Goal: Task Accomplishment & Management: Use online tool/utility

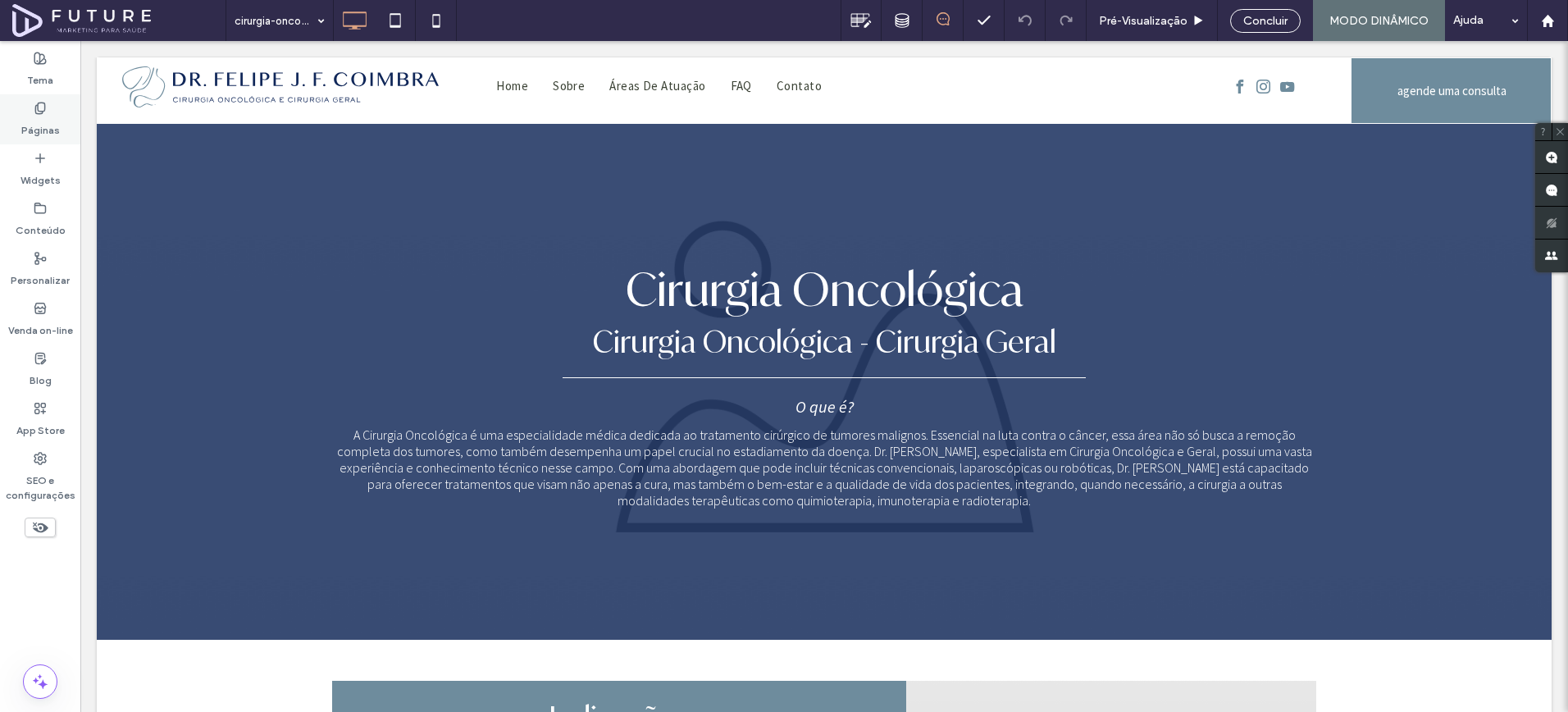
click at [68, 113] on div "Páginas" at bounding box center [40, 119] width 81 height 50
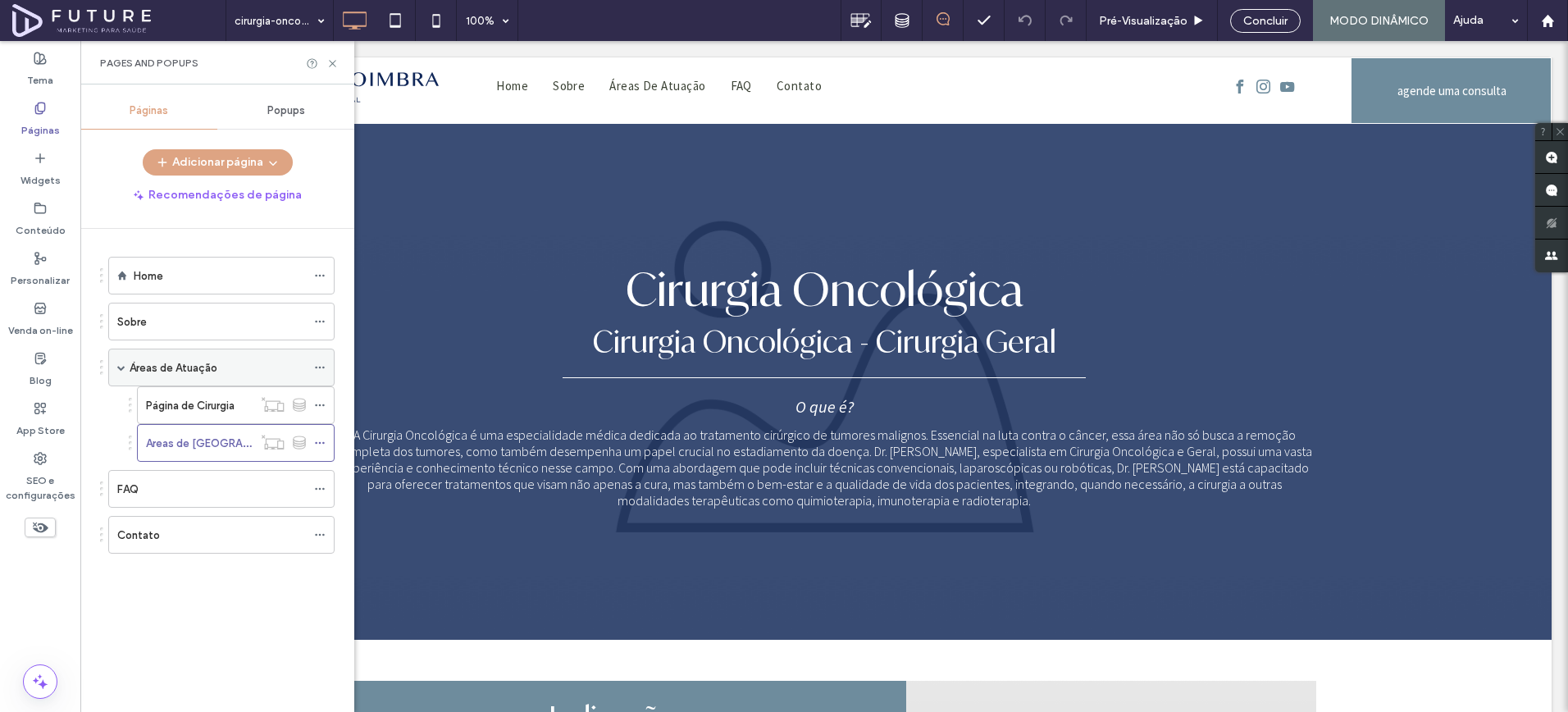
click at [162, 363] on label "Áreas de Atuação" at bounding box center [173, 367] width 88 height 28
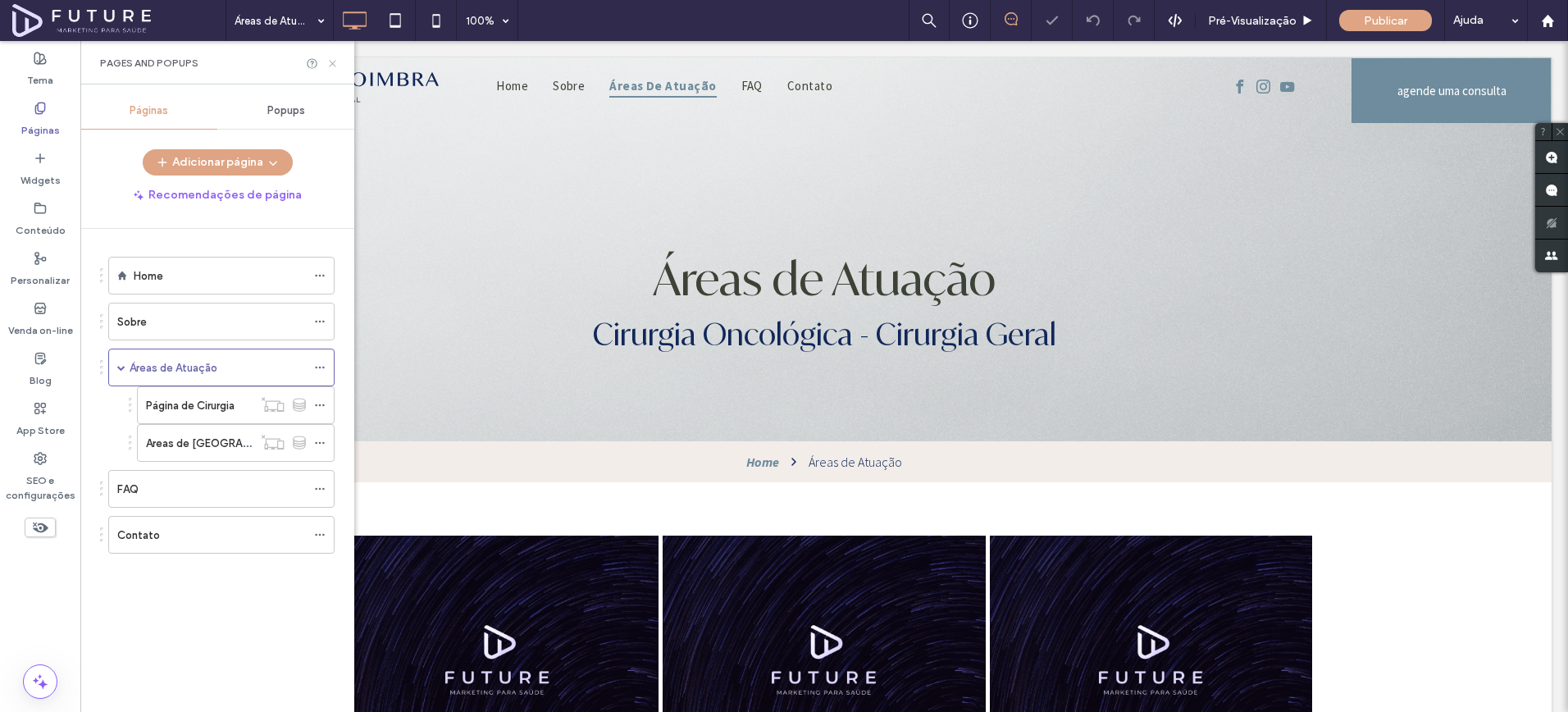
click at [332, 64] on icon at bounding box center [332, 63] width 12 height 12
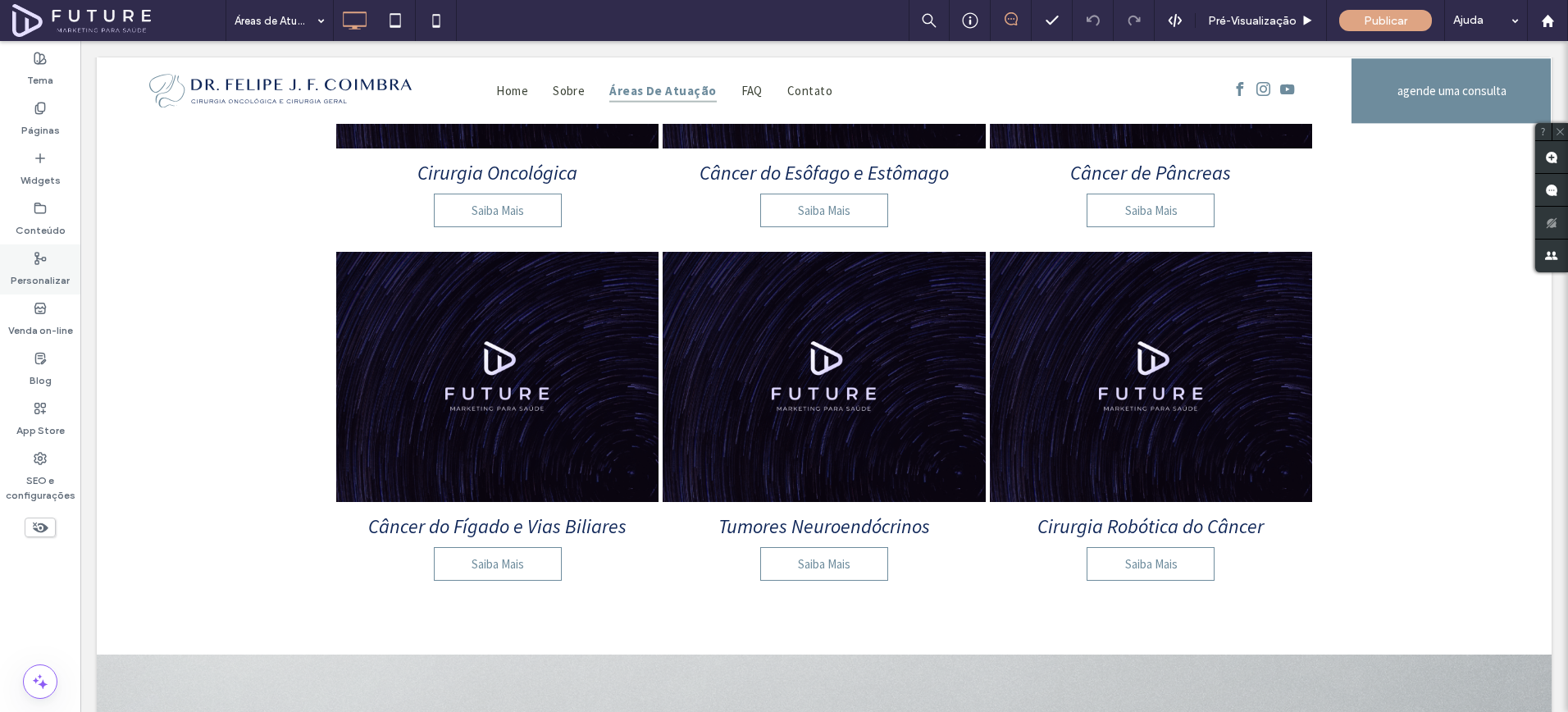
scroll to position [582, 0]
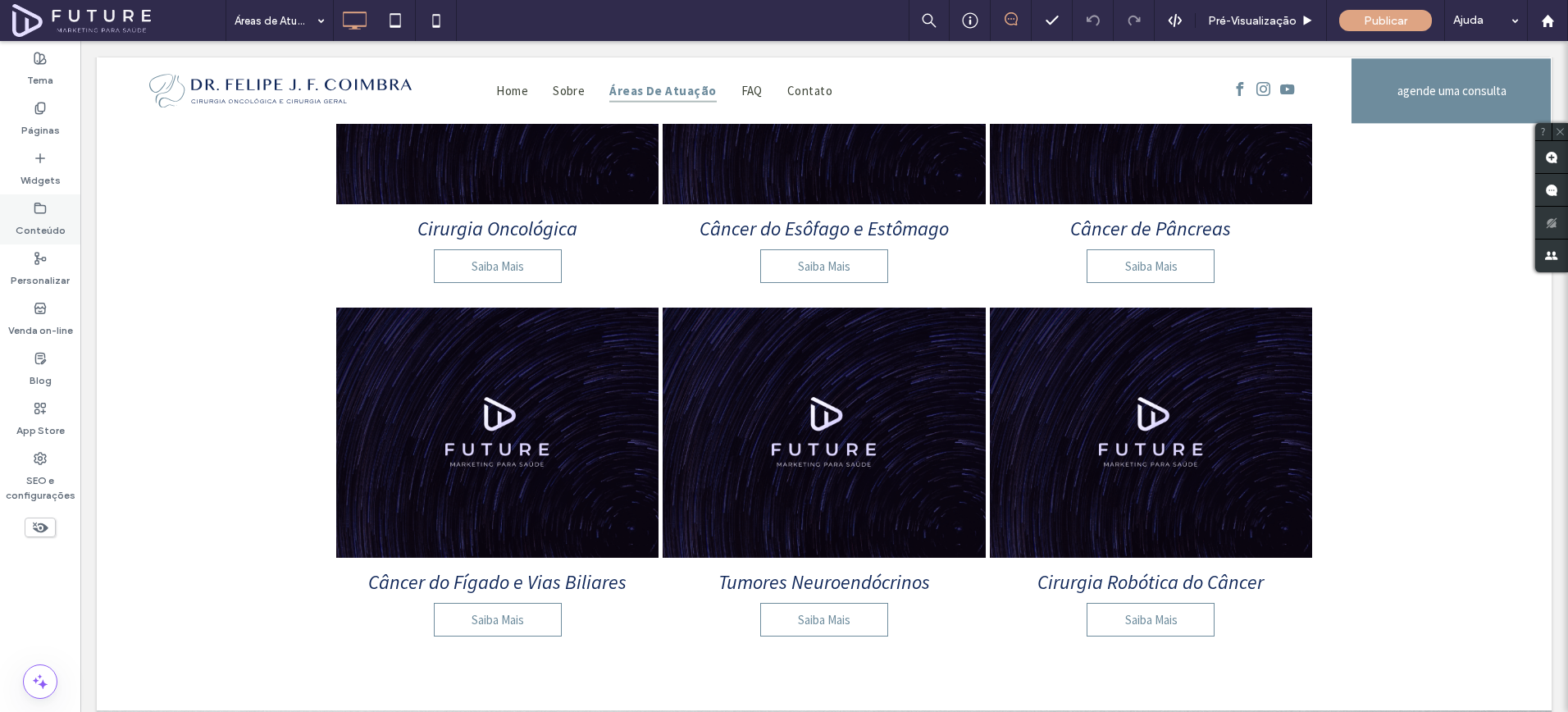
click at [38, 230] on label "Conteúdo" at bounding box center [40, 226] width 50 height 23
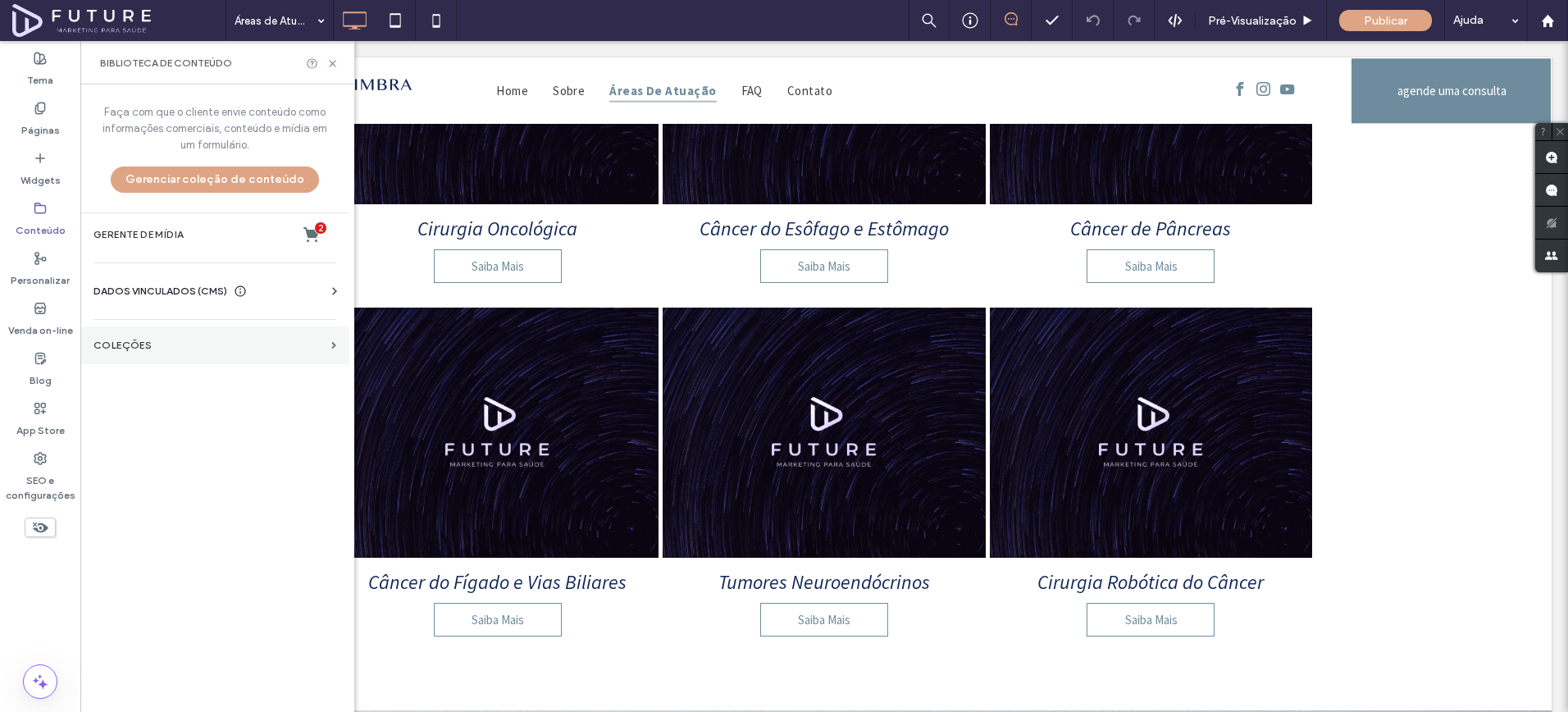
click at [170, 342] on label "COLEÇÕES" at bounding box center [209, 345] width 231 height 12
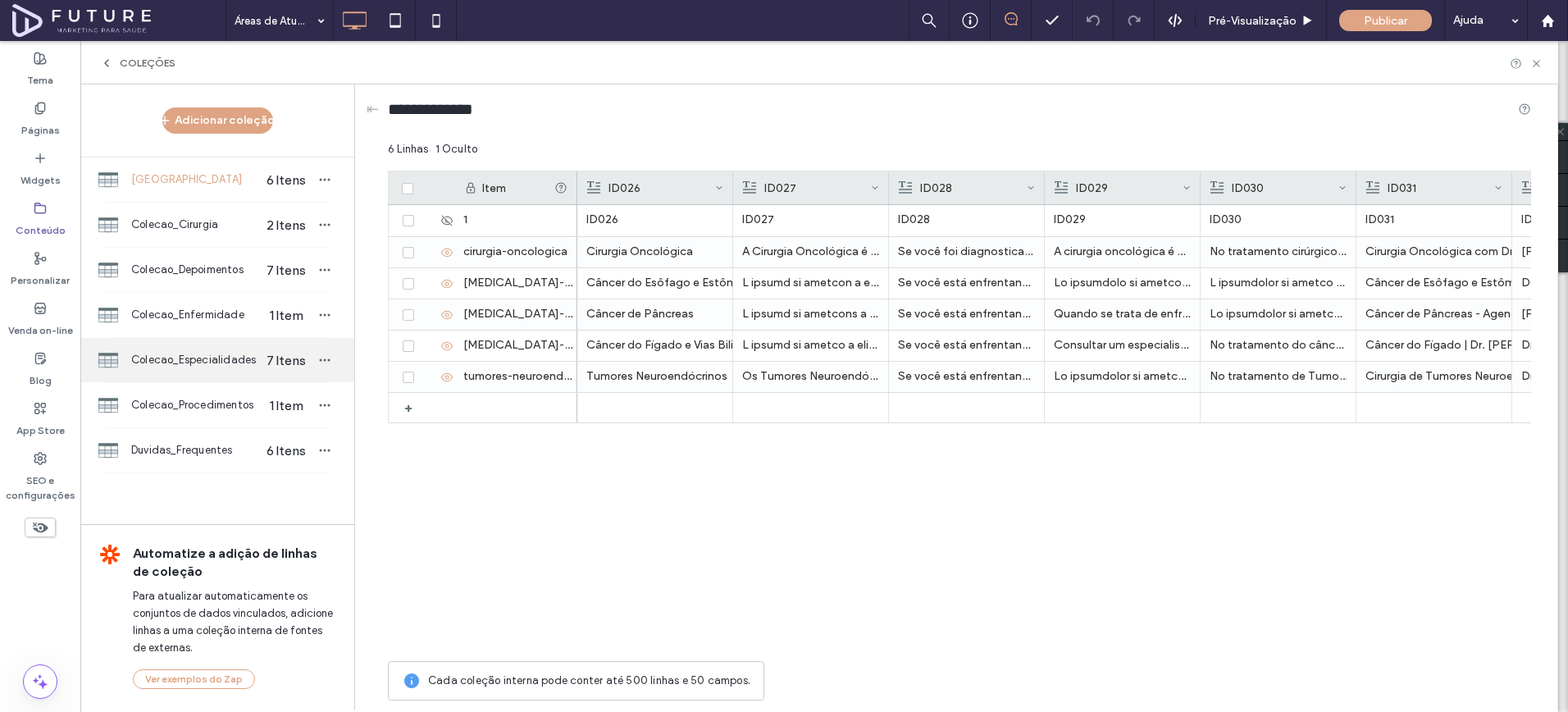
click at [182, 352] on span "Colecao_Especialidades" at bounding box center [194, 360] width 126 height 16
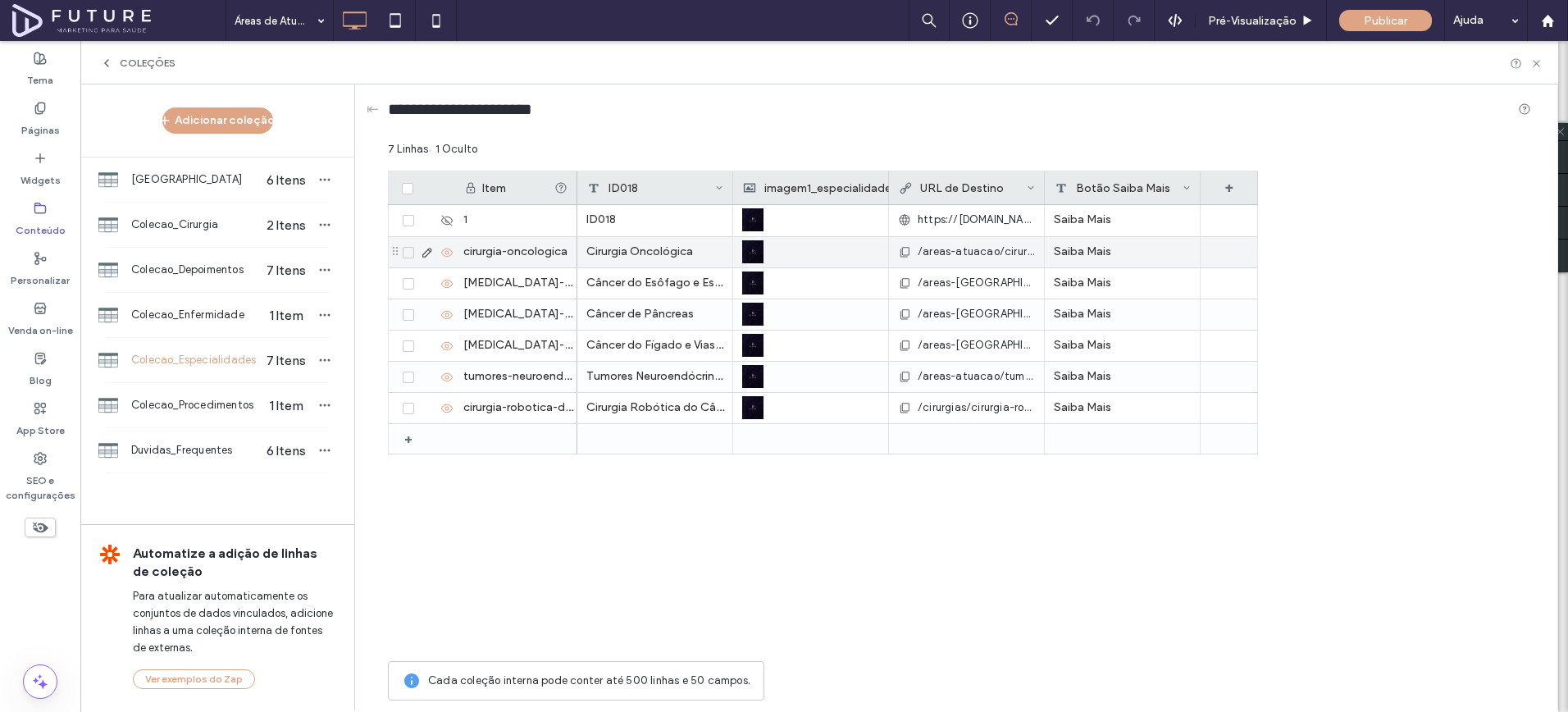
click at [427, 251] on icon at bounding box center [427, 253] width 13 height 13
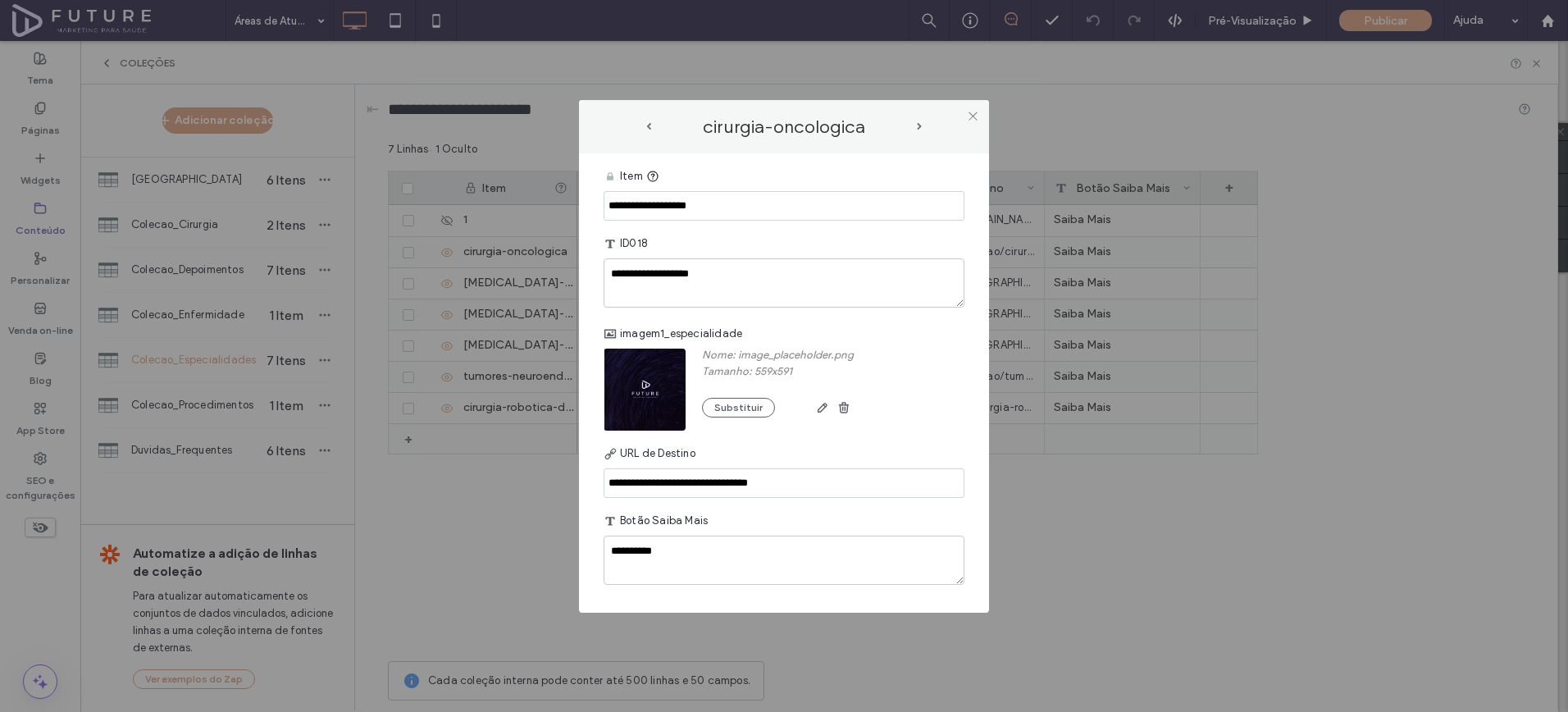
click at [713, 418] on div "Nome: image_placeholder.png Tamanho: 559x591 Substituir" at bounding box center [778, 389] width 152 height 82
click at [714, 412] on button "Substituir" at bounding box center [739, 407] width 73 height 19
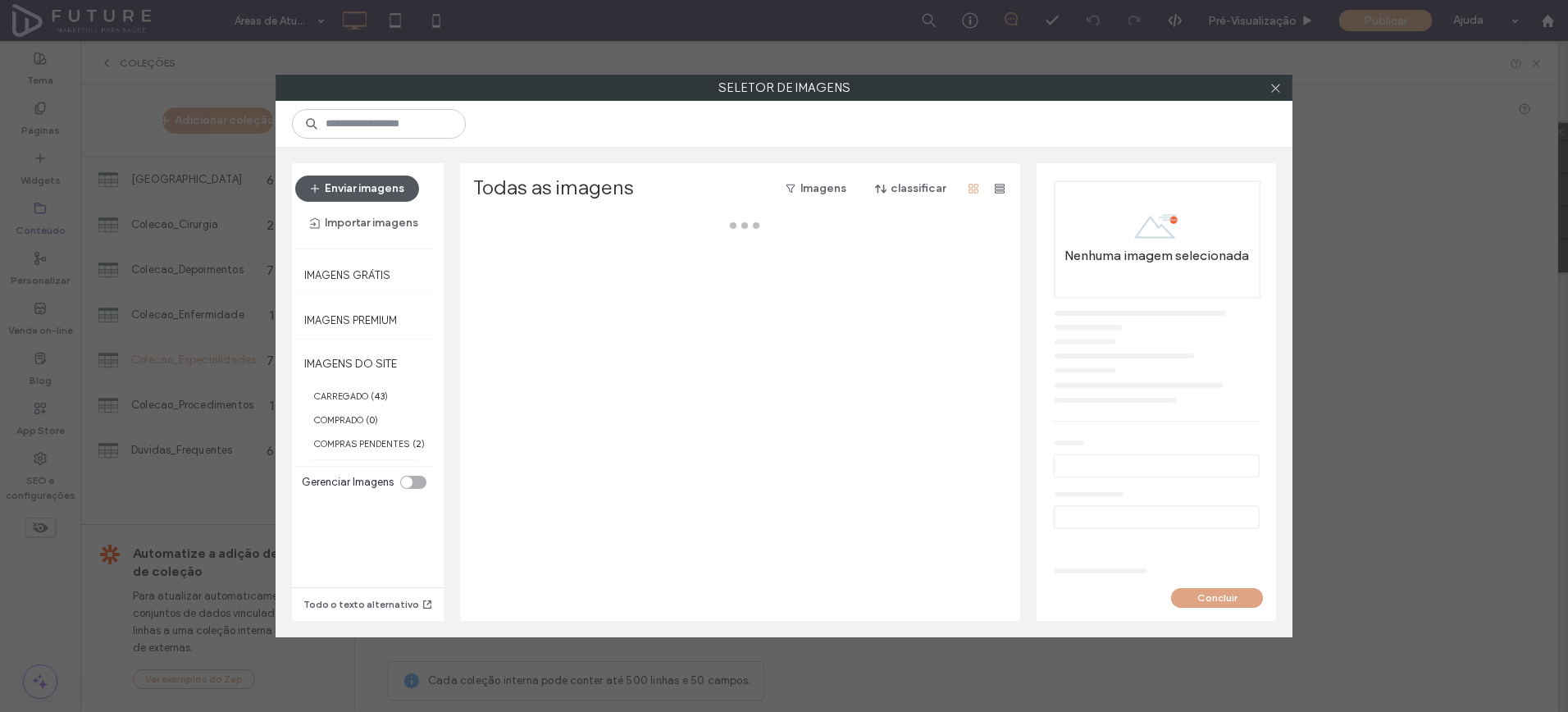
click at [339, 181] on button "Enviar imagens" at bounding box center [356, 189] width 124 height 27
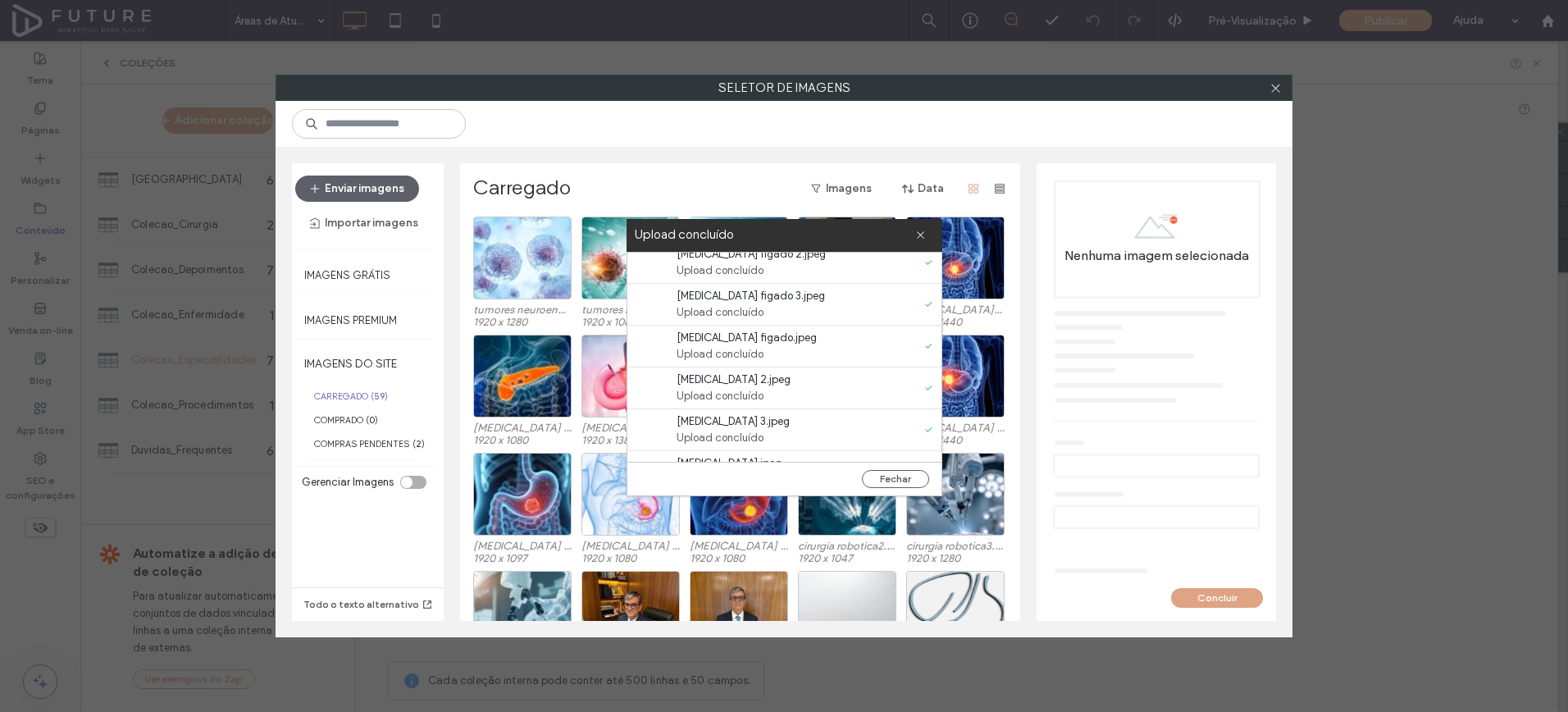
scroll to position [460, 0]
click at [889, 478] on button "Fechar" at bounding box center [895, 479] width 67 height 18
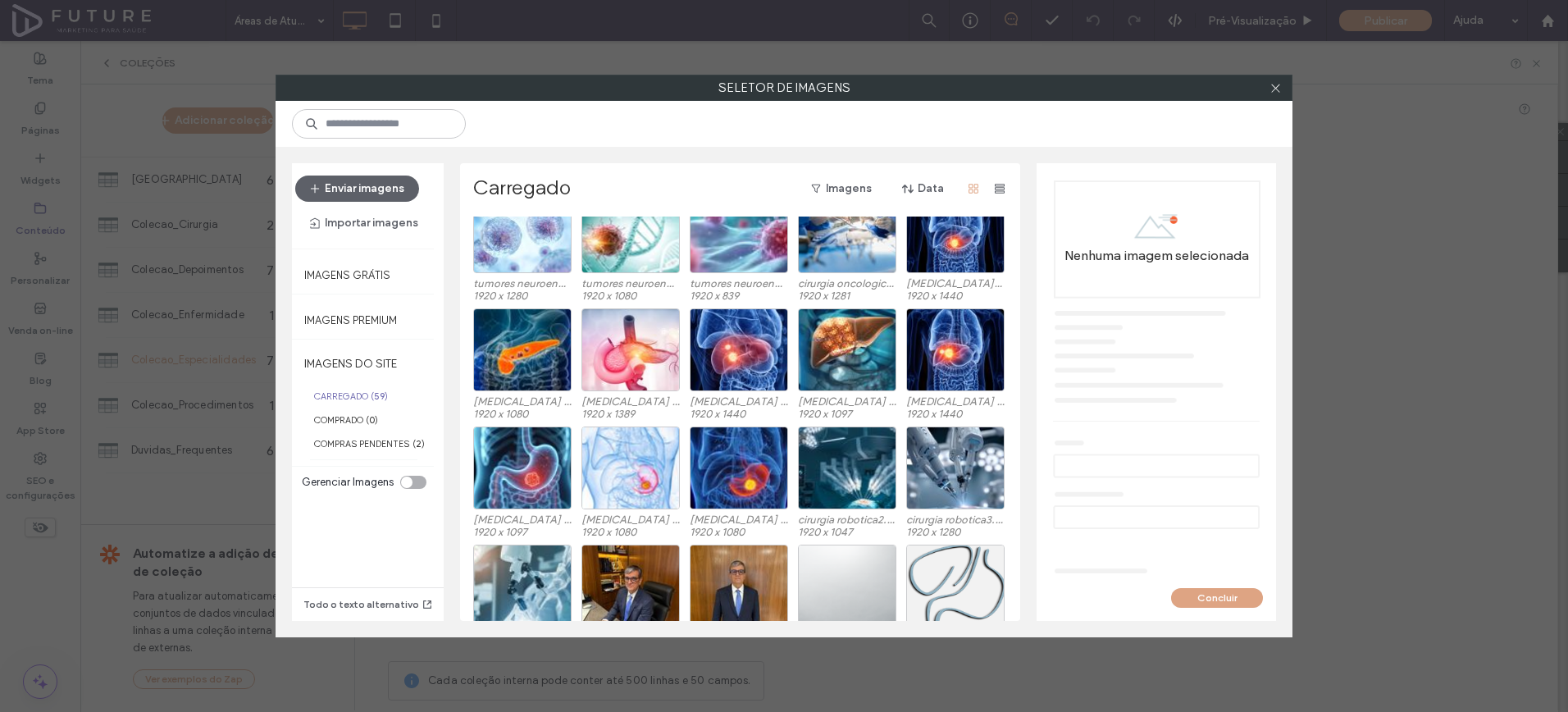
scroll to position [0, 0]
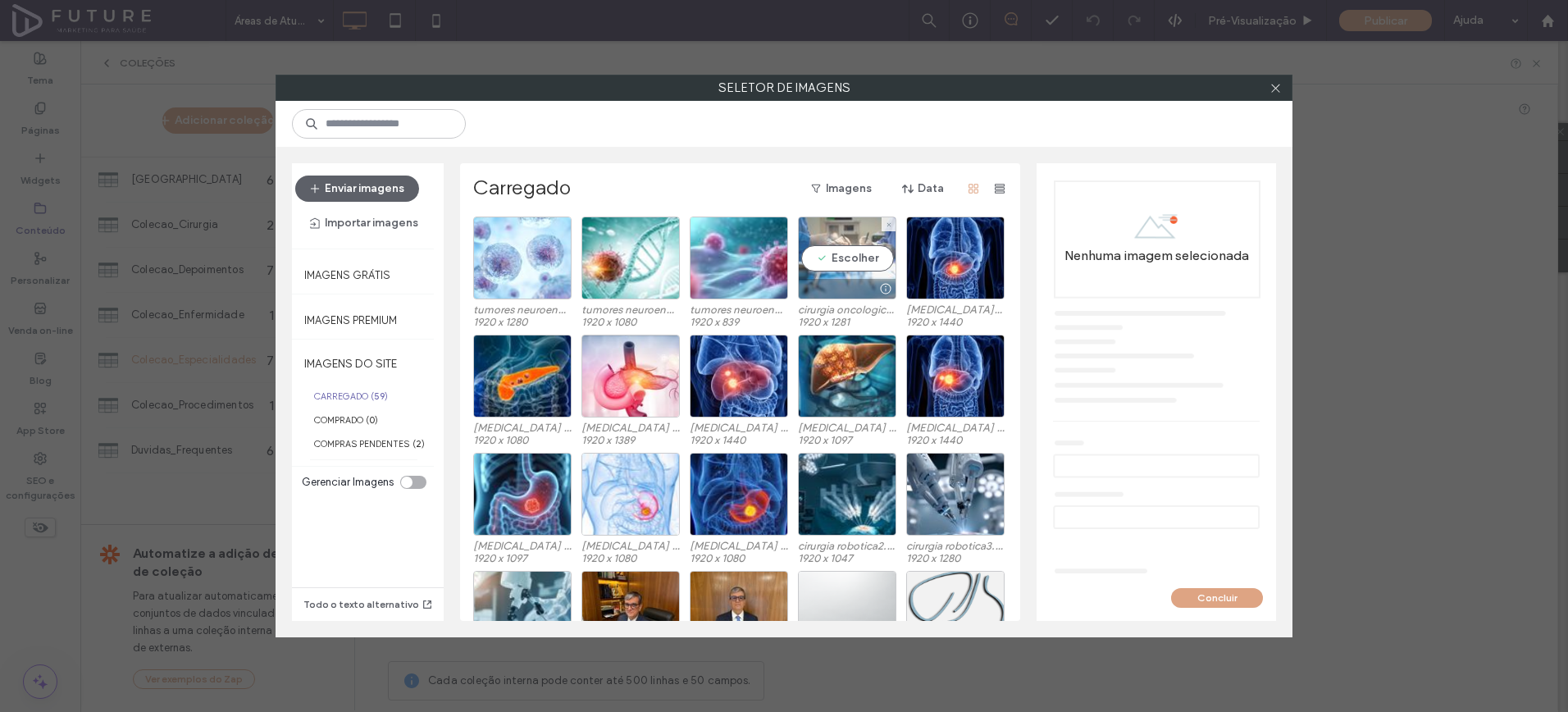
click at [843, 275] on div "Escolher" at bounding box center [847, 257] width 98 height 82
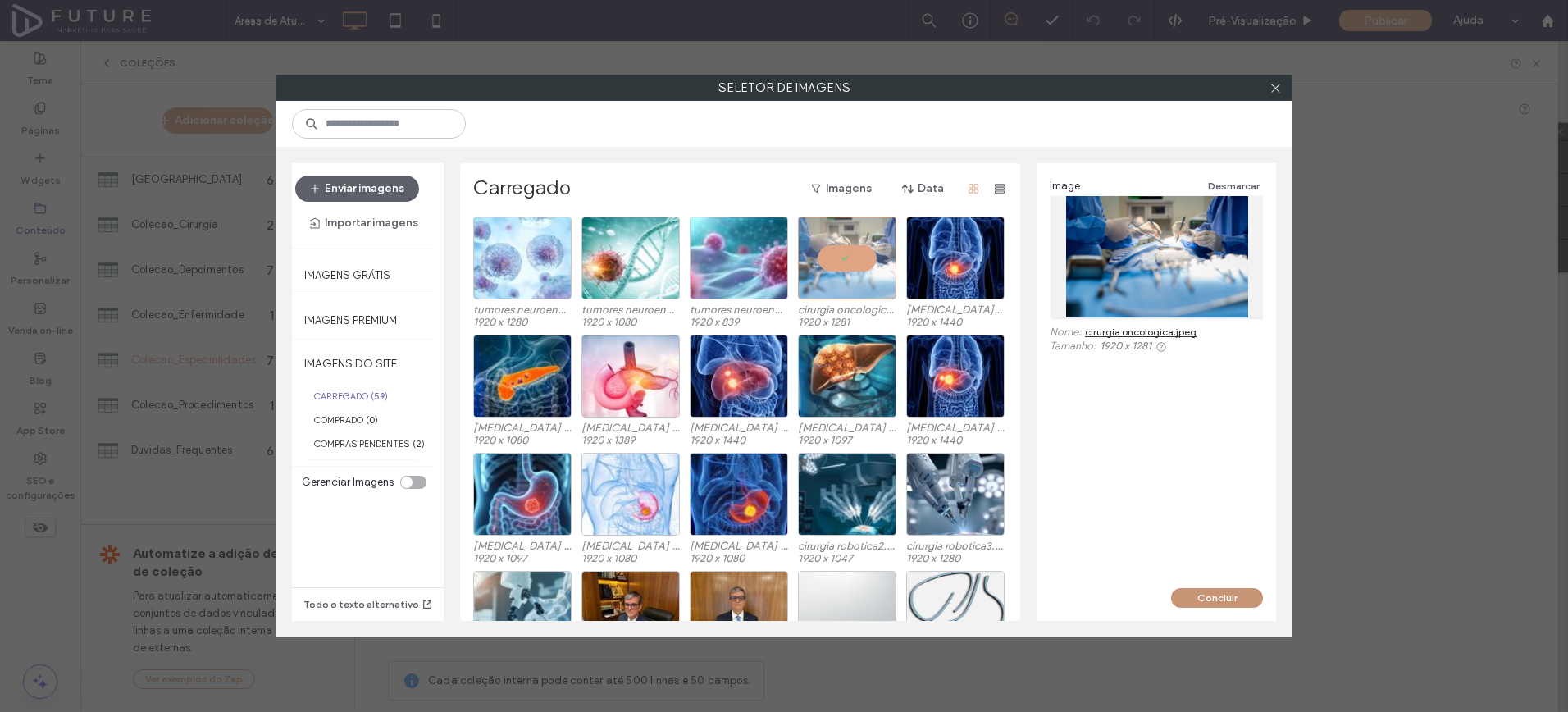
click at [1230, 603] on button "Concluir" at bounding box center [1217, 597] width 92 height 19
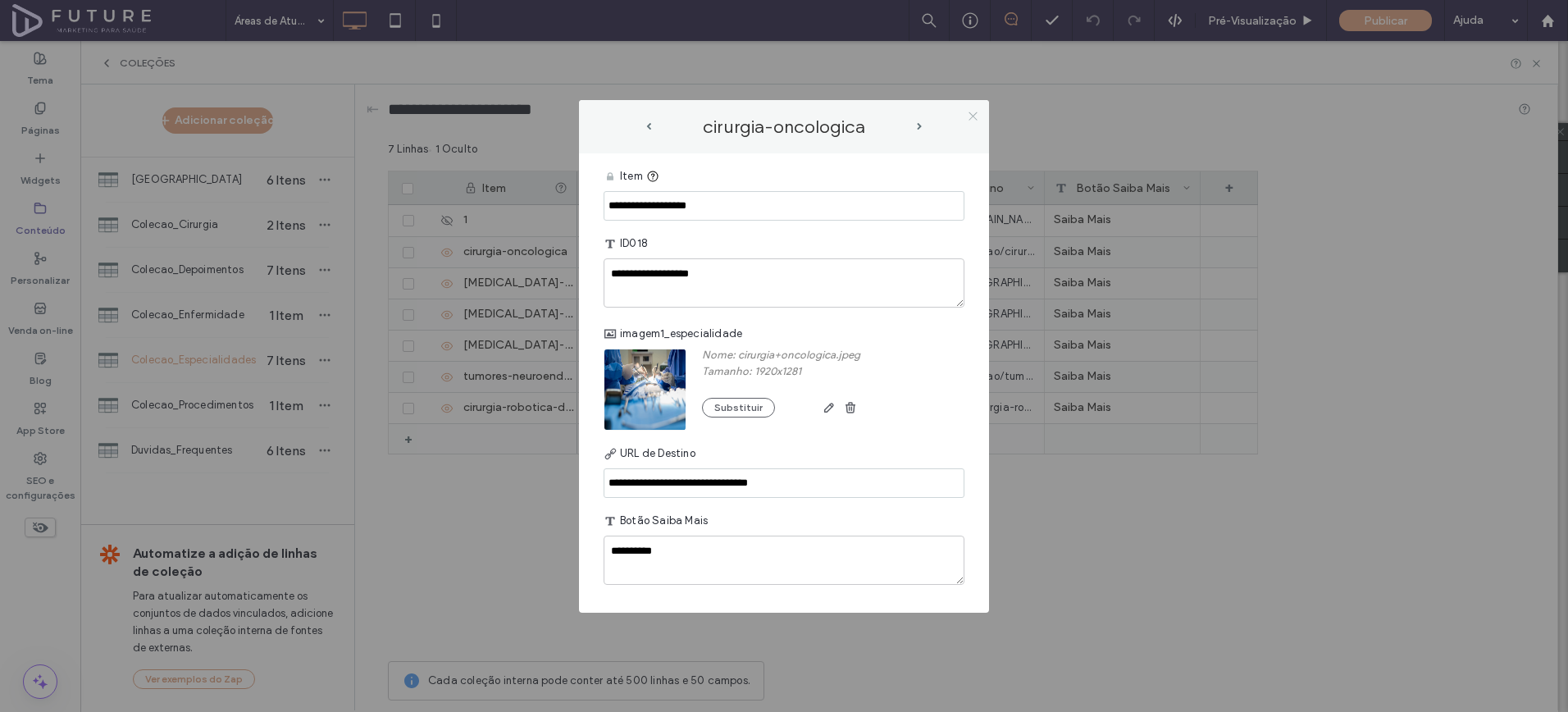
click at [973, 117] on use at bounding box center [972, 116] width 8 height 8
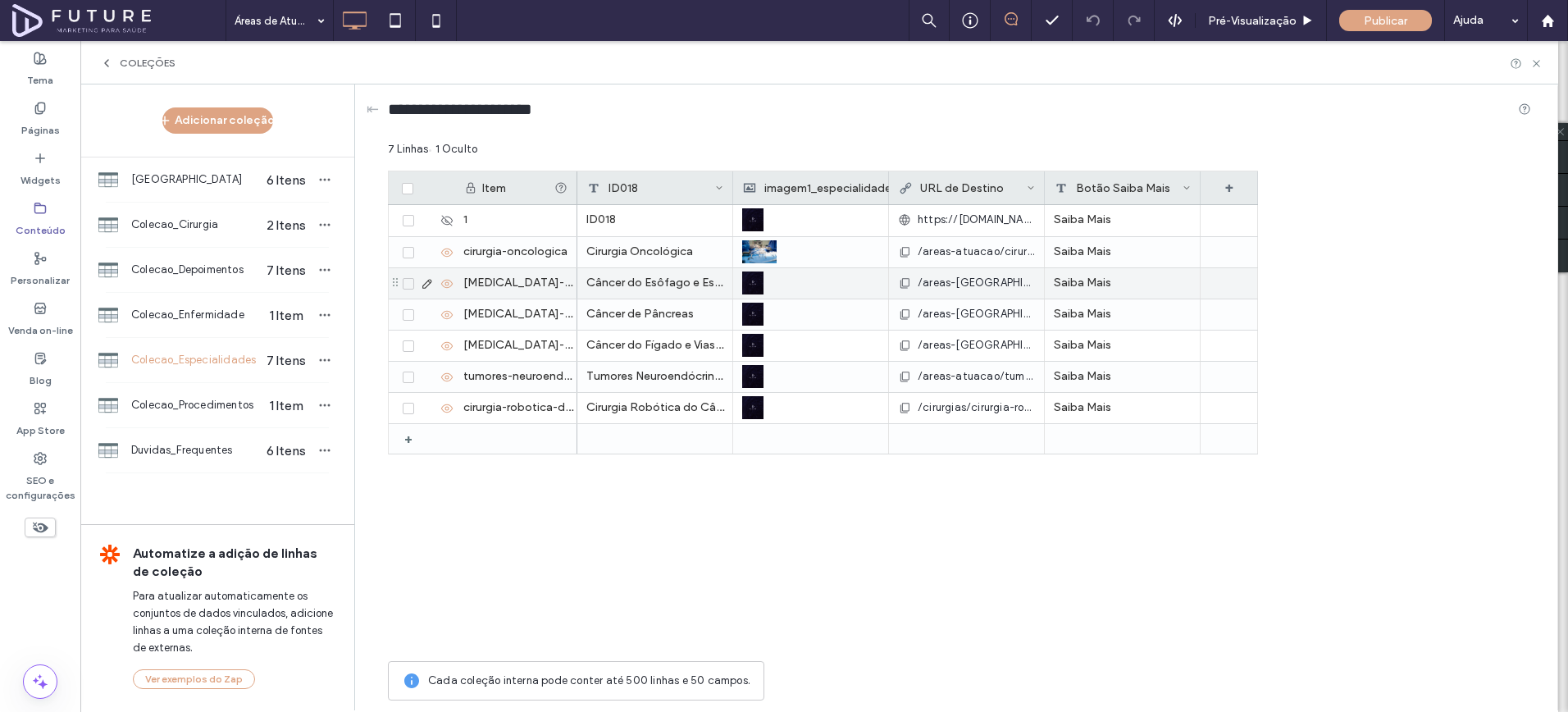
click at [429, 280] on icon at bounding box center [427, 284] width 13 height 13
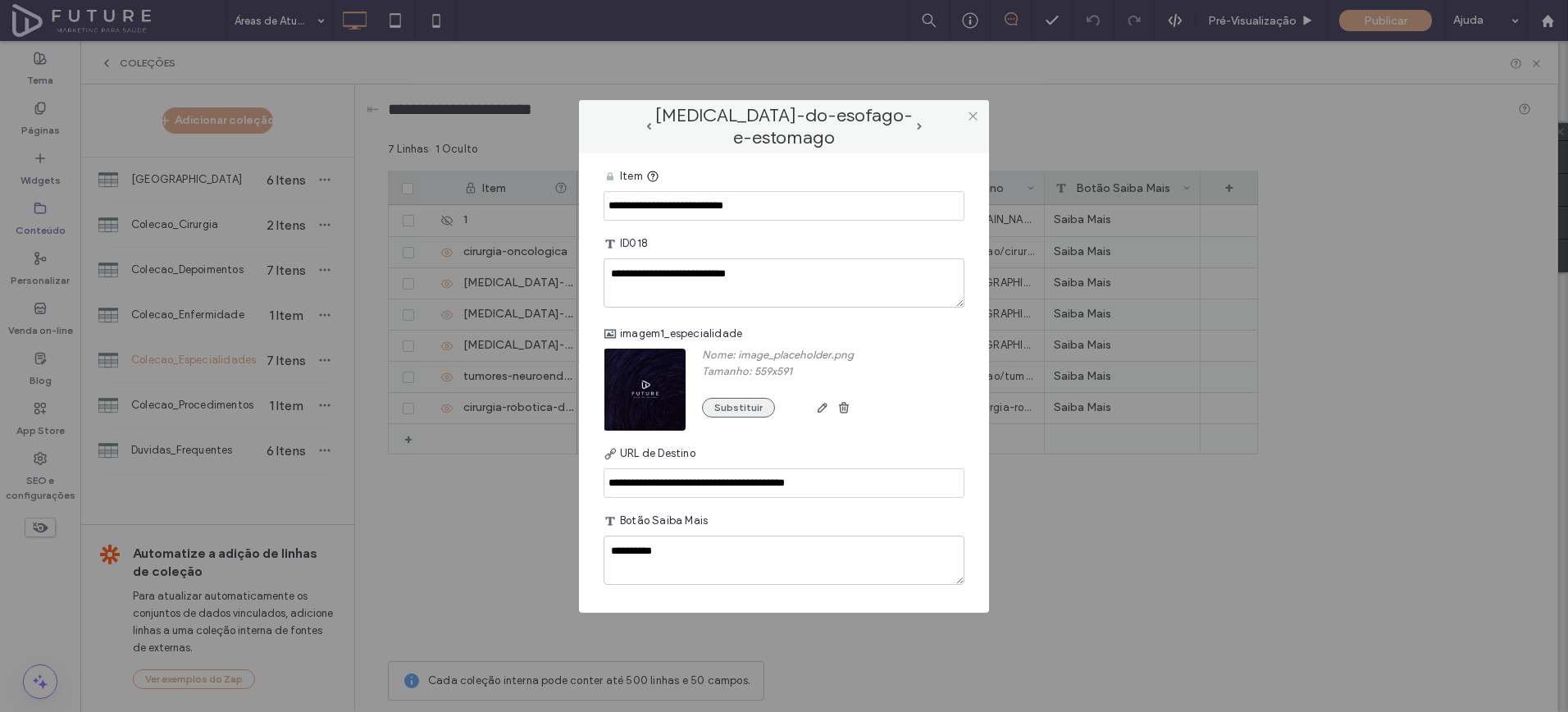
click at [720, 402] on button "Substituir" at bounding box center [739, 407] width 73 height 19
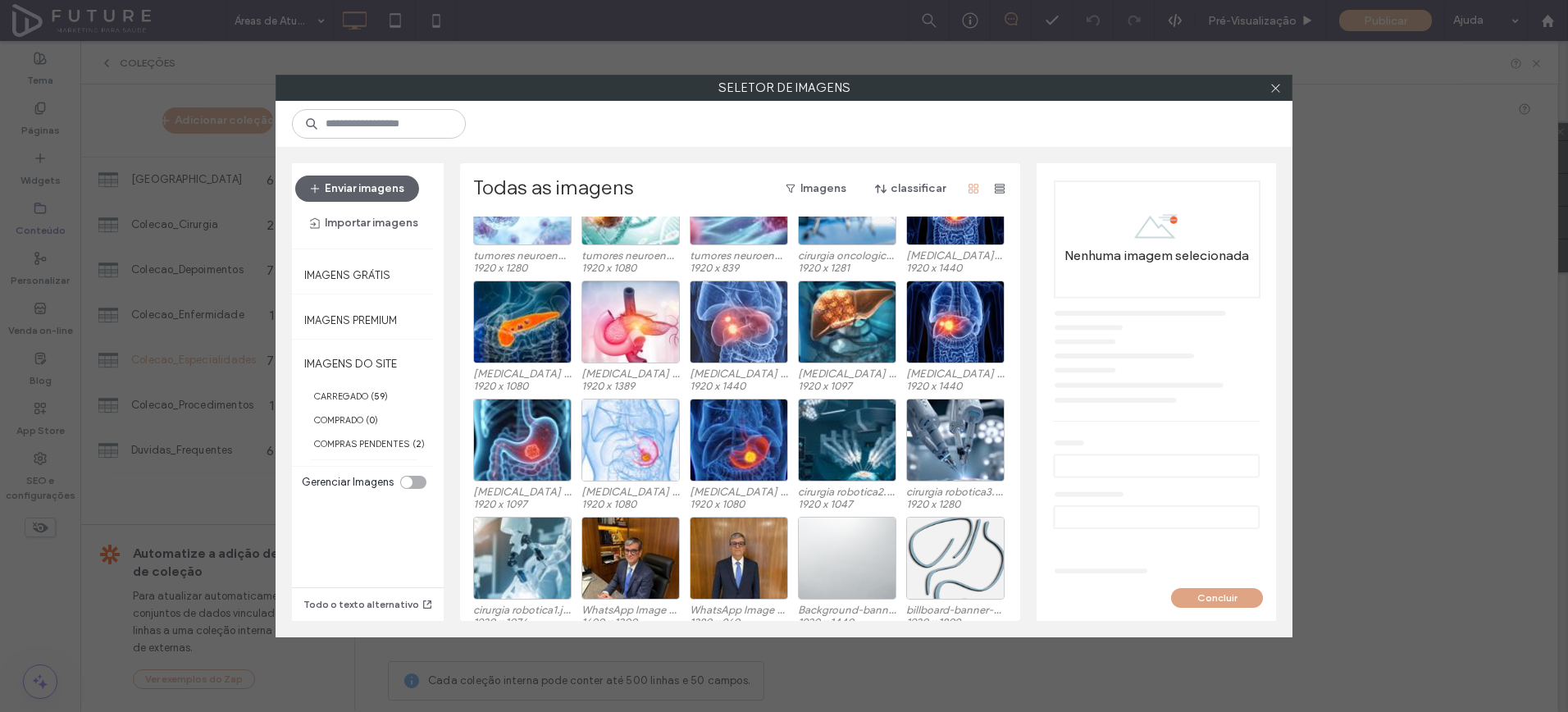
scroll to position [101, 0]
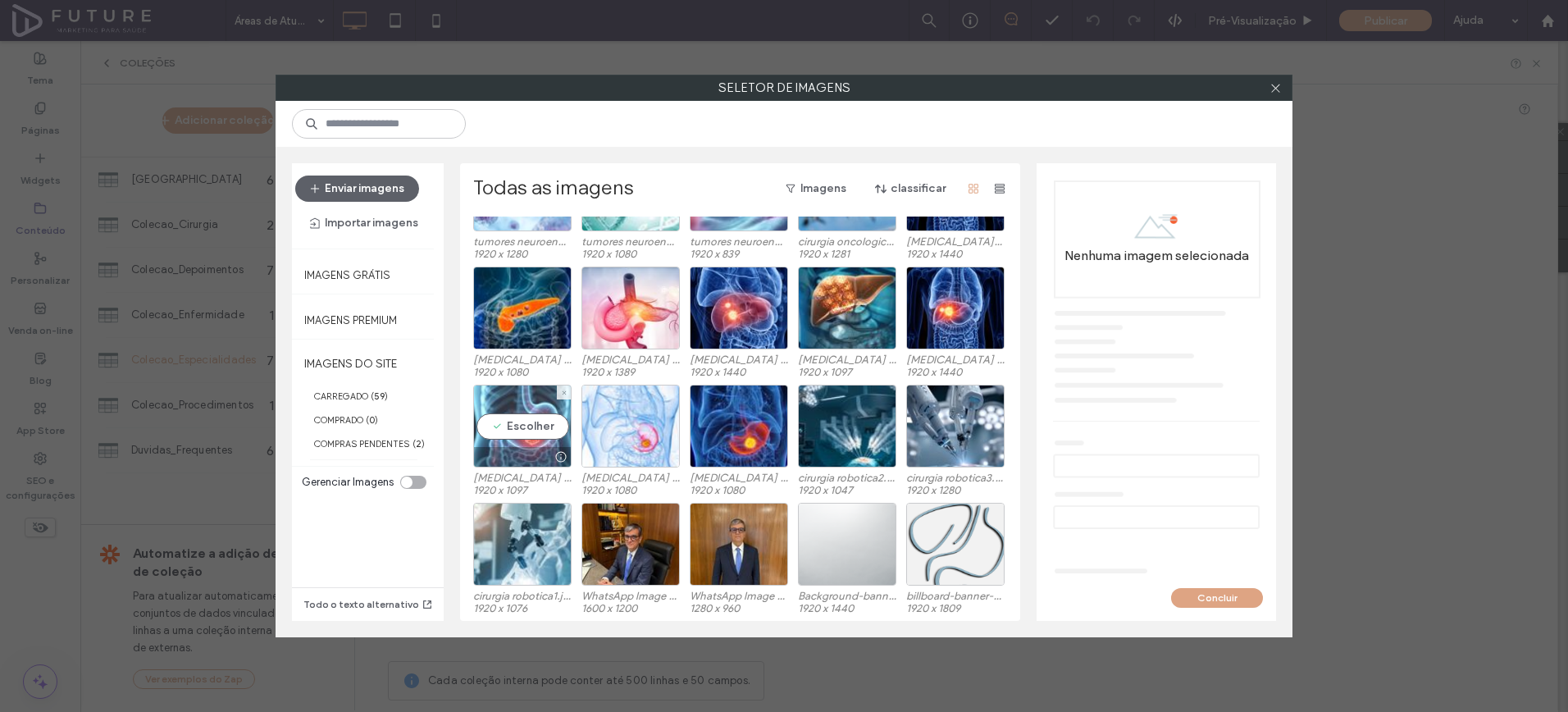
click at [489, 421] on div "Escolher" at bounding box center [521, 426] width 98 height 82
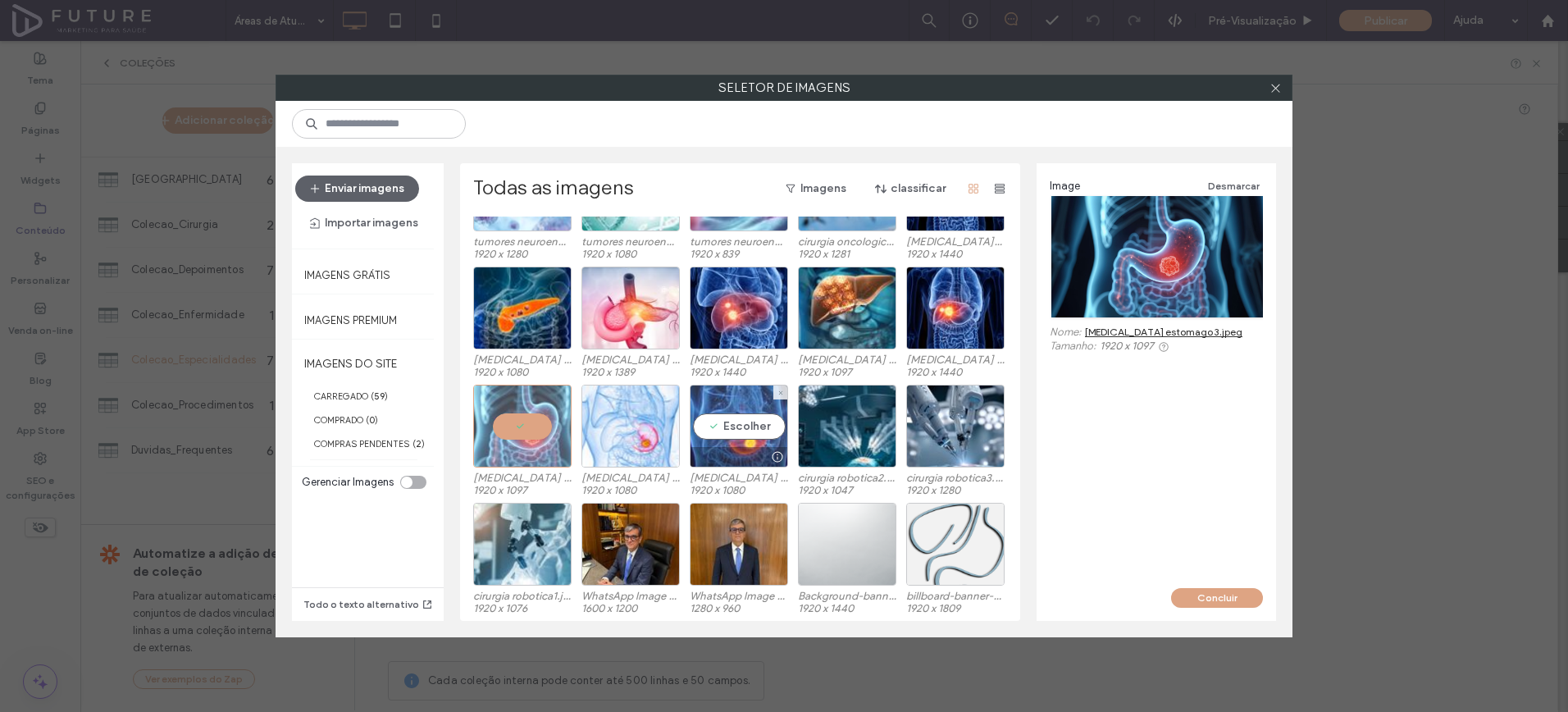
click at [697, 422] on div "Escolher" at bounding box center [739, 426] width 98 height 82
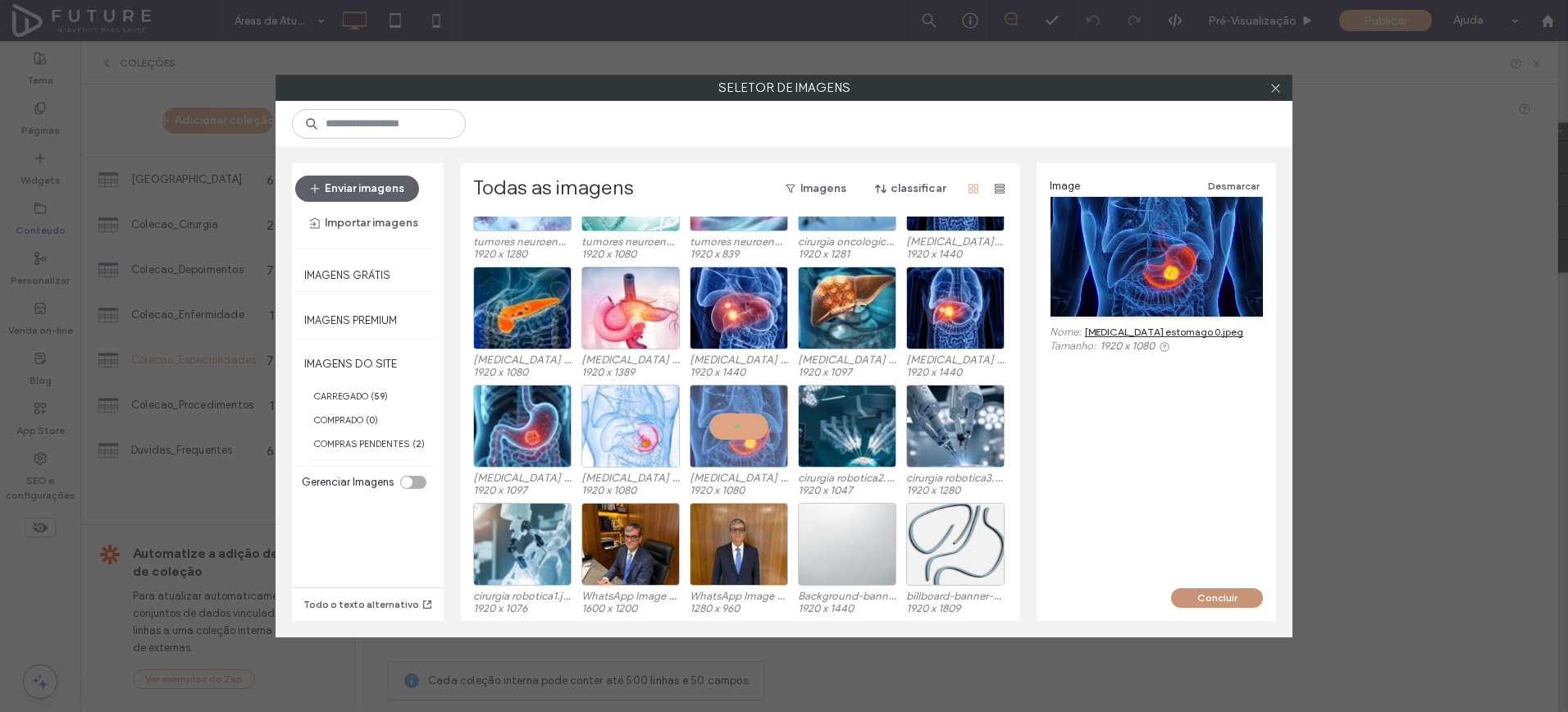
click at [1193, 592] on button "Concluir" at bounding box center [1217, 597] width 92 height 19
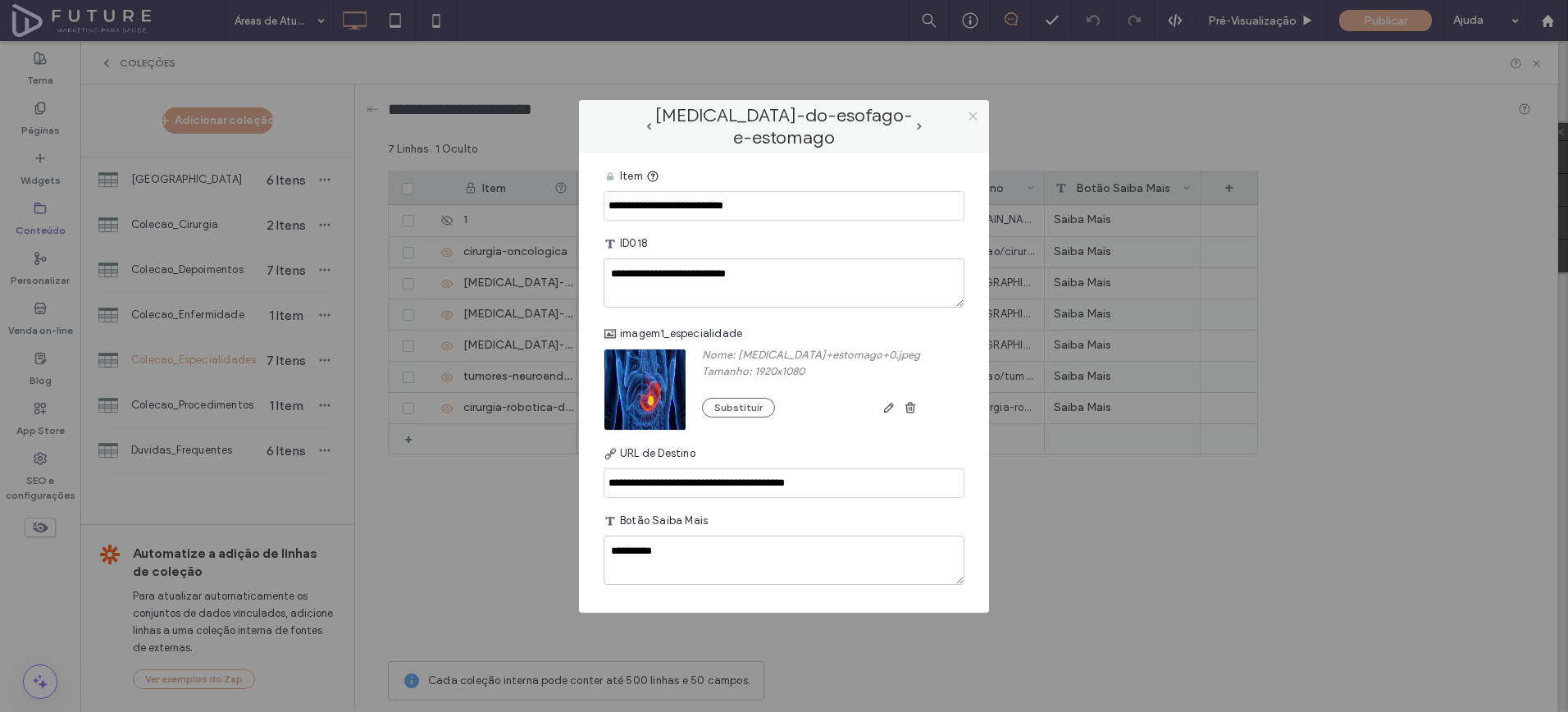
click at [974, 115] on icon at bounding box center [972, 115] width 12 height 12
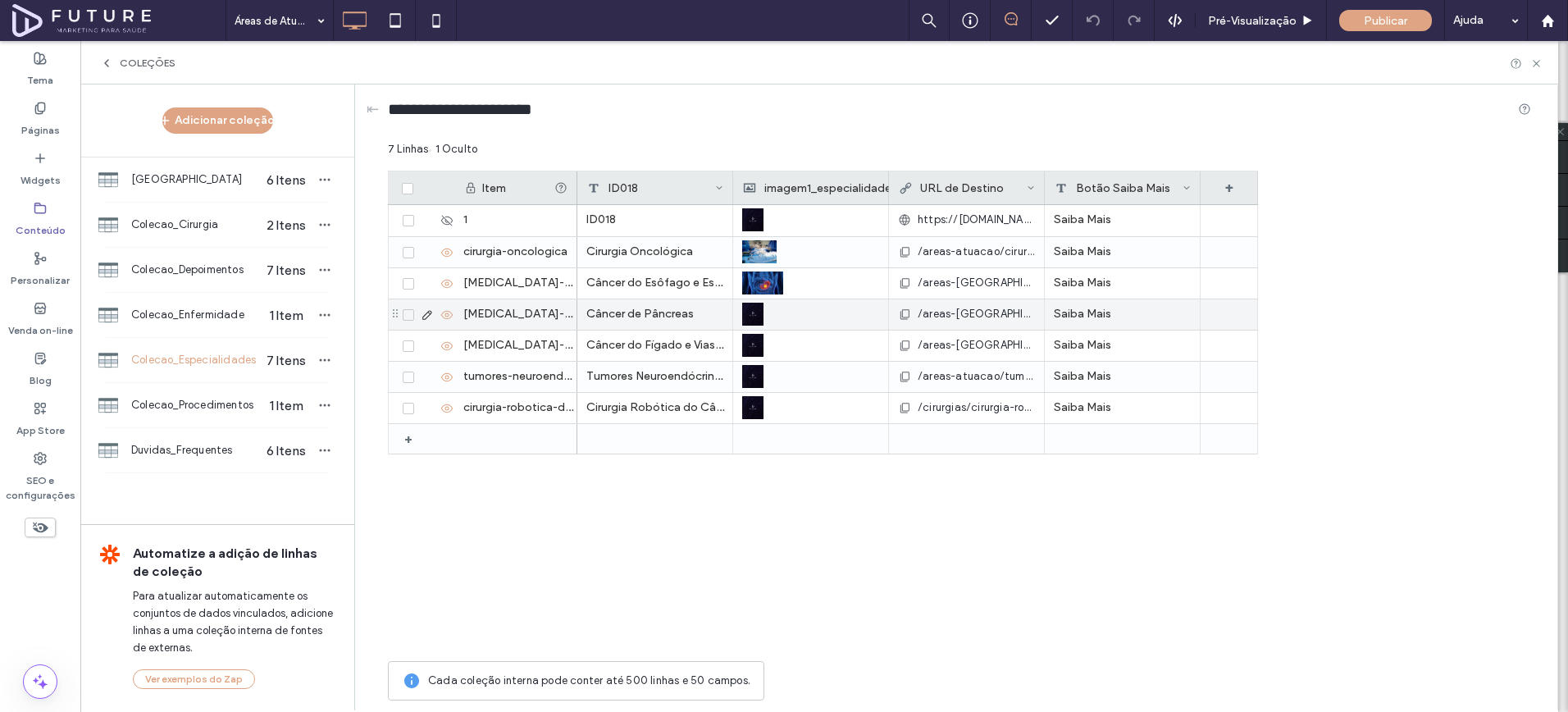
click at [428, 310] on use at bounding box center [427, 314] width 9 height 9
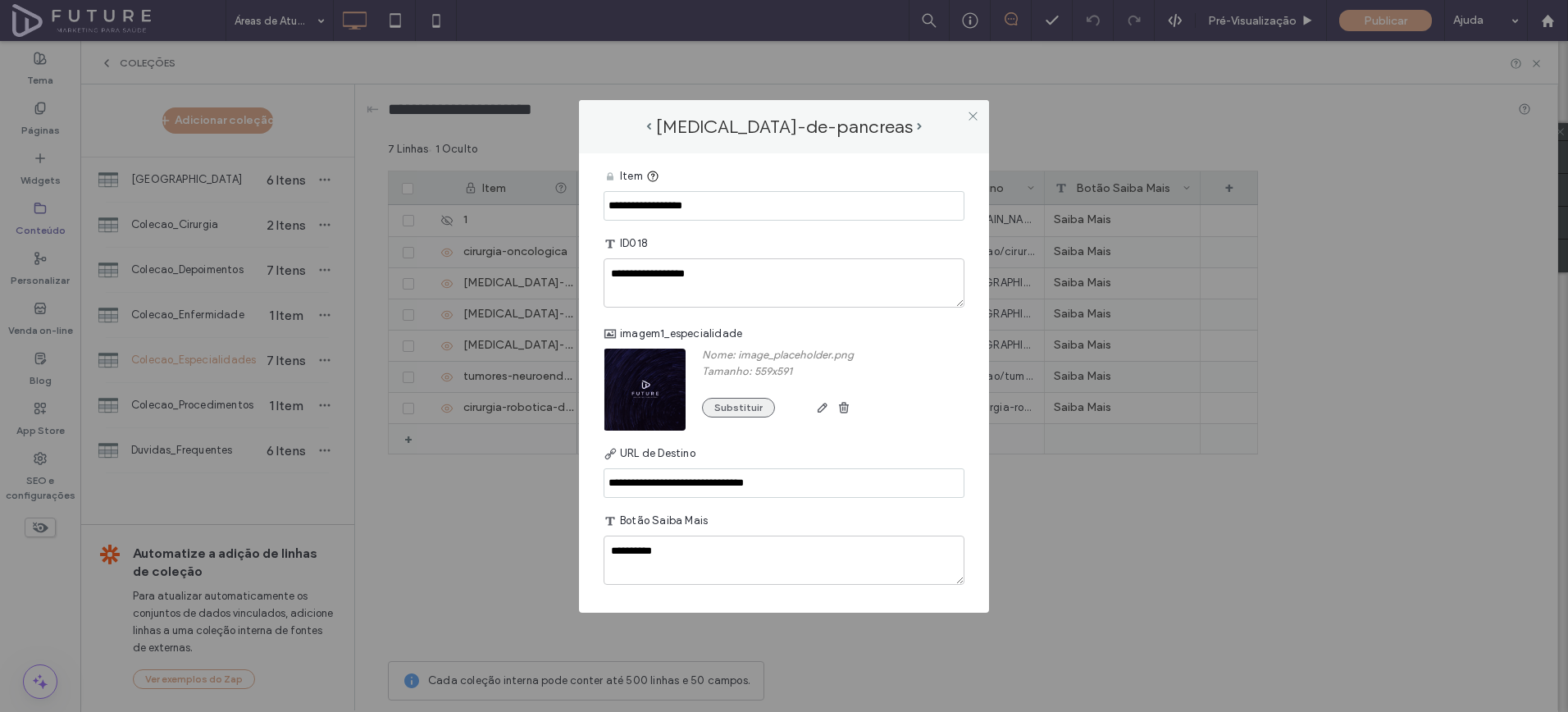
click at [753, 411] on button "Substituir" at bounding box center [739, 407] width 73 height 19
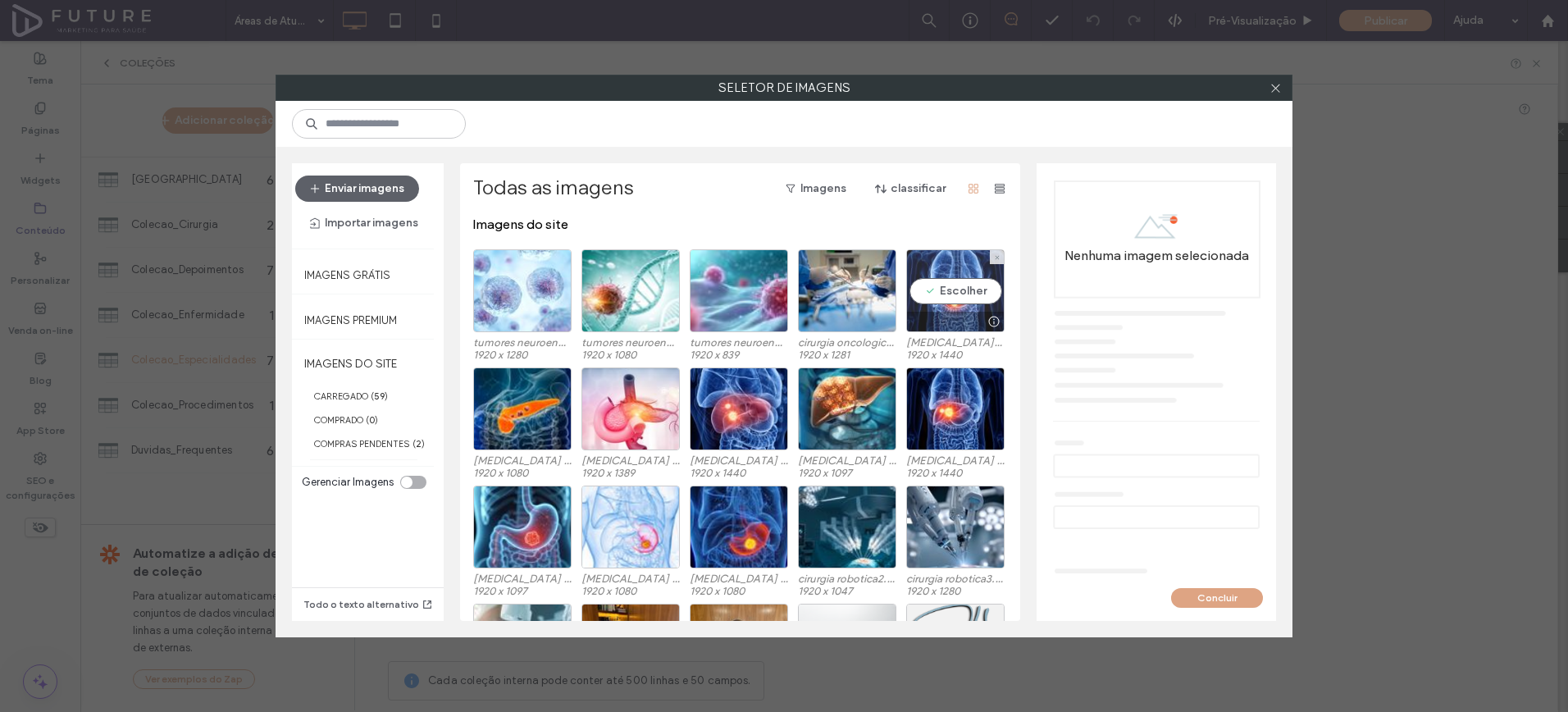
click at [914, 289] on div "Escolher" at bounding box center [955, 290] width 98 height 82
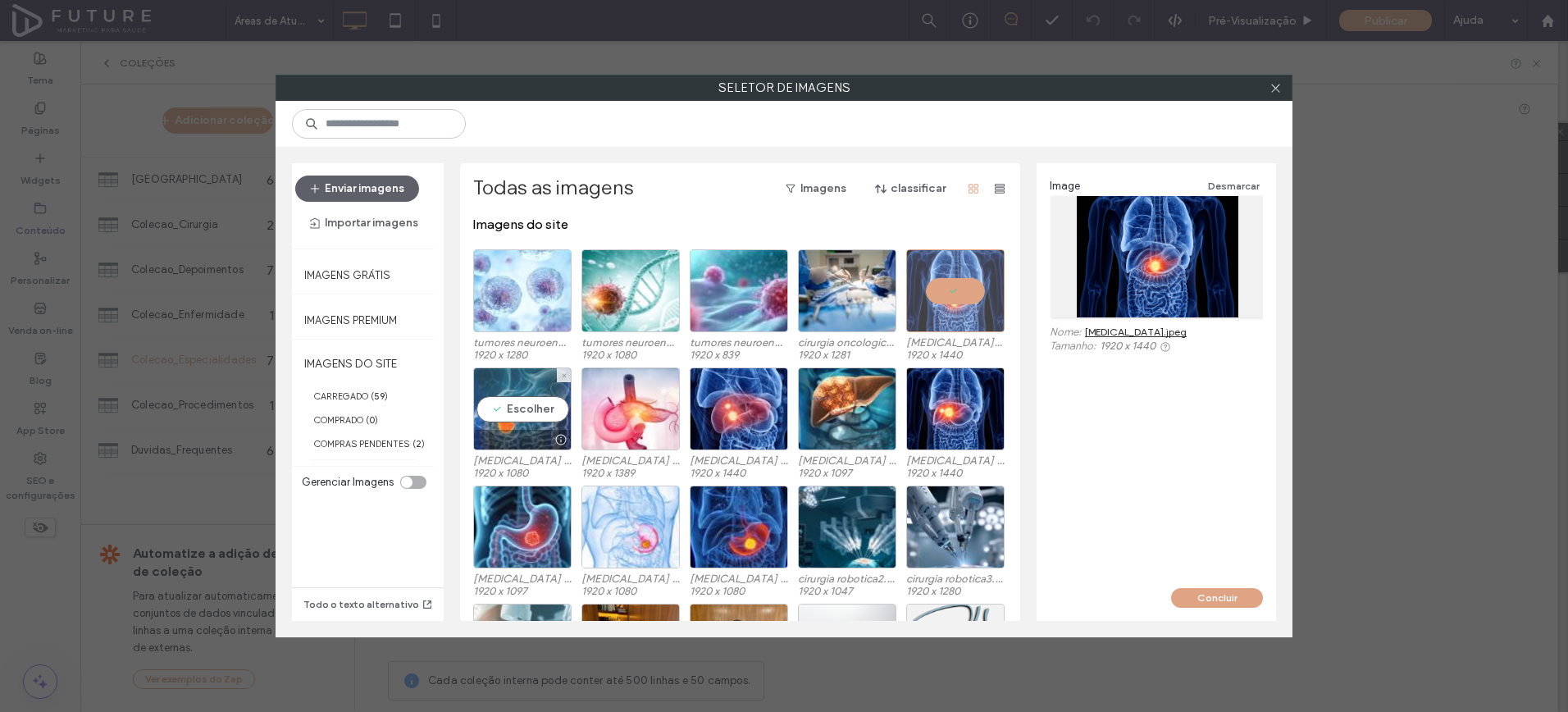
click at [525, 407] on div "Escolher" at bounding box center [521, 409] width 98 height 82
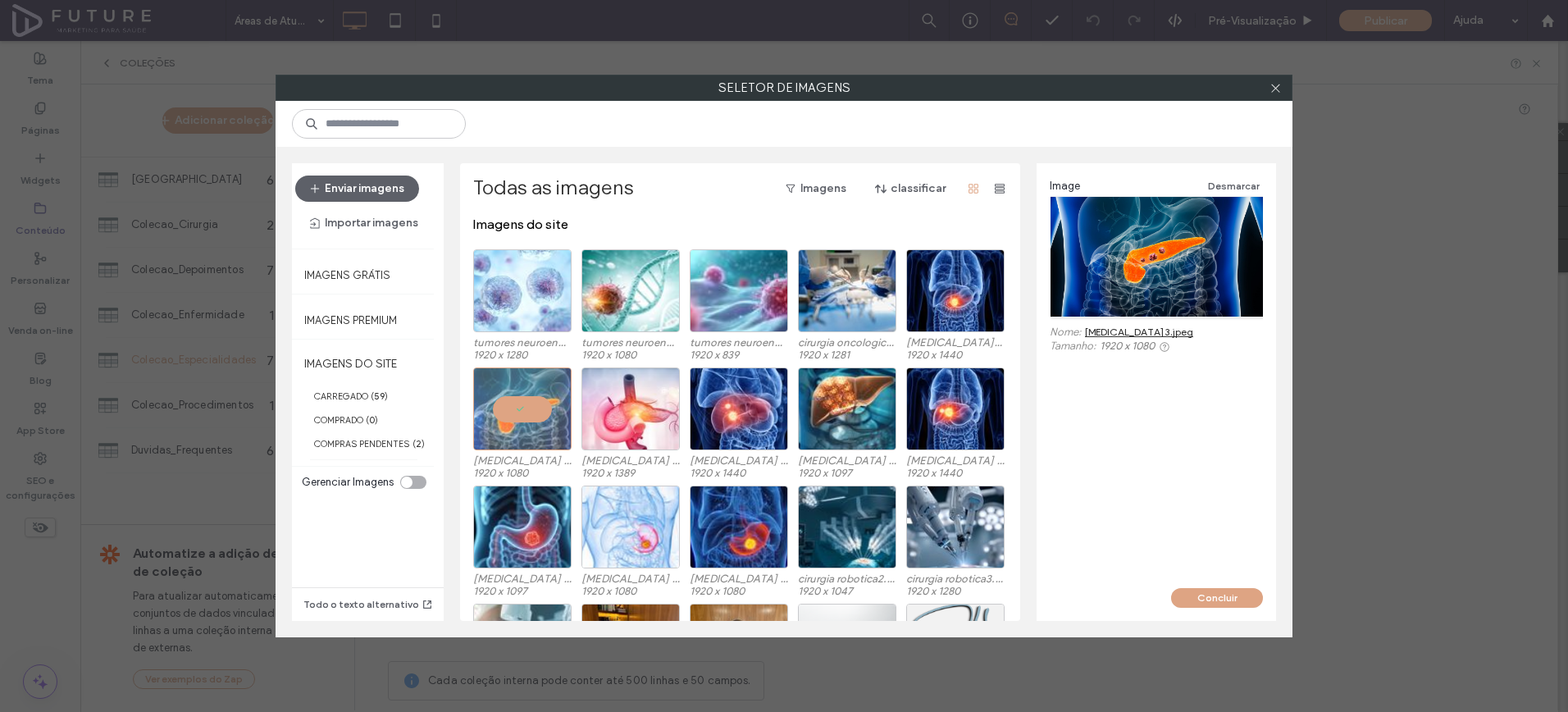
click at [1228, 586] on div "Image Desmarcar Nome: cancer pancreas 3.jpeg Tamanho: 1920 x 1080" at bounding box center [1156, 376] width 239 height 425
drag, startPoint x: 1229, startPoint y: 593, endPoint x: 1219, endPoint y: 605, distance: 15.6
click at [1229, 594] on button "Concluir" at bounding box center [1217, 597] width 92 height 19
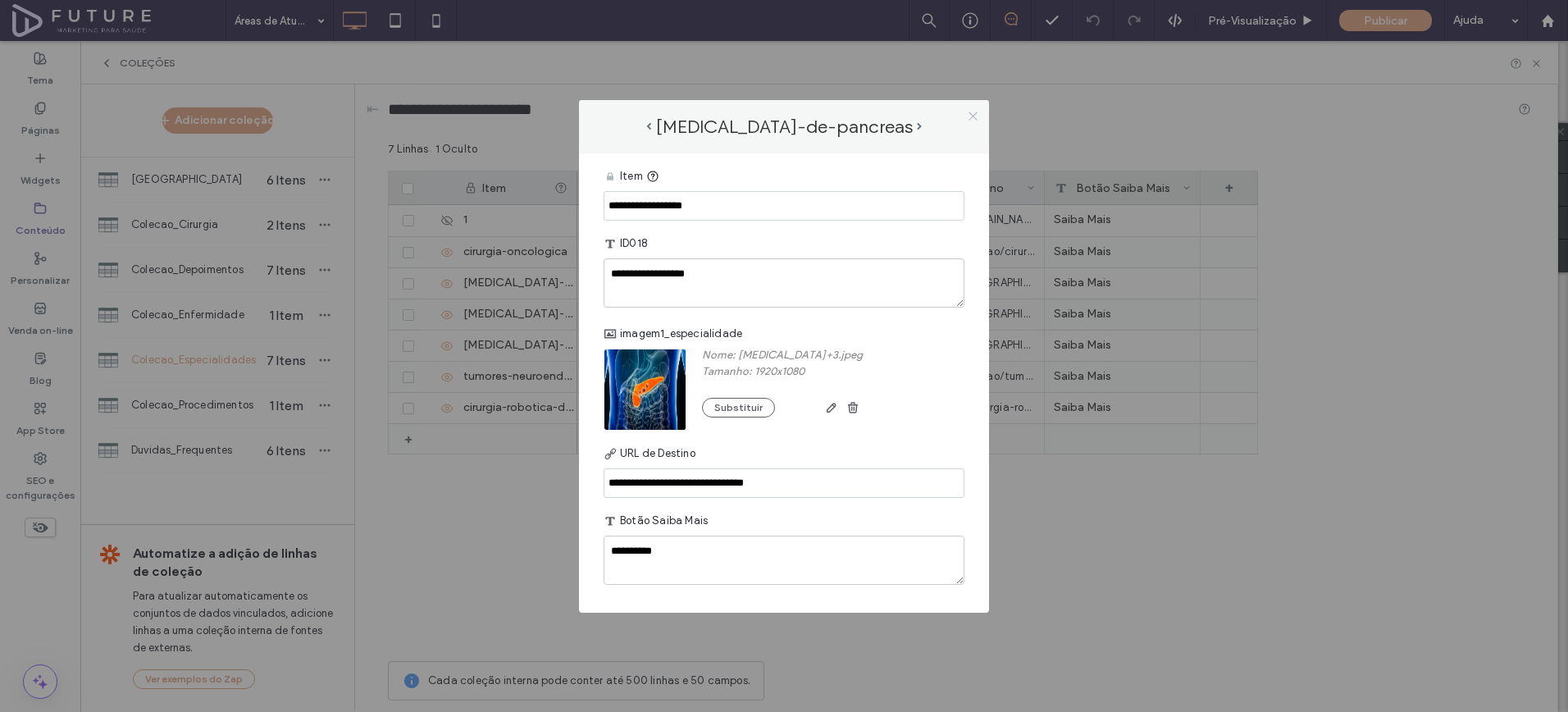
click at [967, 117] on icon at bounding box center [972, 115] width 12 height 12
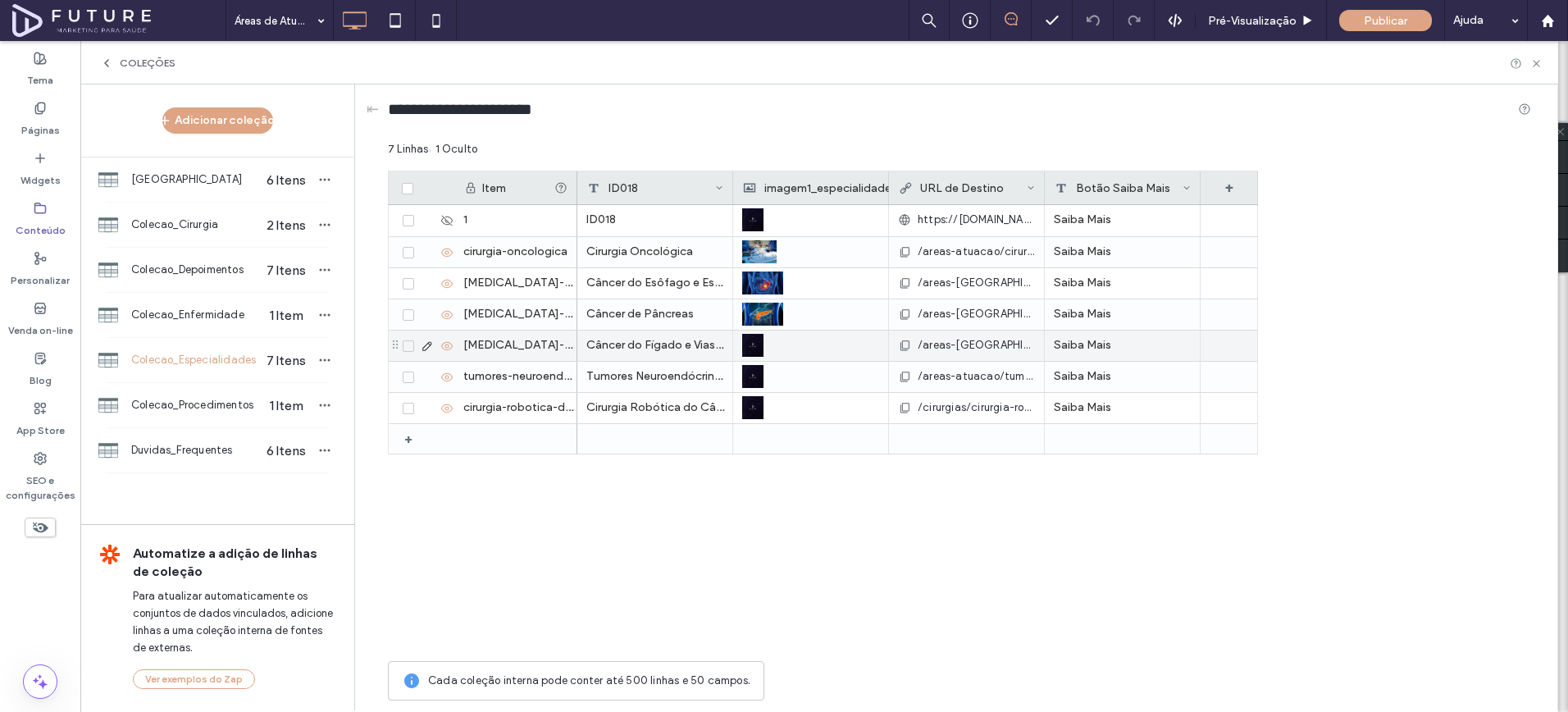
click at [429, 348] on icon at bounding box center [427, 346] width 13 height 13
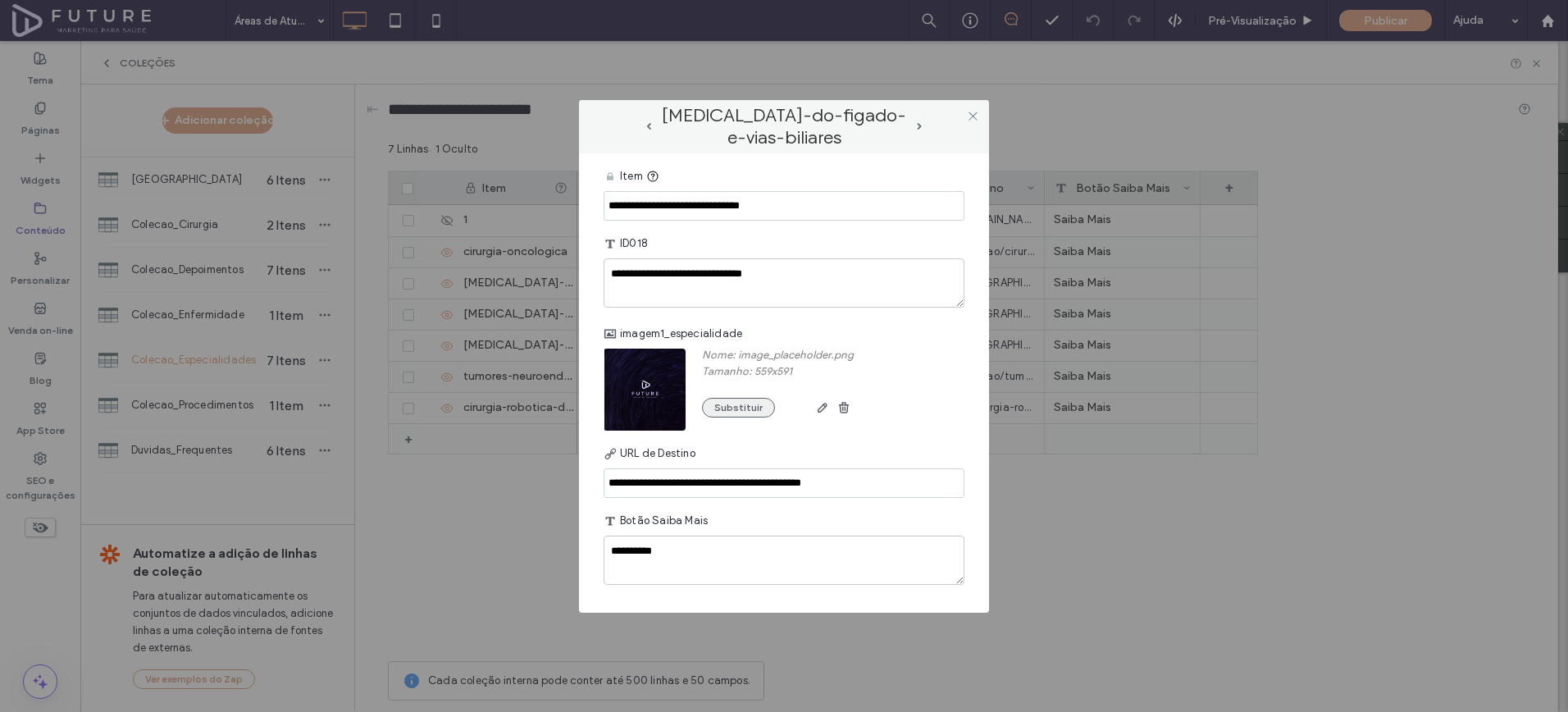
click at [736, 413] on button "Substituir" at bounding box center [739, 407] width 73 height 19
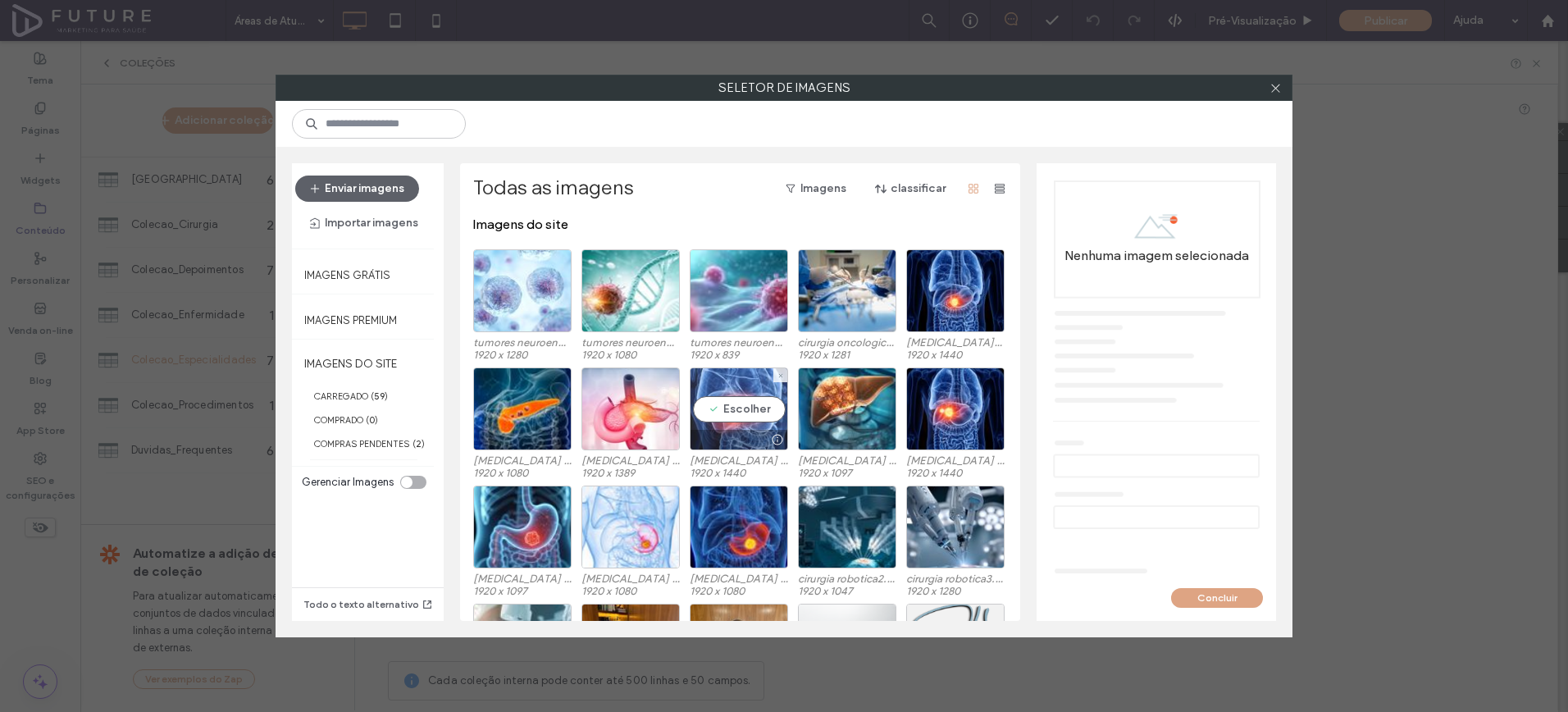
click at [742, 403] on div "Escolher" at bounding box center [739, 409] width 98 height 82
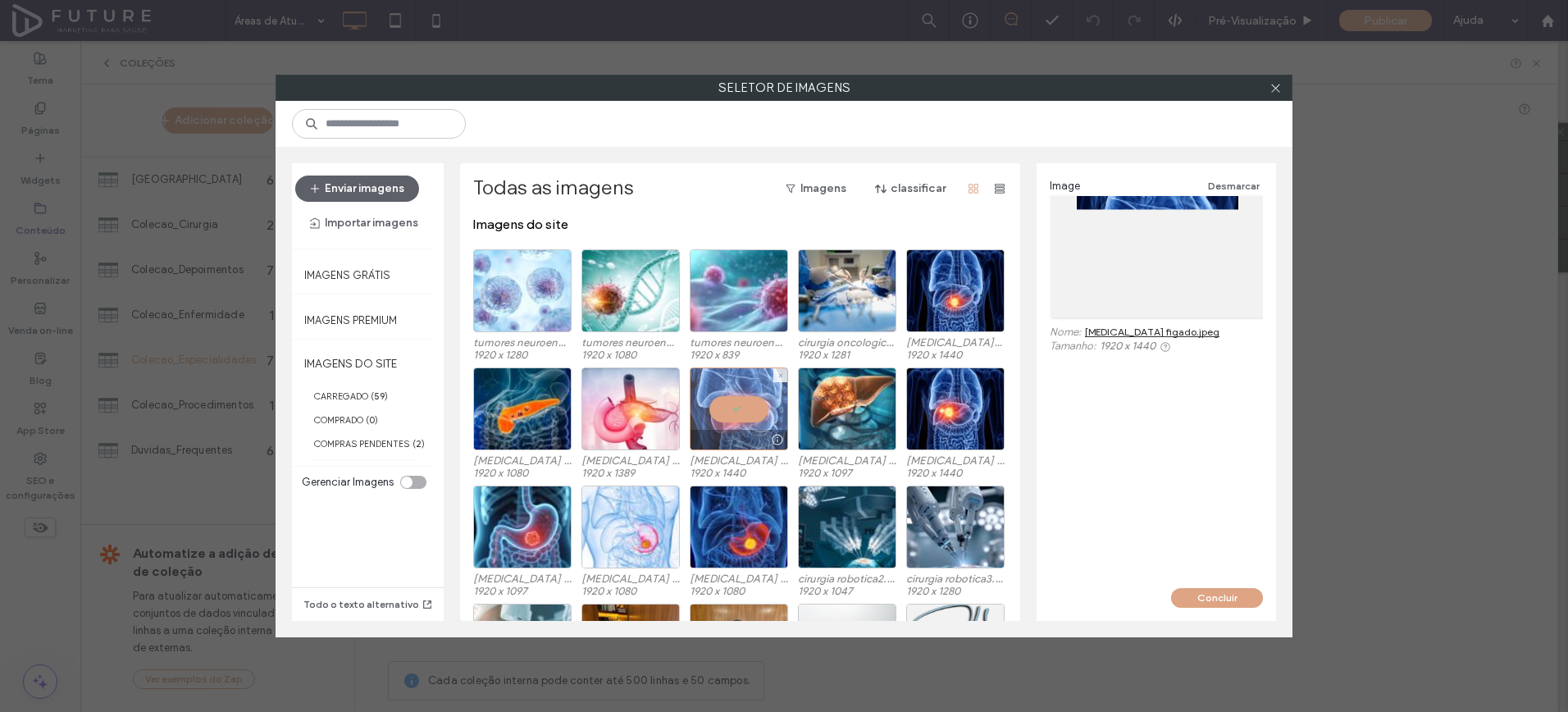
click at [739, 403] on div at bounding box center [739, 409] width 98 height 82
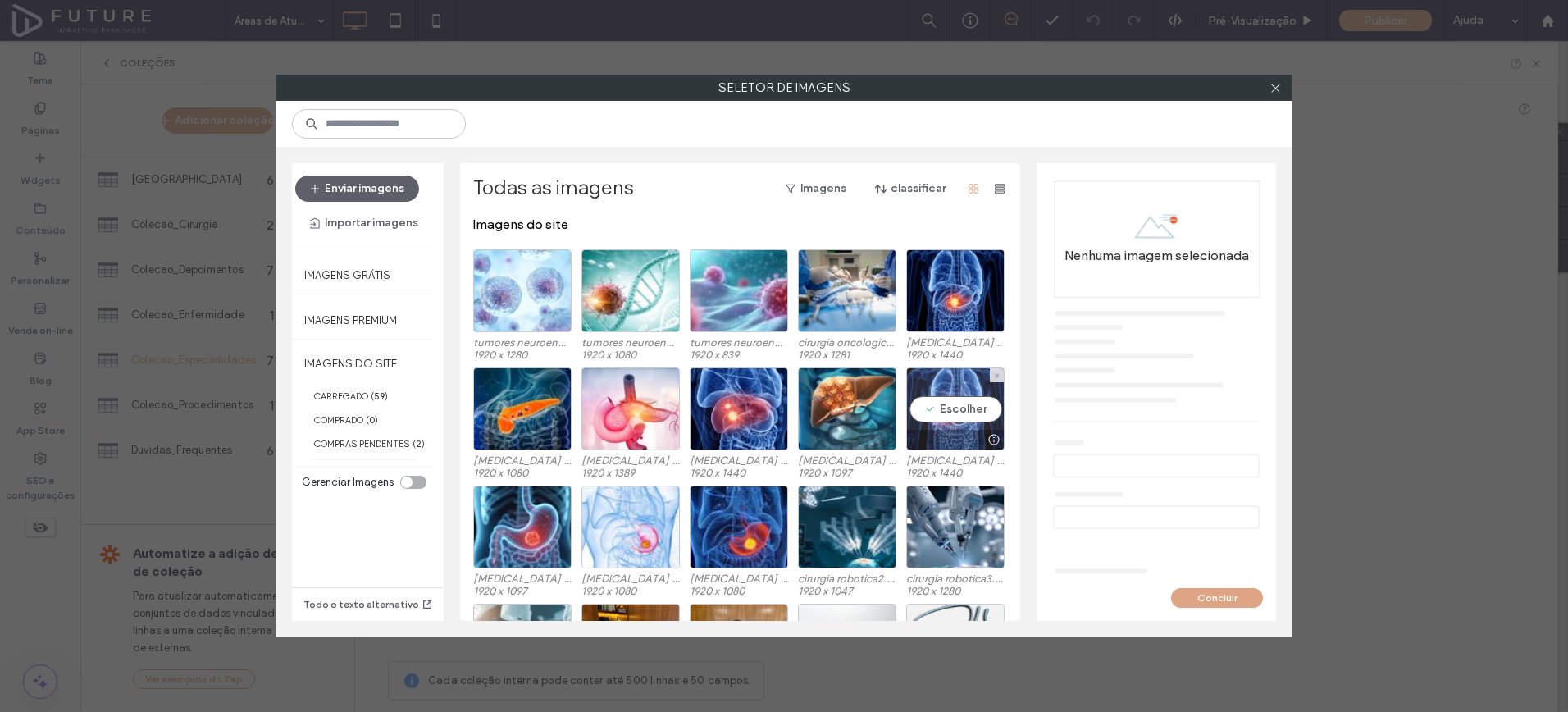
click at [910, 400] on div "Escolher" at bounding box center [955, 409] width 98 height 82
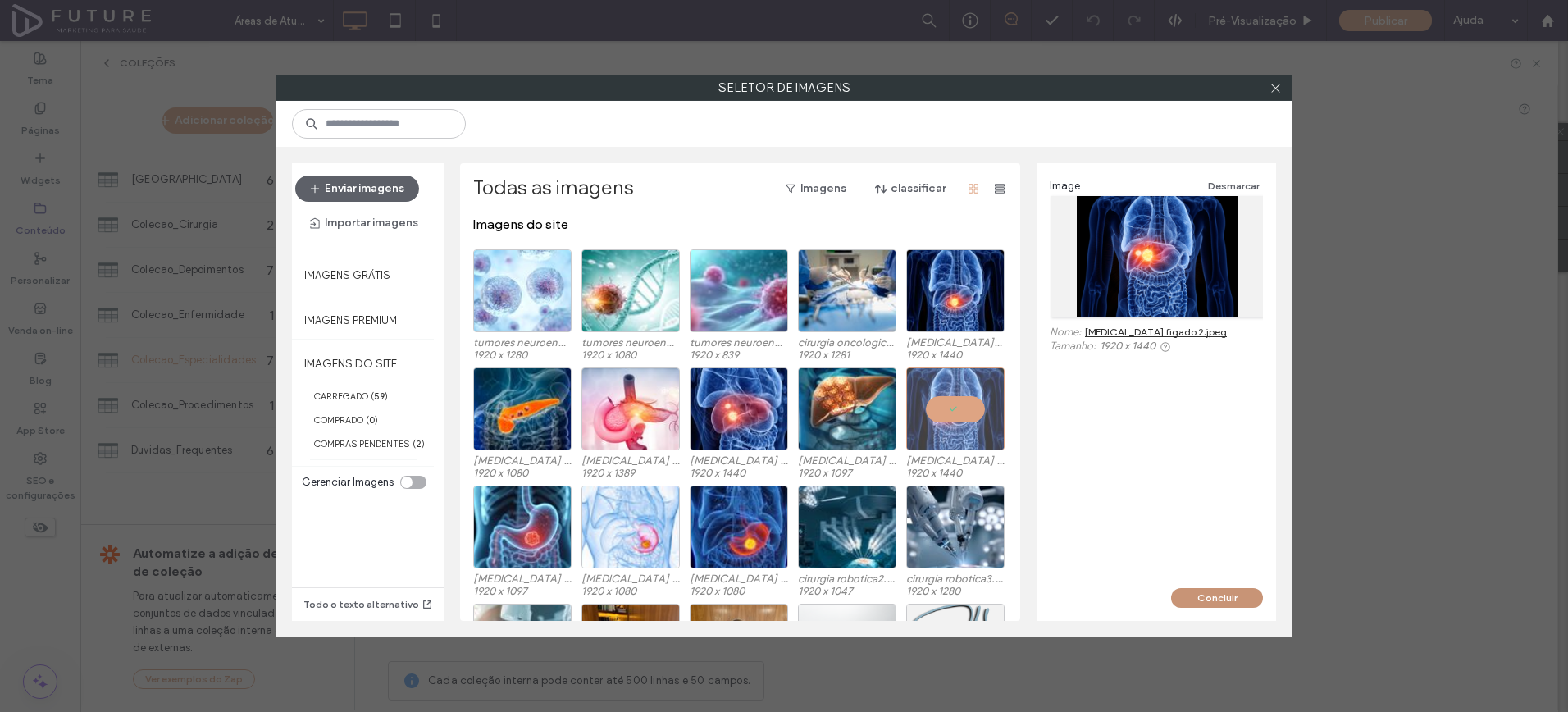
click at [1222, 597] on button "Concluir" at bounding box center [1217, 597] width 92 height 19
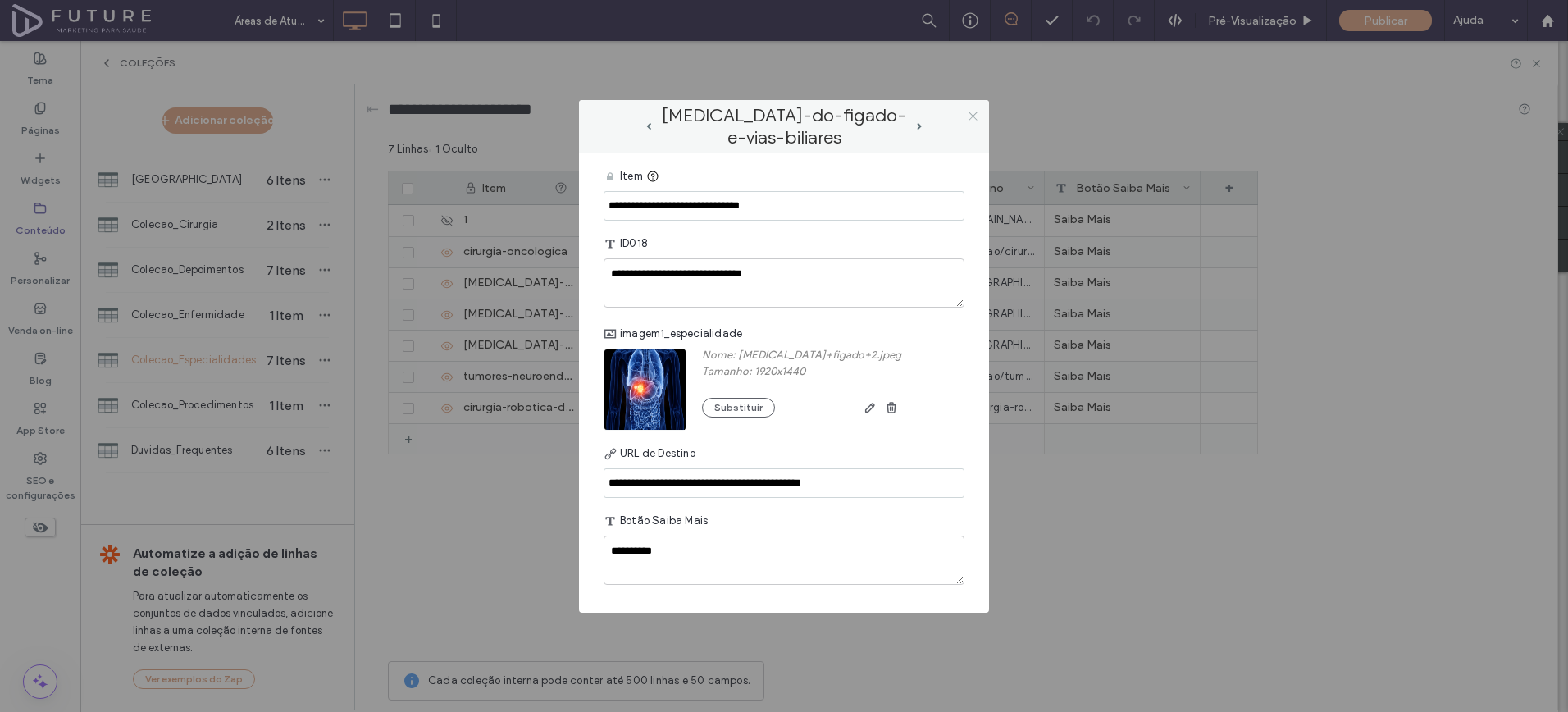
click at [973, 111] on icon at bounding box center [972, 115] width 12 height 12
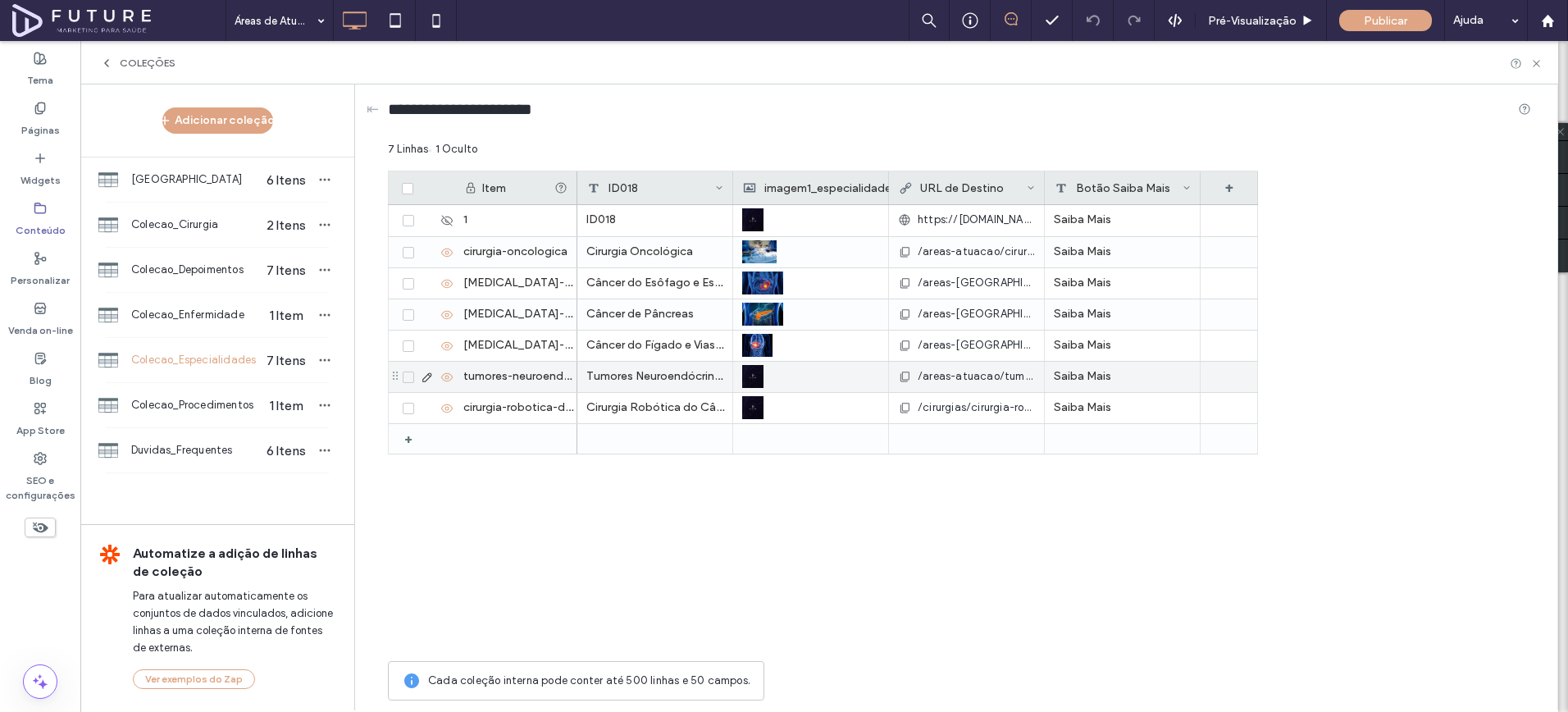
click at [428, 378] on use at bounding box center [427, 377] width 9 height 9
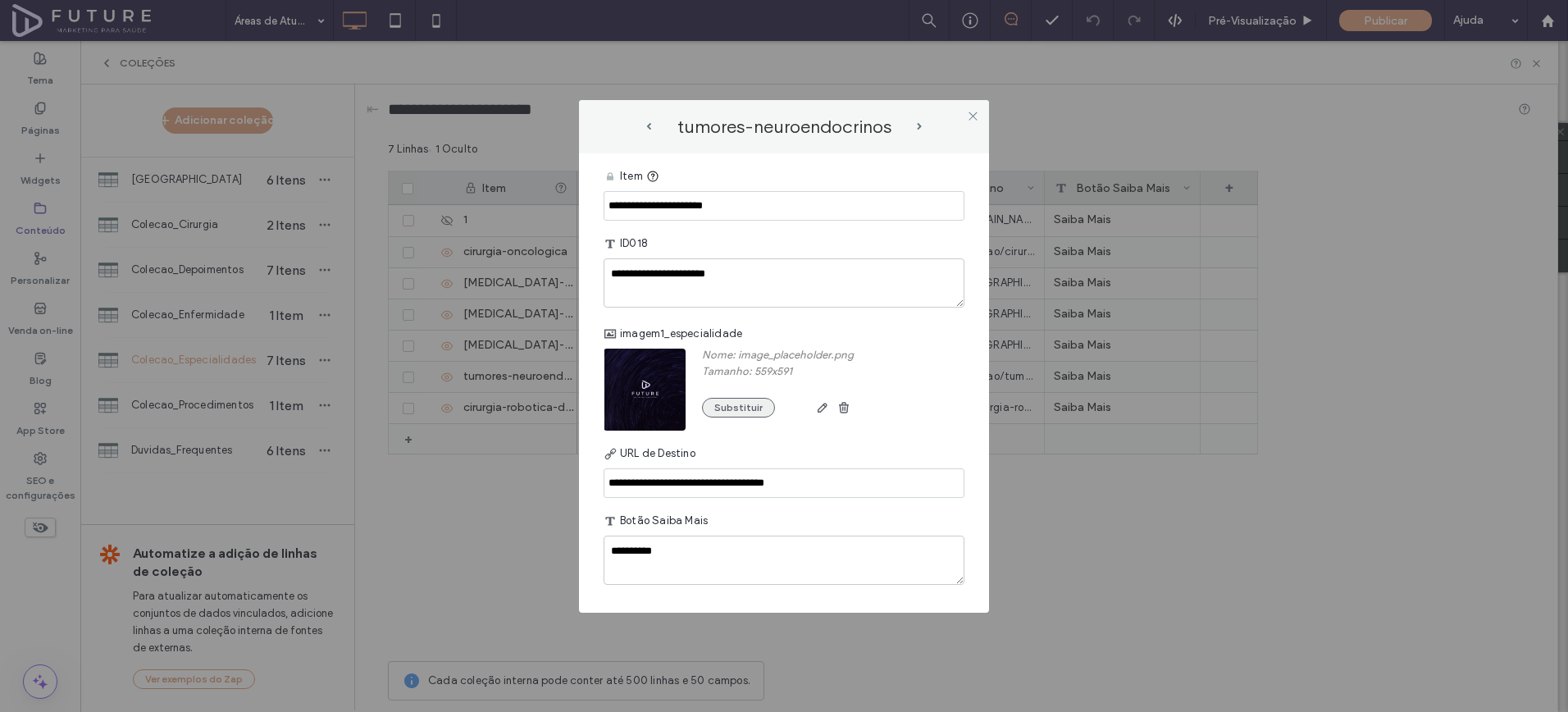
click at [710, 411] on button "Substituir" at bounding box center [739, 407] width 73 height 19
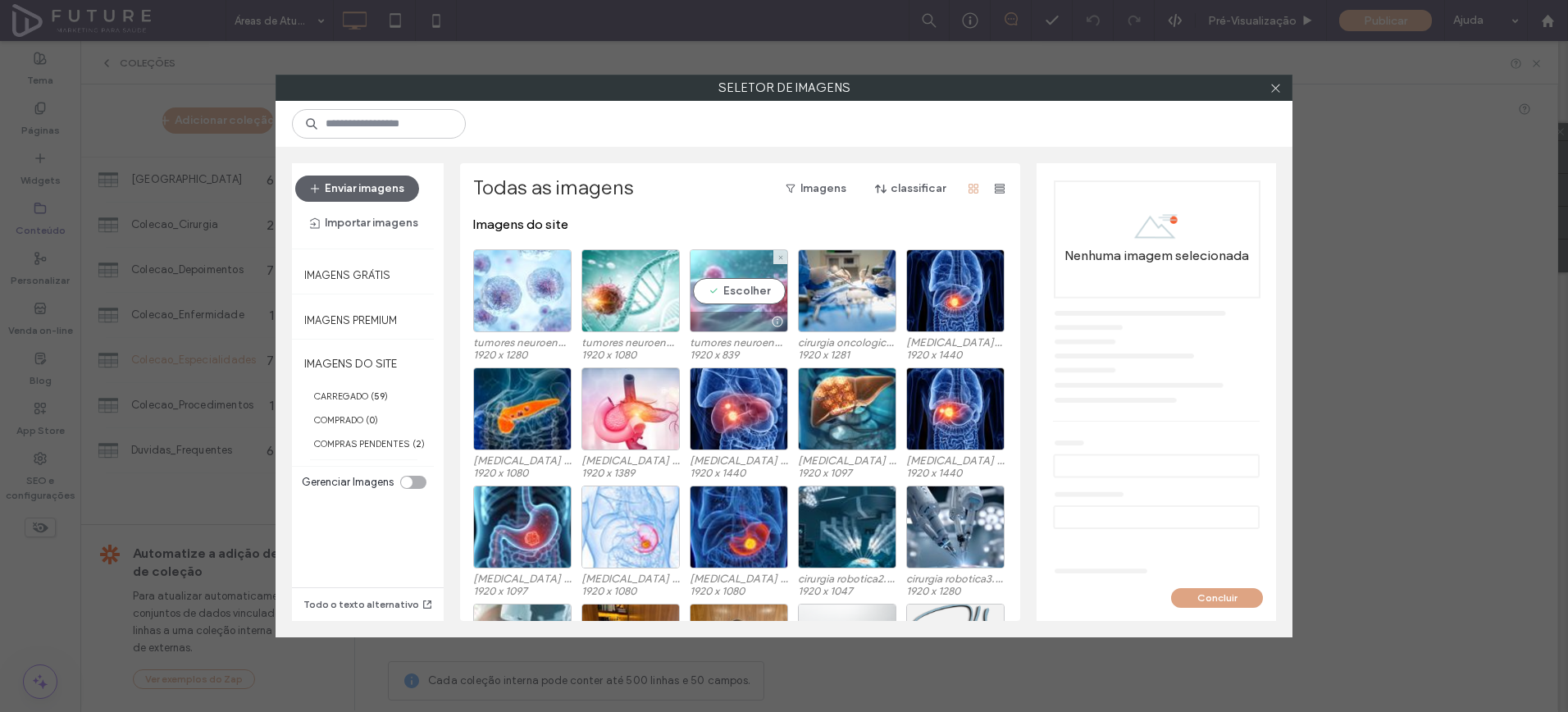
click at [740, 298] on div "Escolher" at bounding box center [739, 290] width 98 height 82
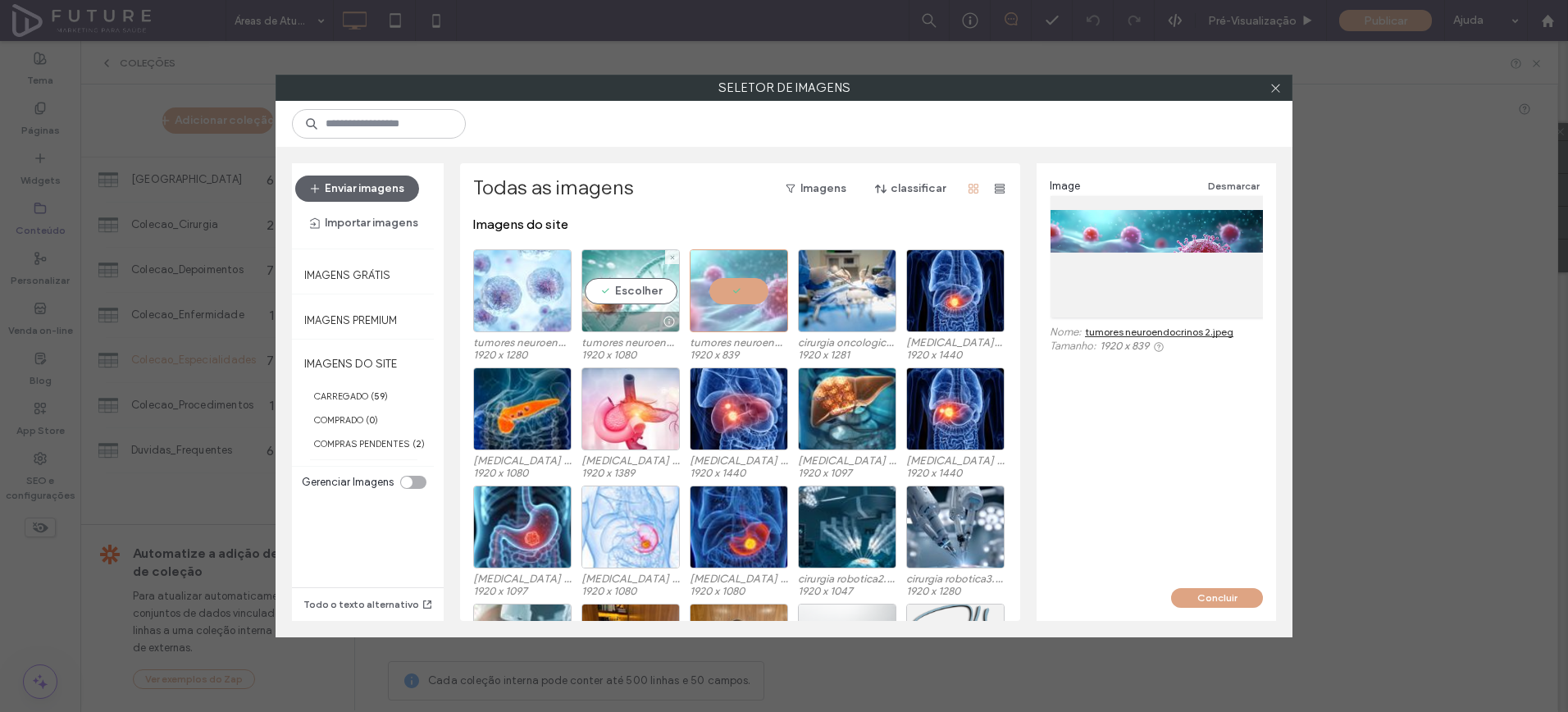
click at [606, 309] on div "Escolher" at bounding box center [630, 290] width 98 height 82
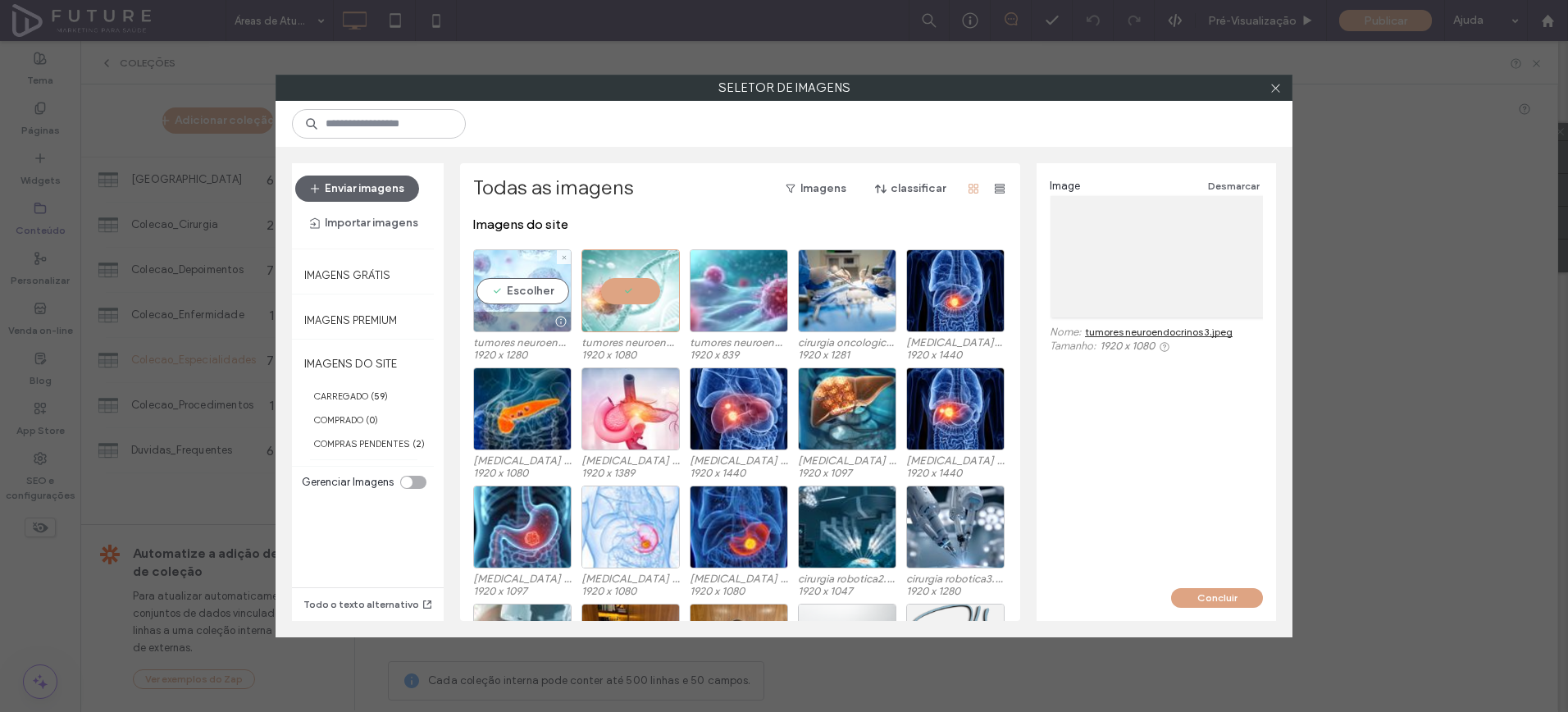
click at [517, 292] on div "Escolher" at bounding box center [521, 290] width 98 height 82
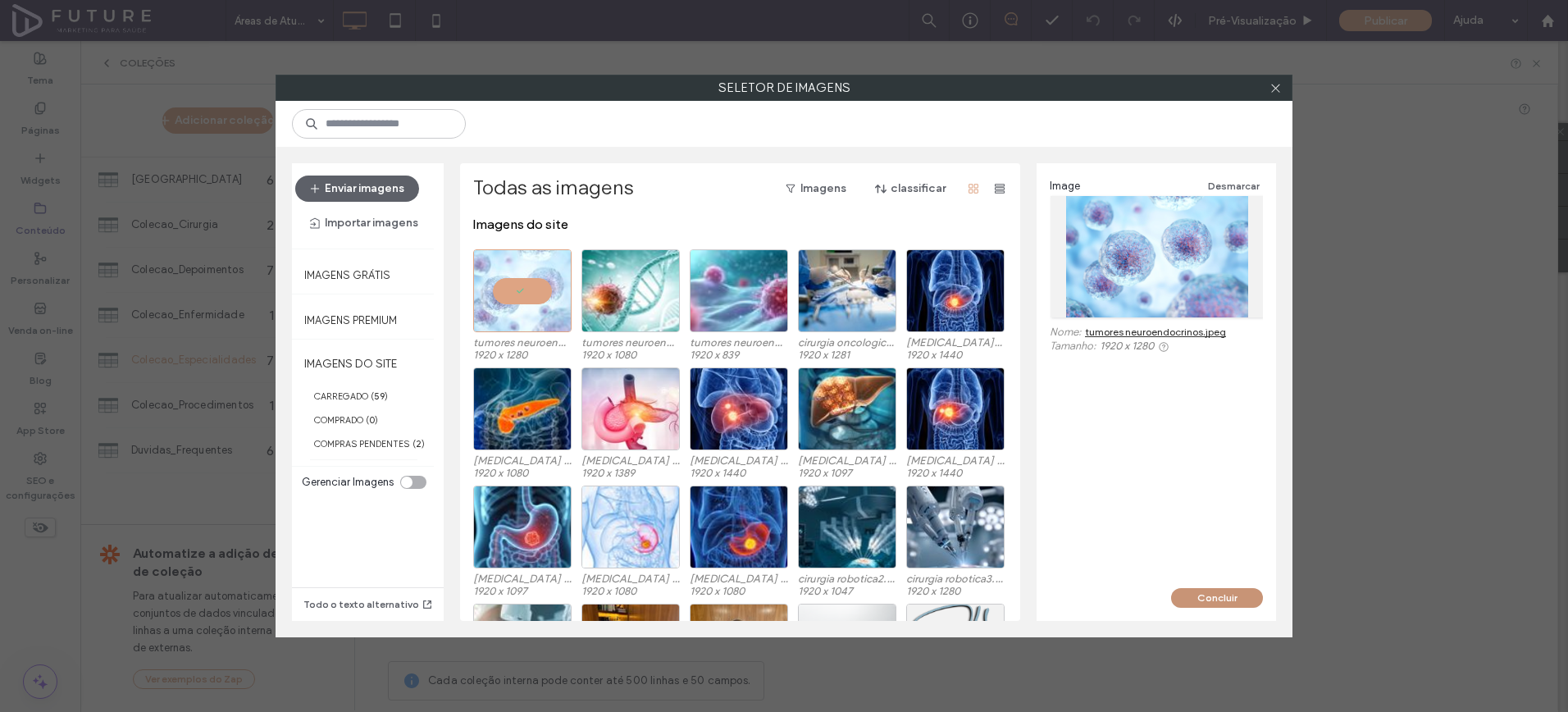
click at [1185, 602] on button "Concluir" at bounding box center [1217, 597] width 92 height 19
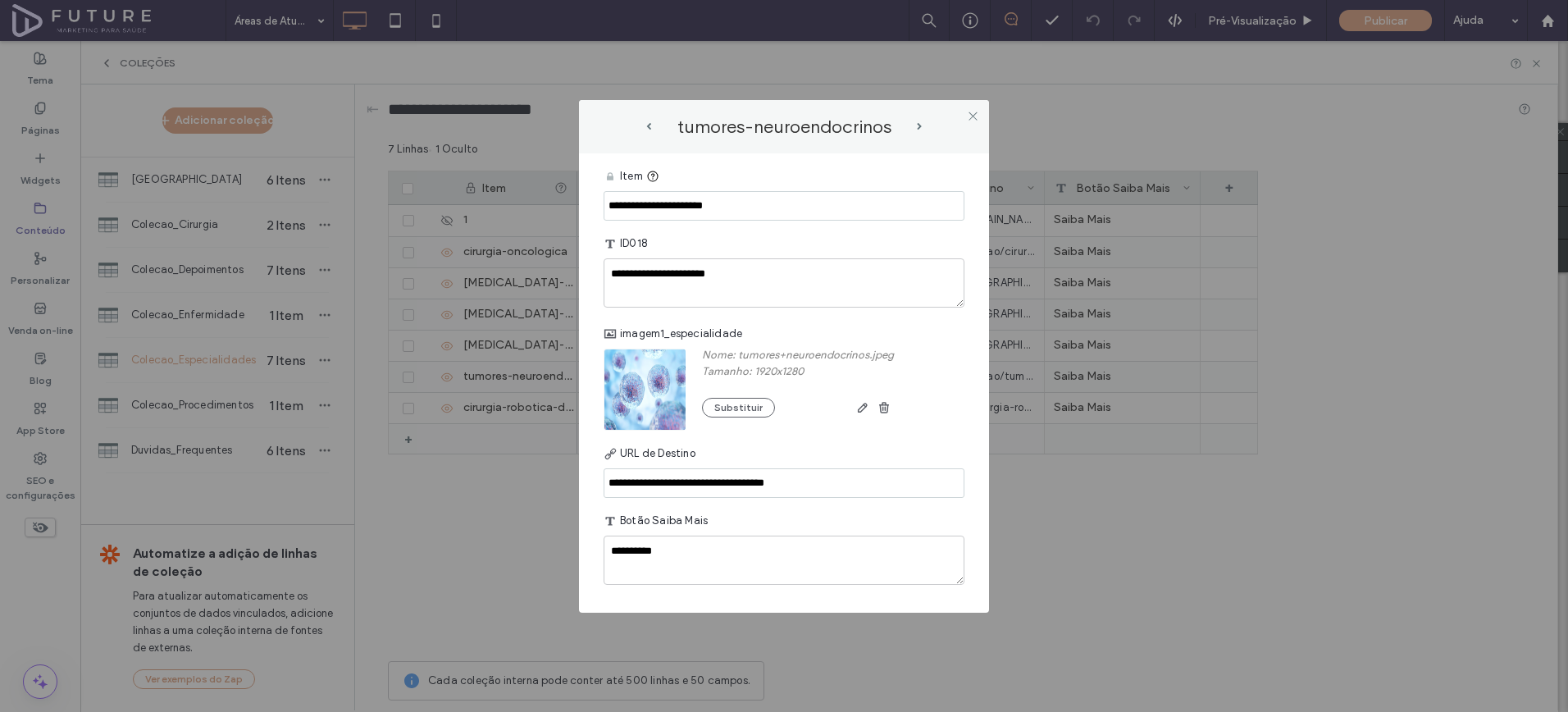
click at [970, 111] on icon at bounding box center [972, 115] width 12 height 12
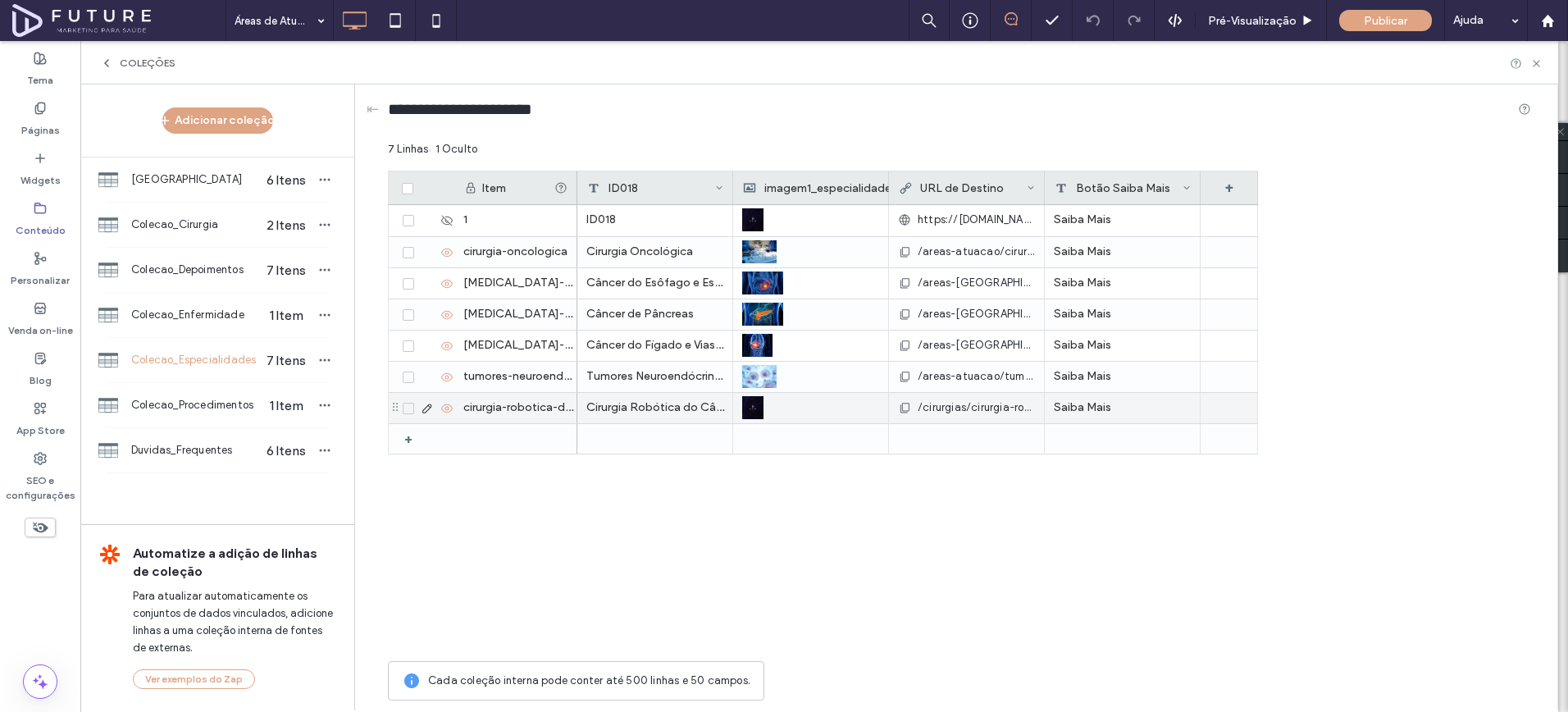
click at [431, 408] on icon at bounding box center [427, 409] width 13 height 13
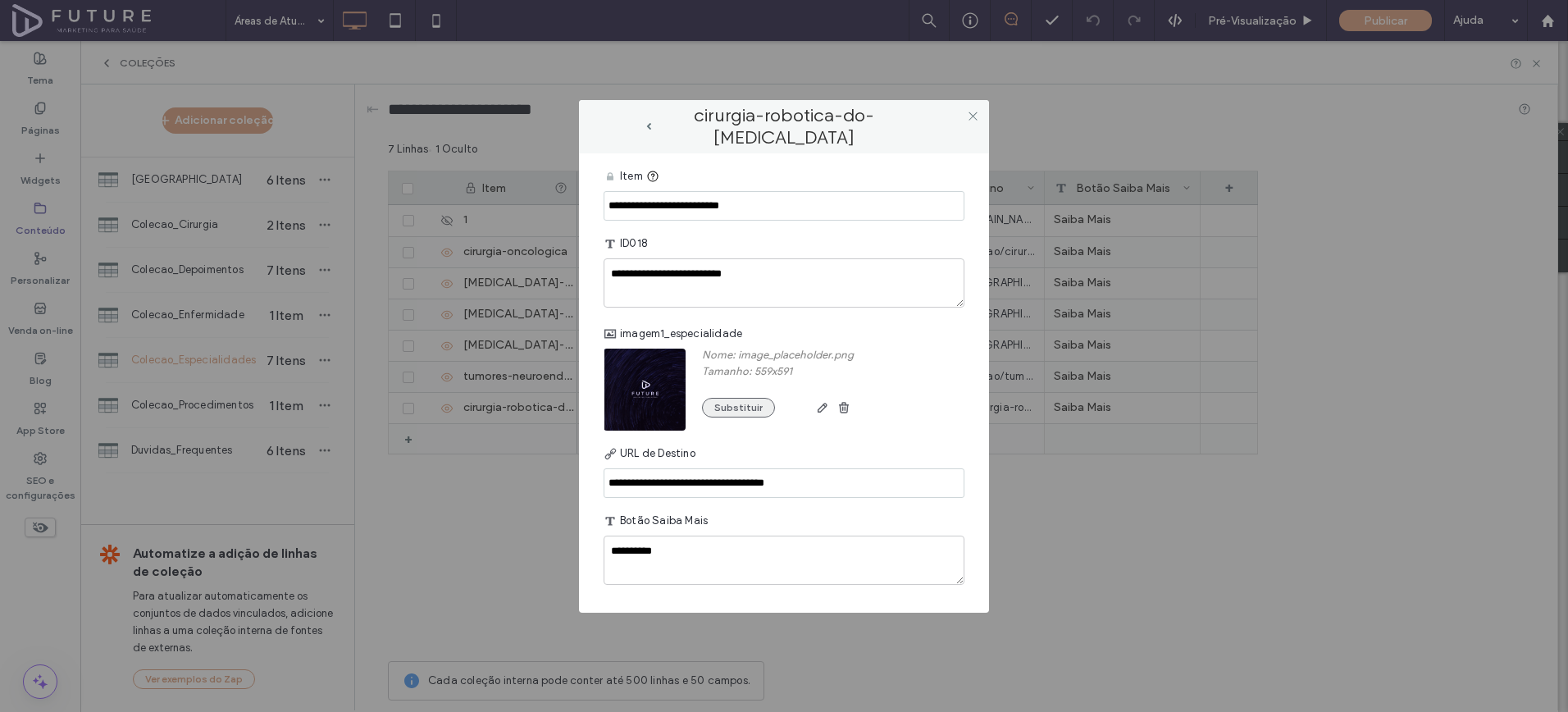
click at [721, 405] on button "Substituir" at bounding box center [739, 407] width 73 height 19
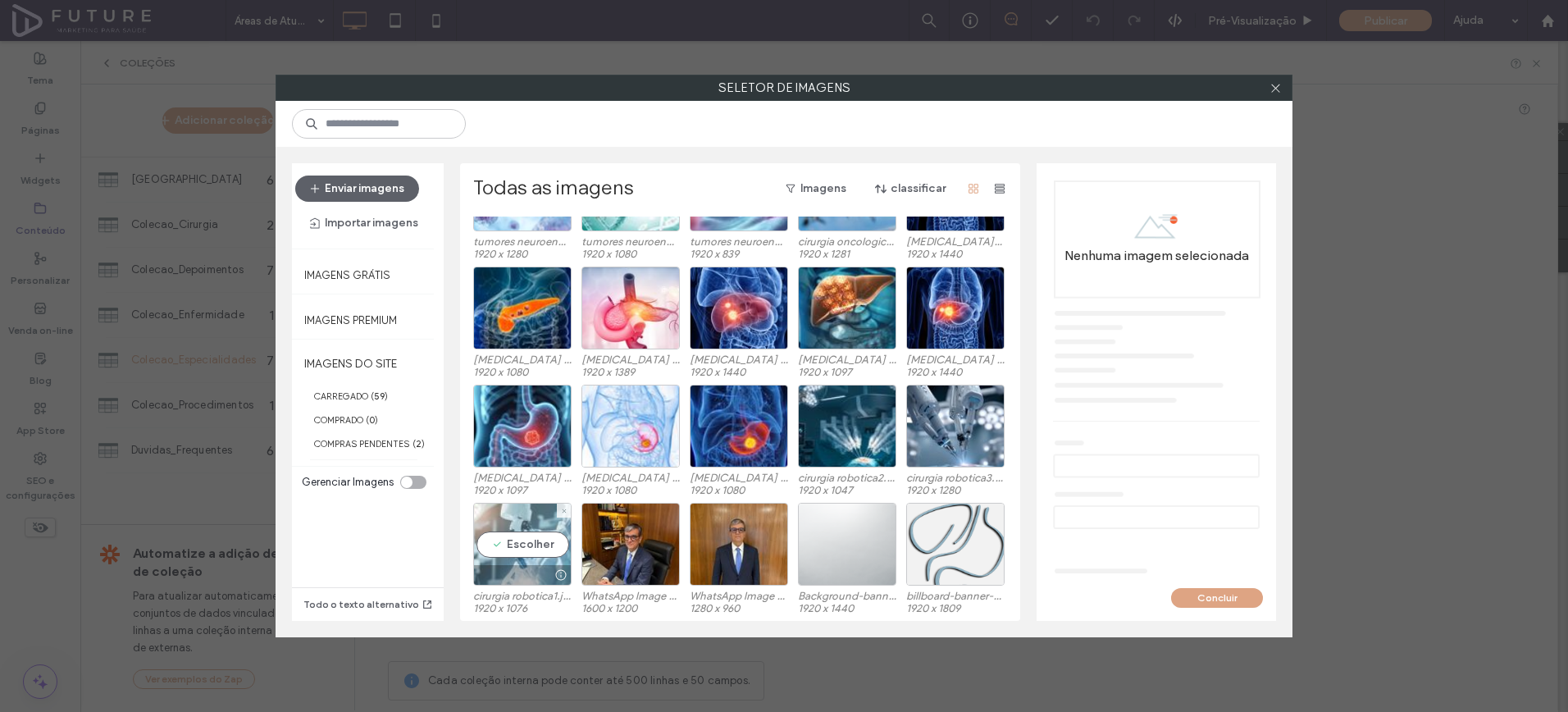
click at [520, 547] on div "Escolher" at bounding box center [521, 544] width 98 height 82
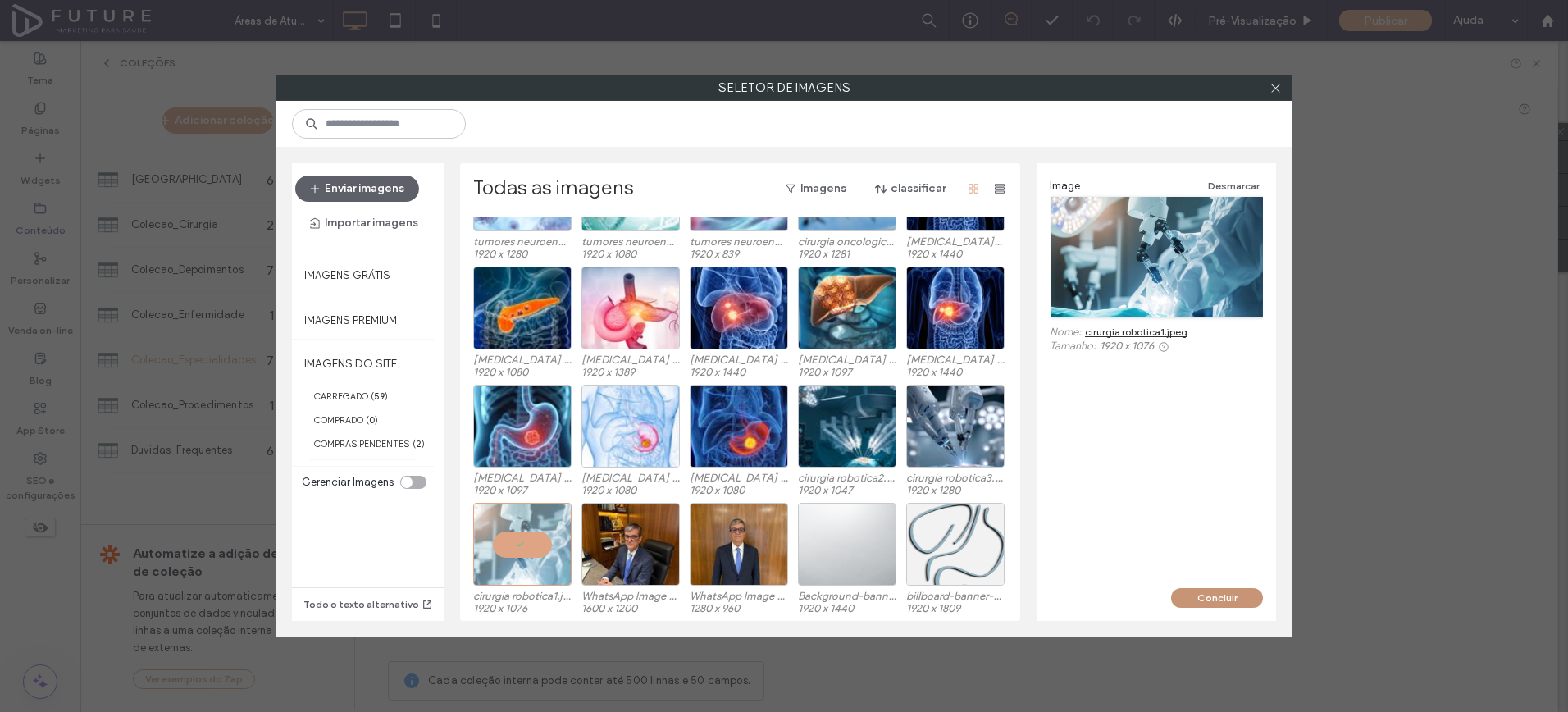
click at [1215, 600] on button "Concluir" at bounding box center [1217, 597] width 92 height 19
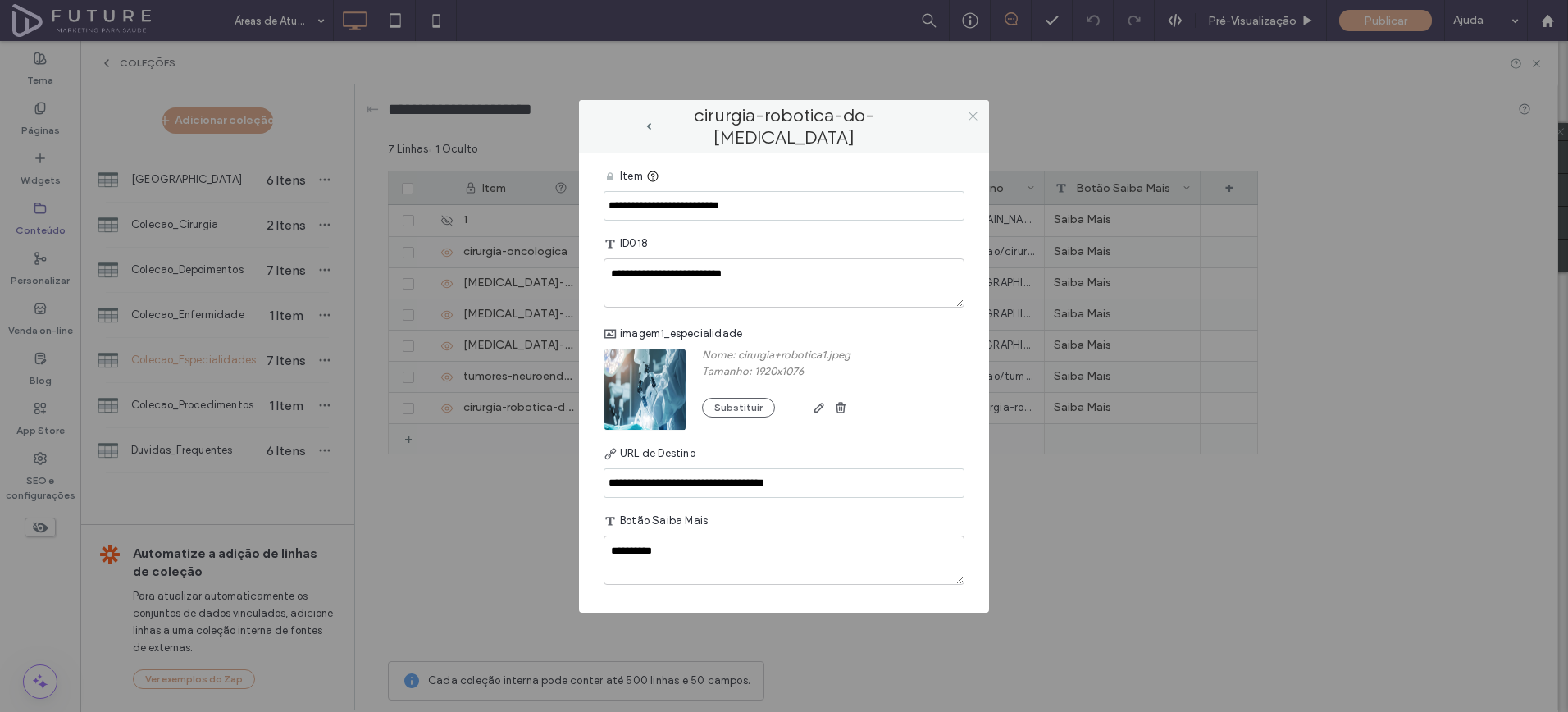
click at [970, 117] on icon at bounding box center [972, 115] width 12 height 12
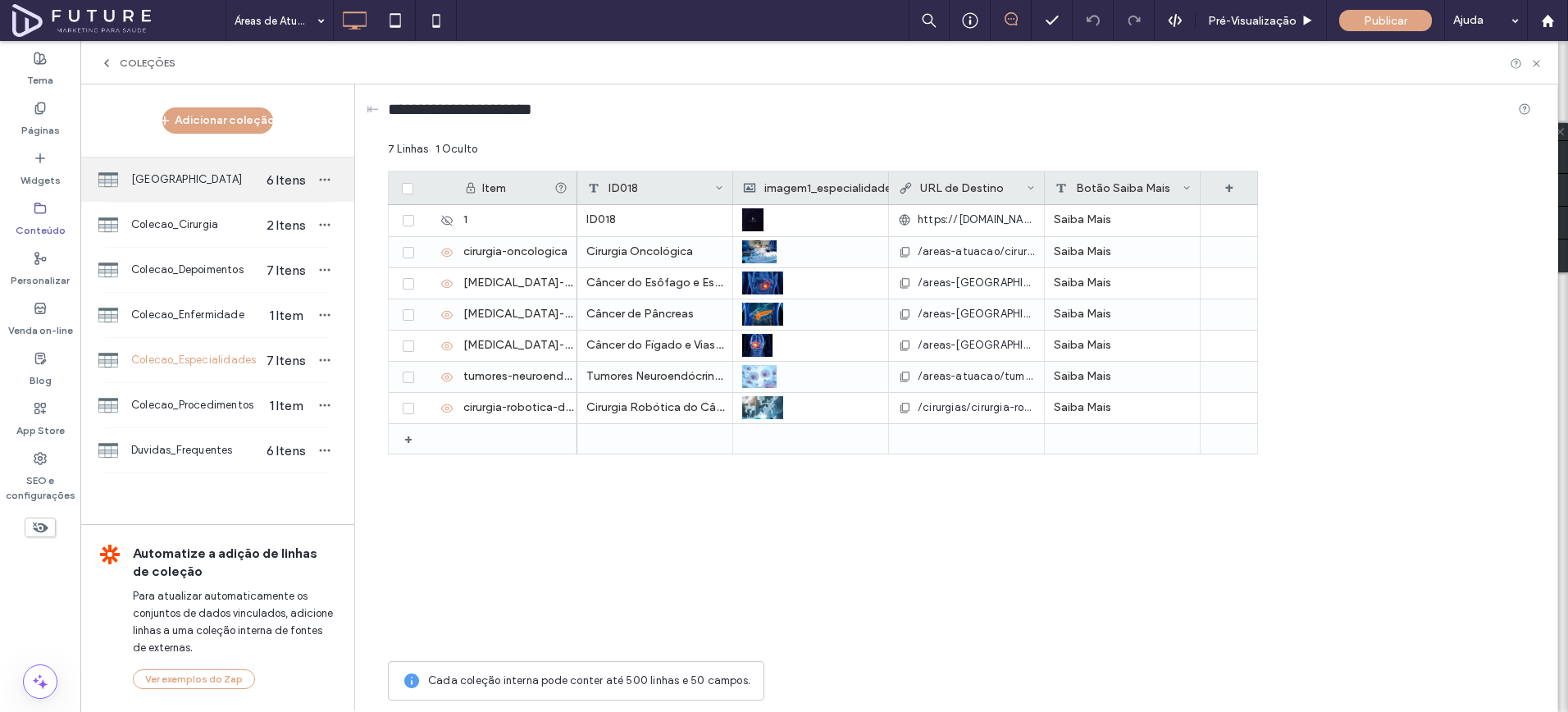
click at [174, 181] on span "[GEOGRAPHIC_DATA]" at bounding box center [194, 180] width 126 height 16
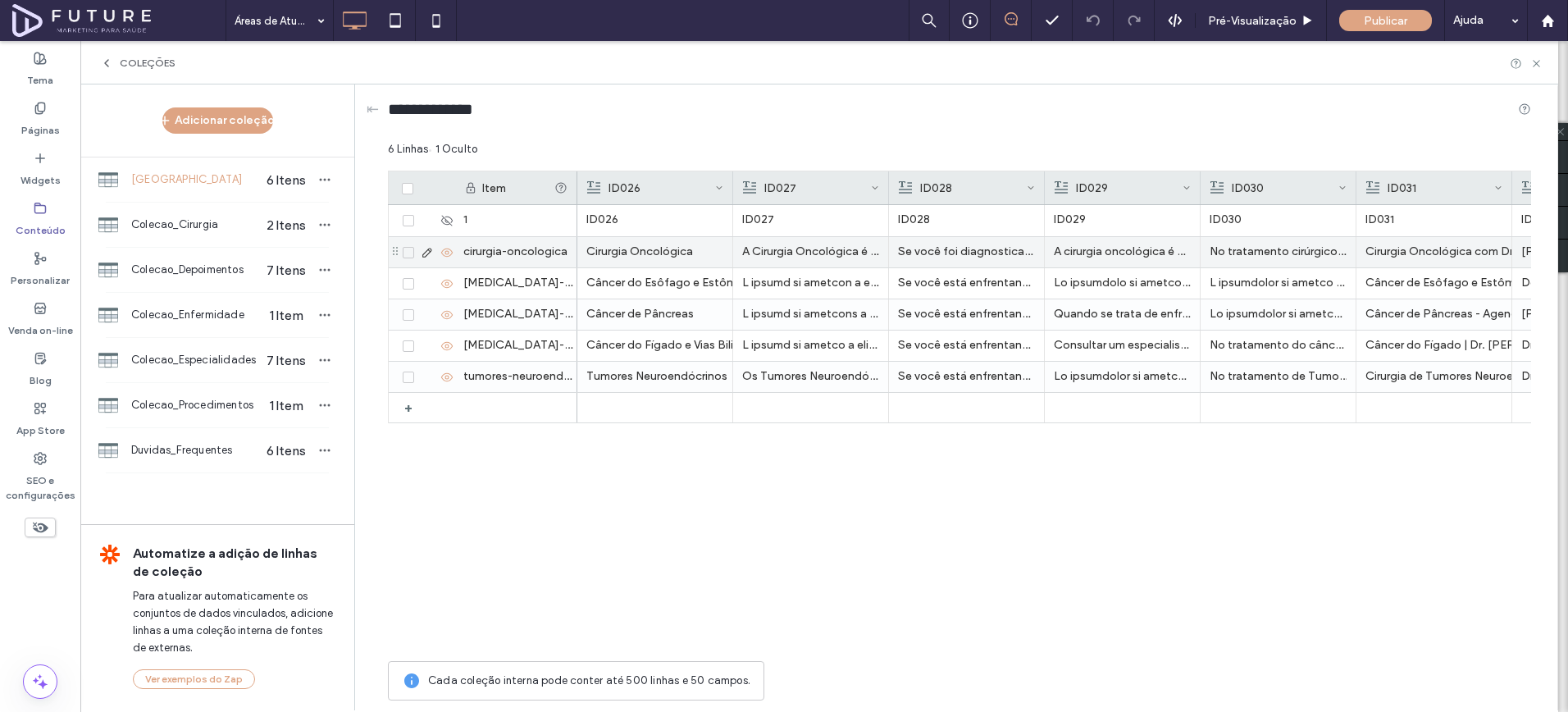
click at [424, 250] on icon at bounding box center [427, 253] width 13 height 13
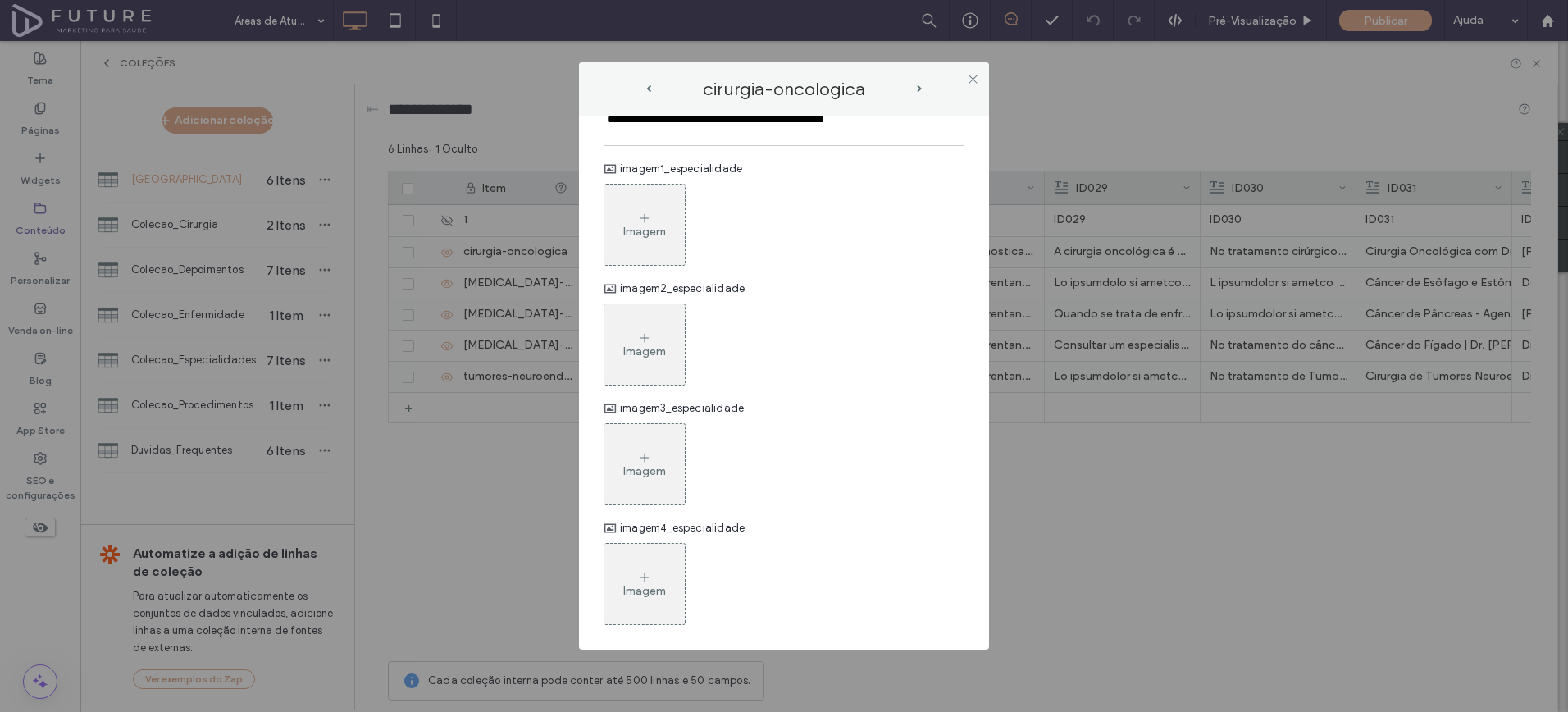
scroll to position [1319, 0]
click at [664, 223] on div "Imagem" at bounding box center [645, 225] width 81 height 77
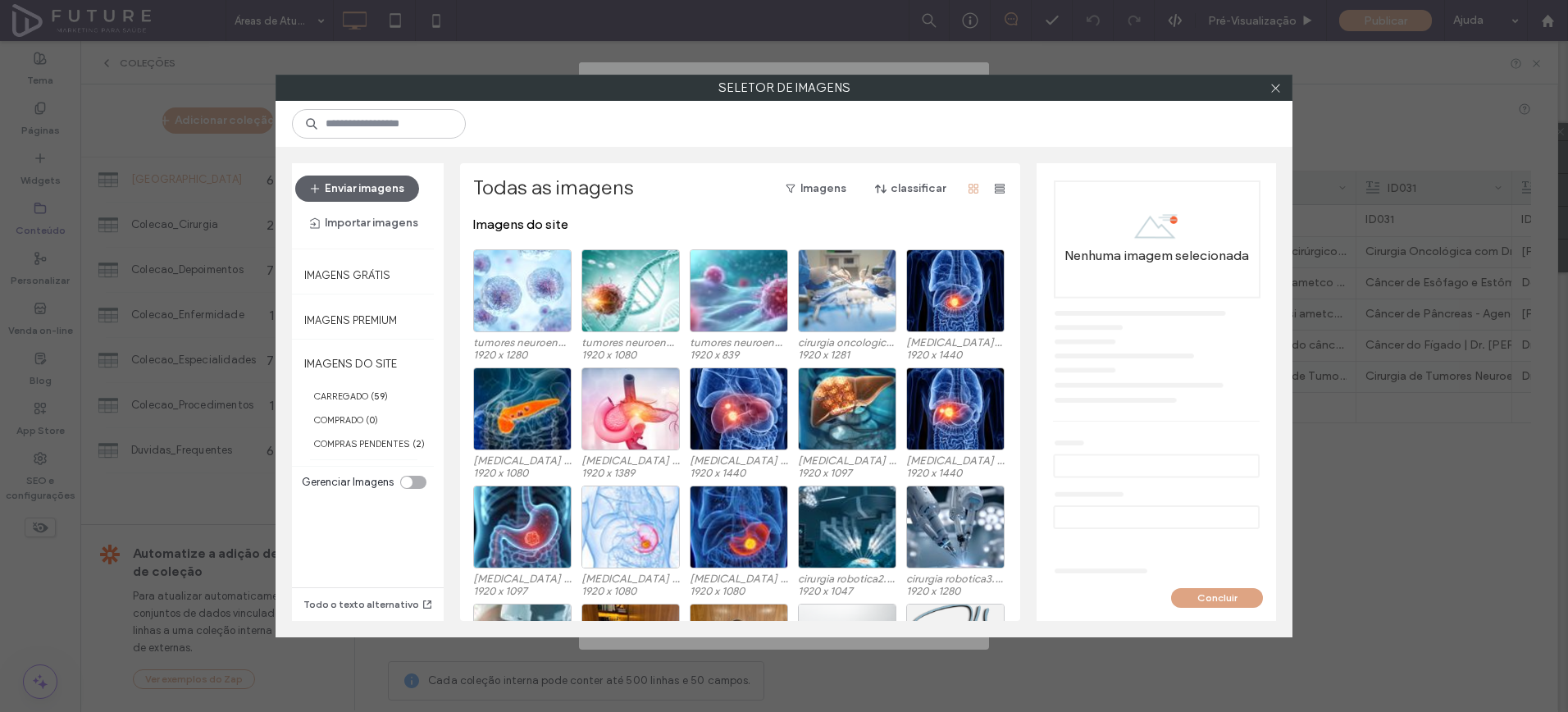
click at [831, 298] on div at bounding box center [847, 290] width 98 height 82
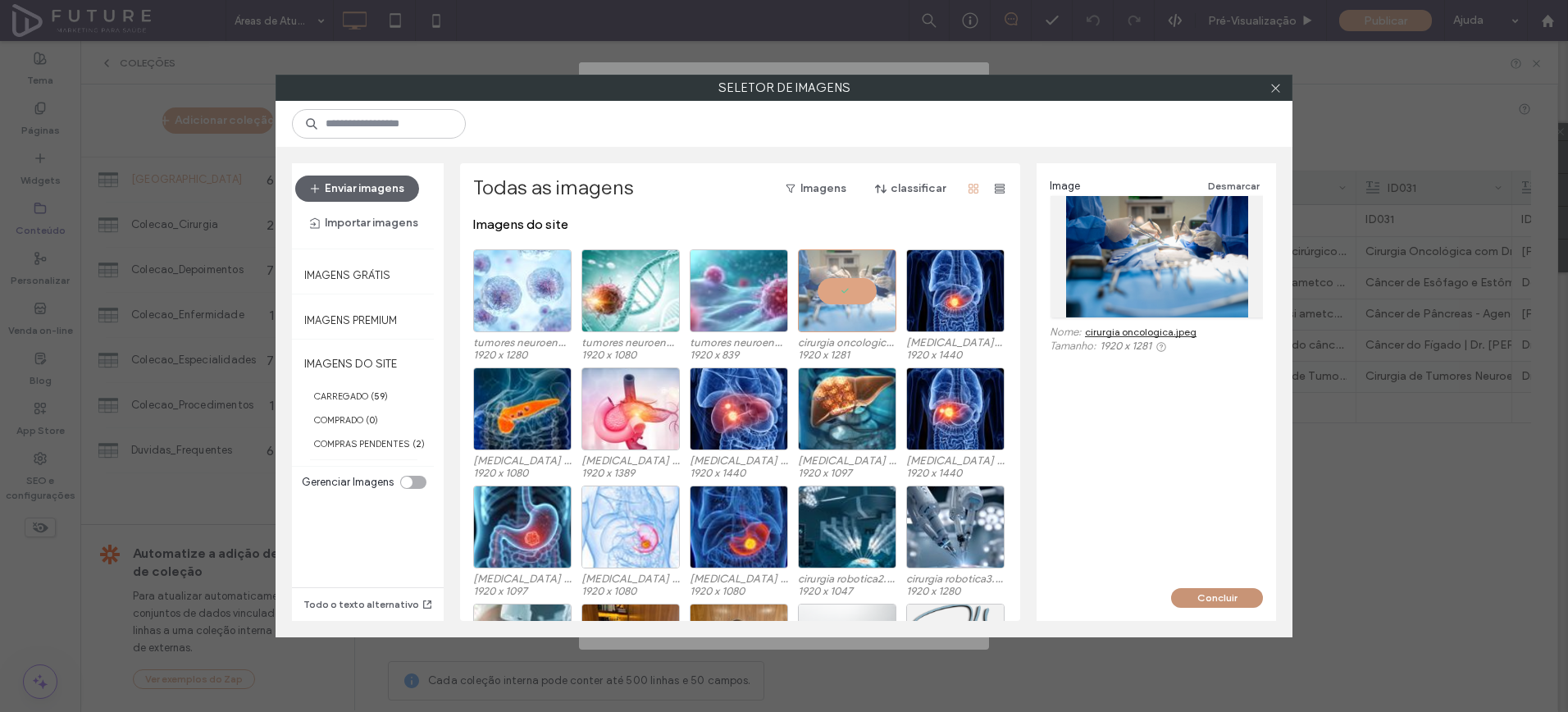
click at [1212, 600] on button "Concluir" at bounding box center [1217, 597] width 92 height 19
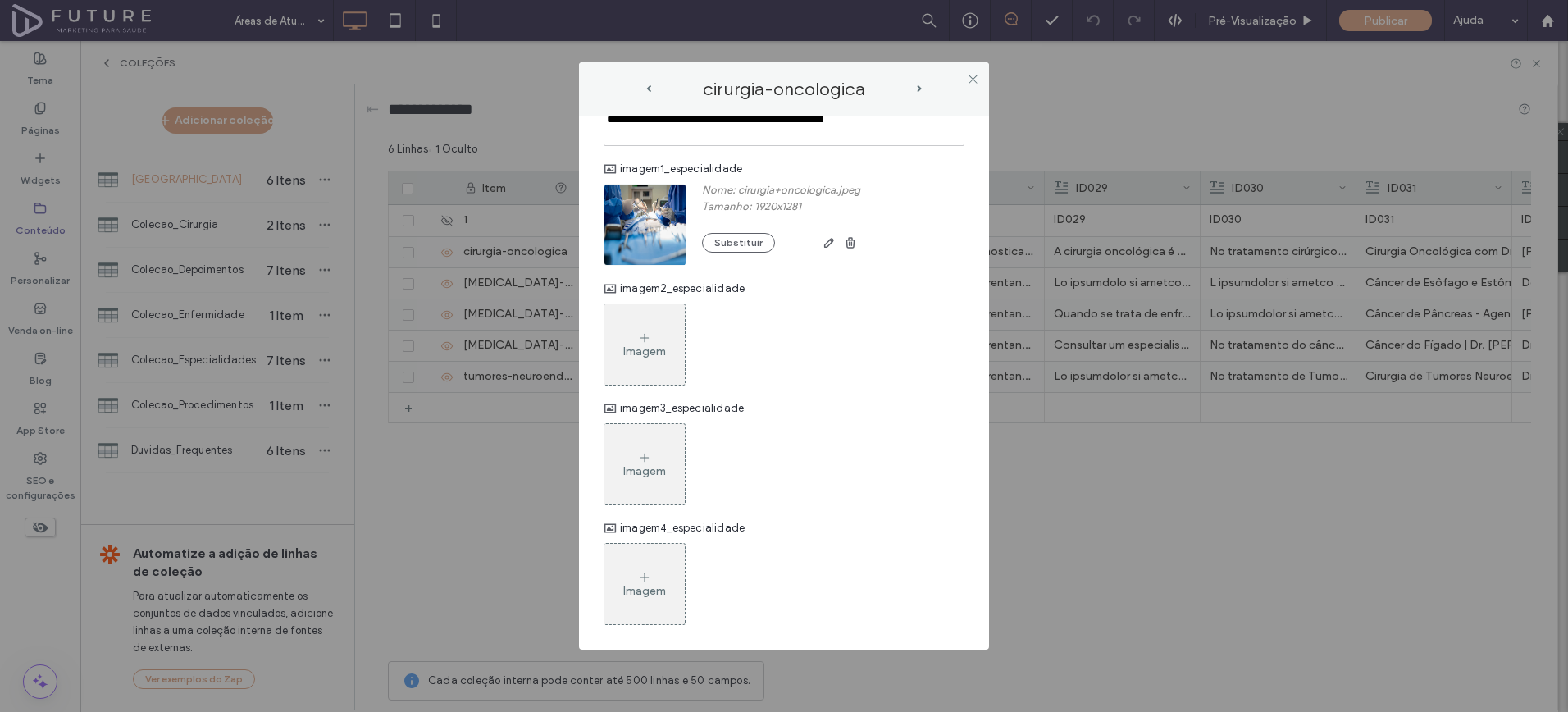
click at [677, 340] on div "Imagem" at bounding box center [645, 345] width 81 height 77
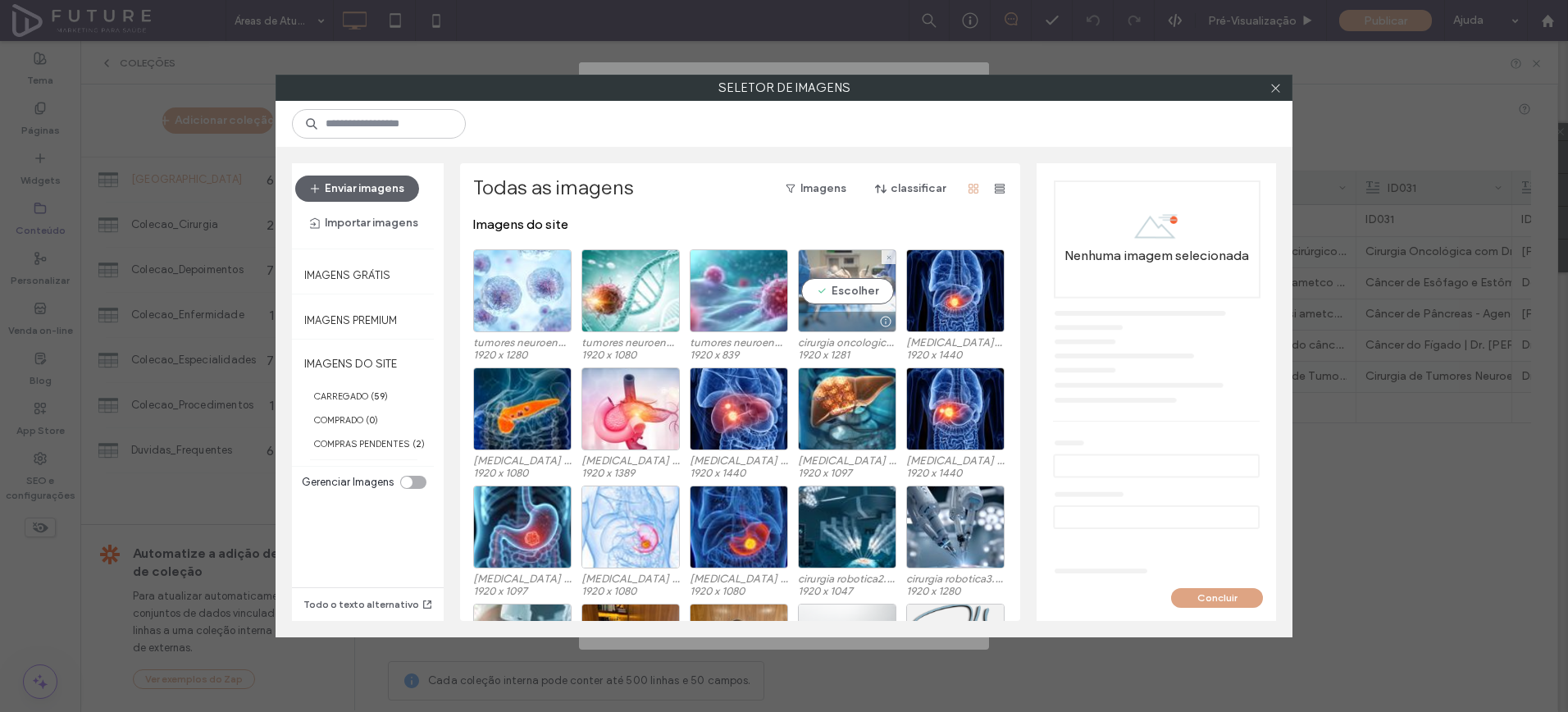
click at [851, 297] on div "Escolher" at bounding box center [847, 290] width 98 height 82
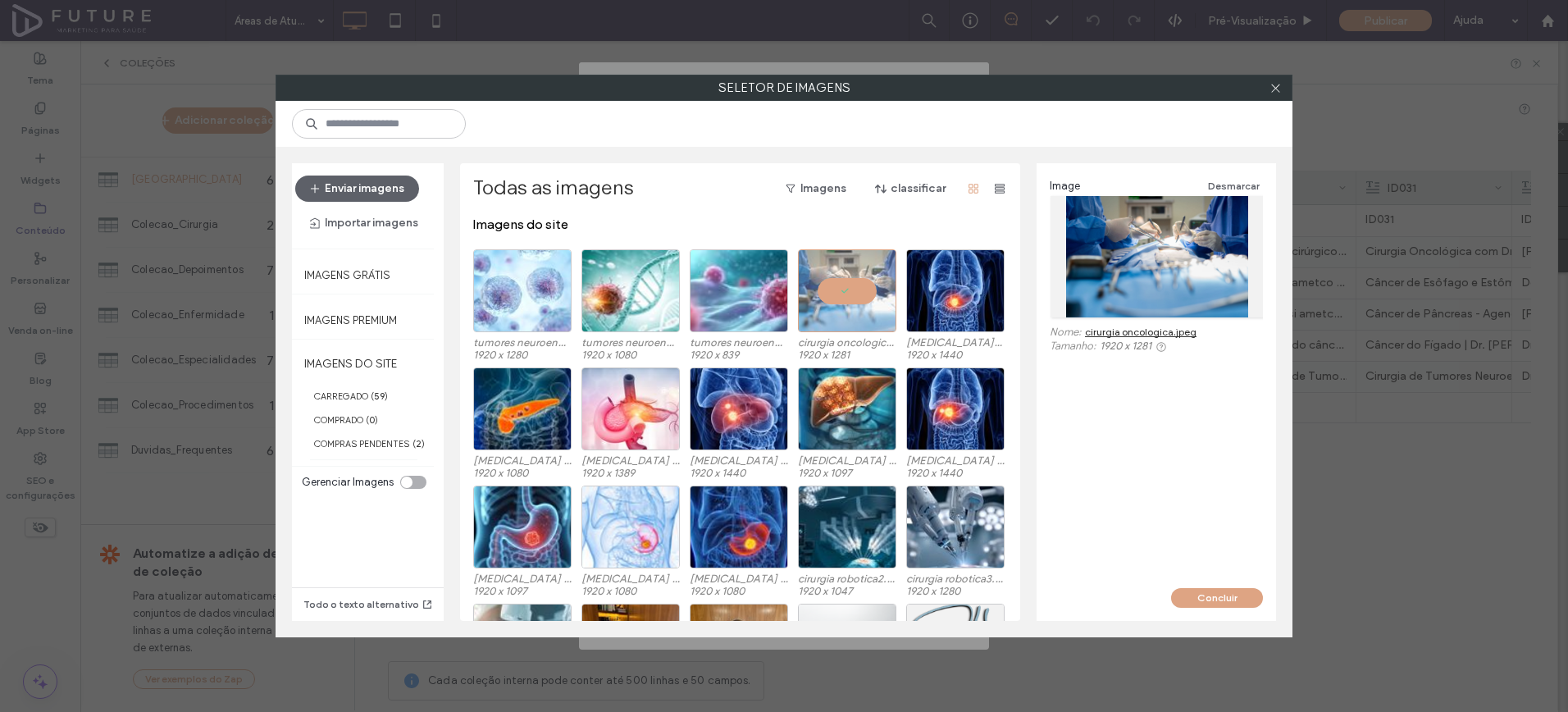
click at [1204, 606] on button "Concluir" at bounding box center [1217, 597] width 92 height 19
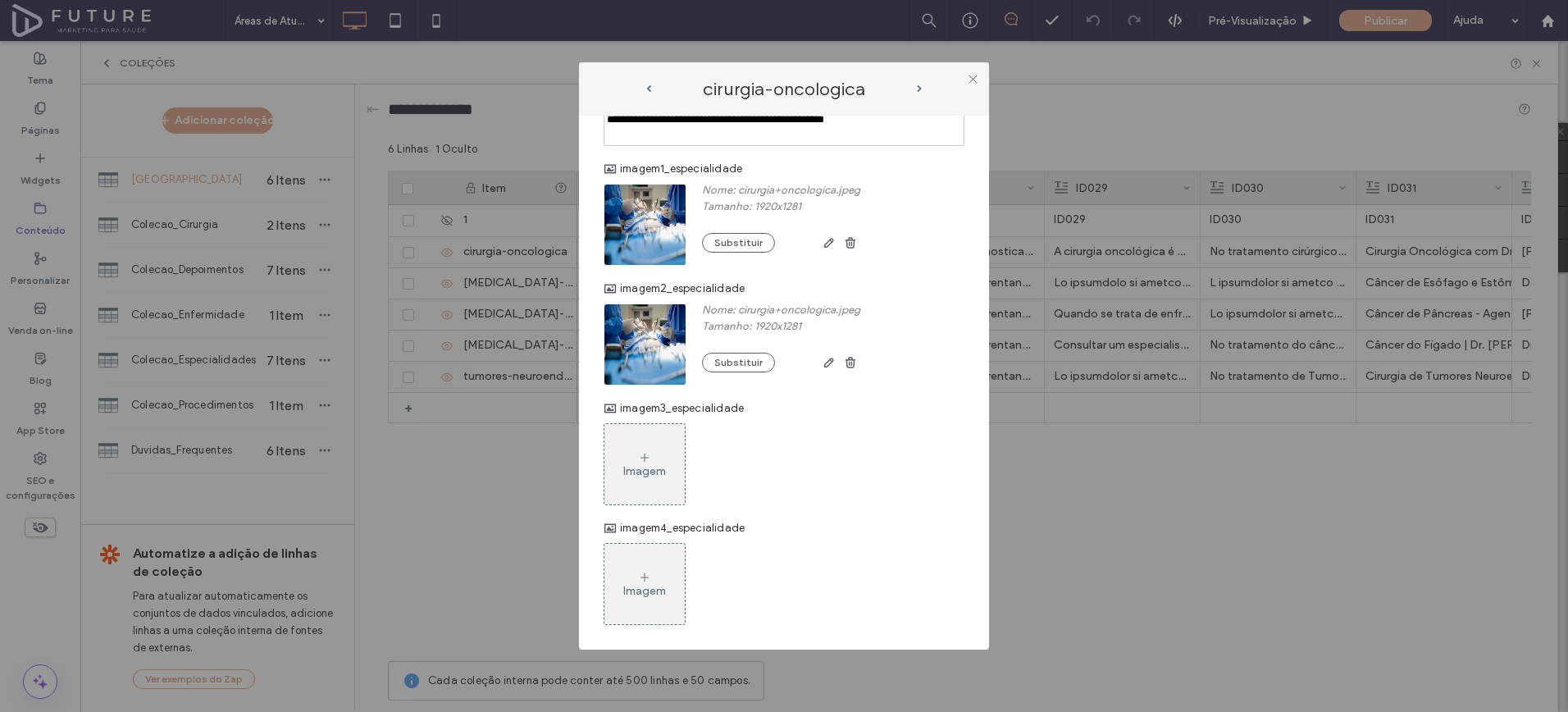
click at [647, 485] on div "Imagem" at bounding box center [645, 465] width 81 height 77
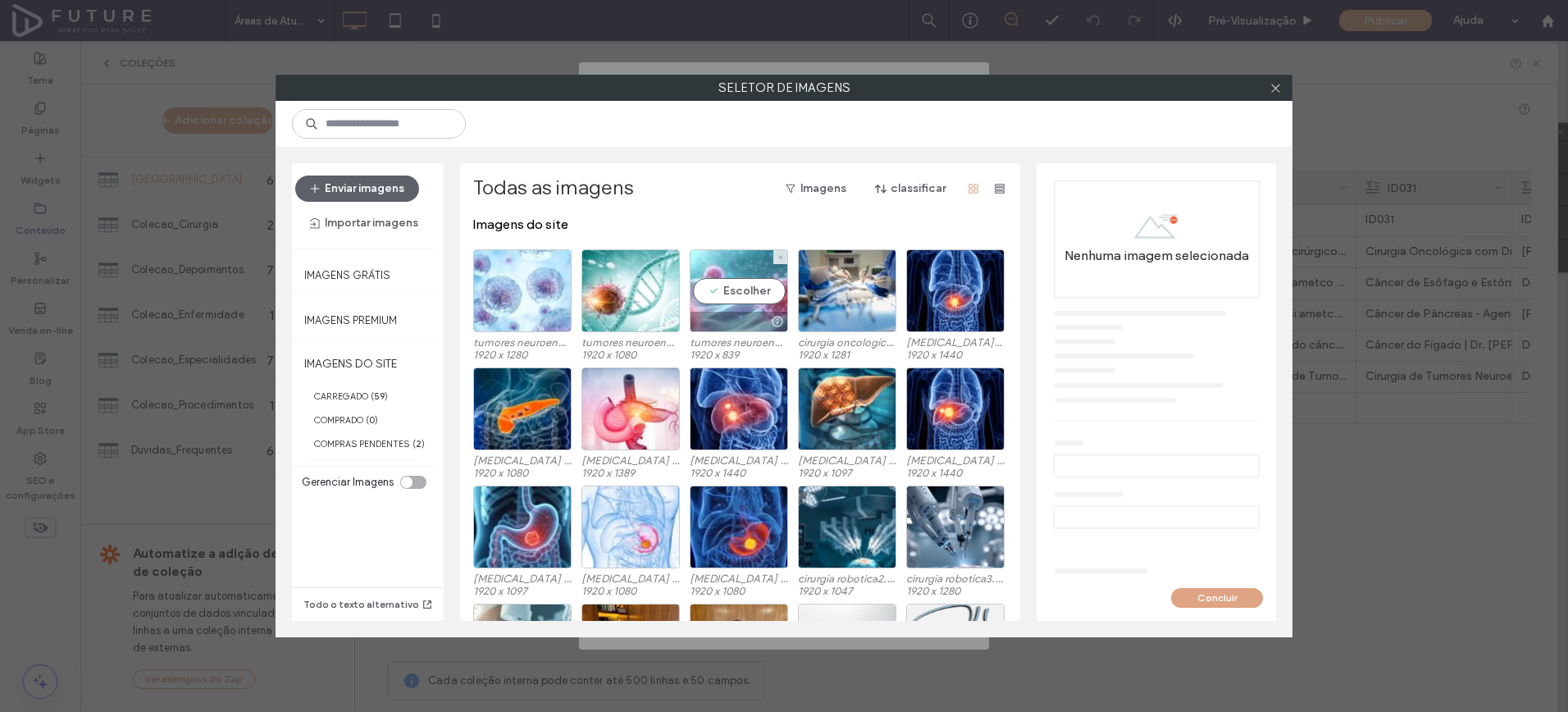
drag, startPoint x: 699, startPoint y: 281, endPoint x: 723, endPoint y: 308, distance: 36.1
click at [699, 280] on div "Escolher" at bounding box center [739, 290] width 98 height 82
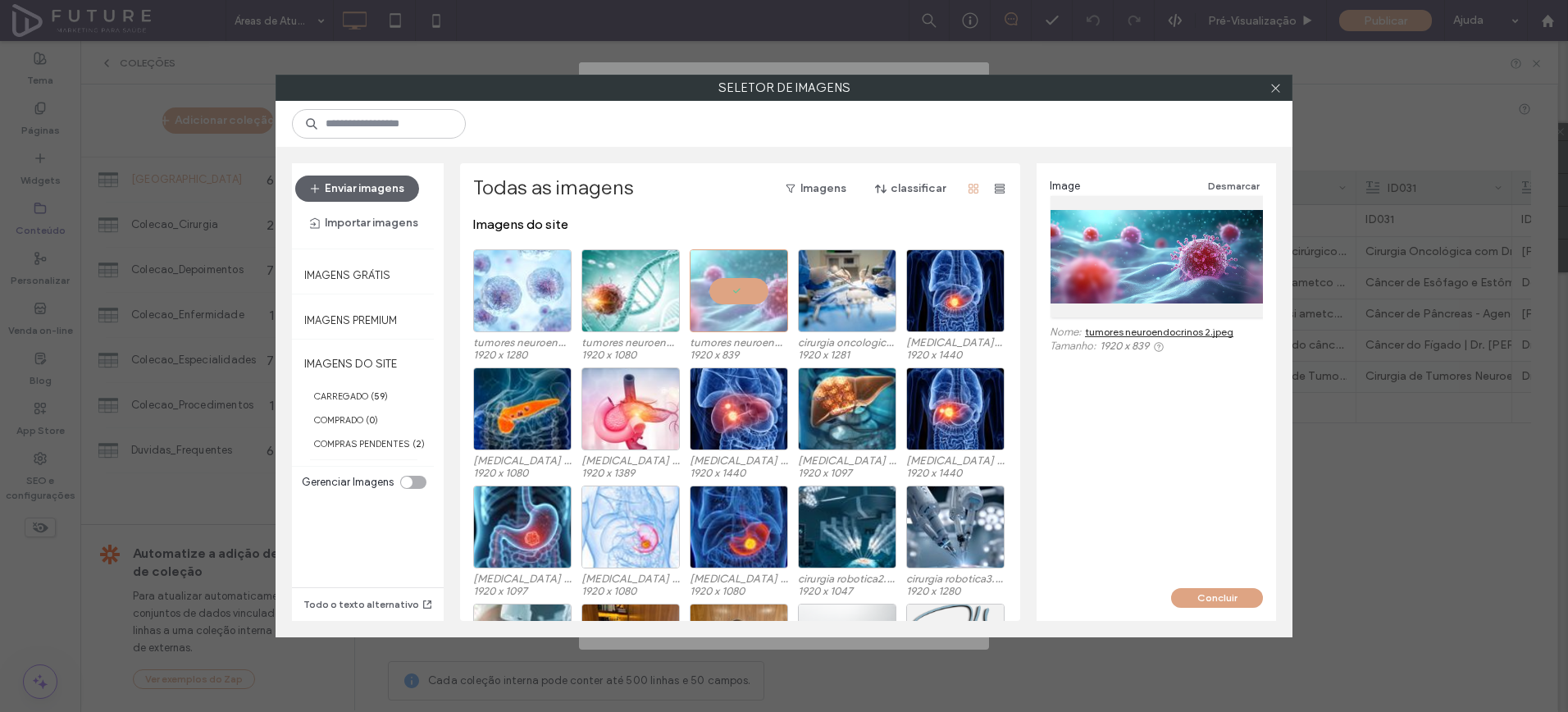
click at [1222, 608] on div "Concluir" at bounding box center [1156, 605] width 239 height 33
click at [1194, 601] on button "Concluir" at bounding box center [1217, 597] width 92 height 19
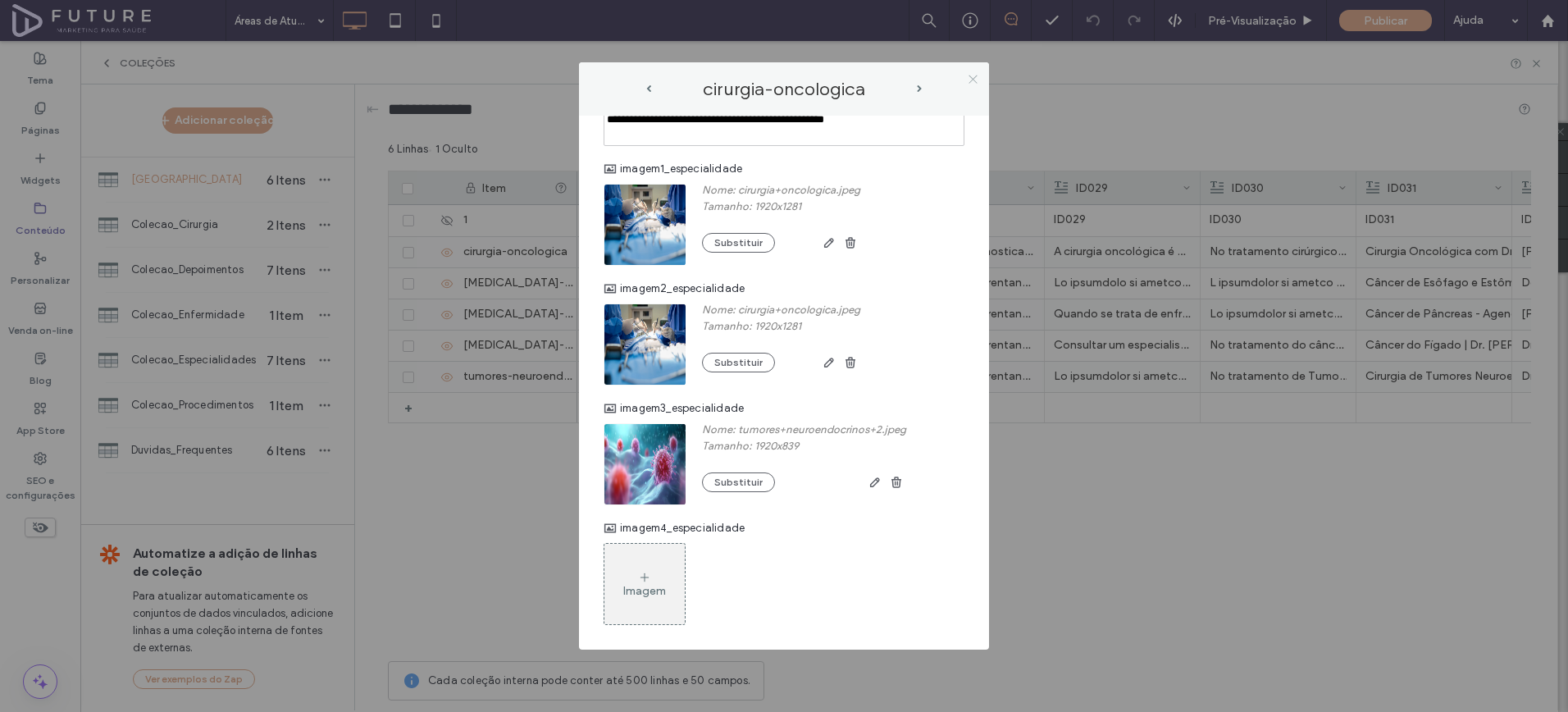
click at [969, 77] on icon at bounding box center [972, 79] width 12 height 12
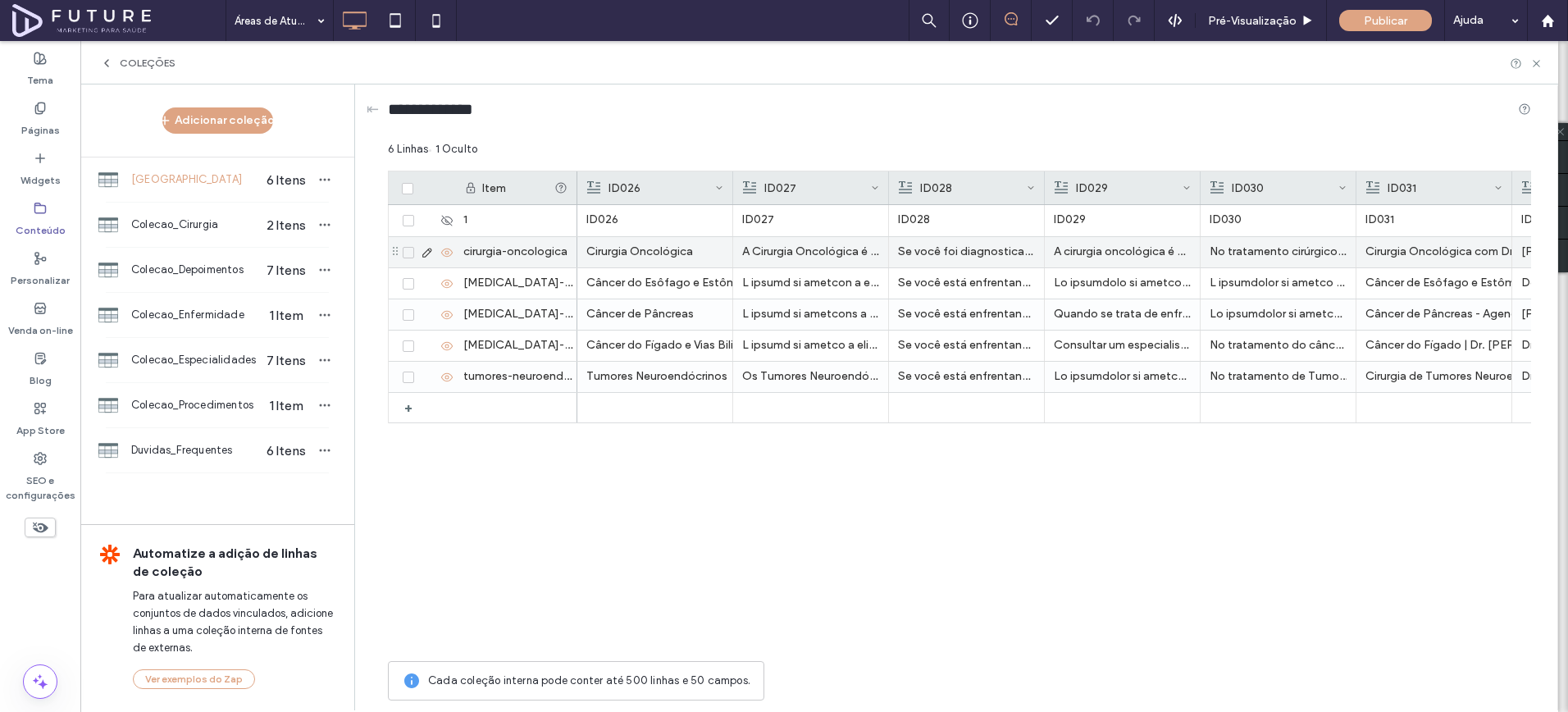
click at [426, 253] on icon at bounding box center [427, 253] width 13 height 13
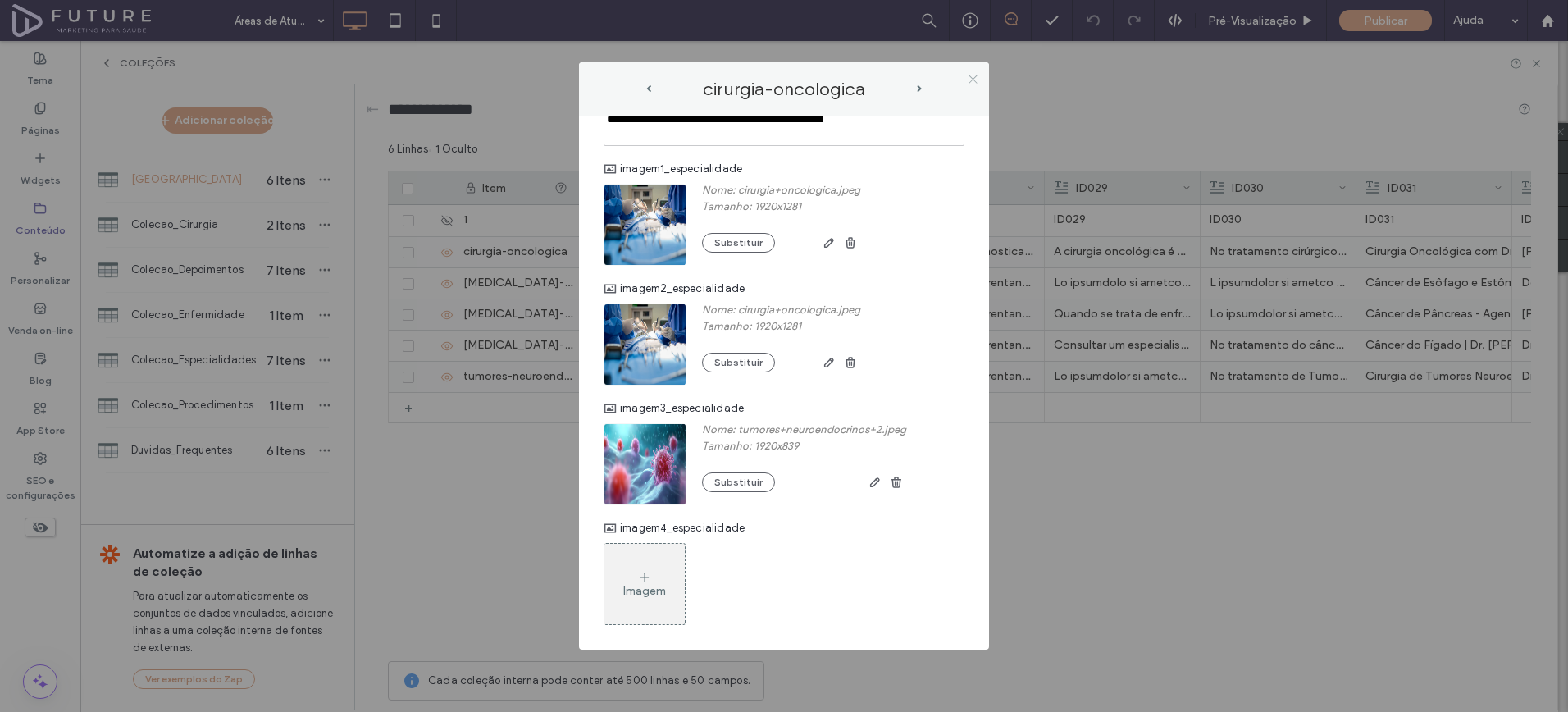
click at [967, 79] on icon at bounding box center [972, 79] width 12 height 12
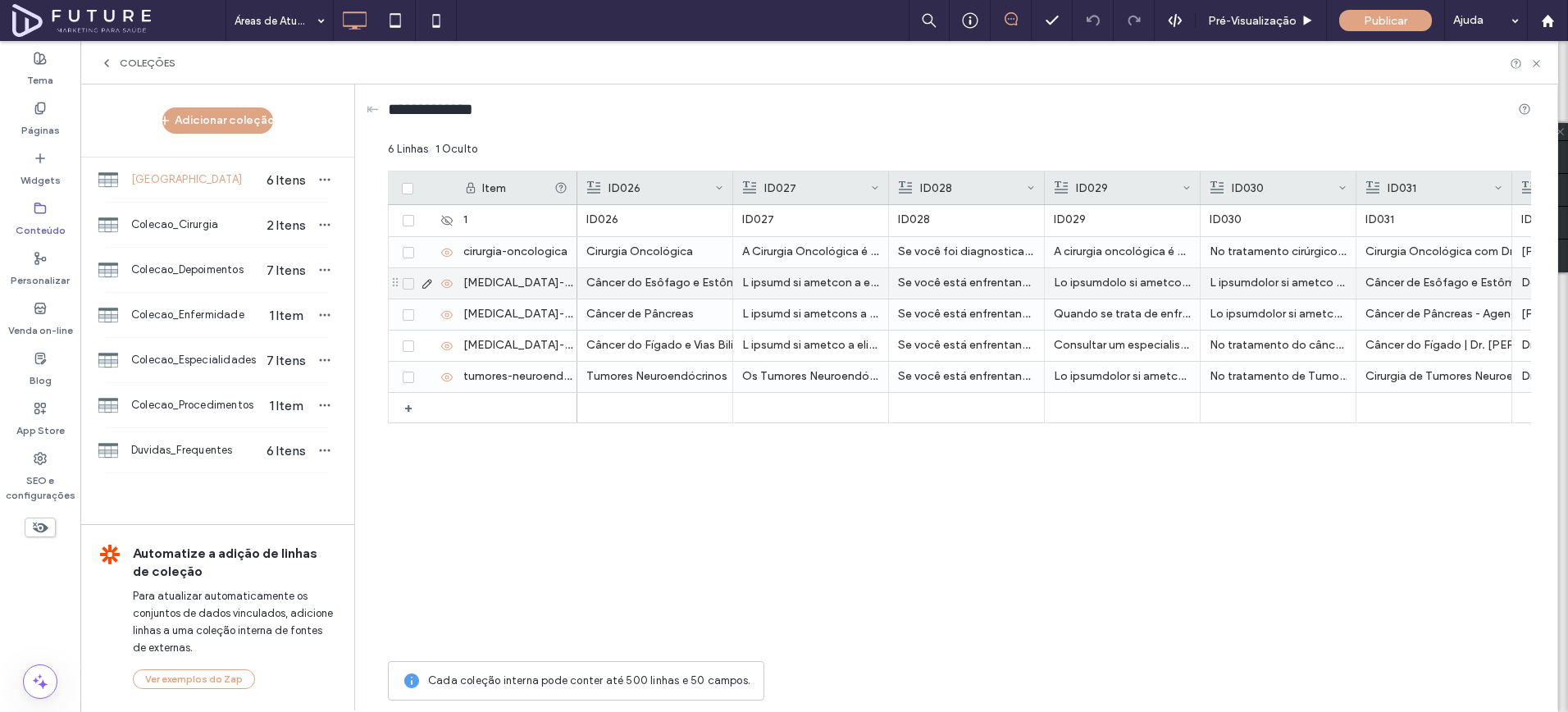
click at [430, 280] on icon at bounding box center [427, 284] width 13 height 13
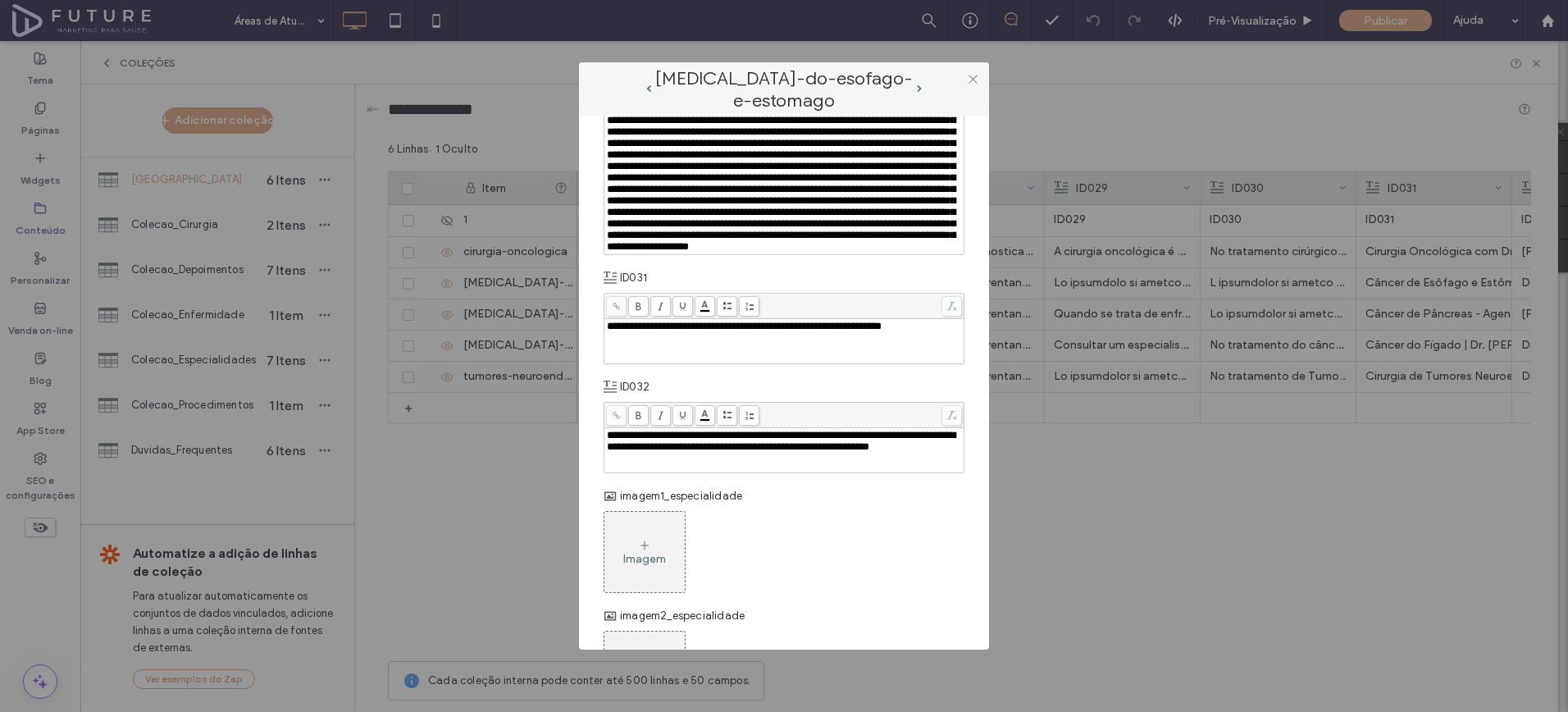
scroll to position [1270, 0]
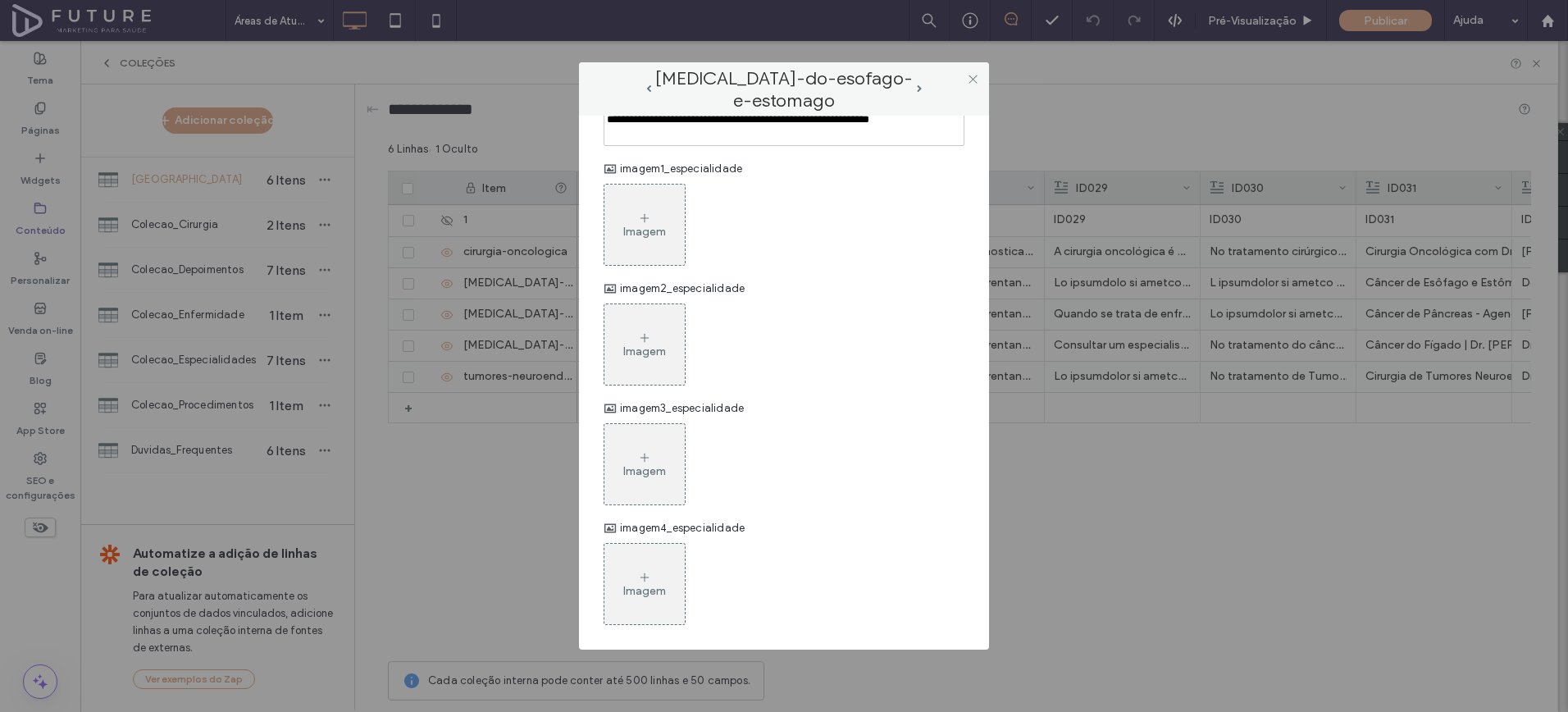
click at [654, 263] on div "Imagem" at bounding box center [645, 225] width 81 height 77
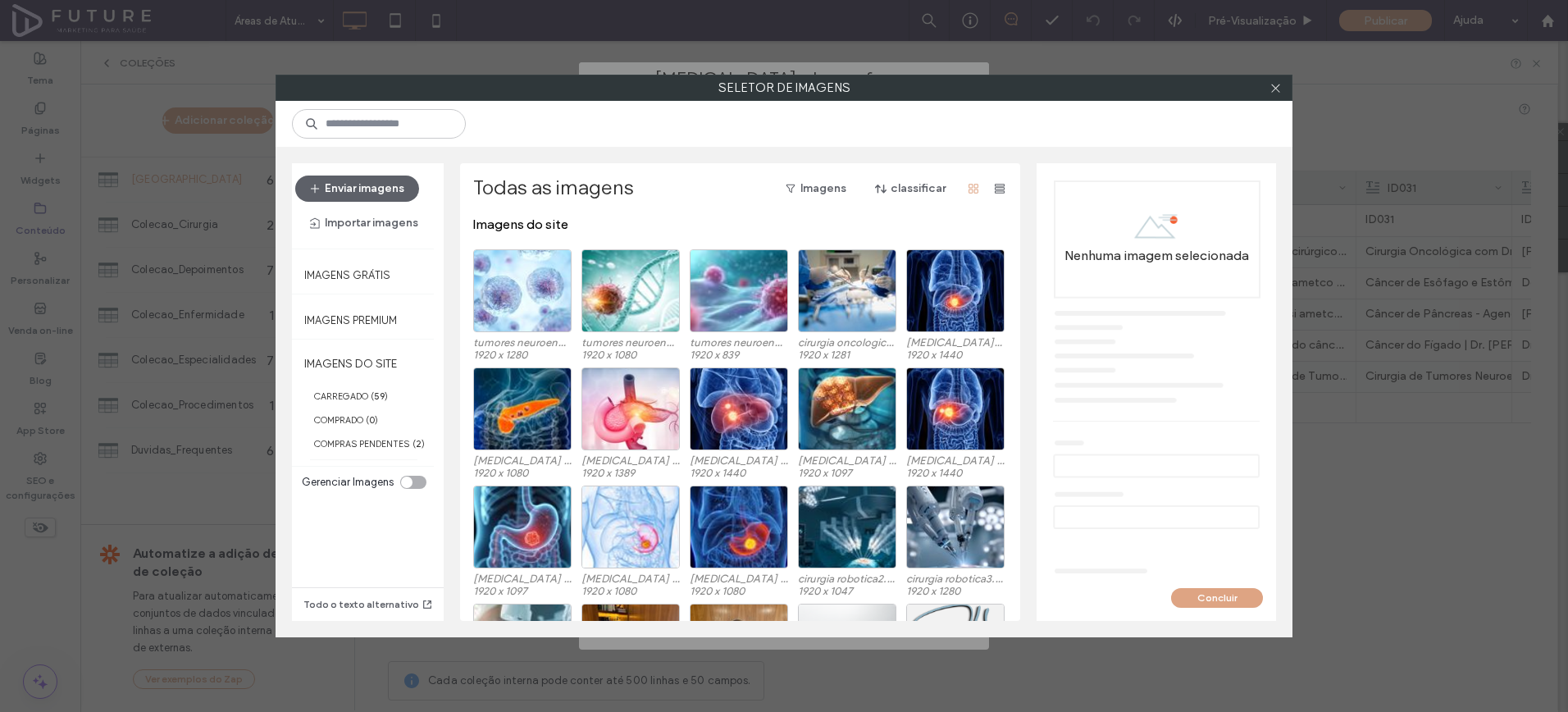
click at [1277, 87] on icon at bounding box center [1276, 88] width 12 height 12
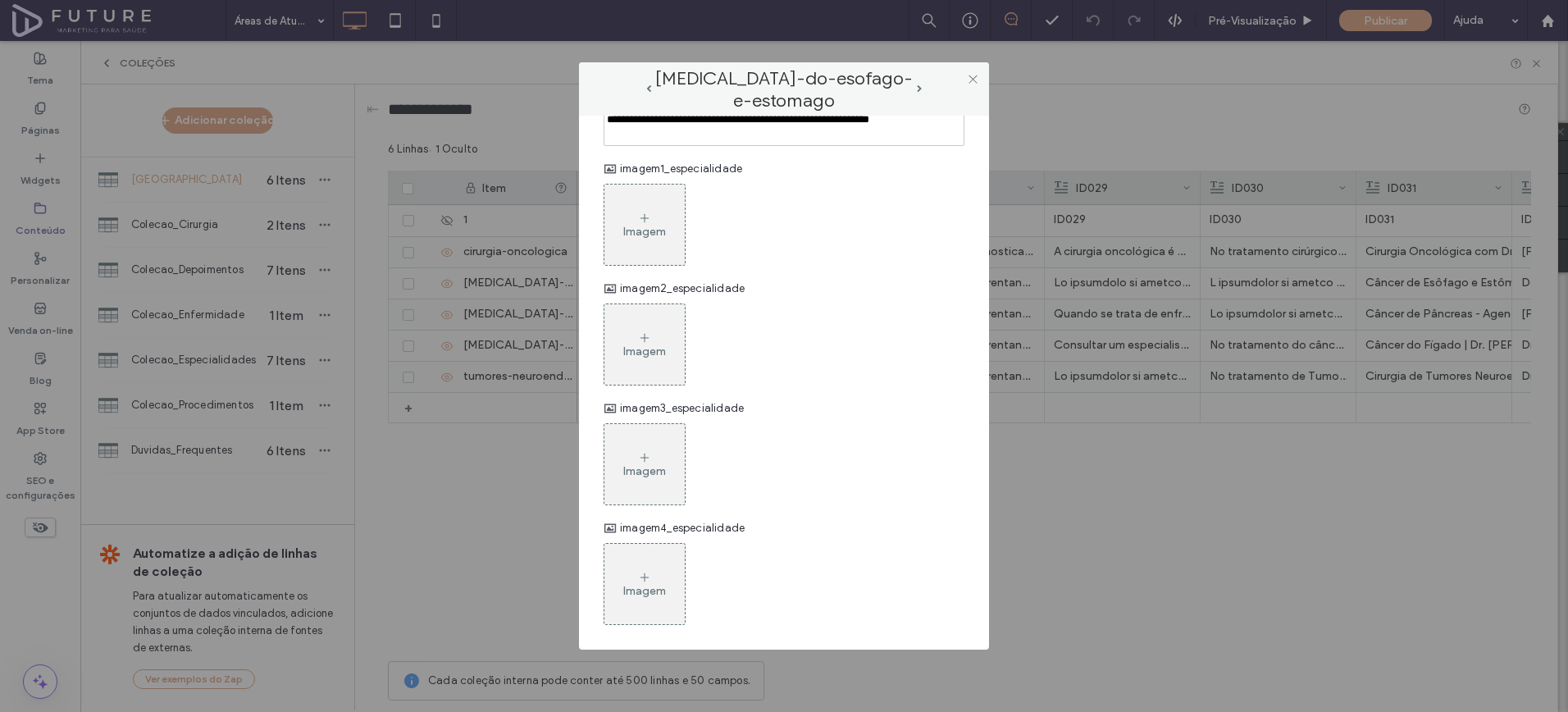
click at [631, 238] on div "Imagem" at bounding box center [644, 231] width 43 height 14
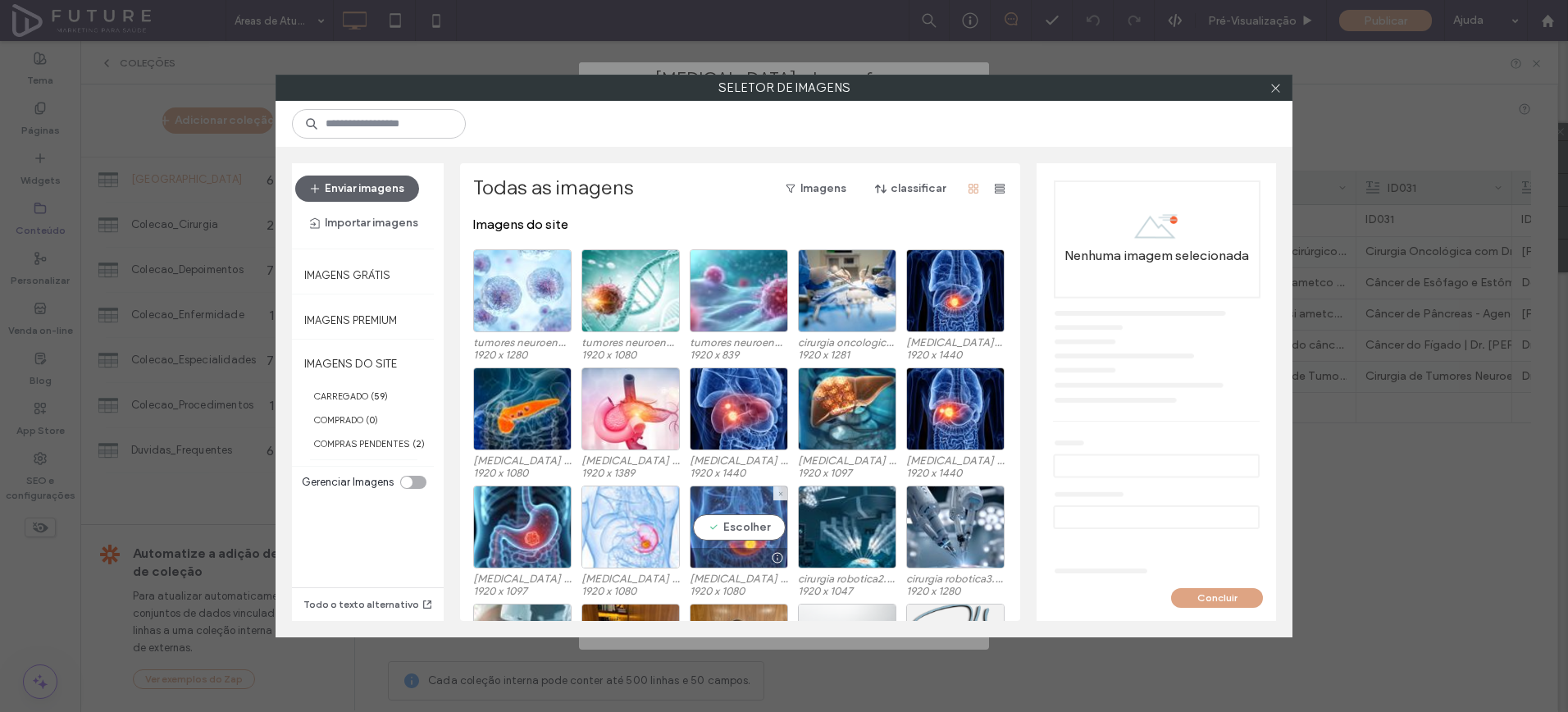
click at [747, 529] on div "Escolher" at bounding box center [739, 527] width 98 height 82
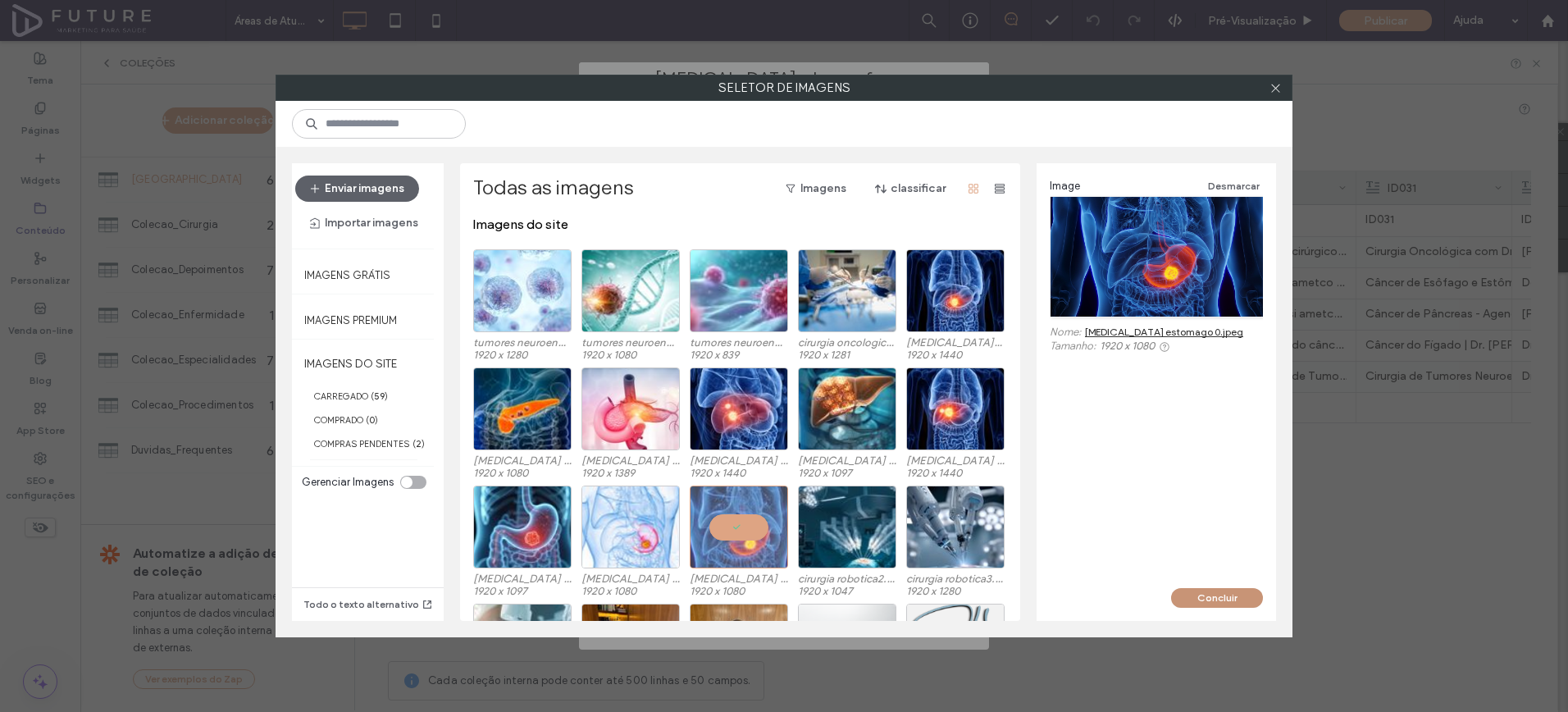
click at [1192, 593] on button "Concluir" at bounding box center [1217, 597] width 92 height 19
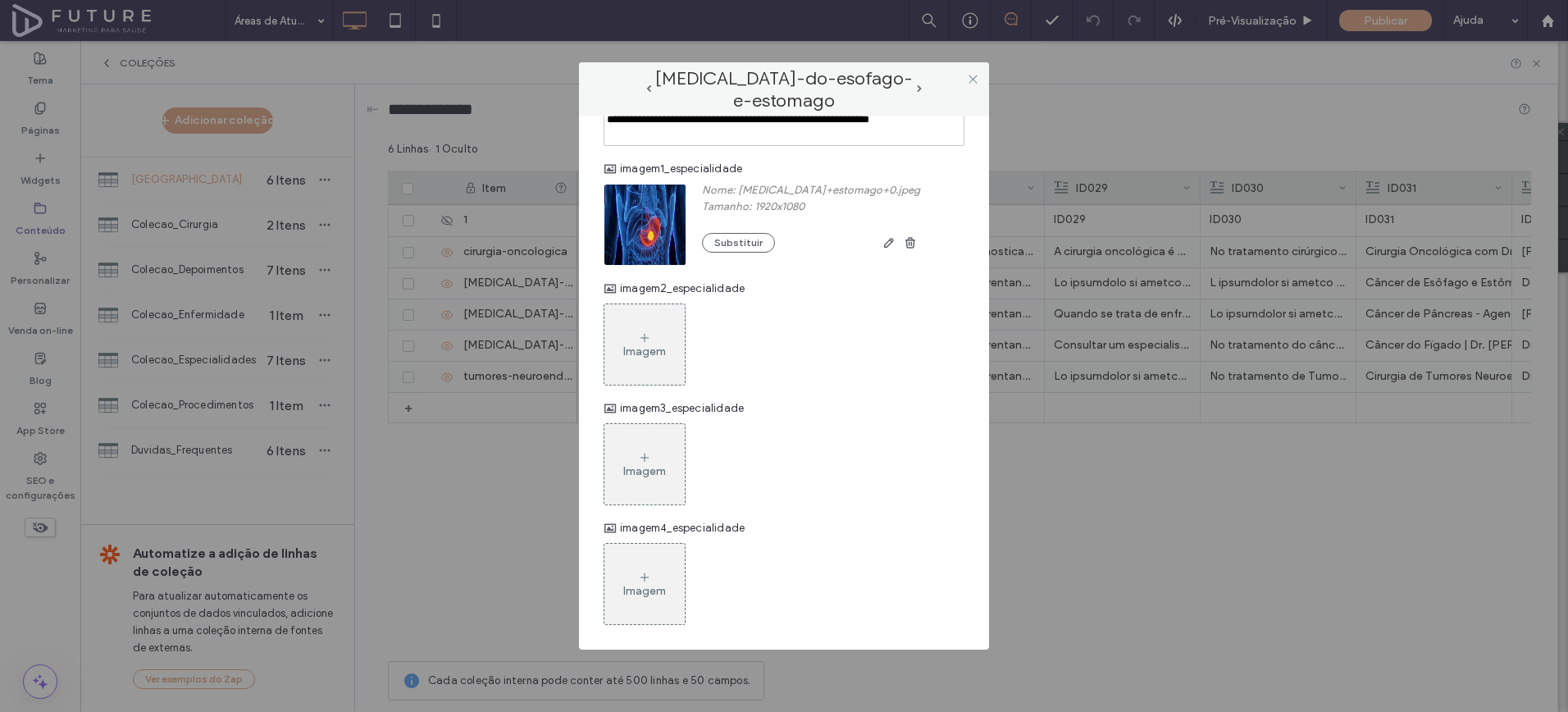
click at [659, 358] on div "Imagem" at bounding box center [644, 351] width 43 height 14
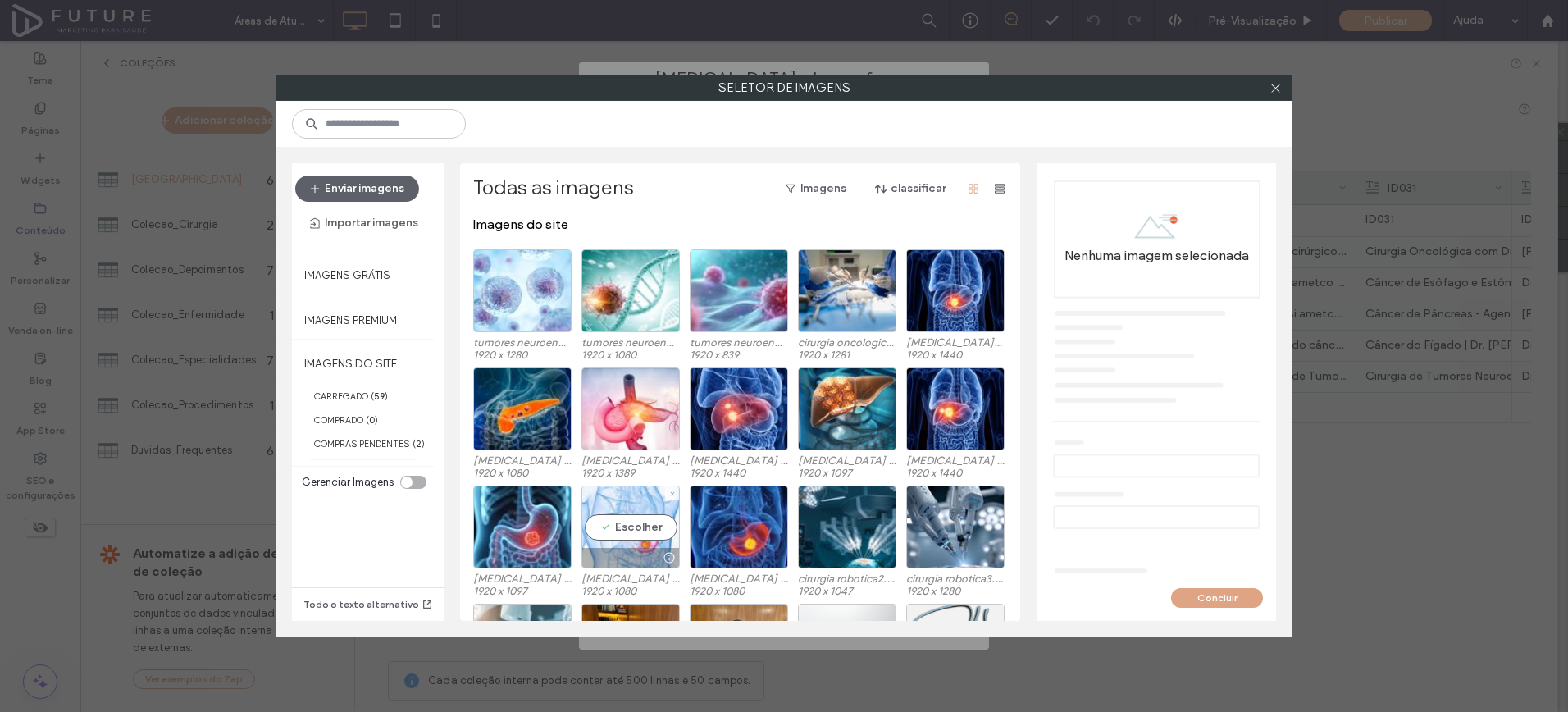
drag, startPoint x: 592, startPoint y: 524, endPoint x: 795, endPoint y: 577, distance: 209.8
click at [591, 523] on div "Escolher" at bounding box center [630, 527] width 98 height 82
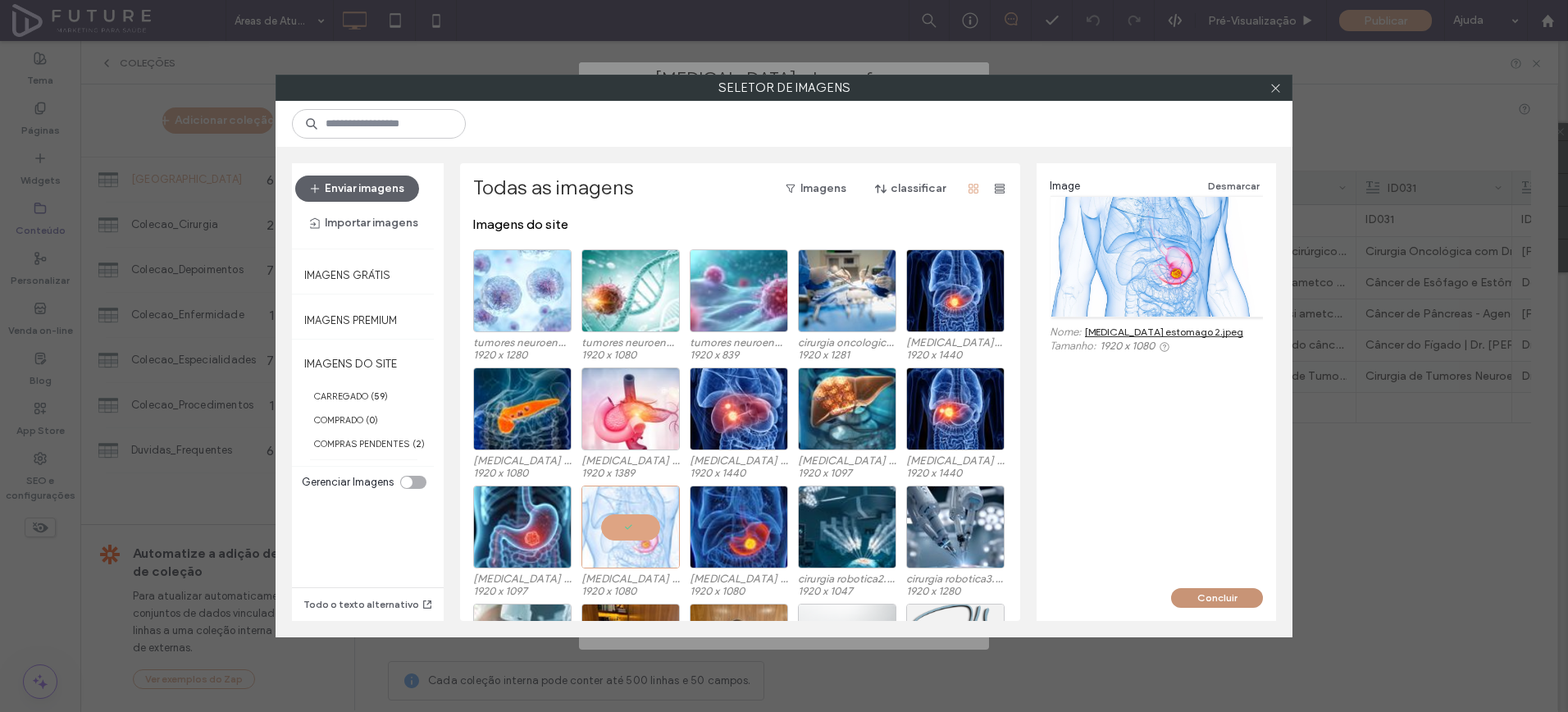
click at [1205, 597] on button "Concluir" at bounding box center [1217, 597] width 92 height 19
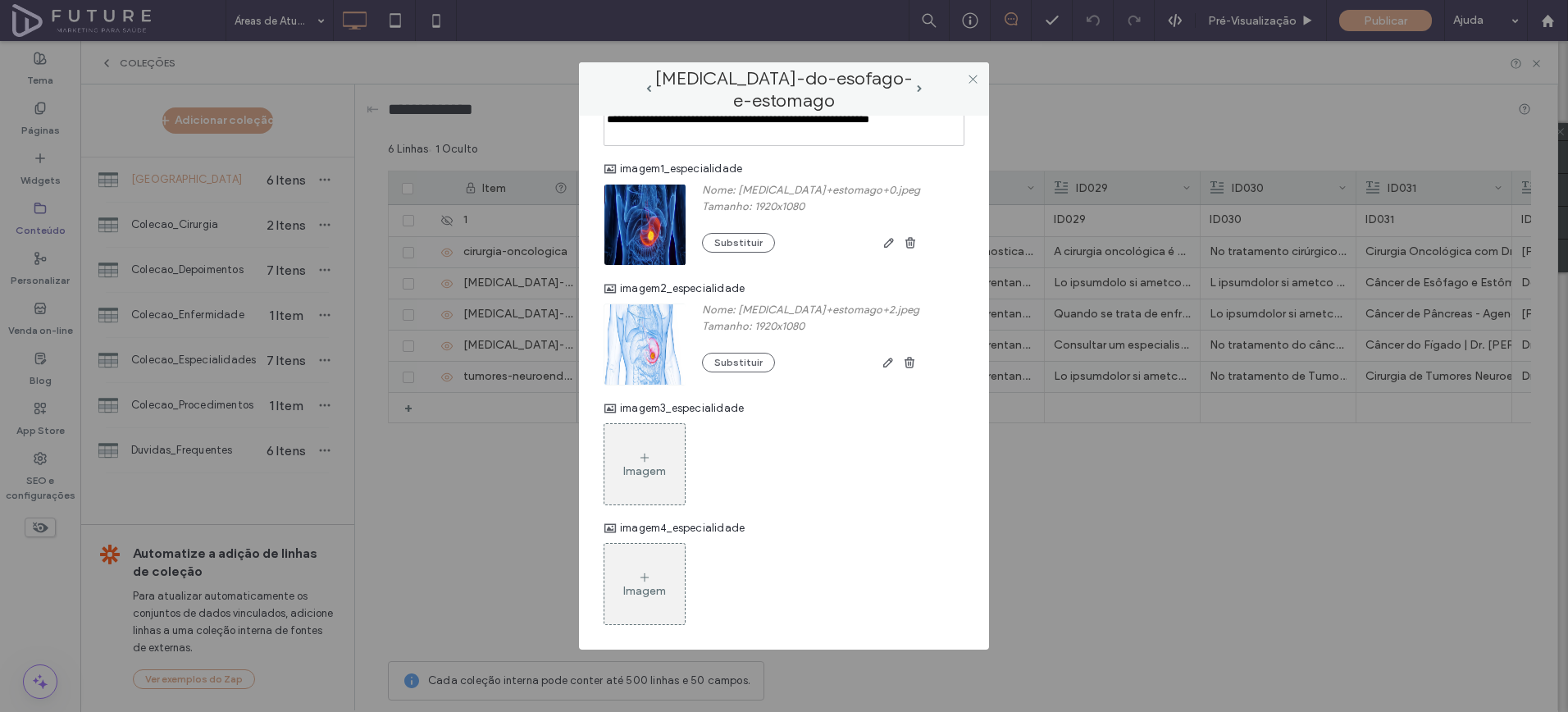
scroll to position [1516, 0]
click at [630, 483] on div "Imagem" at bounding box center [645, 465] width 81 height 77
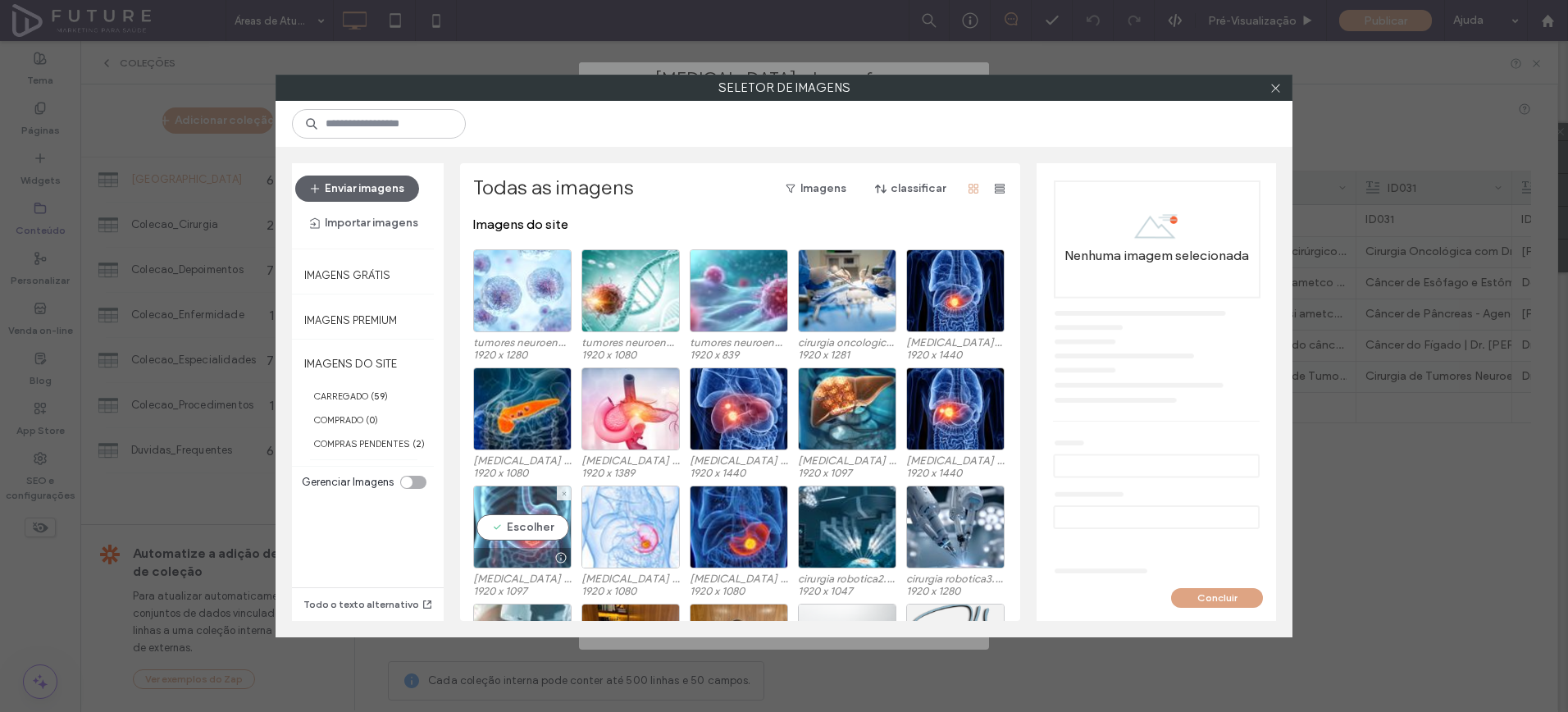
click at [520, 538] on div "Escolher" at bounding box center [521, 527] width 98 height 82
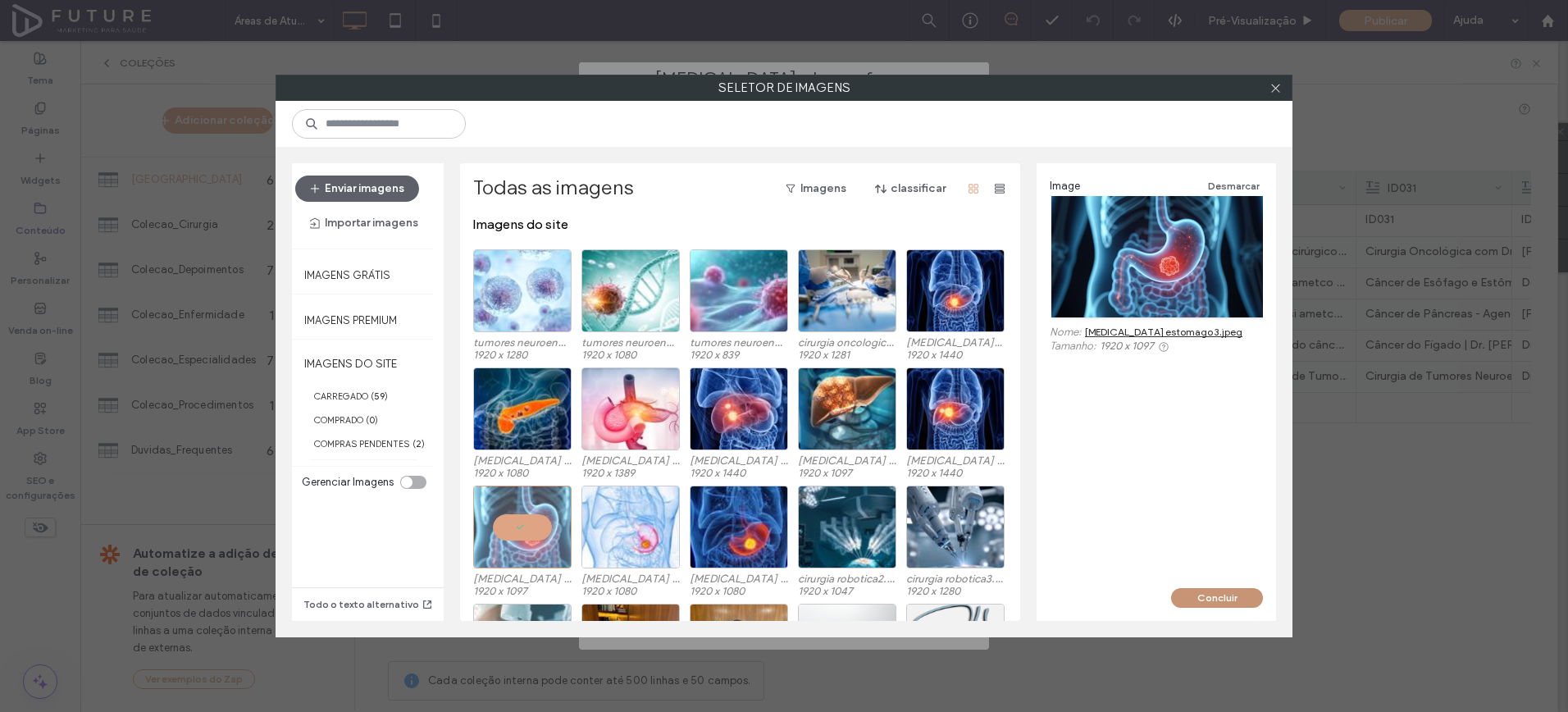
click at [1201, 601] on button "Concluir" at bounding box center [1217, 597] width 92 height 19
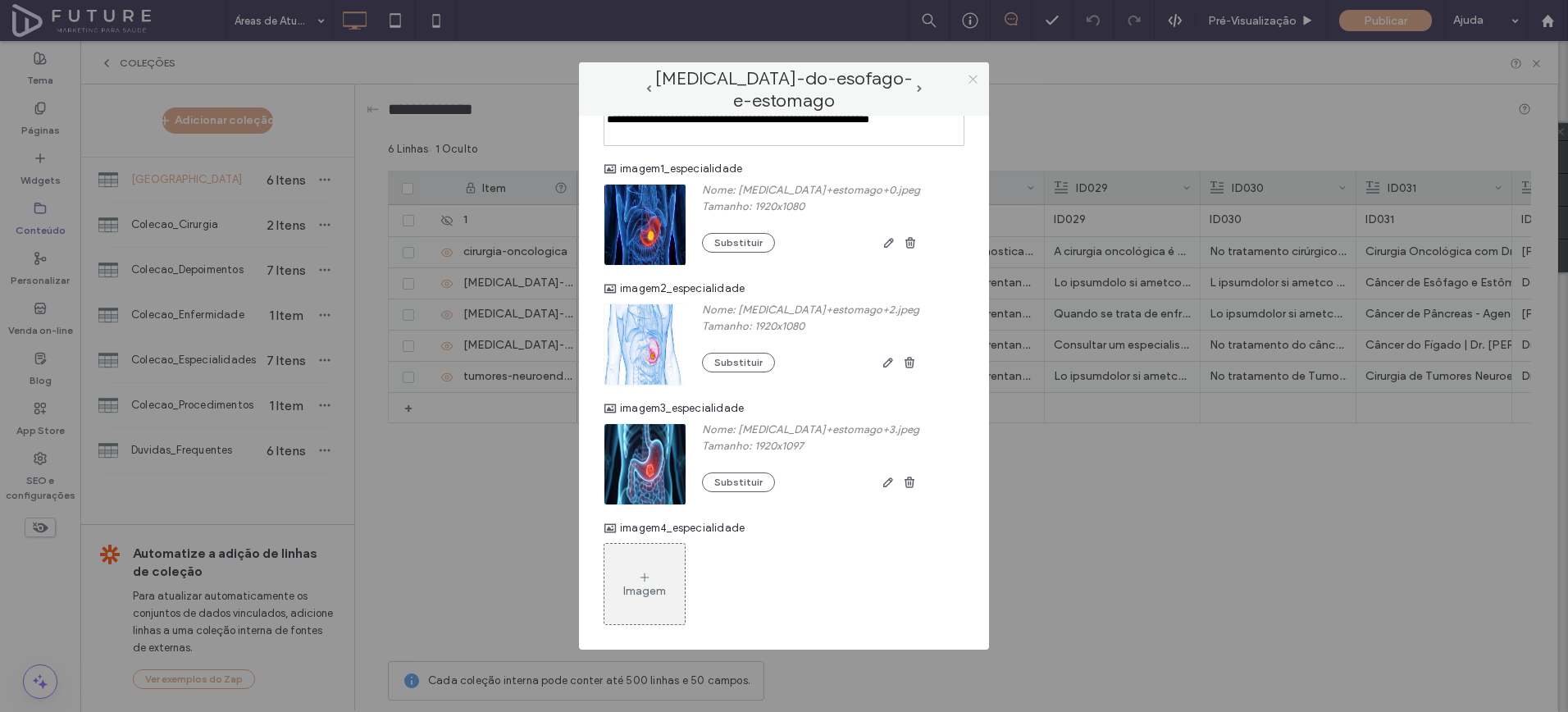
click at [966, 79] on div at bounding box center [972, 79] width 25 height 25
click at [969, 80] on icon at bounding box center [972, 79] width 12 height 12
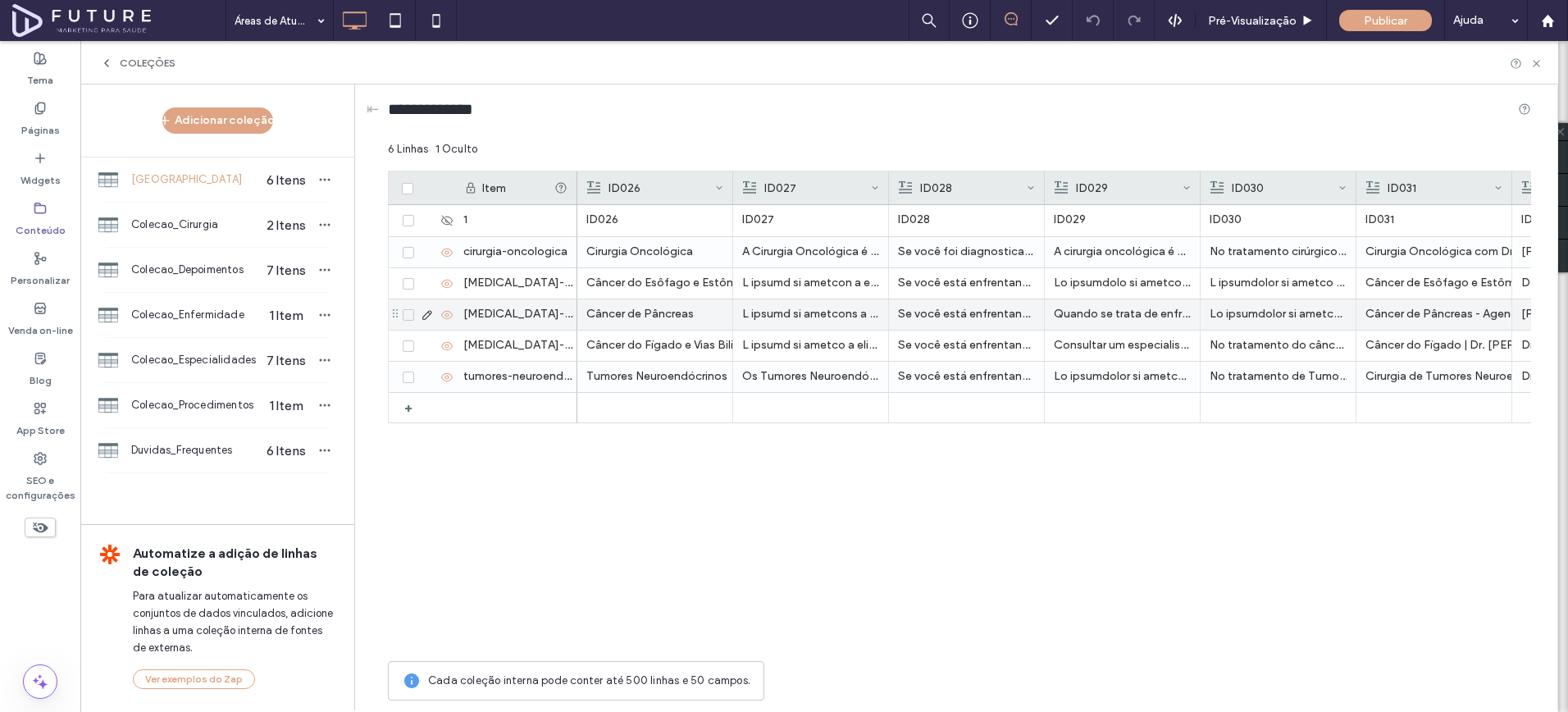
click at [423, 312] on icon at bounding box center [427, 315] width 13 height 13
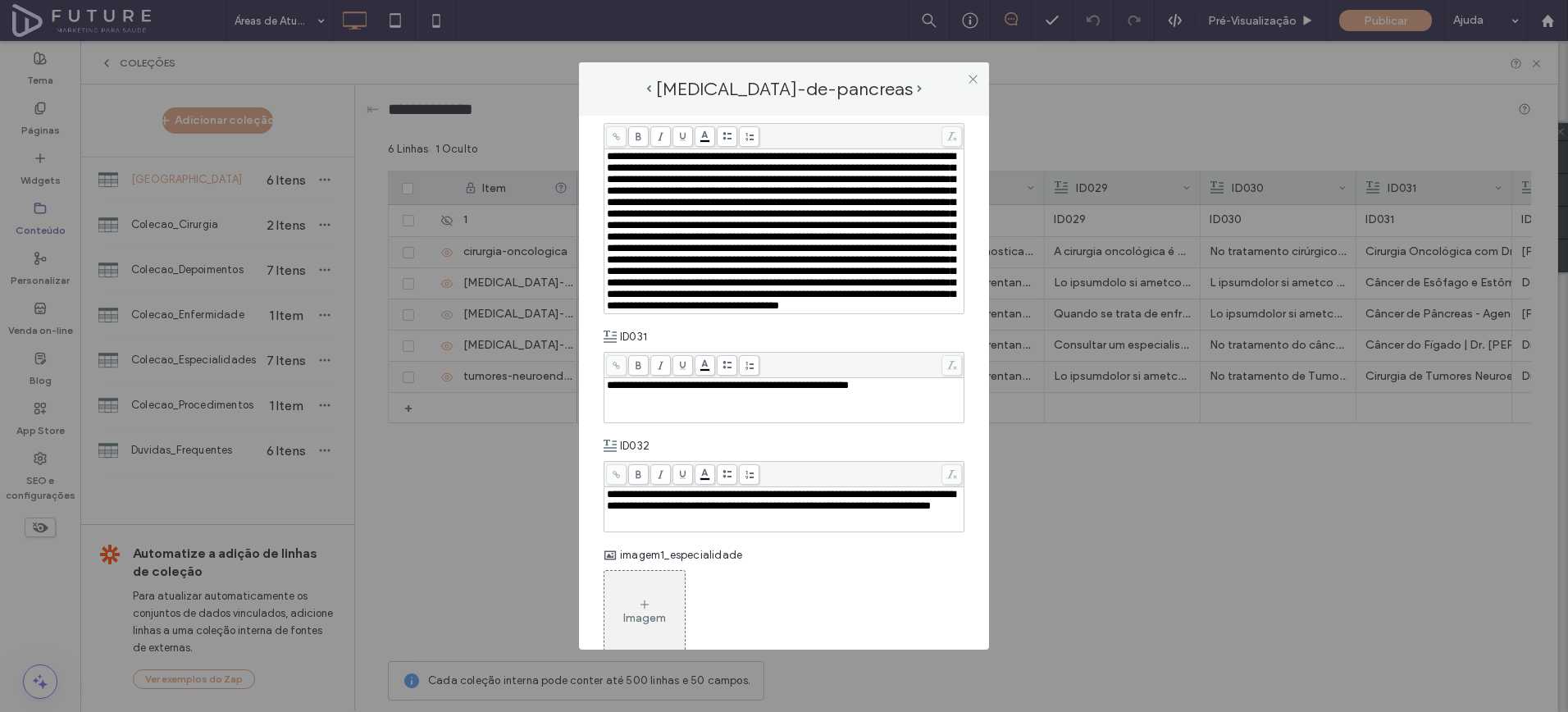
scroll to position [1437, 0]
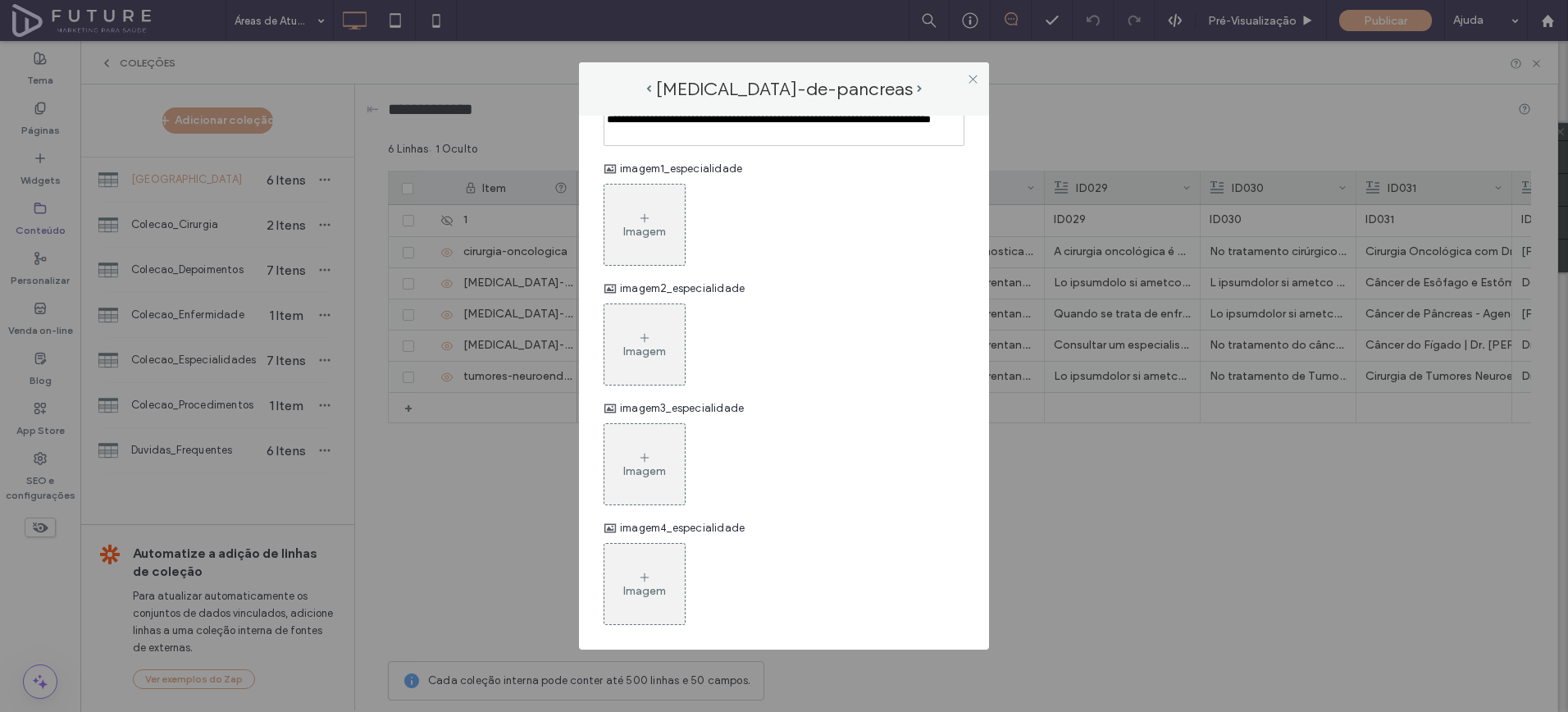
click at [618, 228] on div "Imagem" at bounding box center [645, 225] width 81 height 77
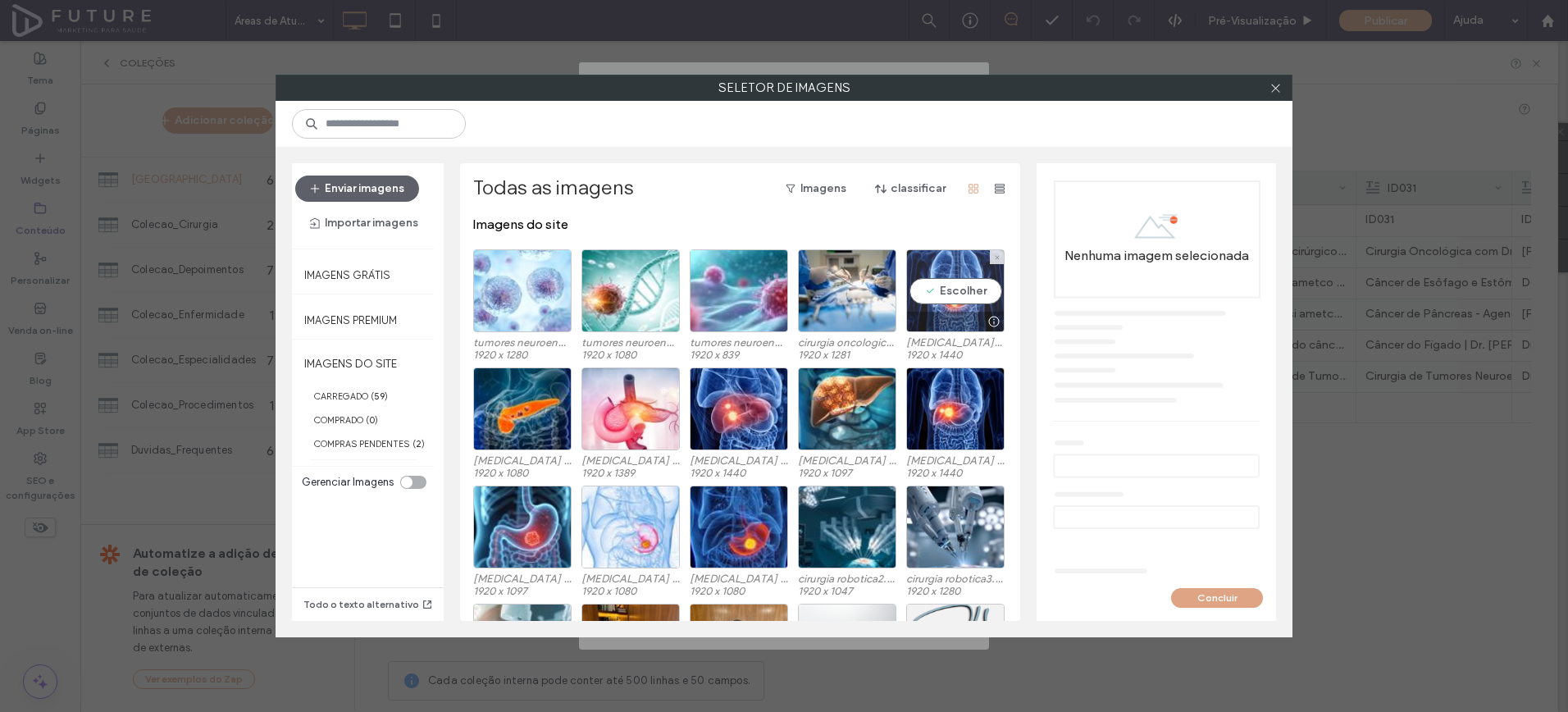
click at [966, 284] on div "Escolher" at bounding box center [955, 290] width 98 height 82
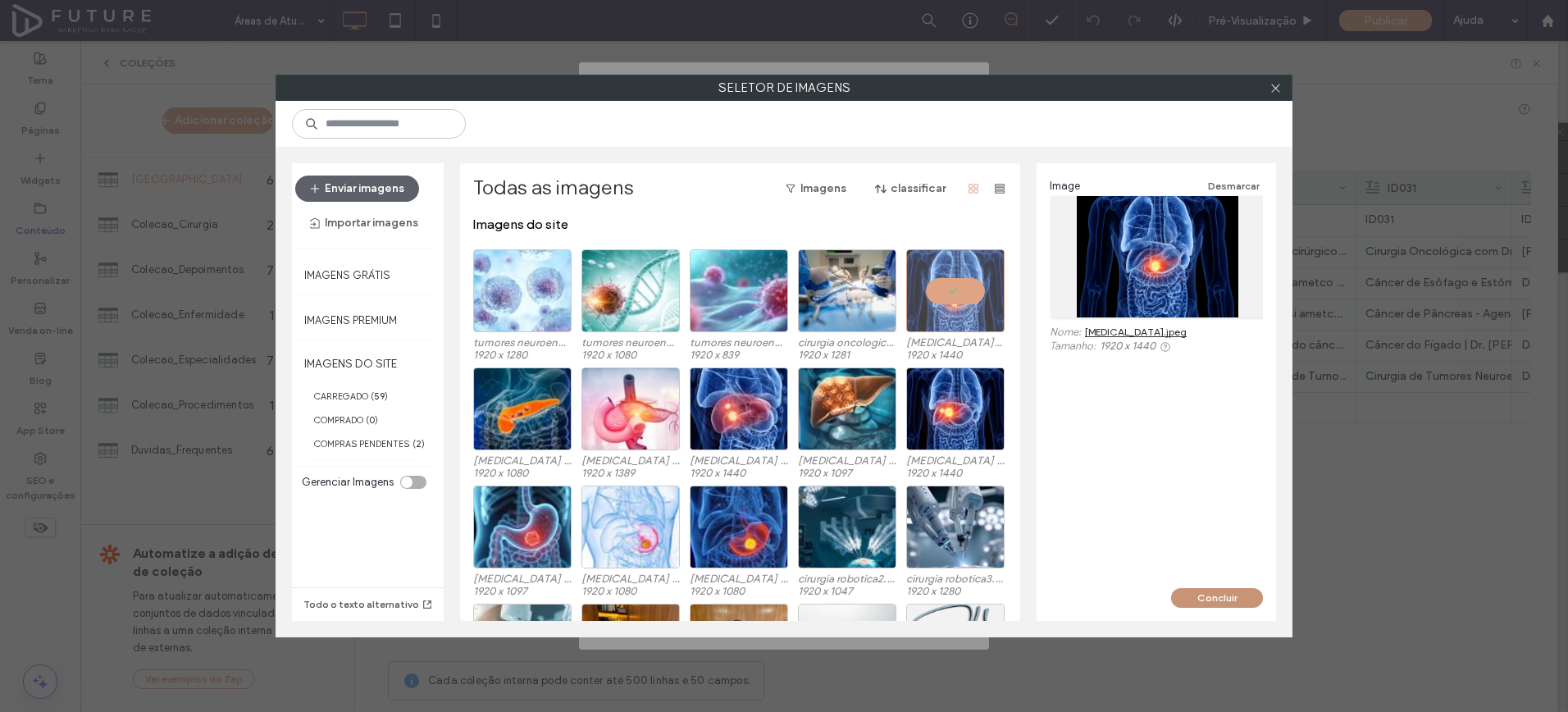
click at [1231, 600] on button "Concluir" at bounding box center [1217, 597] width 92 height 19
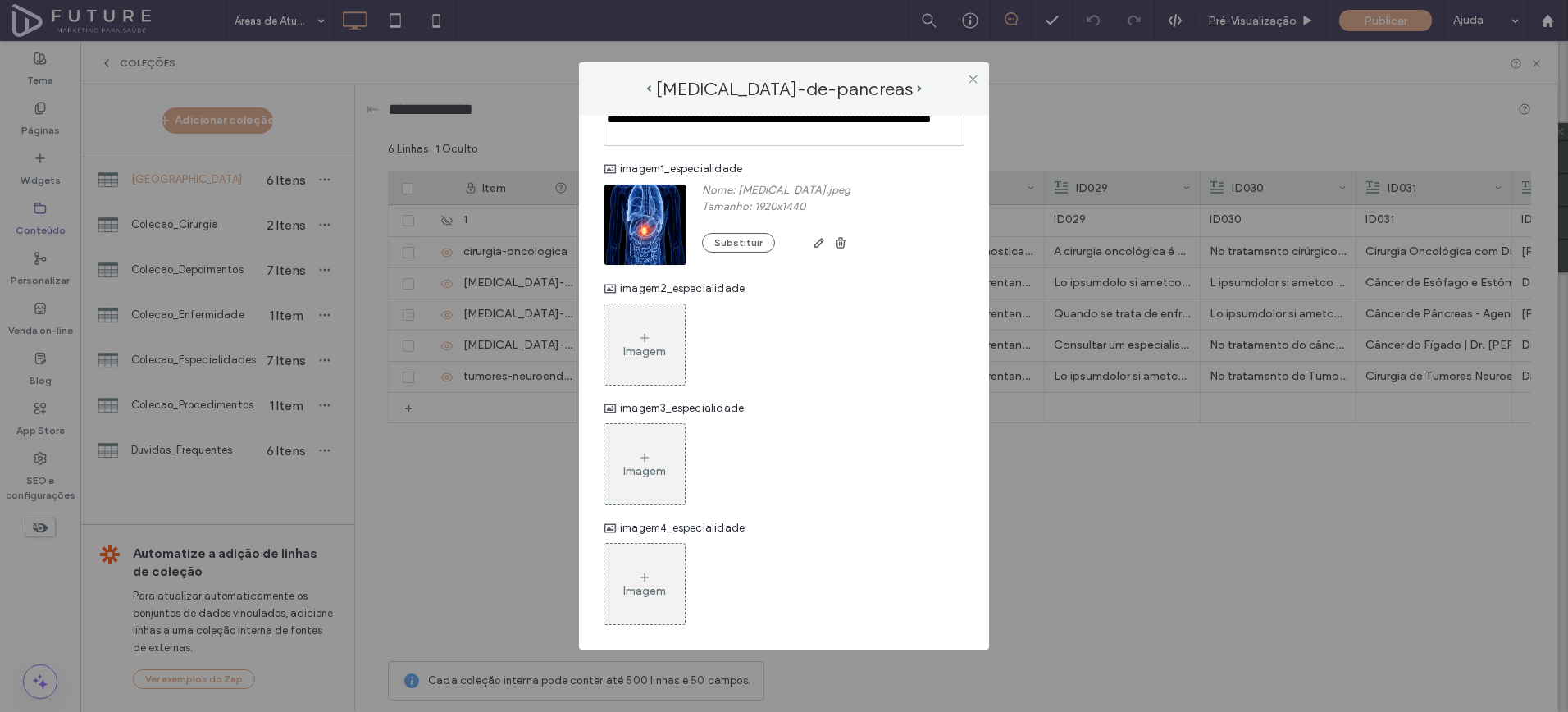
click at [652, 352] on div "Imagem" at bounding box center [644, 351] width 43 height 14
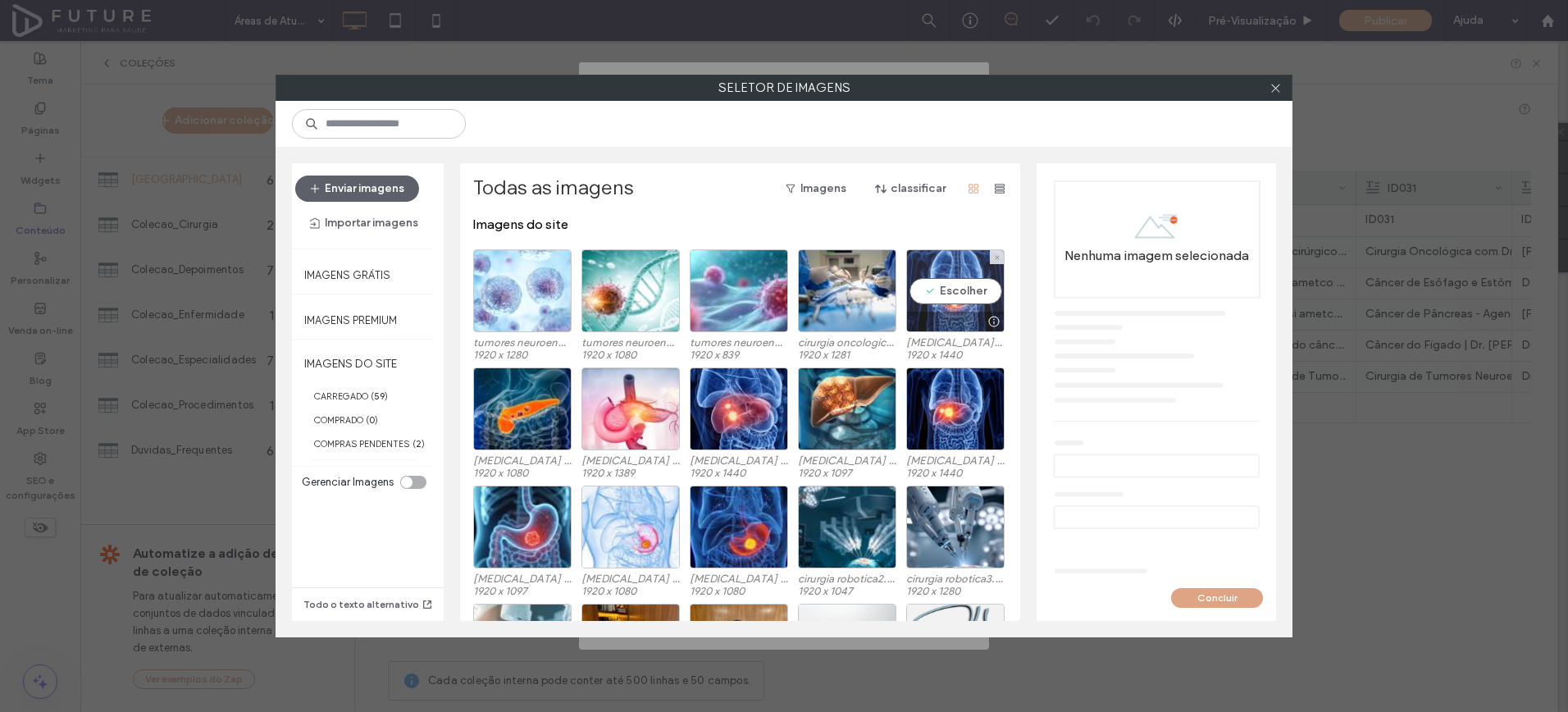
click at [965, 301] on div "Escolher" at bounding box center [955, 290] width 98 height 82
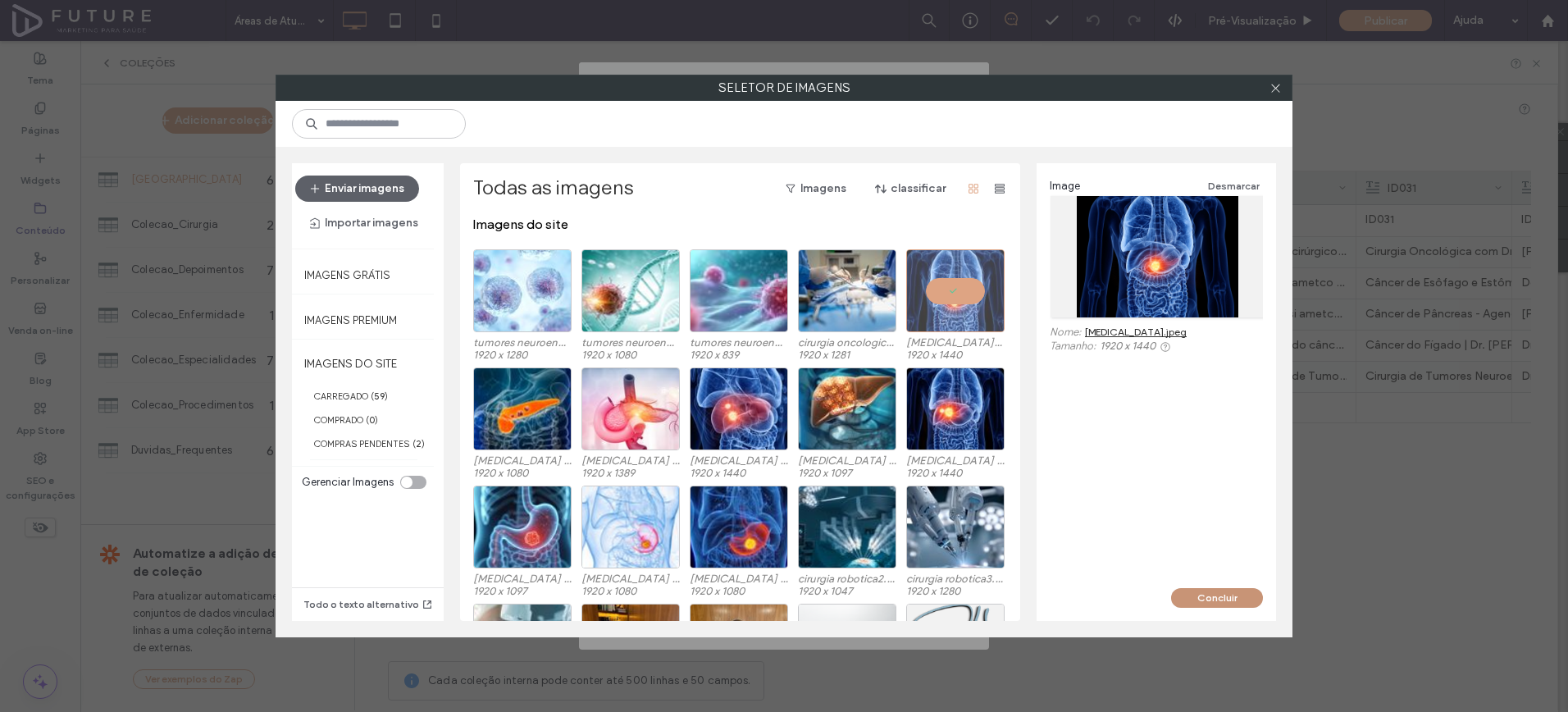
click at [1199, 593] on button "Concluir" at bounding box center [1217, 597] width 92 height 19
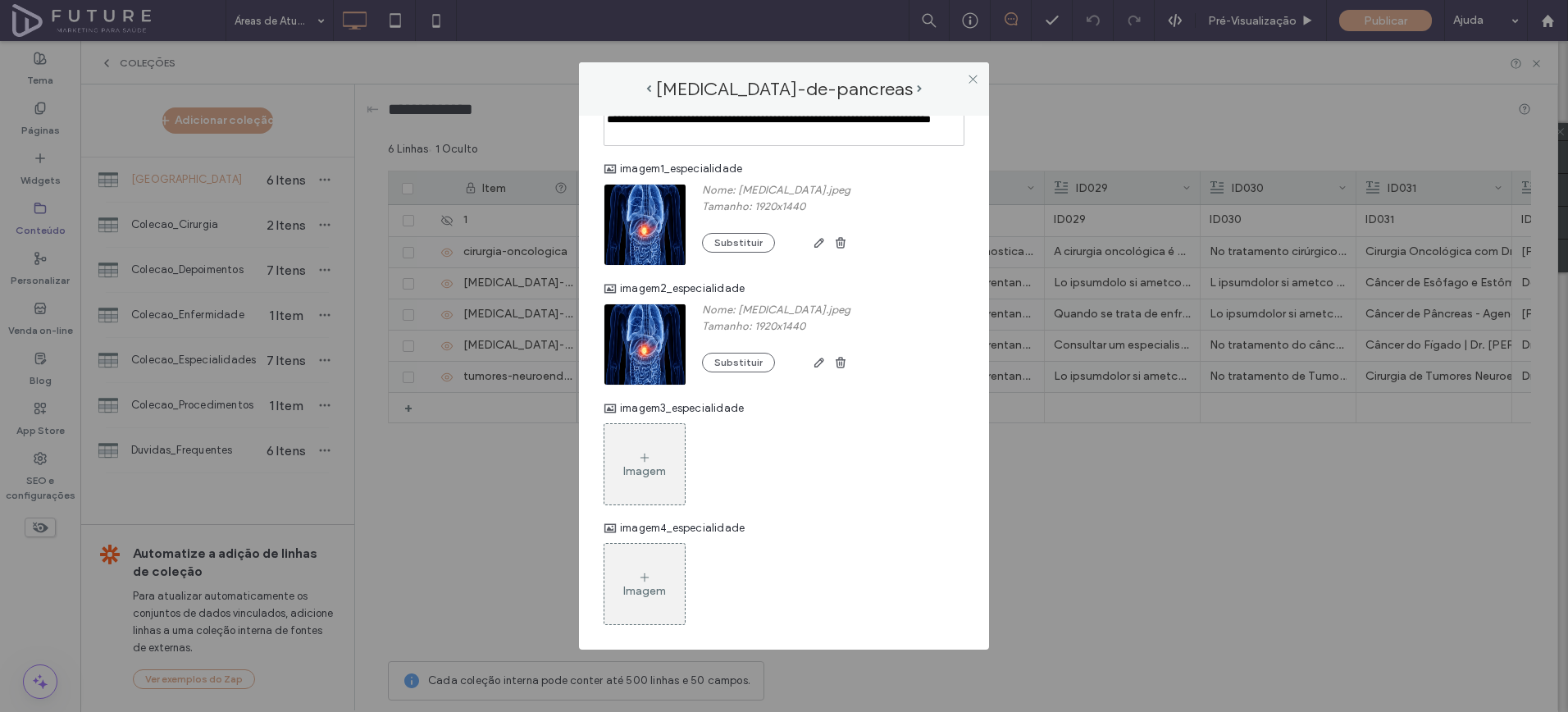
click at [644, 231] on img at bounding box center [645, 225] width 83 height 82
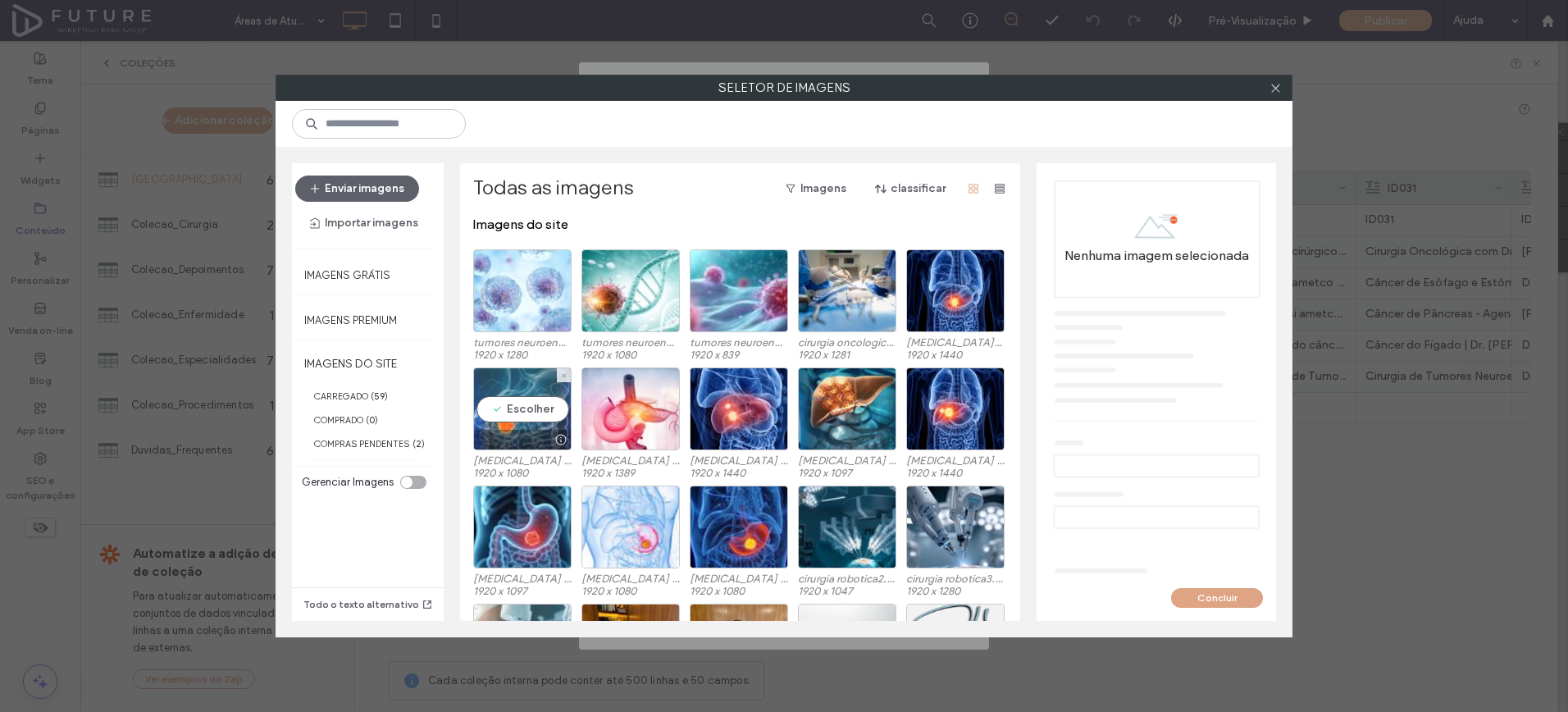
click at [525, 415] on div "Escolher" at bounding box center [521, 409] width 98 height 82
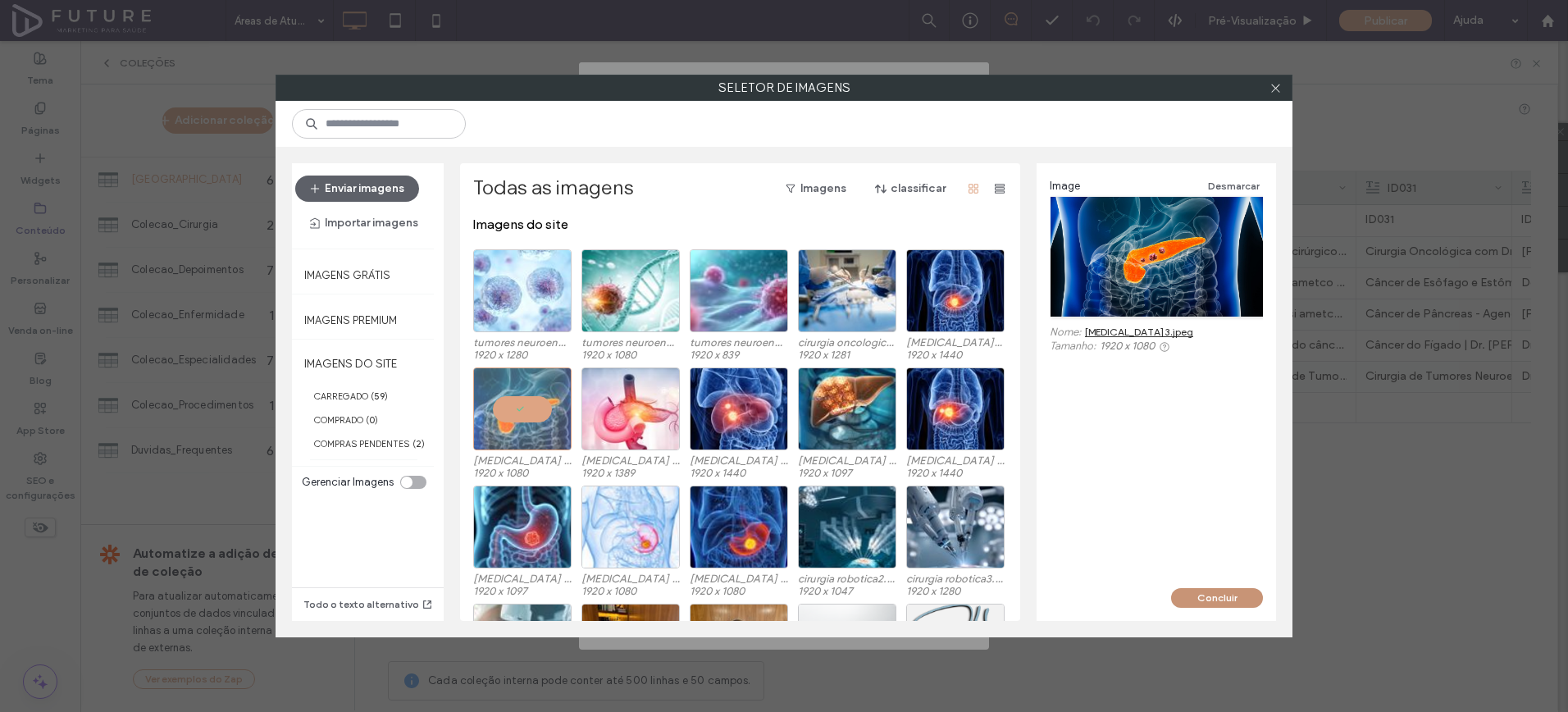
click at [1207, 594] on button "Concluir" at bounding box center [1217, 597] width 92 height 19
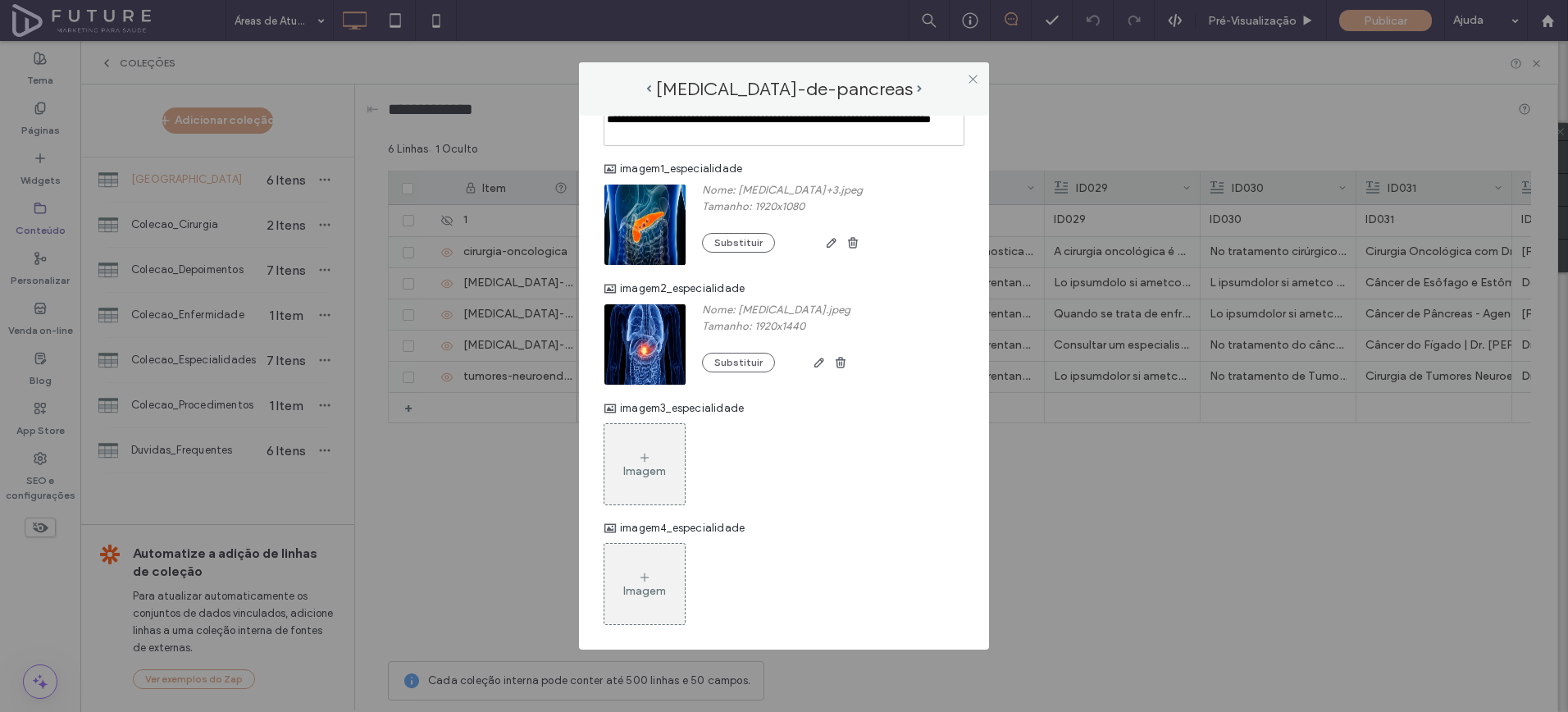
click at [635, 449] on div "Imagem" at bounding box center [645, 465] width 81 height 77
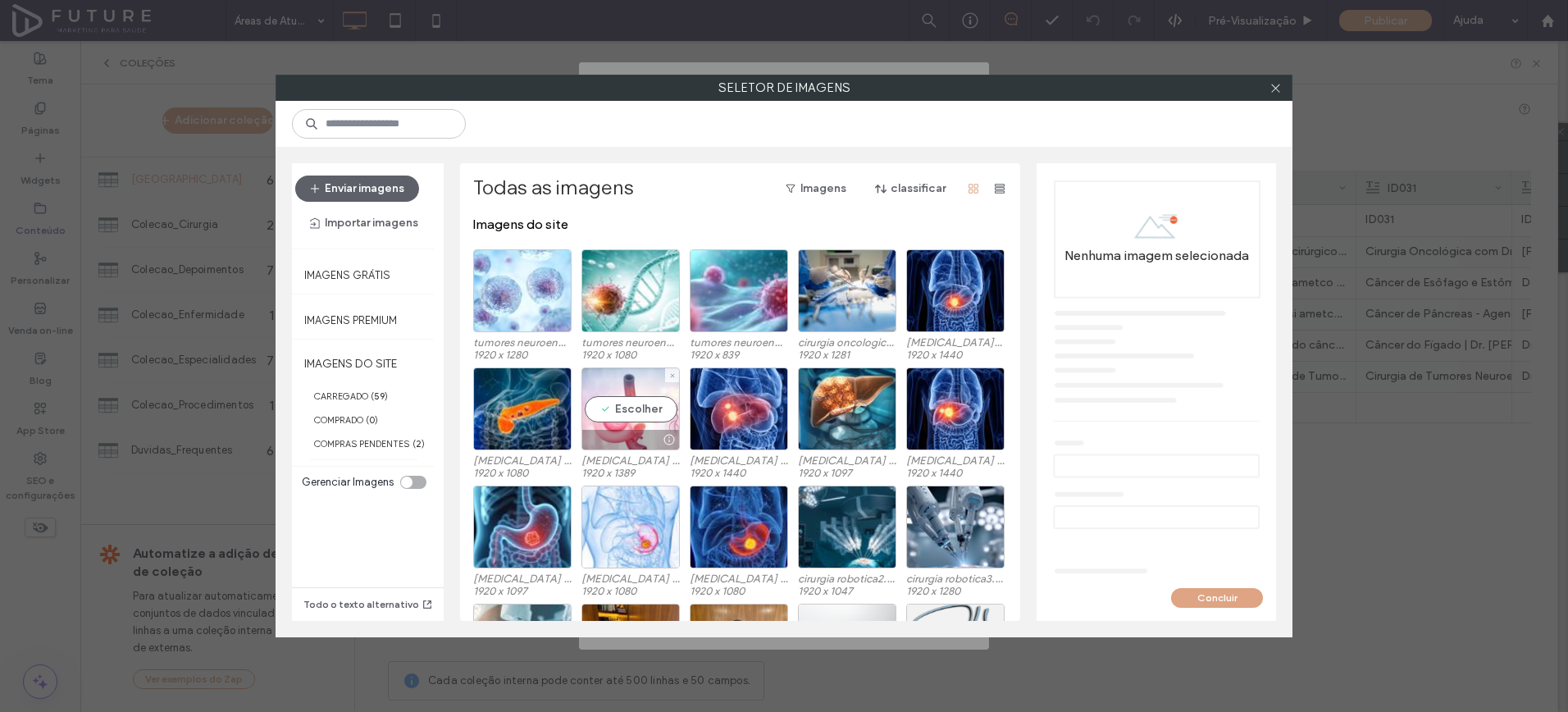
click at [620, 379] on div "Escolher" at bounding box center [630, 409] width 98 height 82
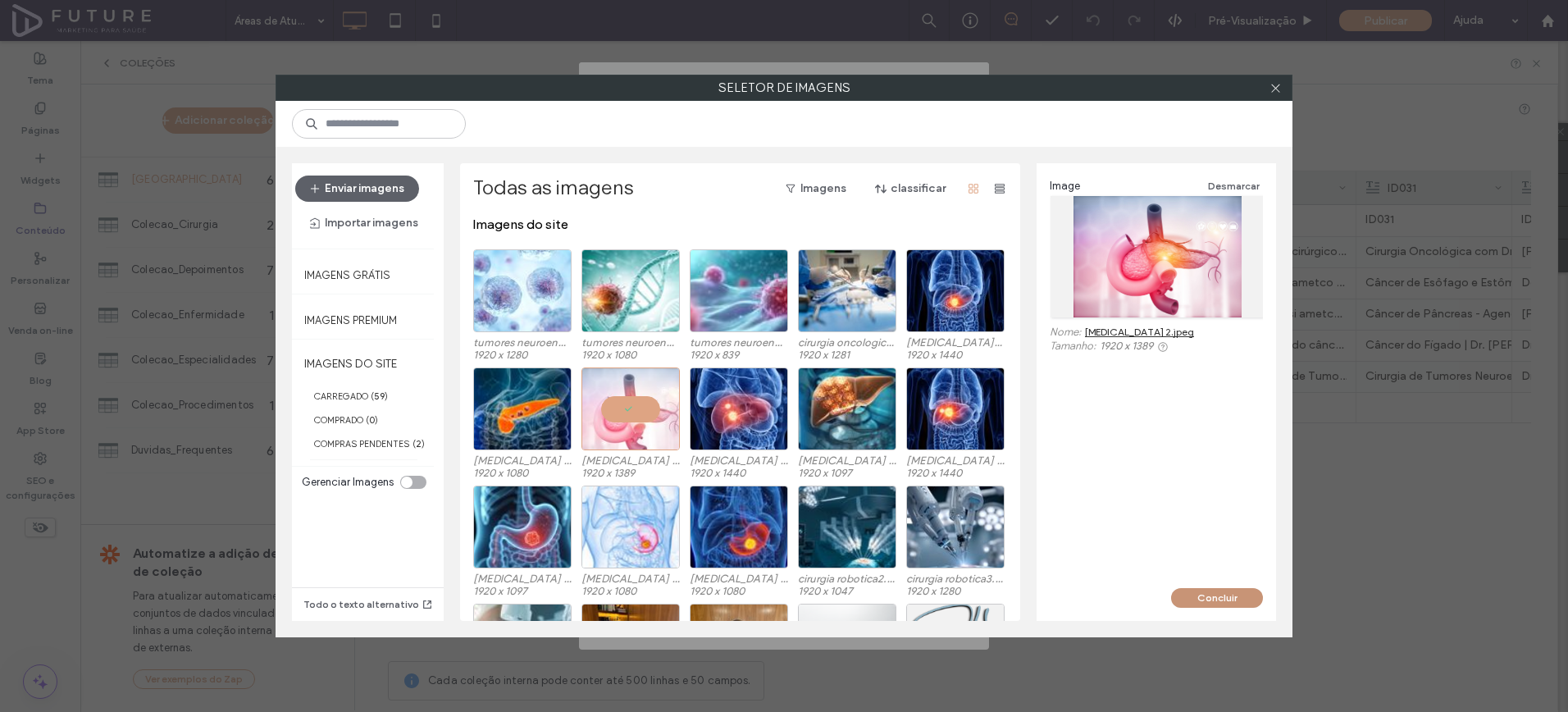
click at [1213, 590] on button "Concluir" at bounding box center [1217, 597] width 92 height 19
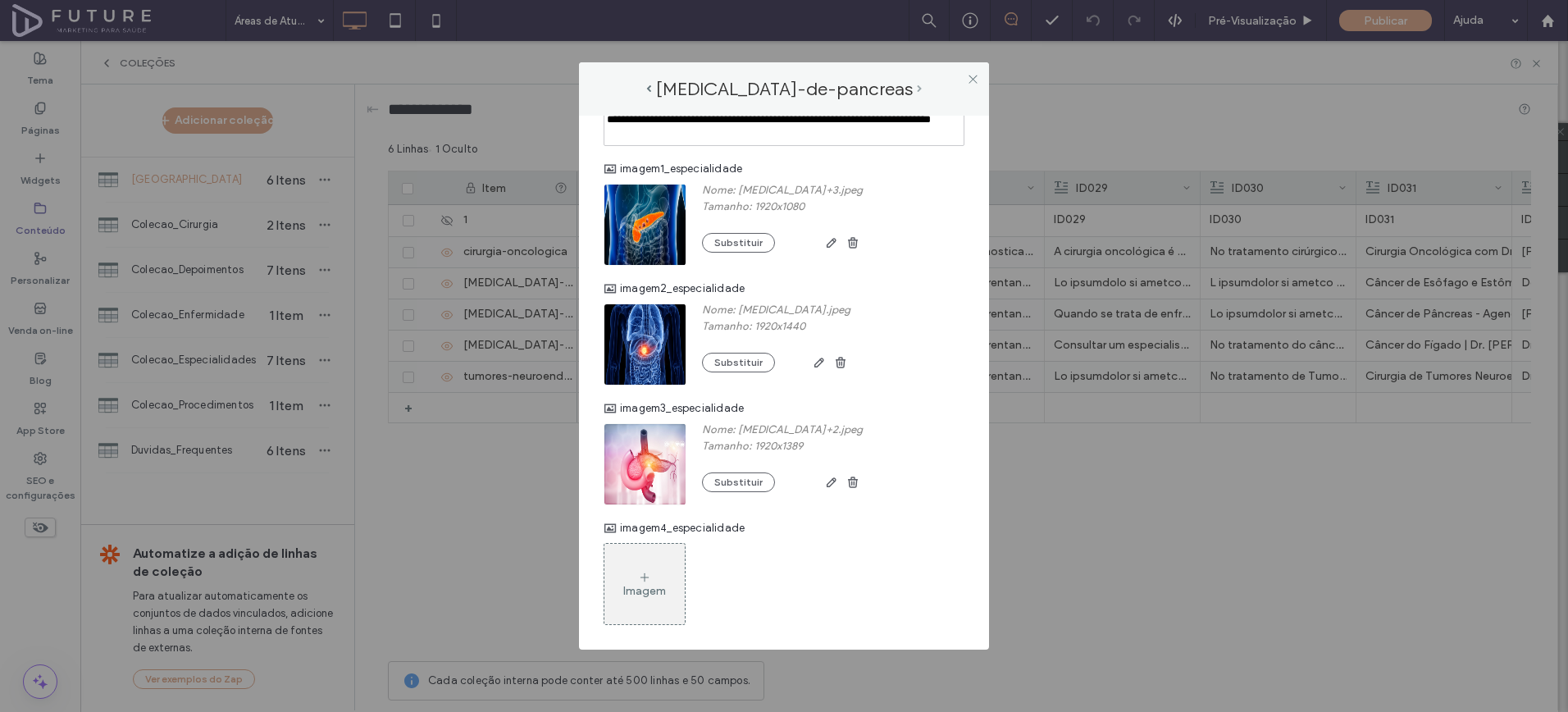
click at [918, 90] on span "next-arrow" at bounding box center [919, 89] width 5 height 7
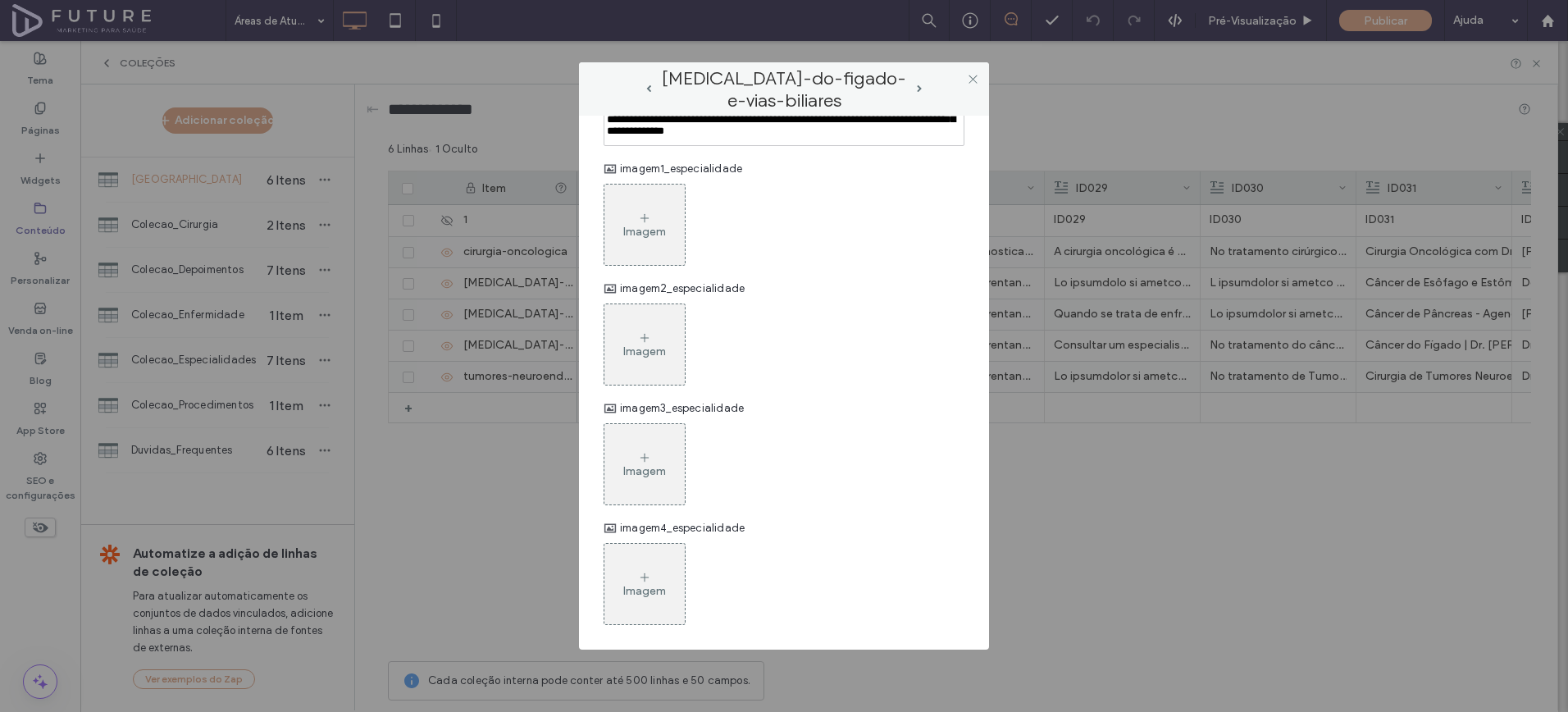
scroll to position [1345, 0]
click at [604, 233] on figure "Imagem" at bounding box center [645, 225] width 82 height 82
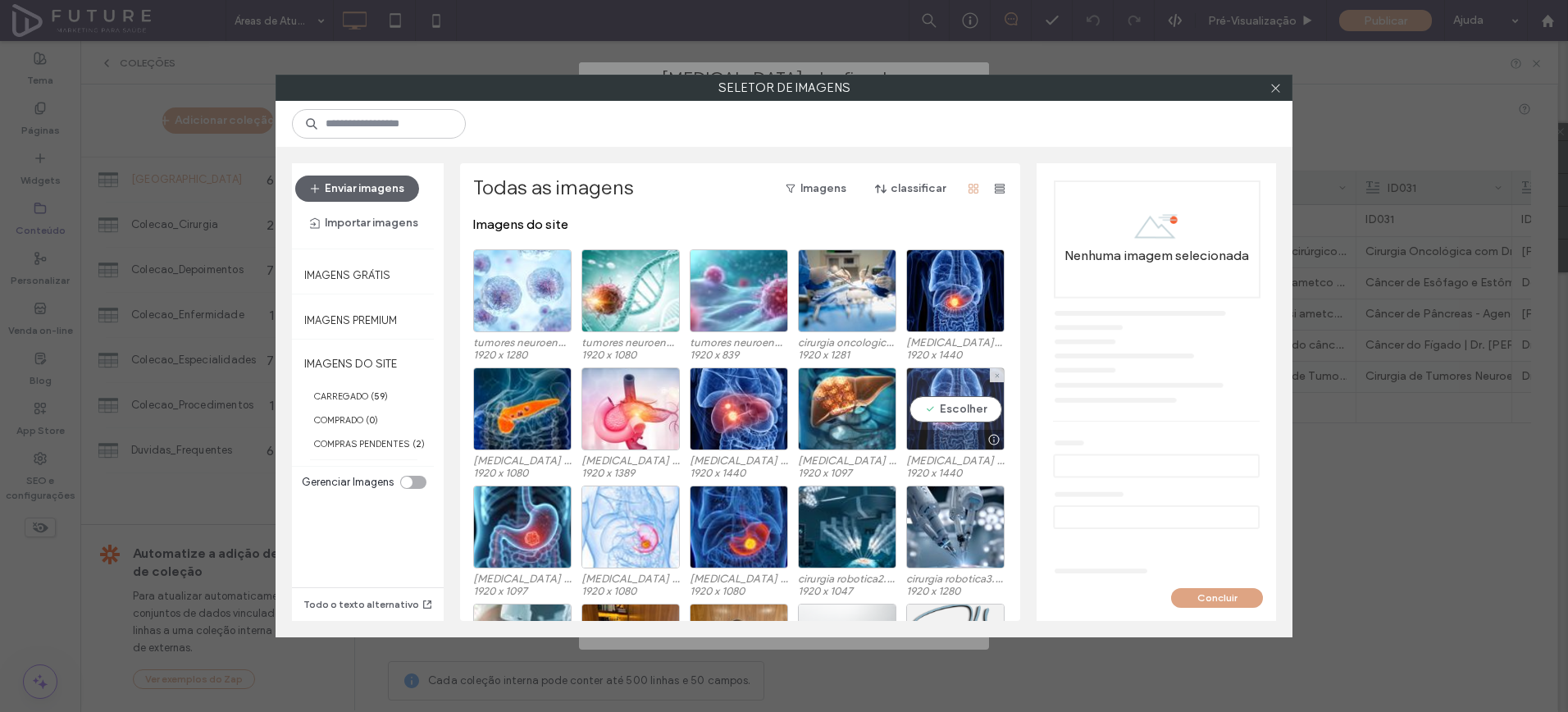
click at [931, 379] on div "Escolher" at bounding box center [955, 409] width 98 height 82
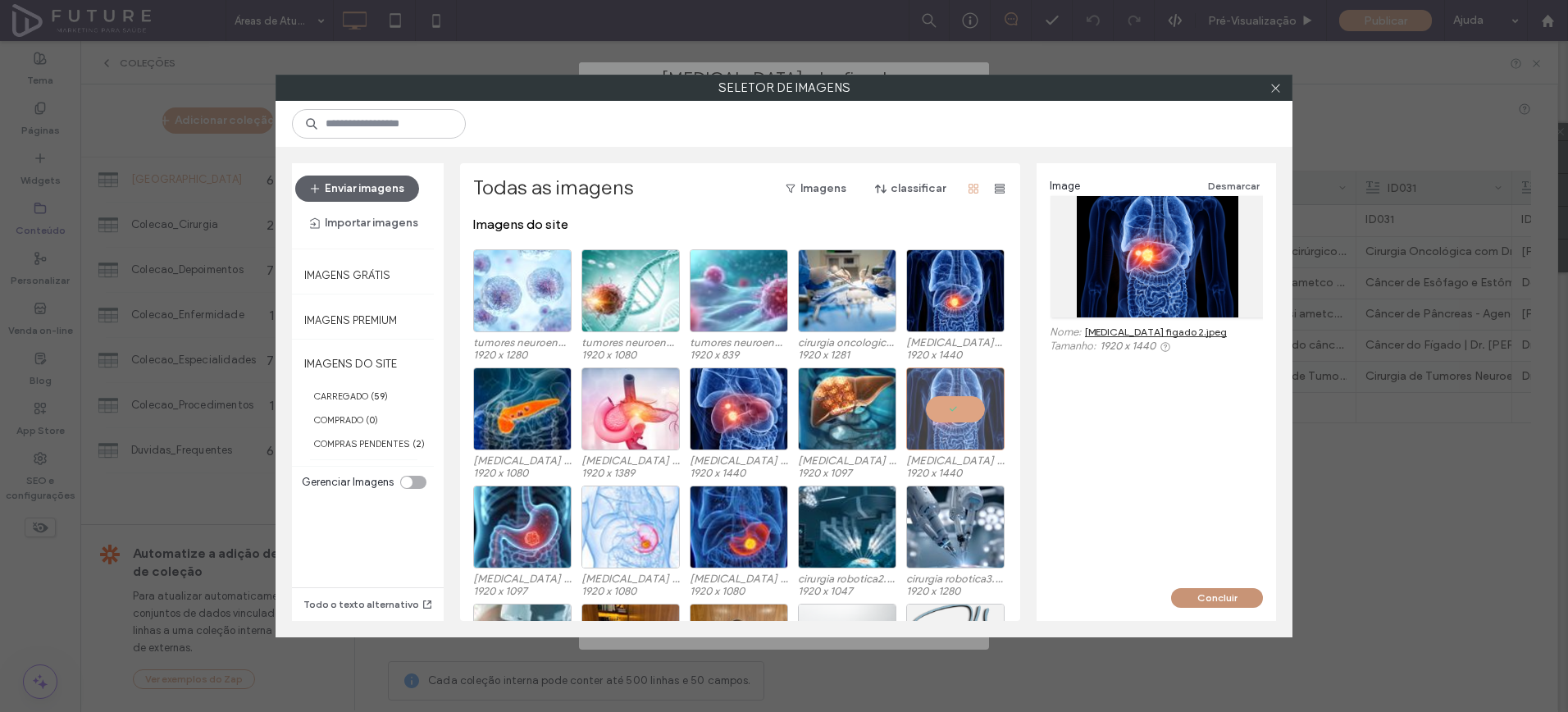
click at [1194, 602] on button "Concluir" at bounding box center [1217, 597] width 92 height 19
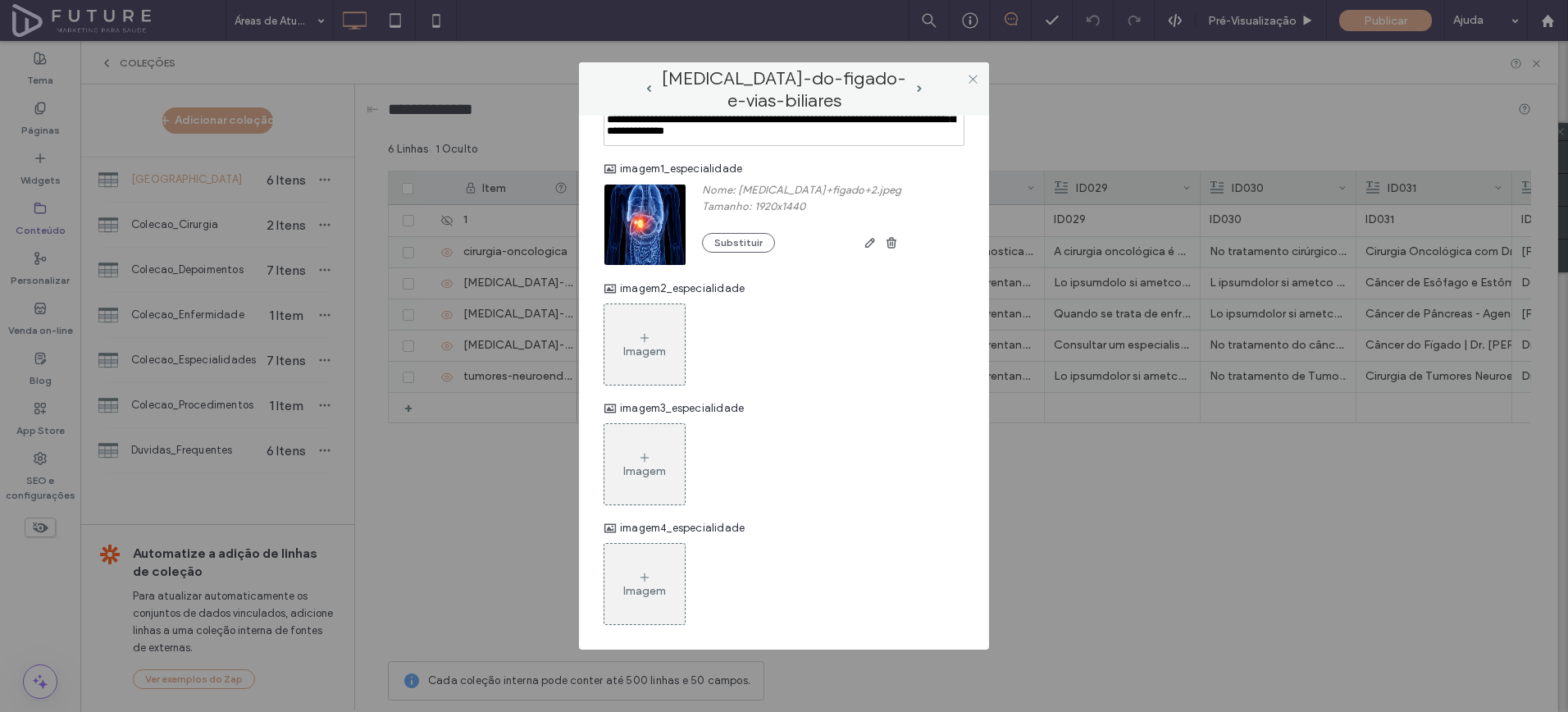
click at [652, 356] on div "Imagem" at bounding box center [644, 351] width 43 height 14
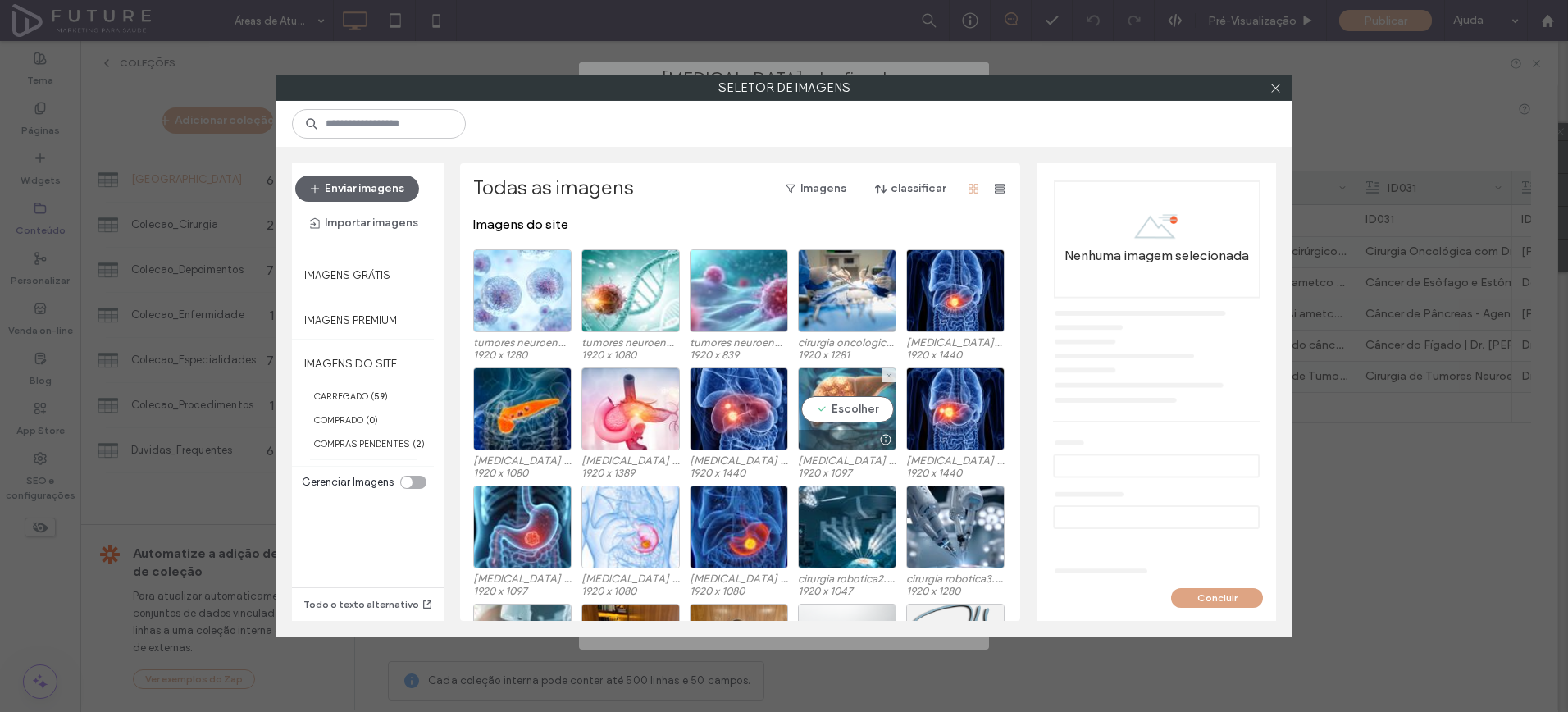
click at [834, 411] on div "Escolher" at bounding box center [847, 409] width 98 height 82
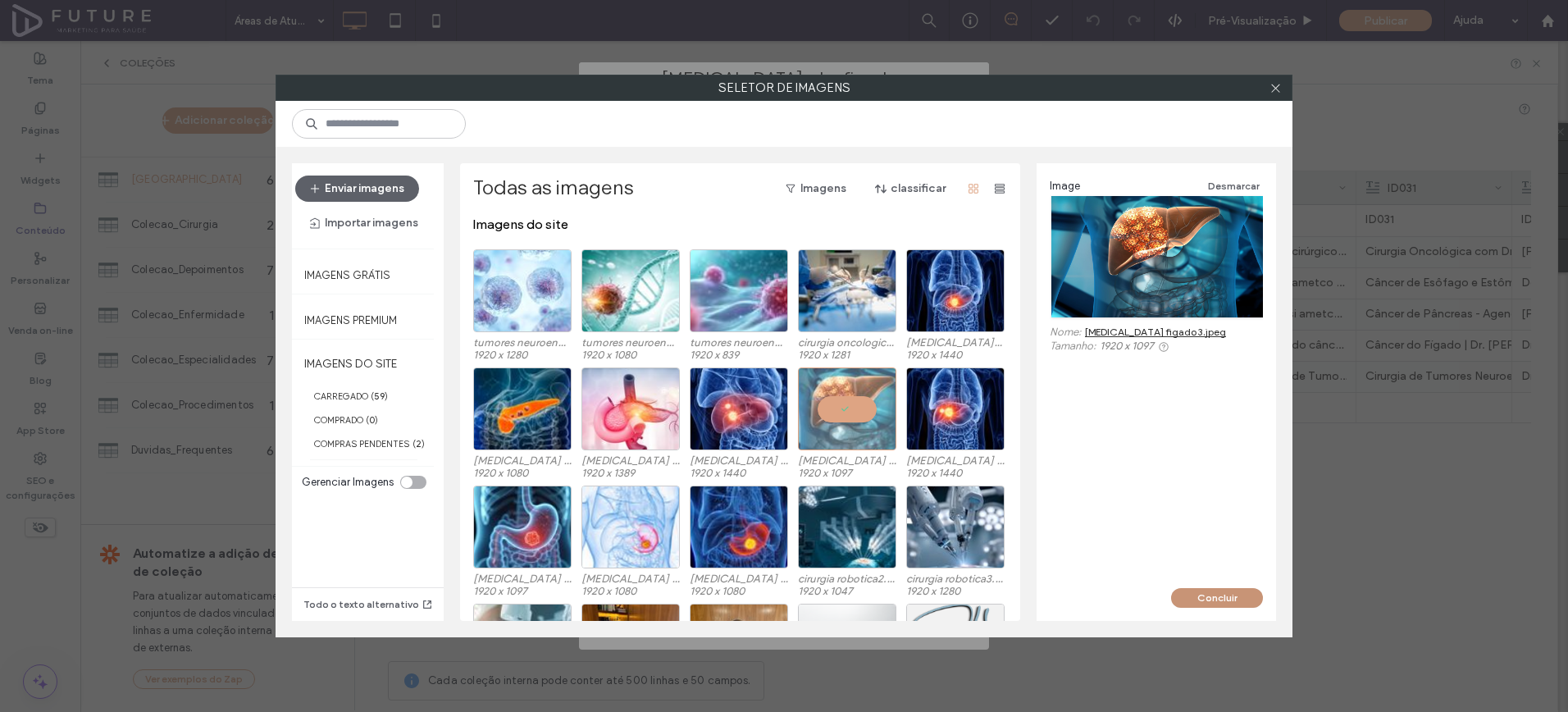
drag, startPoint x: 1228, startPoint y: 598, endPoint x: 1135, endPoint y: 571, distance: 96.8
click at [1228, 598] on button "Concluir" at bounding box center [1217, 597] width 92 height 19
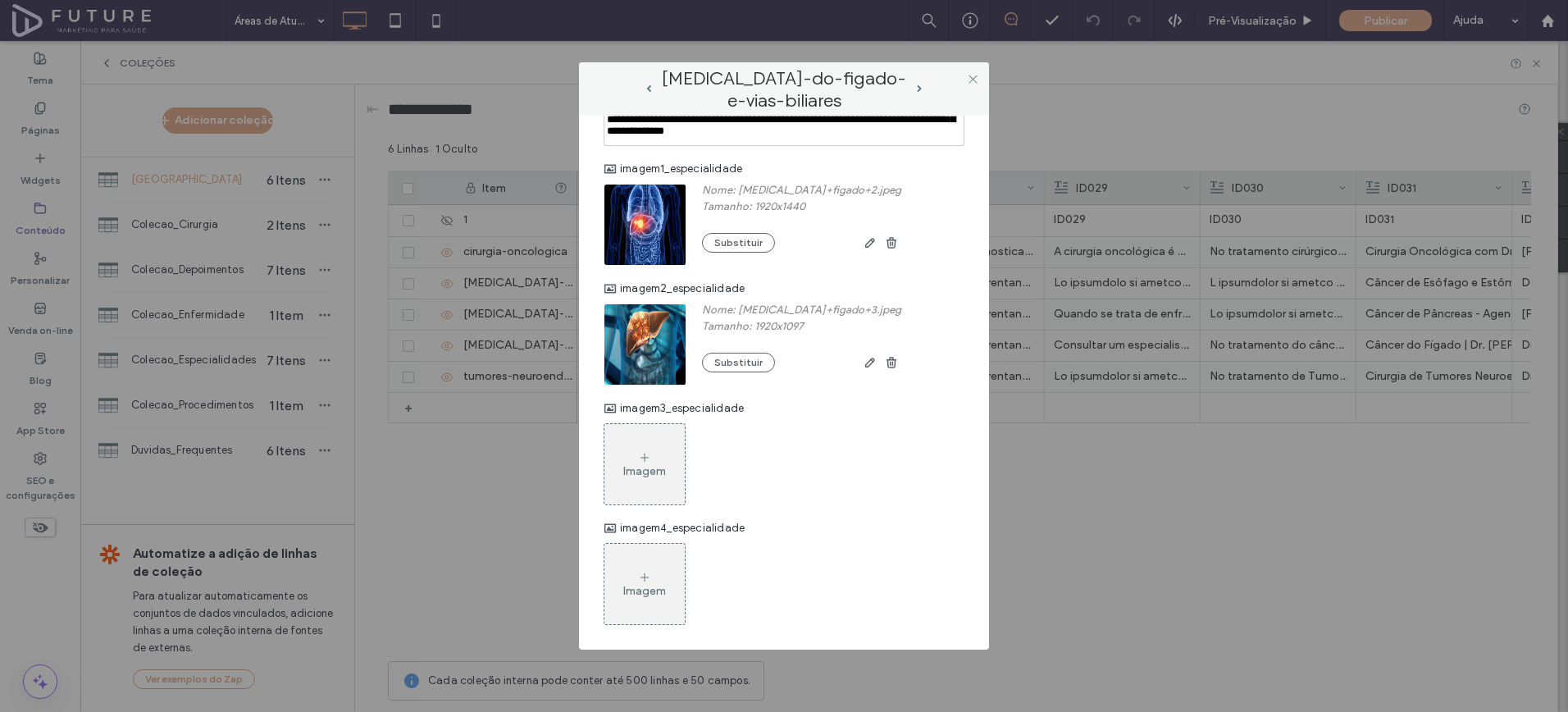
click at [631, 466] on div "Imagem" at bounding box center [644, 471] width 43 height 14
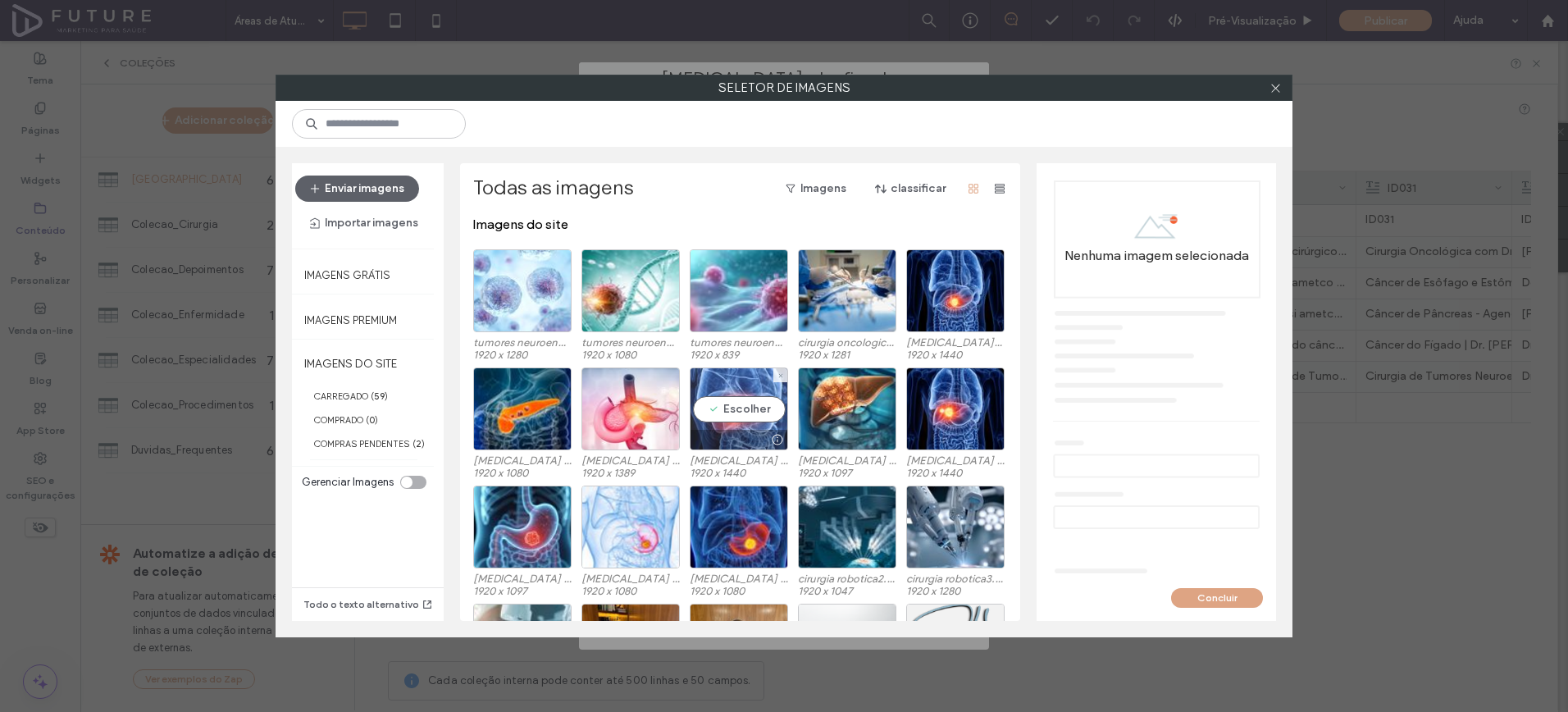
drag, startPoint x: 772, startPoint y: 402, endPoint x: 777, endPoint y: 416, distance: 14.9
click at [771, 402] on div "Escolher" at bounding box center [739, 409] width 98 height 82
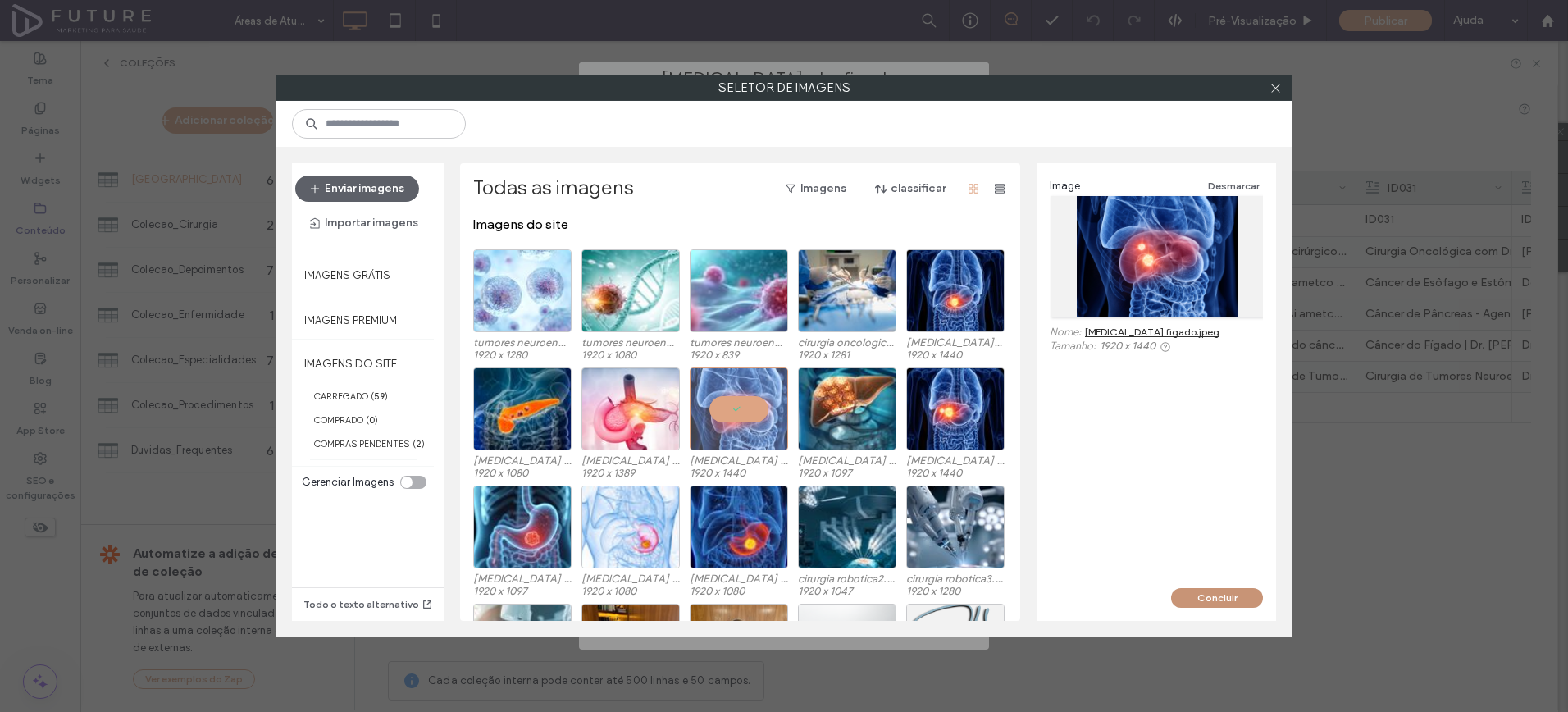
click at [1184, 595] on button "Concluir" at bounding box center [1217, 597] width 92 height 19
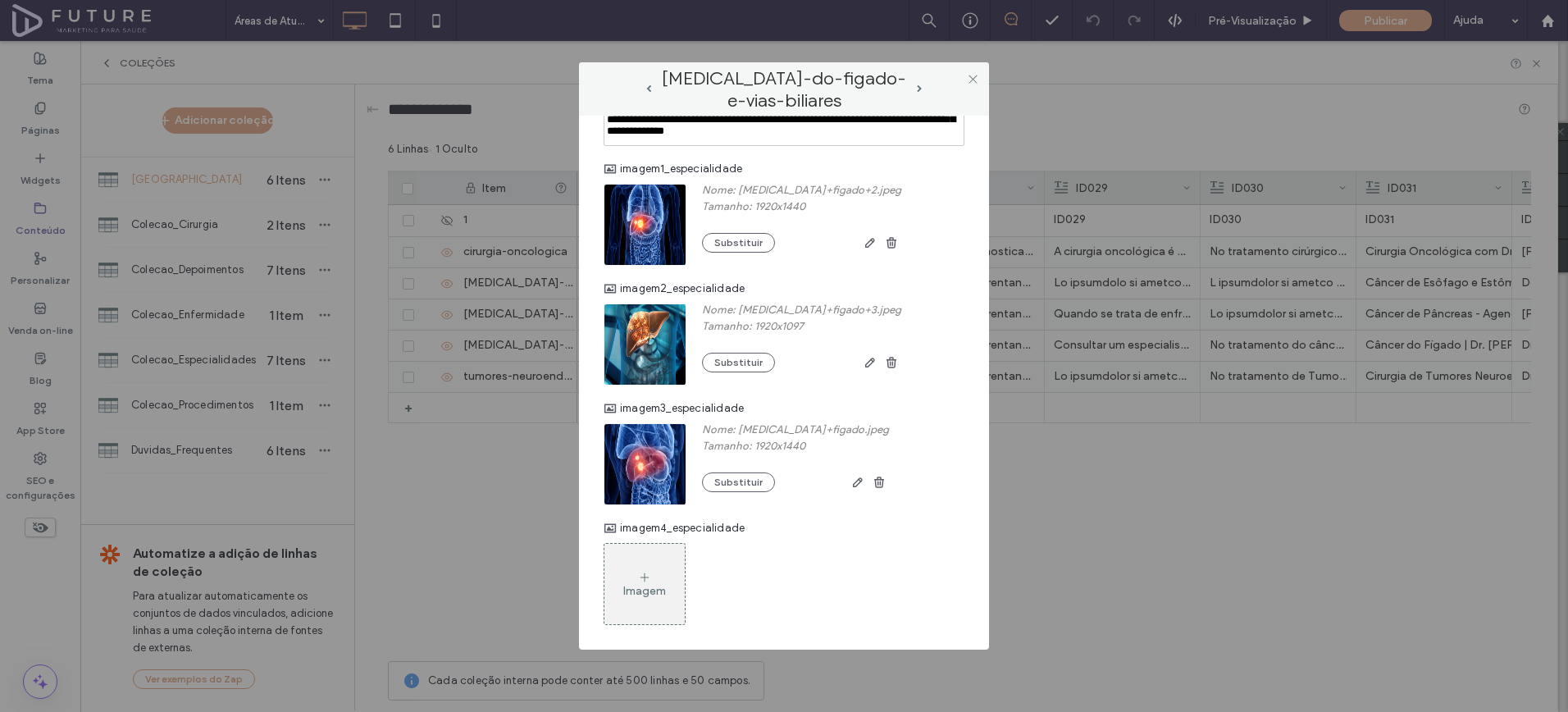
click at [920, 83] on div "[MEDICAL_DATA]-do-figado-e-vias-biliares" at bounding box center [784, 89] width 279 height 20
click at [919, 85] on span "next-arrow" at bounding box center [919, 89] width 5 height 7
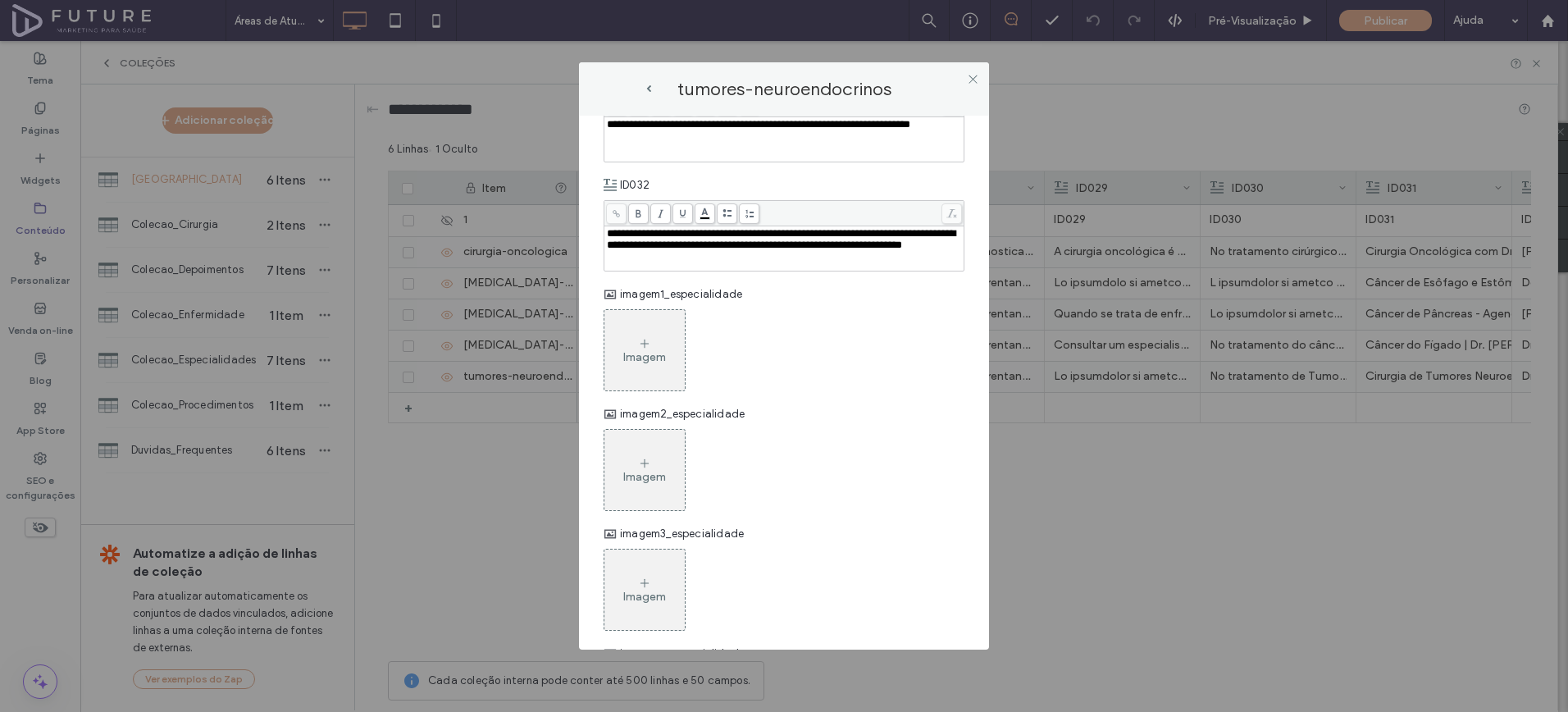
scroll to position [1319, 0]
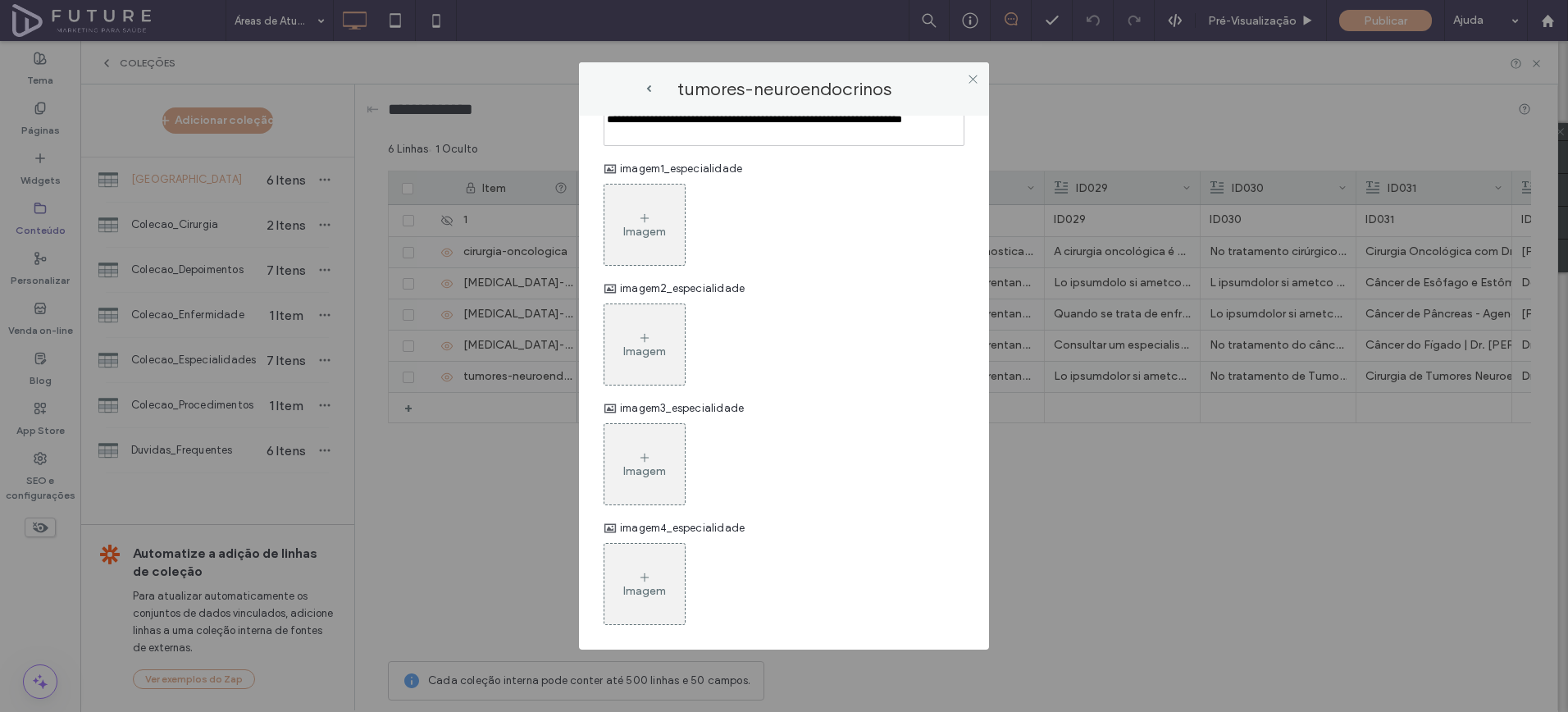
click at [649, 231] on div "Imagem" at bounding box center [644, 231] width 43 height 14
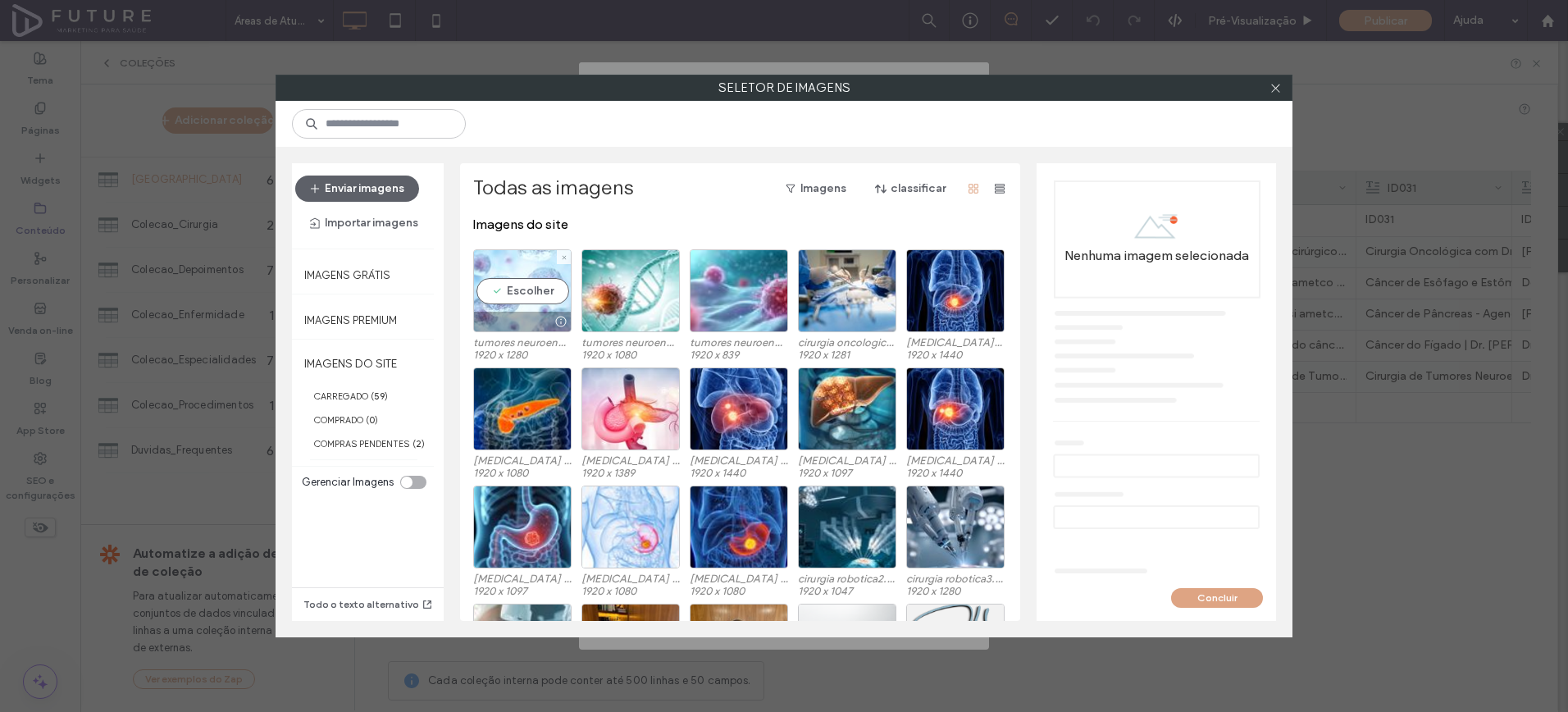
click at [510, 289] on div "Escolher" at bounding box center [521, 290] width 98 height 82
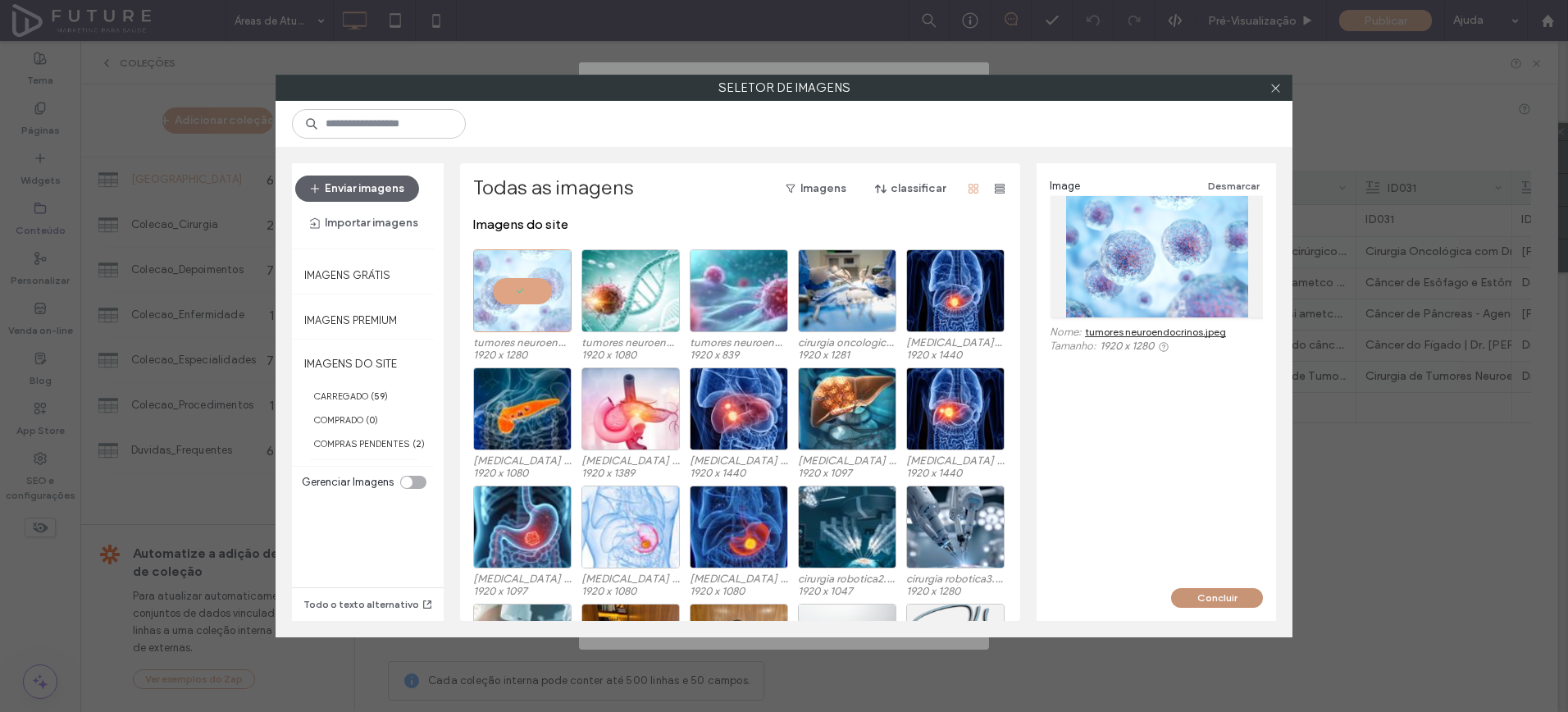
click at [1208, 607] on button "Concluir" at bounding box center [1217, 597] width 92 height 19
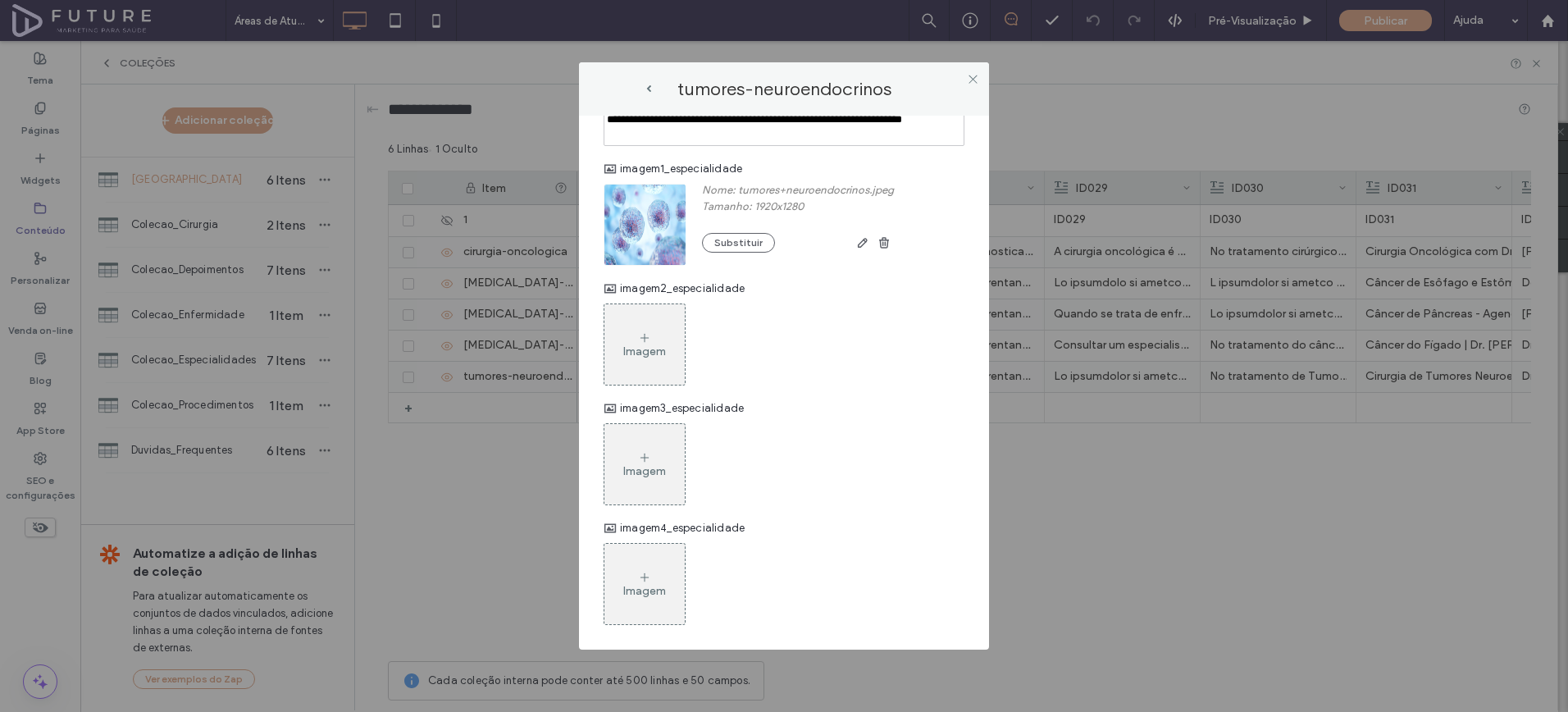
click at [659, 367] on div "Imagem" at bounding box center [645, 345] width 81 height 77
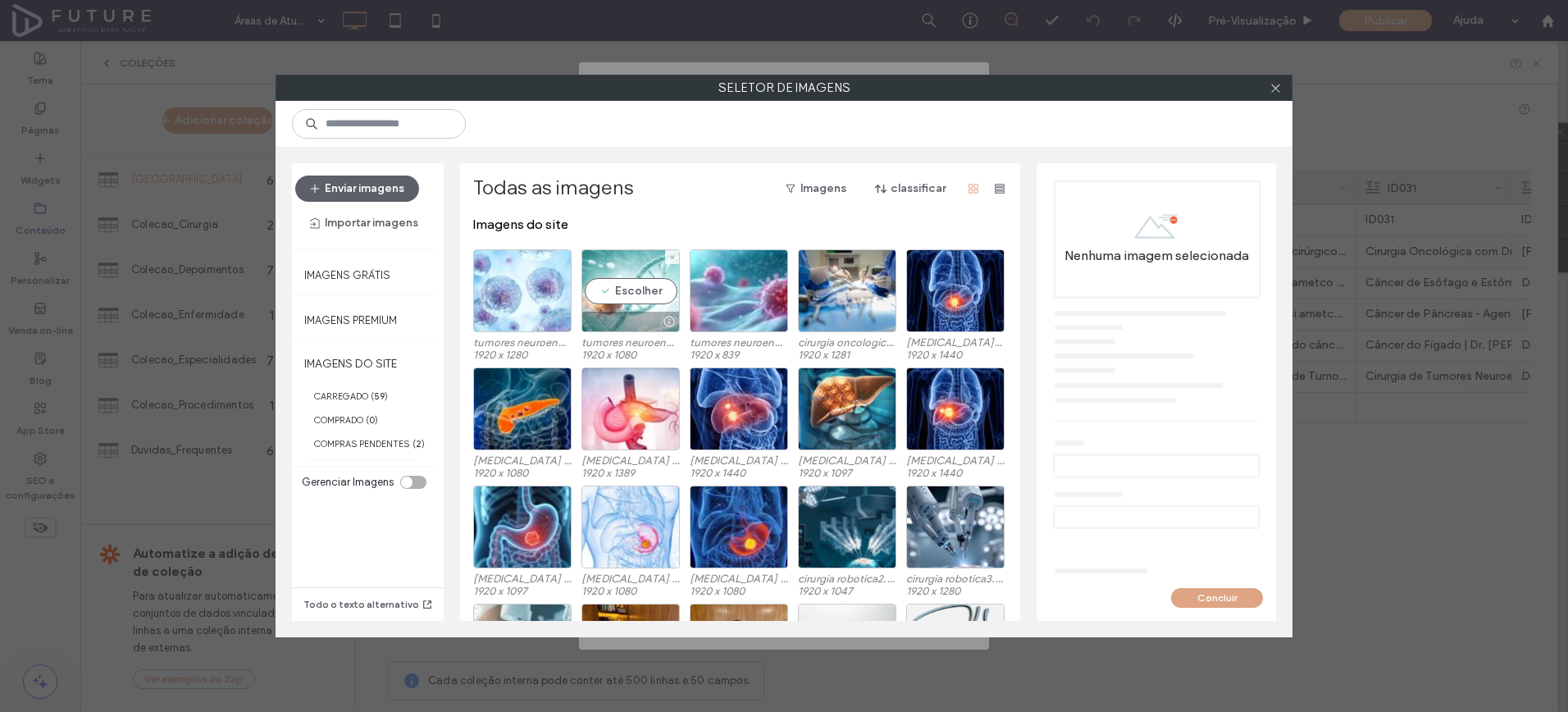
click at [641, 274] on div "Escolher" at bounding box center [630, 290] width 98 height 82
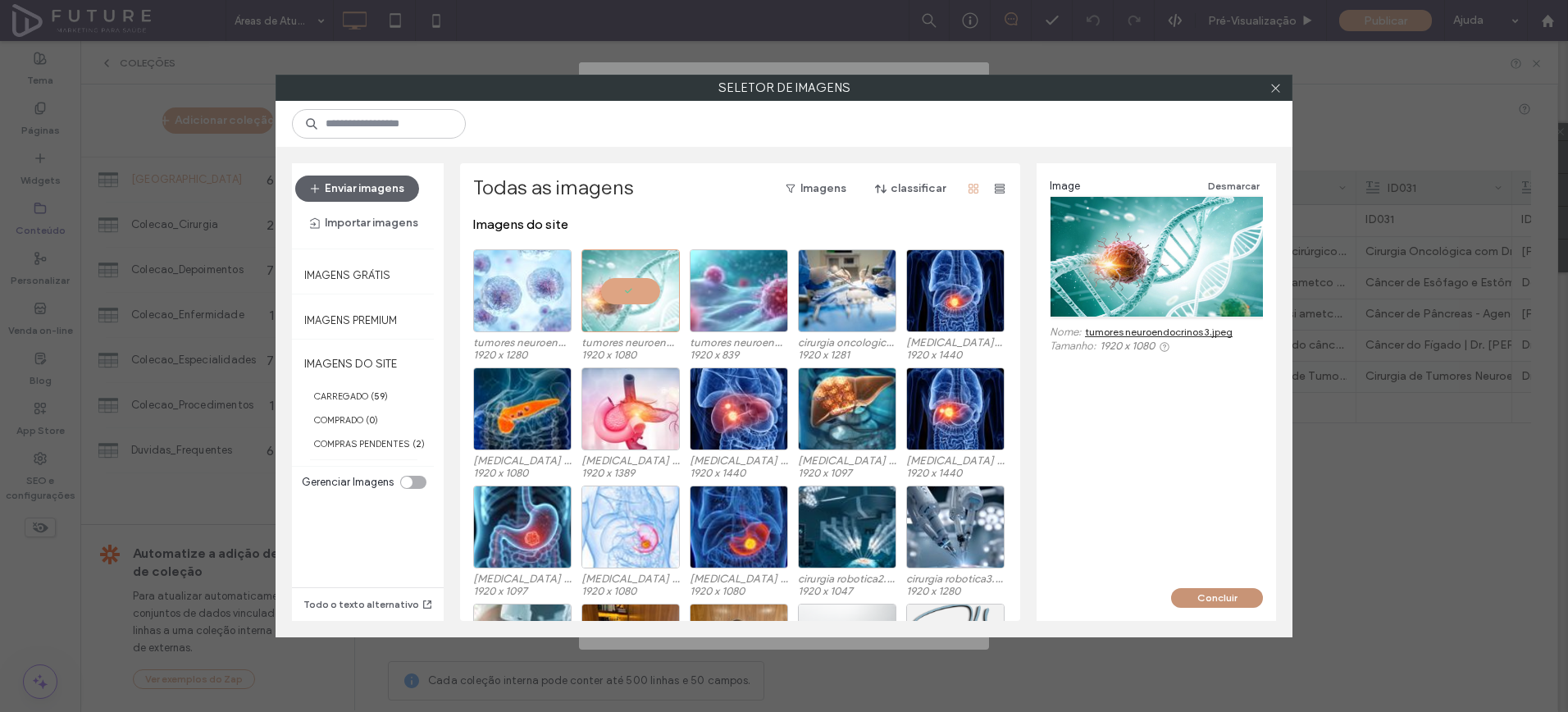
drag, startPoint x: 1189, startPoint y: 591, endPoint x: 1028, endPoint y: 544, distance: 167.7
click at [1189, 592] on button "Concluir" at bounding box center [1217, 597] width 92 height 19
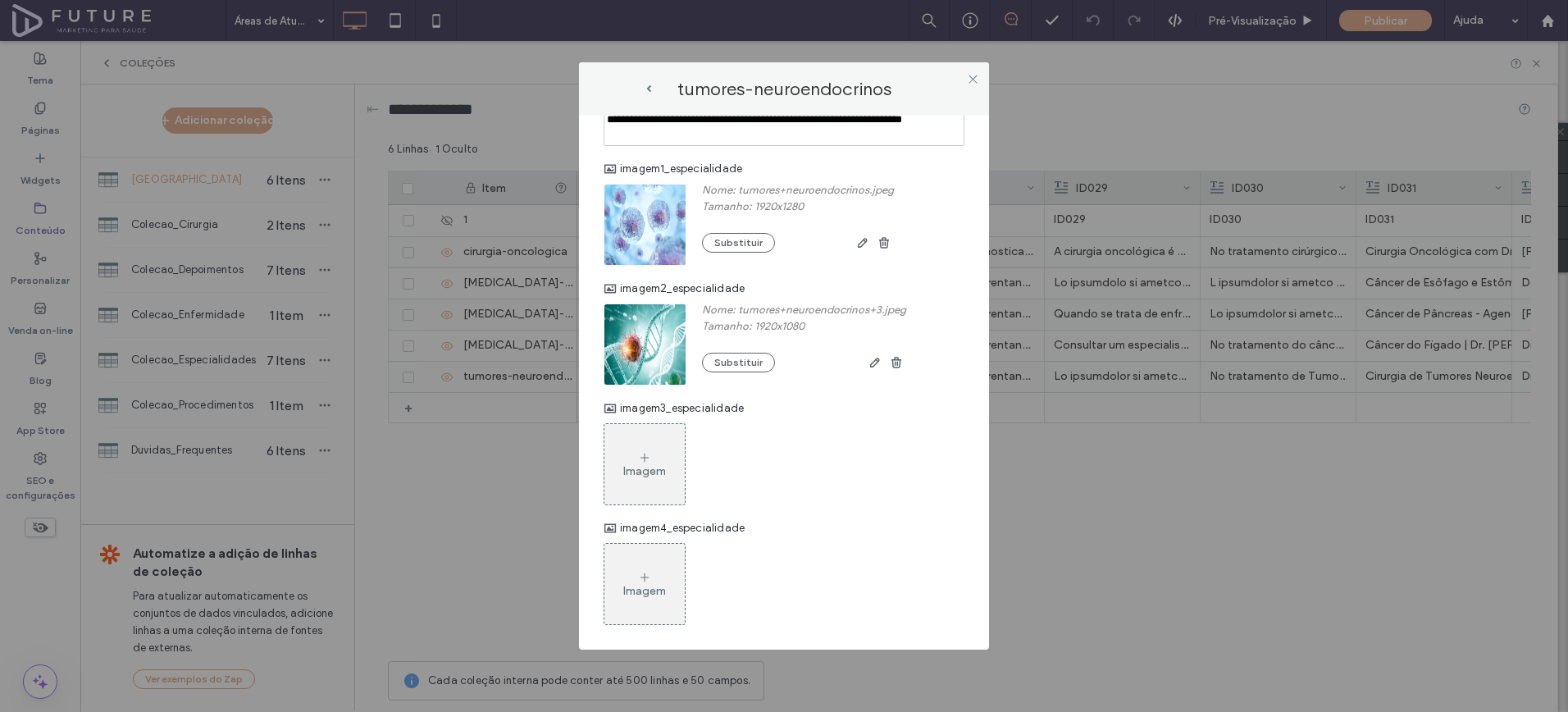
click at [634, 457] on div "Imagem" at bounding box center [645, 465] width 81 height 77
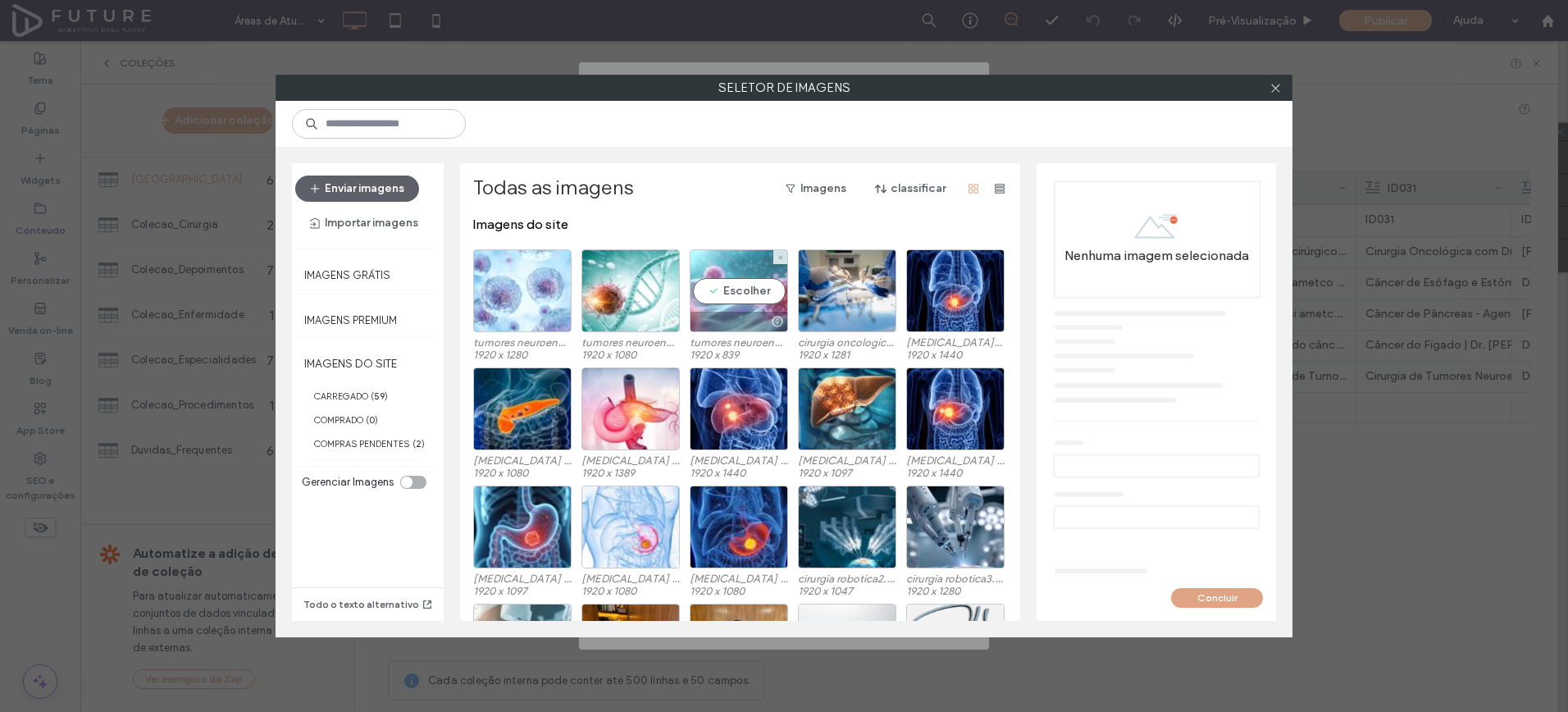
click at [699, 266] on div "Escolher" at bounding box center [739, 290] width 98 height 82
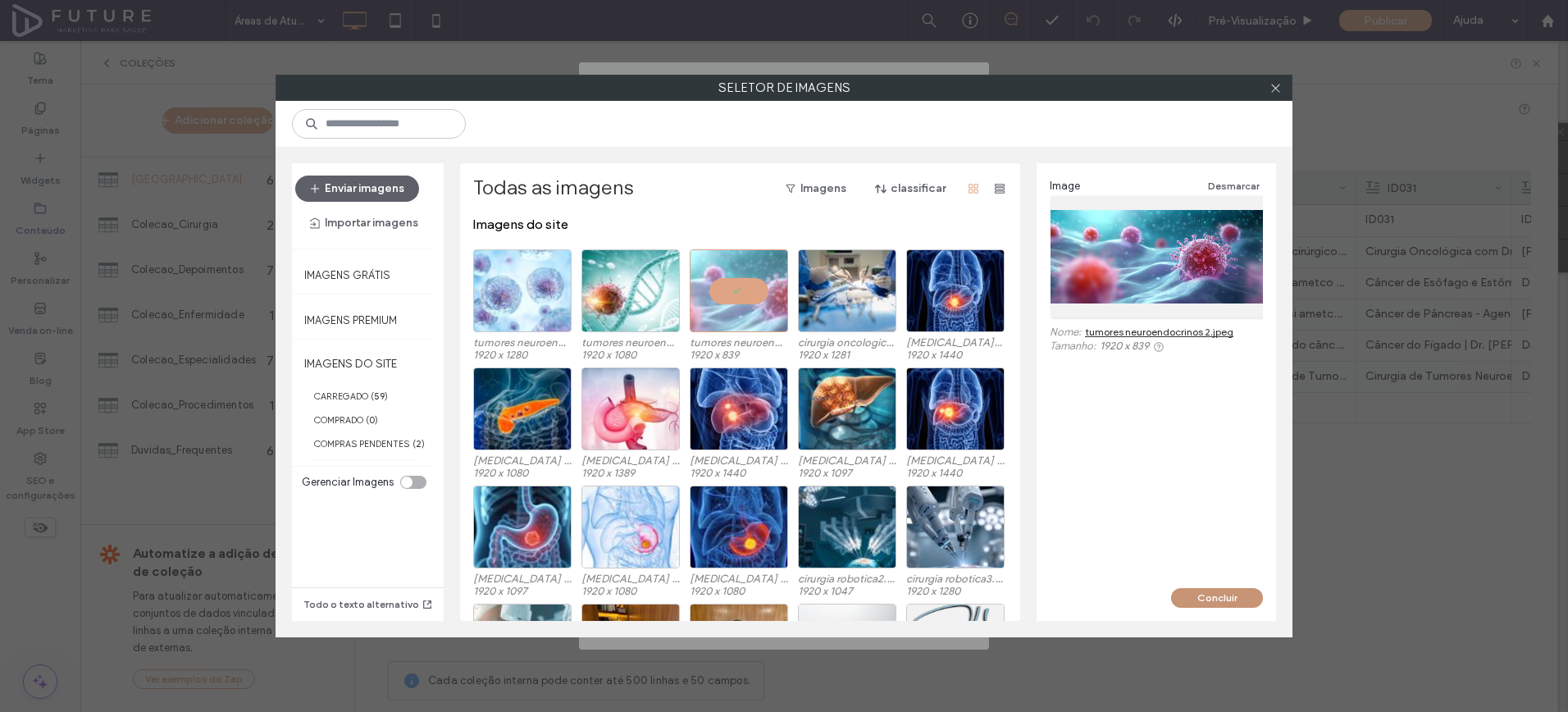
click at [1191, 593] on button "Concluir" at bounding box center [1217, 597] width 92 height 19
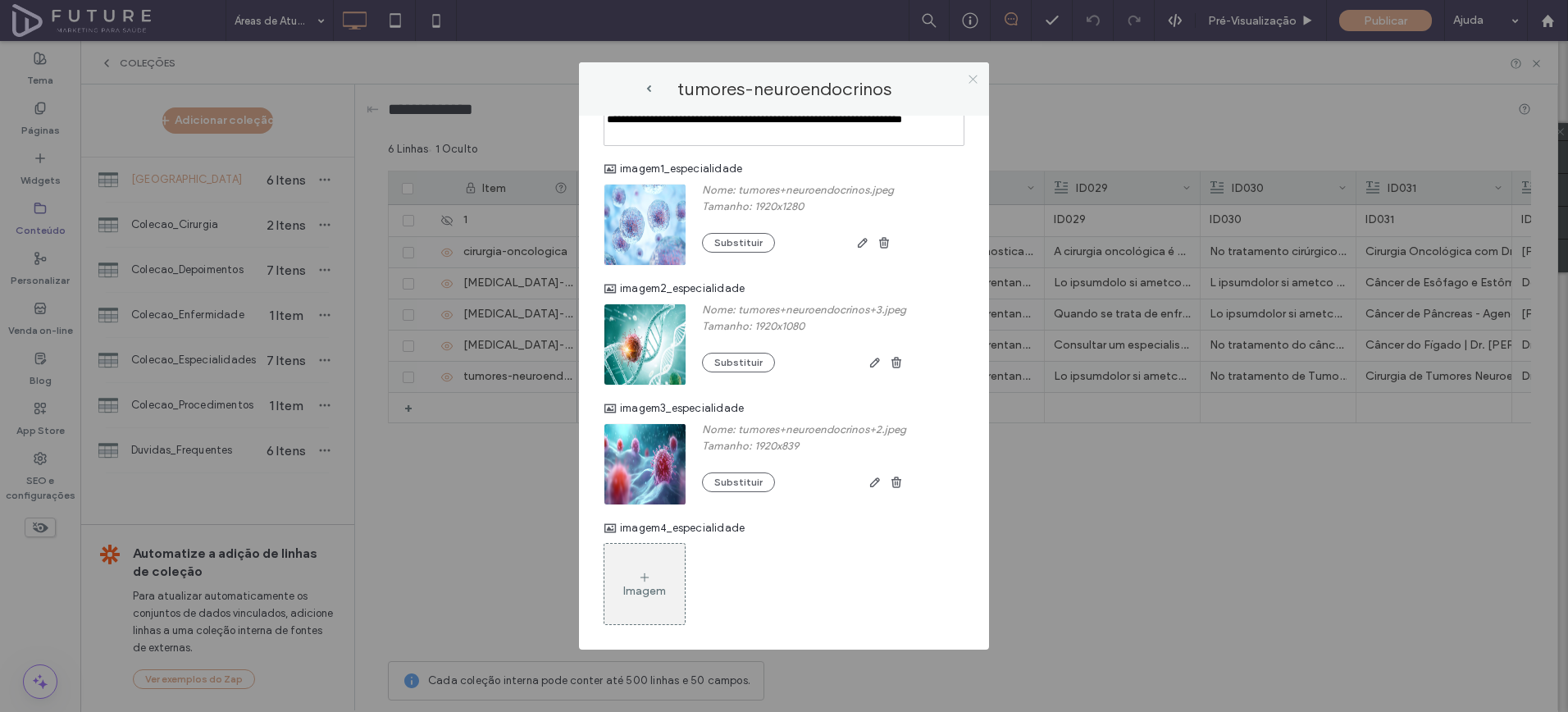
click at [973, 79] on use at bounding box center [972, 78] width 8 height 8
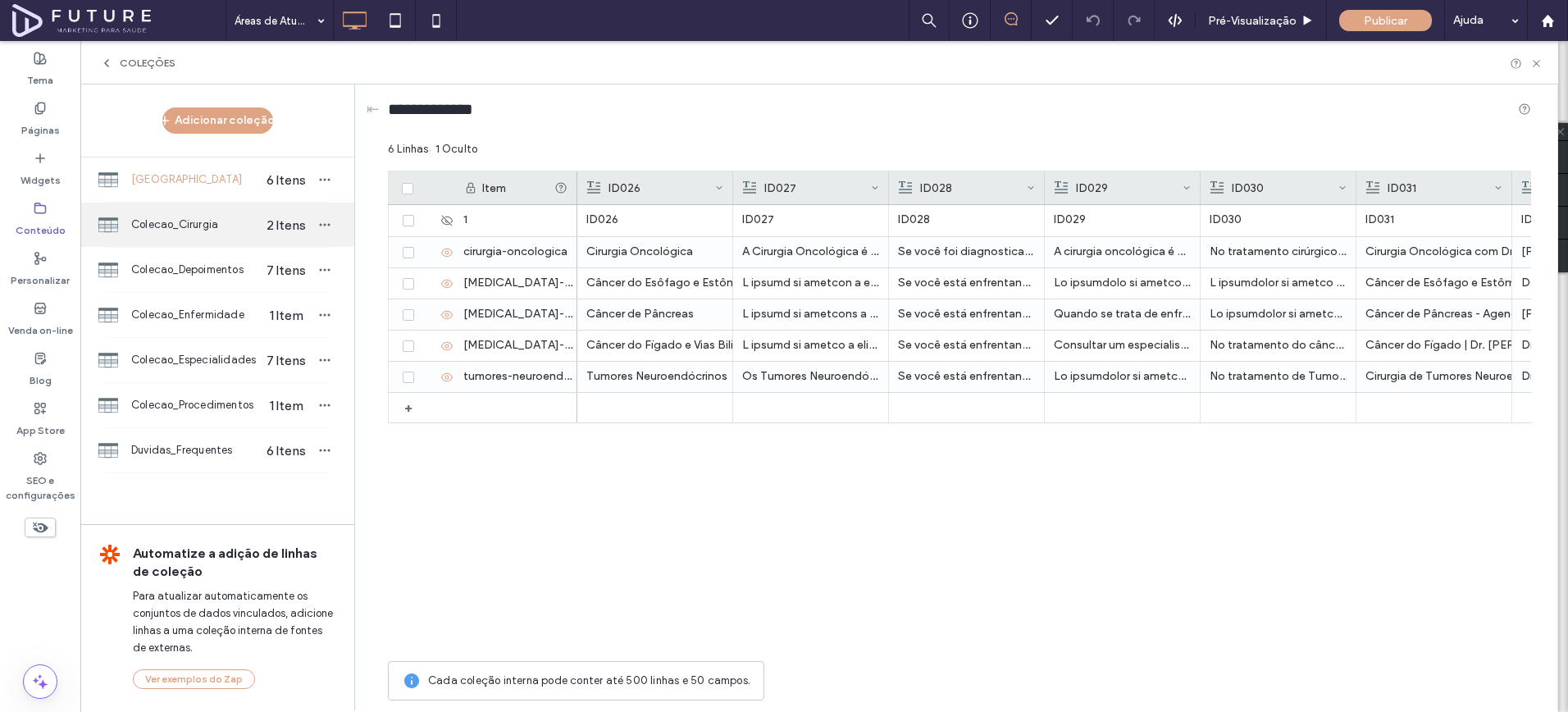
click at [203, 225] on span "Colecao_Cirurgia" at bounding box center [194, 225] width 126 height 16
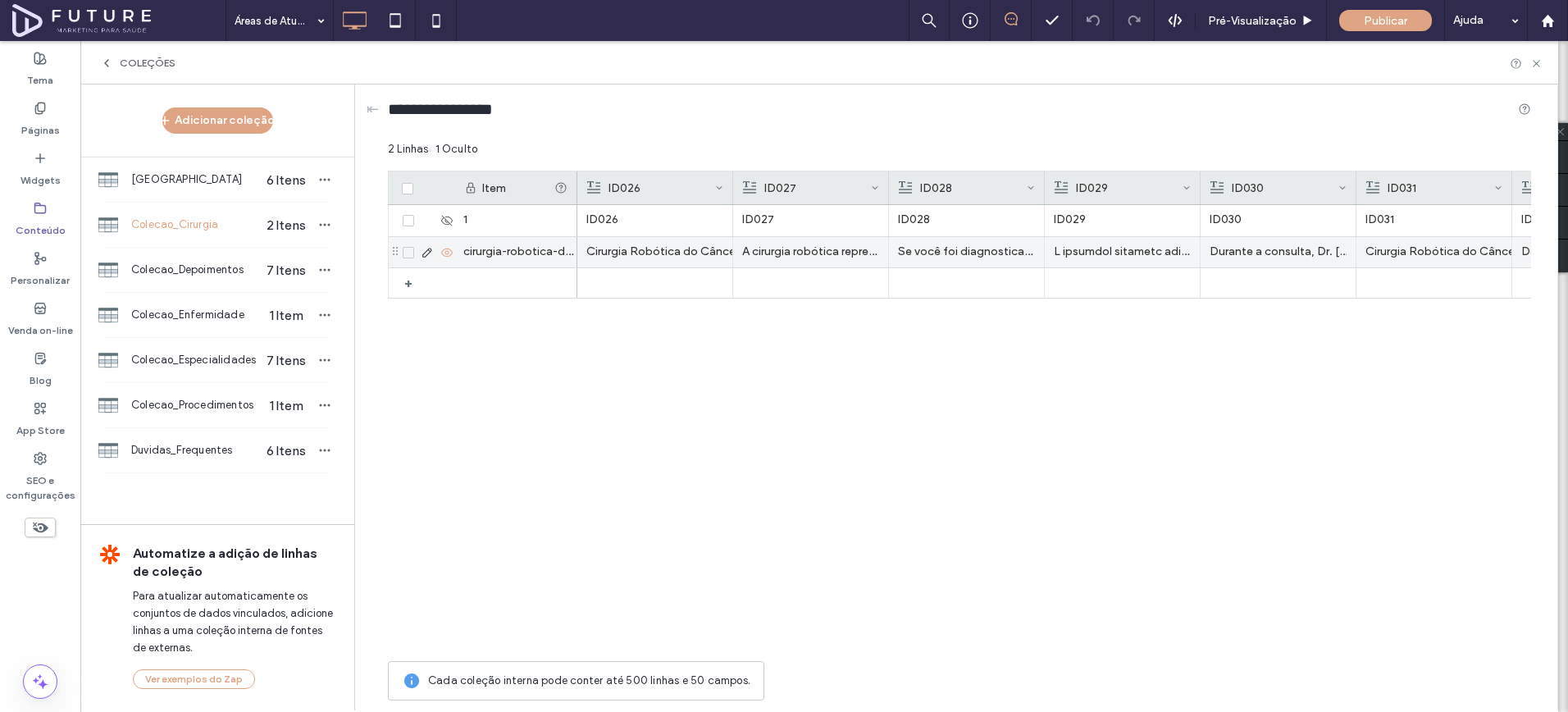
click at [426, 253] on icon at bounding box center [427, 253] width 13 height 13
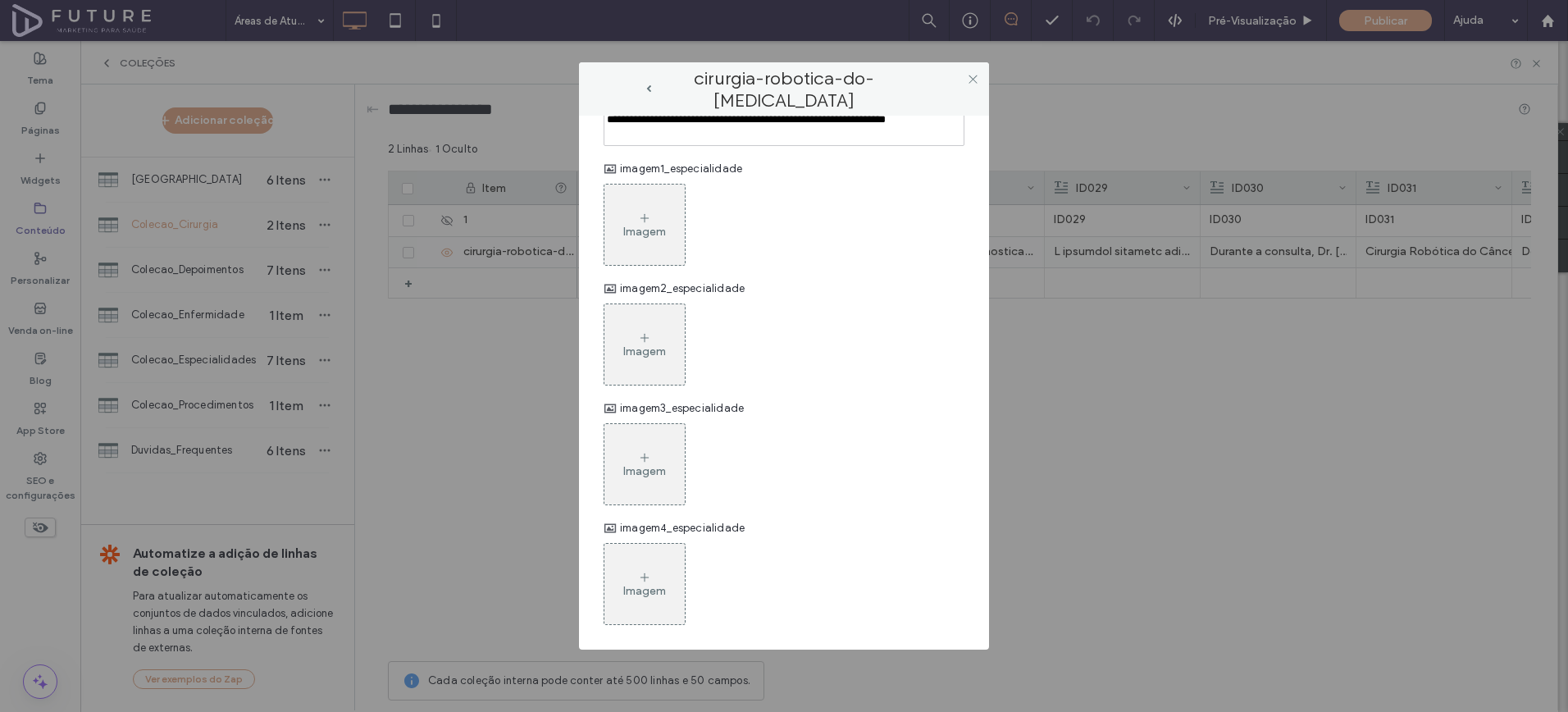
scroll to position [1450, 0]
click at [633, 242] on div "Imagem" at bounding box center [645, 225] width 81 height 77
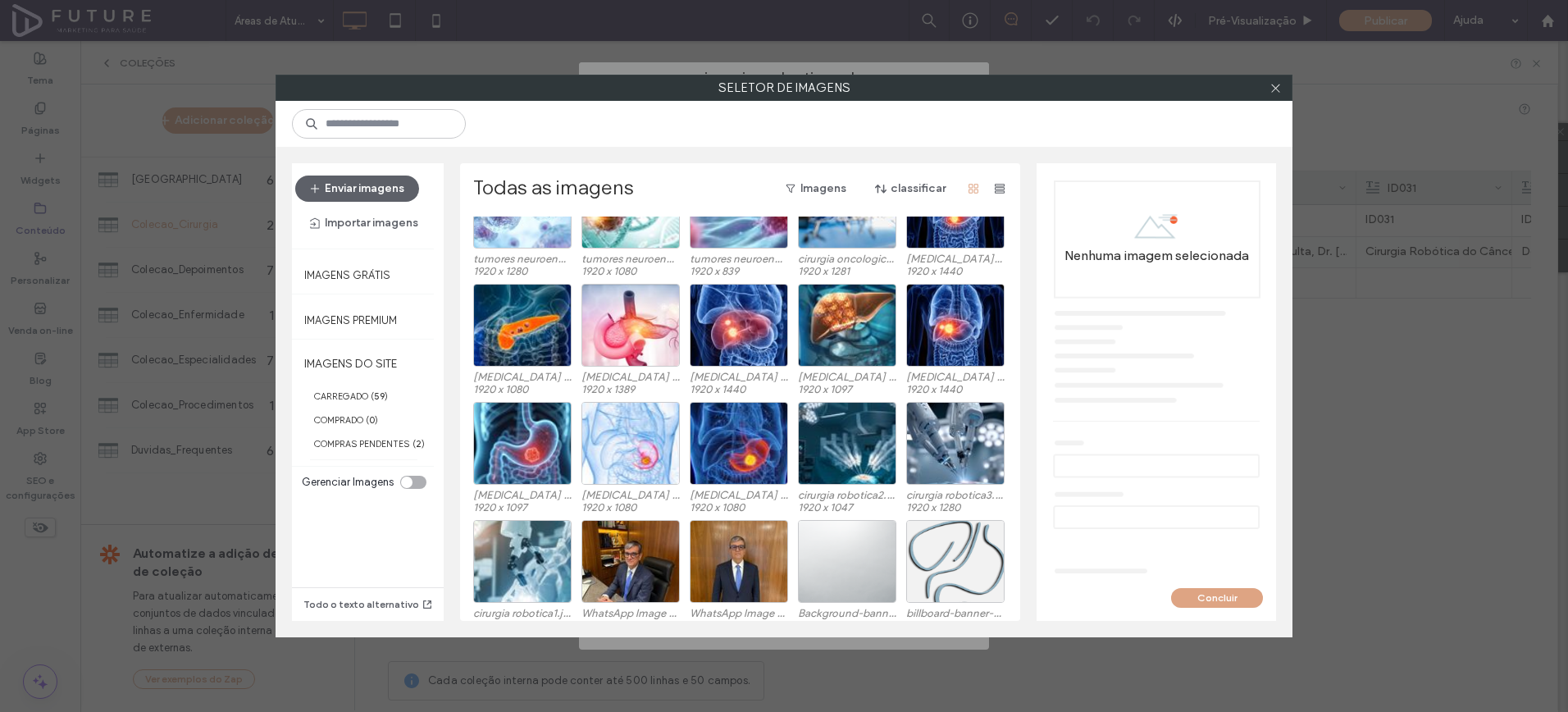
scroll to position [101, 0]
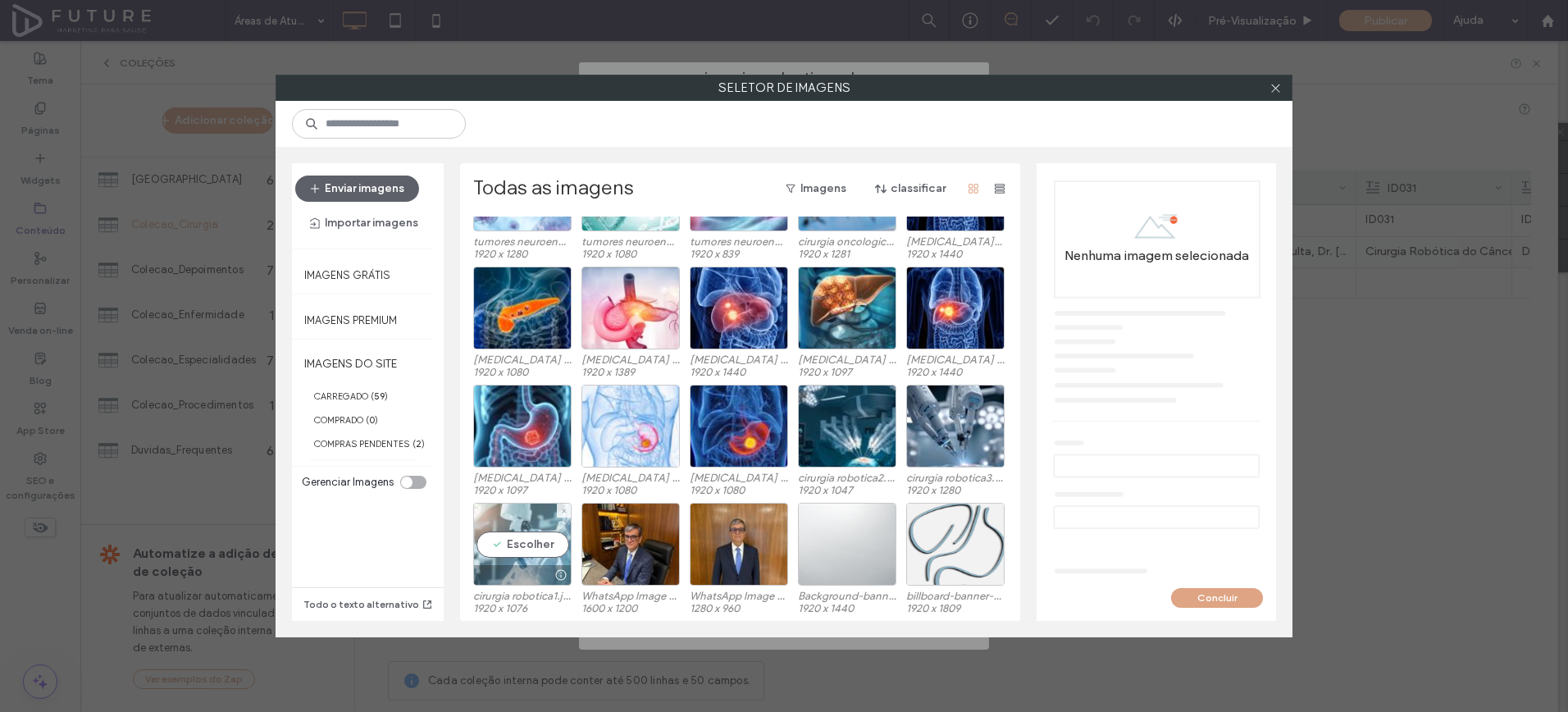
click at [507, 527] on div "Escolher" at bounding box center [521, 544] width 98 height 82
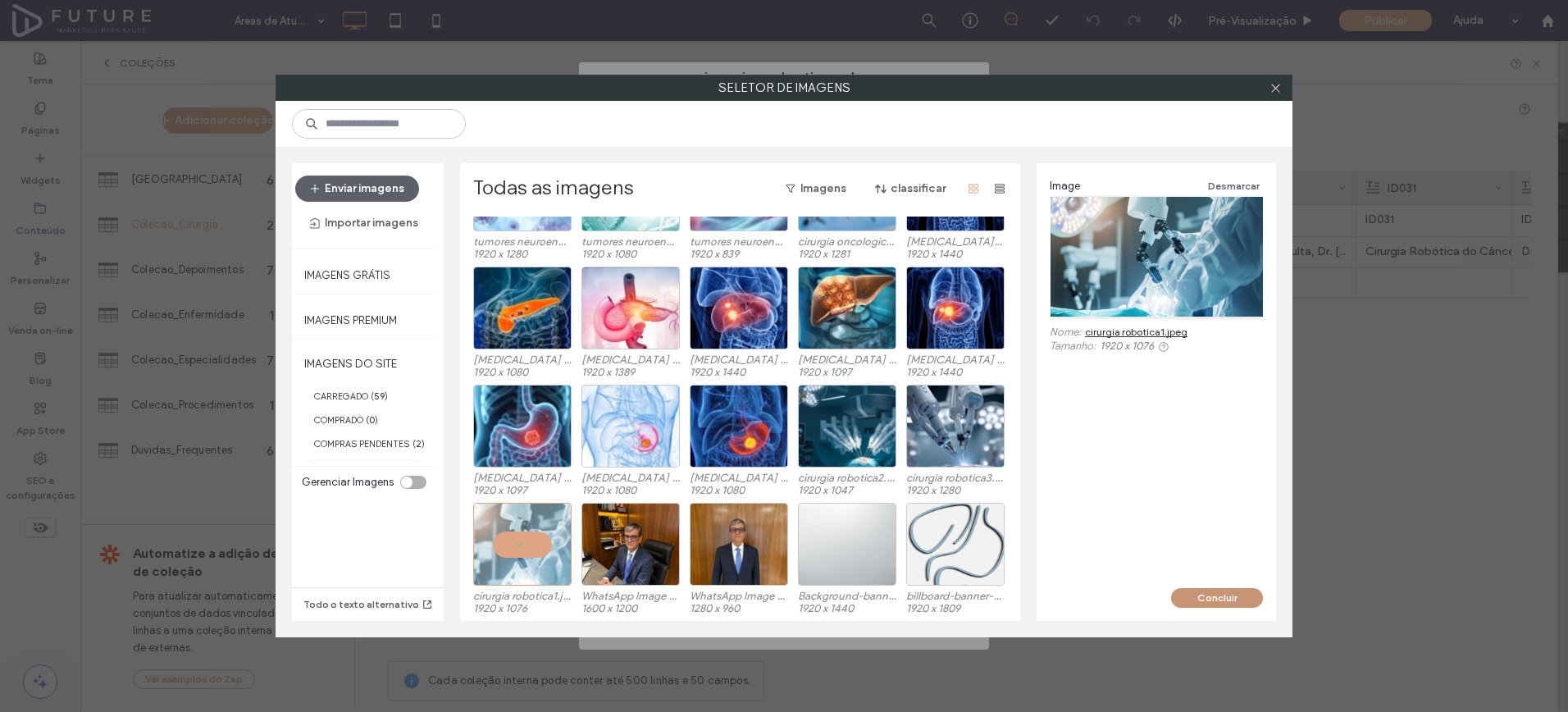
click at [1210, 598] on button "Concluir" at bounding box center [1217, 597] width 92 height 19
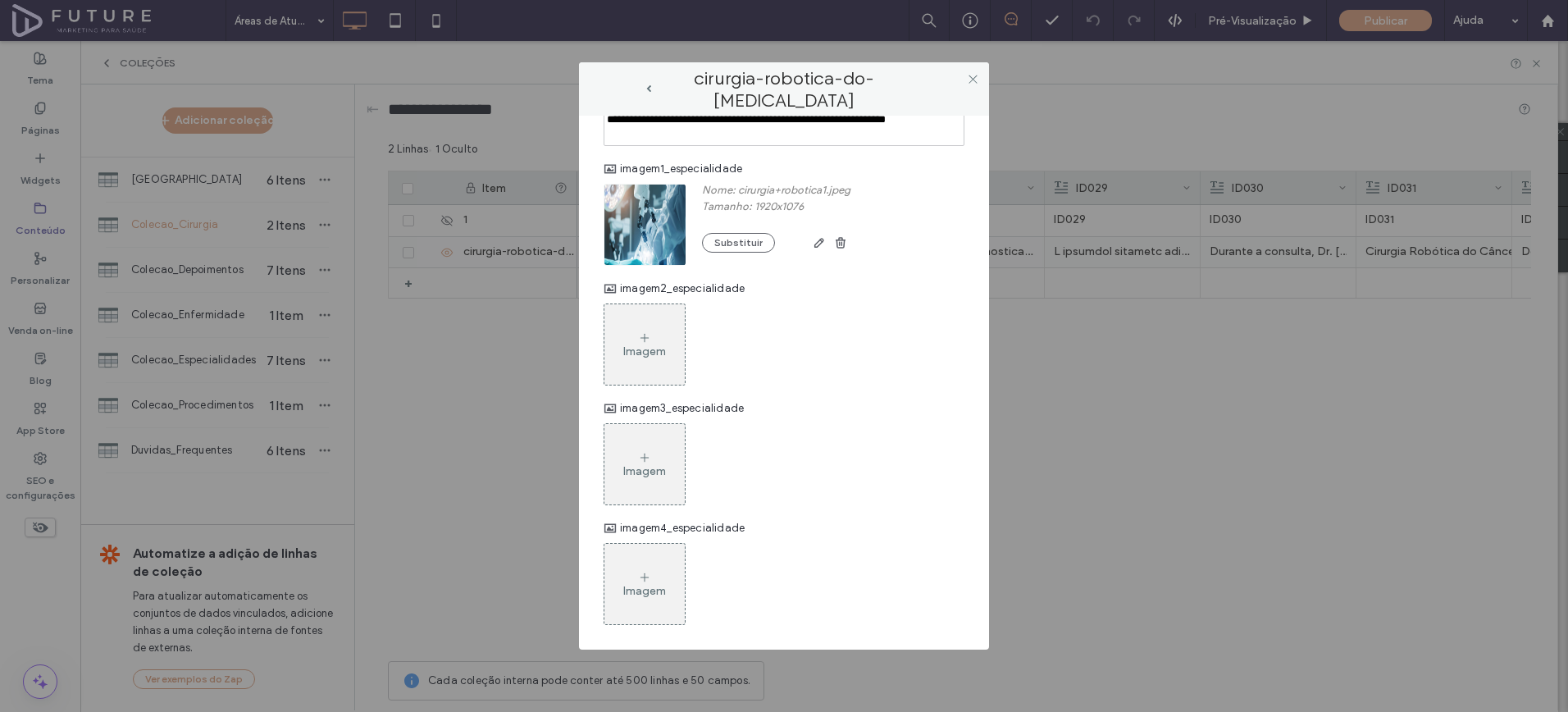
click at [630, 367] on div "Imagem" at bounding box center [645, 345] width 81 height 77
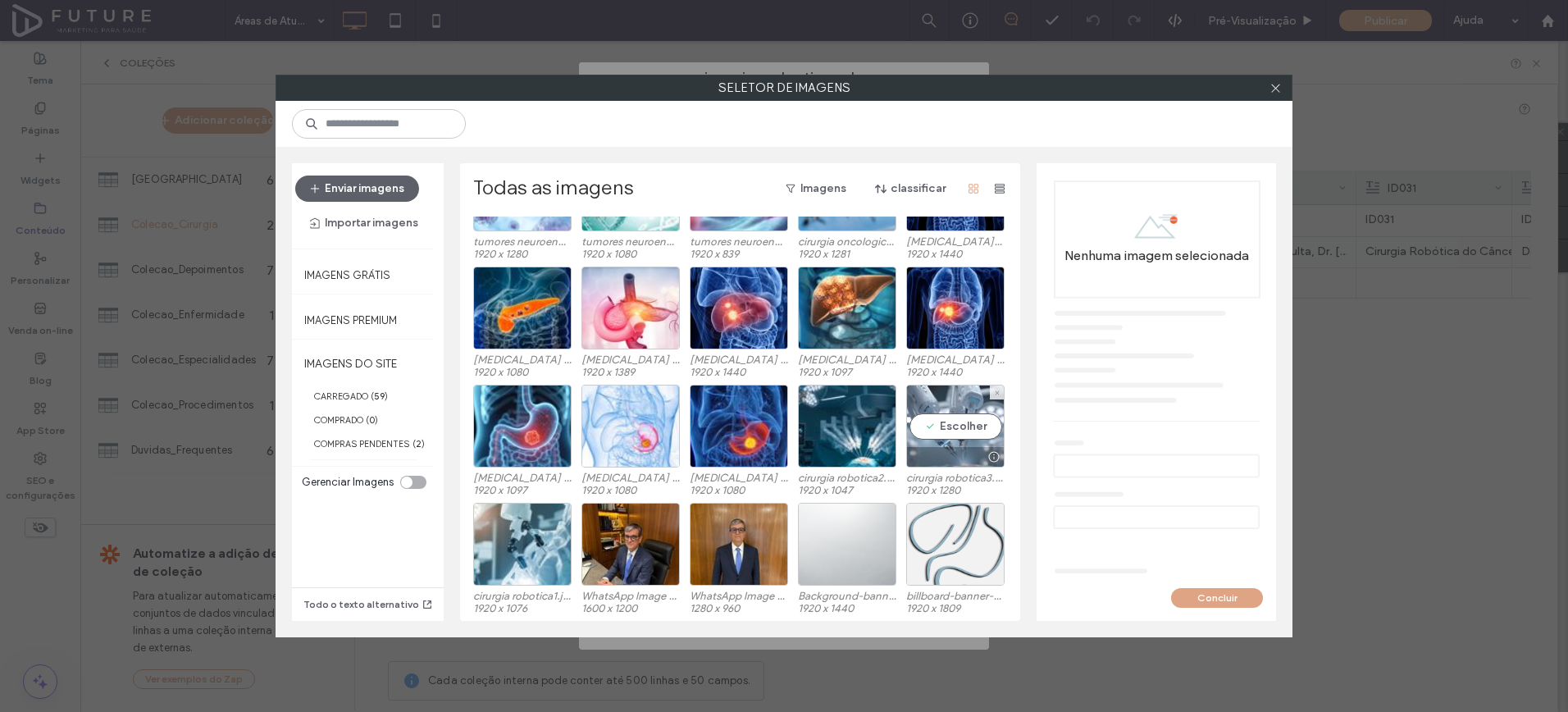
click at [965, 428] on div "Escolher" at bounding box center [955, 426] width 98 height 82
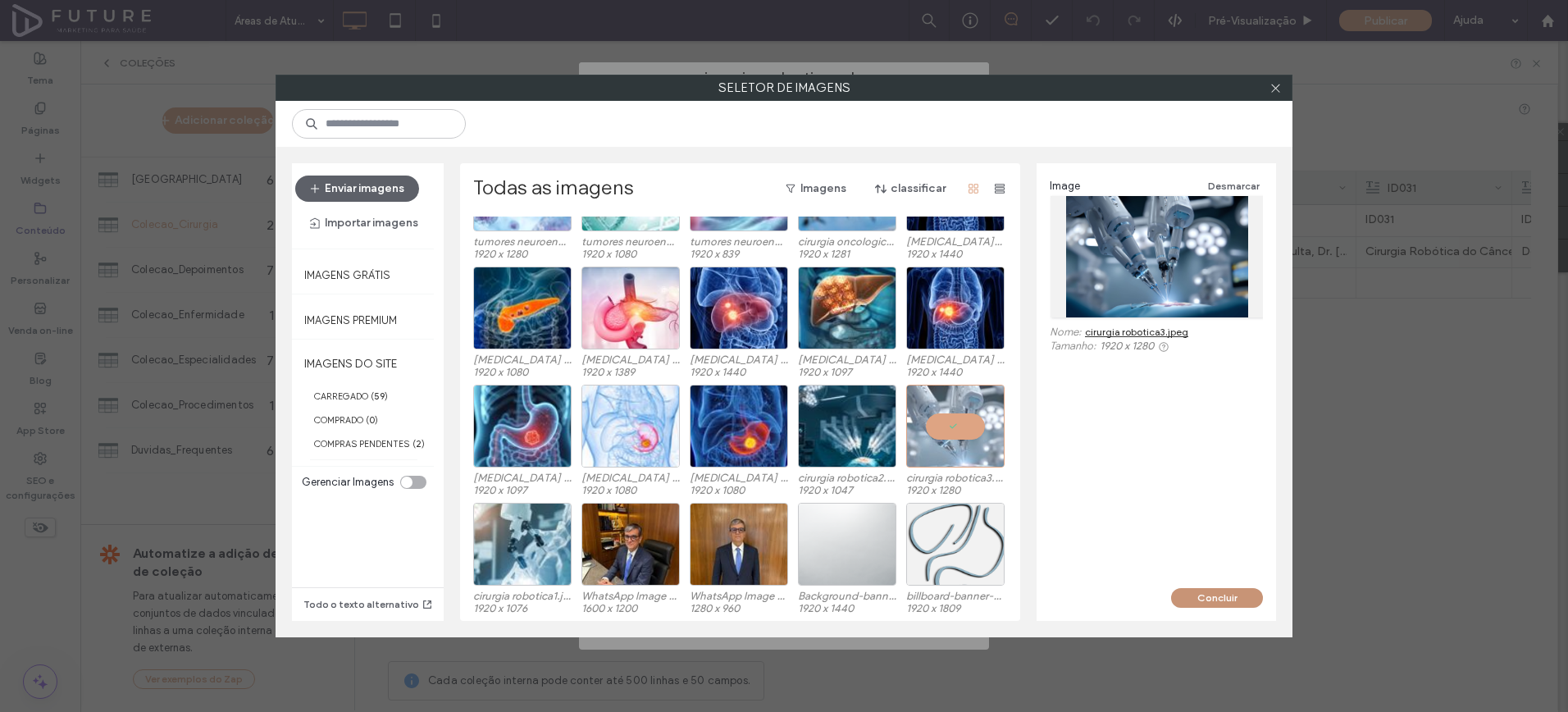
drag, startPoint x: 1223, startPoint y: 589, endPoint x: 1207, endPoint y: 593, distance: 16.5
click at [1223, 589] on button "Concluir" at bounding box center [1217, 597] width 92 height 19
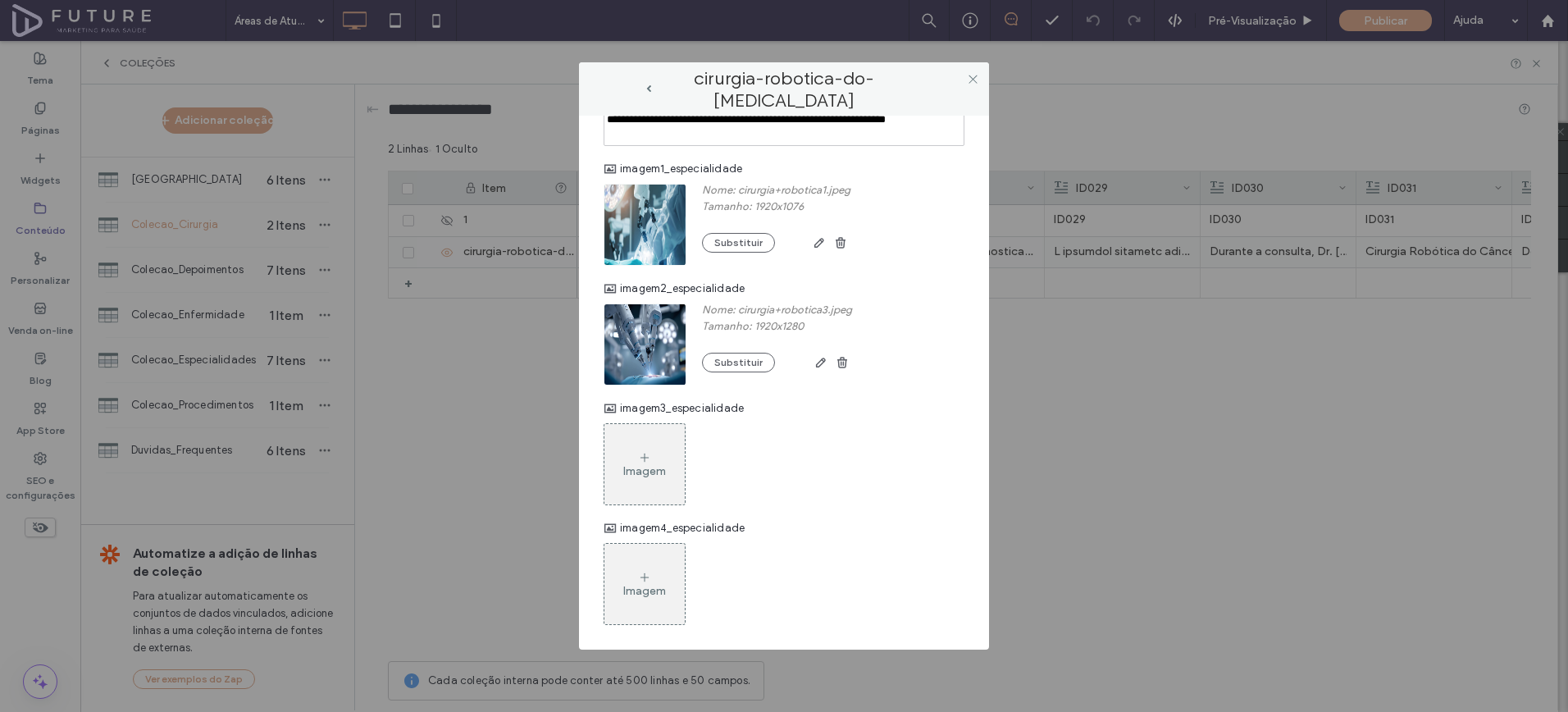
click at [677, 442] on div "Imagem" at bounding box center [645, 465] width 81 height 77
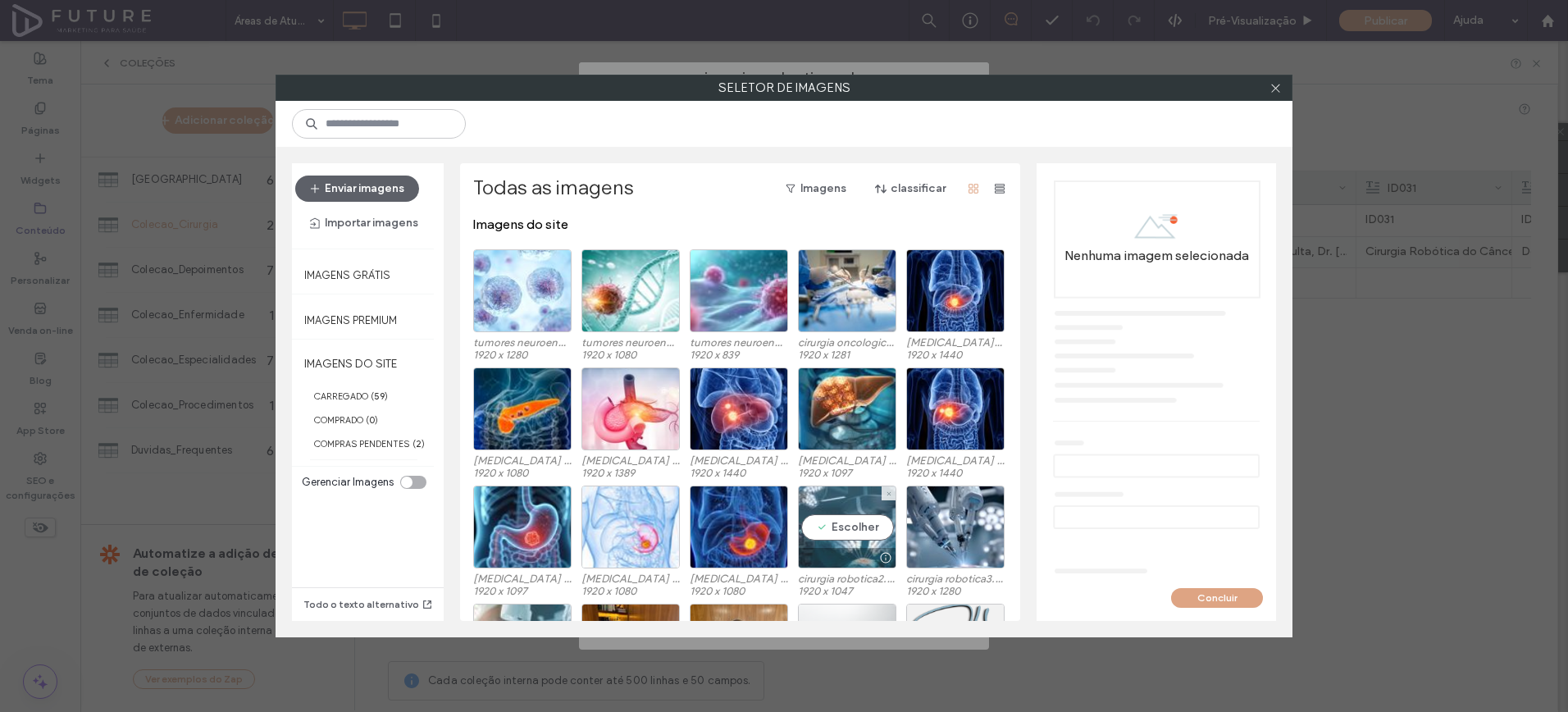
click at [856, 508] on div "Escolher" at bounding box center [847, 527] width 98 height 82
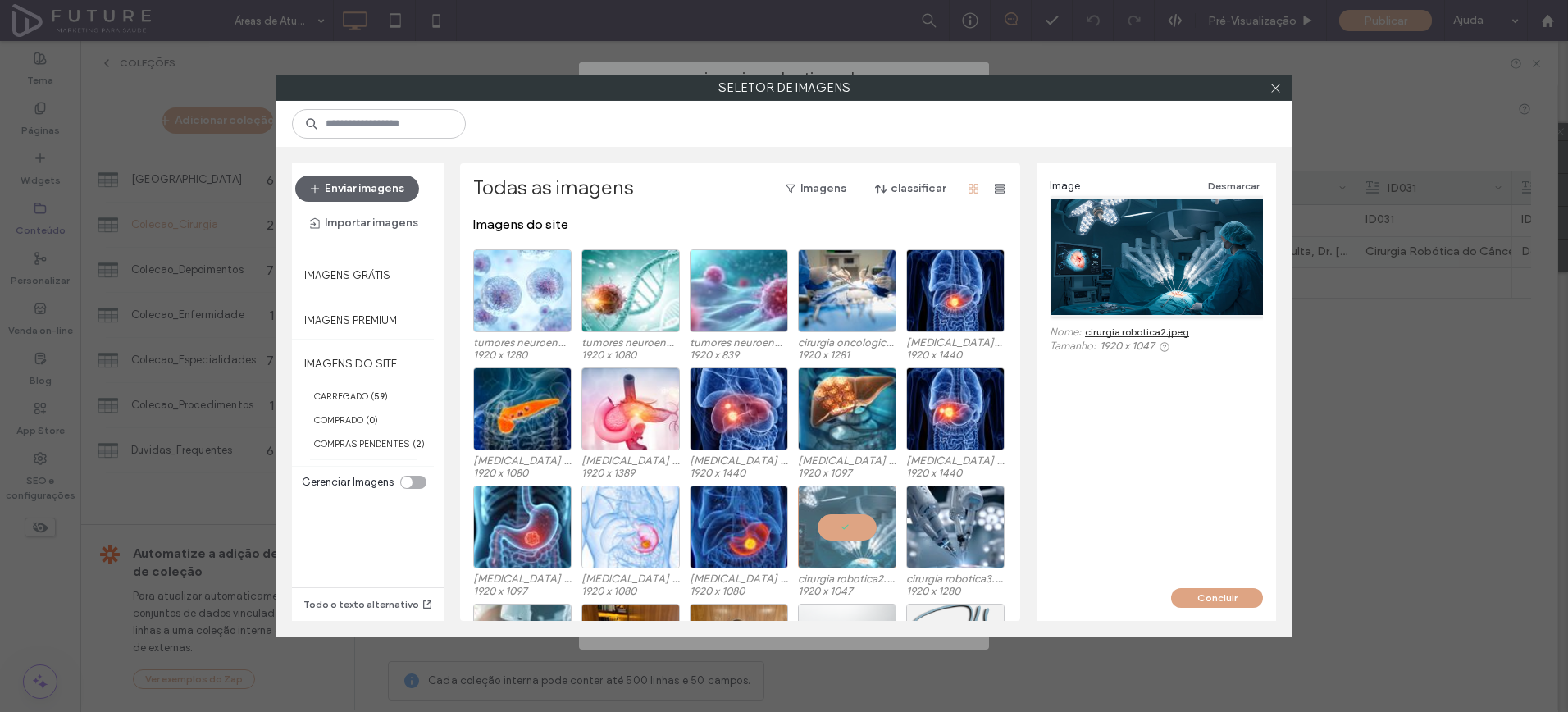
click at [1217, 594] on button "Concluir" at bounding box center [1217, 597] width 92 height 19
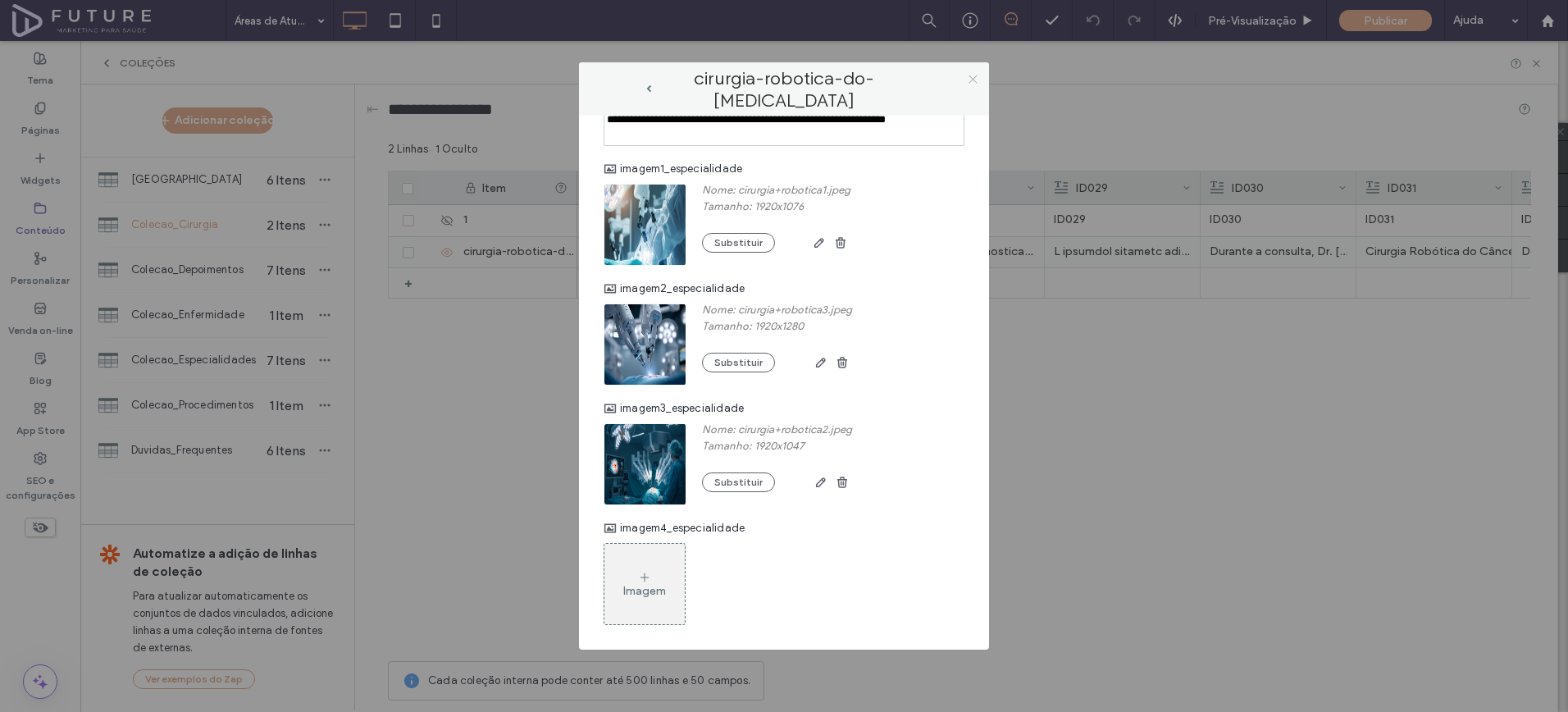
click at [970, 76] on icon at bounding box center [972, 79] width 12 height 12
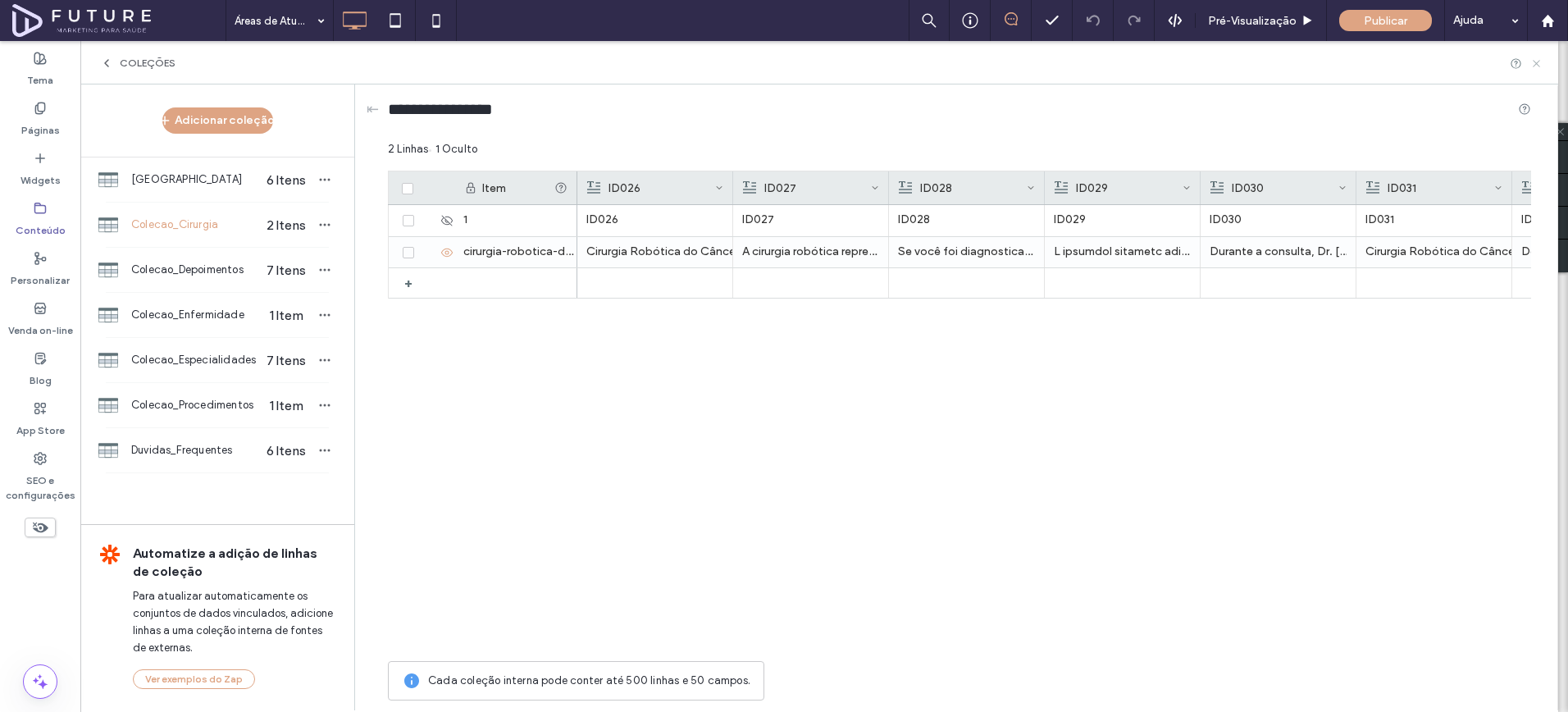
click at [1534, 64] on icon at bounding box center [1536, 63] width 12 height 12
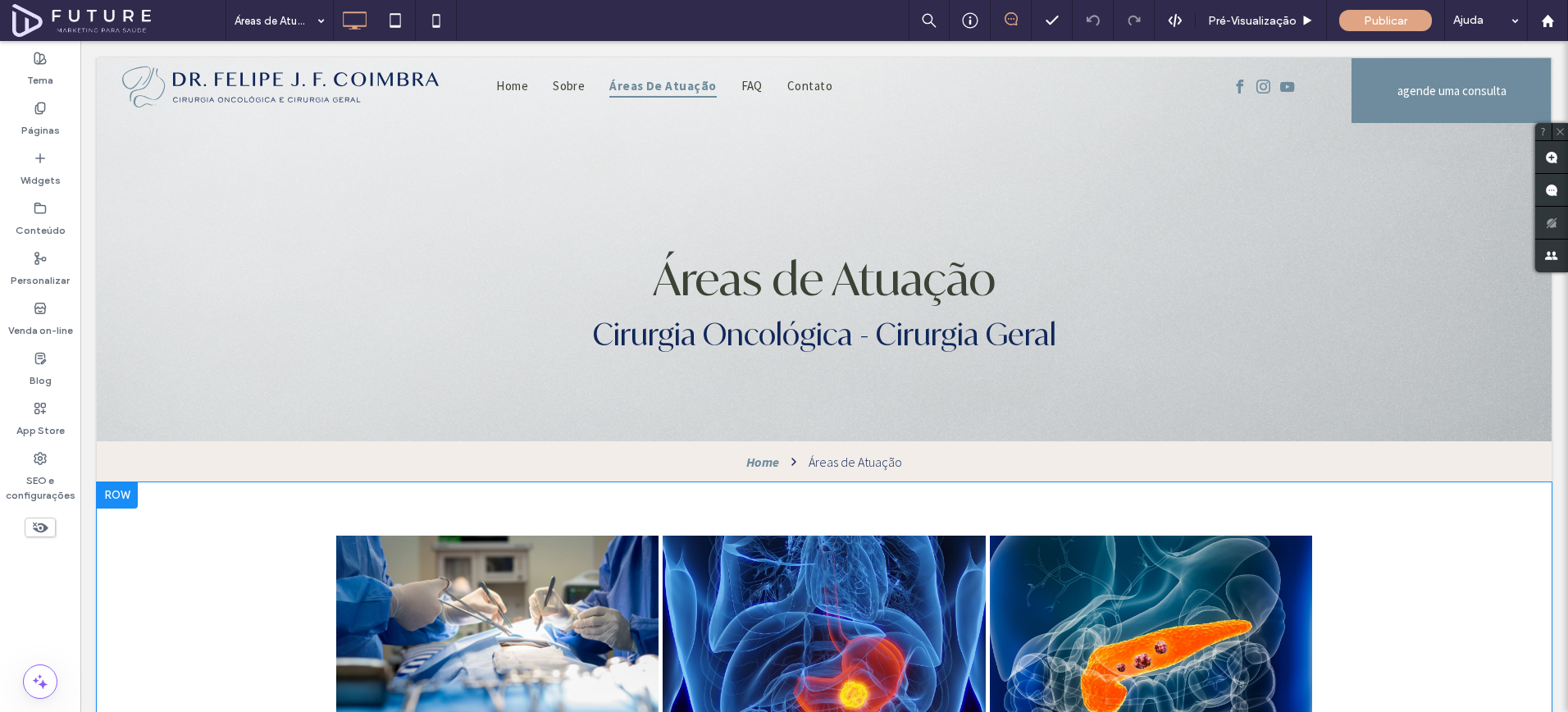
scroll to position [0, 0]
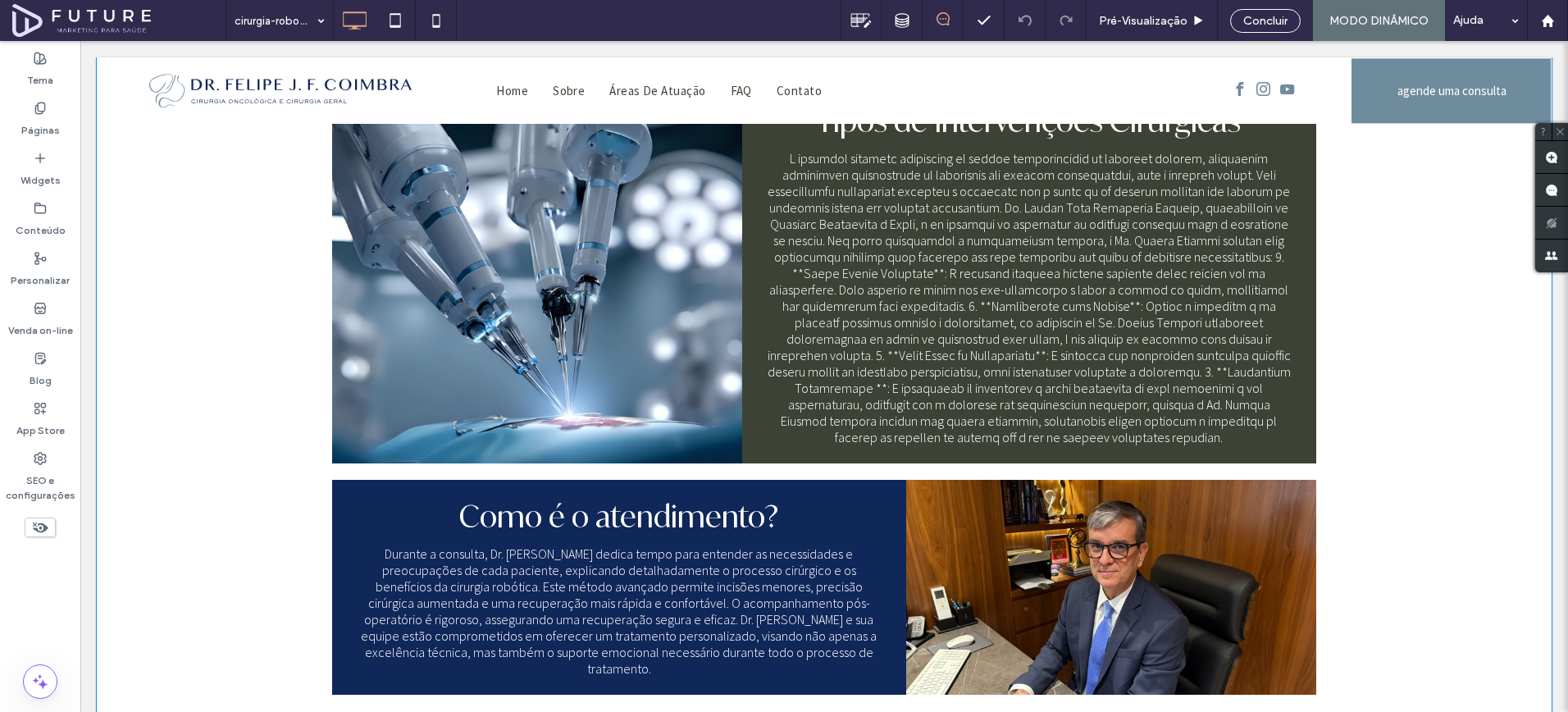
scroll to position [850, 0]
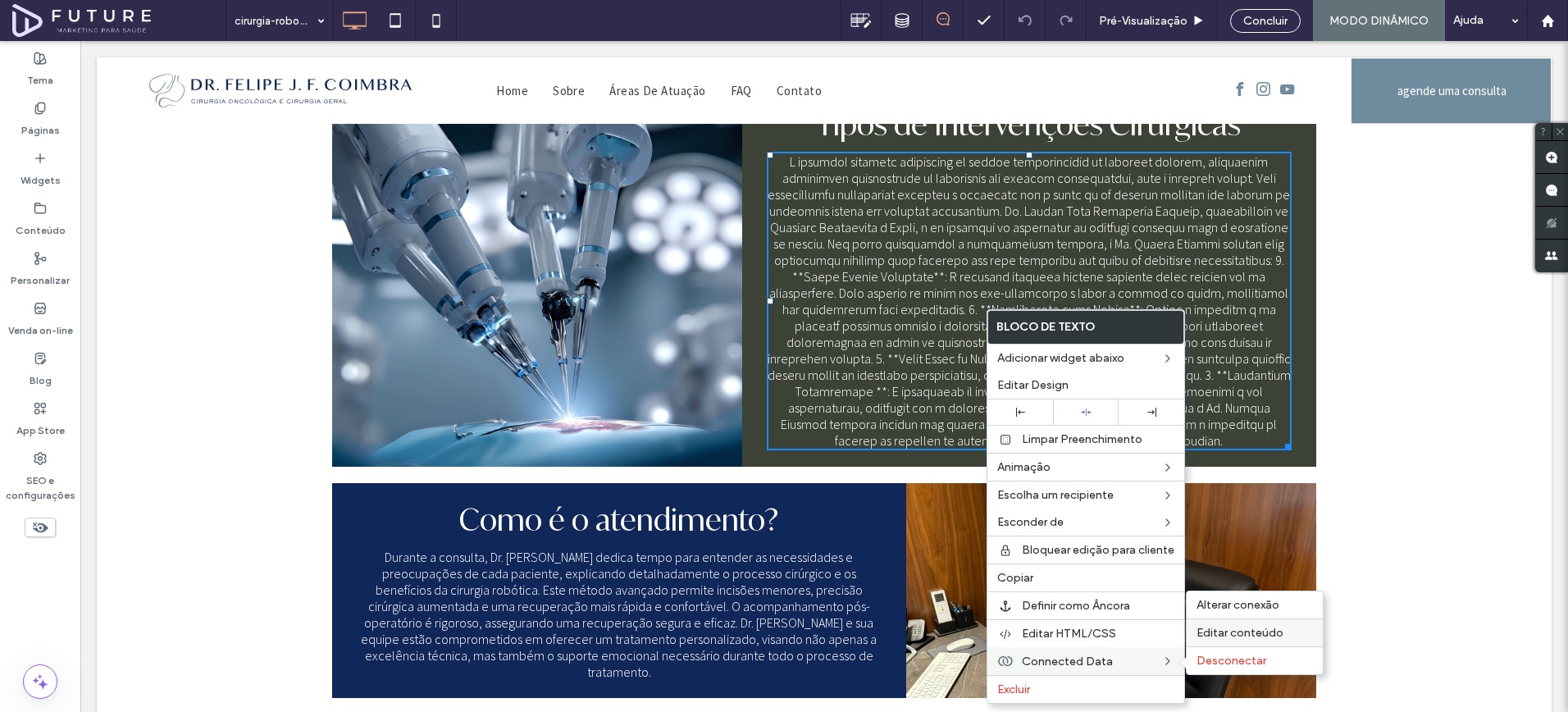
click at [1255, 634] on span "Editar conteúdo" at bounding box center [1240, 632] width 87 height 14
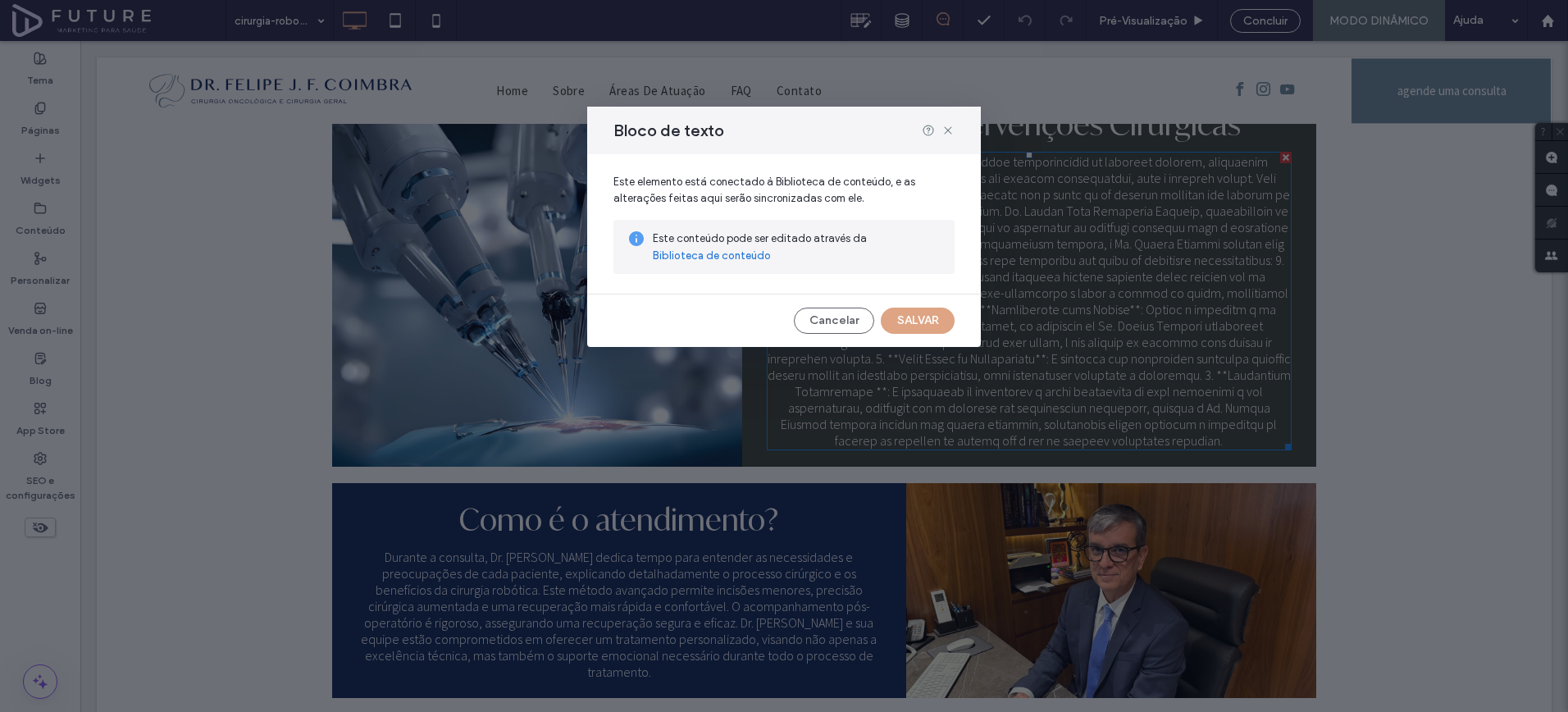
click at [731, 258] on link "Biblioteca de conteúdo" at bounding box center [711, 256] width 118 height 16
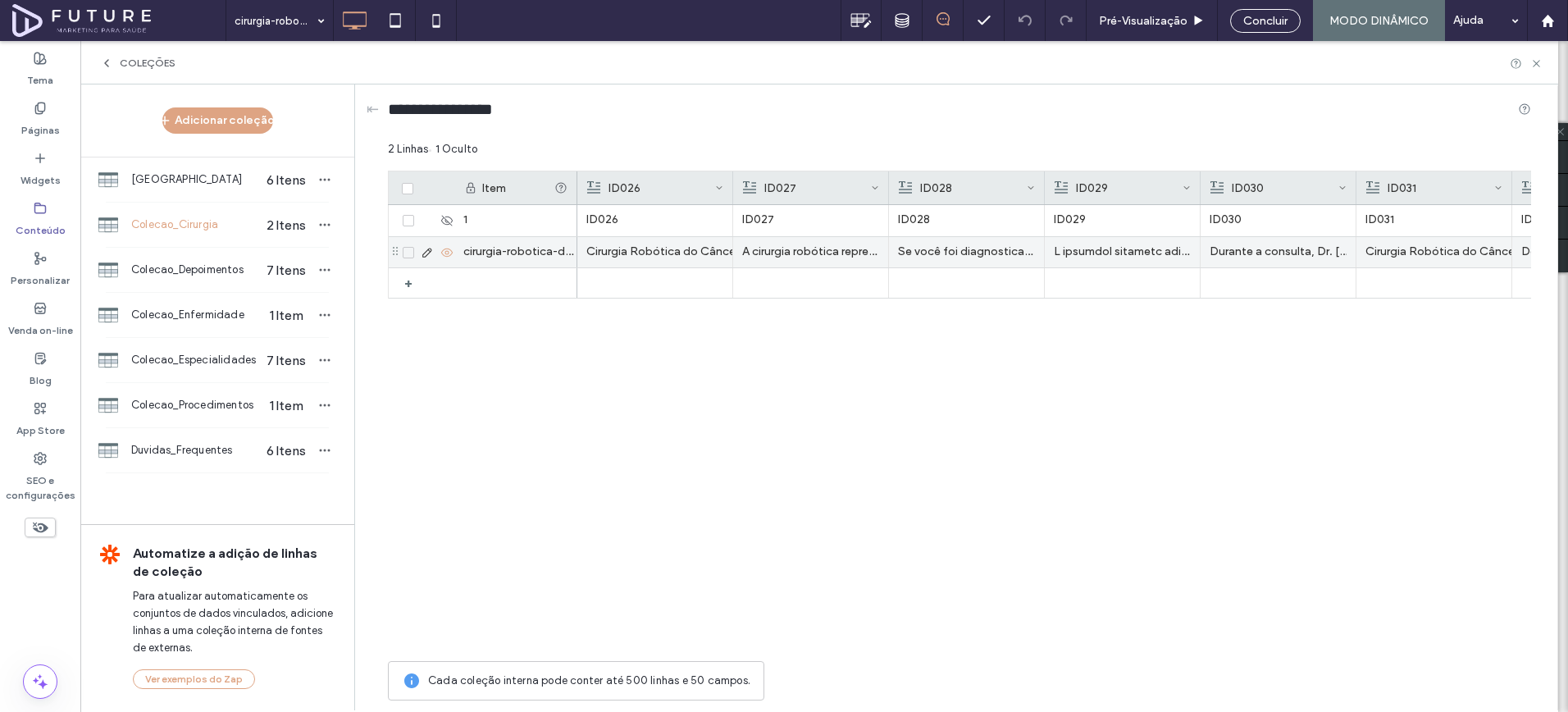
click at [426, 250] on icon at bounding box center [427, 253] width 13 height 13
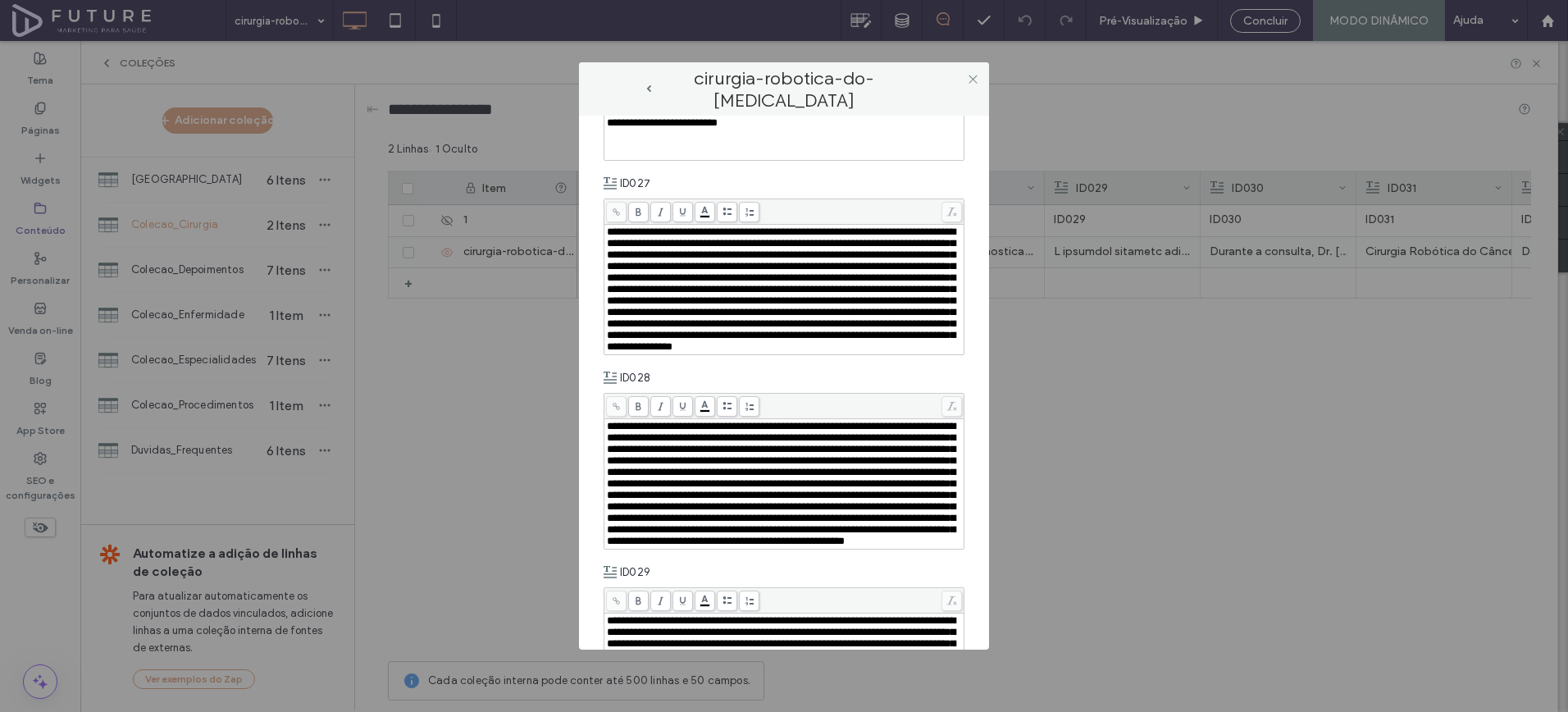
scroll to position [135, 0]
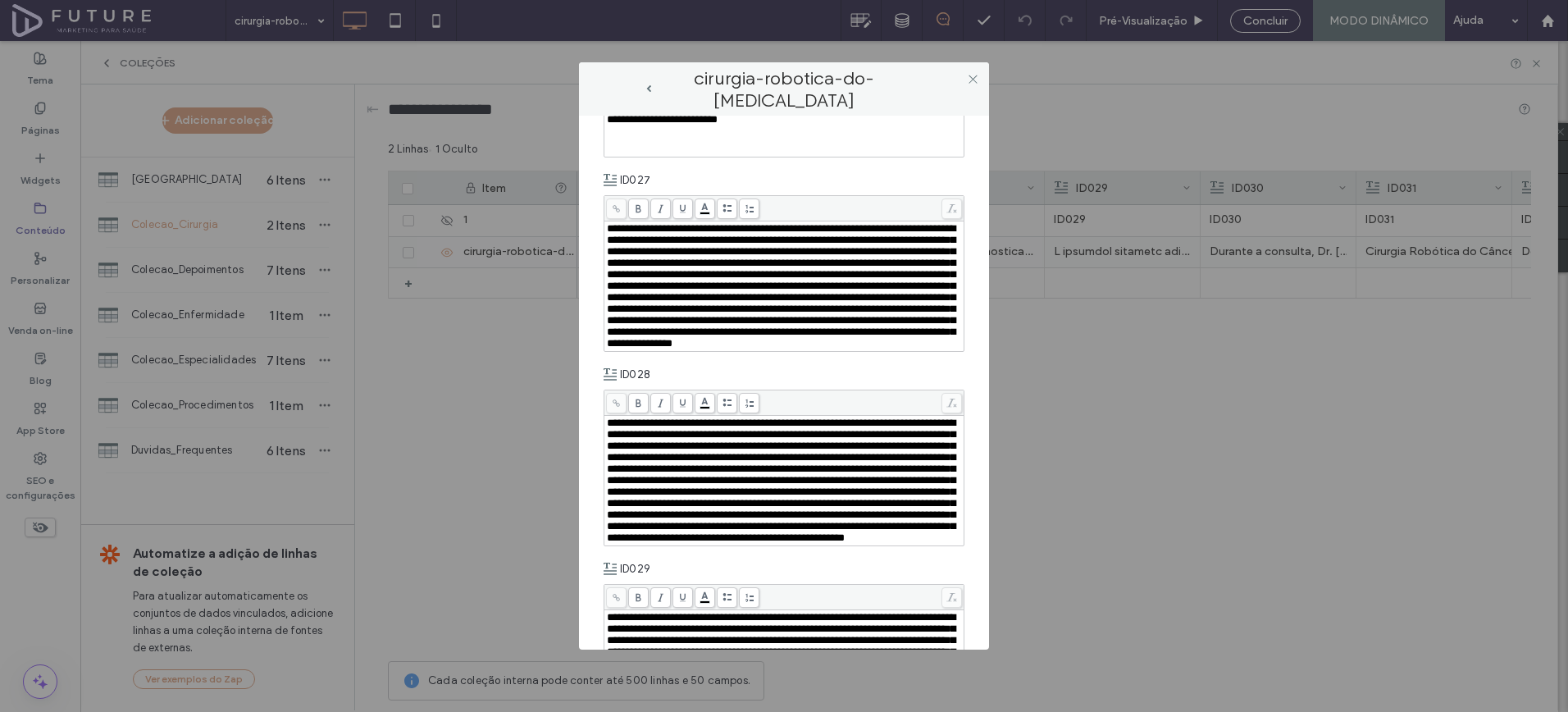
click at [943, 244] on span "**********" at bounding box center [781, 285] width 348 height 126
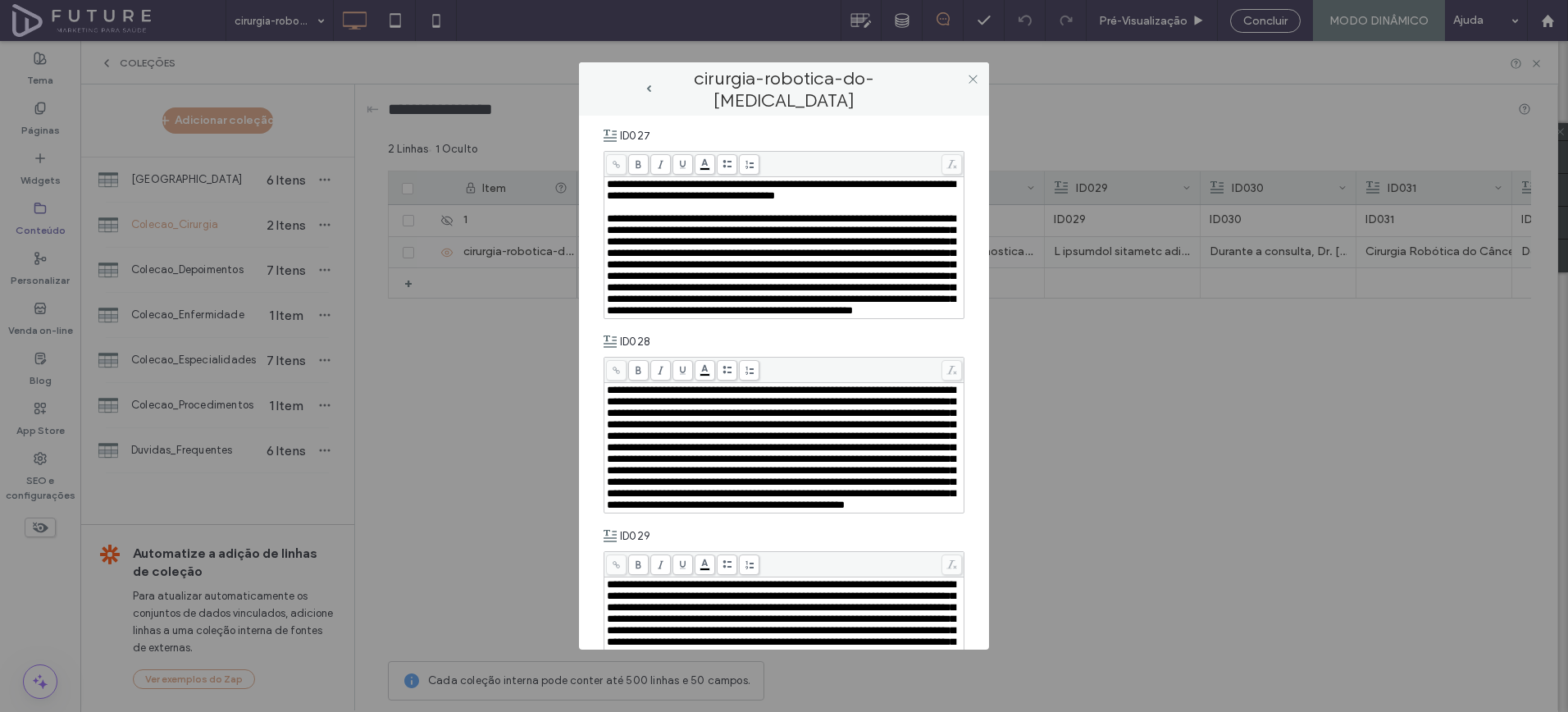
scroll to position [267, 0]
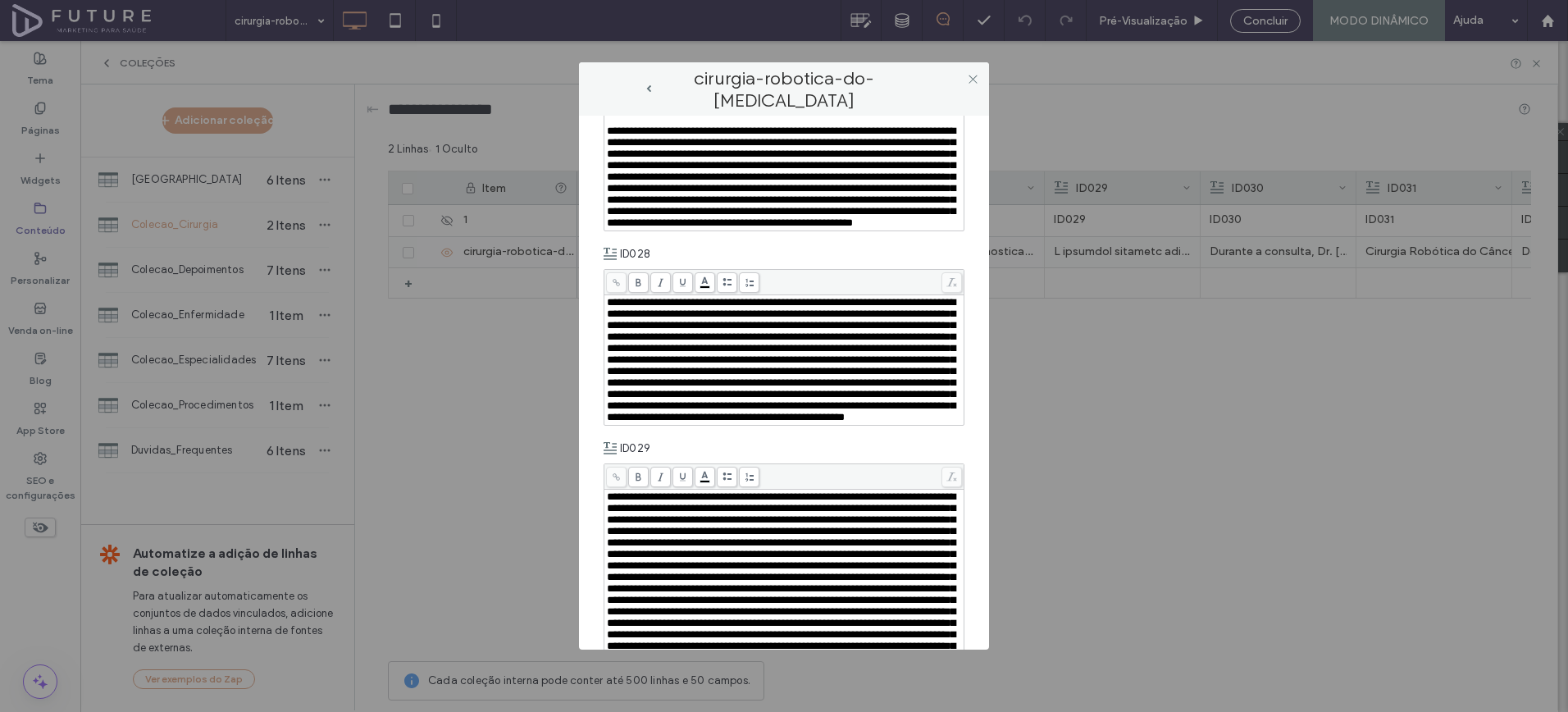
click at [759, 396] on span "**********" at bounding box center [781, 359] width 348 height 126
click at [691, 418] on span "**********" at bounding box center [781, 359] width 348 height 126
click at [647, 422] on span "**********" at bounding box center [781, 359] width 348 height 126
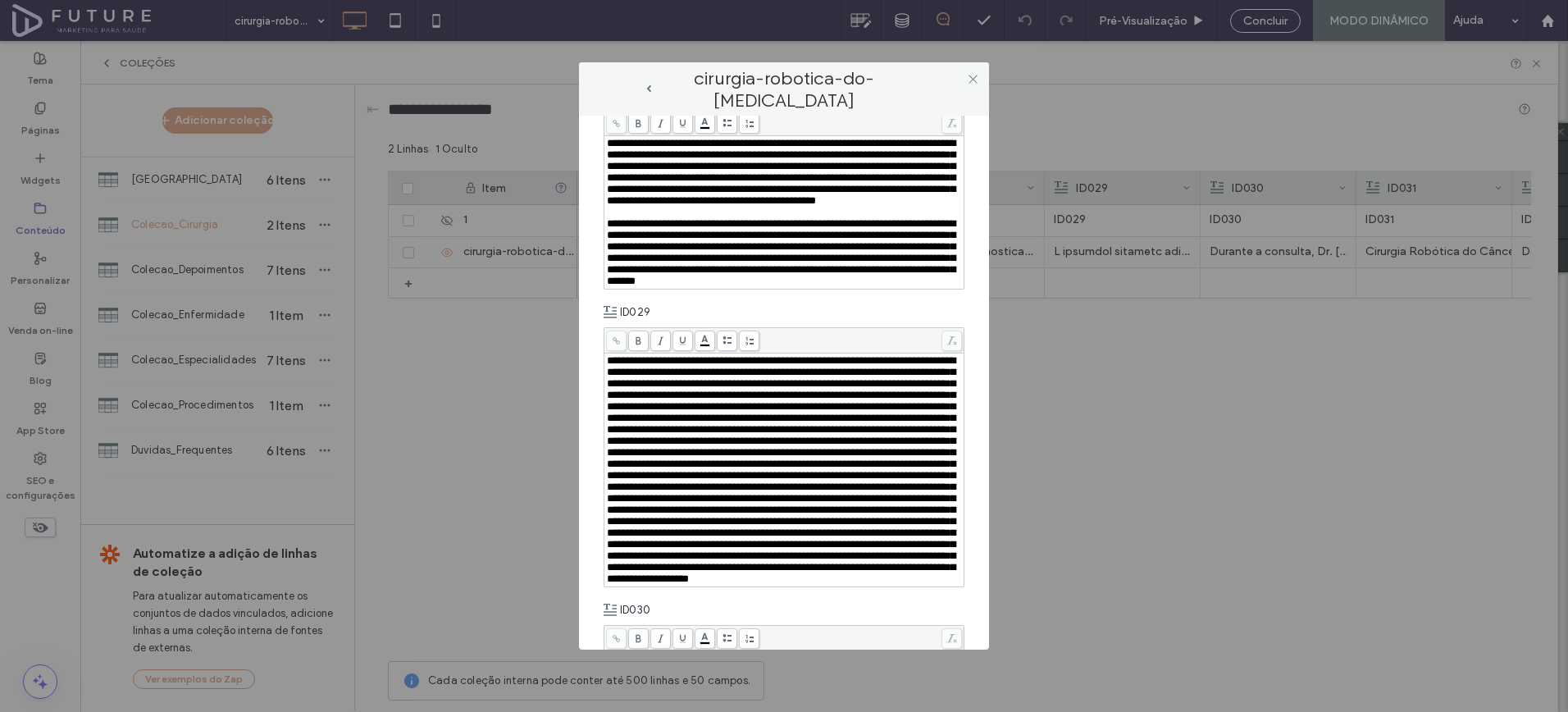
scroll to position [547, 0]
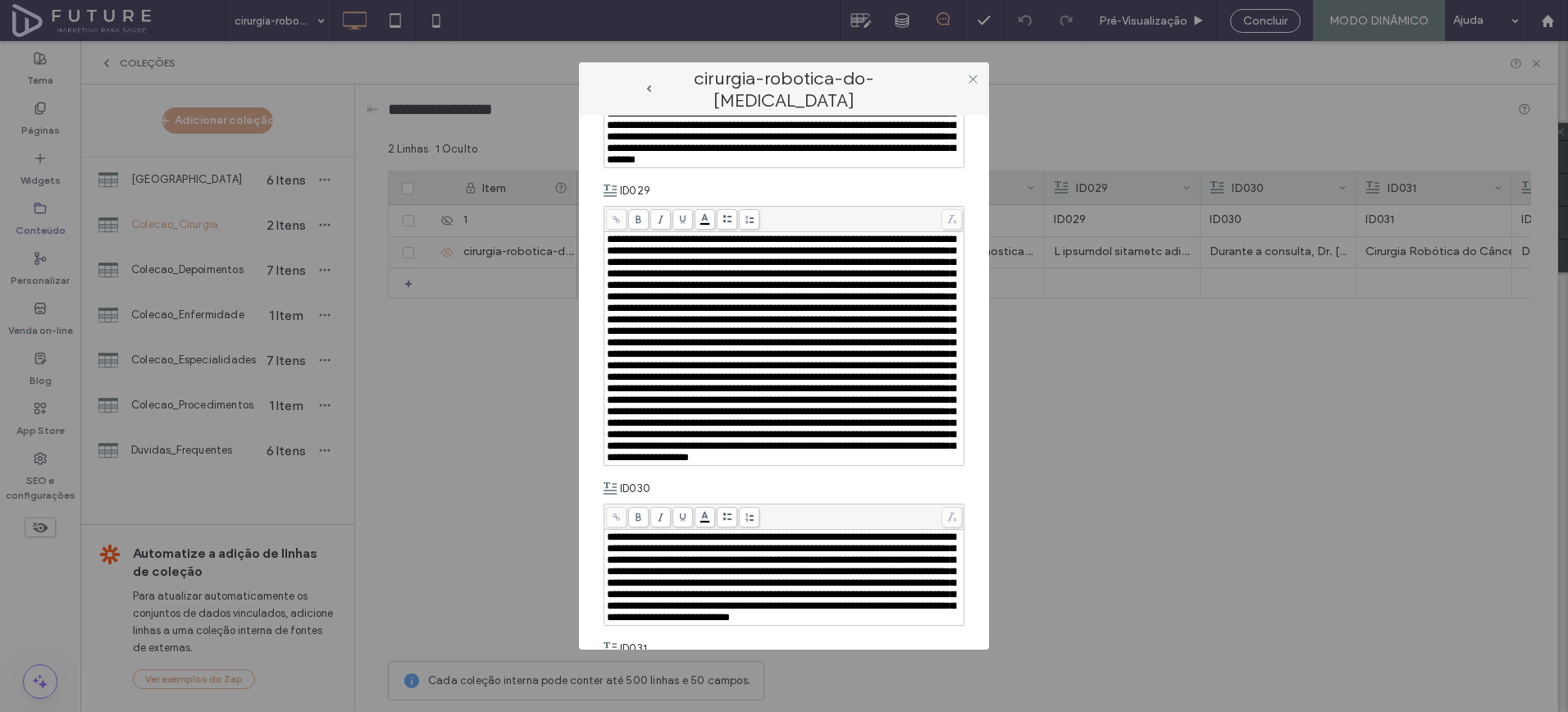
click at [747, 450] on span "Rich Text Editor" at bounding box center [781, 348] width 348 height 229
click at [897, 400] on span "Rich Text Editor" at bounding box center [781, 348] width 348 height 229
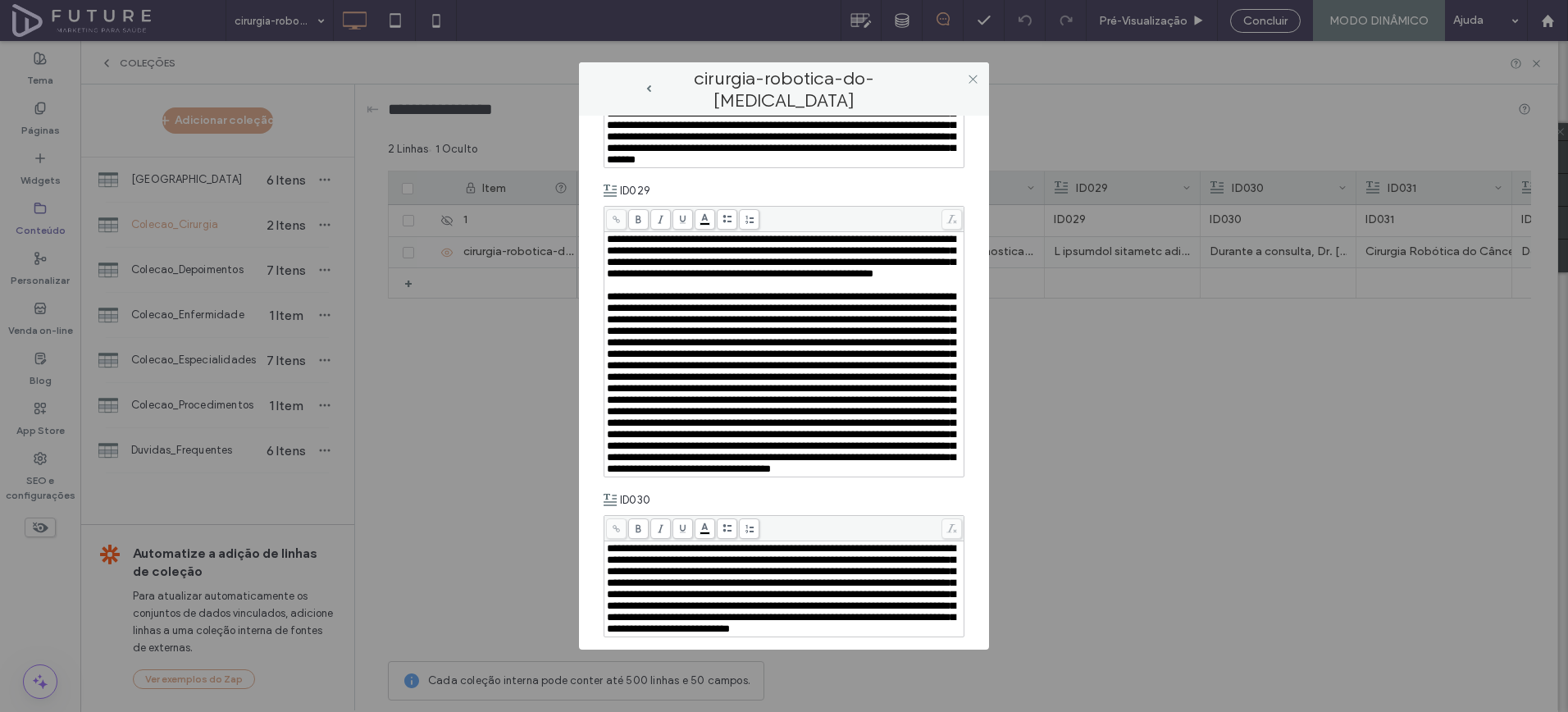
click at [872, 474] on span "Rich Text Editor" at bounding box center [781, 383] width 348 height 183
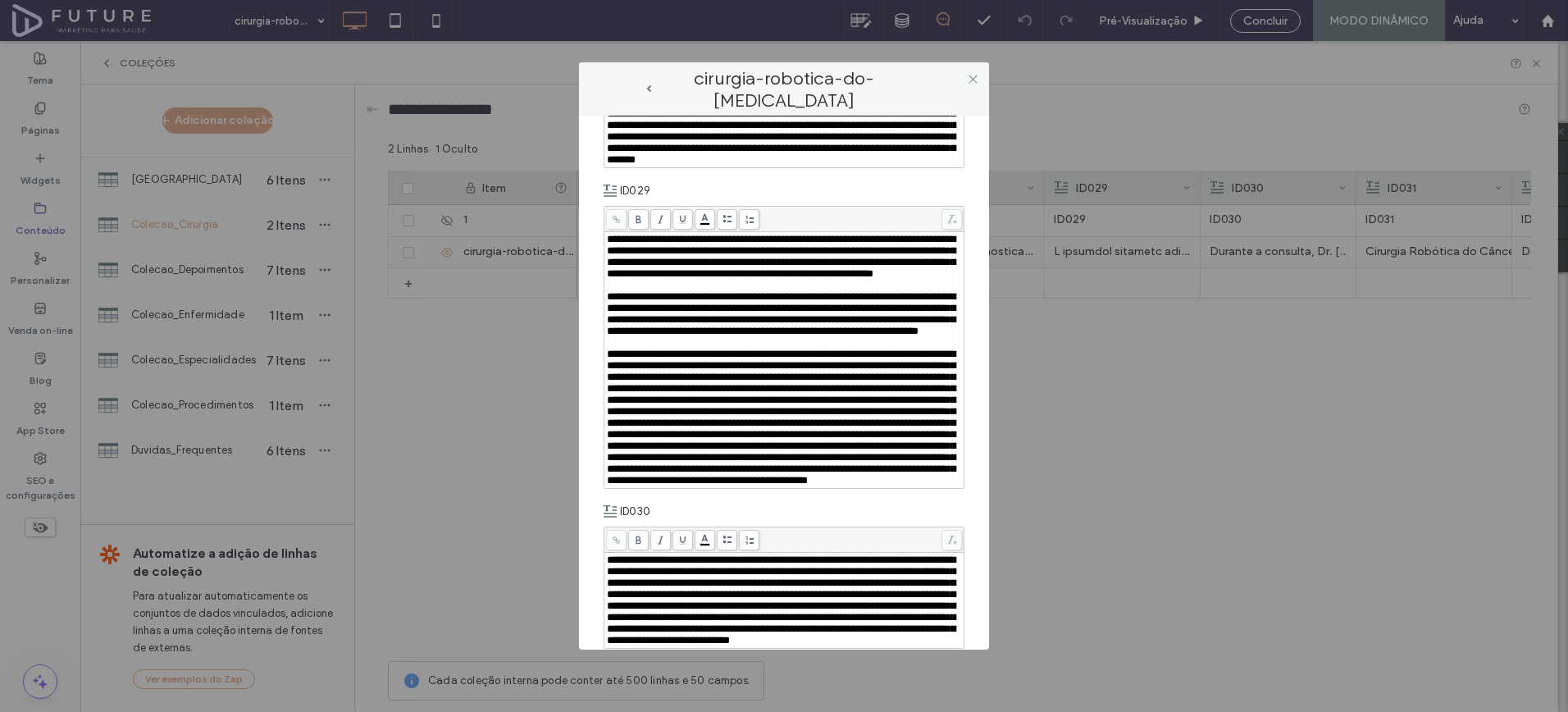
scroll to position [12, 0]
drag, startPoint x: 753, startPoint y: 490, endPoint x: 619, endPoint y: 492, distance: 134.0
click at [619, 486] on span "**********" at bounding box center [781, 416] width 348 height 137
click at [639, 223] on use at bounding box center [638, 219] width 5 height 8
click at [755, 486] on span "**********" at bounding box center [781, 416] width 348 height 137
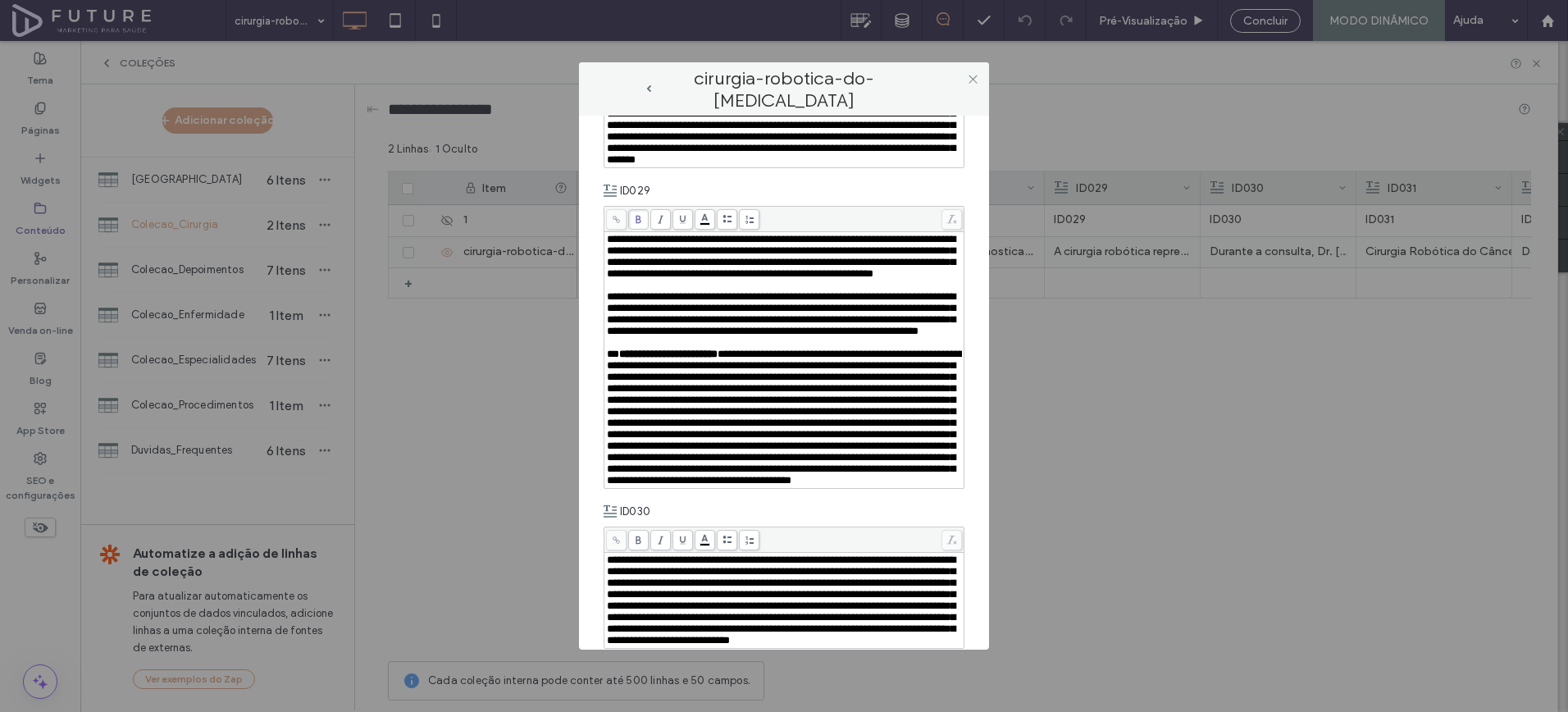
click at [626, 359] on span "**********" at bounding box center [668, 354] width 98 height 11
click at [626, 486] on span "**********" at bounding box center [781, 416] width 348 height 137
click at [752, 486] on span "**********" at bounding box center [781, 416] width 348 height 137
drag, startPoint x: 743, startPoint y: 531, endPoint x: 617, endPoint y: 529, distance: 126.0
click at [617, 486] on span "**********" at bounding box center [781, 416] width 348 height 137
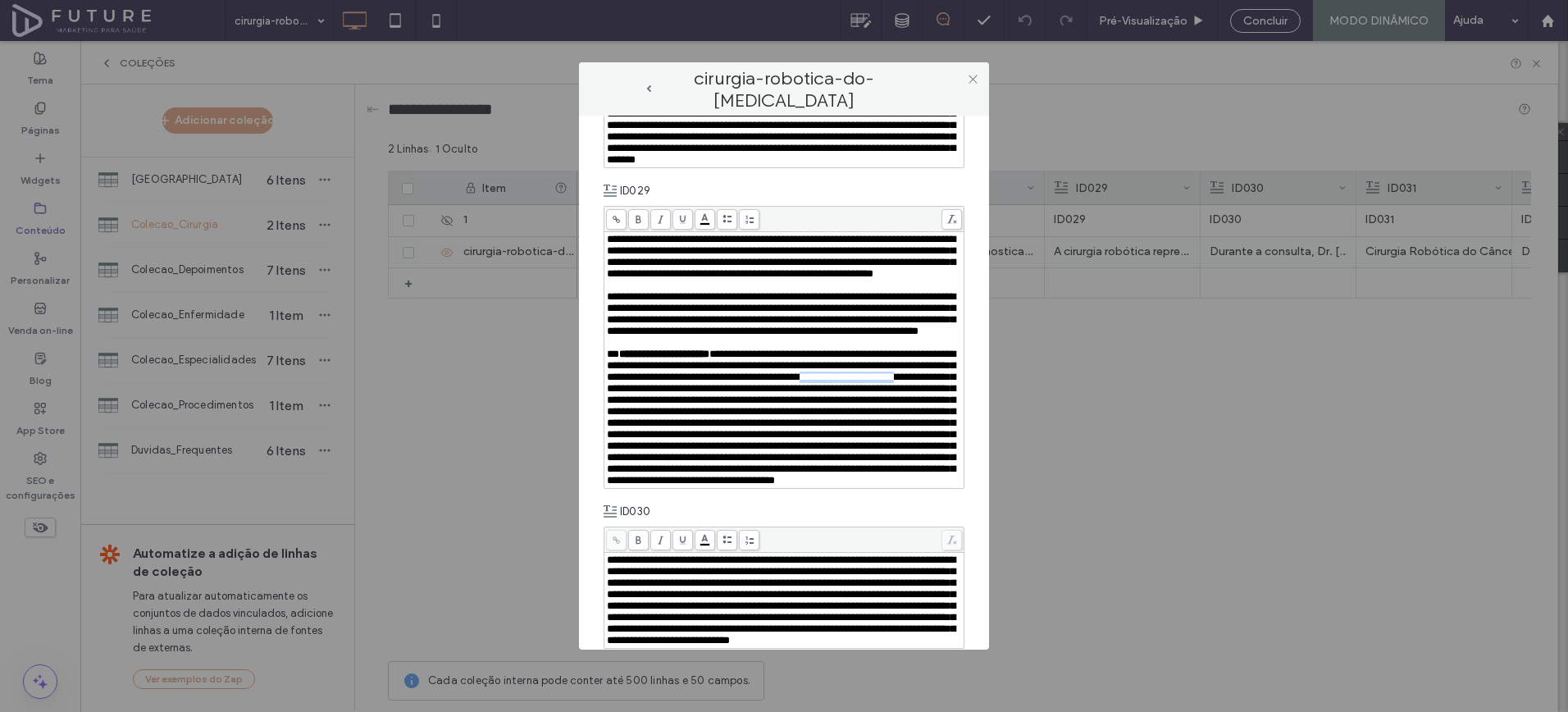
click at [640, 223] on use at bounding box center [638, 219] width 5 height 8
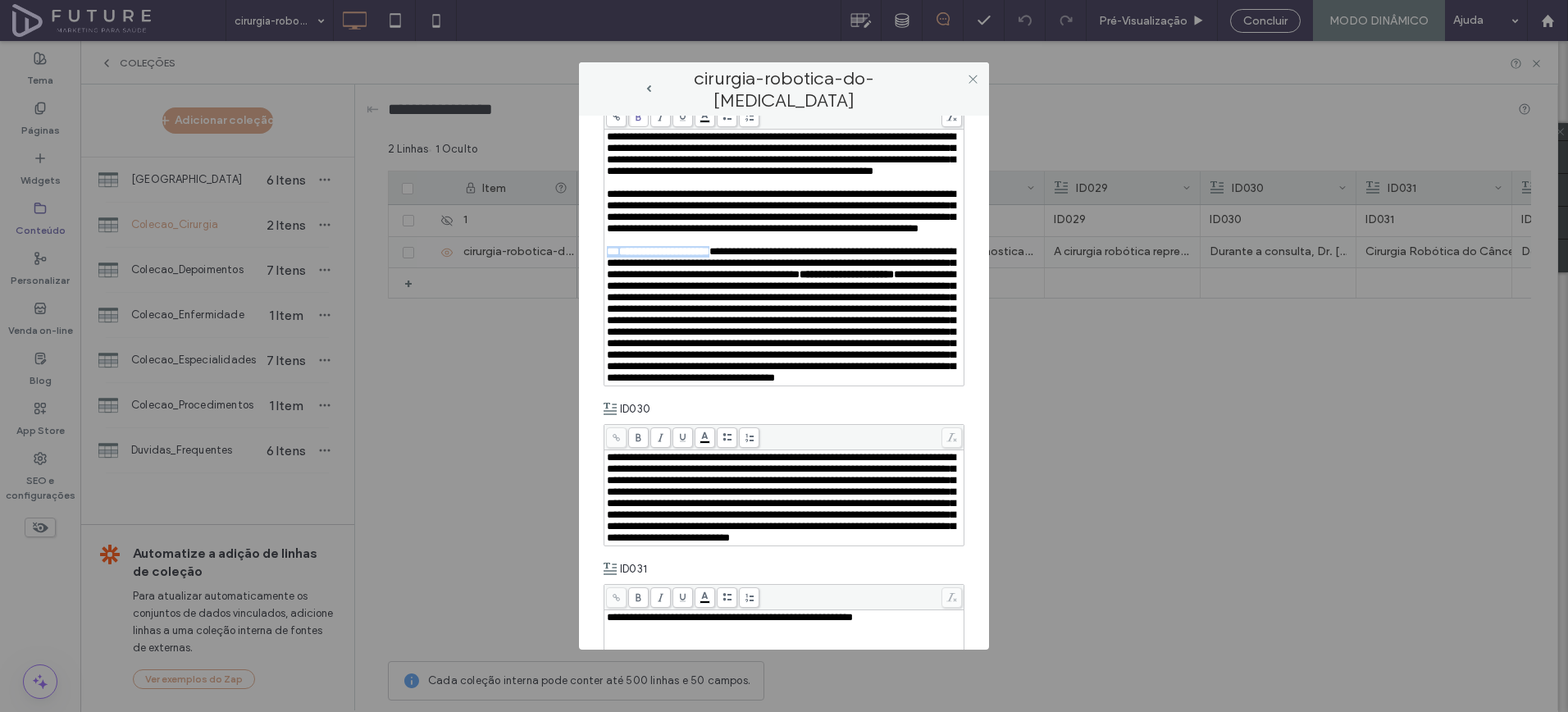
scroll to position [661, 0]
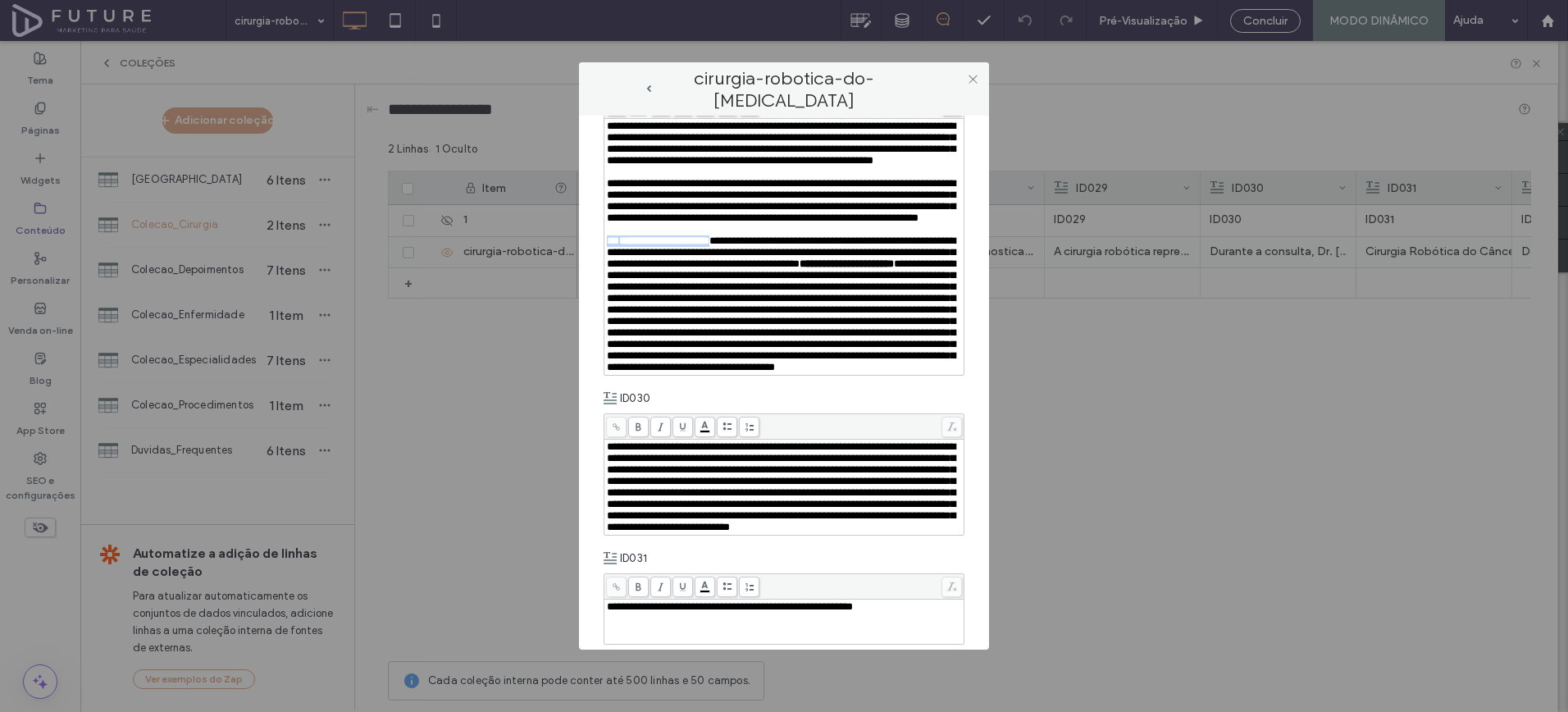
click at [810, 372] on span "**********" at bounding box center [781, 315] width 348 height 114
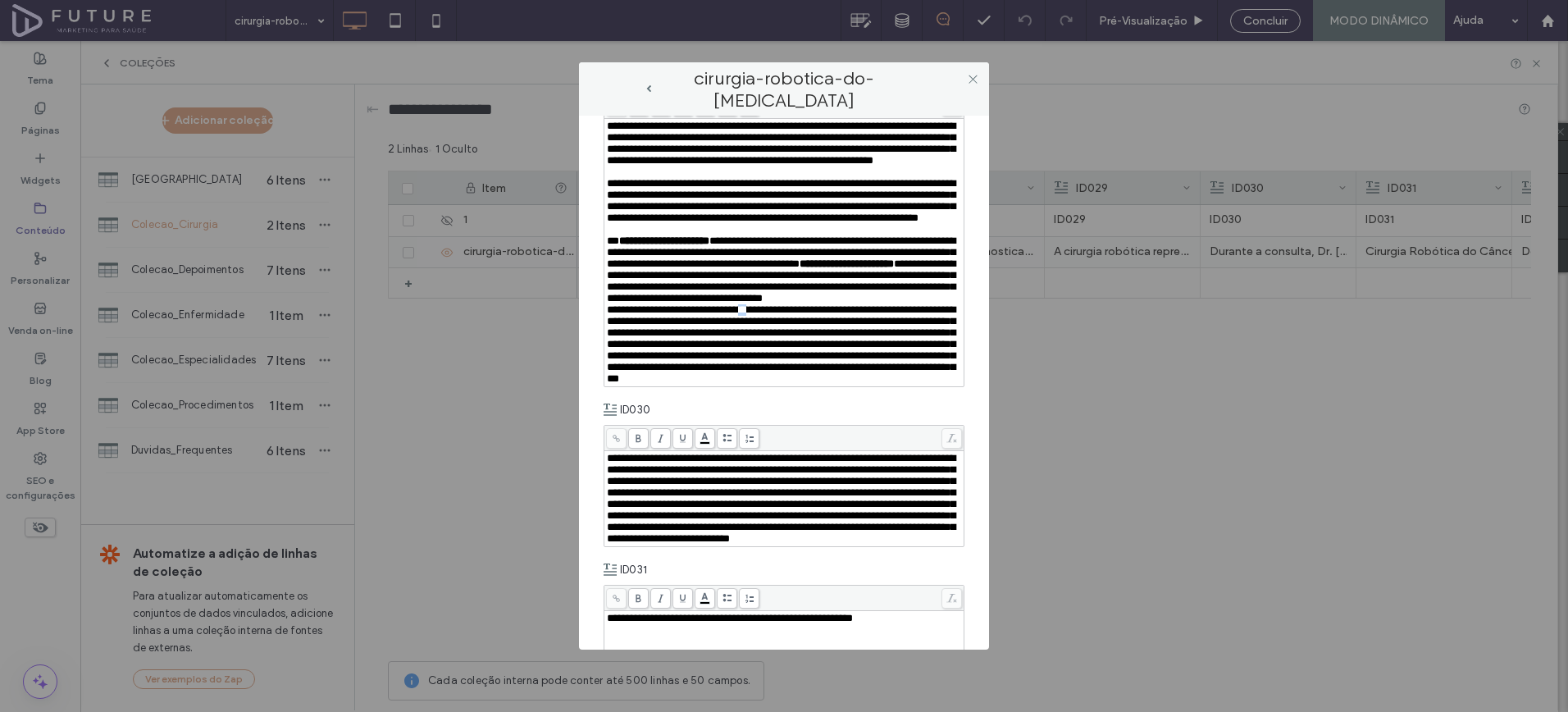
drag, startPoint x: 786, startPoint y: 472, endPoint x: 778, endPoint y: 471, distance: 8.1
click at [778, 384] on span "**********" at bounding box center [781, 344] width 348 height 80
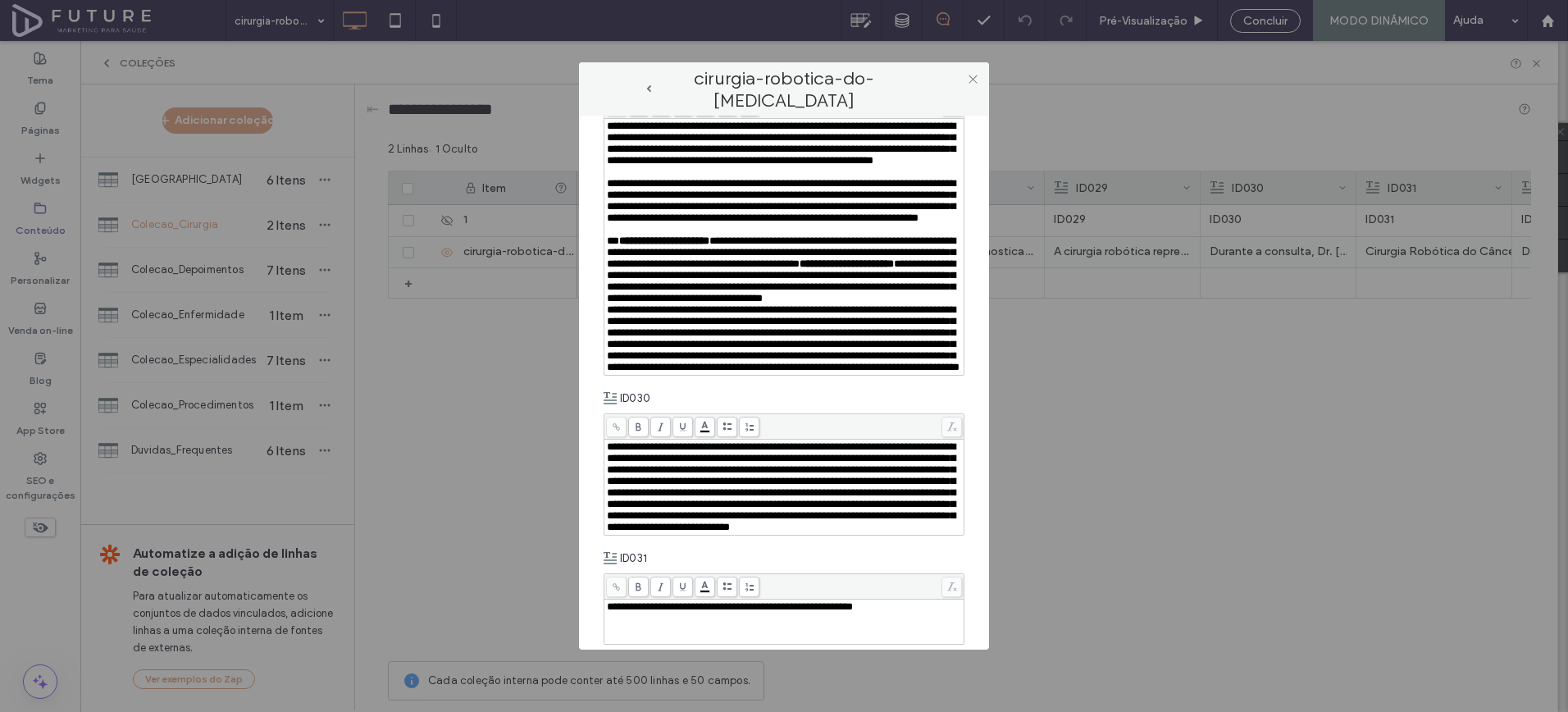
click at [628, 372] on span "**********" at bounding box center [783, 338] width 353 height 68
drag, startPoint x: 765, startPoint y: 475, endPoint x: 618, endPoint y: 476, distance: 147.0
click at [618, 372] on span "**********" at bounding box center [781, 338] width 348 height 68
click at [641, 111] on icon at bounding box center [639, 106] width 9 height 9
click at [720, 372] on span "**********" at bounding box center [781, 338] width 348 height 68
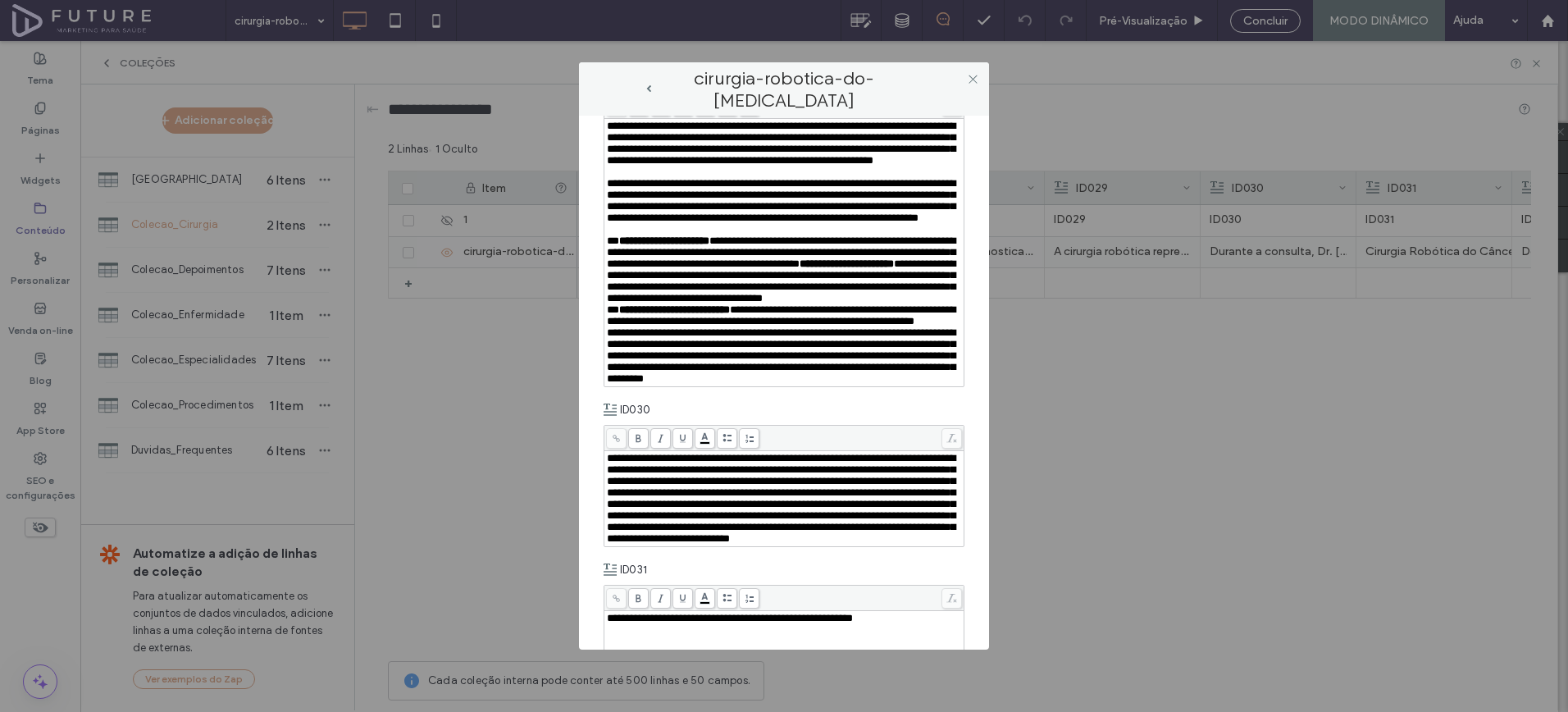
scroll to position [674, 0]
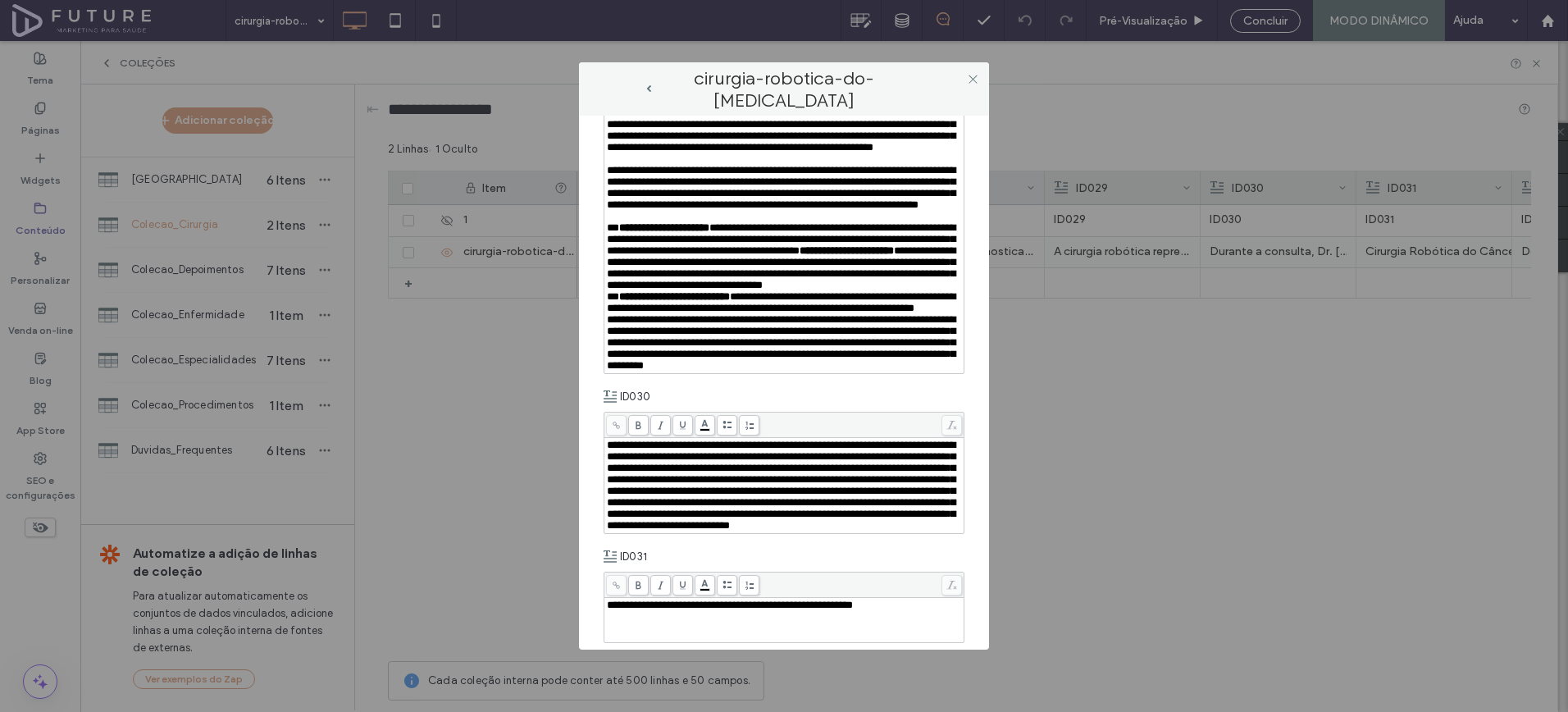
click at [760, 371] on span "**********" at bounding box center [781, 343] width 348 height 57
click at [630, 371] on span "**********" at bounding box center [781, 343] width 348 height 57
drag, startPoint x: 738, startPoint y: 486, endPoint x: 618, endPoint y: 486, distance: 120.0
click at [618, 371] on span "**********" at bounding box center [781, 343] width 348 height 57
click at [634, 98] on icon at bounding box center [639, 93] width 9 height 9
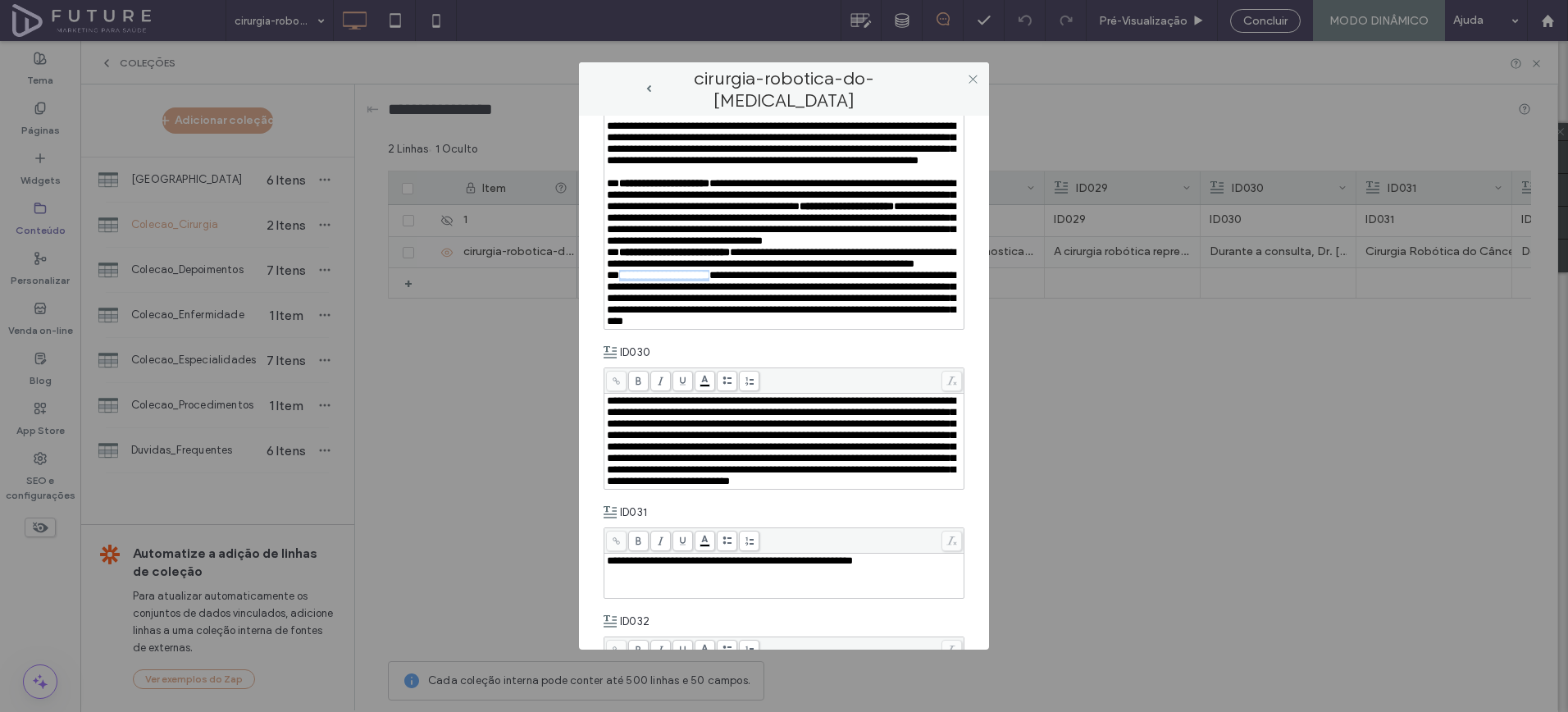
scroll to position [745, 0]
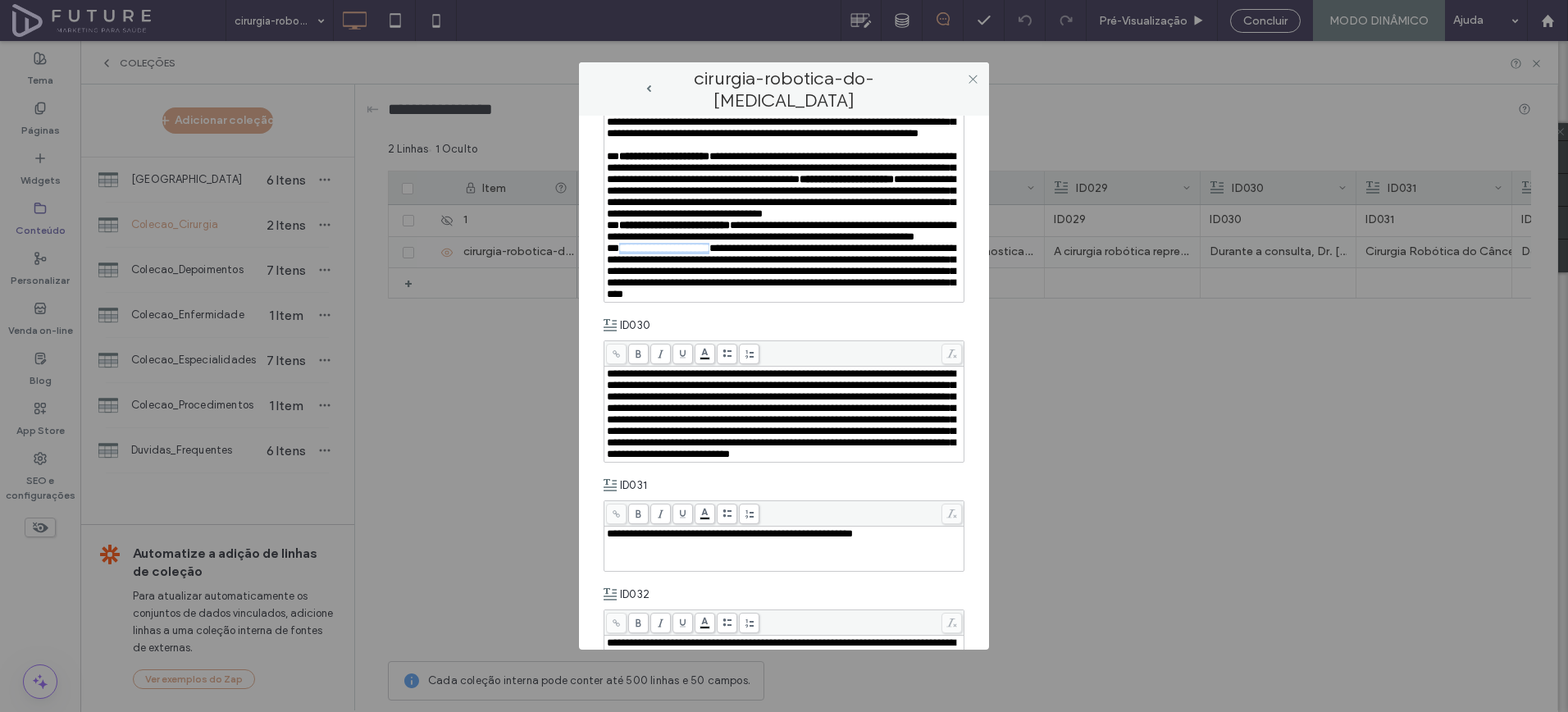
click at [750, 300] on span "**********" at bounding box center [781, 271] width 348 height 57
click at [609, 151] on div "Rich Text Editor" at bounding box center [784, 145] width 356 height 12
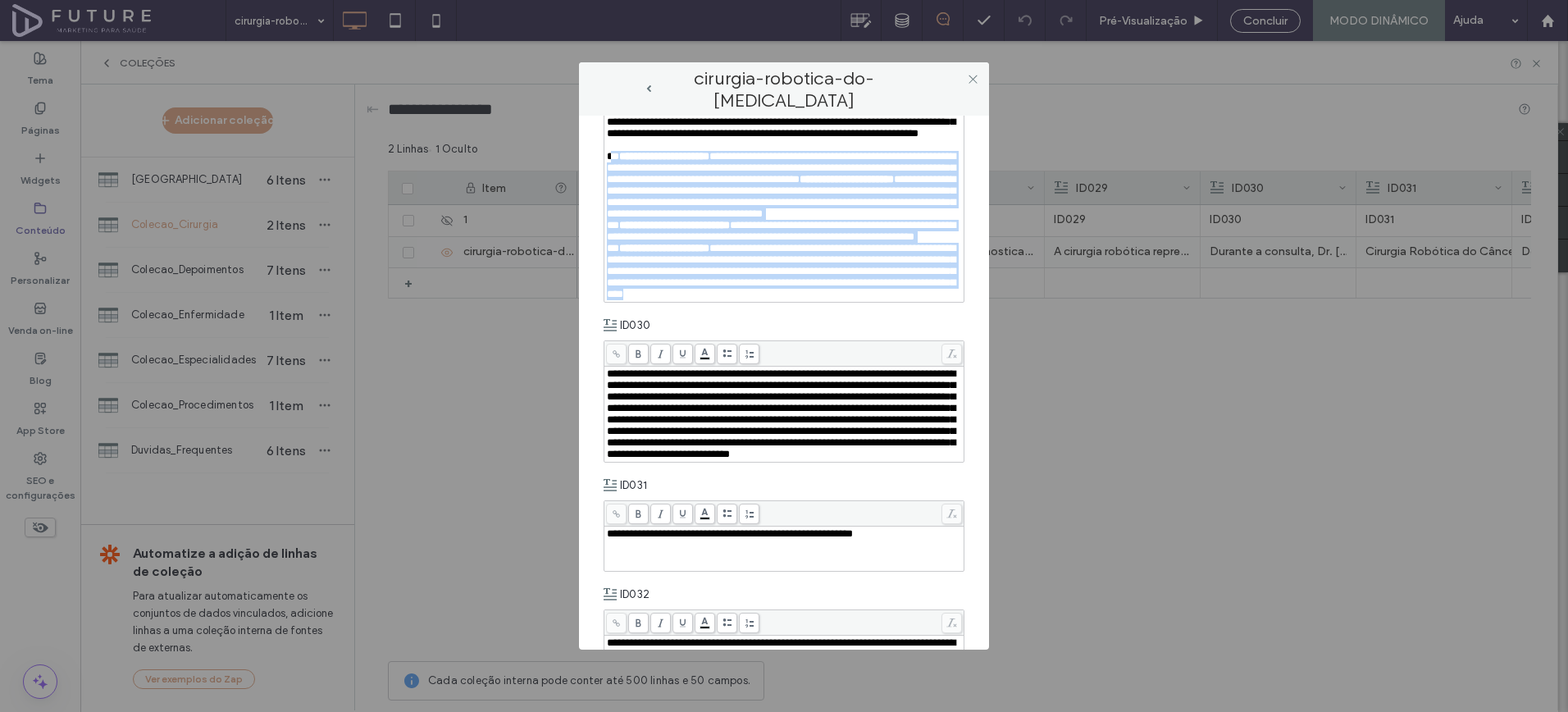
drag, startPoint x: 609, startPoint y: 279, endPoint x: 775, endPoint y: 485, distance: 264.6
click at [775, 301] on div "**********" at bounding box center [784, 169] width 359 height 268
click at [766, 301] on div "**********" at bounding box center [784, 271] width 356 height 58
drag, startPoint x: 757, startPoint y: 476, endPoint x: 546, endPoint y: 279, distance: 288.7
click at [546, 279] on div "**********" at bounding box center [784, 356] width 1568 height 712
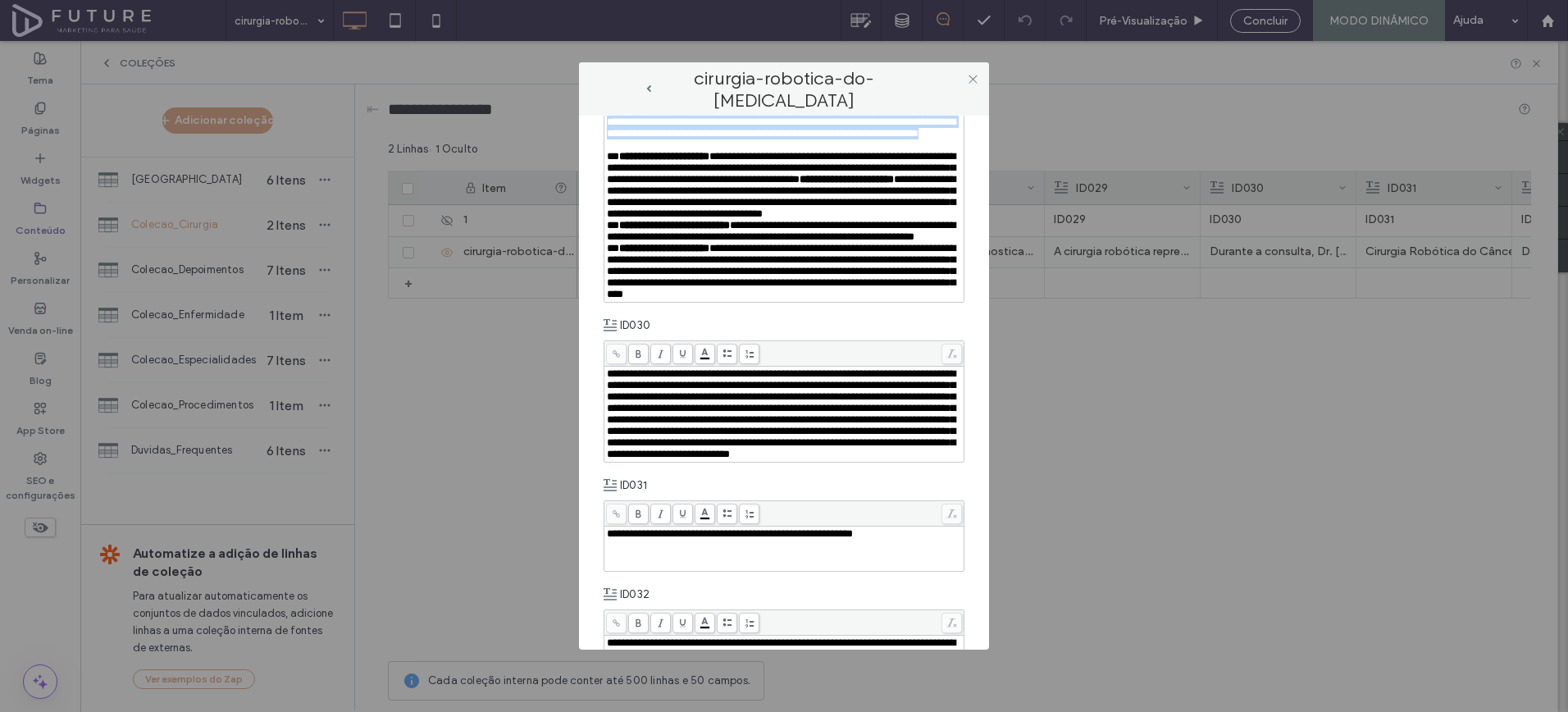
click at [747, 27] on icon at bounding box center [750, 22] width 9 height 9
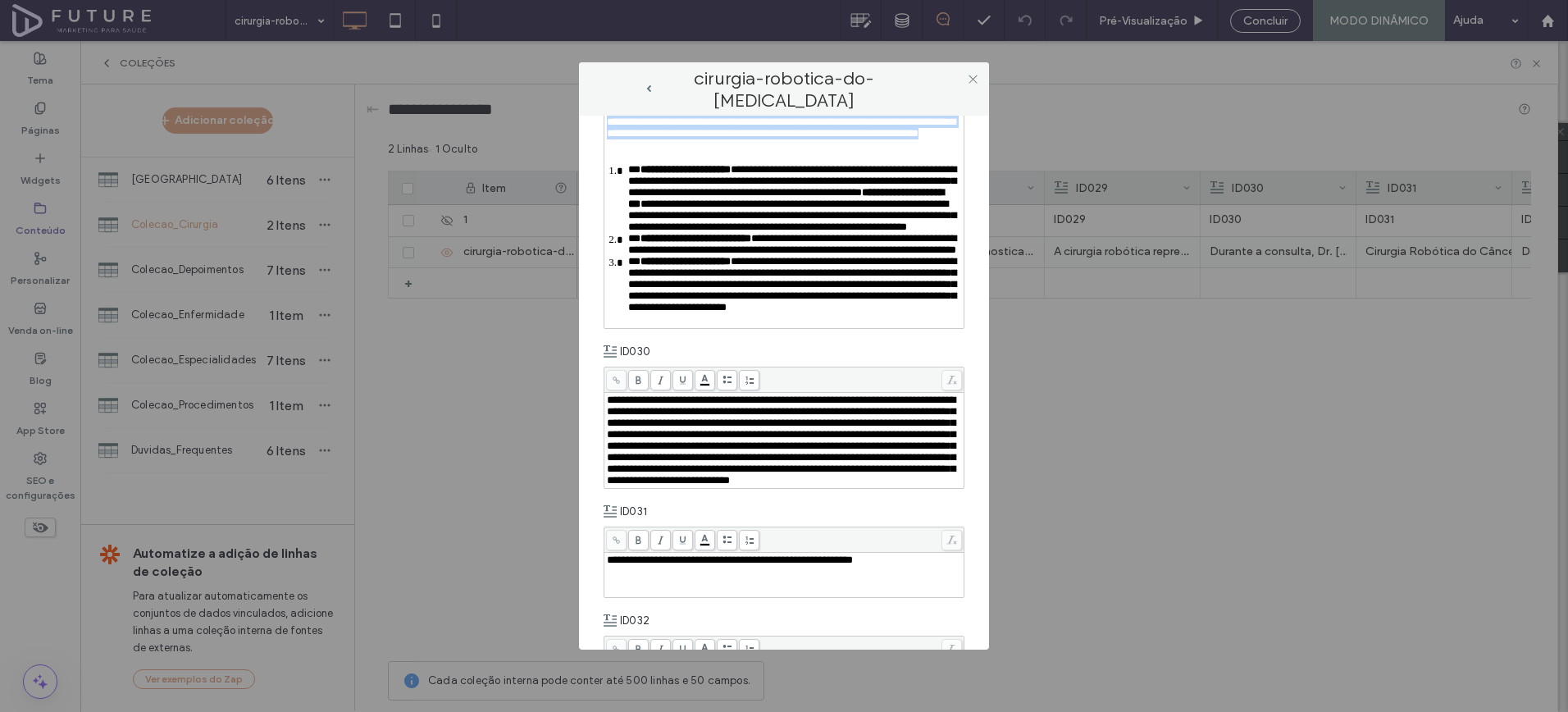
click at [722, 232] on span "**********" at bounding box center [793, 215] width 328 height 34
click at [641, 175] on span "**********" at bounding box center [685, 170] width 90 height 11
click at [718, 198] on span "**********" at bounding box center [796, 181] width 336 height 34
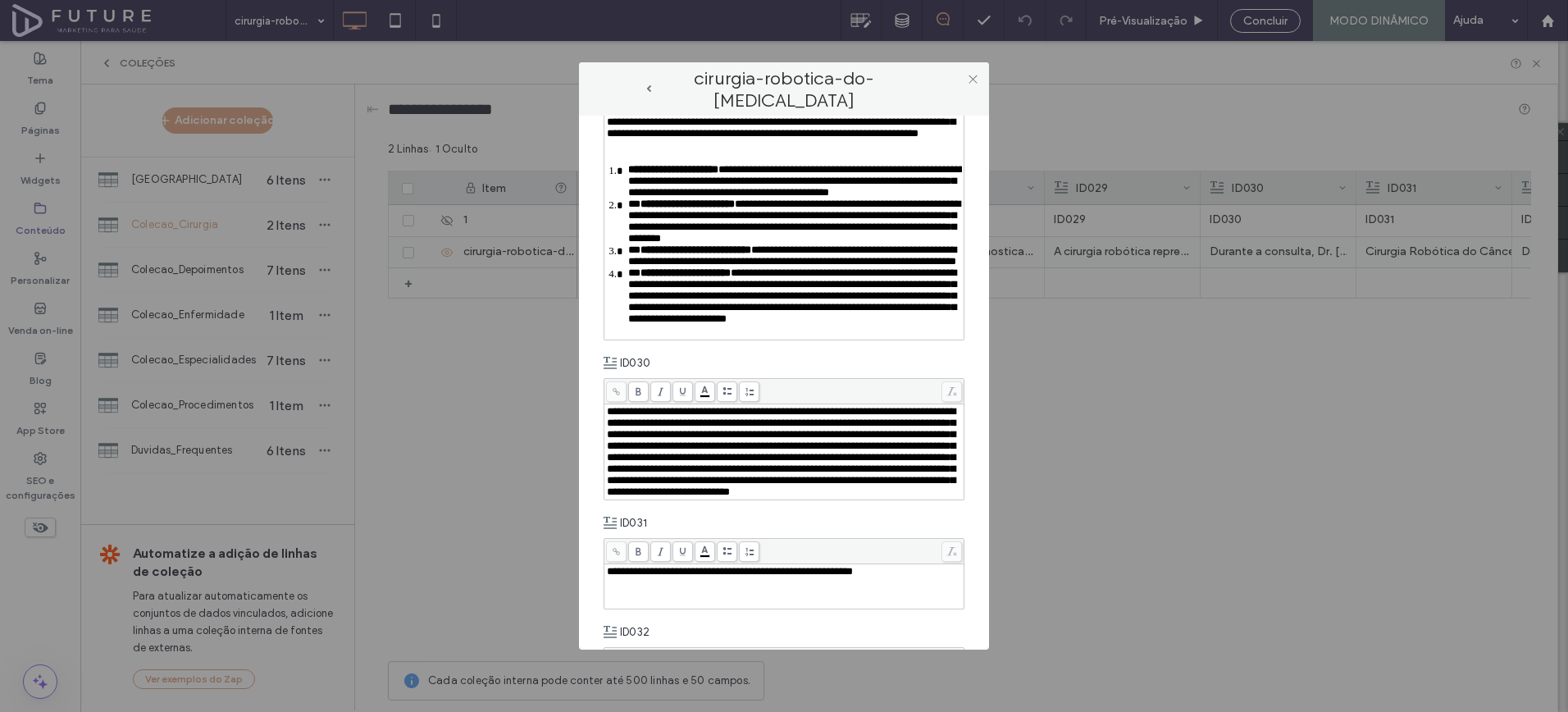
drag, startPoint x: 639, startPoint y: 402, endPoint x: 638, endPoint y: 421, distance: 19.0
click at [641, 255] on span "**********" at bounding box center [696, 250] width 111 height 11
click at [641, 209] on span "**********" at bounding box center [687, 204] width 94 height 11
click at [641, 278] on span "**********" at bounding box center [685, 273] width 90 height 11
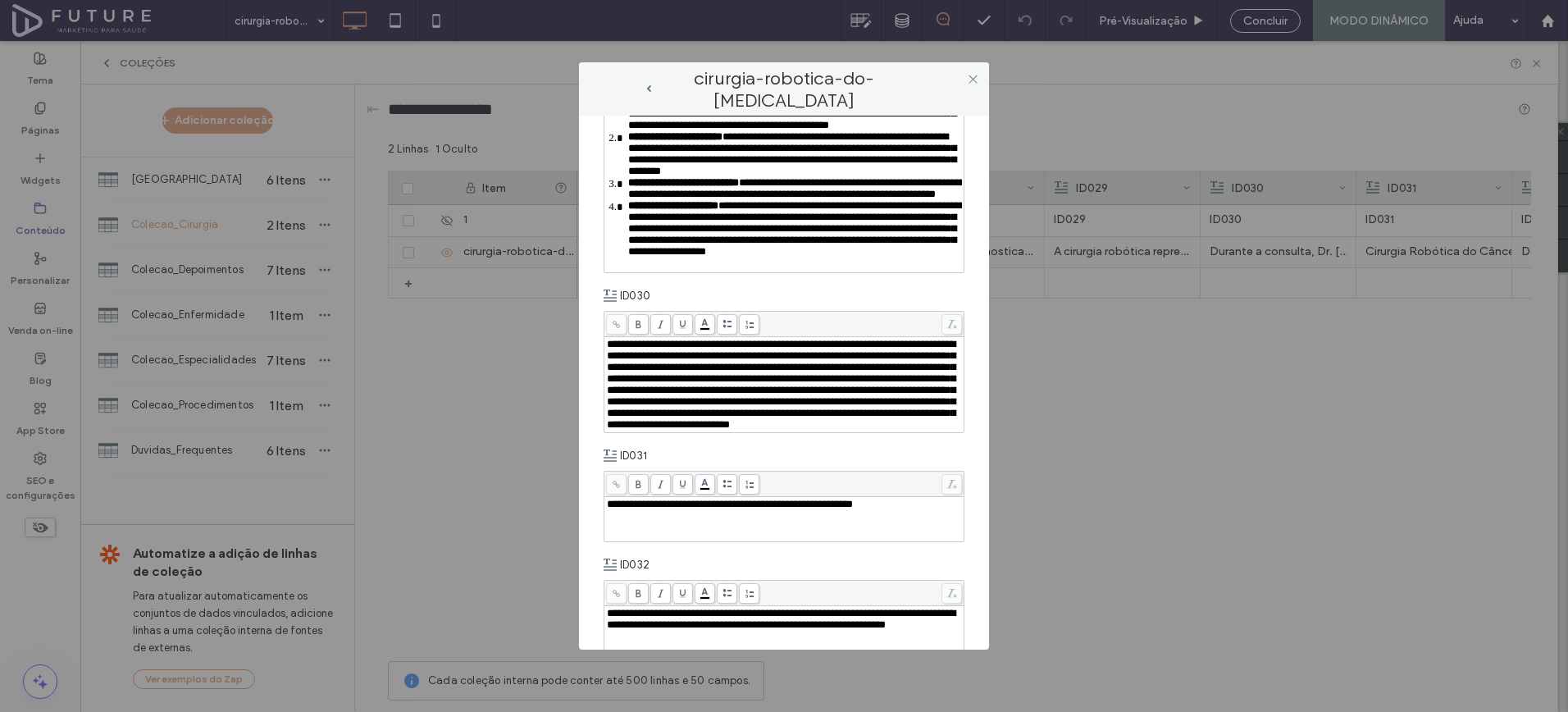
scroll to position [816, 0]
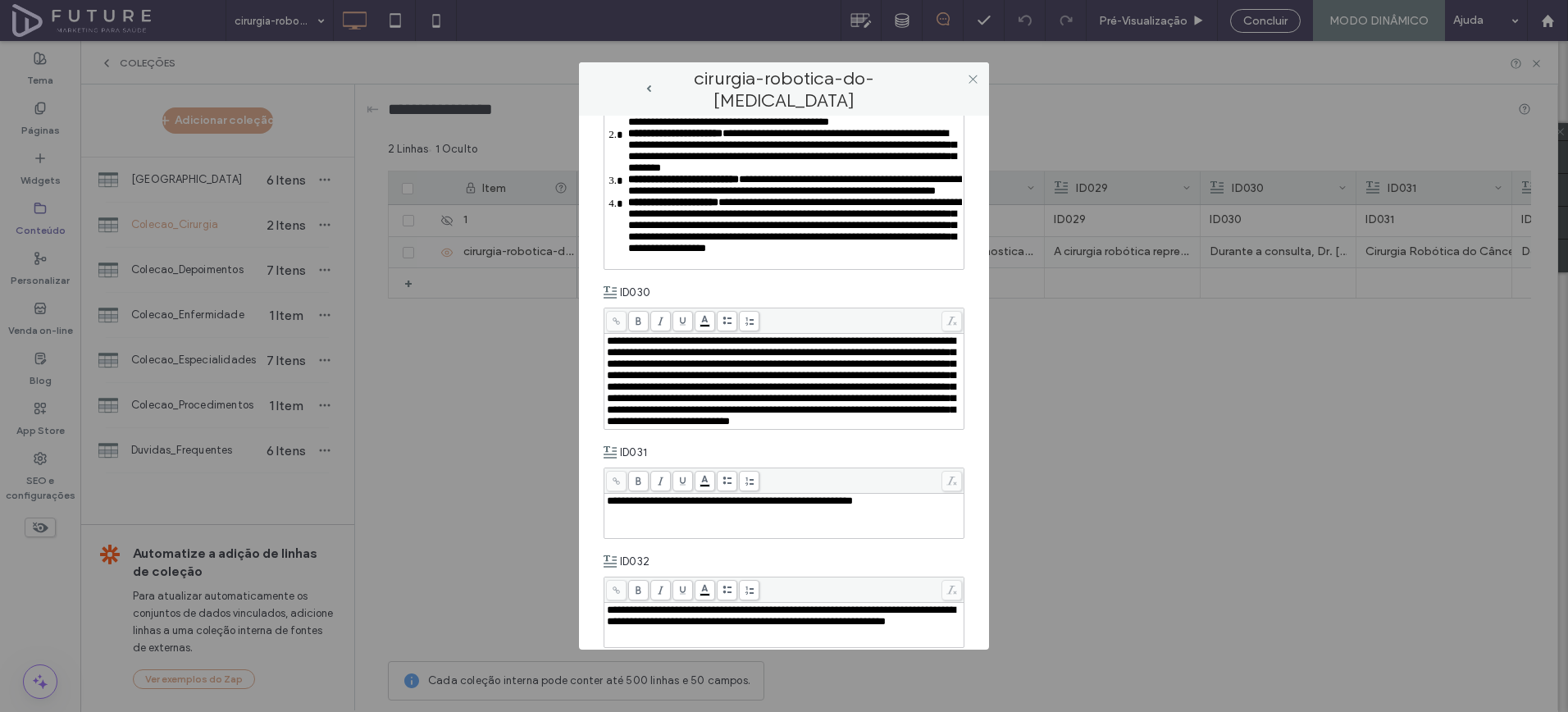
click at [939, 426] on span "**********" at bounding box center [781, 380] width 348 height 91
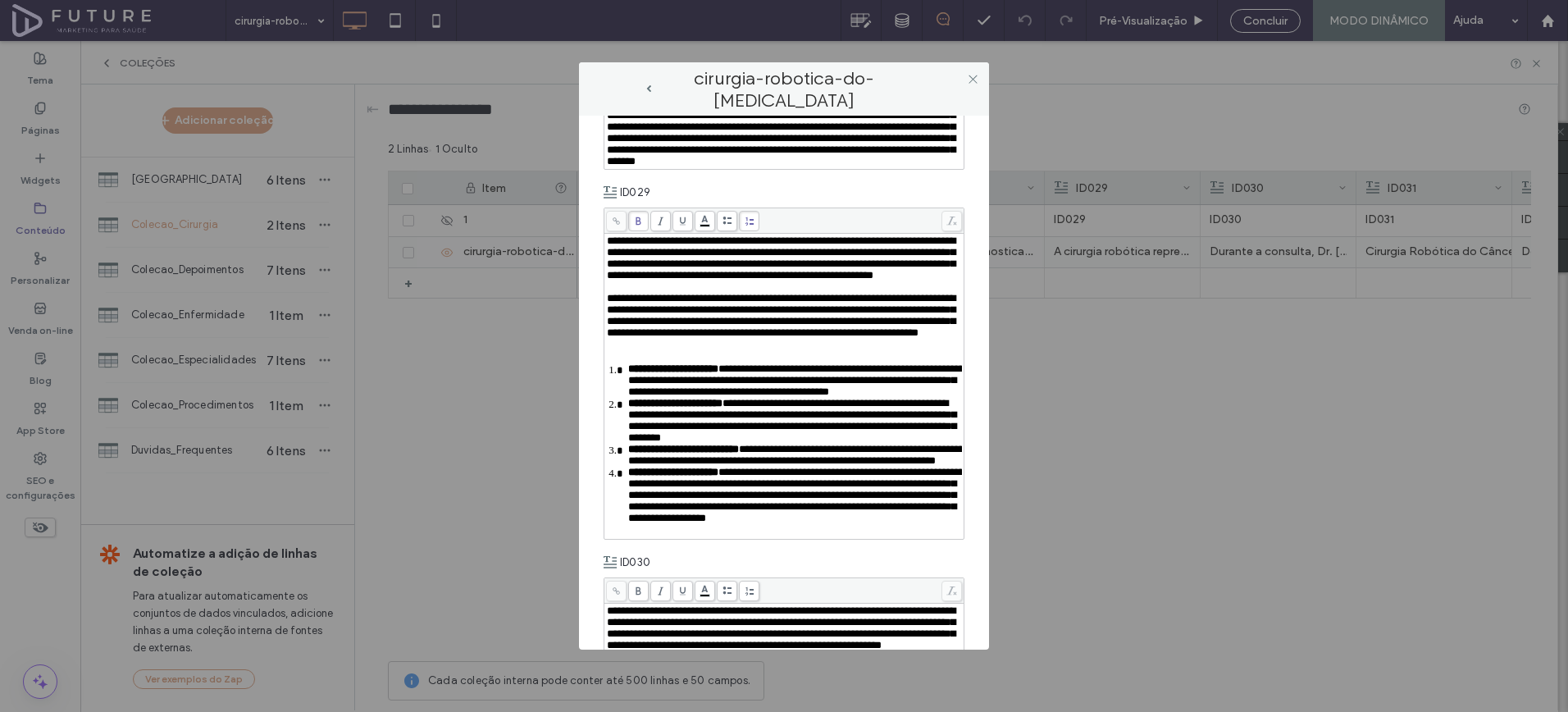
scroll to position [0, 0]
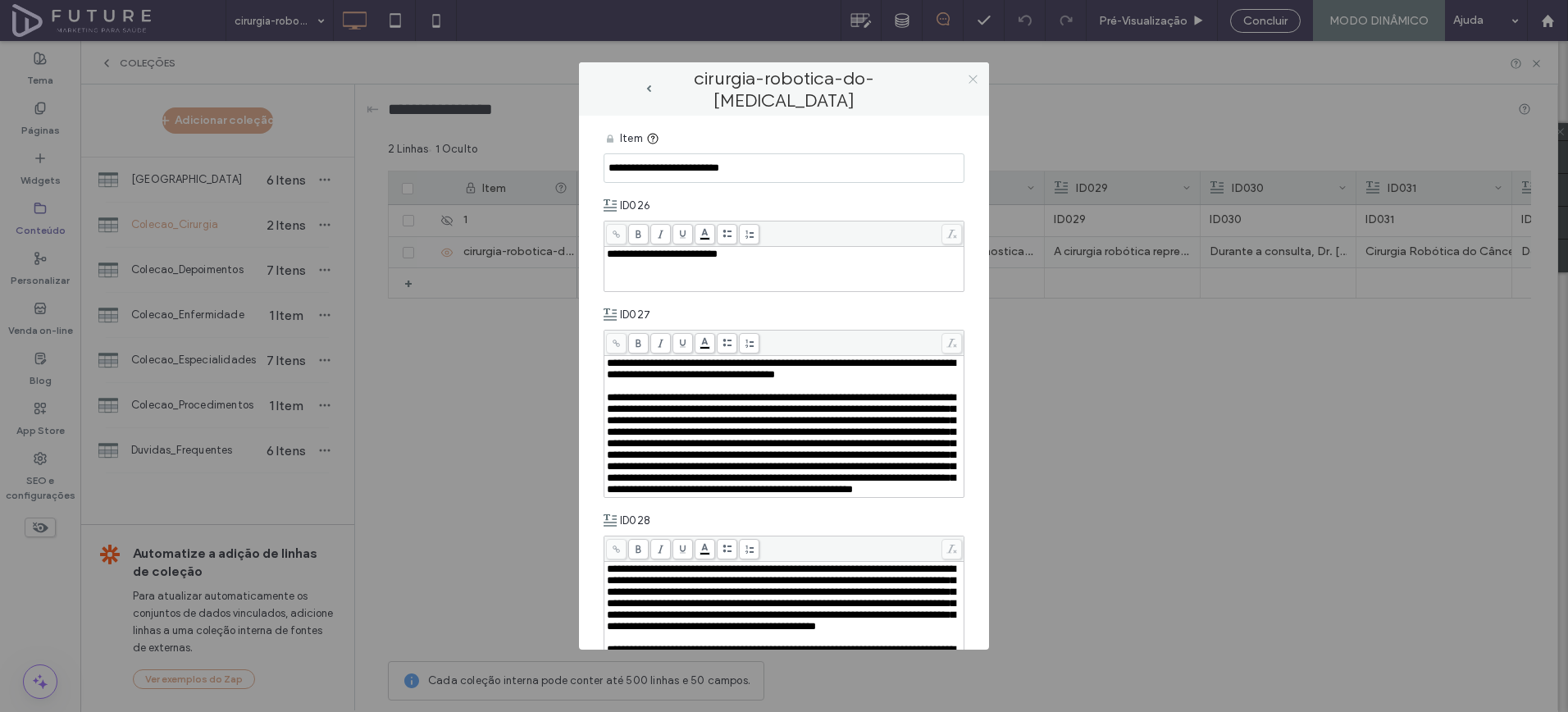
click at [970, 82] on icon at bounding box center [972, 79] width 12 height 12
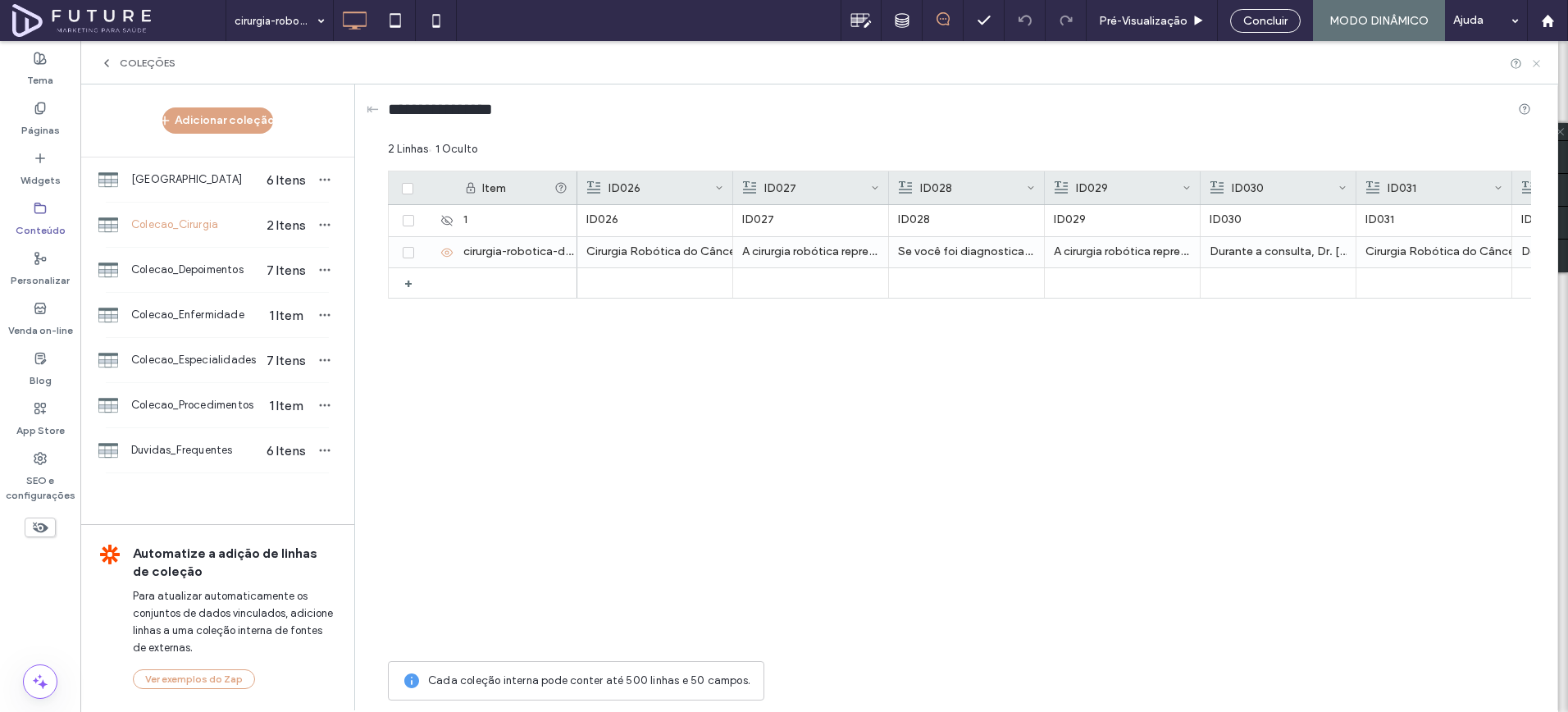
click at [1533, 63] on icon at bounding box center [1536, 63] width 12 height 12
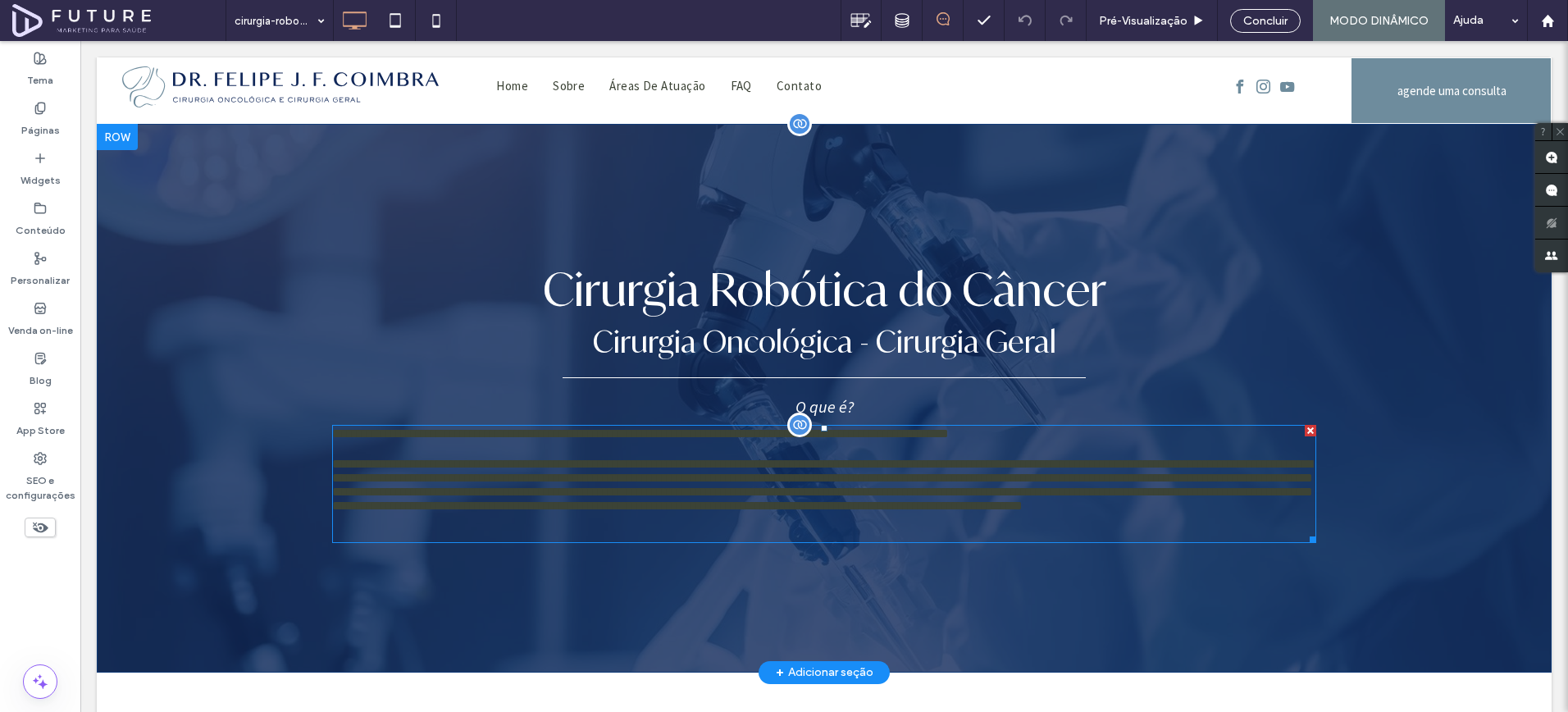
click at [715, 477] on p "**********" at bounding box center [825, 498] width 984 height 82
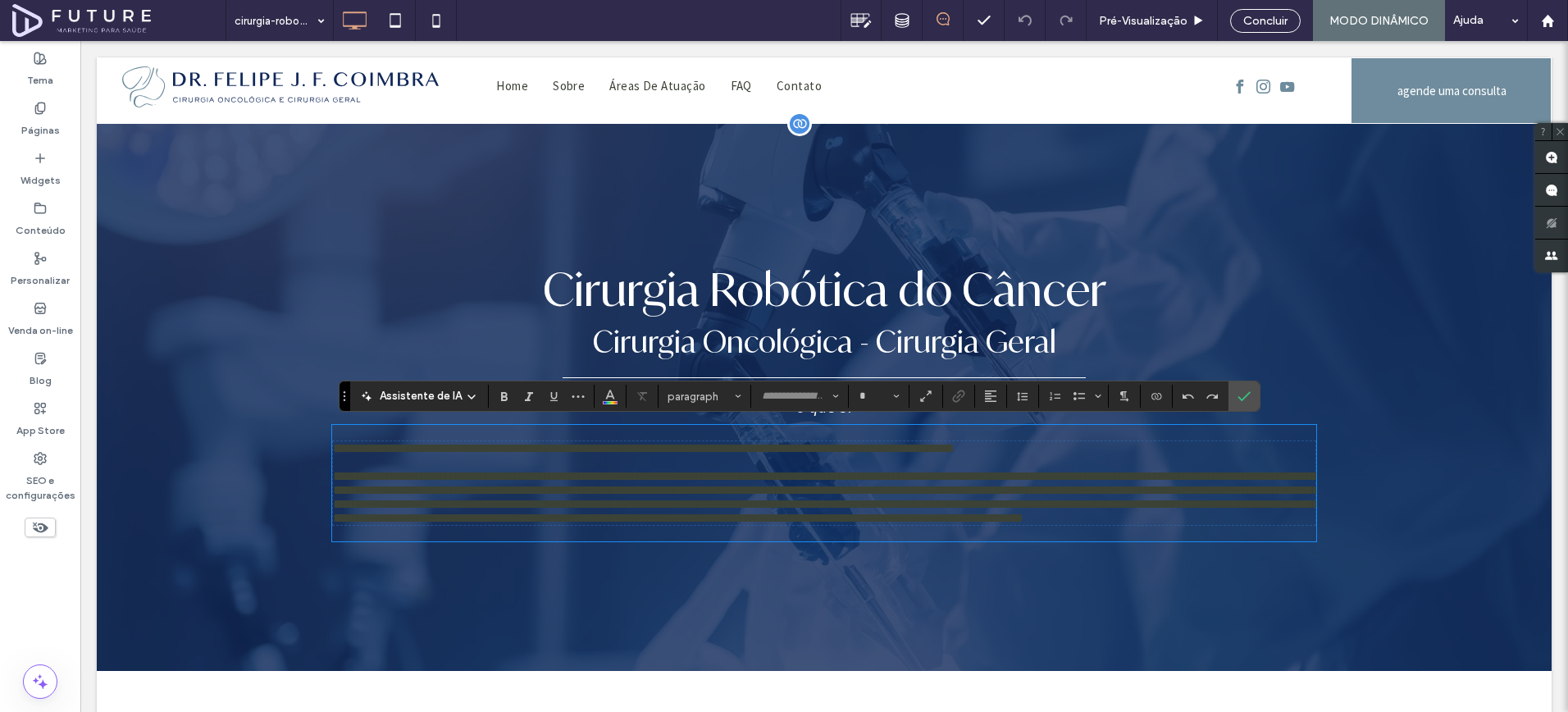
type input "**********"
type input "**"
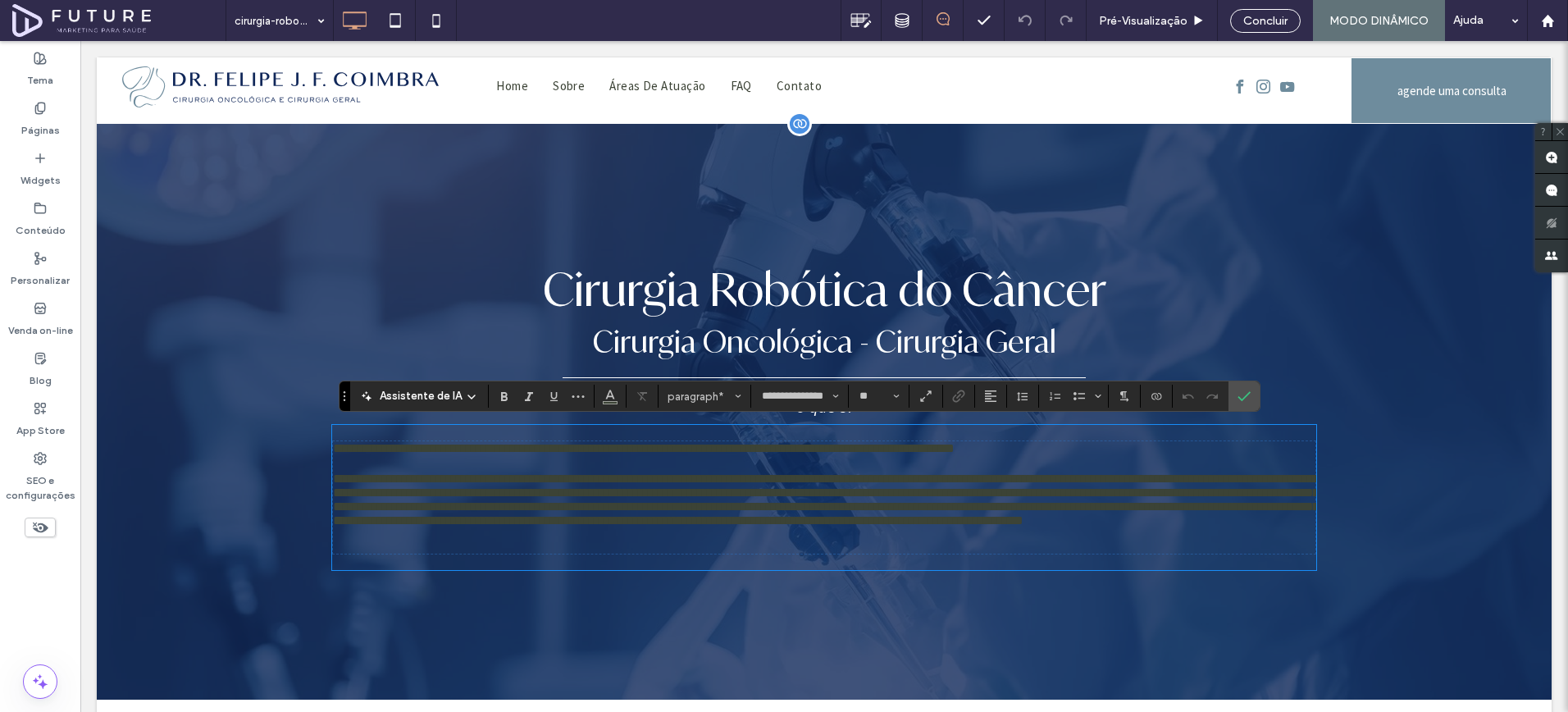
click at [661, 479] on p "**********" at bounding box center [824, 513] width 982 height 82
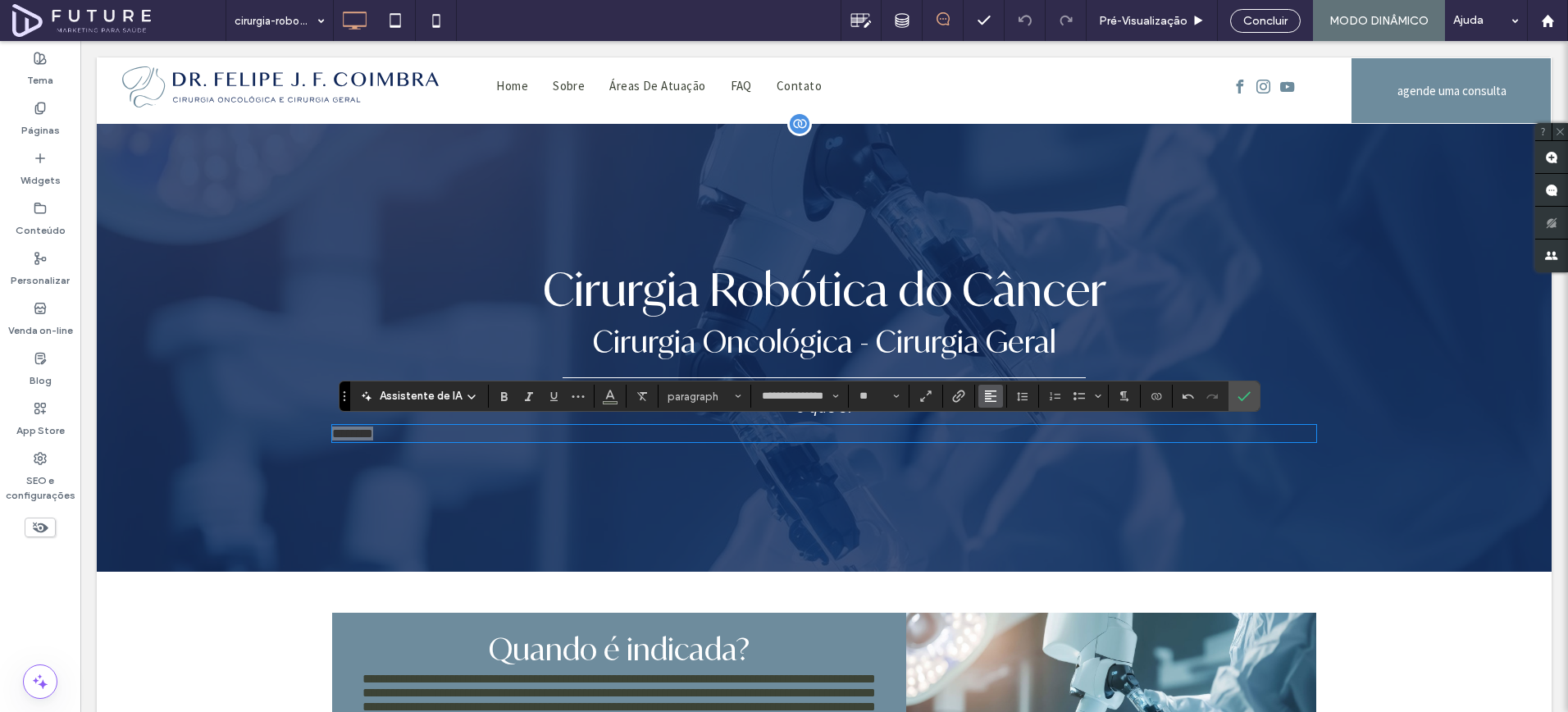
click at [980, 399] on button "Alinhamento" at bounding box center [991, 396] width 25 height 23
click at [1017, 449] on label "ui.textEditor.alignment.center" at bounding box center [1007, 446] width 58 height 24
click at [615, 396] on button "Cor" at bounding box center [610, 396] width 25 height 23
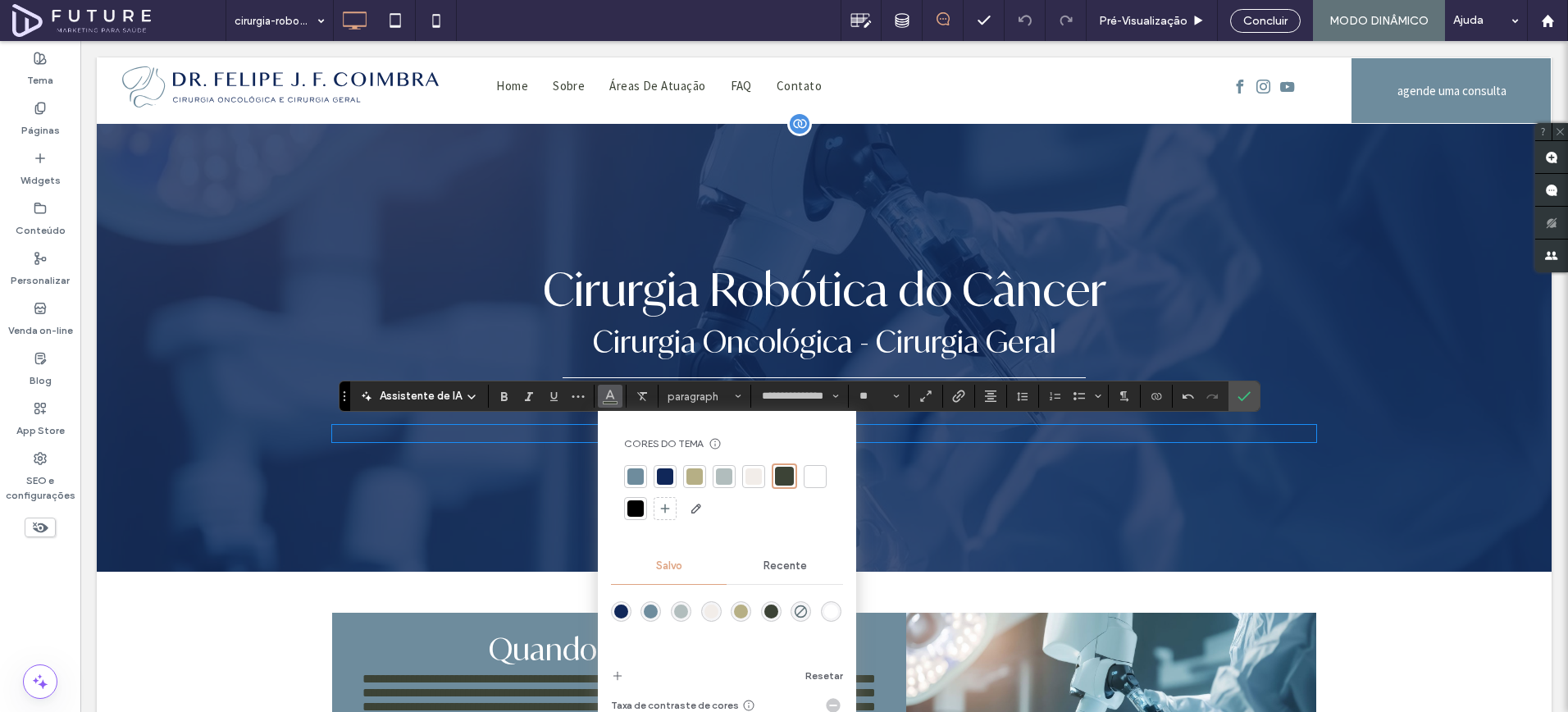
click at [811, 473] on div at bounding box center [816, 476] width 16 height 16
click at [1242, 393] on icon "Confirmar" at bounding box center [1245, 396] width 13 height 13
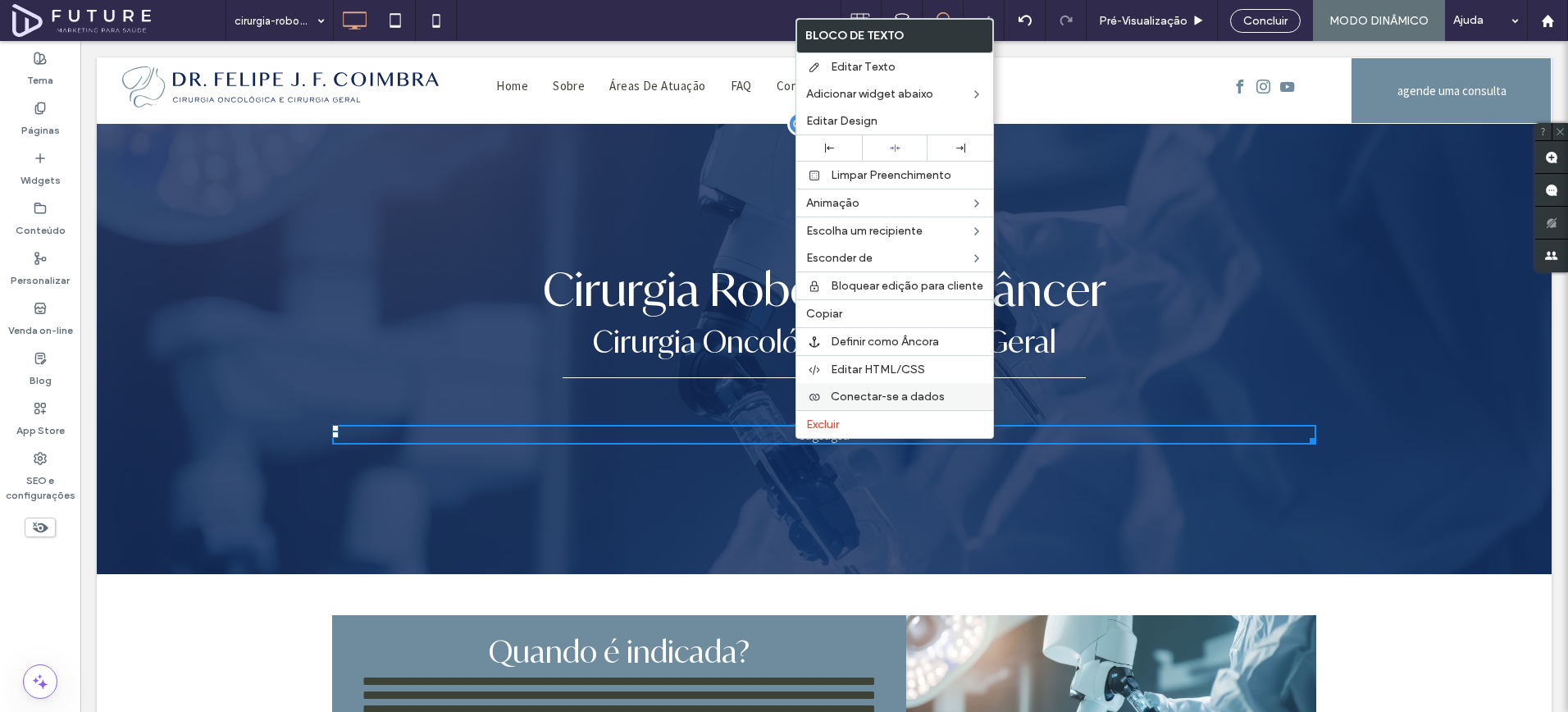
click at [841, 389] on span "Conectar-se a dados" at bounding box center [888, 396] width 114 height 14
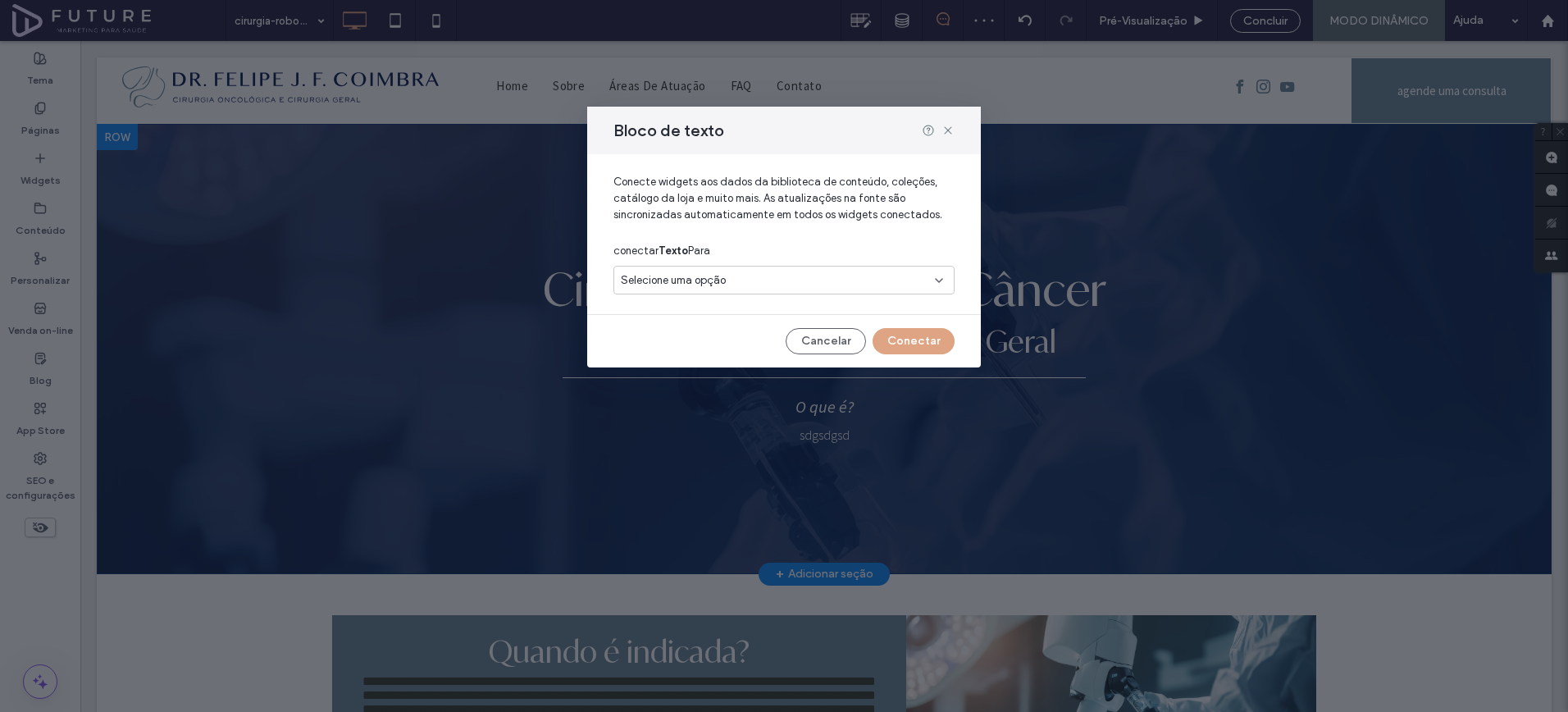
click at [721, 268] on div "Selecione uma opção" at bounding box center [784, 279] width 341 height 28
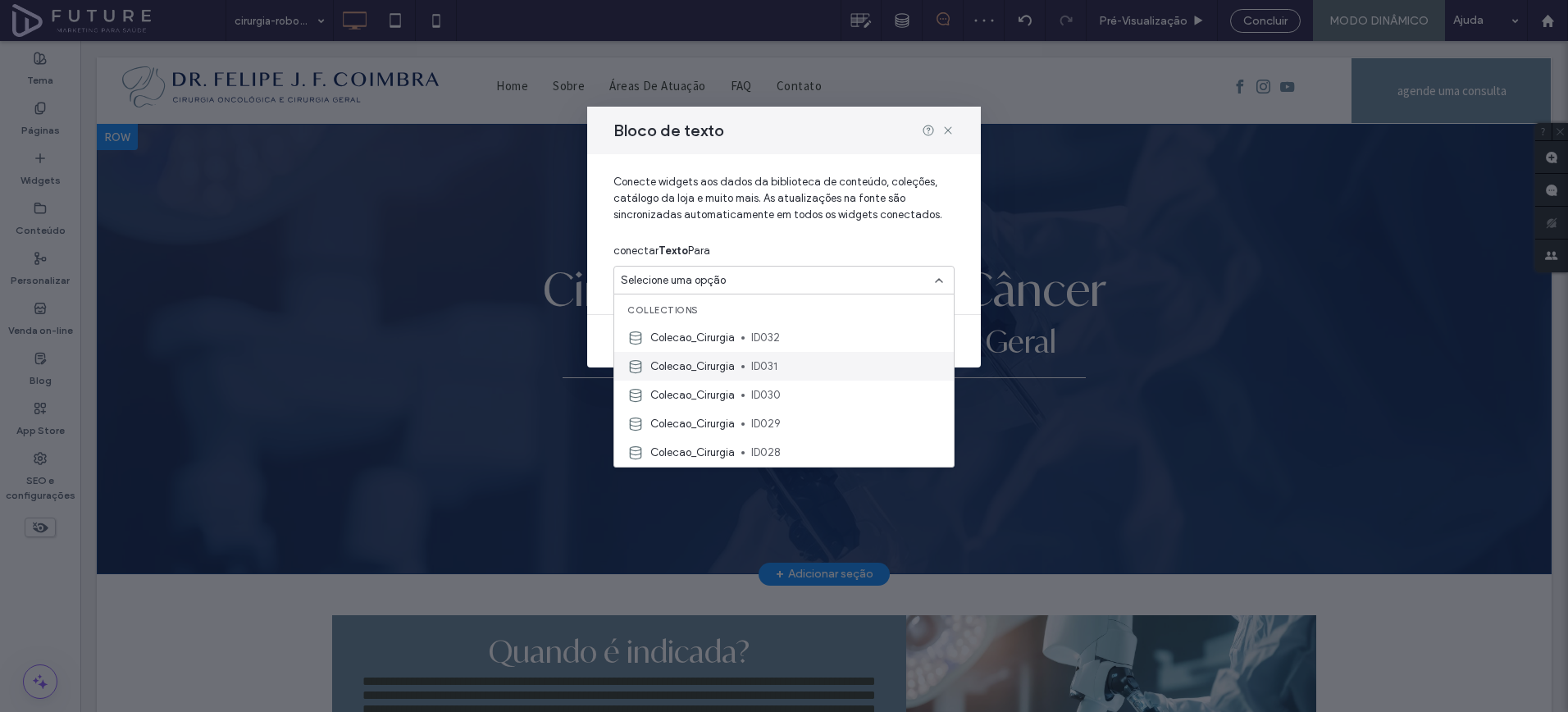
scroll to position [154, 0]
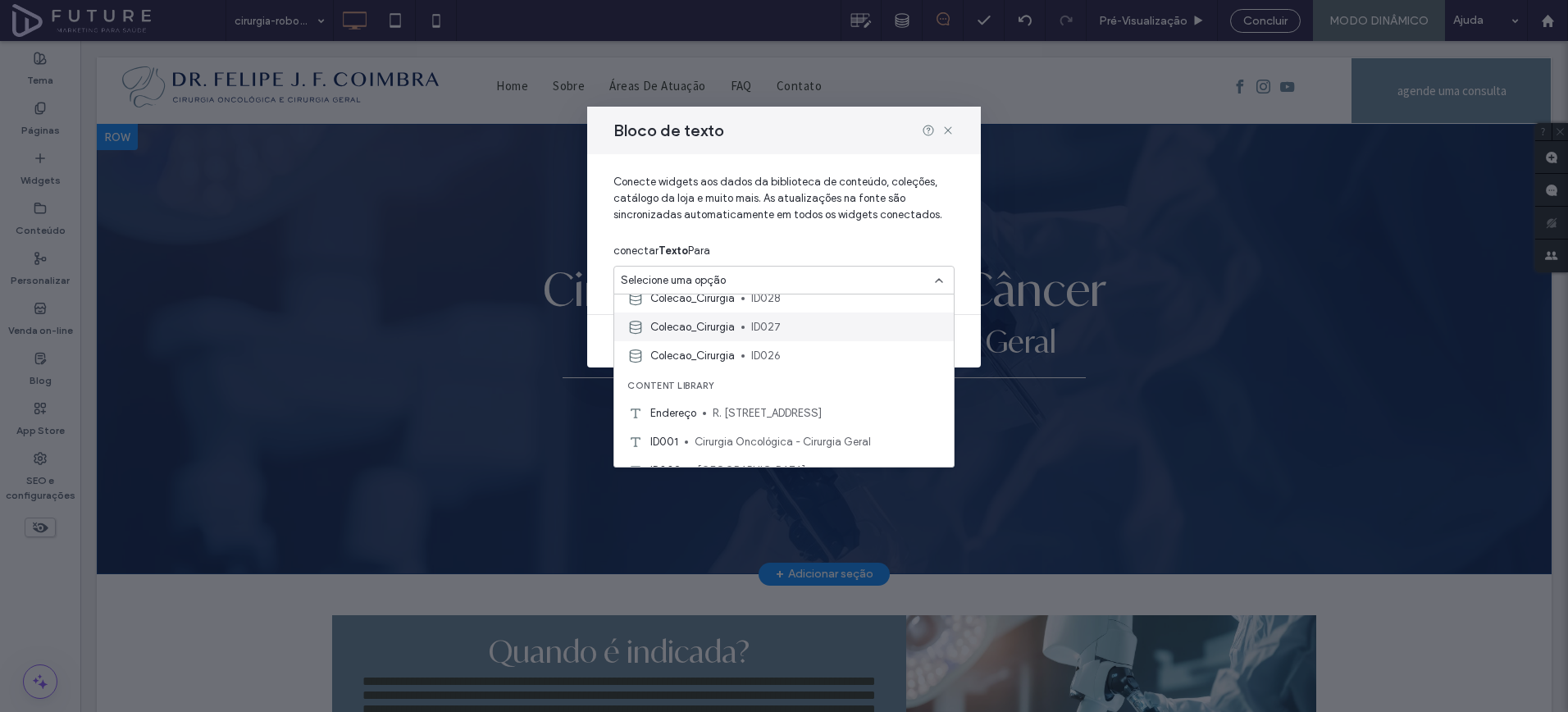
click at [741, 325] on span at bounding box center [743, 327] width 4 height 4
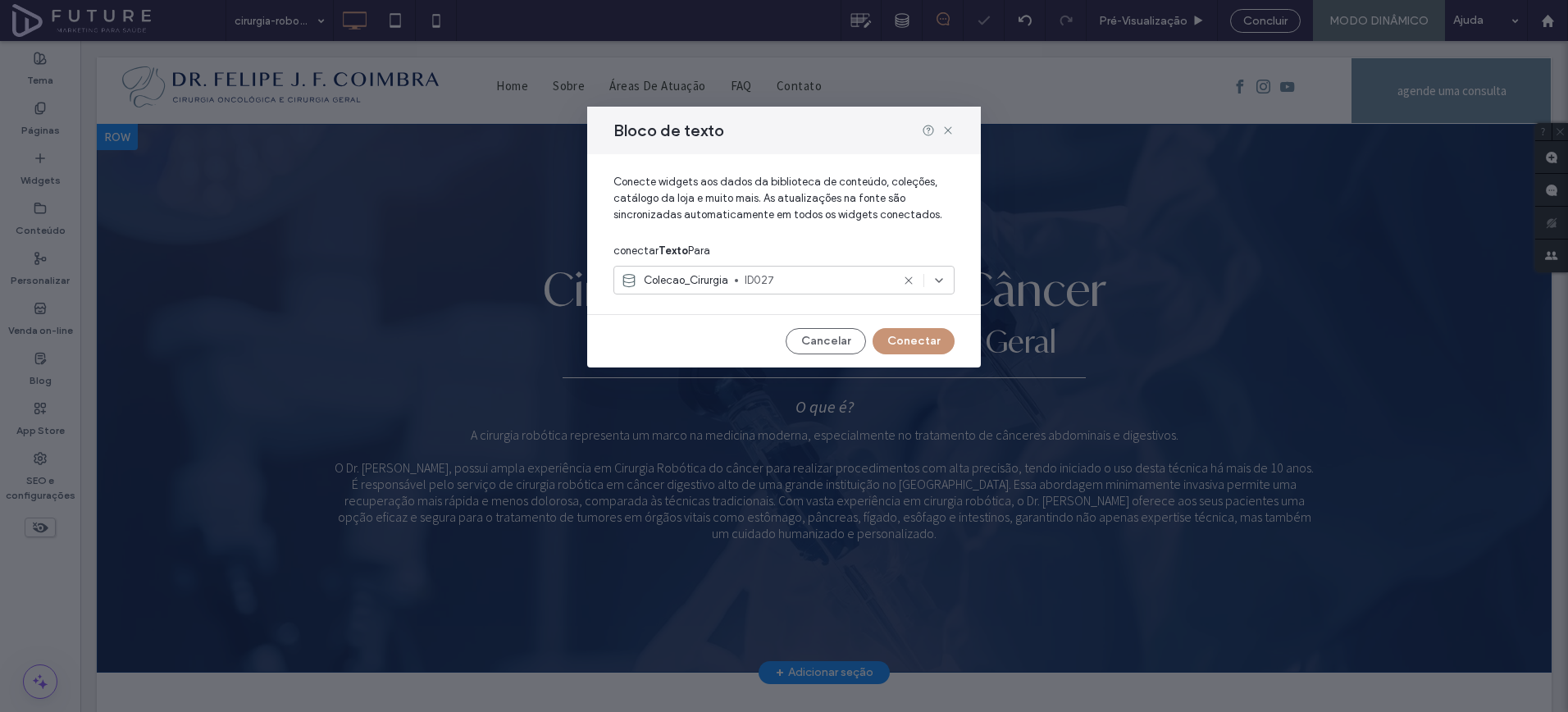
click at [910, 335] on button "Conectar" at bounding box center [914, 341] width 82 height 27
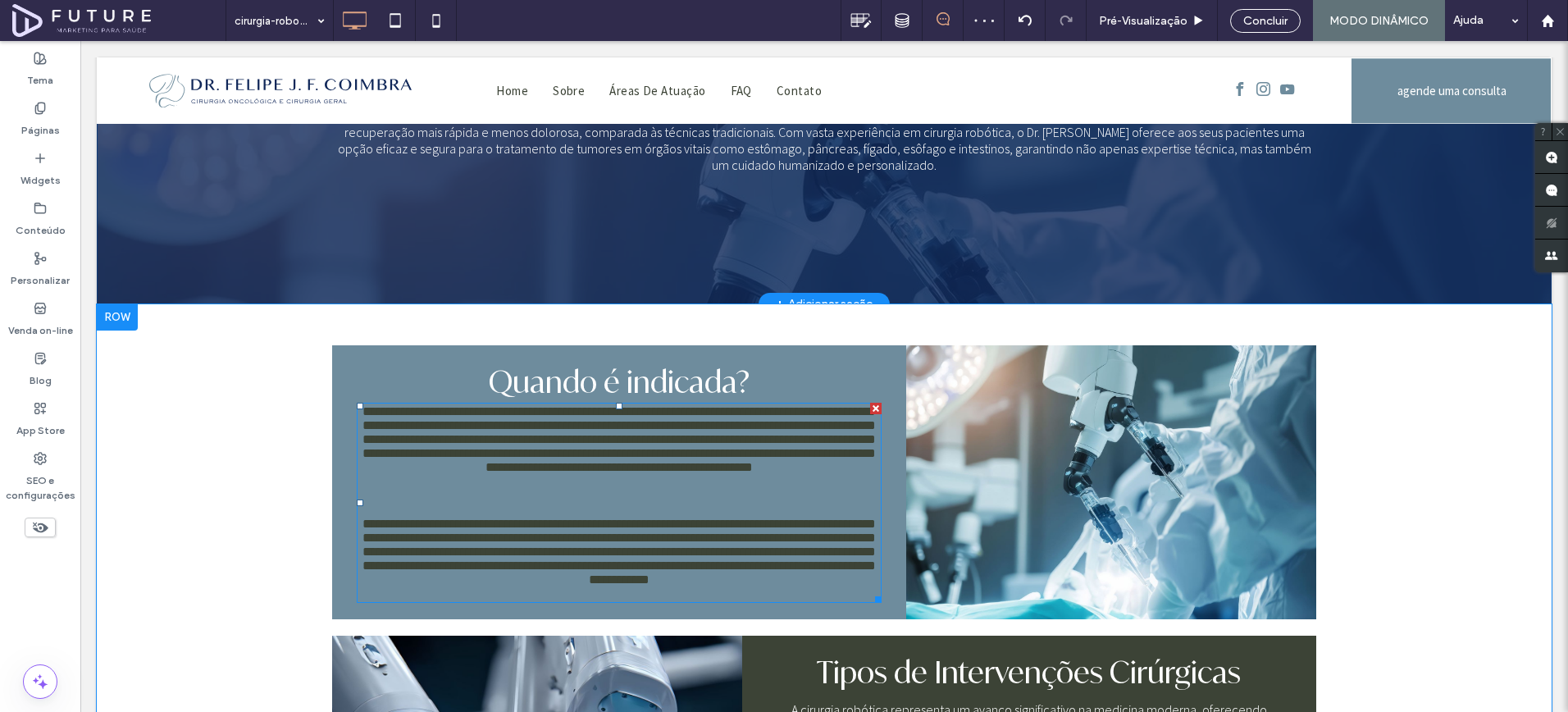
scroll to position [479, 0]
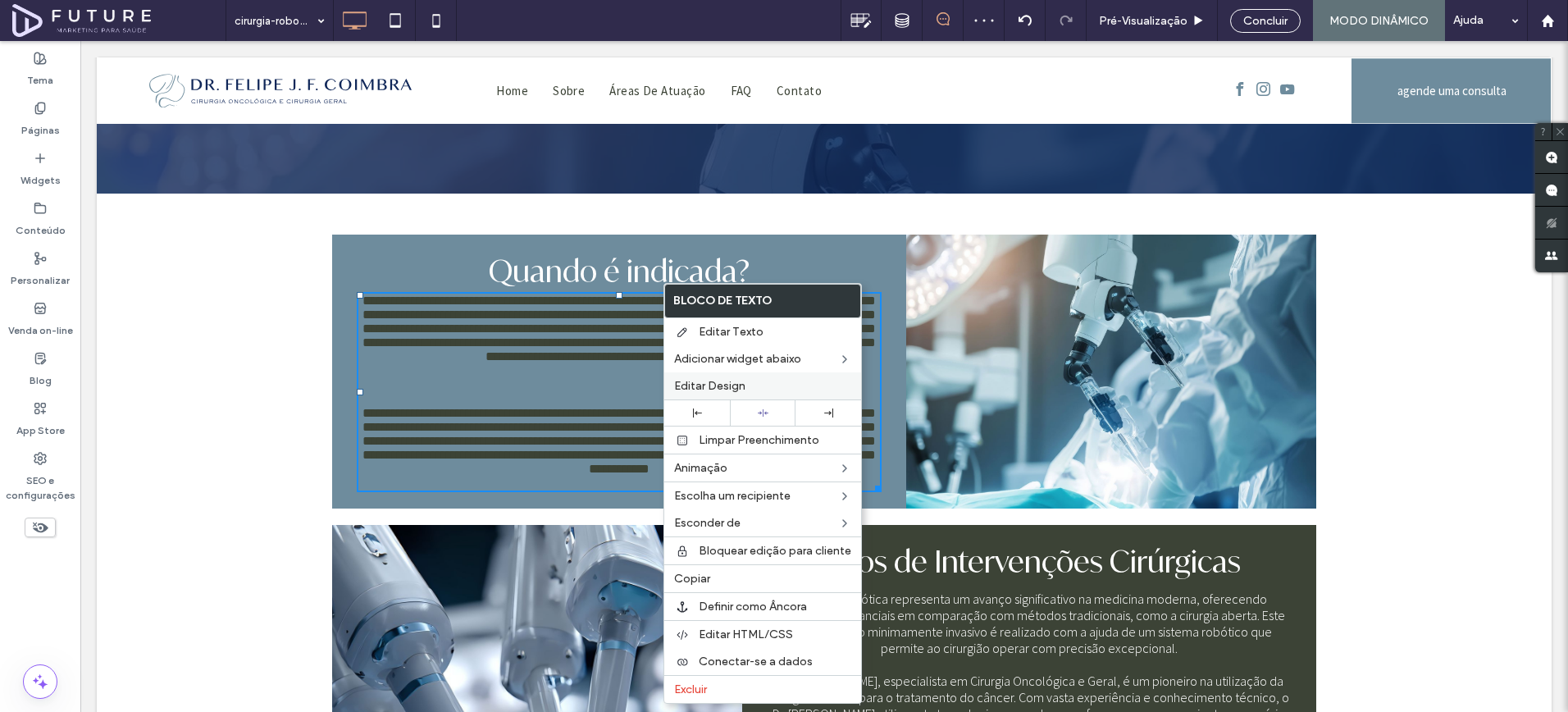
click at [712, 380] on span "Editar Design" at bounding box center [710, 386] width 71 height 14
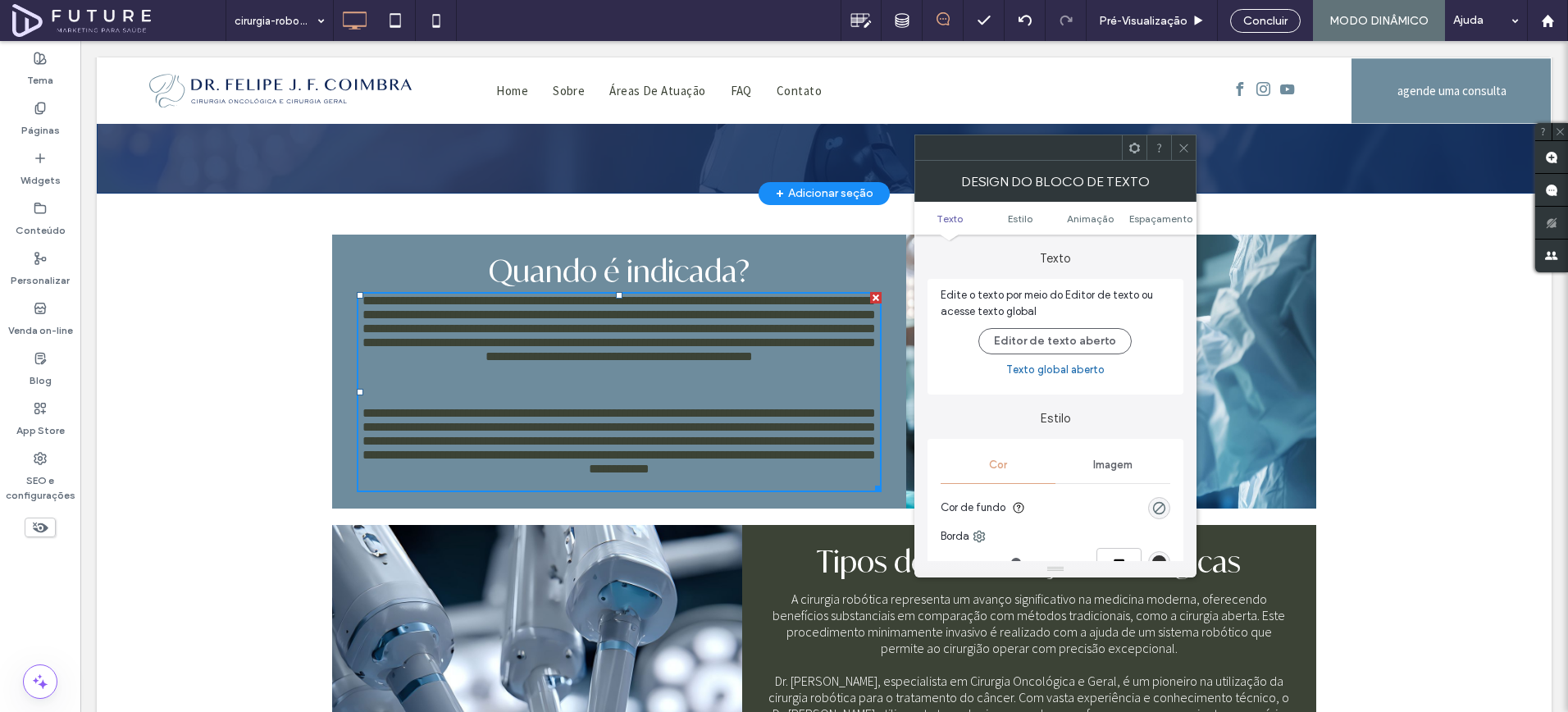
click at [1190, 149] on div at bounding box center [1183, 148] width 25 height 25
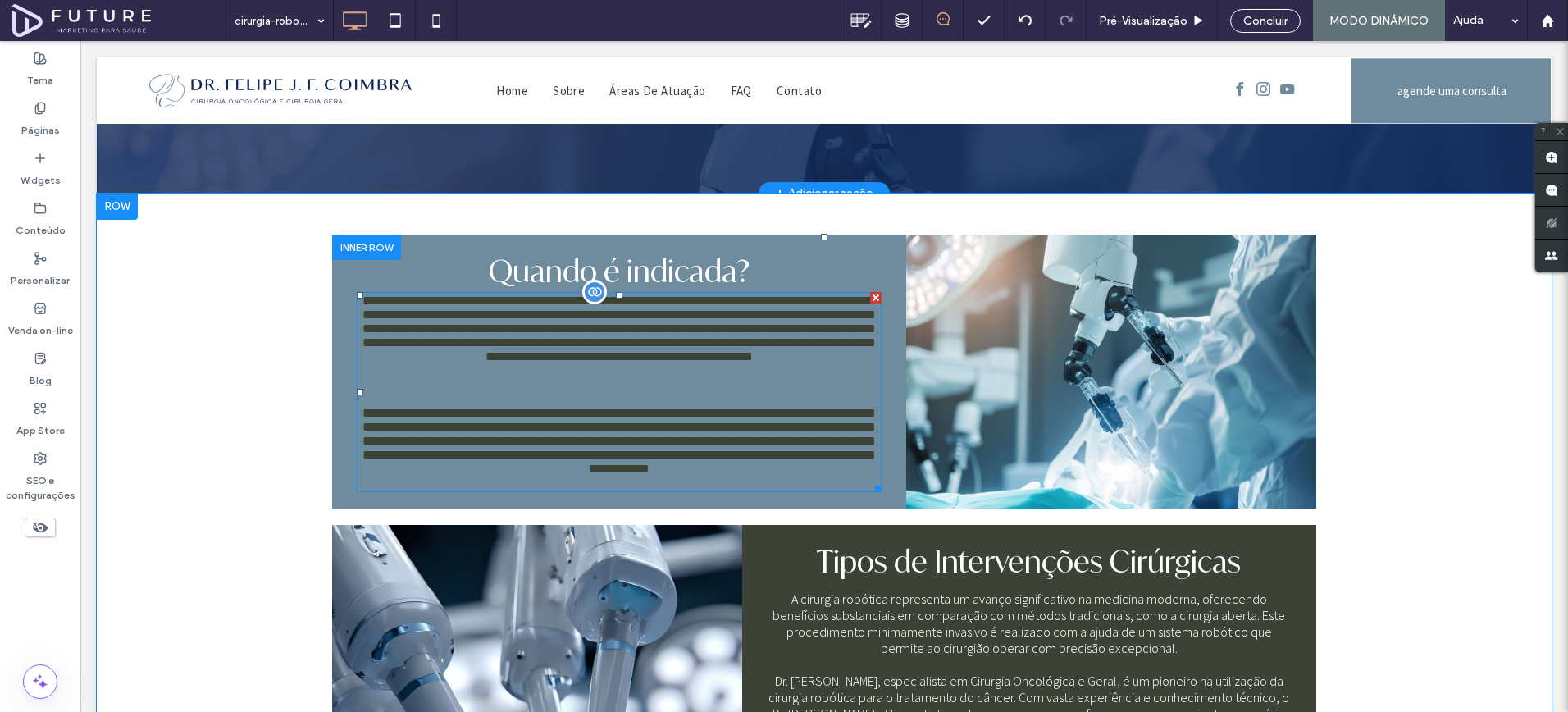
click at [754, 337] on p "**********" at bounding box center [619, 342] width 525 height 98
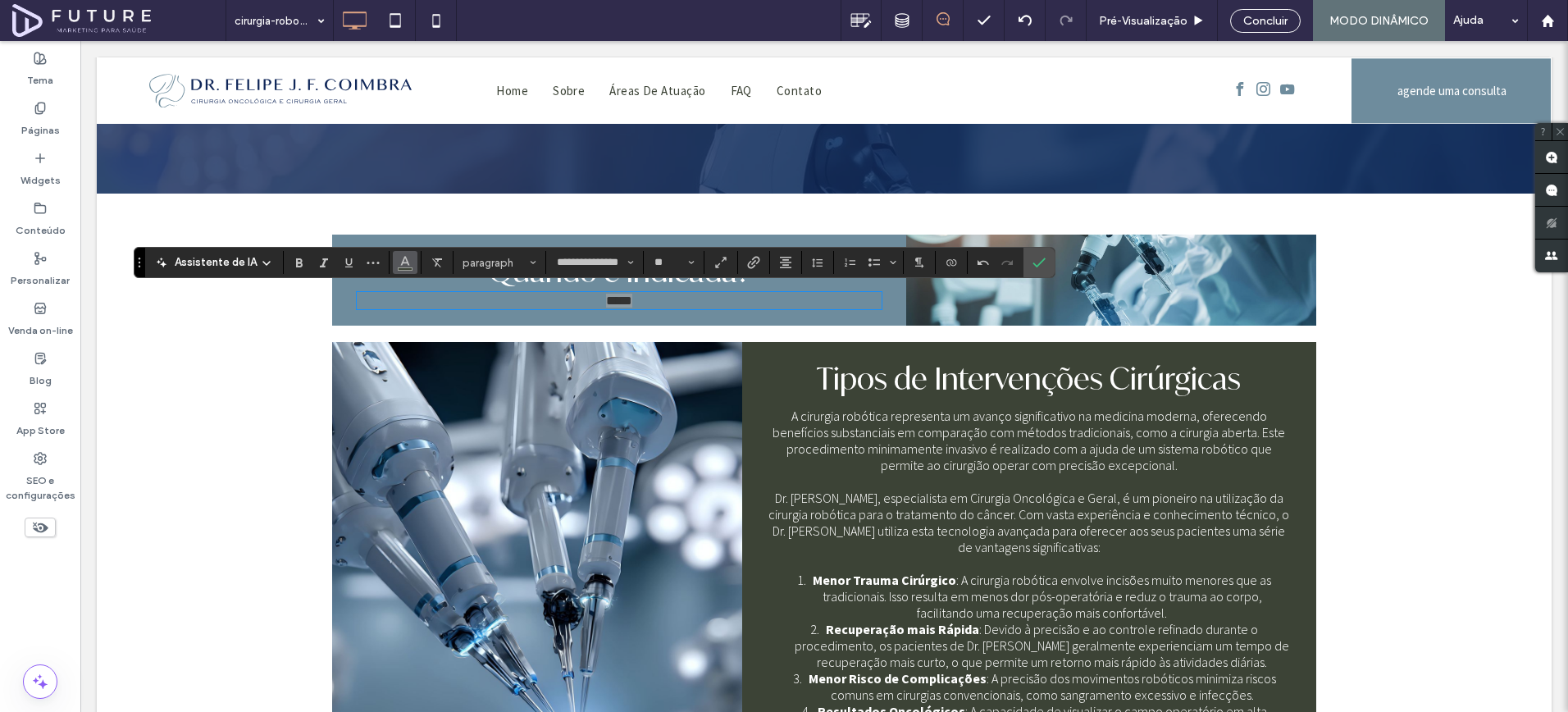
click at [401, 266] on icon "Cor" at bounding box center [405, 260] width 13 height 13
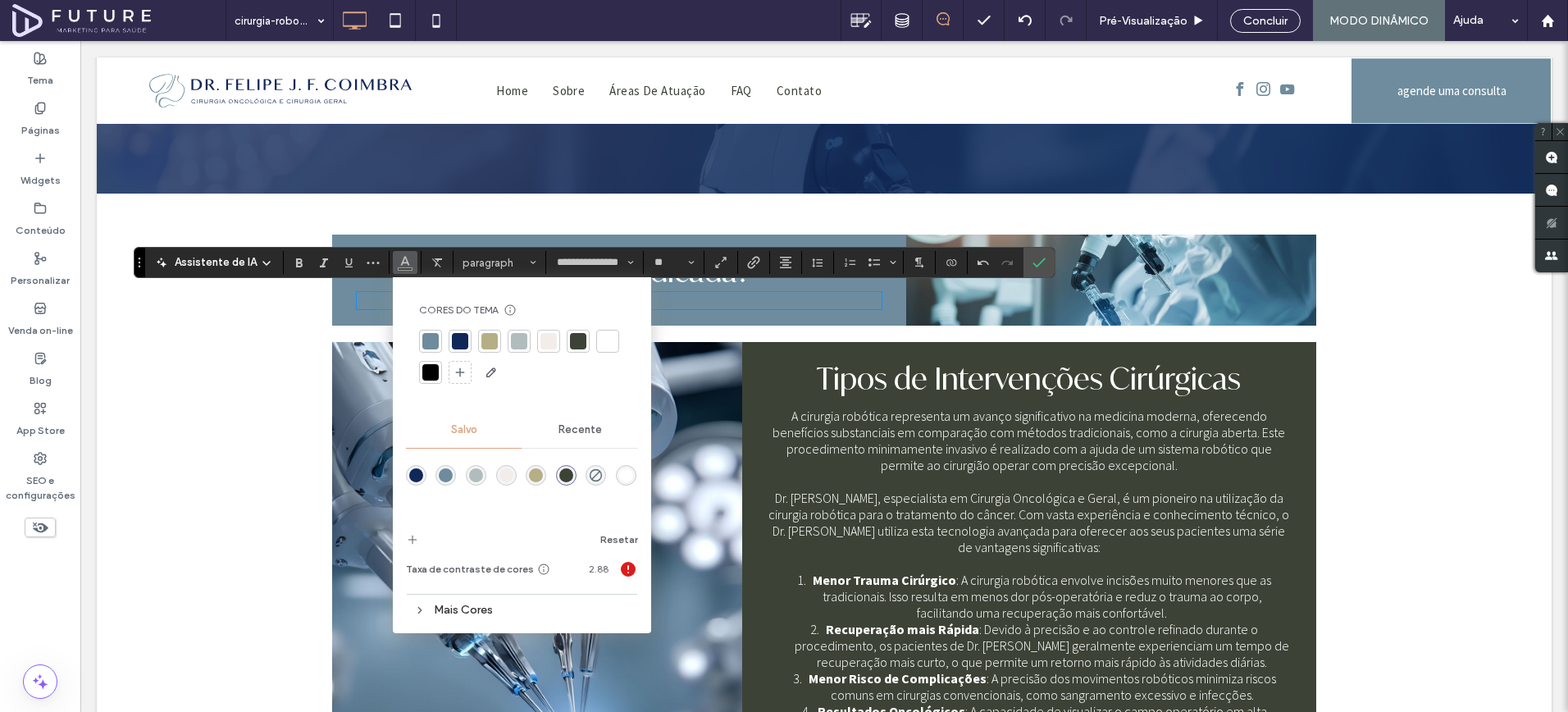
drag, startPoint x: 606, startPoint y: 338, endPoint x: 638, endPoint y: 340, distance: 32.1
click at [606, 337] on div at bounding box center [608, 341] width 16 height 16
click at [1047, 267] on label "Confirmar" at bounding box center [1039, 262] width 25 height 29
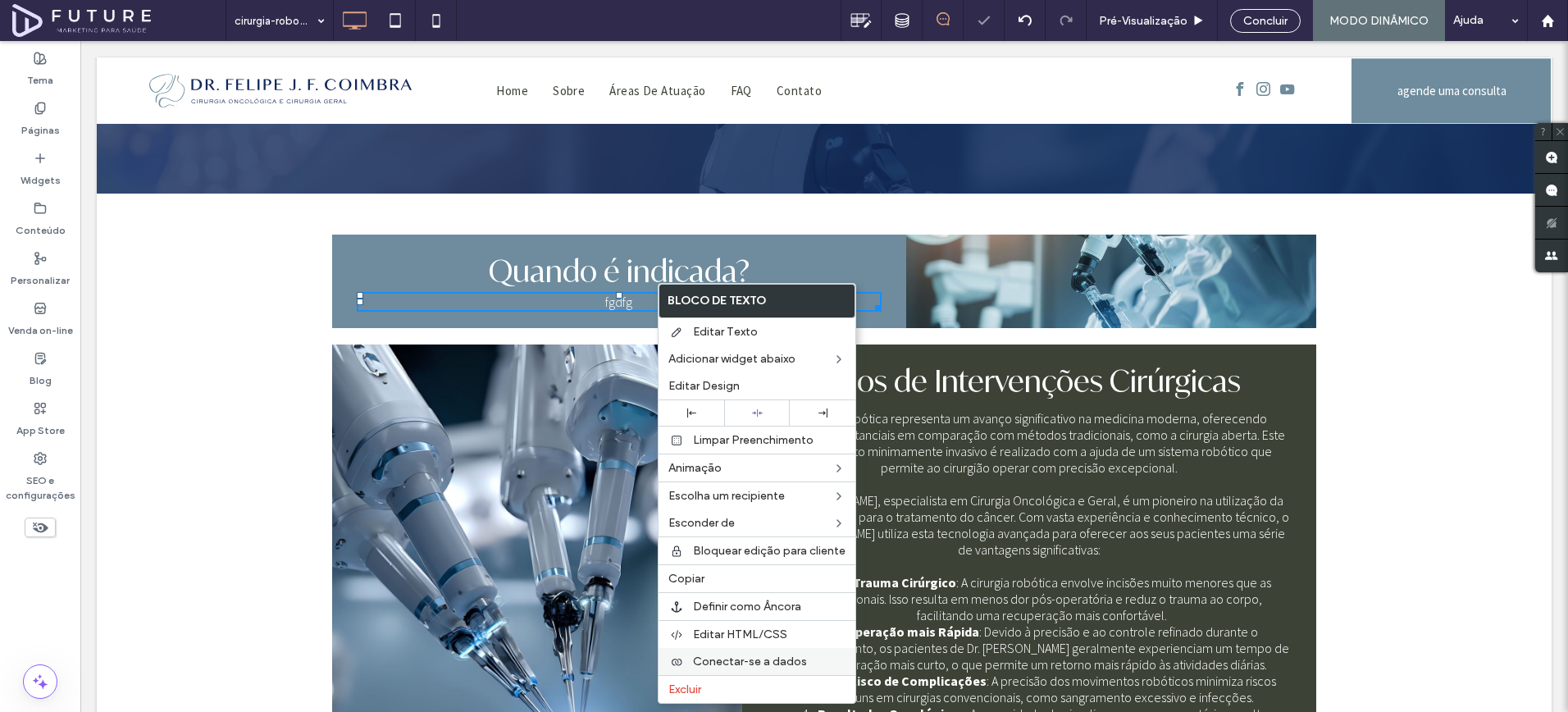
click at [740, 655] on span "Conectar-se a dados" at bounding box center [750, 661] width 114 height 14
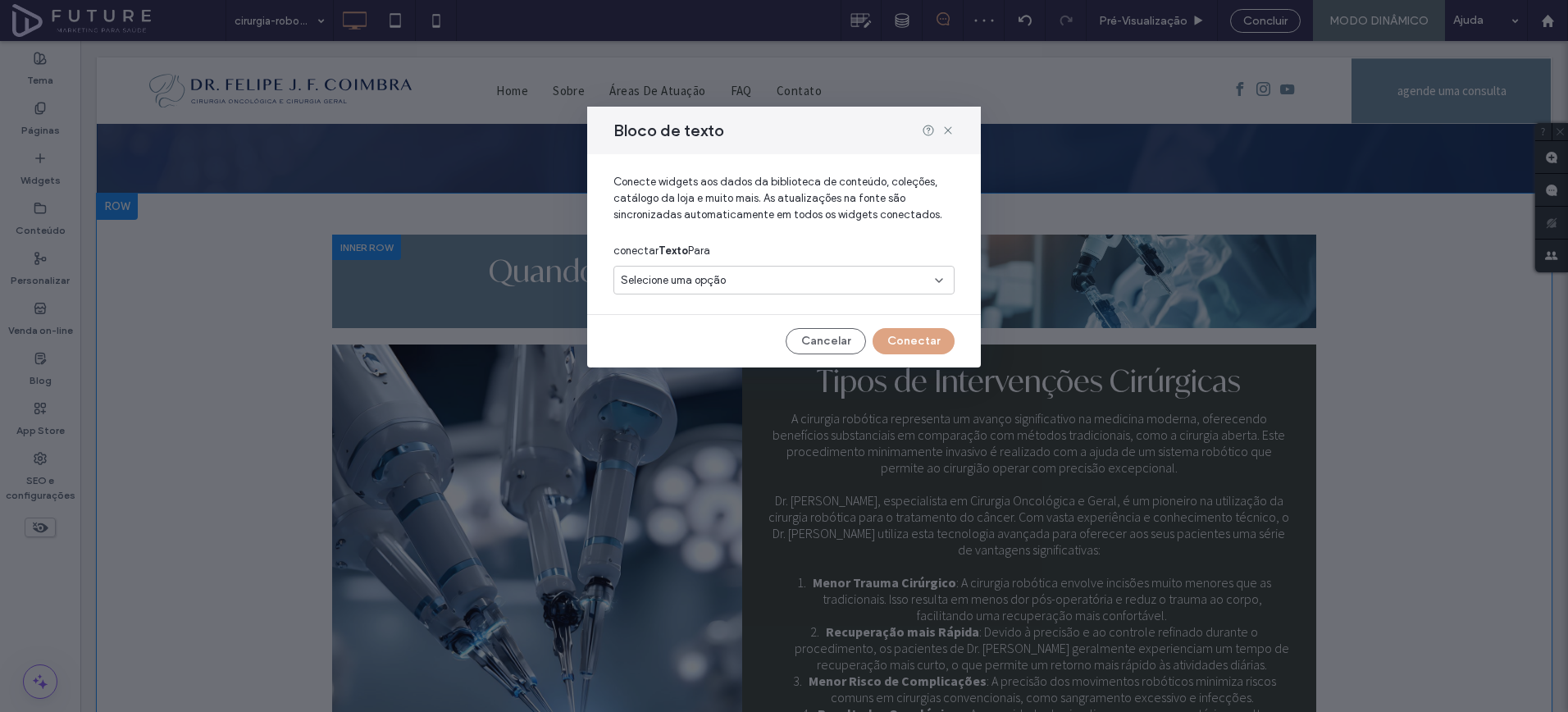
click at [732, 281] on div "Selecione uma opção" at bounding box center [774, 280] width 307 height 16
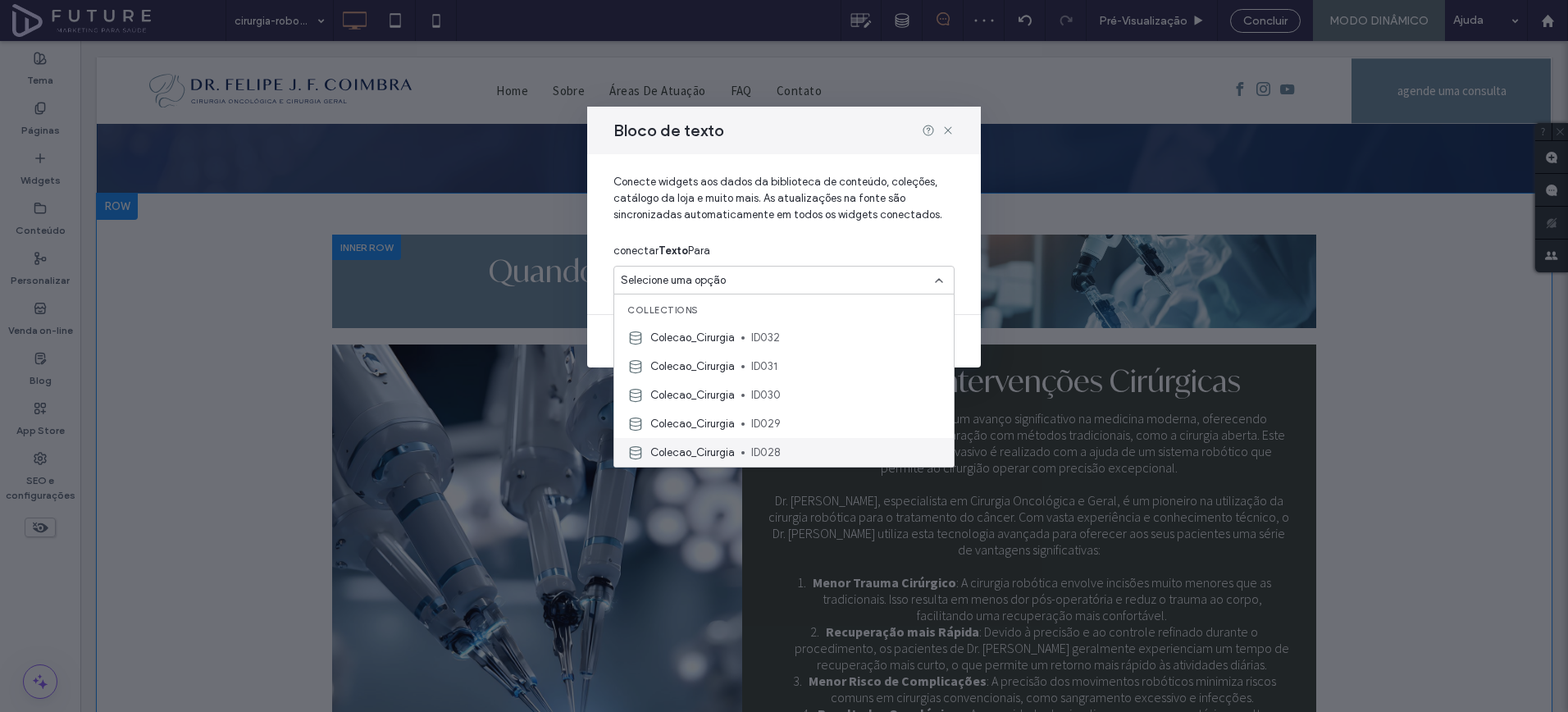
click at [762, 442] on div "Colecao_Cirurgia ID028" at bounding box center [784, 452] width 340 height 28
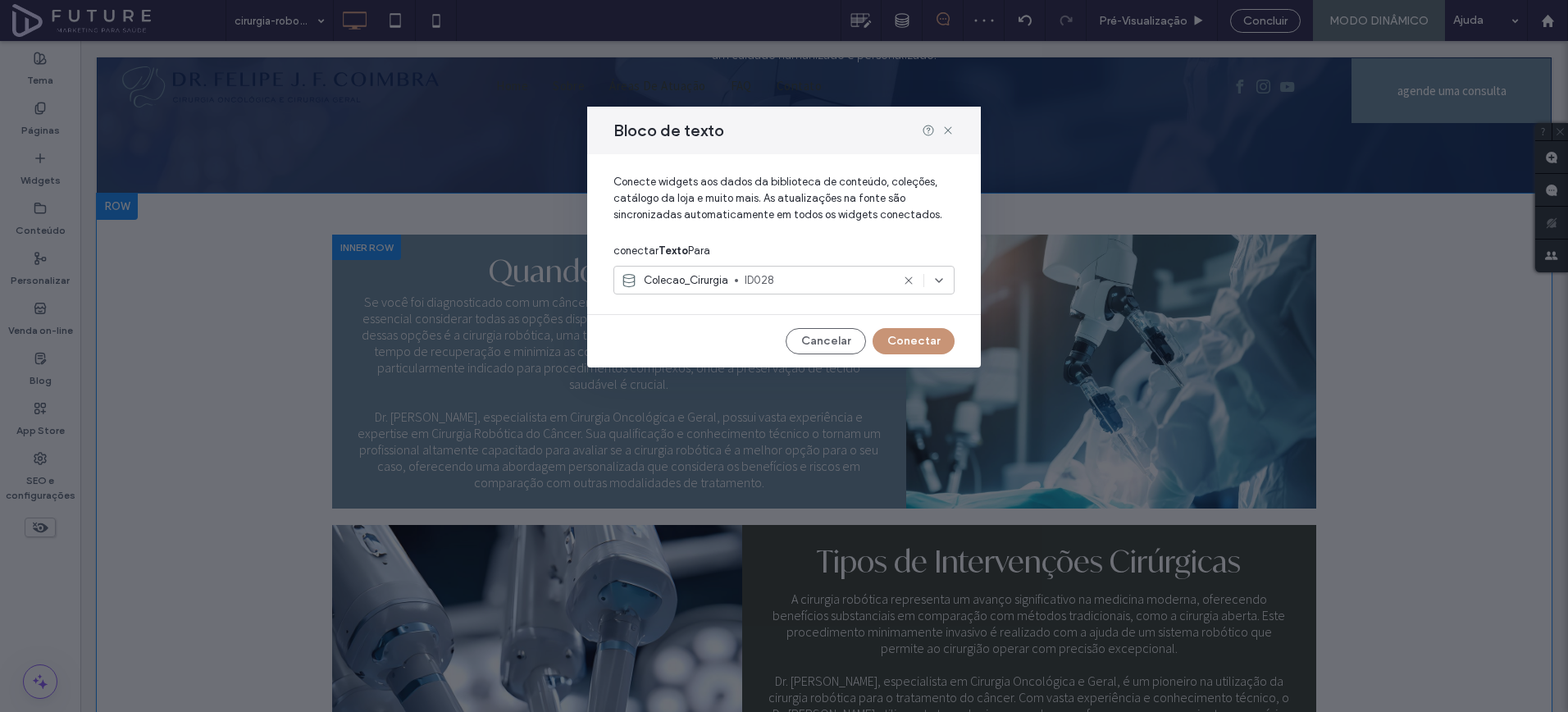
click at [904, 345] on button "Conectar" at bounding box center [914, 341] width 82 height 27
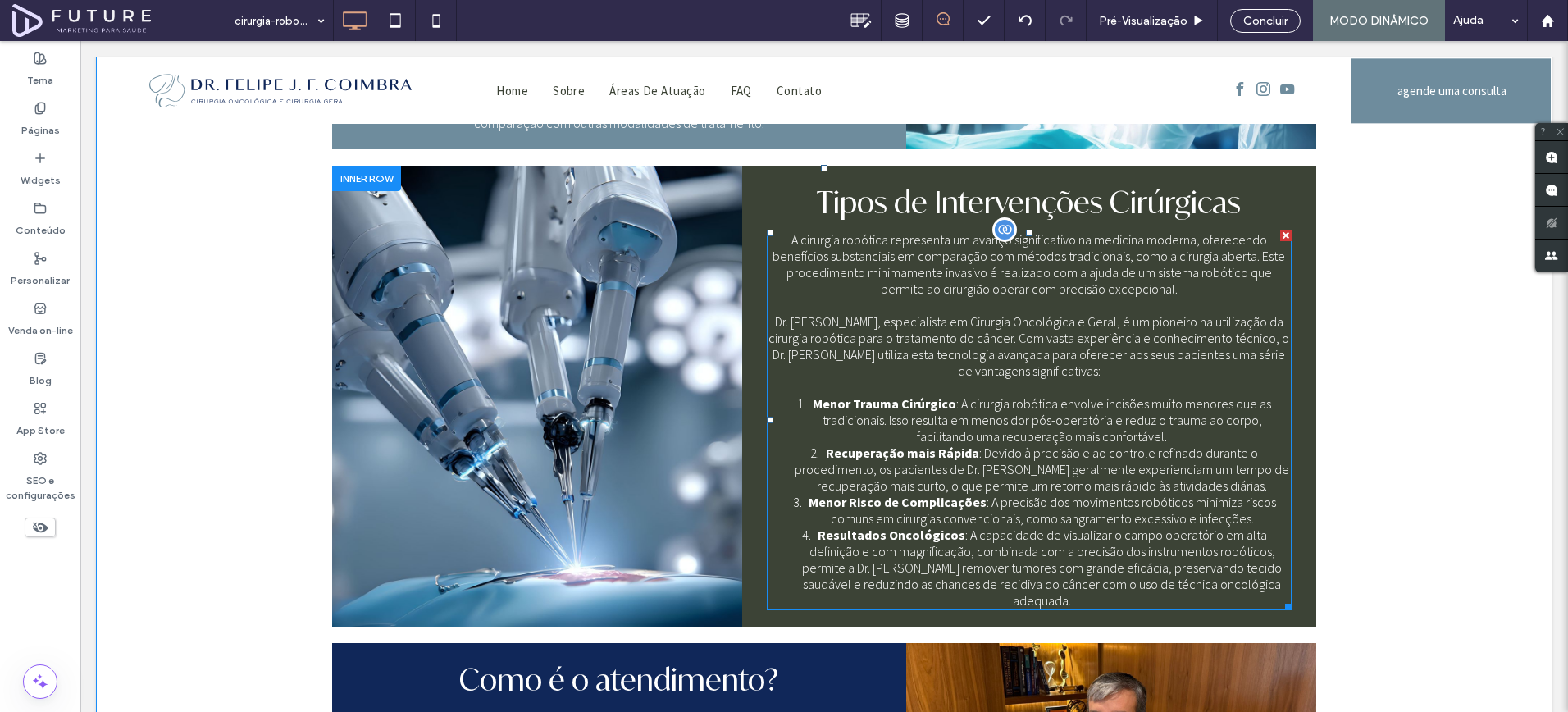
scroll to position [913, 0]
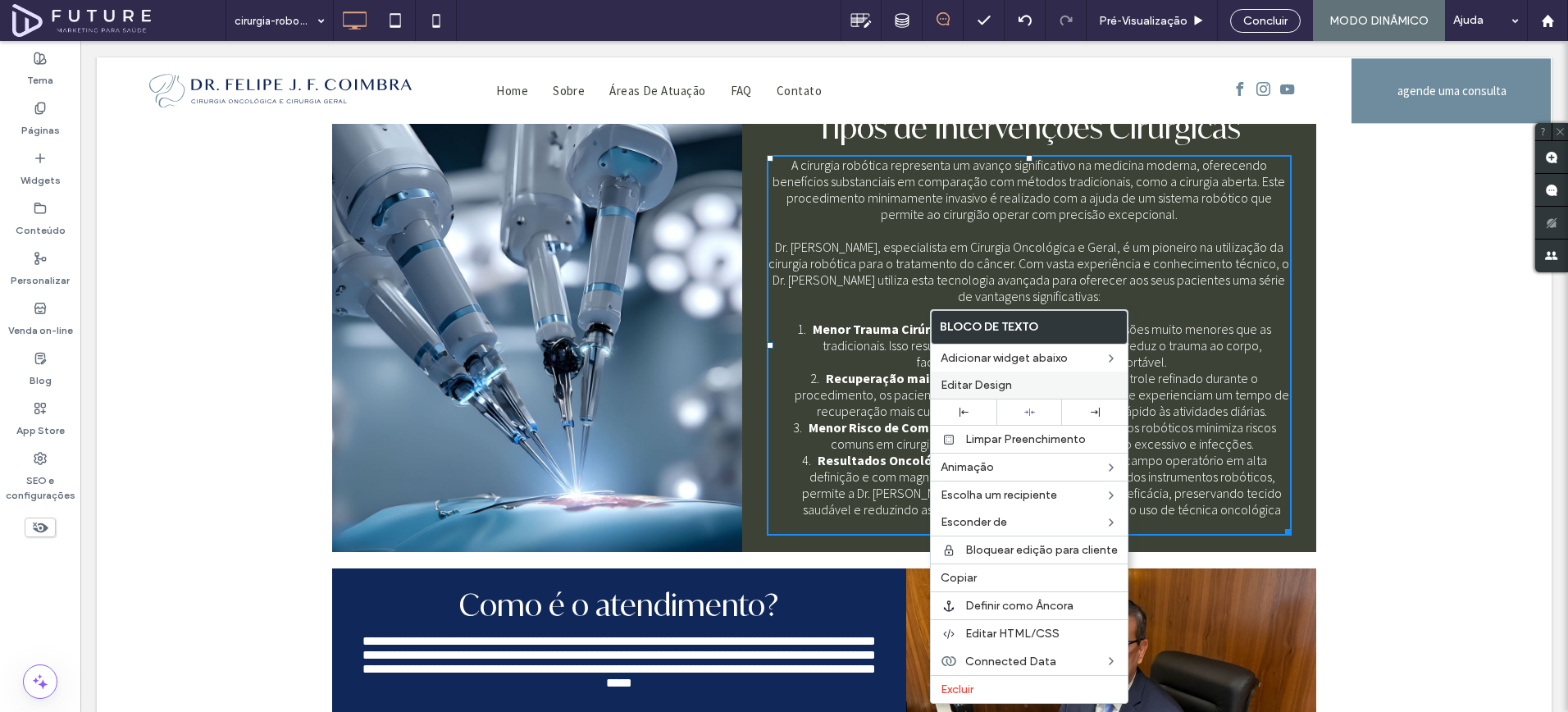
click at [1026, 379] on label "Editar Design" at bounding box center [1029, 385] width 177 height 14
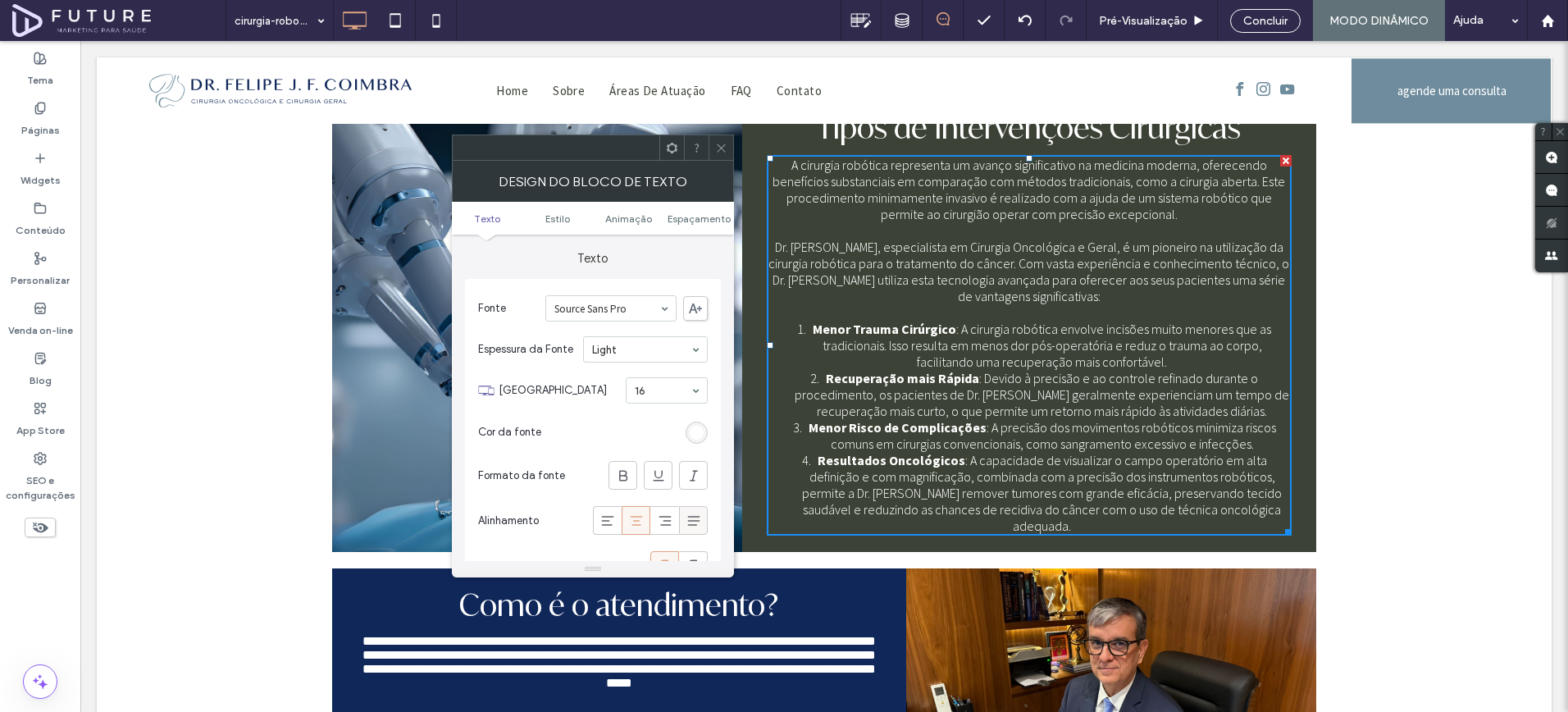
click at [701, 525] on icon at bounding box center [694, 520] width 16 height 16
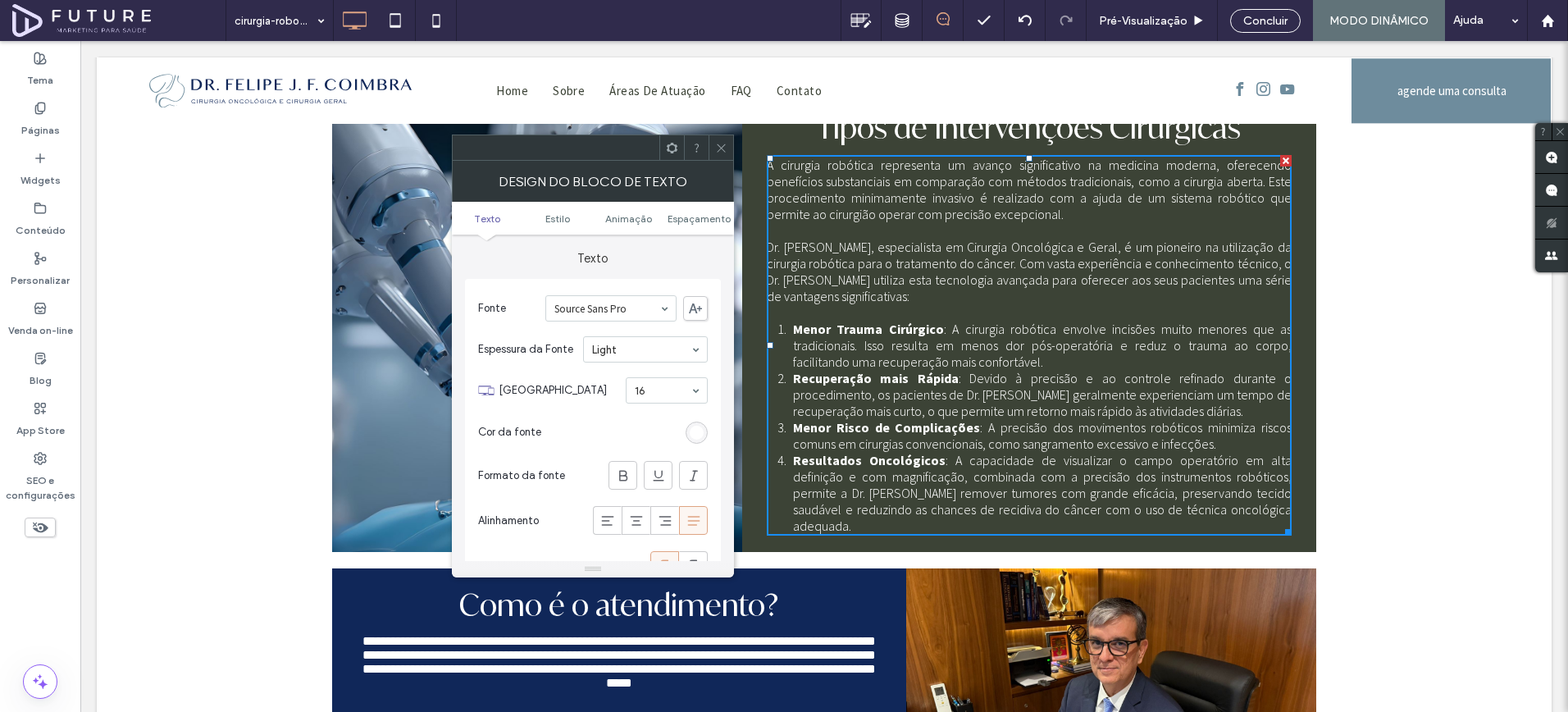
click at [720, 145] on icon at bounding box center [720, 148] width 12 height 12
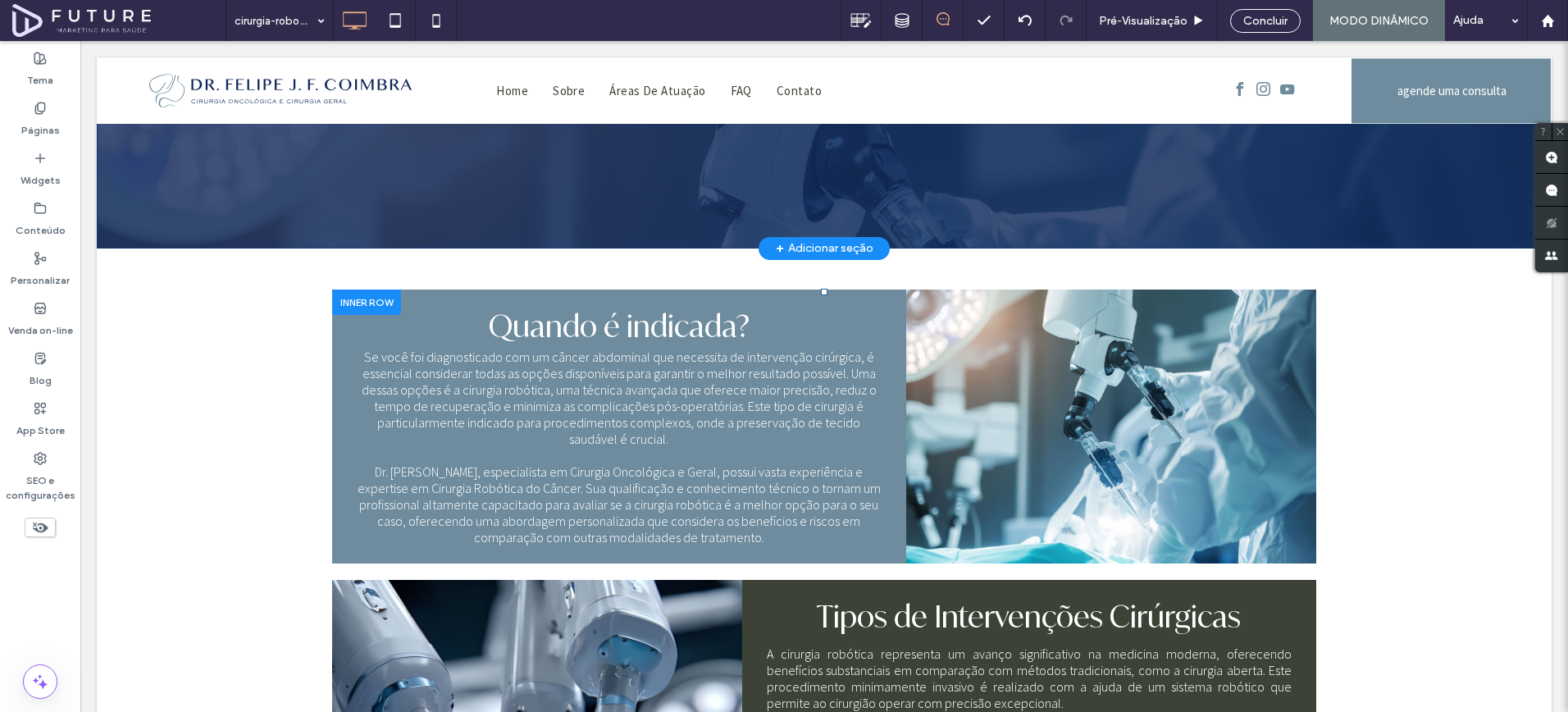
scroll to position [381, 0]
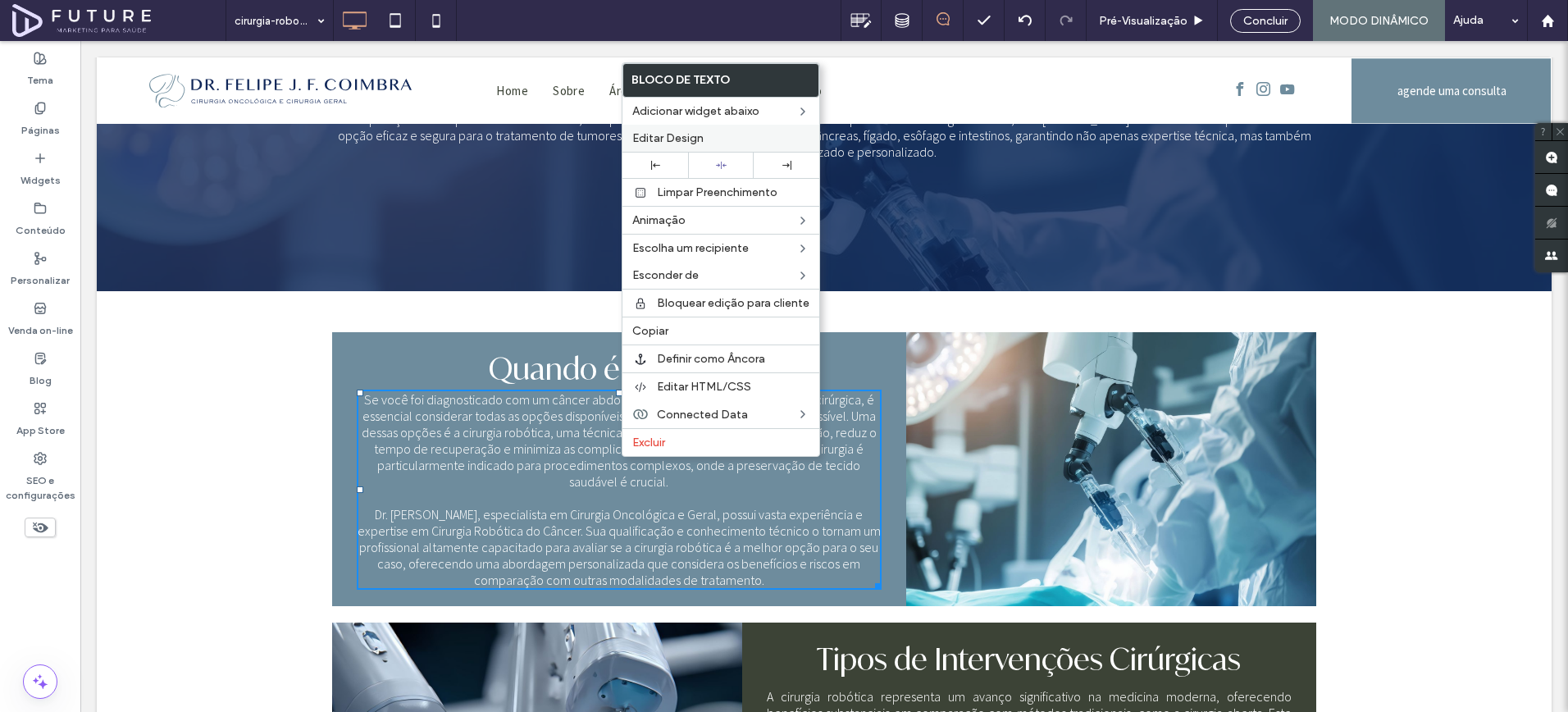
click at [707, 145] on label "Editar Design" at bounding box center [720, 137] width 177 height 14
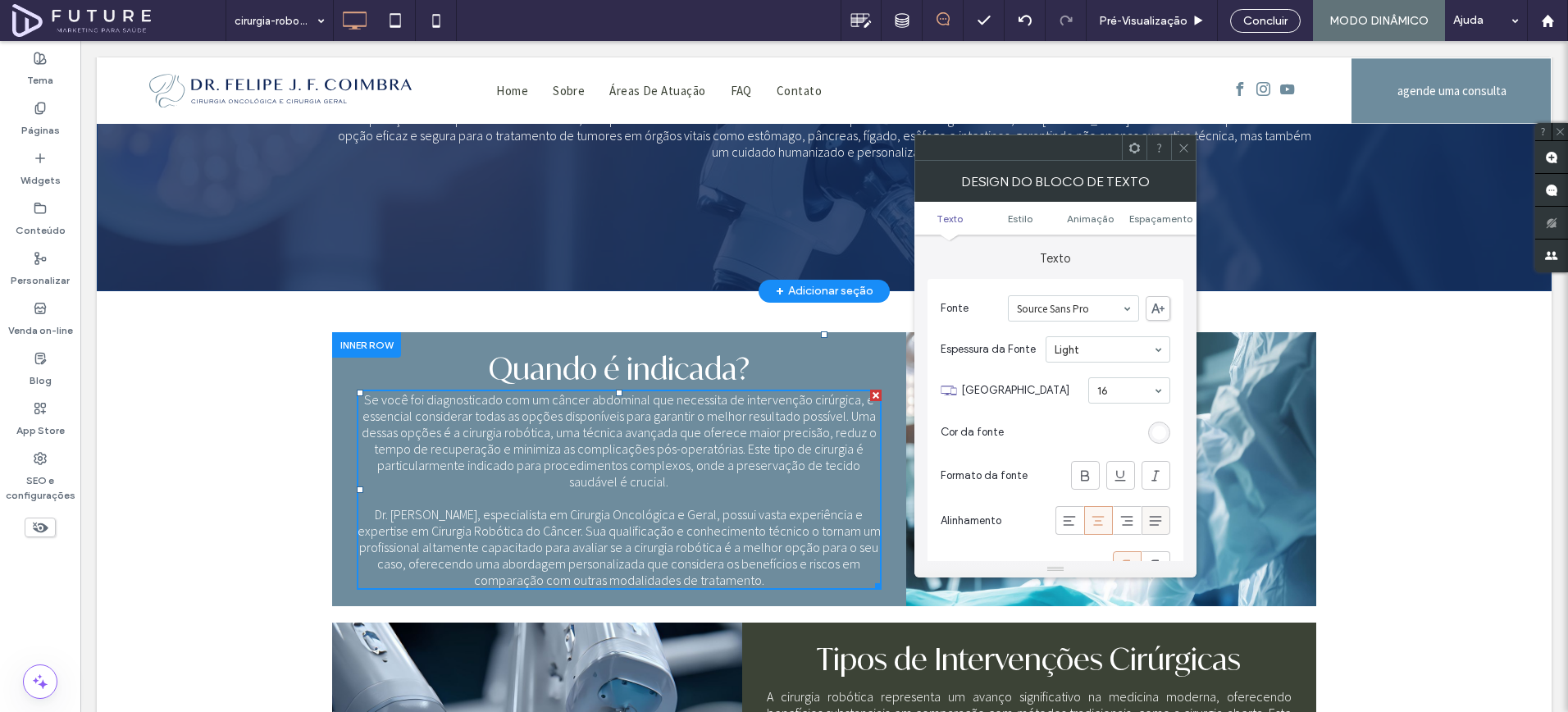
click at [1163, 518] on icon at bounding box center [1156, 520] width 16 height 16
click at [1179, 145] on icon at bounding box center [1183, 148] width 12 height 12
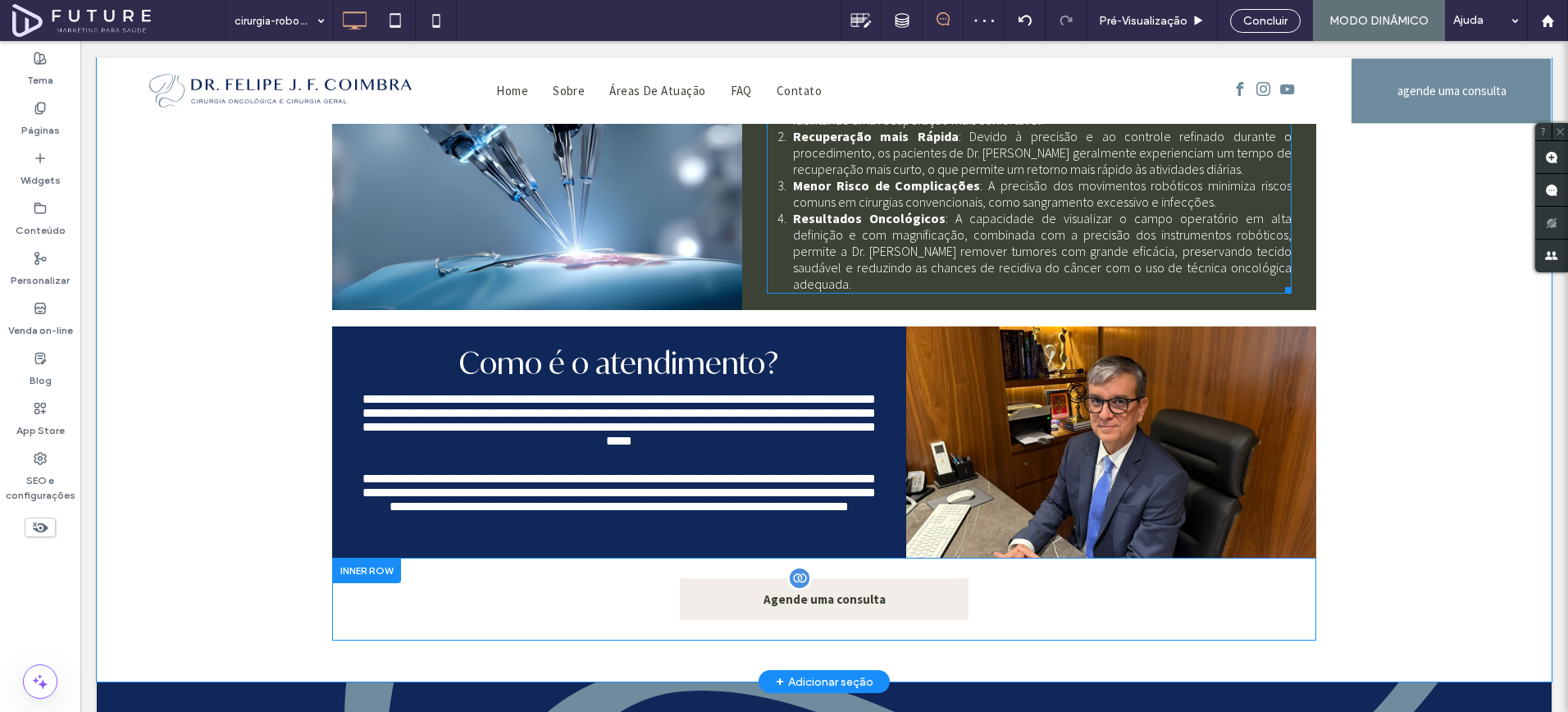
scroll to position [1293, 0]
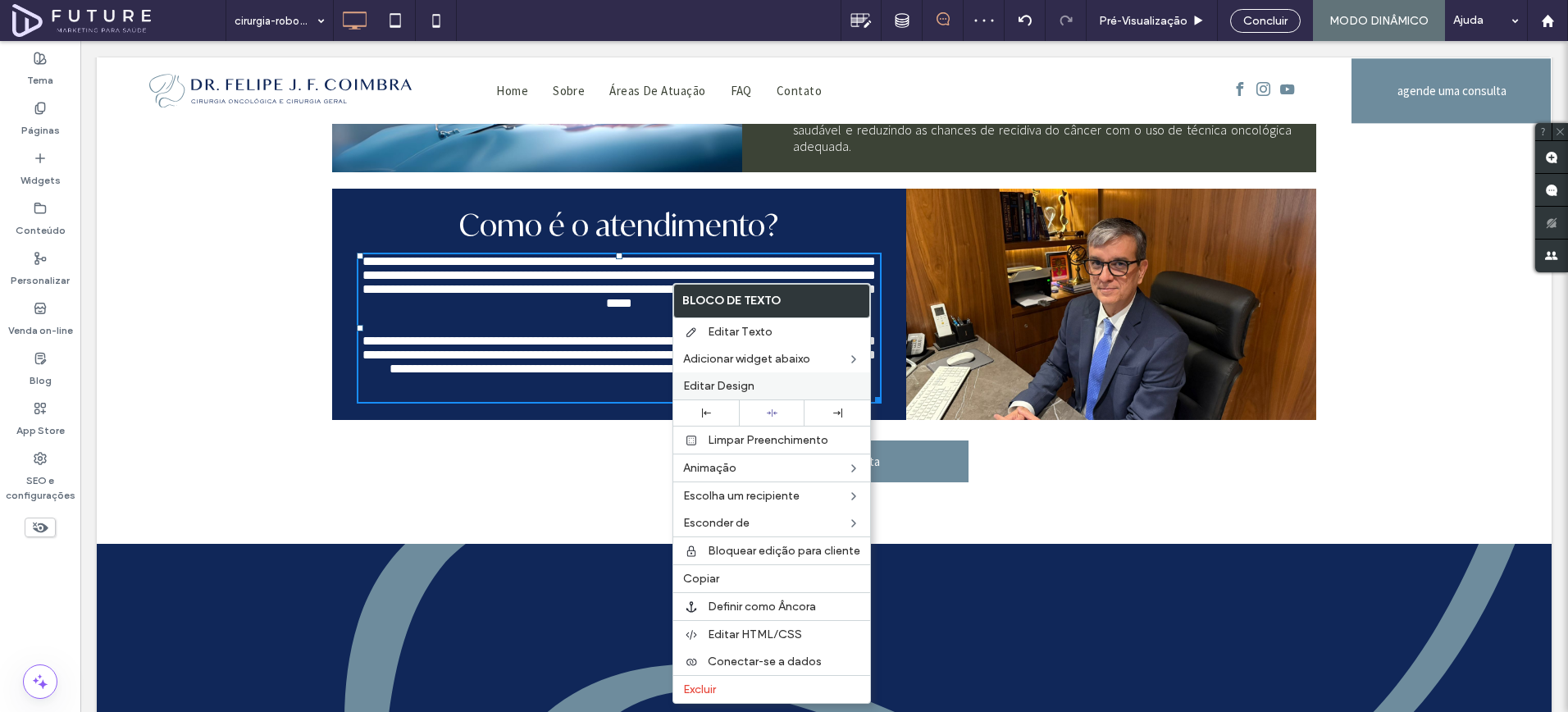
click at [735, 385] on span "Editar Design" at bounding box center [719, 386] width 71 height 14
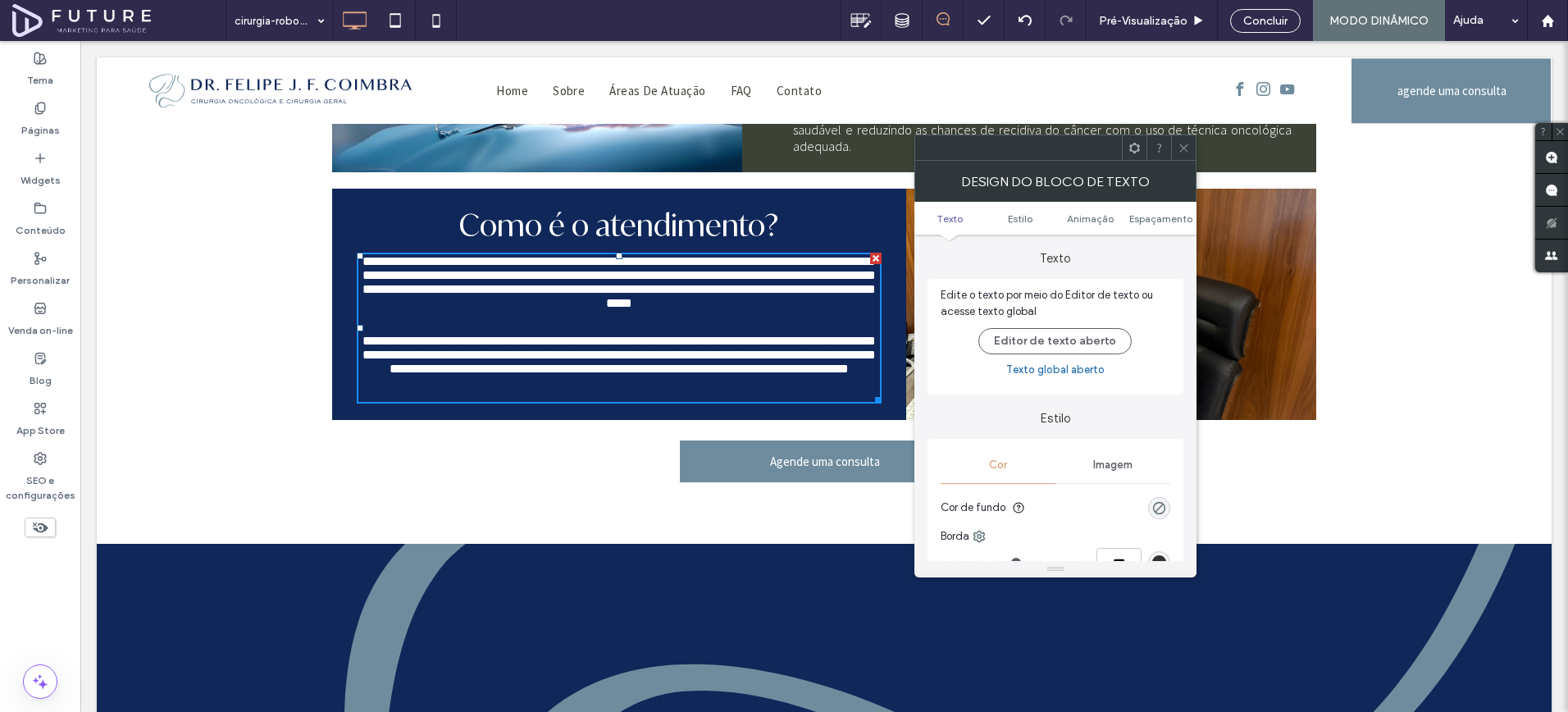
drag, startPoint x: 1177, startPoint y: 150, endPoint x: 1046, endPoint y: 209, distance: 143.7
click at [1178, 150] on icon at bounding box center [1183, 148] width 12 height 12
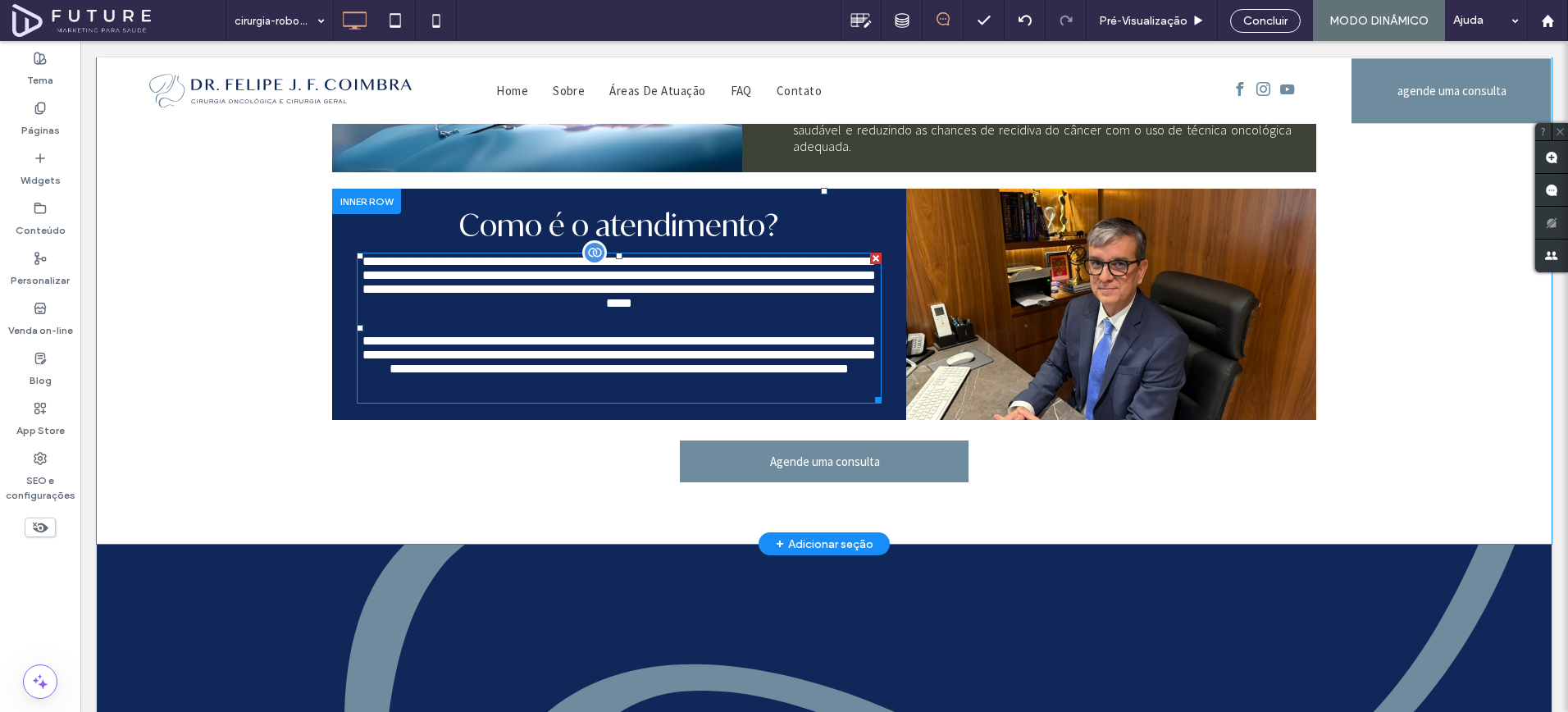
click at [739, 278] on p "**********" at bounding box center [619, 287] width 525 height 66
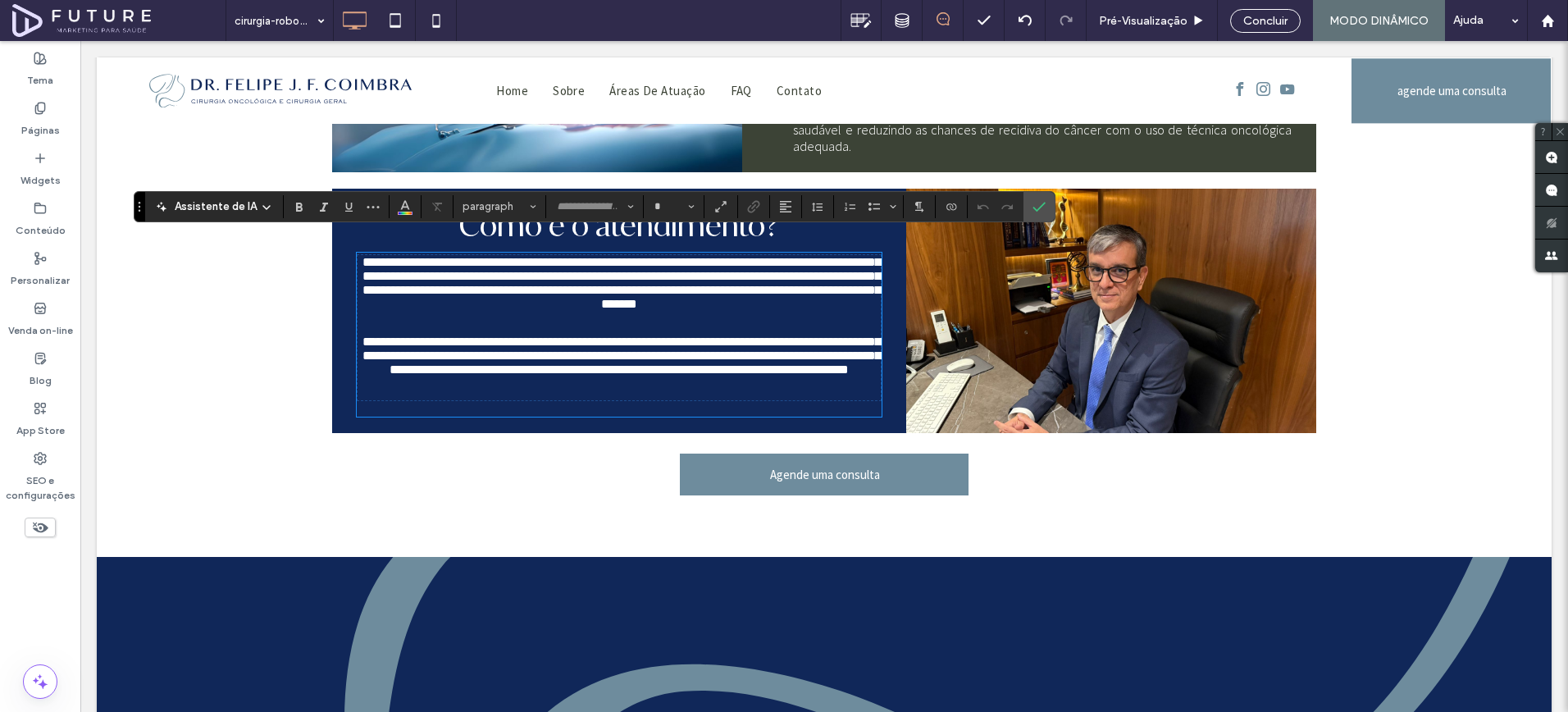
type input "**********"
type input "**"
click at [739, 278] on p "**********" at bounding box center [619, 288] width 523 height 66
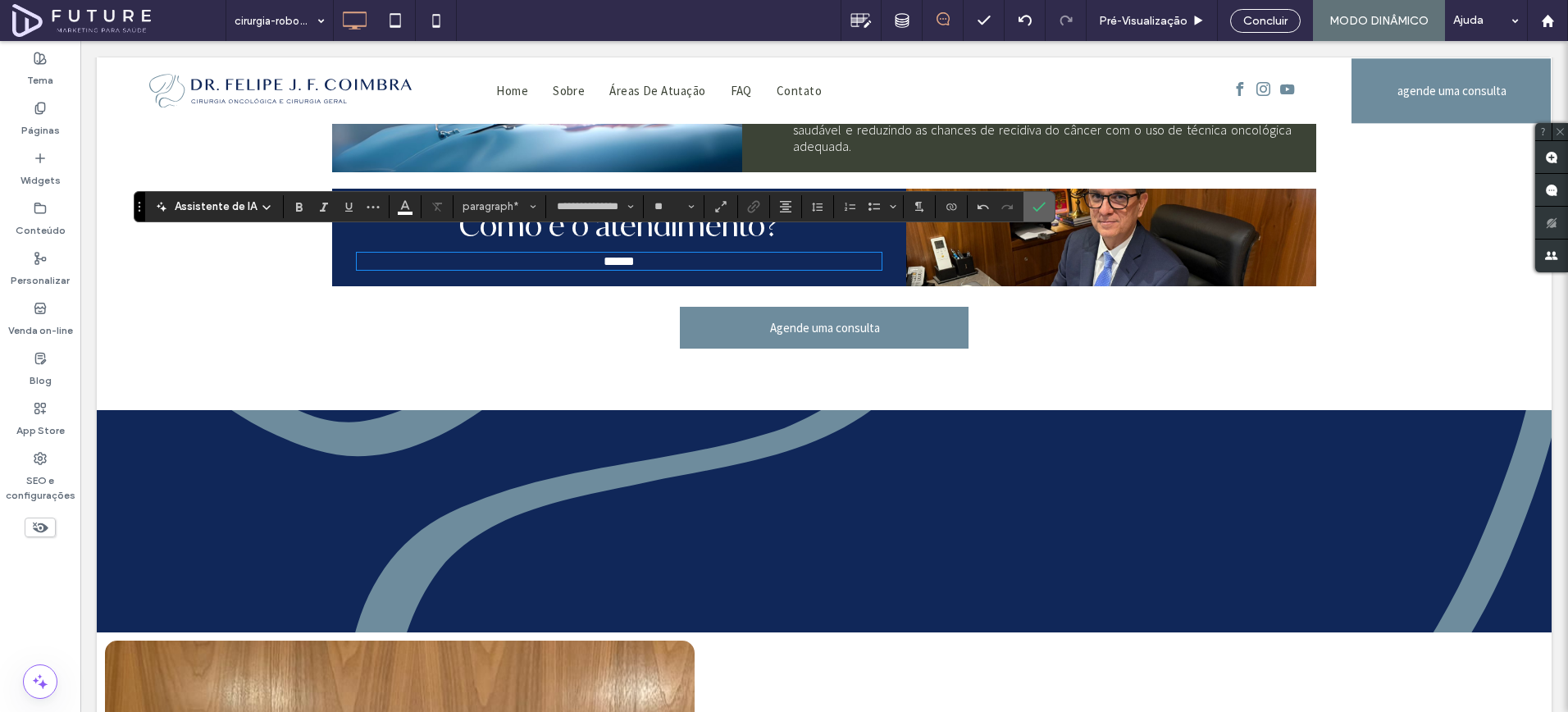
click at [1038, 211] on icon "Confirmar" at bounding box center [1039, 206] width 13 height 13
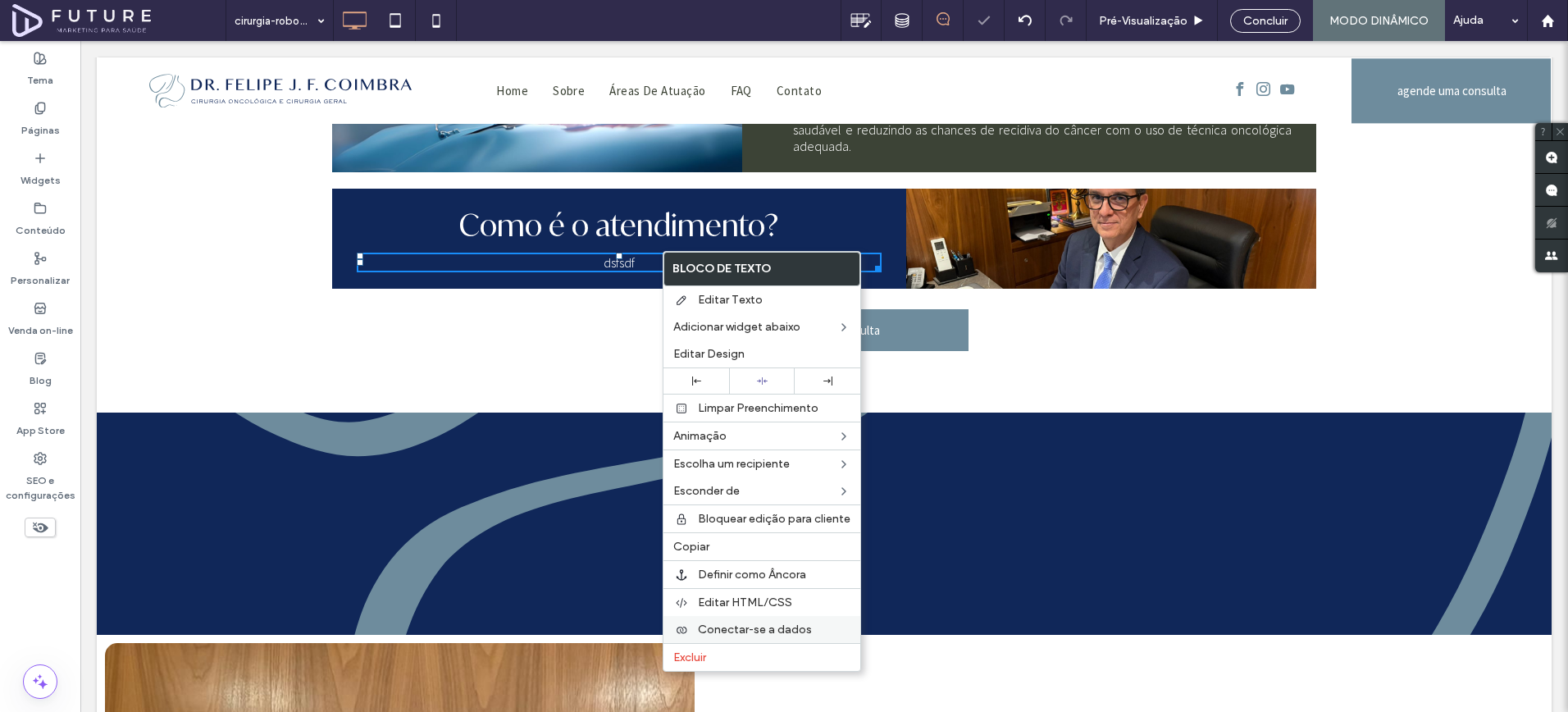
click at [723, 630] on span "Conectar-se a dados" at bounding box center [755, 629] width 114 height 14
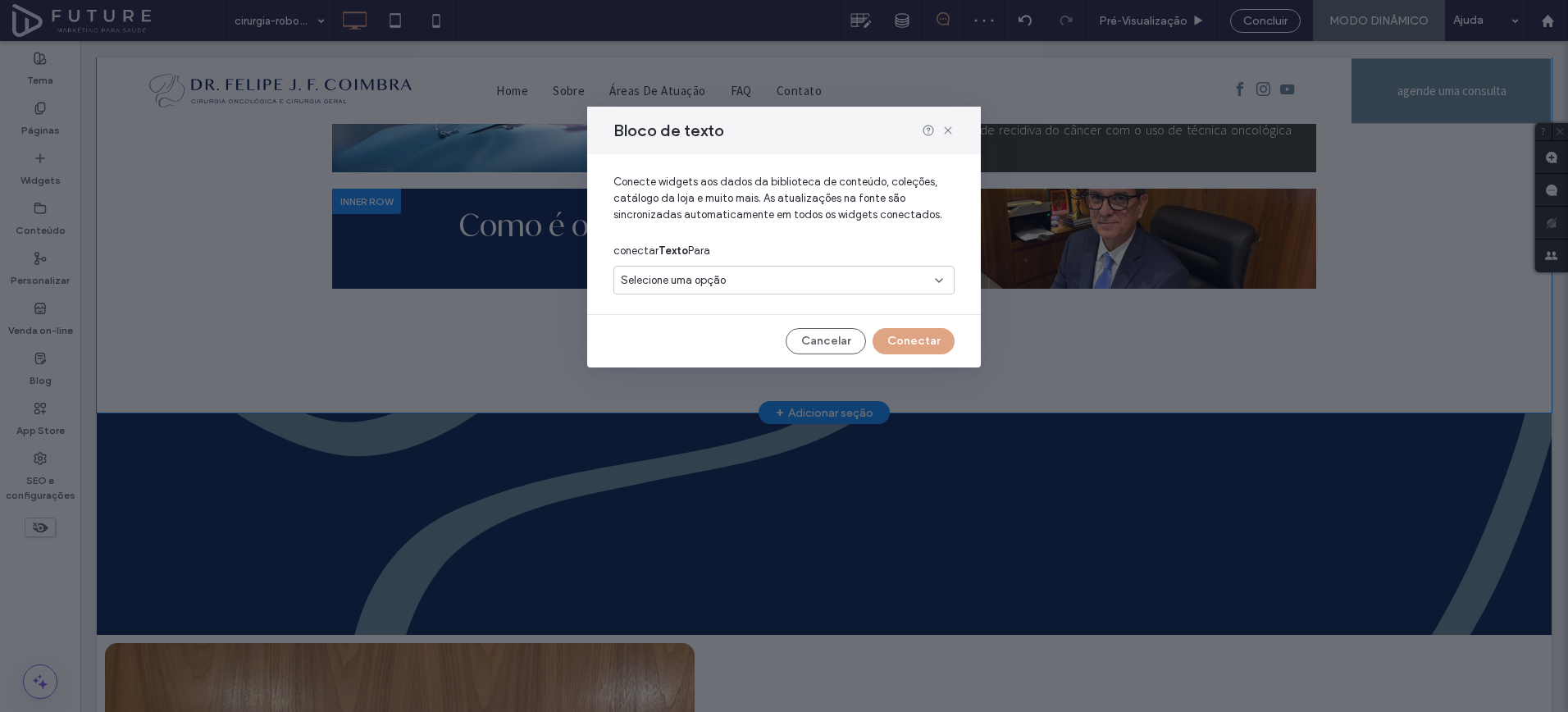
click at [798, 277] on div "Selecione uma opção" at bounding box center [774, 280] width 307 height 16
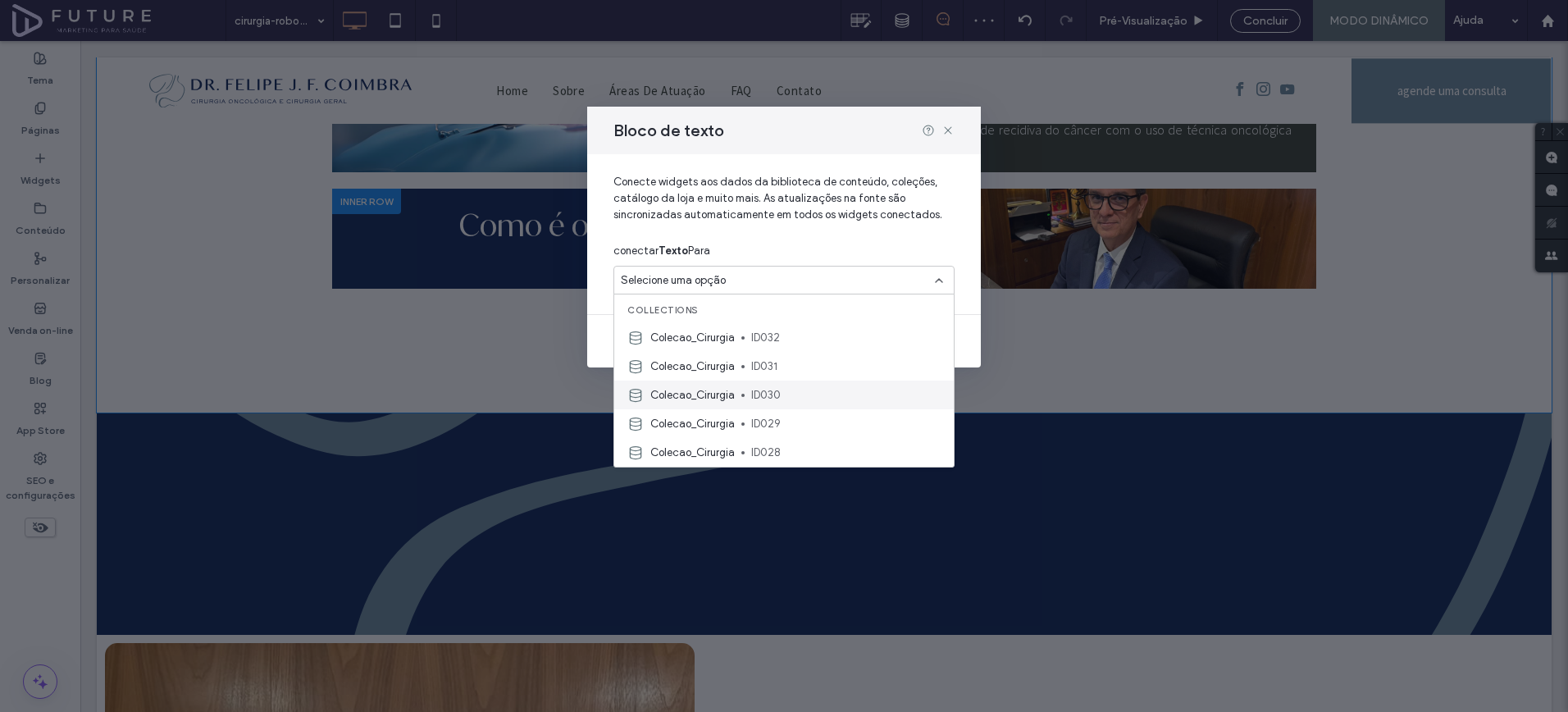
click at [806, 400] on span "ID030" at bounding box center [846, 395] width 190 height 16
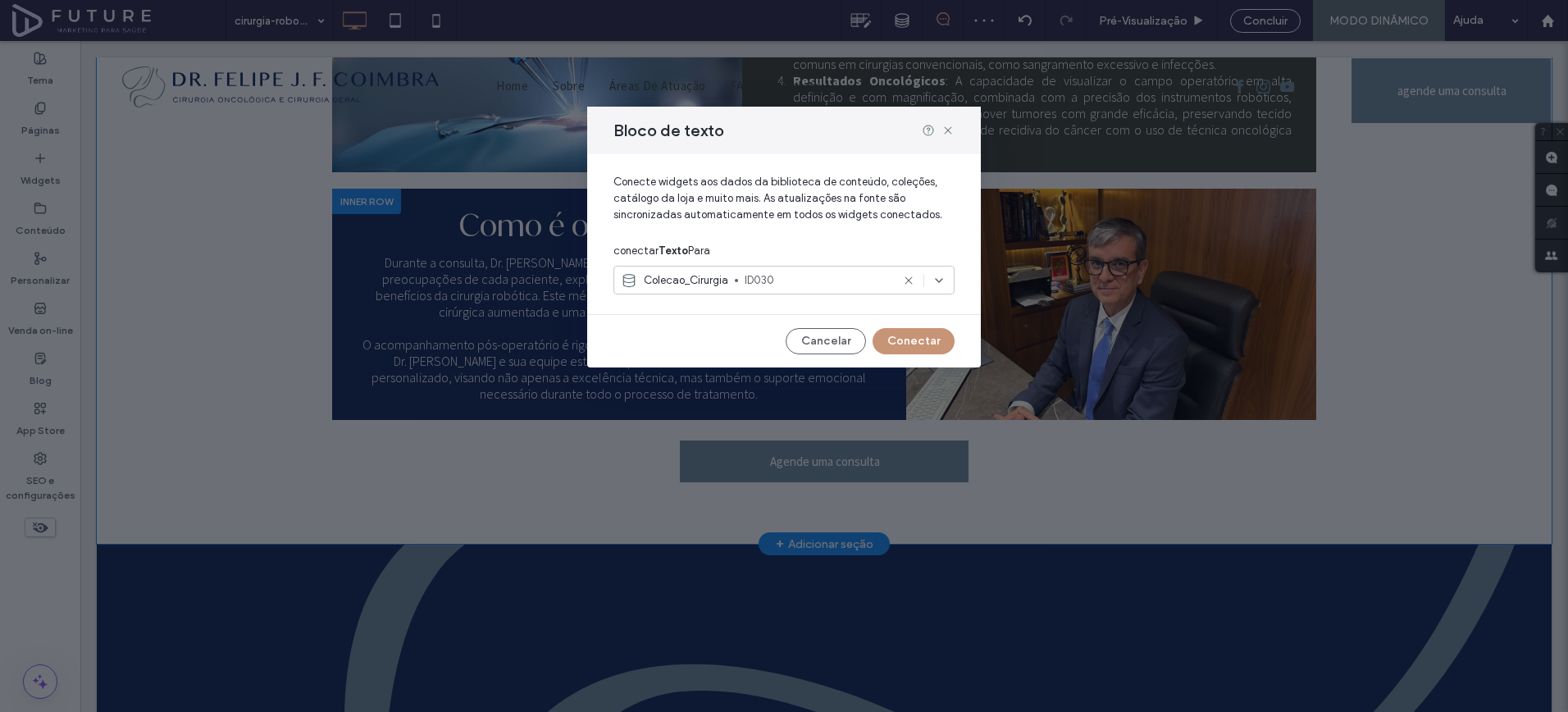
click at [920, 342] on button "Conectar" at bounding box center [914, 341] width 82 height 27
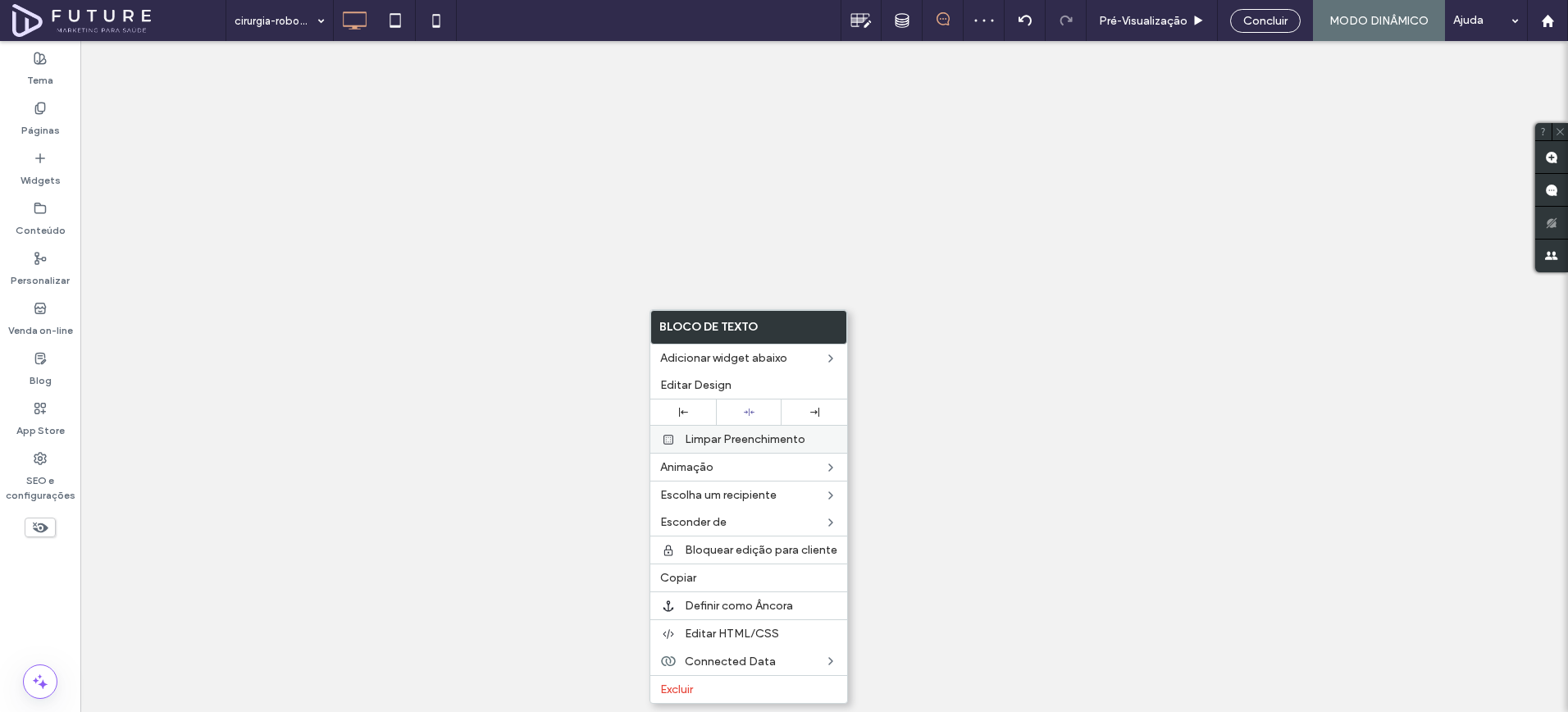
click at [731, 379] on label "Editar Design" at bounding box center [749, 385] width 177 height 14
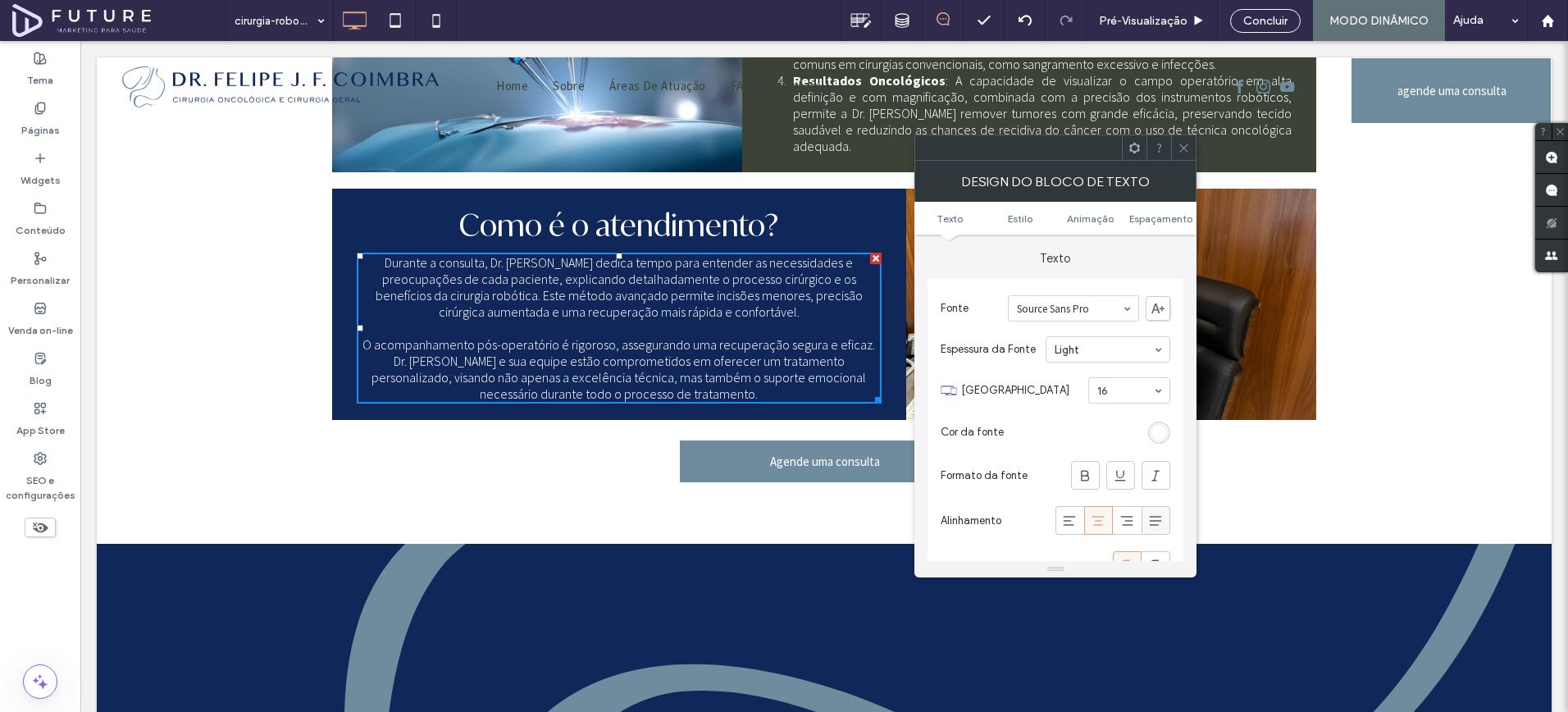
click at [1146, 524] on div at bounding box center [1157, 520] width 27 height 27
click at [1183, 144] on icon at bounding box center [1183, 148] width 12 height 12
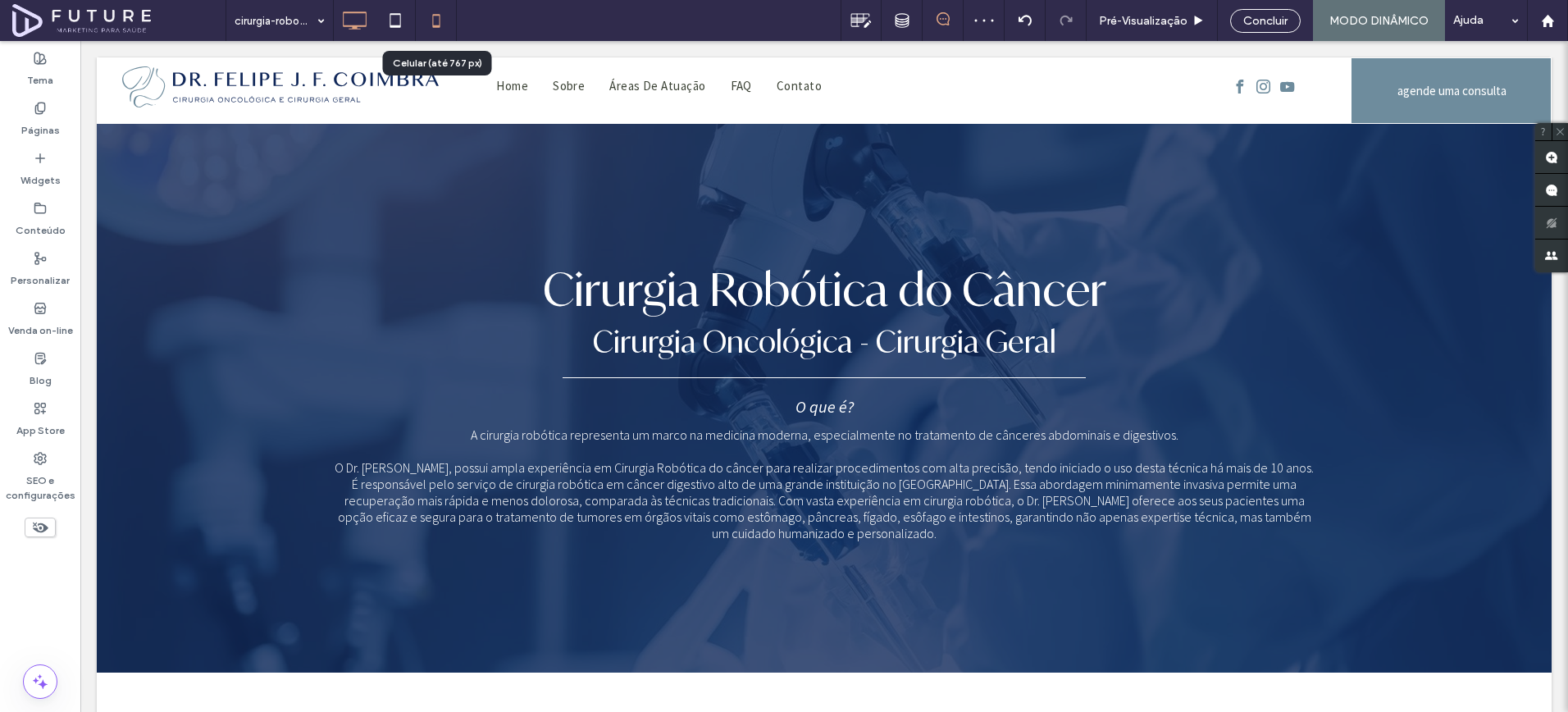
click at [437, 20] on icon at bounding box center [436, 20] width 33 height 33
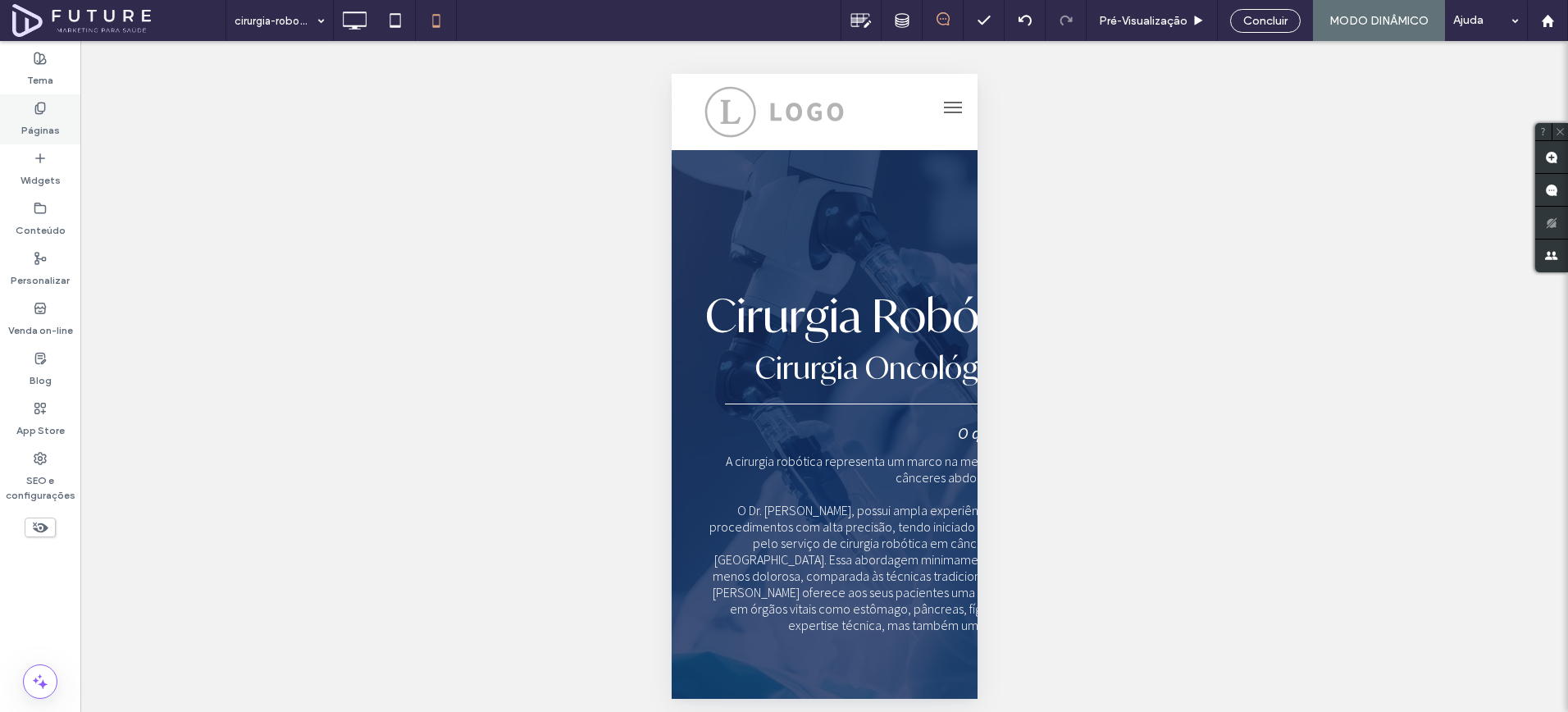
click at [49, 129] on label "Páginas" at bounding box center [40, 126] width 38 height 23
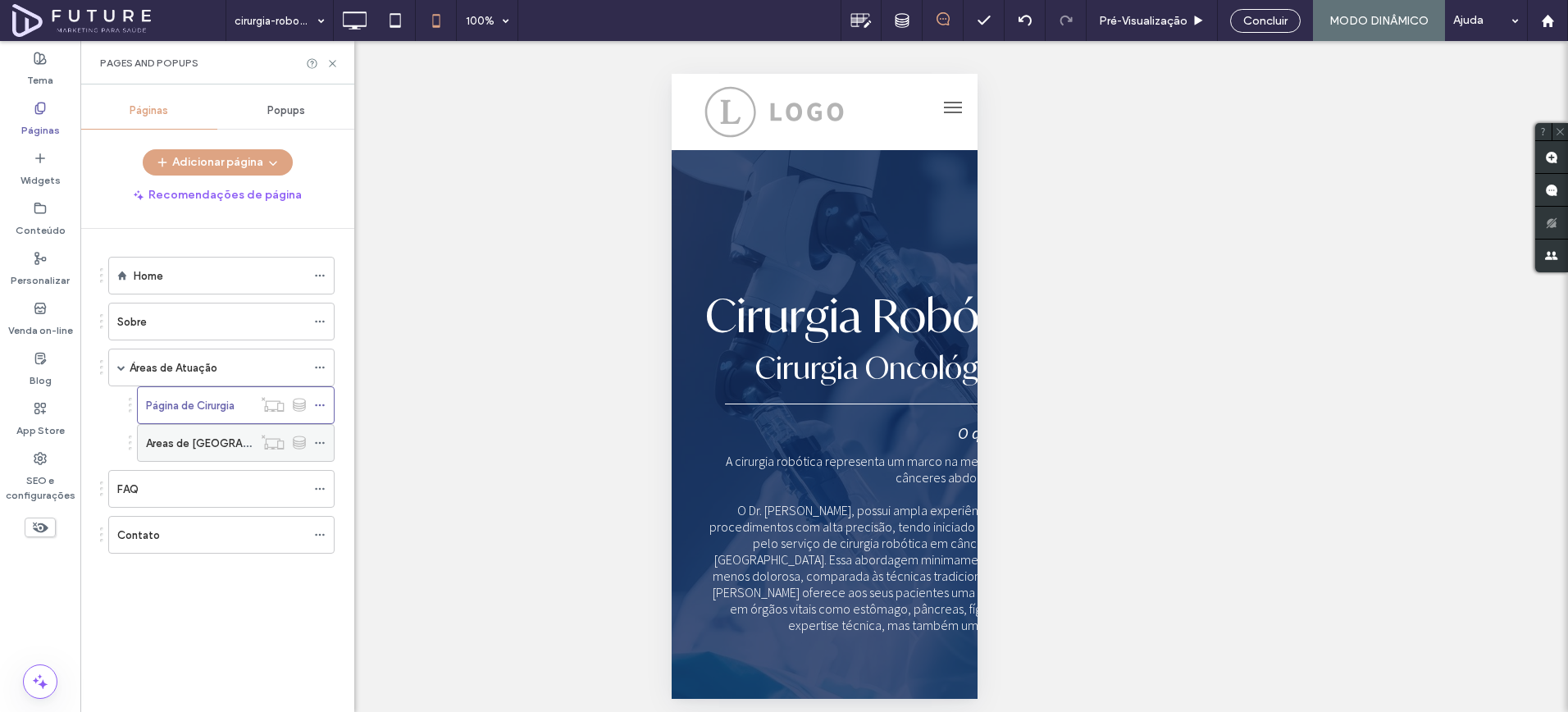
click at [193, 442] on label "Areas de [GEOGRAPHIC_DATA]" at bounding box center [224, 443] width 156 height 28
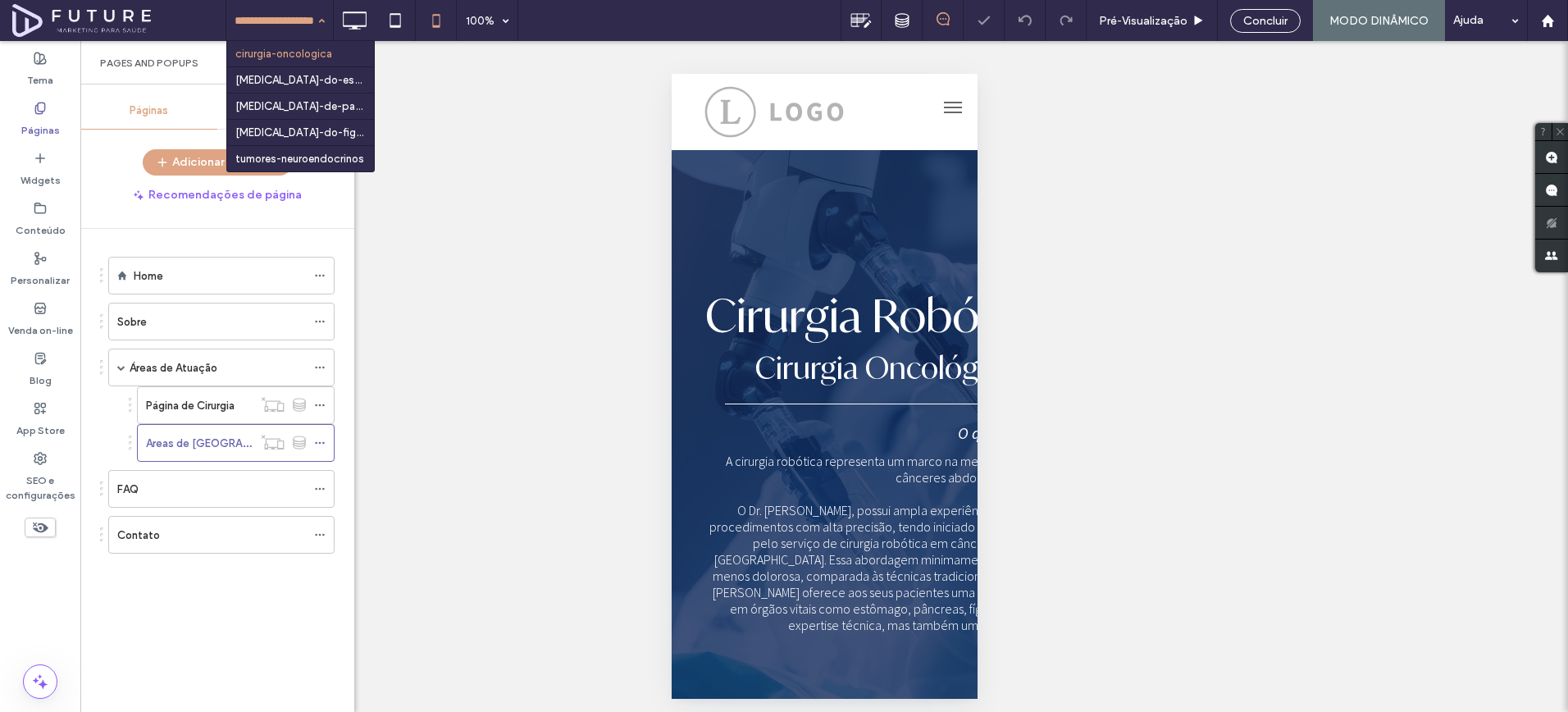
click at [295, 21] on input at bounding box center [276, 20] width 82 height 41
click at [368, 27] on icon at bounding box center [355, 20] width 33 height 33
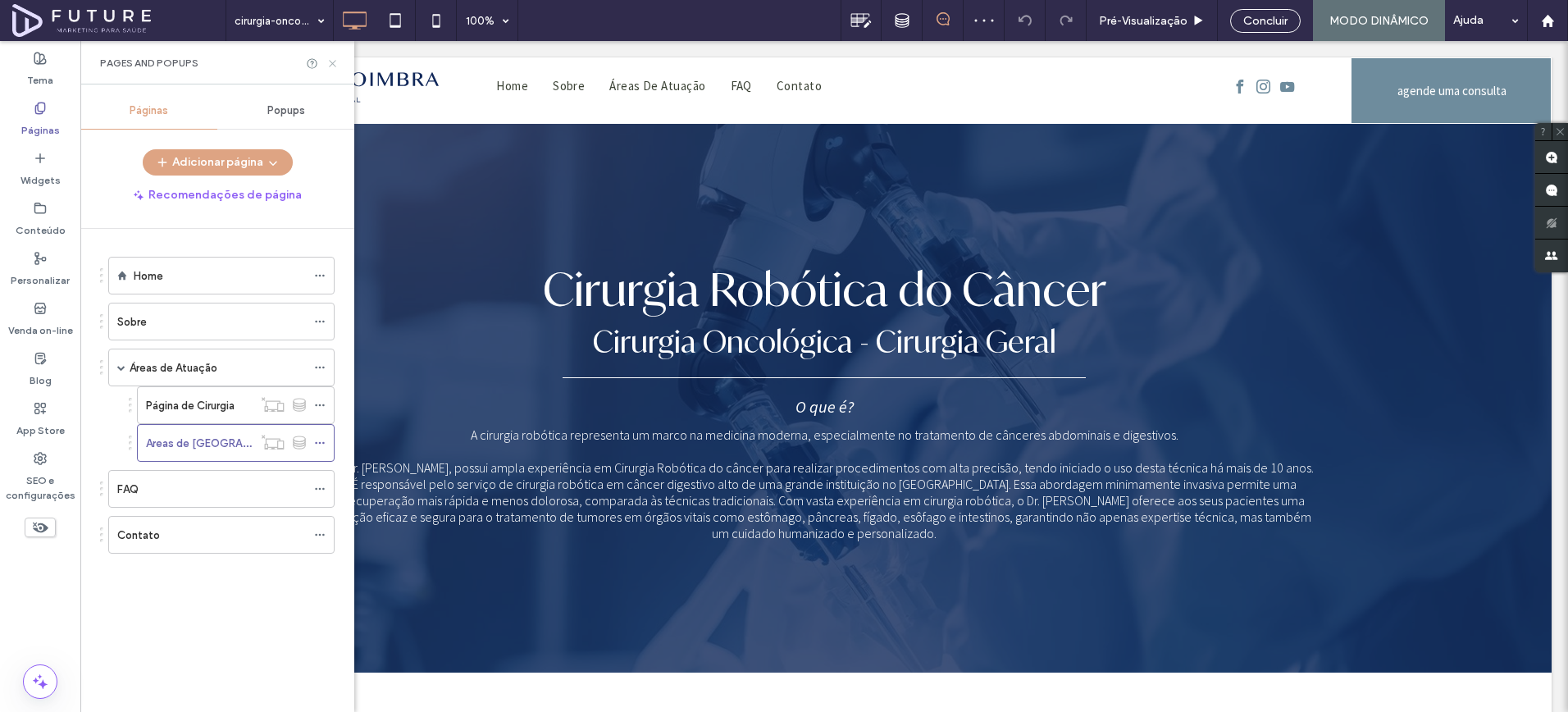
click at [337, 63] on icon at bounding box center [332, 63] width 12 height 12
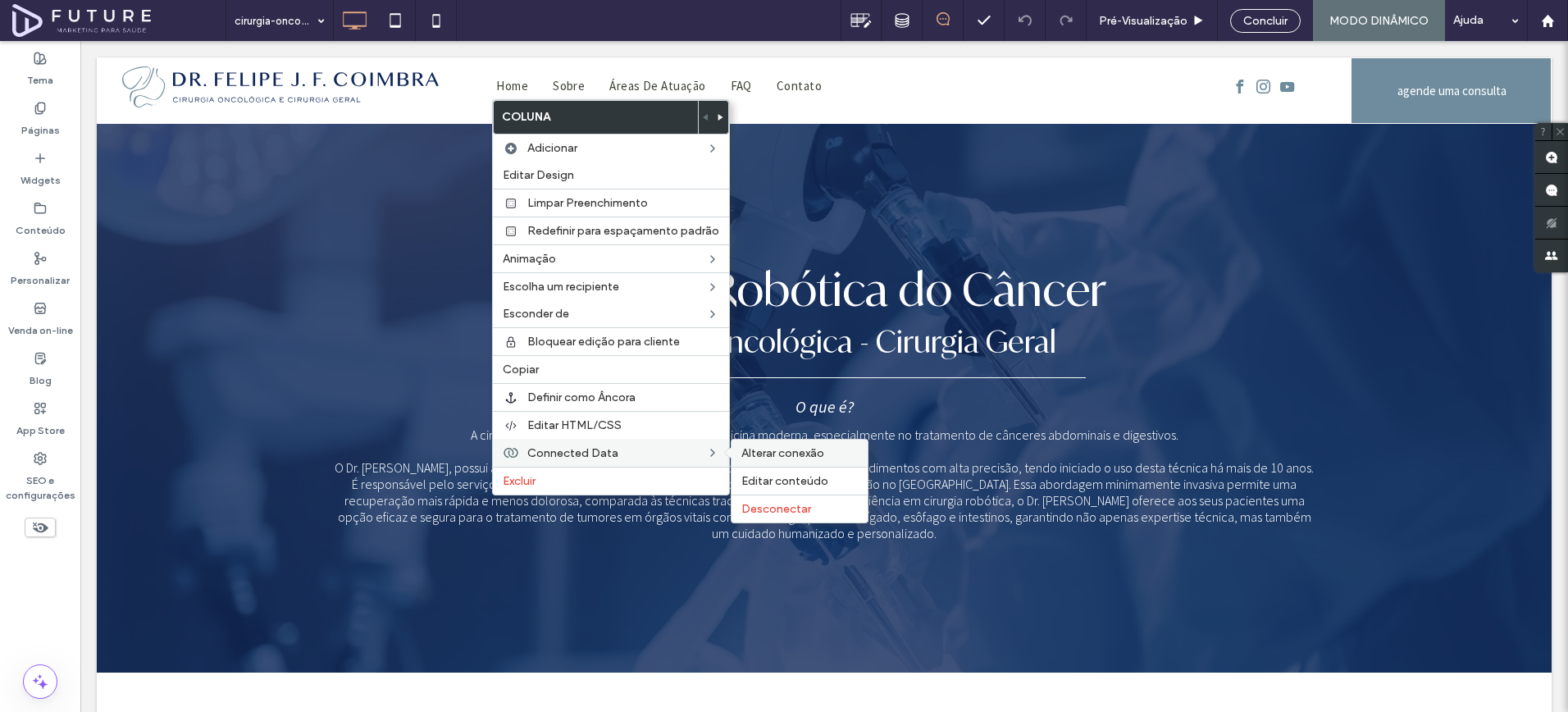
click at [819, 455] on span "Alterar conexão" at bounding box center [783, 453] width 82 height 14
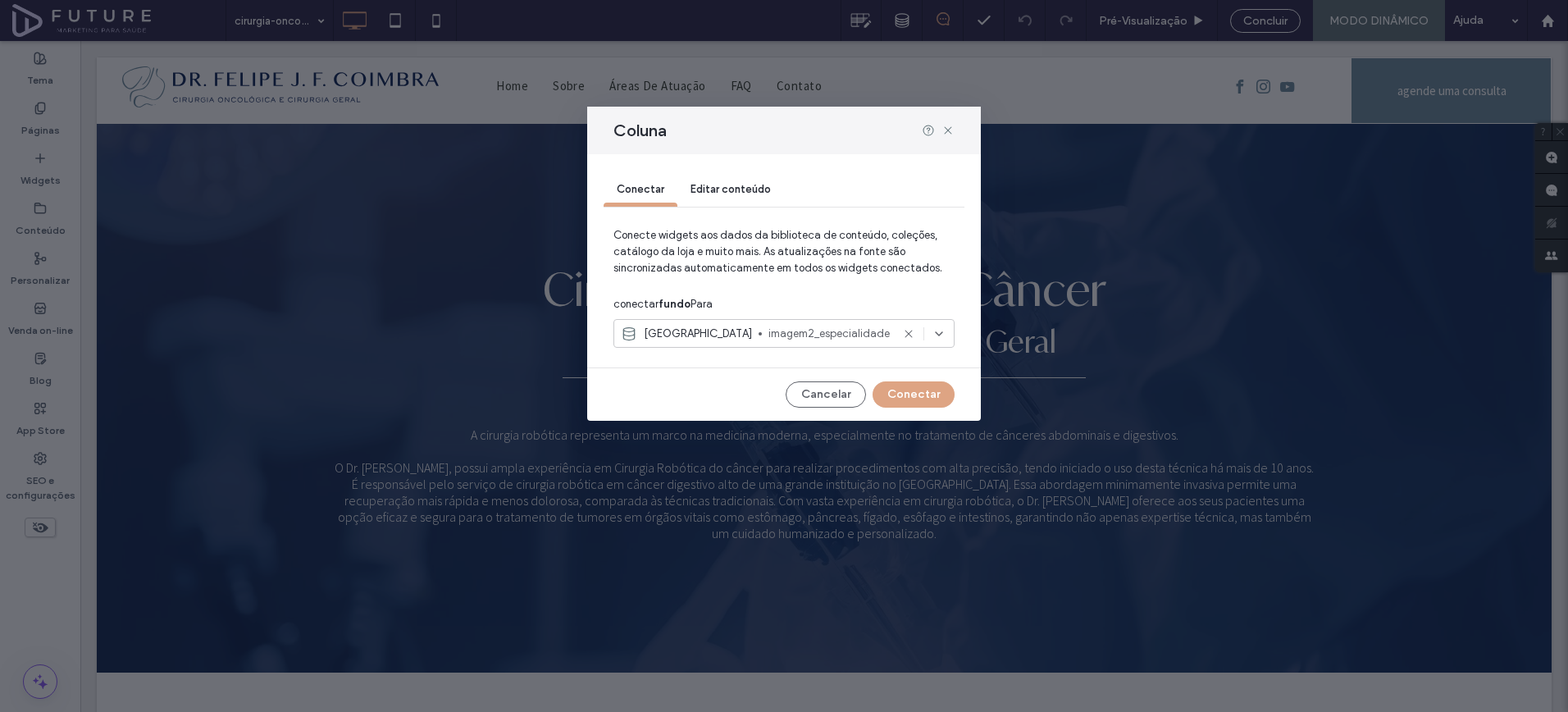
click at [759, 334] on div at bounding box center [761, 334] width 4 height 4
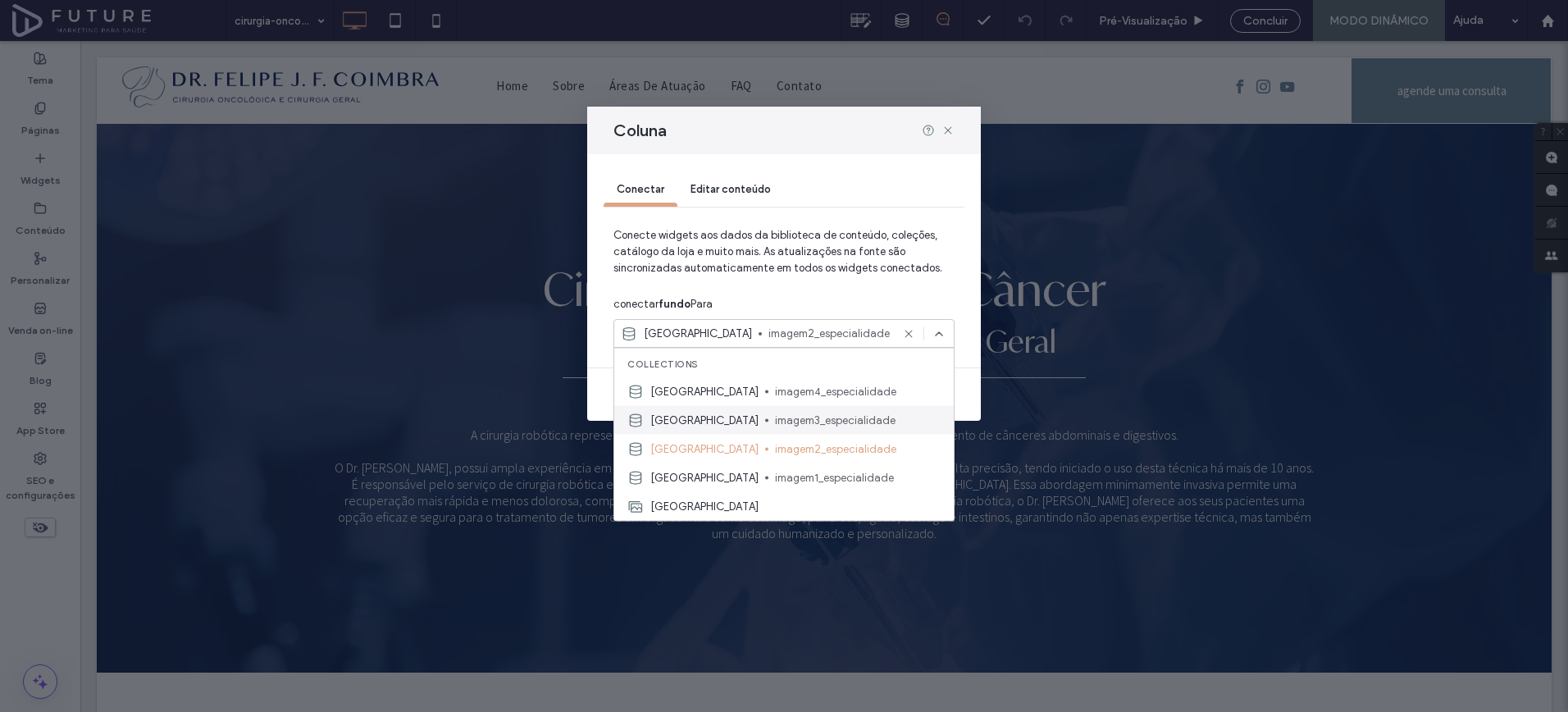
click at [784, 411] on span "imagem3_especialidade" at bounding box center [858, 420] width 166 height 16
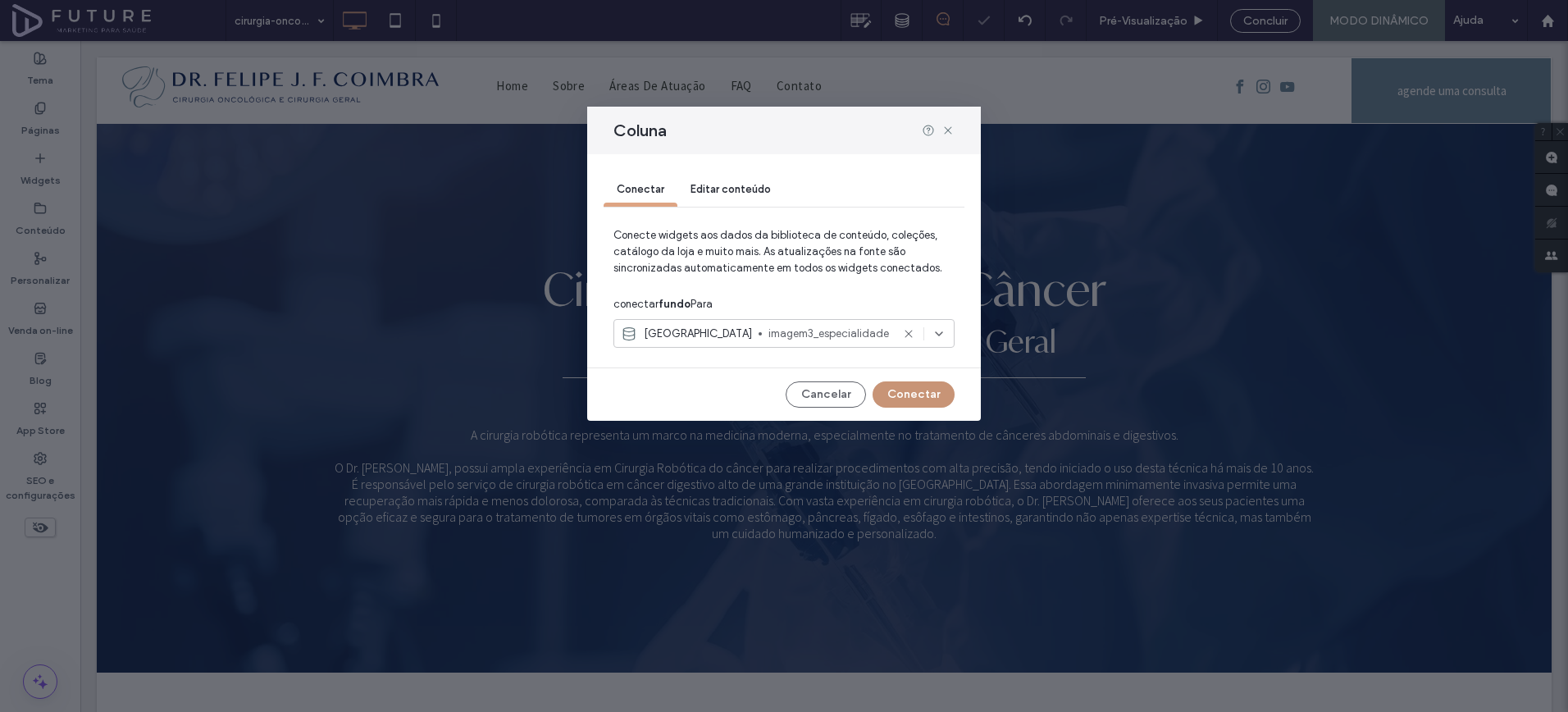
click at [935, 395] on button "Conectar" at bounding box center [914, 394] width 82 height 27
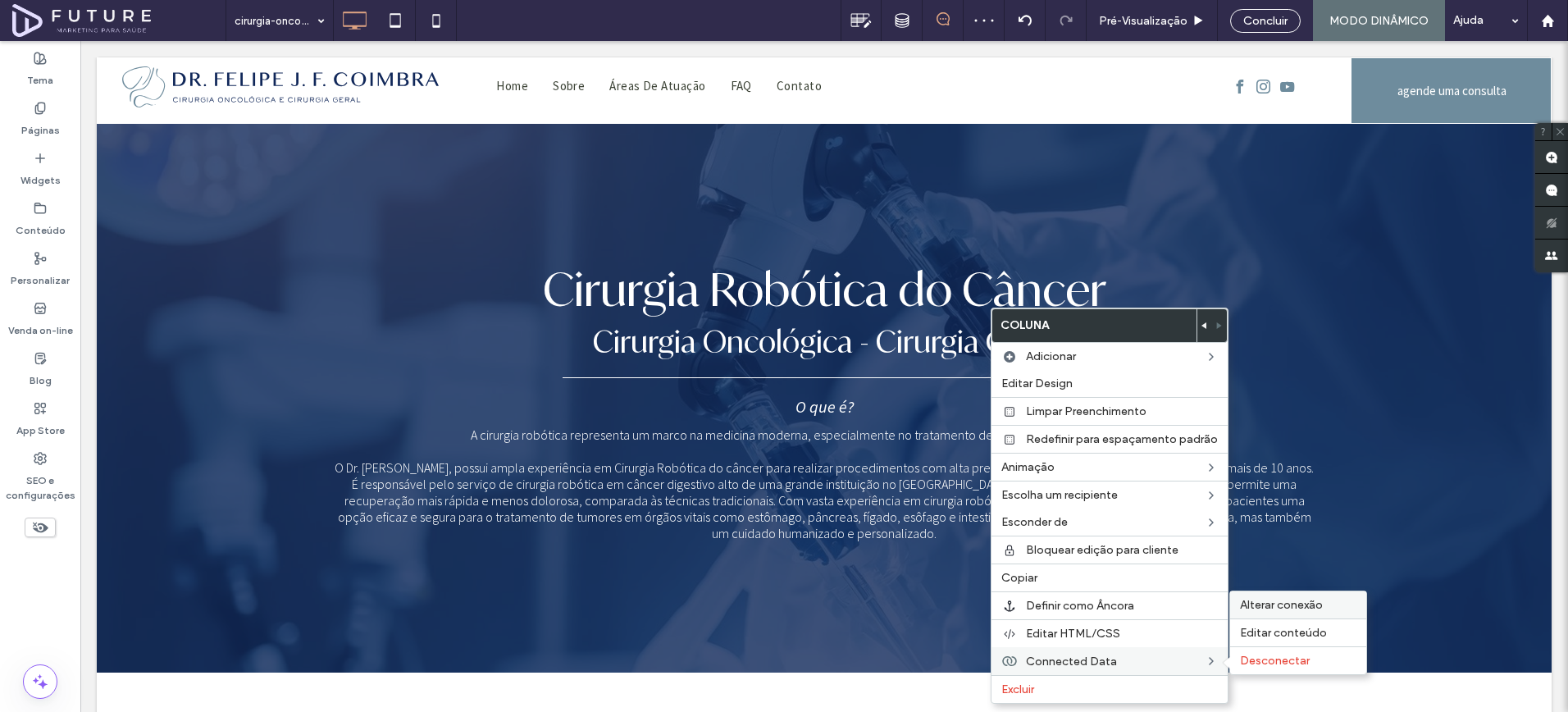
click at [1260, 609] on span "Alterar conexão" at bounding box center [1281, 605] width 82 height 14
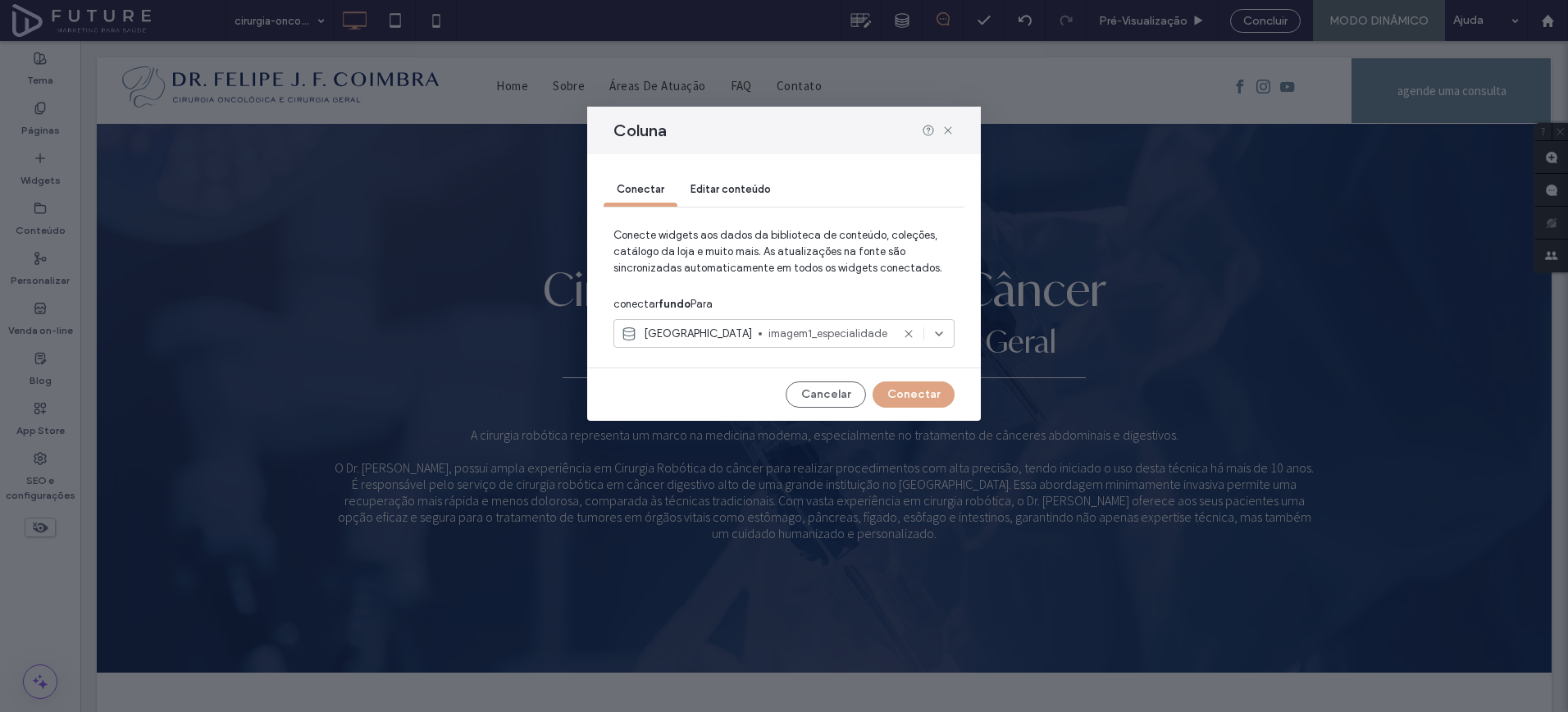
click at [813, 344] on div "Colecao_Areas imagem1_especialidade" at bounding box center [784, 333] width 341 height 28
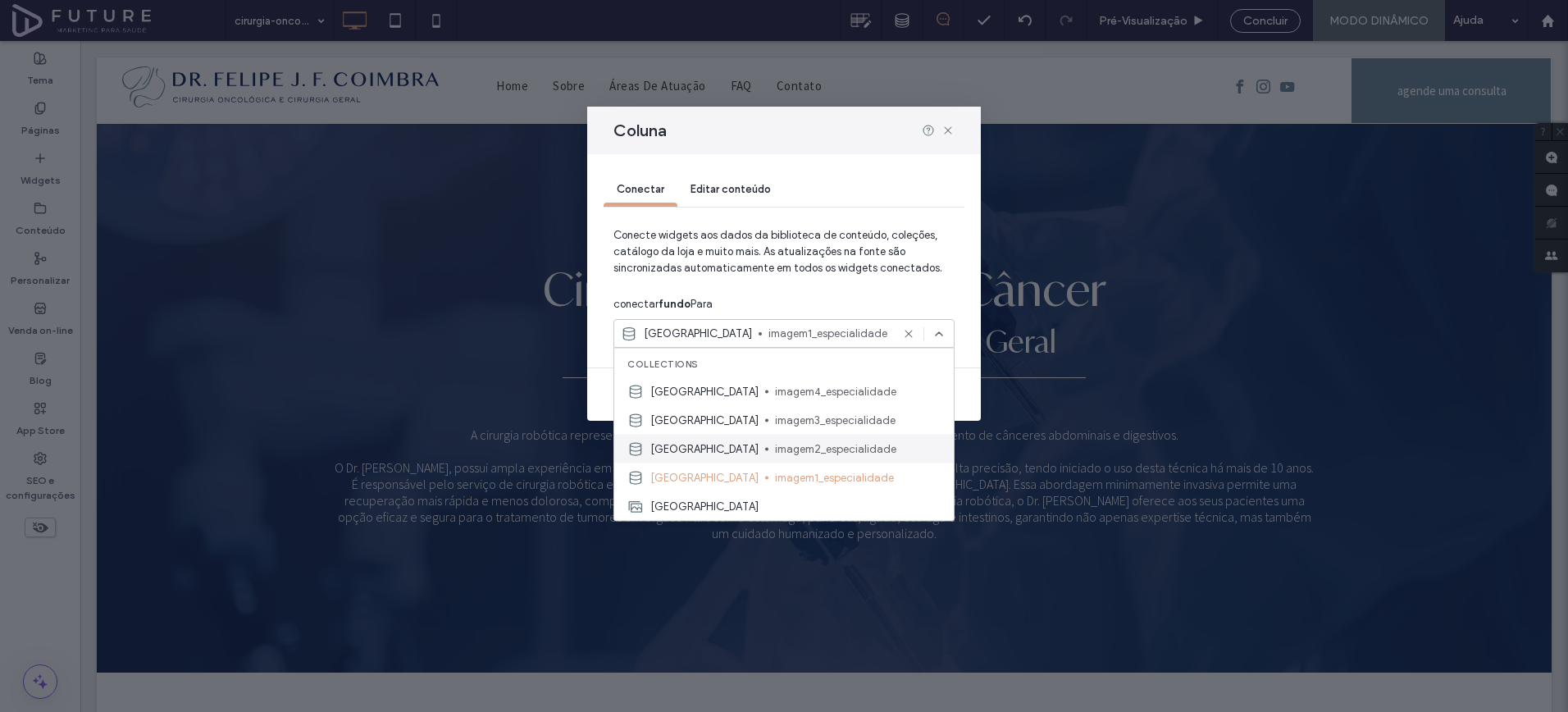
click at [809, 446] on span "imagem2_especialidade" at bounding box center [858, 449] width 166 height 16
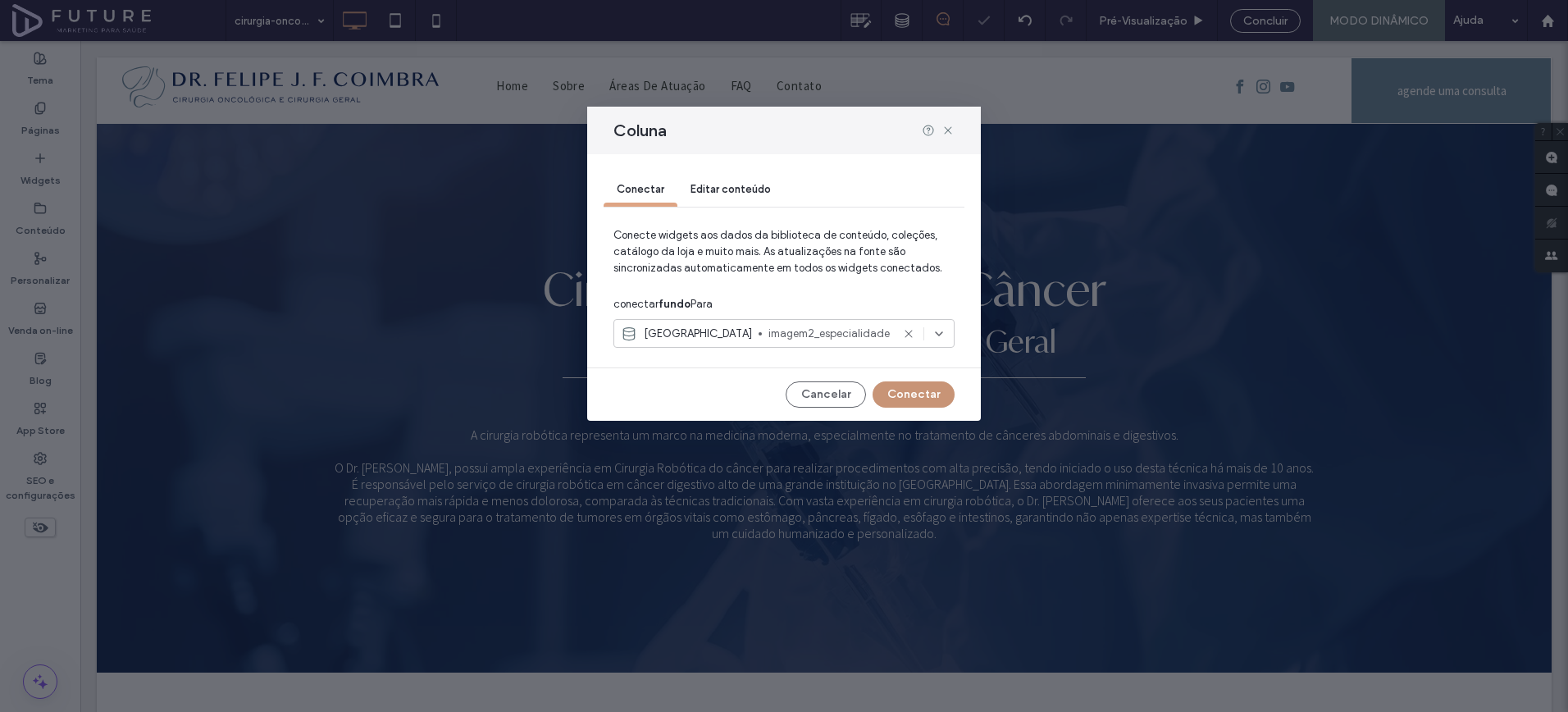
click at [913, 389] on button "Conectar" at bounding box center [914, 394] width 82 height 27
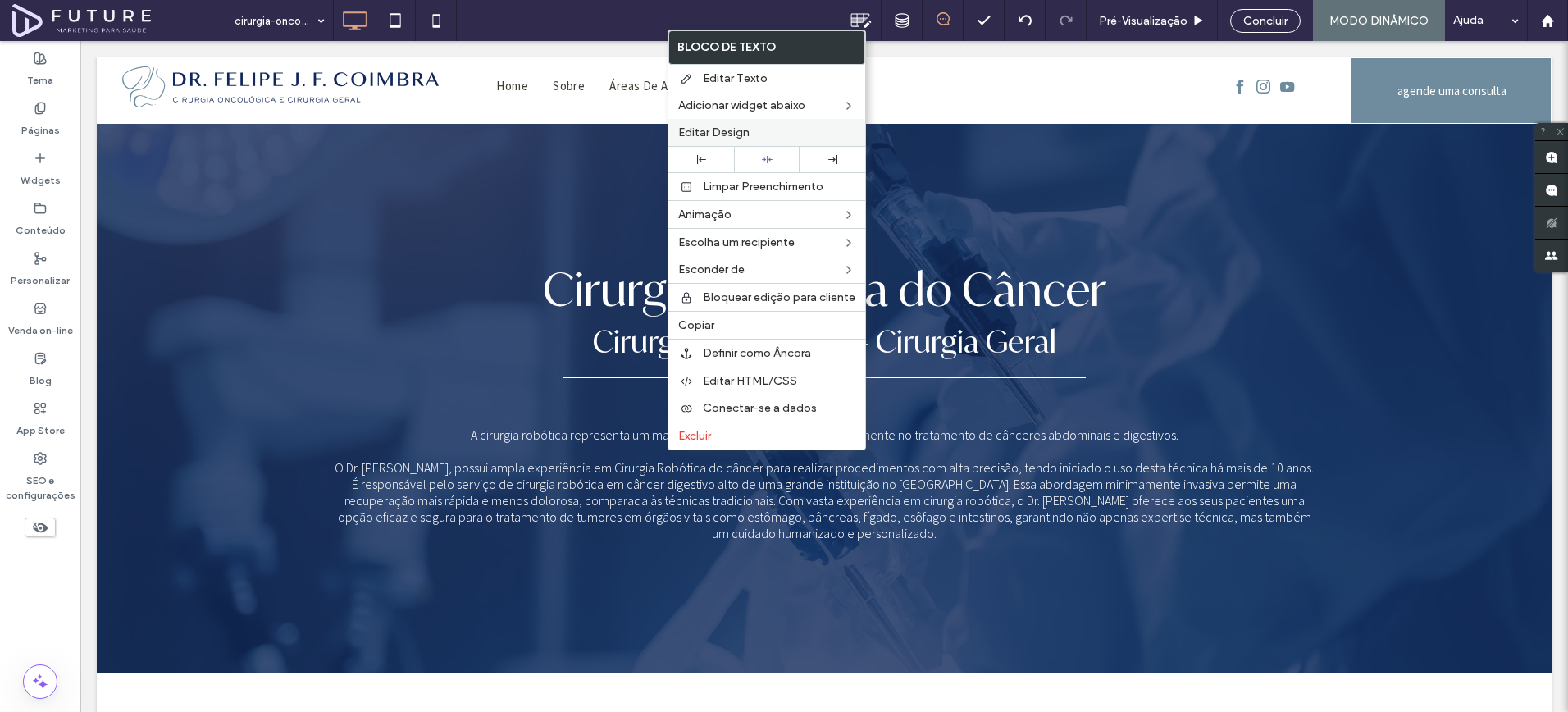
click at [731, 126] on span "Editar Design" at bounding box center [714, 132] width 71 height 14
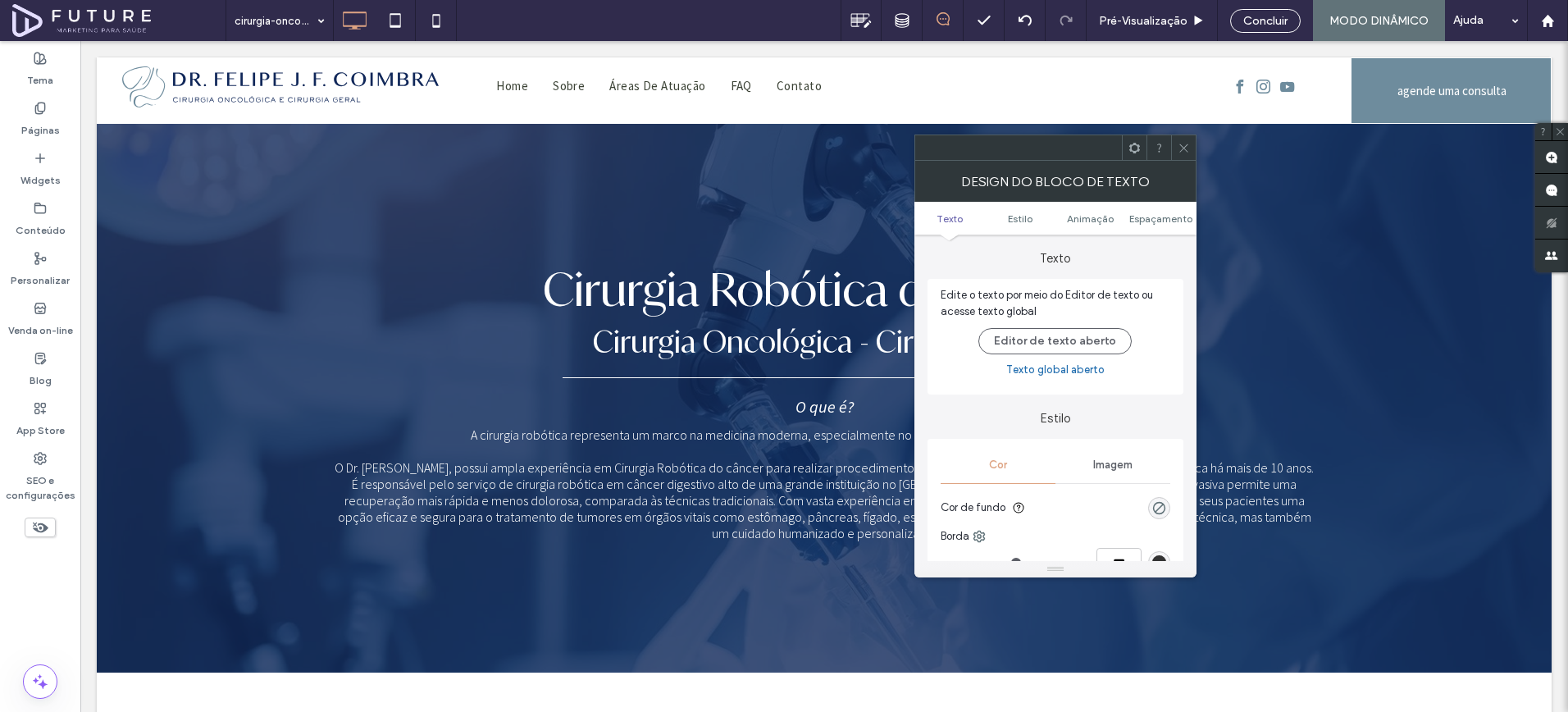
click at [1185, 151] on icon at bounding box center [1183, 148] width 12 height 12
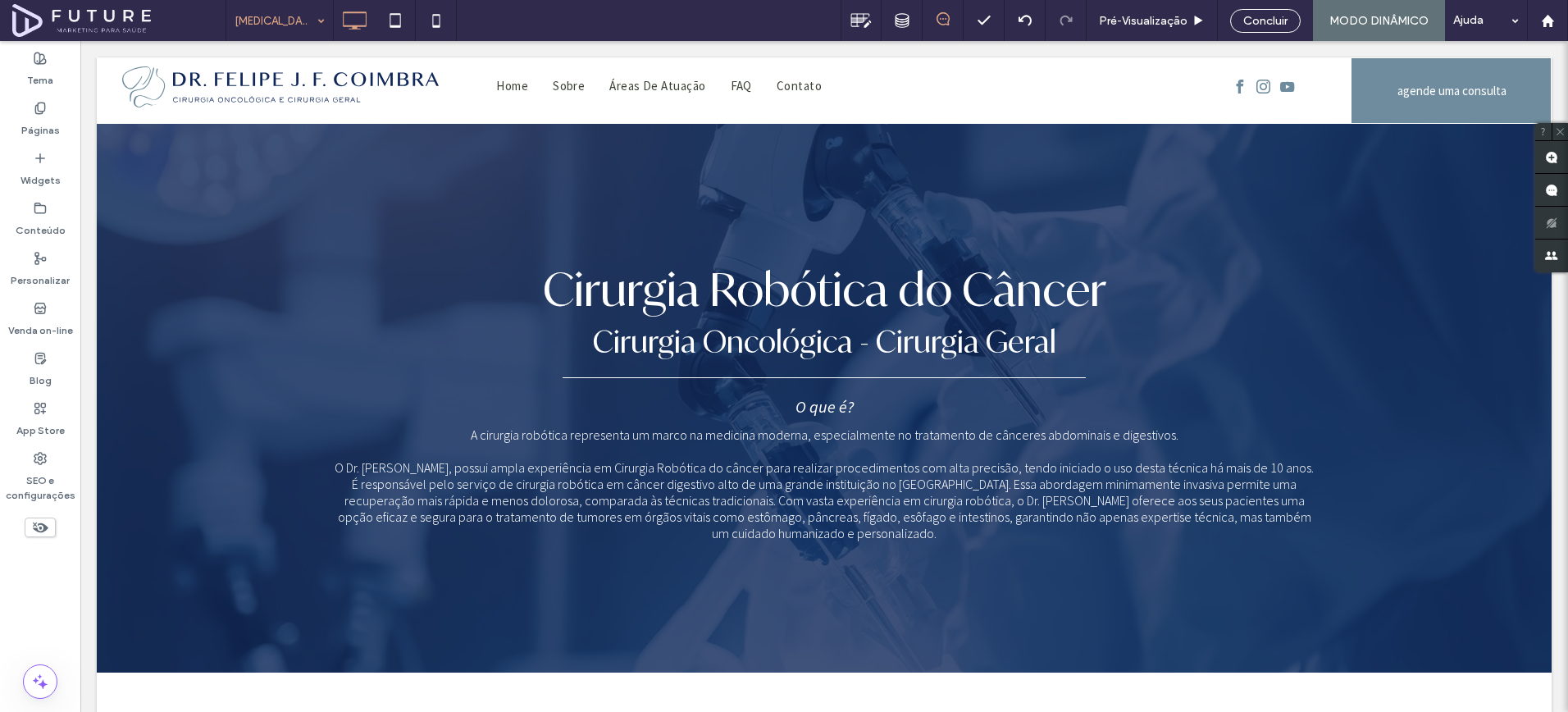
click at [302, 24] on input at bounding box center [276, 20] width 82 height 41
click at [278, 16] on input at bounding box center [276, 20] width 82 height 41
click at [265, 28] on input at bounding box center [276, 20] width 82 height 41
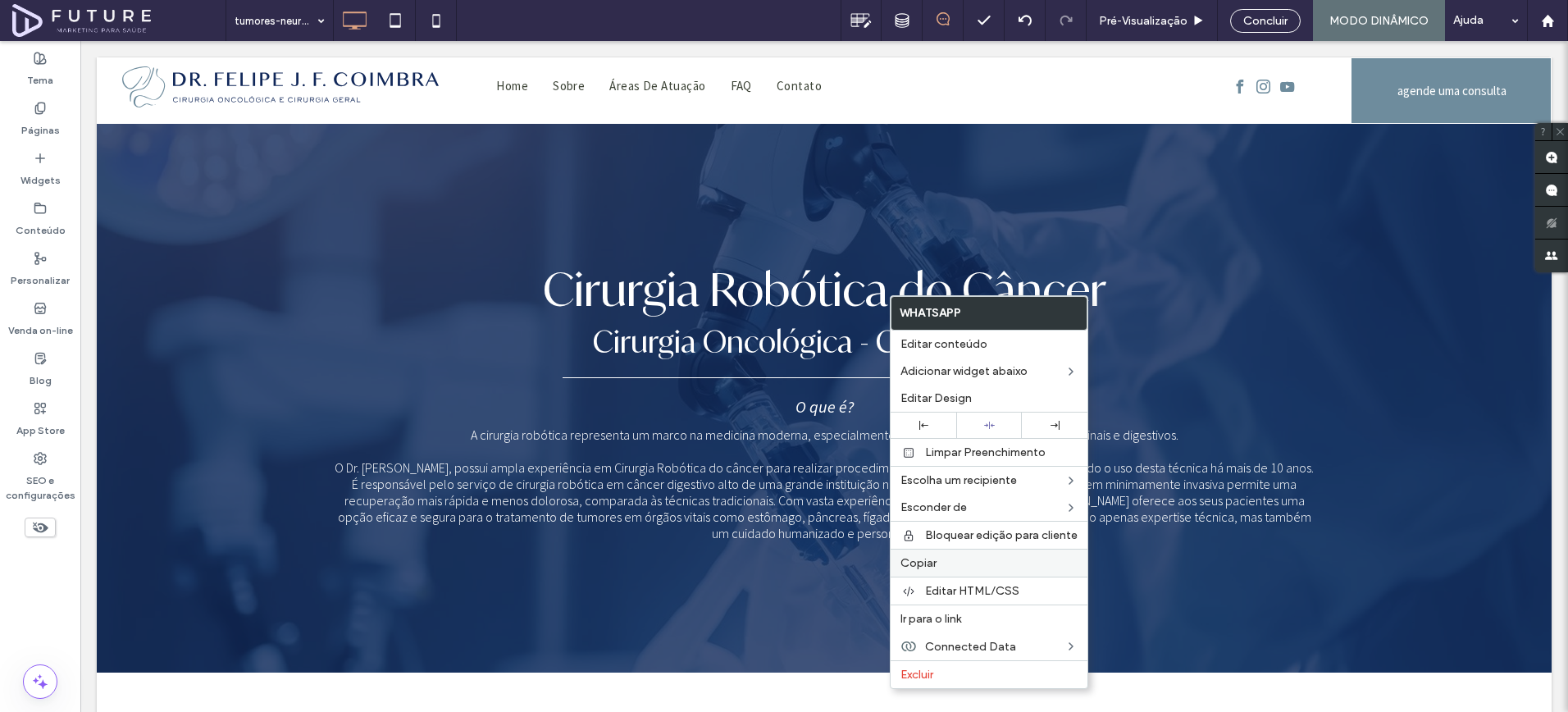
click at [945, 558] on label "Copiar" at bounding box center [989, 563] width 177 height 14
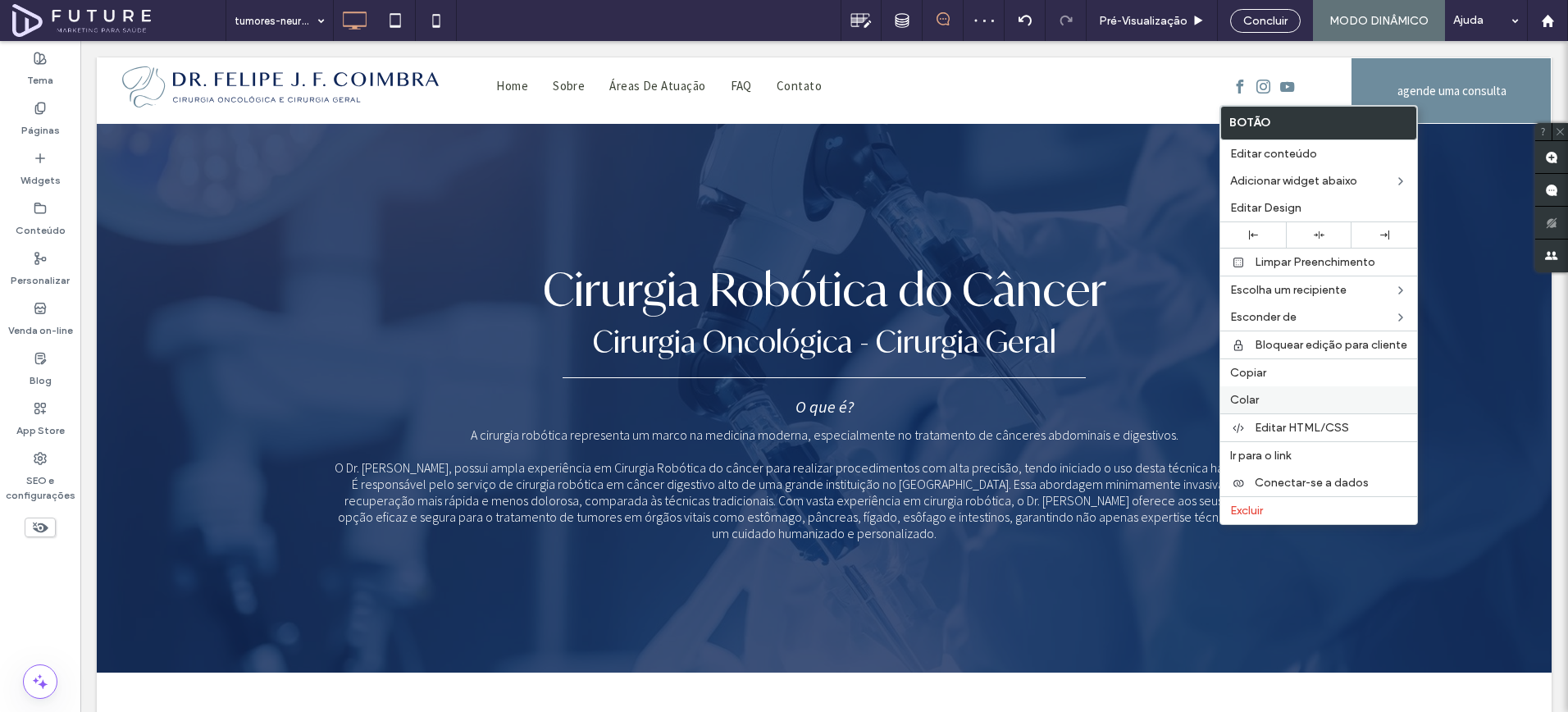
click at [1282, 403] on label "Colar" at bounding box center [1319, 400] width 177 height 14
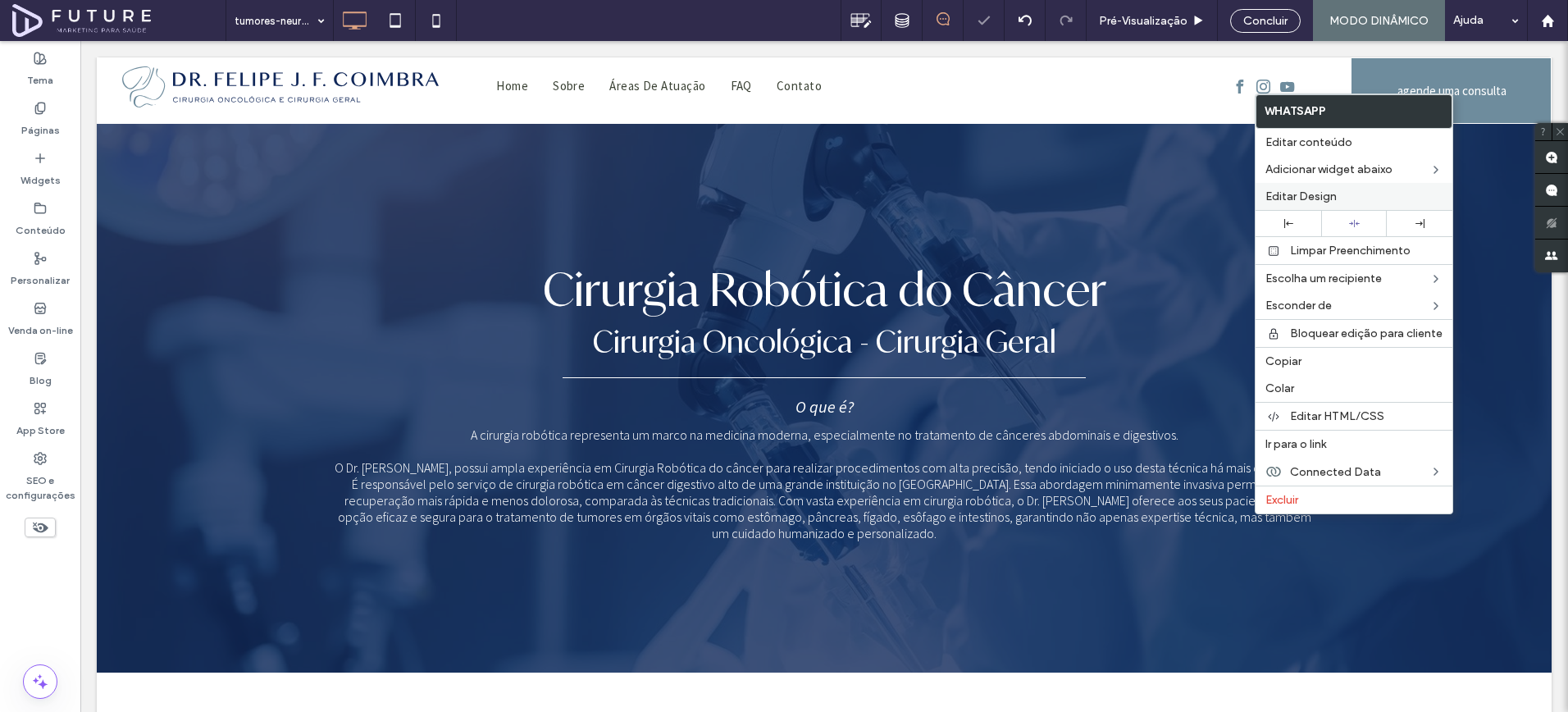
click at [1309, 192] on span "Editar Design" at bounding box center [1301, 196] width 71 height 14
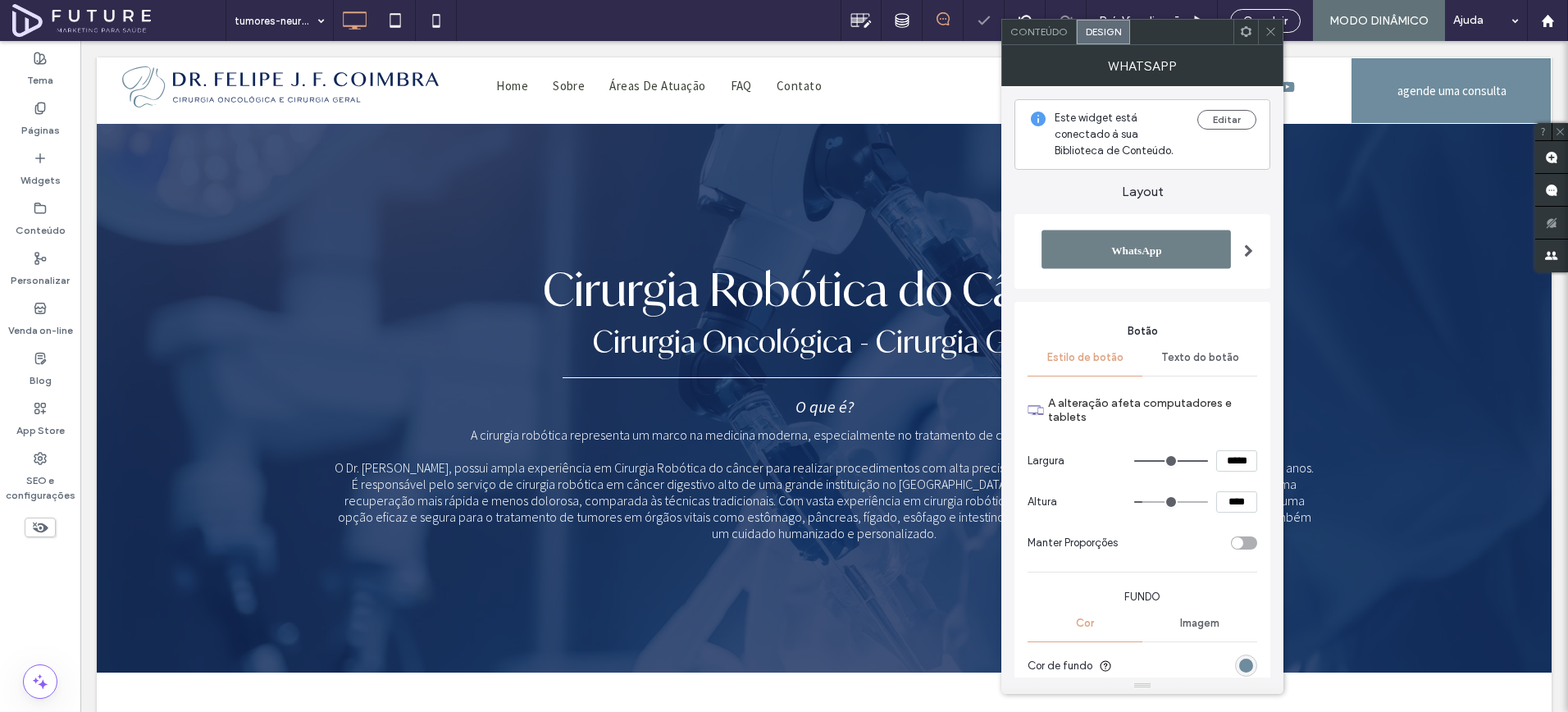
scroll to position [290, 0]
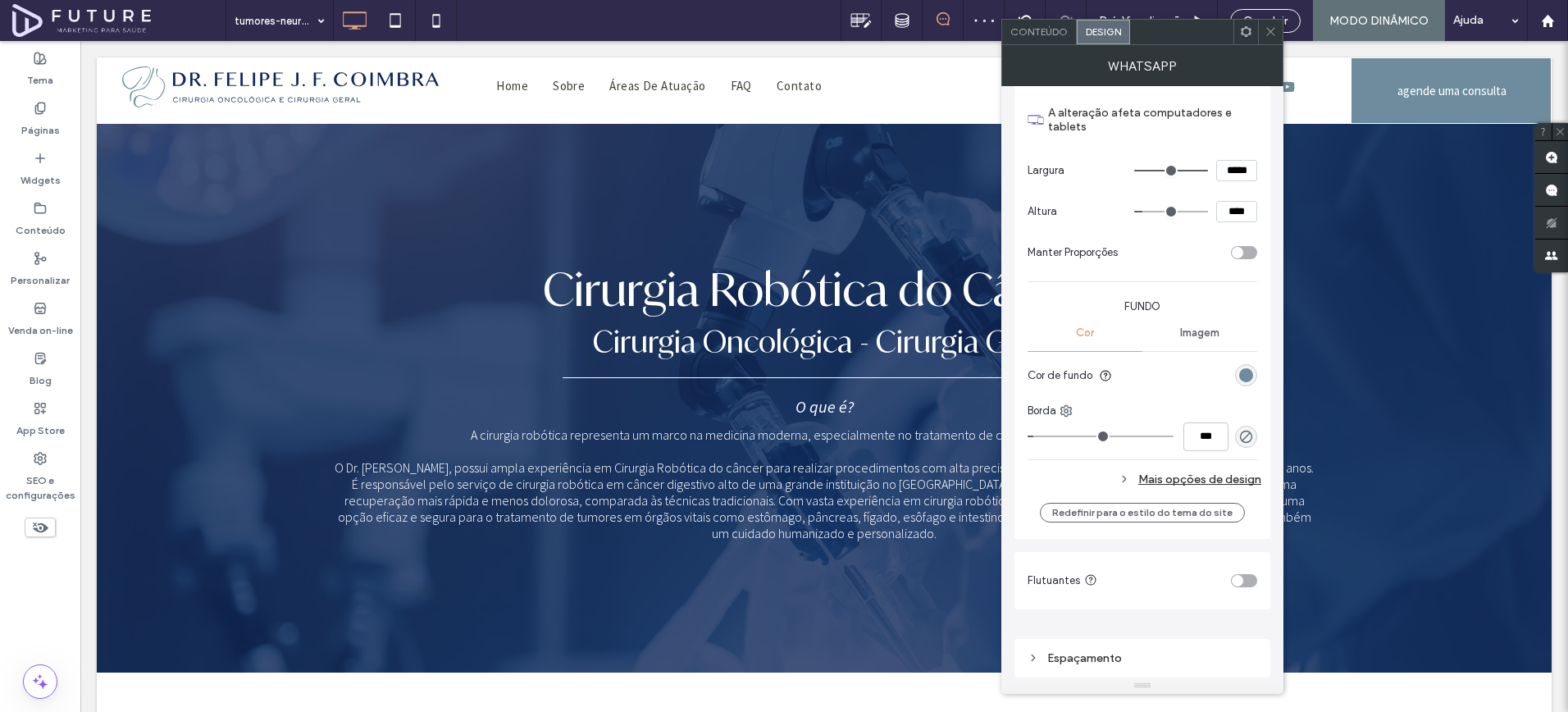
drag, startPoint x: 1112, startPoint y: 628, endPoint x: 1102, endPoint y: 661, distance: 34.5
click at [1102, 661] on div "Este widget está conectado à sua Biblioteca de Conteúdo. Editar Layout Botão Es…" at bounding box center [1142, 236] width 256 height 882
click at [1066, 663] on div "Espaçamento" at bounding box center [1143, 658] width 230 height 14
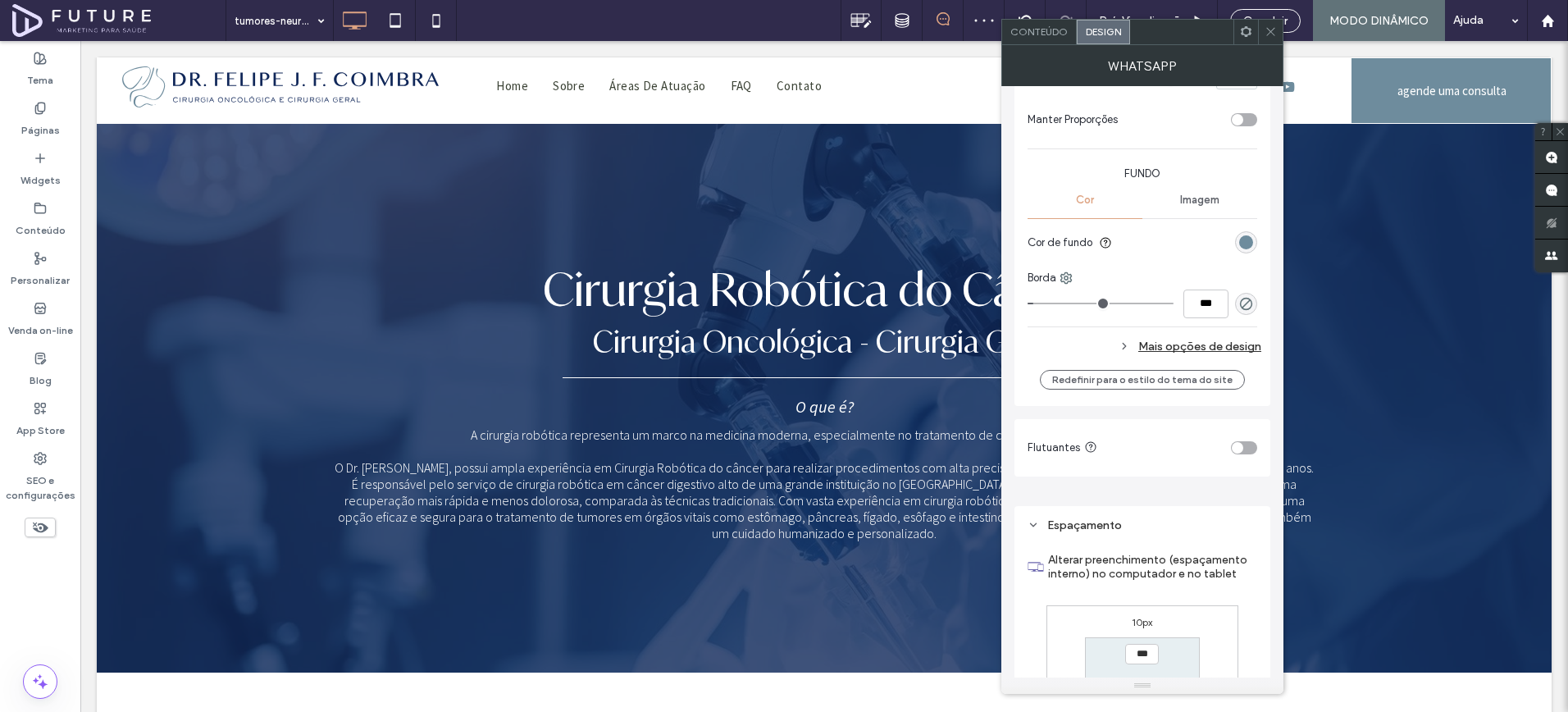
scroll to position [577, 0]
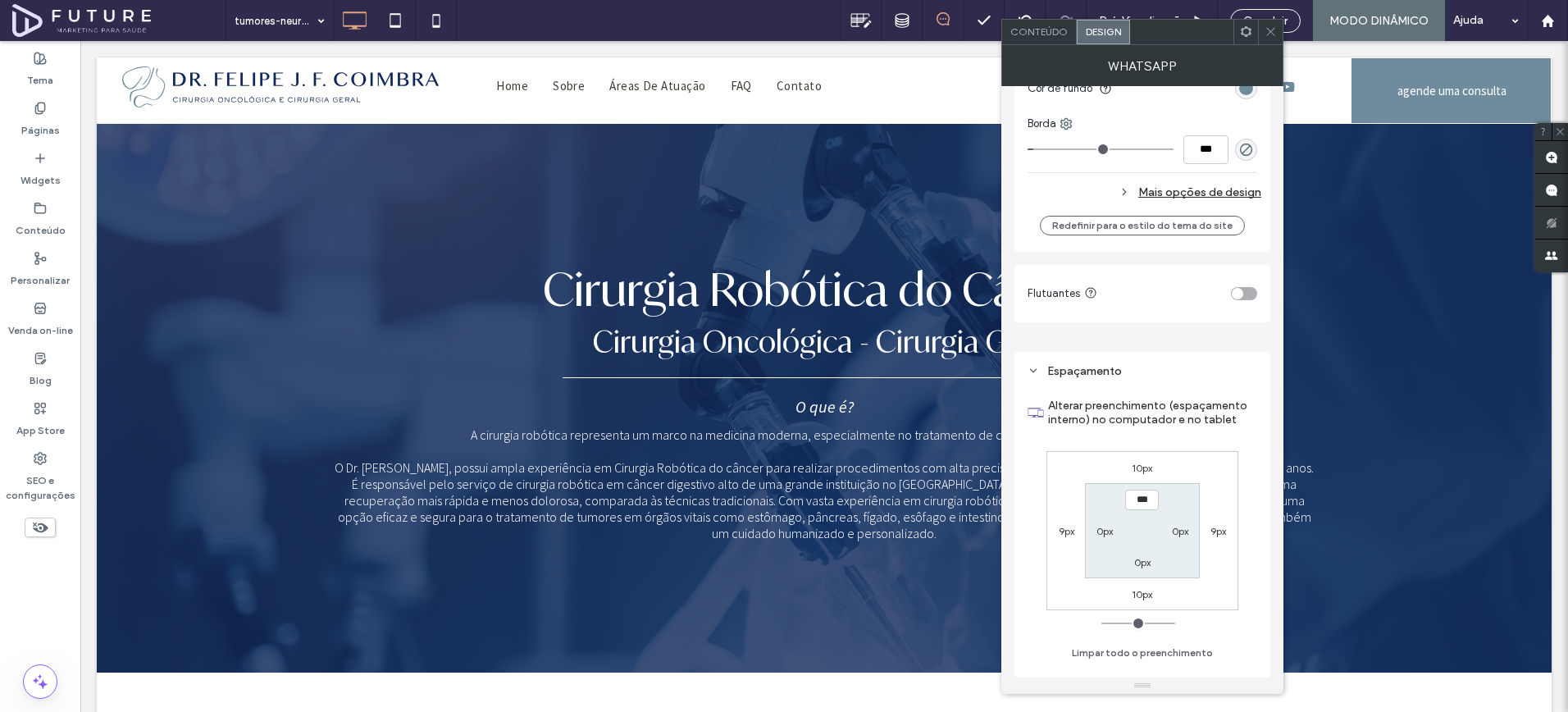
click at [1146, 463] on label "10px" at bounding box center [1142, 467] width 20 height 12
type input "**"
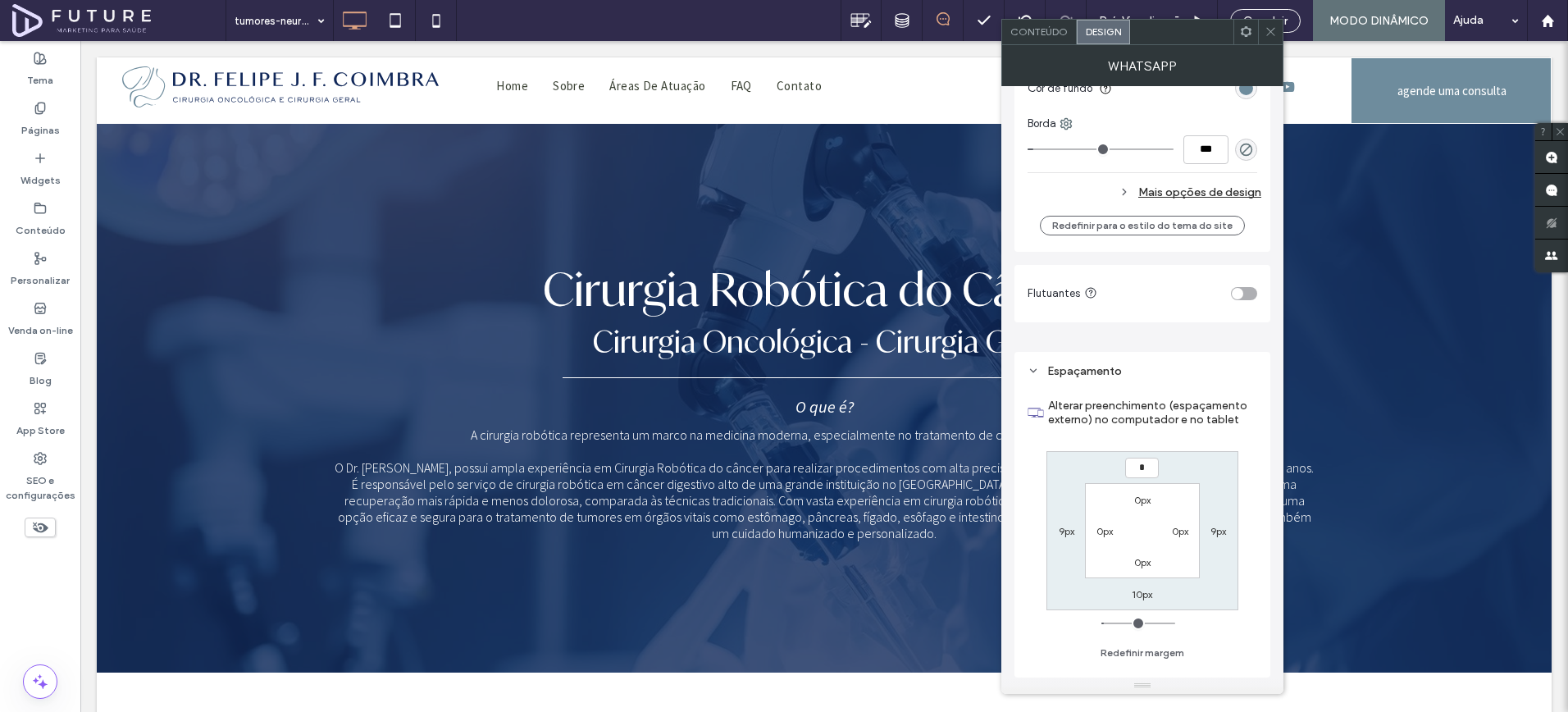
type input "*"
click at [1221, 531] on label "9px" at bounding box center [1218, 531] width 16 height 12
type input "*"
click at [1139, 597] on label "10px" at bounding box center [1142, 594] width 20 height 12
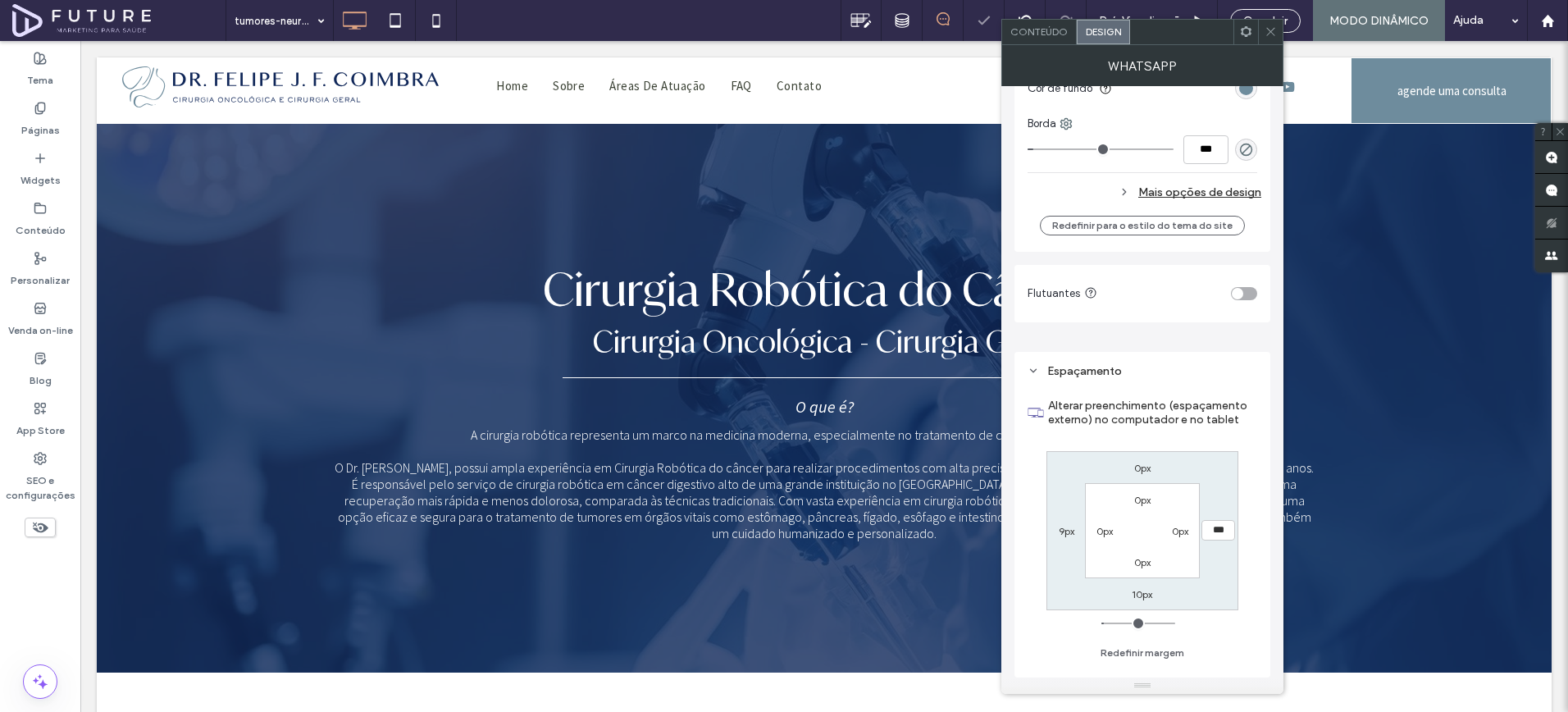
type input "**"
type input "*"
click at [1071, 535] on label "9px" at bounding box center [1067, 531] width 16 height 12
type input "*"
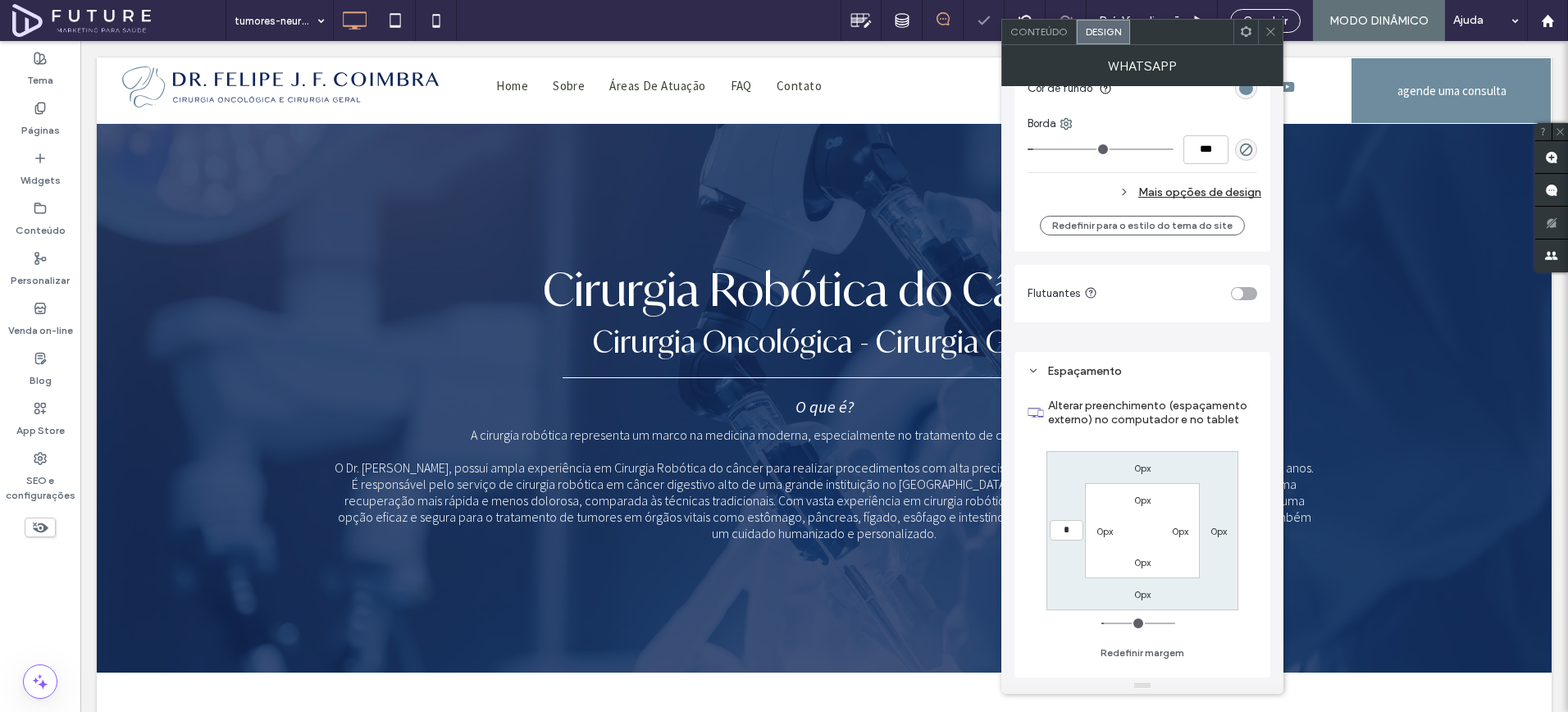
type input "*"
type input "***"
click at [1270, 34] on icon at bounding box center [1270, 31] width 12 height 12
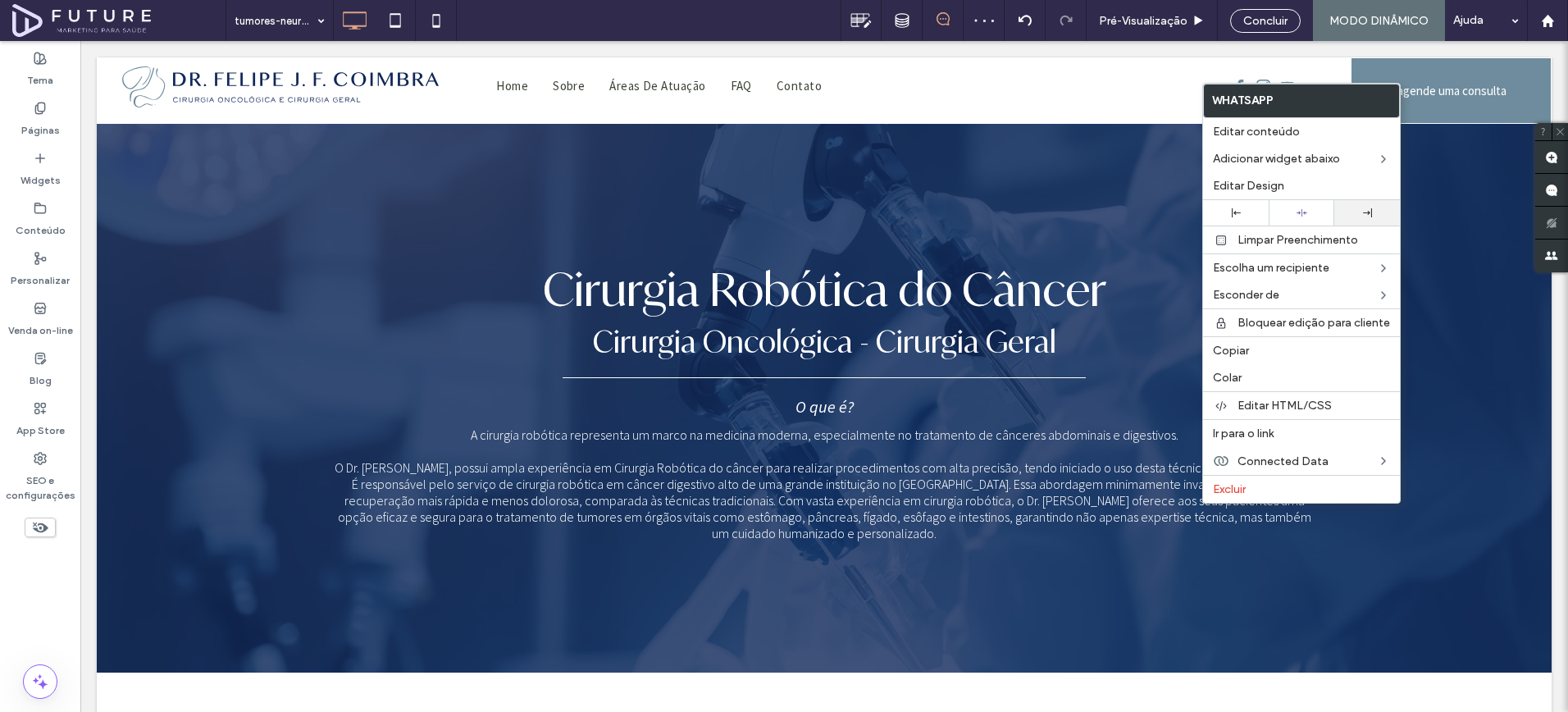
click at [1348, 215] on div at bounding box center [1367, 213] width 49 height 9
click at [1563, 130] on icon at bounding box center [1561, 132] width 11 height 11
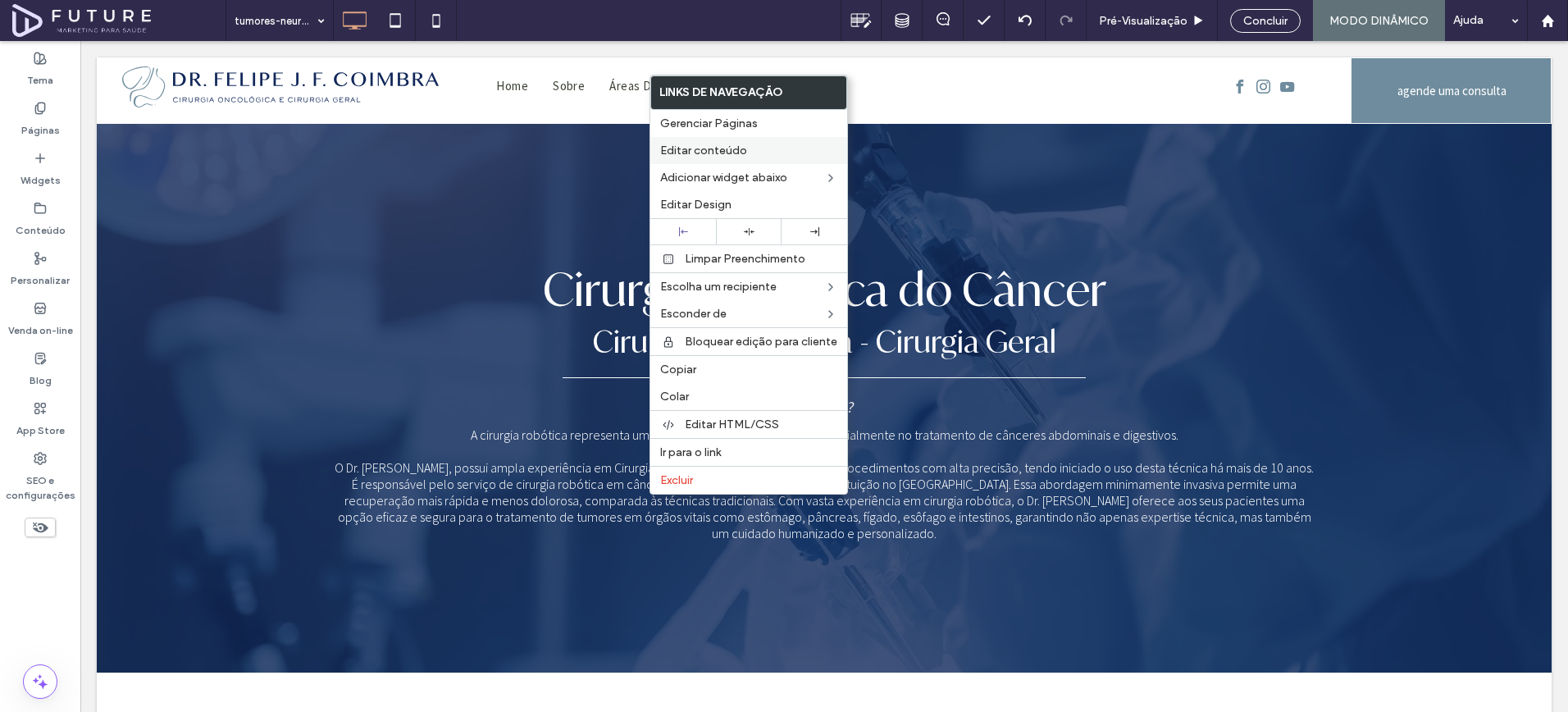
click at [704, 153] on span "Editar conteúdo" at bounding box center [704, 150] width 87 height 14
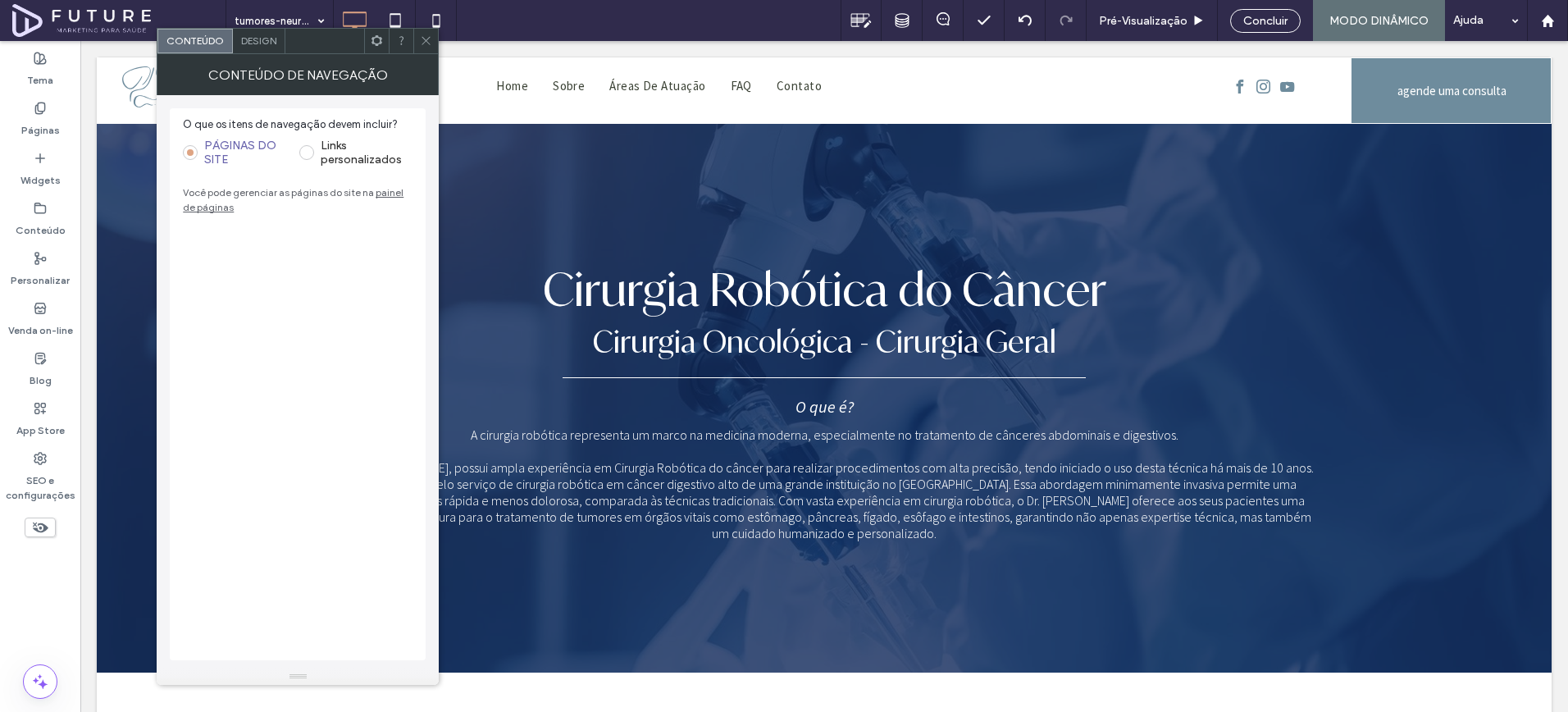
click at [323, 166] on label "Links personalizados" at bounding box center [367, 152] width 92 height 27
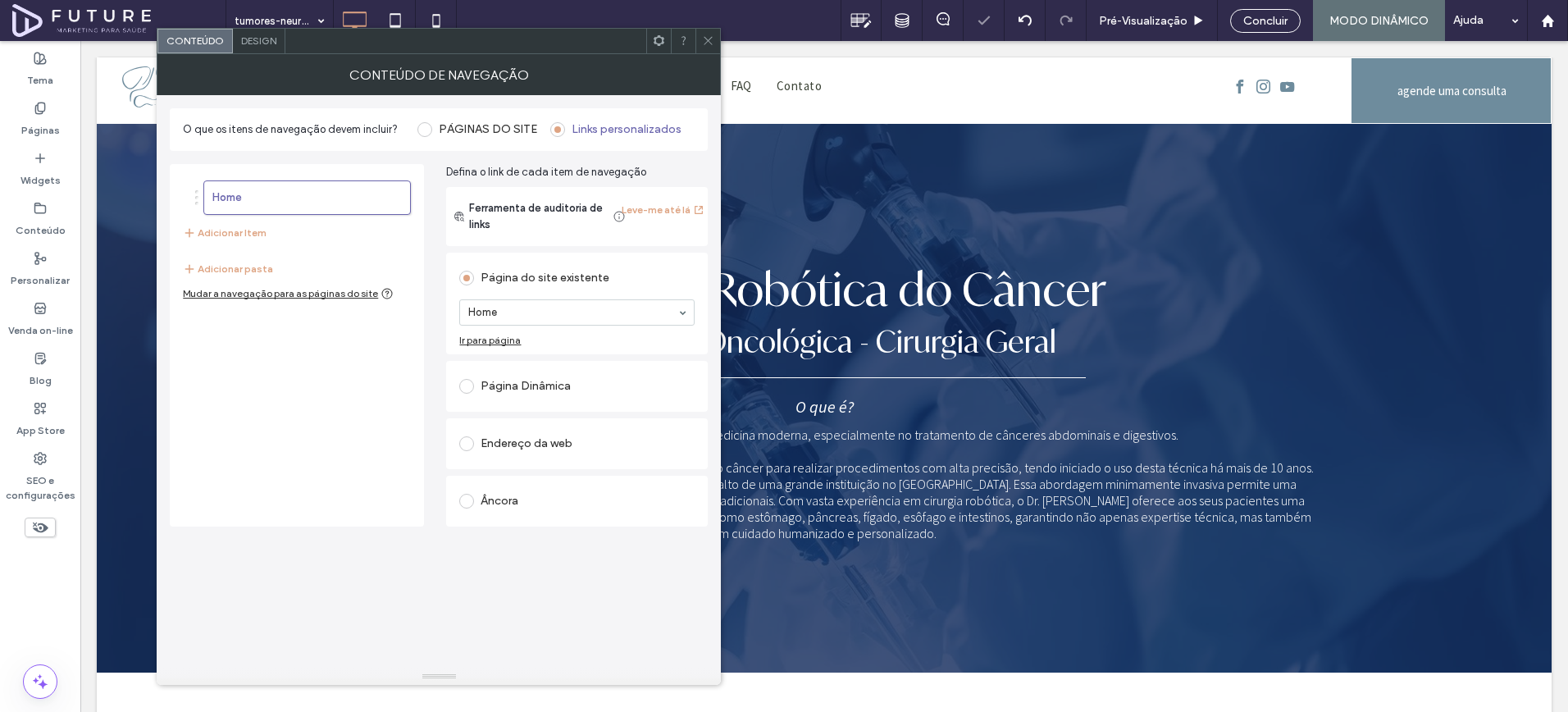
click at [314, 293] on div "Mudar a navegação para as páginas do site" at bounding box center [289, 293] width 211 height 13
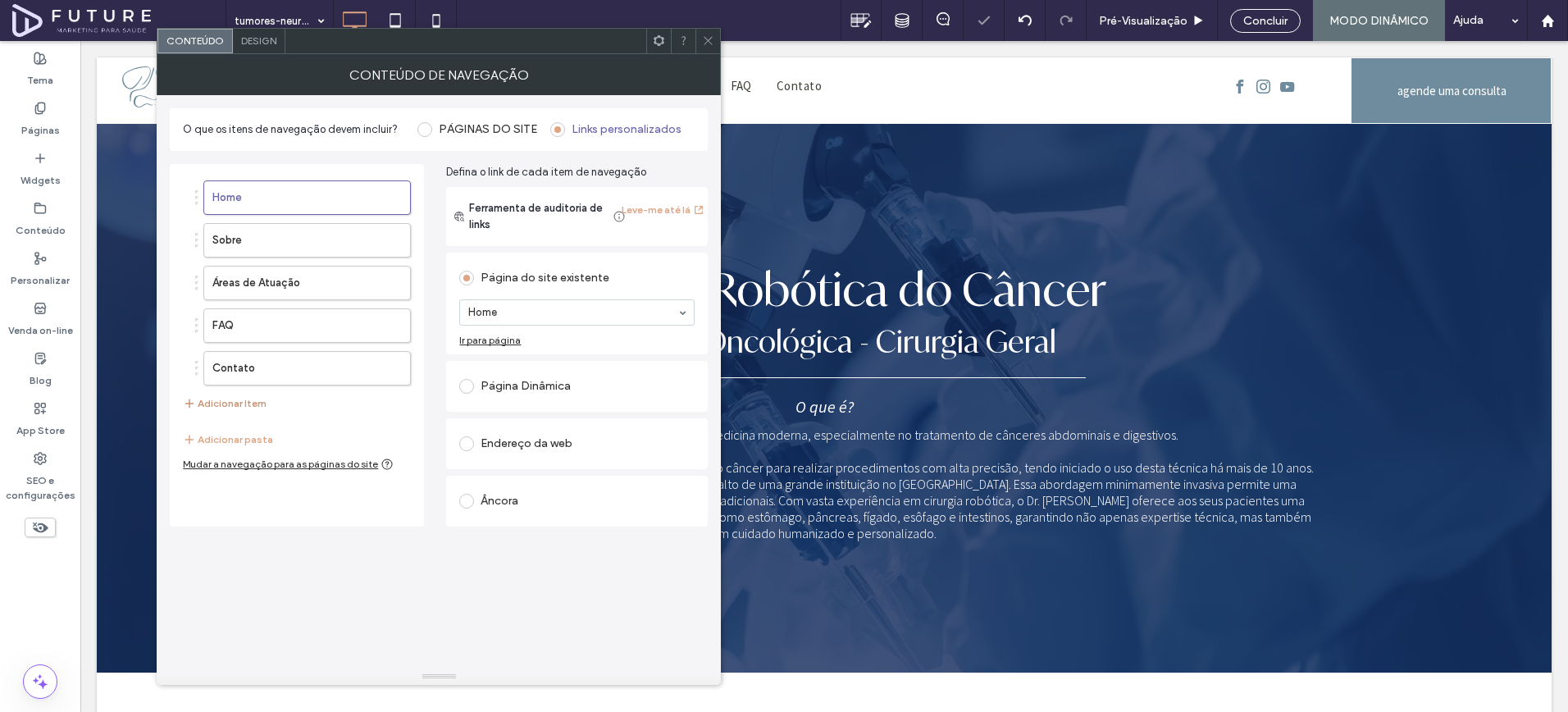
click at [232, 403] on button "Adicionar Item" at bounding box center [225, 403] width 83 height 19
click at [535, 391] on div "Página Dinâmica" at bounding box center [576, 386] width 236 height 27
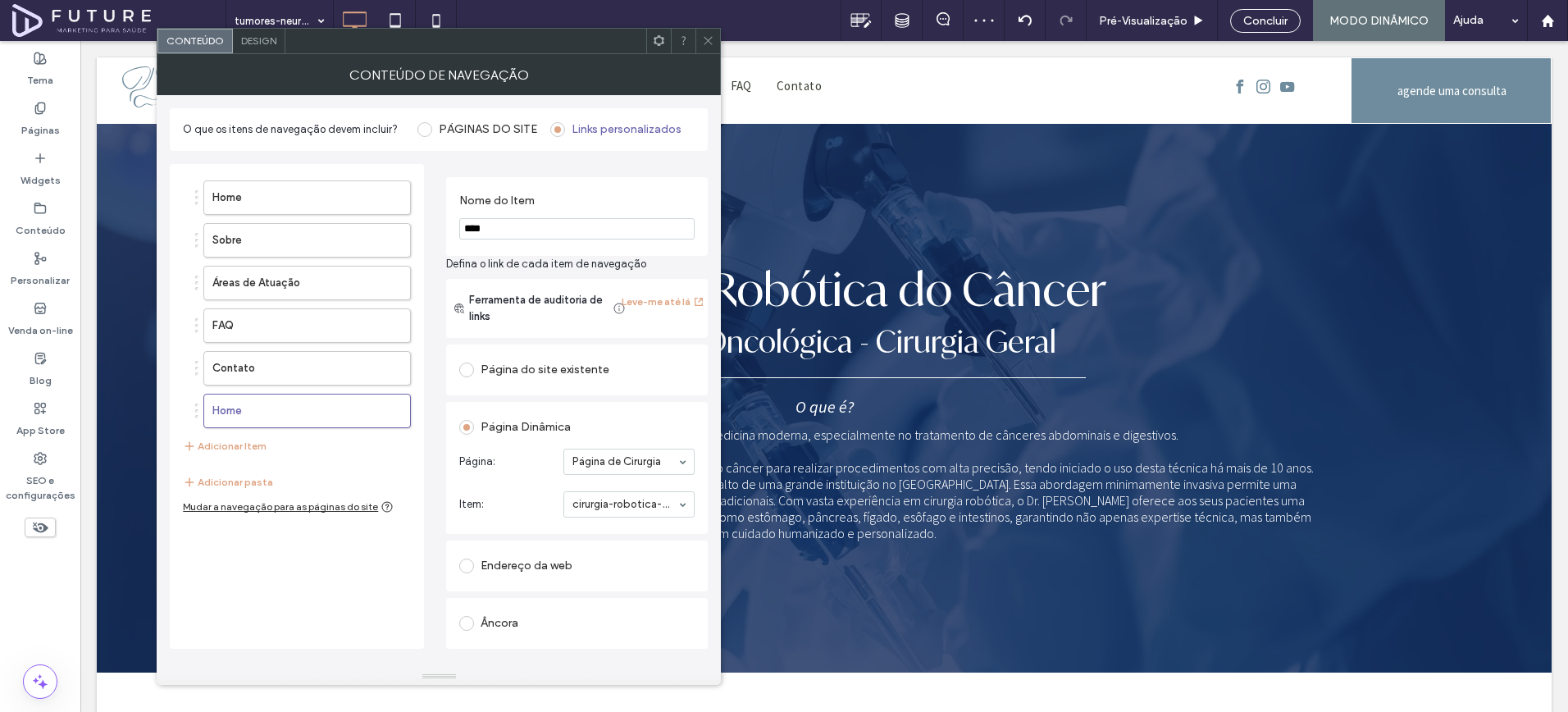
click at [517, 234] on input "****" at bounding box center [576, 228] width 236 height 21
click at [517, 235] on input "****" at bounding box center [576, 228] width 236 height 21
type input "**********"
click at [446, 226] on div "**********" at bounding box center [577, 216] width 262 height 79
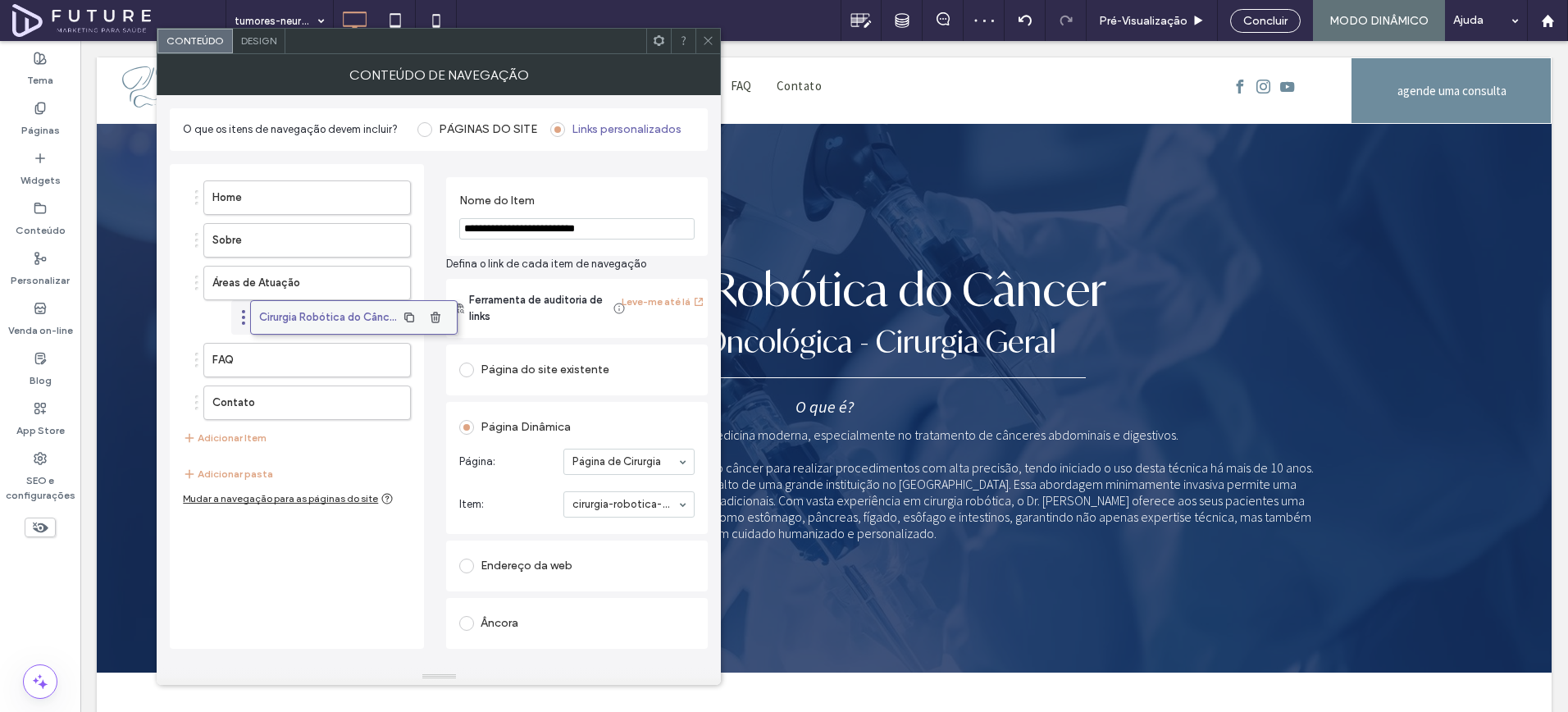
drag, startPoint x: 273, startPoint y: 404, endPoint x: 320, endPoint y: 311, distance: 104.2
click at [234, 442] on button "Adicionar Item" at bounding box center [225, 437] width 83 height 19
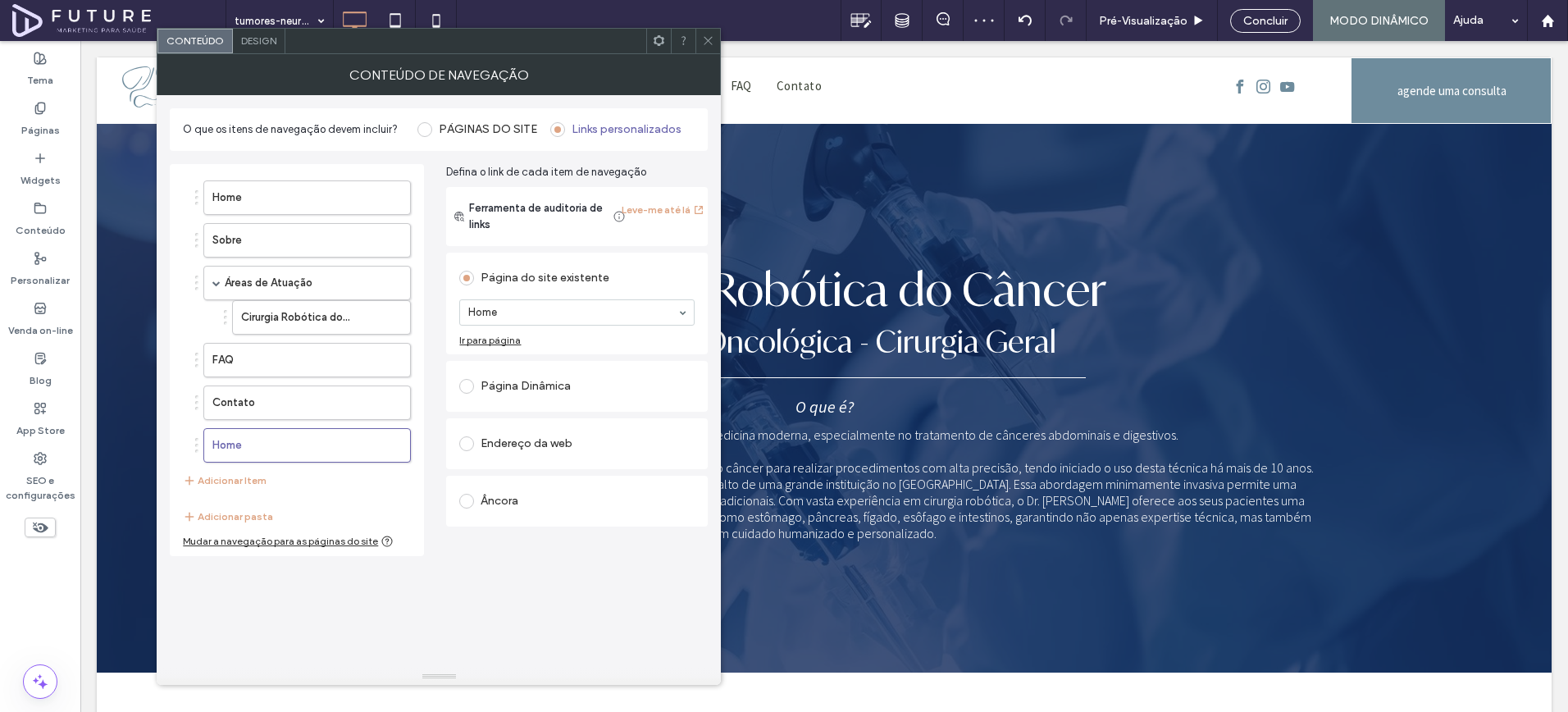
click at [521, 378] on div "Página Dinâmica" at bounding box center [576, 386] width 236 height 27
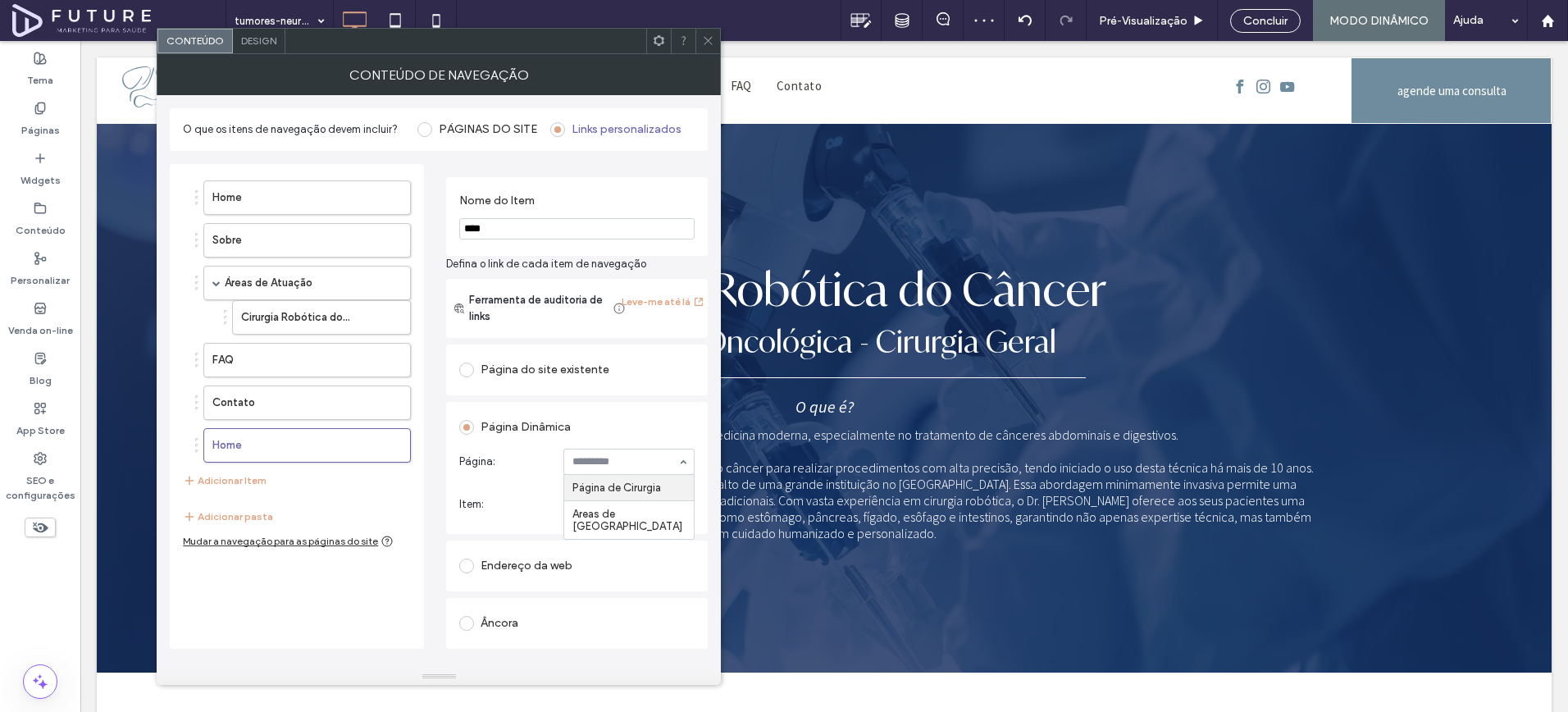
drag, startPoint x: 597, startPoint y: 455, endPoint x: 587, endPoint y: 459, distance: 10.8
click at [541, 236] on input "****" at bounding box center [576, 228] width 236 height 21
type input "**********"
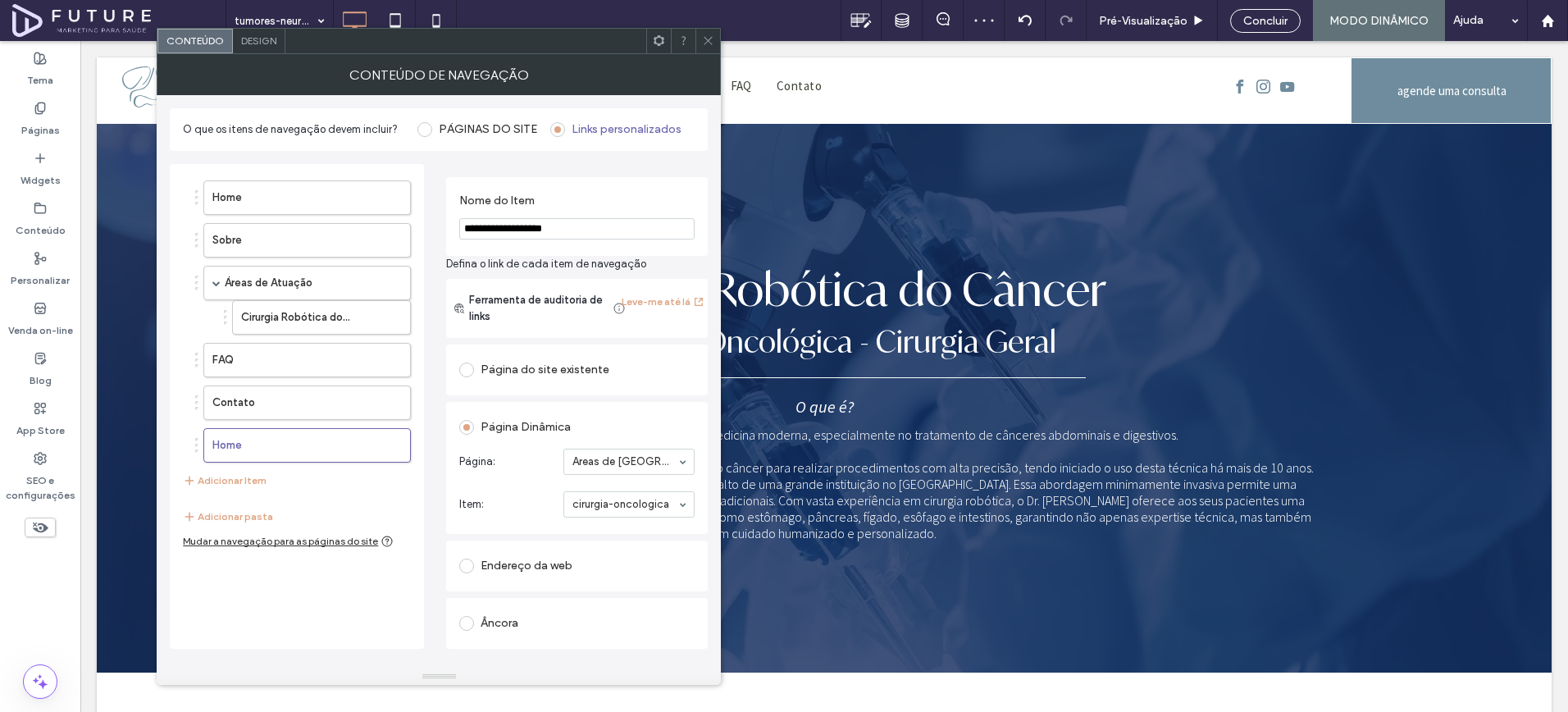
click at [435, 239] on div "**********" at bounding box center [438, 400] width 538 height 498
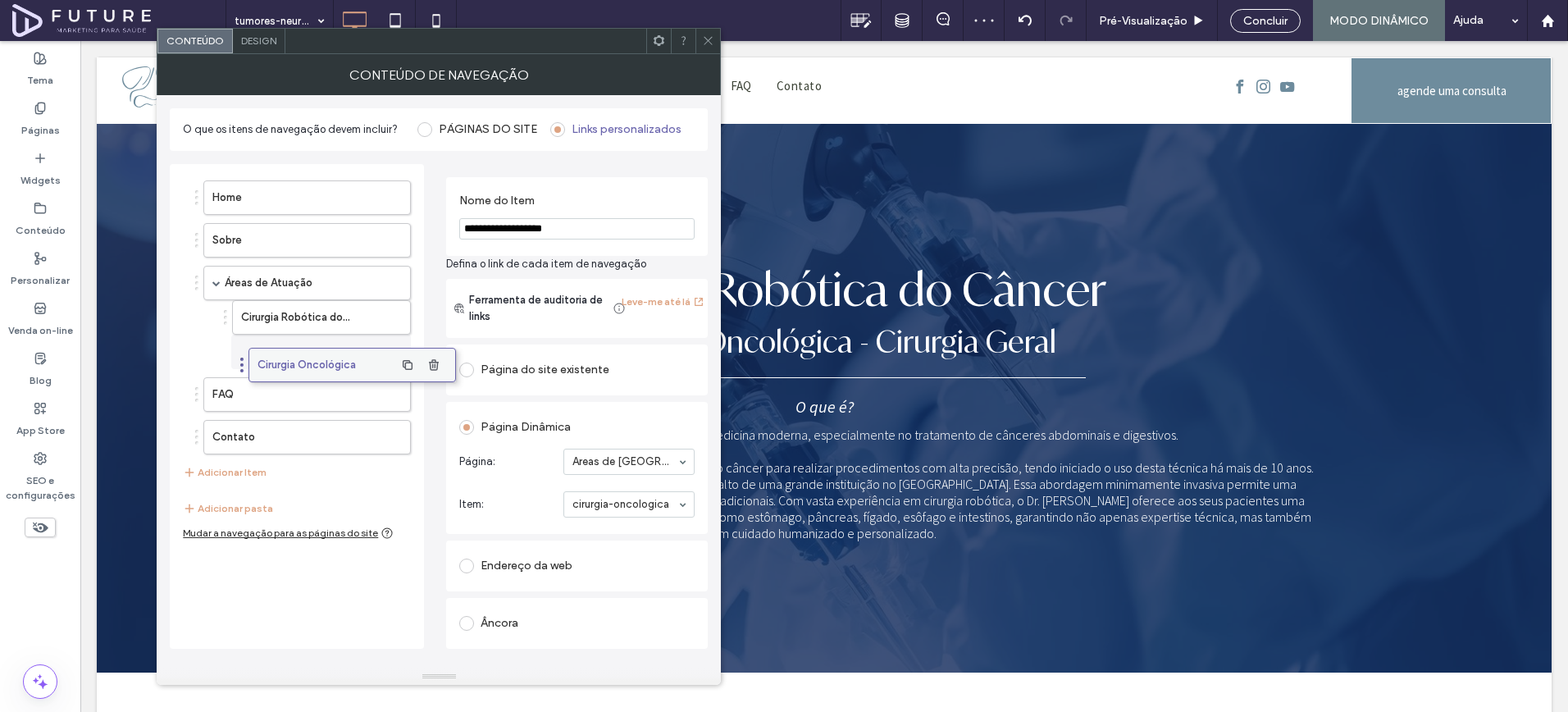
drag, startPoint x: 241, startPoint y: 444, endPoint x: 285, endPoint y: 368, distance: 87.8
click at [240, 472] on button "Adicionar Item" at bounding box center [225, 472] width 83 height 19
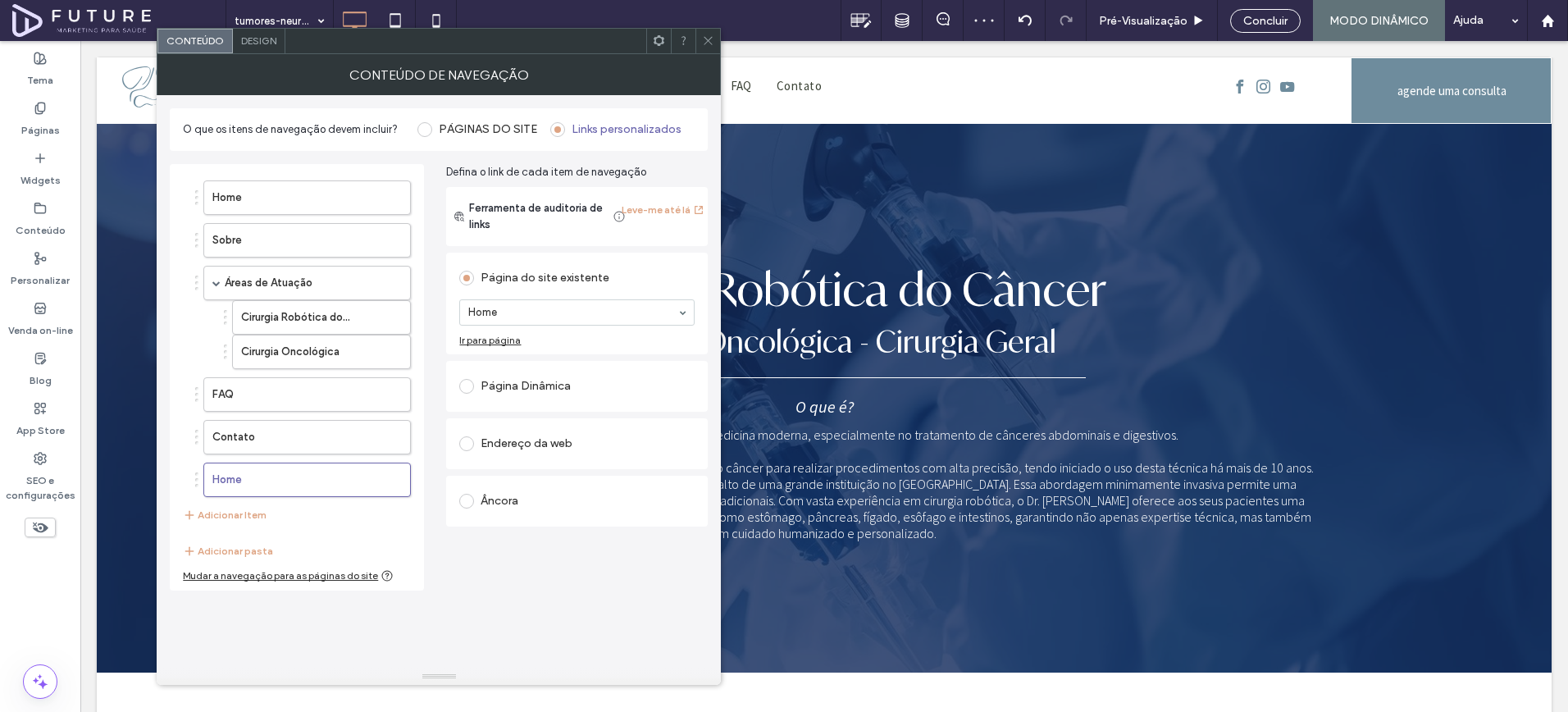
click at [529, 402] on div "Página Dinâmica" at bounding box center [576, 387] width 236 height 35
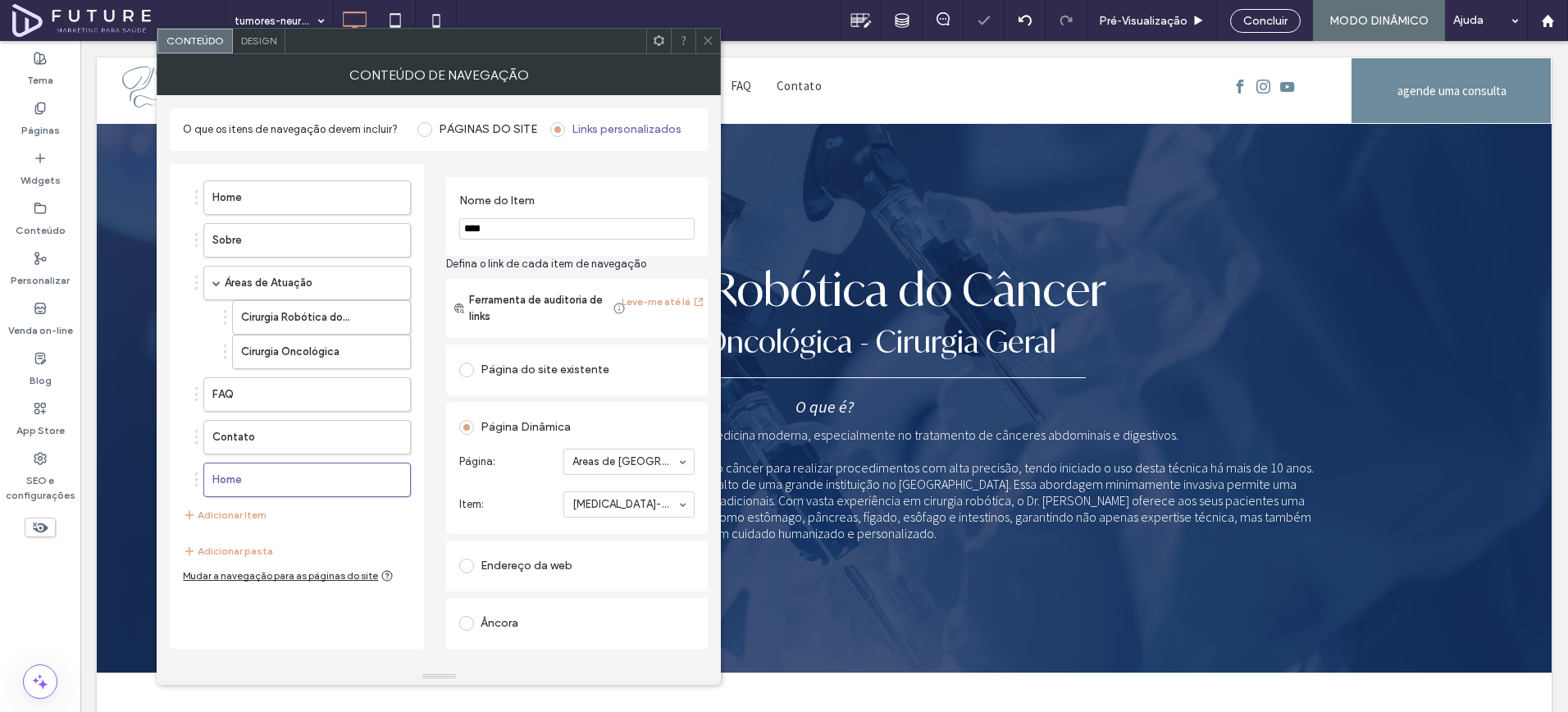
click at [502, 226] on input "****" at bounding box center [576, 228] width 236 height 21
type input "**********"
click at [442, 268] on div "**********" at bounding box center [438, 400] width 538 height 498
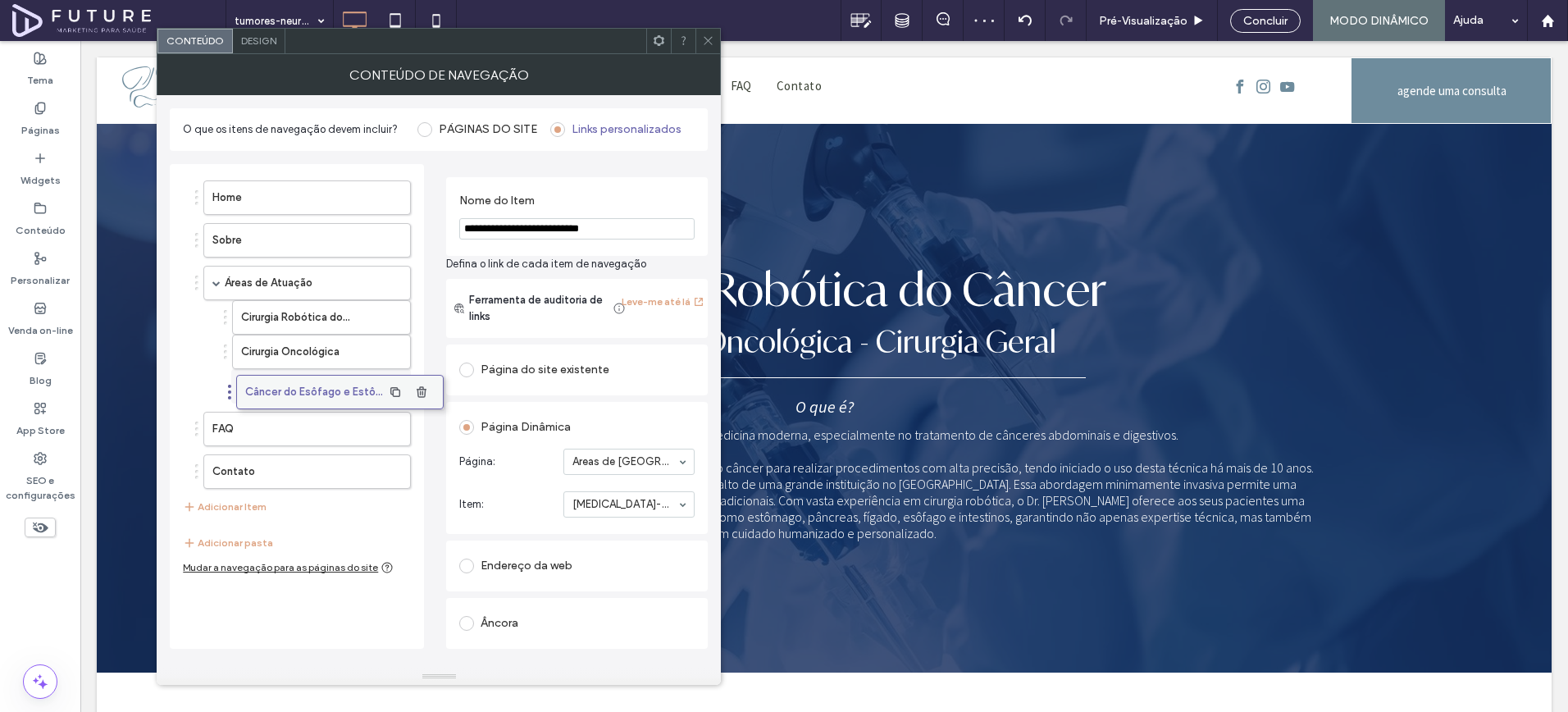
drag, startPoint x: 249, startPoint y: 492, endPoint x: 282, endPoint y: 404, distance: 94.0
click at [242, 505] on button "Adicionar Item" at bounding box center [225, 506] width 83 height 19
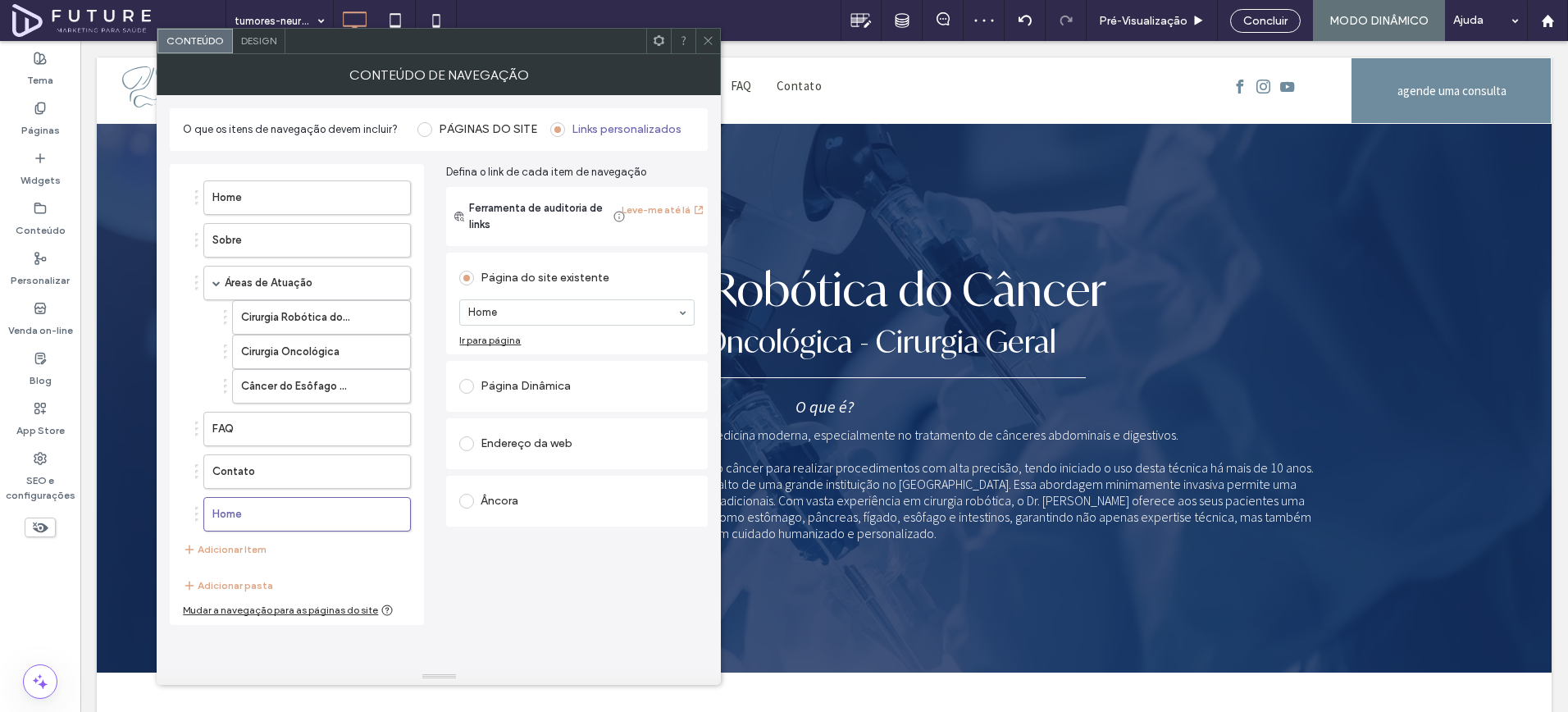
click at [562, 364] on div "Página Dinâmica" at bounding box center [577, 386] width 262 height 50
click at [577, 379] on div "Página Dinâmica" at bounding box center [576, 386] width 236 height 27
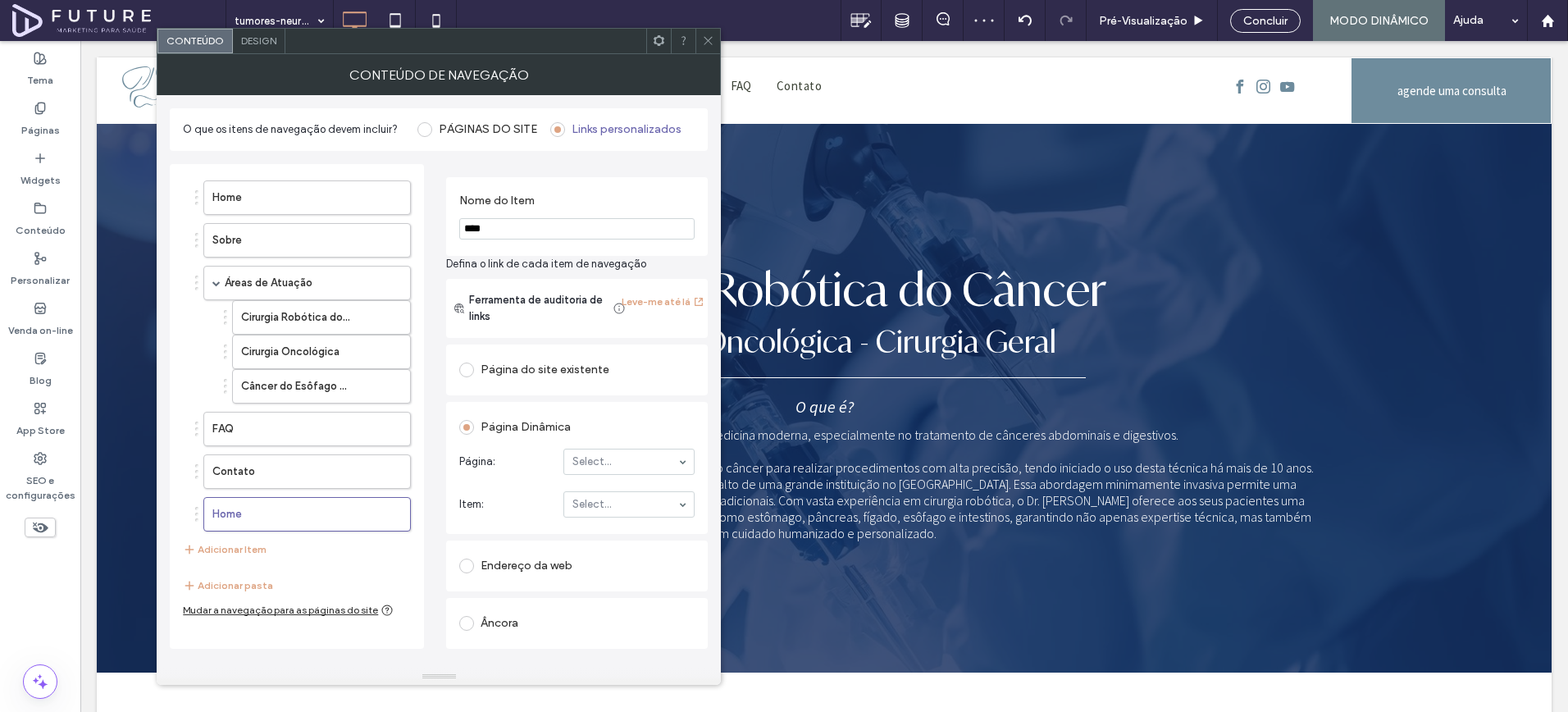
click at [639, 448] on section "Página: Select..." at bounding box center [576, 462] width 236 height 43
click at [512, 221] on input "****" at bounding box center [576, 228] width 236 height 21
type input "**********"
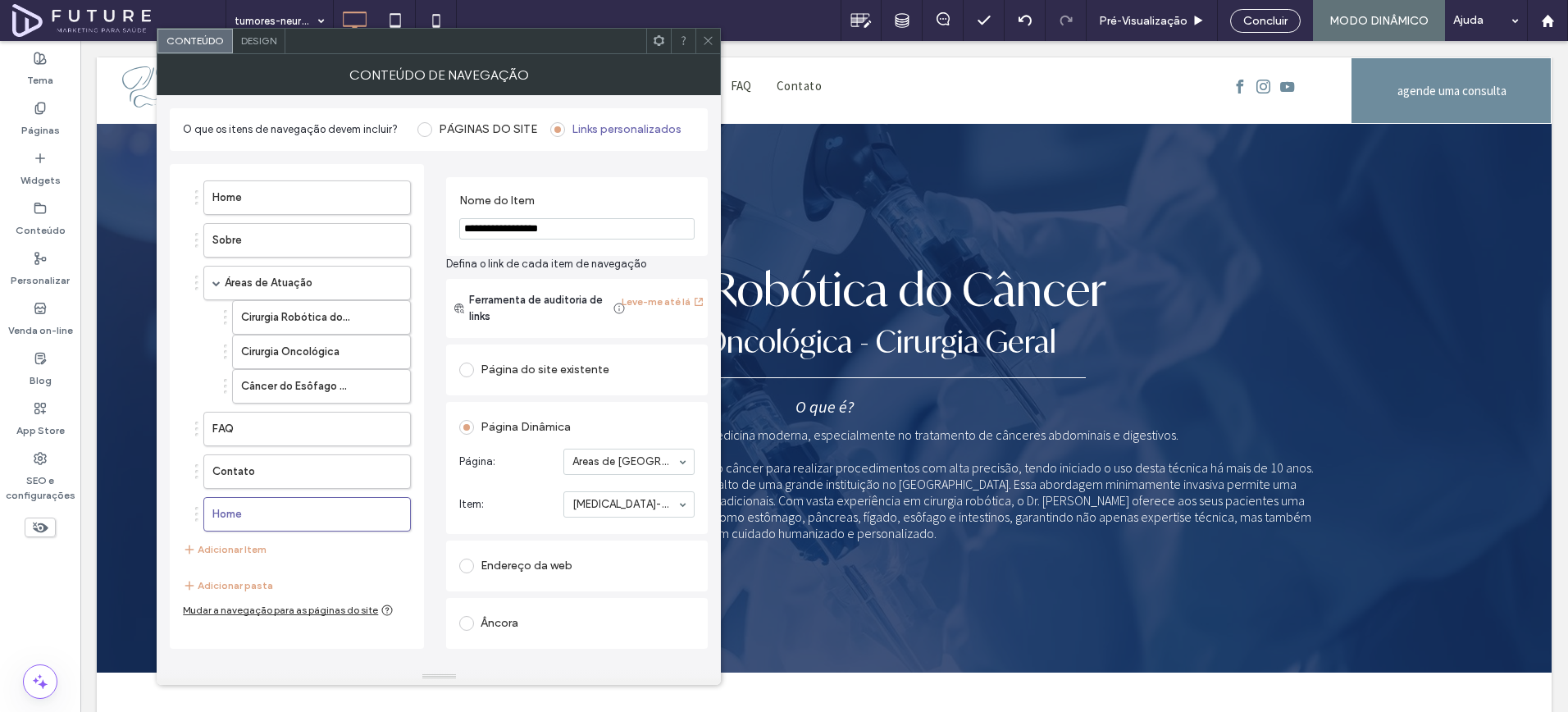
click at [425, 303] on div "**********" at bounding box center [438, 400] width 538 height 498
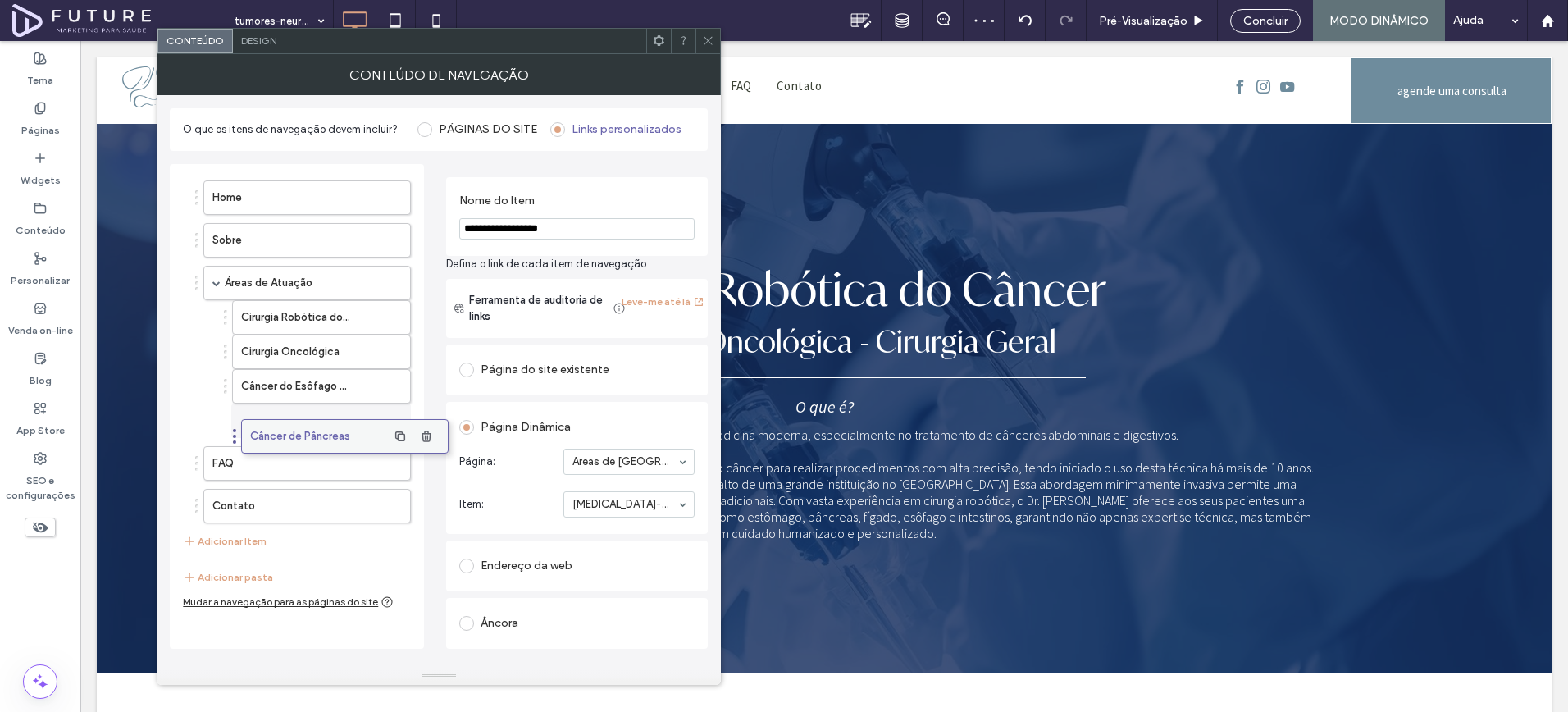
drag, startPoint x: 245, startPoint y: 518, endPoint x: 282, endPoint y: 440, distance: 86.3
click at [230, 543] on button "Adicionar Item" at bounding box center [225, 541] width 83 height 19
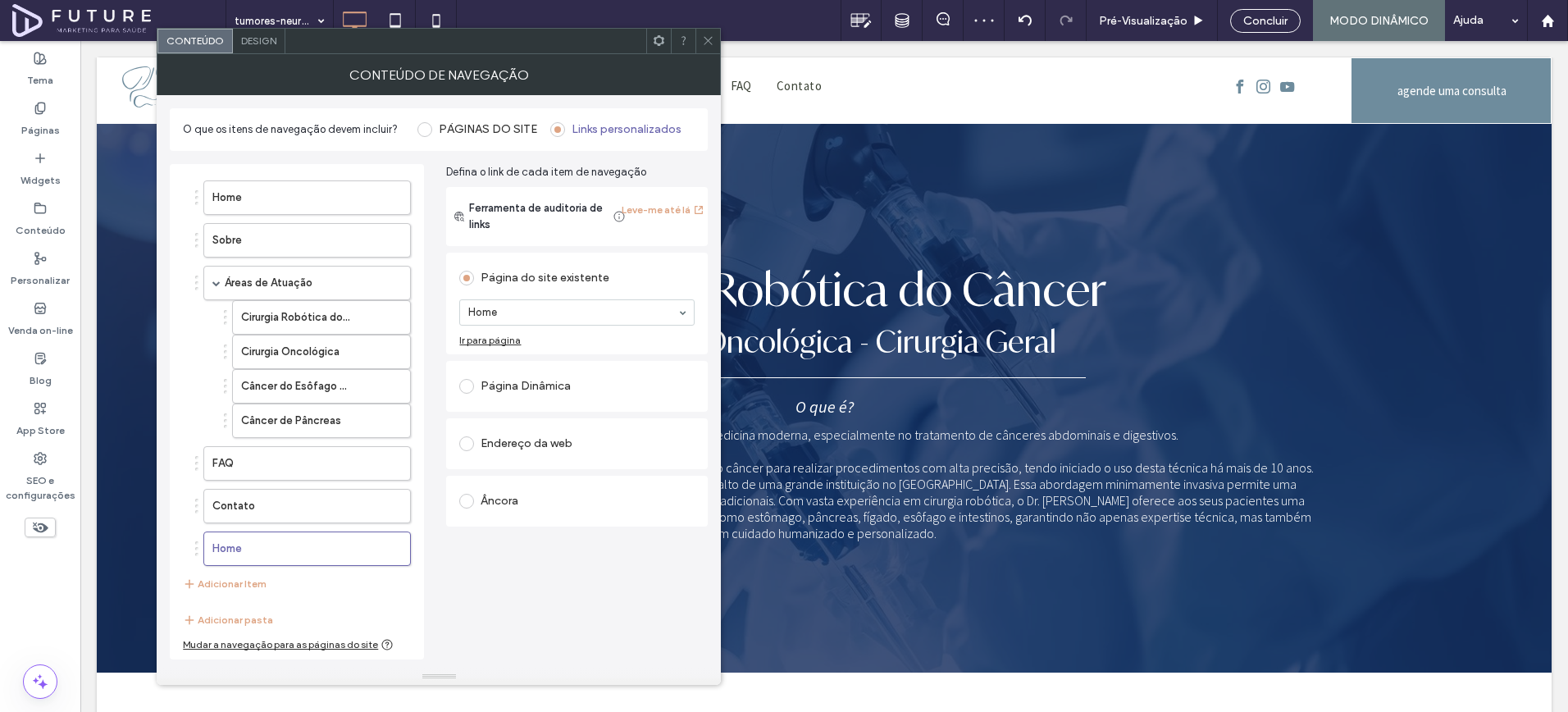
click at [553, 387] on div "Página Dinâmica" at bounding box center [576, 386] width 236 height 27
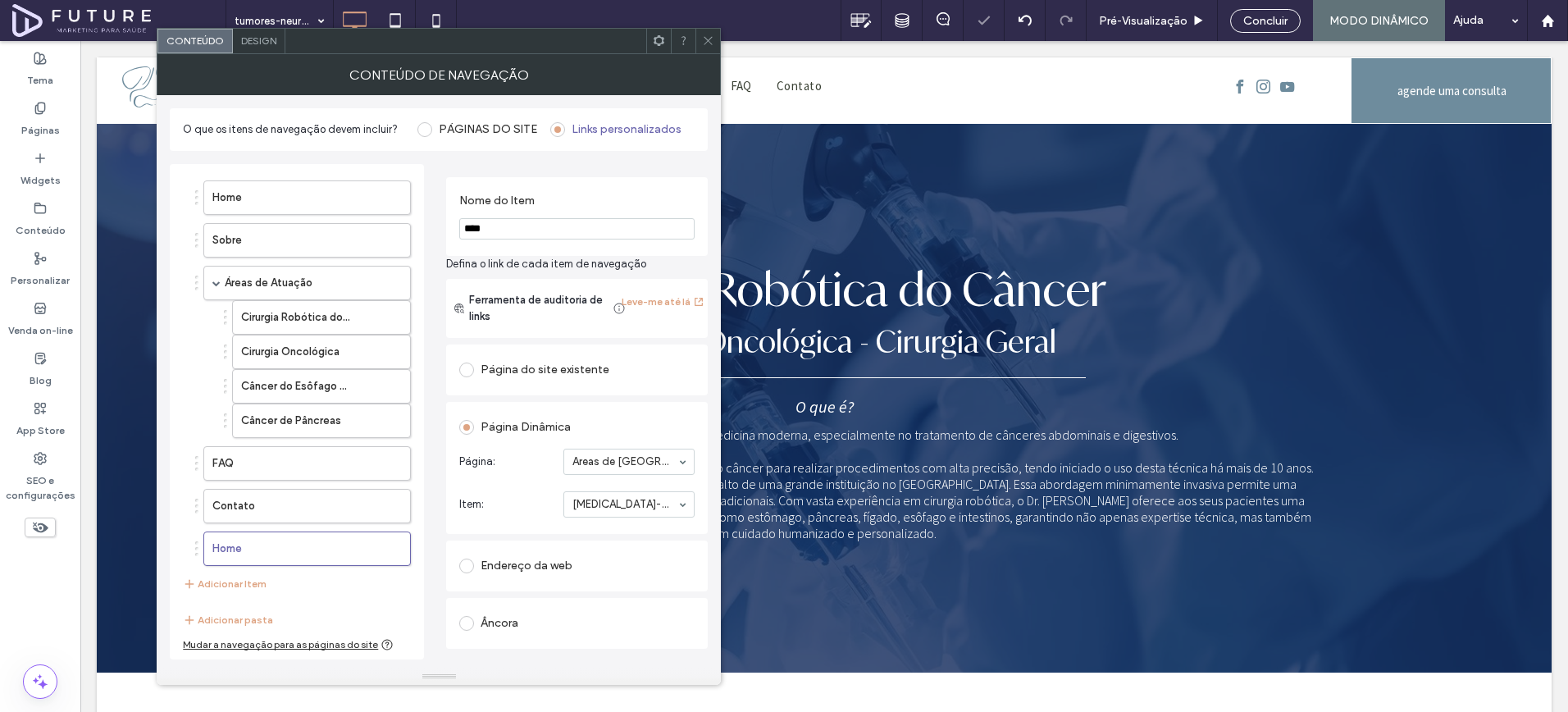
click at [529, 215] on section "Nome do Item ****" at bounding box center [576, 216] width 236 height 62
click at [530, 225] on input "****" at bounding box center [576, 228] width 236 height 21
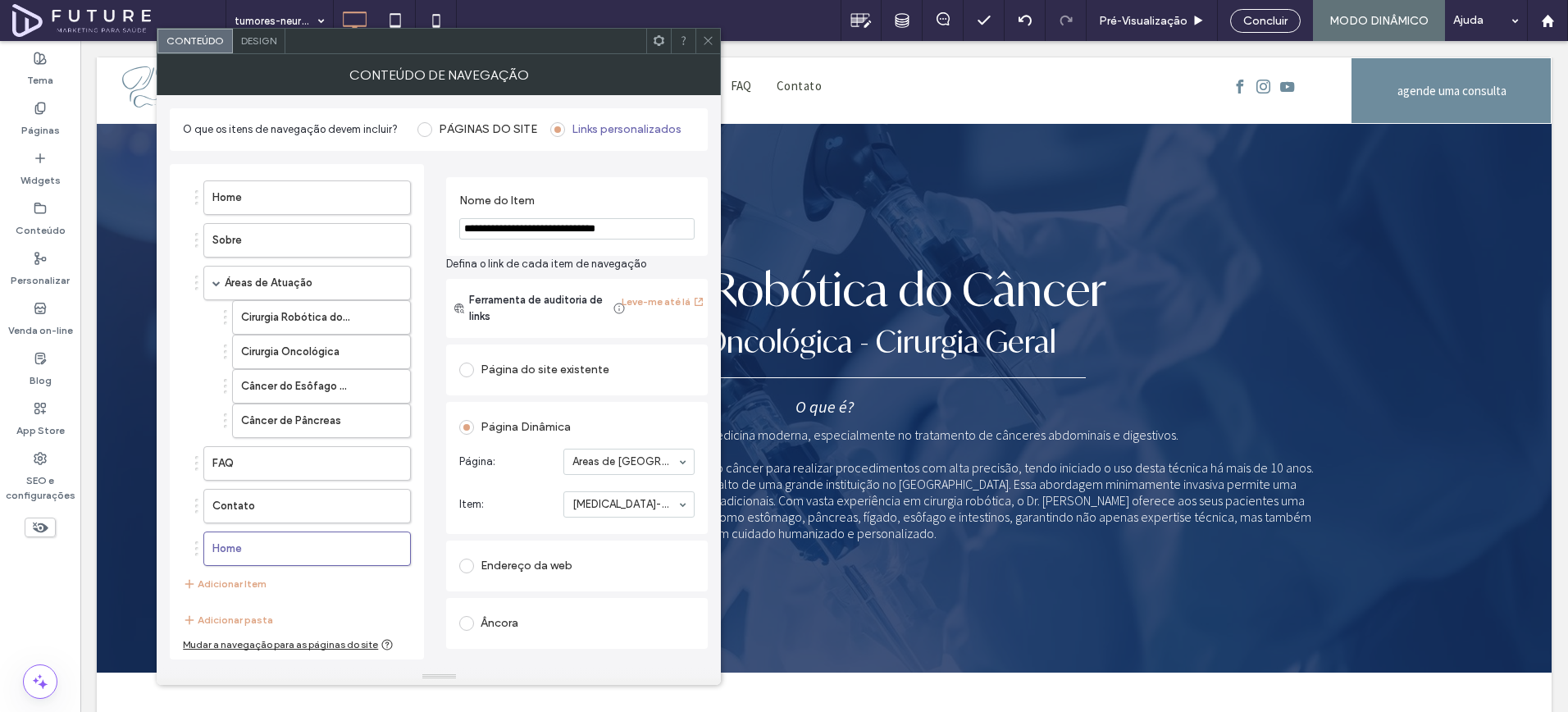
type input "**********"
click at [421, 289] on div "Home Sobre Áreas de Atuação Cirurgia Robótica do Câncer Cirurgia Oncológica Cân…" at bounding box center [296, 411] width 254 height 496
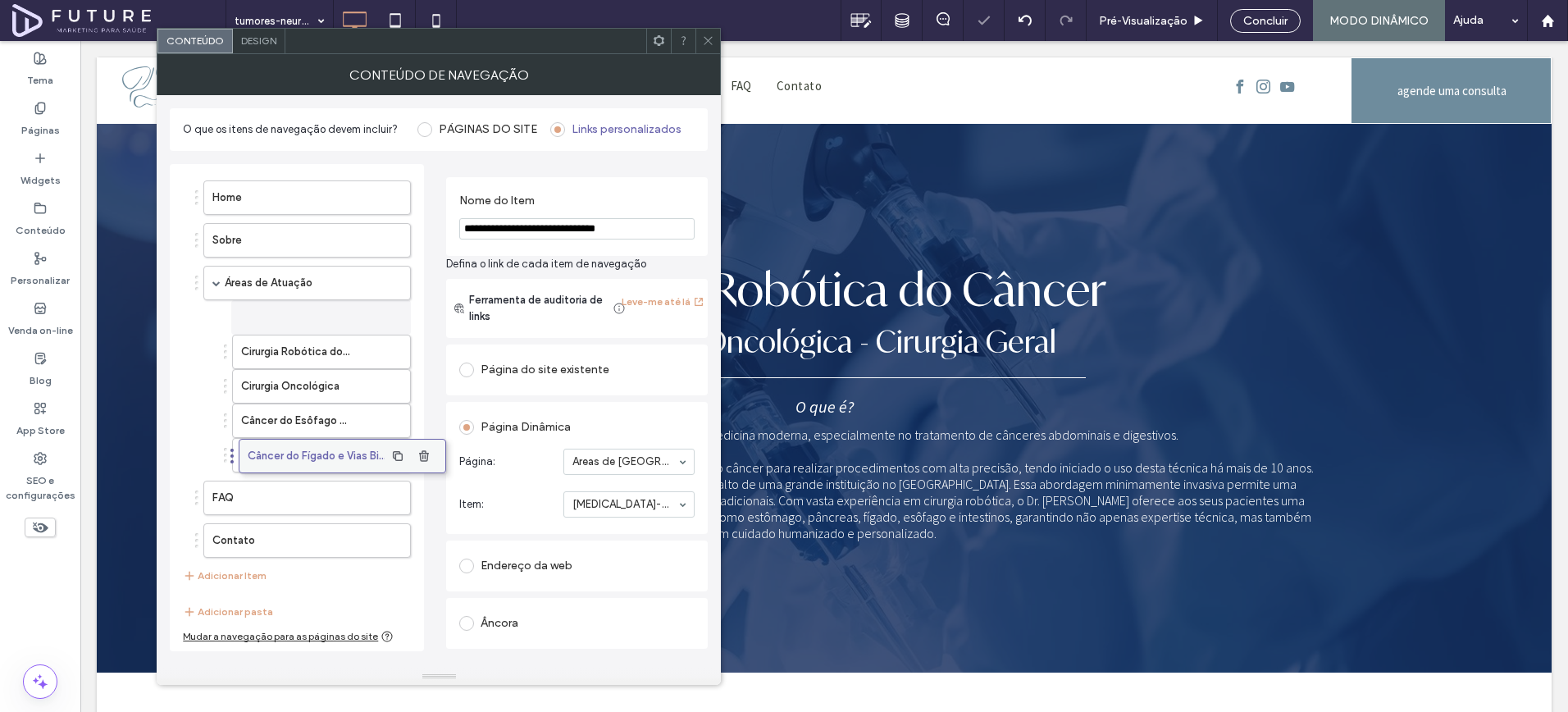
drag, startPoint x: 267, startPoint y: 546, endPoint x: 302, endPoint y: 454, distance: 98.4
click at [241, 581] on button "Adicionar Item" at bounding box center [225, 575] width 83 height 19
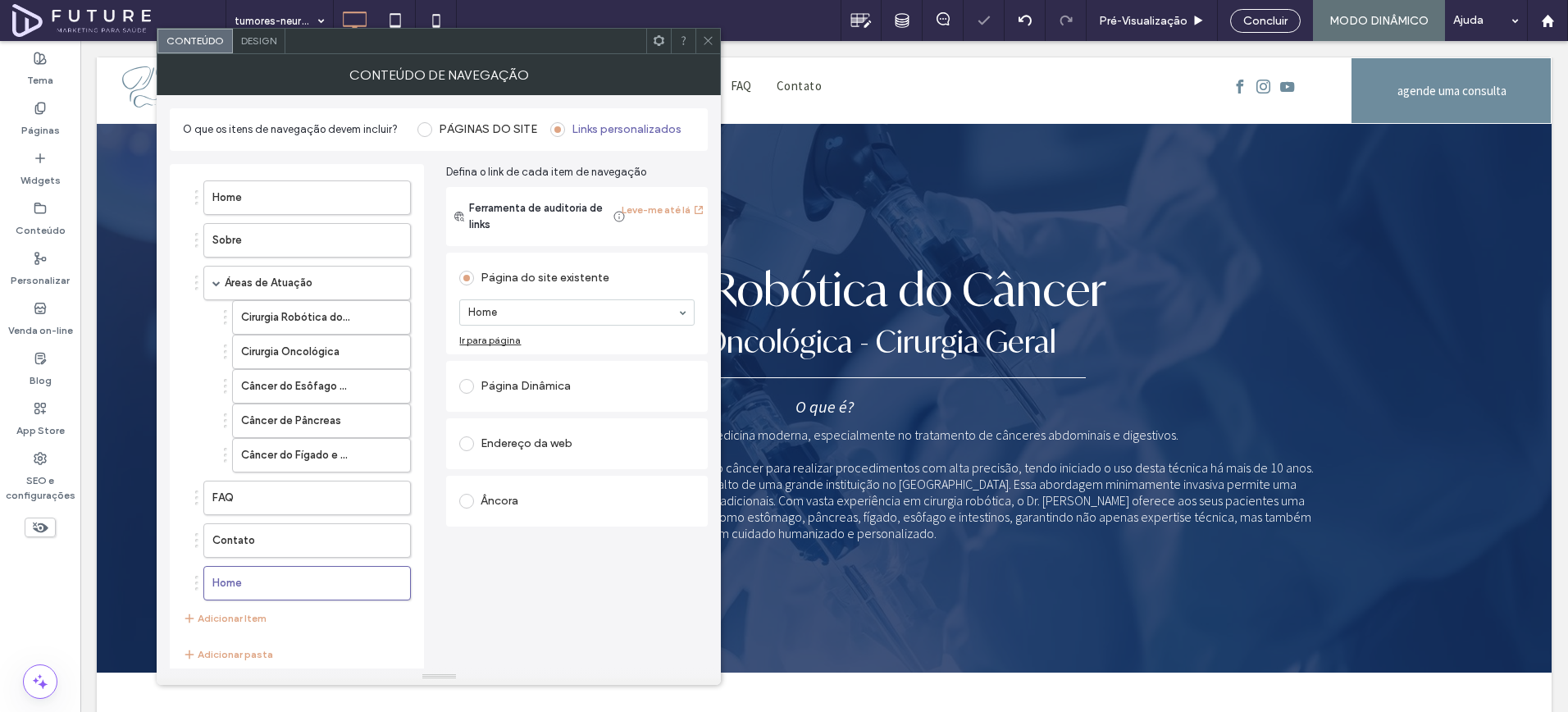
click at [543, 382] on div "Página Dinâmica" at bounding box center [576, 386] width 236 height 27
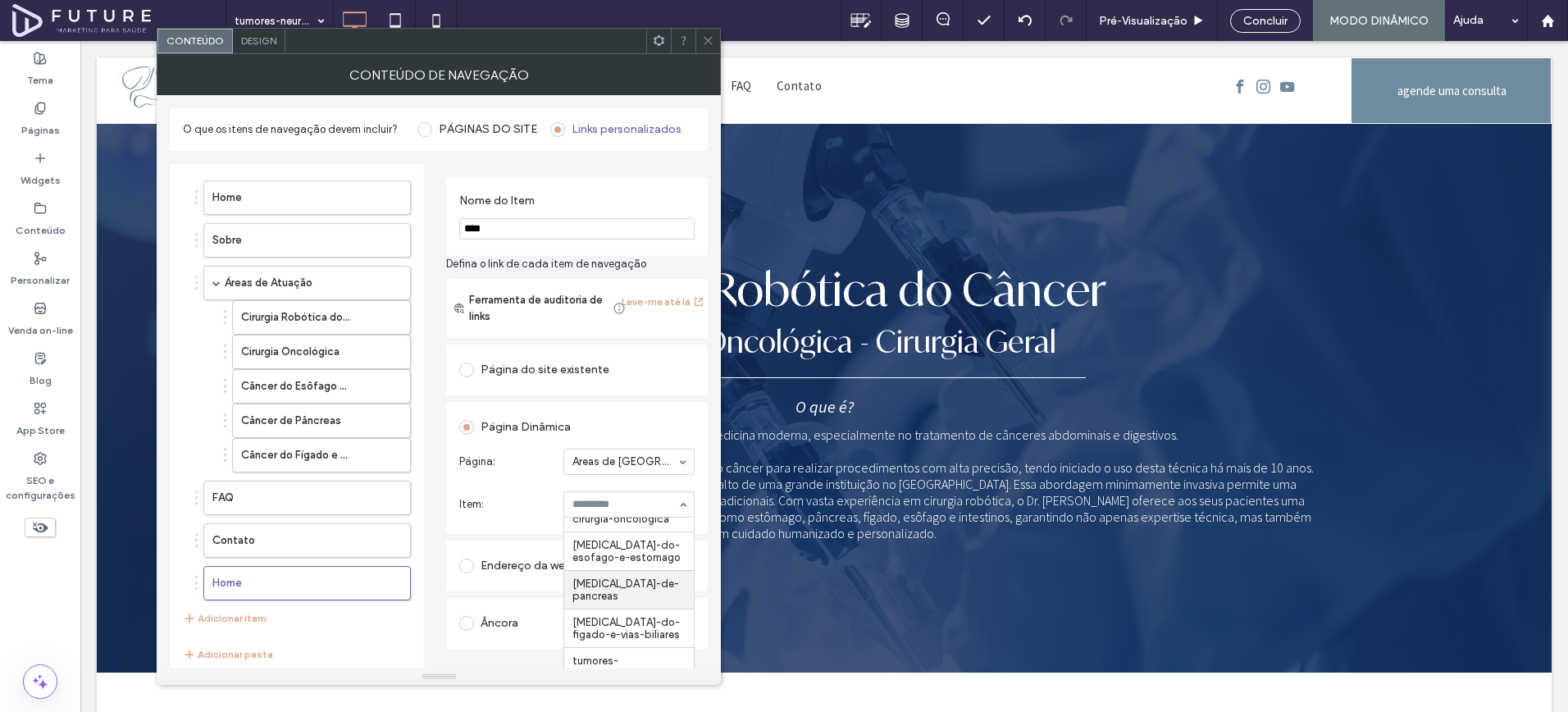
scroll to position [26, 0]
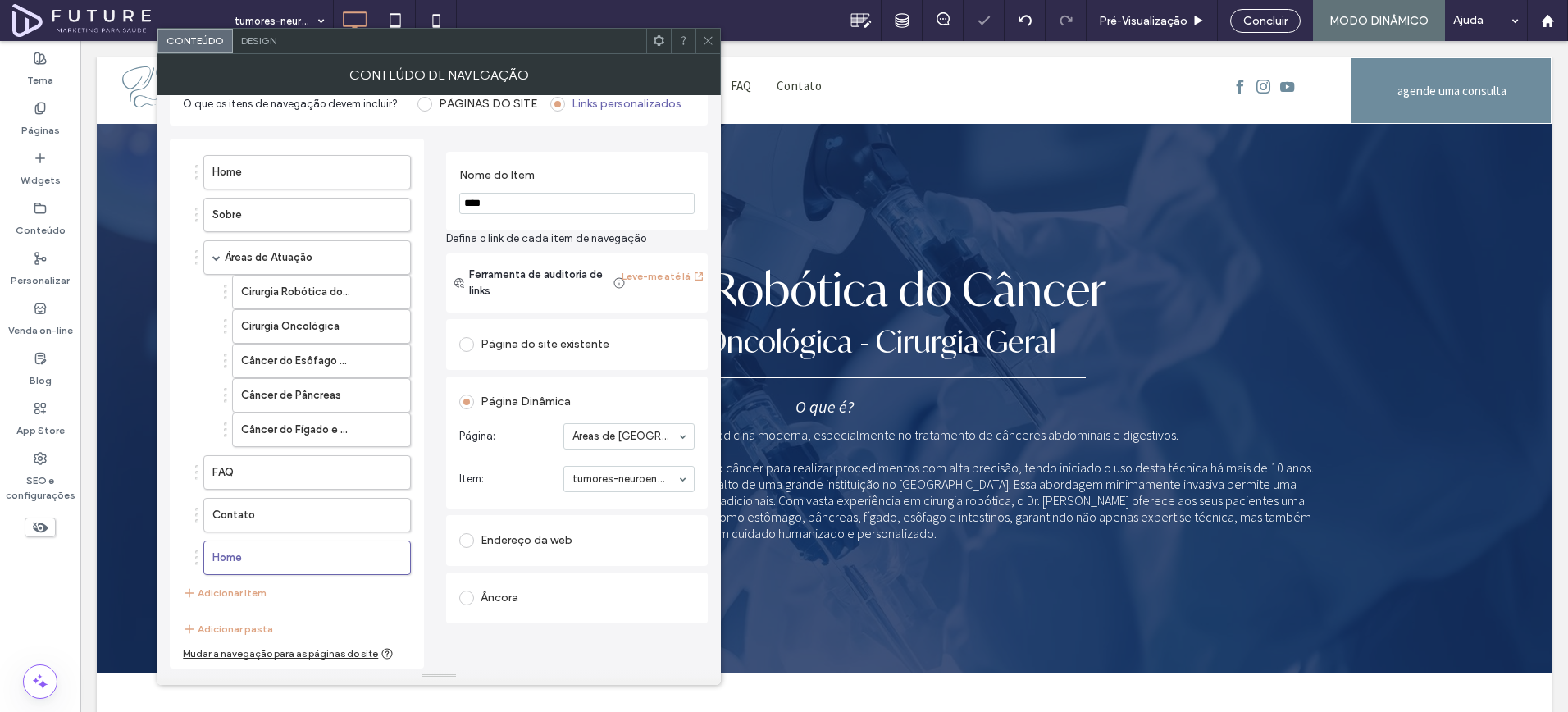
click at [537, 207] on input "****" at bounding box center [576, 203] width 236 height 21
click at [536, 207] on input "****" at bounding box center [576, 203] width 236 height 21
type input "**********"
click at [447, 228] on div "**********" at bounding box center [577, 192] width 262 height 79
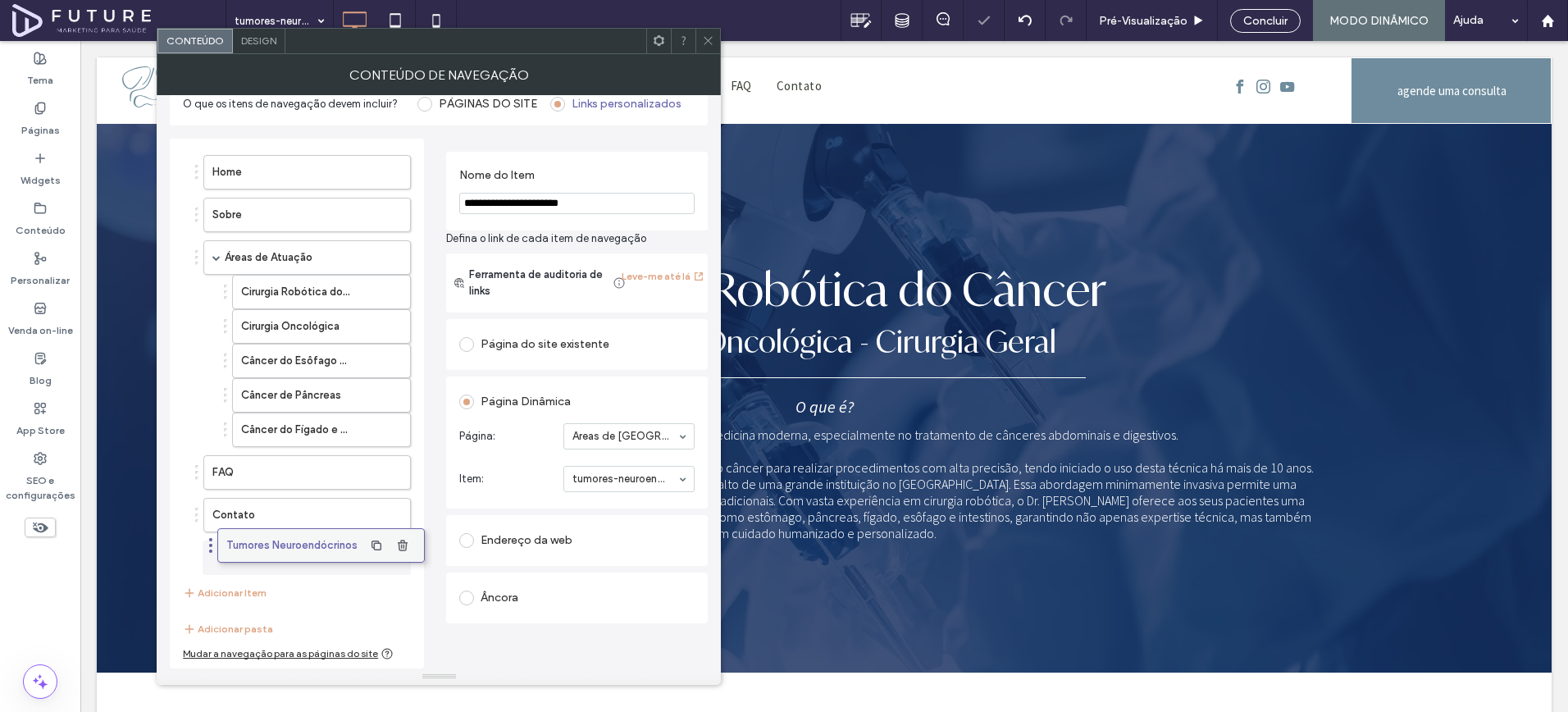
scroll to position [0, 0]
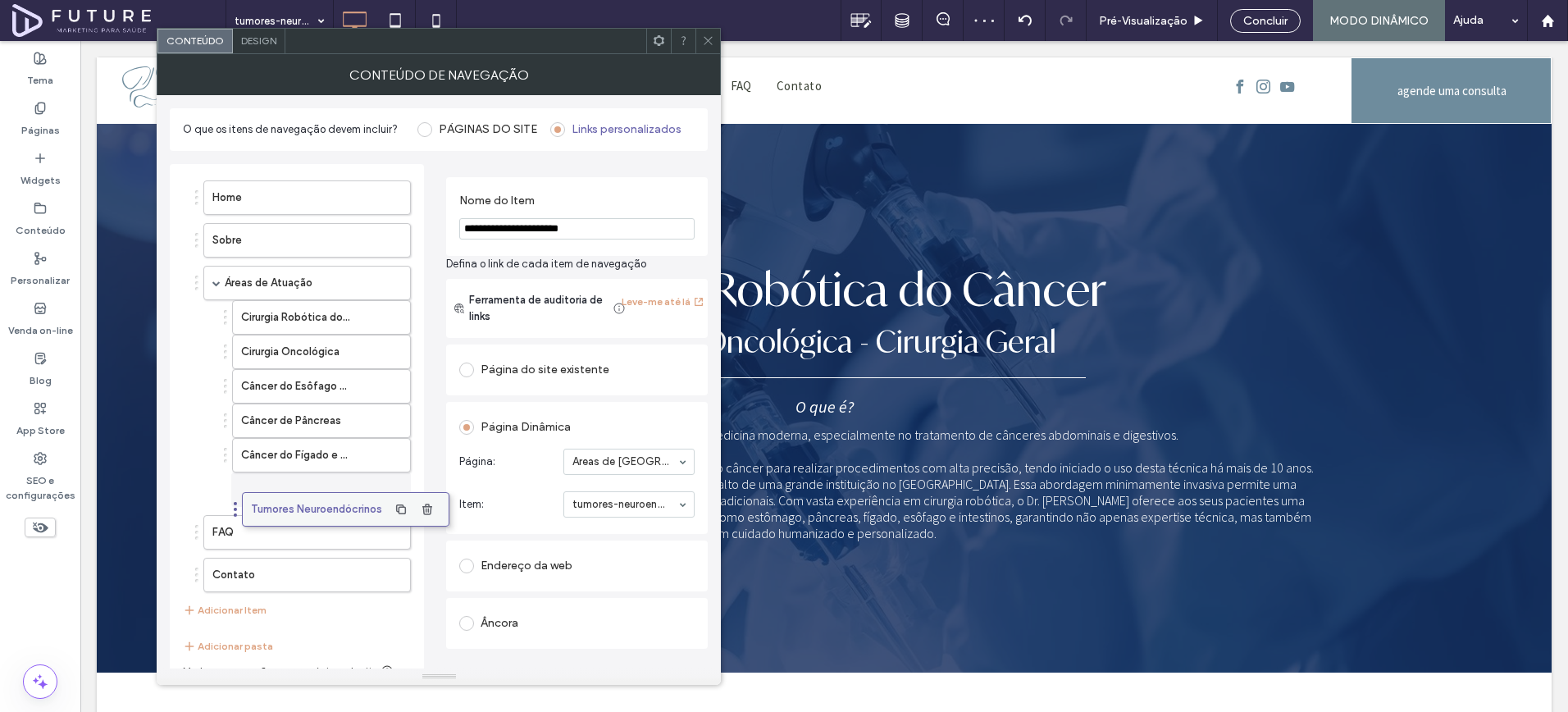
drag, startPoint x: 258, startPoint y: 558, endPoint x: 296, endPoint y: 509, distance: 62.0
click at [699, 35] on div at bounding box center [707, 40] width 25 height 25
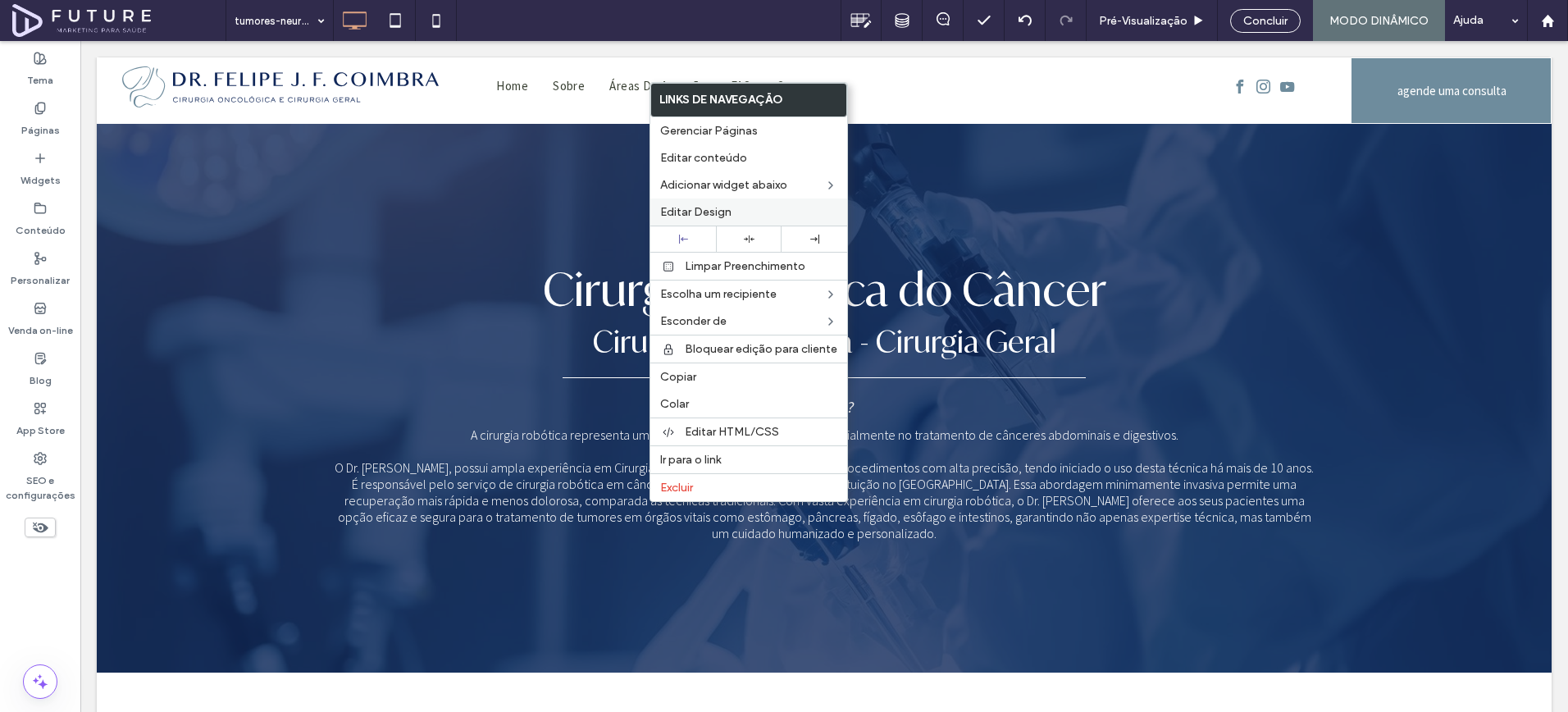
click at [728, 203] on div "Editar Design" at bounding box center [749, 213] width 197 height 27
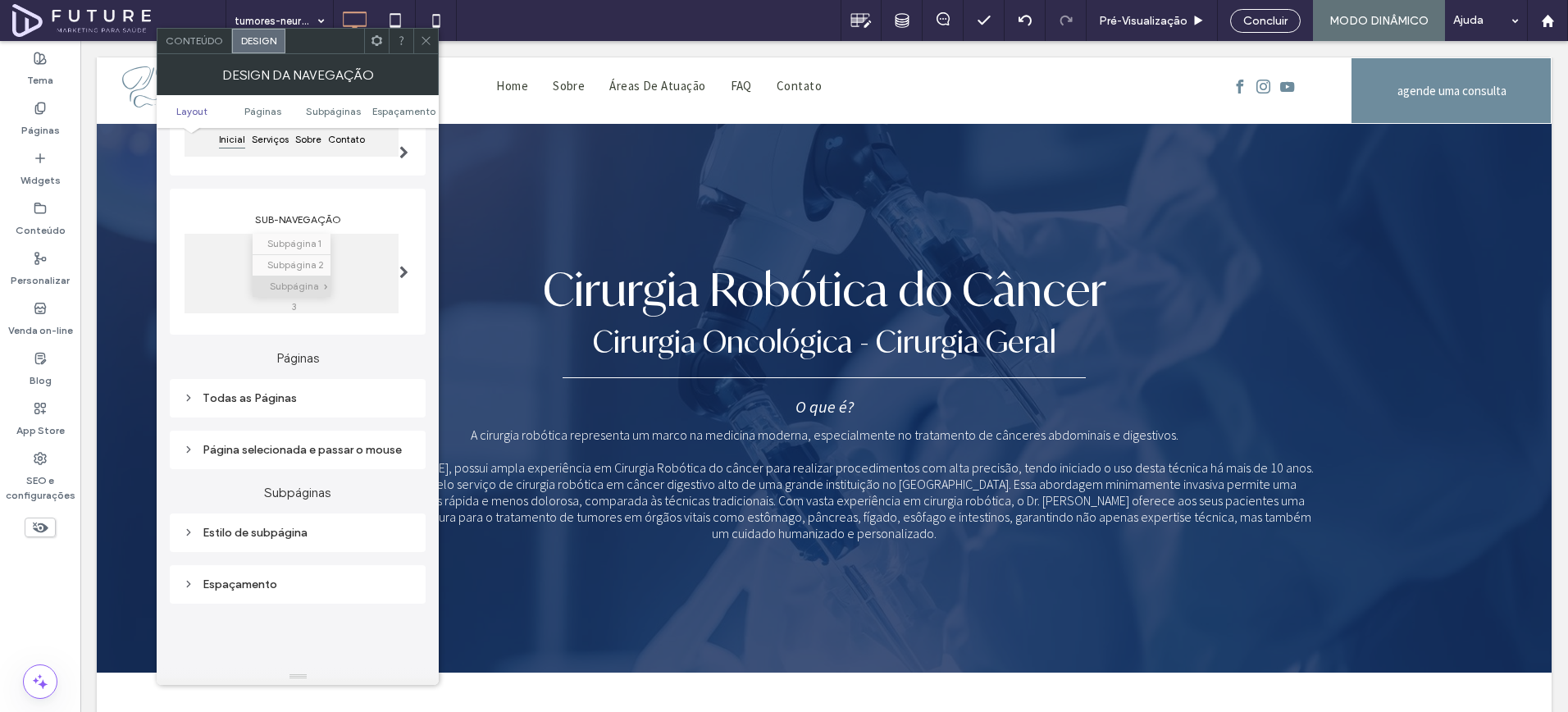
click at [301, 540] on div "Estilo de subpágina" at bounding box center [298, 532] width 230 height 14
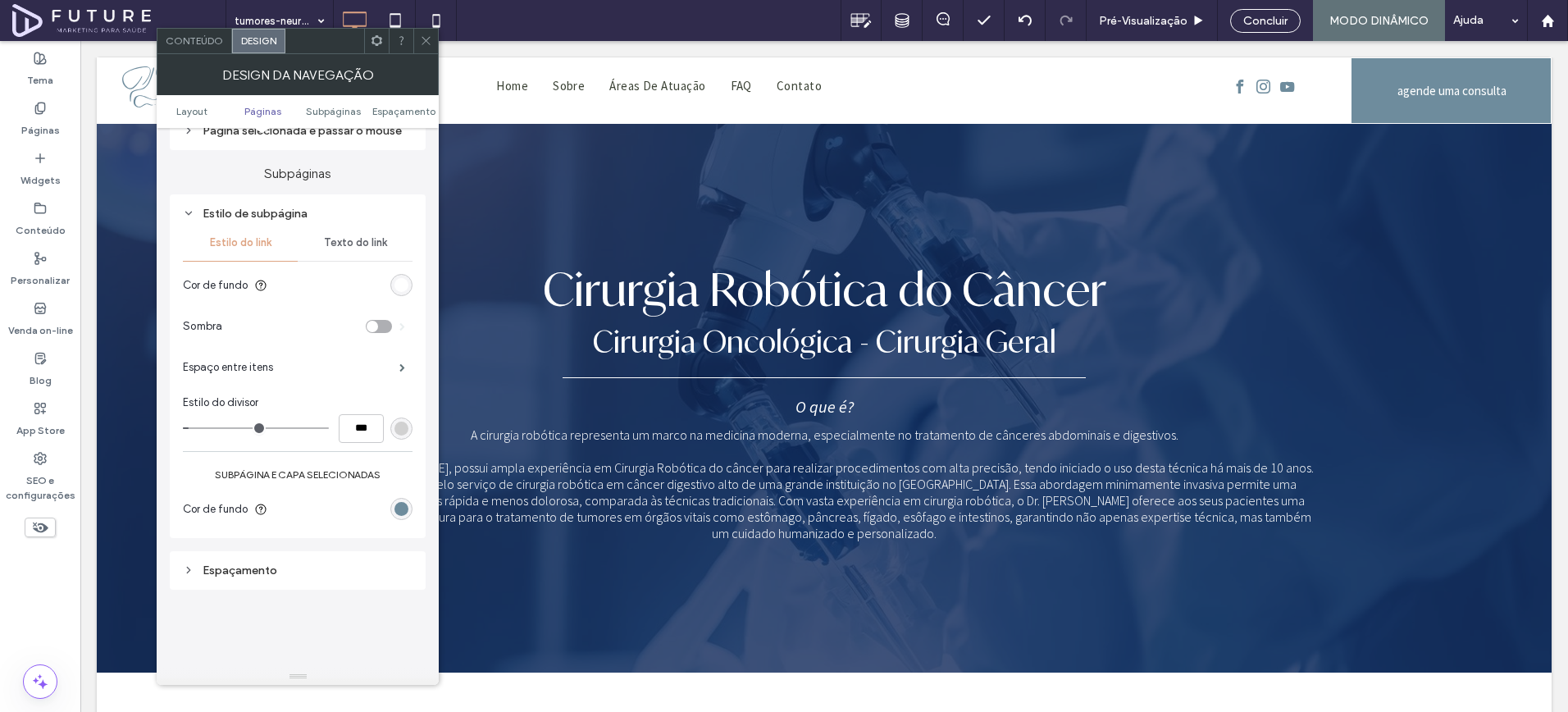
scroll to position [499, 0]
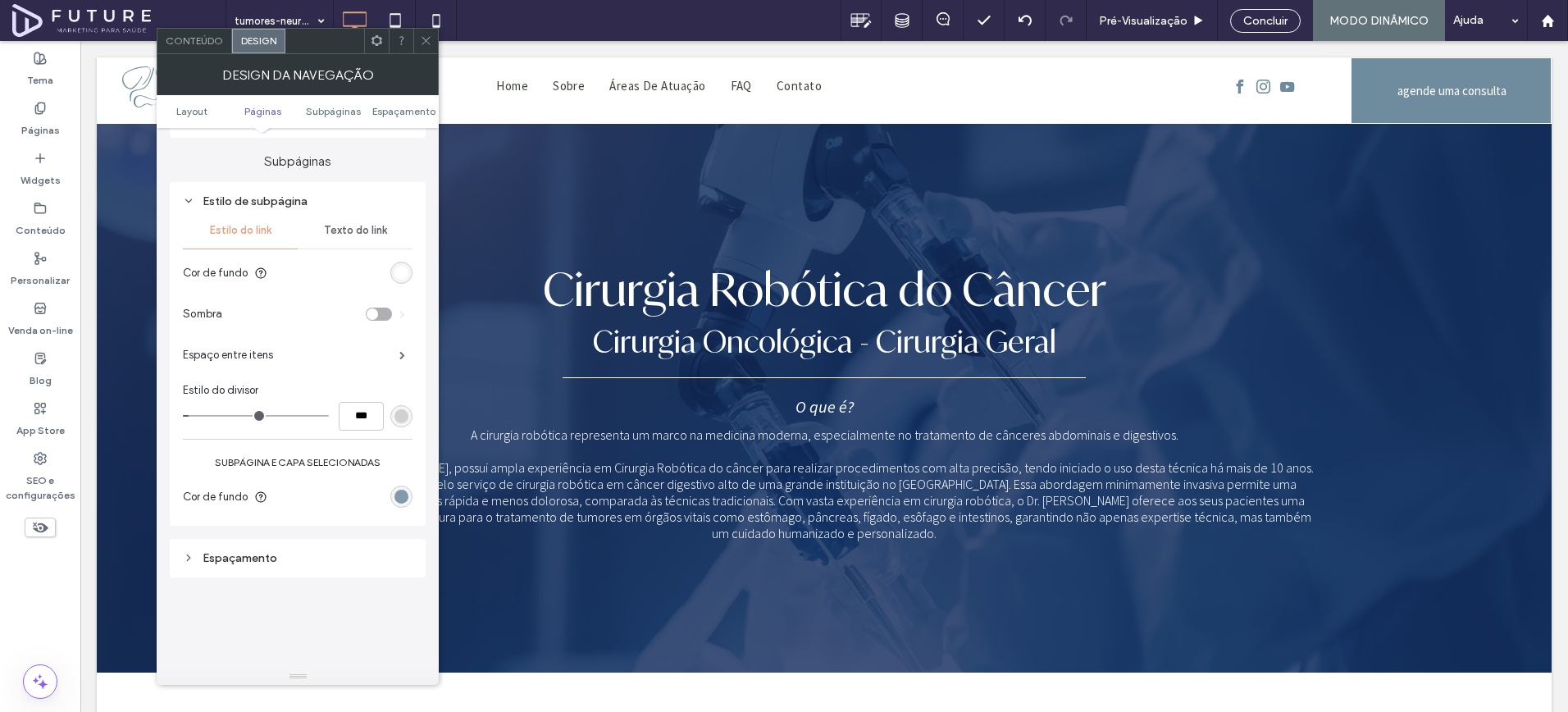
click at [407, 504] on div "rgb(110, 140, 157)" at bounding box center [401, 496] width 14 height 14
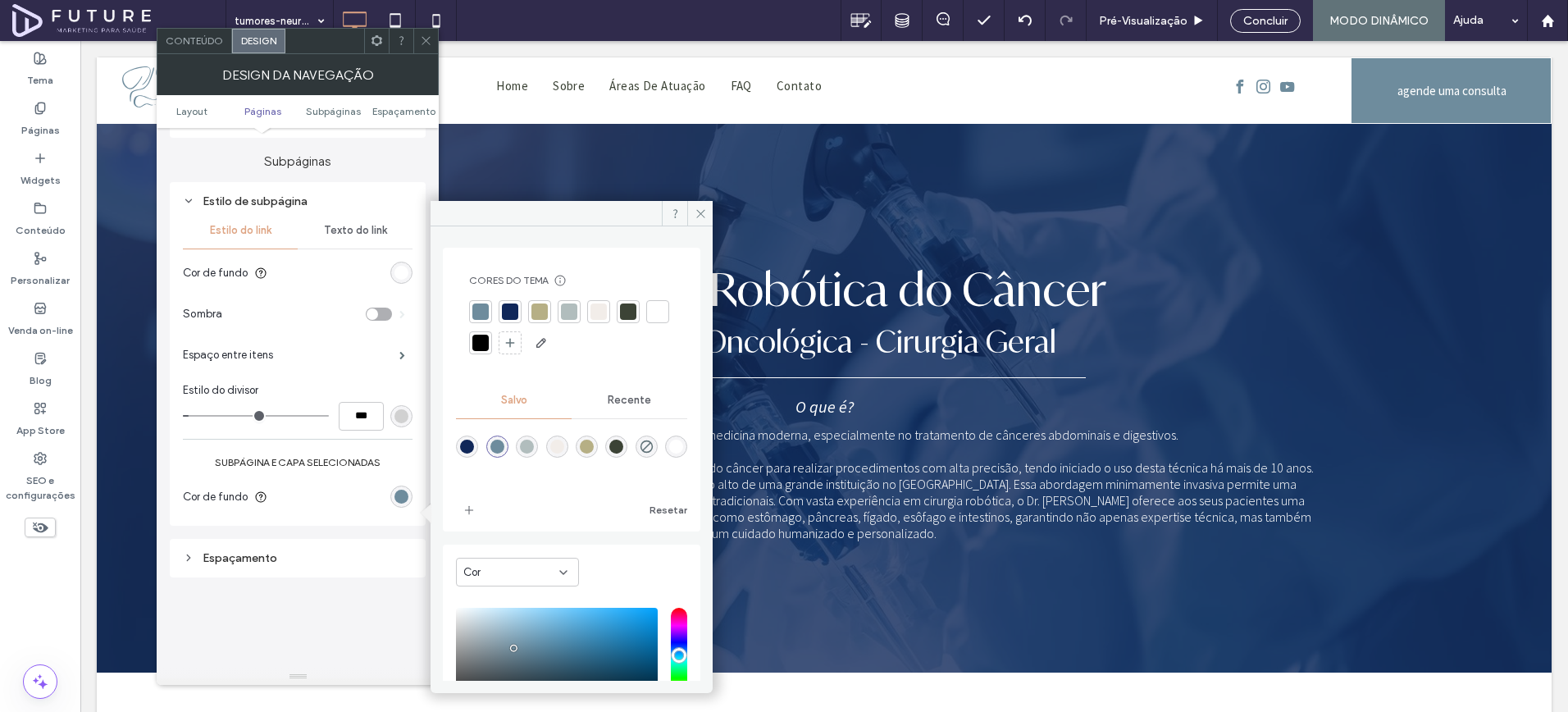
click at [604, 303] on div at bounding box center [598, 312] width 16 height 16
click at [424, 42] on icon at bounding box center [425, 40] width 12 height 12
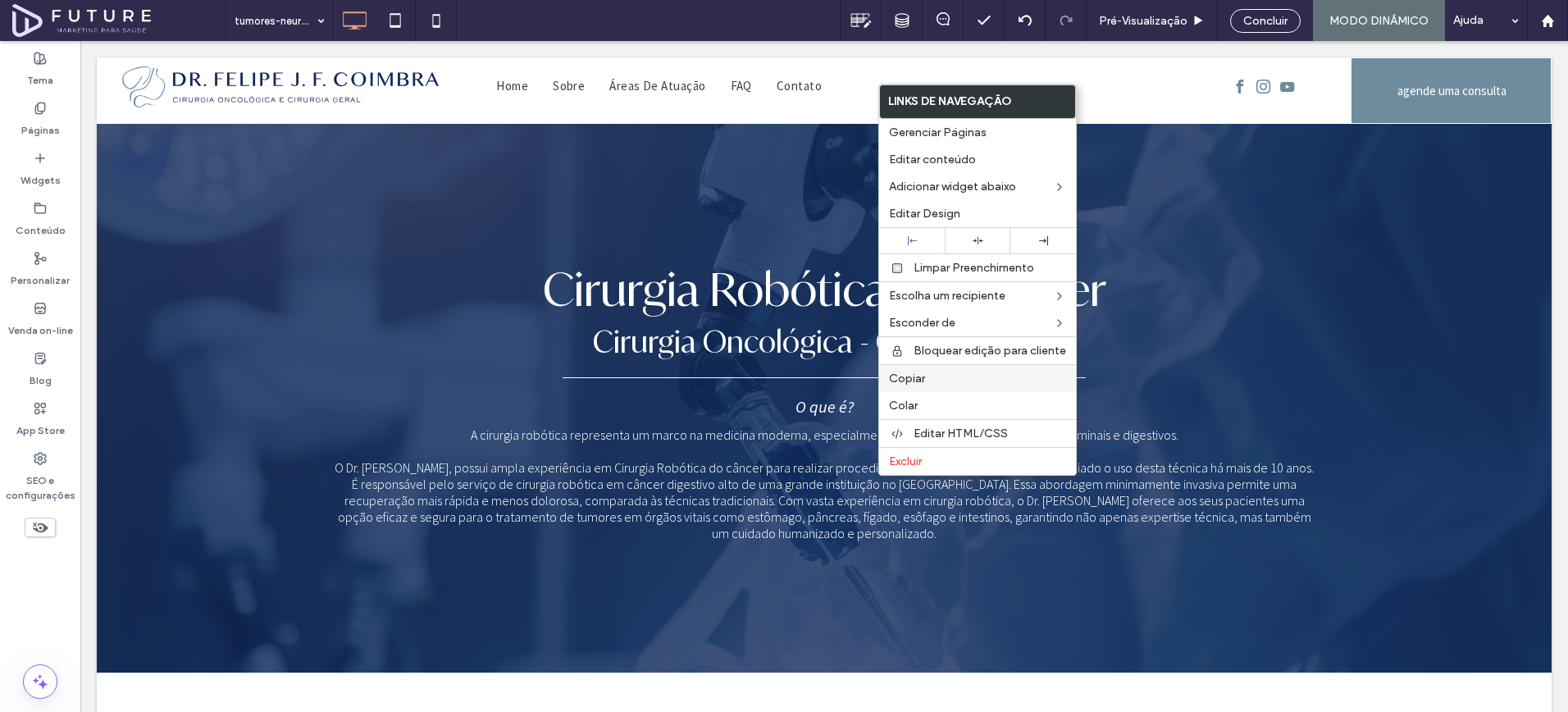
click at [914, 379] on span "Copiar" at bounding box center [906, 378] width 36 height 14
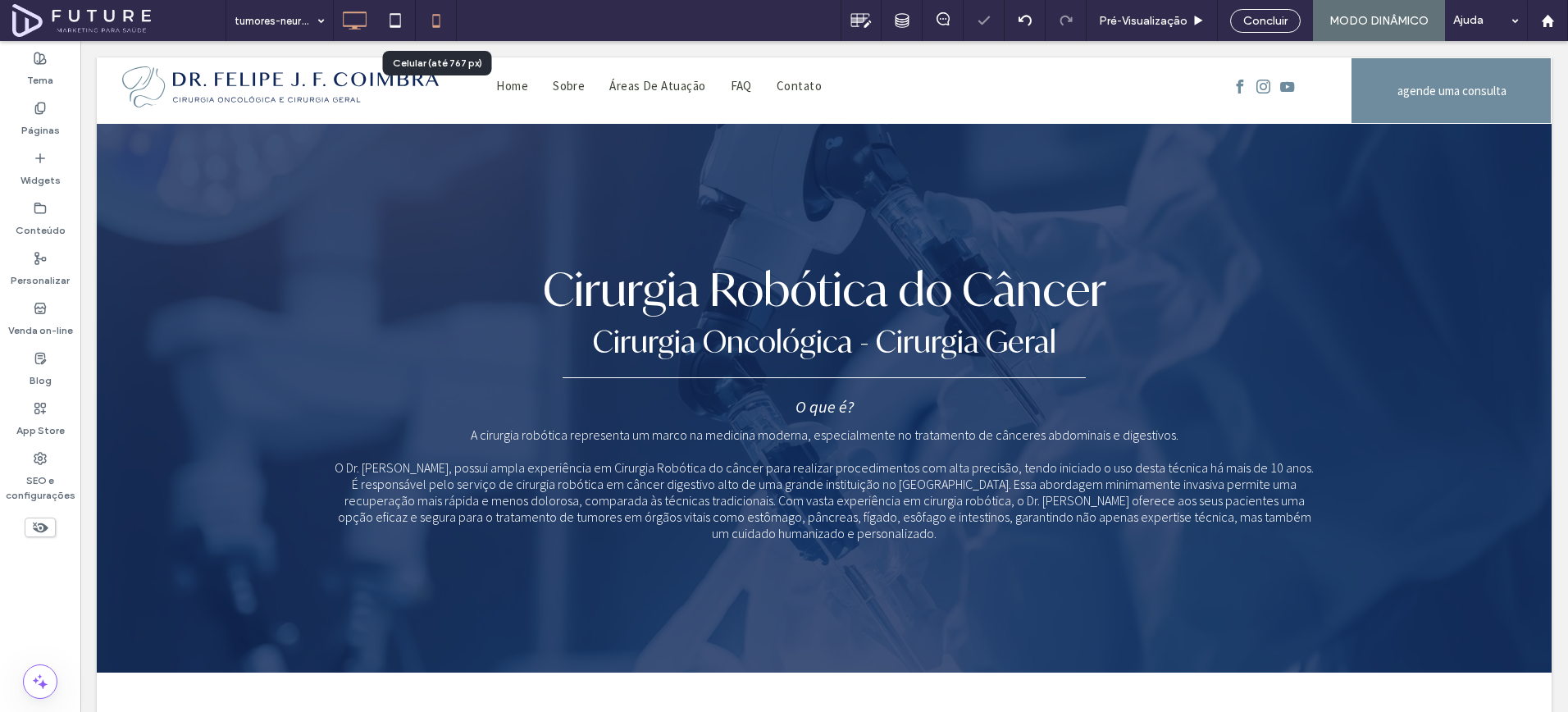
click at [432, 27] on icon at bounding box center [436, 20] width 33 height 33
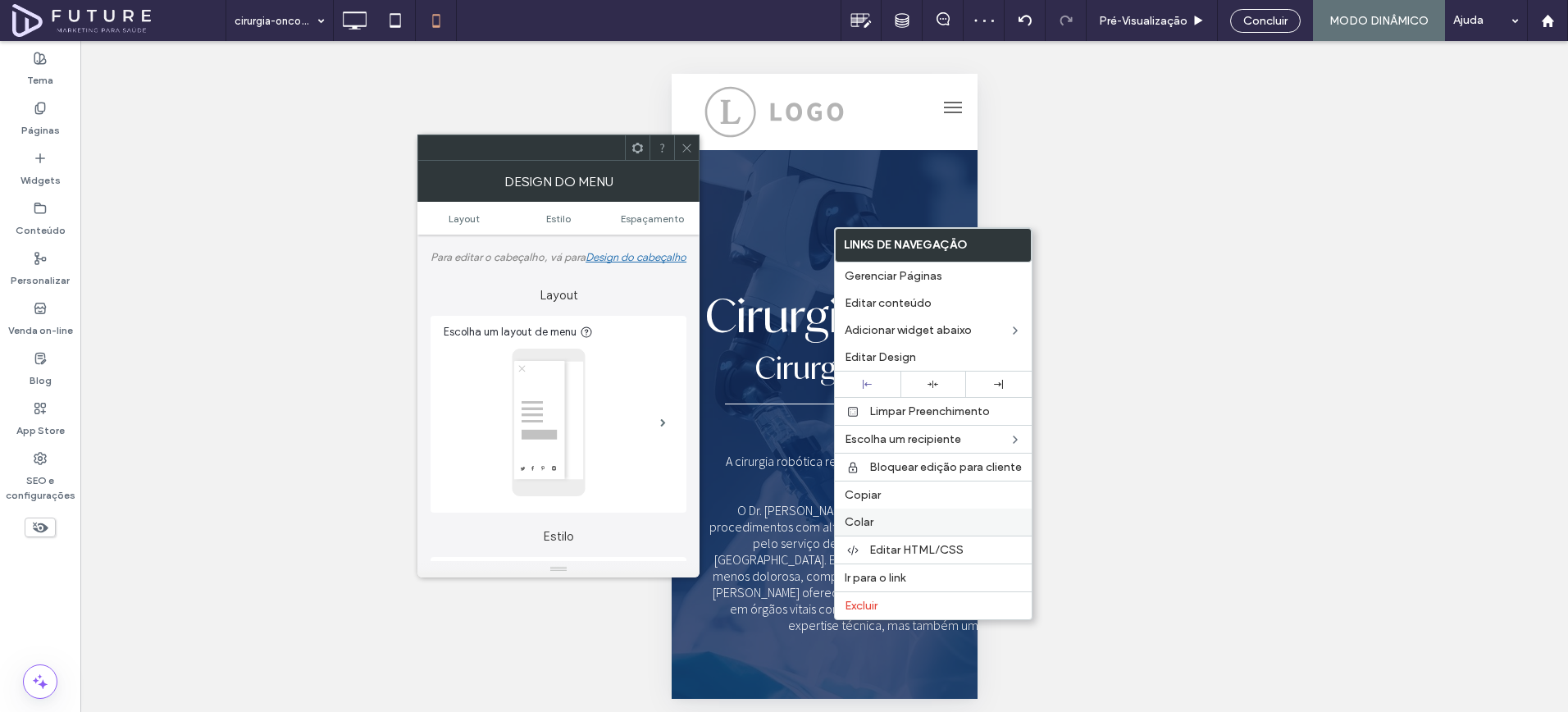
click at [864, 519] on span "Colar" at bounding box center [859, 521] width 28 height 14
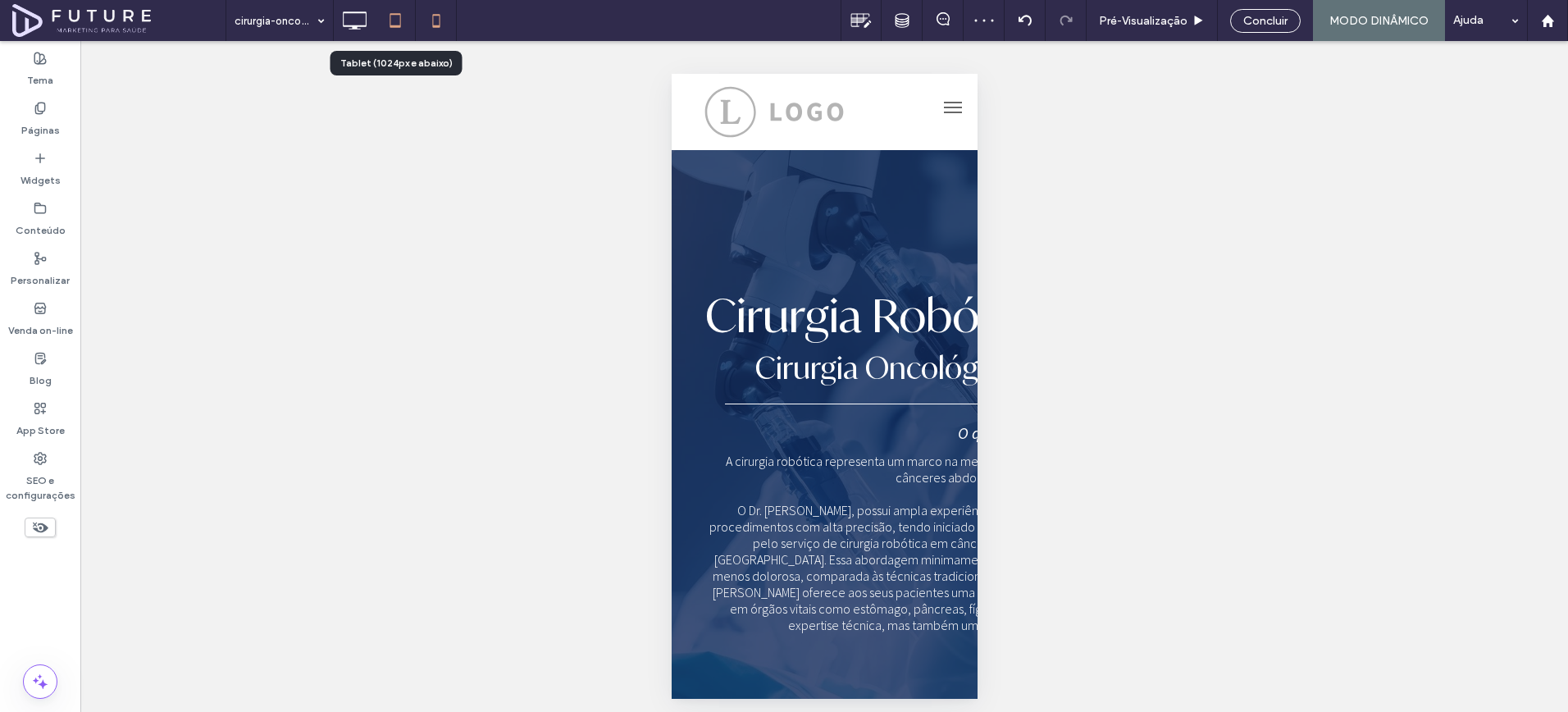
click at [395, 27] on icon at bounding box center [396, 20] width 33 height 33
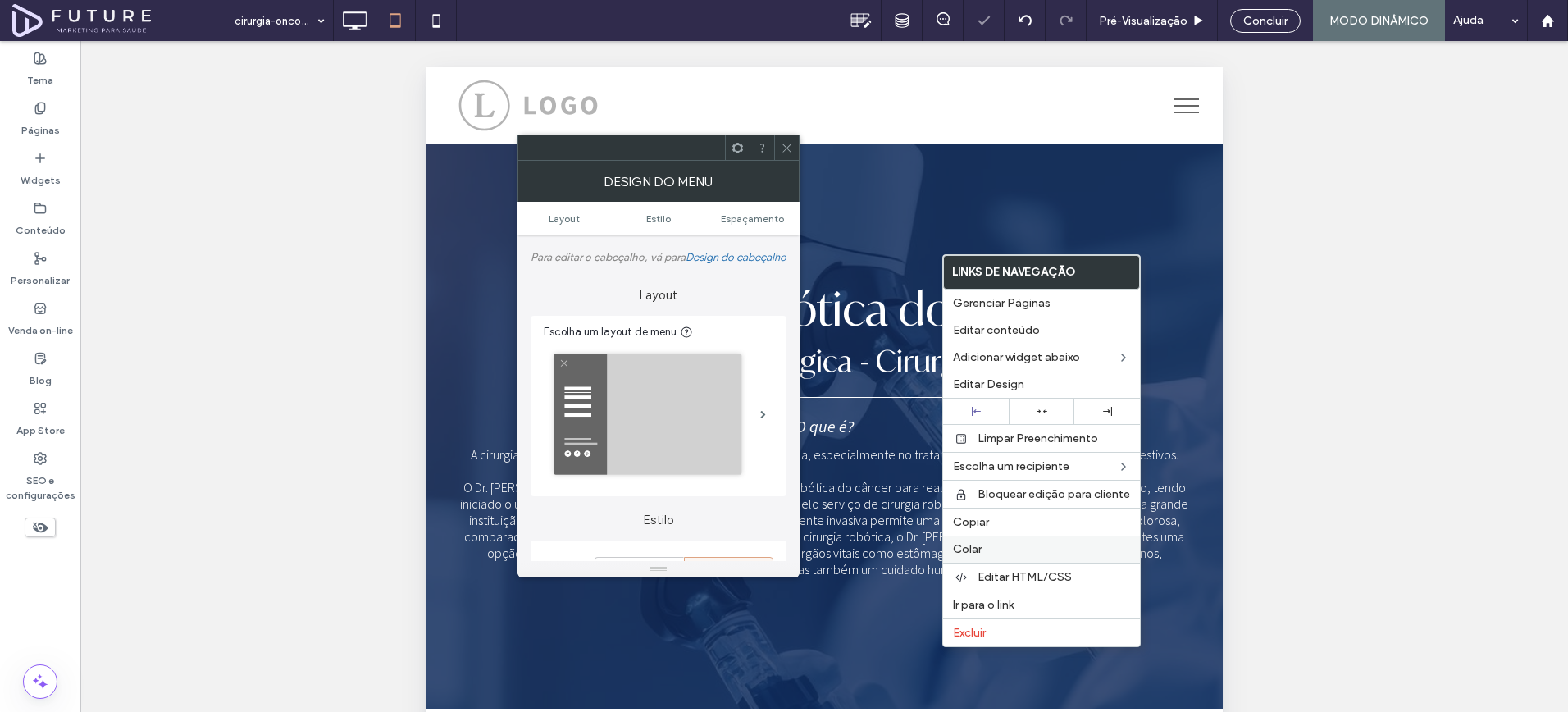
click at [1001, 551] on label "Colar" at bounding box center [1041, 549] width 177 height 14
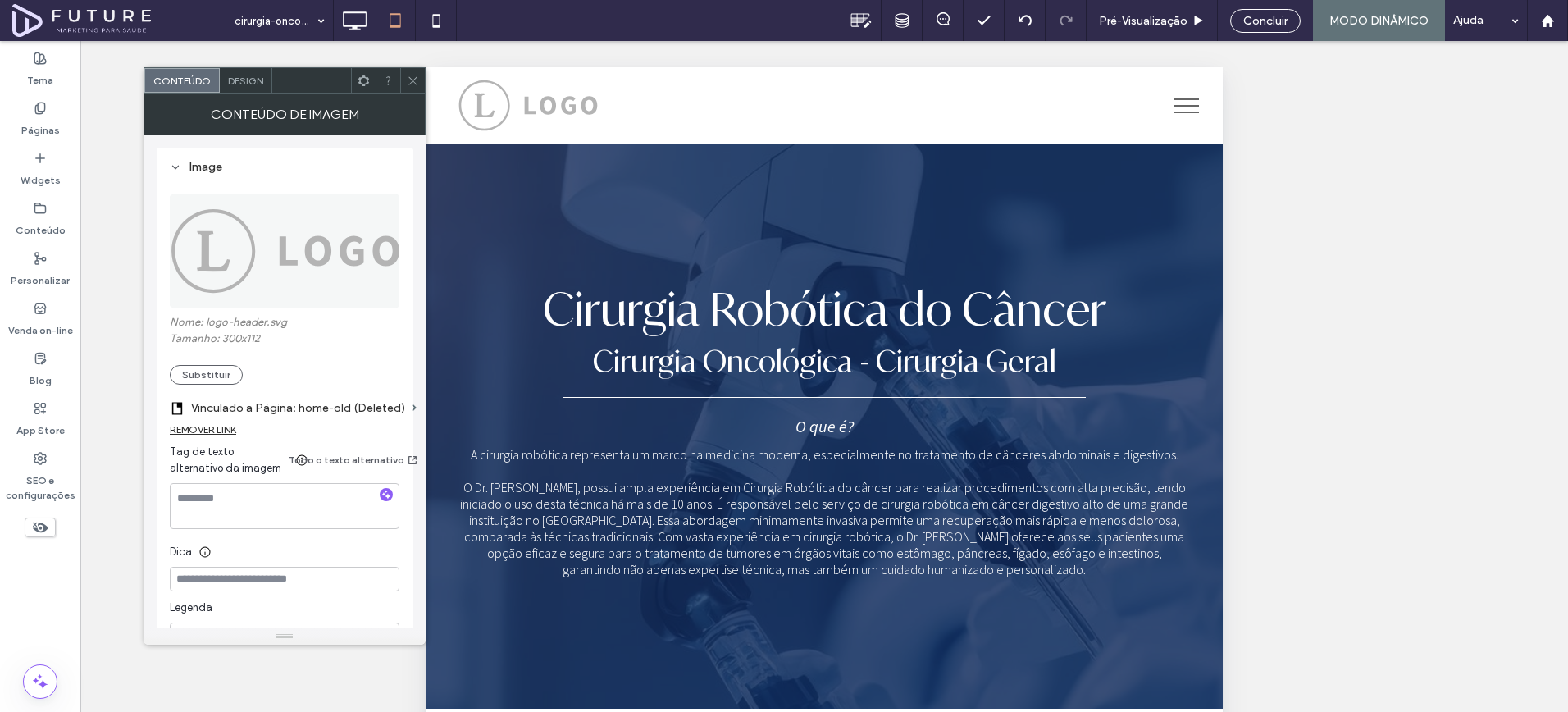
click at [286, 408] on label "Vinculado a Página: home-old (Deleted)" at bounding box center [299, 408] width 214 height 30
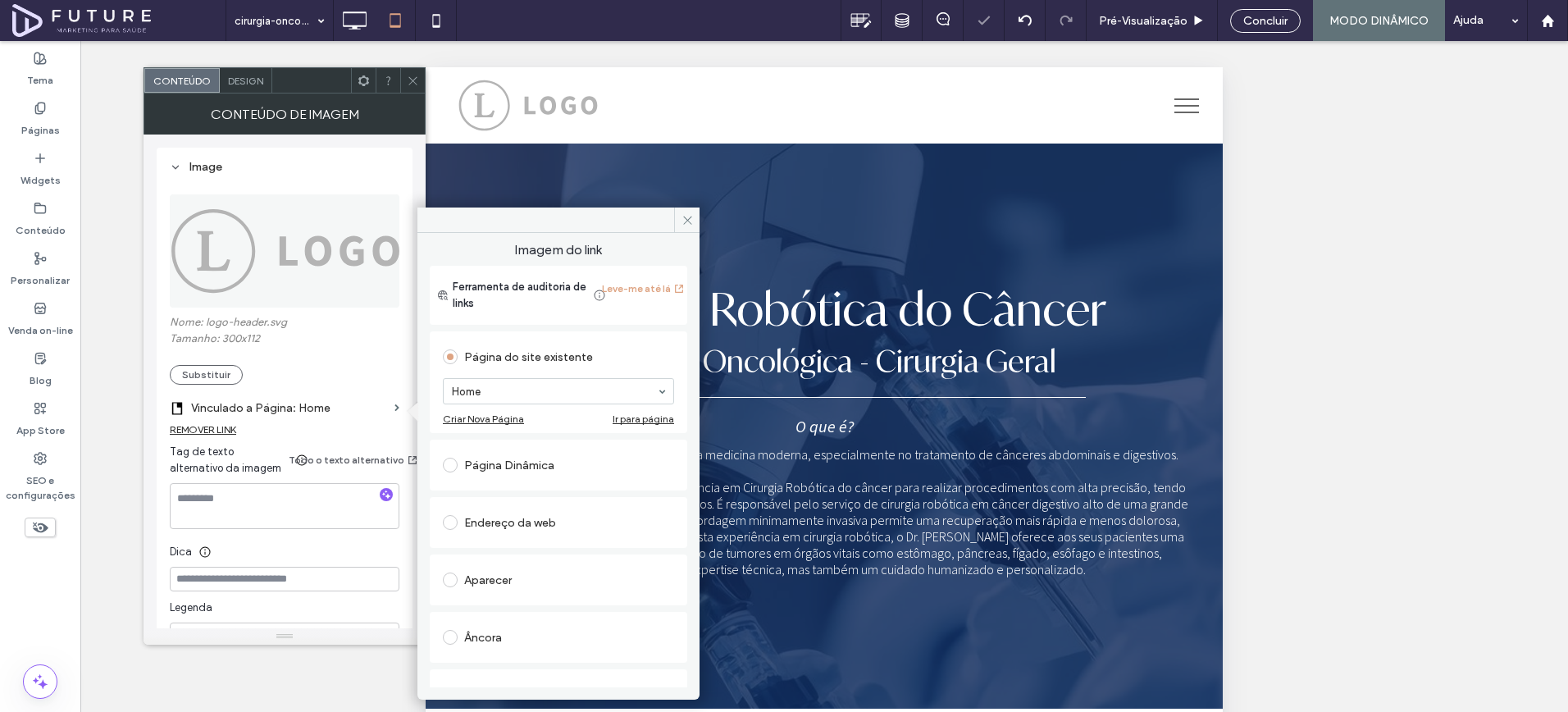
click at [157, 379] on div "Image Nome: logo-header.svg Tamanho: 300x112 Substituir Vinculado a Página: Hom…" at bounding box center [284, 401] width 256 height 508
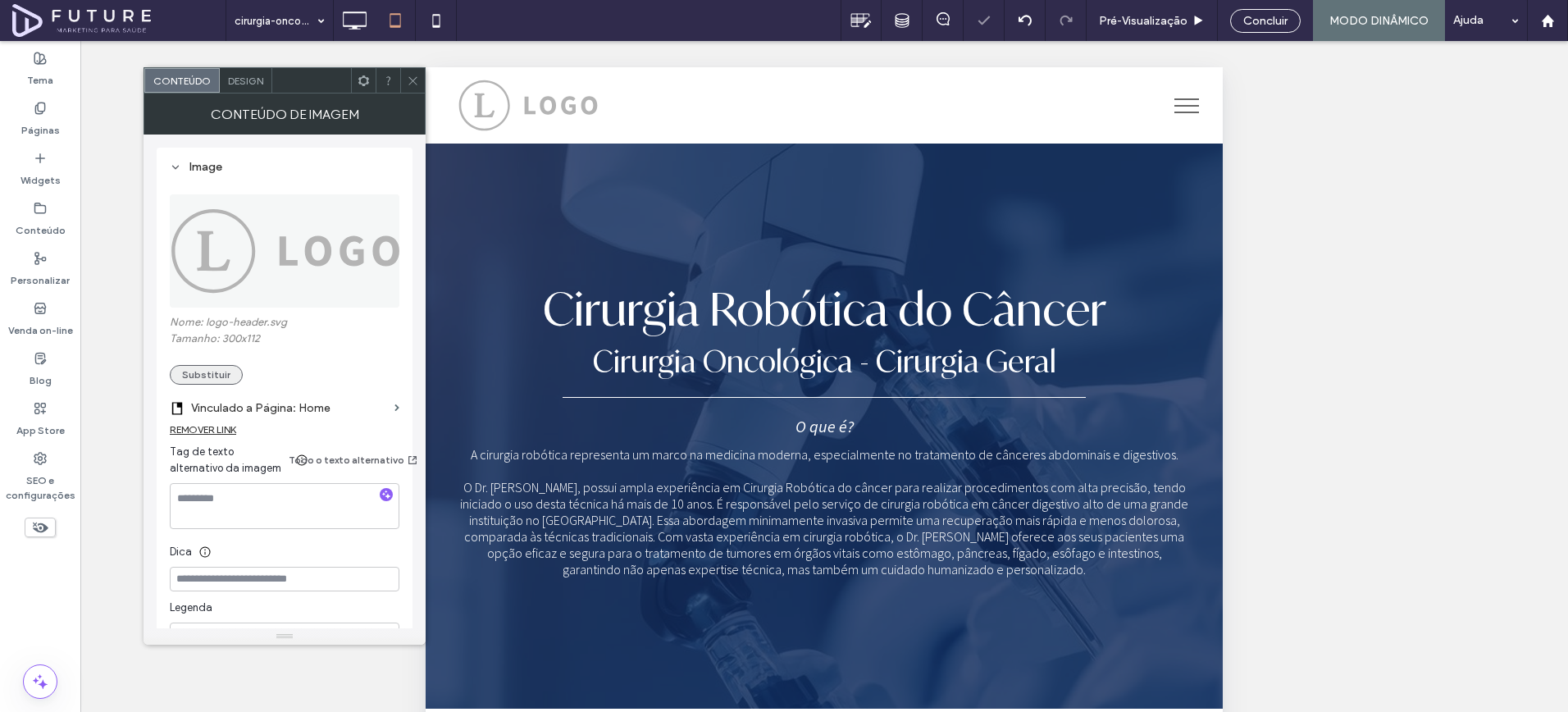
click at [181, 379] on button "Substituir" at bounding box center [206, 374] width 73 height 19
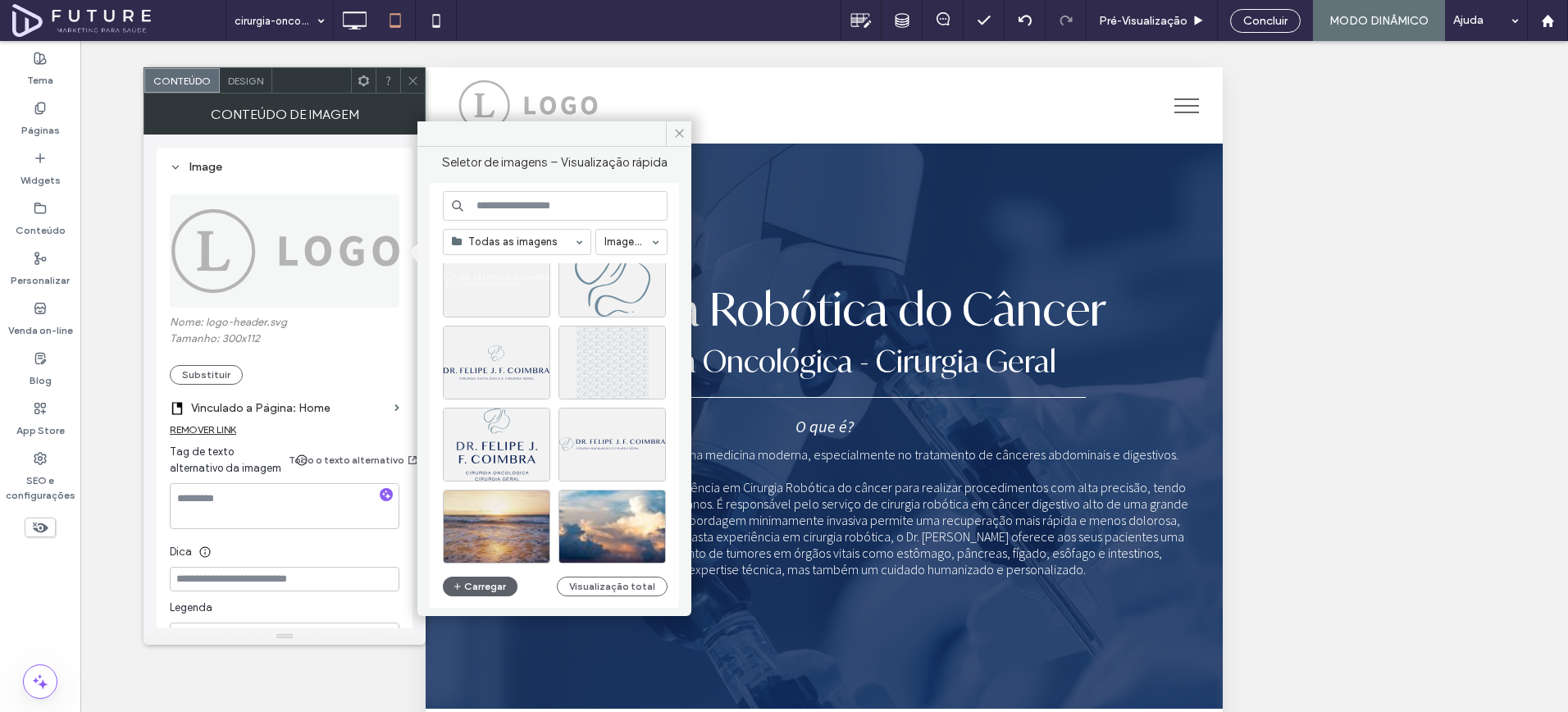
scroll to position [870, 0]
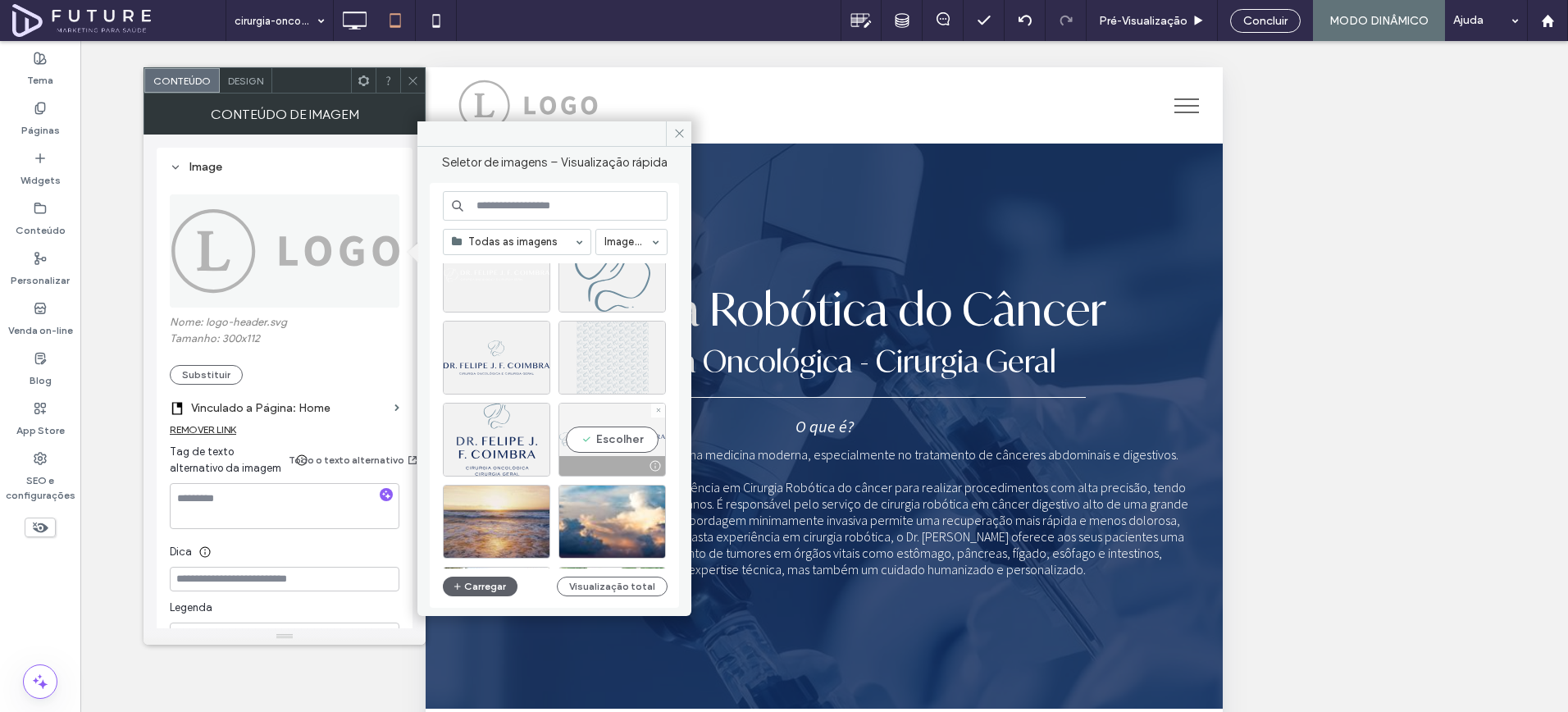
click at [604, 455] on div "Escolher" at bounding box center [612, 439] width 107 height 74
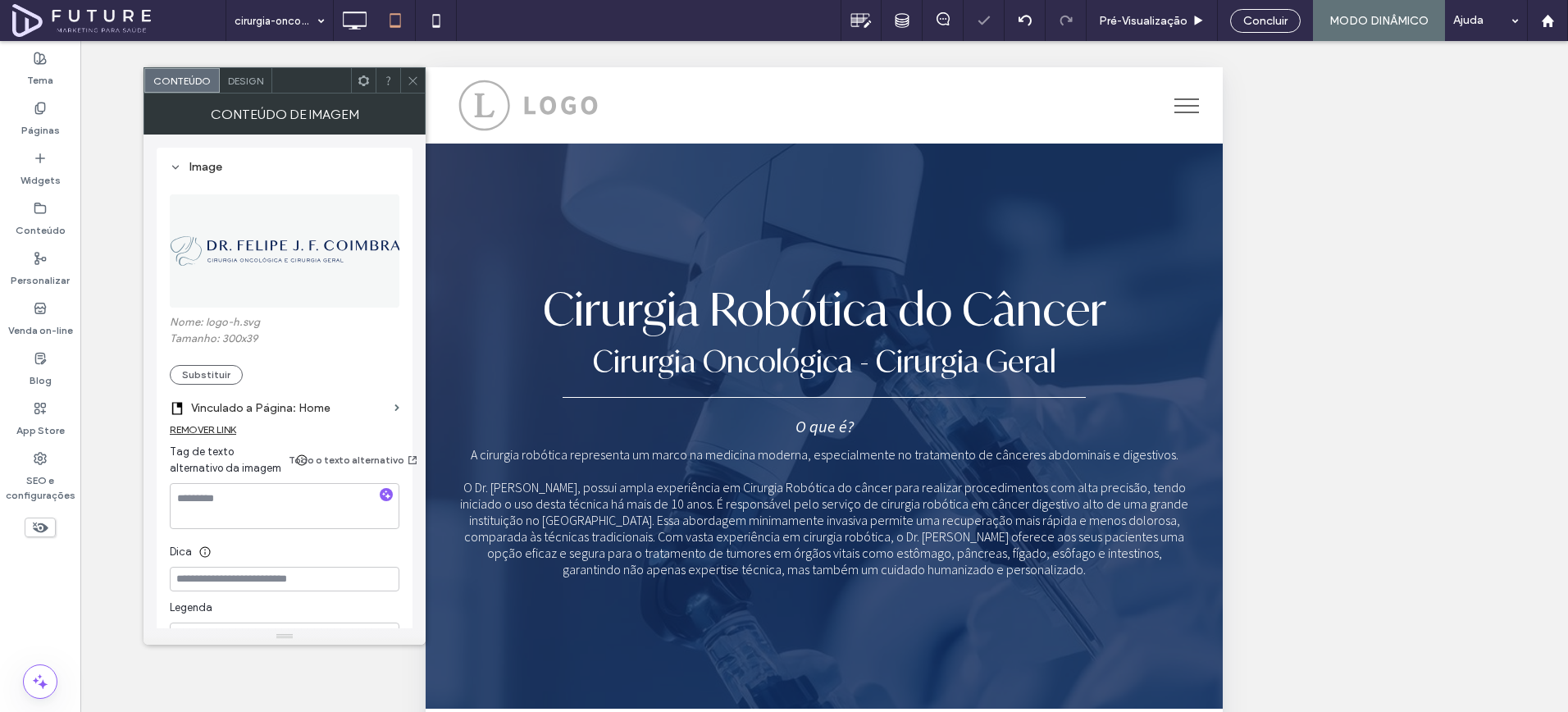
click at [407, 82] on icon at bounding box center [412, 80] width 12 height 12
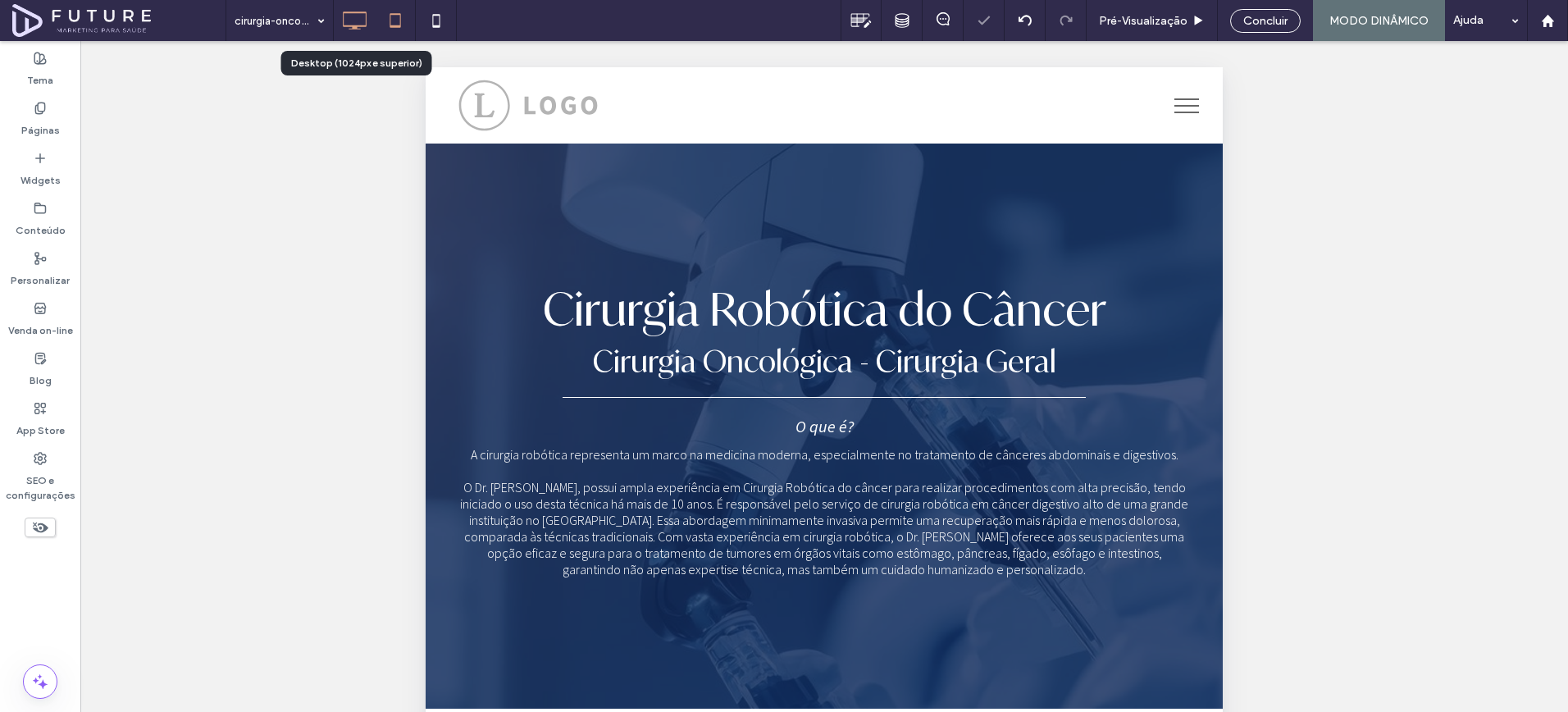
click at [367, 26] on icon at bounding box center [355, 20] width 33 height 33
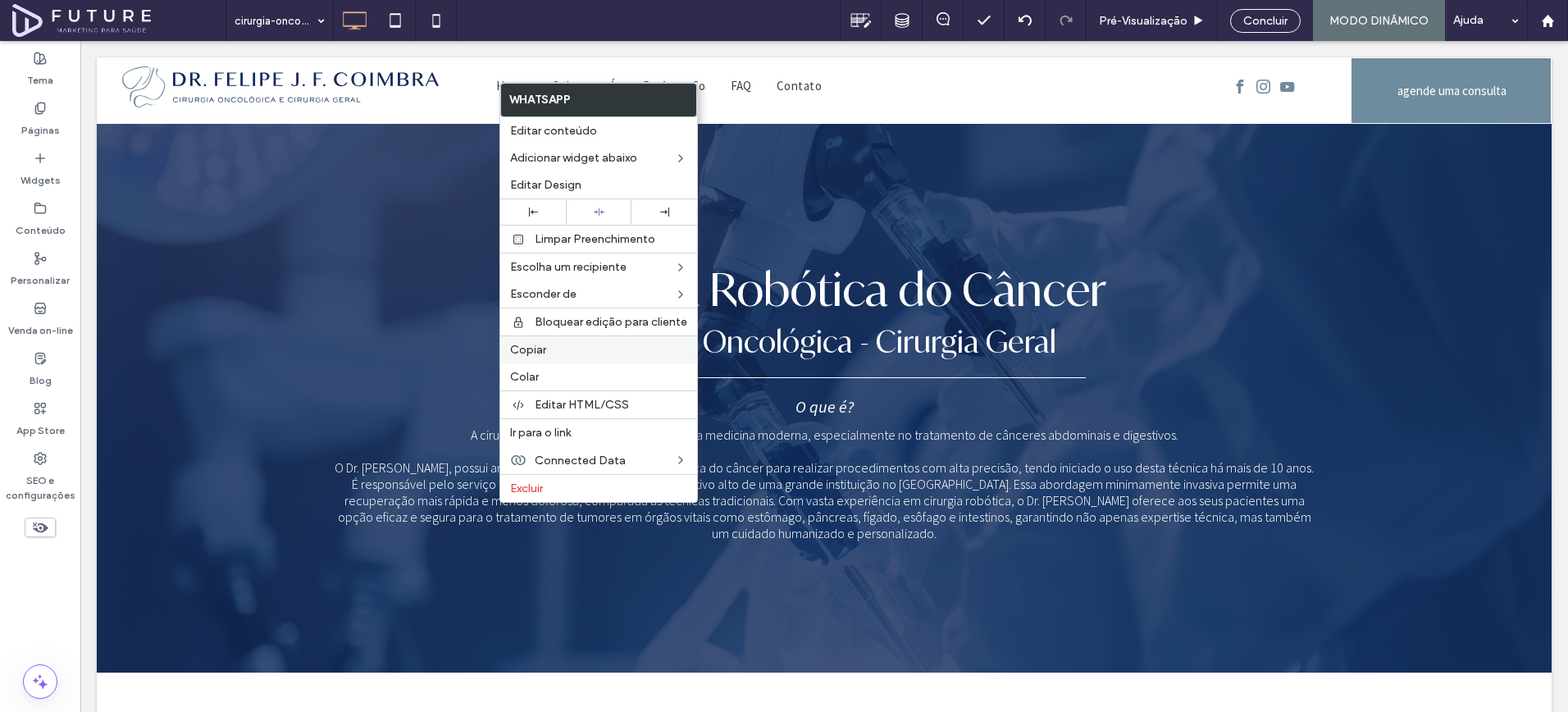
click at [536, 354] on span "Copiar" at bounding box center [528, 349] width 36 height 14
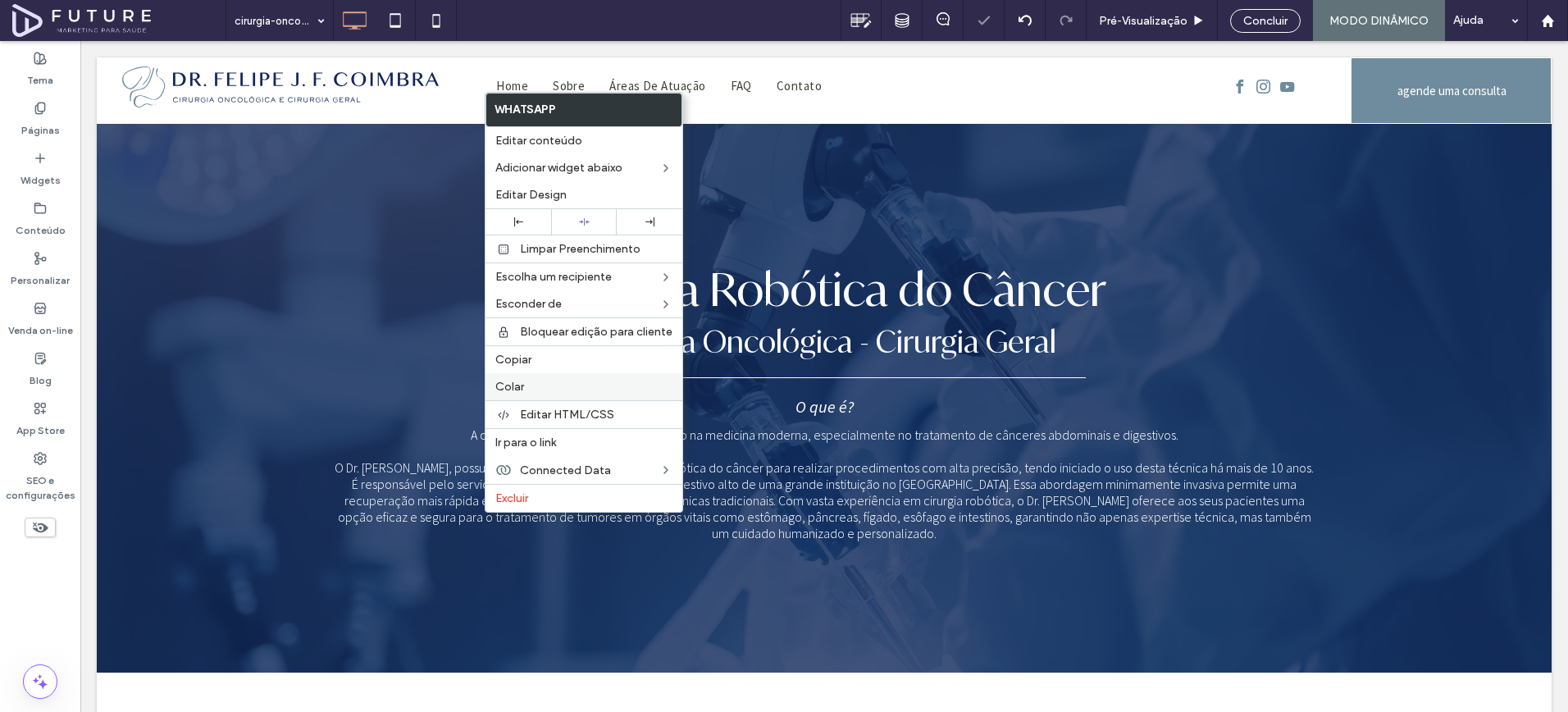
click at [527, 393] on label "Colar" at bounding box center [584, 386] width 177 height 14
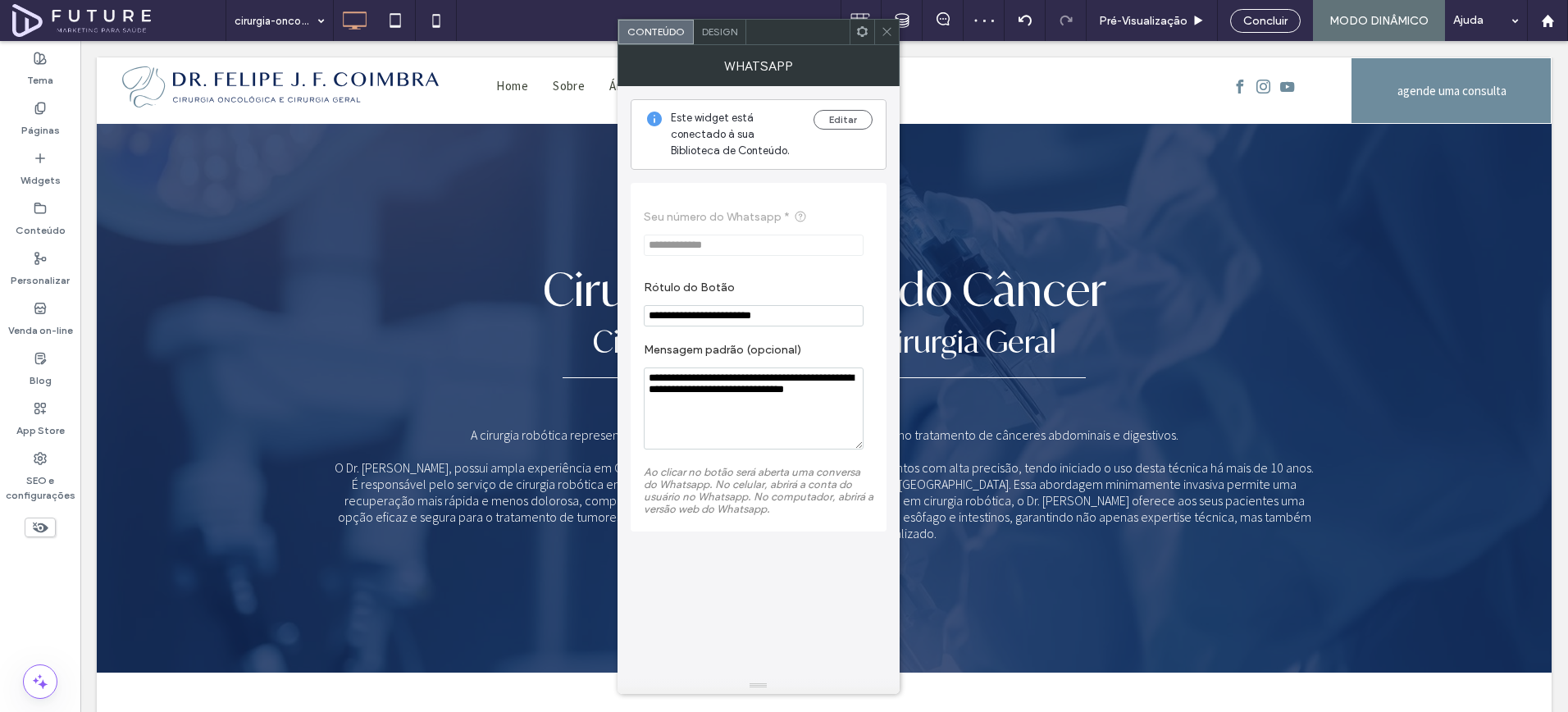
click at [714, 38] on div "Design" at bounding box center [719, 31] width 52 height 25
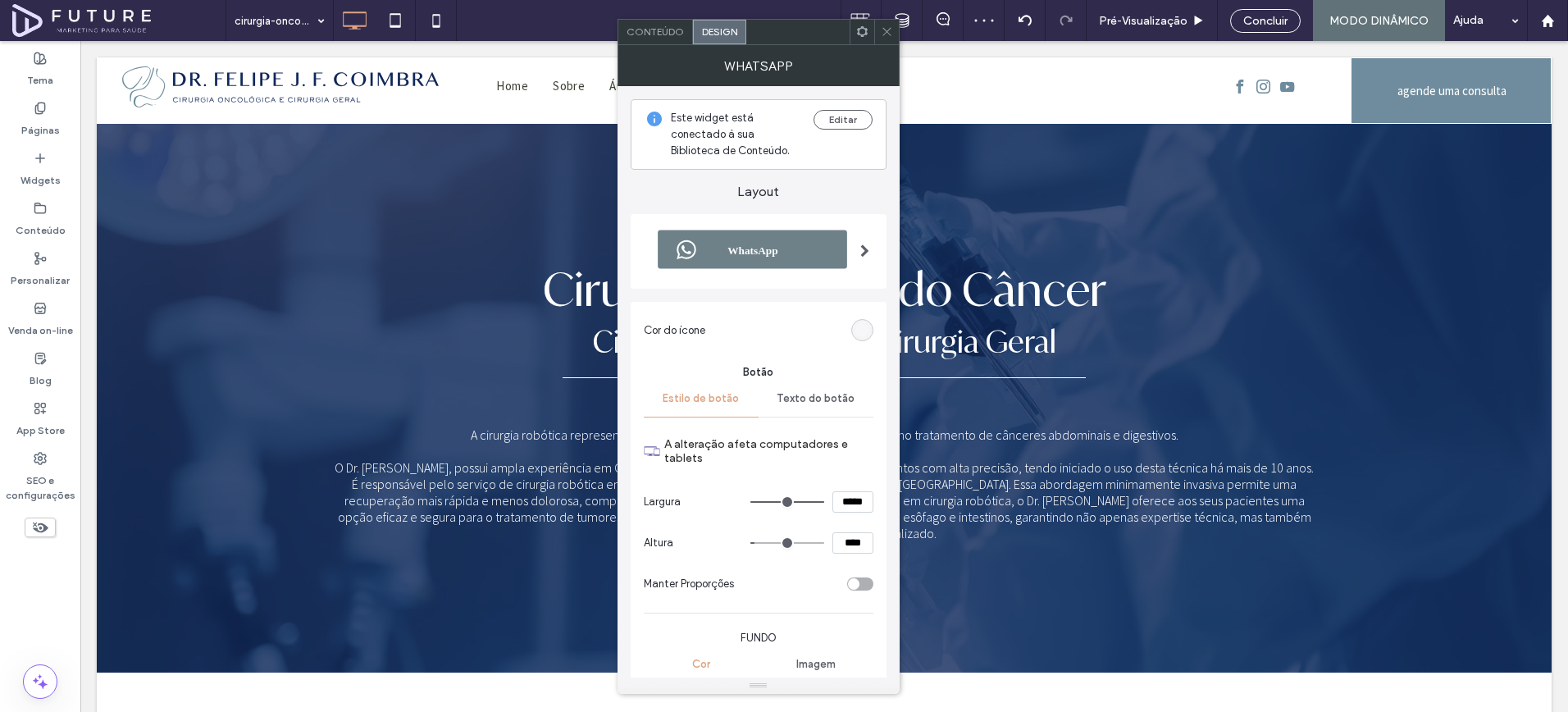
click at [778, 235] on img at bounding box center [752, 250] width 217 height 55
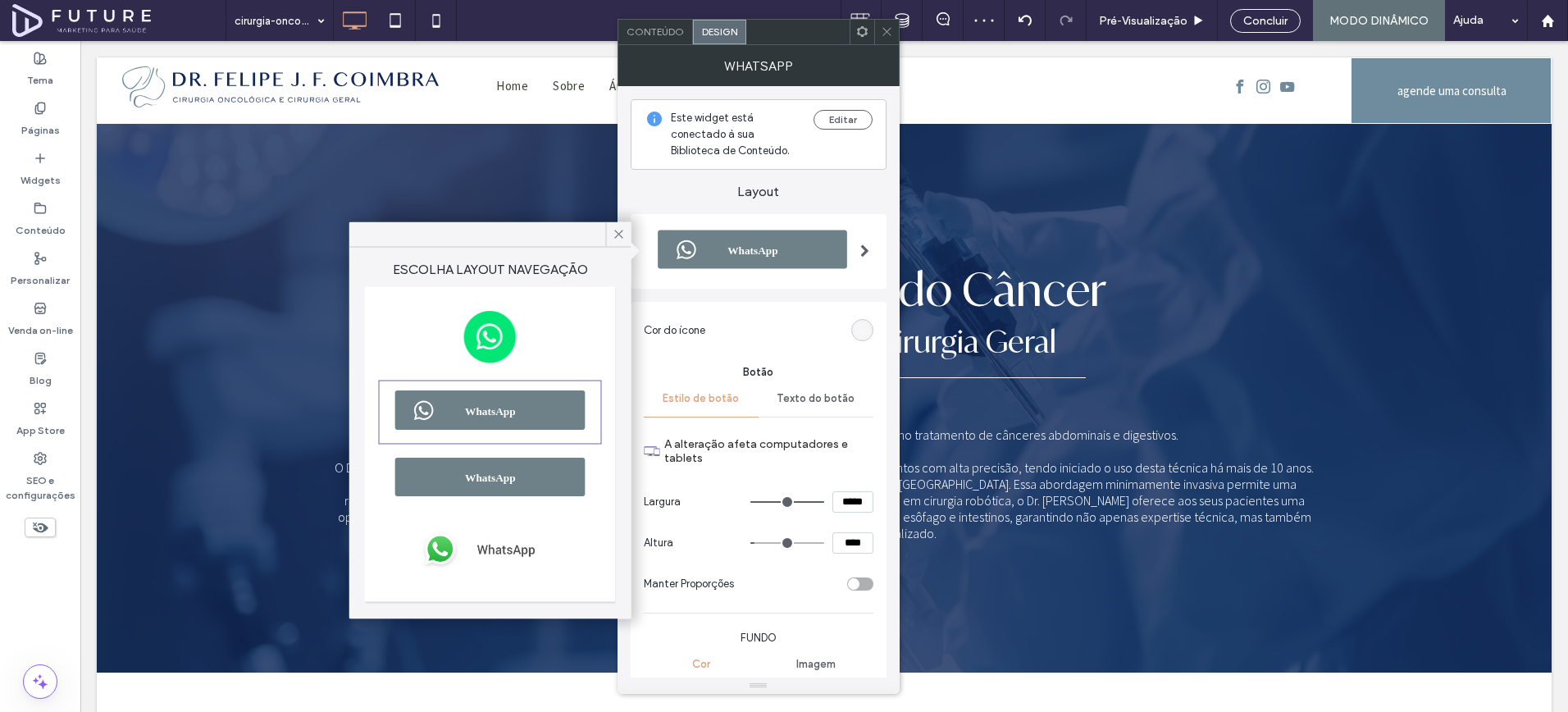
click at [465, 345] on img at bounding box center [490, 337] width 218 height 68
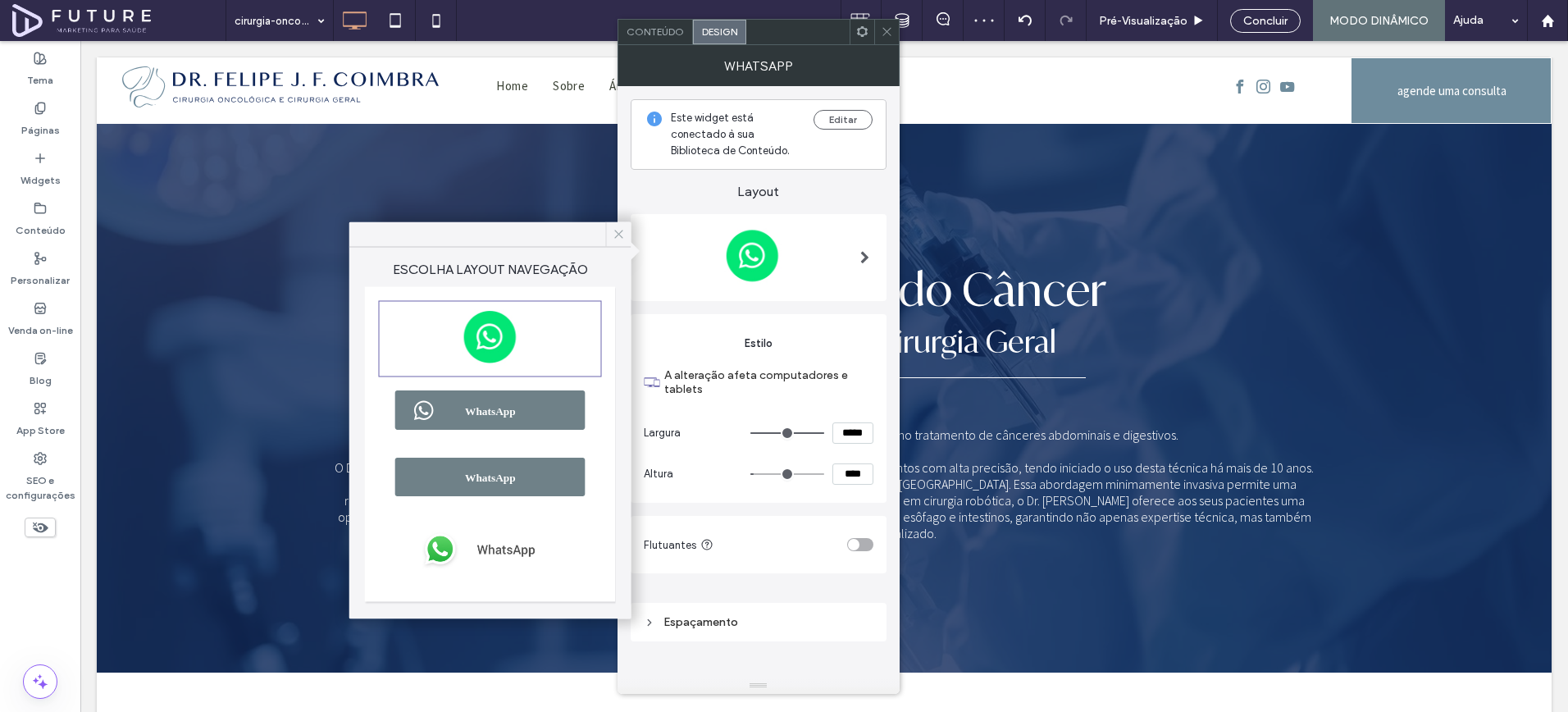
click at [624, 245] on span at bounding box center [620, 235] width 15 height 25
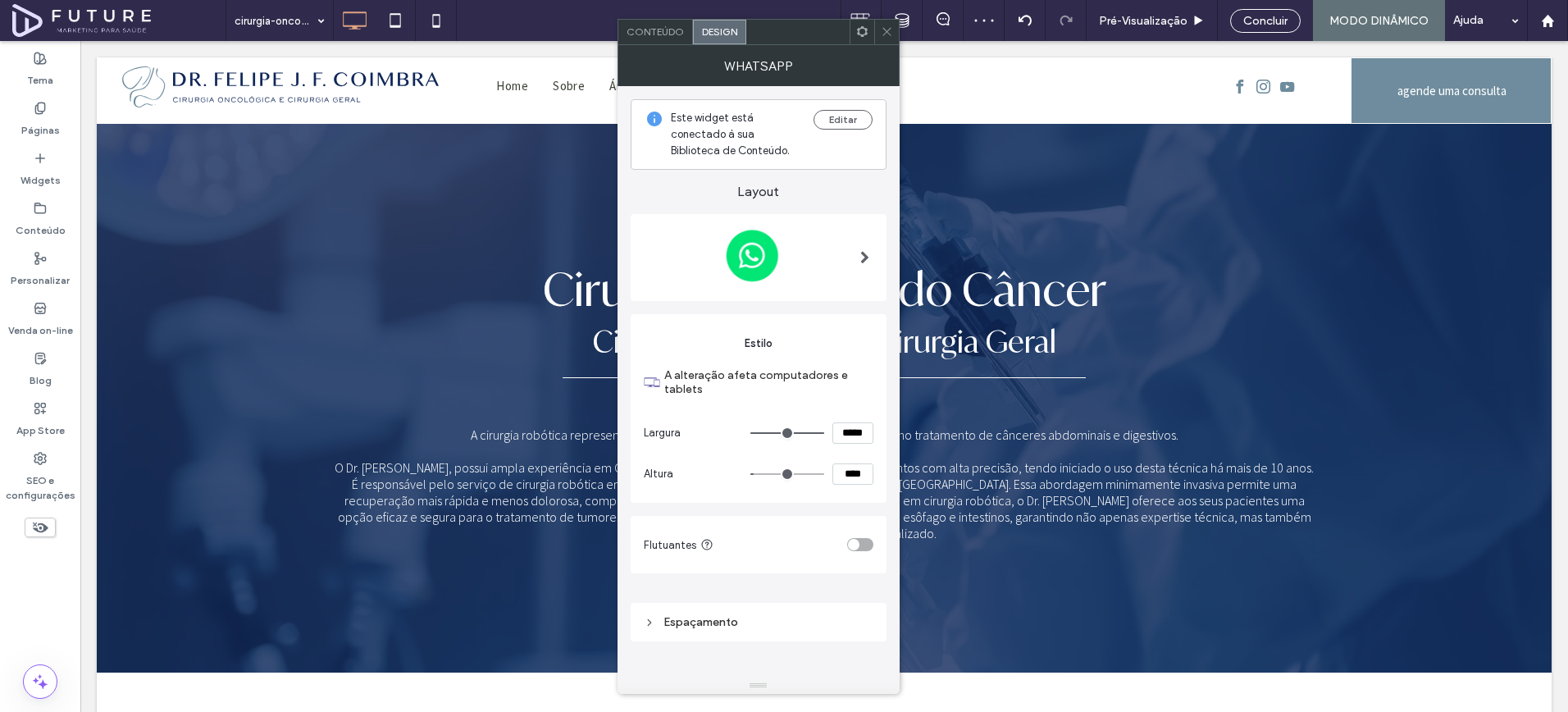
click at [839, 437] on input "*****" at bounding box center [852, 433] width 41 height 21
type input "****"
type input "**"
click at [847, 469] on input "****" at bounding box center [852, 474] width 41 height 21
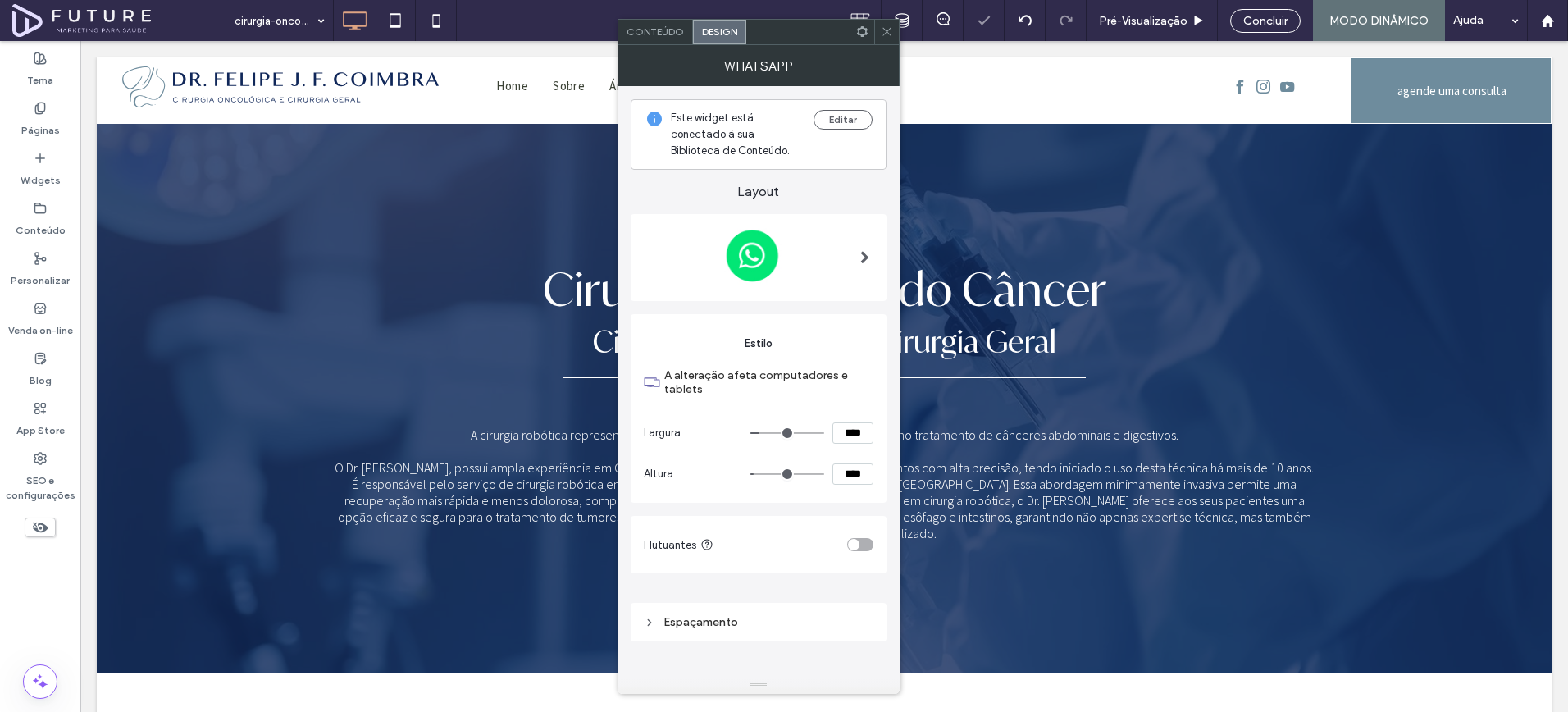
click at [847, 469] on input "****" at bounding box center [852, 474] width 41 height 21
type input "****"
type input "**"
click at [867, 555] on section "Flutuantes" at bounding box center [759, 544] width 230 height 41
click at [866, 551] on div "toggle" at bounding box center [861, 544] width 27 height 13
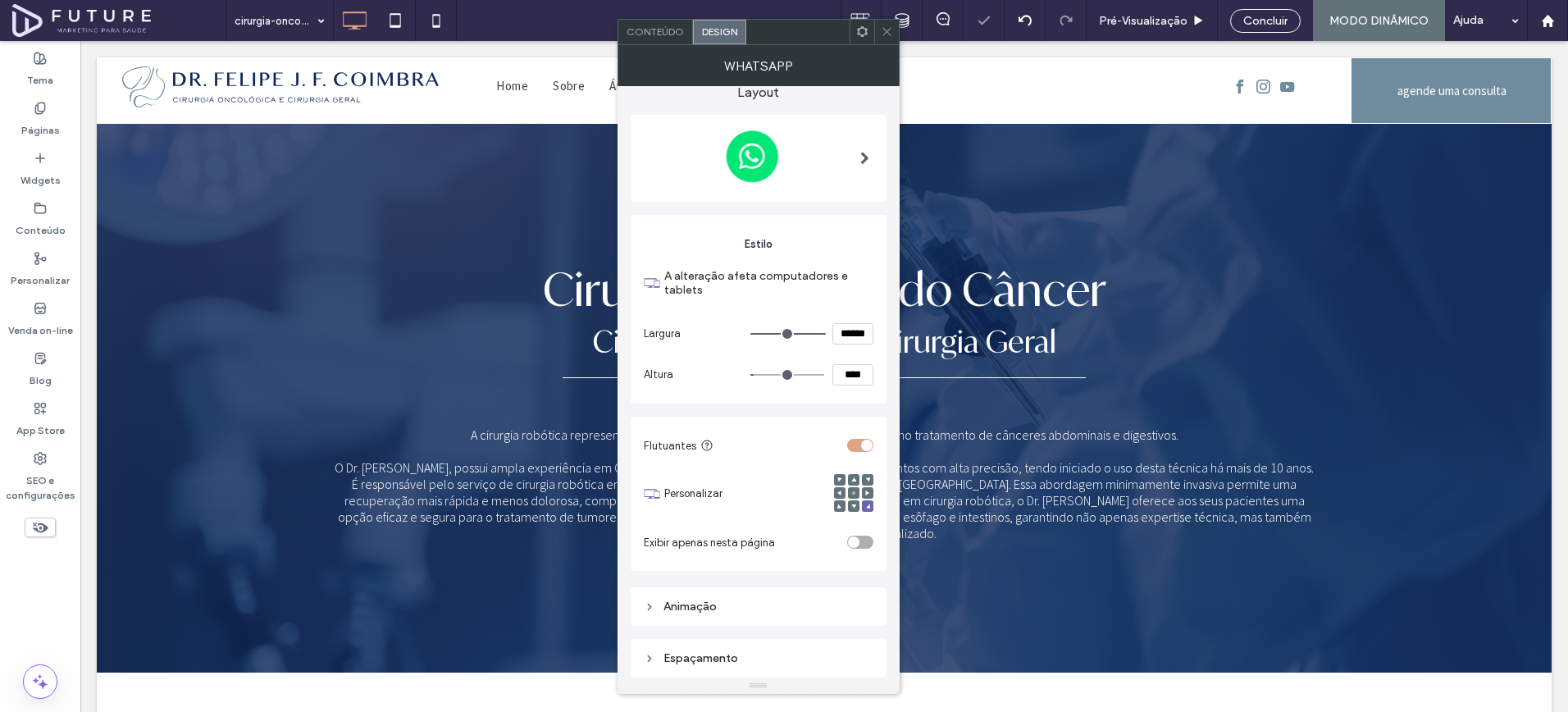
click at [852, 442] on div "toggle" at bounding box center [861, 445] width 27 height 13
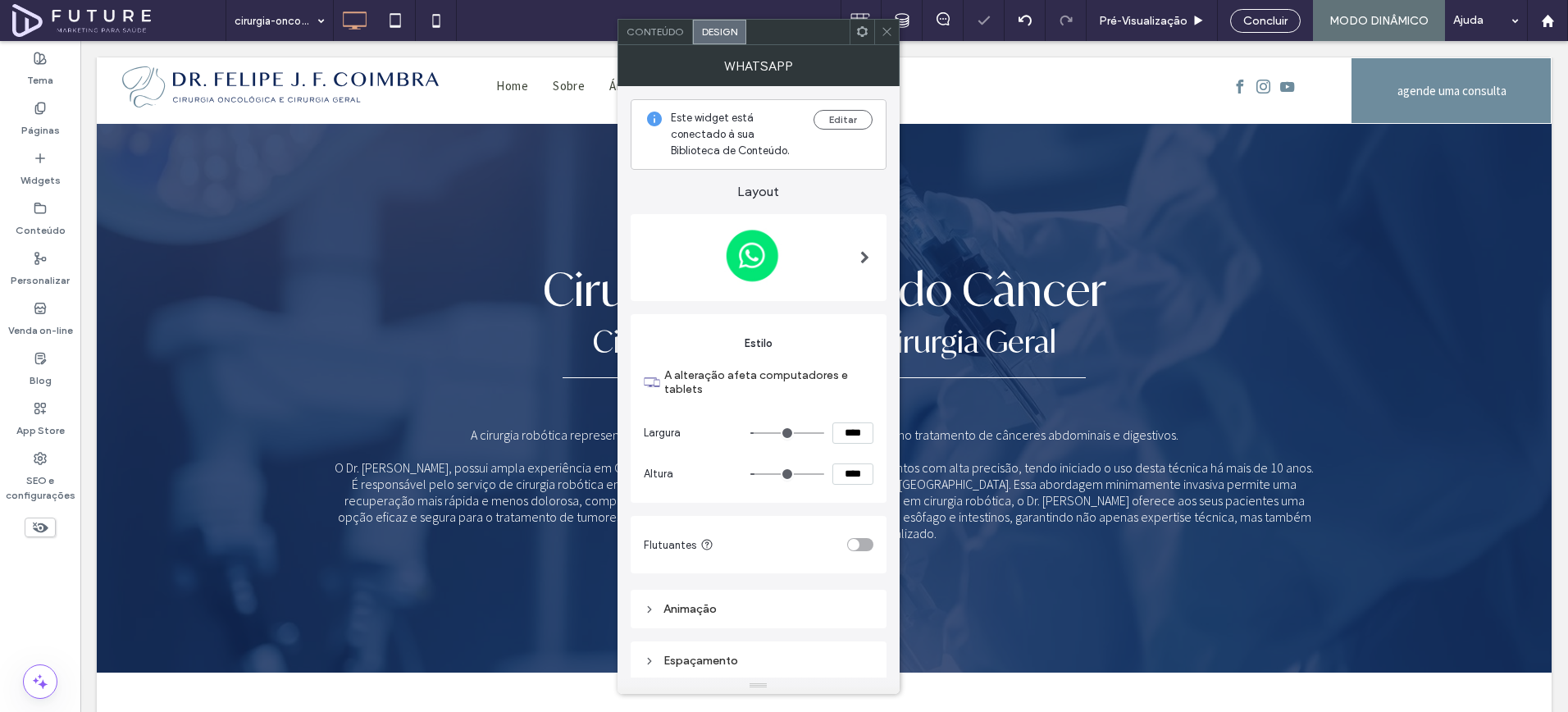
scroll to position [3, 0]
click at [860, 544] on div "toggle" at bounding box center [861, 542] width 27 height 13
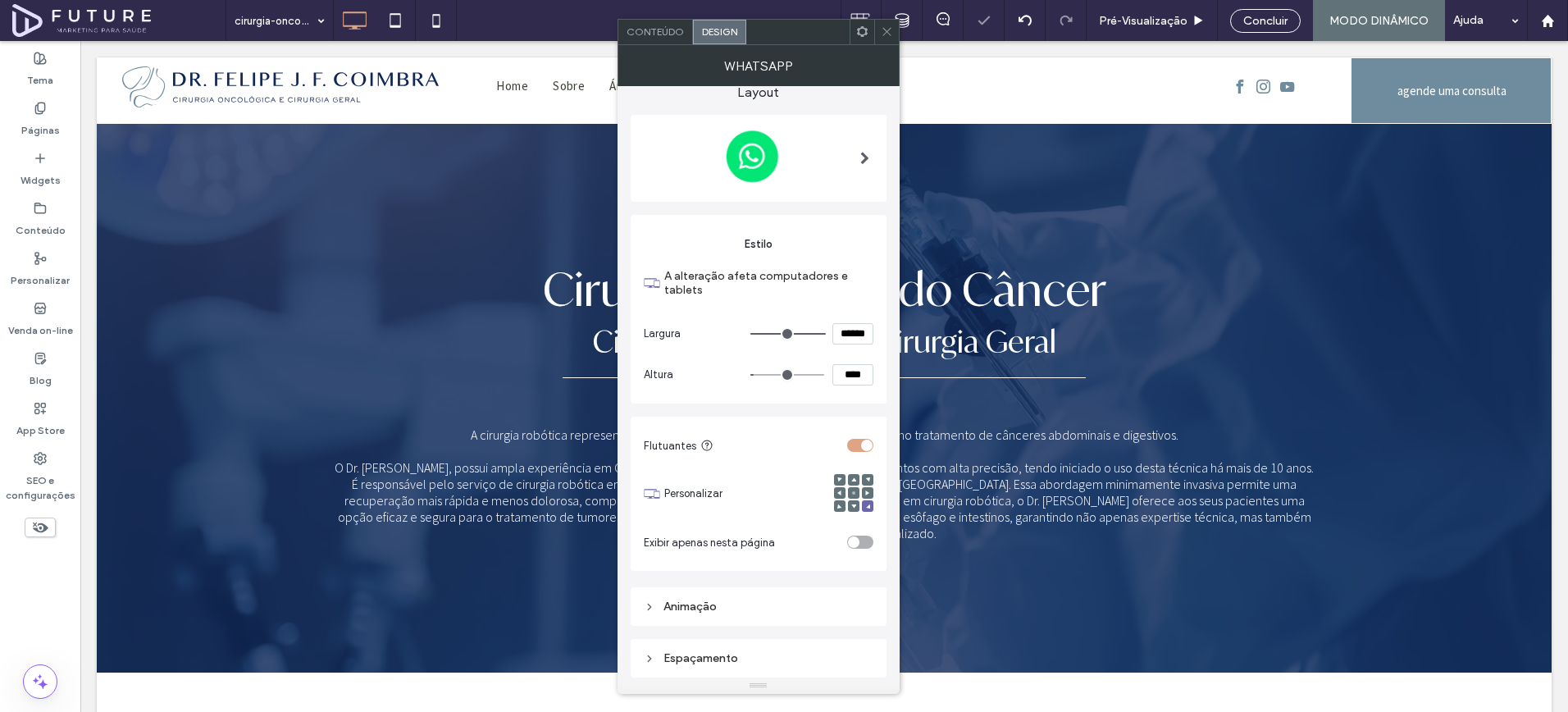
click at [850, 434] on section "Flutuantes" at bounding box center [759, 445] width 230 height 41
click at [849, 334] on input "******" at bounding box center [852, 334] width 41 height 21
type input "****"
type input "**"
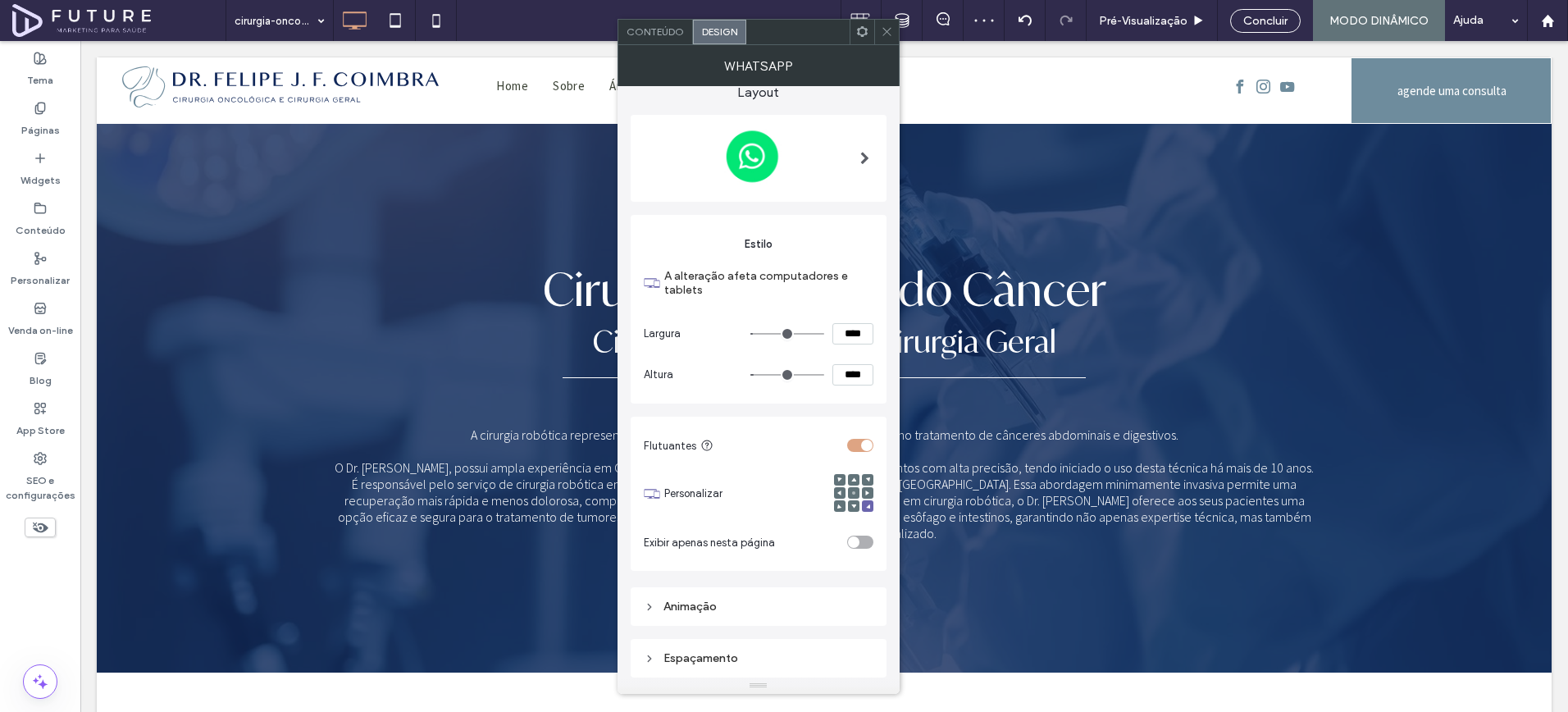
click at [841, 378] on input "****" at bounding box center [852, 374] width 41 height 21
type input "****"
type input "**"
click at [845, 403] on div "Flutuantes Personalizar Exibir apenas nesta página" at bounding box center [758, 491] width 256 height 176
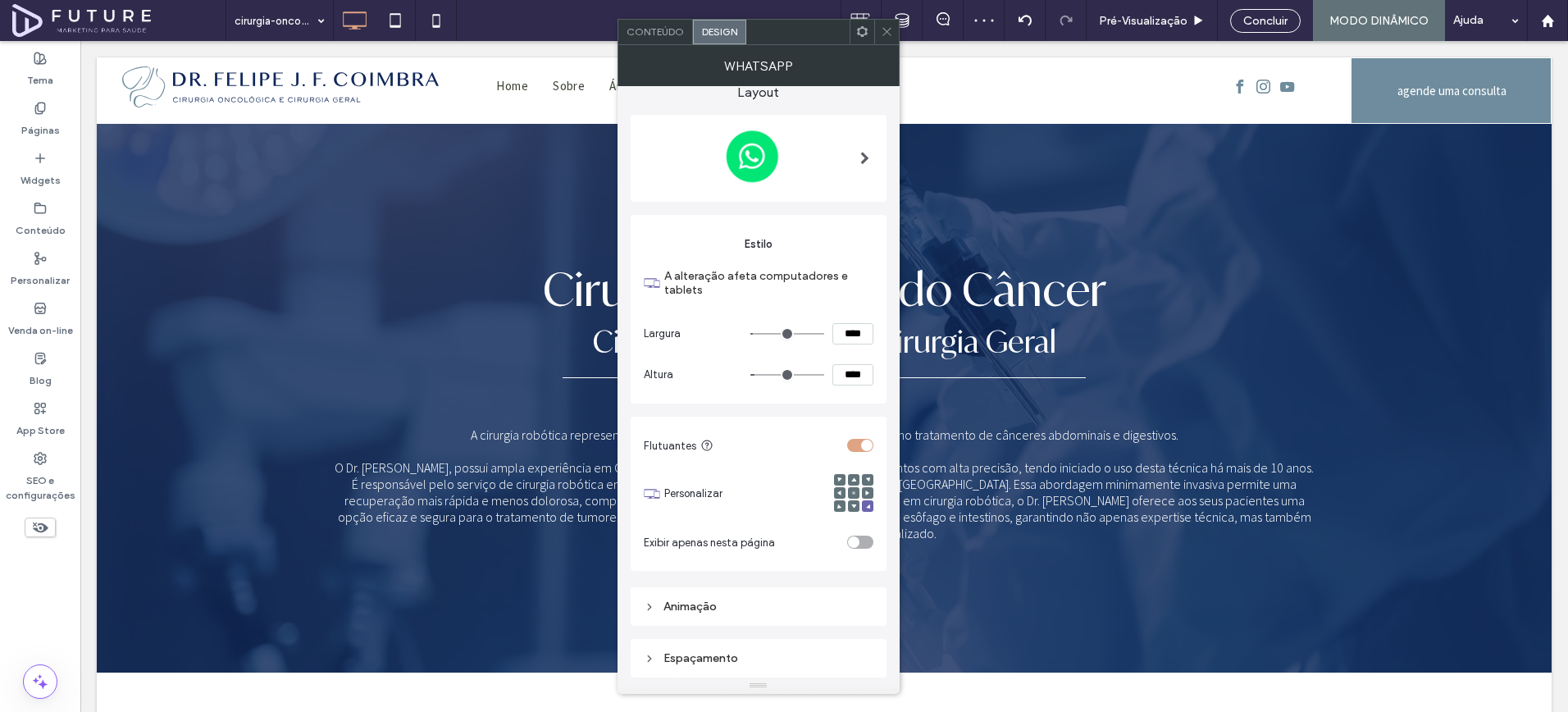
click at [848, 340] on input "****" at bounding box center [852, 334] width 41 height 21
click at [863, 446] on div "toggle" at bounding box center [867, 445] width 12 height 12
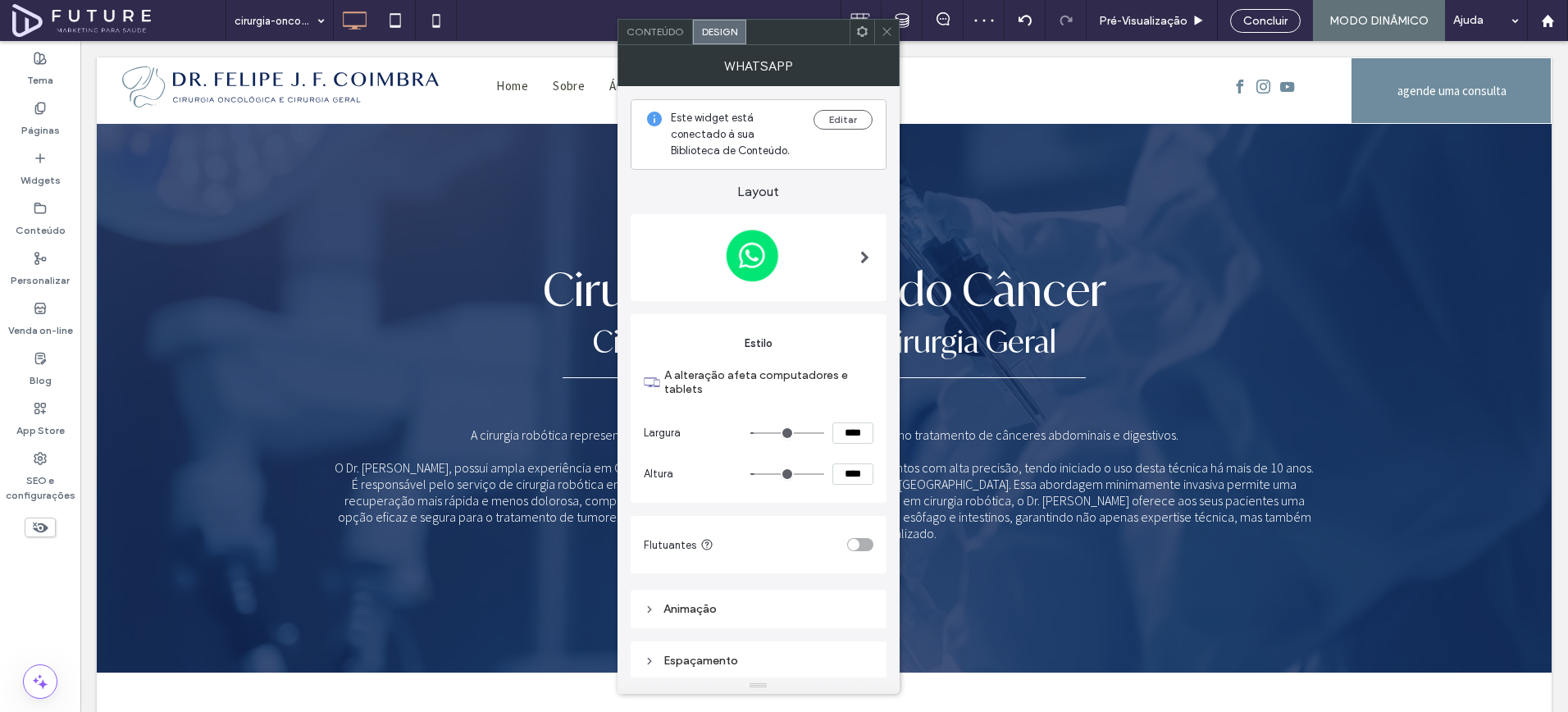
scroll to position [3, 0]
click at [892, 28] on icon at bounding box center [886, 31] width 12 height 12
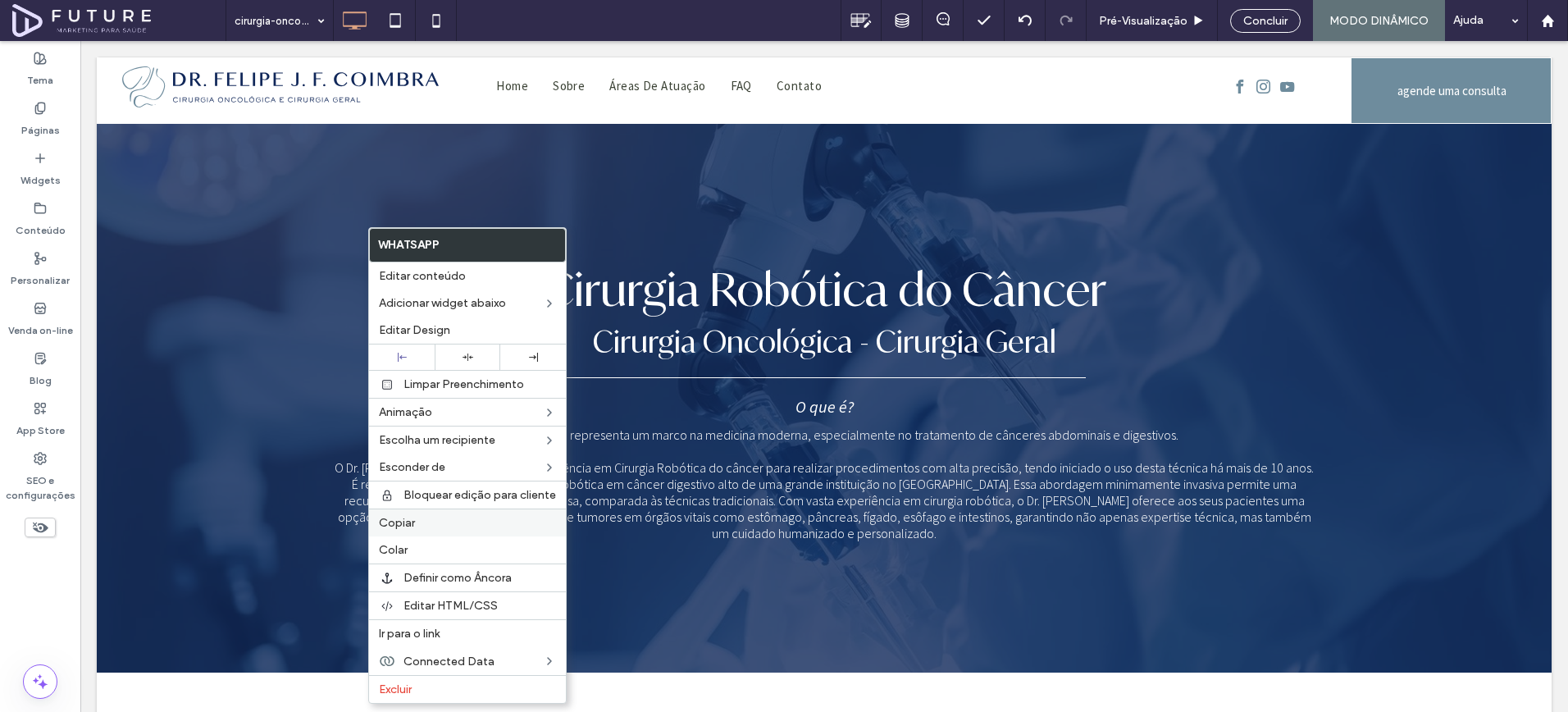
click at [431, 523] on label "Copiar" at bounding box center [467, 522] width 177 height 14
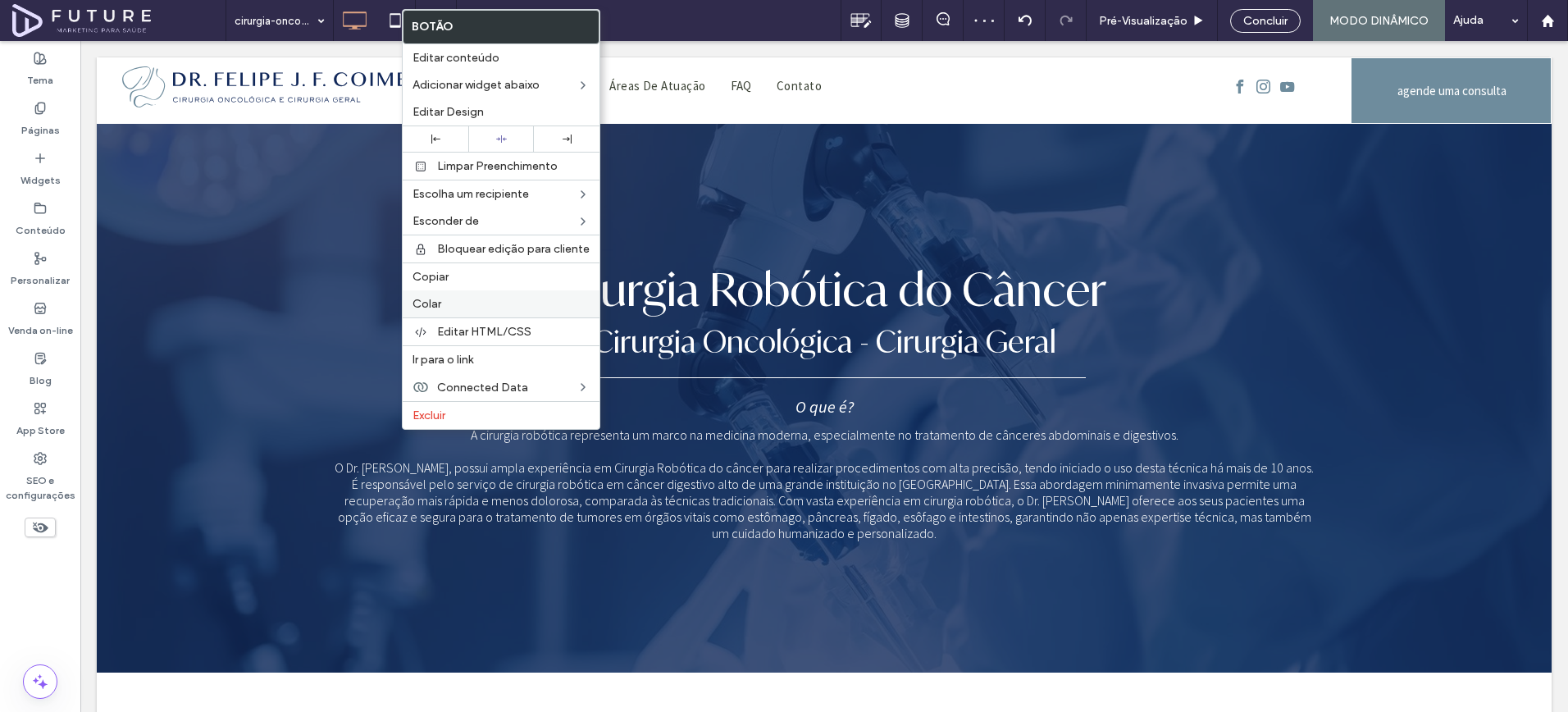
click at [452, 301] on label "Colar" at bounding box center [500, 303] width 177 height 14
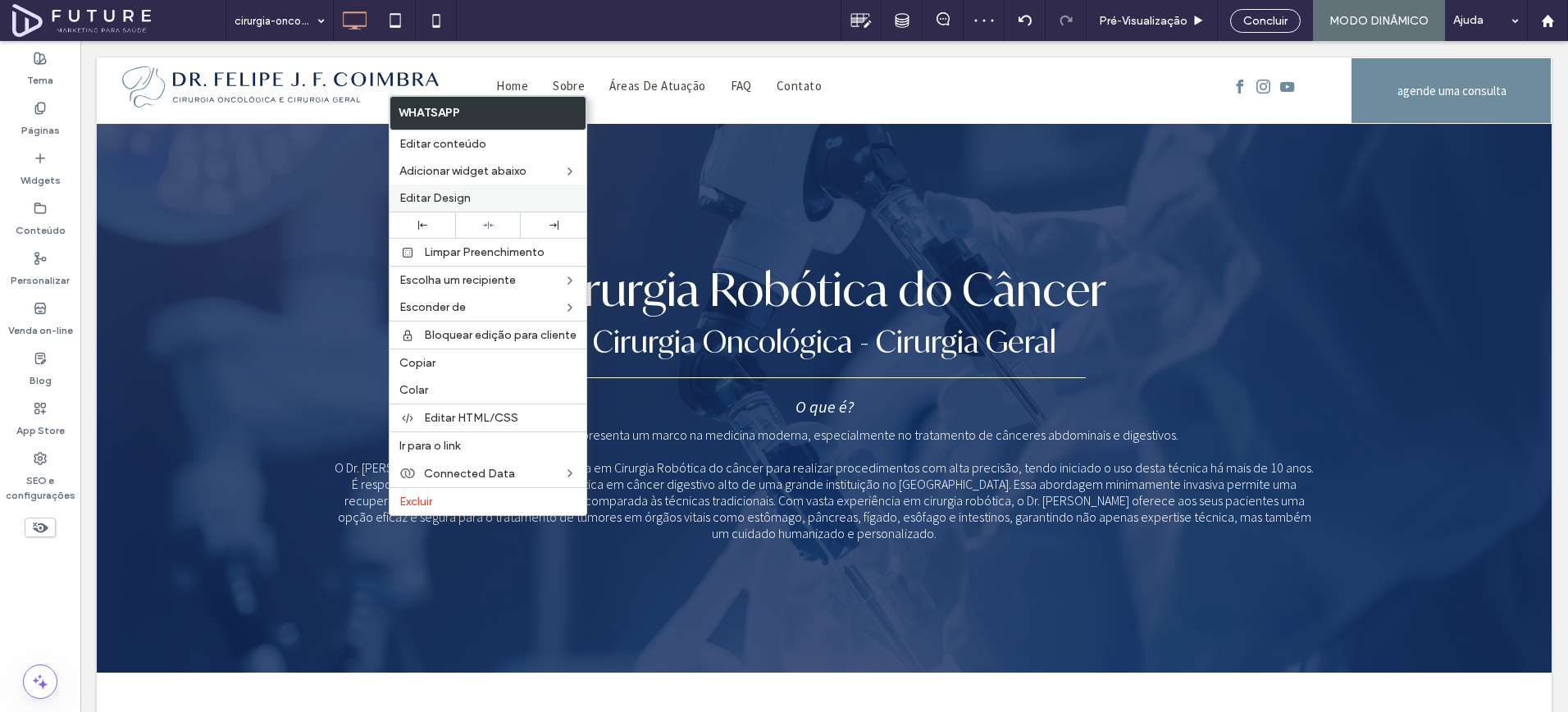
click at [435, 196] on span "Editar Design" at bounding box center [435, 198] width 71 height 14
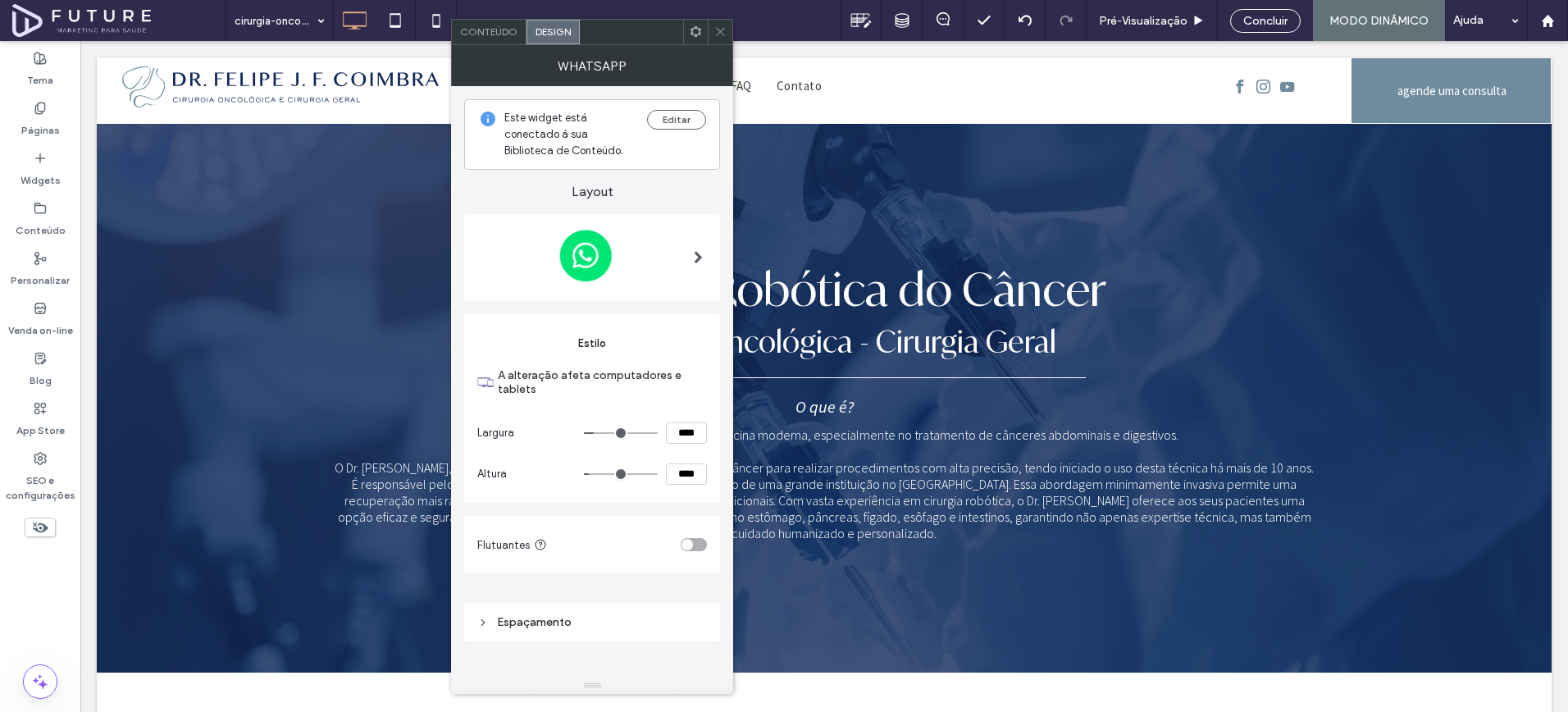
click at [692, 543] on div "toggle" at bounding box center [687, 544] width 12 height 12
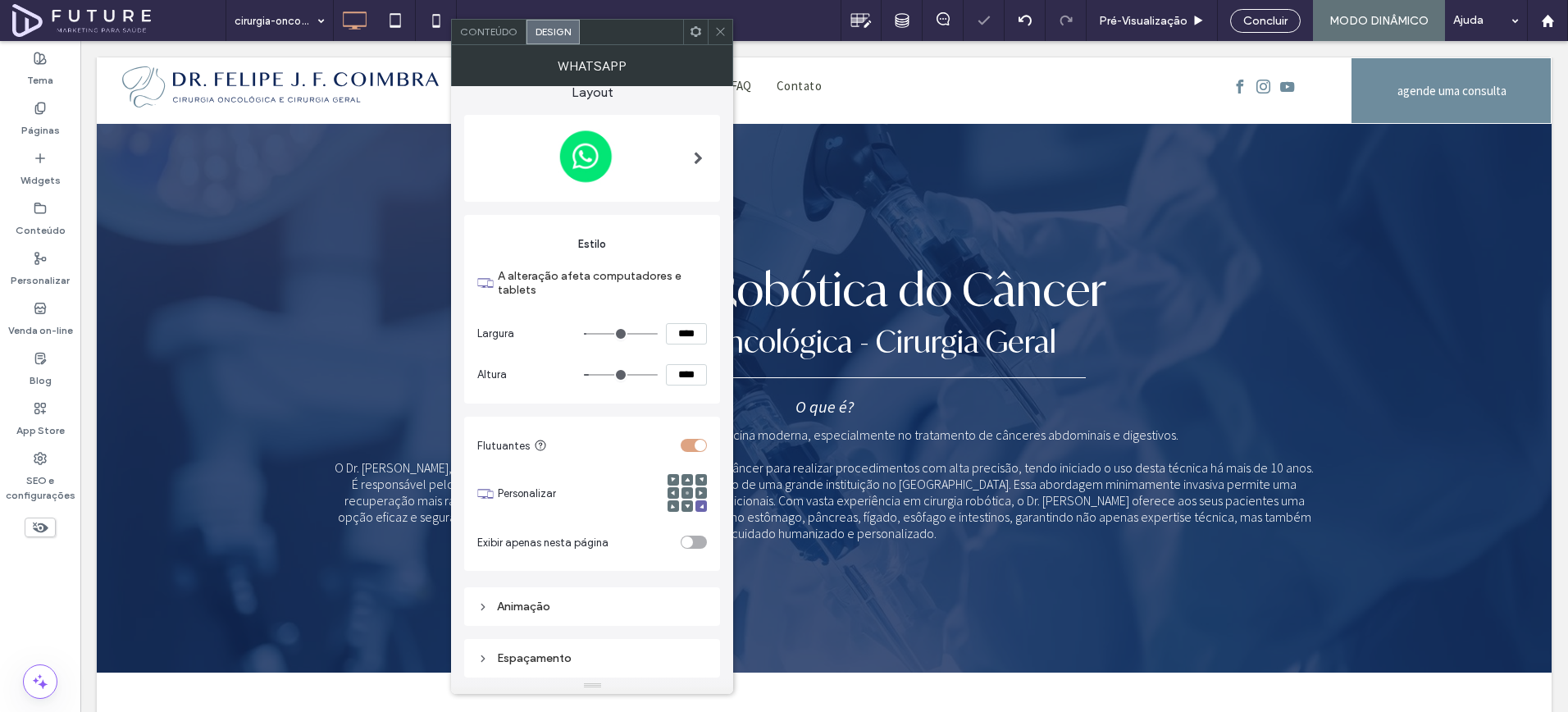
click at [719, 29] on icon at bounding box center [720, 31] width 12 height 12
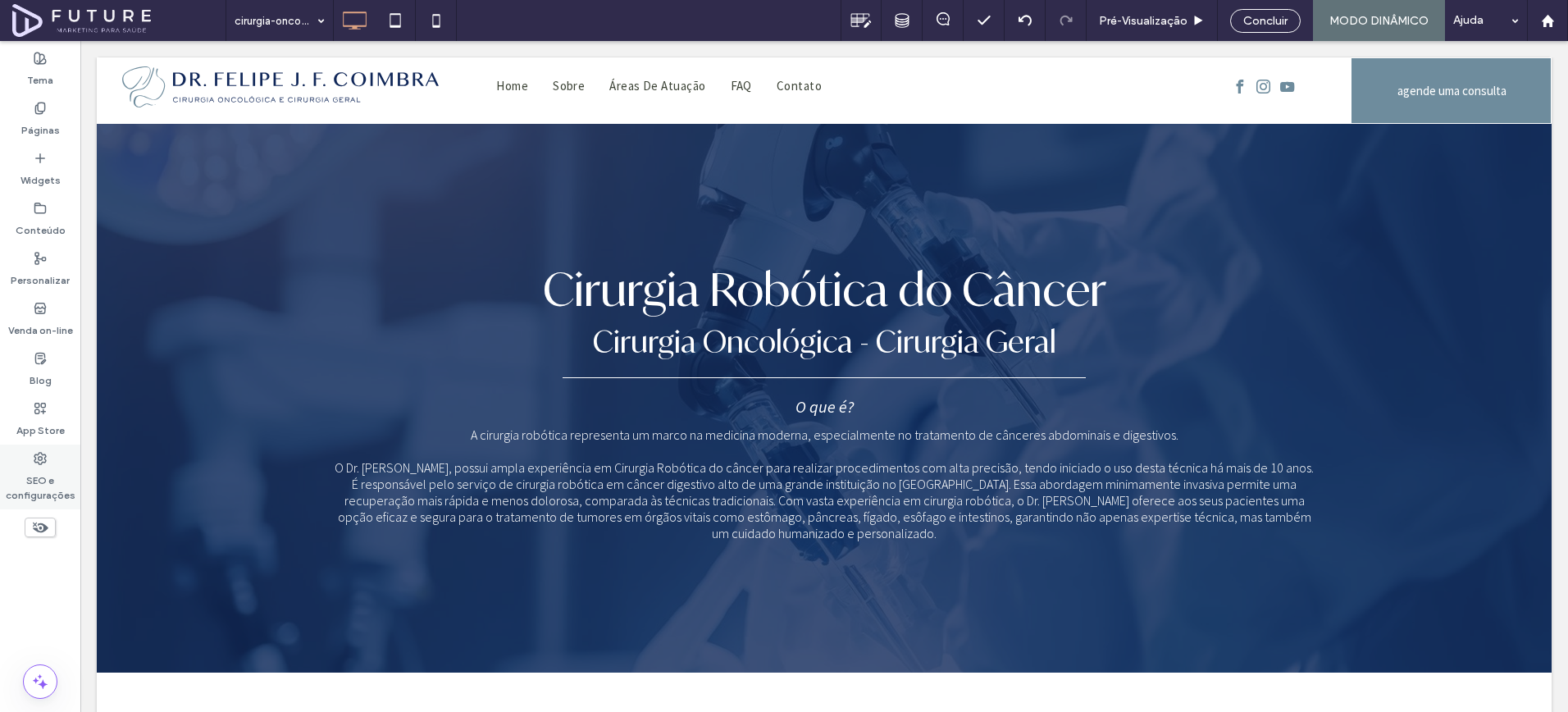
click at [45, 466] on label "SEO e configurações" at bounding box center [40, 484] width 81 height 38
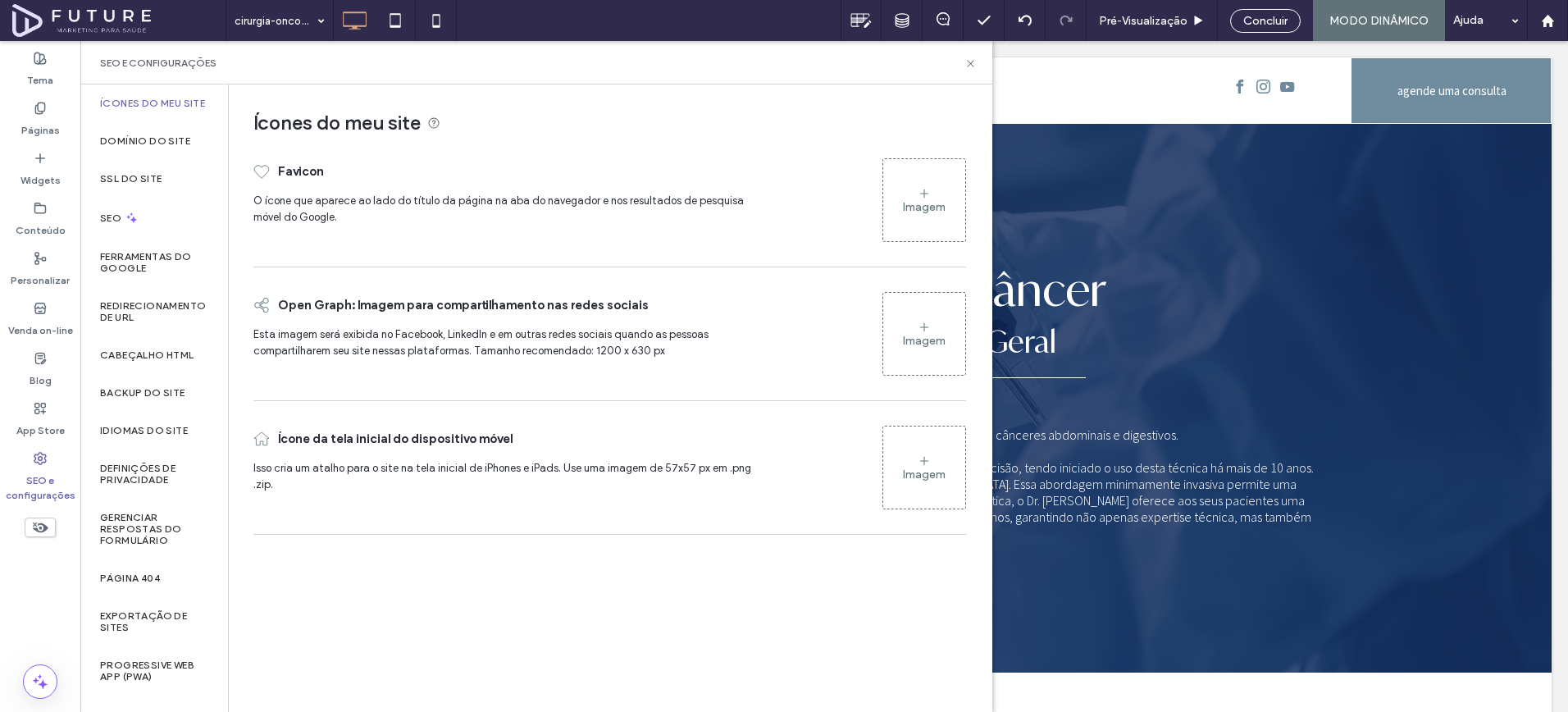
click at [894, 224] on div "Imagem" at bounding box center [925, 200] width 82 height 79
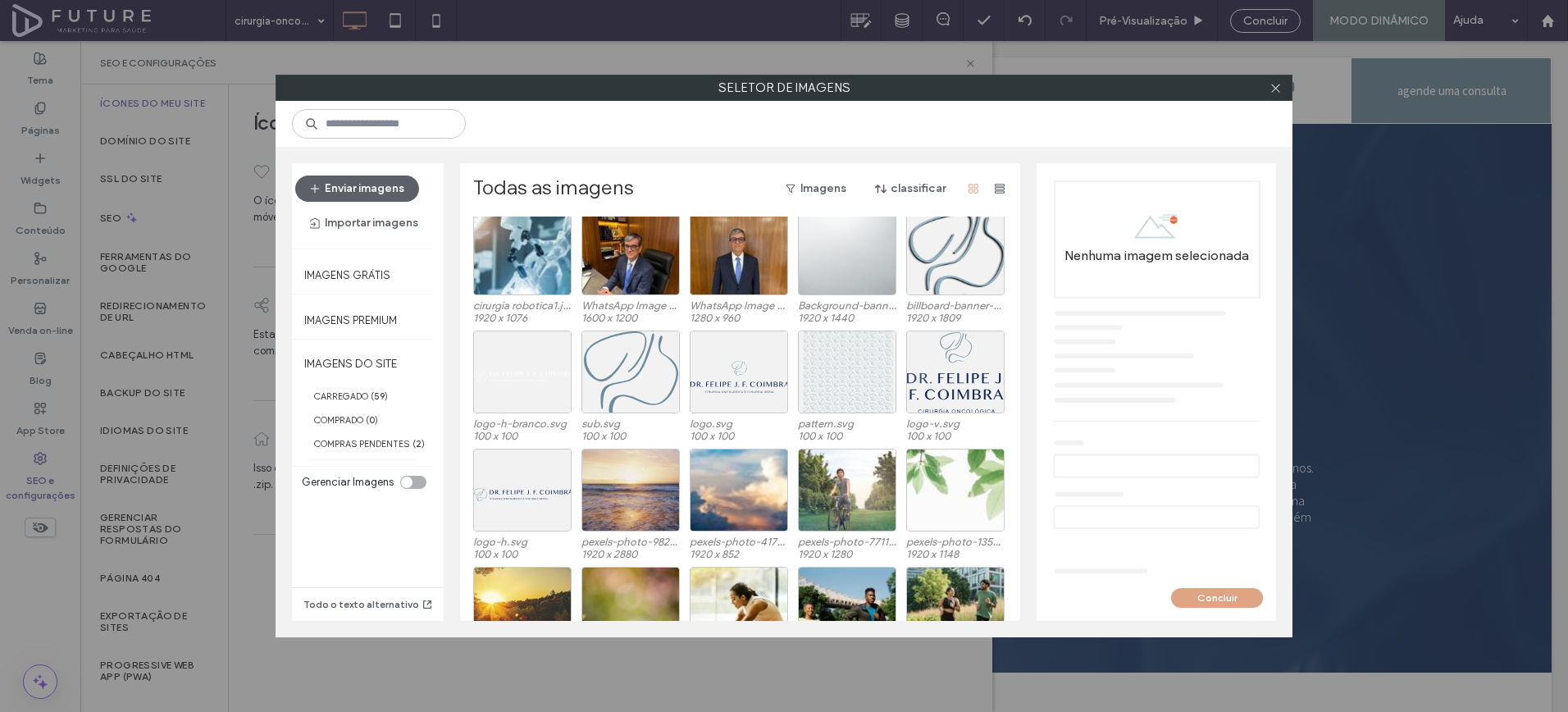
scroll to position [356, 0]
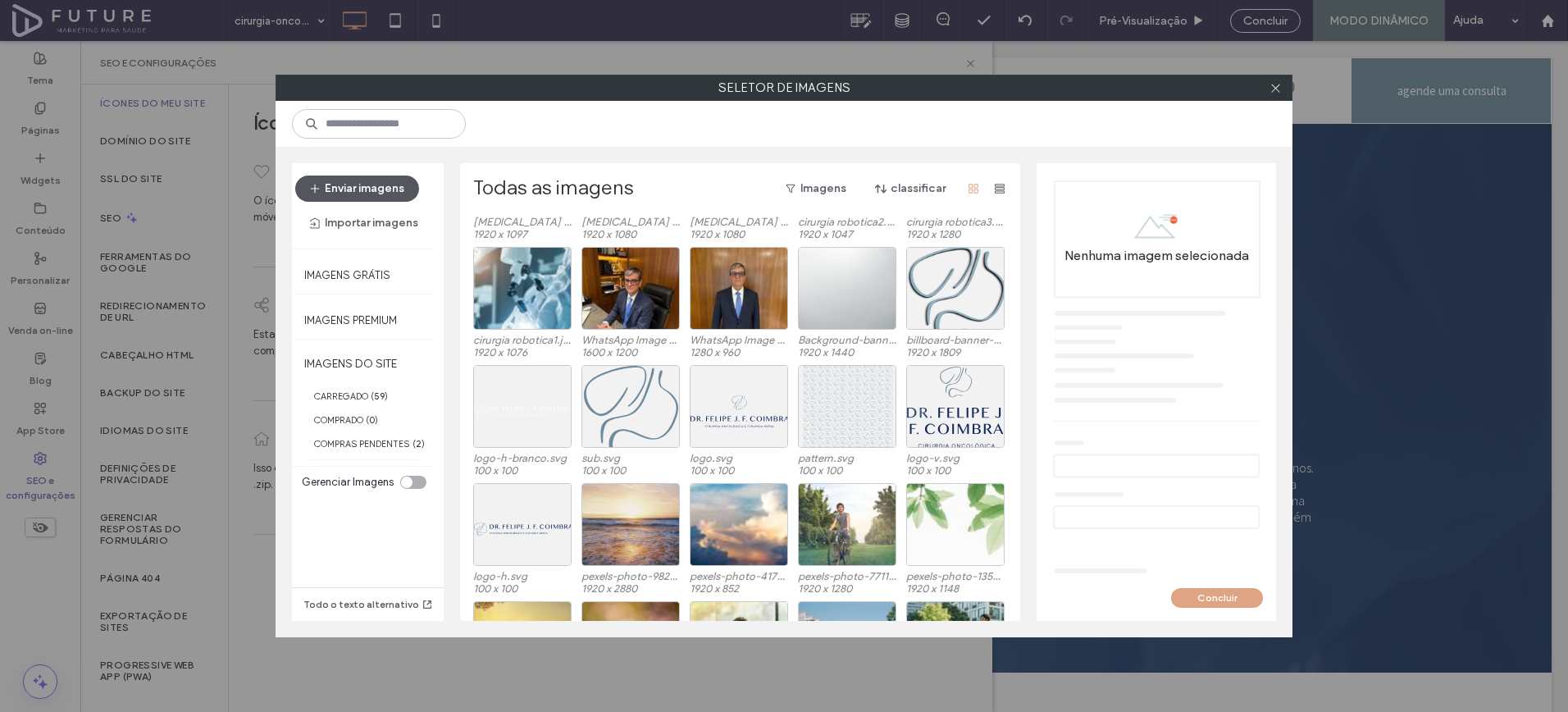
click at [383, 192] on button "Enviar imagens" at bounding box center [356, 189] width 124 height 27
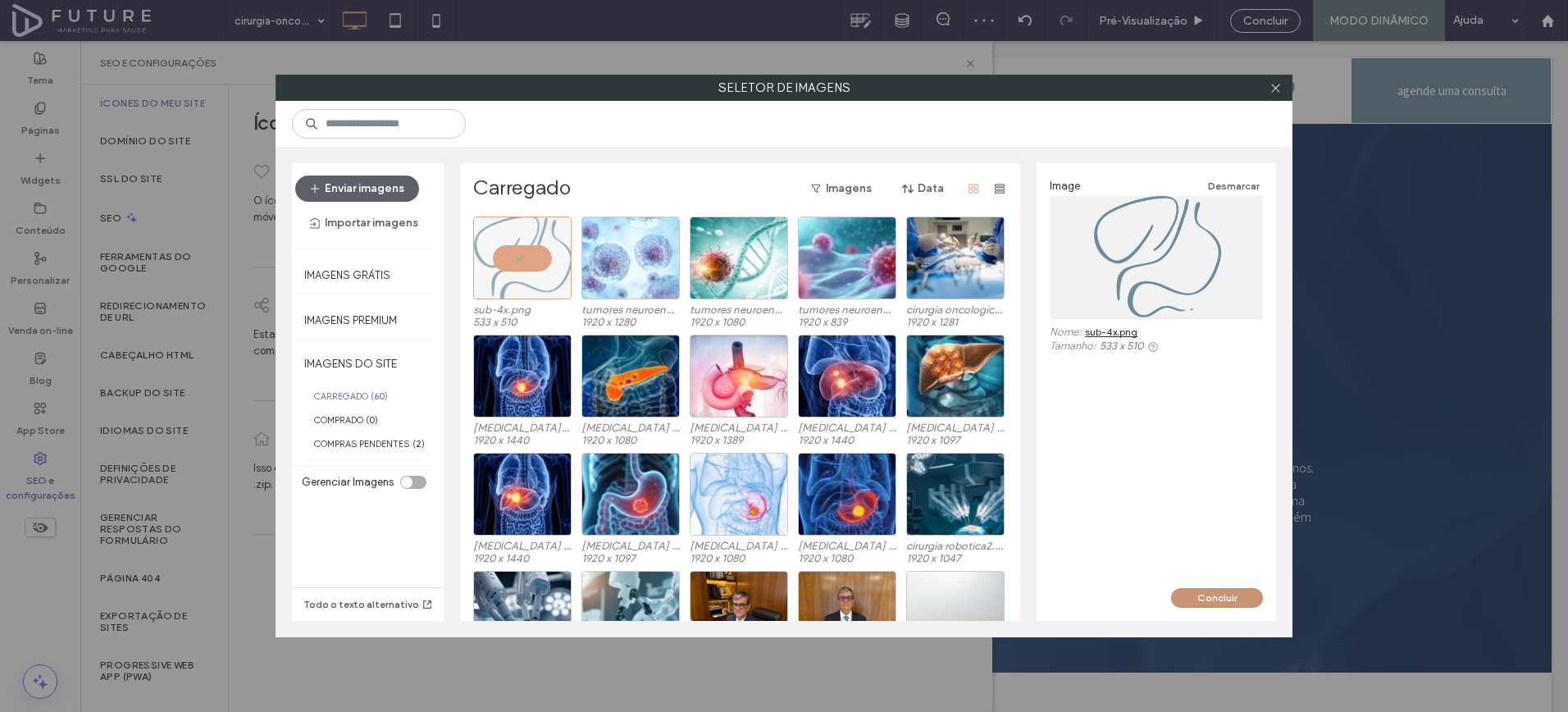
click at [1216, 596] on button "Concluir" at bounding box center [1217, 597] width 92 height 19
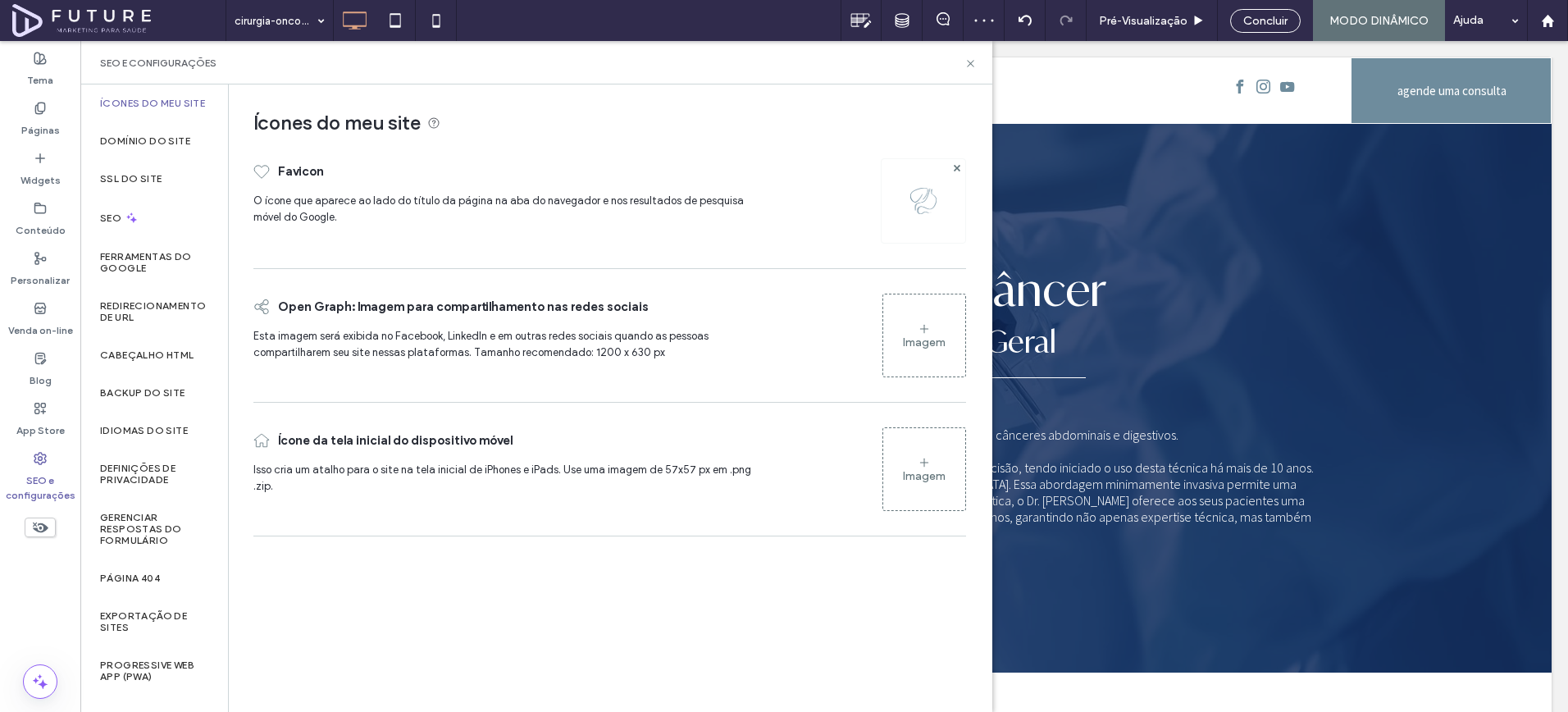
click at [961, 449] on div "Imagem" at bounding box center [925, 469] width 82 height 79
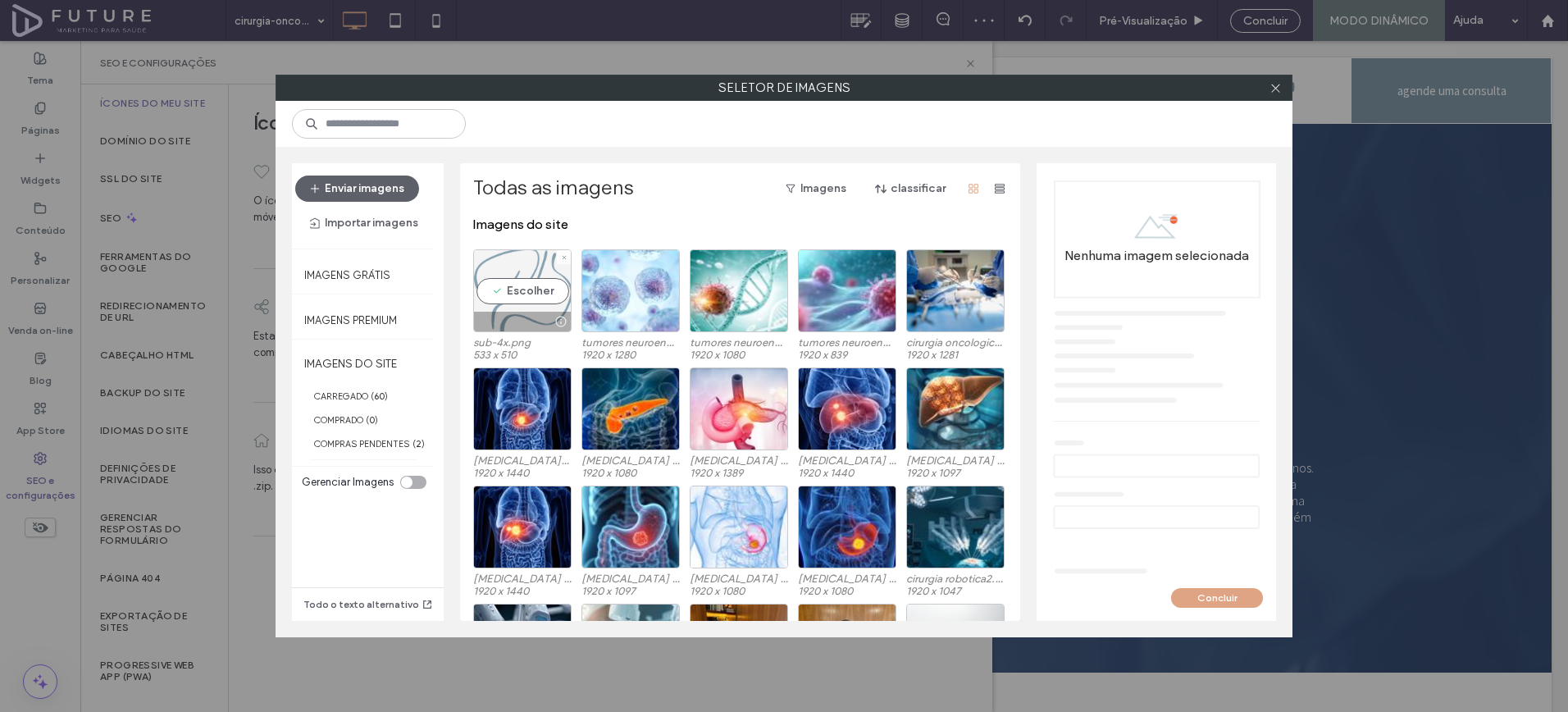
click at [517, 295] on div "Escolher" at bounding box center [521, 290] width 98 height 82
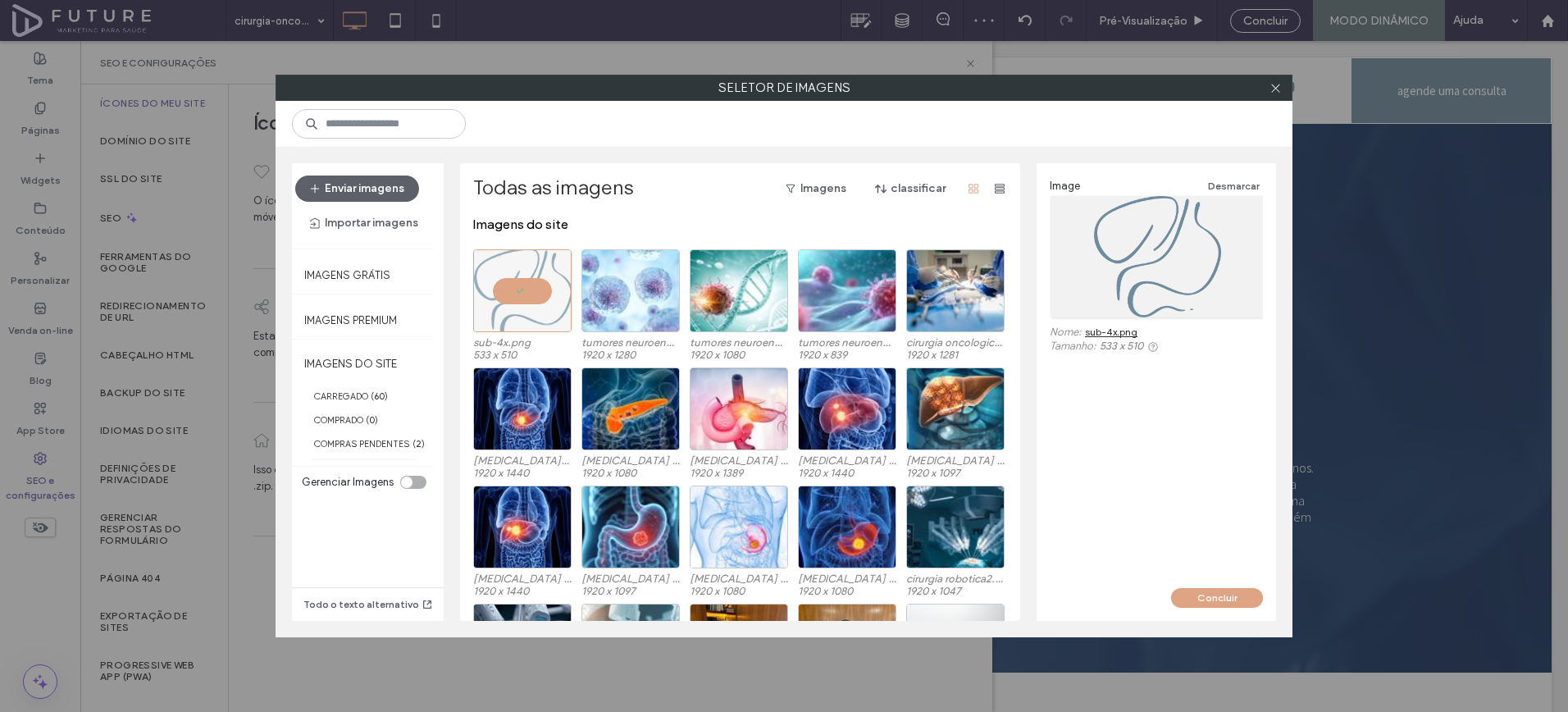
click at [1201, 610] on div "Concluir" at bounding box center [1156, 605] width 239 height 33
click at [1199, 605] on button "Concluir" at bounding box center [1217, 597] width 92 height 19
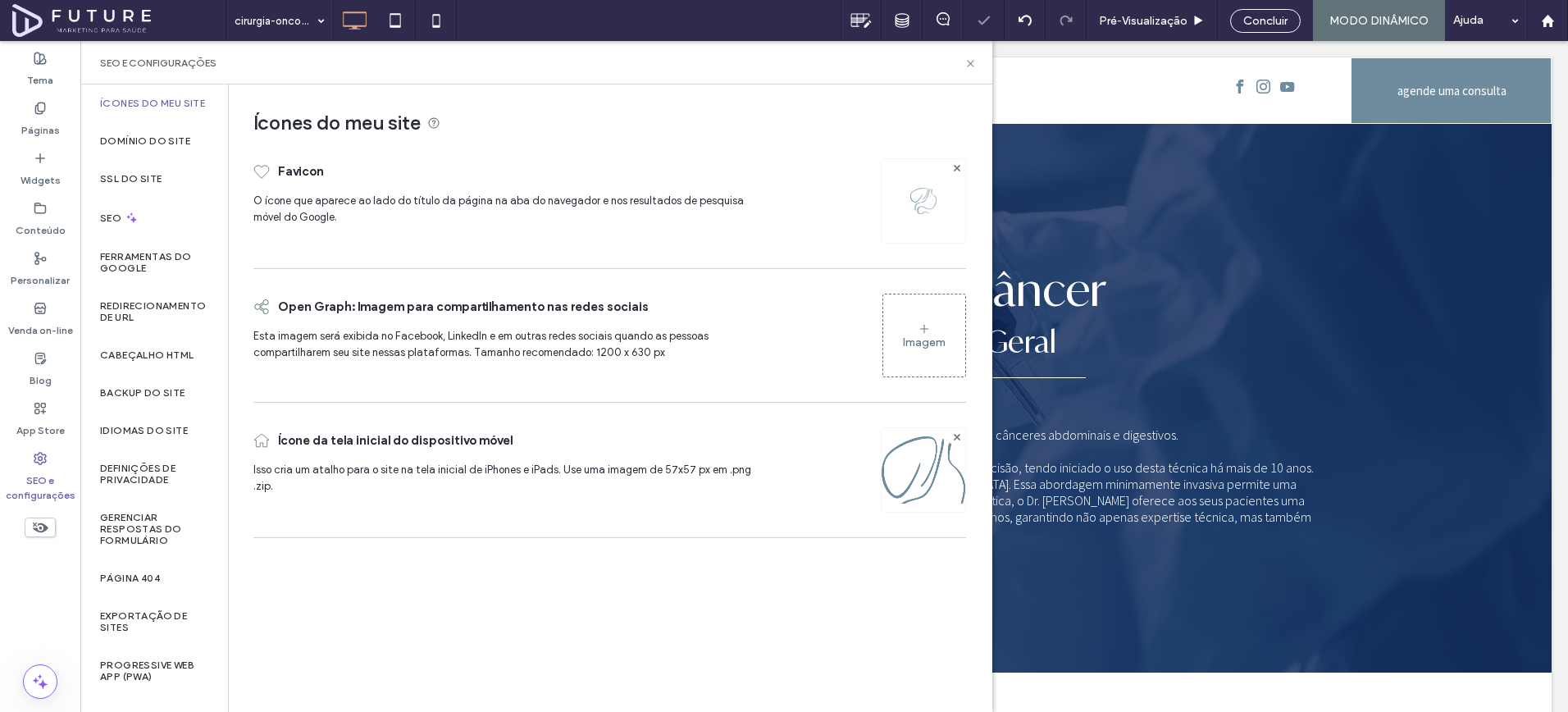
click at [929, 352] on div "Imagem" at bounding box center [925, 335] width 82 height 79
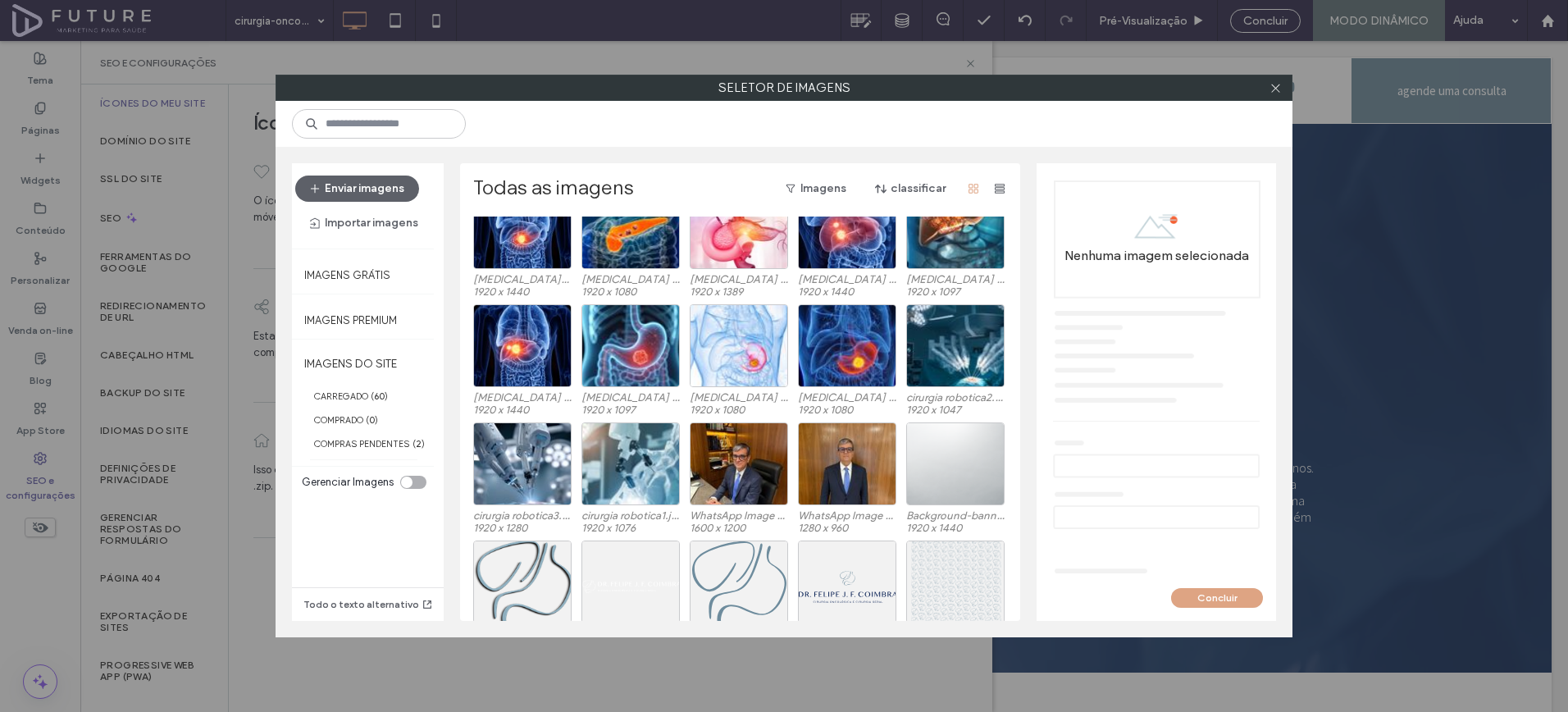
scroll to position [181, 0]
click at [739, 459] on div "Escolher" at bounding box center [739, 465] width 98 height 82
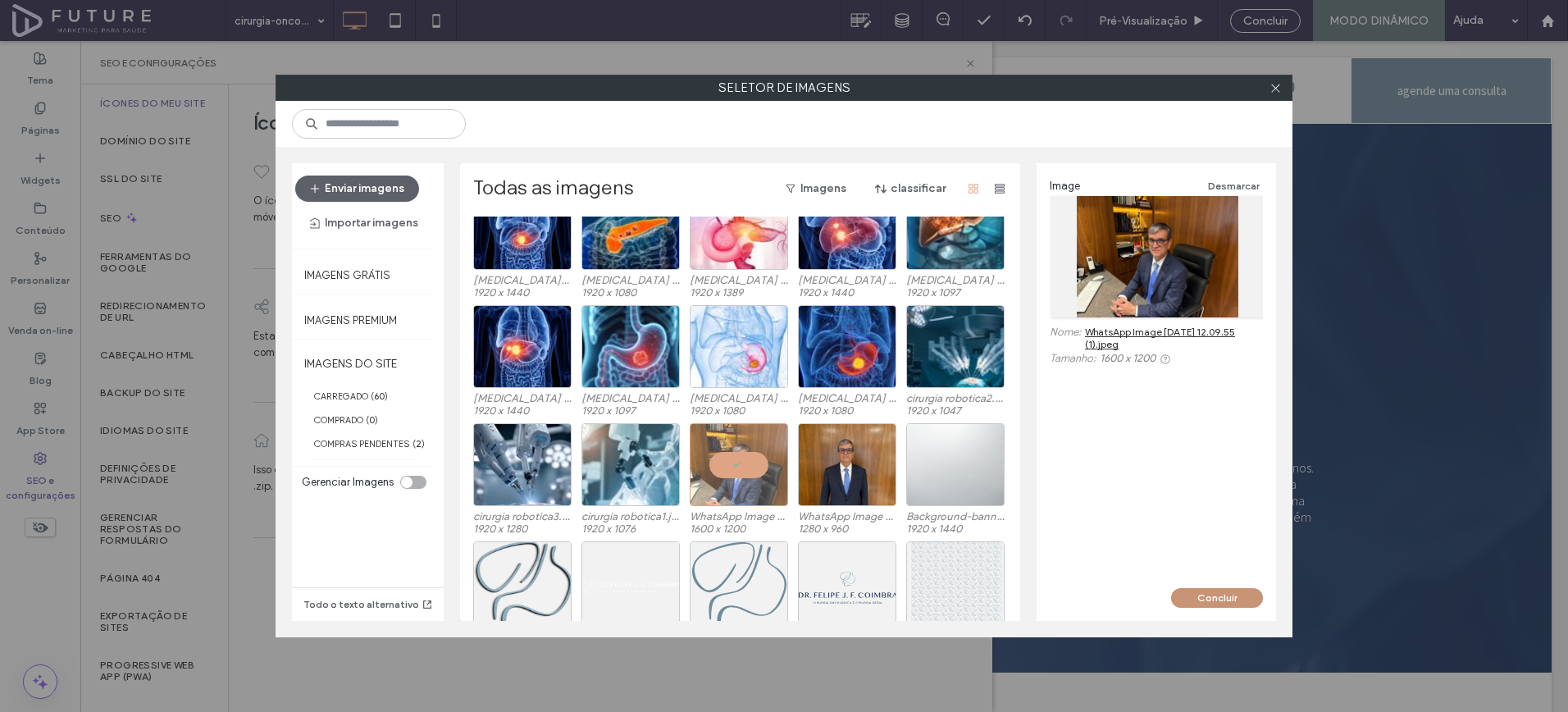
click at [1198, 594] on button "Concluir" at bounding box center [1217, 597] width 92 height 19
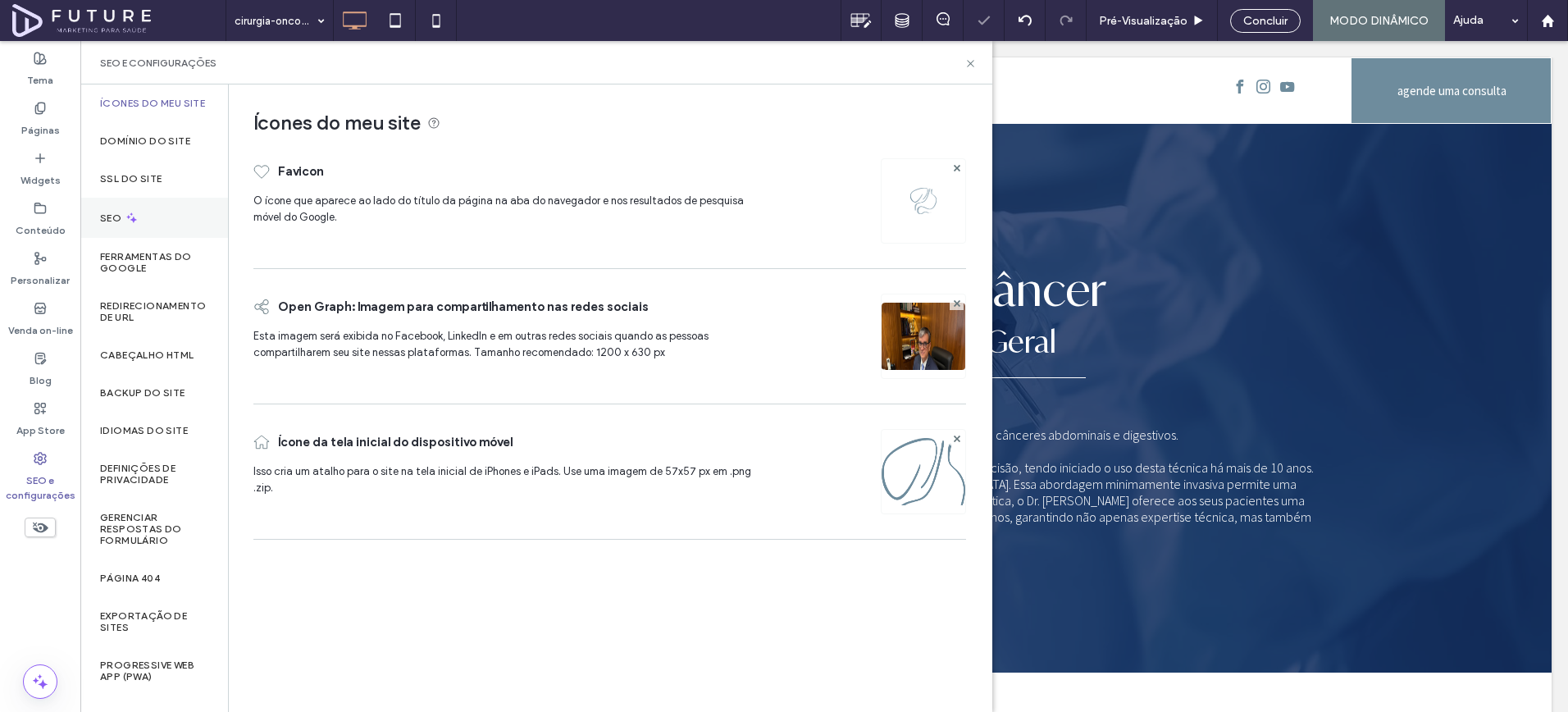
click at [184, 234] on div "SEO" at bounding box center [154, 218] width 148 height 40
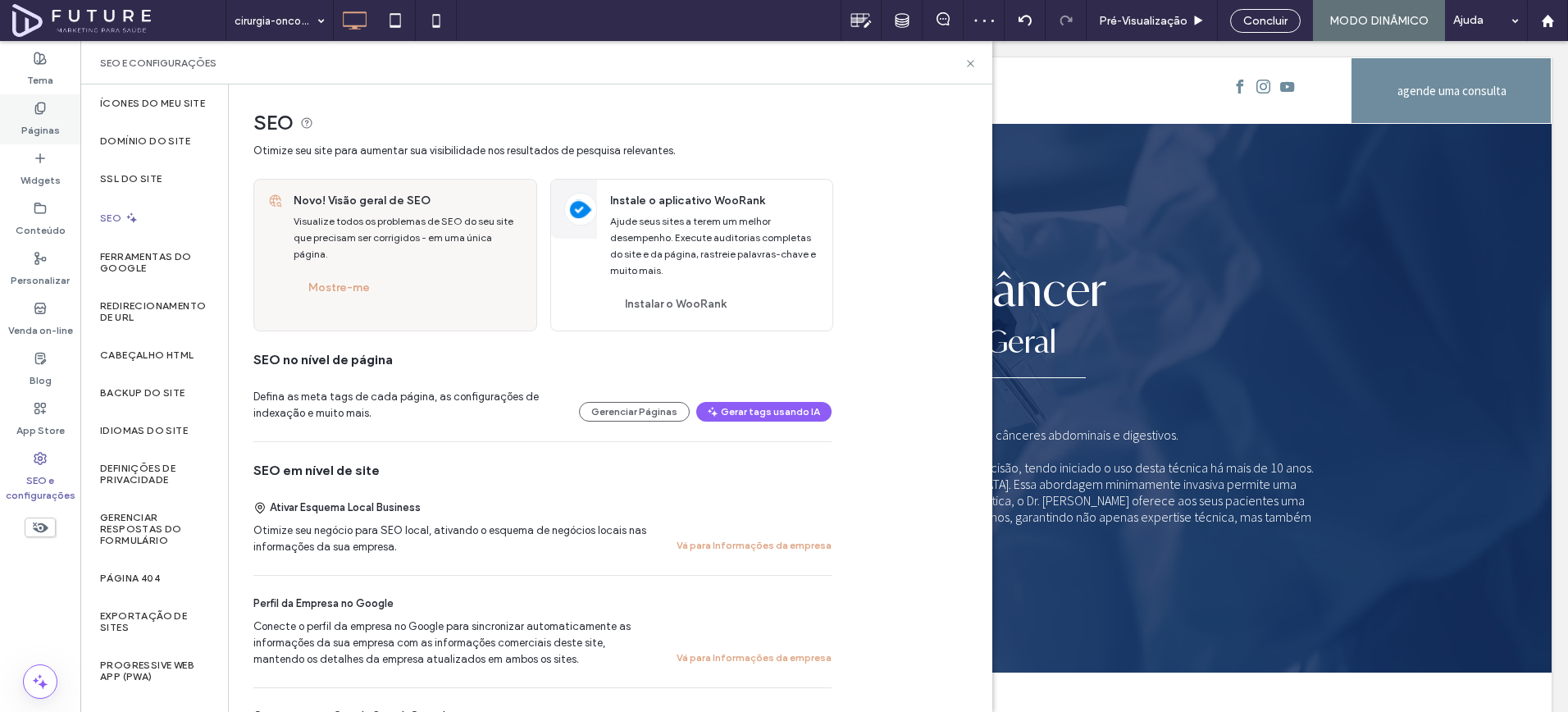
click at [40, 138] on div "Páginas" at bounding box center [40, 119] width 81 height 50
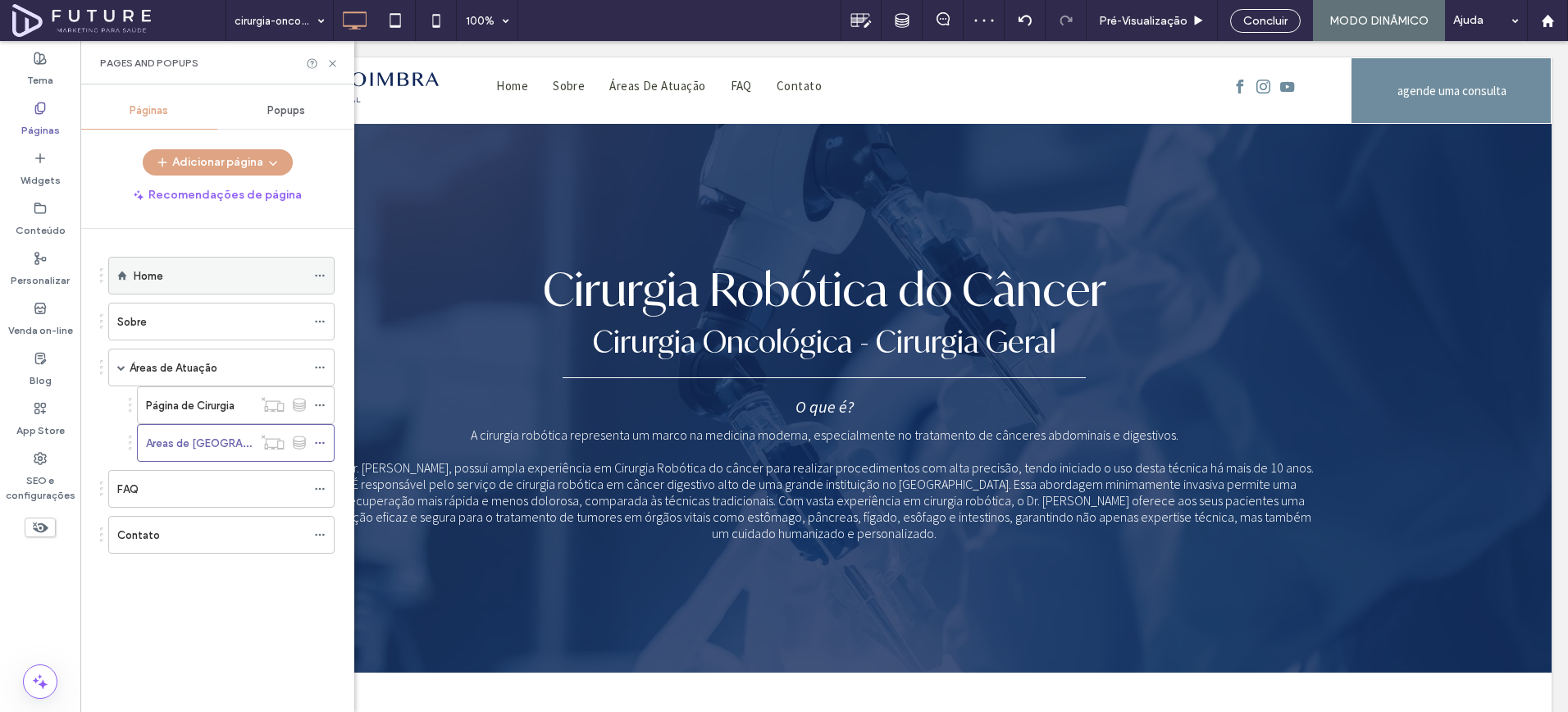
click at [322, 276] on icon at bounding box center [320, 275] width 12 height 12
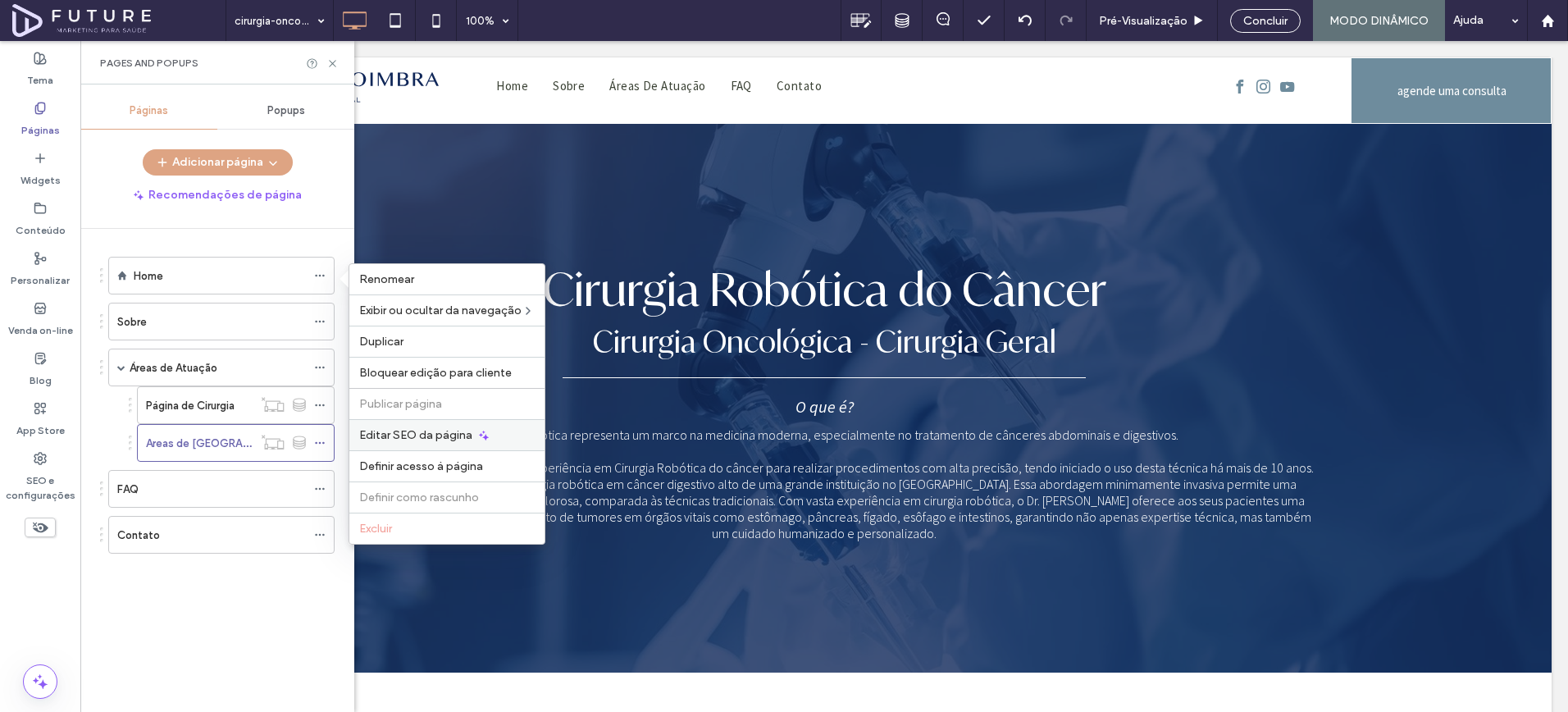
click at [417, 433] on span "Editar SEO da página" at bounding box center [416, 434] width 114 height 14
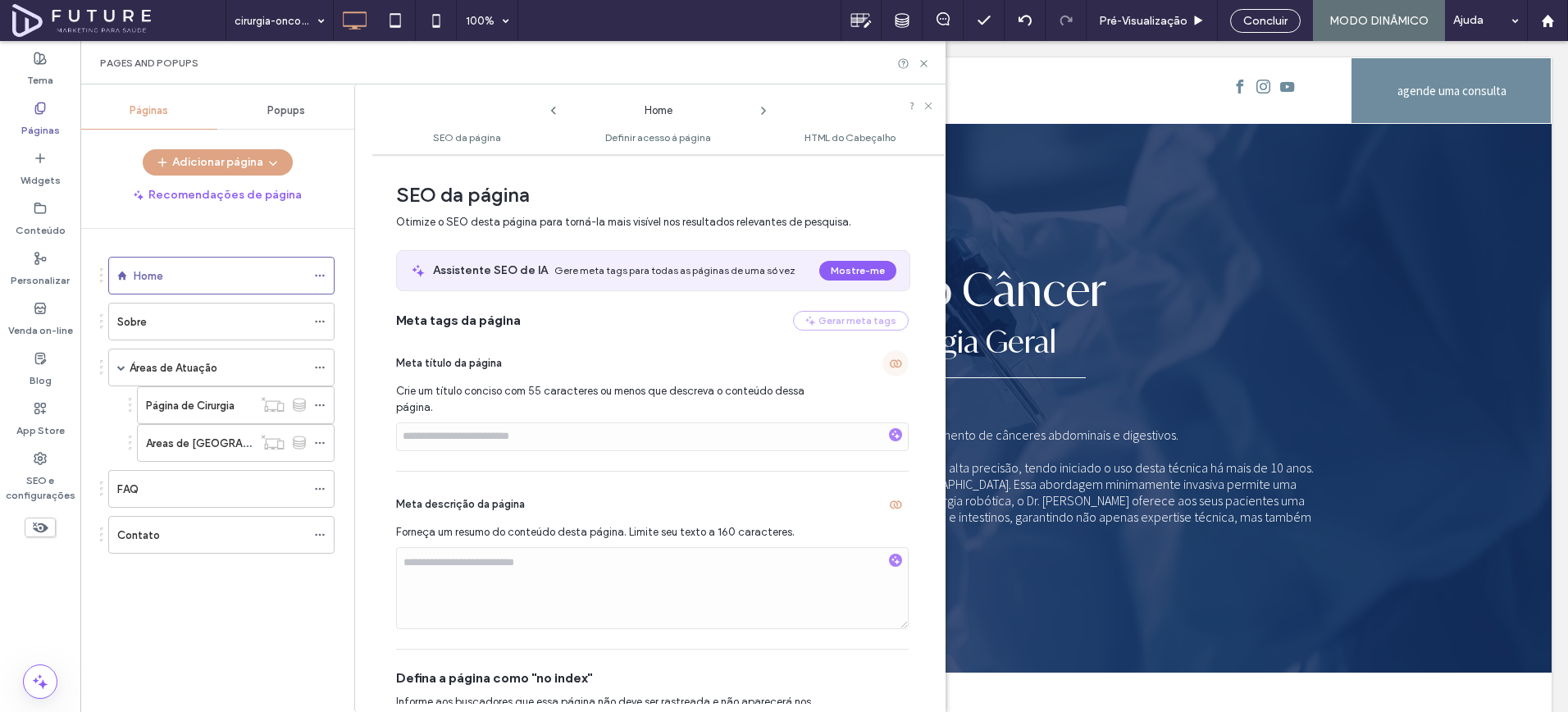
click at [892, 374] on span "button" at bounding box center [895, 363] width 27 height 27
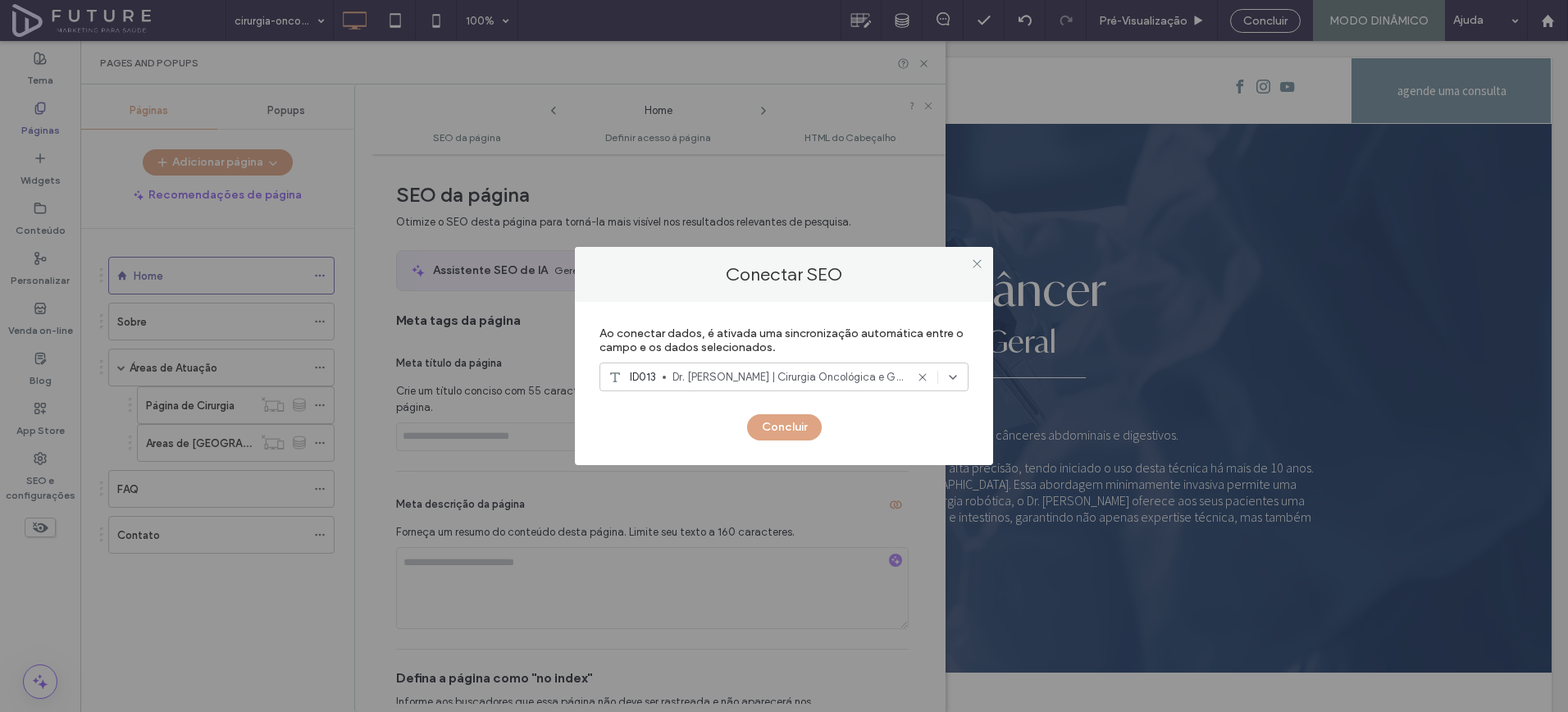
click at [826, 381] on span "Dr. Felipe Coimbra | Cirurgia Oncológica e Geral em SP | Agende Sua Consulta" at bounding box center [788, 378] width 232 height 16
type input "**"
click at [783, 428] on span "Dr. Felipe Coimbra | Cirurgia Oncológica e Geral em SP | Agende Sua Consulta" at bounding box center [817, 434] width 276 height 16
click at [782, 428] on button "Concluir" at bounding box center [784, 427] width 74 height 27
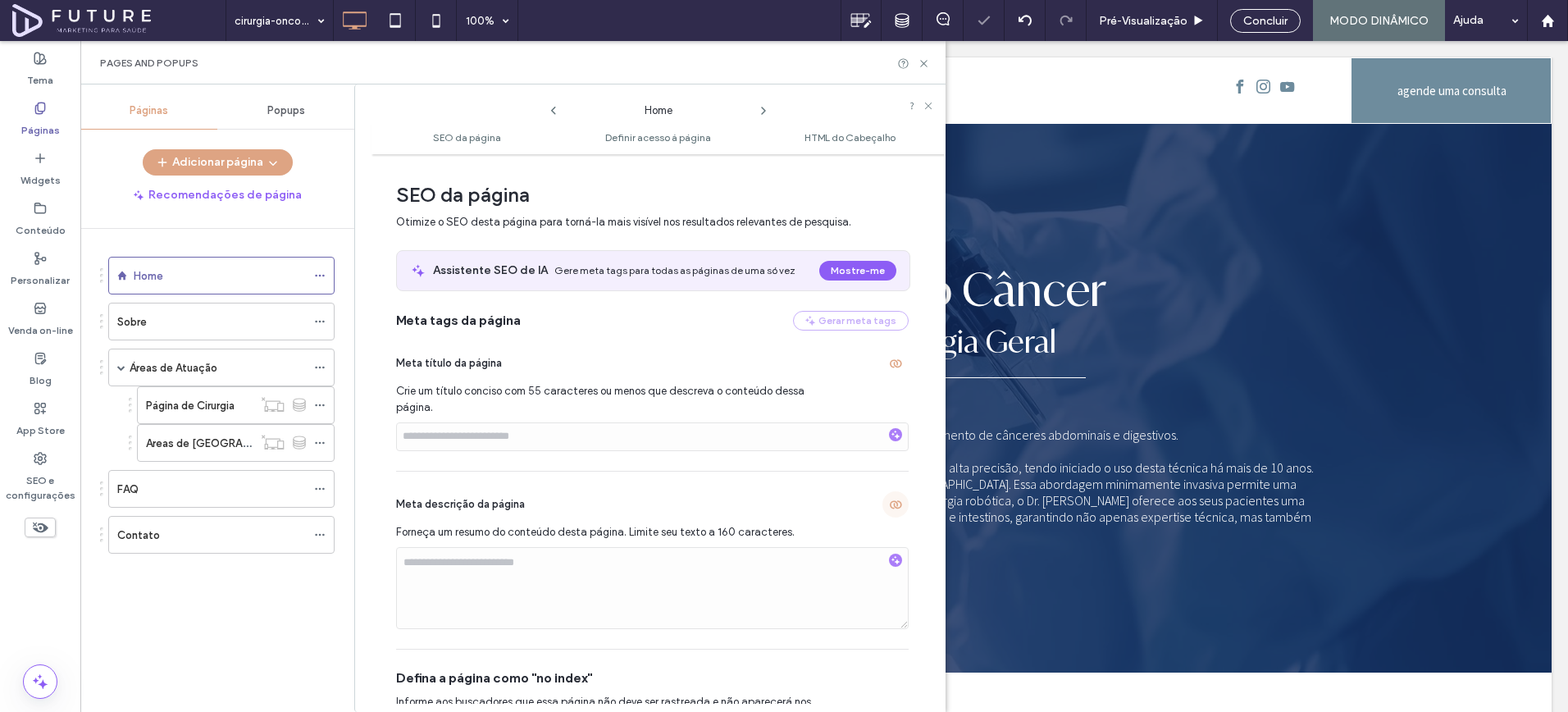
click at [883, 497] on span "button" at bounding box center [895, 504] width 27 height 27
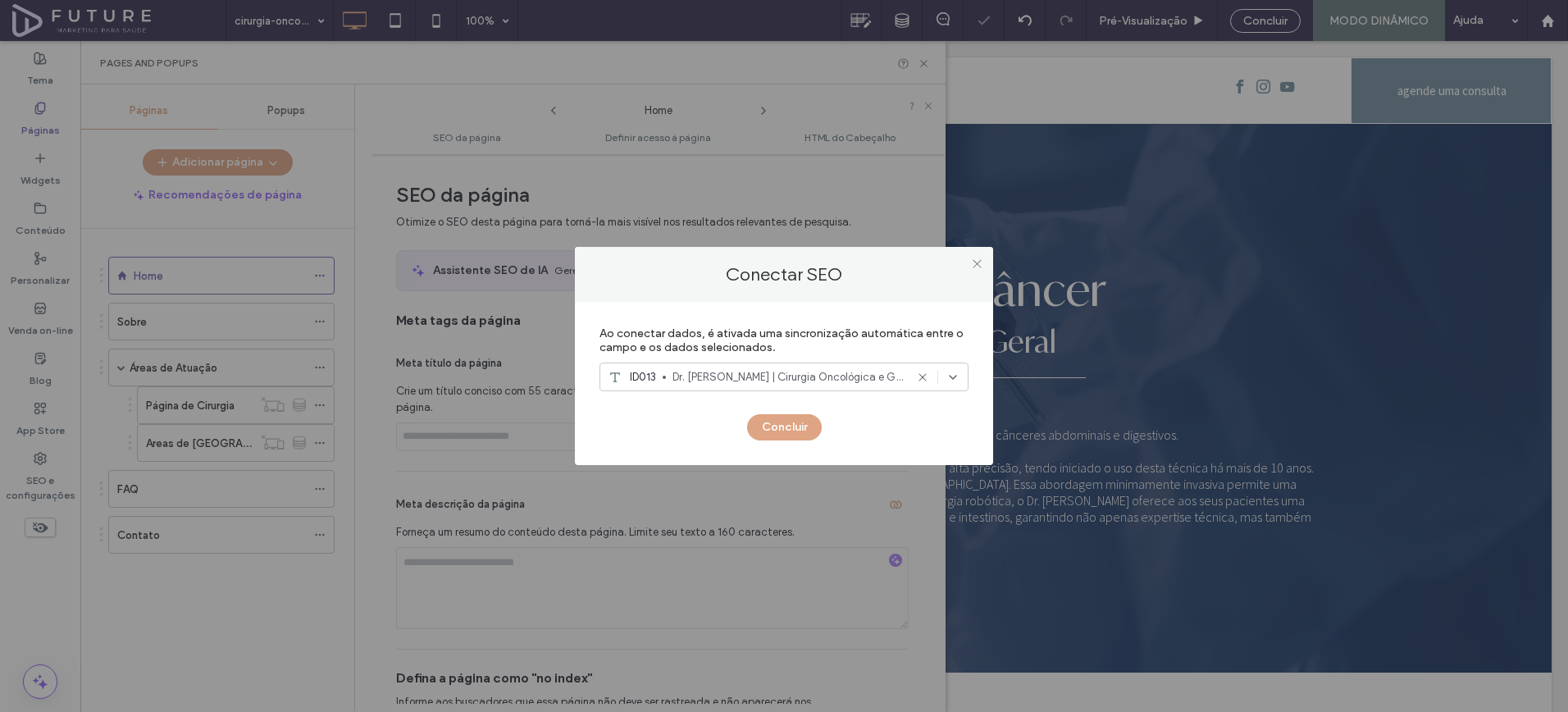
click at [718, 379] on span "Dr. Felipe Coimbra | Cirurgia Oncológica e Geral em SP | Agende Sua Consulta" at bounding box center [788, 378] width 232 height 16
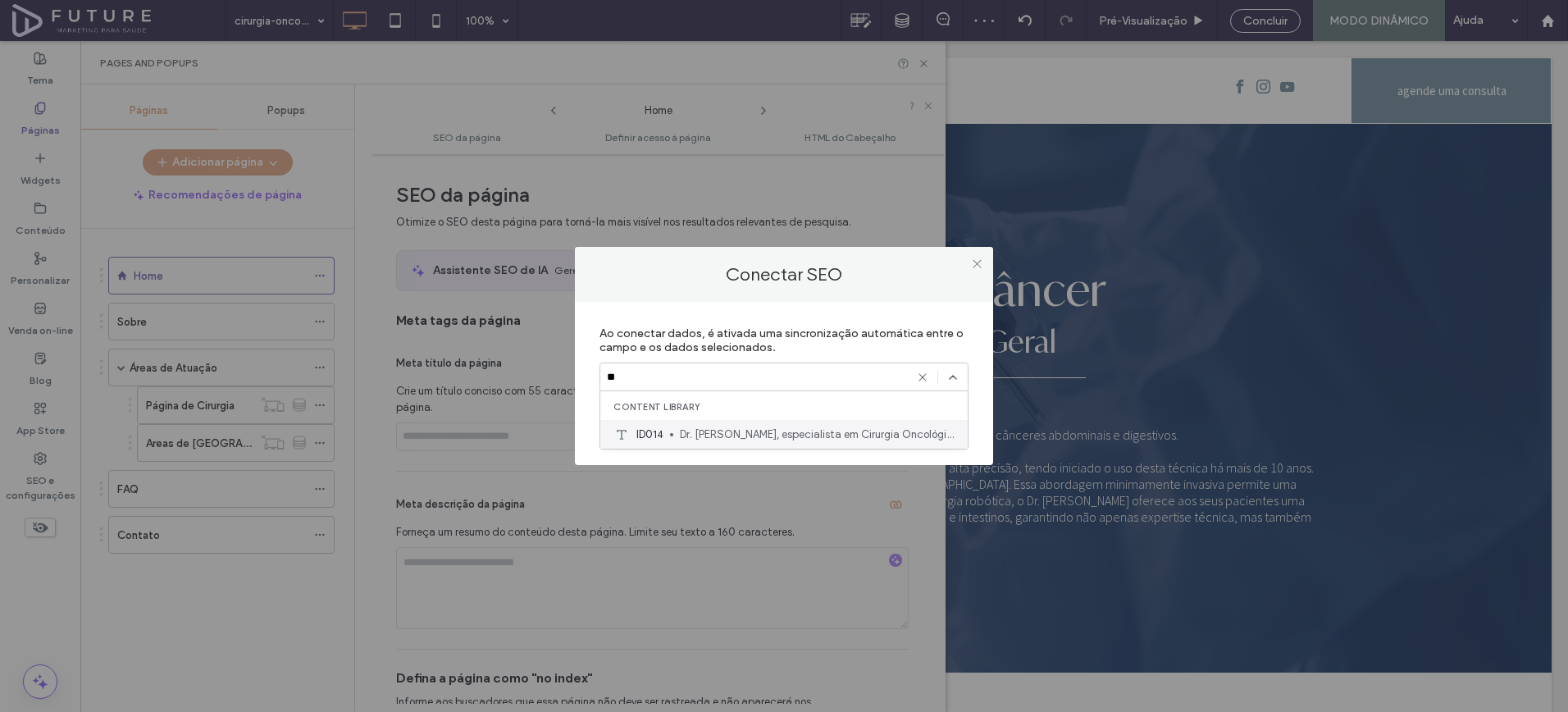
type input "**"
drag, startPoint x: 746, startPoint y: 426, endPoint x: 760, endPoint y: 435, distance: 16.6
click at [747, 427] on span "Dr. Felipe Coimbra, especialista em Cirurgia Oncológica e Geral em São Paulo. C…" at bounding box center [817, 434] width 275 height 16
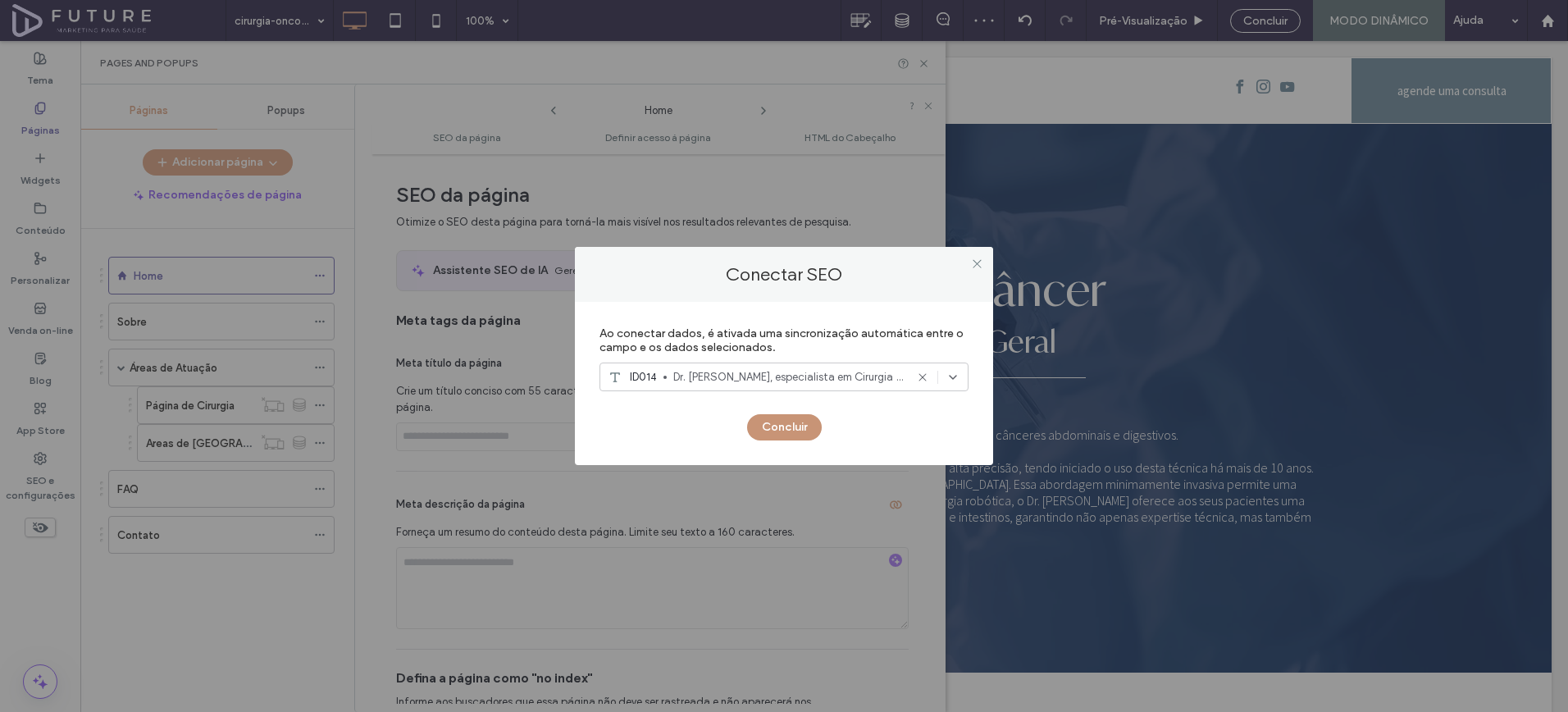
click at [776, 434] on button "Concluir" at bounding box center [784, 427] width 74 height 27
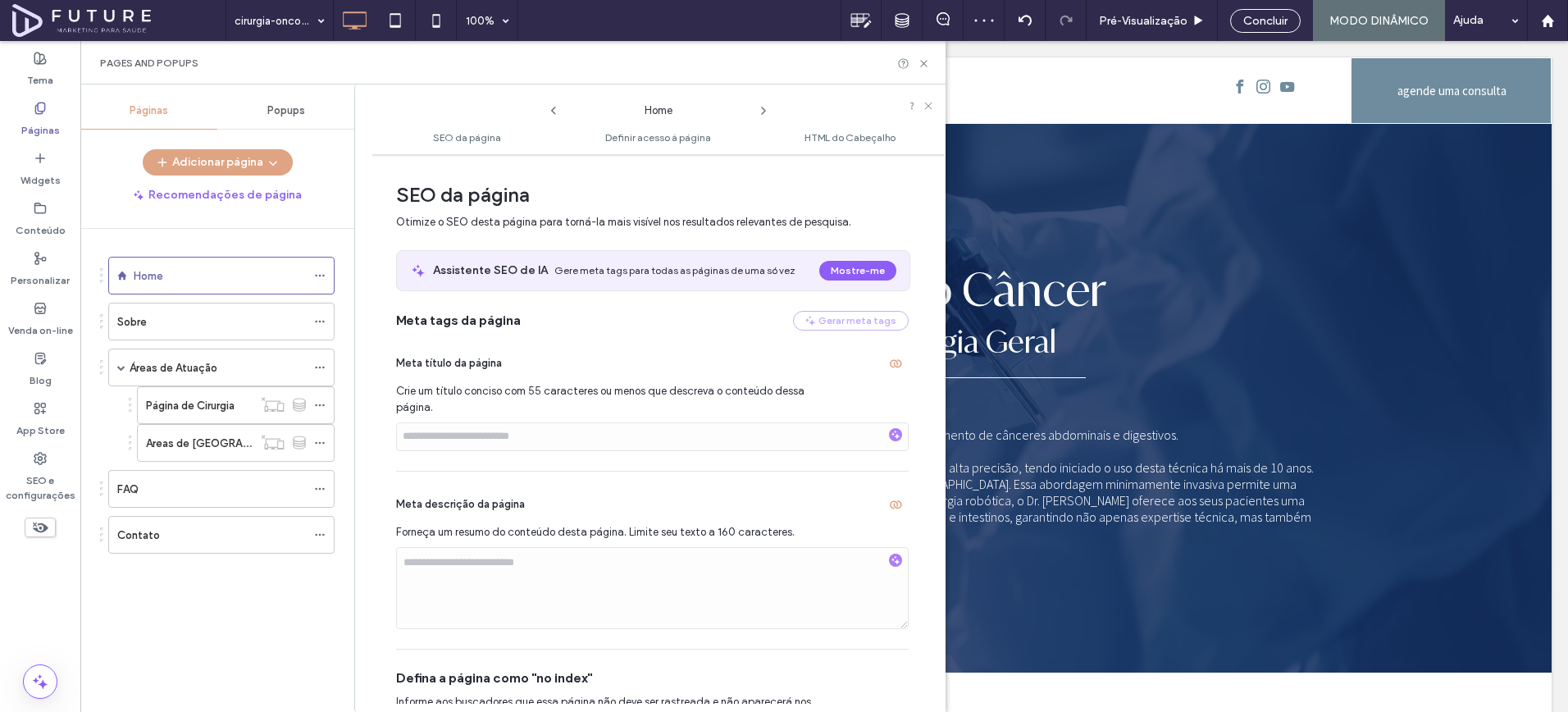
click at [758, 115] on icon at bounding box center [763, 111] width 13 height 13
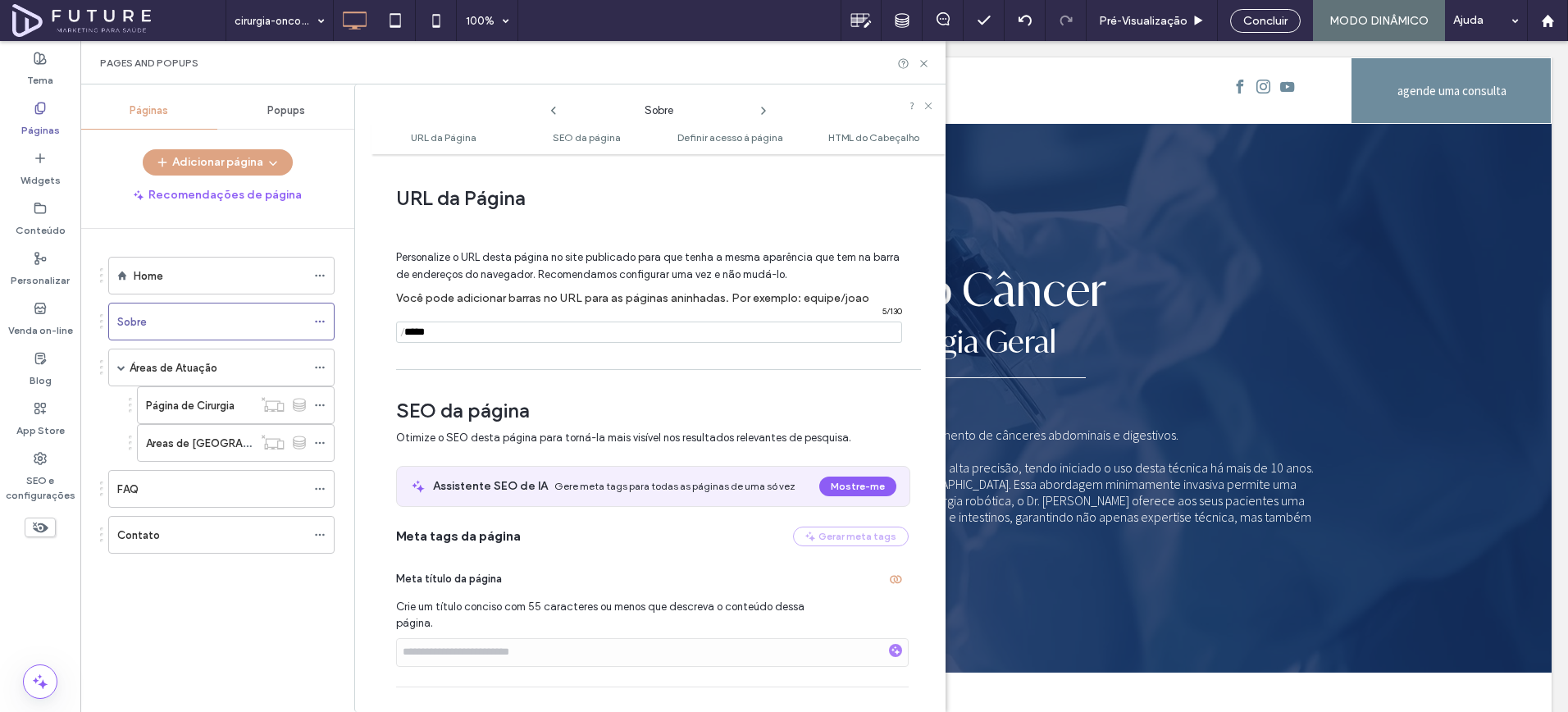
click at [558, 115] on icon at bounding box center [554, 111] width 13 height 13
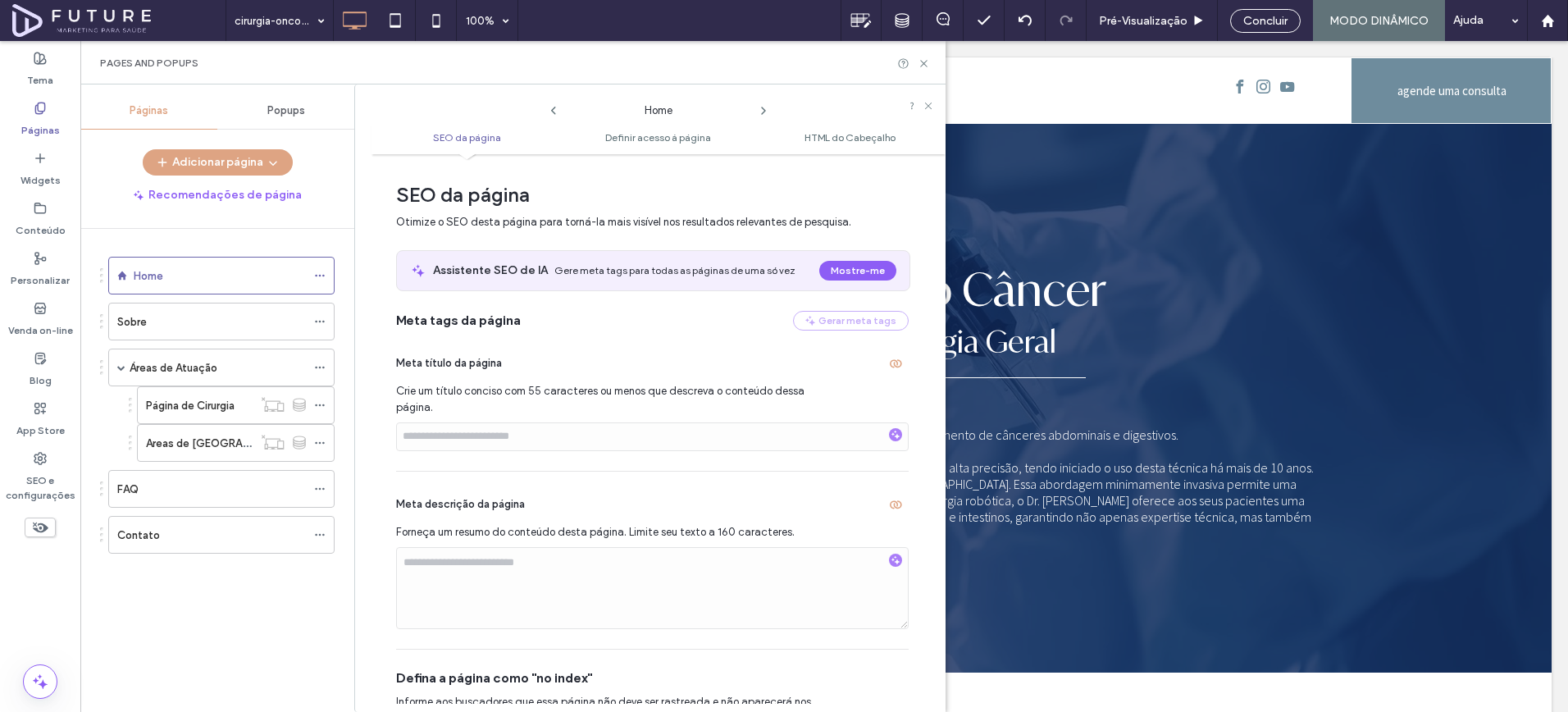
scroll to position [257, 0]
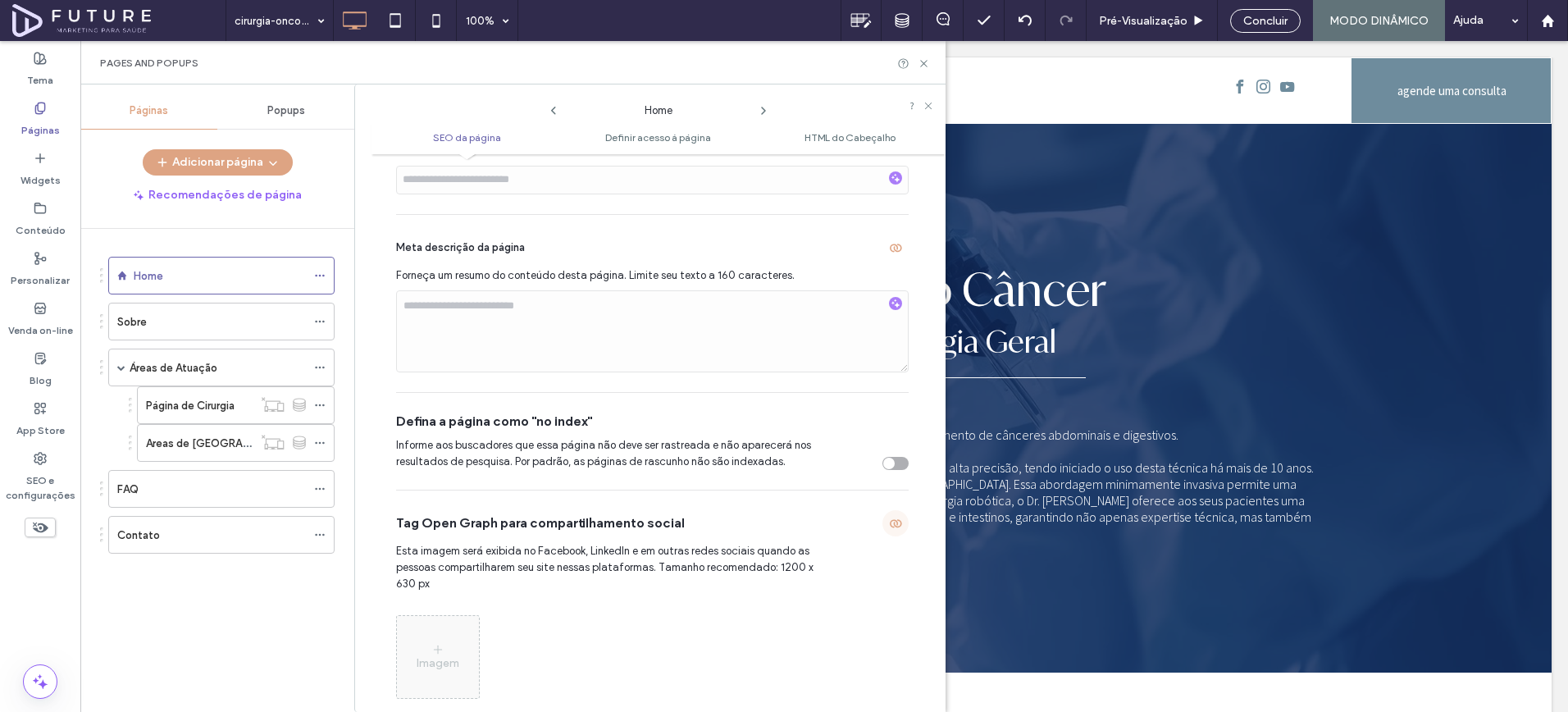
click at [894, 525] on span "button" at bounding box center [895, 523] width 27 height 27
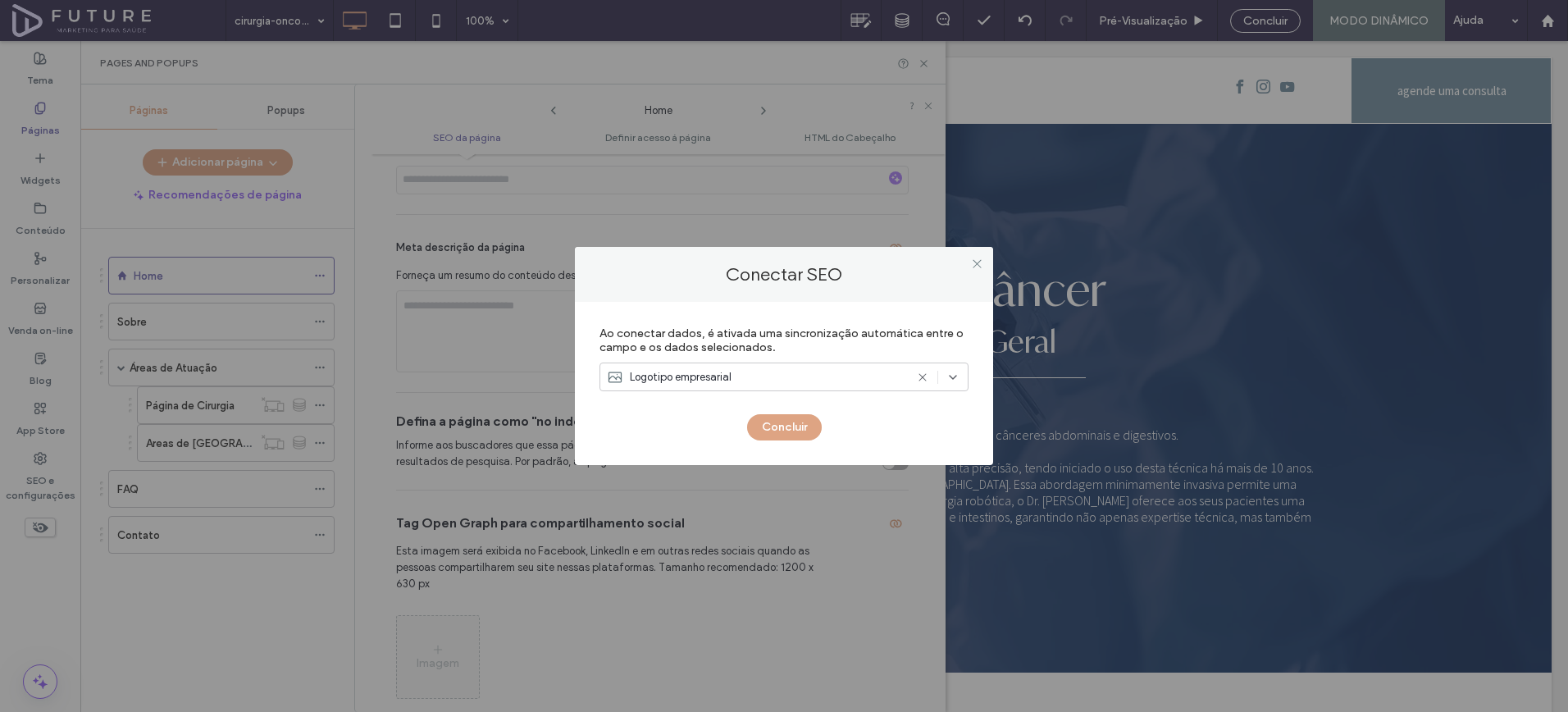
click at [929, 371] on div at bounding box center [938, 378] width 43 height 13
click at [920, 379] on icon at bounding box center [923, 378] width 13 height 13
click at [770, 334] on span "Ao conectar dados, é ativada uma sincronização automática entre o campo e os da…" at bounding box center [781, 340] width 364 height 27
drag, startPoint x: 787, startPoint y: 433, endPoint x: 780, endPoint y: 448, distance: 16.6
click at [787, 433] on button "Concluir" at bounding box center [784, 427] width 74 height 27
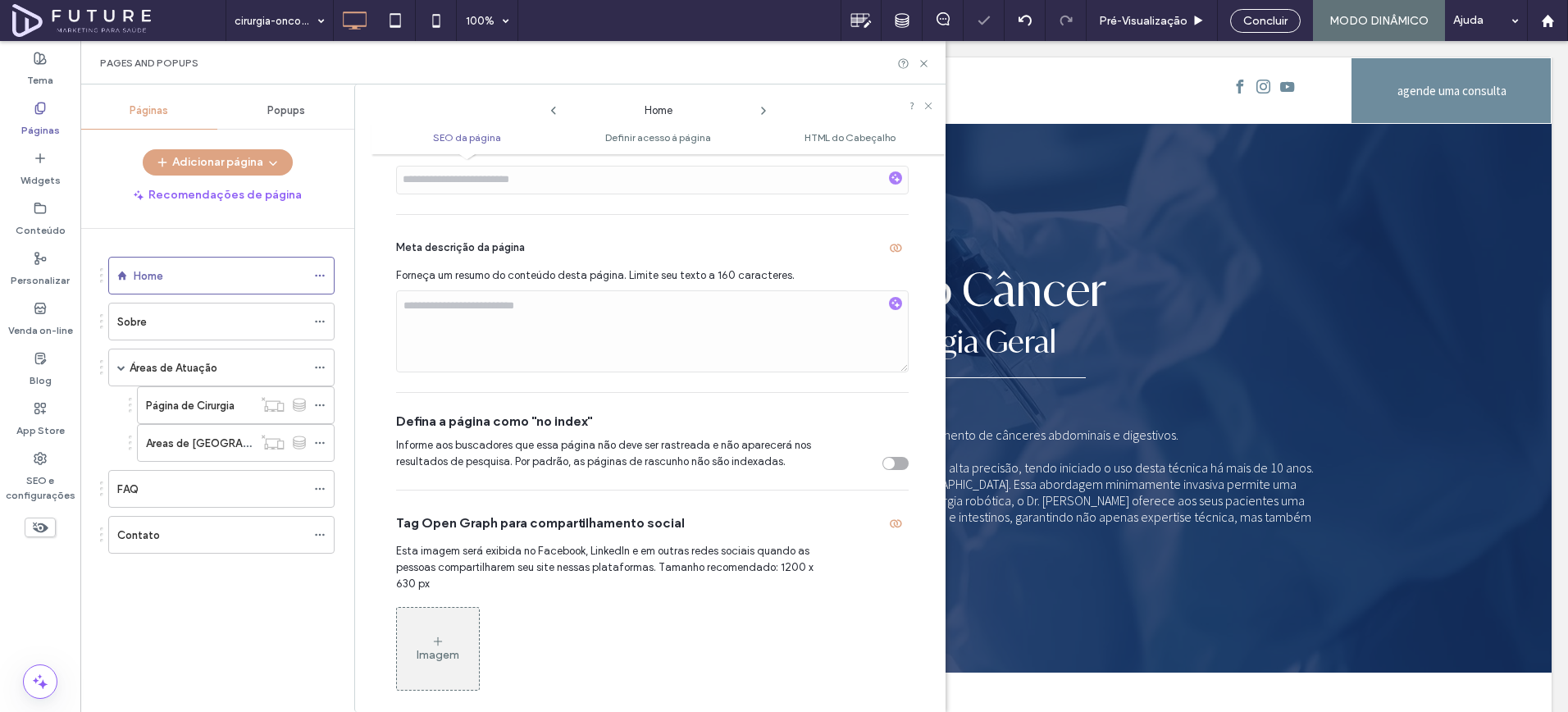
click at [449, 656] on div "Imagem" at bounding box center [438, 654] width 43 height 14
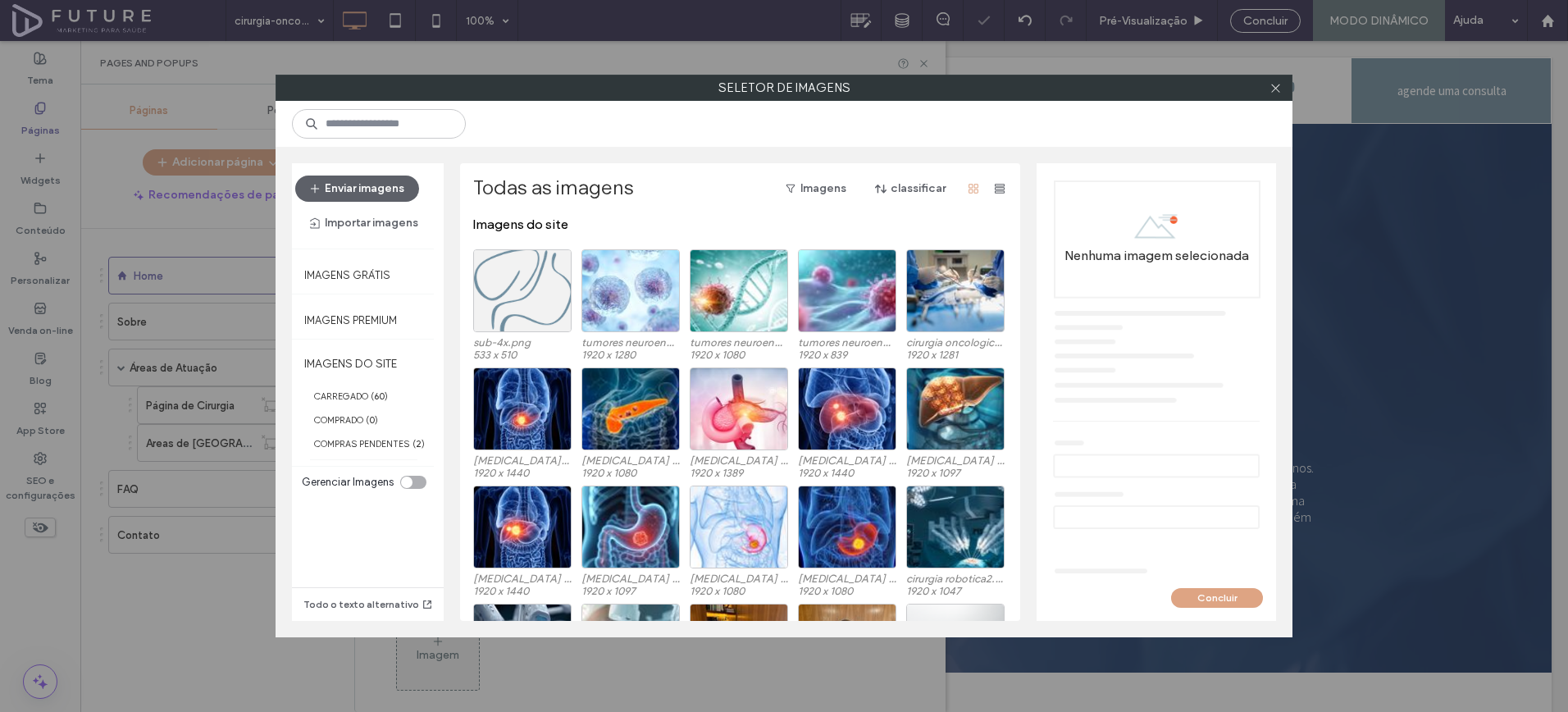
scroll to position [101, 0]
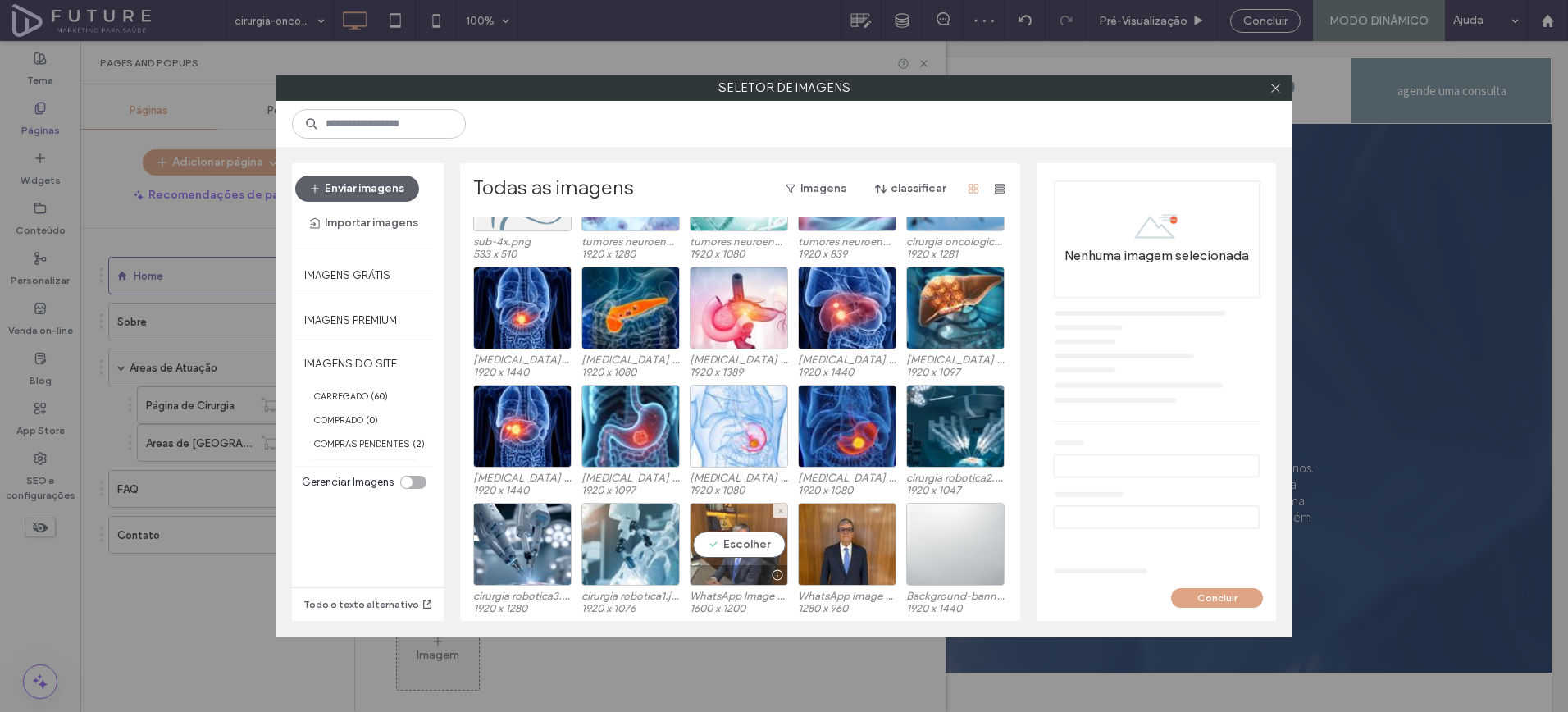
drag, startPoint x: 725, startPoint y: 531, endPoint x: 871, endPoint y: 567, distance: 150.4
click at [725, 531] on div "Escolher" at bounding box center [739, 544] width 98 height 82
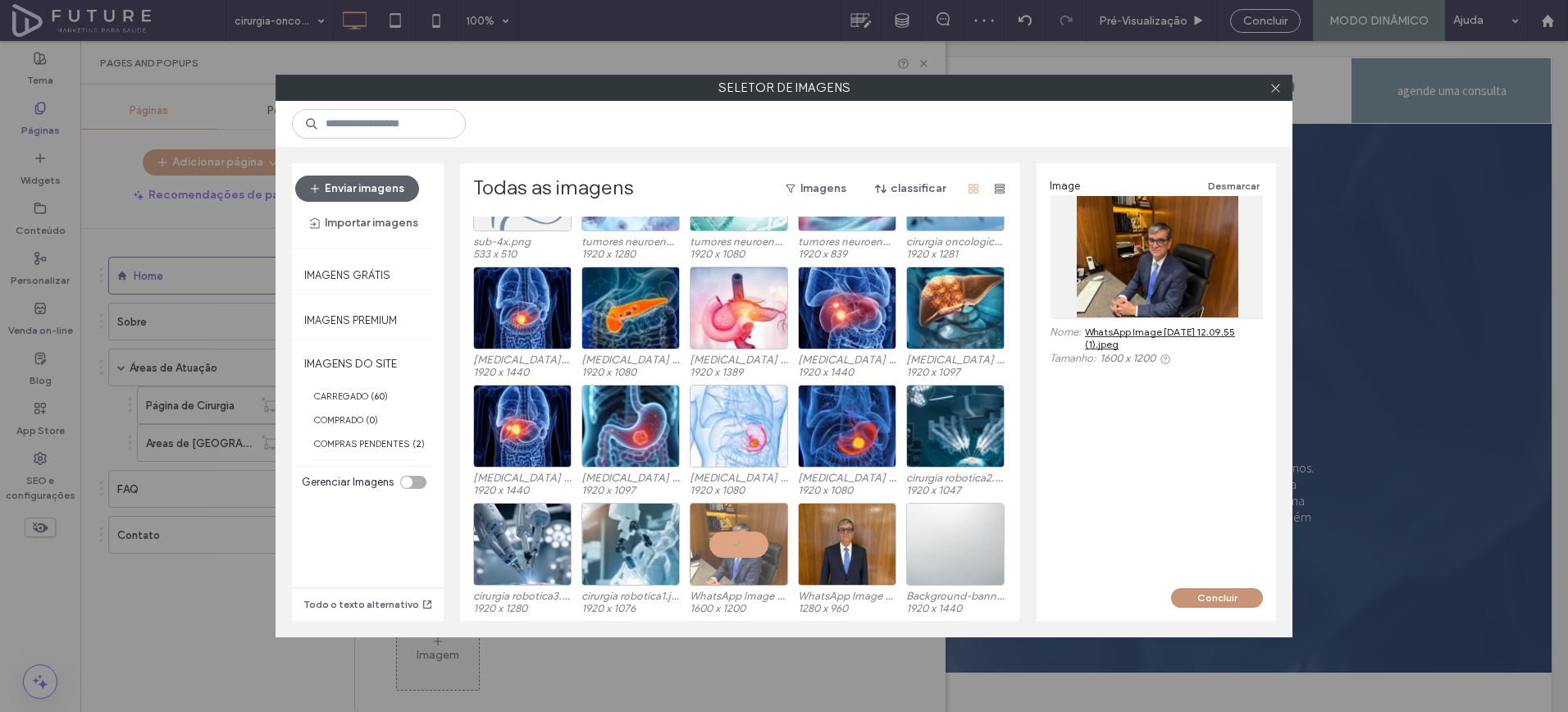
click at [1198, 594] on button "Concluir" at bounding box center [1217, 597] width 92 height 19
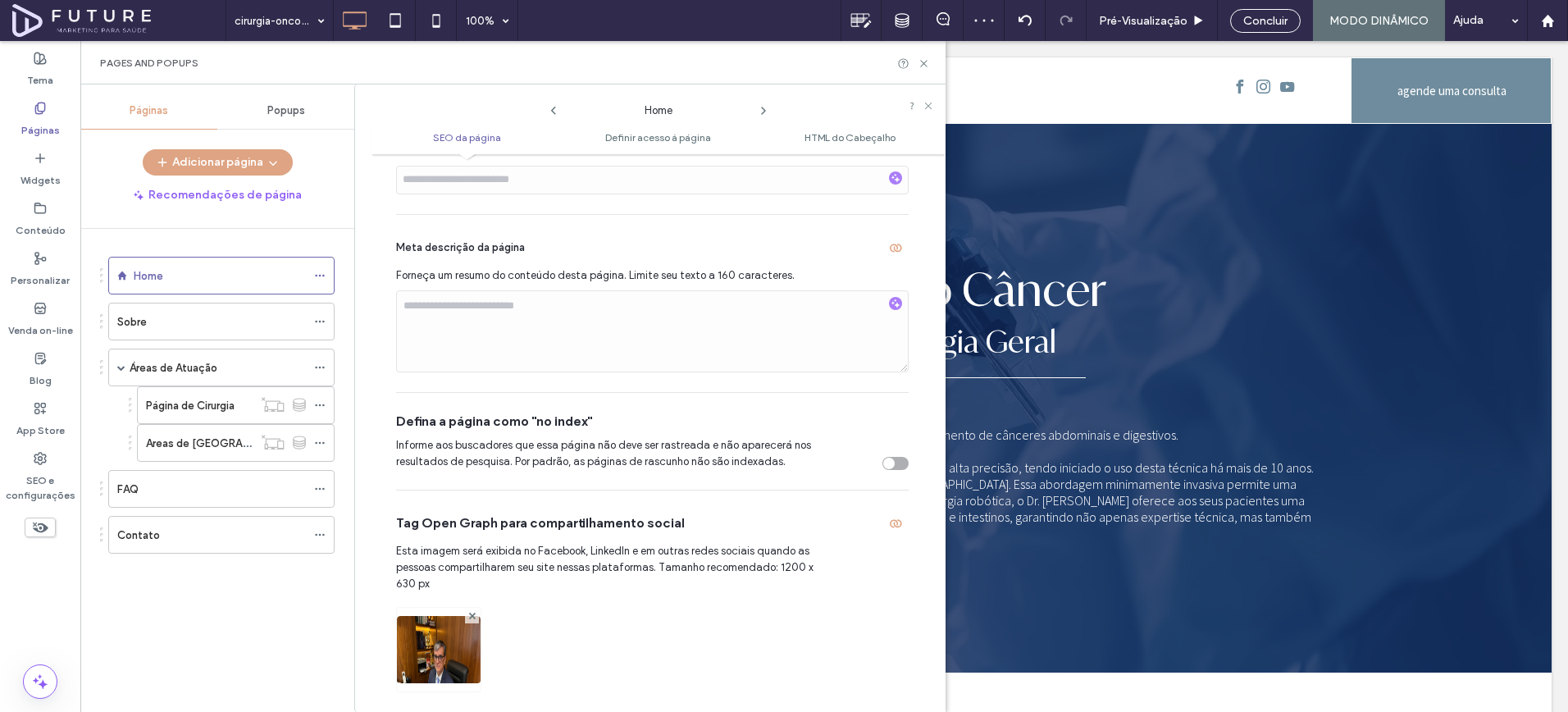
scroll to position [0, 0]
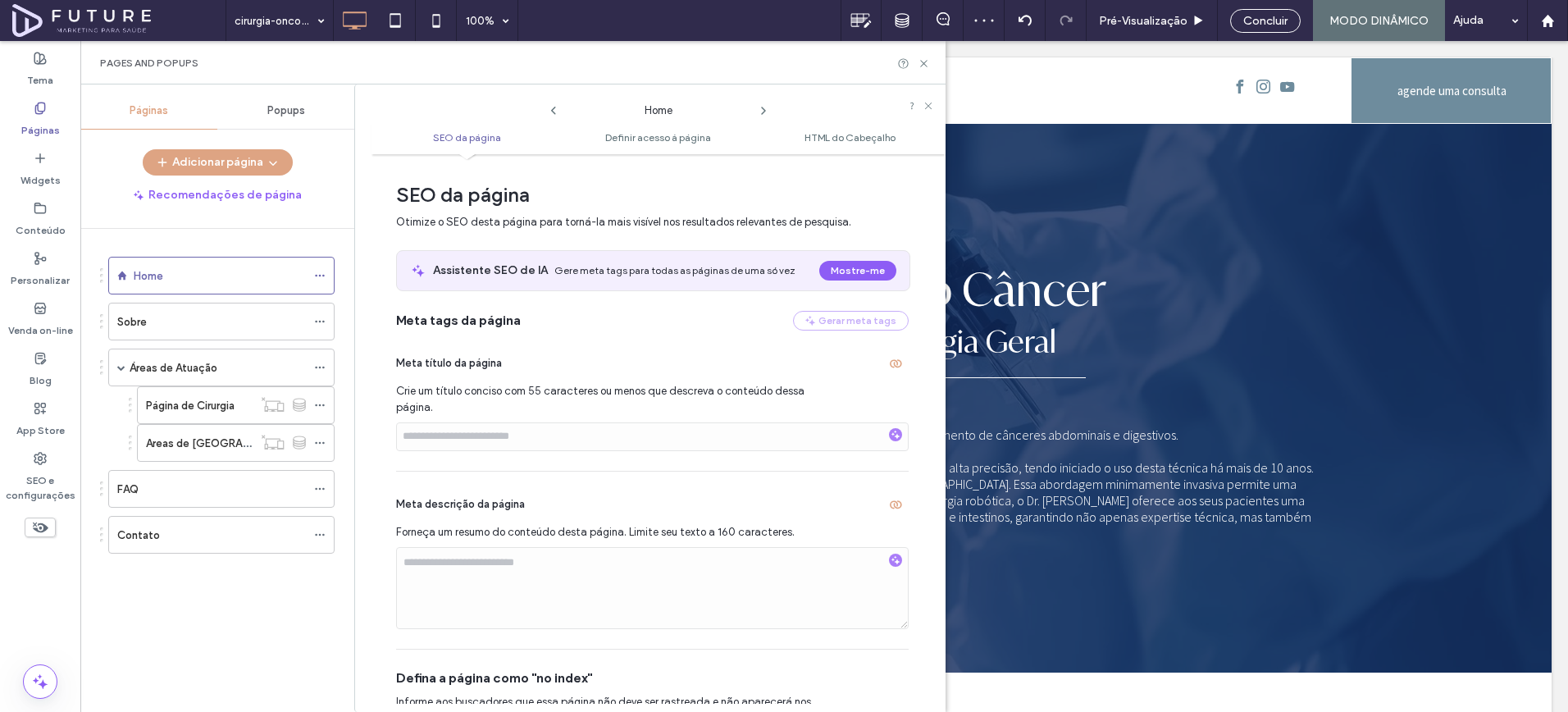
click at [765, 111] on icon at bounding box center [763, 111] width 13 height 13
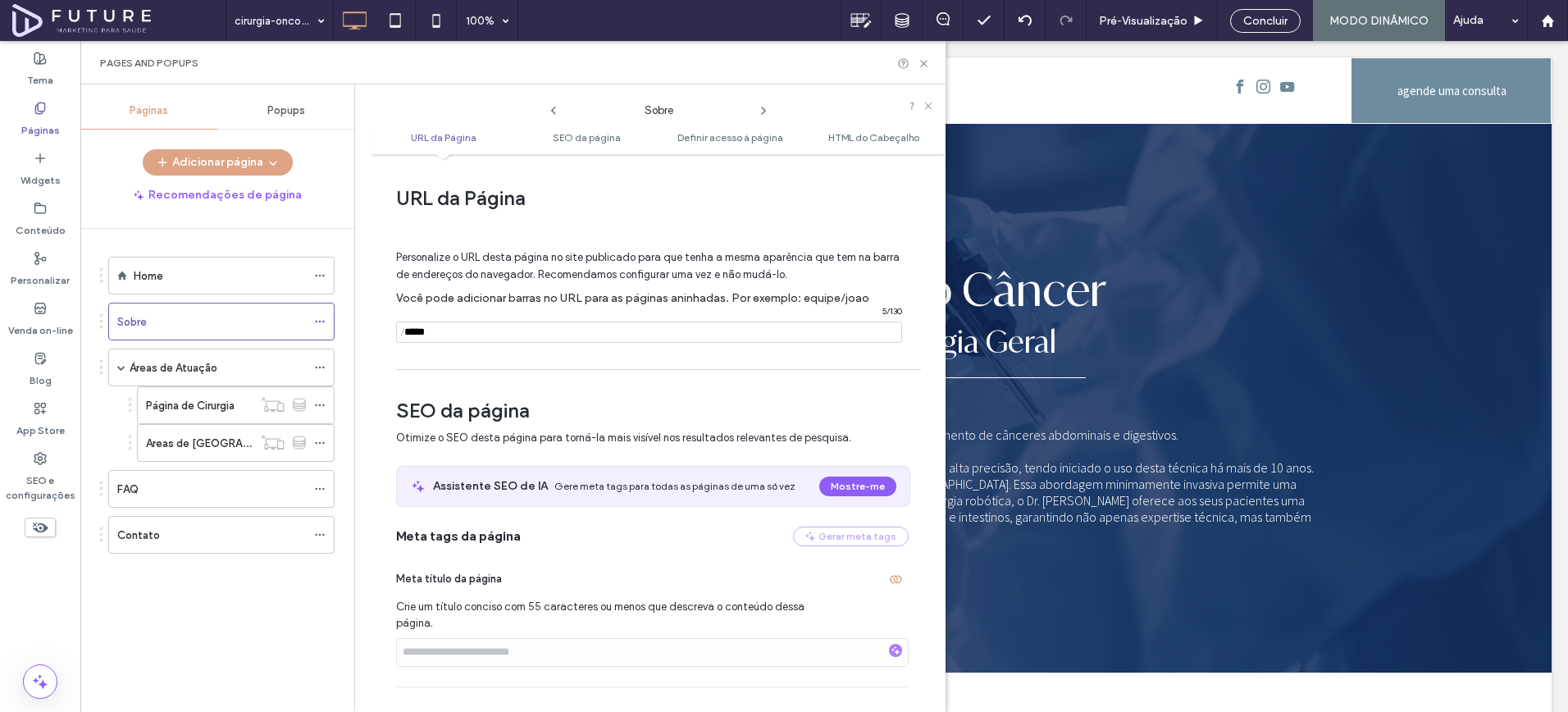
scroll to position [138, 0]
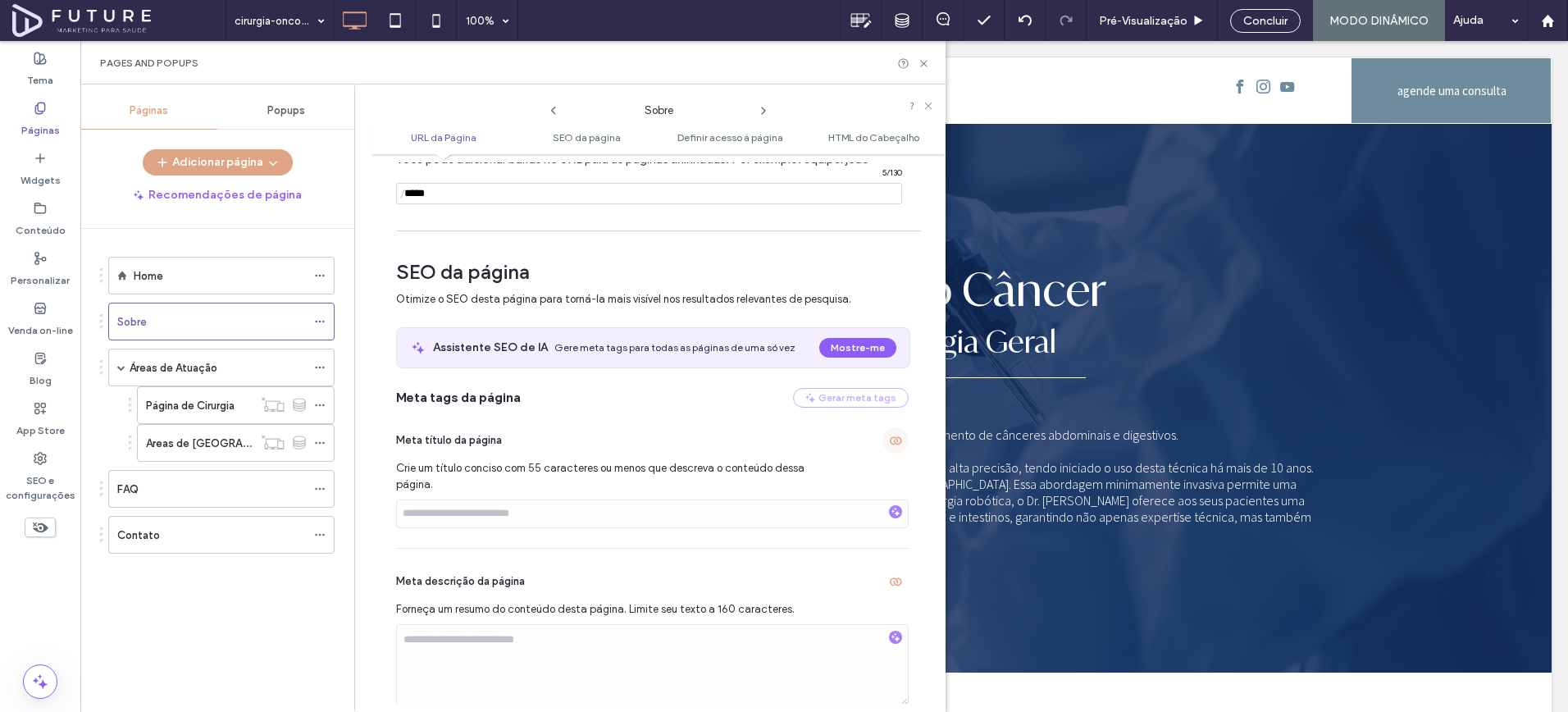
click at [894, 444] on span "button" at bounding box center [895, 440] width 27 height 27
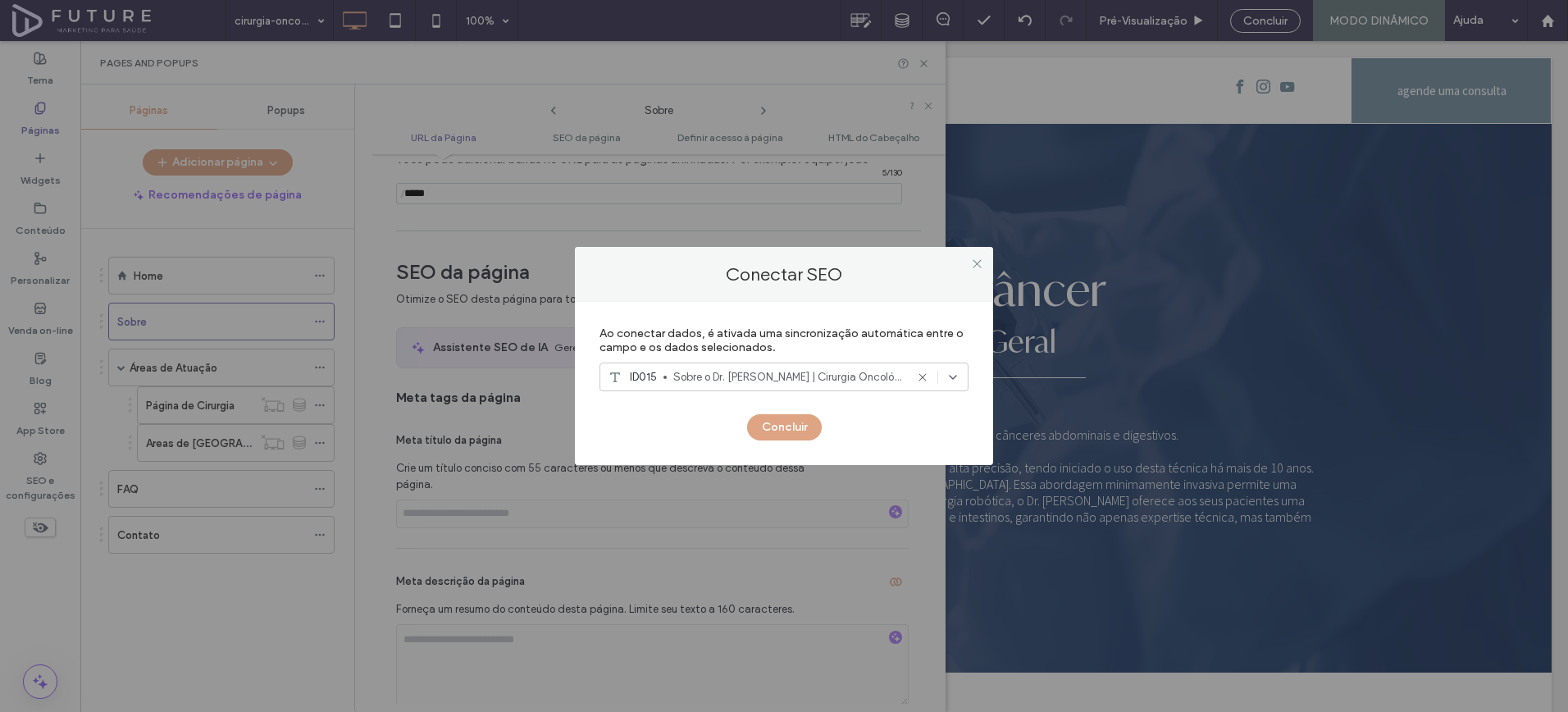
click at [746, 379] on span "Sobre o Dr. Felipe Fernández | Cirurgia Oncológica e Geral" at bounding box center [789, 378] width 231 height 16
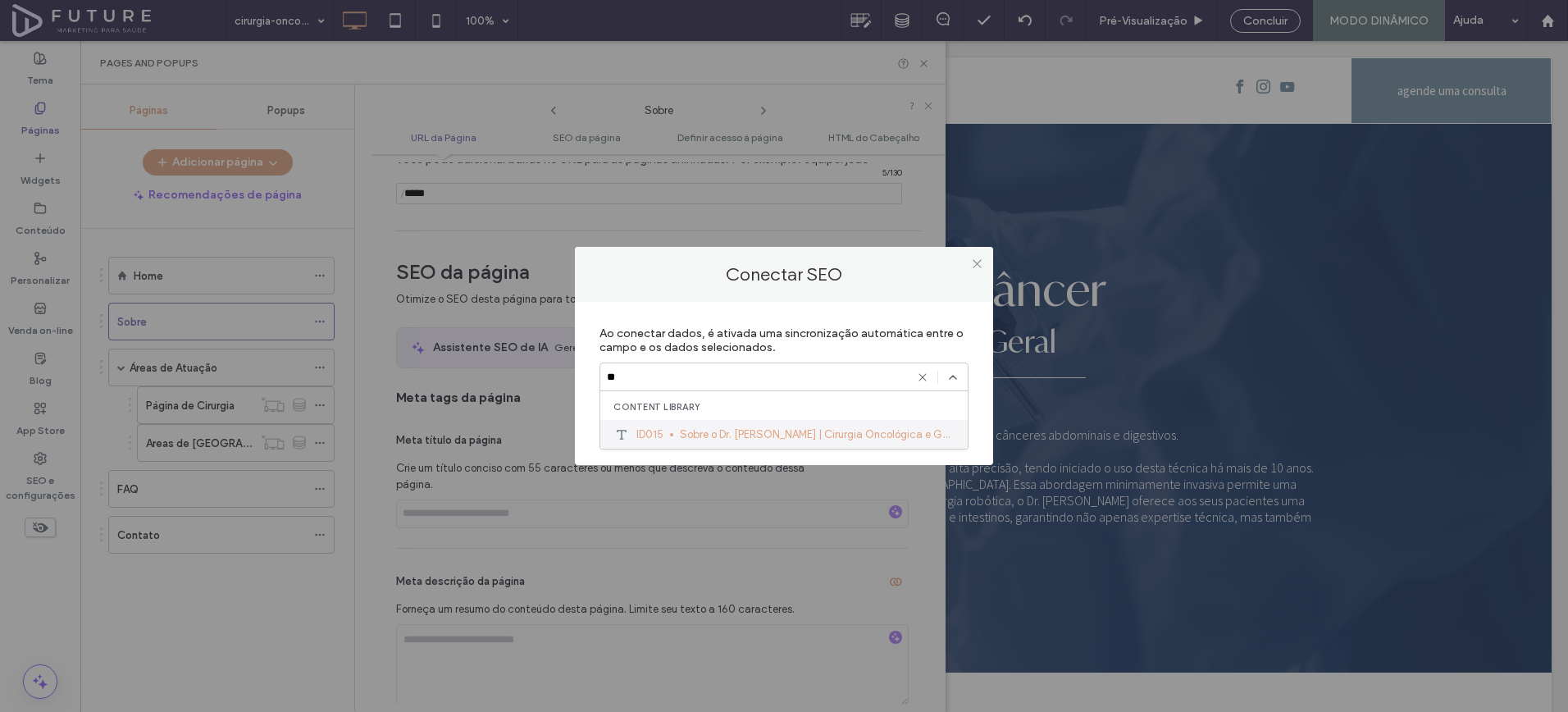
type input "**"
click at [748, 427] on span "Sobre o Dr. Felipe Fernández | Cirurgia Oncológica e Geral" at bounding box center [817, 434] width 275 height 16
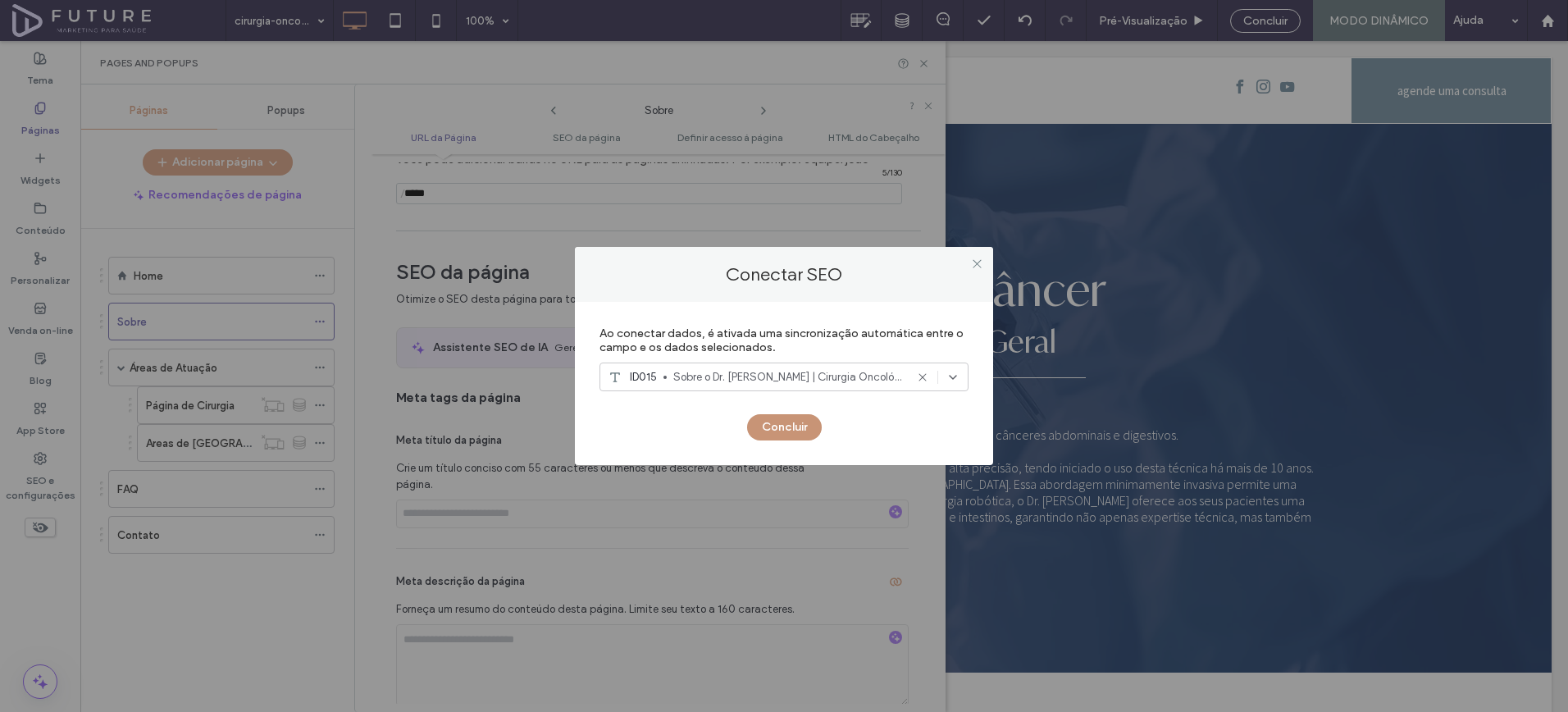
click at [758, 431] on button "Concluir" at bounding box center [784, 427] width 74 height 27
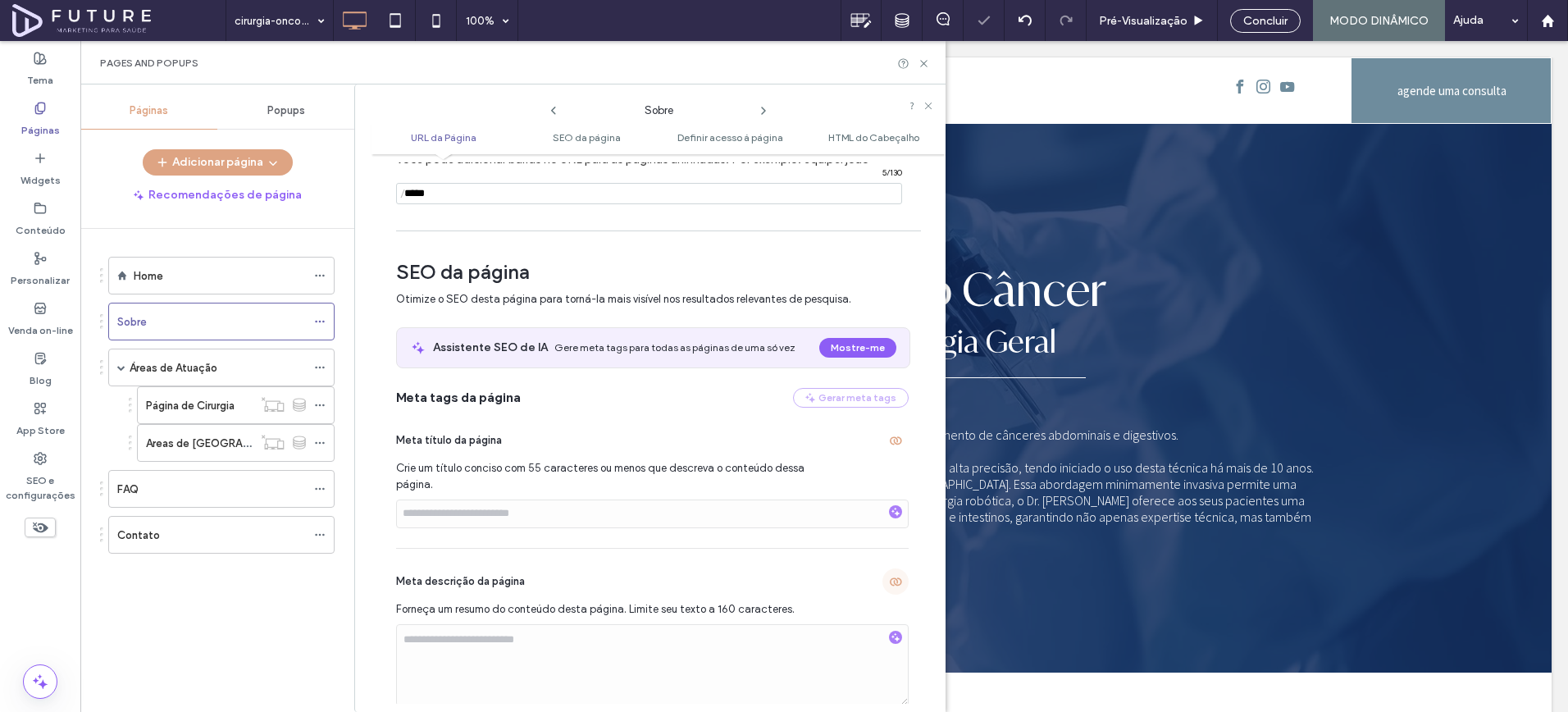
click at [889, 583] on icon "button" at bounding box center [895, 581] width 13 height 13
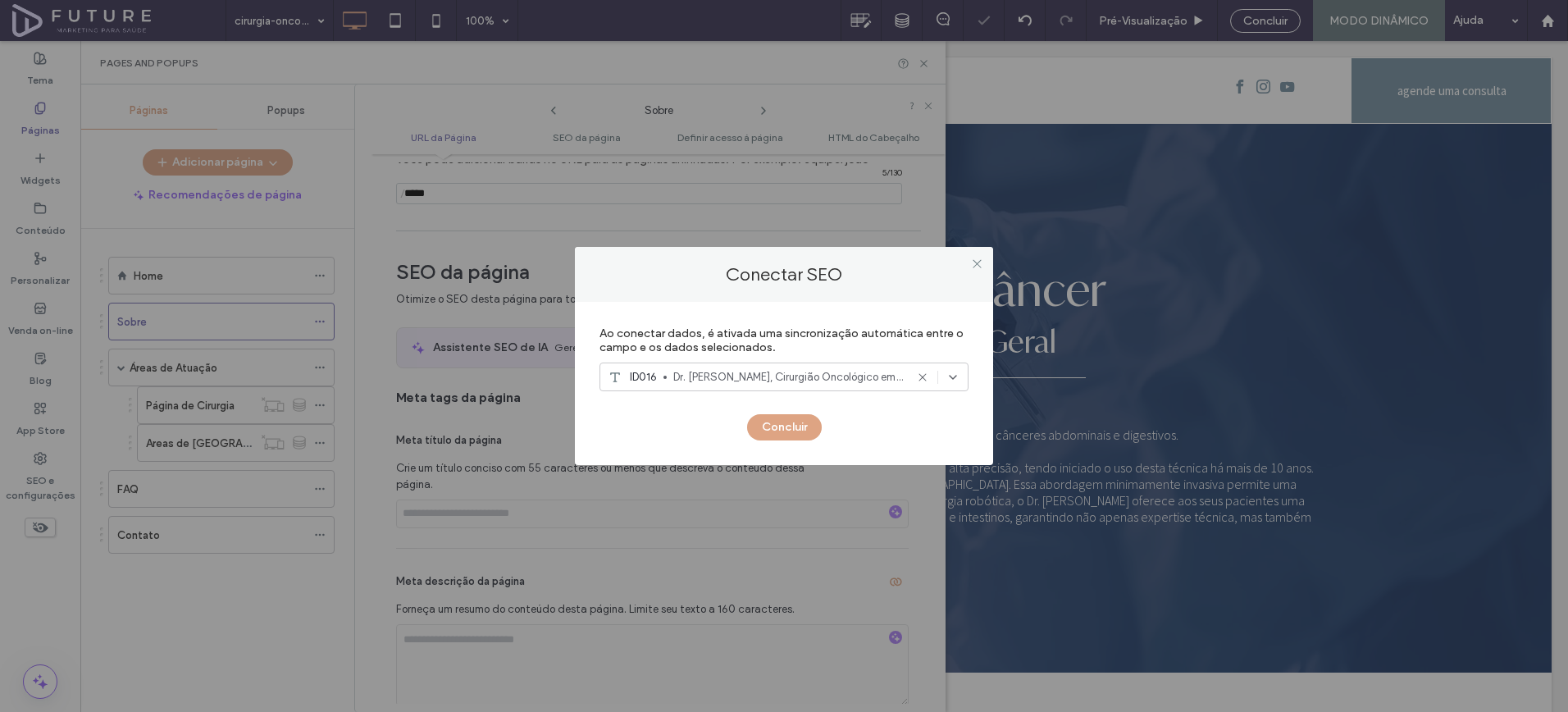
click at [705, 371] on span "Dr. Felipe Coimbra, Cirurgião Oncológico em São Paulo, especialista em cânceres…" at bounding box center [789, 378] width 231 height 16
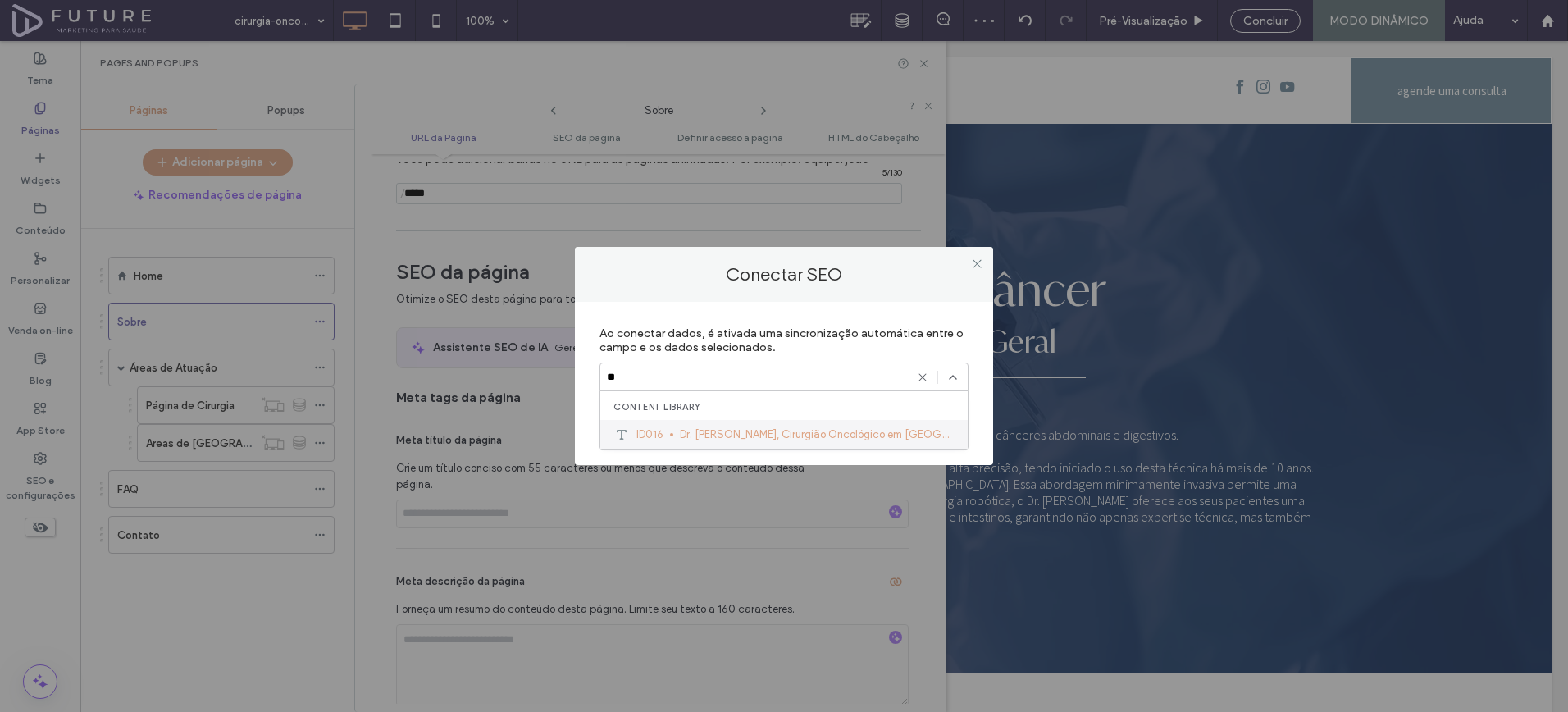
type input "**"
click at [718, 430] on span "Dr. Felipe Coimbra, Cirurgião Oncológico em São Paulo, especialista em cânceres…" at bounding box center [817, 434] width 275 height 16
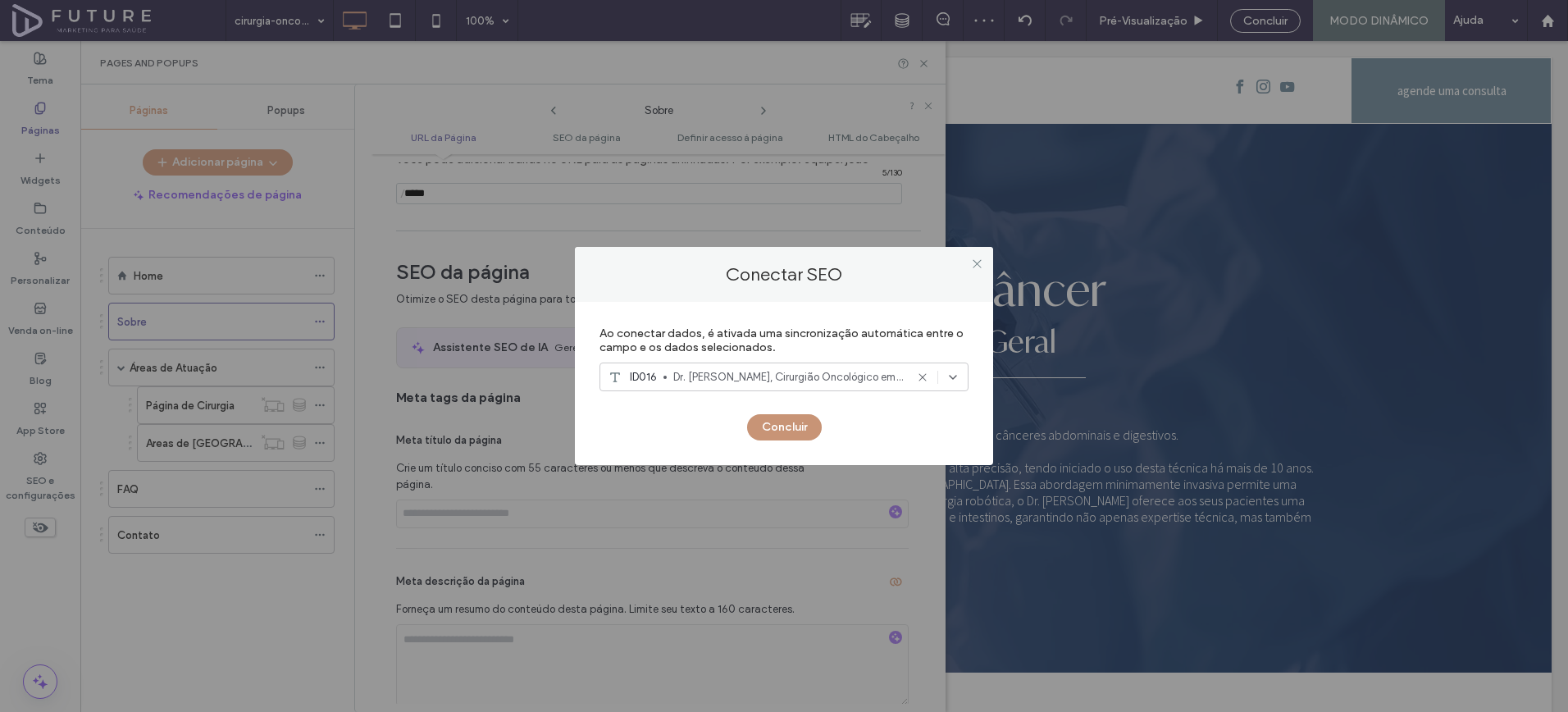
click at [762, 431] on button "Concluir" at bounding box center [784, 427] width 74 height 27
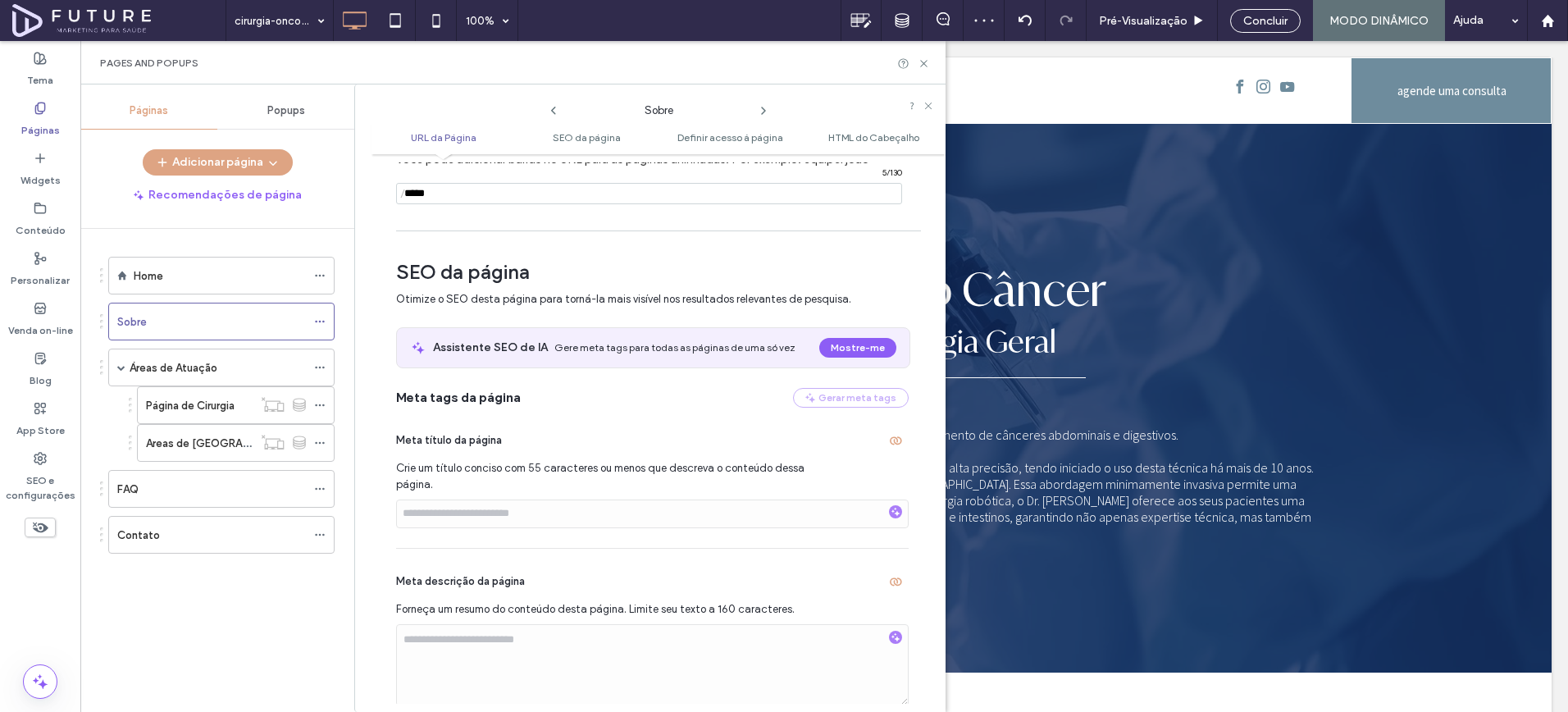
click at [764, 112] on use at bounding box center [764, 110] width 4 height 6
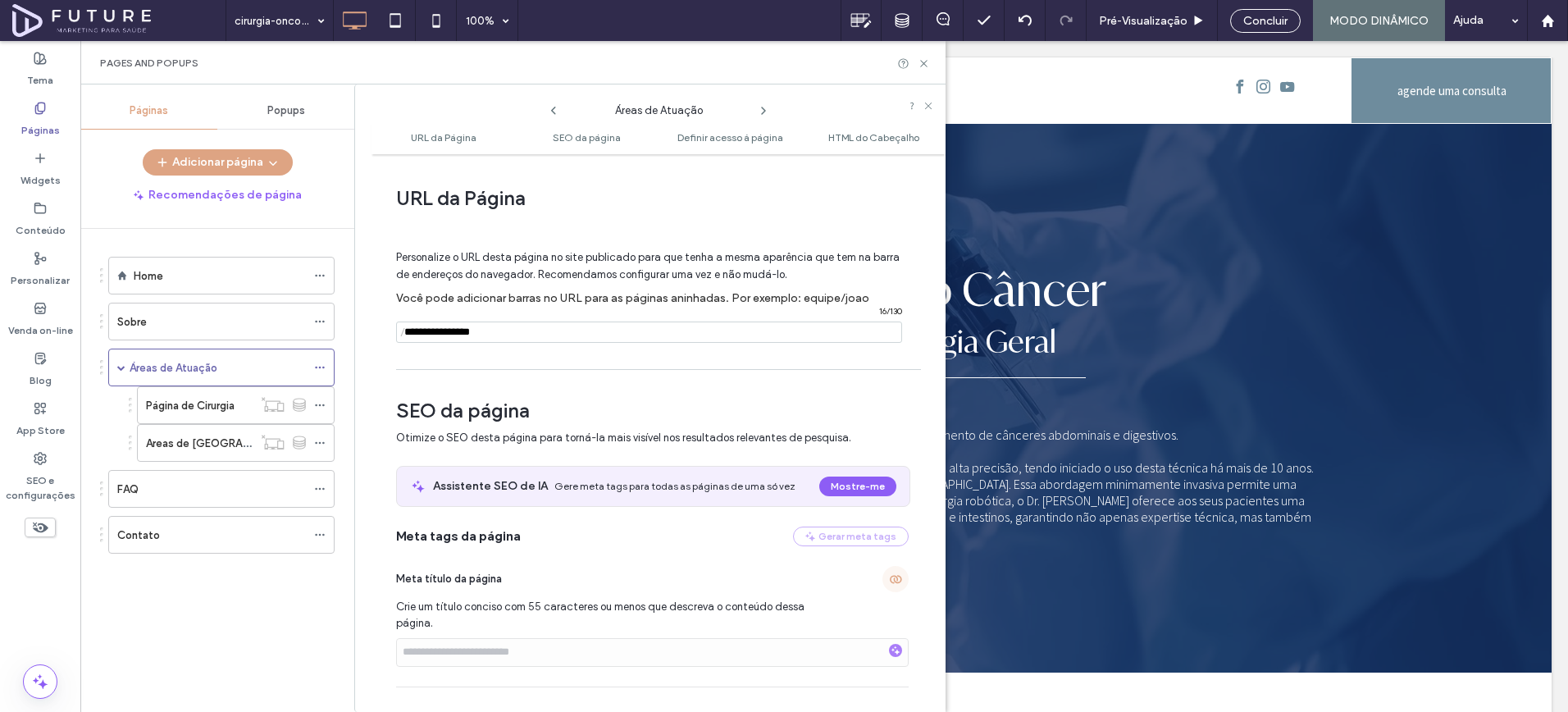
click at [889, 579] on icon "button" at bounding box center [895, 579] width 13 height 13
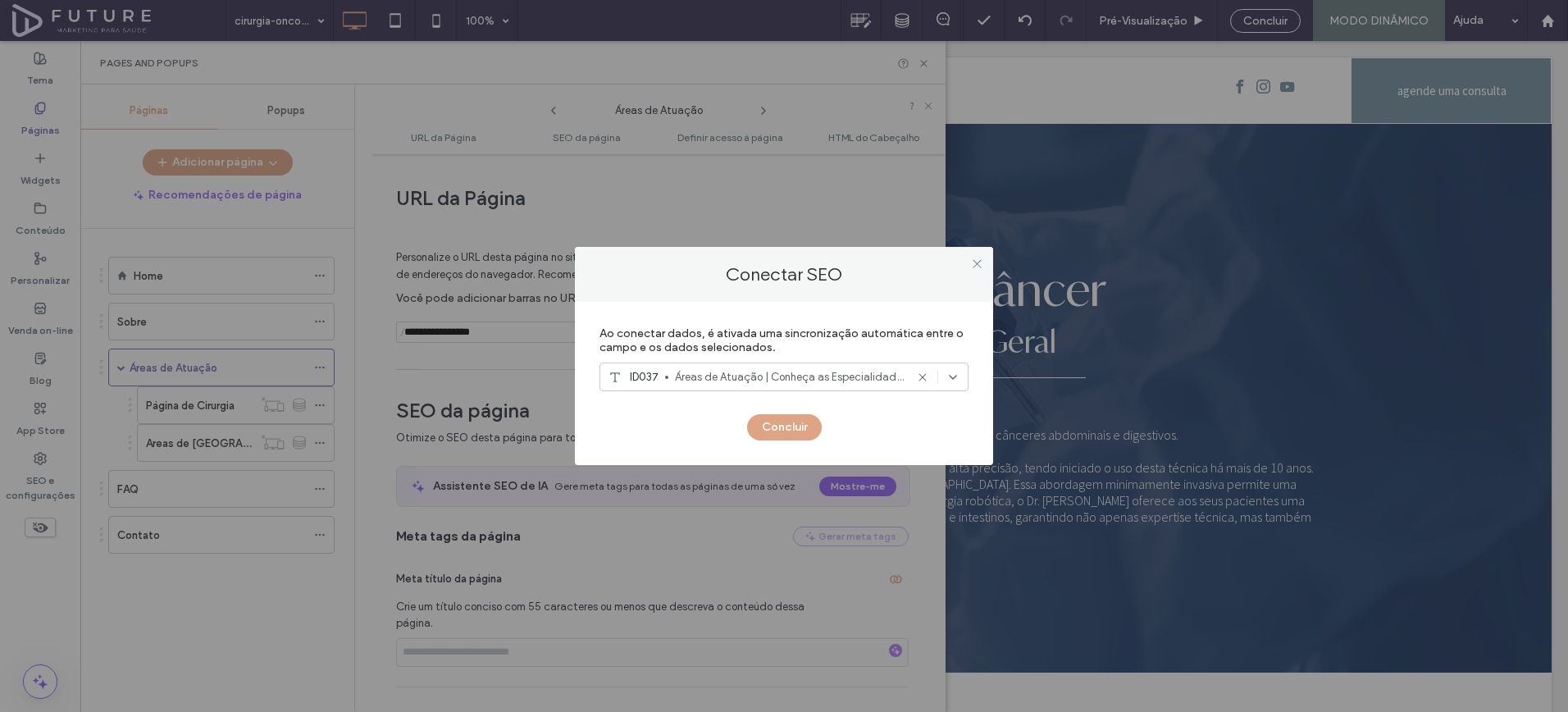
click at [652, 374] on span "ID037" at bounding box center [643, 378] width 28 height 16
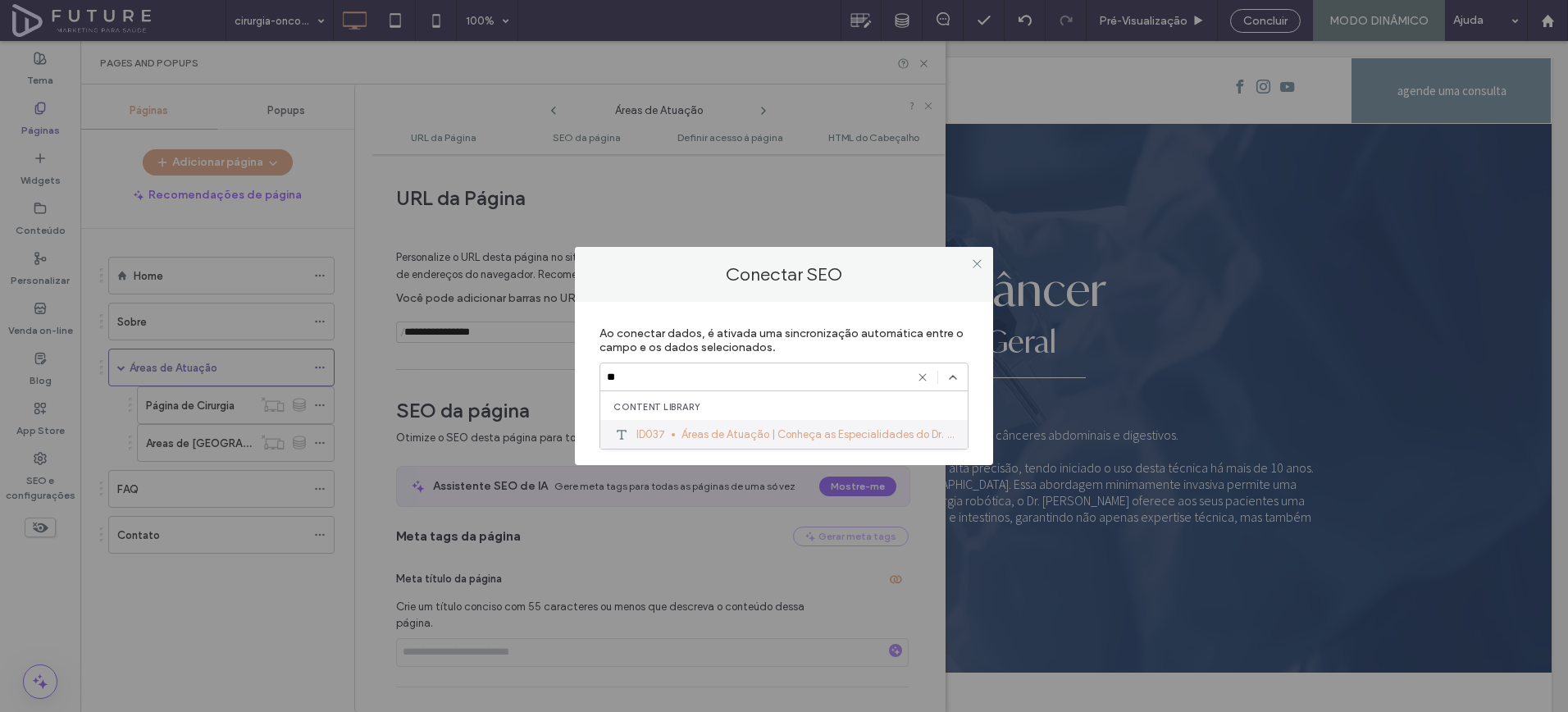
type input "**"
click at [731, 434] on span "Áreas de Atuação | Conheça as Especialidades do Dr. Felipe Coimbra" at bounding box center [818, 434] width 273 height 16
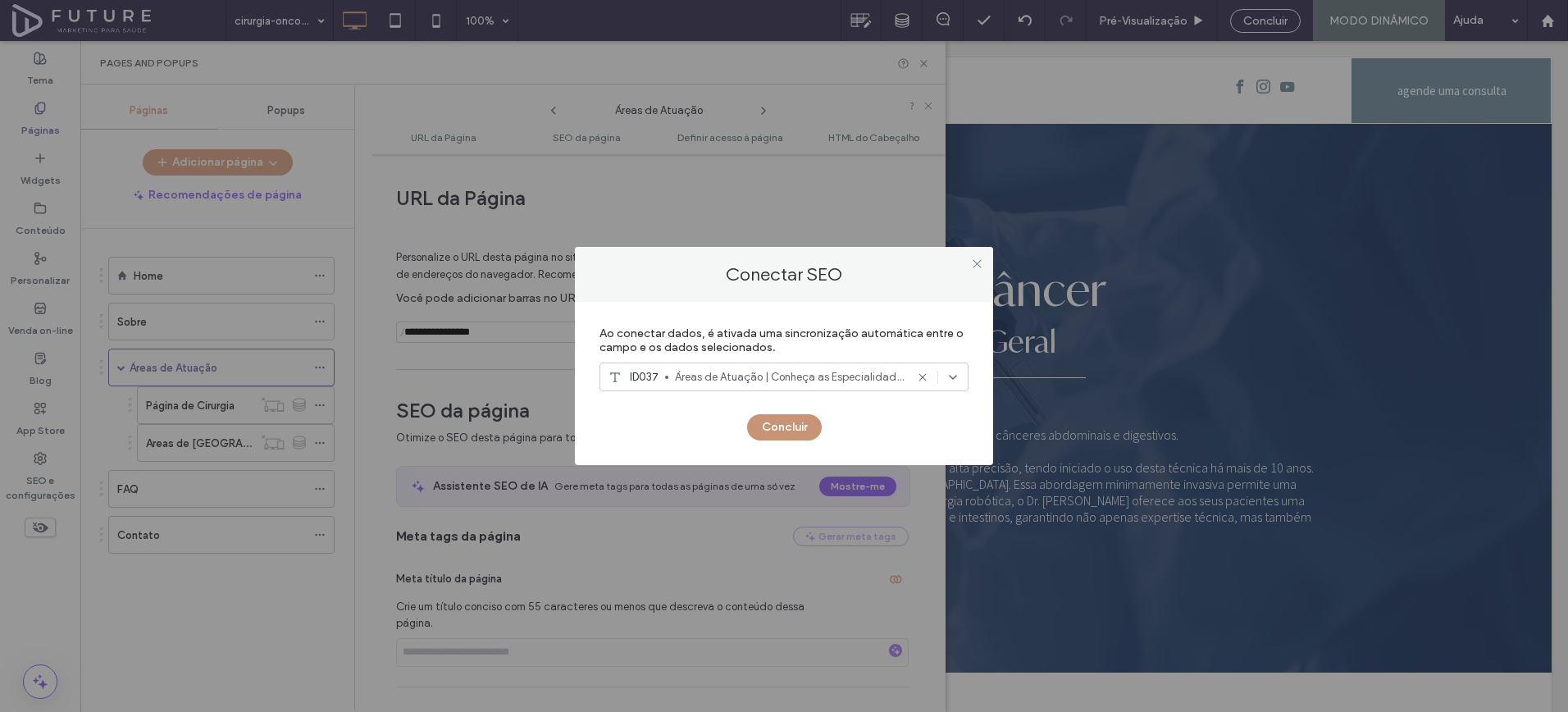
click at [763, 434] on button "Concluir" at bounding box center [784, 427] width 74 height 27
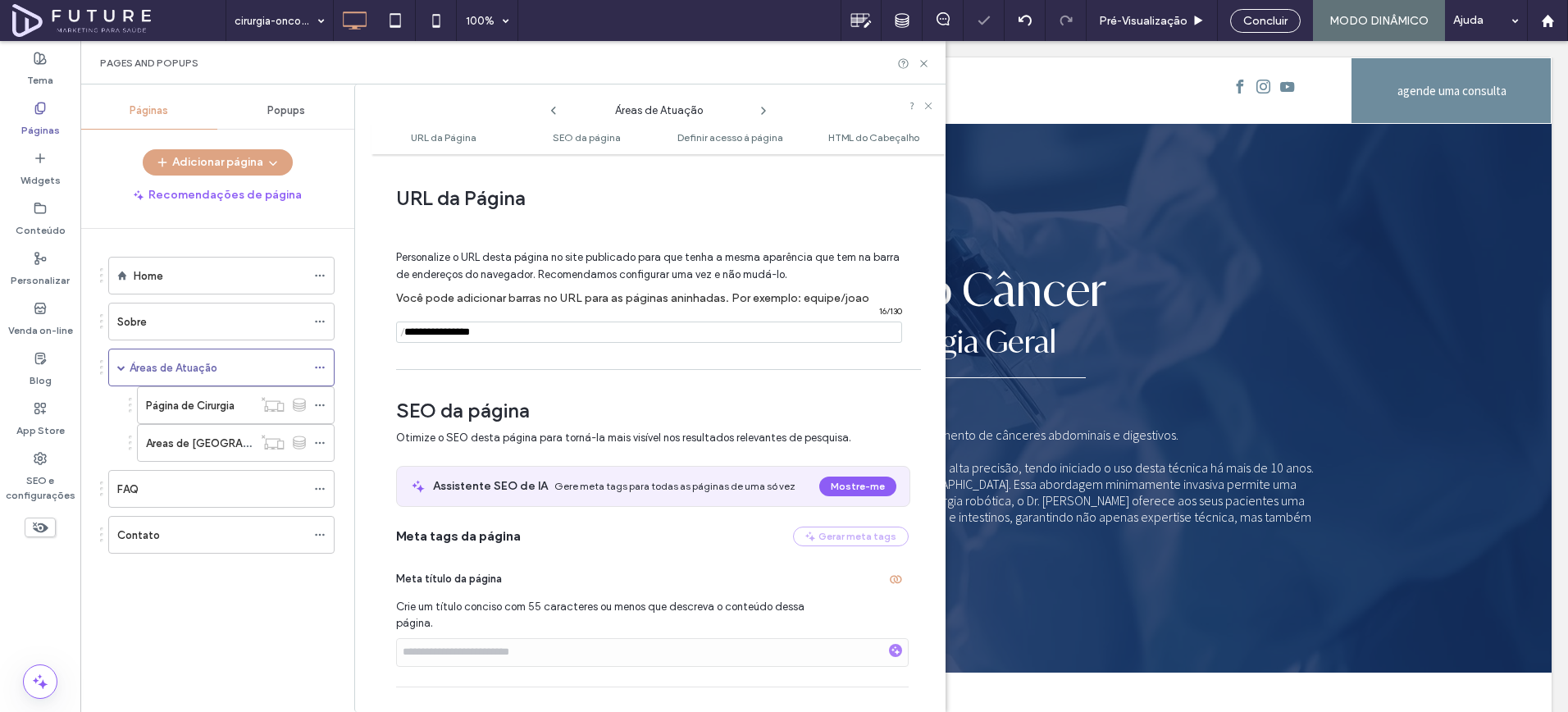
scroll to position [348, 0]
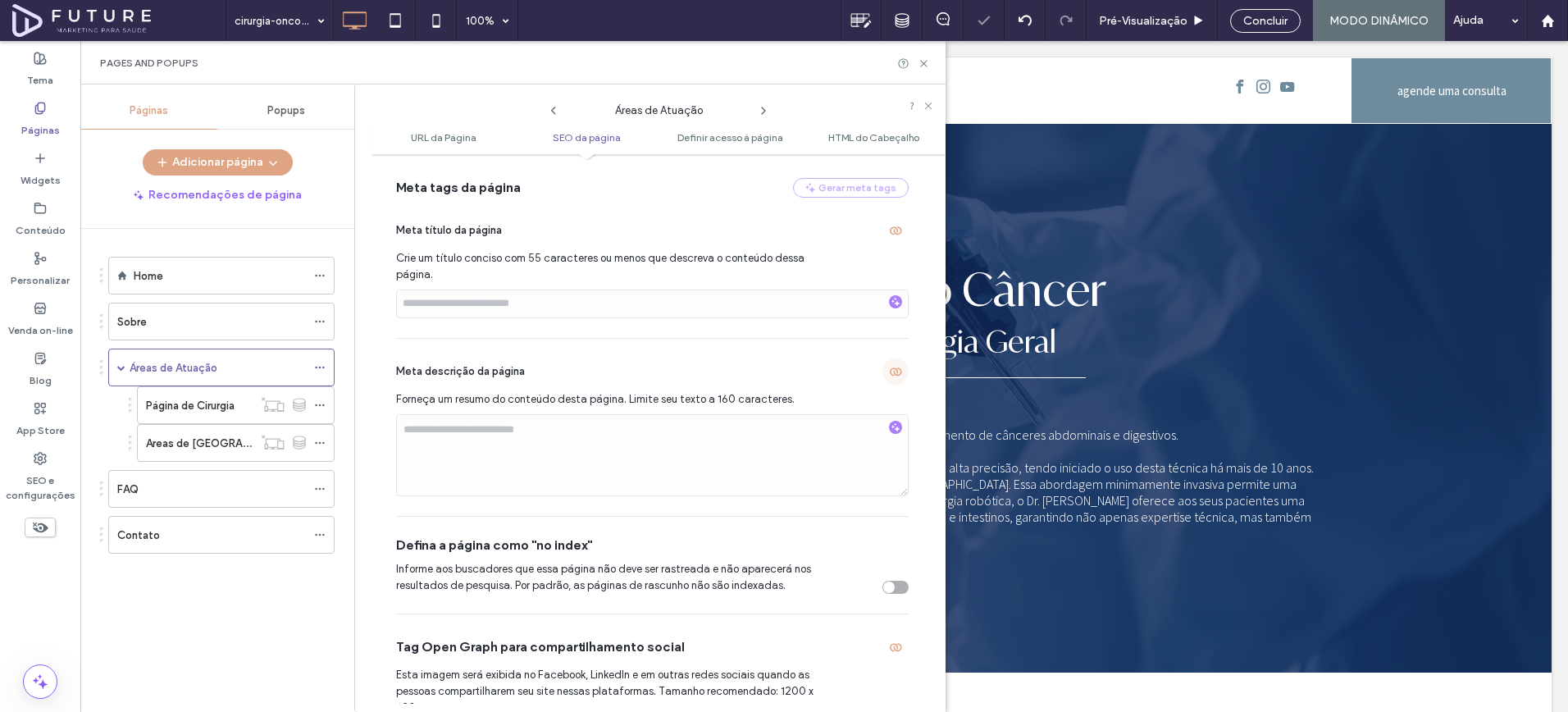
click at [889, 382] on span "button" at bounding box center [895, 371] width 27 height 27
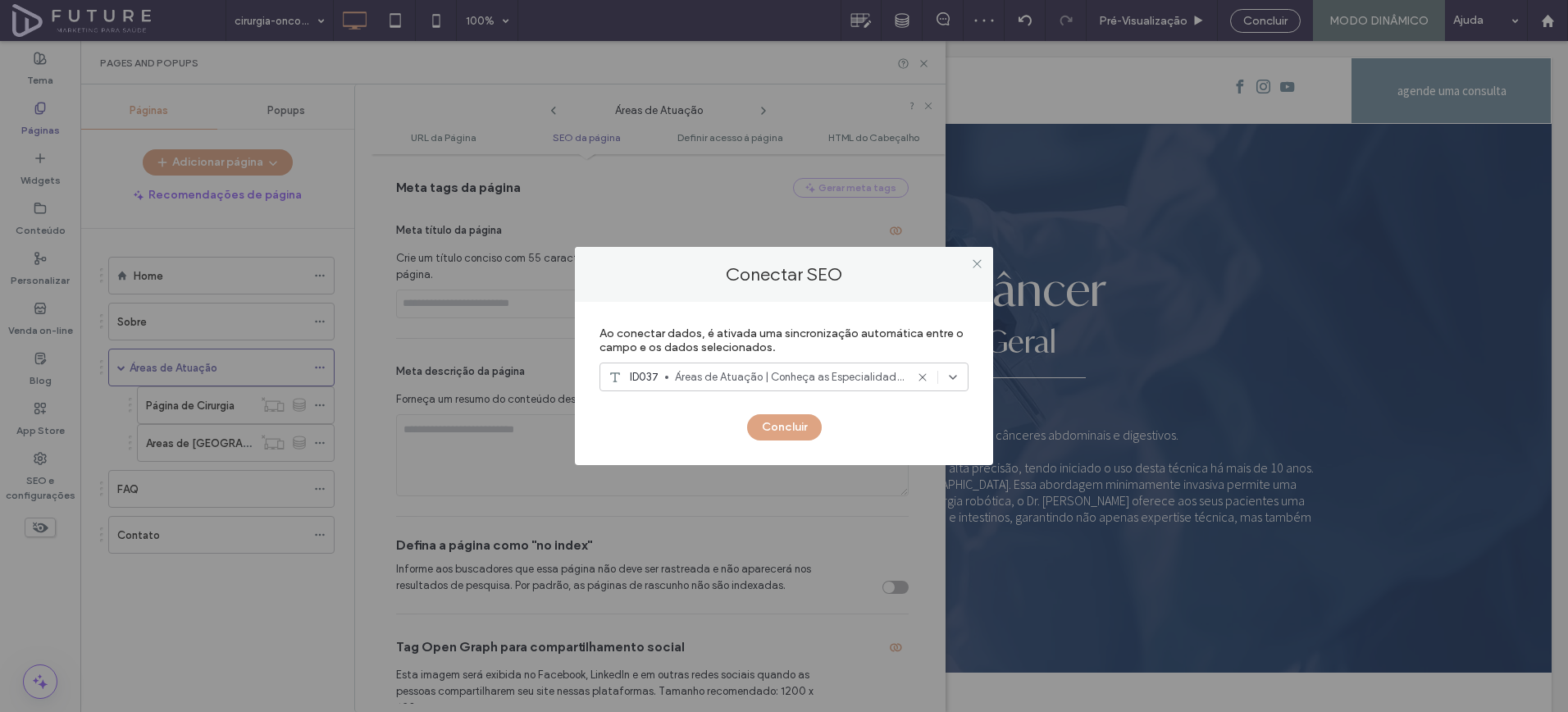
click at [722, 371] on span "Áreas de Atuação | Conheça as Especialidades do Dr. Felipe Coimbra" at bounding box center [790, 378] width 230 height 16
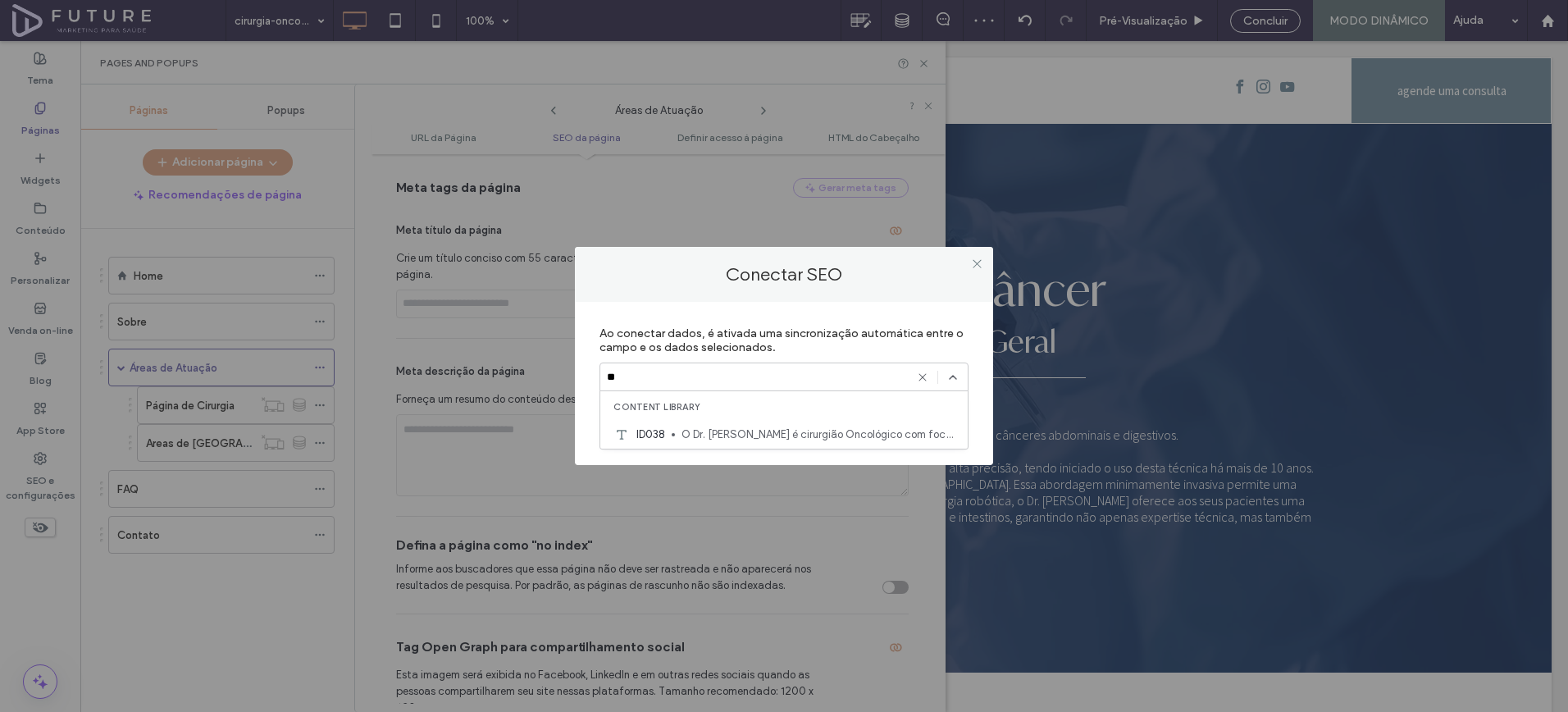
type input "**"
click at [710, 431] on span "O Dr. Felipe Coimbra é cirurgião Oncológico com foco em cirurgias do câncer do …" at bounding box center [818, 434] width 273 height 16
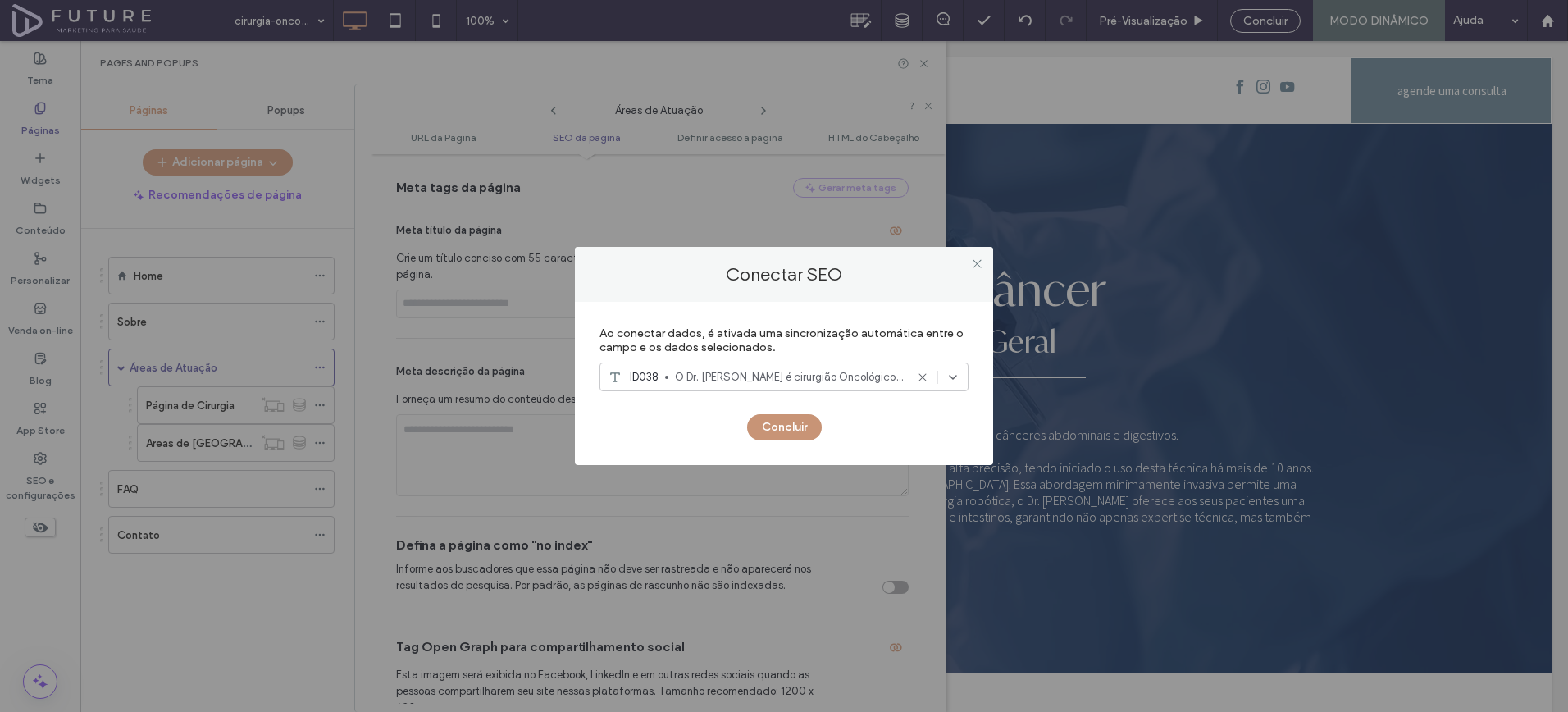
click at [781, 426] on button "Concluir" at bounding box center [784, 427] width 74 height 27
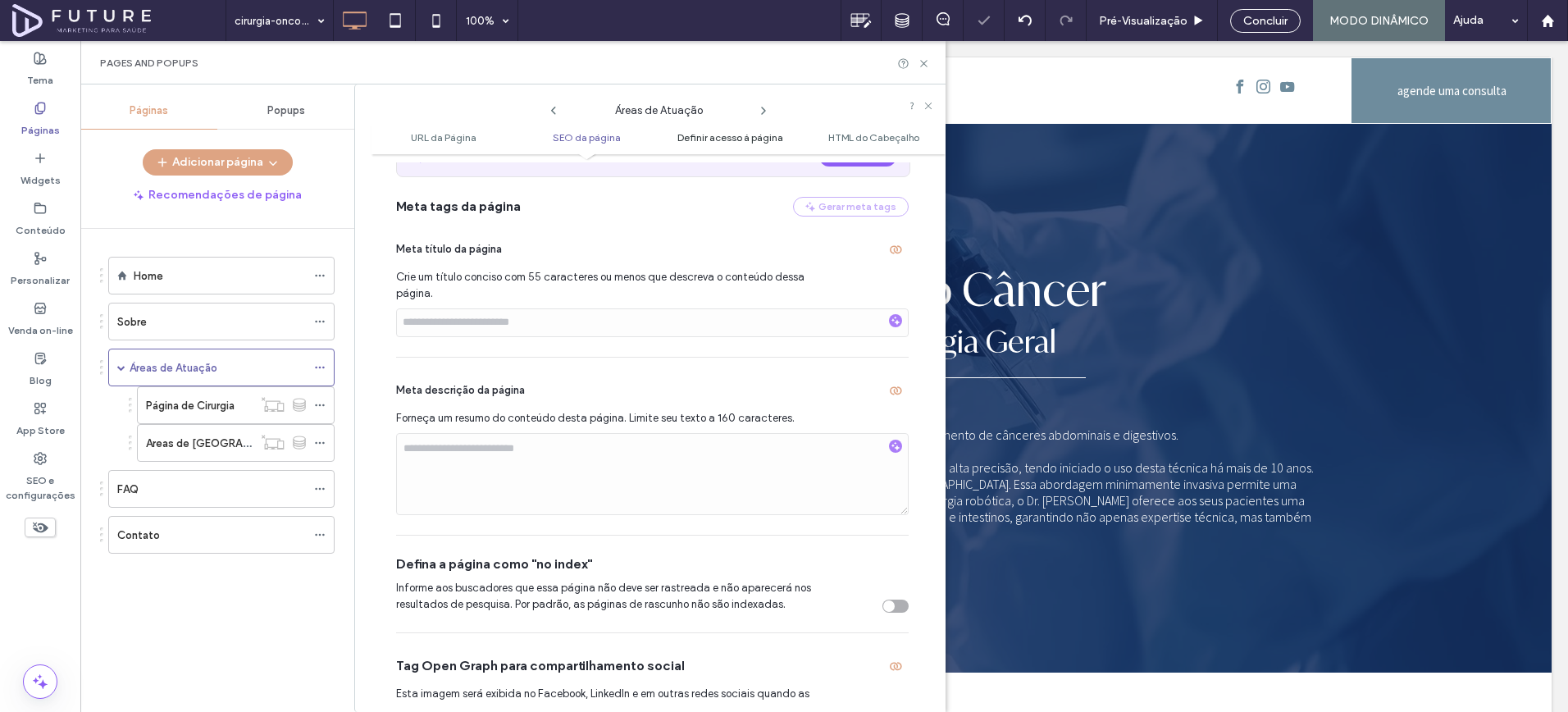
scroll to position [325, 0]
click at [762, 111] on icon at bounding box center [763, 111] width 13 height 13
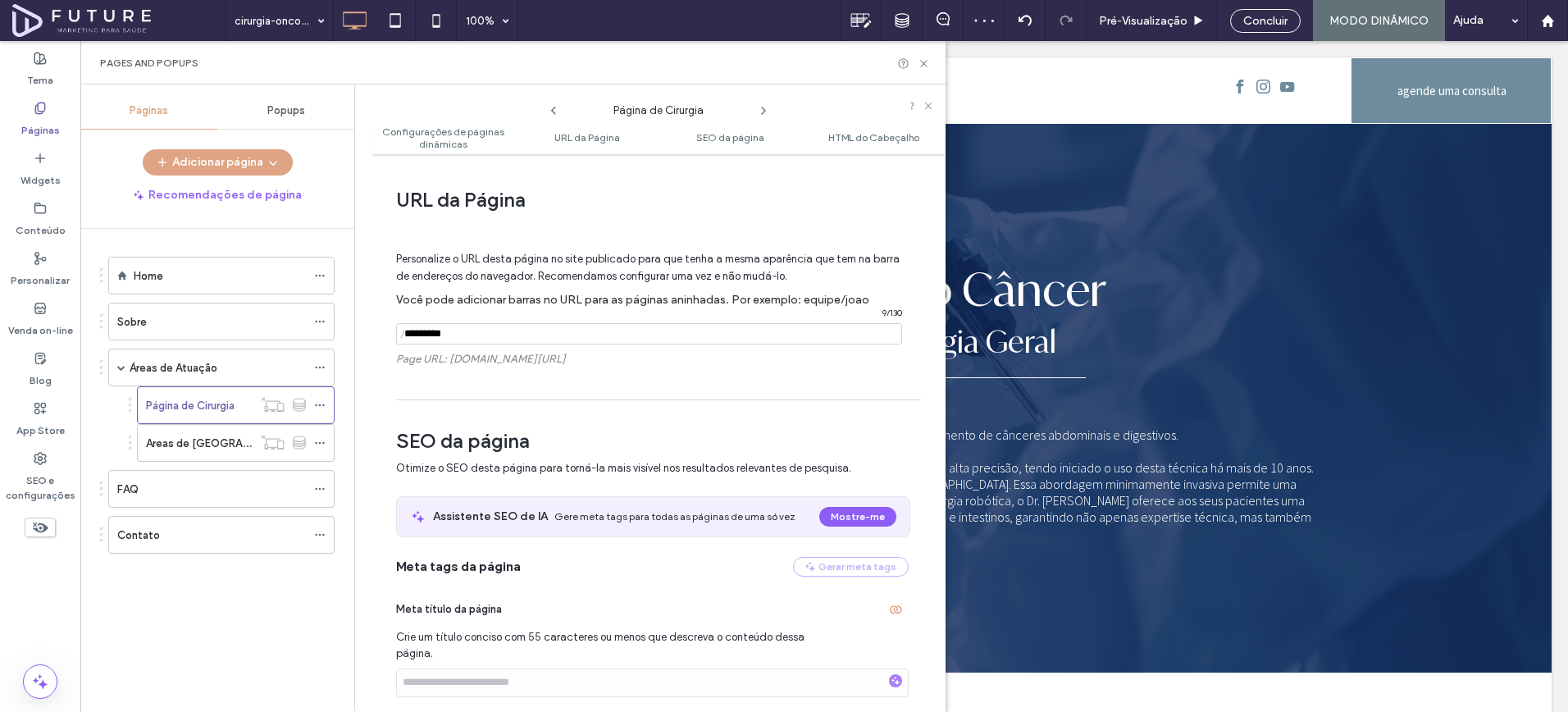
scroll to position [410, 0]
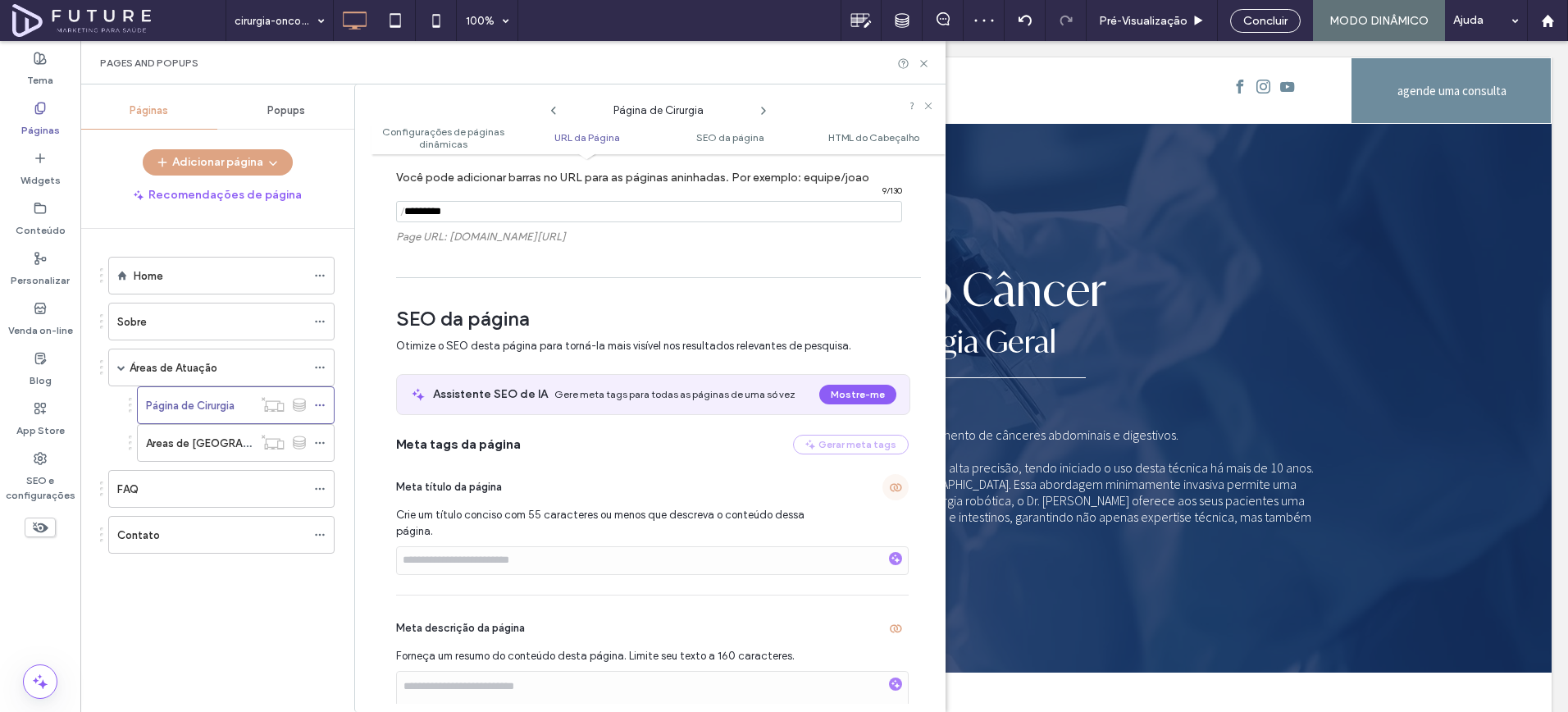
click at [883, 491] on span "button" at bounding box center [895, 487] width 27 height 27
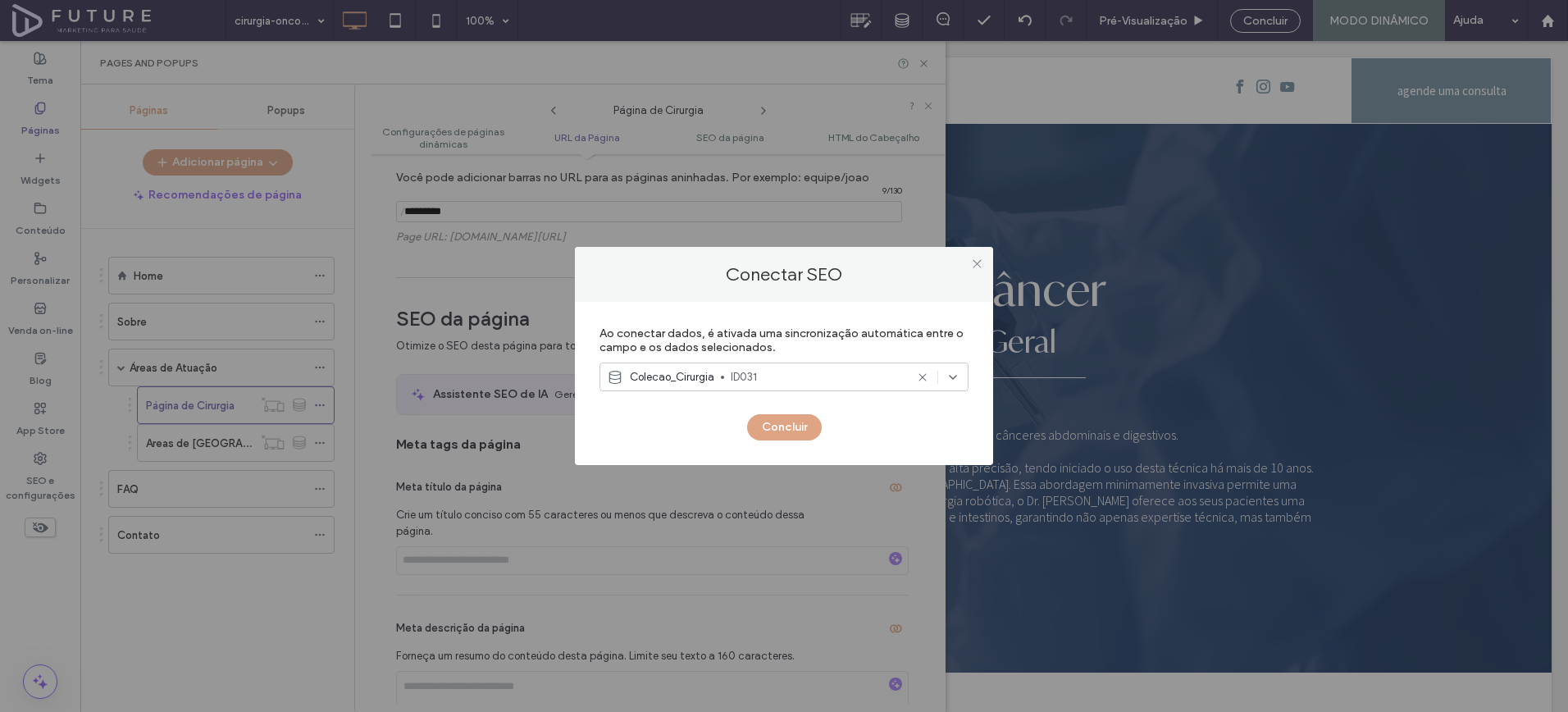
click at [809, 380] on span "ID031" at bounding box center [818, 378] width 174 height 16
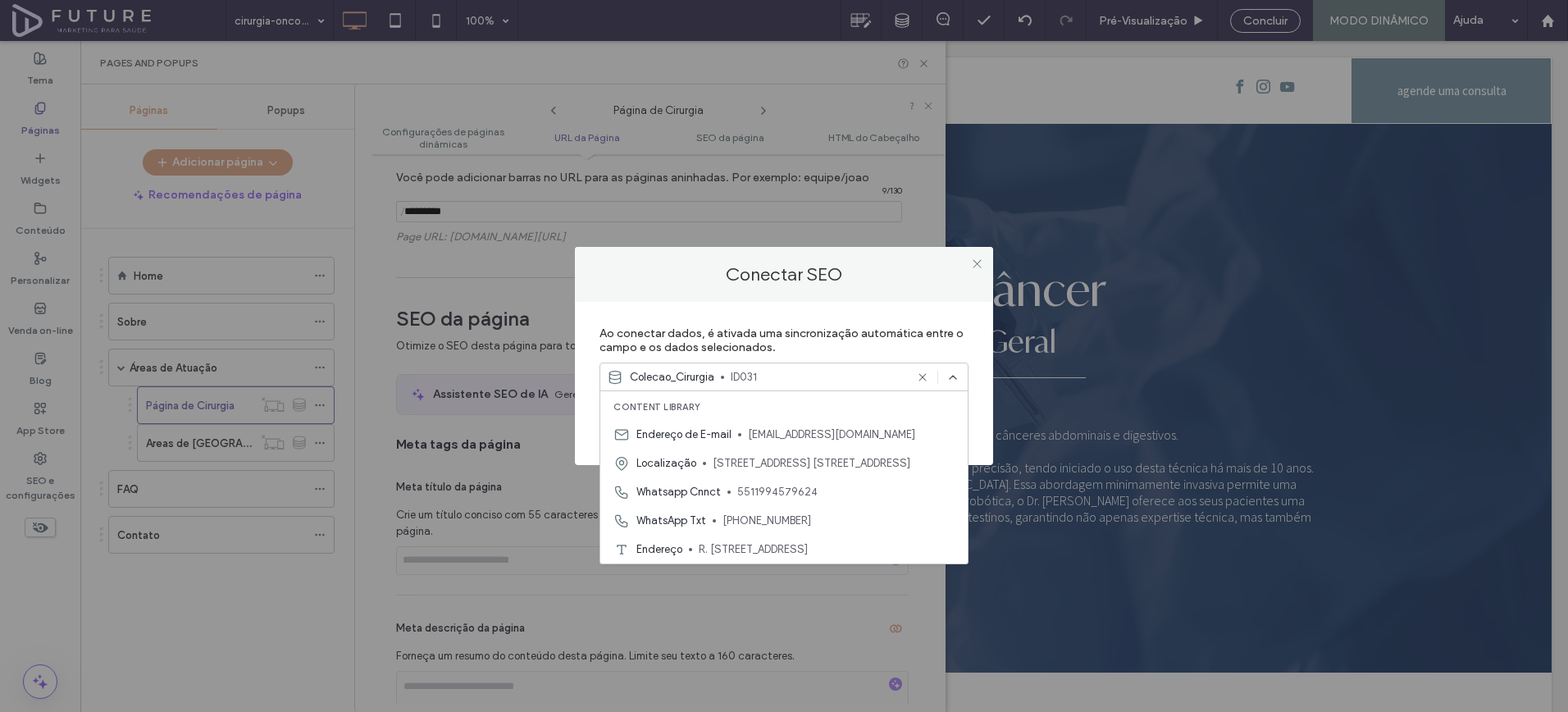
click at [812, 323] on label "Ao conectar dados, é ativada uma sincronização automática entre o campo e os da…" at bounding box center [784, 340] width 369 height 44
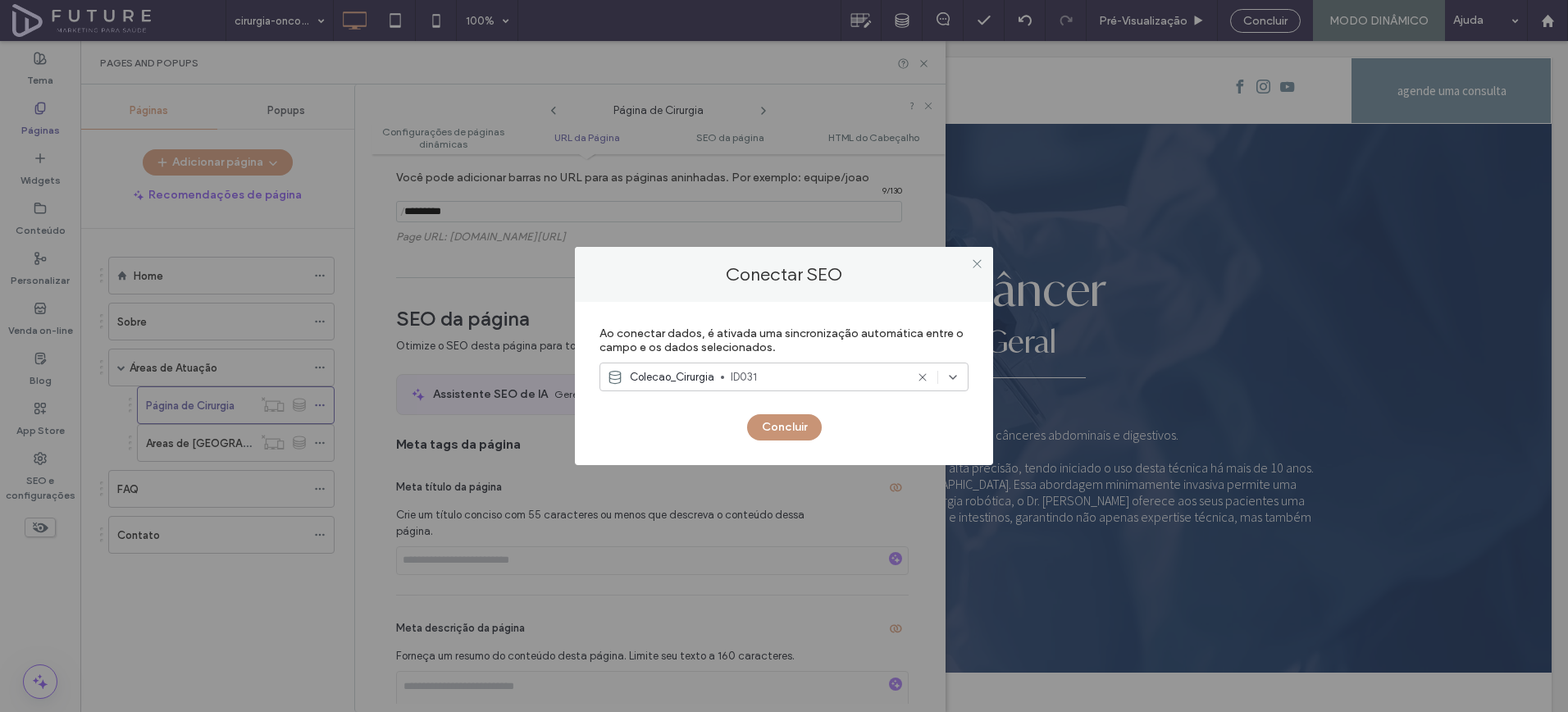
click at [815, 416] on button "Concluir" at bounding box center [784, 427] width 74 height 27
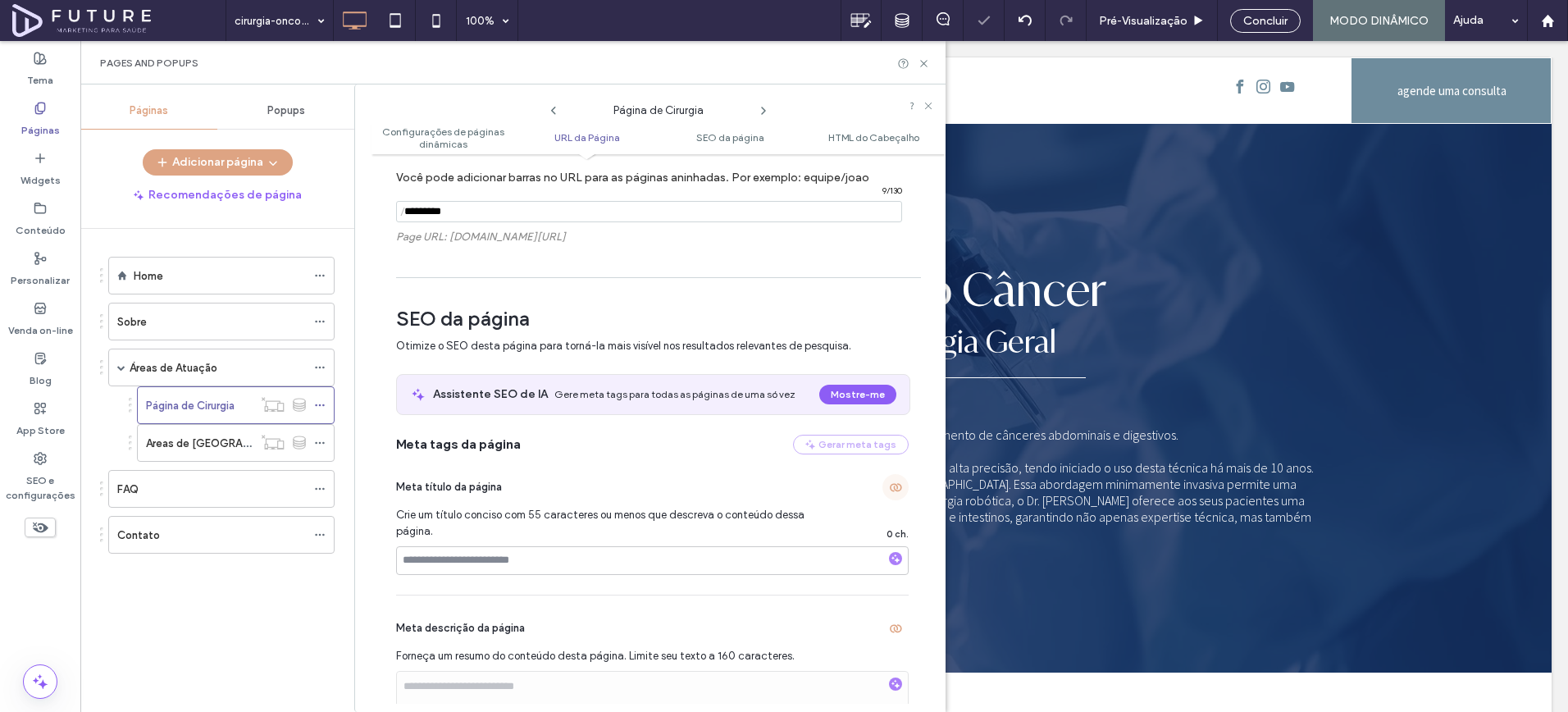
click at [889, 482] on icon "button" at bounding box center [895, 487] width 13 height 13
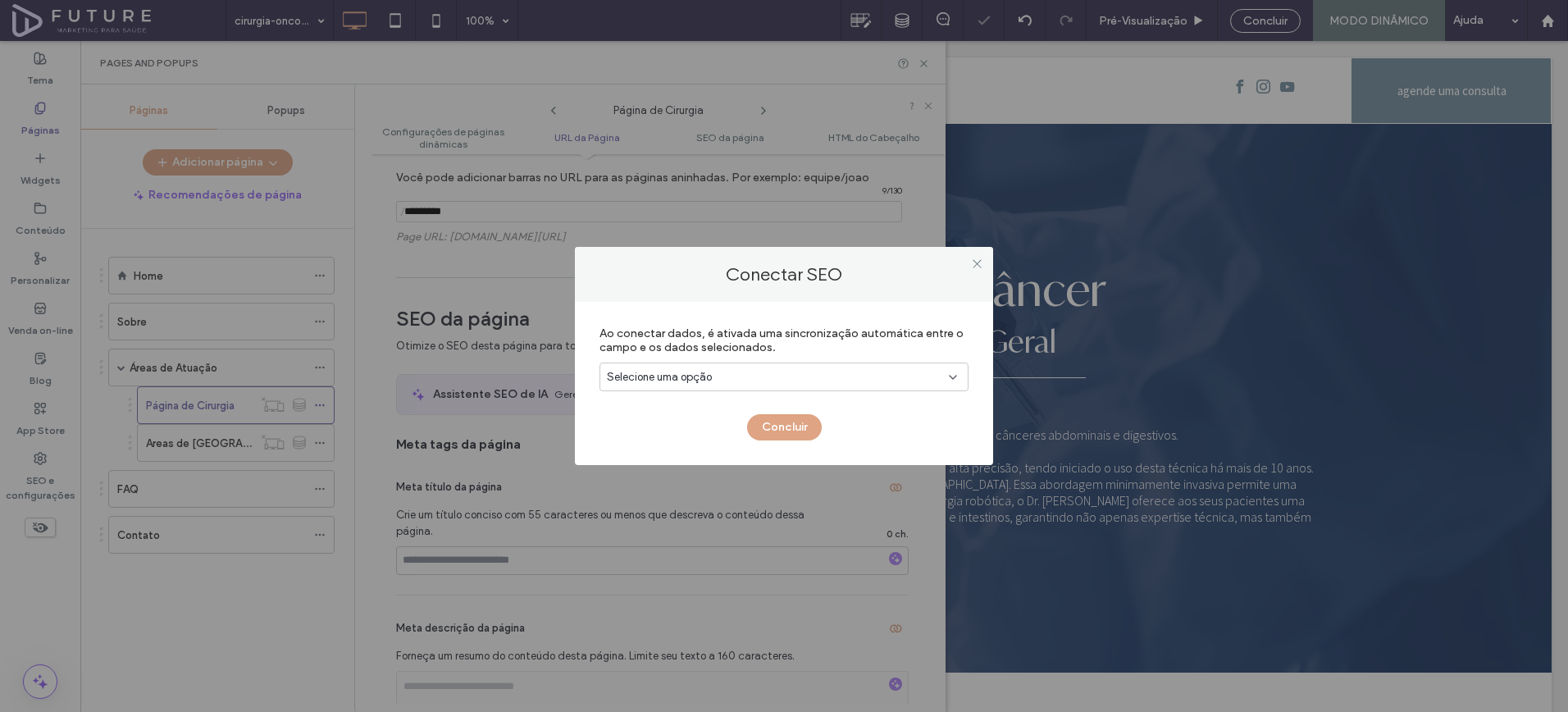
click at [703, 381] on span "Selecione uma opção" at bounding box center [659, 378] width 105 height 16
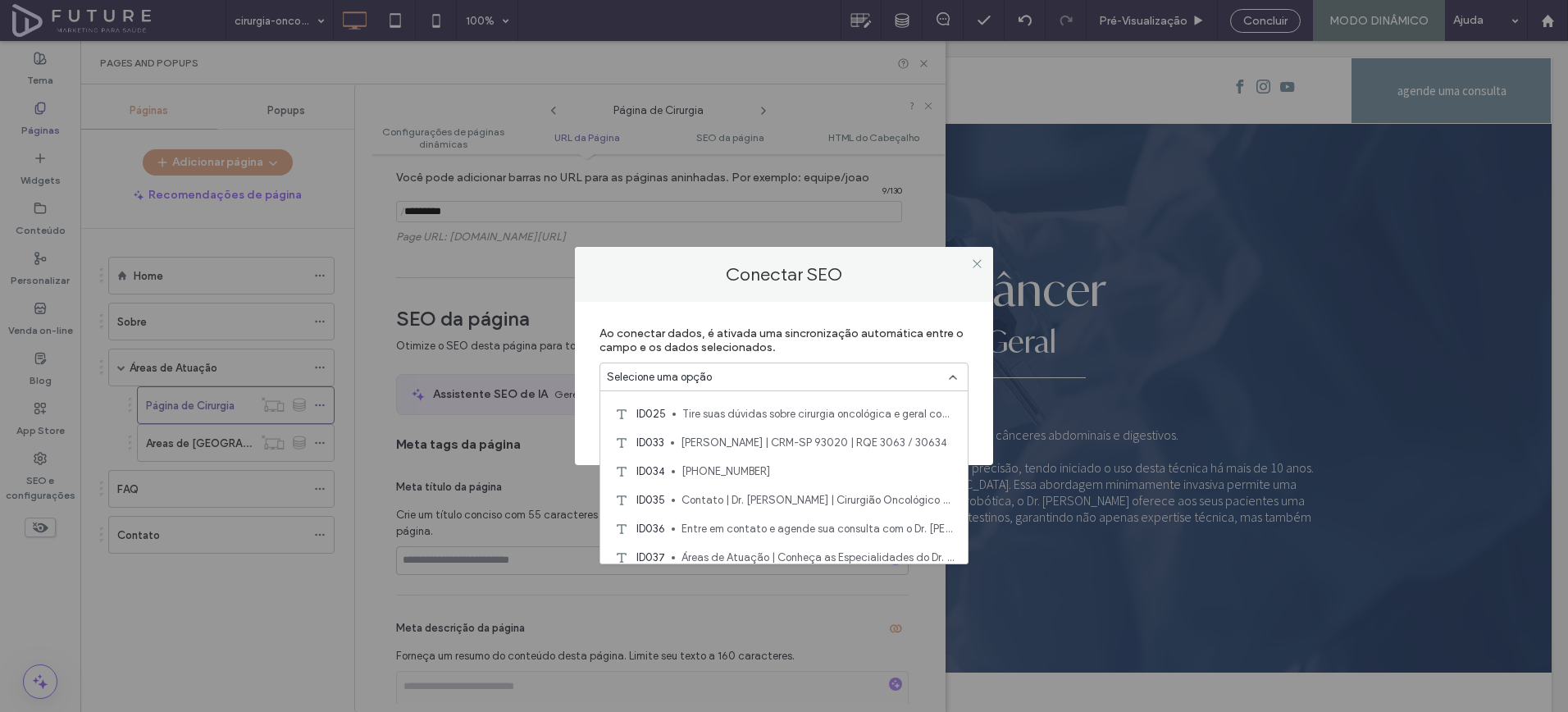
scroll to position [1034, 0]
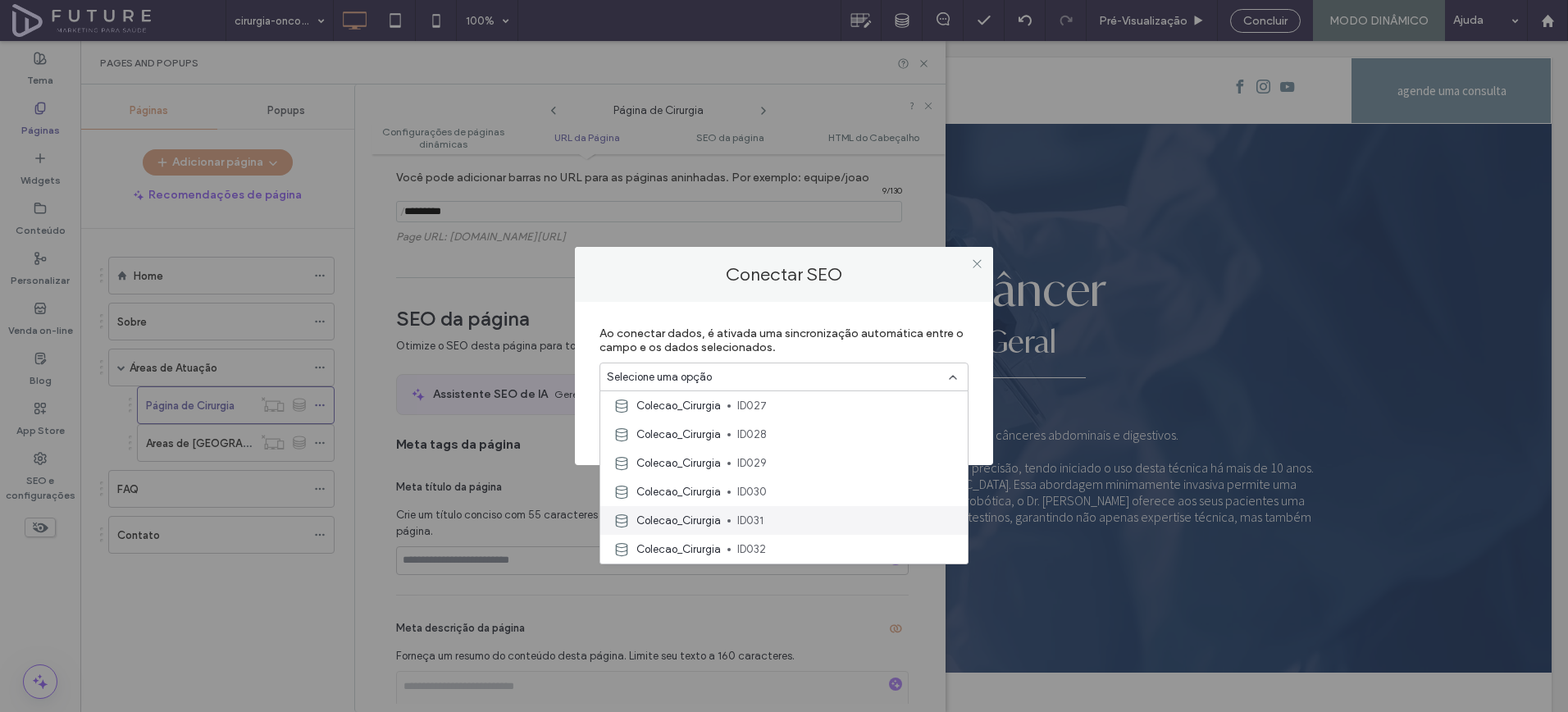
click at [723, 524] on div "Colecao_Cirurgia ID031" at bounding box center [784, 520] width 367 height 28
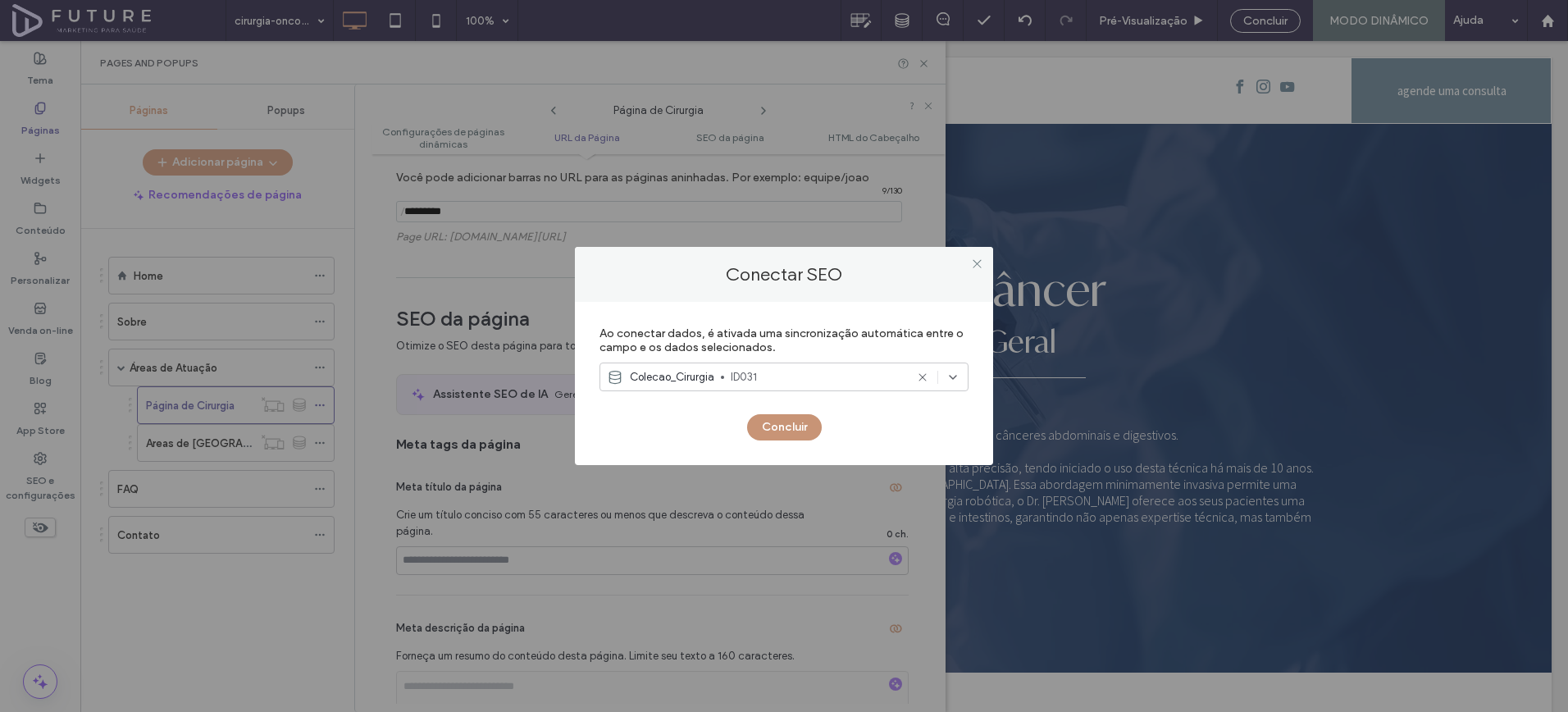
click at [769, 433] on button "Concluir" at bounding box center [784, 427] width 74 height 27
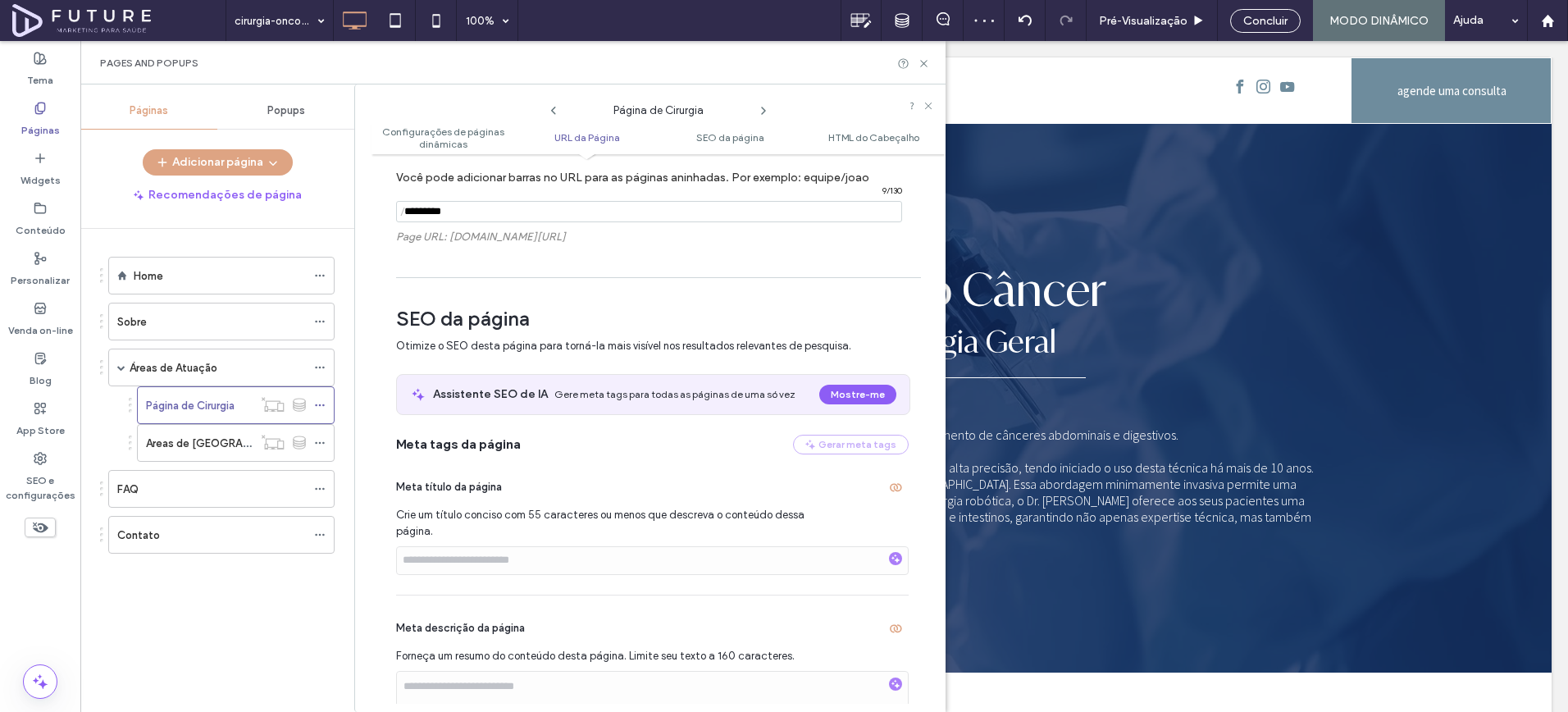
click at [763, 111] on use at bounding box center [764, 110] width 4 height 6
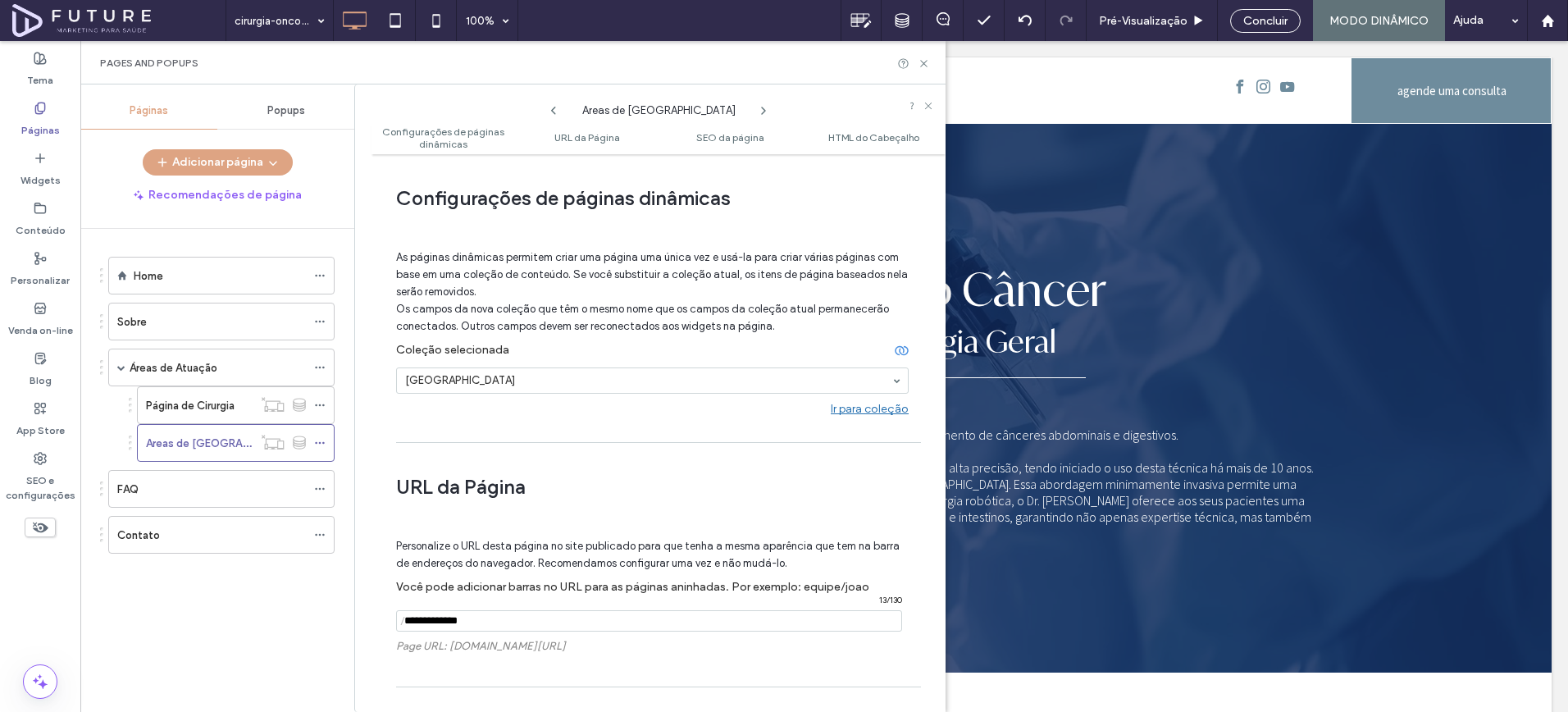
click at [767, 109] on icon at bounding box center [763, 111] width 13 height 13
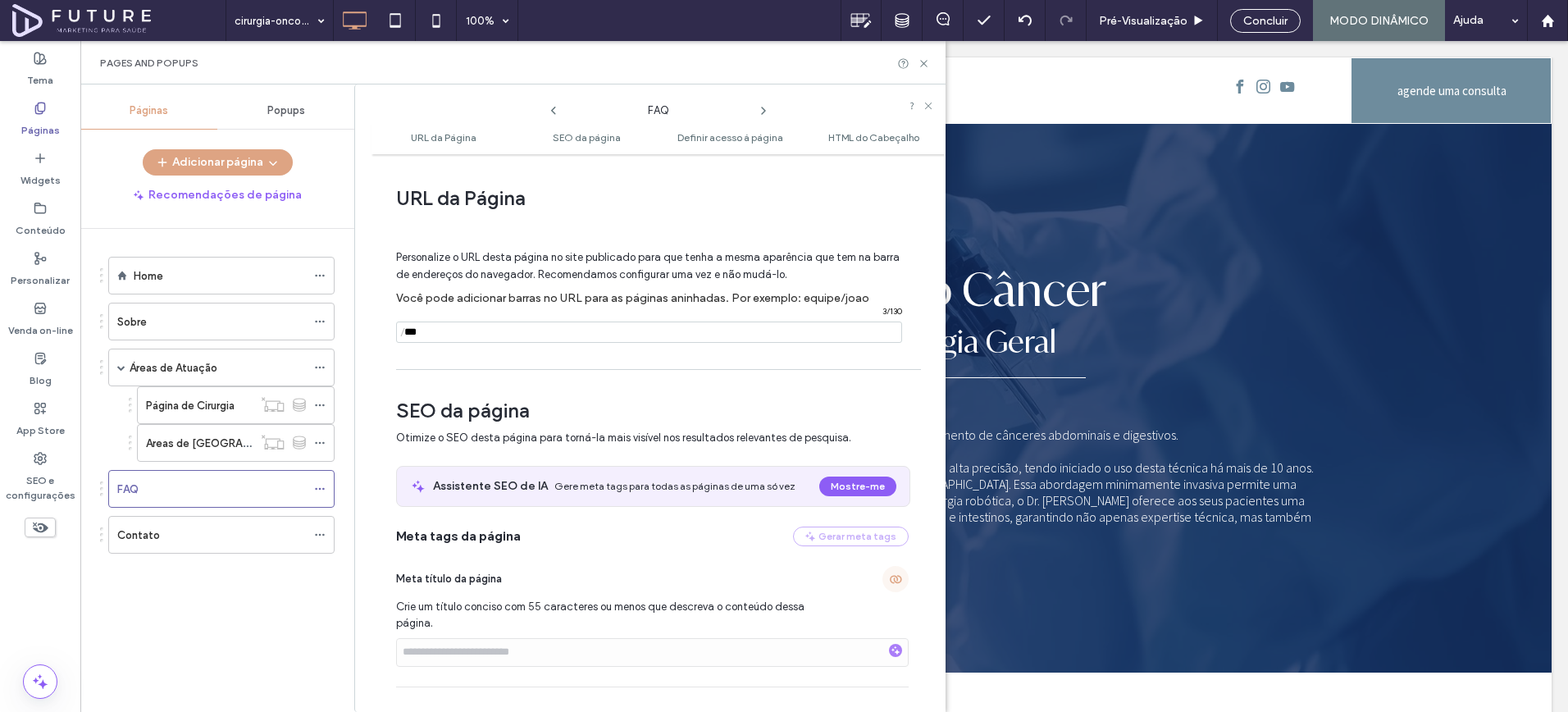
click at [894, 583] on span "button" at bounding box center [895, 579] width 27 height 27
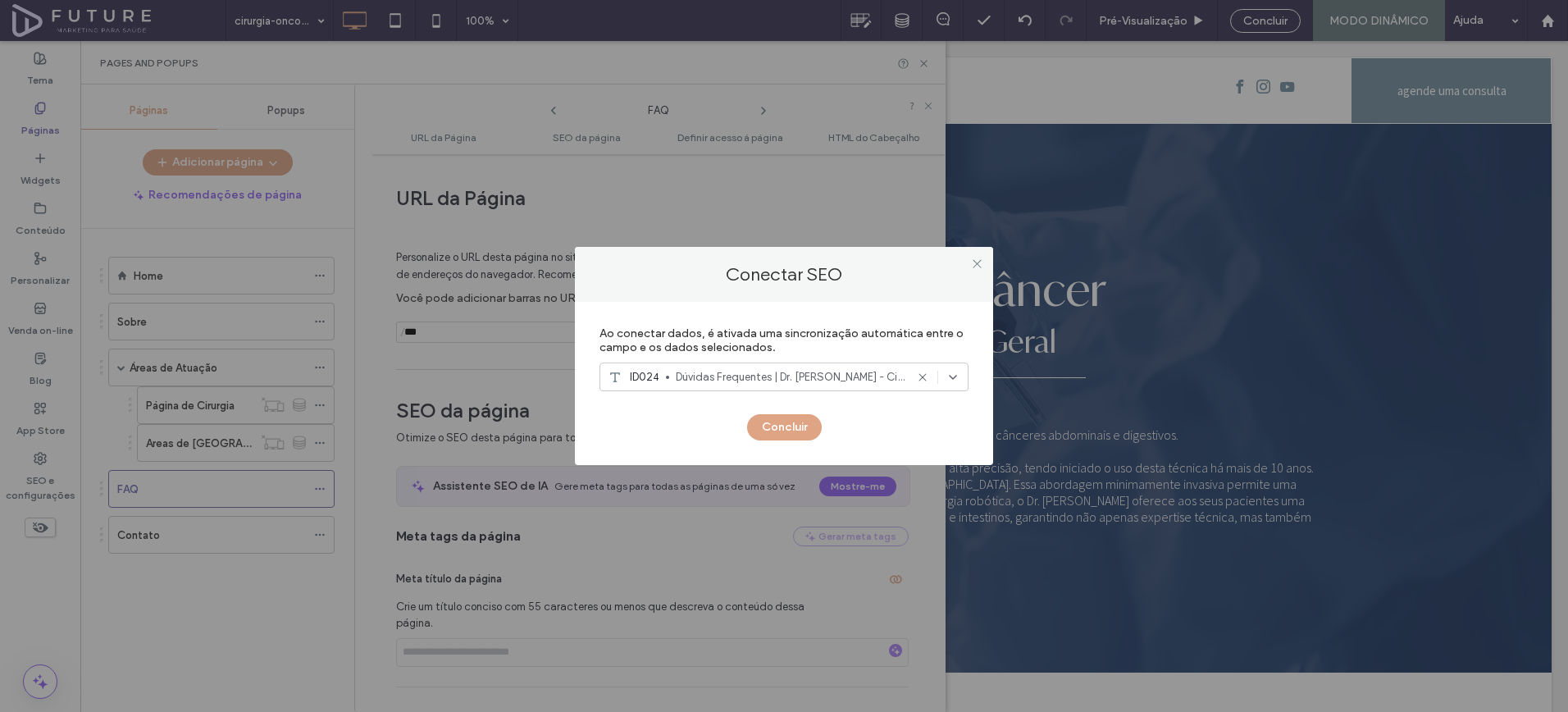
click at [702, 369] on span "Dúvidas Frequentes | Dr. Felipe Coimbra - Cirurgia Oncológica" at bounding box center [791, 378] width 229 height 16
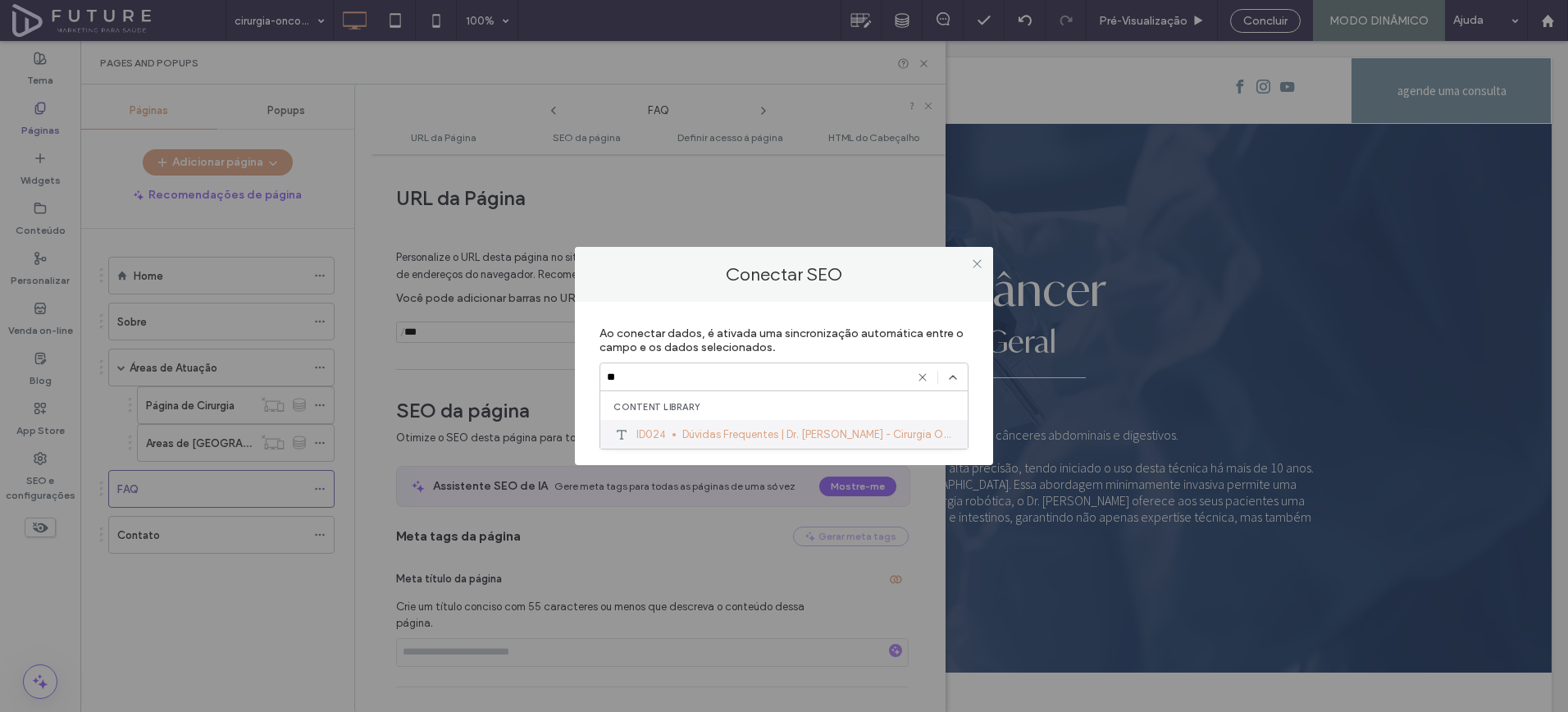
type input "**"
click at [706, 433] on span "Dúvidas Frequentes | Dr. Felipe Coimbra - Cirurgia Oncológica" at bounding box center [818, 434] width 272 height 16
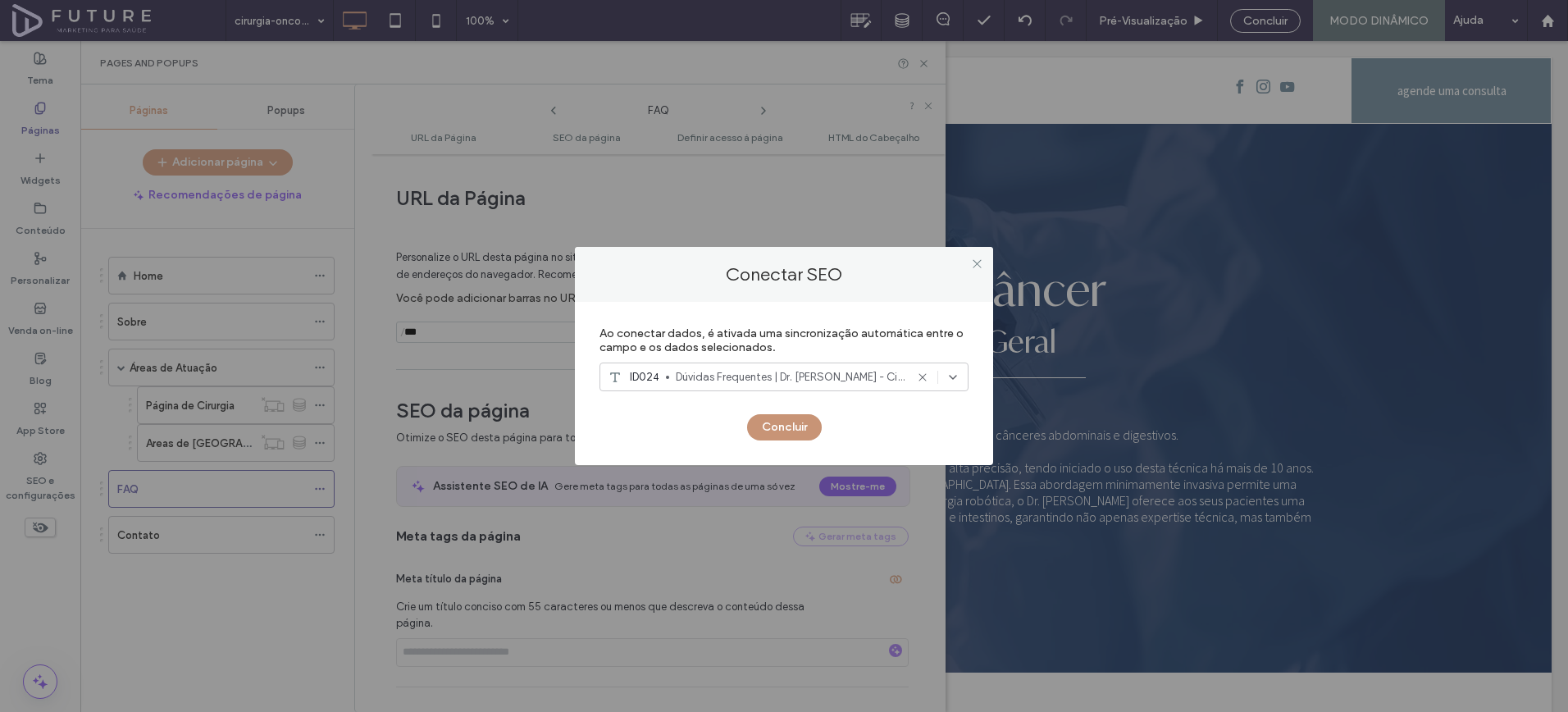
click at [796, 440] on button "Concluir" at bounding box center [784, 427] width 74 height 27
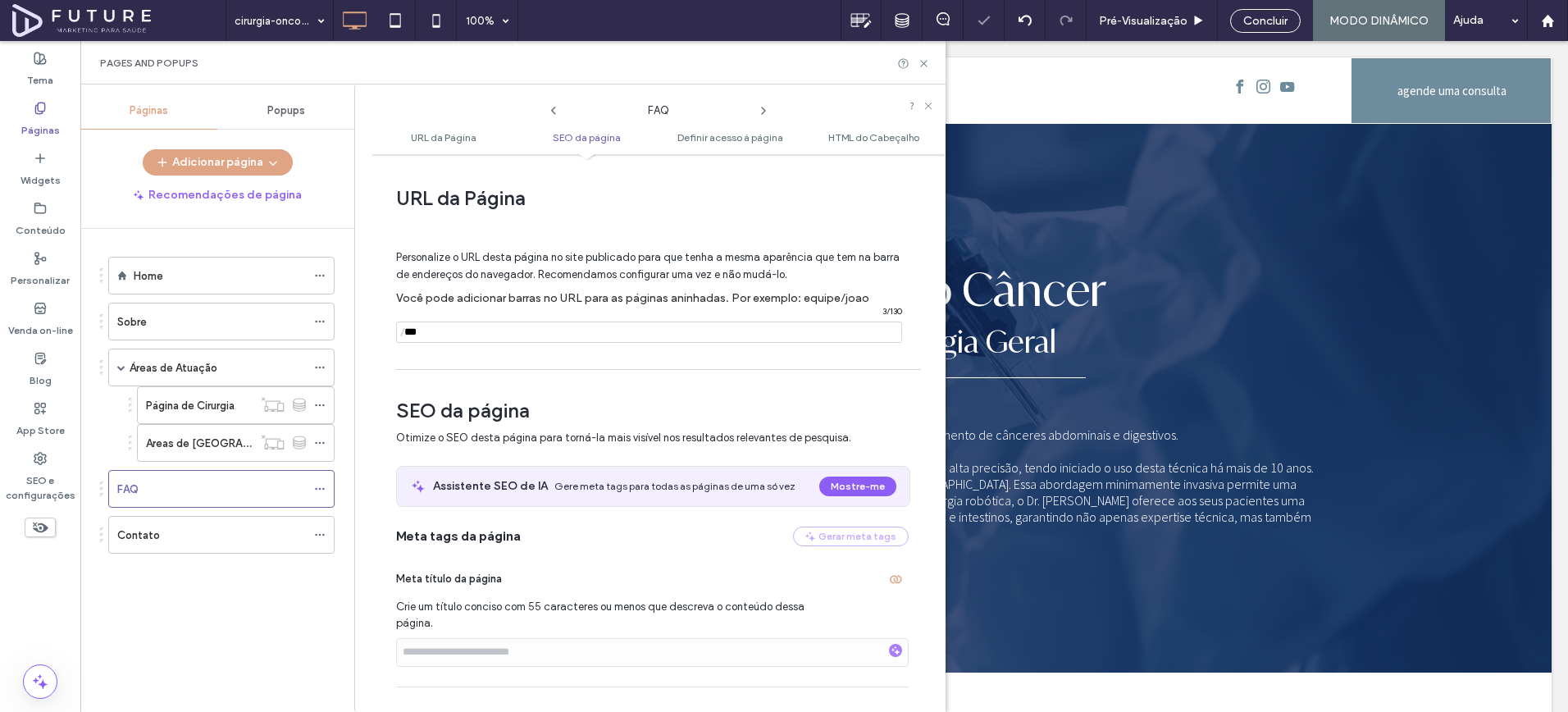
scroll to position [233, 0]
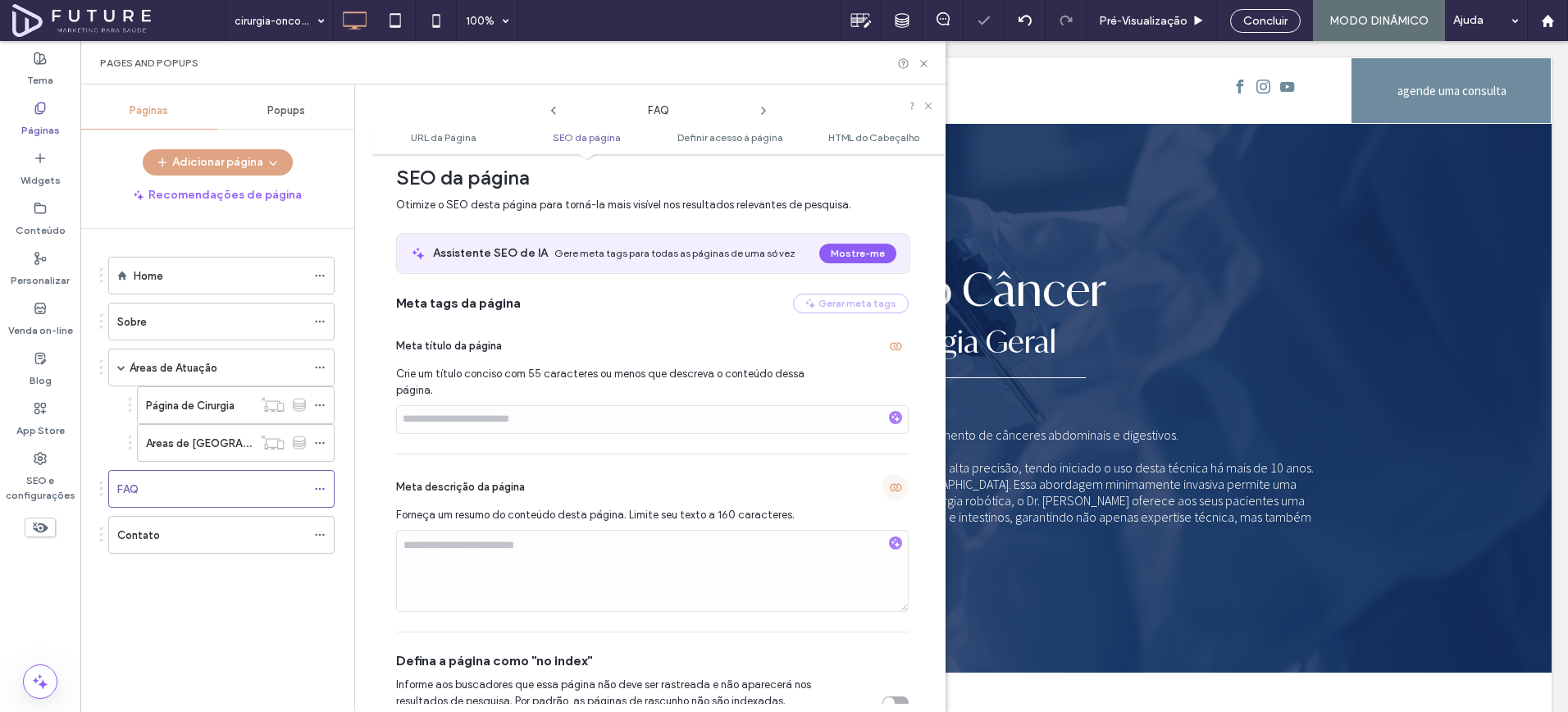
click at [886, 497] on span "button" at bounding box center [895, 487] width 27 height 27
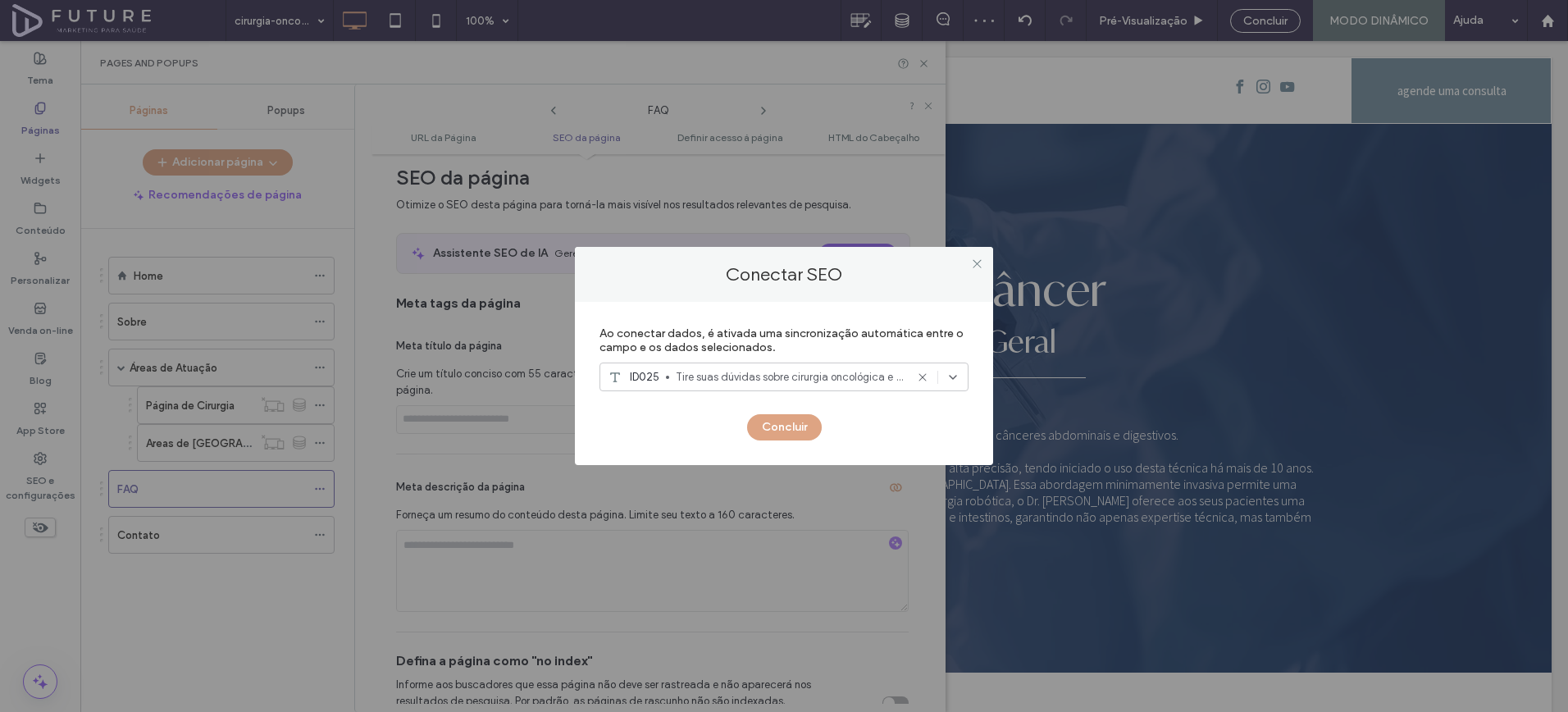
click at [724, 372] on span "Tire suas dúvidas sobre cirurgia oncológica e geral com Felipe José Fernández C…" at bounding box center [791, 378] width 229 height 16
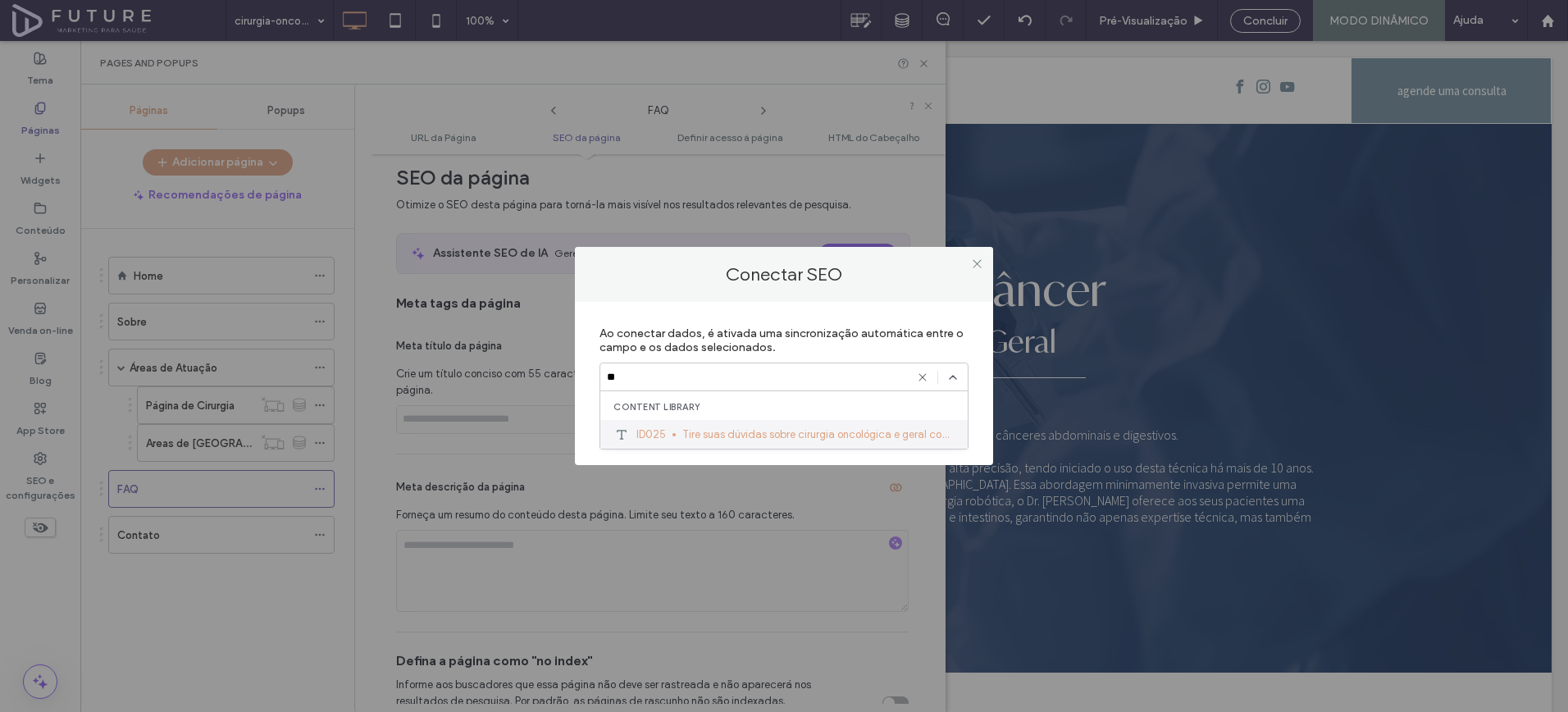
type input "**"
click at [717, 423] on div "ID025 Tire suas dúvidas sobre cirurgia oncológica e geral com Felipe José Ferná…" at bounding box center [784, 433] width 367 height 28
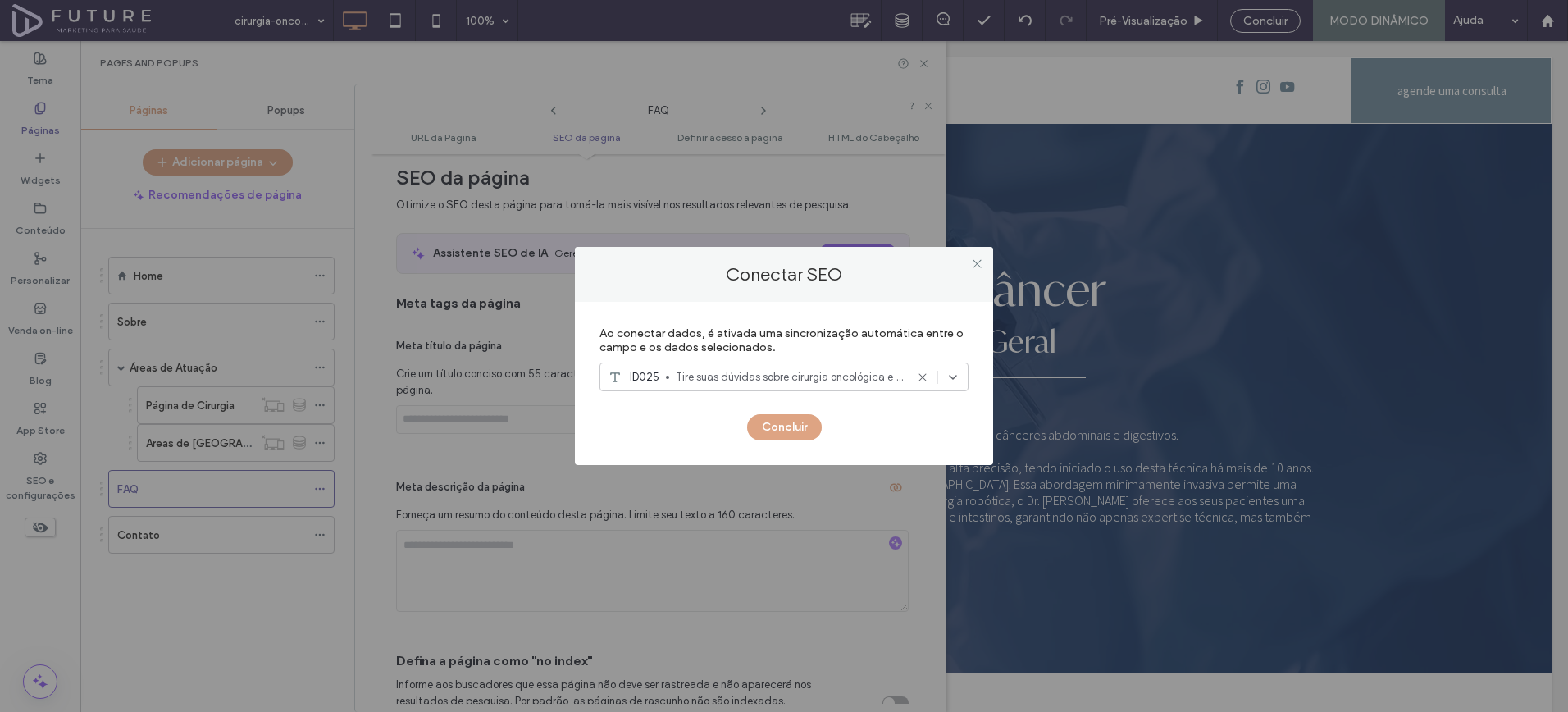
click at [745, 426] on div "Concluir" at bounding box center [784, 419] width 369 height 43
click at [752, 426] on button "Concluir" at bounding box center [784, 427] width 74 height 27
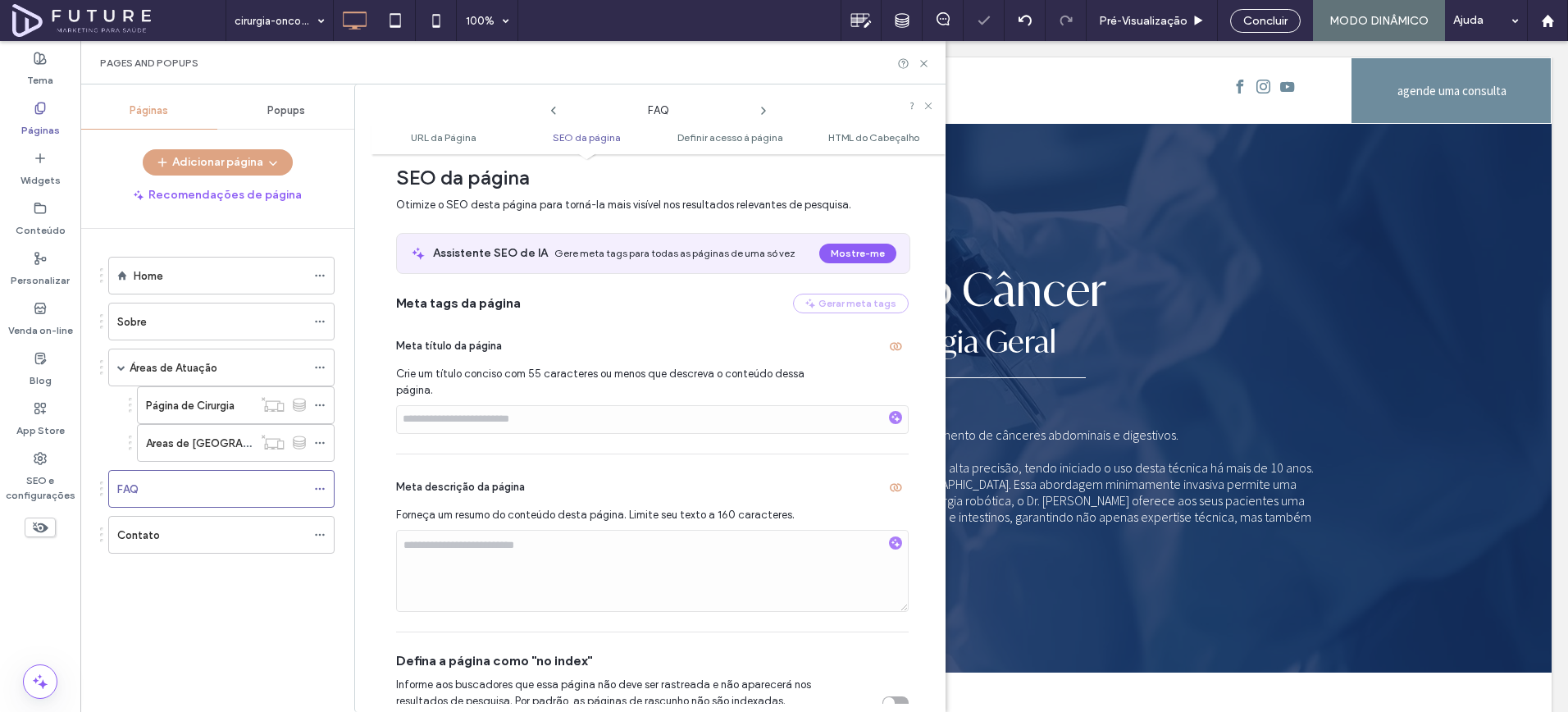
click at [762, 108] on icon at bounding box center [763, 111] width 13 height 13
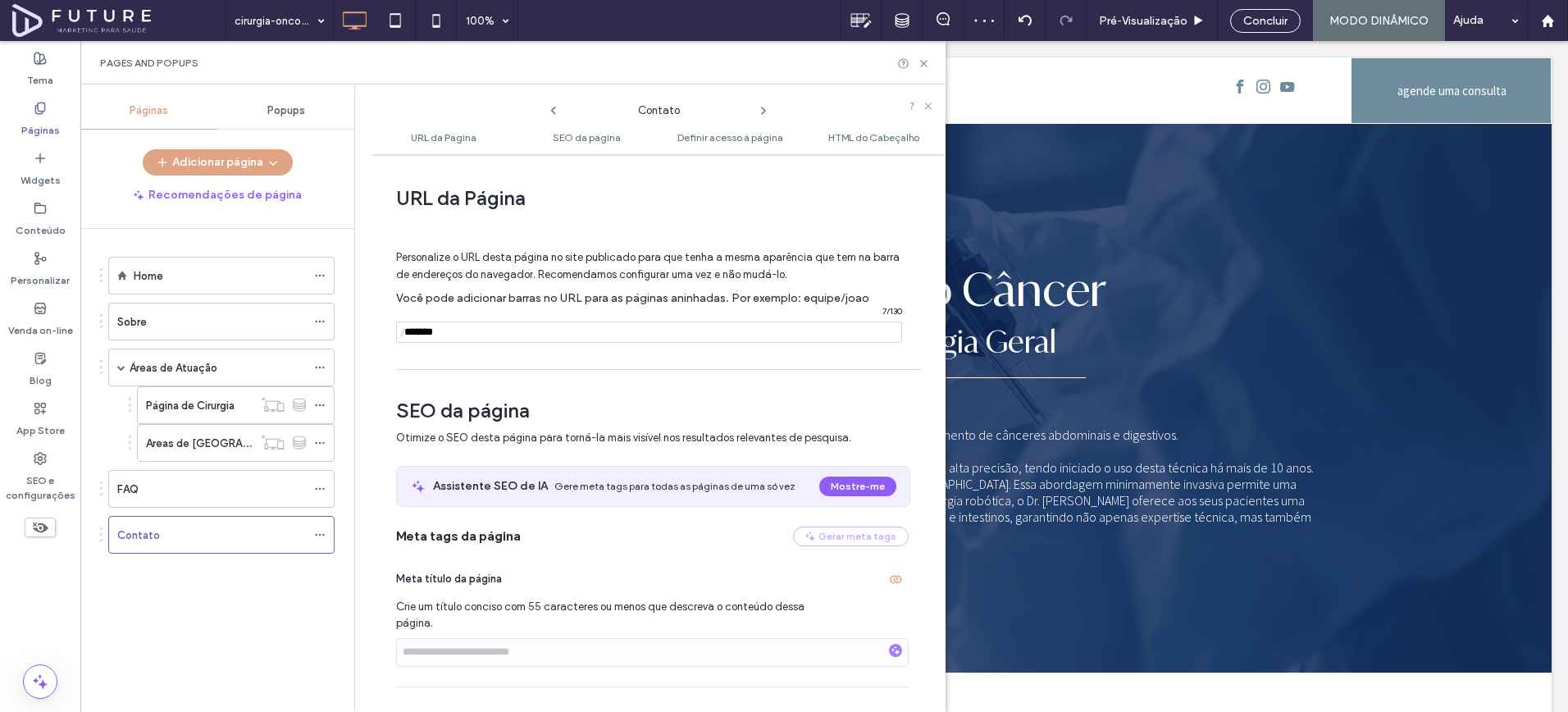
scroll to position [58, 0]
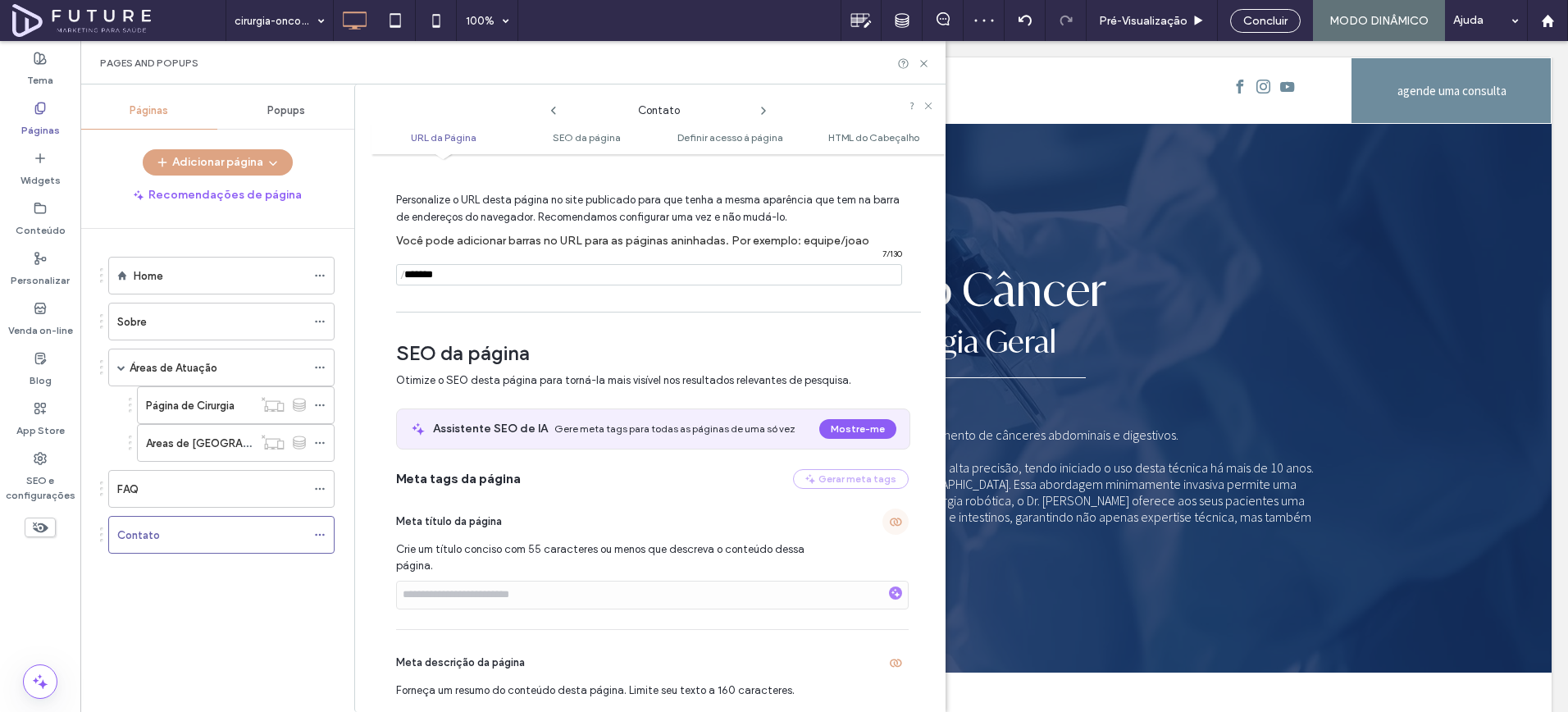
click at [889, 522] on icon "button" at bounding box center [895, 521] width 13 height 13
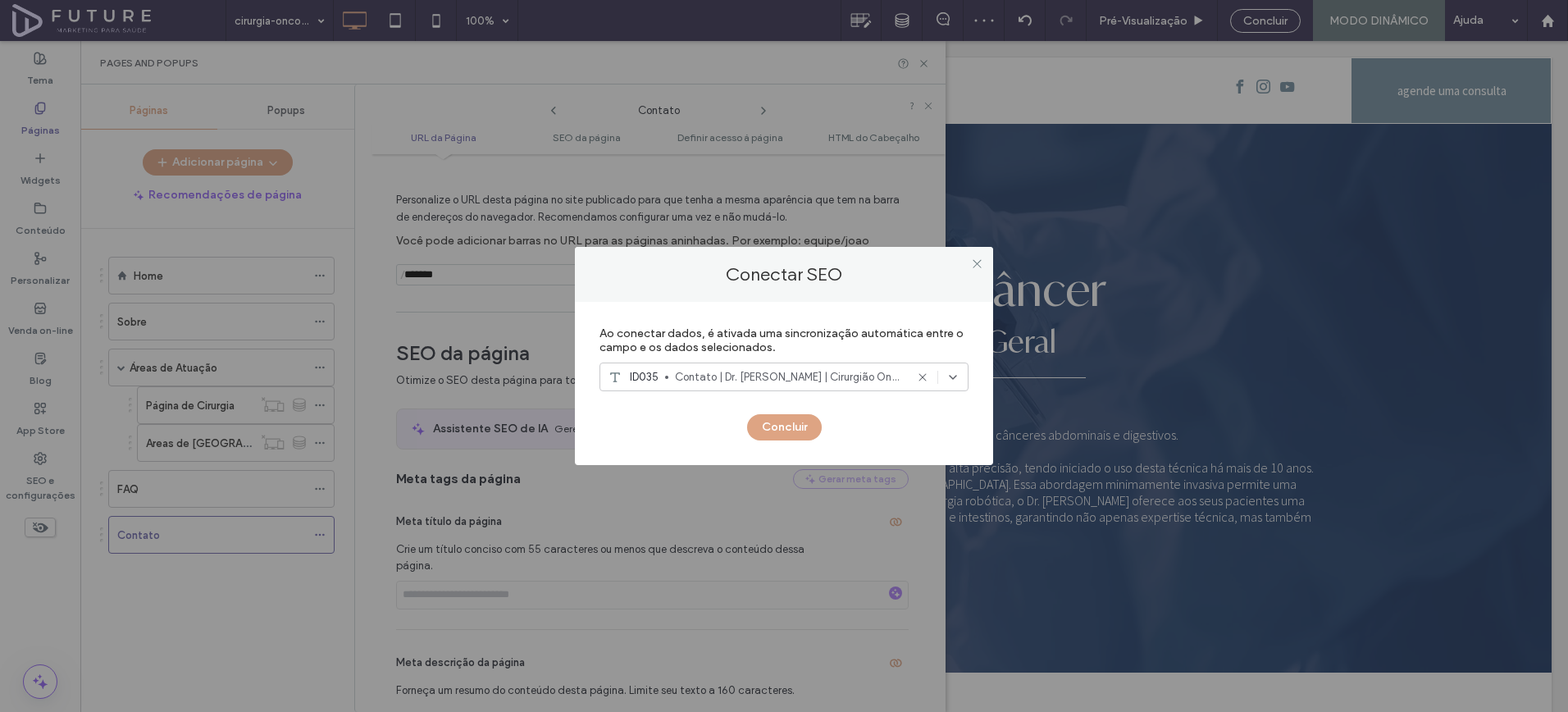
click at [751, 376] on span "Contato | Dr. Felipe Coimbra | Cirurgião Oncológico em SP" at bounding box center [790, 378] width 230 height 16
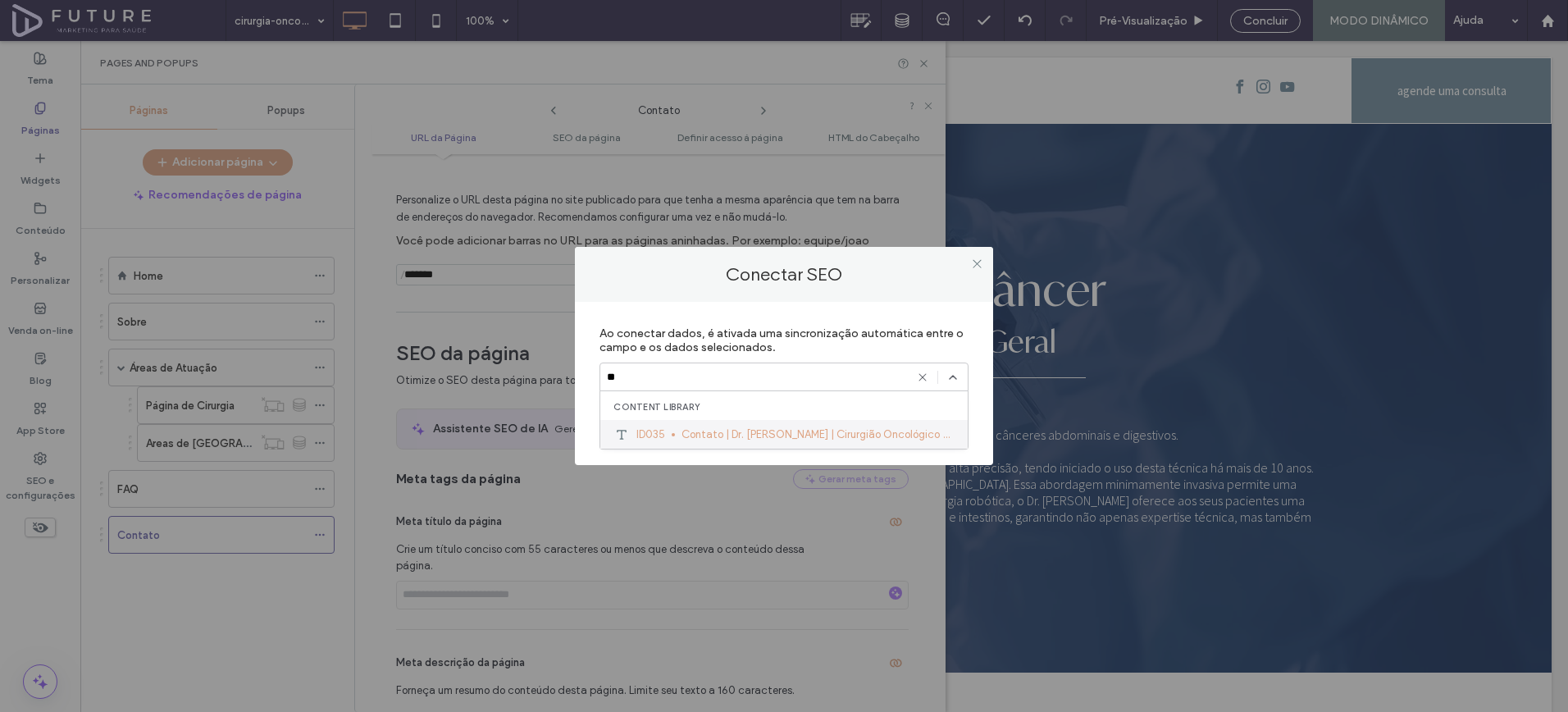
type input "**"
click at [750, 428] on span "Contato | Dr. Felipe Coimbra | Cirurgião Oncológico em SP" at bounding box center [818, 434] width 273 height 16
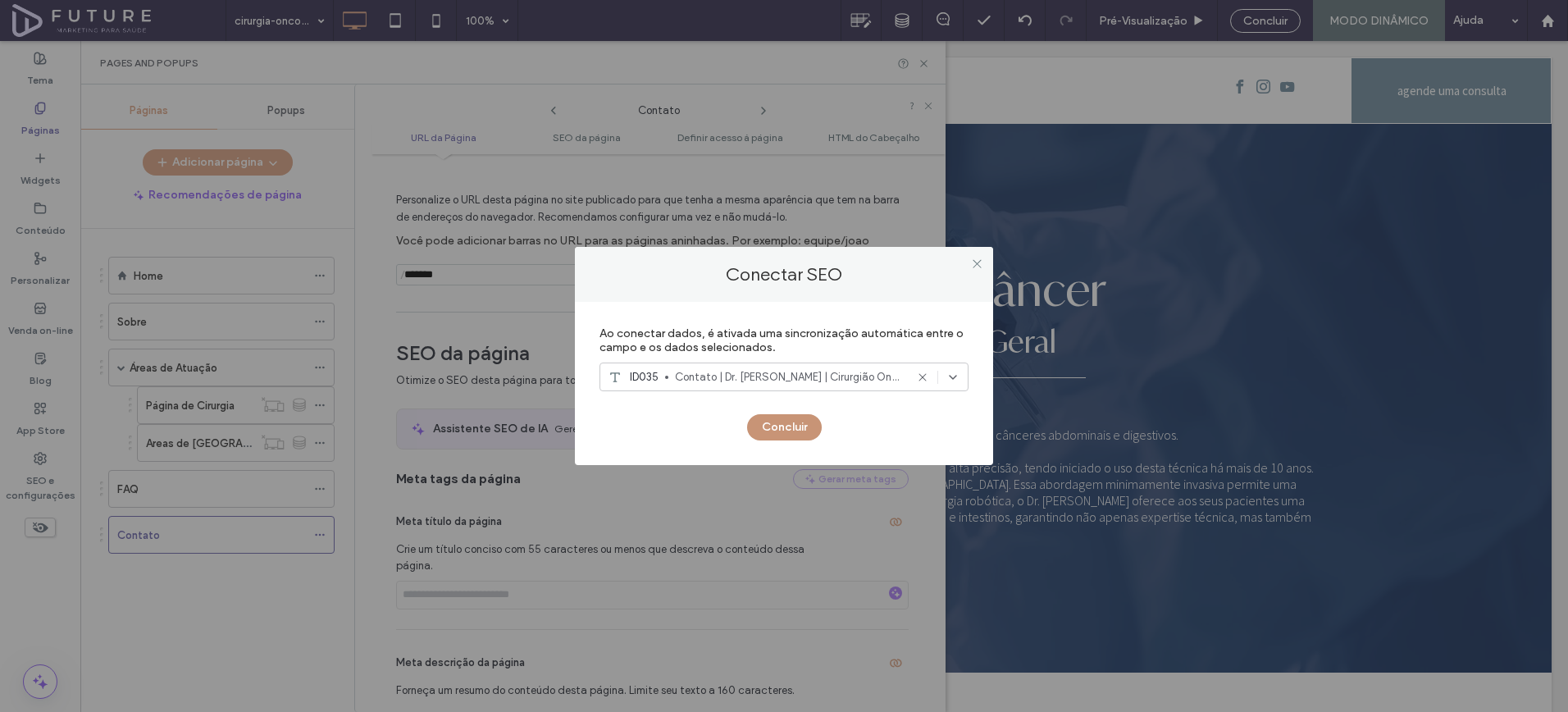
click at [771, 431] on button "Concluir" at bounding box center [784, 427] width 74 height 27
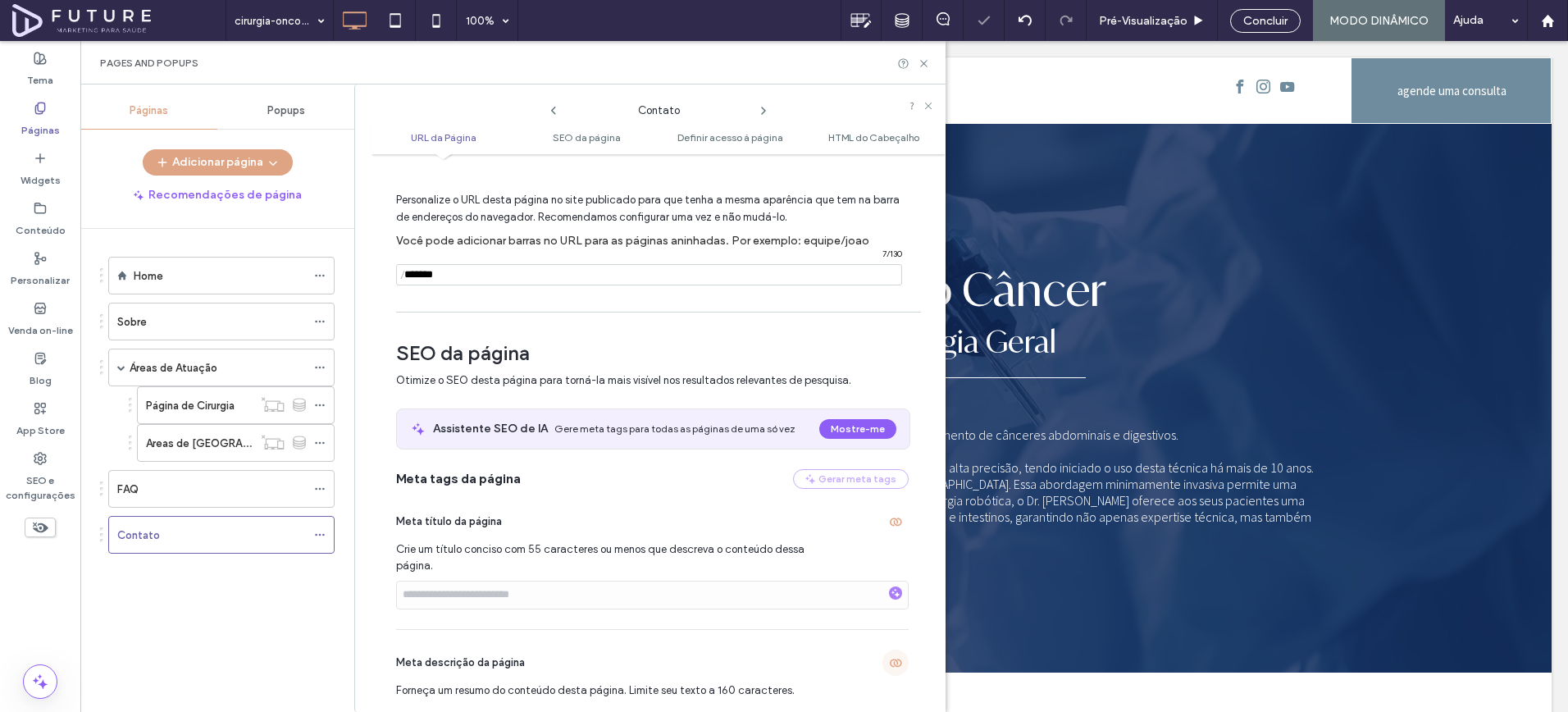
click at [889, 665] on icon "button" at bounding box center [895, 663] width 13 height 13
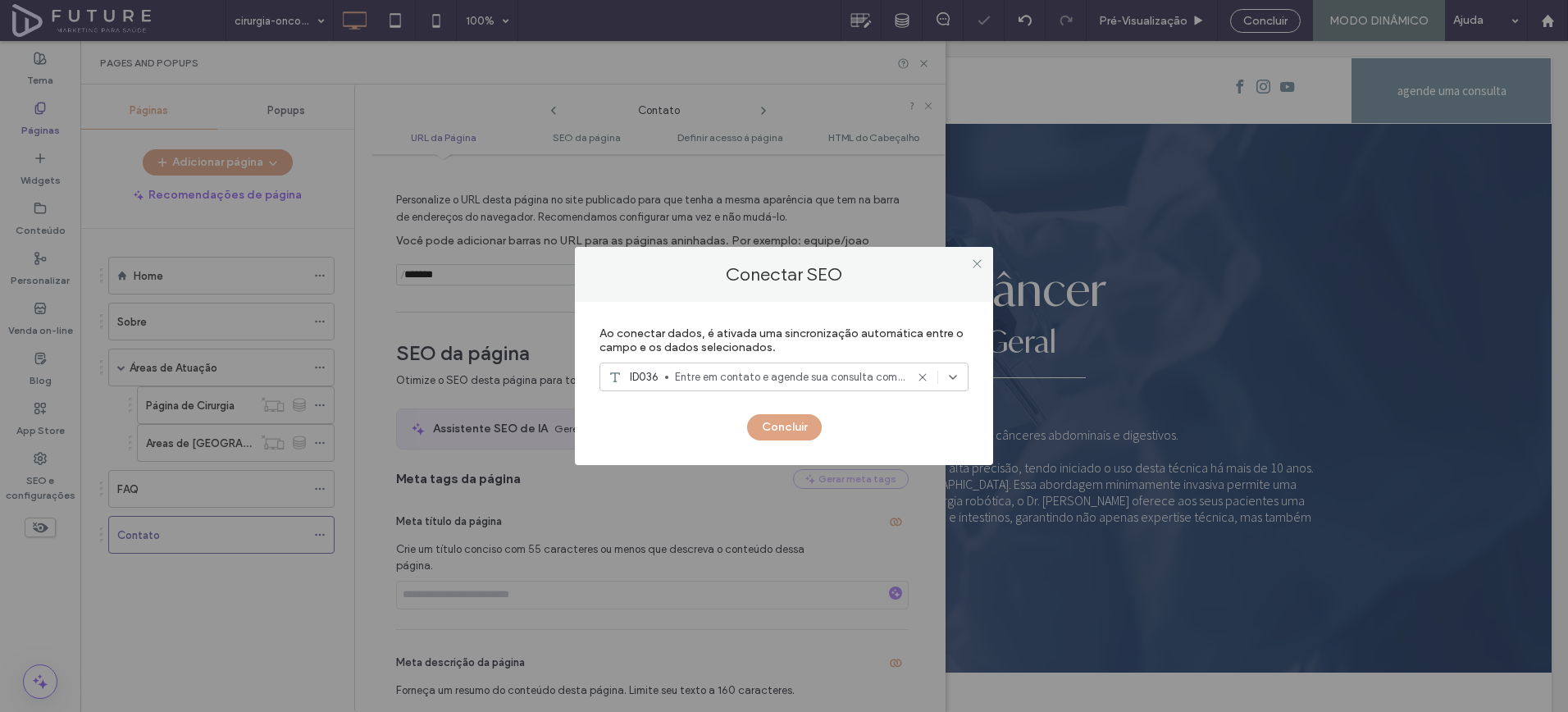
click at [740, 379] on span "Entre em contato e agende sua consulta com o Dr. Felipe Coimbra, especialista e…" at bounding box center [790, 378] width 230 height 16
type input "**"
click at [745, 461] on div "Ao conectar dados, é ativada uma sincronização automática entre o campo e os da…" at bounding box center [784, 383] width 418 height 163
click at [741, 381] on span "Entre em contato e agende sua consulta com o Dr. Felipe Coimbra, especialista e…" at bounding box center [790, 378] width 230 height 16
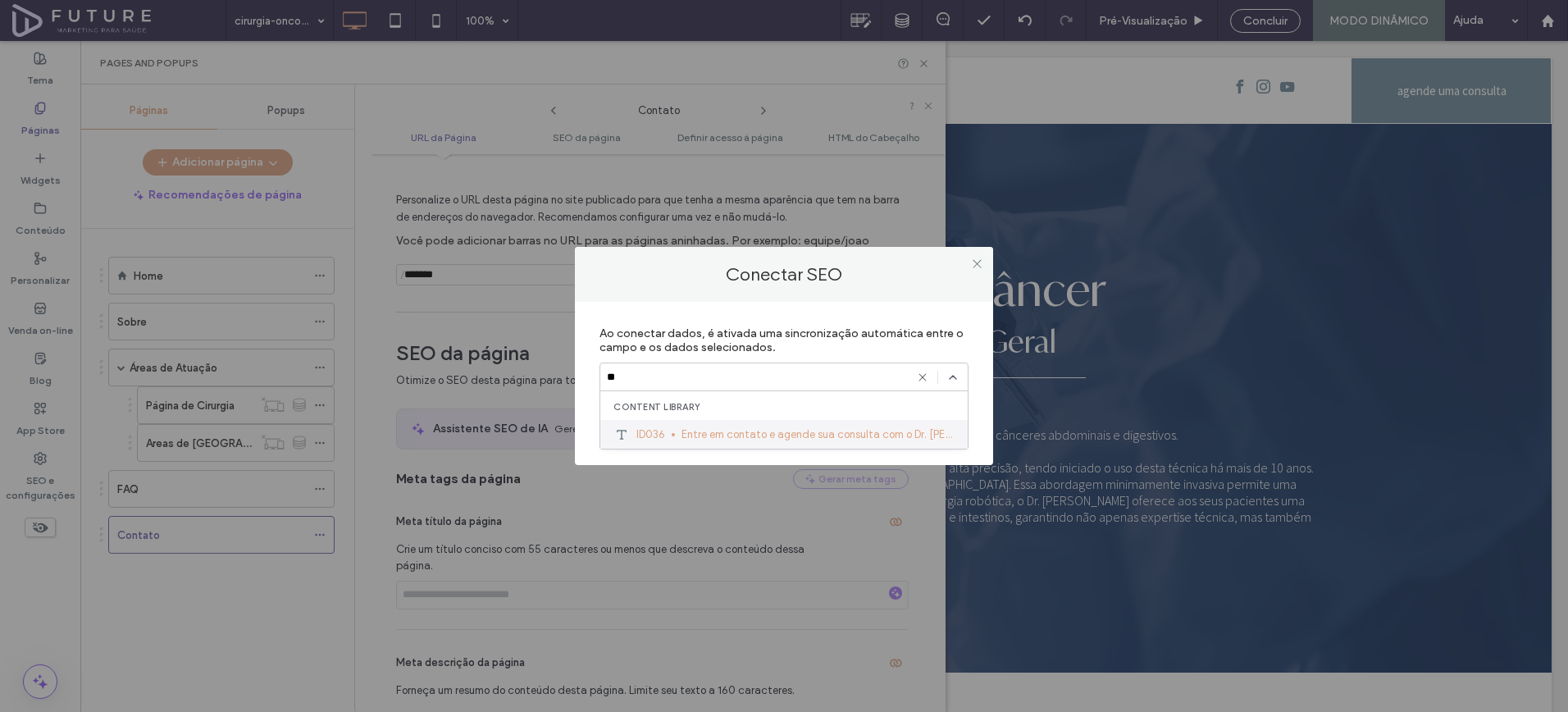
type input "**"
click at [743, 433] on span "Entre em contato e agende sua consulta com o Dr. Felipe Coimbra, especialista e…" at bounding box center [818, 434] width 273 height 16
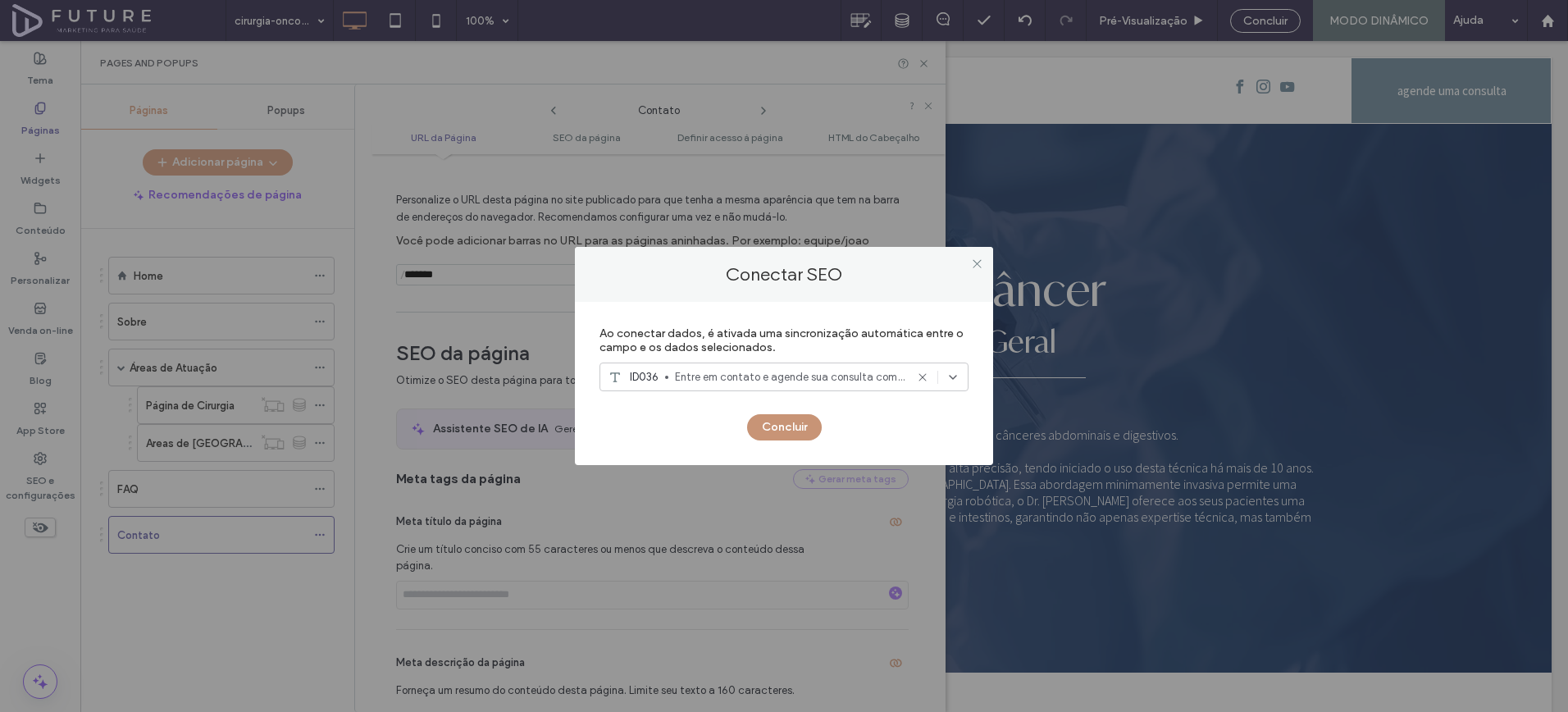
click at [784, 440] on button "Concluir" at bounding box center [784, 427] width 74 height 27
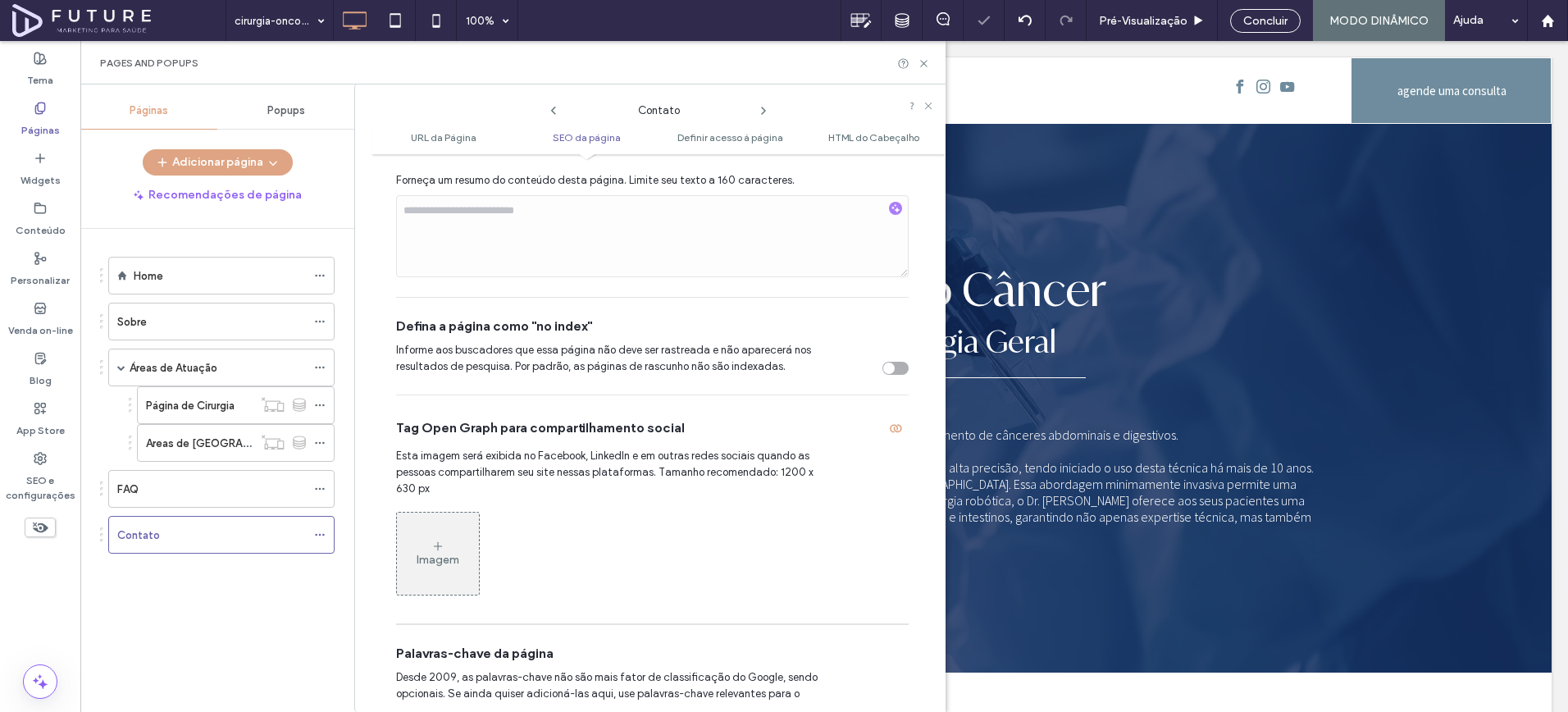
scroll to position [598, 0]
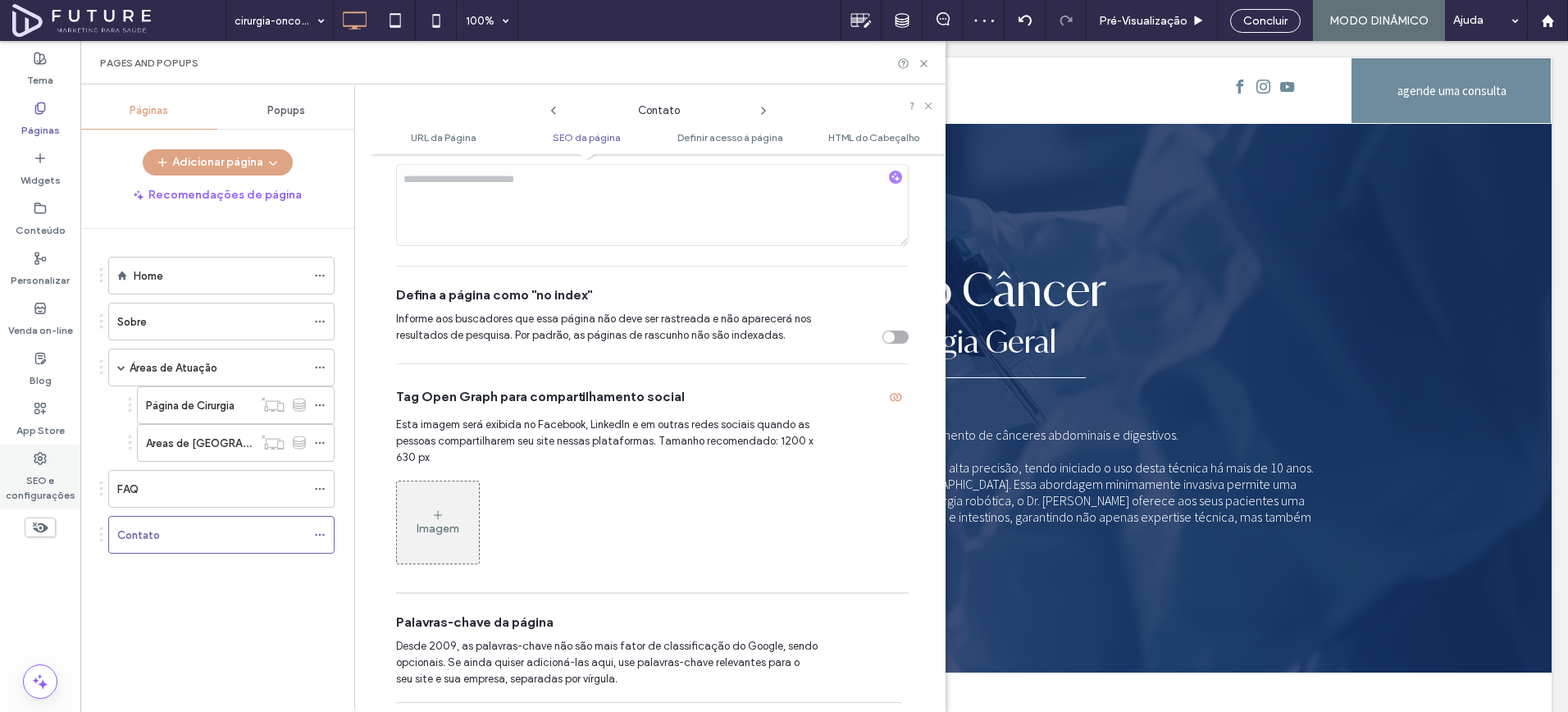
click at [36, 466] on label "SEO e configurações" at bounding box center [40, 484] width 81 height 38
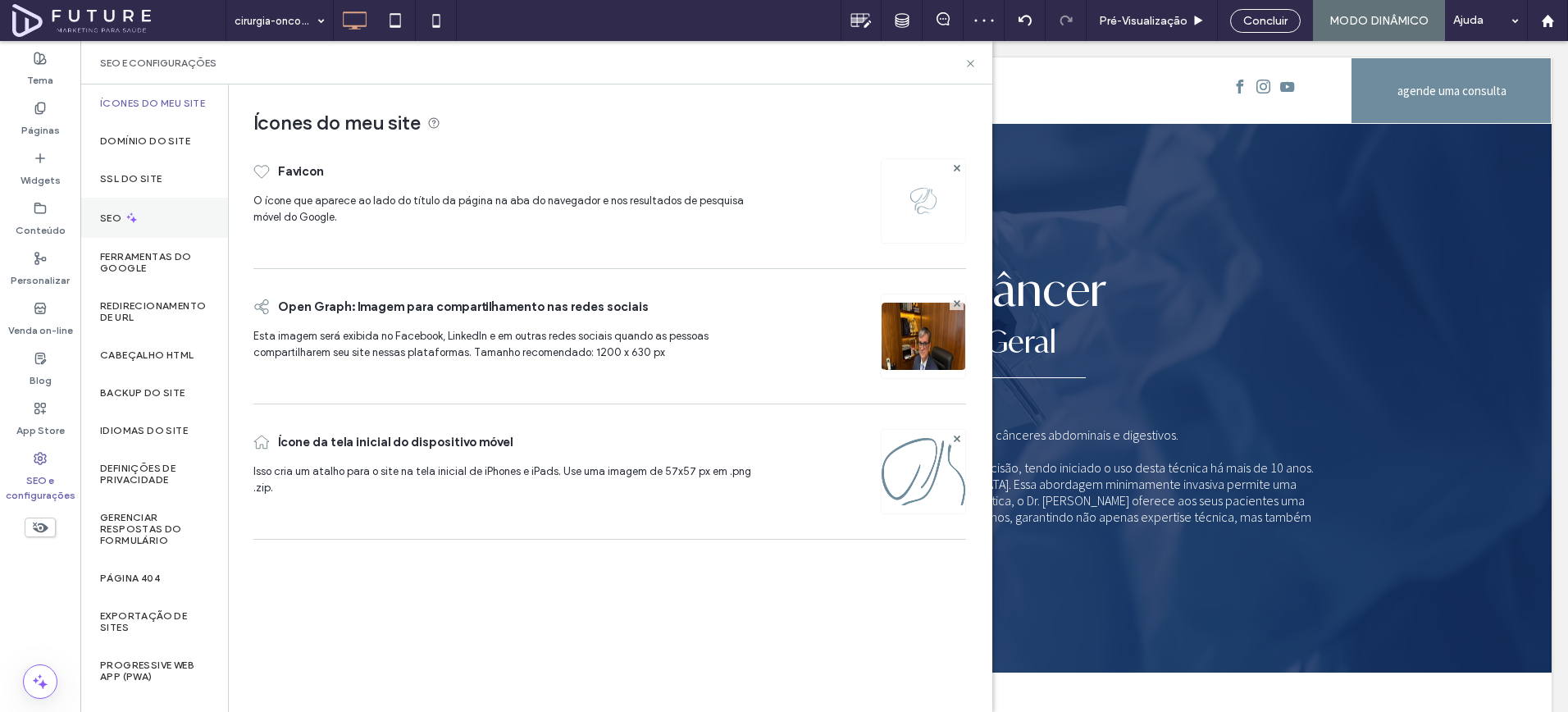
click at [137, 223] on icon at bounding box center [131, 217] width 14 height 14
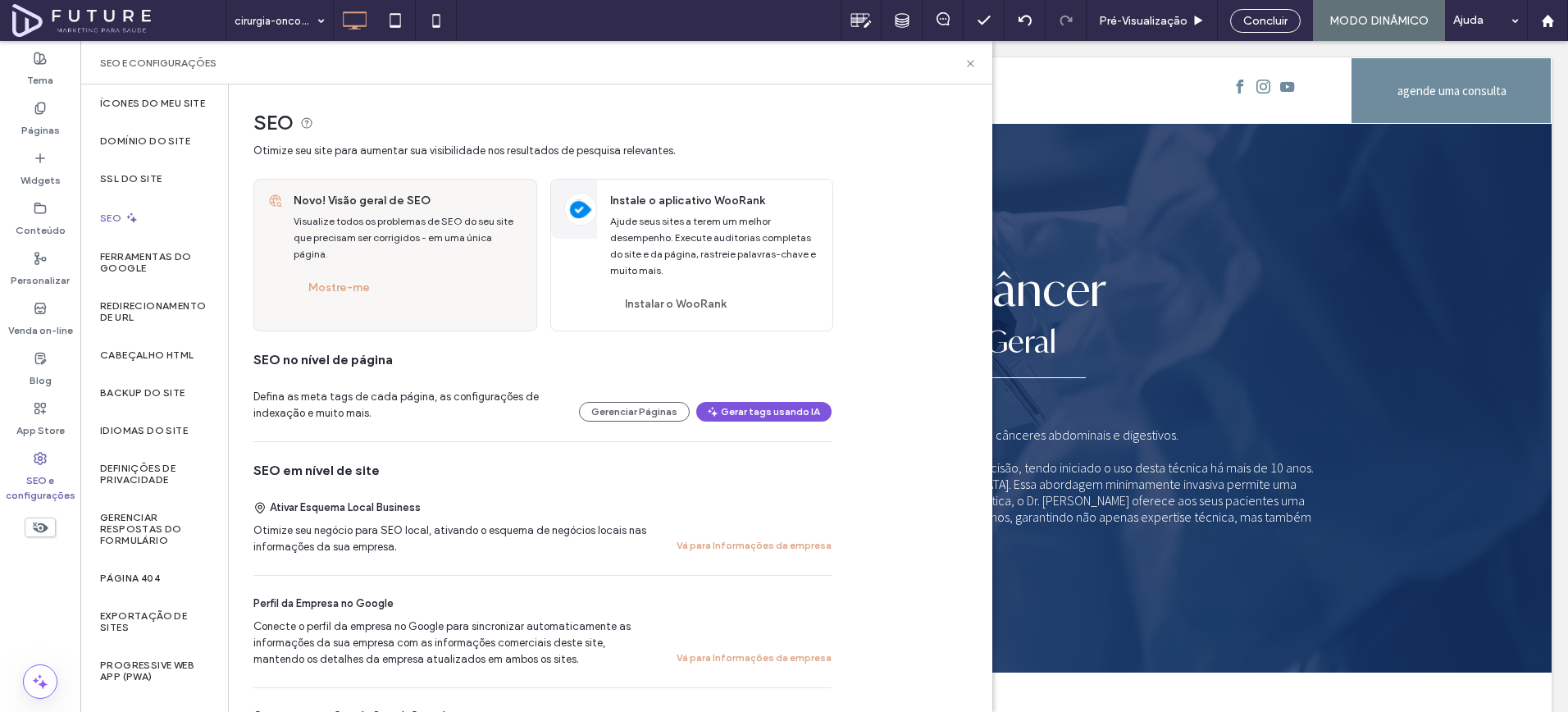
click at [775, 420] on button "Gerar tags usando IA" at bounding box center [764, 411] width 136 height 19
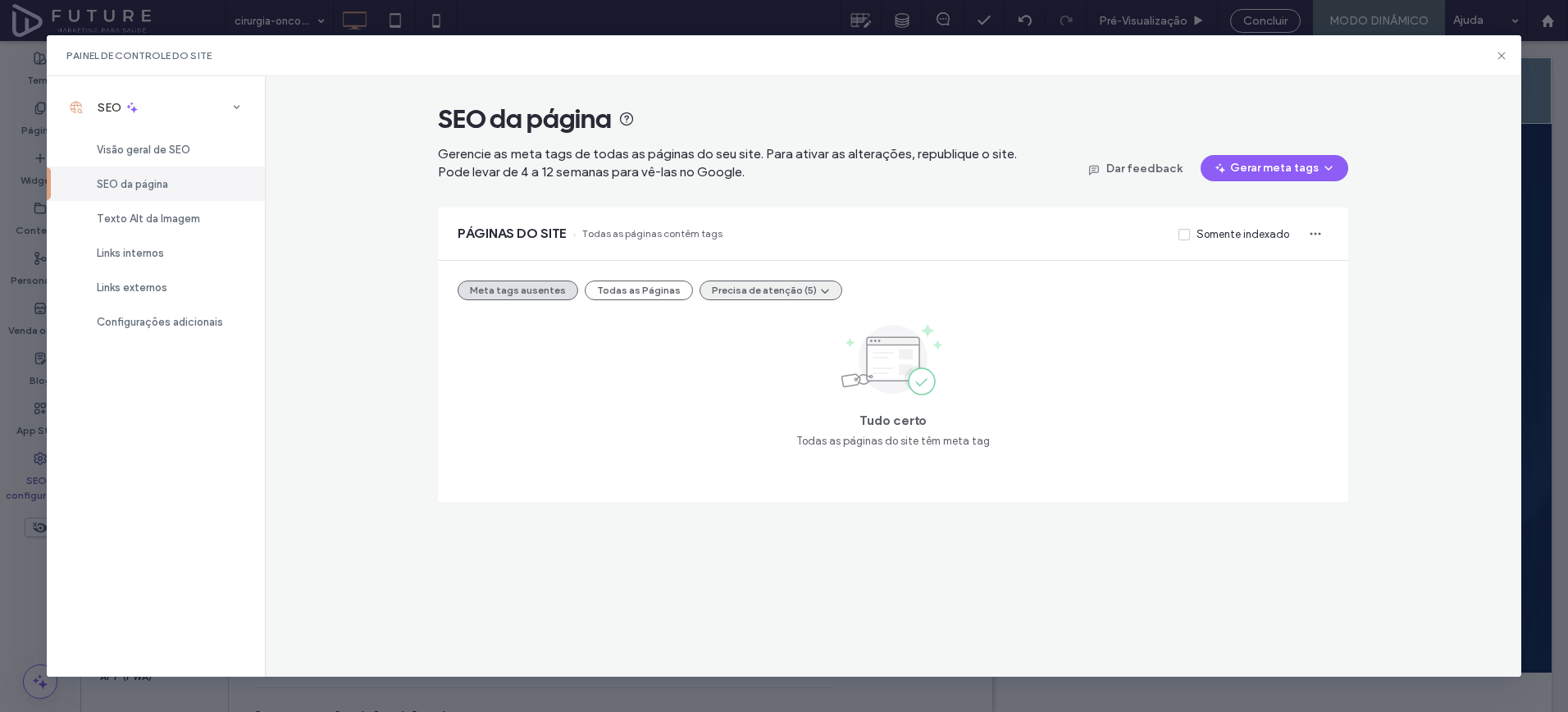
click at [787, 287] on button "Precisa de atenção (5)" at bounding box center [771, 290] width 143 height 19
click at [774, 361] on div "Tudo certo Todas as páginas do site têm meta tag" at bounding box center [893, 384] width 872 height 129
click at [775, 340] on div "Tudo certo Todas as páginas do site têm meta tag" at bounding box center [893, 384] width 872 height 129
click at [775, 293] on button "Precisa de atenção (5)" at bounding box center [771, 290] width 143 height 19
click at [774, 319] on div "Etiquetas muito longas (5)" at bounding box center [767, 331] width 156 height 31
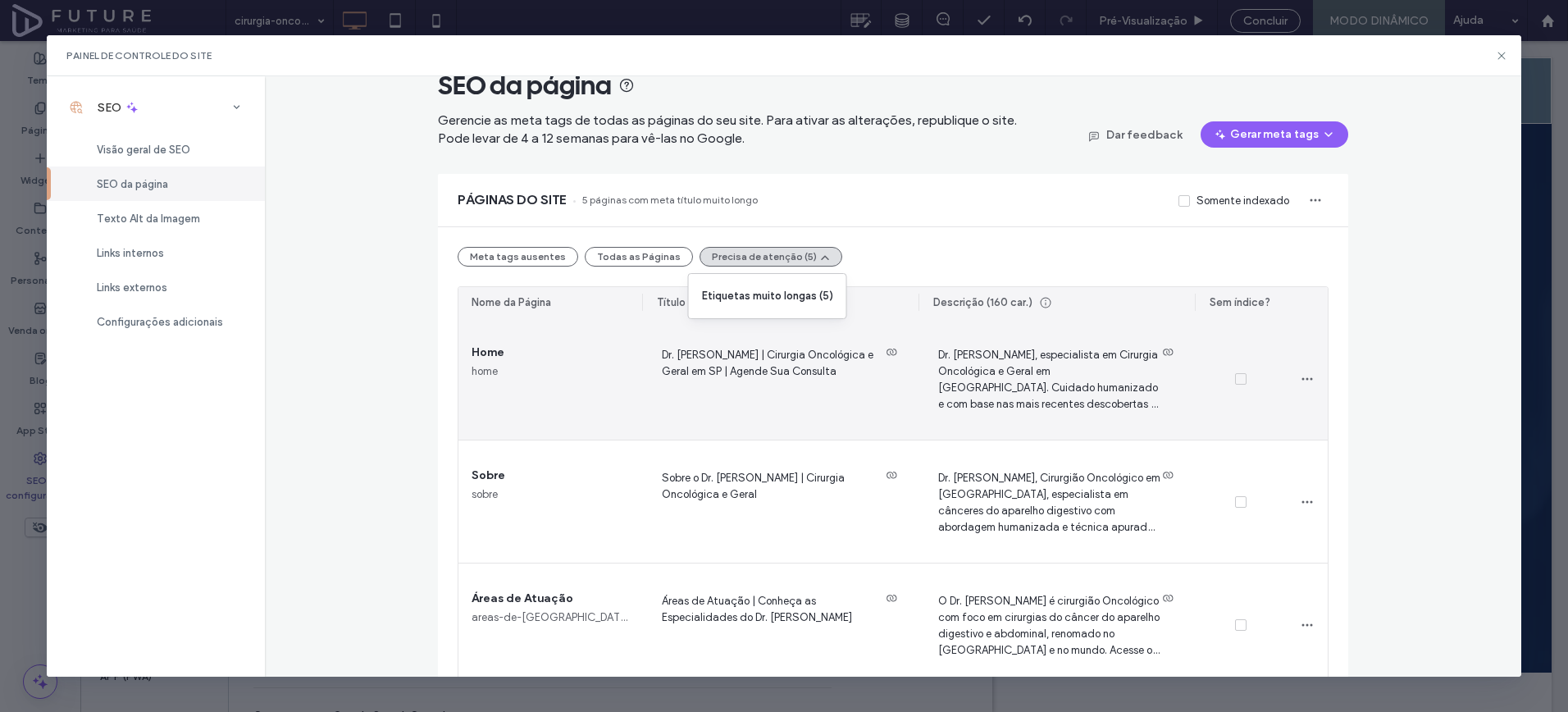
scroll to position [34, 0]
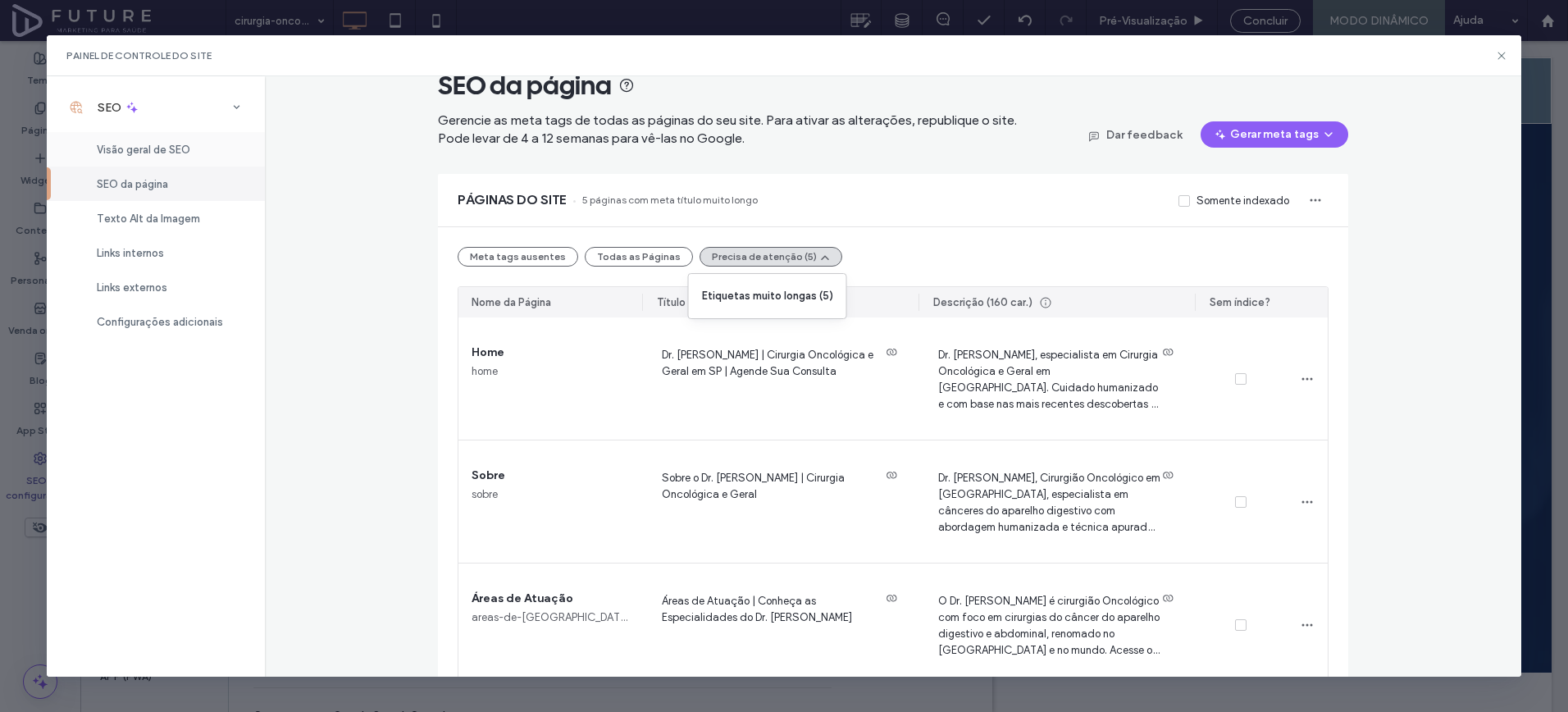
click at [203, 152] on div "Visão geral de SEO" at bounding box center [156, 149] width 218 height 35
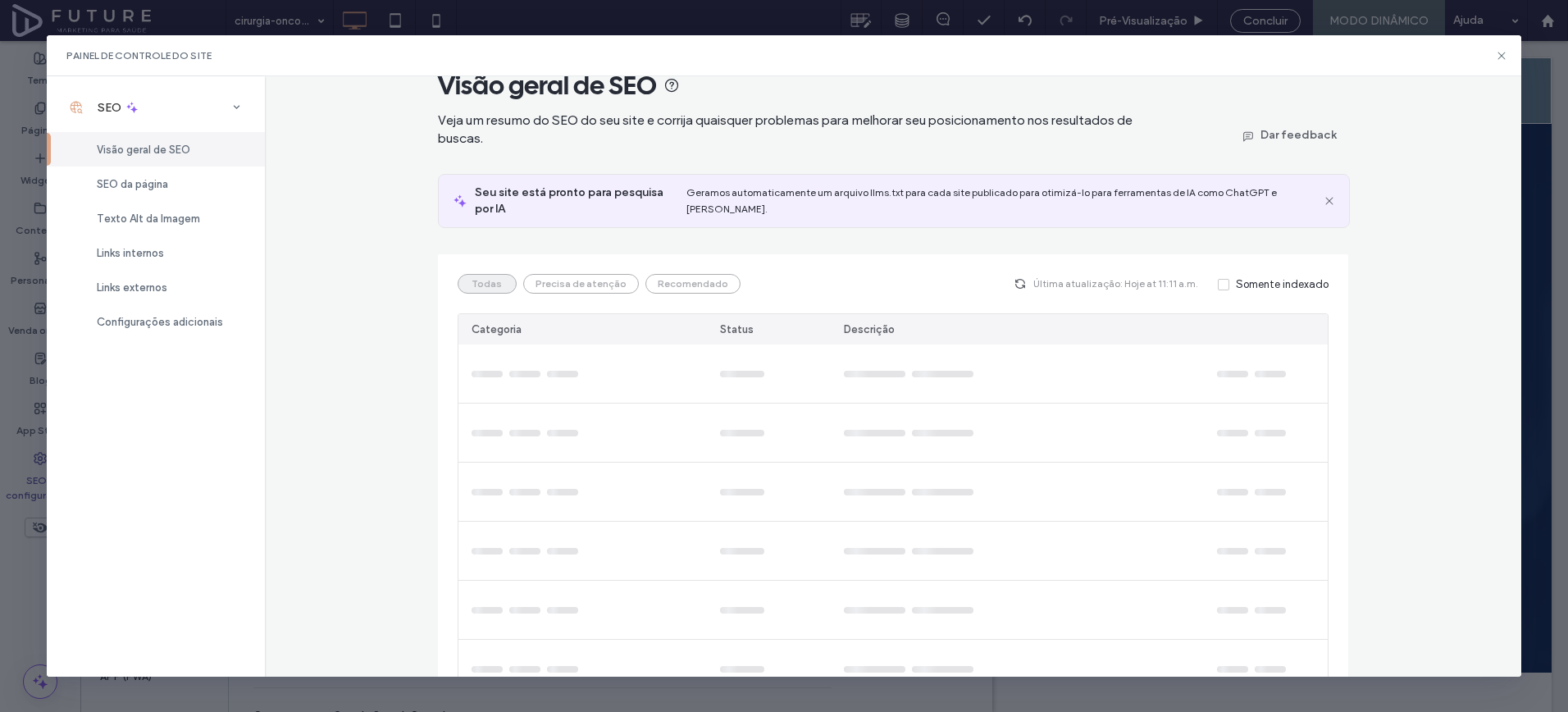
scroll to position [0, 0]
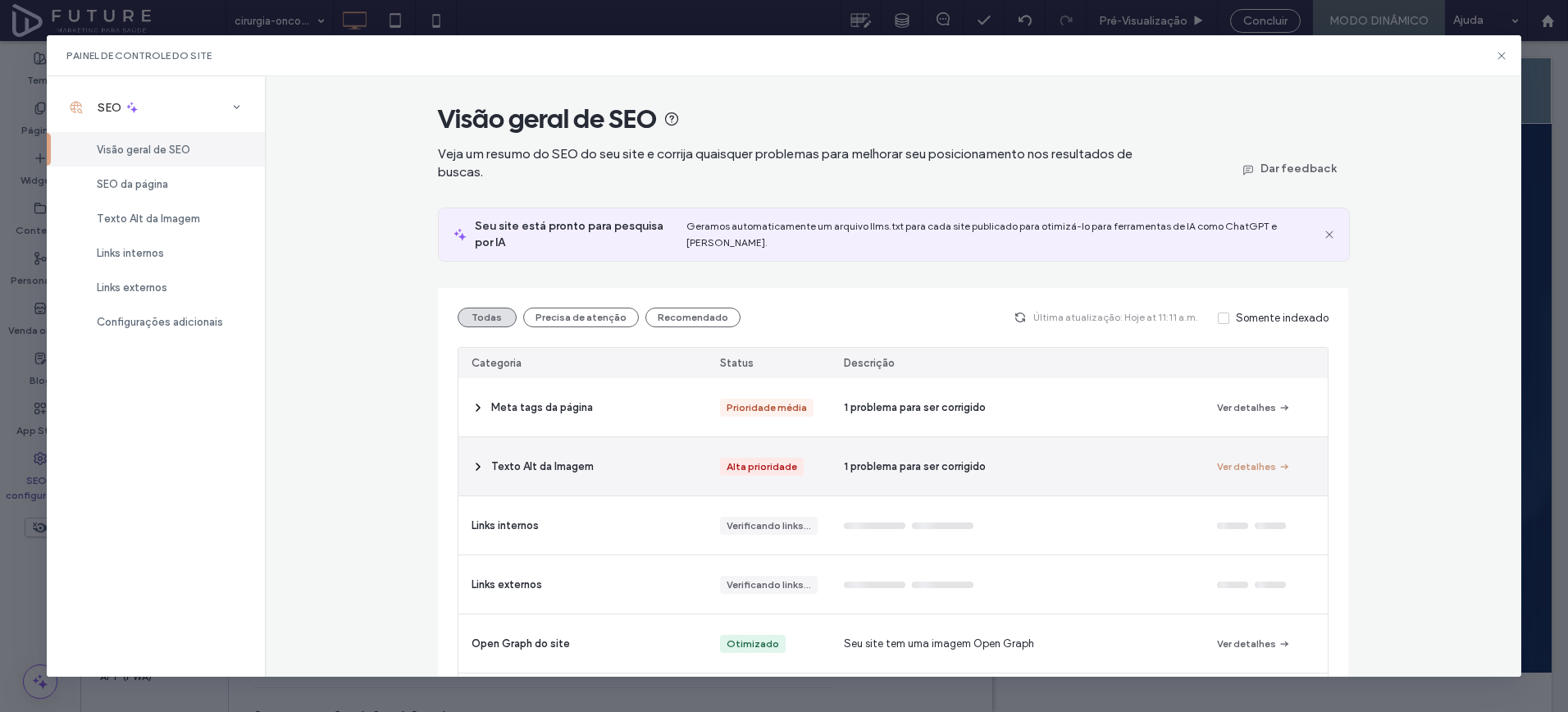
click at [1240, 457] on button "Ver detalhes" at bounding box center [1254, 466] width 74 height 19
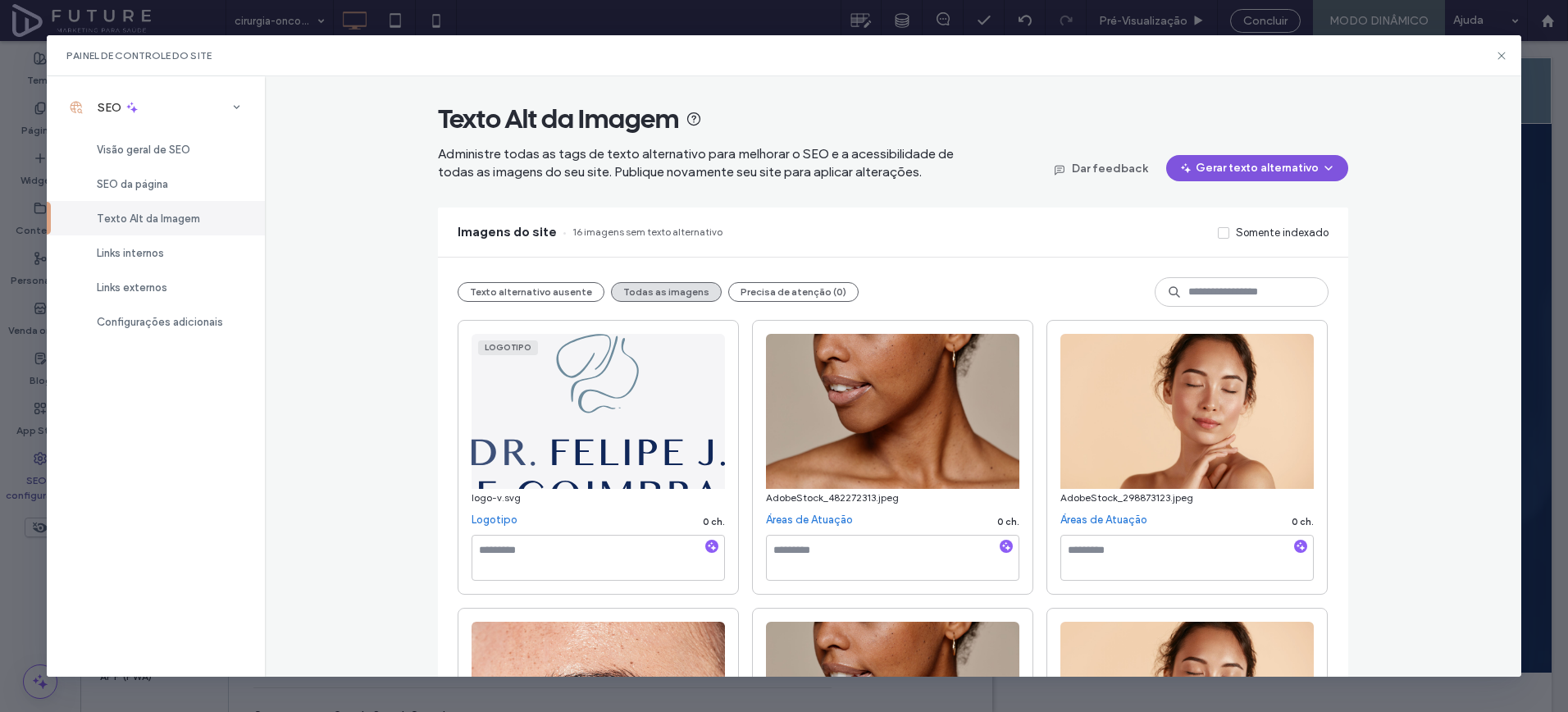
click at [1238, 177] on button "Gerar texto alternativo" at bounding box center [1257, 168] width 182 height 27
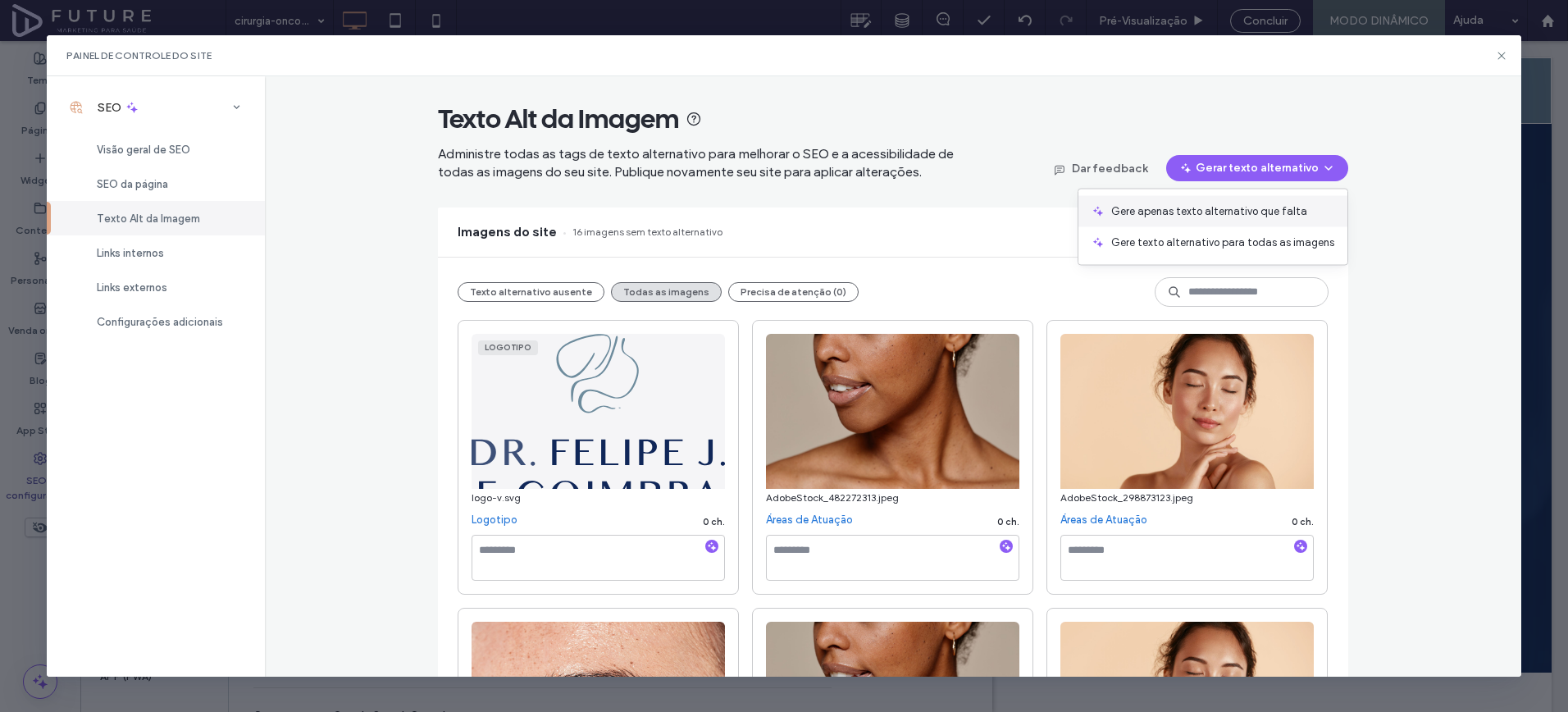
click at [1236, 215] on span "Gere apenas texto alternativo que falta" at bounding box center [1210, 212] width 196 height 16
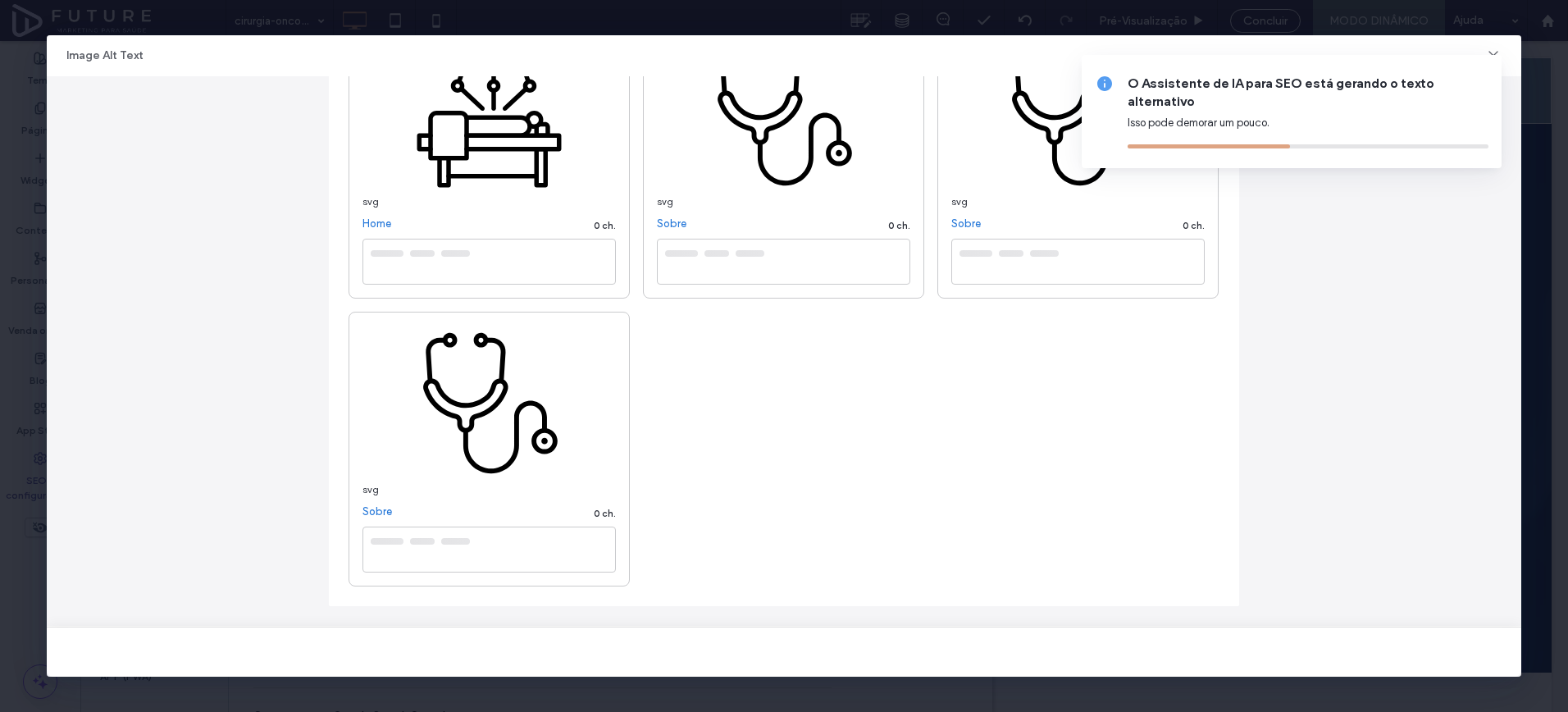
type textarea "**********"
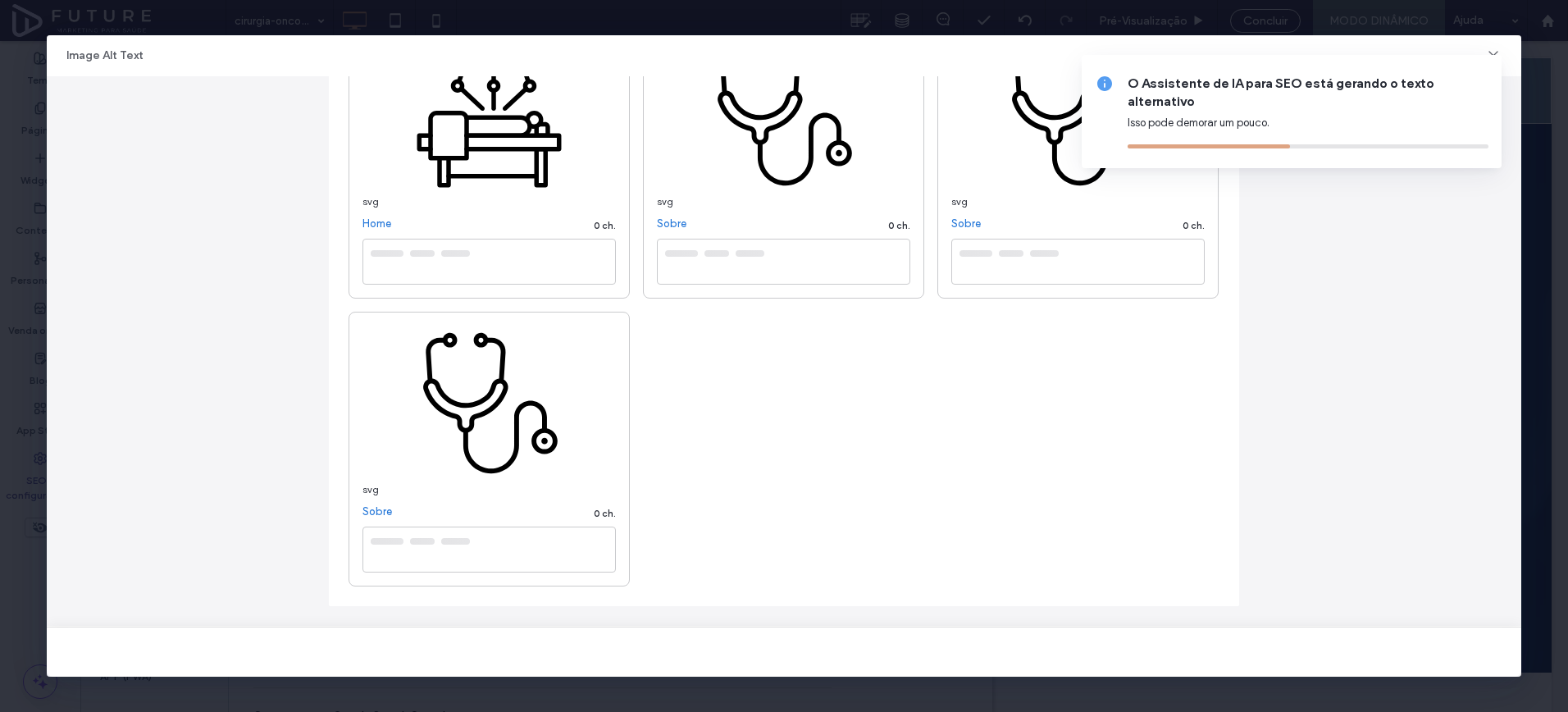
type textarea "**********"
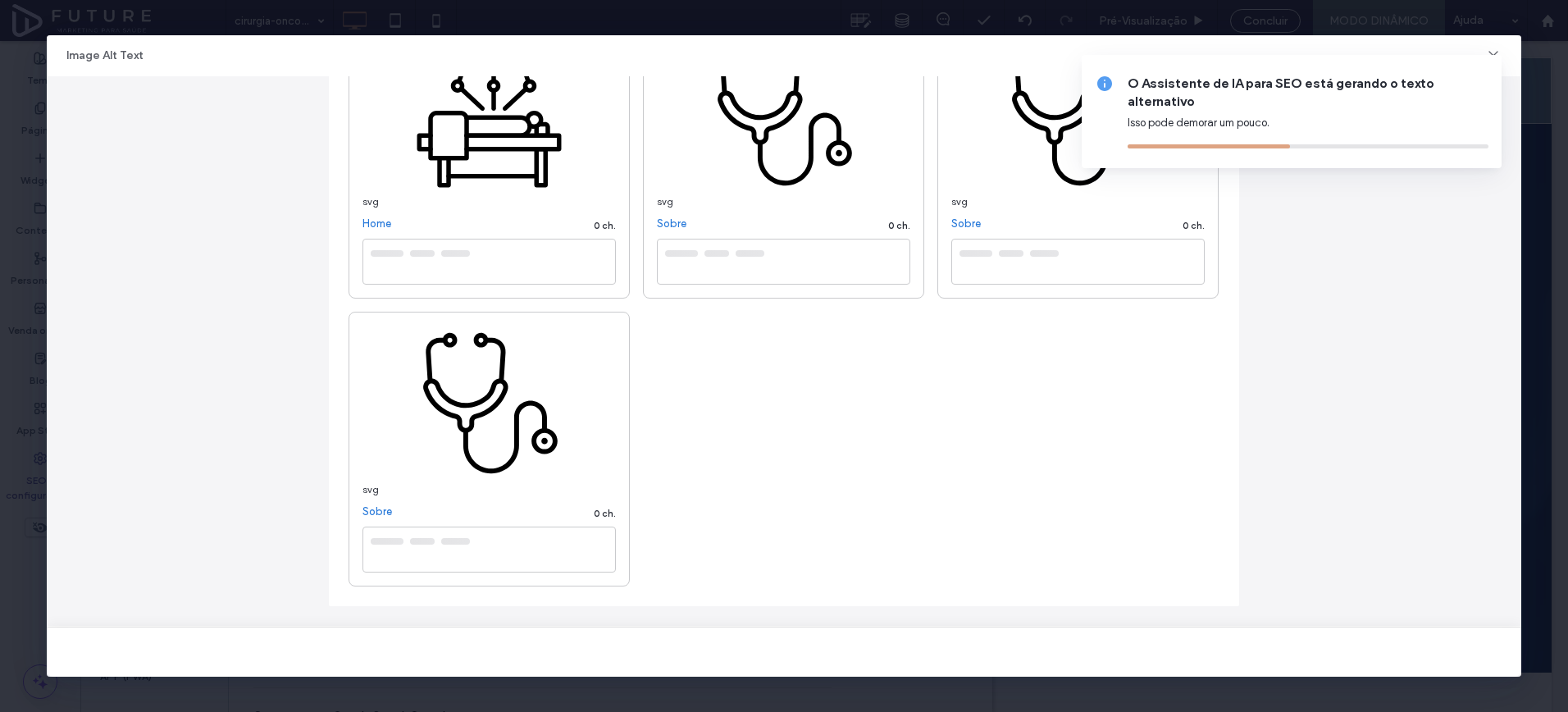
type textarea "**********"
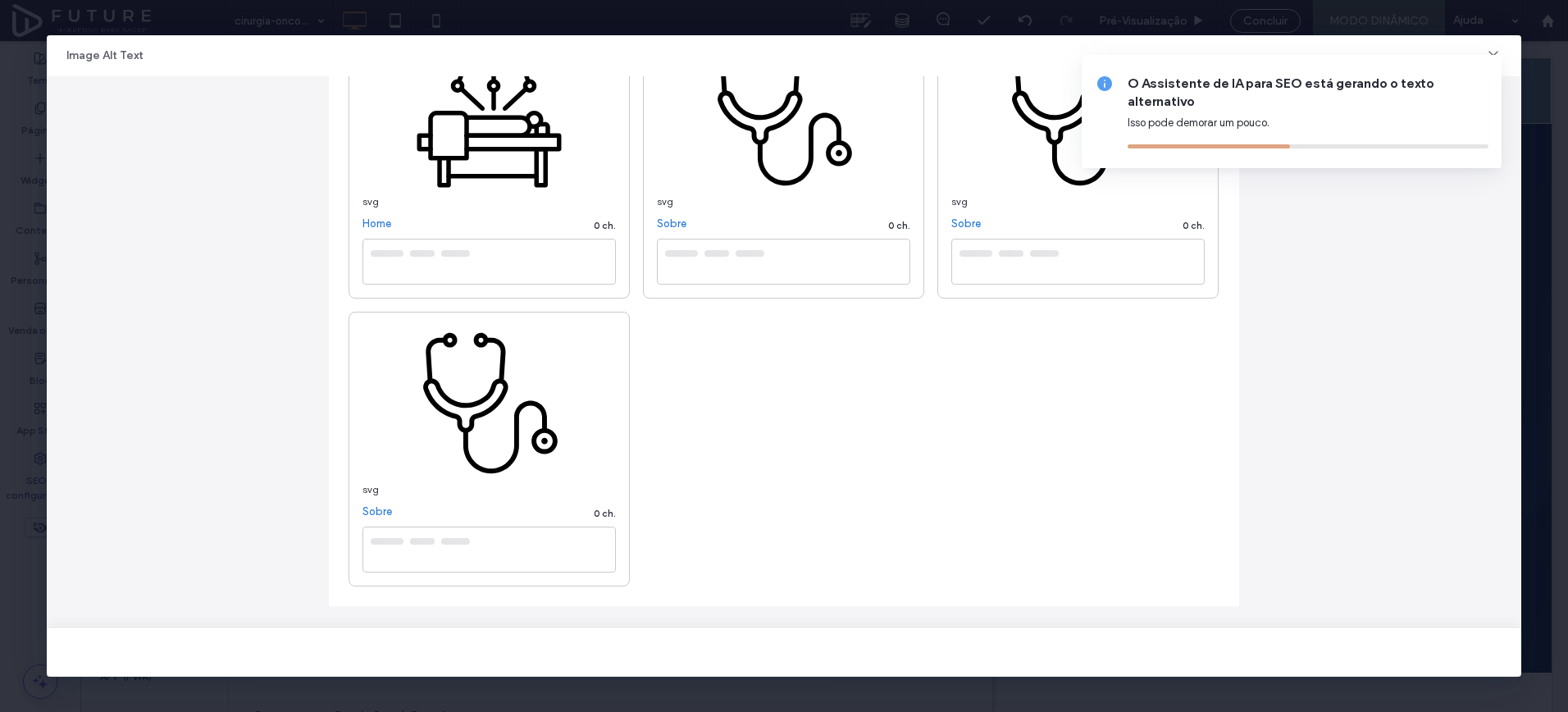
type textarea "**********"
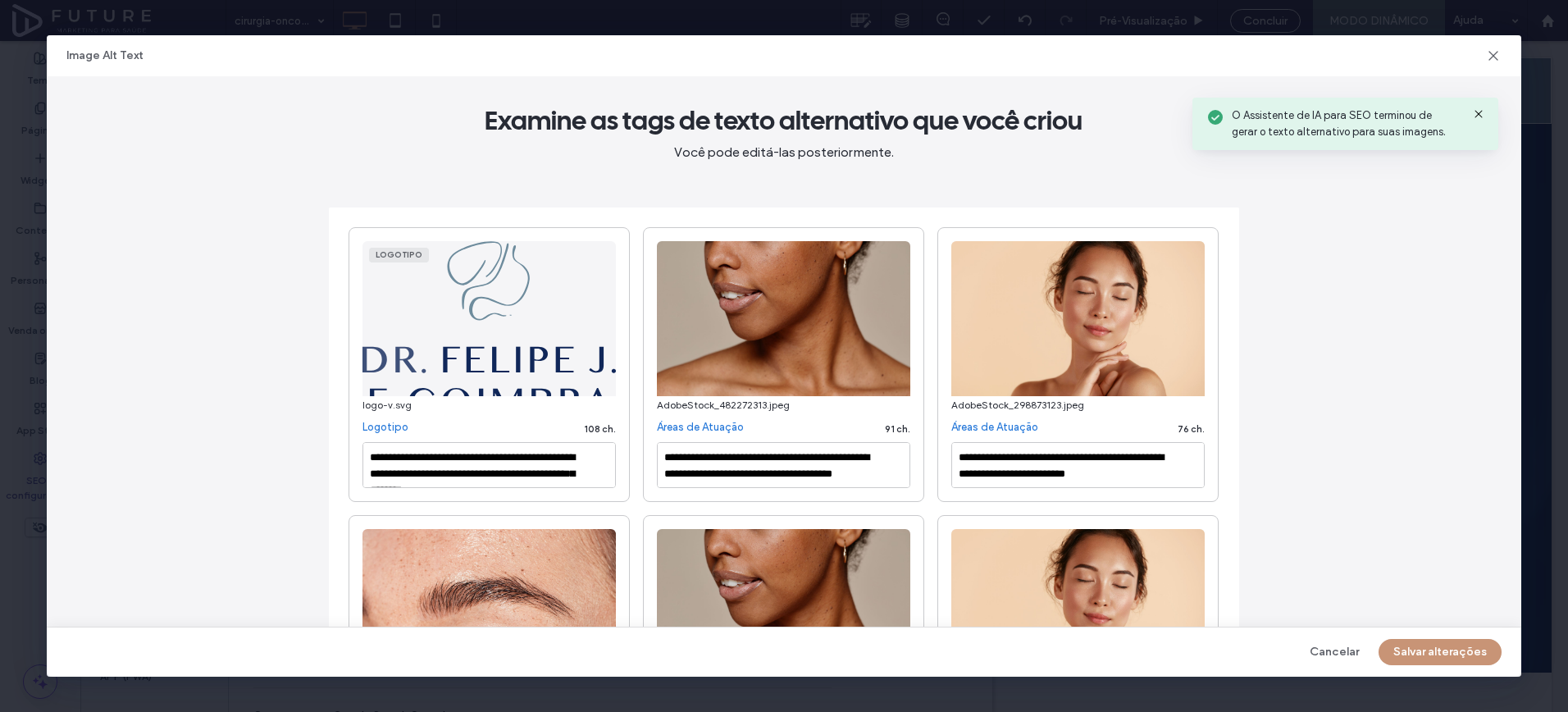
click at [1486, 647] on button "Salvar alterações" at bounding box center [1441, 652] width 123 height 27
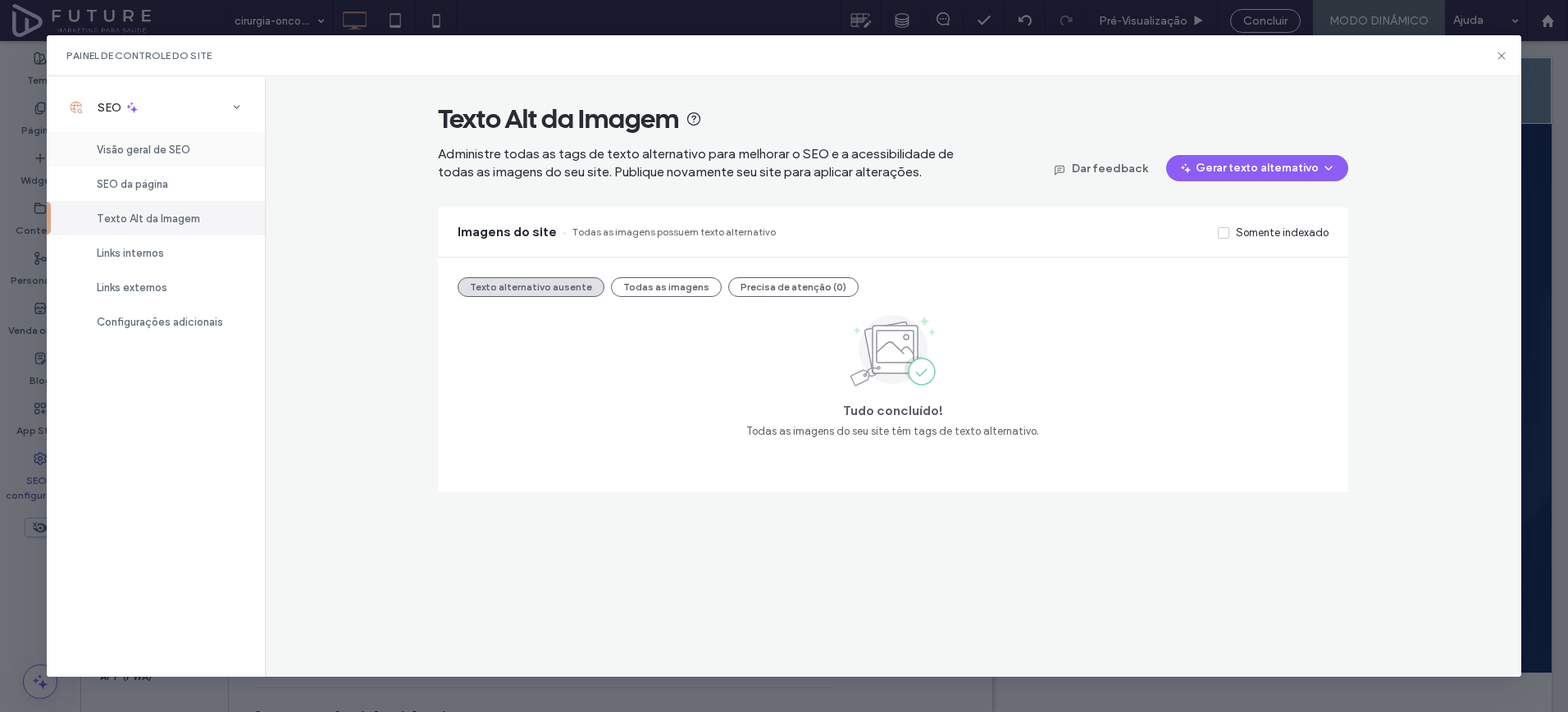
click at [178, 142] on div "Visão geral de SEO" at bounding box center [156, 149] width 218 height 35
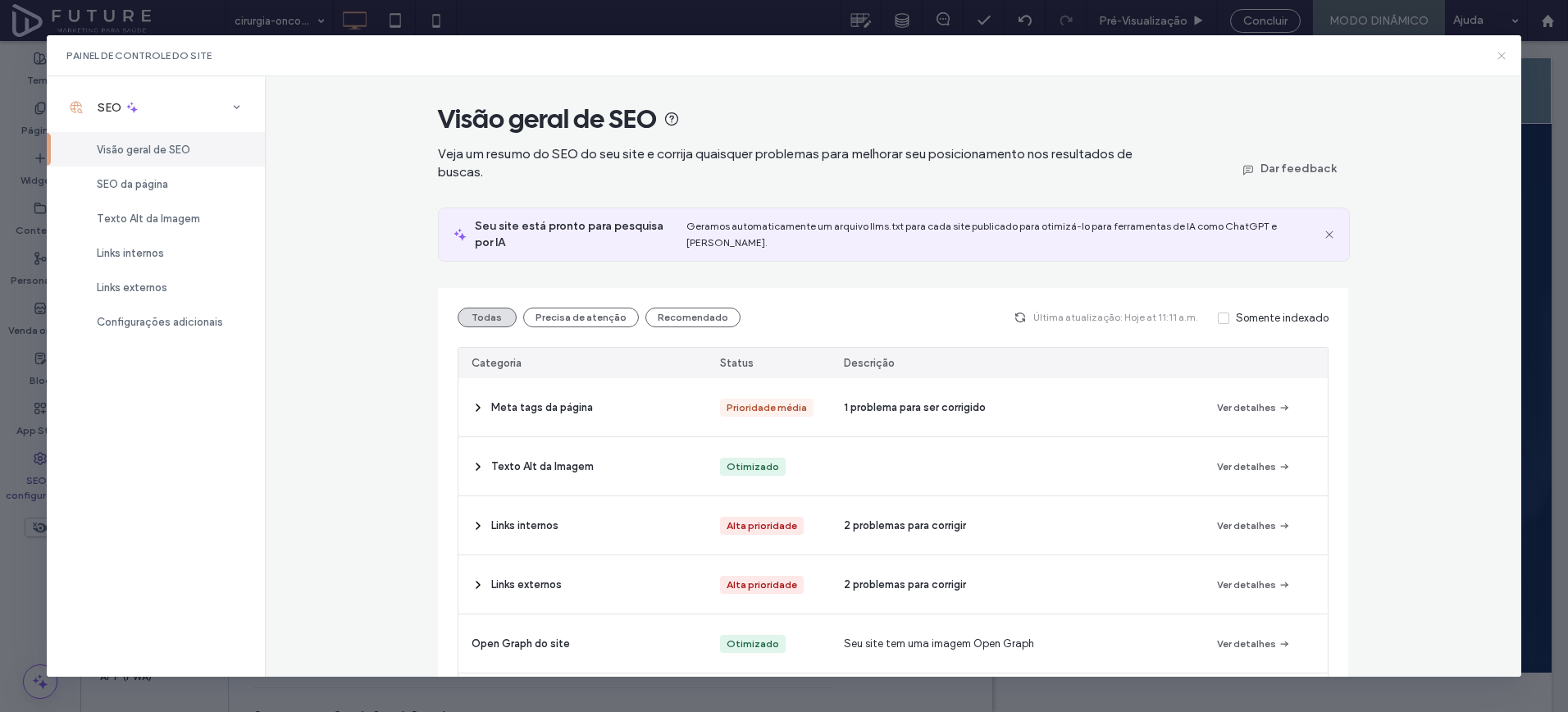
click at [1497, 54] on icon at bounding box center [1502, 56] width 13 height 13
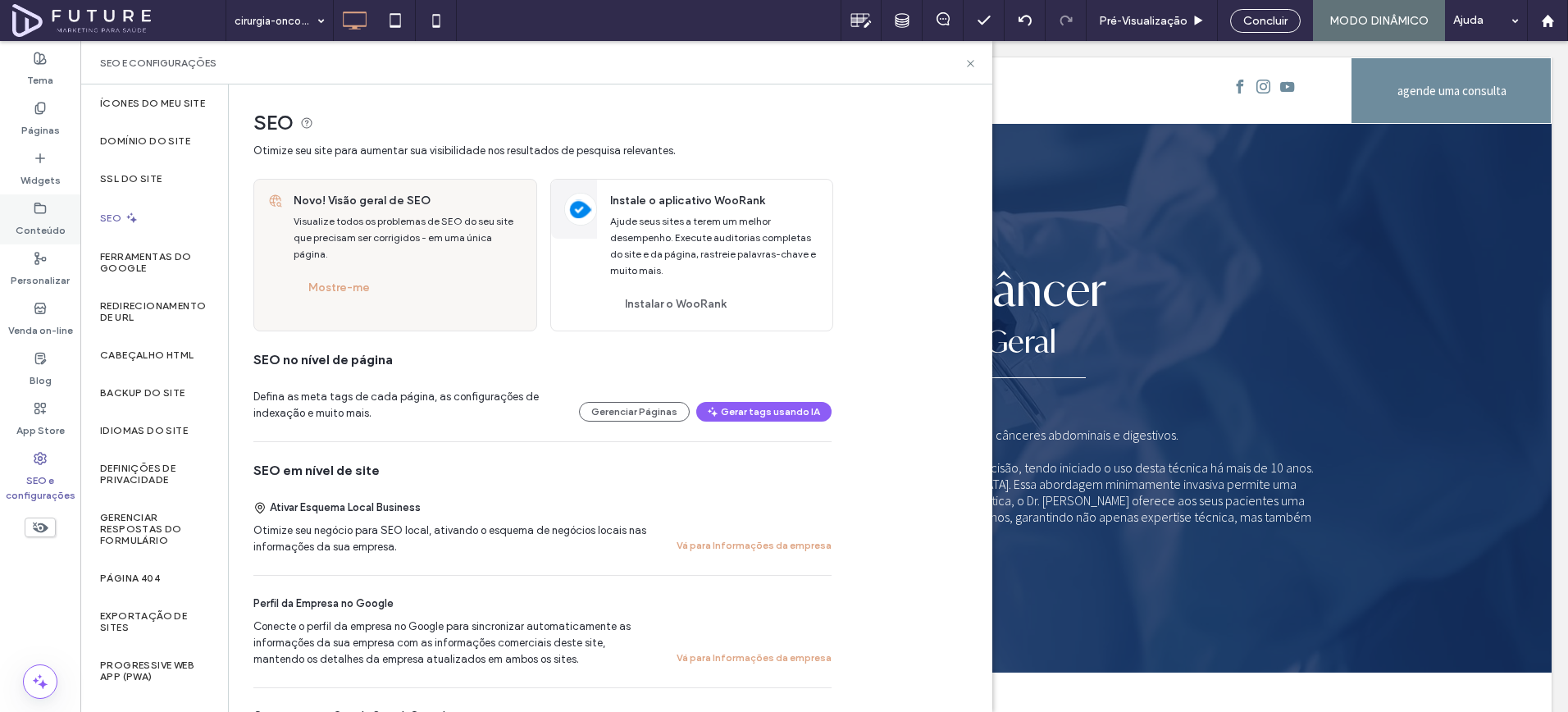
click at [55, 207] on div "Conteúdo" at bounding box center [40, 219] width 81 height 50
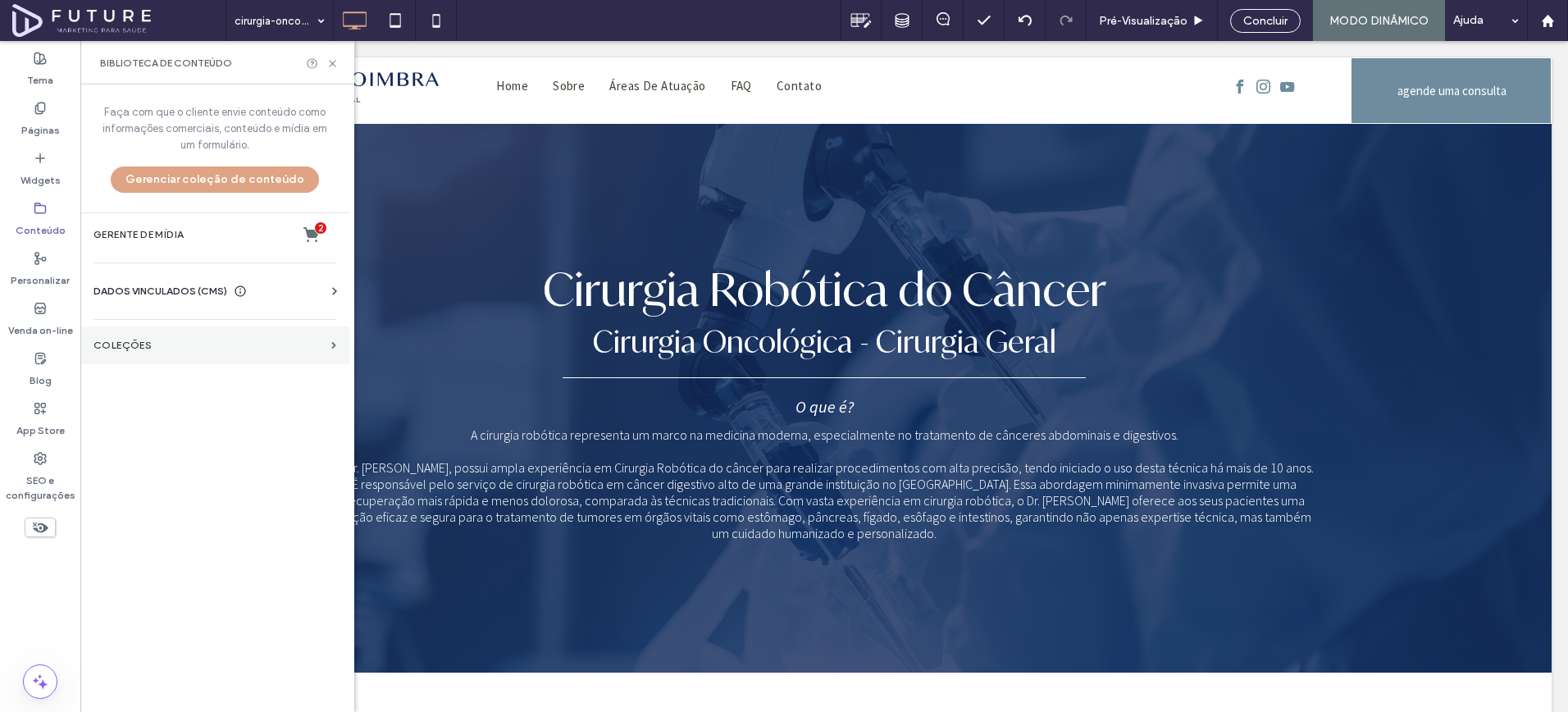
click at [153, 334] on section "COLEÇÕES" at bounding box center [215, 345] width 269 height 38
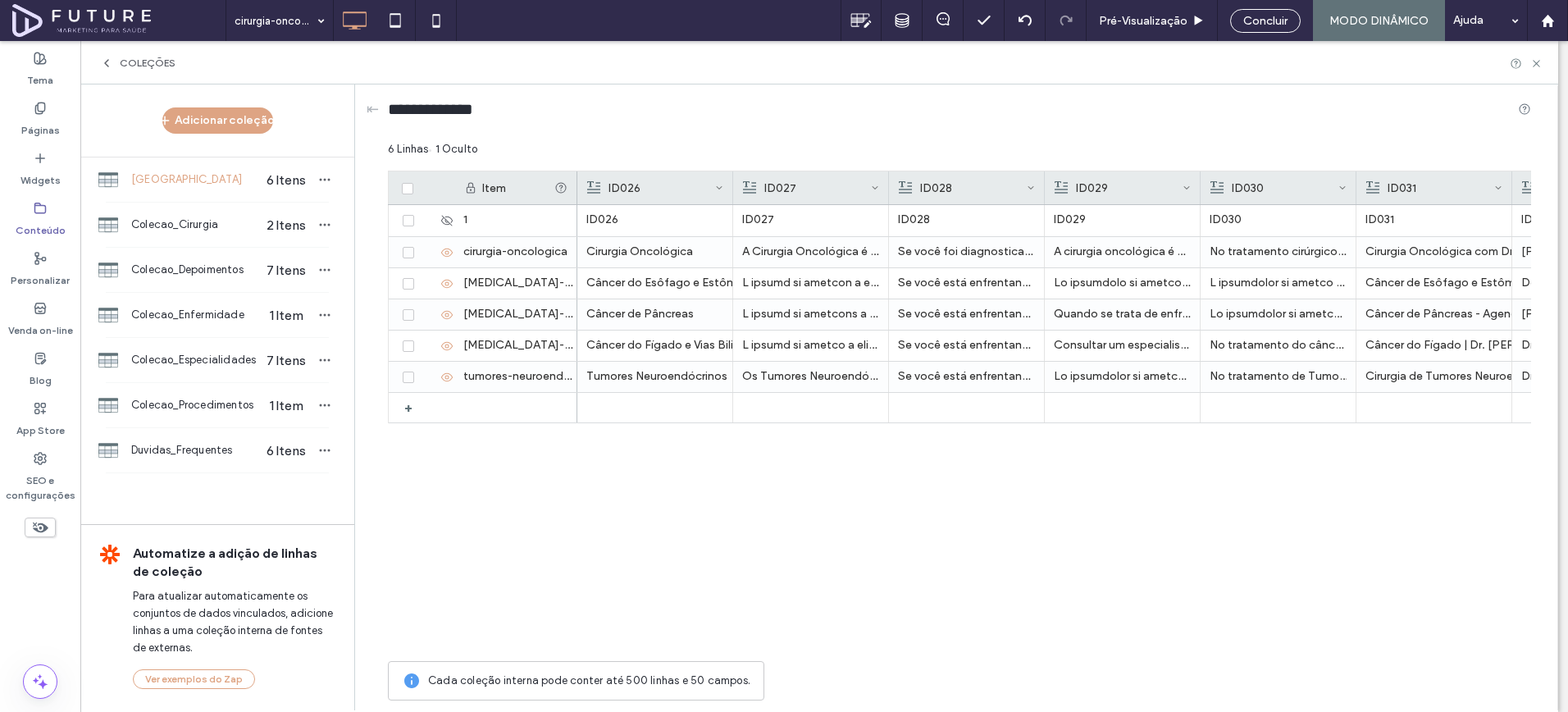
click at [104, 69] on div "COLEÇÕES" at bounding box center [819, 62] width 1478 height 43
click at [105, 67] on icon at bounding box center [106, 63] width 13 height 13
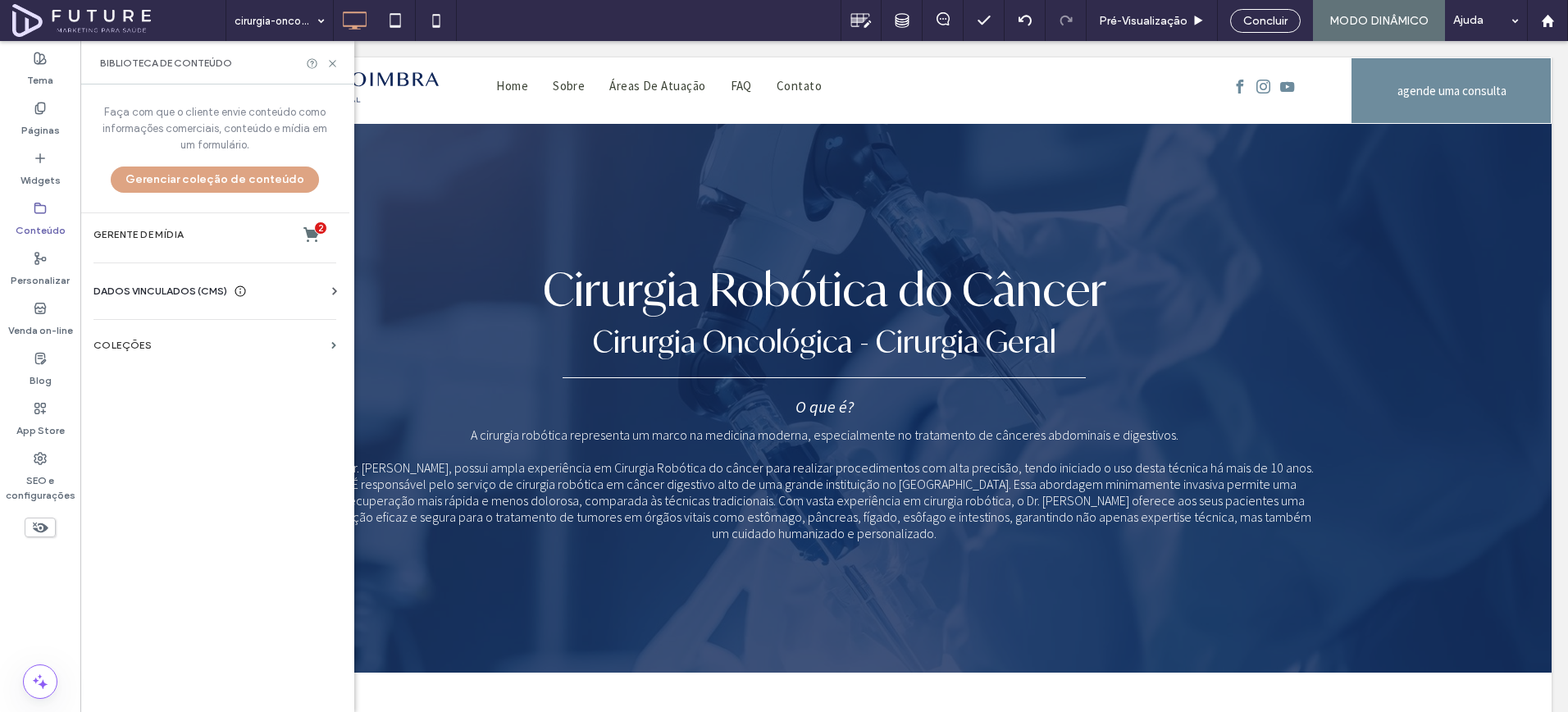
click at [178, 283] on span "DADOS VINCULADOS (CMS)" at bounding box center [160, 291] width 134 height 16
click at [209, 370] on label "Texto da empresa" at bounding box center [217, 369] width 223 height 12
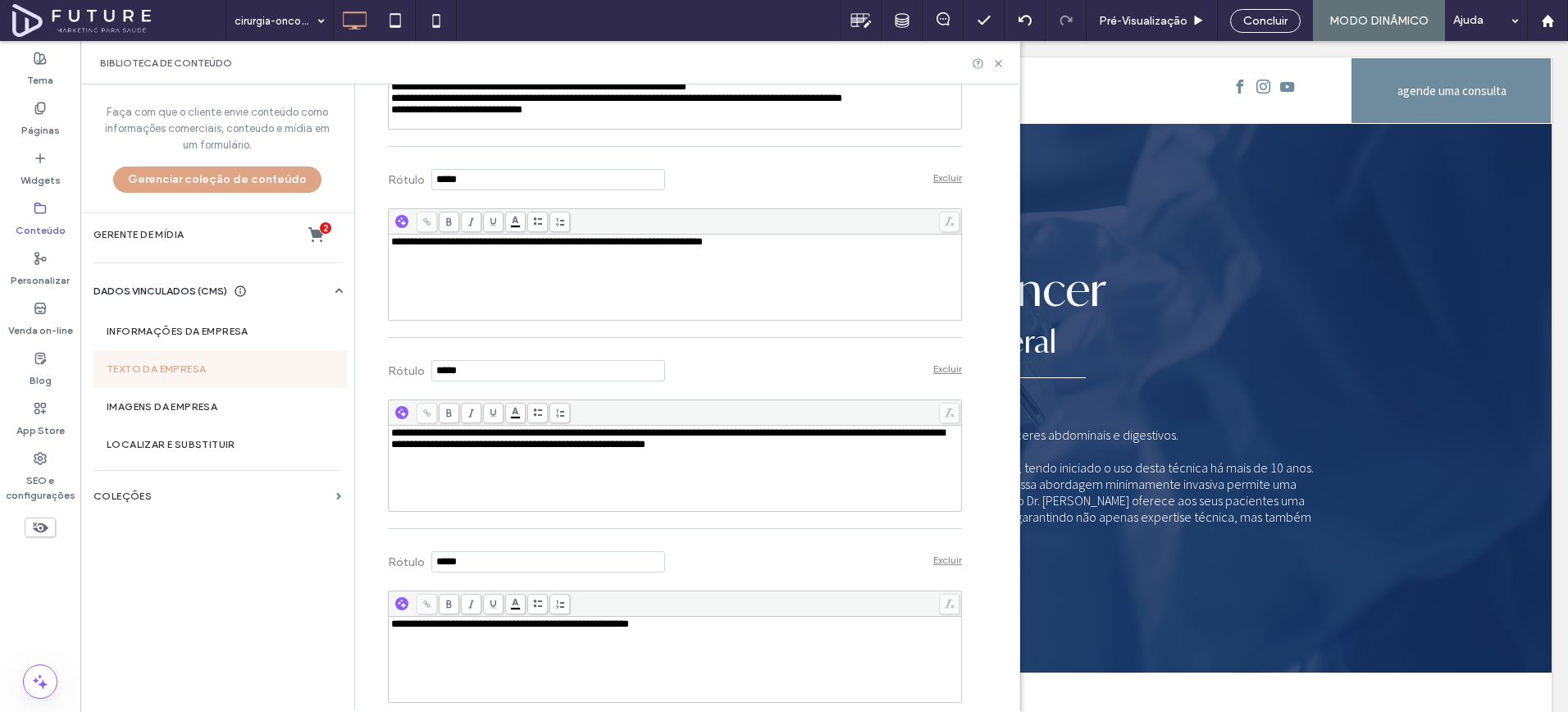
scroll to position [3544, 0]
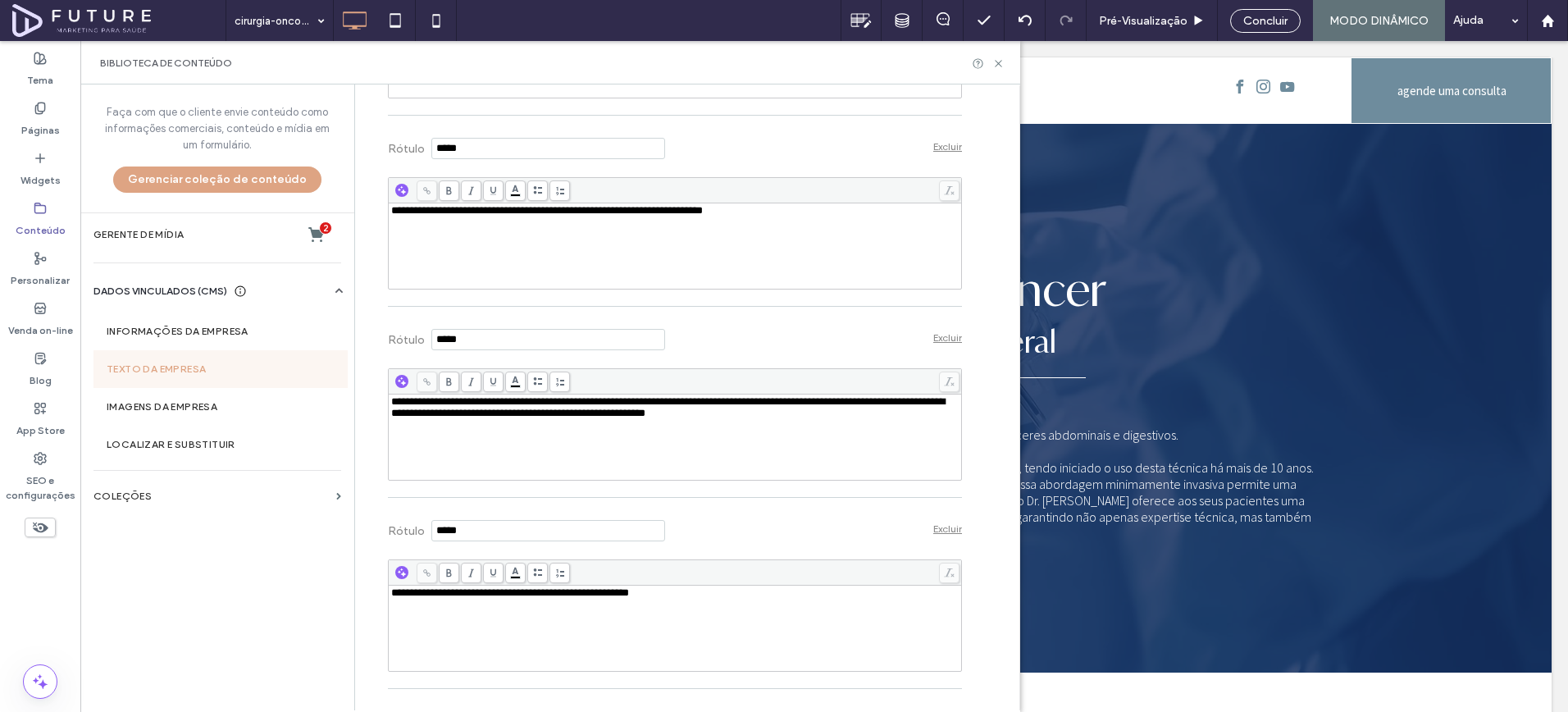
click at [542, 287] on div "**********" at bounding box center [675, 246] width 568 height 82
drag, startPoint x: 651, startPoint y: 380, endPoint x: 897, endPoint y: 385, distance: 246.1
click at [897, 216] on div "**********" at bounding box center [675, 211] width 568 height 12
click at [613, 215] on span "**********" at bounding box center [502, 211] width 222 height 11
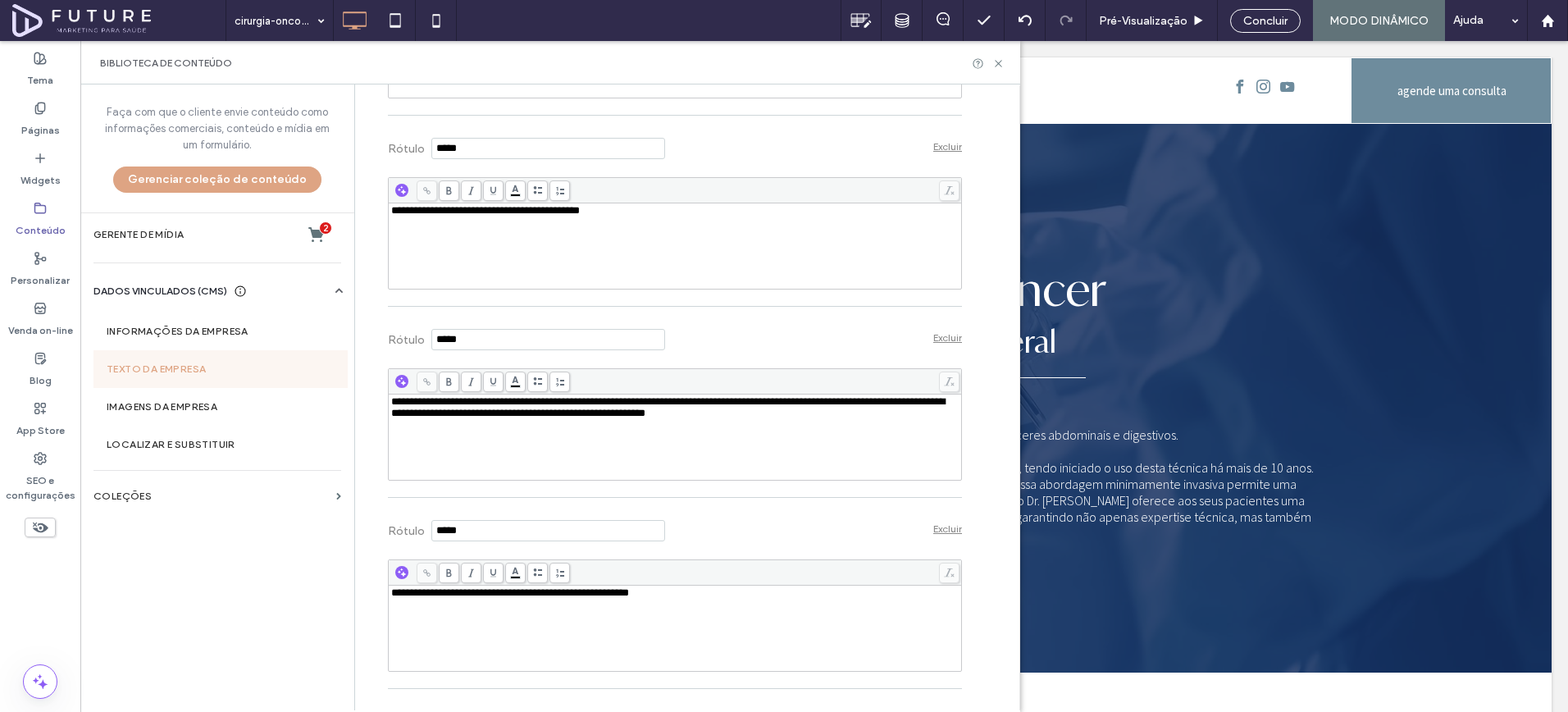
click at [649, 287] on div "**********" at bounding box center [675, 246] width 568 height 82
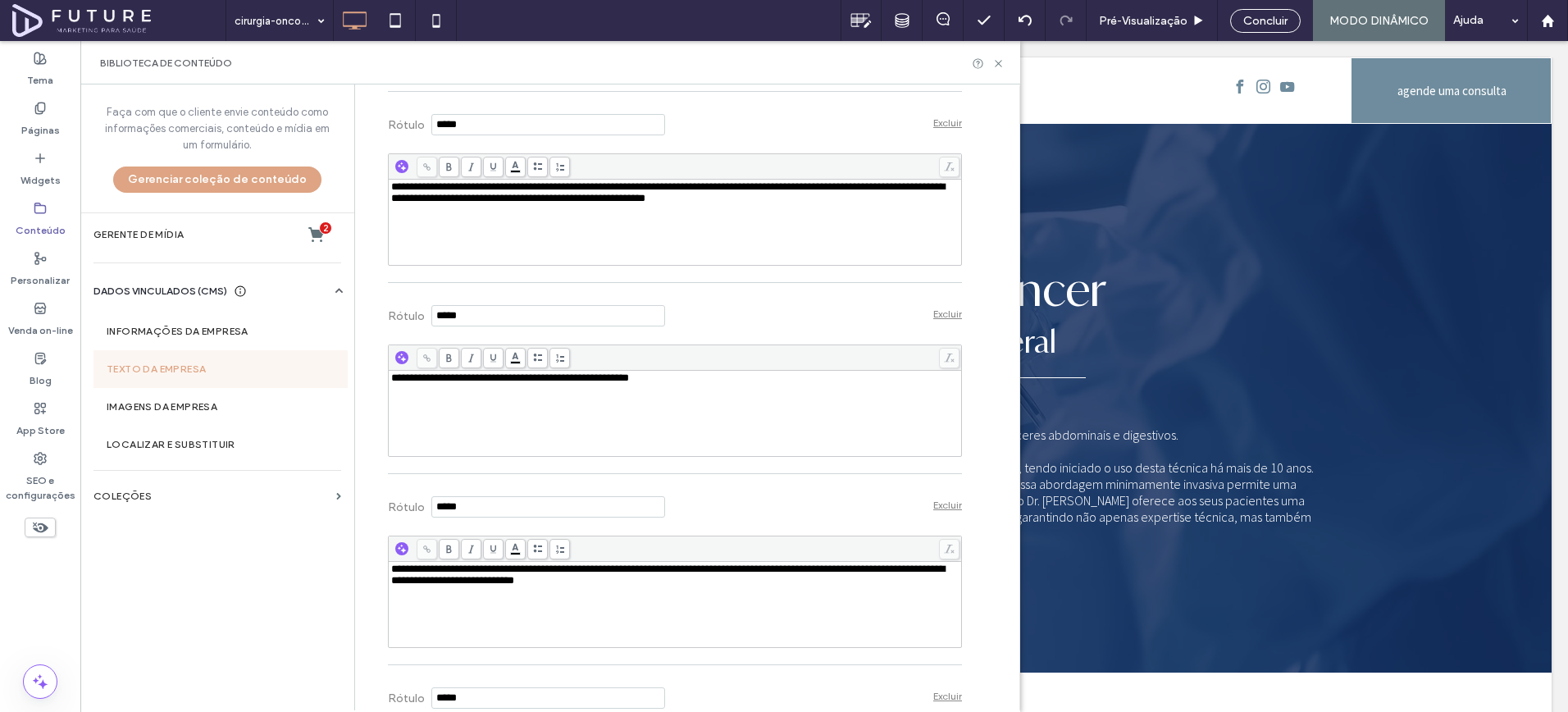
scroll to position [3766, 0]
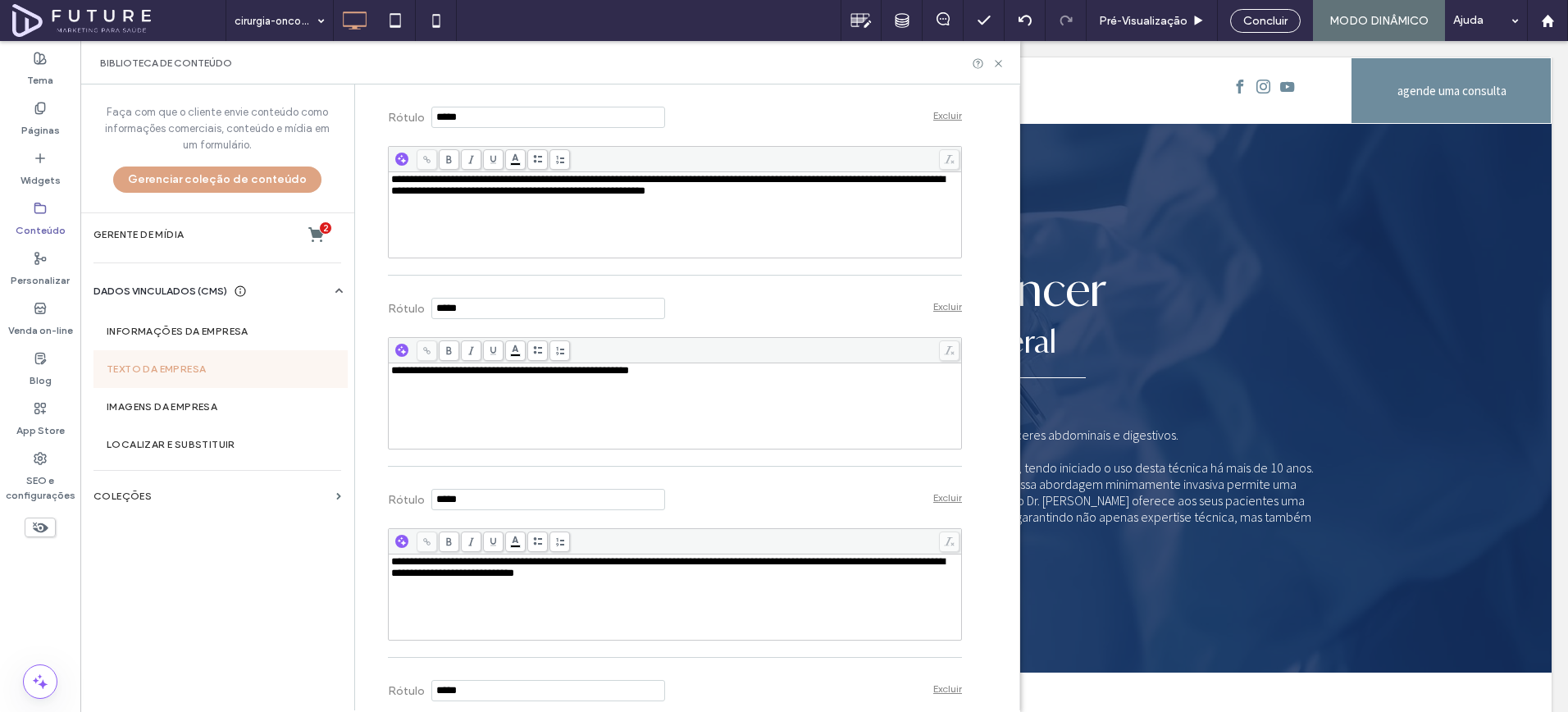
click at [645, 284] on div "**********" at bounding box center [674, 188] width 575 height 192
click at [655, 256] on div "**********" at bounding box center [675, 215] width 568 height 82
click at [769, 196] on span "**********" at bounding box center [668, 185] width 554 height 22
drag, startPoint x: 739, startPoint y: 361, endPoint x: 902, endPoint y: 365, distance: 163.0
click at [902, 197] on div "**********" at bounding box center [675, 185] width 568 height 23
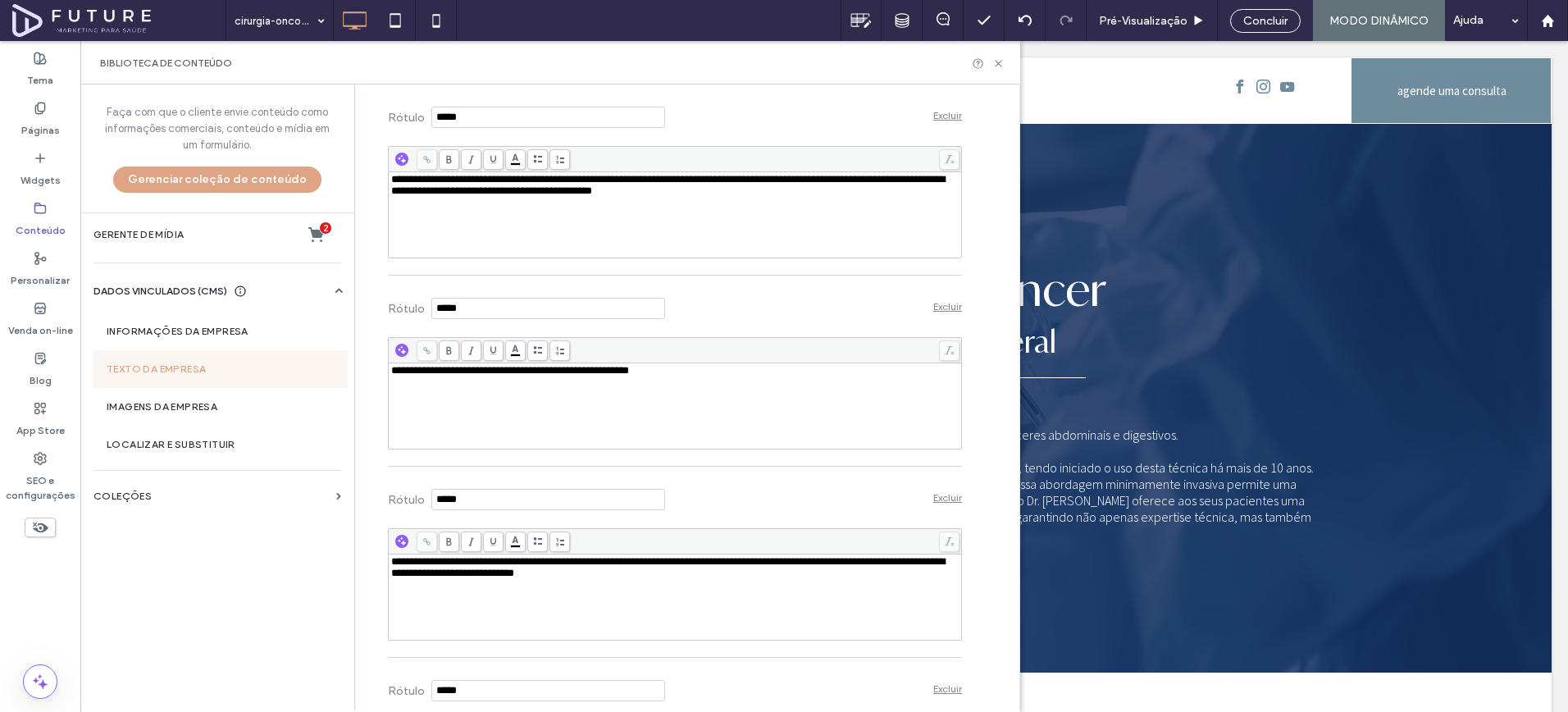
click at [848, 256] on div "**********" at bounding box center [675, 215] width 568 height 82
click at [435, 196] on span "**********" at bounding box center [668, 185] width 554 height 22
click at [395, 196] on span "**********" at bounding box center [668, 185] width 554 height 22
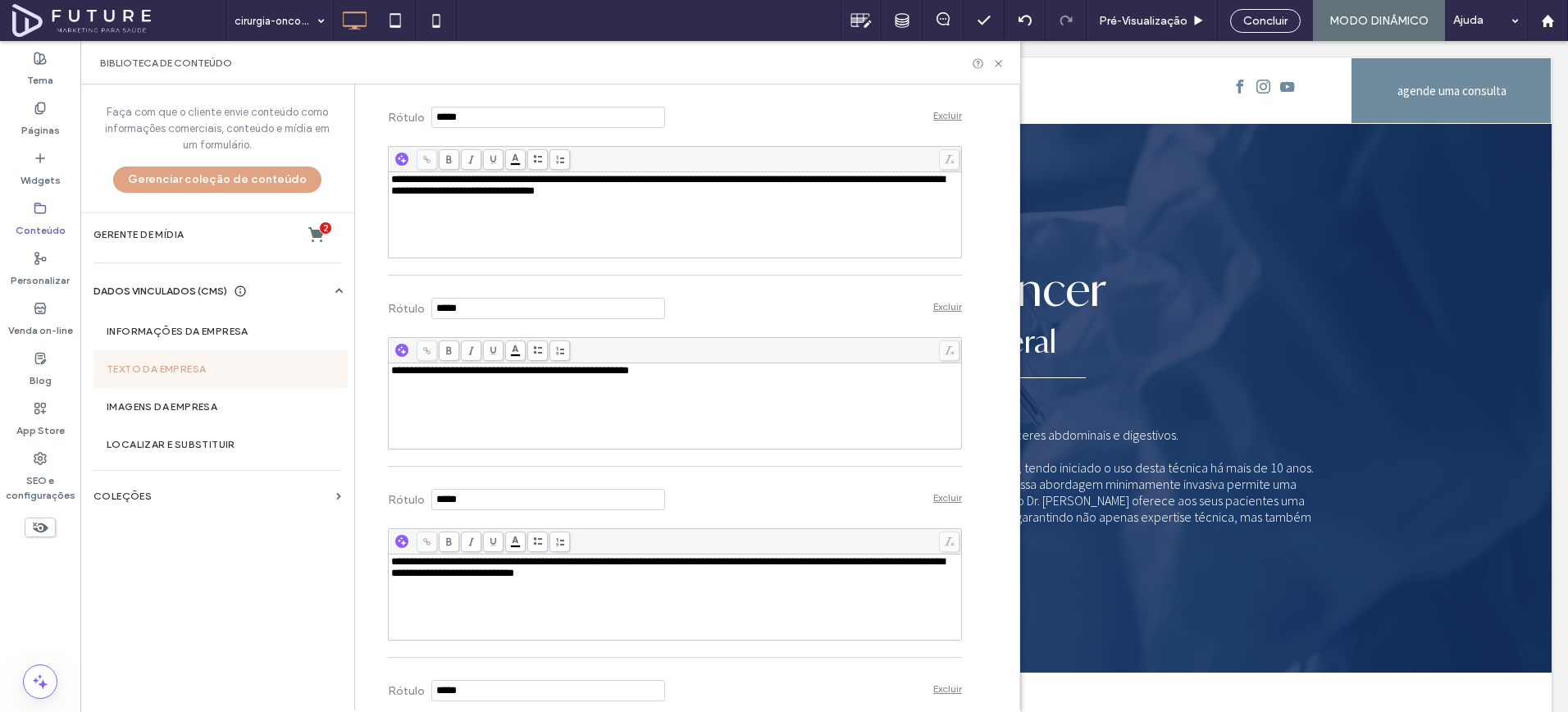
click at [531, 256] on div "**********" at bounding box center [675, 215] width 568 height 82
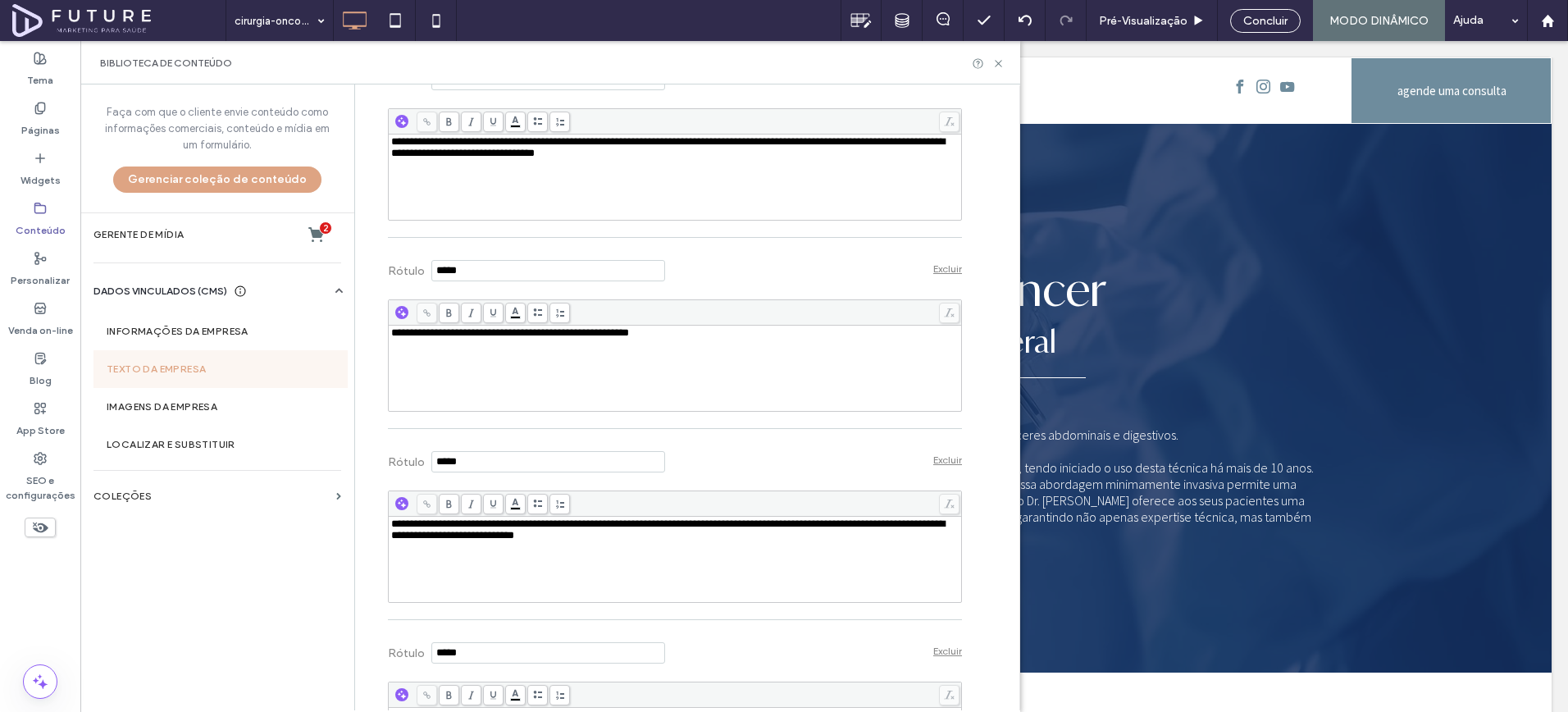
scroll to position [3936, 0]
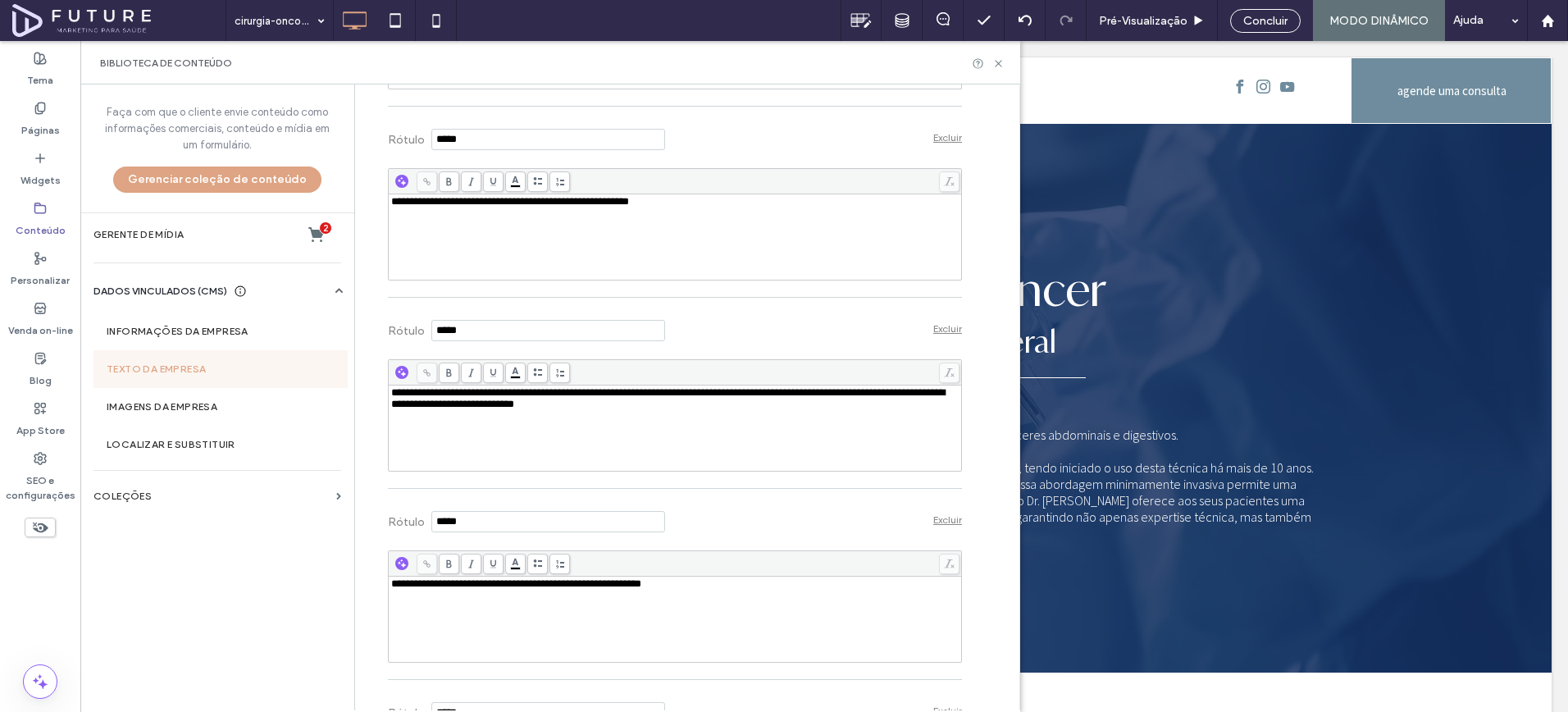
click at [528, 278] on div "**********" at bounding box center [675, 237] width 568 height 82
click at [690, 27] on span "**********" at bounding box center [668, 16] width 554 height 22
click at [707, 87] on div "**********" at bounding box center [675, 46] width 568 height 82
click at [707, 278] on div "**********" at bounding box center [675, 237] width 568 height 82
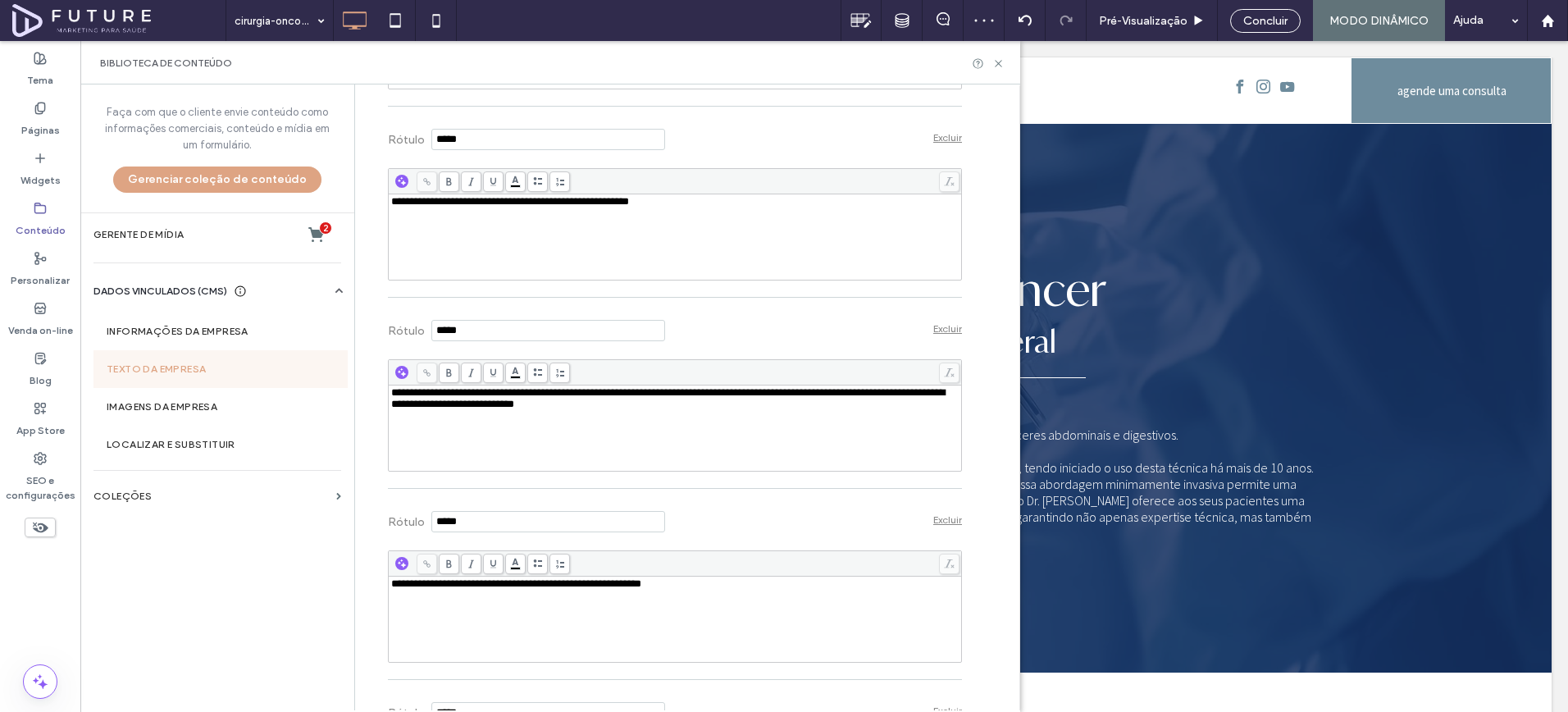
click at [488, 207] on span "**********" at bounding box center [510, 202] width 238 height 11
click at [565, 278] on div "**********" at bounding box center [675, 237] width 568 height 82
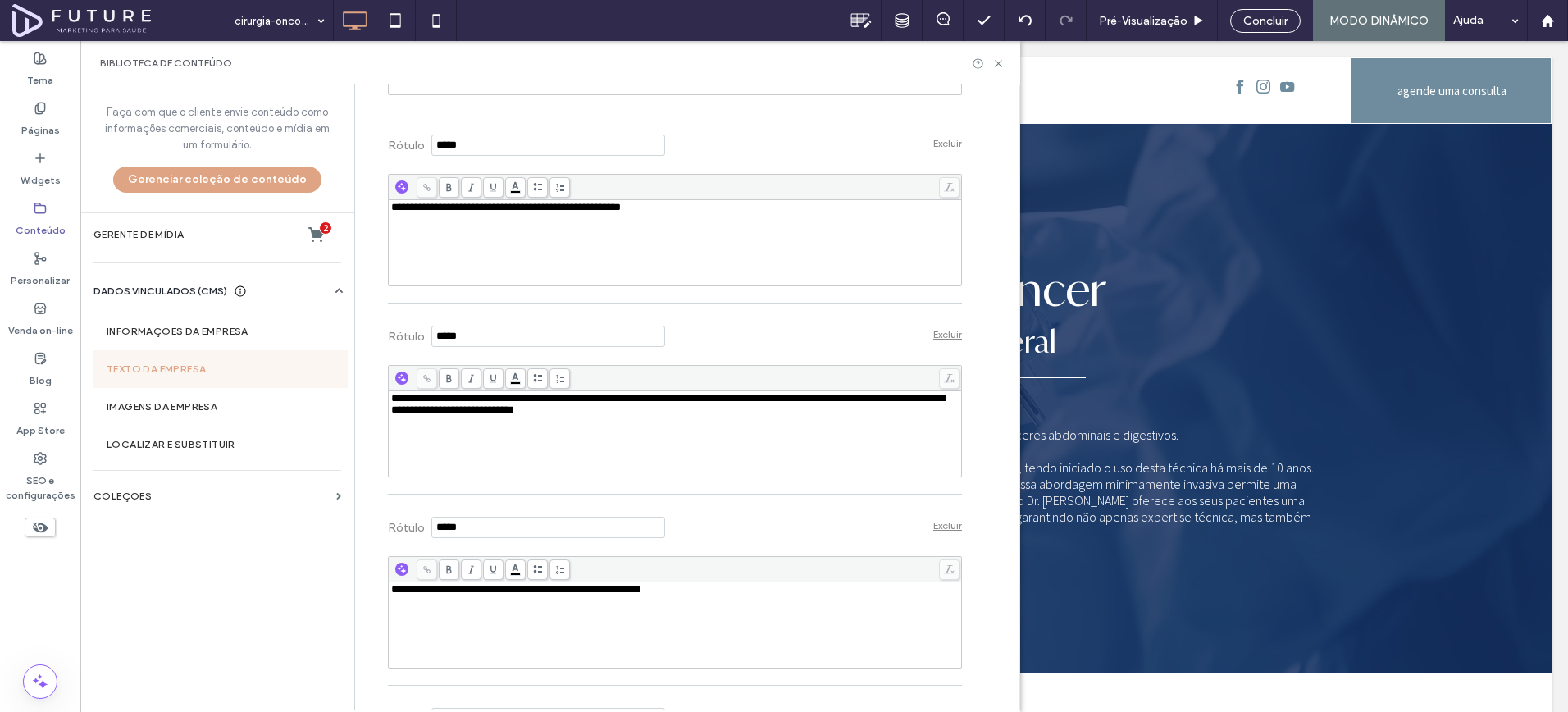
scroll to position [3916, 0]
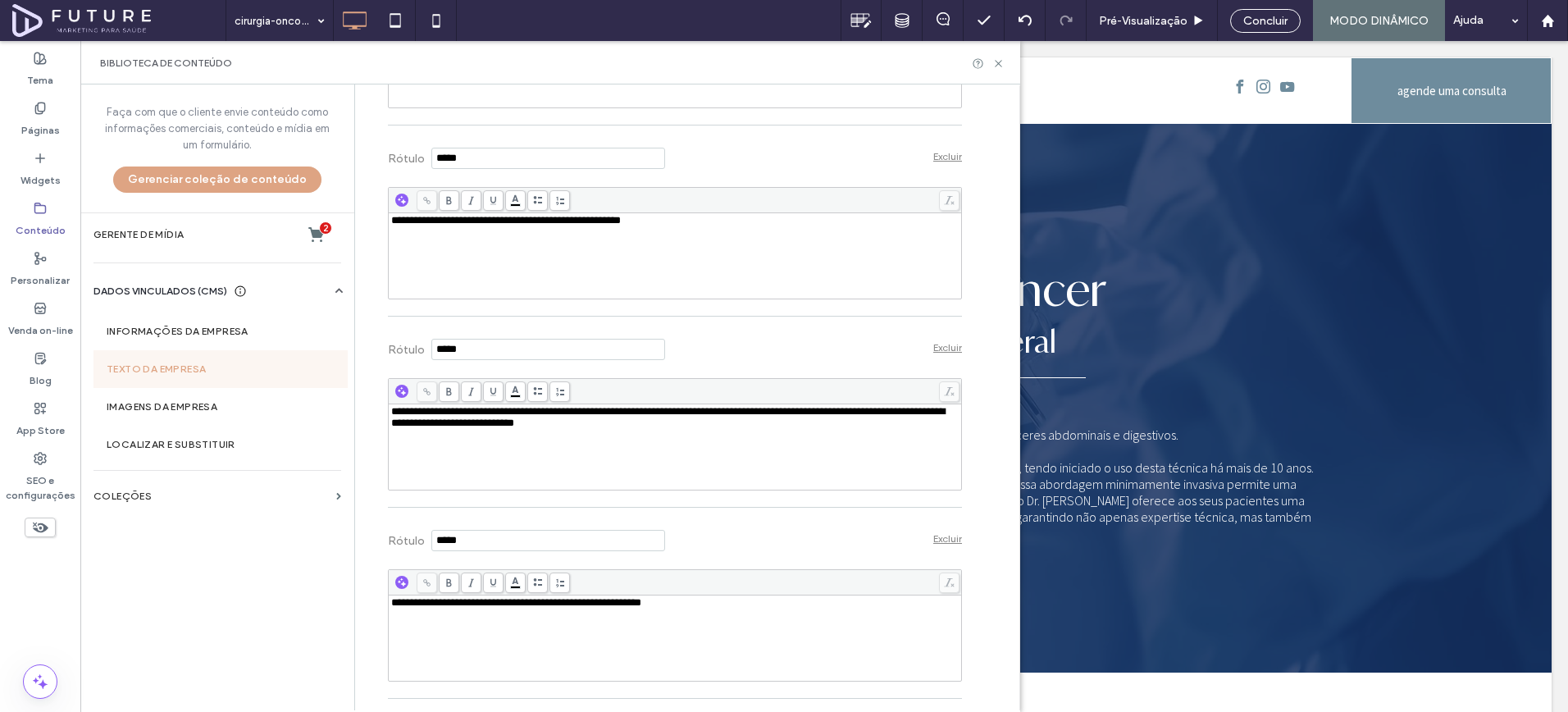
click at [621, 225] on span "**********" at bounding box center [506, 221] width 230 height 11
click at [688, 297] on div "**********" at bounding box center [675, 257] width 568 height 82
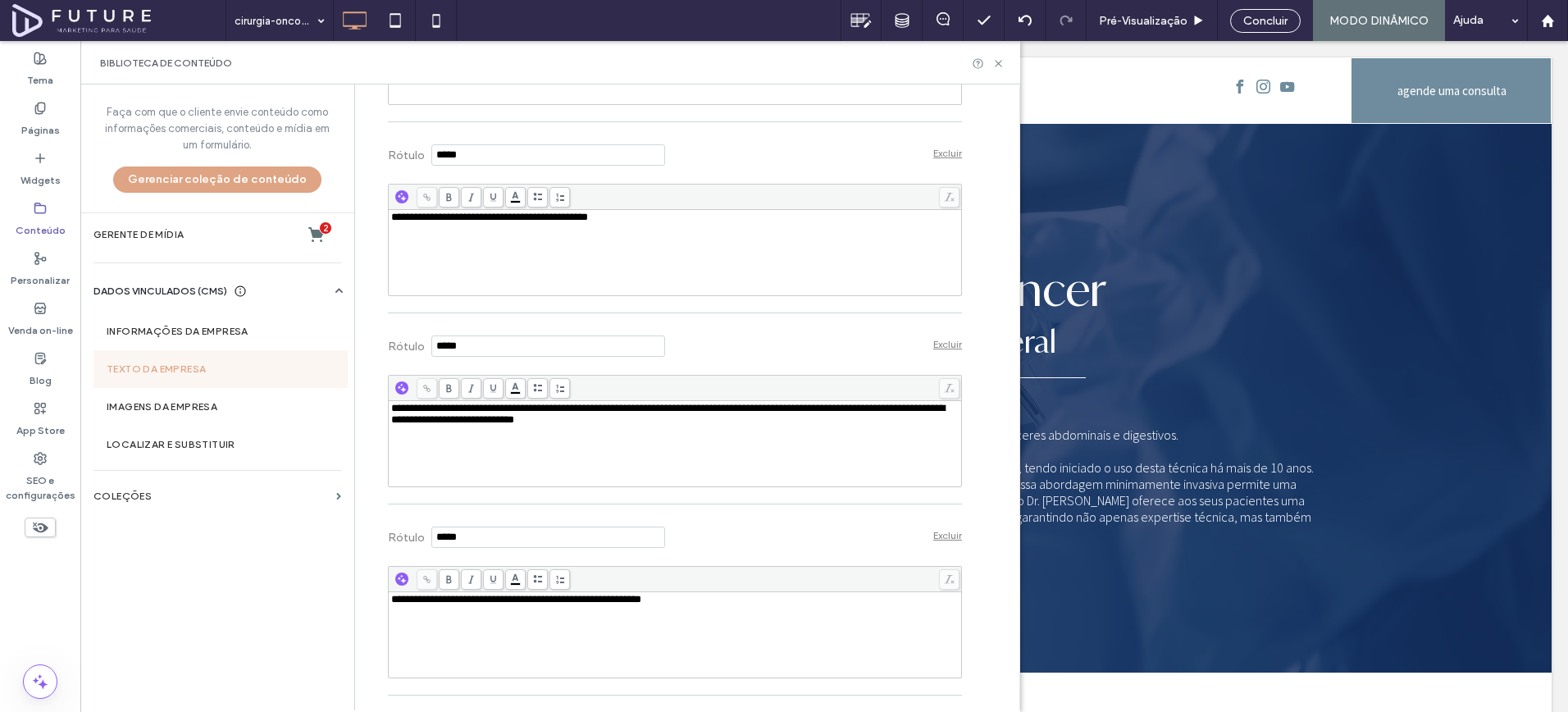
click at [421, 223] on span "**********" at bounding box center [489, 217] width 197 height 11
click at [464, 293] on div "**********" at bounding box center [675, 253] width 568 height 82
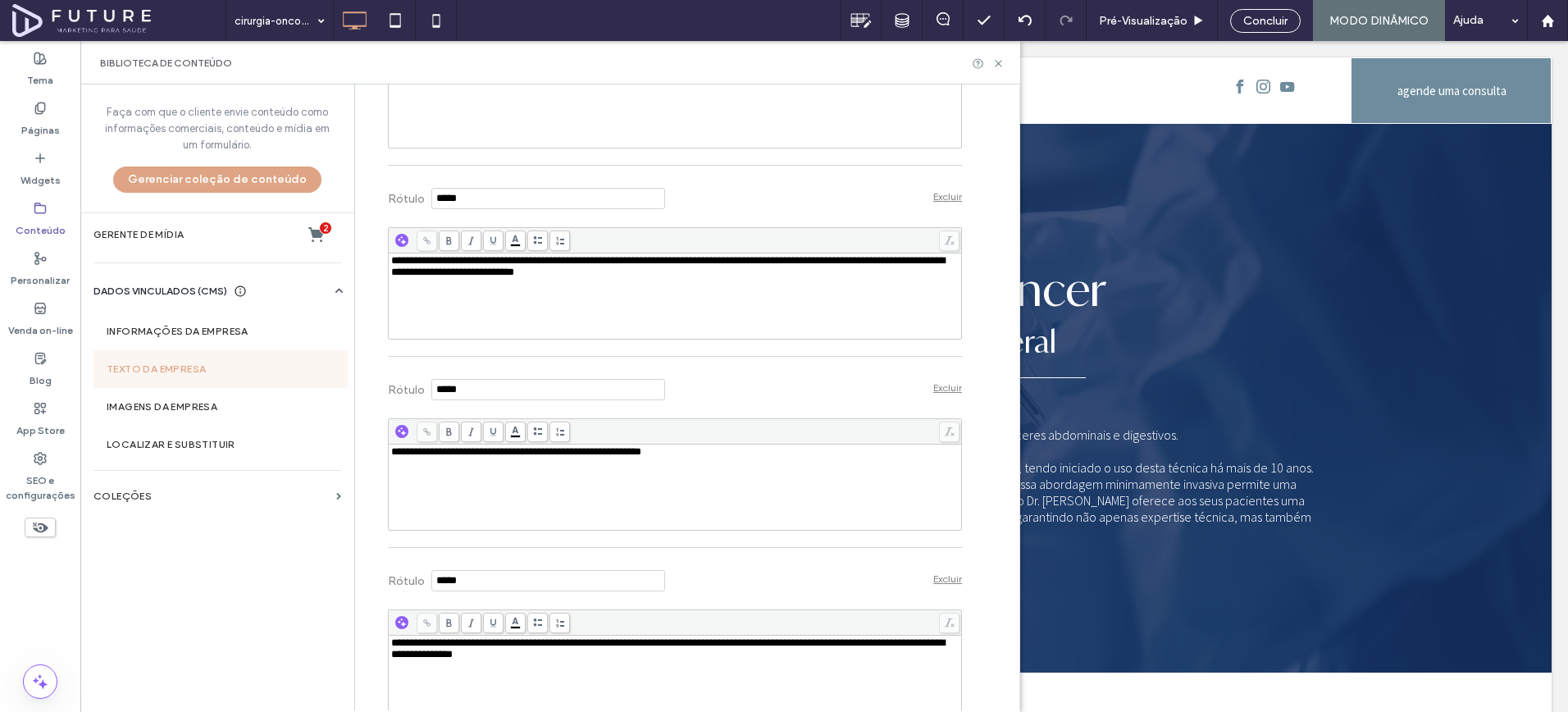
click at [497, 278] on span "**********" at bounding box center [668, 266] width 554 height 22
drag, startPoint x: 598, startPoint y: 440, endPoint x: 776, endPoint y: 453, distance: 178.5
click at [776, 337] on div "**********" at bounding box center [675, 296] width 568 height 82
click at [760, 337] on div "**********" at bounding box center [675, 296] width 568 height 82
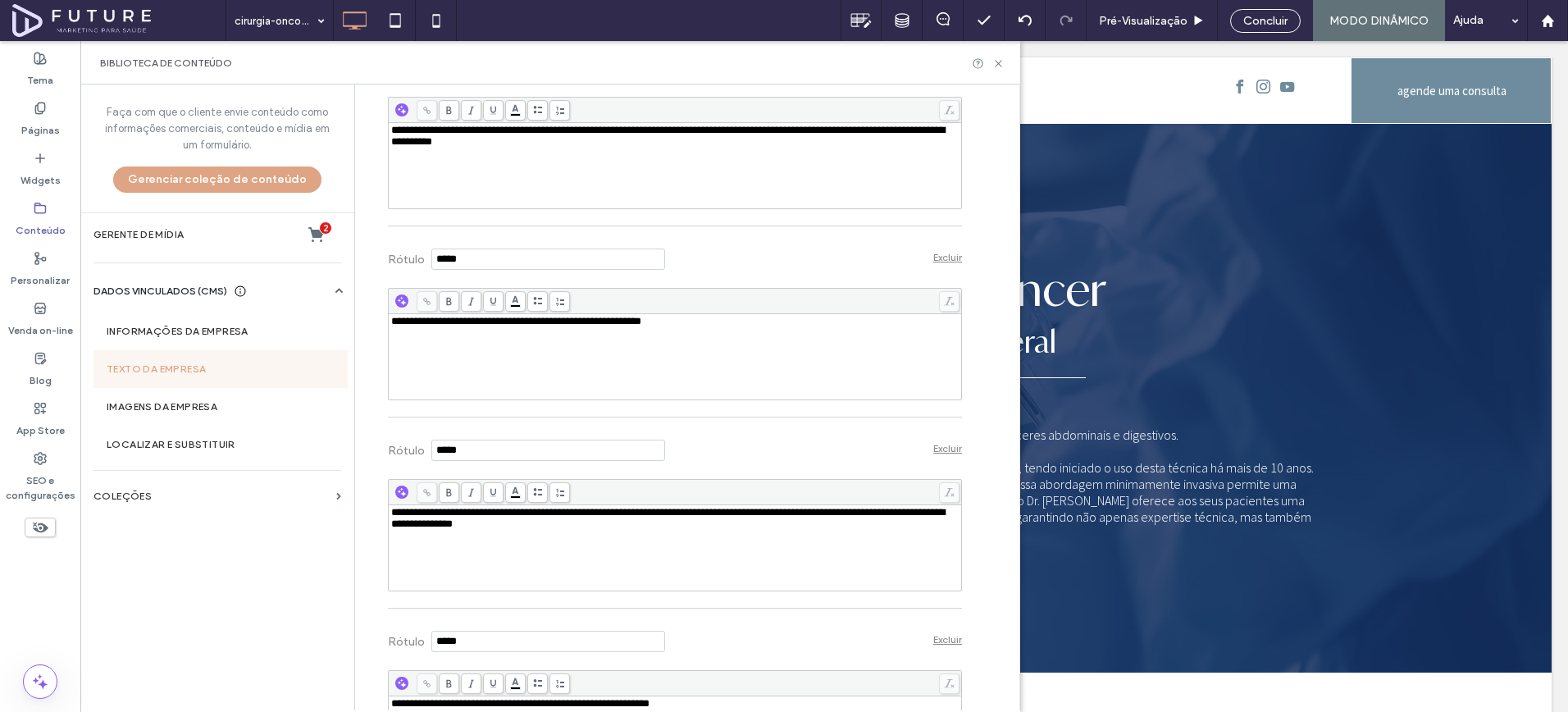
scroll to position [4208, 0]
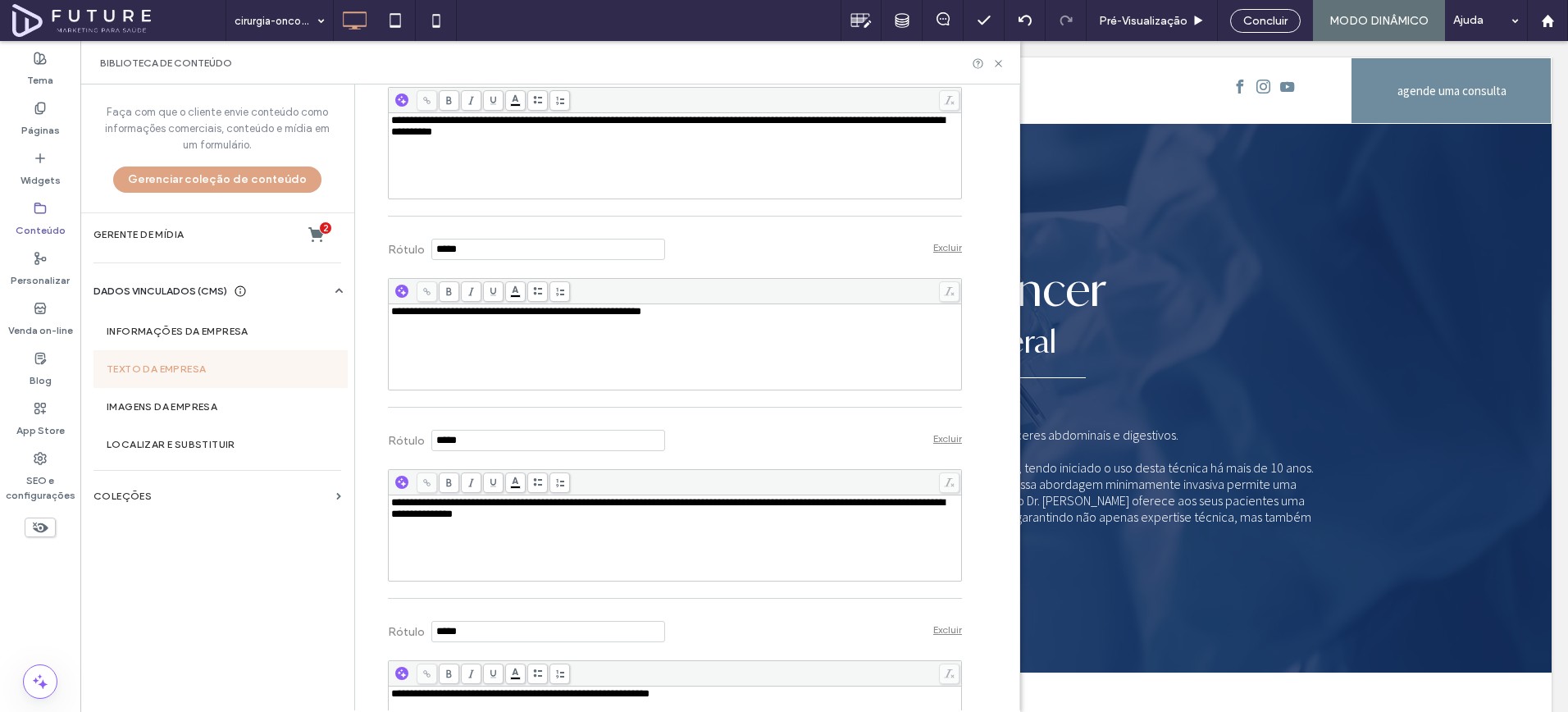
click at [609, 388] on div "**********" at bounding box center [675, 347] width 568 height 82
drag, startPoint x: 581, startPoint y: 481, endPoint x: 799, endPoint y: 476, distance: 218.1
click at [799, 317] on div "**********" at bounding box center [675, 312] width 568 height 12
click at [770, 388] on div "**********" at bounding box center [675, 347] width 568 height 82
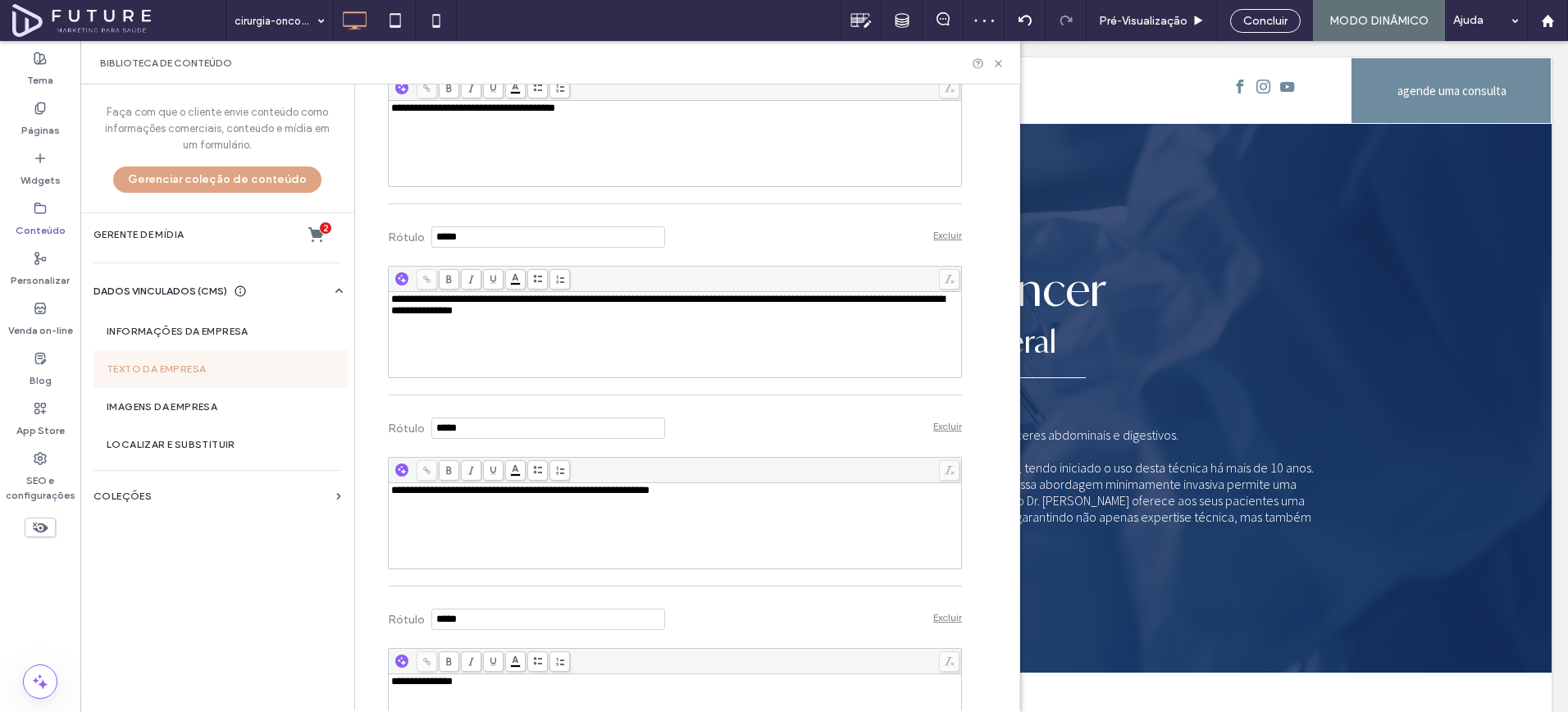
scroll to position [4420, 0]
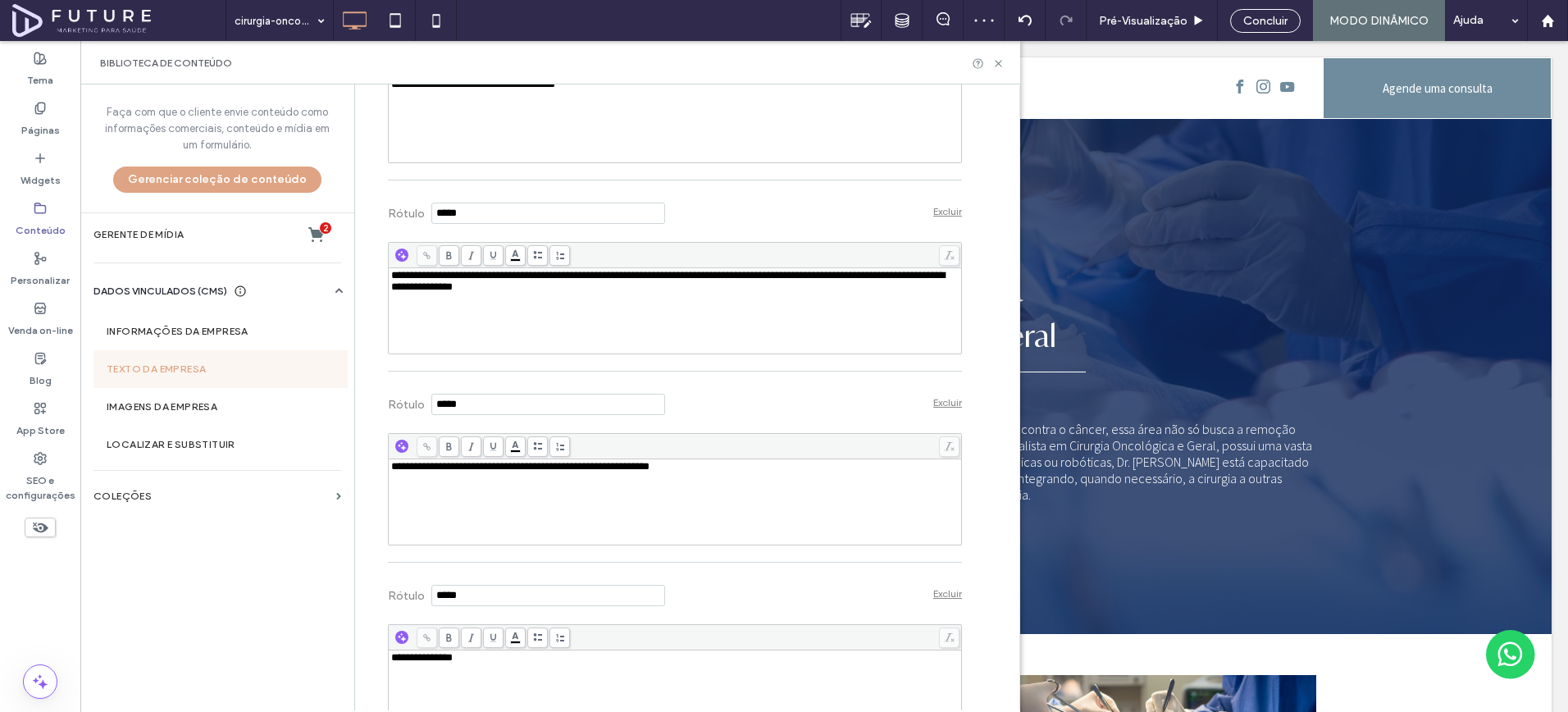
click at [746, 292] on span "**********" at bounding box center [668, 280] width 554 height 22
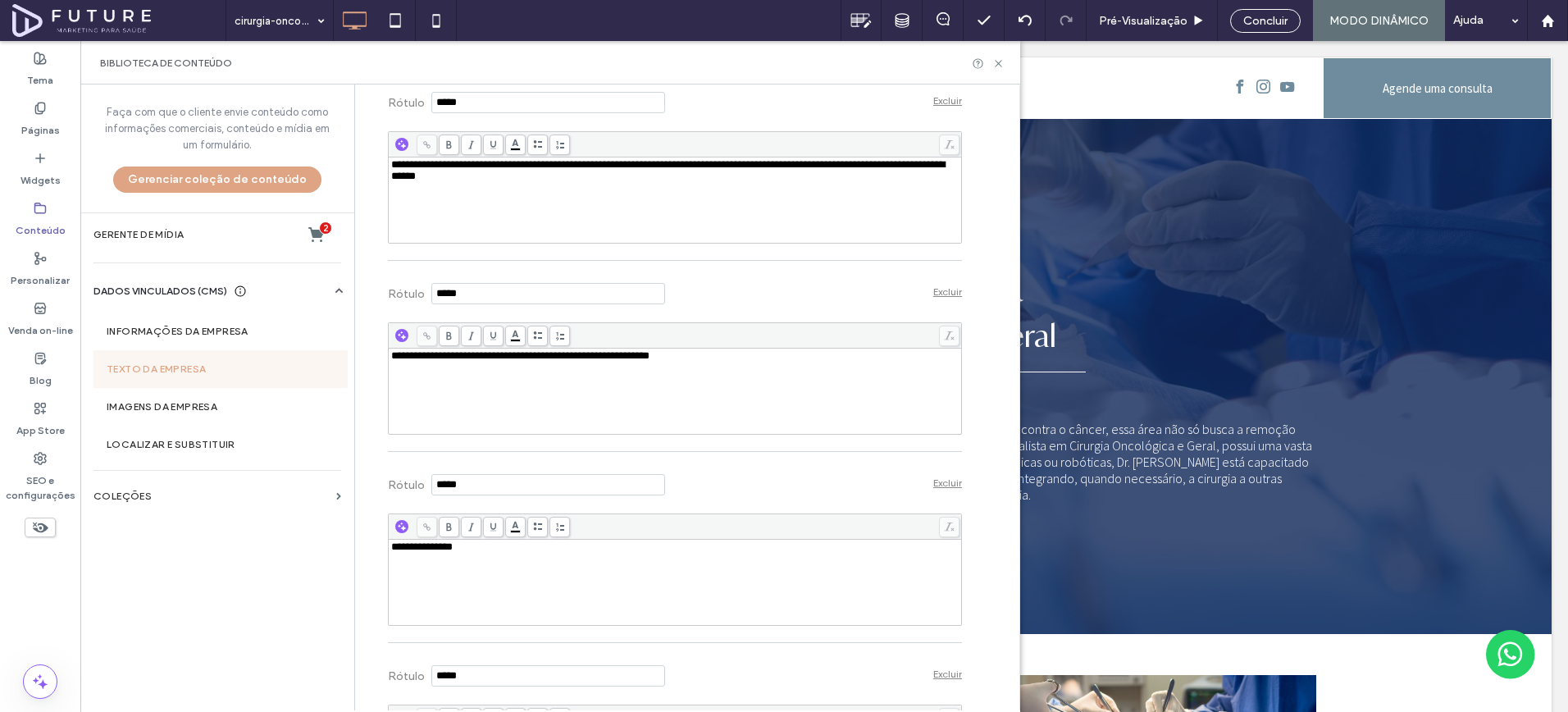
scroll to position [4705, 0]
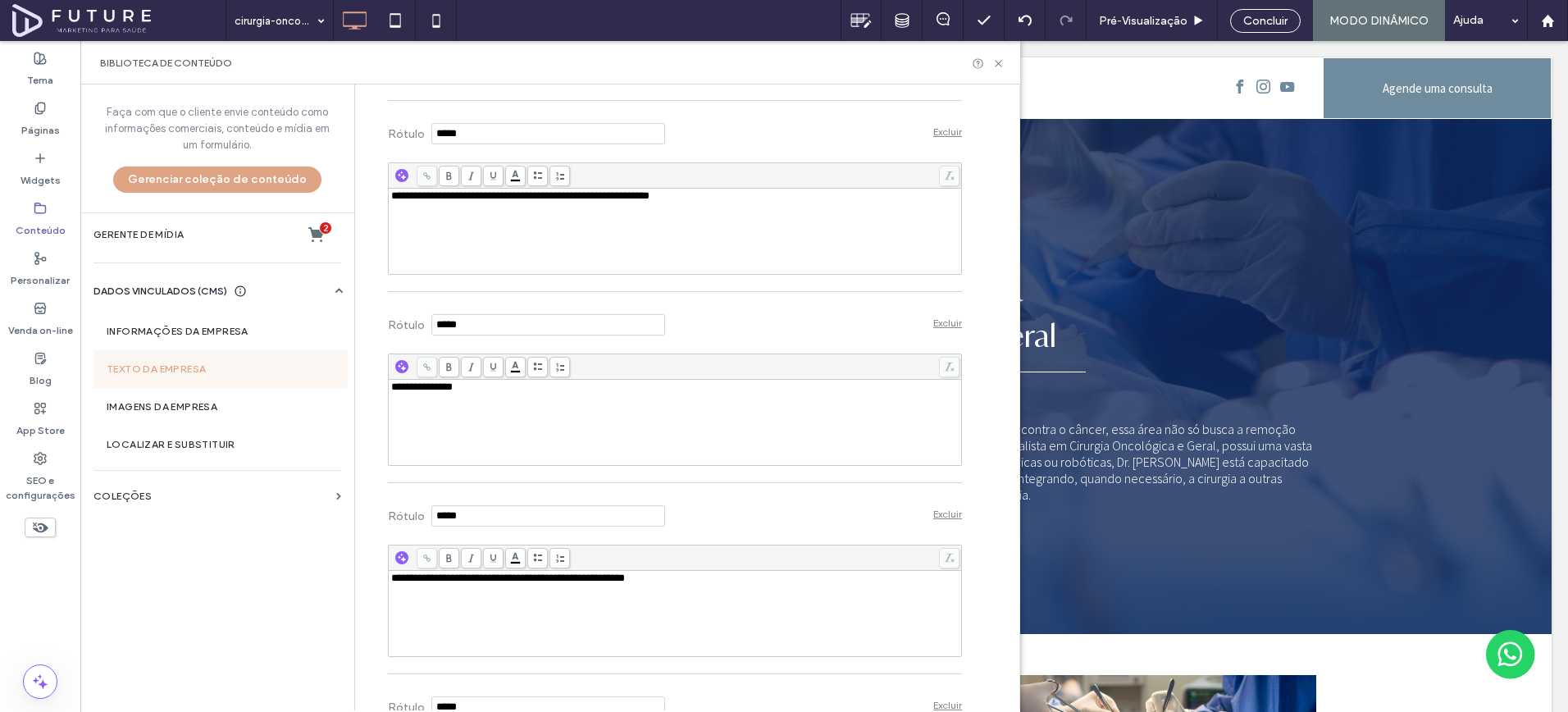
click at [779, 272] on div "**********" at bounding box center [675, 232] width 568 height 82
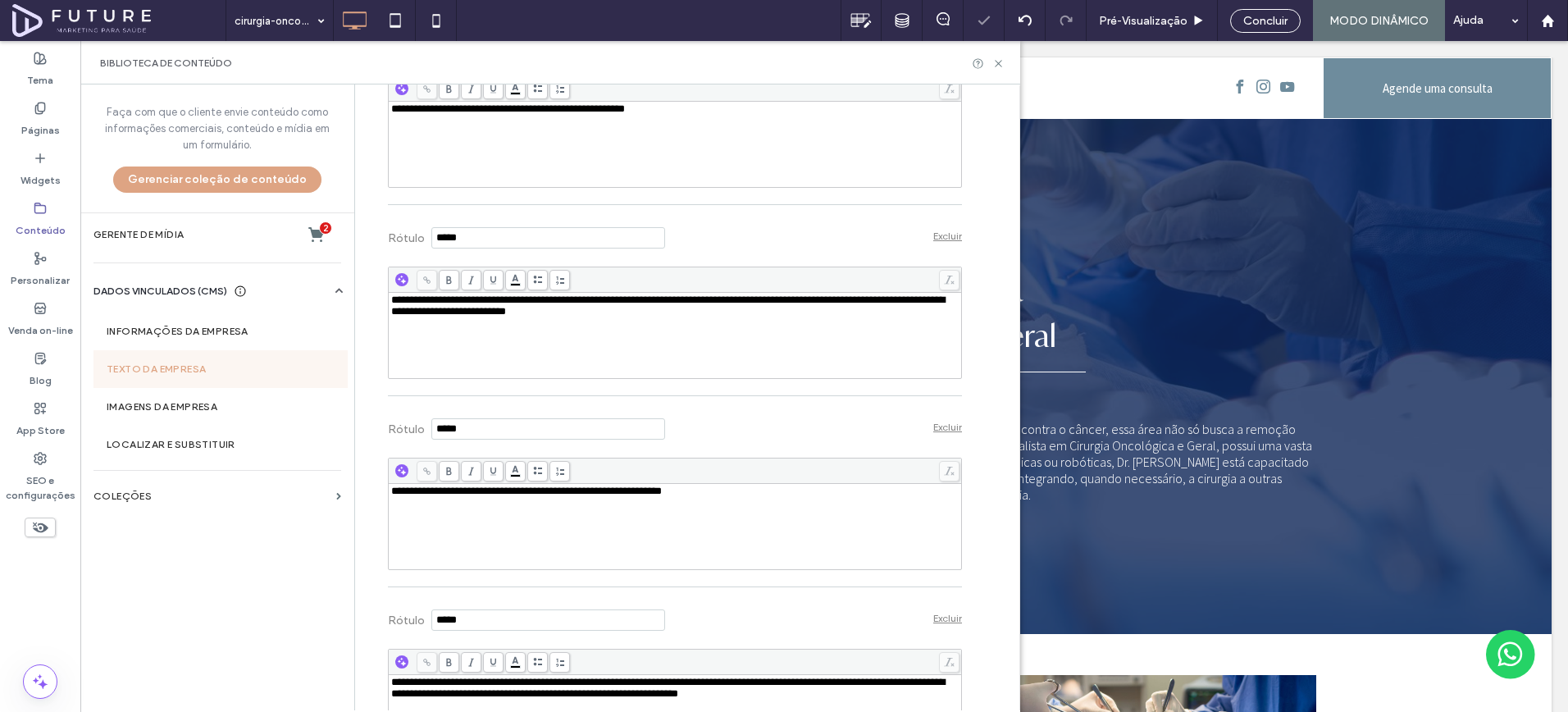
scroll to position [5176, 0]
click at [587, 184] on div "**********" at bounding box center [675, 144] width 568 height 82
drag, startPoint x: 634, startPoint y: 277, endPoint x: 830, endPoint y: 274, distance: 196.0
click at [830, 114] on div "**********" at bounding box center [675, 108] width 568 height 12
click at [765, 187] on div "**********" at bounding box center [674, 130] width 575 height 113
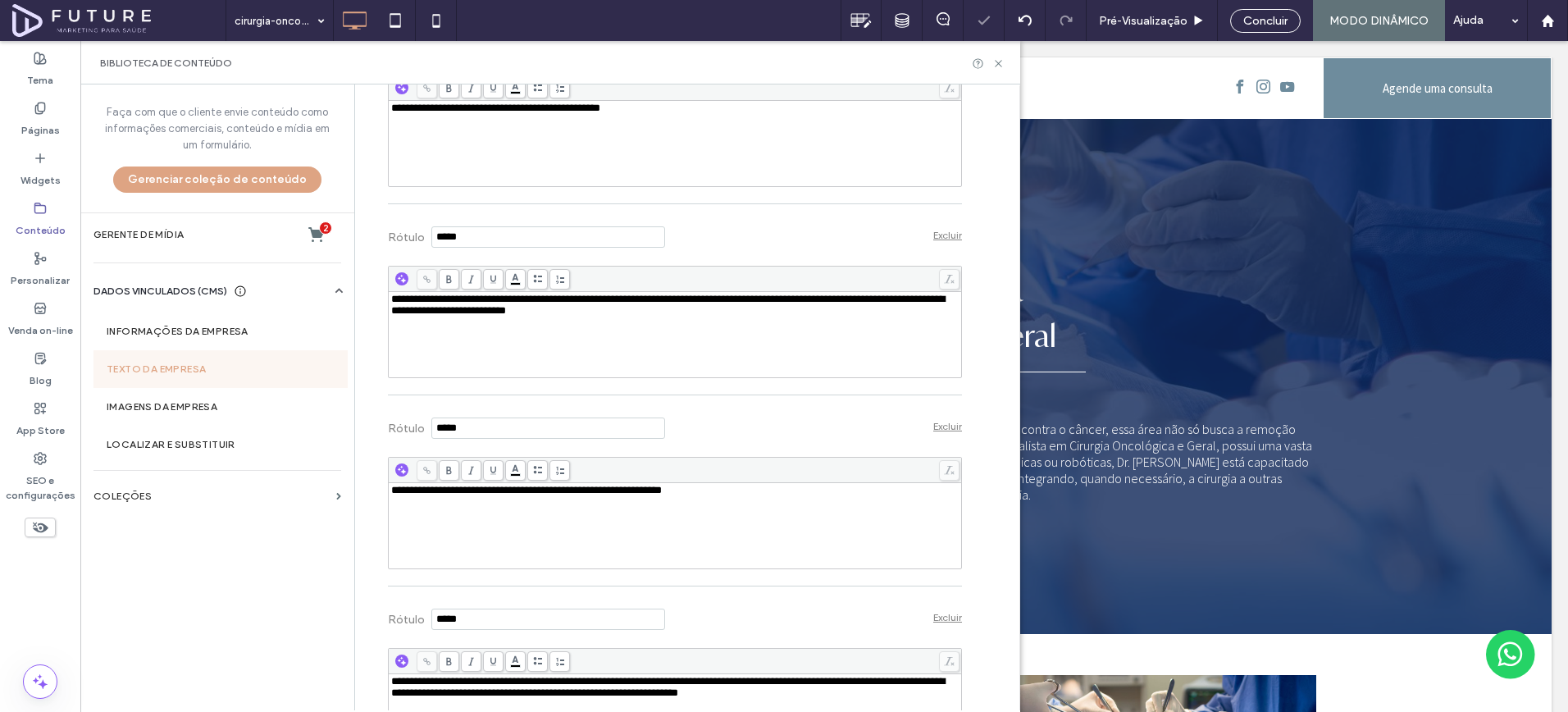
click at [773, 184] on div "**********" at bounding box center [675, 144] width 568 height 82
click at [747, 376] on div "**********" at bounding box center [675, 334] width 568 height 82
drag, startPoint x: 417, startPoint y: 481, endPoint x: 426, endPoint y: 513, distance: 33.2
click at [426, 376] on div "**********" at bounding box center [675, 334] width 568 height 82
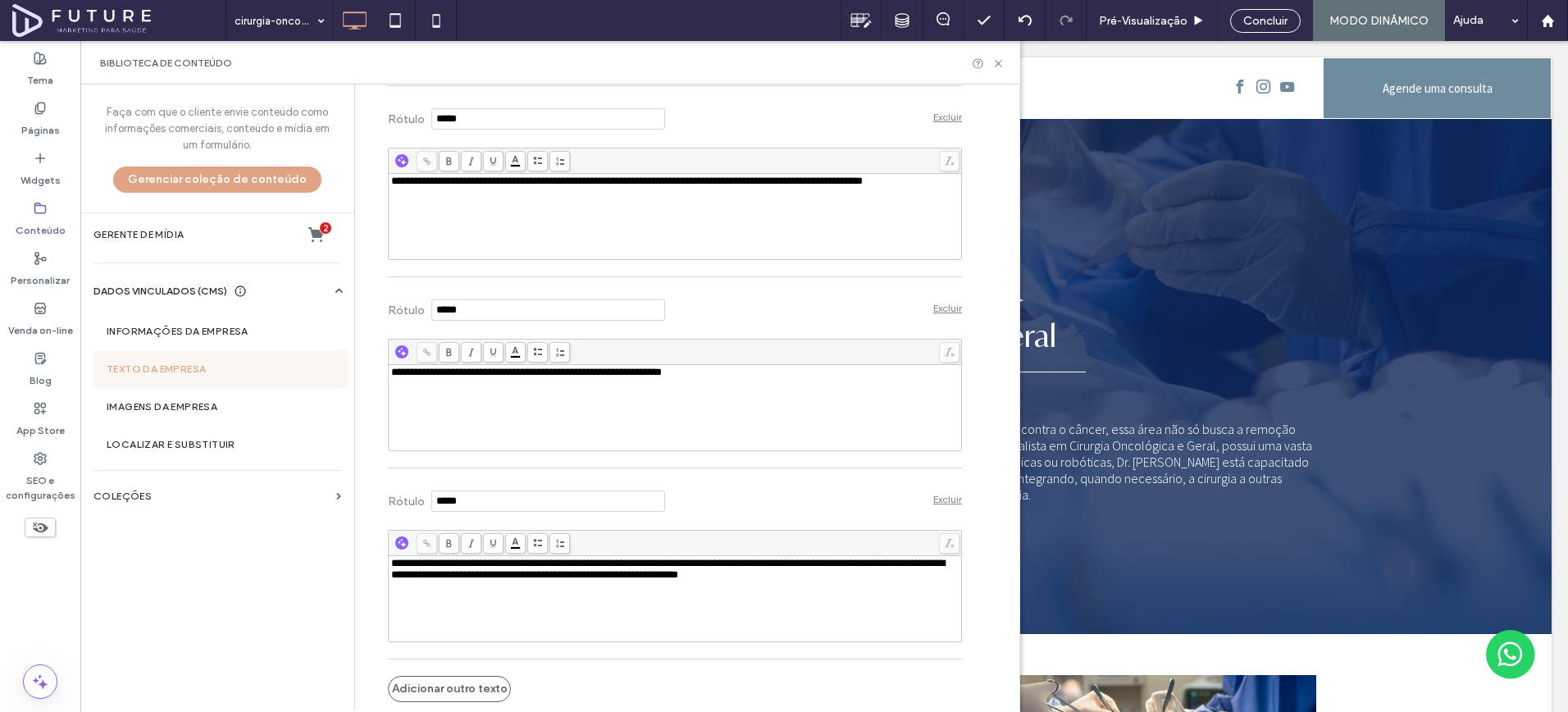
scroll to position [5308, 0]
click at [579, 449] on div "**********" at bounding box center [675, 408] width 568 height 82
drag, startPoint x: 477, startPoint y: 528, endPoint x: 628, endPoint y: 527, distance: 151.0
click at [628, 378] on span "**********" at bounding box center [526, 372] width 270 height 11
drag, startPoint x: 634, startPoint y: 556, endPoint x: 641, endPoint y: 589, distance: 33.7
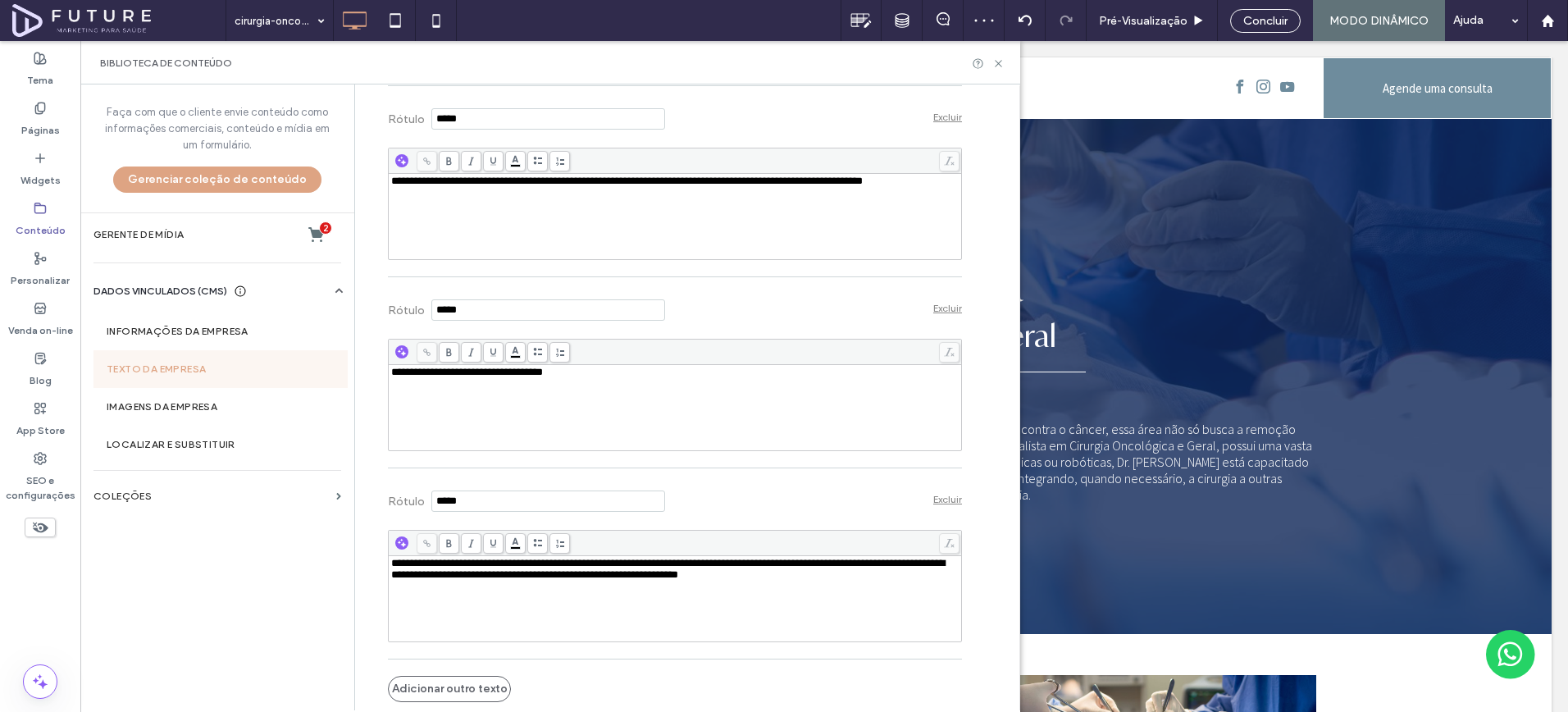
click at [633, 449] on div "**********" at bounding box center [675, 408] width 568 height 82
click at [639, 586] on div "**********" at bounding box center [675, 599] width 568 height 82
drag, startPoint x: 543, startPoint y: 581, endPoint x: 566, endPoint y: 619, distance: 44.4
click at [566, 619] on div "**********" at bounding box center [675, 599] width 568 height 82
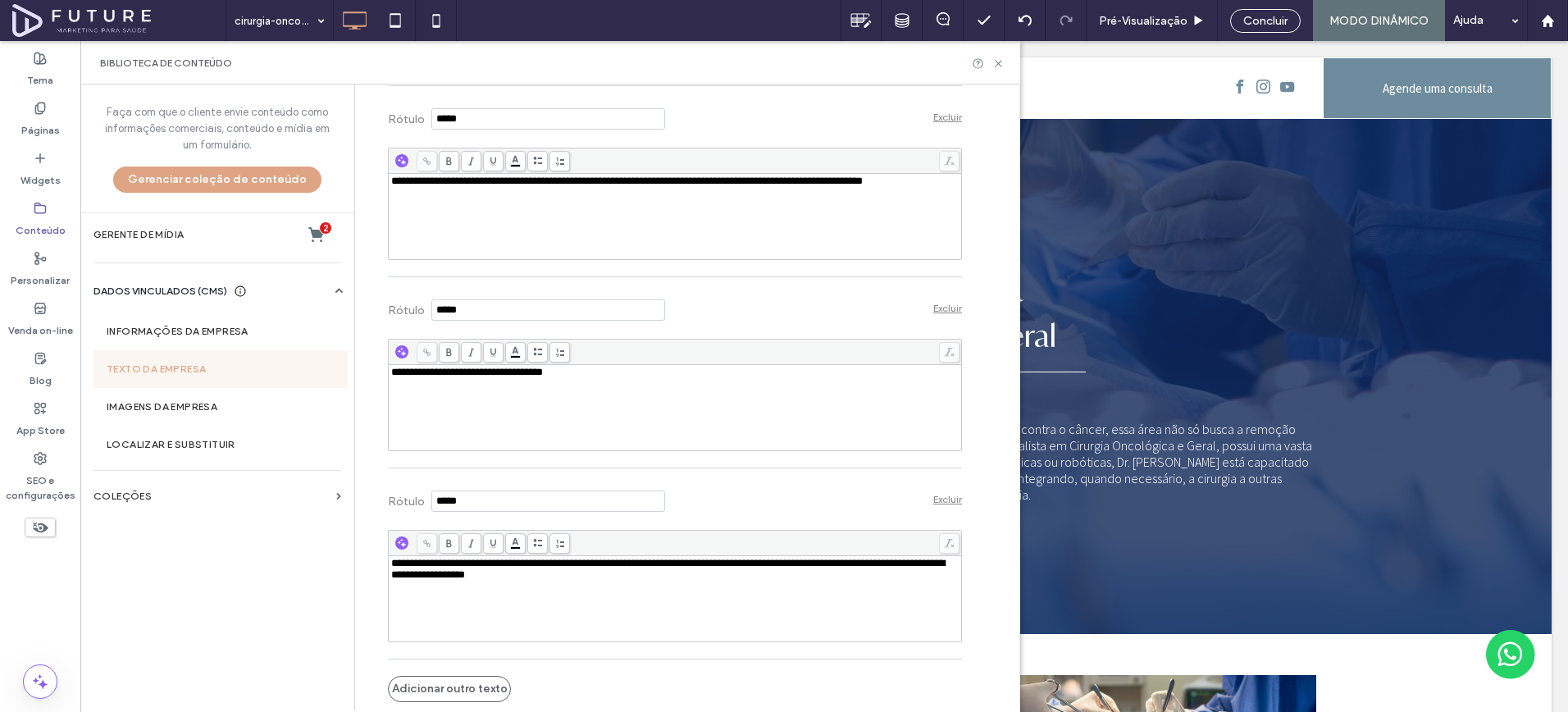
click at [734, 497] on div "Rótulo Excluir" at bounding box center [674, 498] width 575 height 45
click at [50, 472] on label "SEO e configurações" at bounding box center [40, 484] width 81 height 38
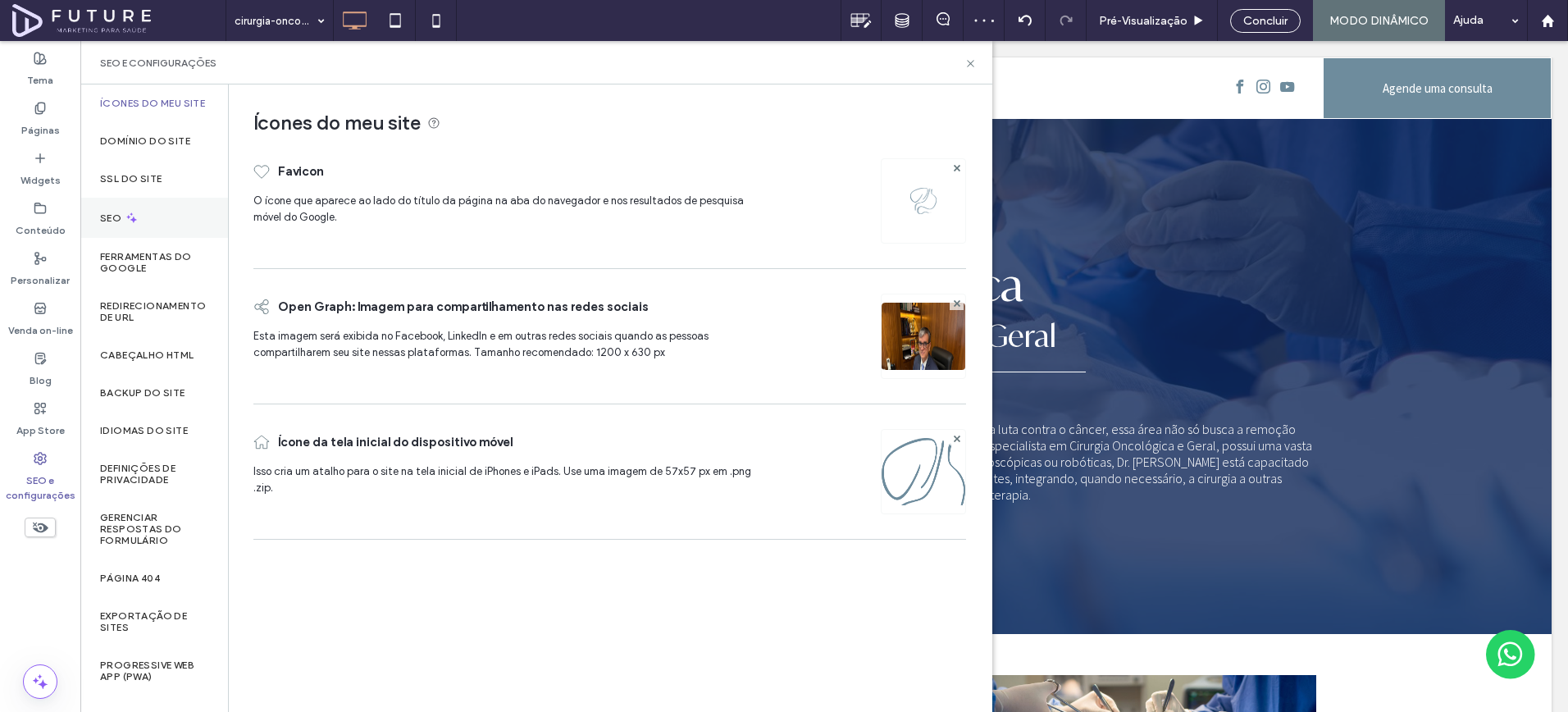
click at [172, 217] on div "SEO" at bounding box center [154, 218] width 148 height 40
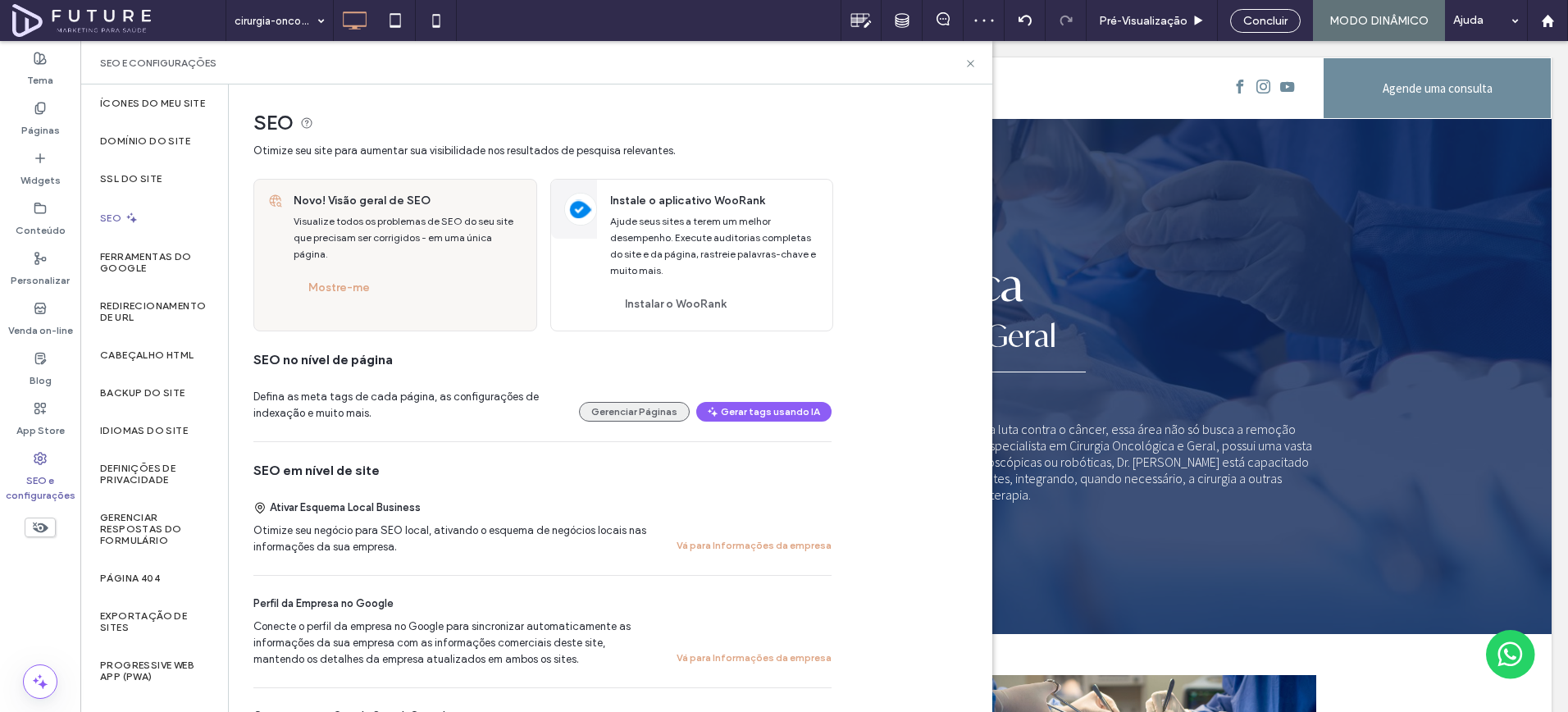
scroll to position [0, 0]
click at [731, 407] on button "Gerar tags usando IA" at bounding box center [764, 411] width 136 height 19
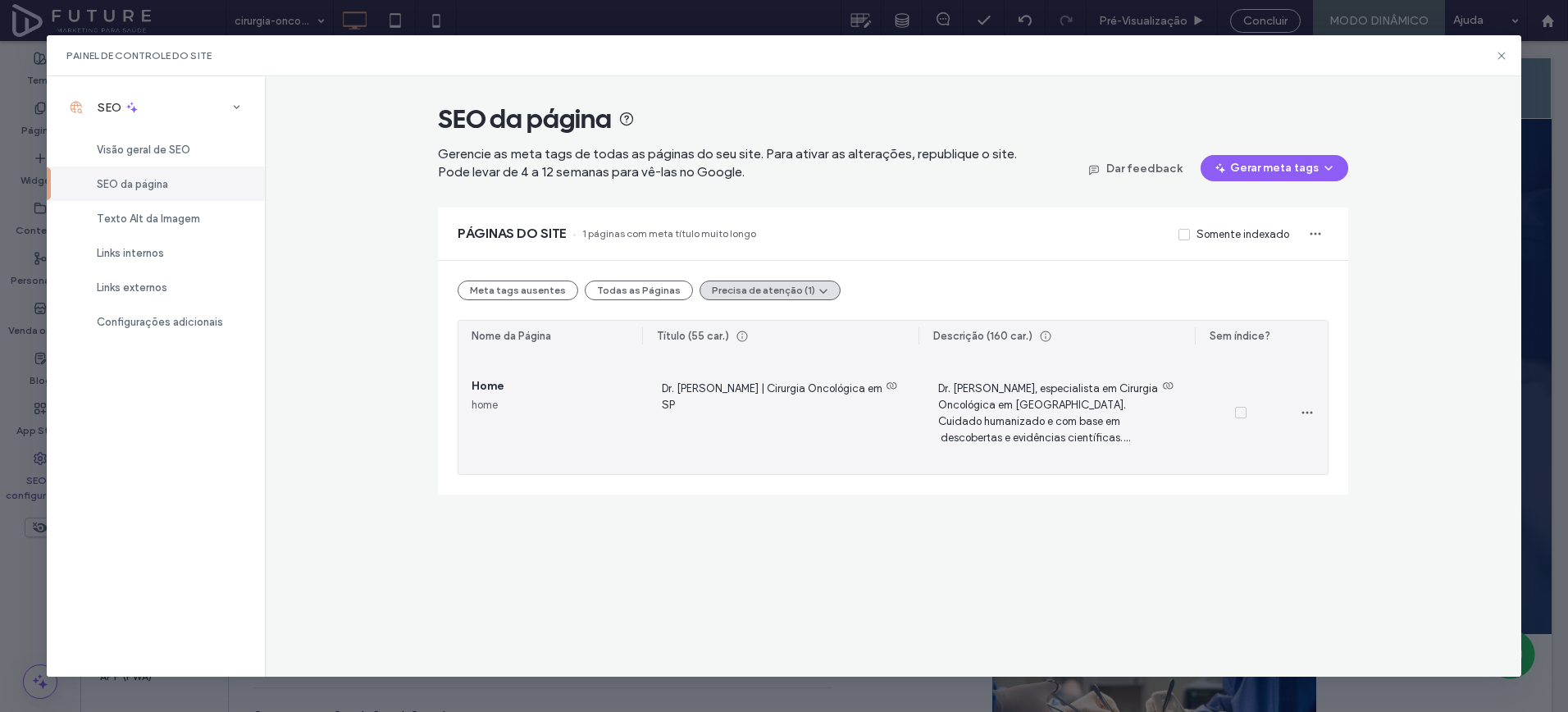
click at [761, 404] on span "Dr. Felipe Coimbra | Cirurgia Oncológica em SP" at bounding box center [780, 412] width 250 height 67
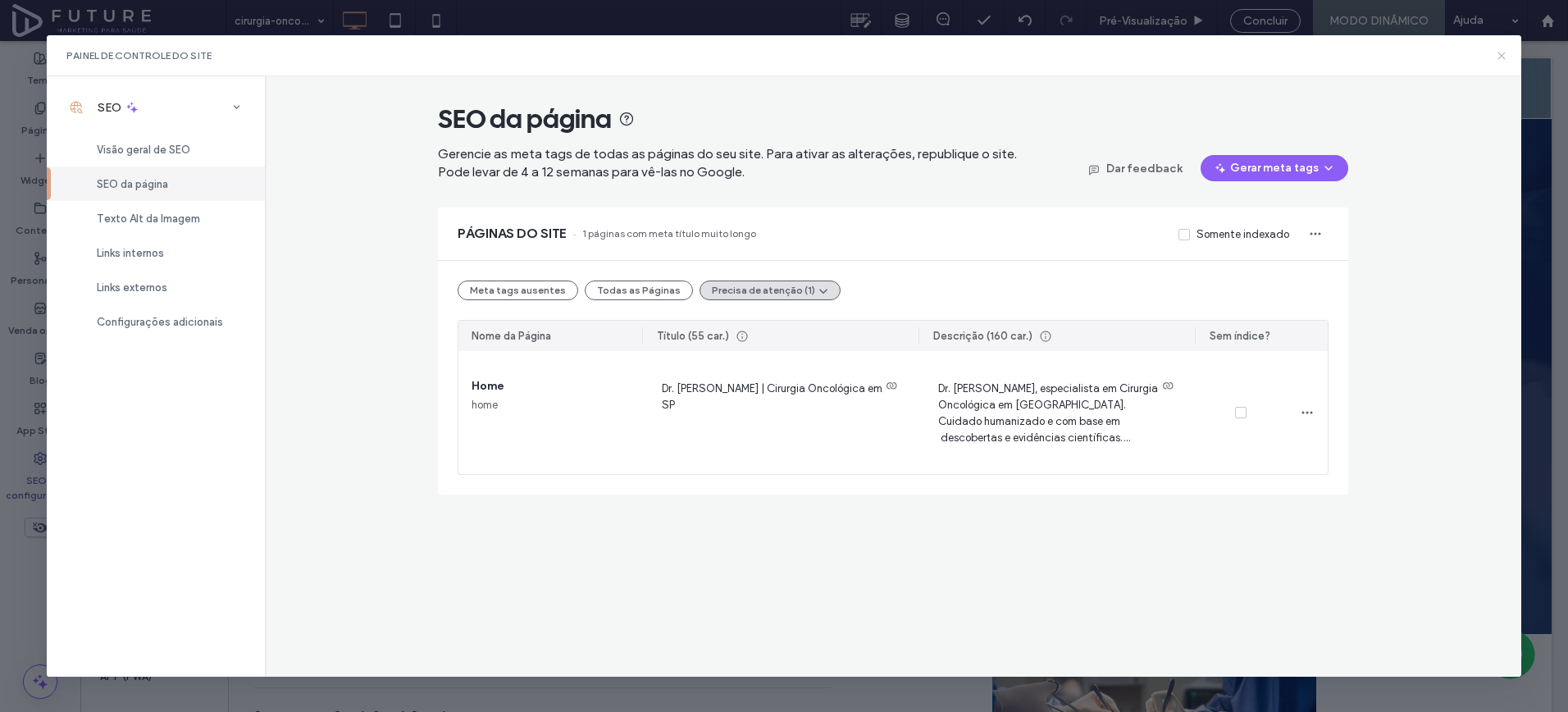
click at [1503, 56] on icon at bounding box center [1502, 56] width 13 height 13
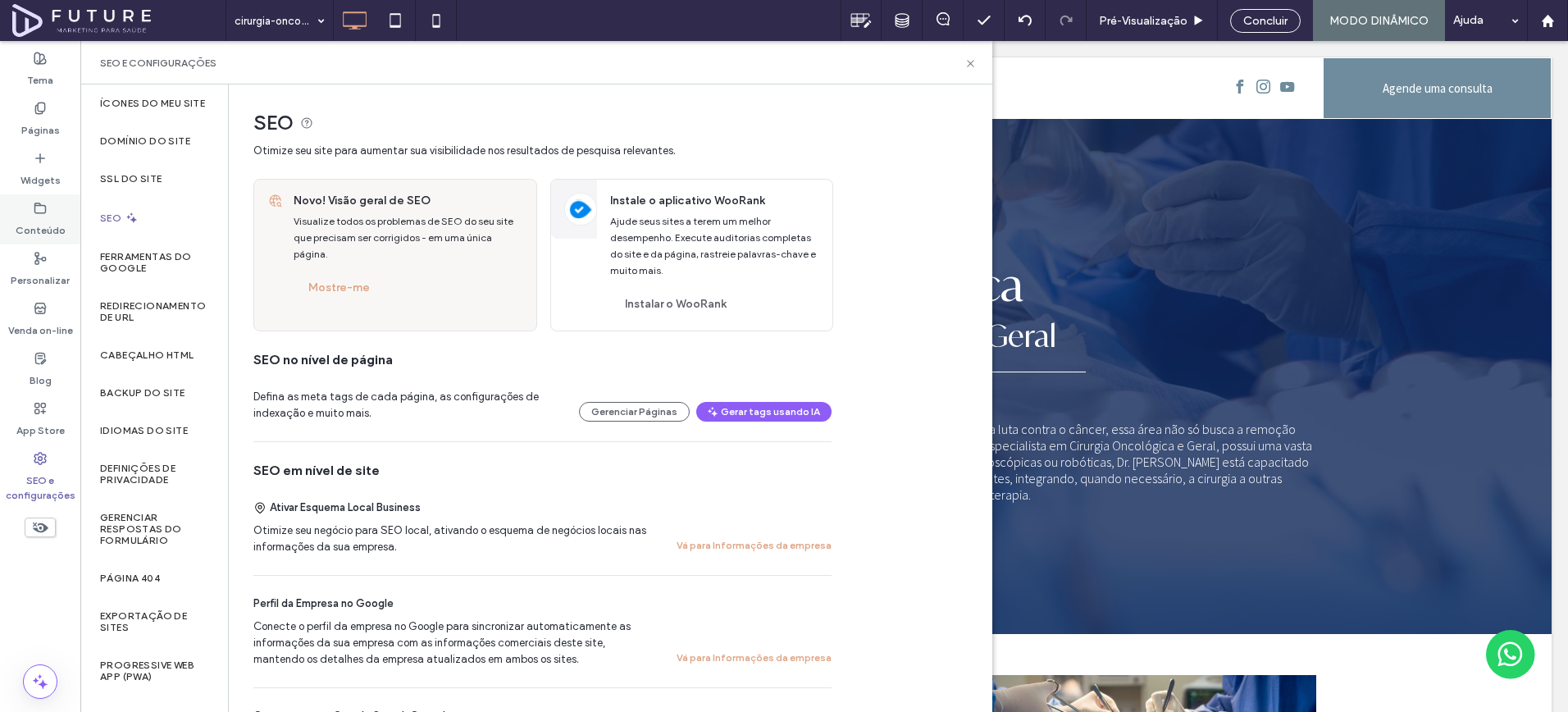
click at [72, 208] on div "Conteúdo" at bounding box center [40, 219] width 81 height 50
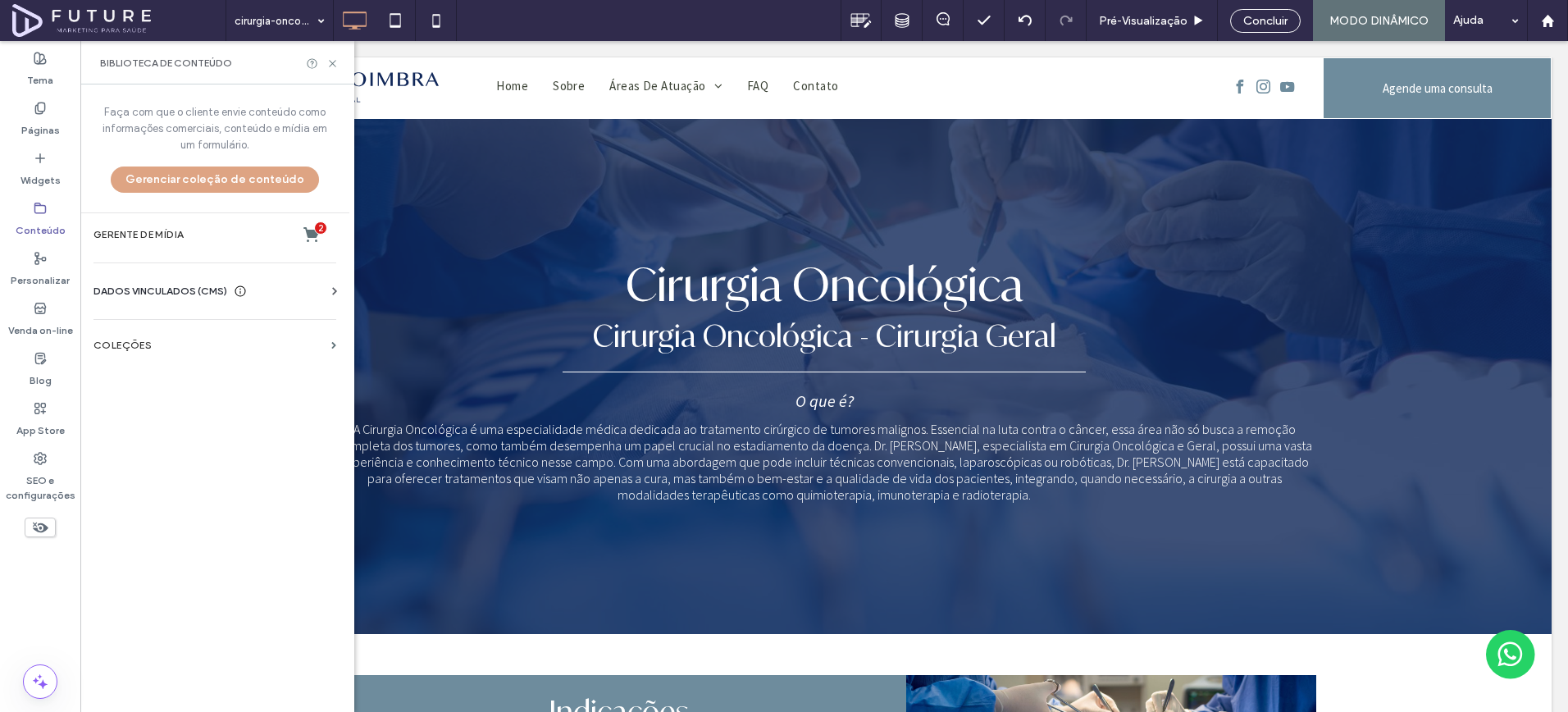
click at [176, 285] on span "DADOS VINCULADOS (CMS)" at bounding box center [160, 291] width 134 height 16
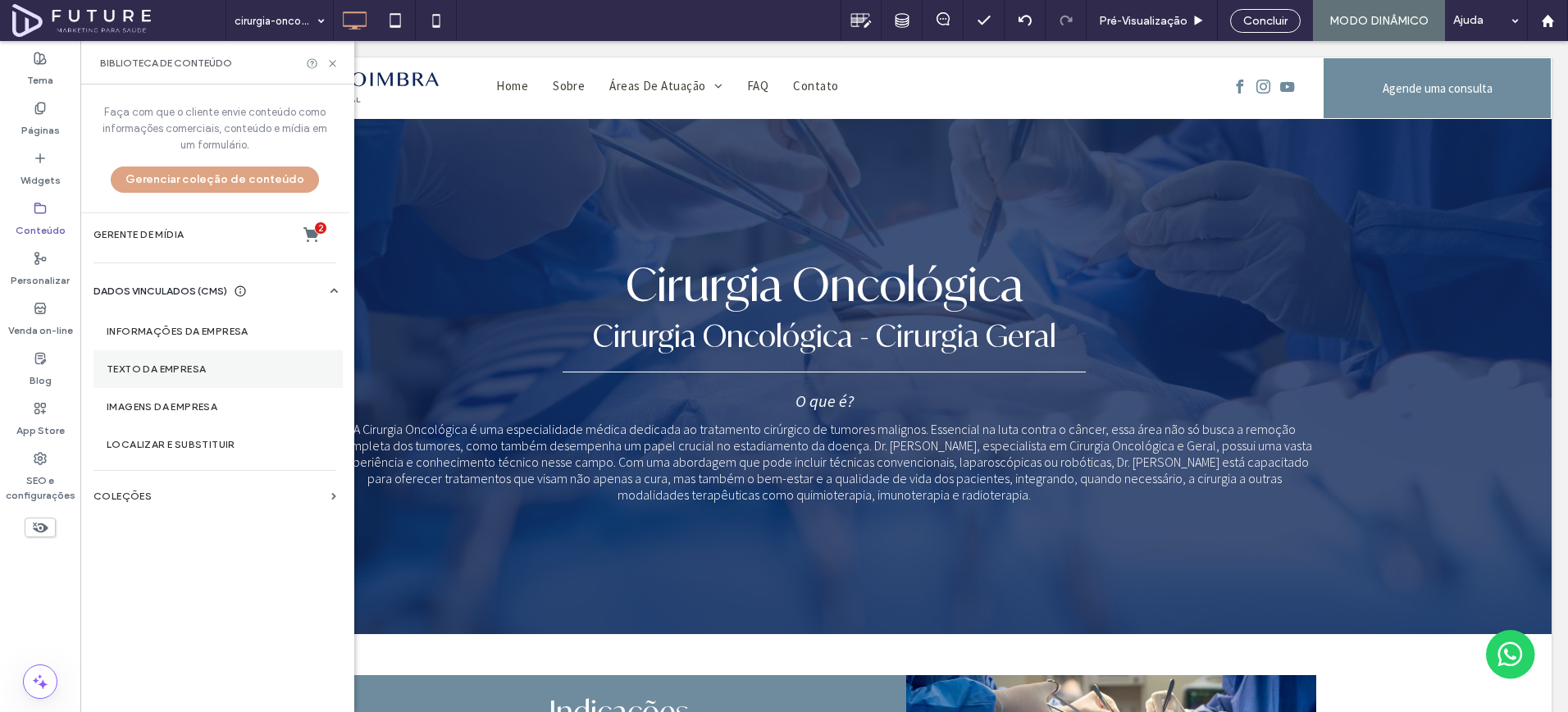
click at [170, 356] on section "Texto da empresa" at bounding box center [218, 368] width 249 height 38
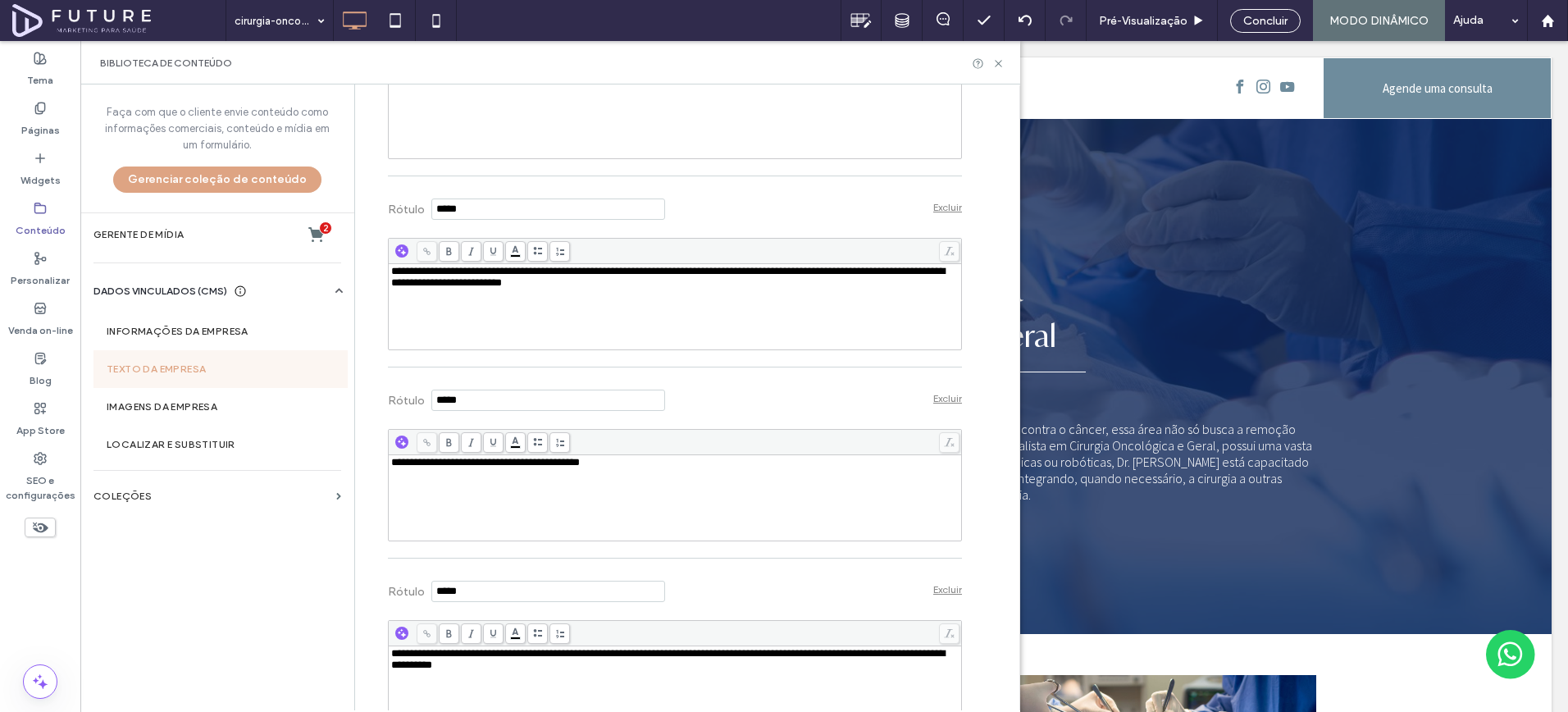
scroll to position [3675, 0]
click at [620, 85] on div "**********" at bounding box center [675, 80] width 568 height 12
drag, startPoint x: 584, startPoint y: 246, endPoint x: 604, endPoint y: 246, distance: 20.0
click at [580, 84] on span "**********" at bounding box center [486, 80] width 189 height 11
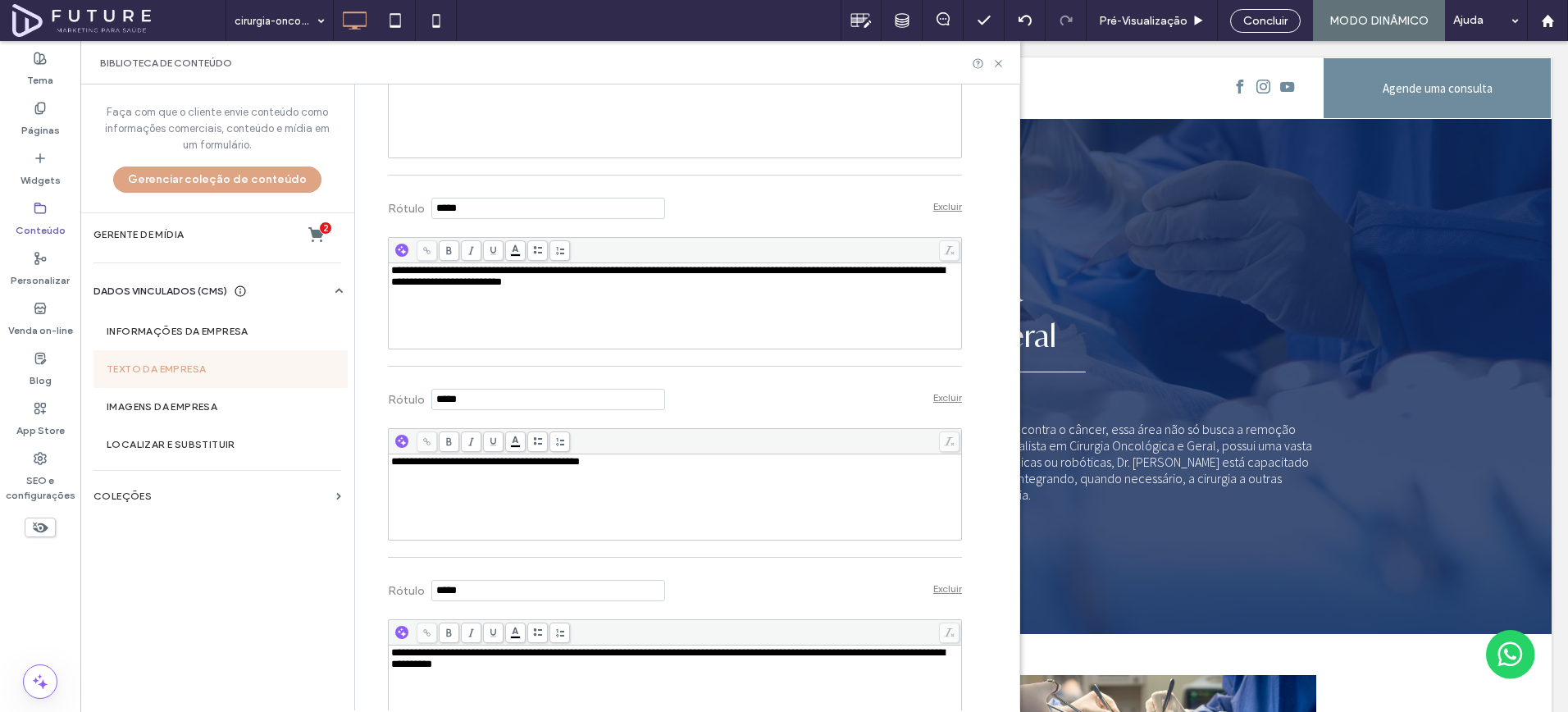
click at [625, 156] on div "**********" at bounding box center [675, 115] width 568 height 82
copy span "**********"
click at [546, 287] on span "**********" at bounding box center [668, 276] width 554 height 22
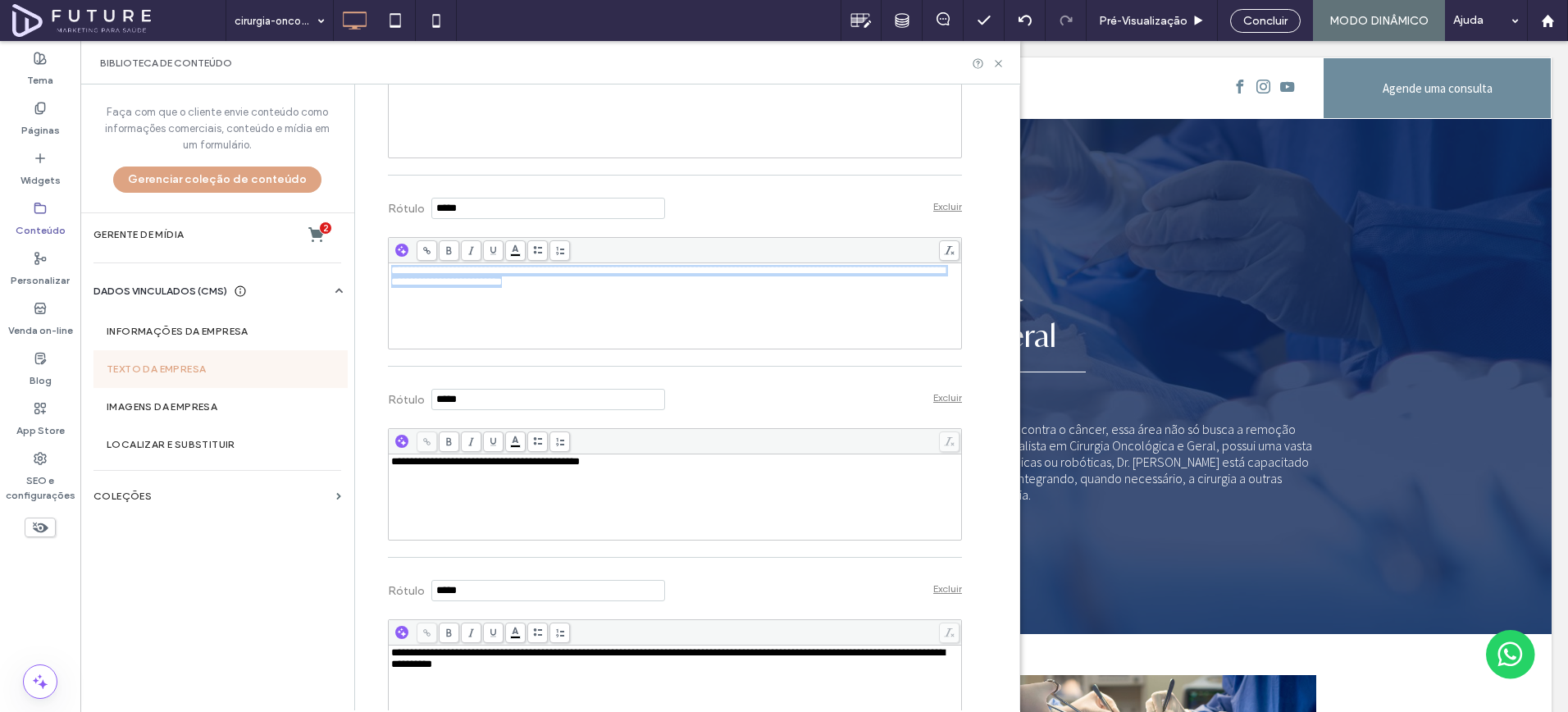
copy span "**********"
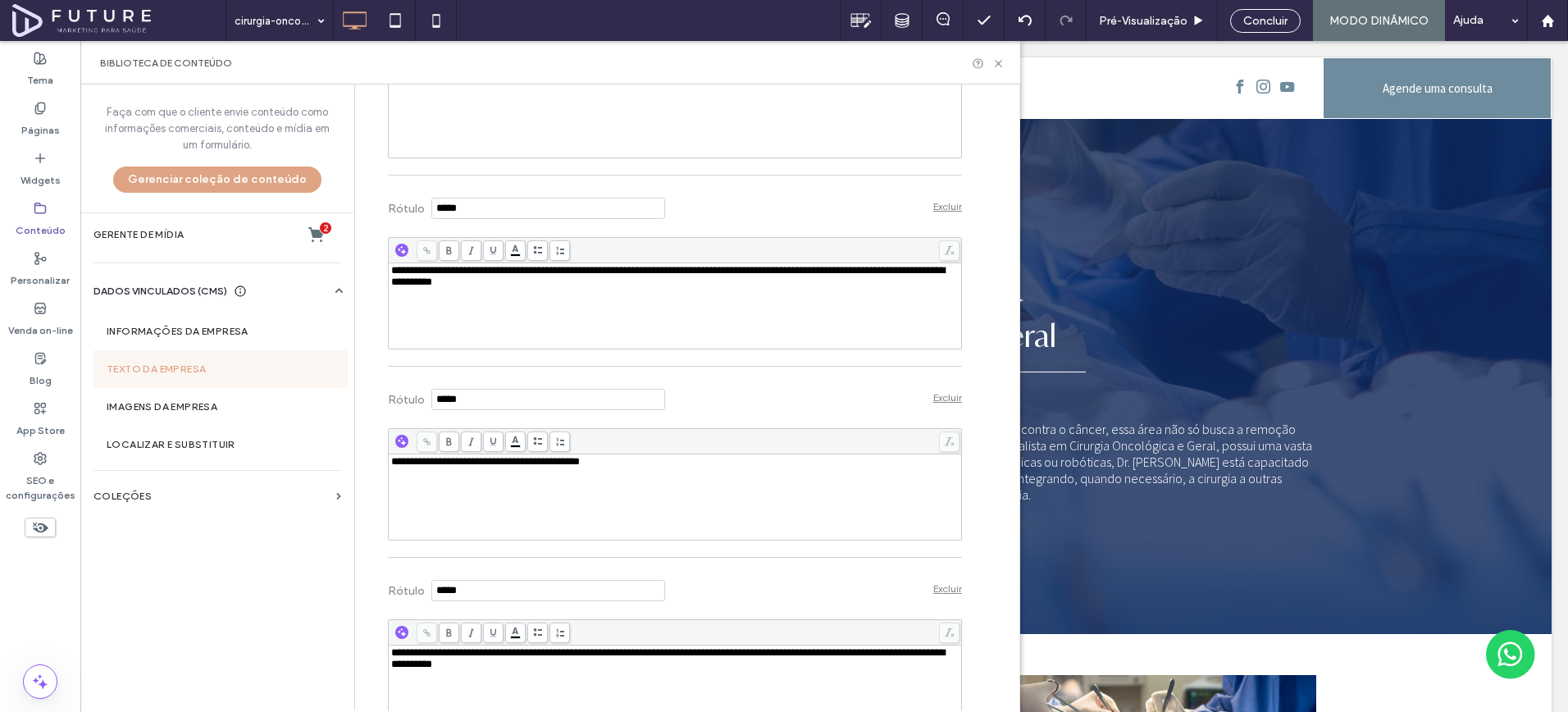
click at [697, 229] on div "Rótulo Excluir" at bounding box center [674, 205] width 575 height 45
click at [73, 470] on label "SEO e configurações" at bounding box center [40, 484] width 81 height 38
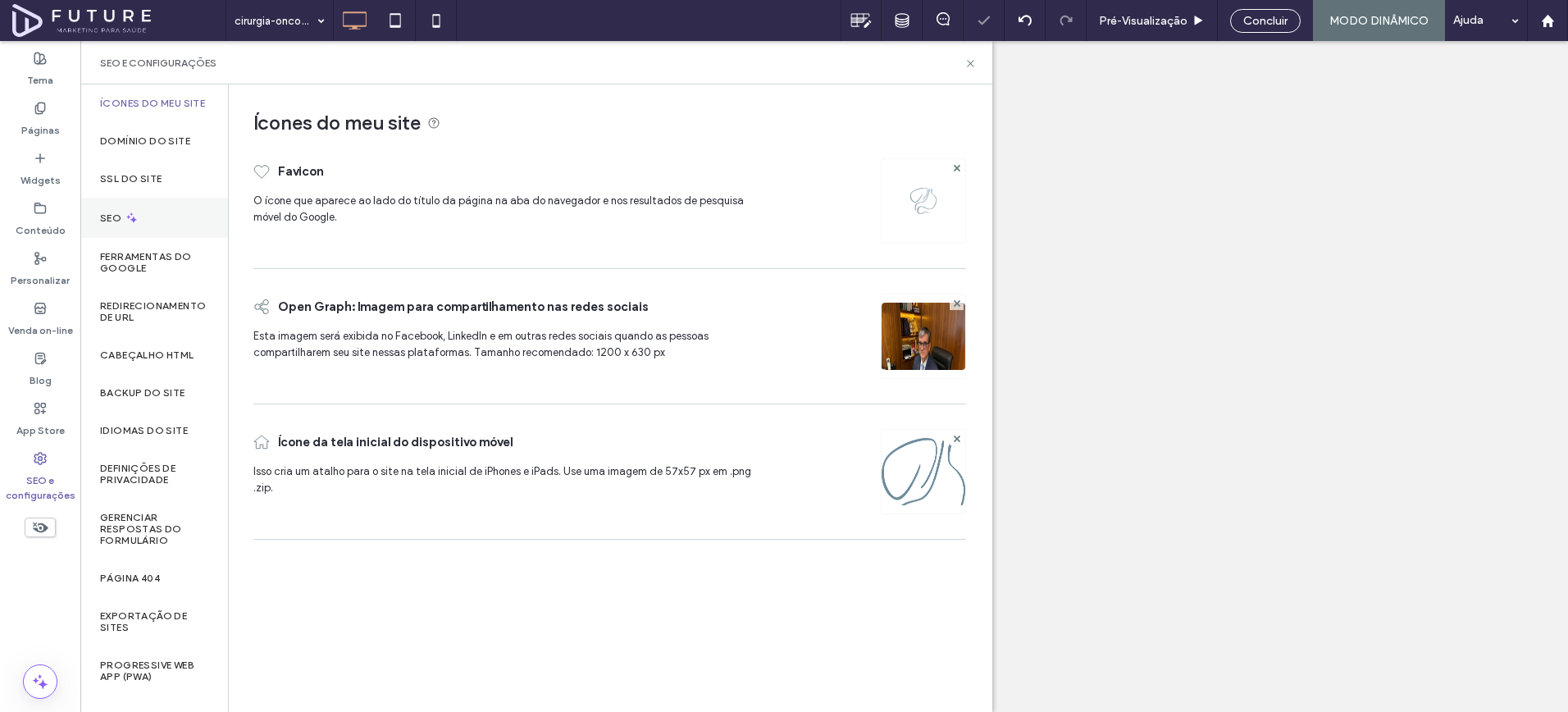
click at [168, 218] on div "SEO" at bounding box center [154, 218] width 148 height 40
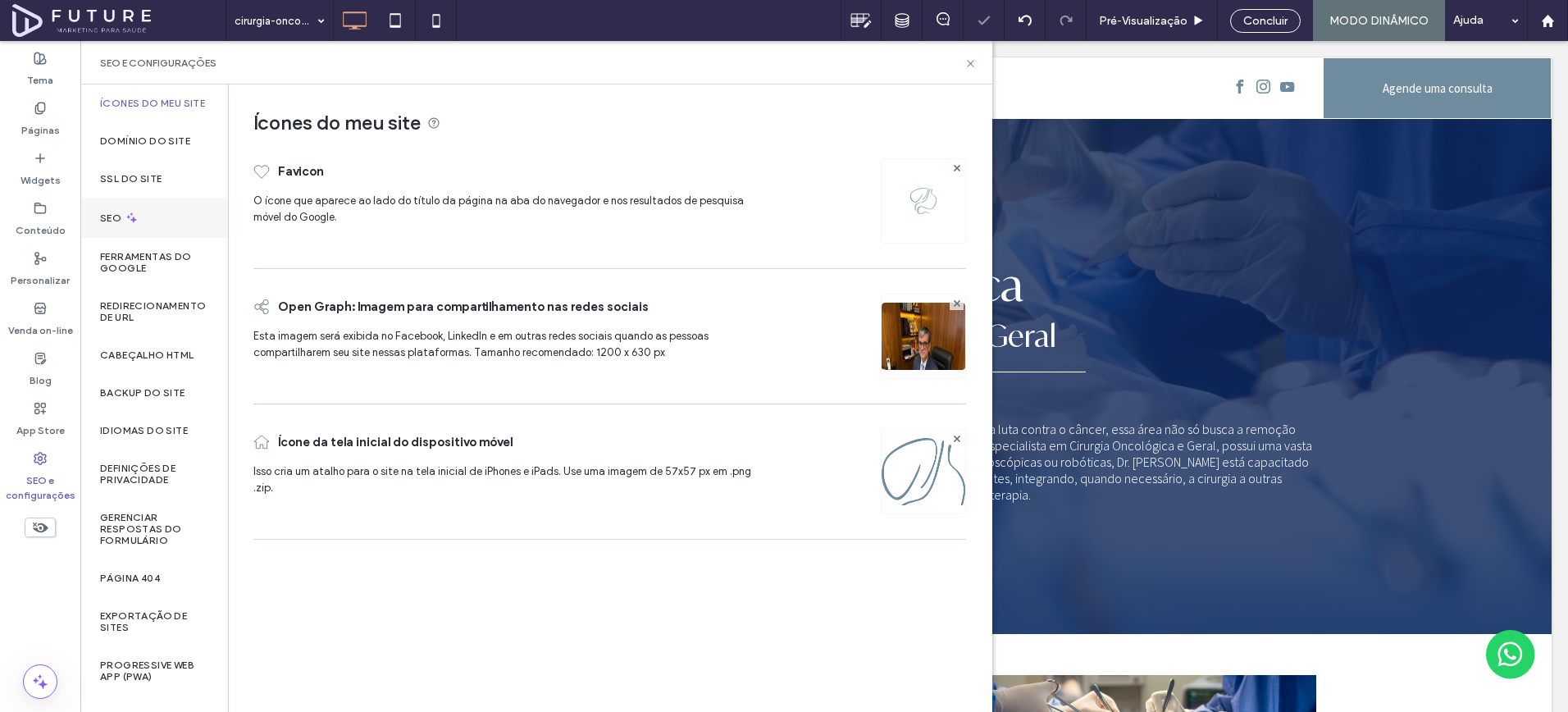
scroll to position [0, 0]
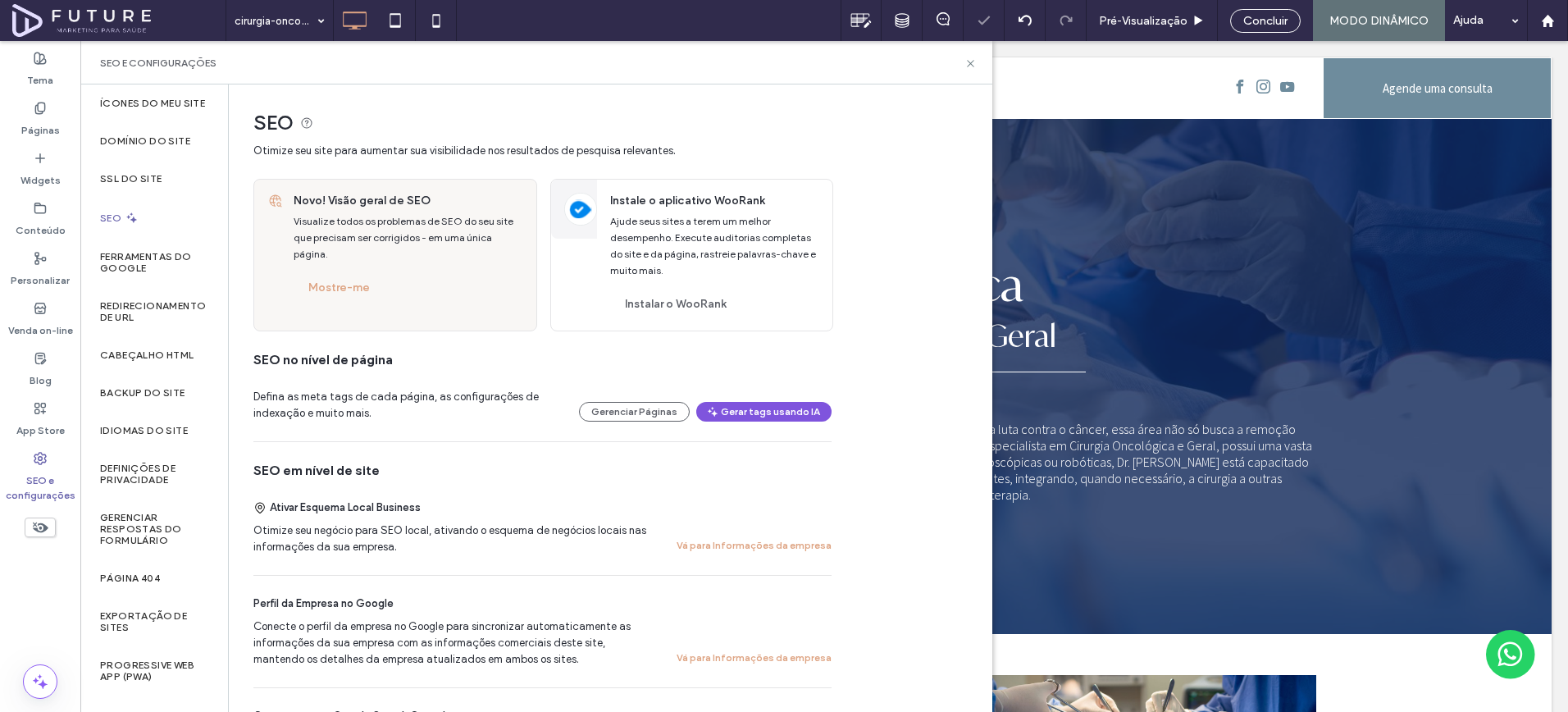
click at [719, 406] on span "button" at bounding box center [714, 411] width 15 height 18
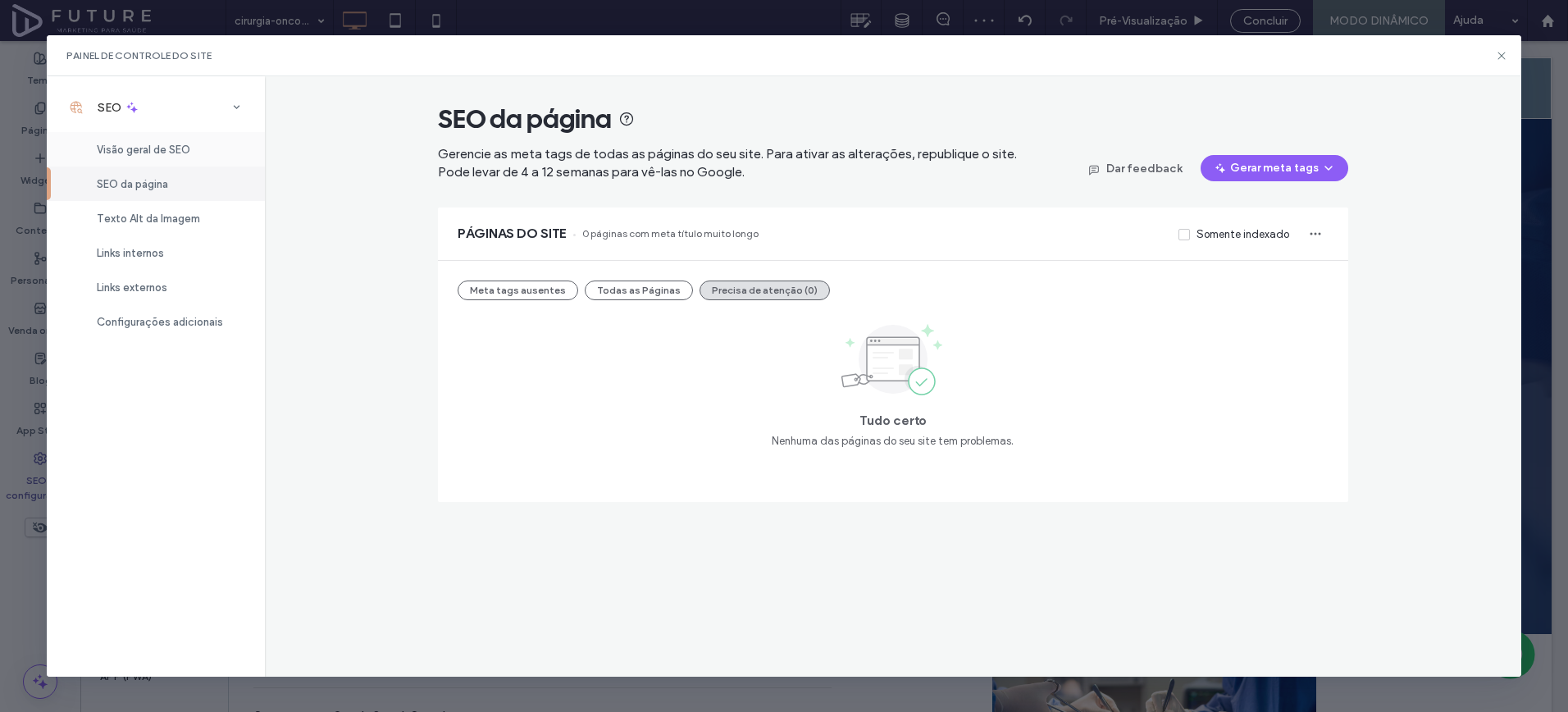
click at [228, 153] on div "Visão geral de SEO" at bounding box center [156, 149] width 218 height 35
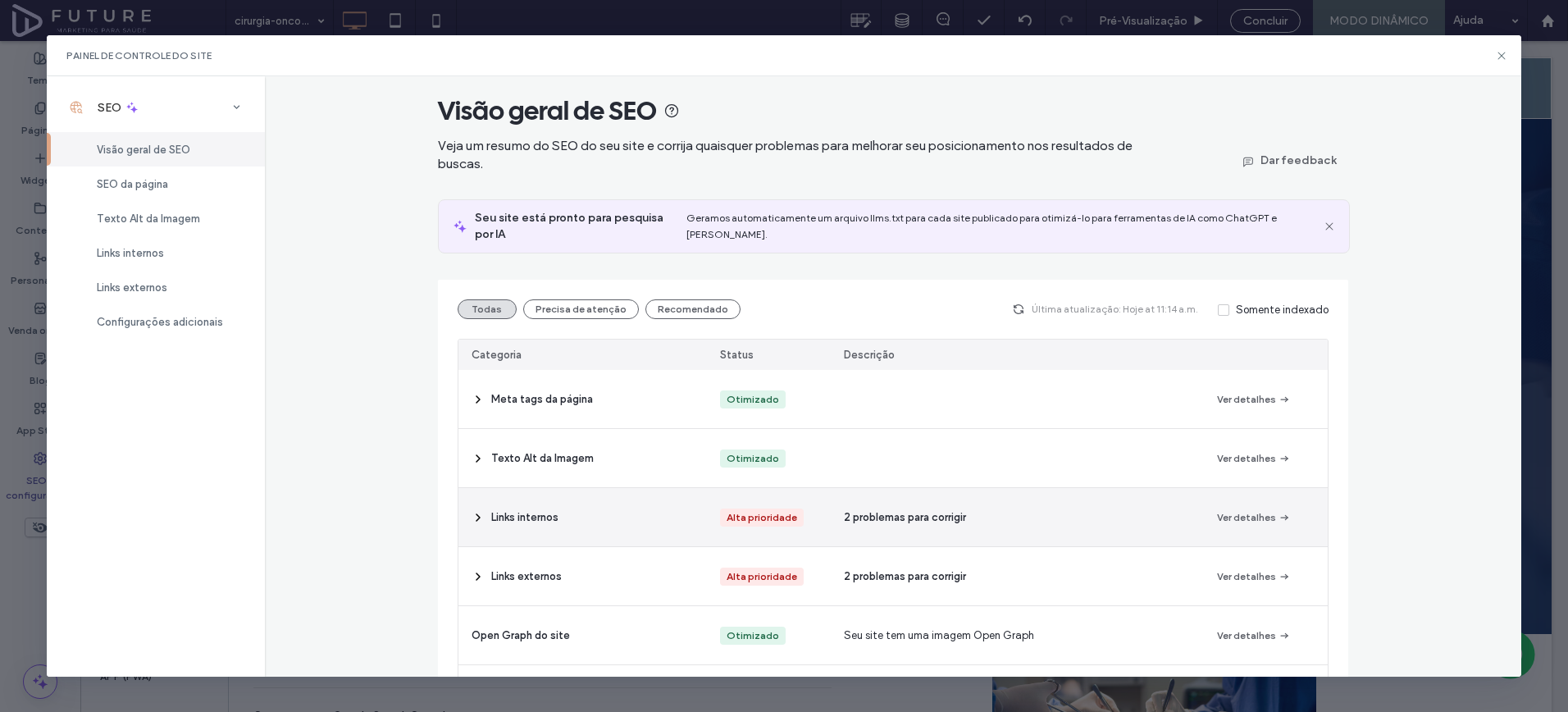
scroll to position [27, 0]
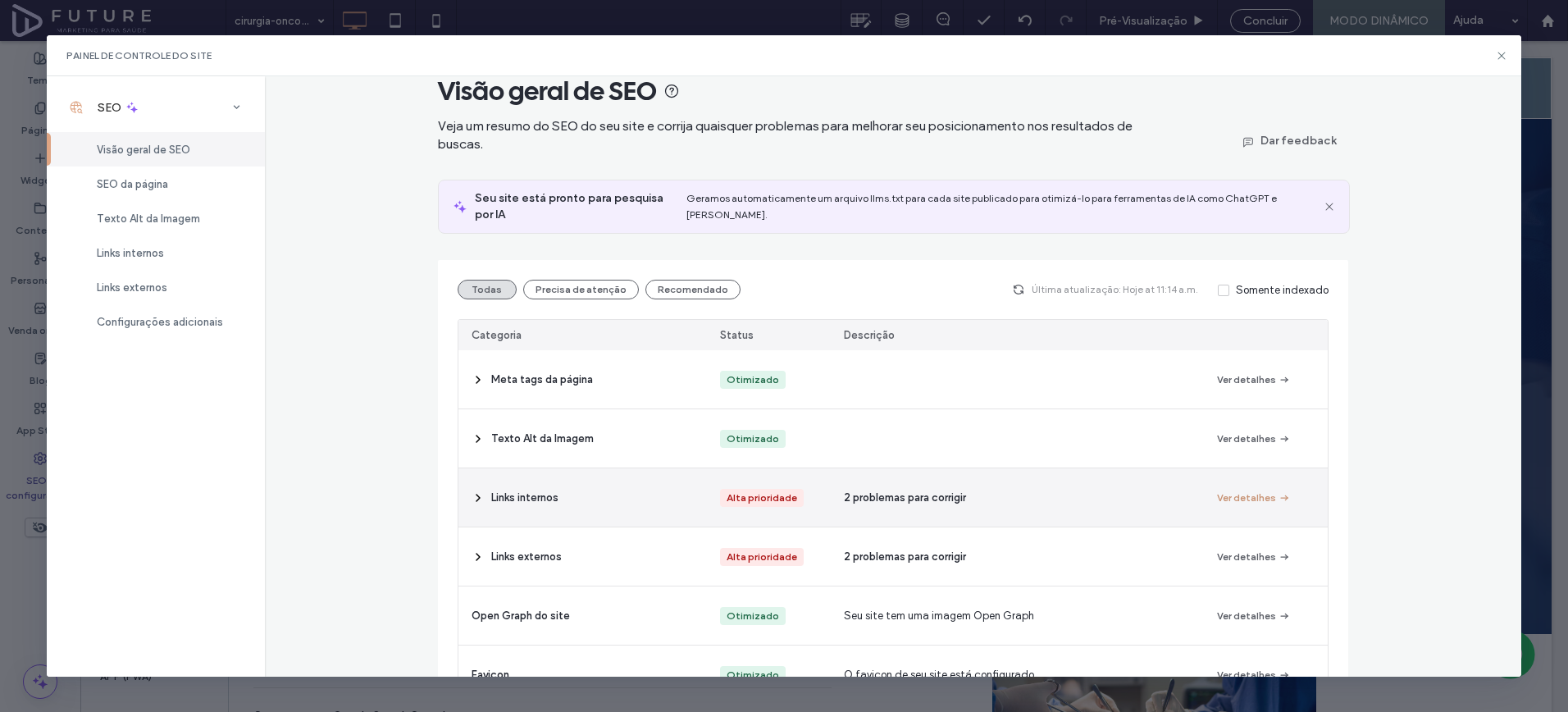
click at [1262, 488] on button "Ver detalhes" at bounding box center [1254, 498] width 74 height 19
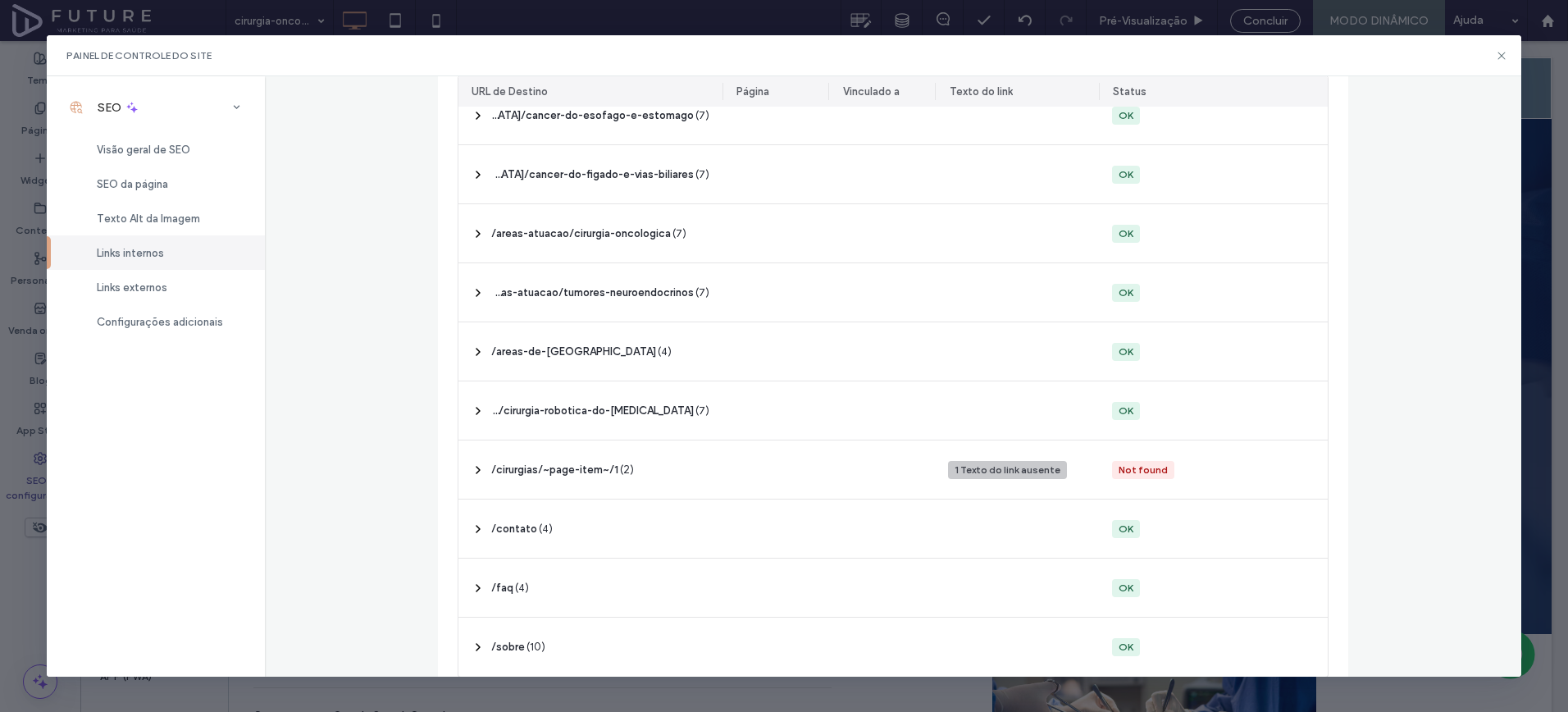
scroll to position [426, 0]
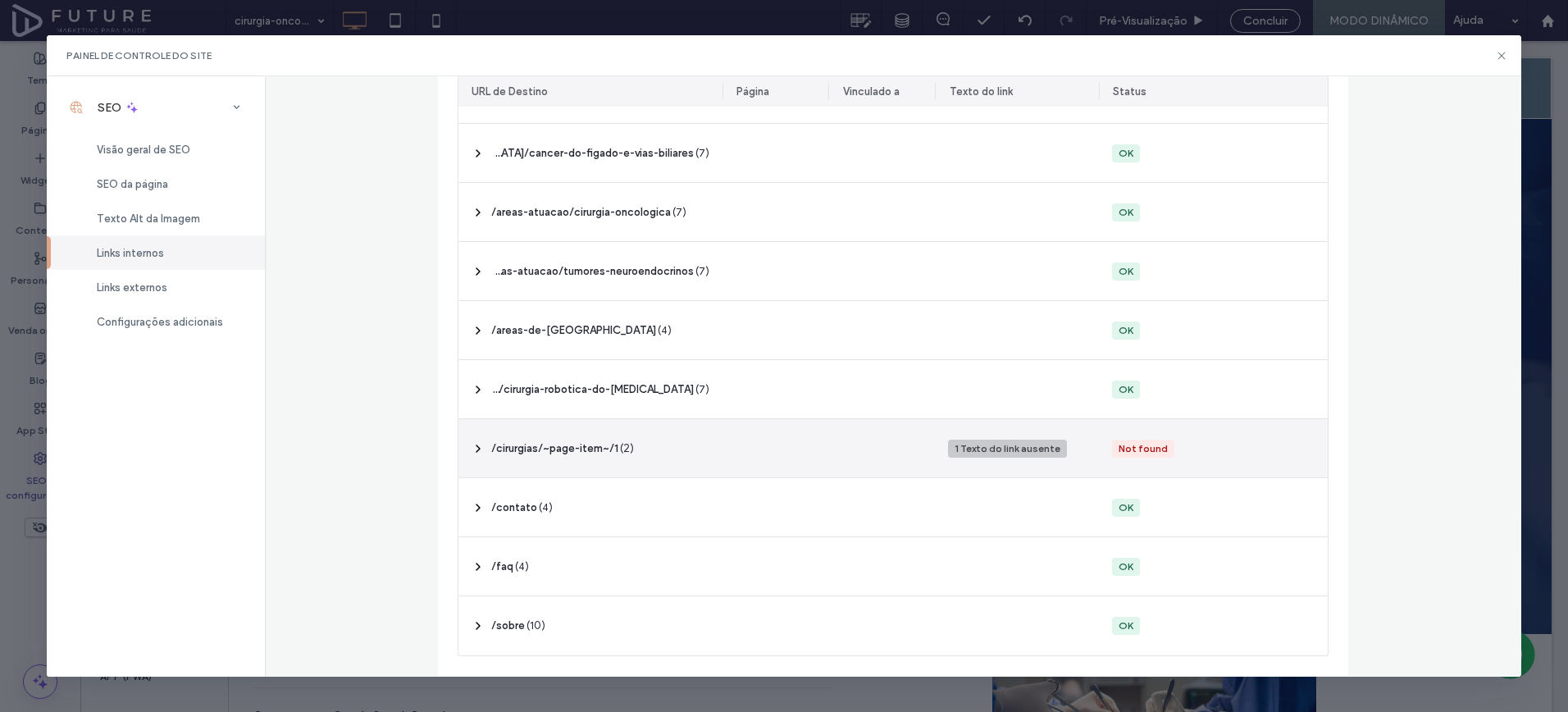
click at [946, 457] on div "1 Texto do link ausente" at bounding box center [1016, 448] width 164 height 59
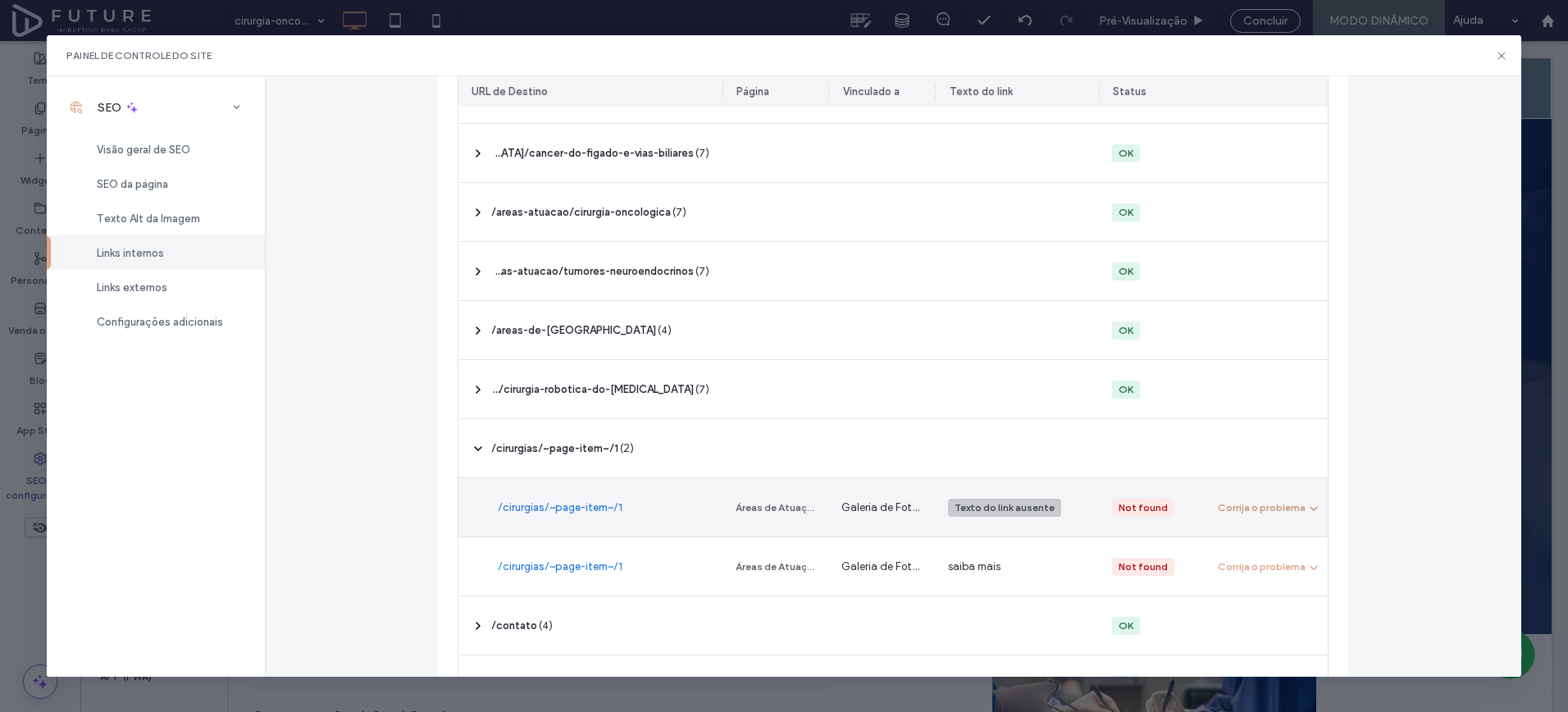
click at [1234, 499] on button "Corrija o problema" at bounding box center [1269, 507] width 103 height 19
click at [1255, 575] on span "Link de redirecionamento" at bounding box center [1293, 578] width 122 height 16
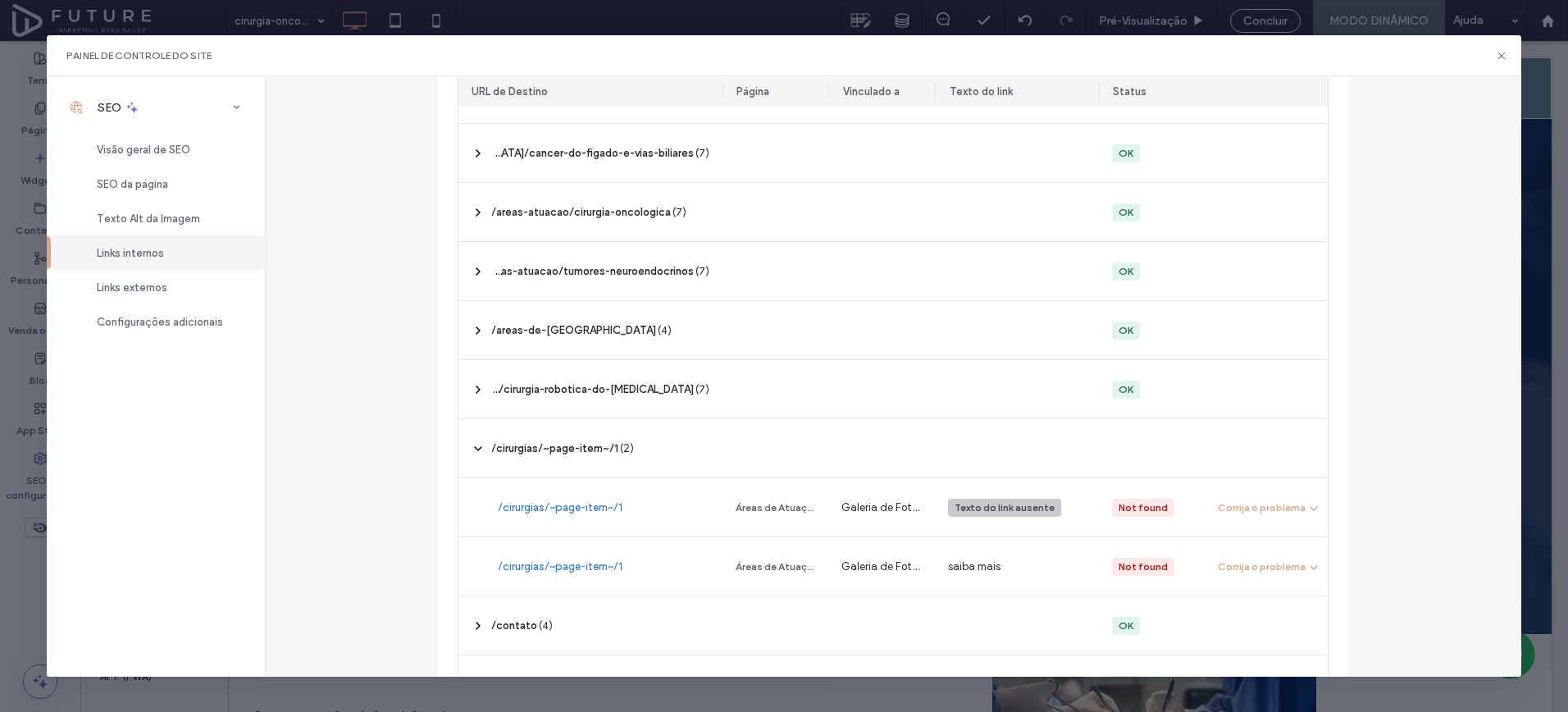
scroll to position [0, 0]
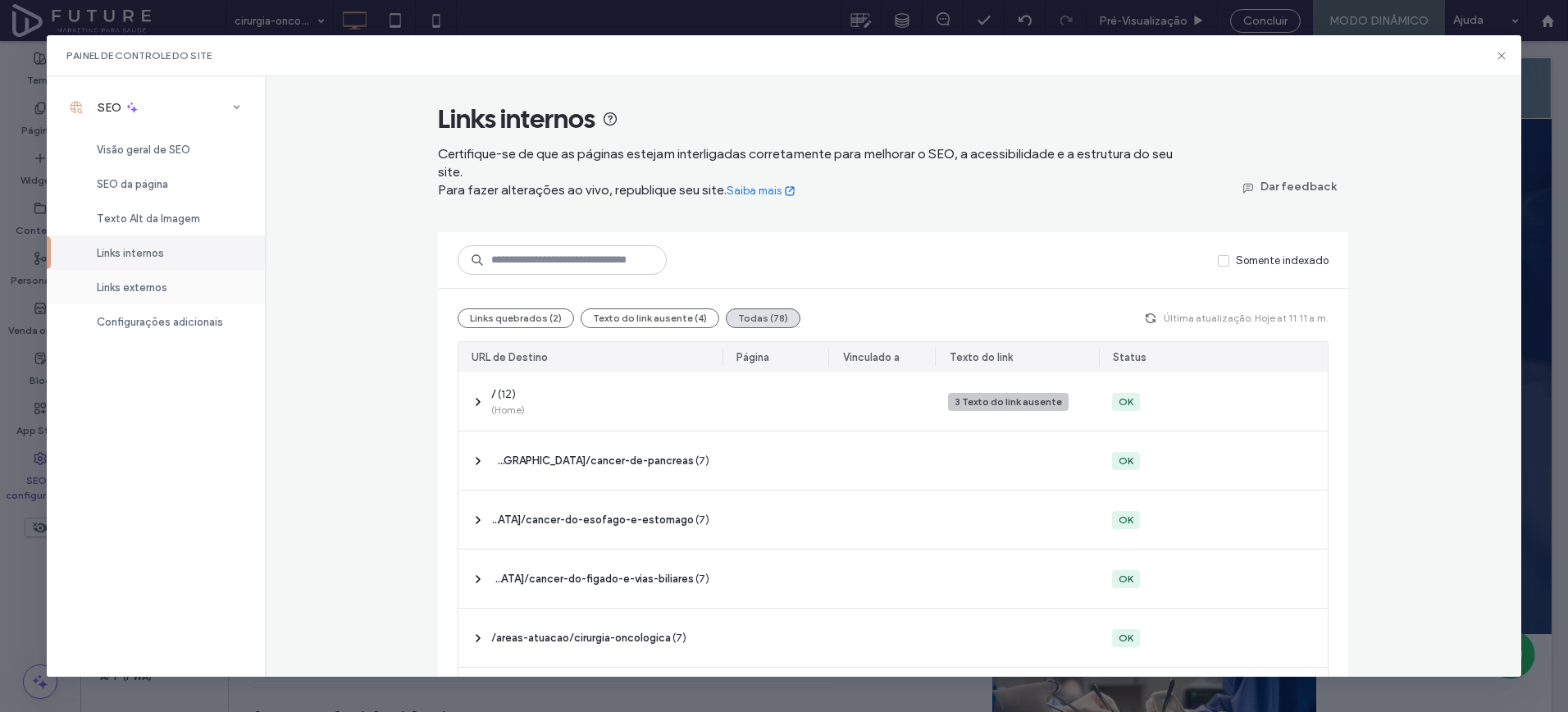
click at [160, 282] on span "Links externos" at bounding box center [132, 287] width 71 height 12
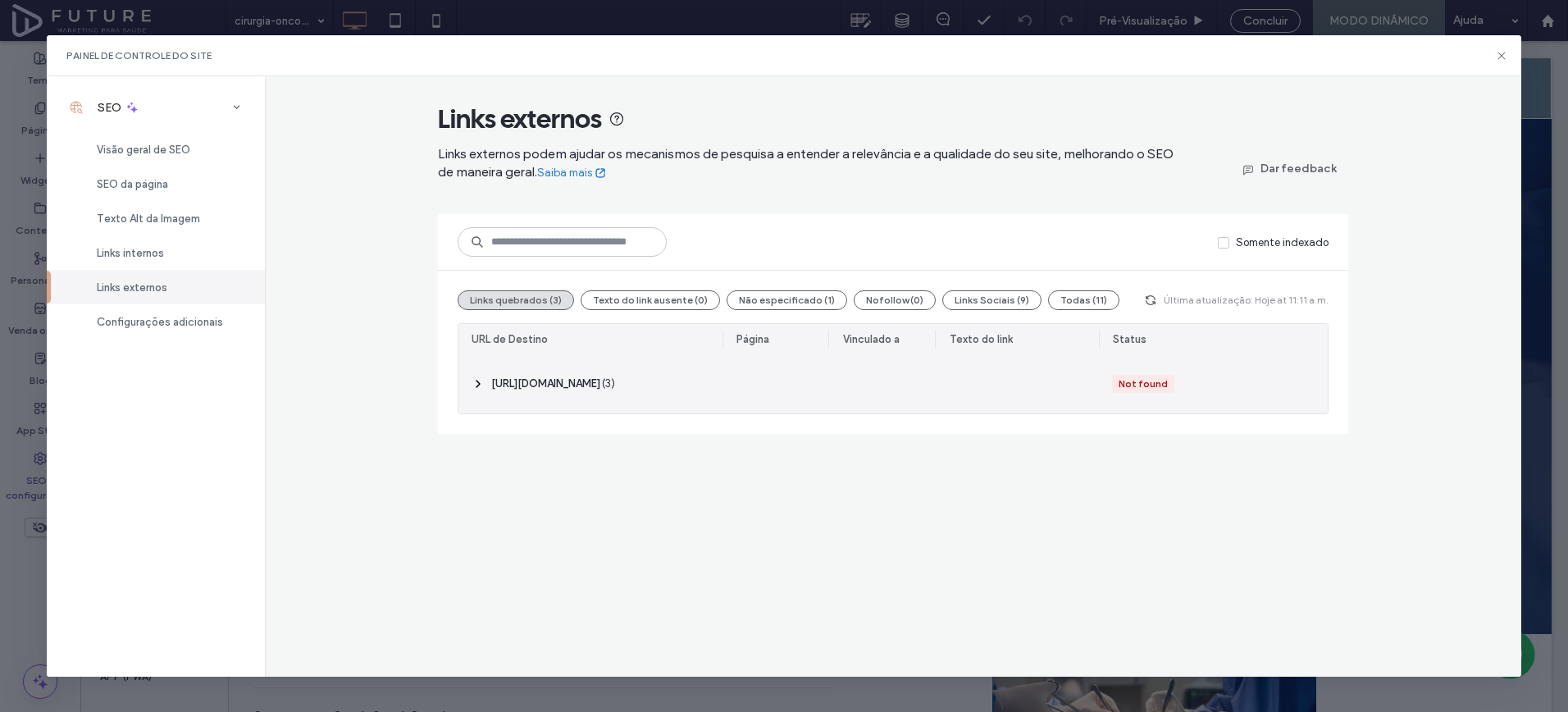
click at [768, 379] on div at bounding box center [776, 384] width 106 height 59
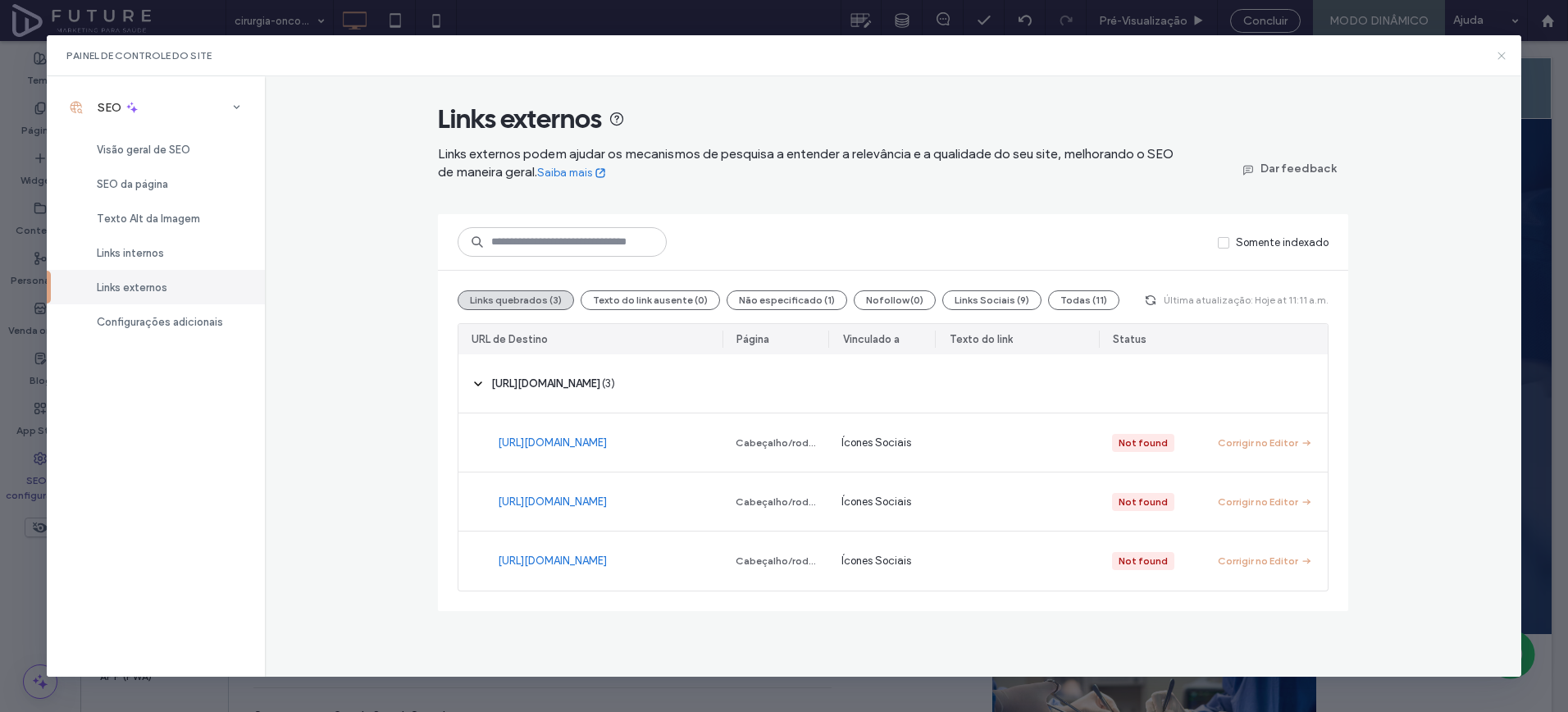
click at [1496, 57] on icon at bounding box center [1502, 56] width 13 height 13
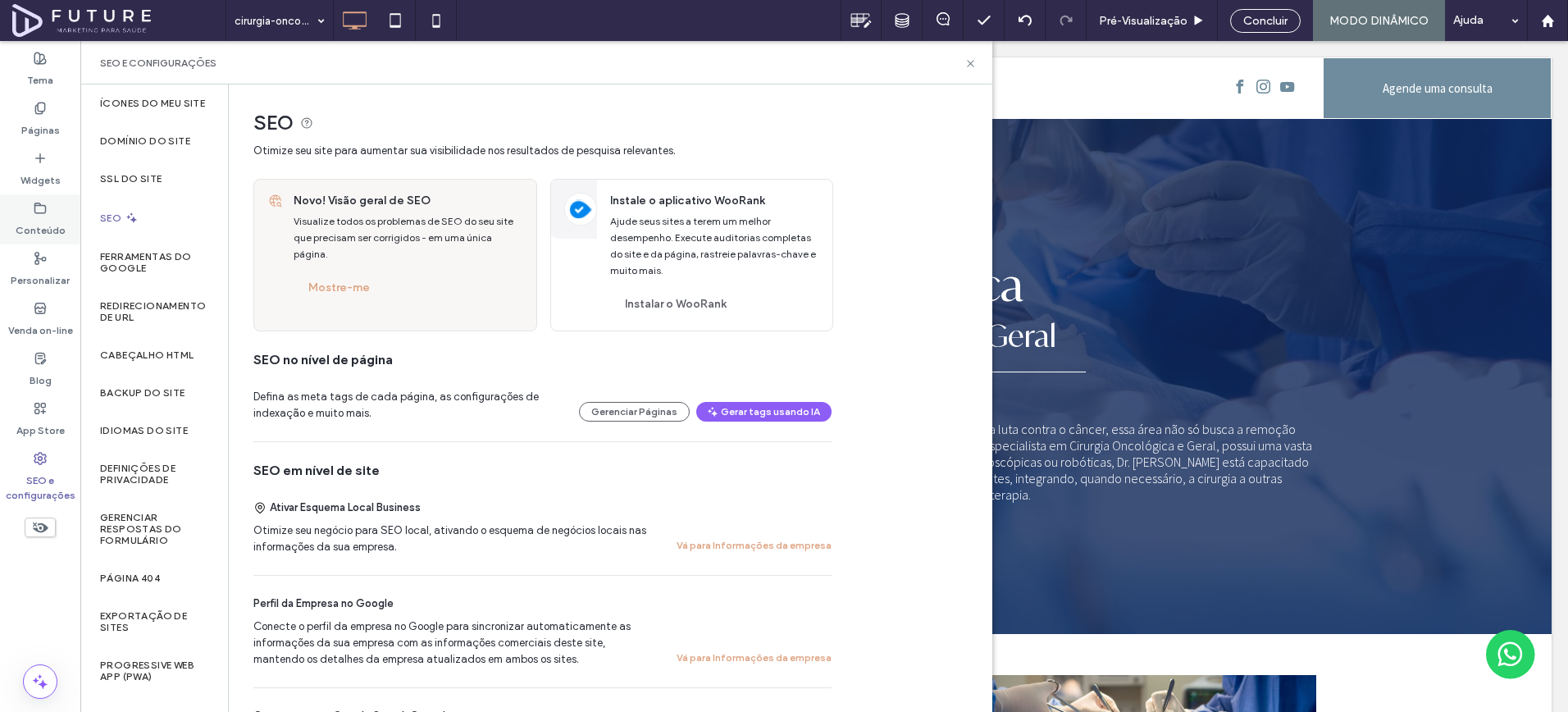
click at [25, 203] on div "Conteúdo" at bounding box center [40, 219] width 81 height 50
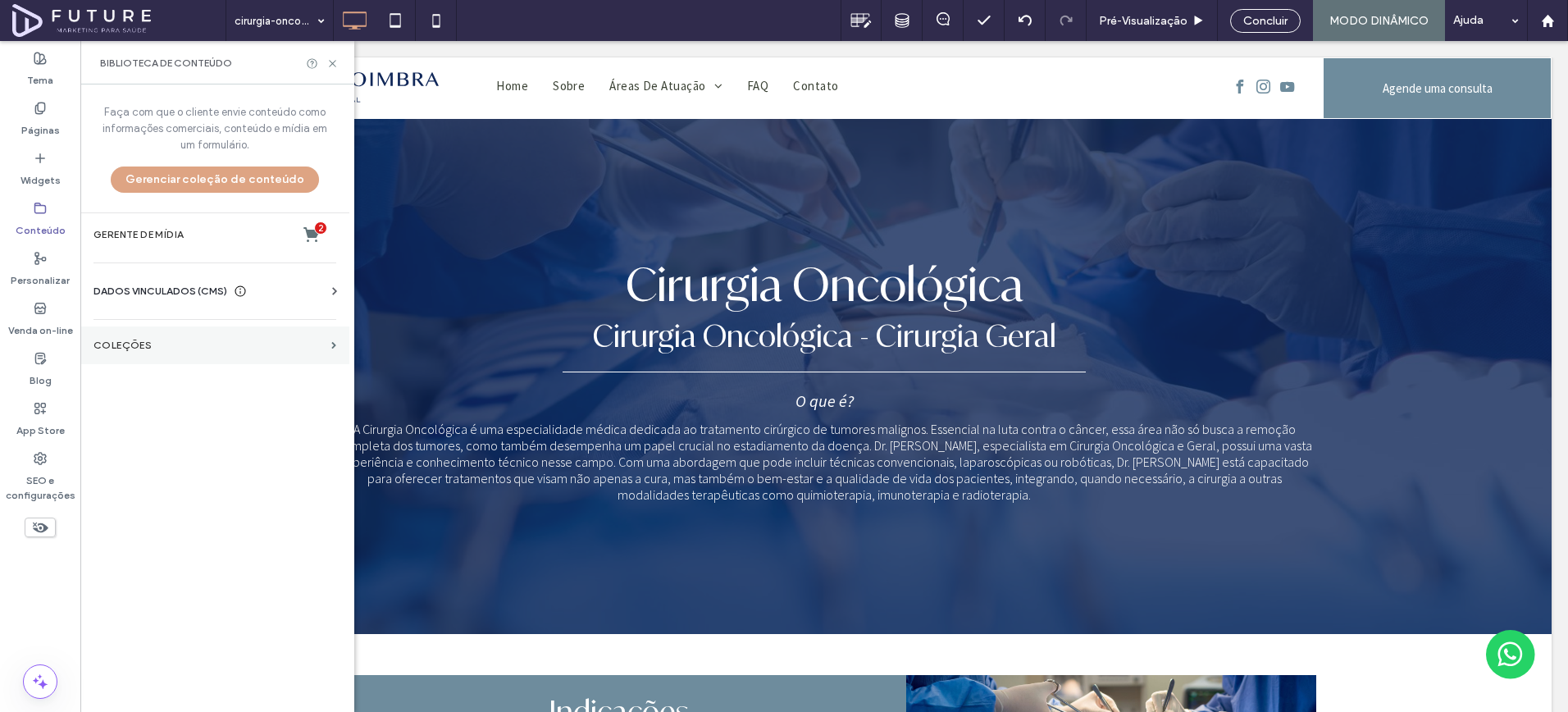
click at [158, 336] on section "COLEÇÕES" at bounding box center [215, 345] width 269 height 38
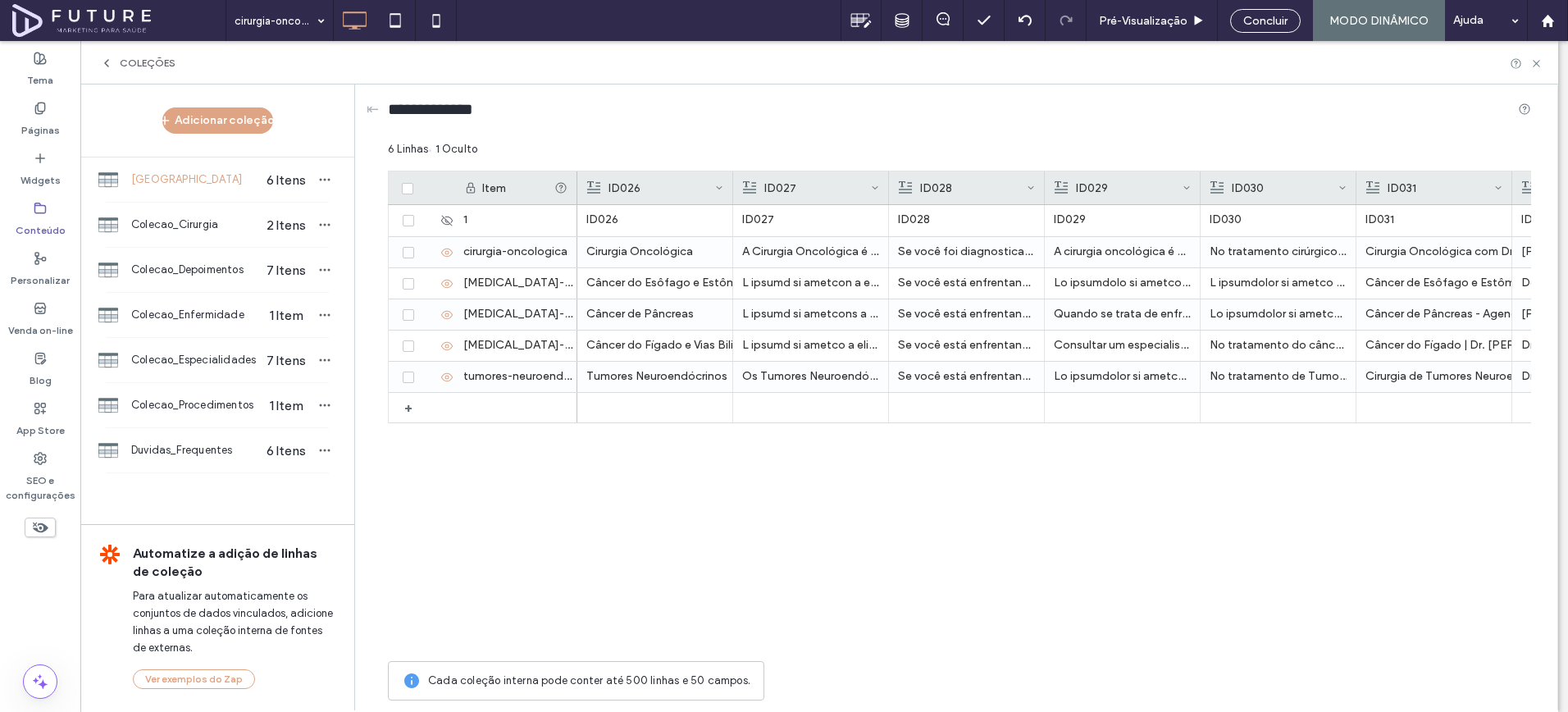
click at [106, 64] on use at bounding box center [107, 62] width 4 height 6
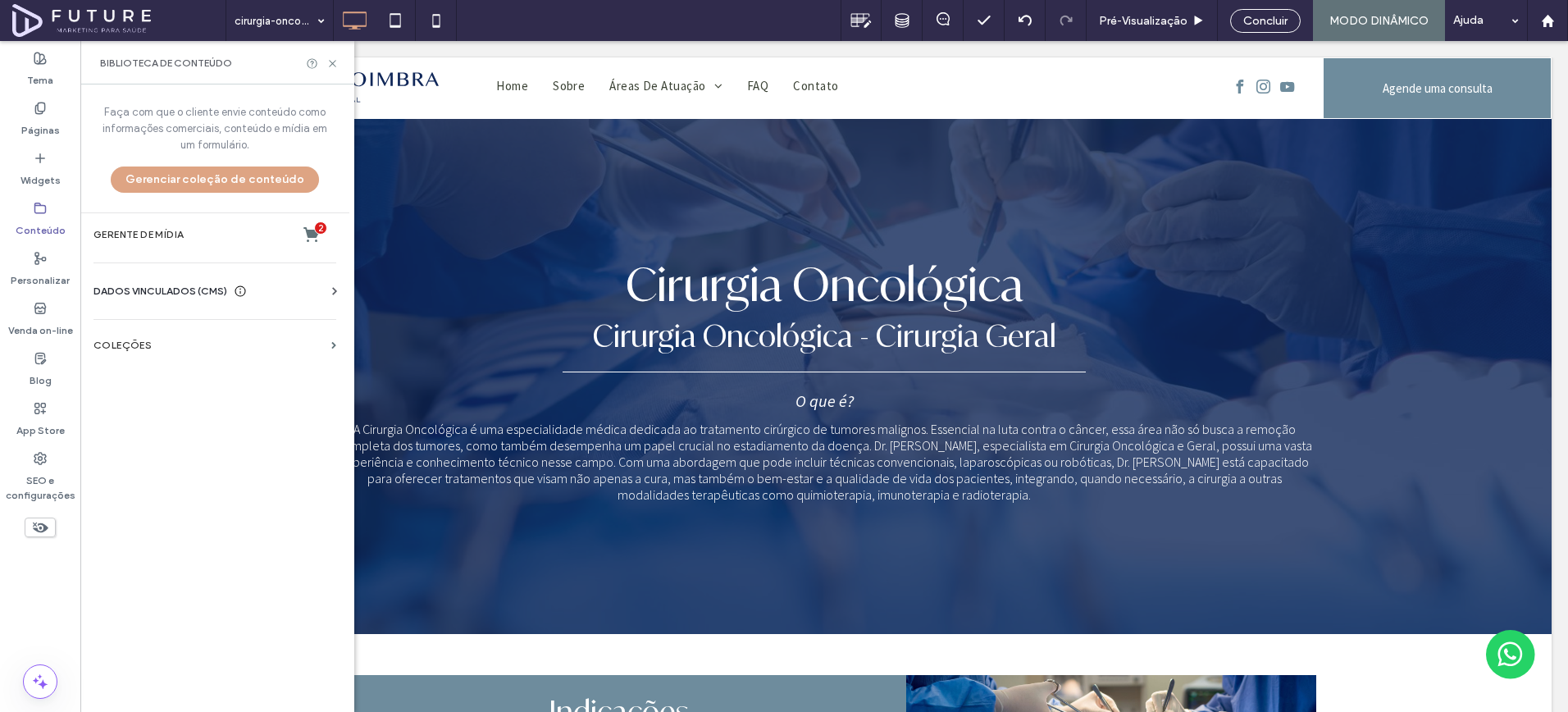
click at [131, 278] on div "DADOS VINCULADOS (CMS) Informações da empresa Texto da empresa Imagens da Empre…" at bounding box center [215, 290] width 269 height 43
click at [141, 285] on span "DADOS VINCULADOS (CMS)" at bounding box center [160, 291] width 134 height 16
click at [162, 340] on section "Informações da empresa" at bounding box center [218, 331] width 249 height 38
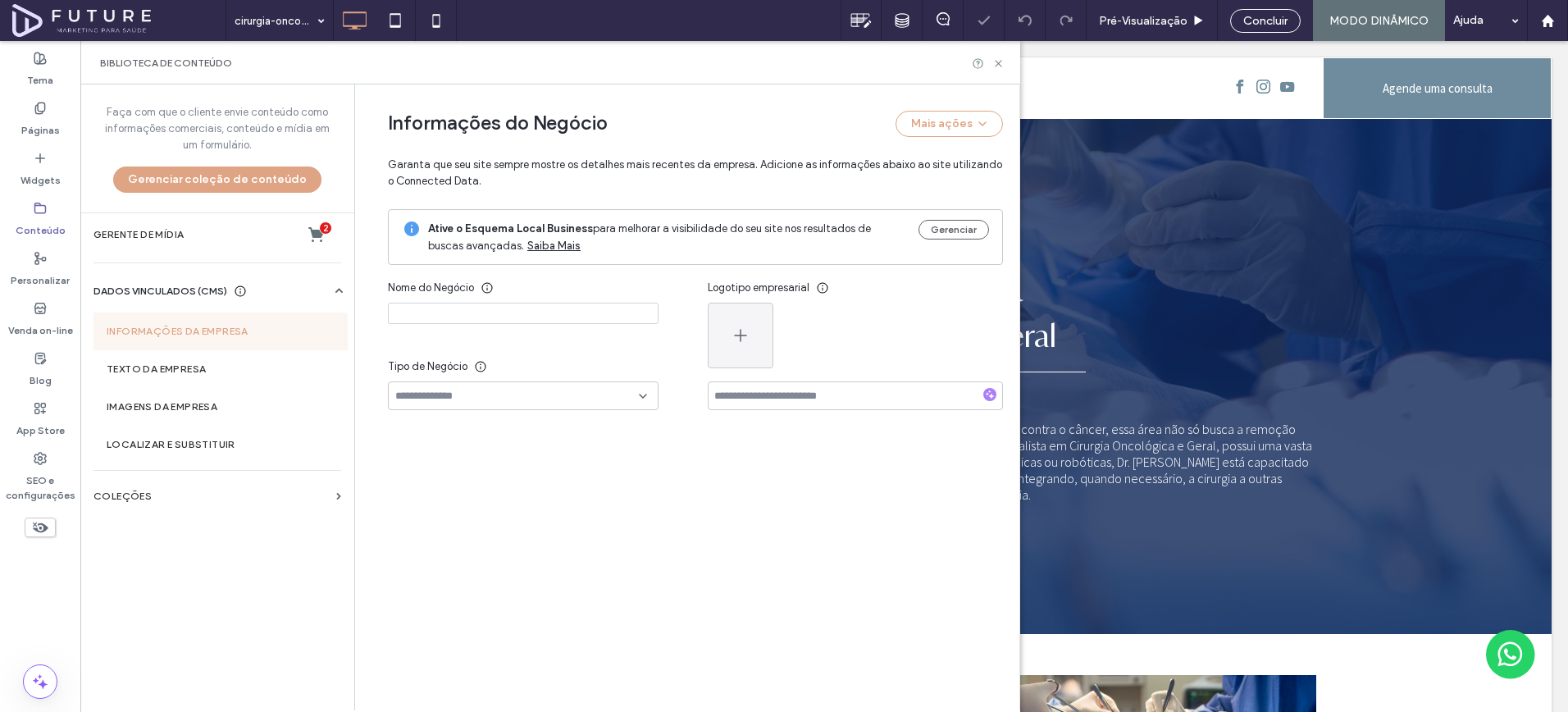
type input "**********"
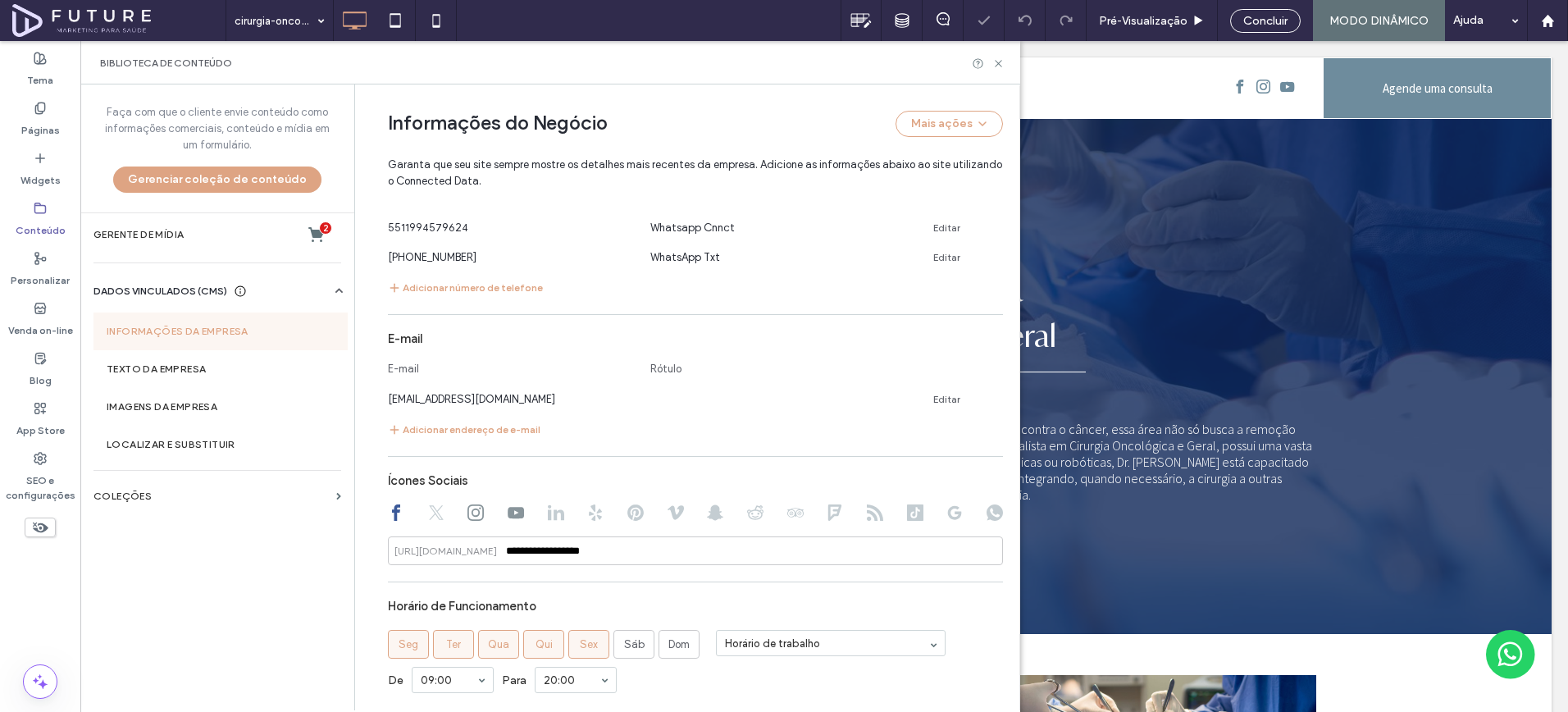
scroll to position [915, 0]
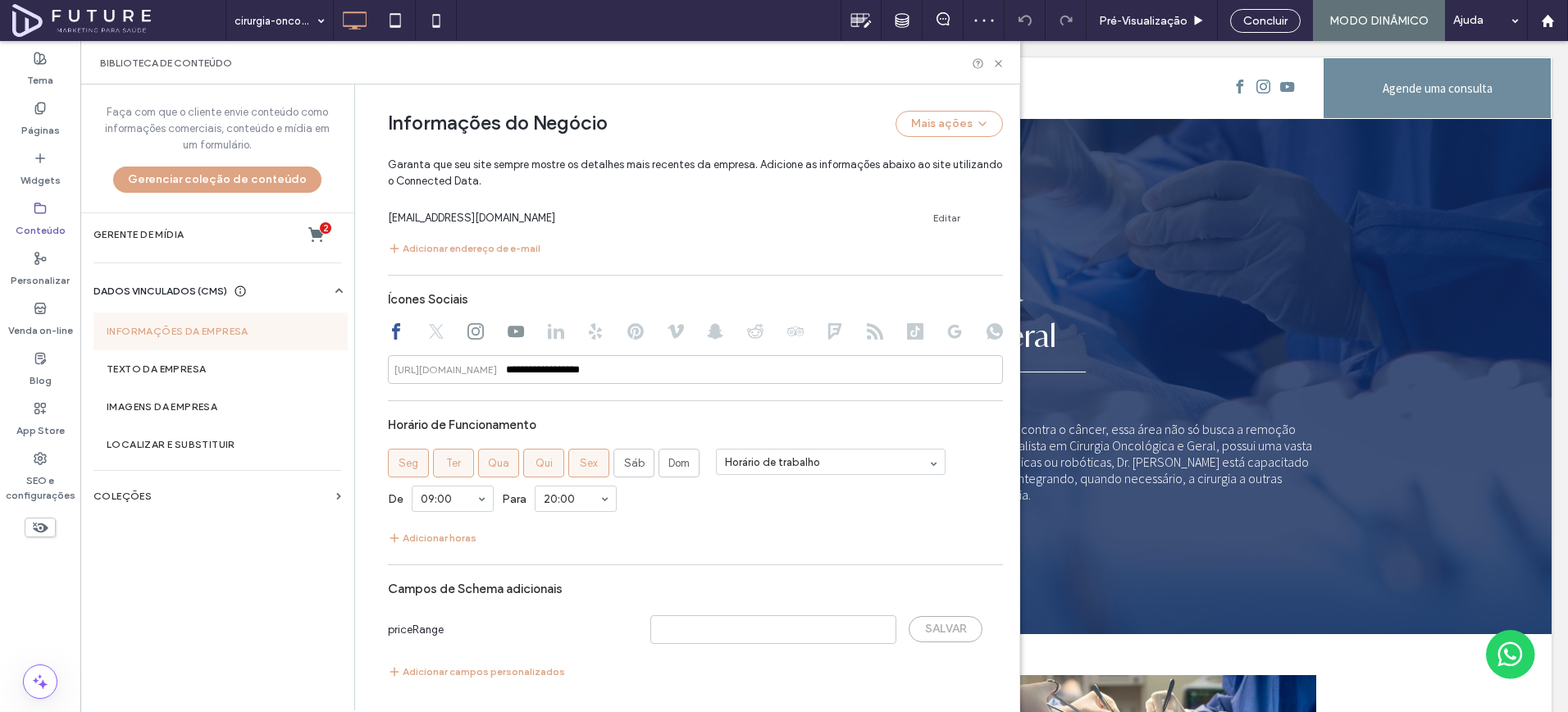
click at [508, 340] on div at bounding box center [516, 333] width 16 height 19
click at [508, 333] on use at bounding box center [516, 331] width 16 height 12
click at [502, 368] on input "**********" at bounding box center [695, 369] width 615 height 28
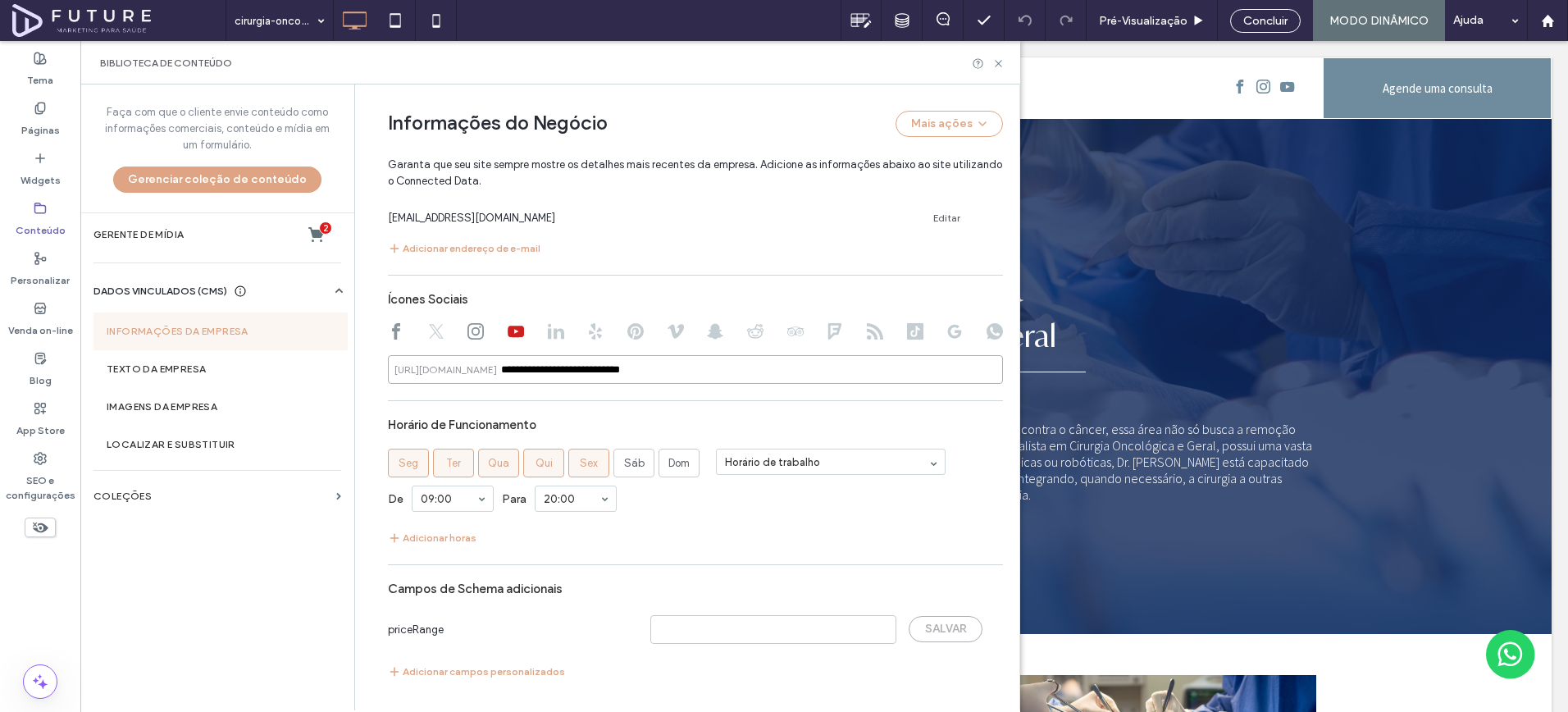
paste input "**"
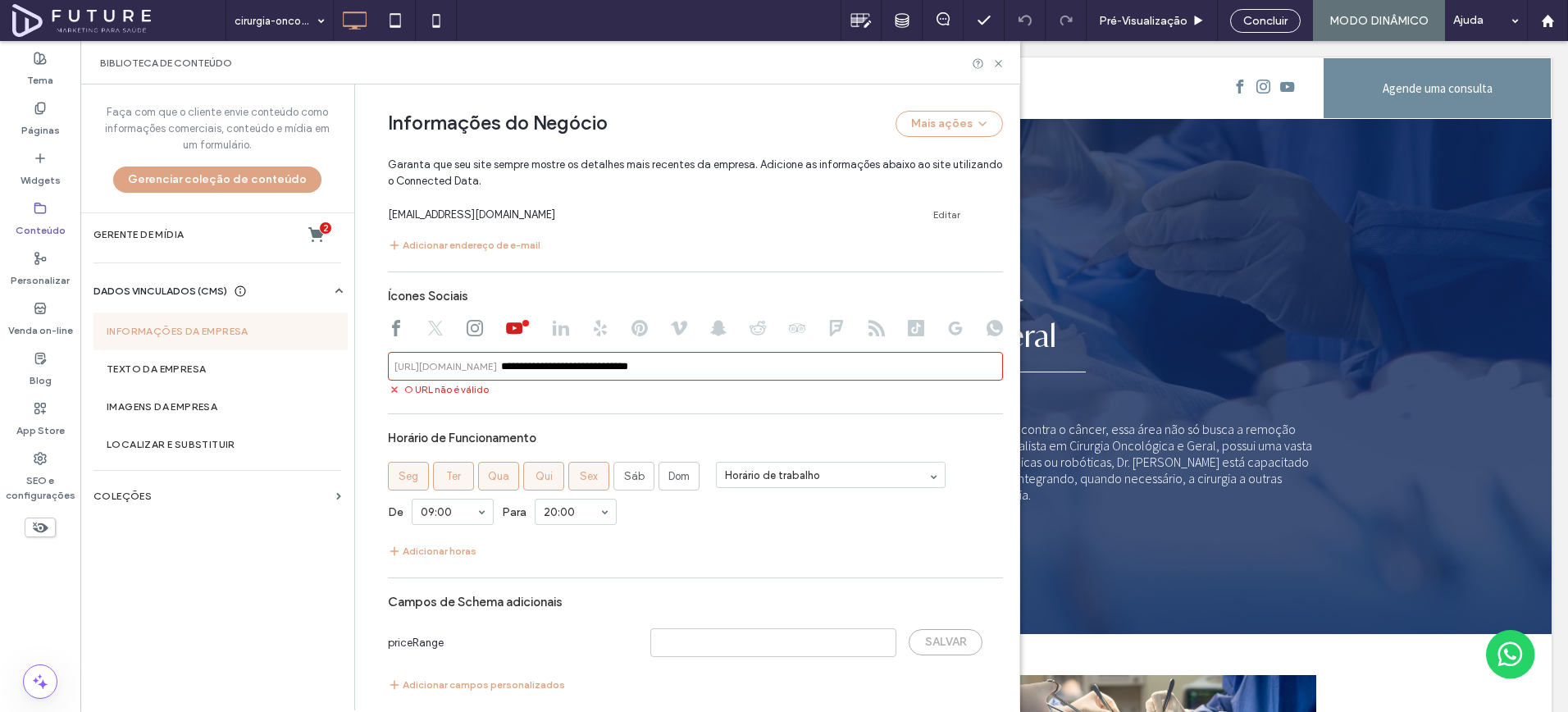
paste input "**********"
drag, startPoint x: 670, startPoint y: 366, endPoint x: 697, endPoint y: 407, distance: 49.1
click at [697, 407] on div "**********" at bounding box center [695, 220] width 615 height 966
click at [498, 370] on input "**********" at bounding box center [695, 366] width 615 height 28
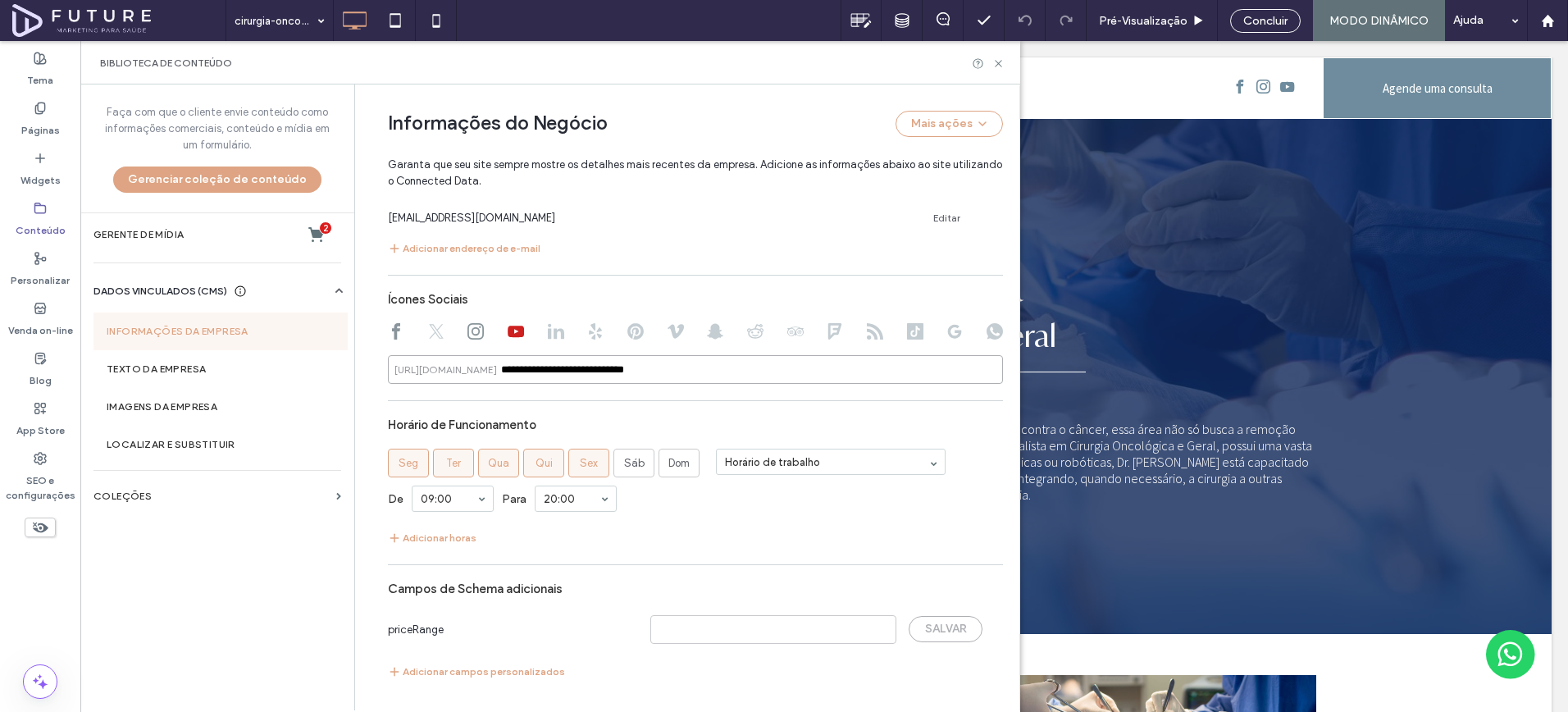
type input "**********"
click at [510, 411] on label "Horário de Funcionamento" at bounding box center [465, 425] width 155 height 31
click at [997, 67] on icon at bounding box center [998, 63] width 12 height 12
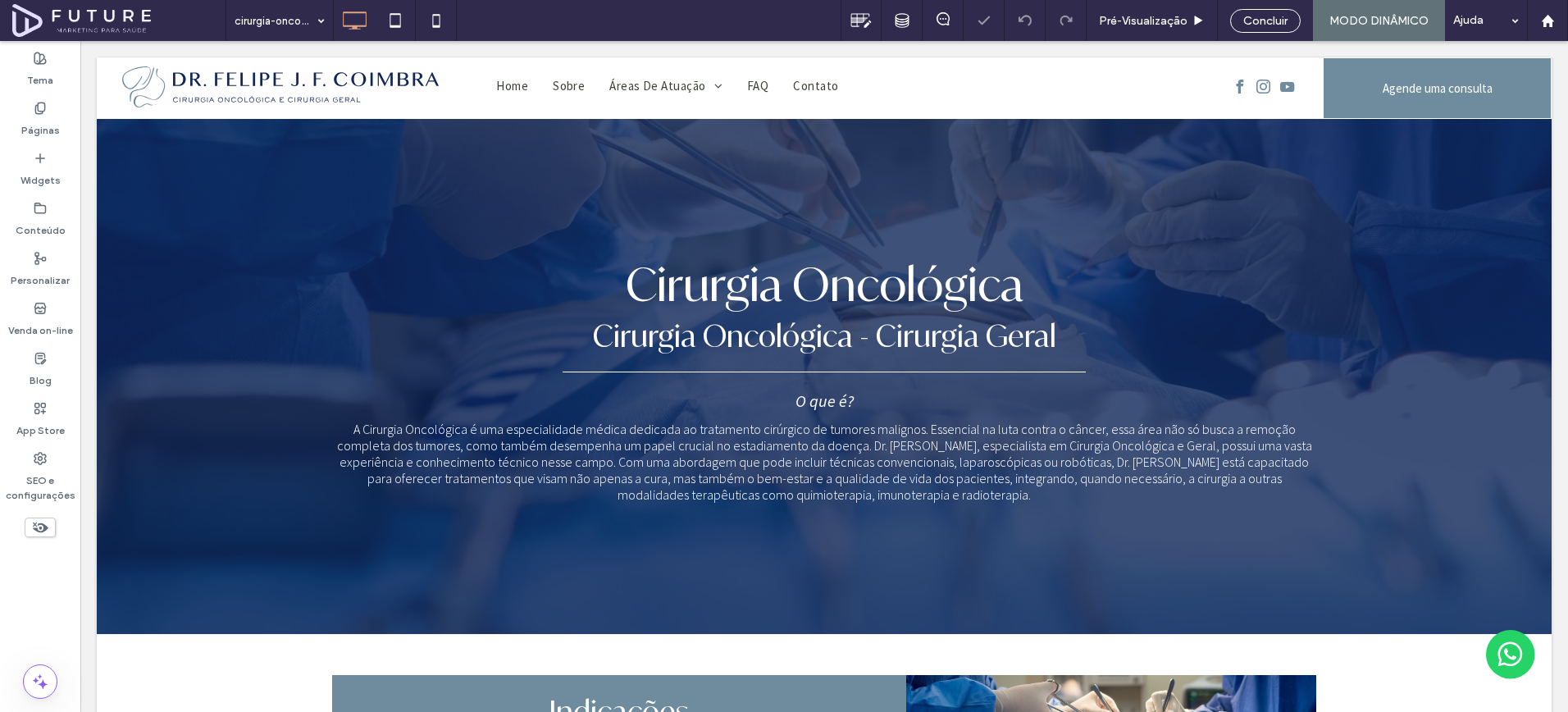
click at [1275, 28] on div "Concluir" at bounding box center [1266, 21] width 71 height 24
click at [1273, 24] on span "Concluir" at bounding box center [1266, 20] width 44 height 14
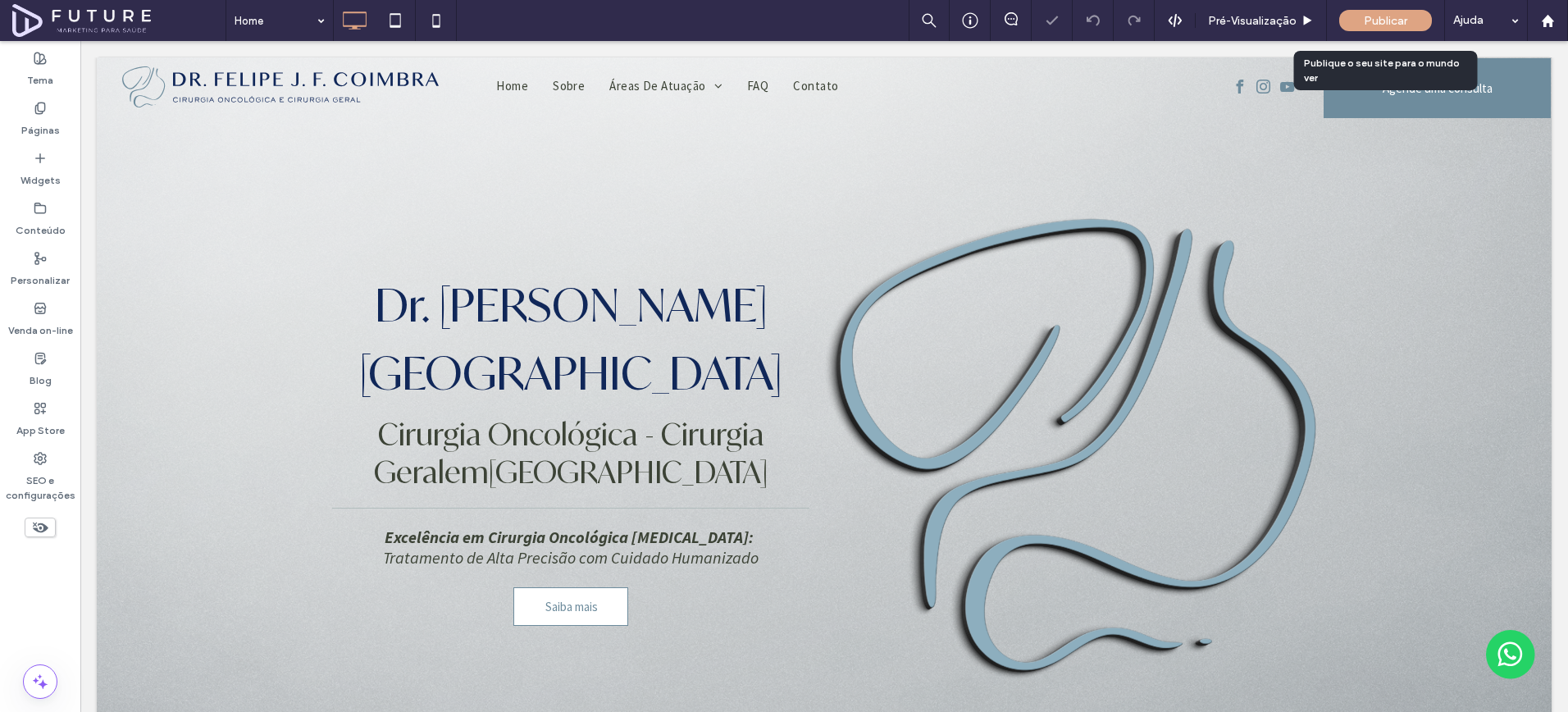
click at [1380, 23] on span "Publicar" at bounding box center [1385, 20] width 43 height 14
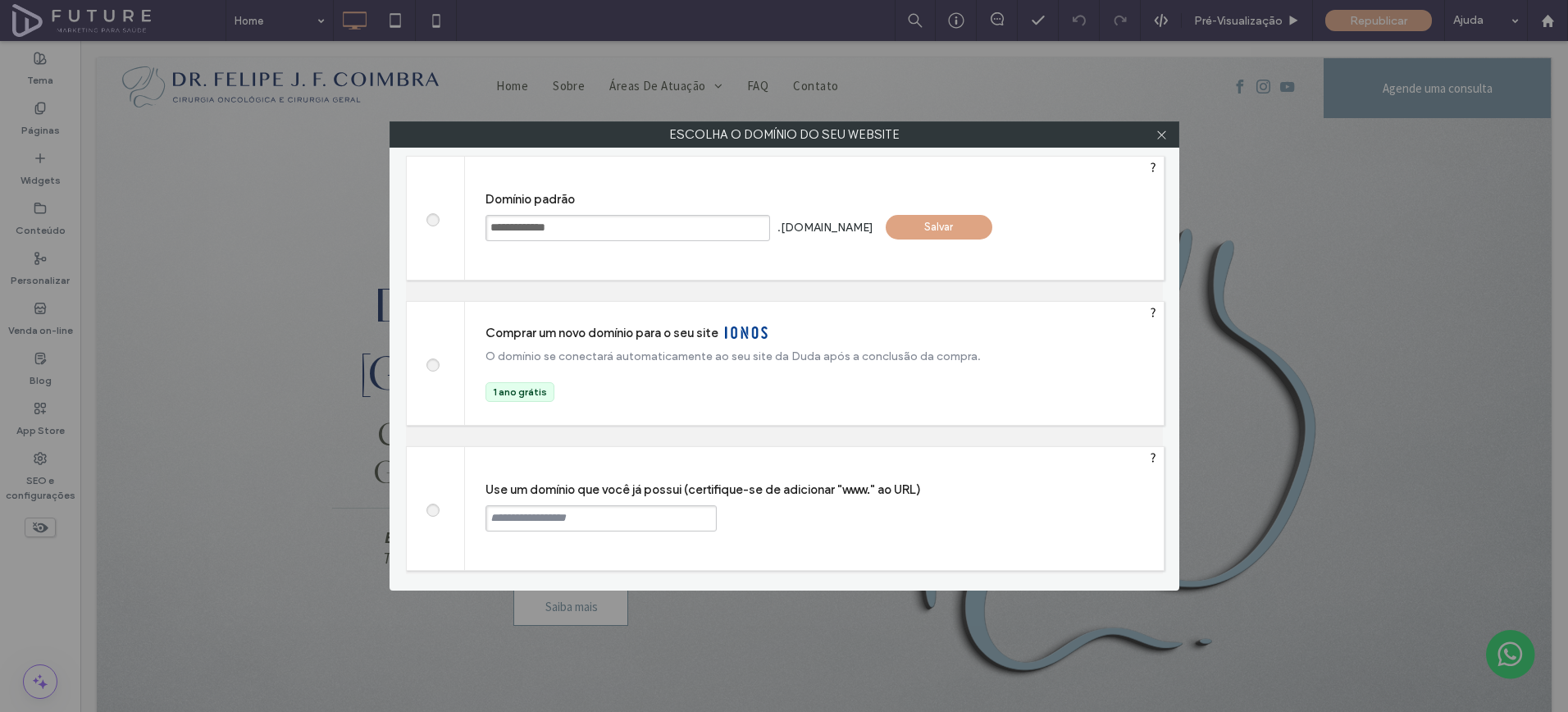
click at [907, 214] on div "**********" at bounding box center [815, 218] width 699 height 123
click at [906, 225] on div "Salvar" at bounding box center [939, 227] width 106 height 25
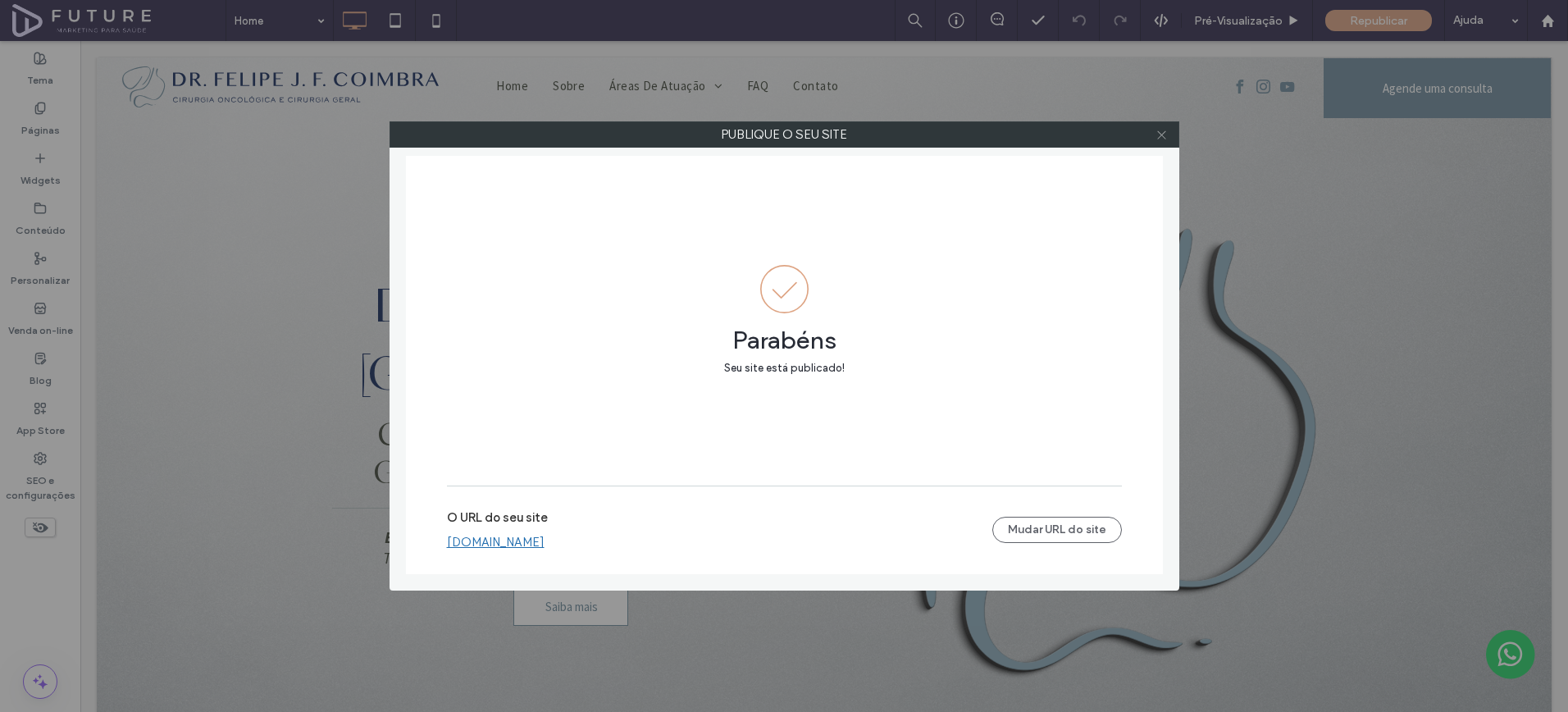
click at [1159, 130] on icon at bounding box center [1161, 135] width 12 height 12
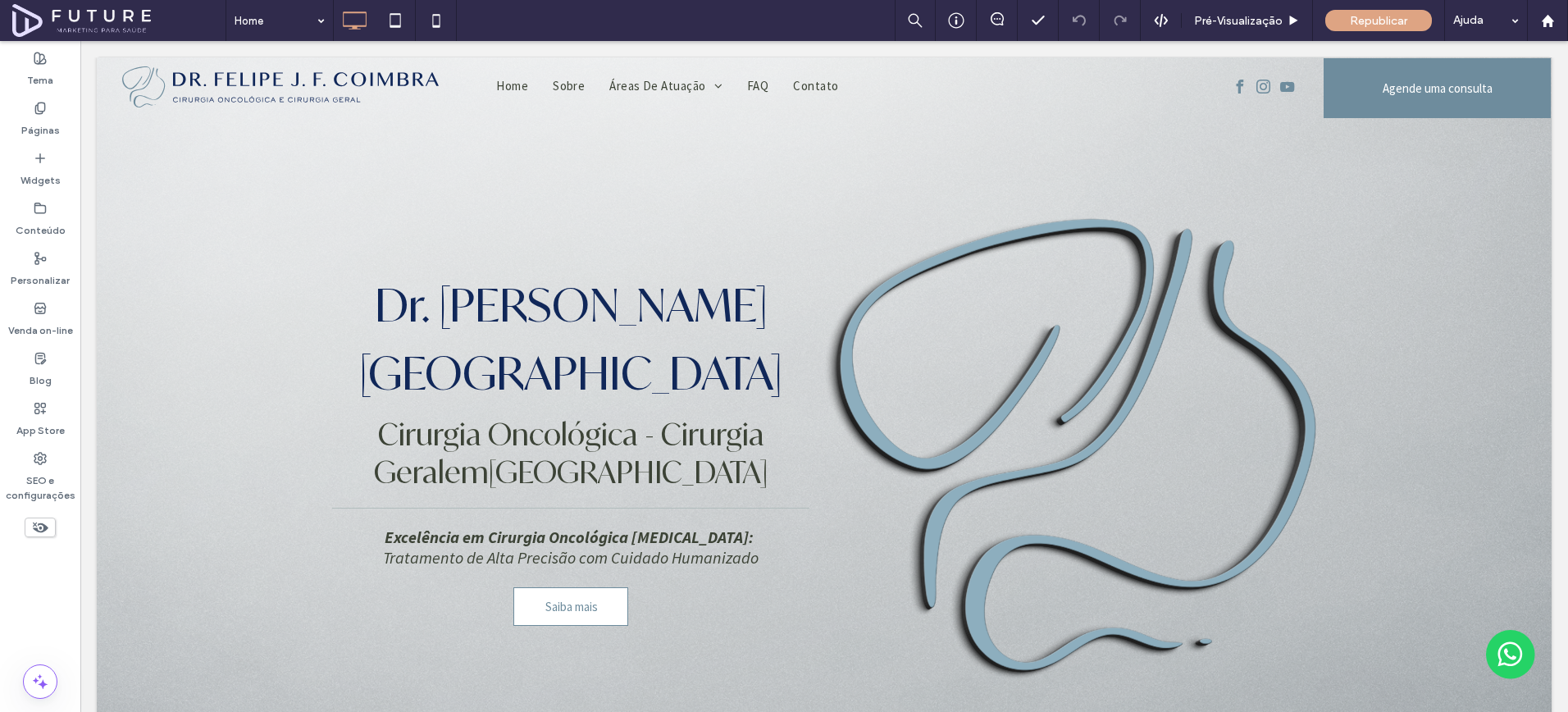
click at [460, 20] on div "Home Pré-Visualizaçāo Republicar Ajuda" at bounding box center [896, 20] width 1343 height 41
click at [446, 20] on icon at bounding box center [436, 20] width 33 height 33
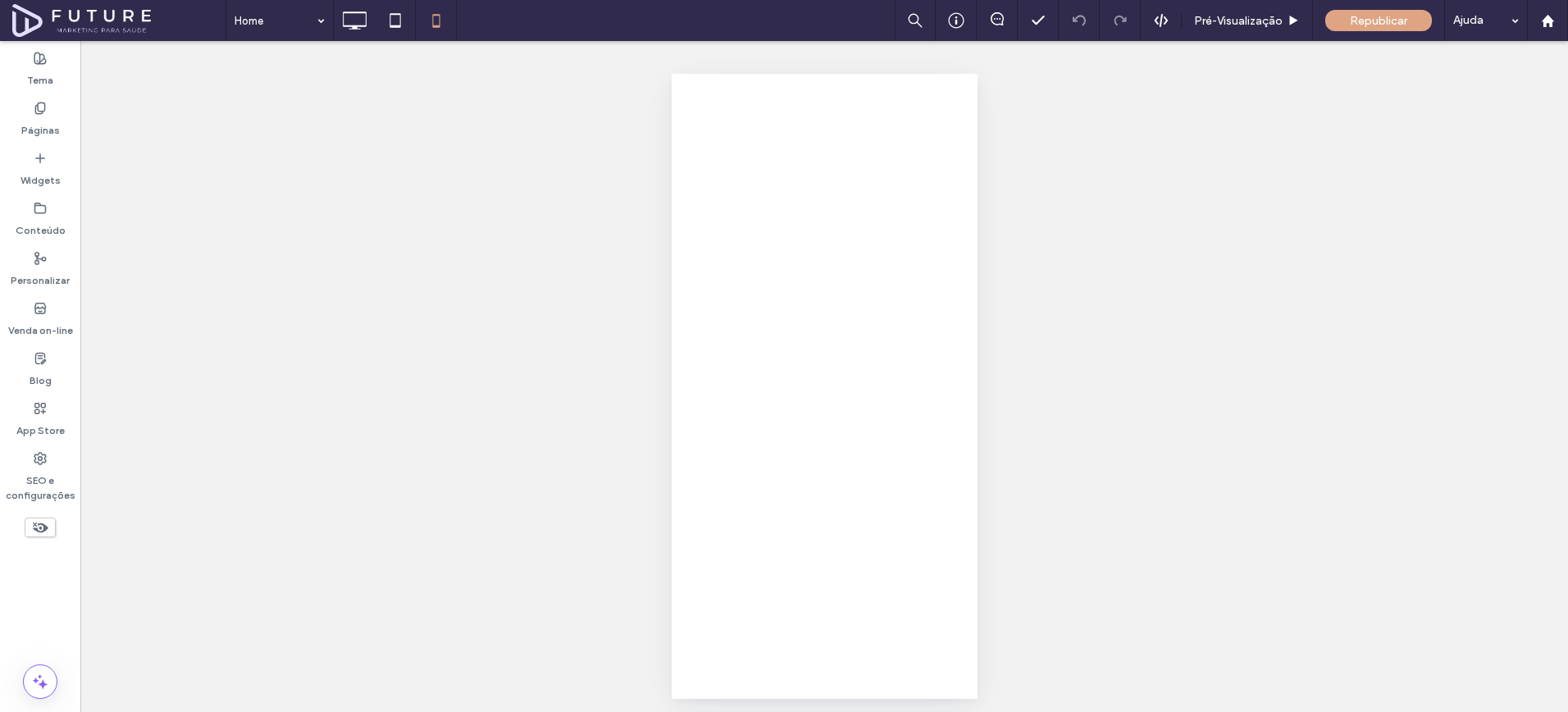
click at [52, 82] on div "Home Pré-Visualizaçāo Republicar Ajuda Comentários do site Comentários do site …" at bounding box center [784, 356] width 1568 height 712
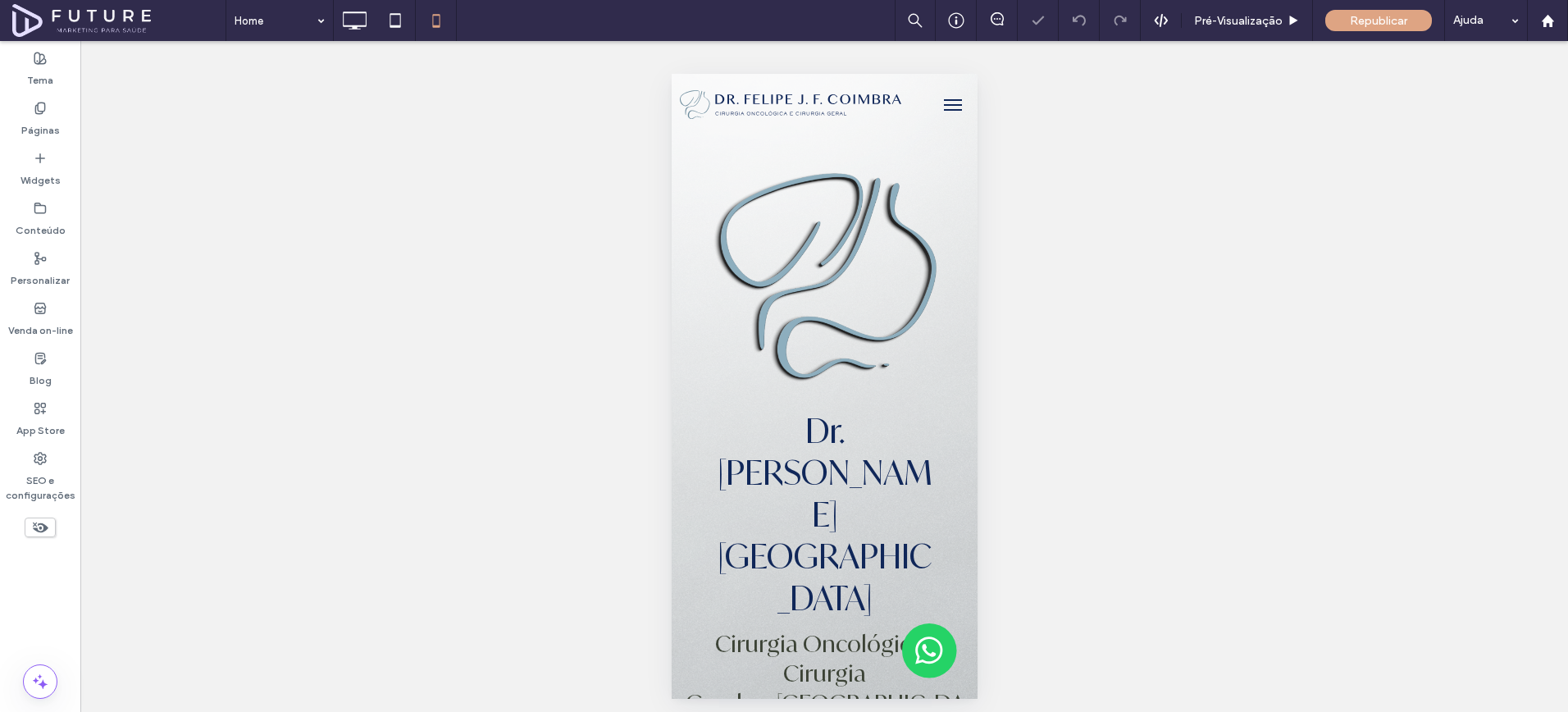
click at [52, 82] on div "Tema" at bounding box center [40, 69] width 81 height 50
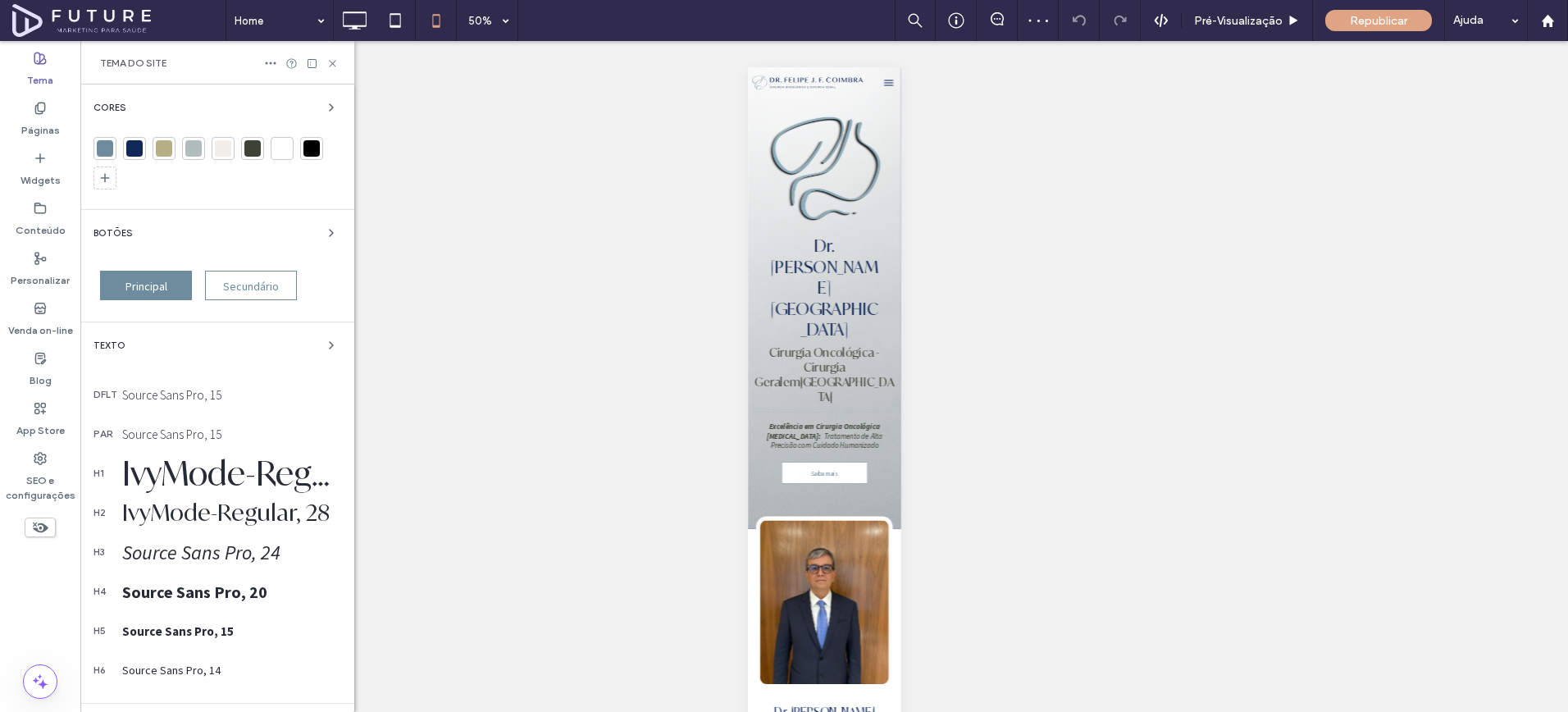
click at [188, 389] on div "Source Sans Pro, 15" at bounding box center [231, 394] width 219 height 16
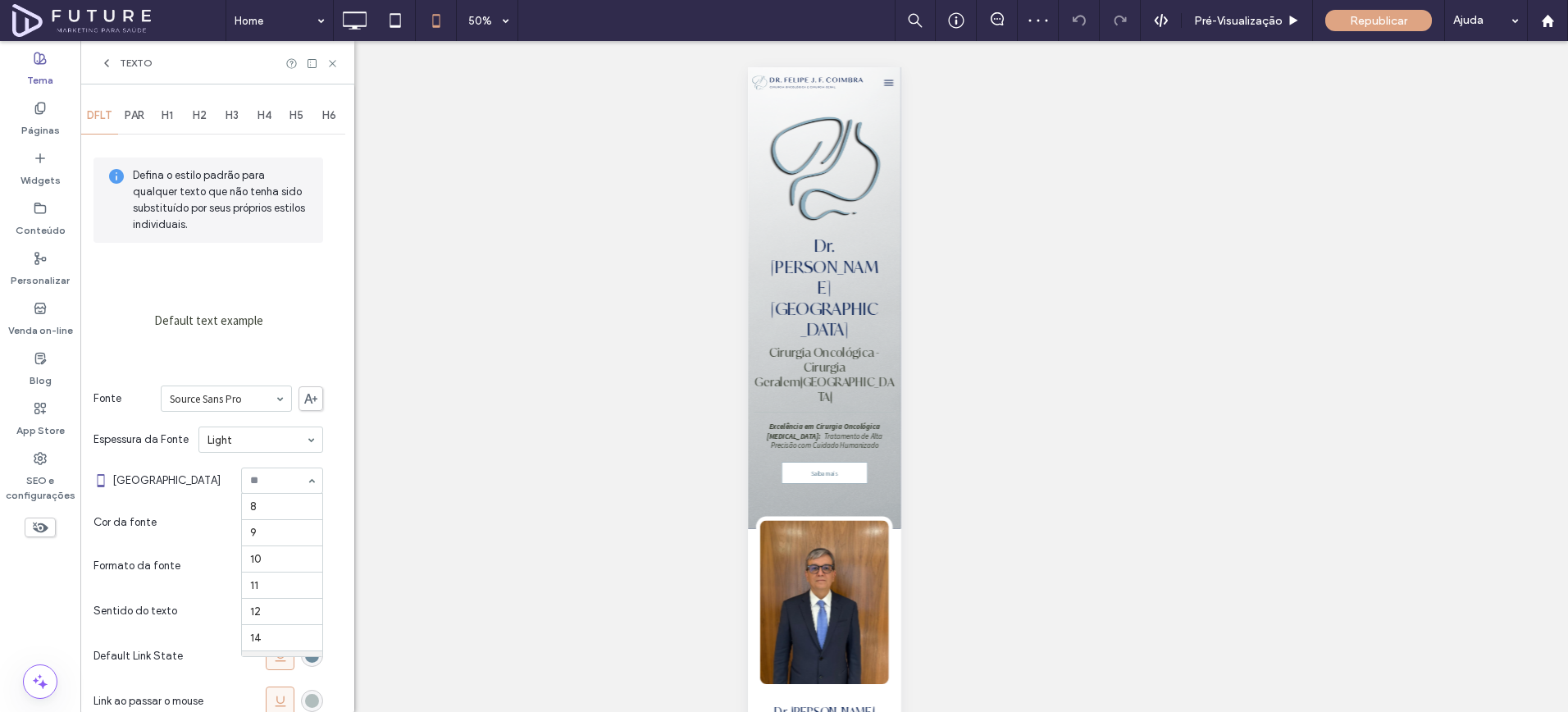
scroll to position [162, 0]
click at [129, 118] on span "PAR" at bounding box center [134, 115] width 19 height 13
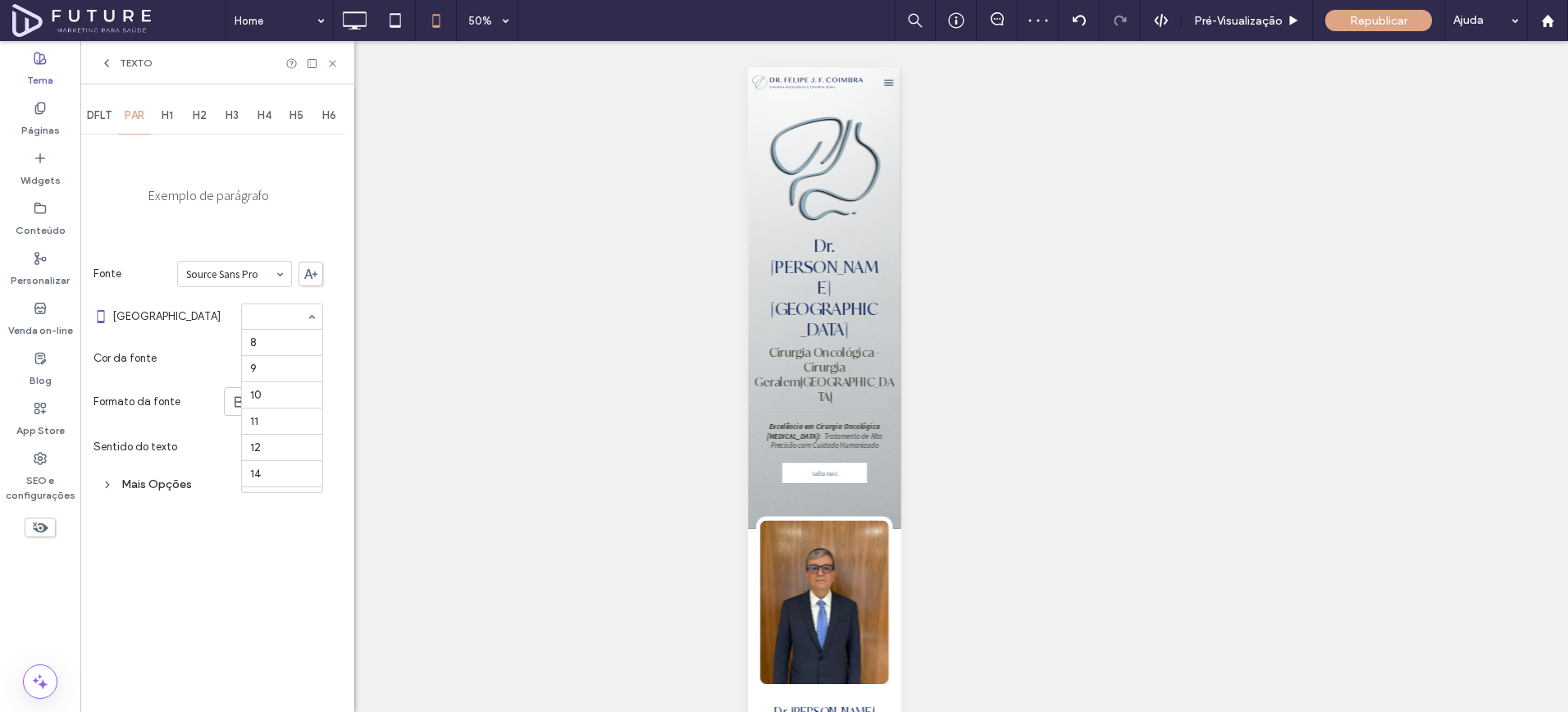
scroll to position [190, 0]
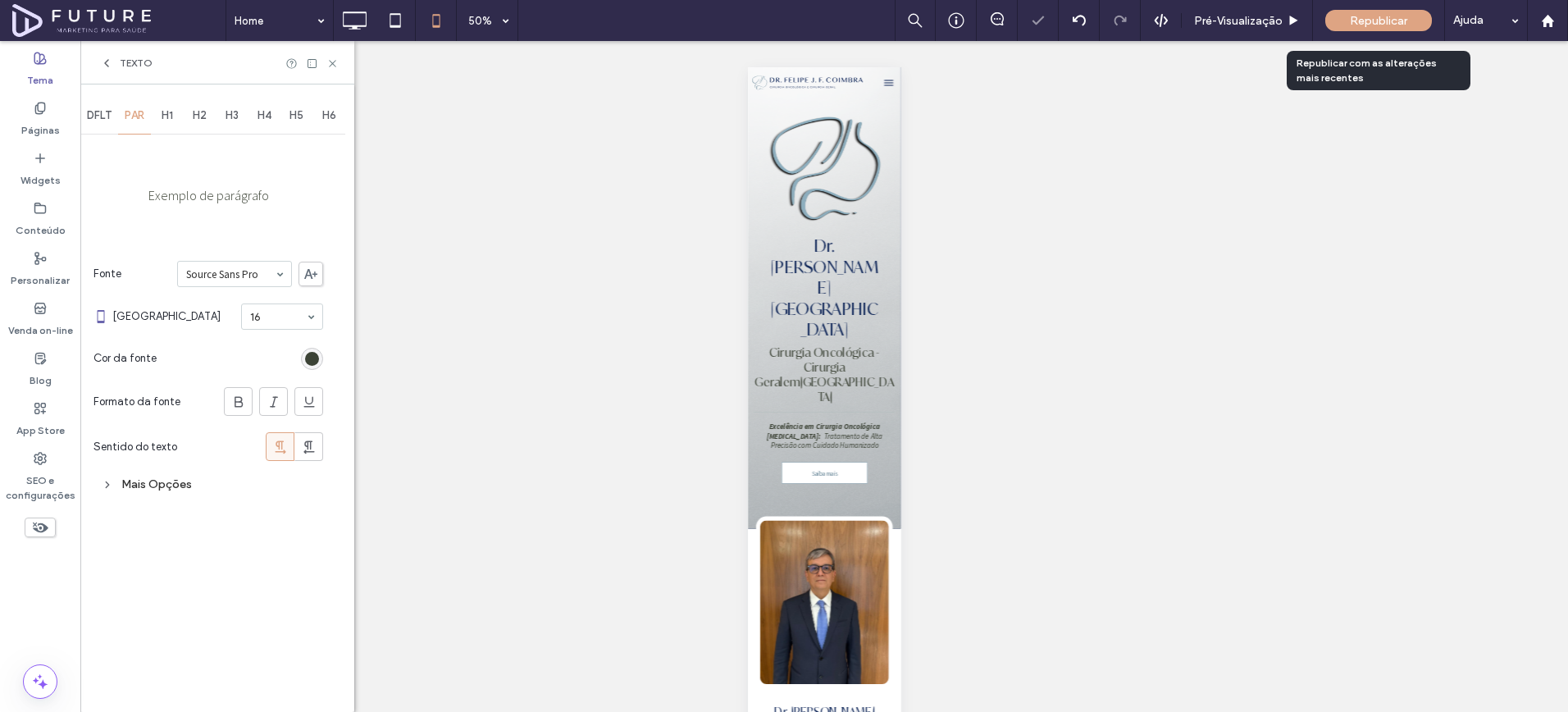
click at [1336, 23] on div "Republicar" at bounding box center [1378, 20] width 106 height 21
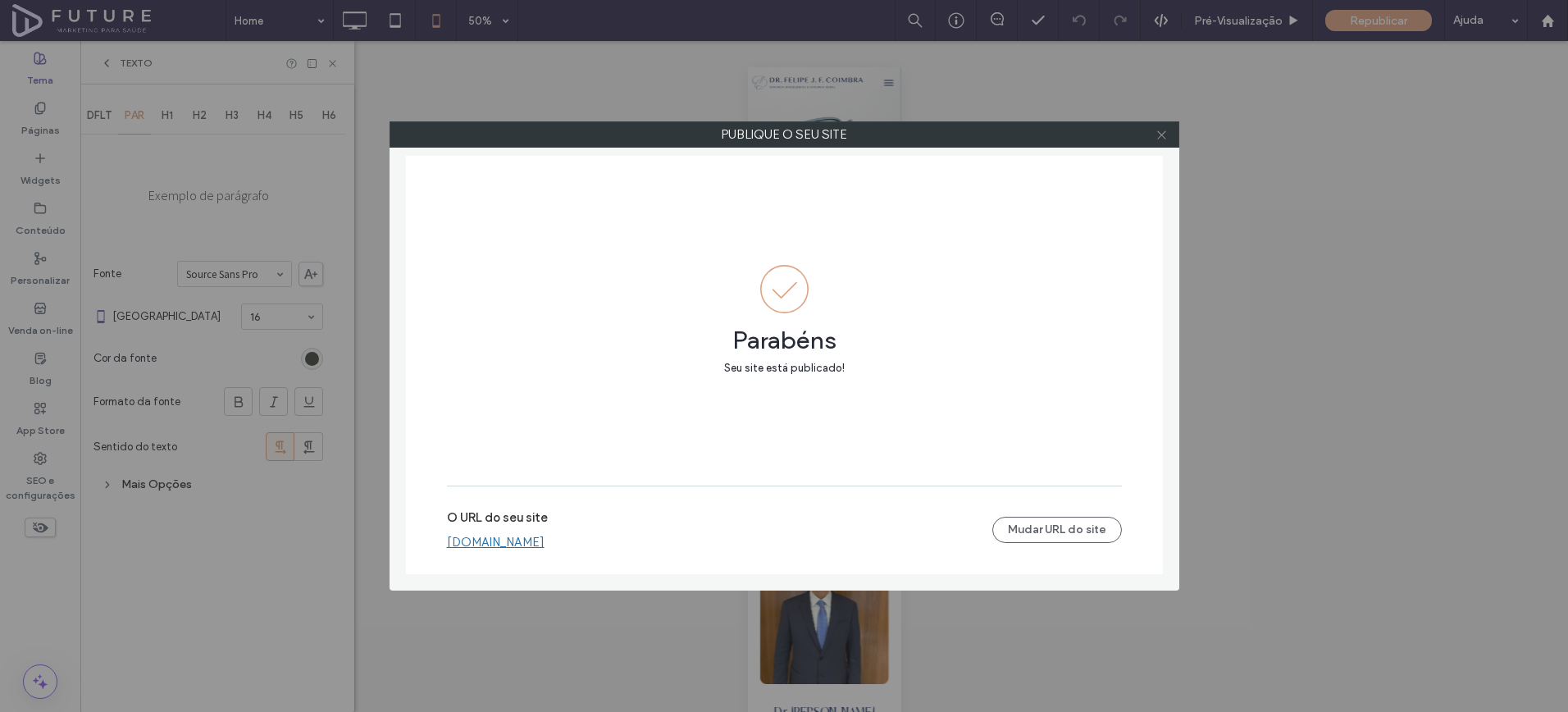
click at [1165, 144] on span at bounding box center [1161, 134] width 12 height 25
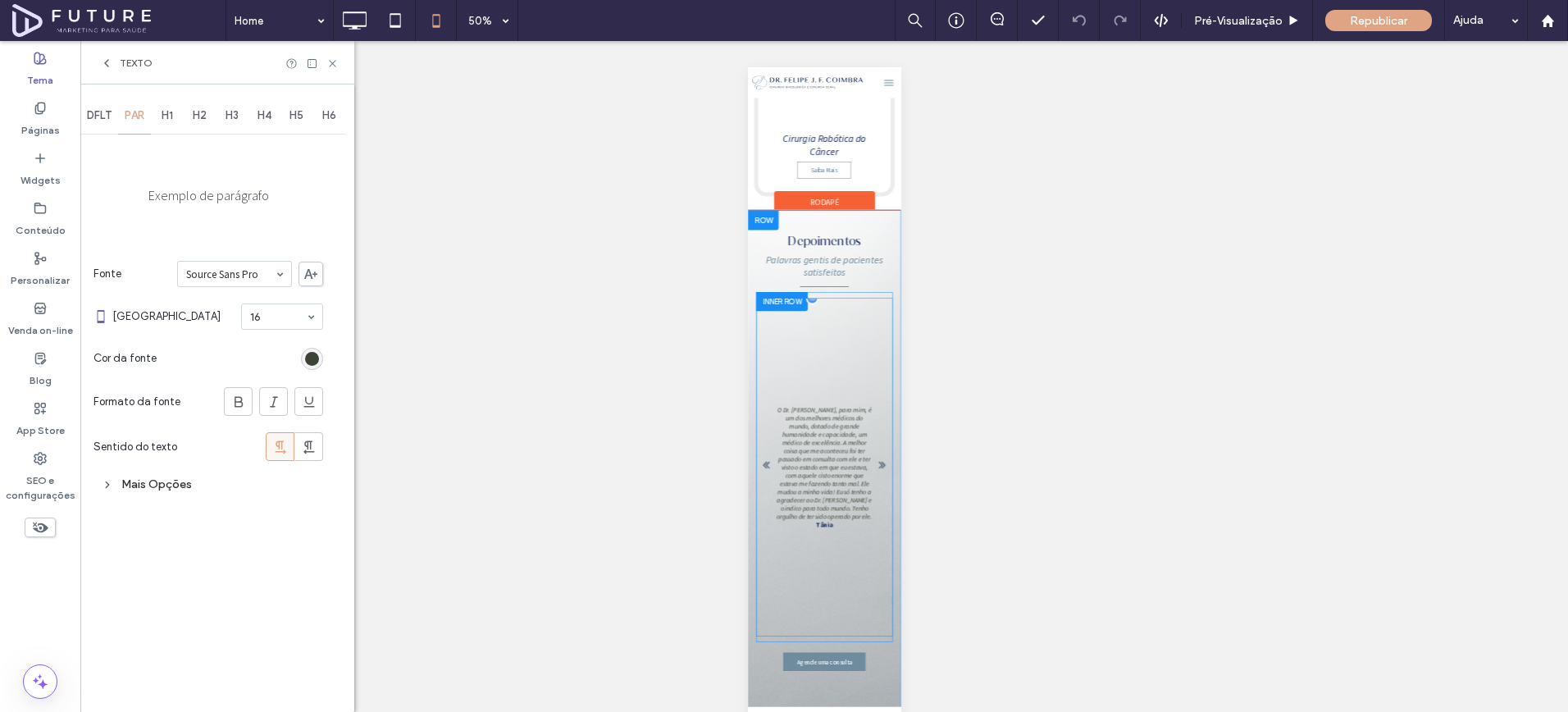
scroll to position [4419, 0]
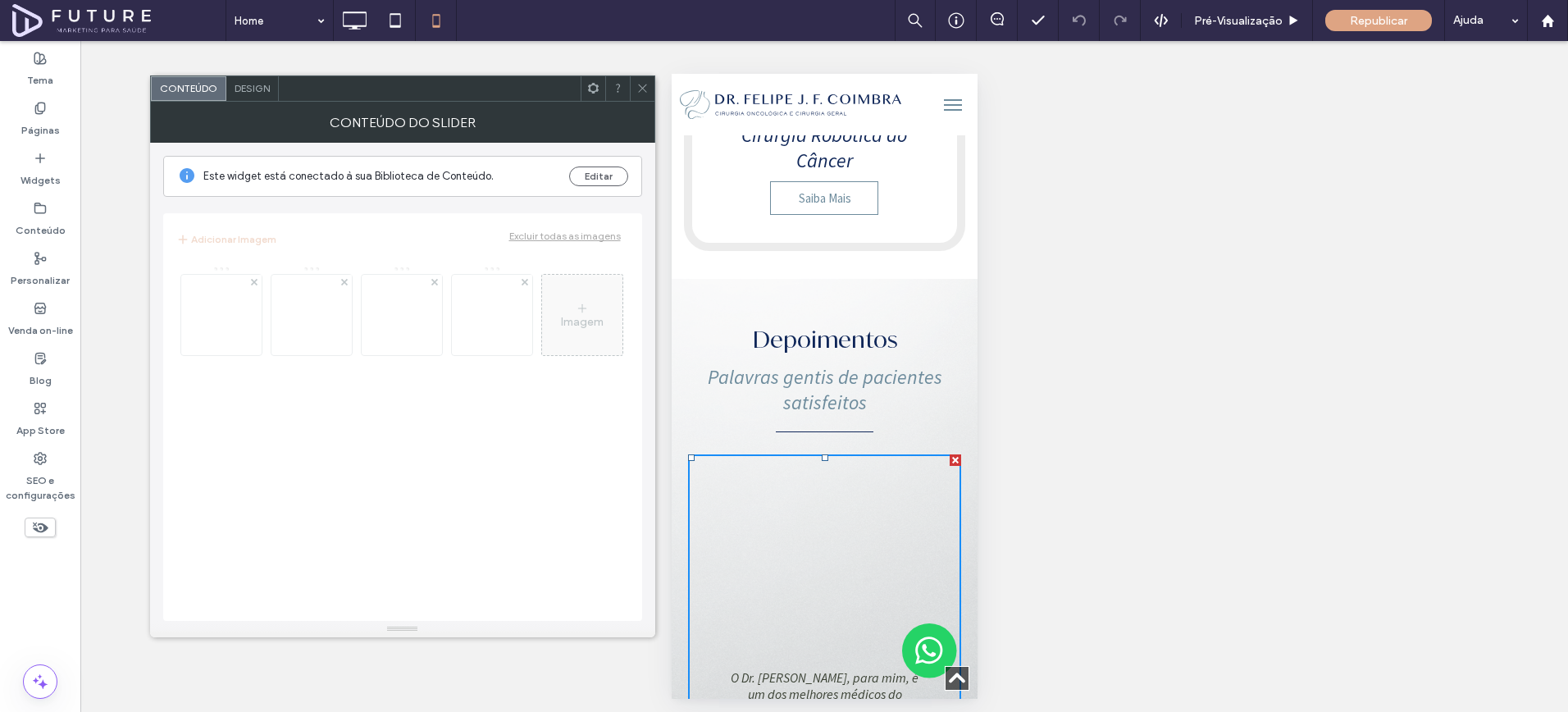
click at [231, 98] on div "Design" at bounding box center [252, 88] width 52 height 25
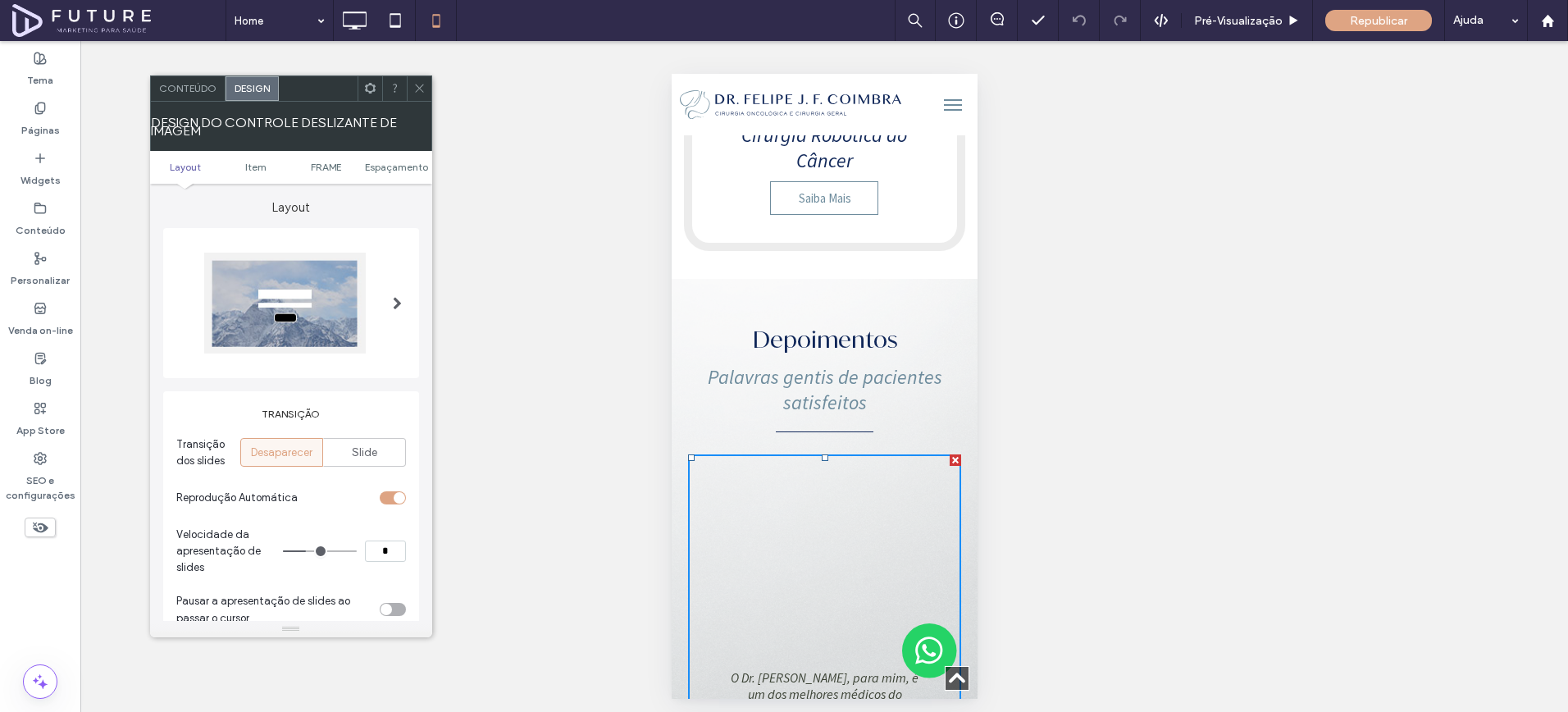
scroll to position [410, 0]
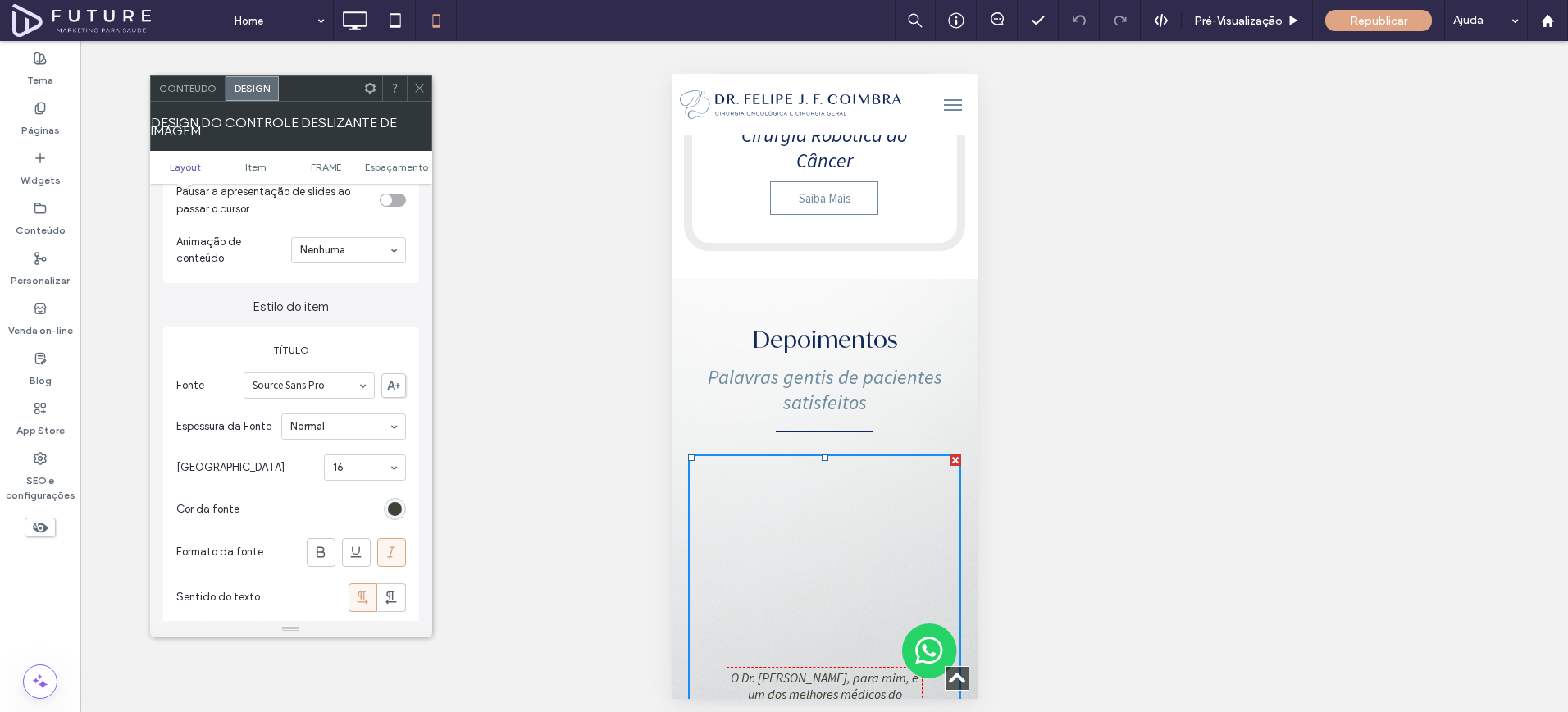
click at [345, 483] on section "Tamanho da Fonte 16" at bounding box center [291, 467] width 230 height 43
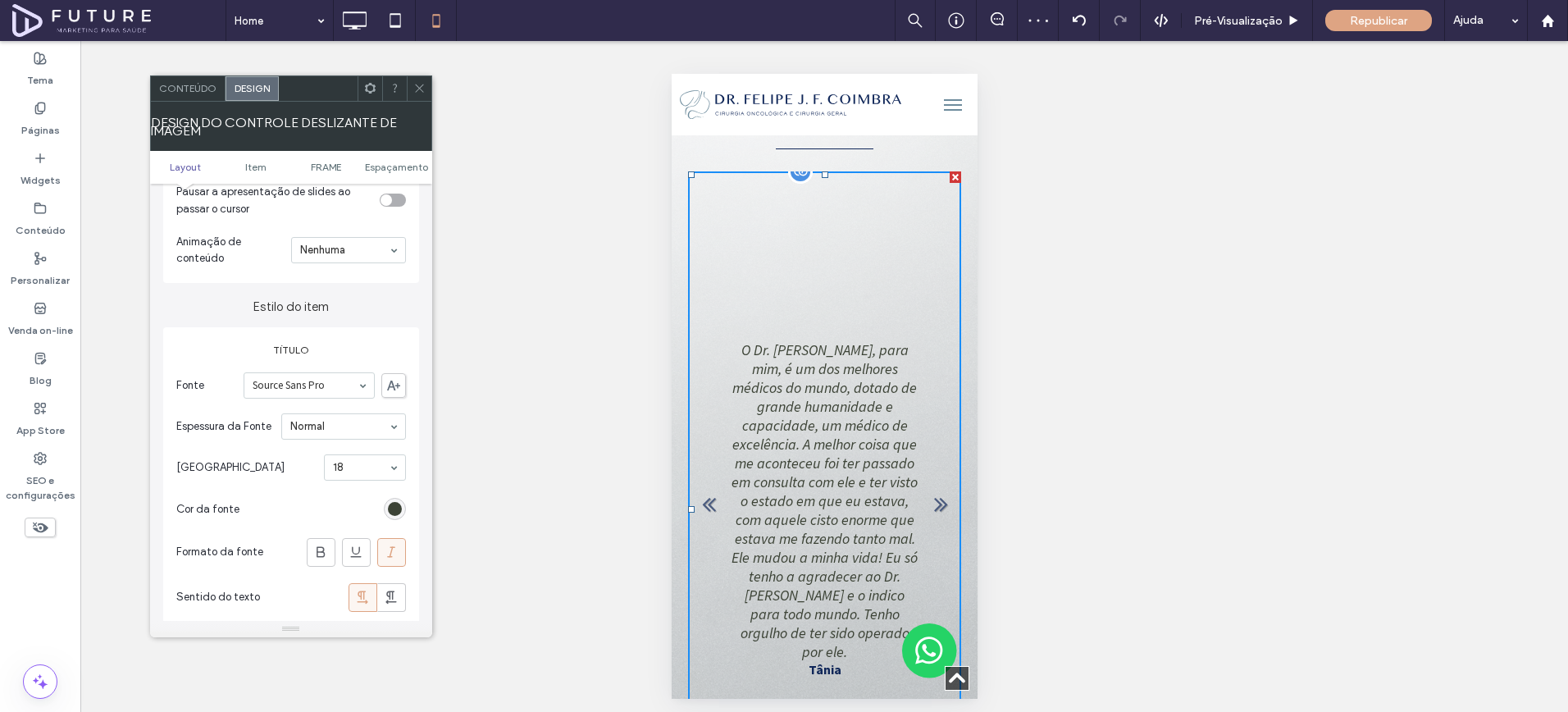
scroll to position [4671, 0]
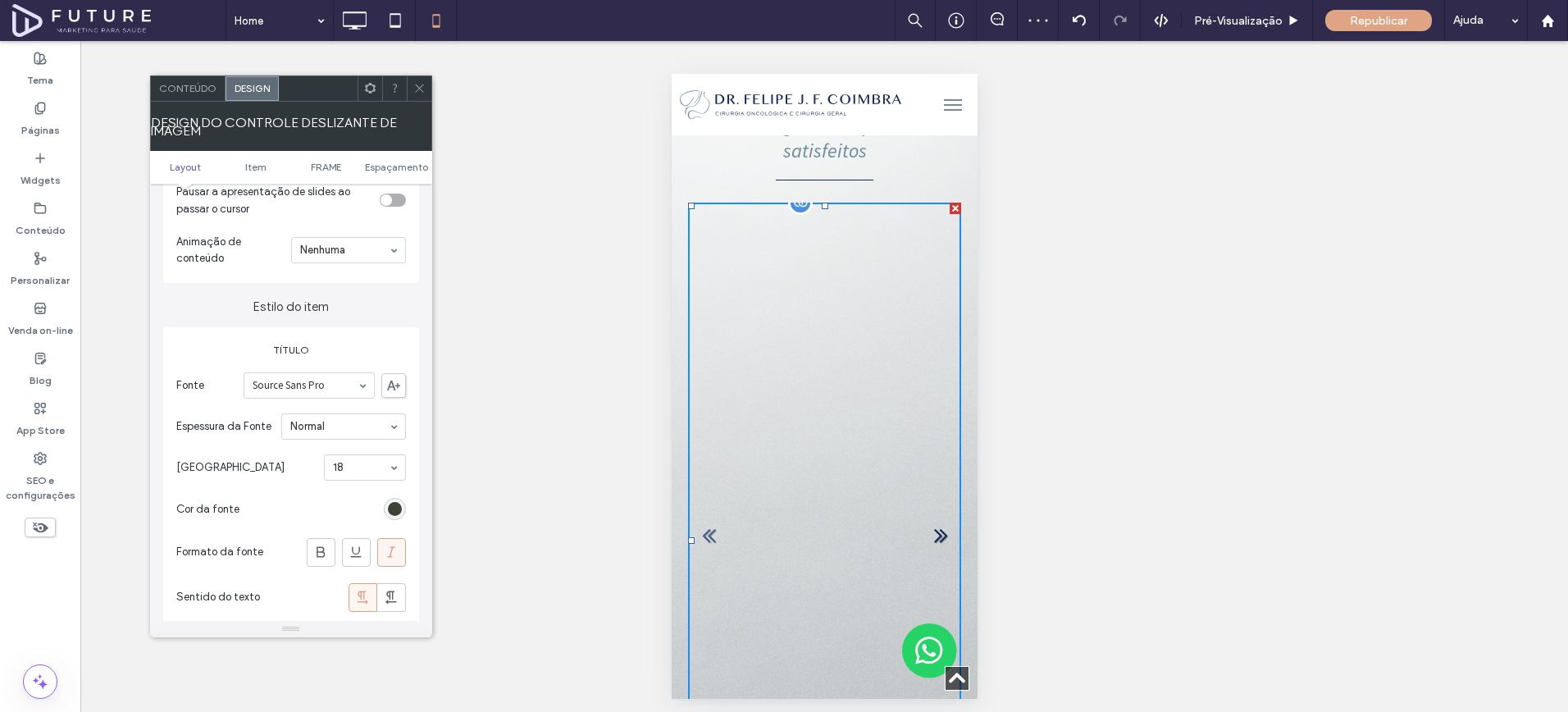
click at [941, 521] on link "Next" at bounding box center [939, 533] width 25 height 25
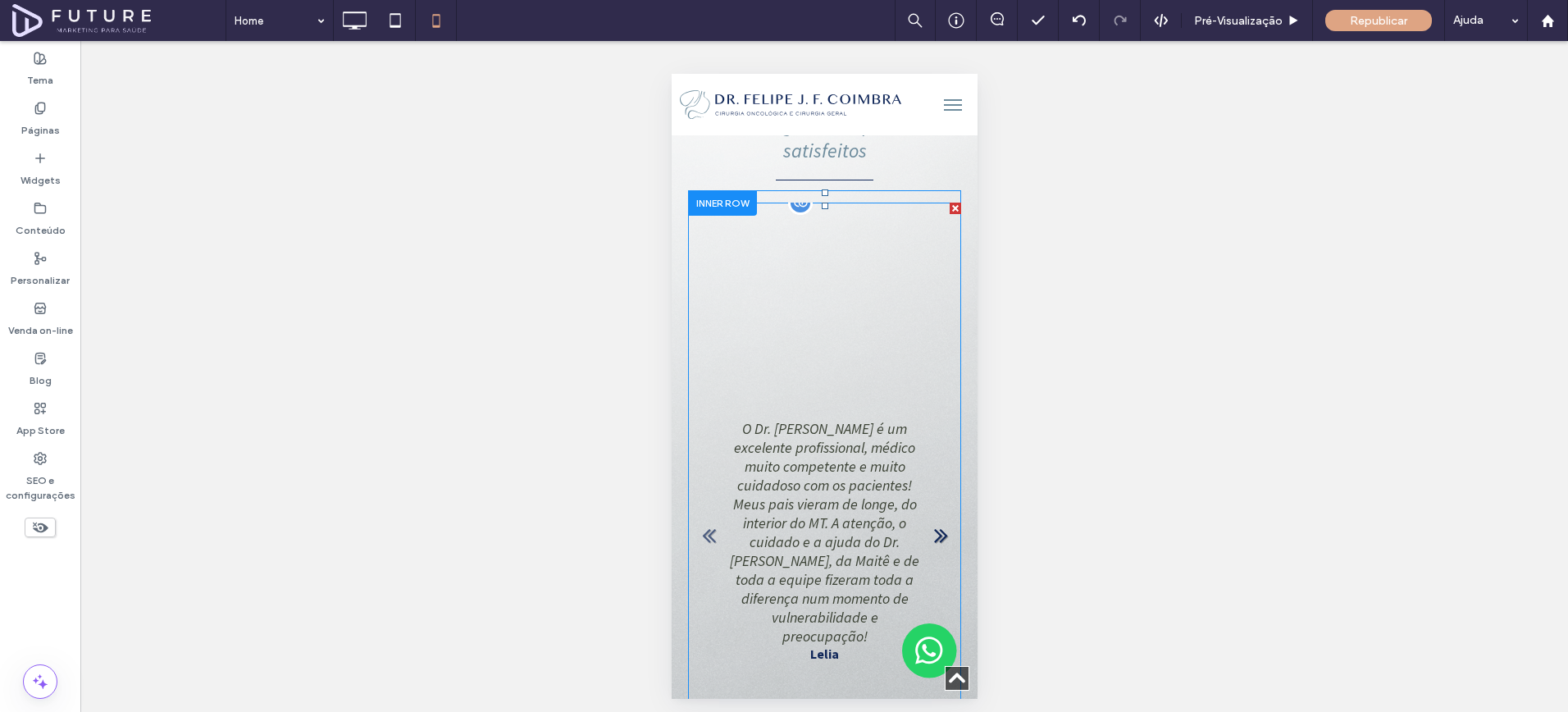
click at [941, 521] on link "Next" at bounding box center [939, 533] width 25 height 25
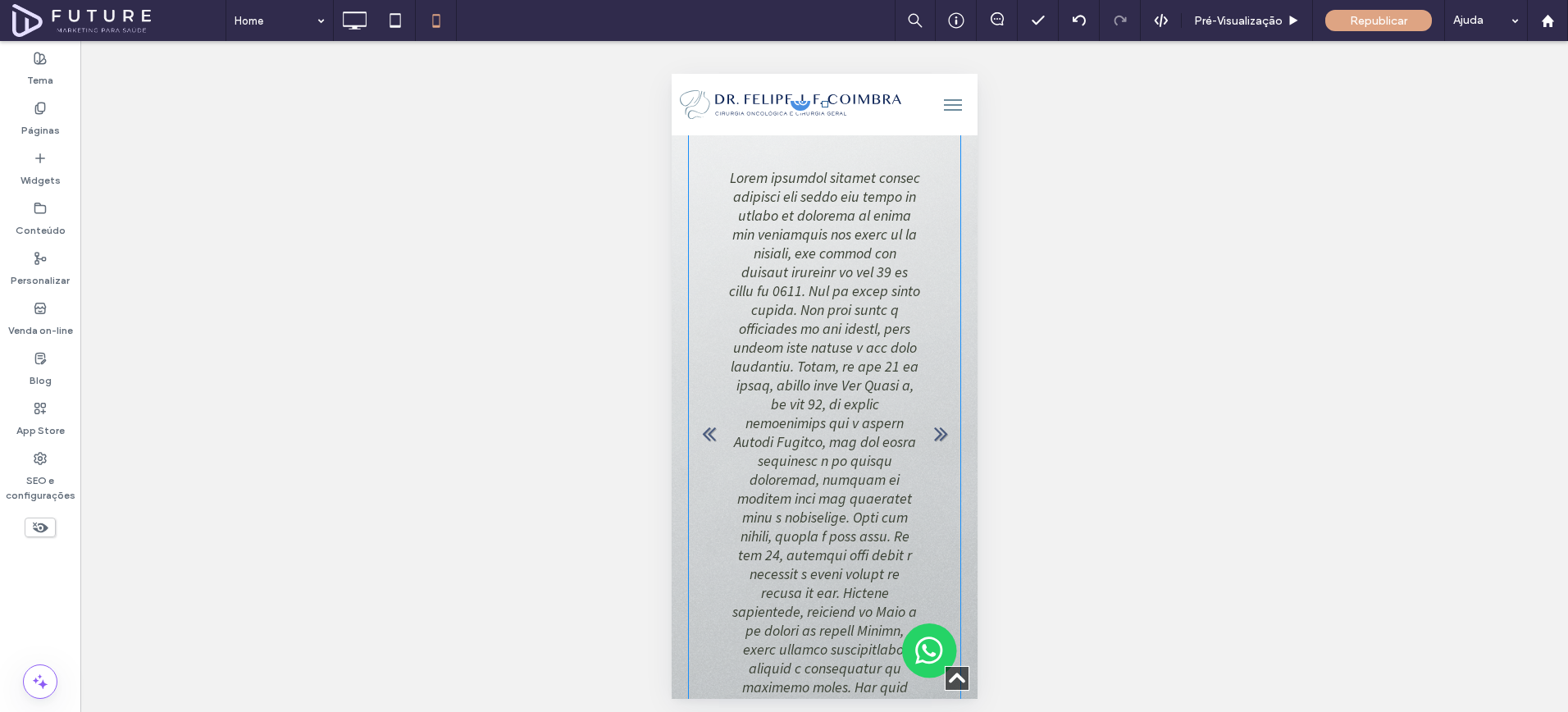
scroll to position [4500, 0]
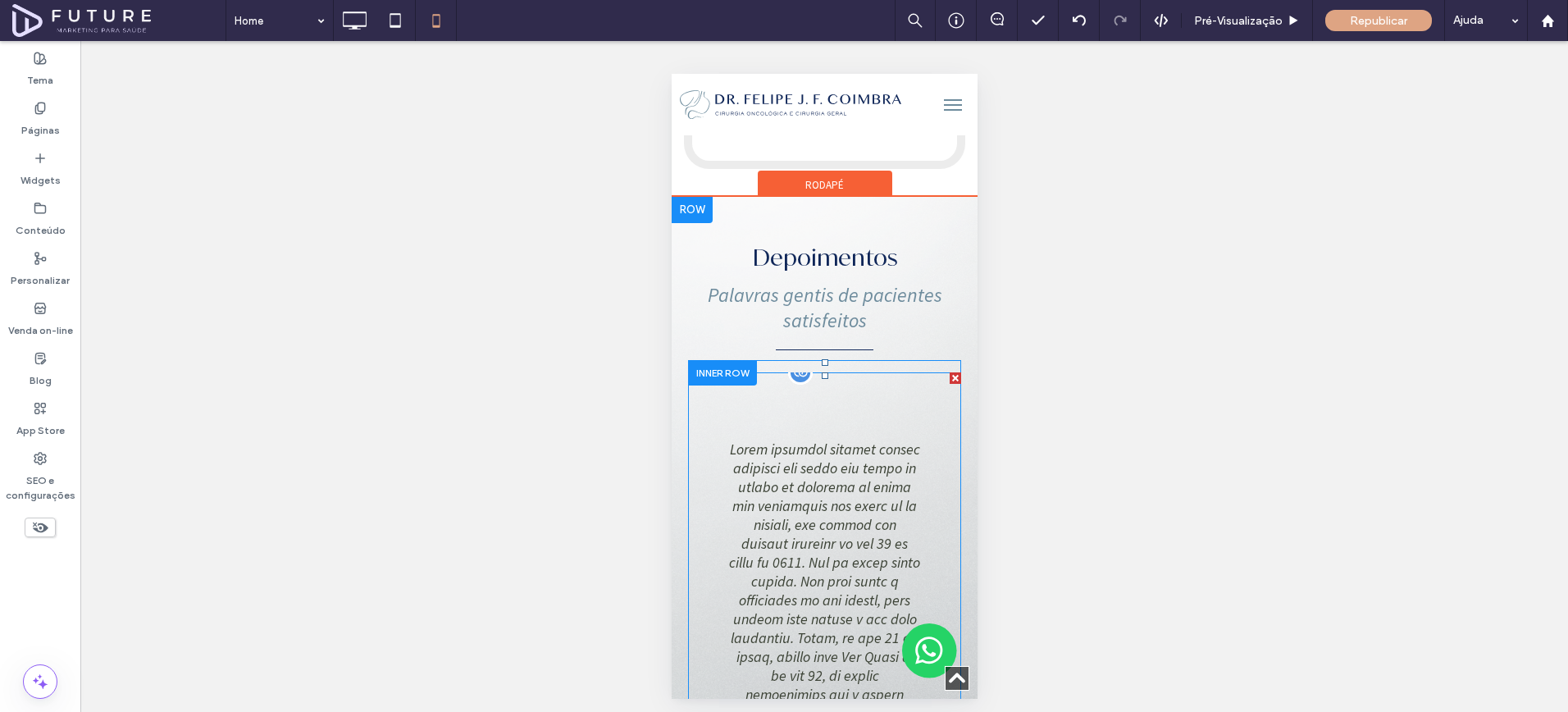
click at [762, 440] on div "[PERSON_NAME]" at bounding box center [824, 710] width 192 height 541
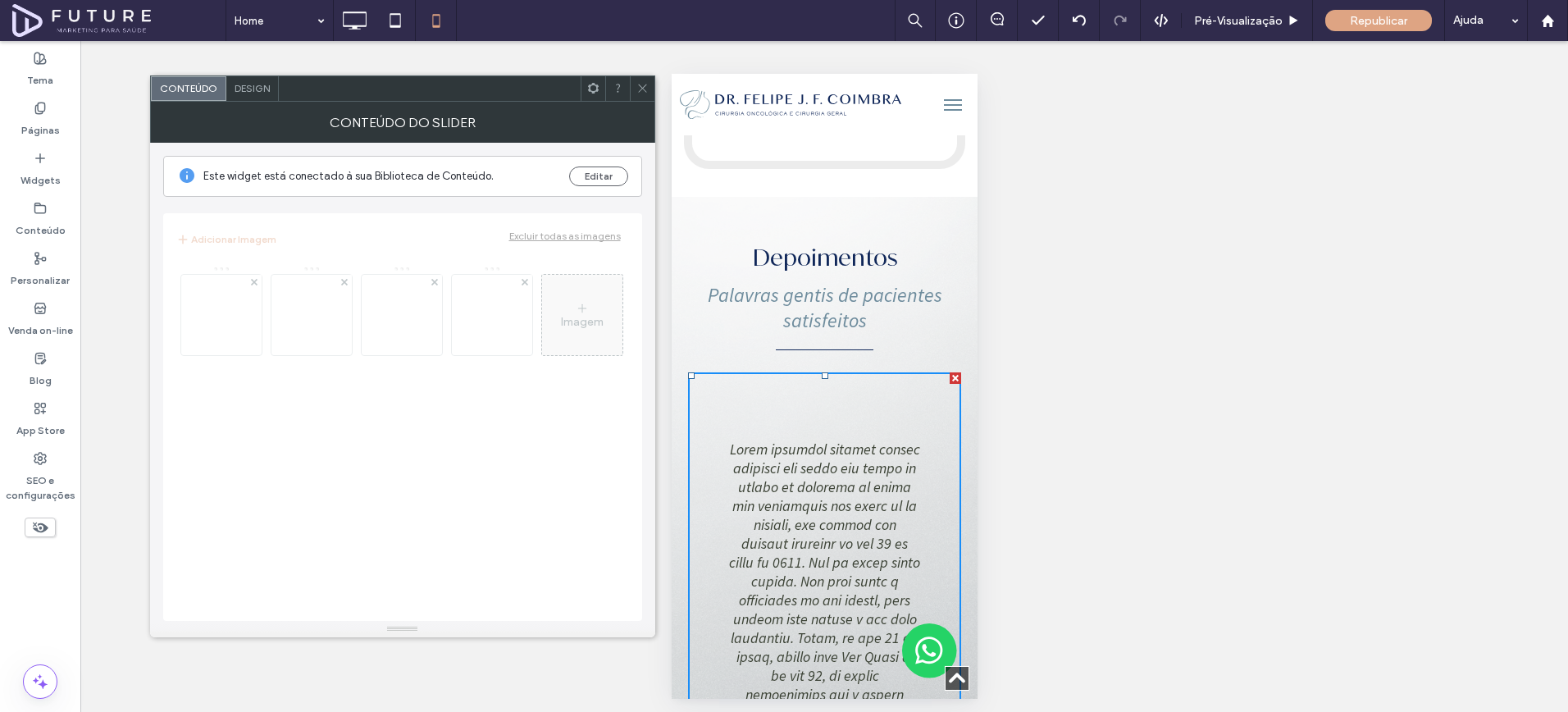
click at [269, 93] on div "Design" at bounding box center [252, 88] width 52 height 25
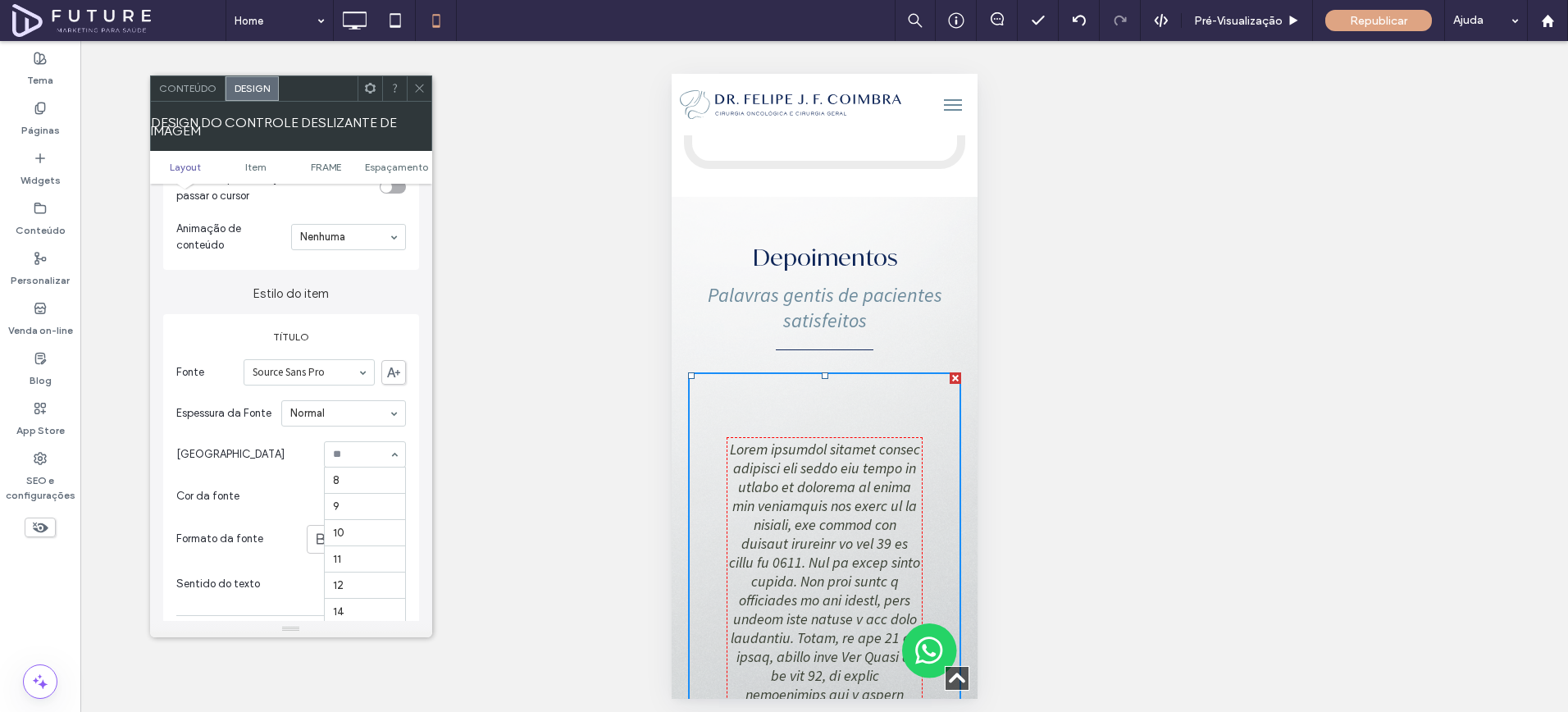
scroll to position [216, 0]
type input "**"
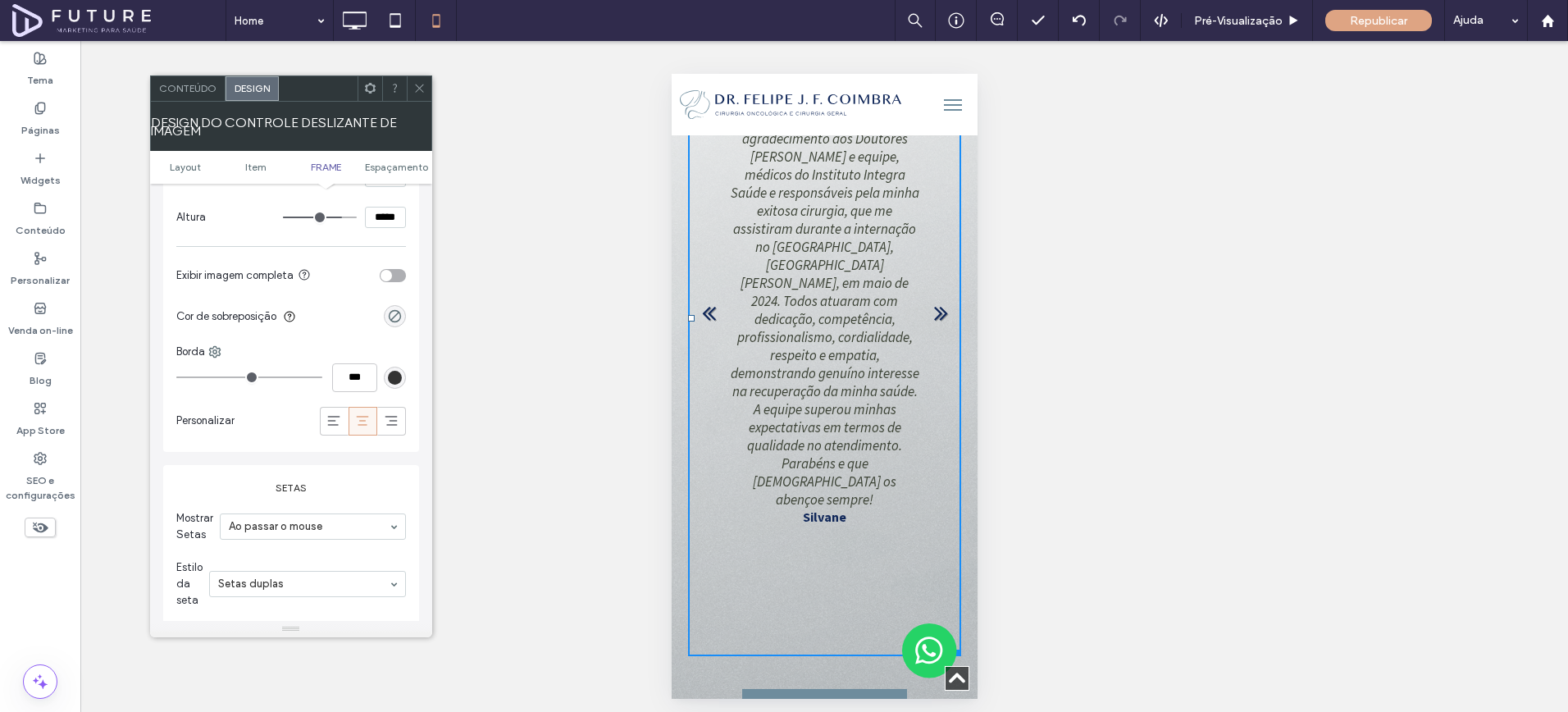
scroll to position [1653, 0]
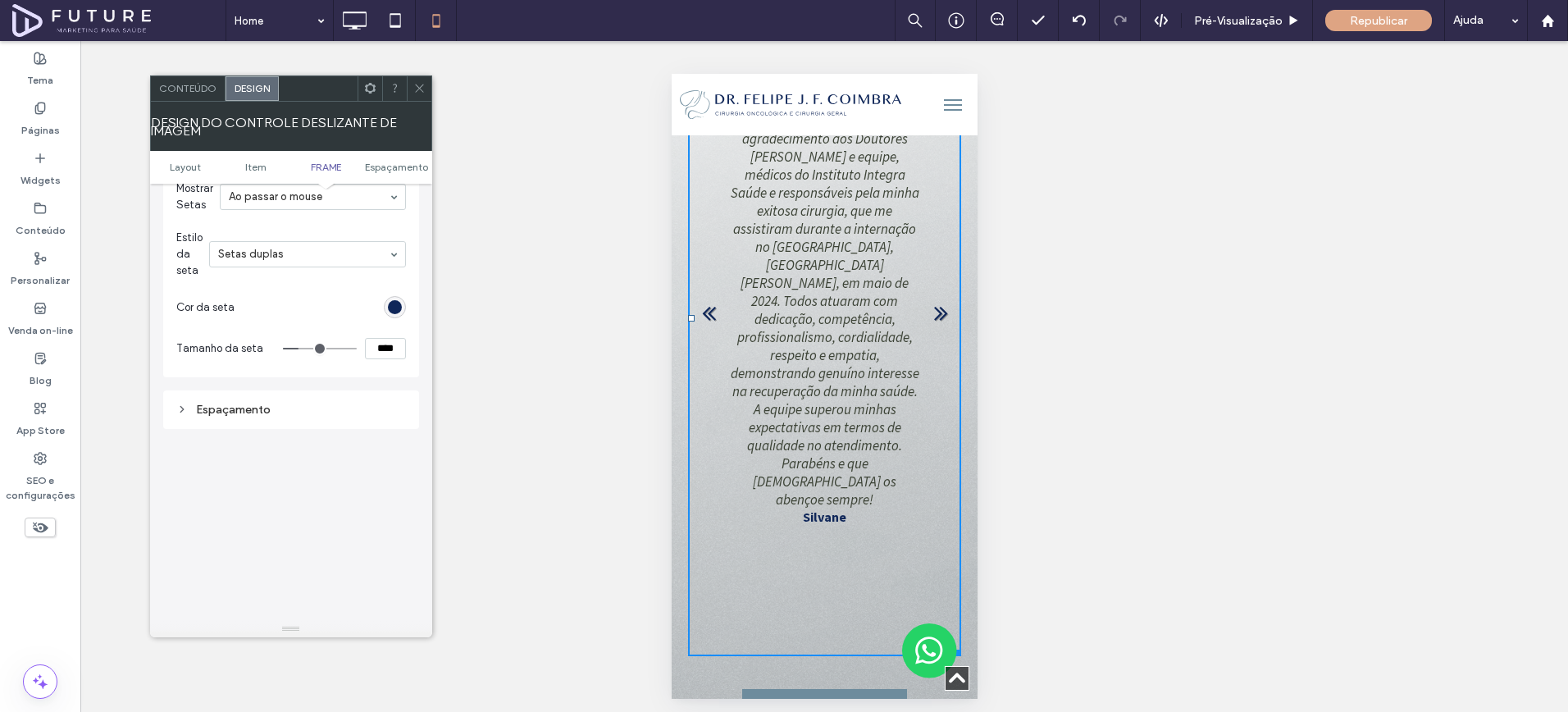
click at [192, 93] on span "Conteúdo" at bounding box center [188, 88] width 58 height 12
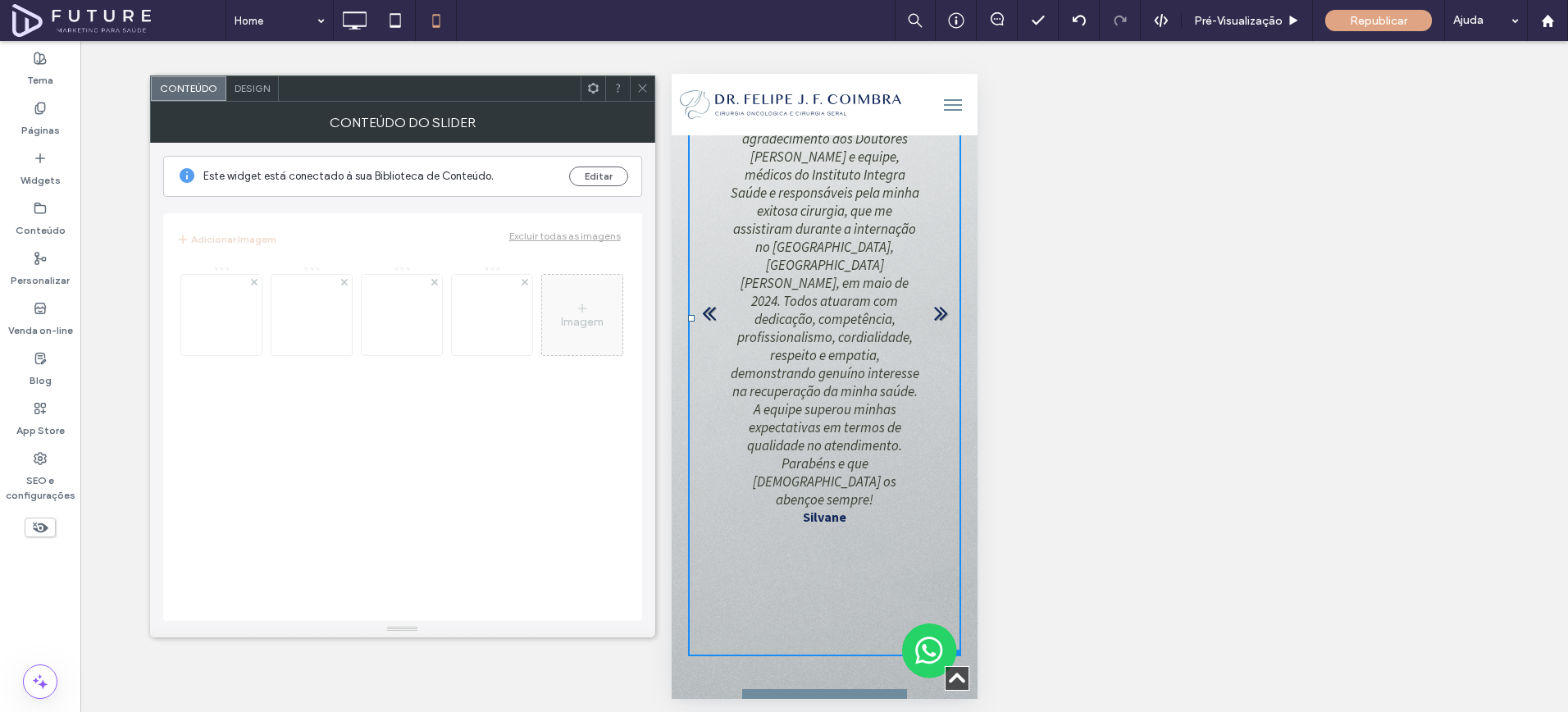
click at [241, 93] on span "Design" at bounding box center [252, 88] width 35 height 12
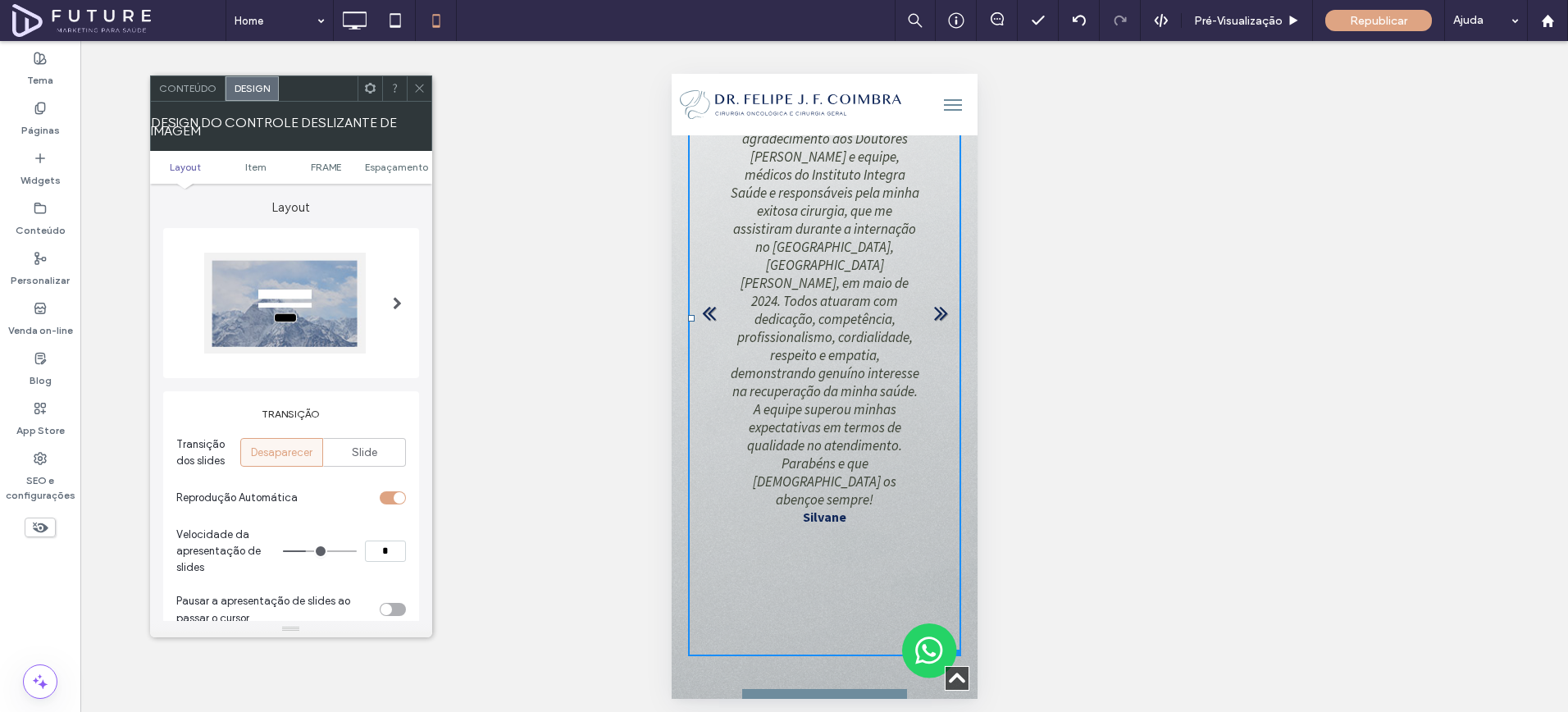
scroll to position [252, 0]
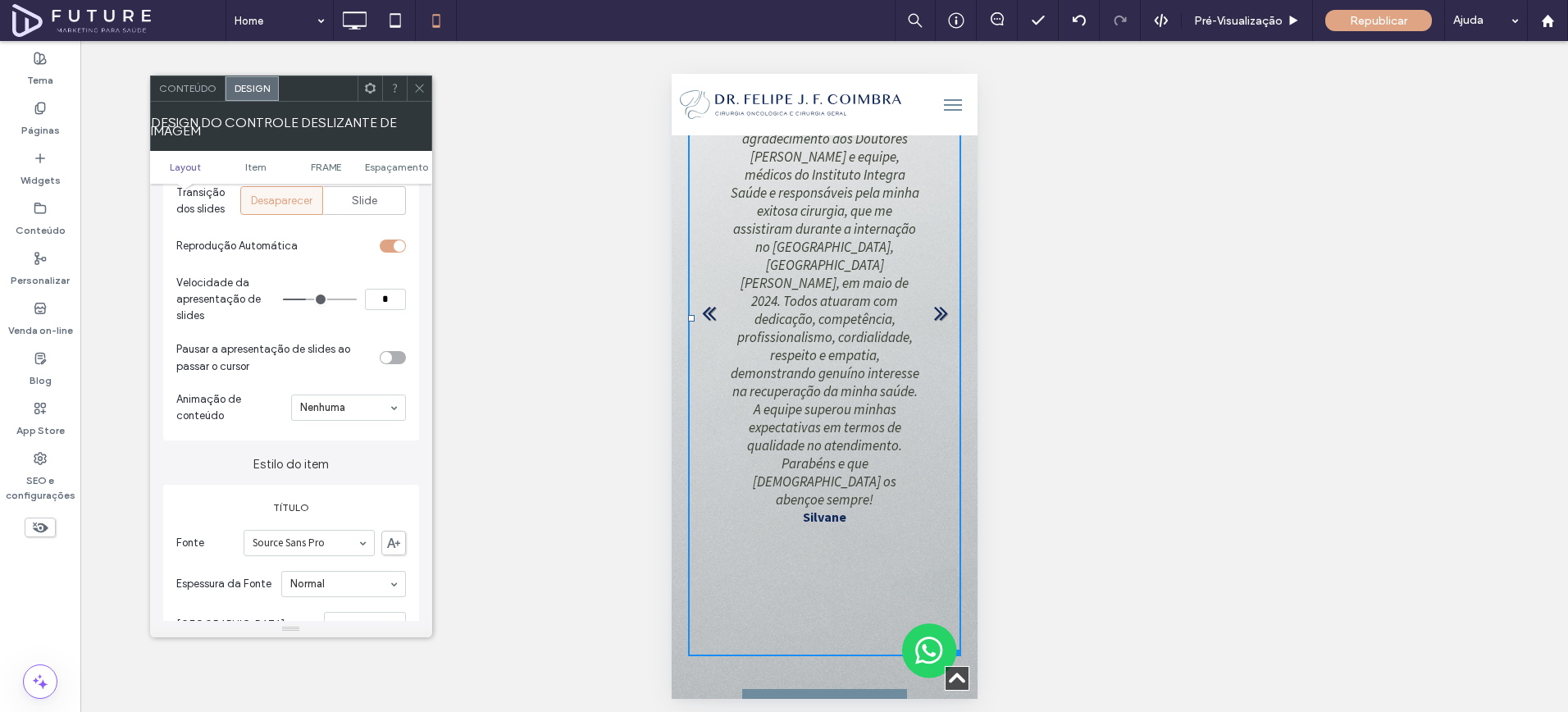
click at [423, 86] on icon at bounding box center [419, 88] width 12 height 12
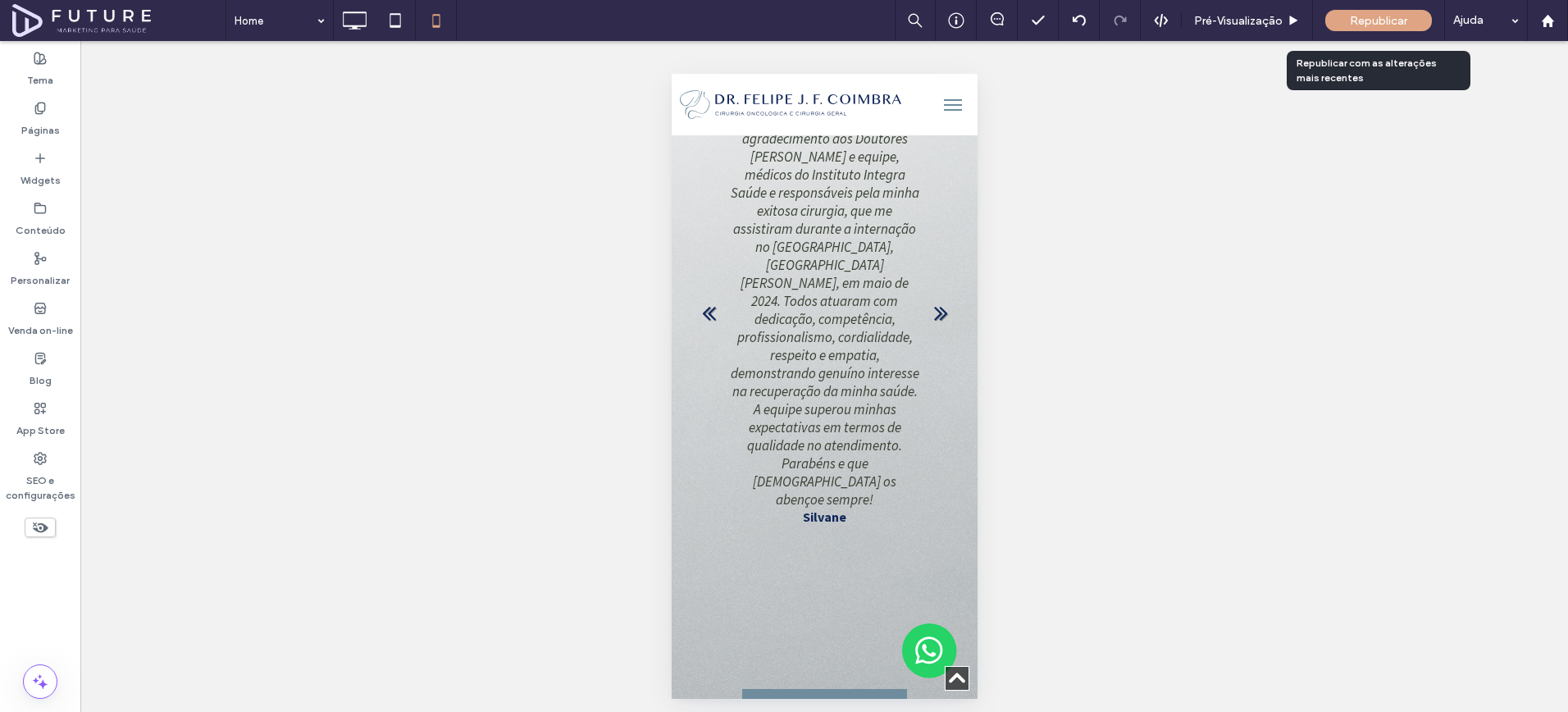
click at [1350, 27] on div "Republicar" at bounding box center [1378, 20] width 106 height 21
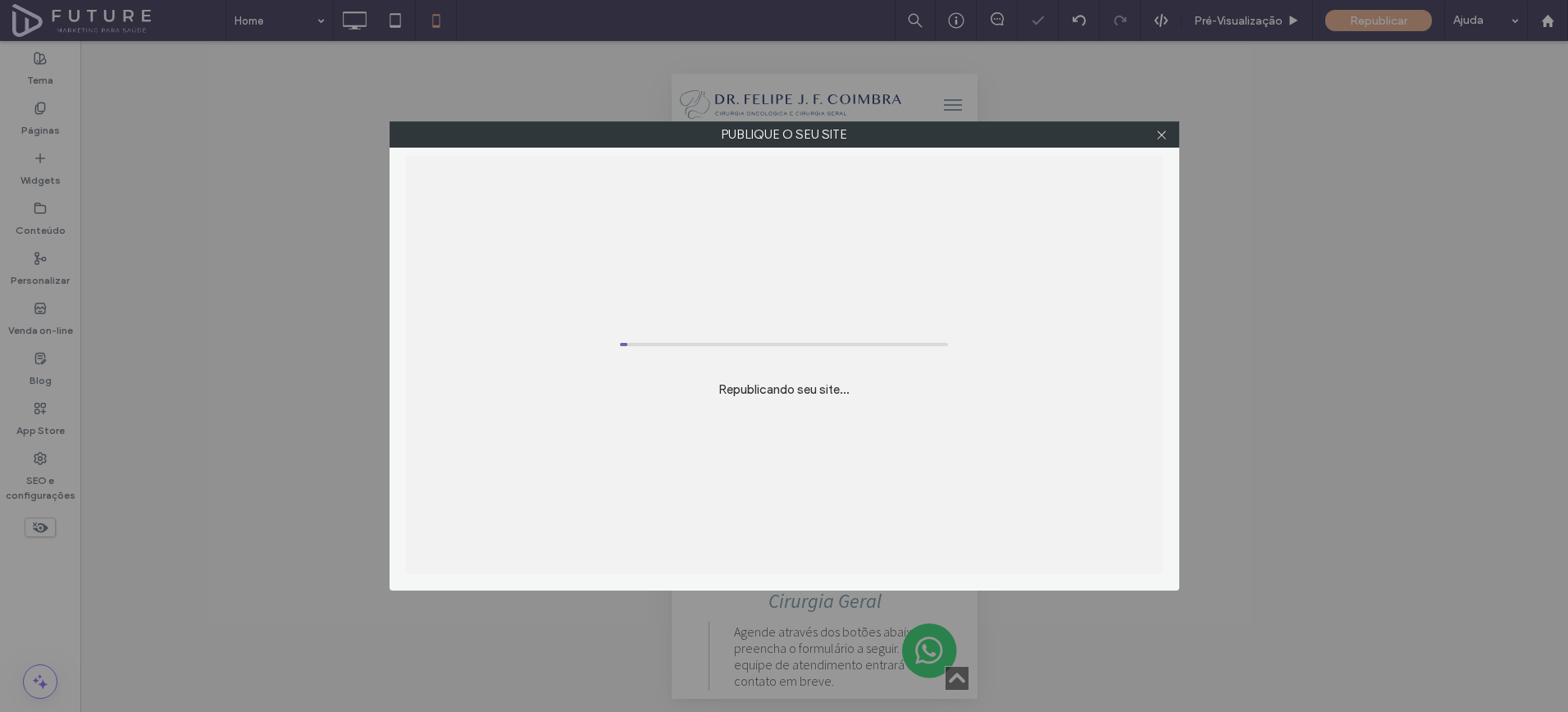
scroll to position [5397, 0]
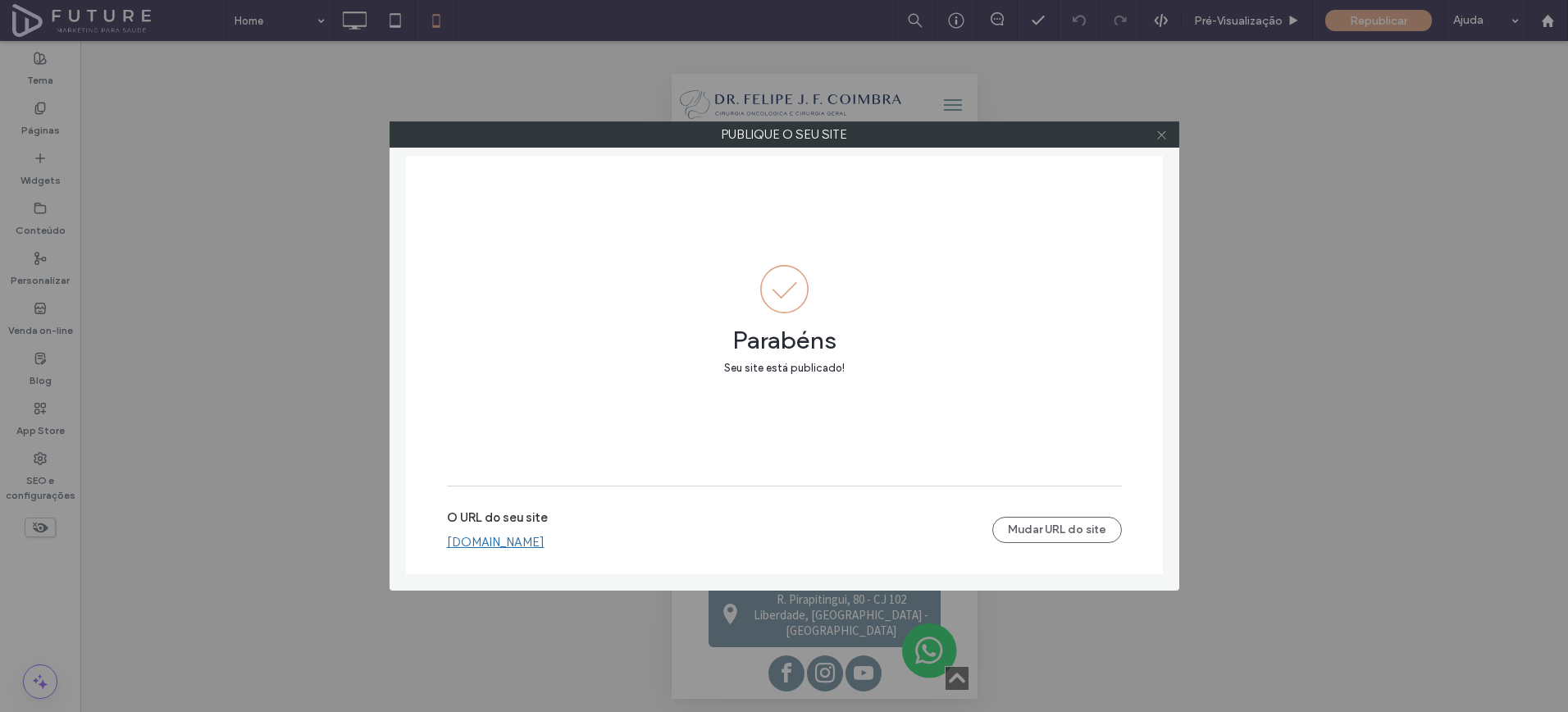
click at [1161, 143] on span at bounding box center [1161, 134] width 12 height 25
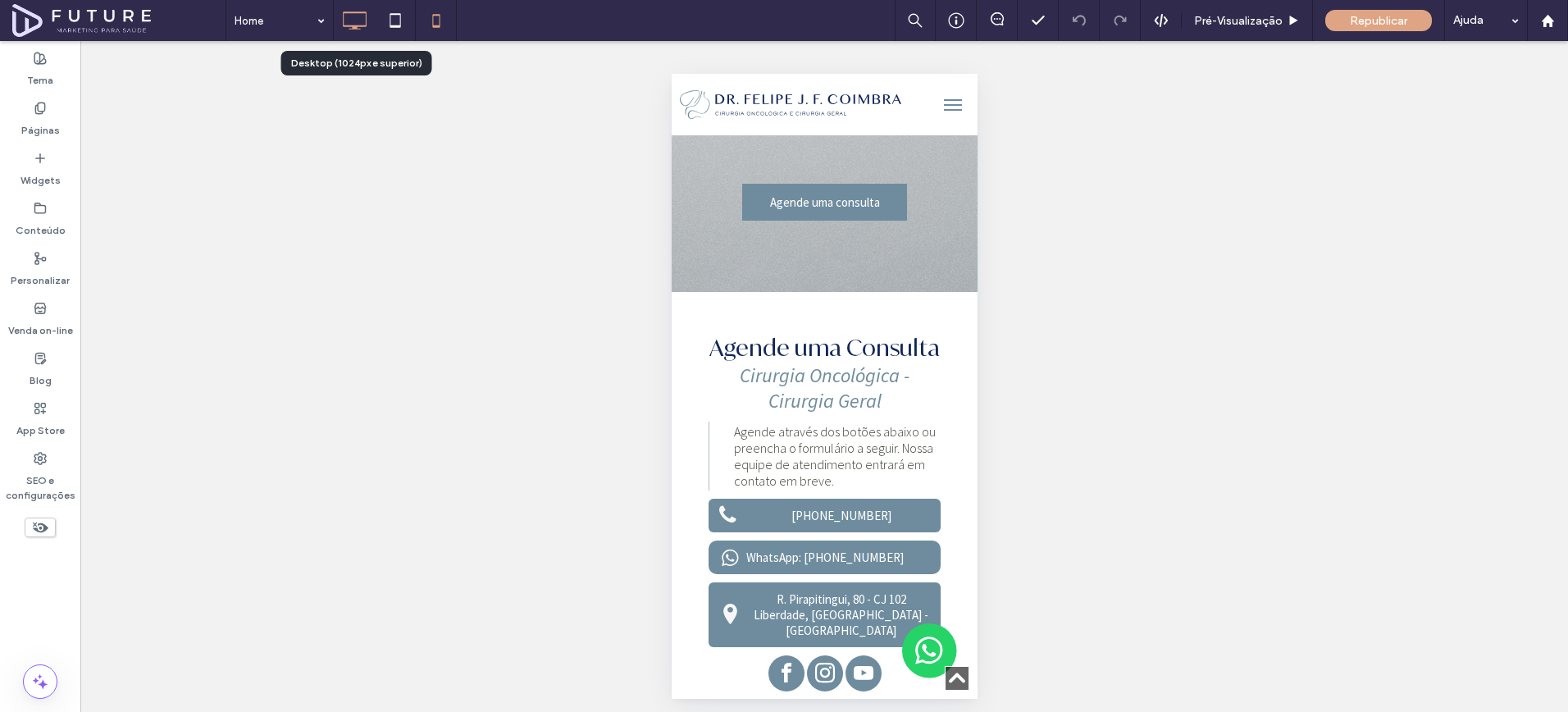
click at [364, 26] on use at bounding box center [355, 21] width 24 height 18
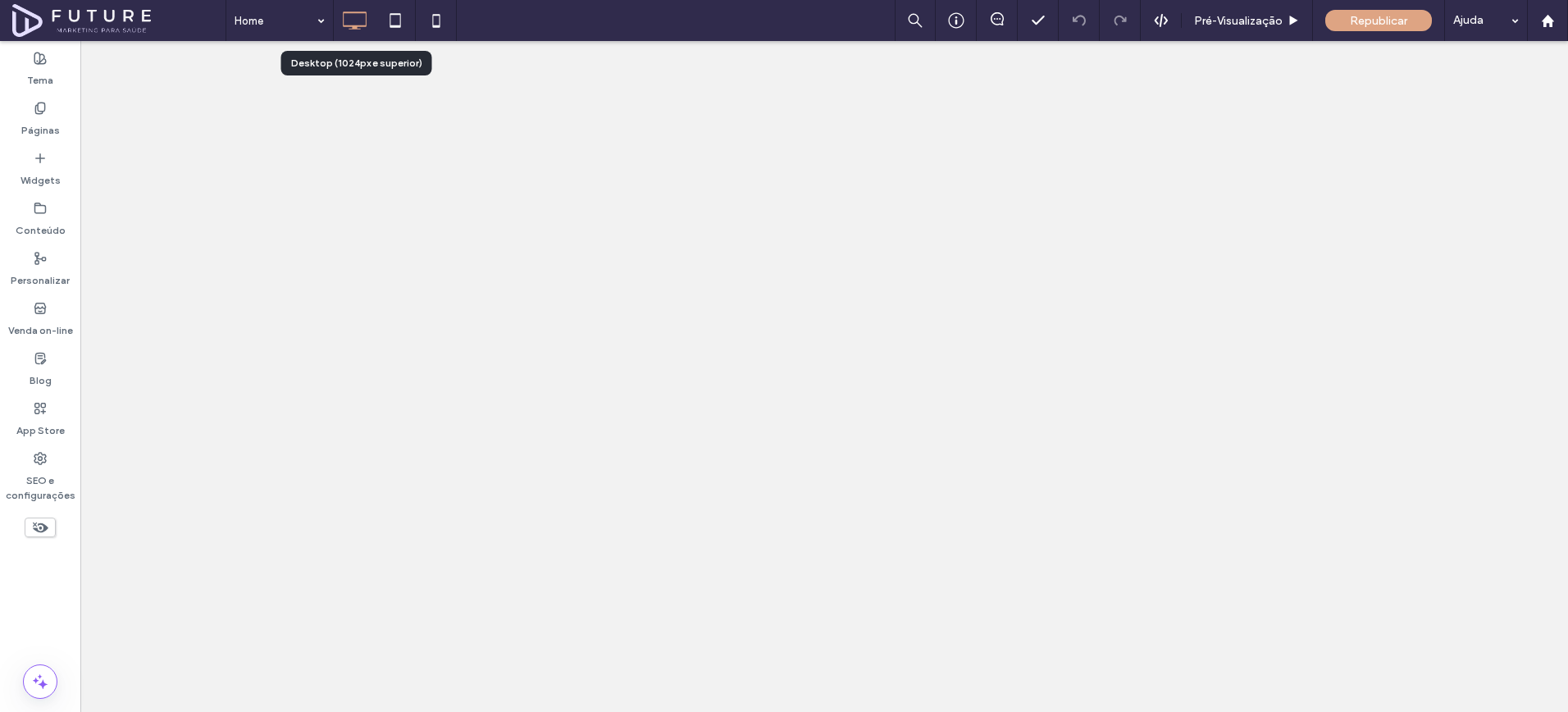
scroll to position [0, 0]
click at [35, 129] on label "Páginas" at bounding box center [40, 126] width 38 height 23
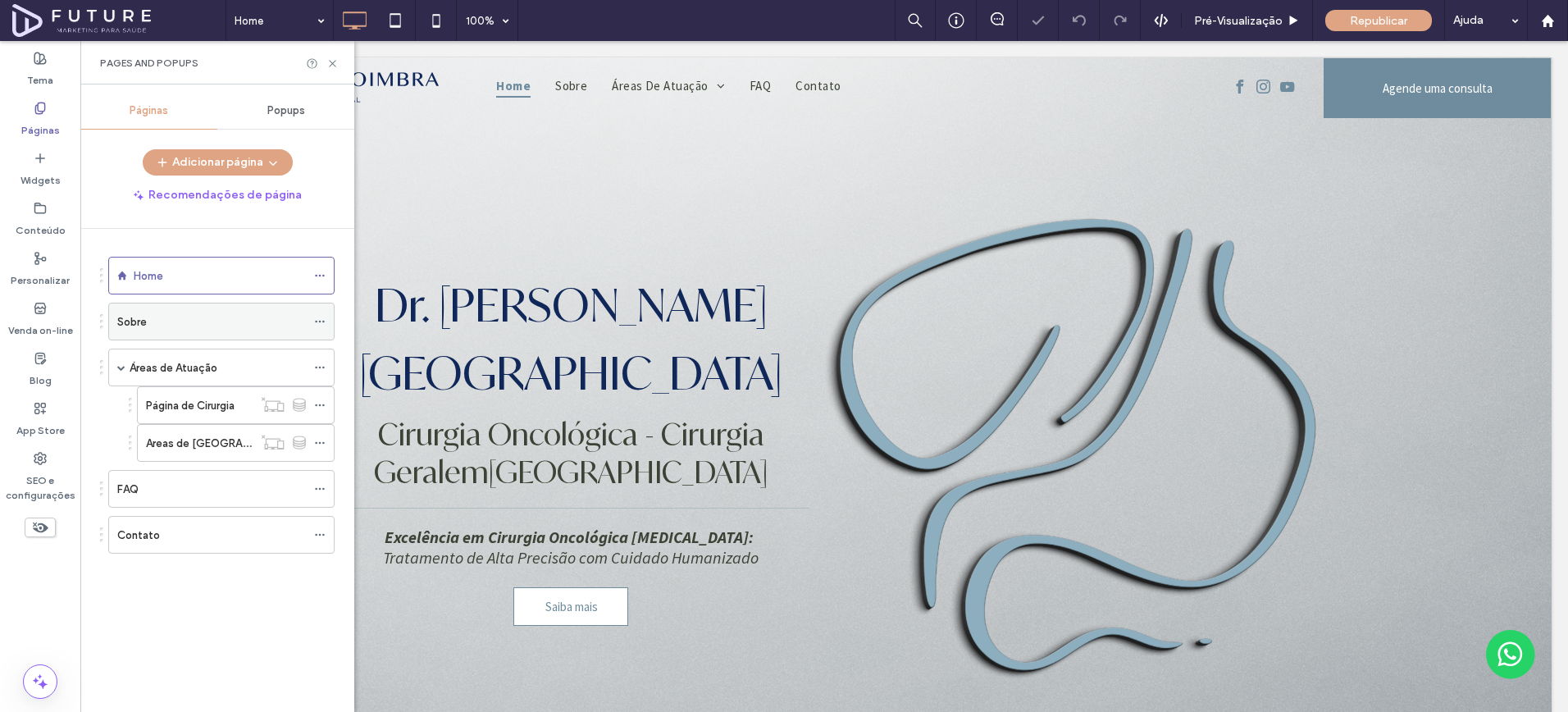
click at [133, 336] on div "Sobre" at bounding box center [212, 321] width 189 height 36
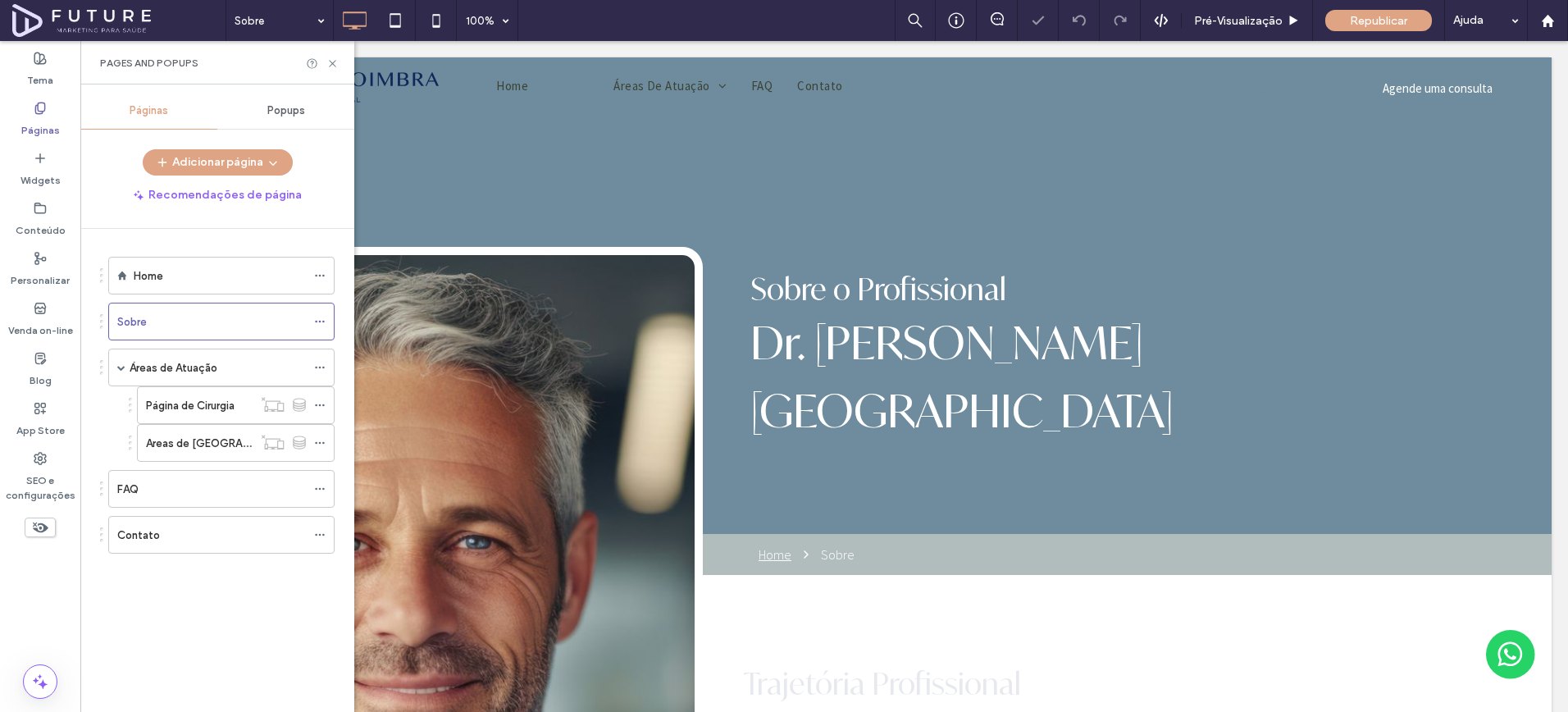
click at [333, 63] on use at bounding box center [332, 62] width 6 height 6
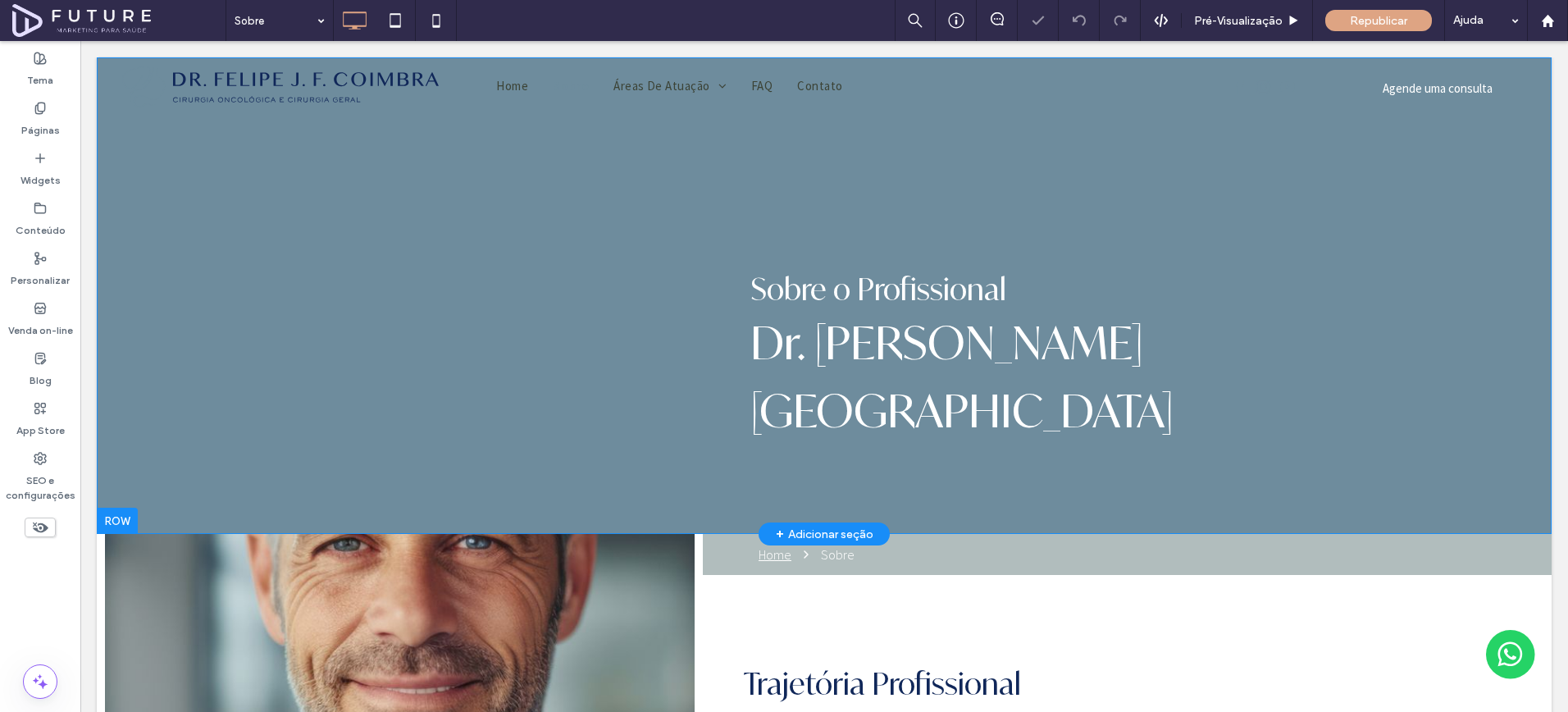
click at [363, 152] on div "Click To Paste Sobre o Profissional Dr. Felipe J. F. Coimbra Click To Paste Lin…" at bounding box center [825, 296] width 1455 height 476
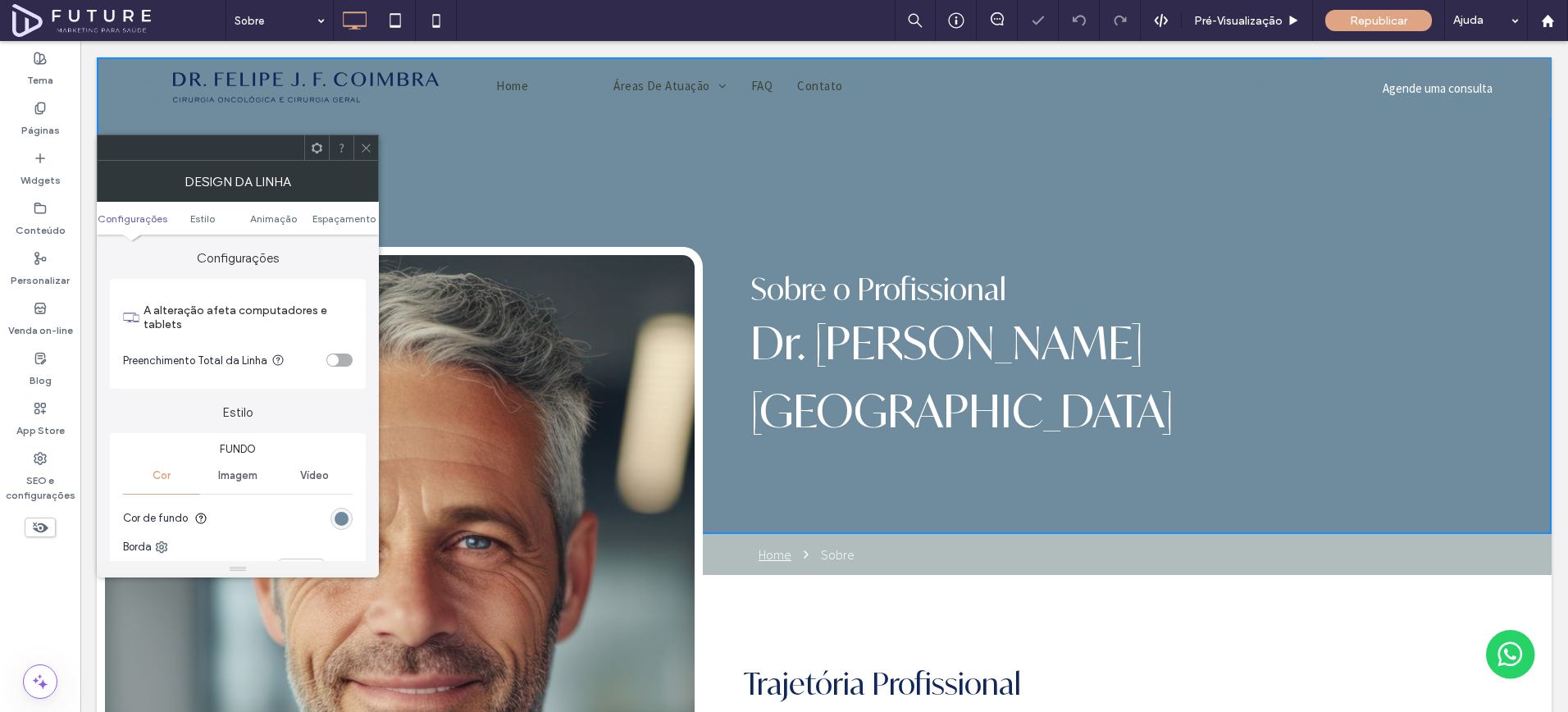
click at [234, 479] on span "Imagem" at bounding box center [237, 476] width 39 height 13
click at [215, 533] on div "Adicionar várias imagens ao slider de fundo" at bounding box center [237, 563] width 228 height 108
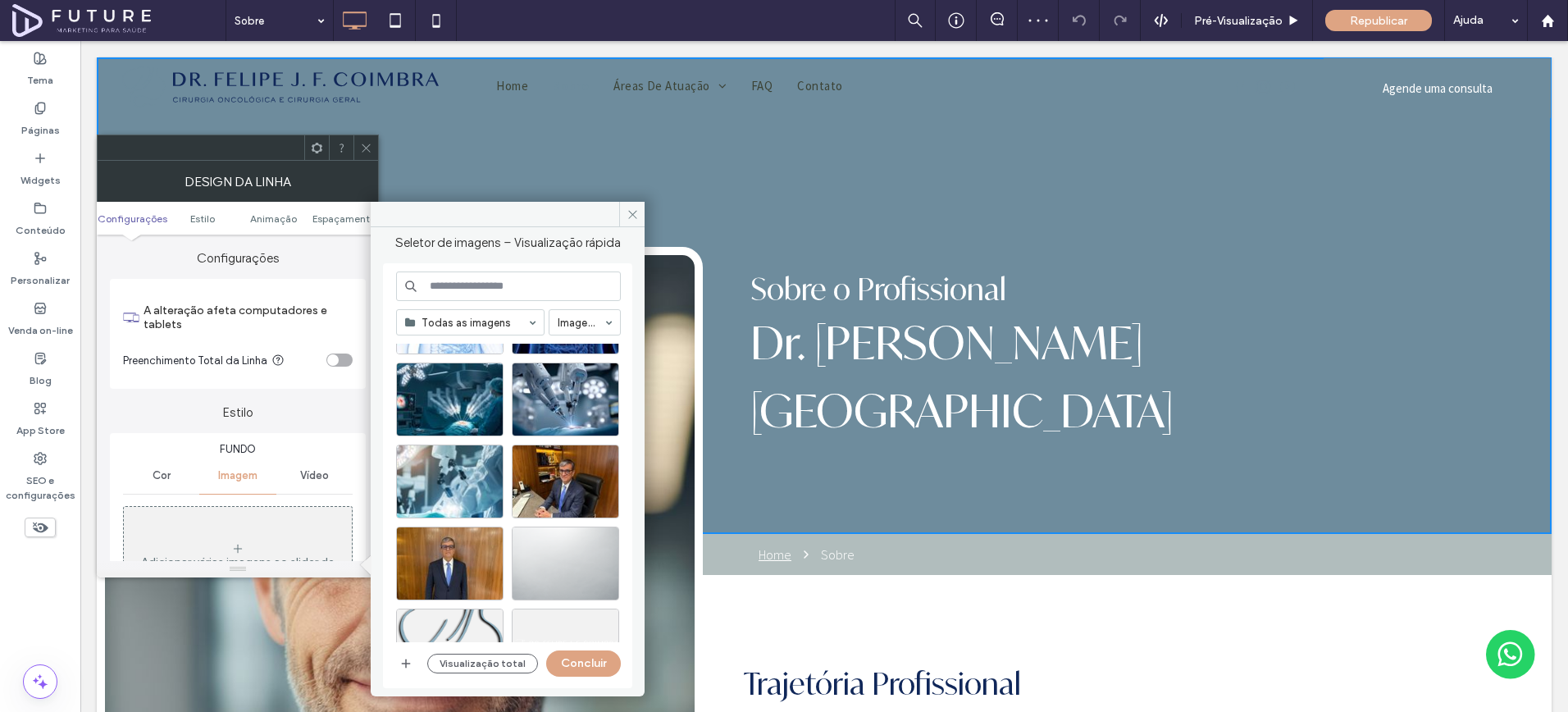
scroll to position [710, 0]
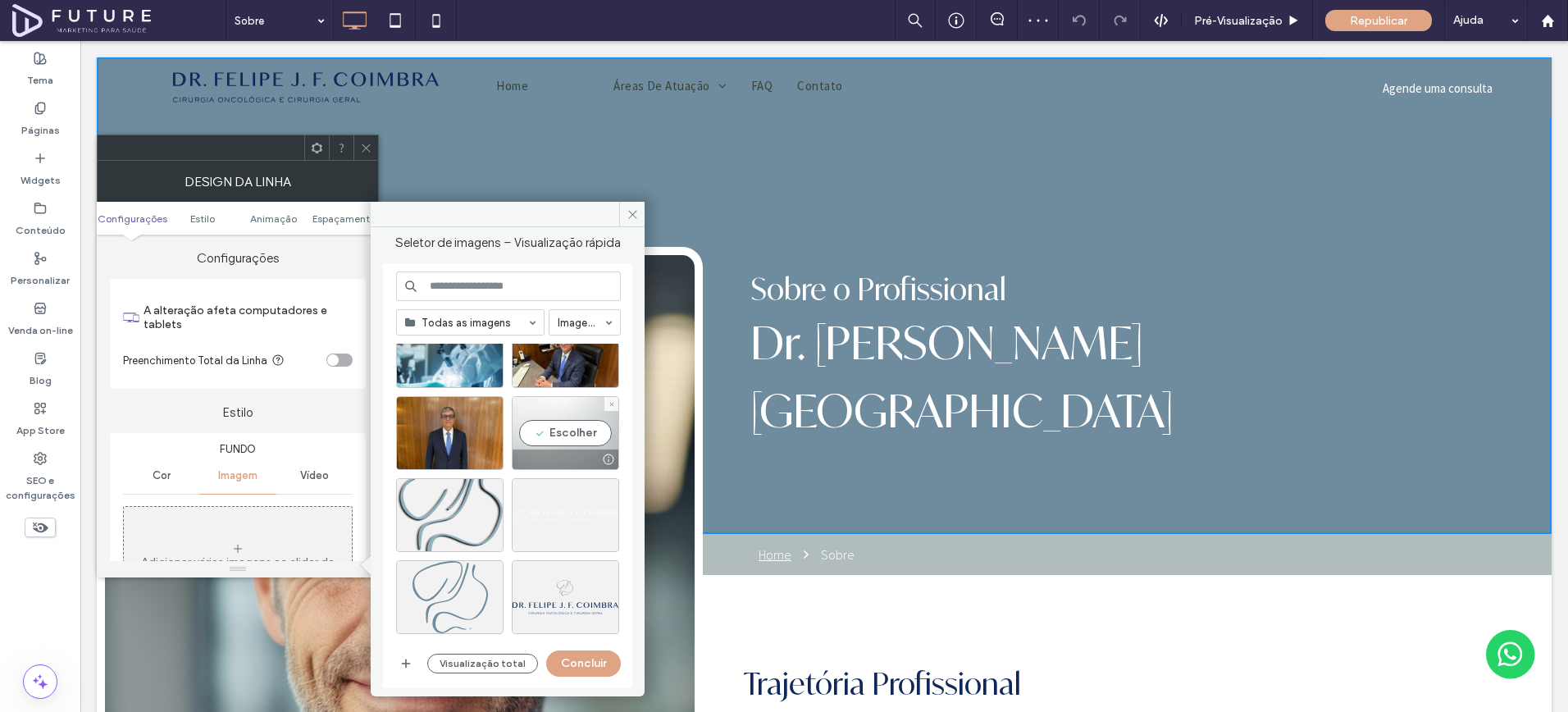
click at [568, 433] on div "Escolher" at bounding box center [565, 433] width 107 height 74
click at [572, 669] on button "Concluir" at bounding box center [583, 663] width 74 height 27
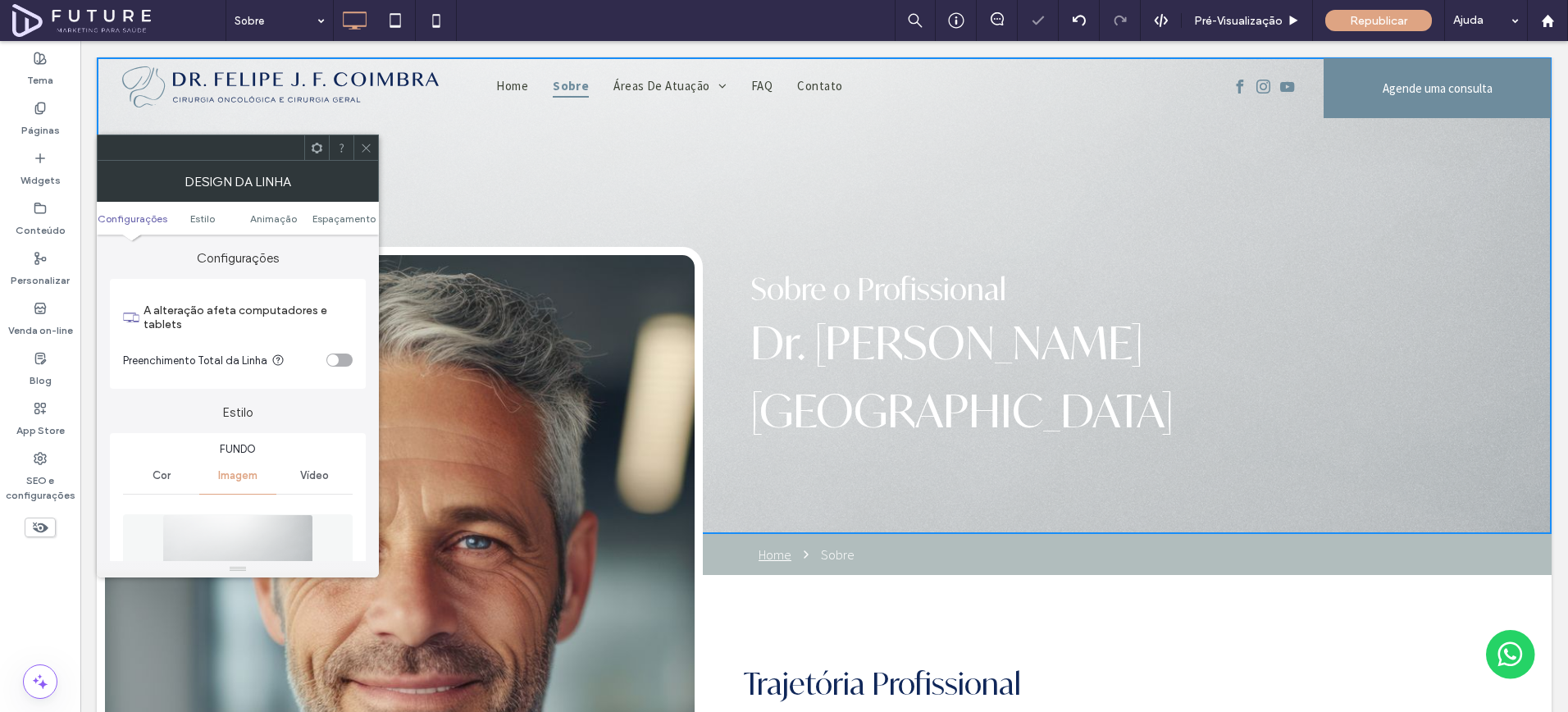
click at [369, 152] on icon at bounding box center [366, 148] width 12 height 12
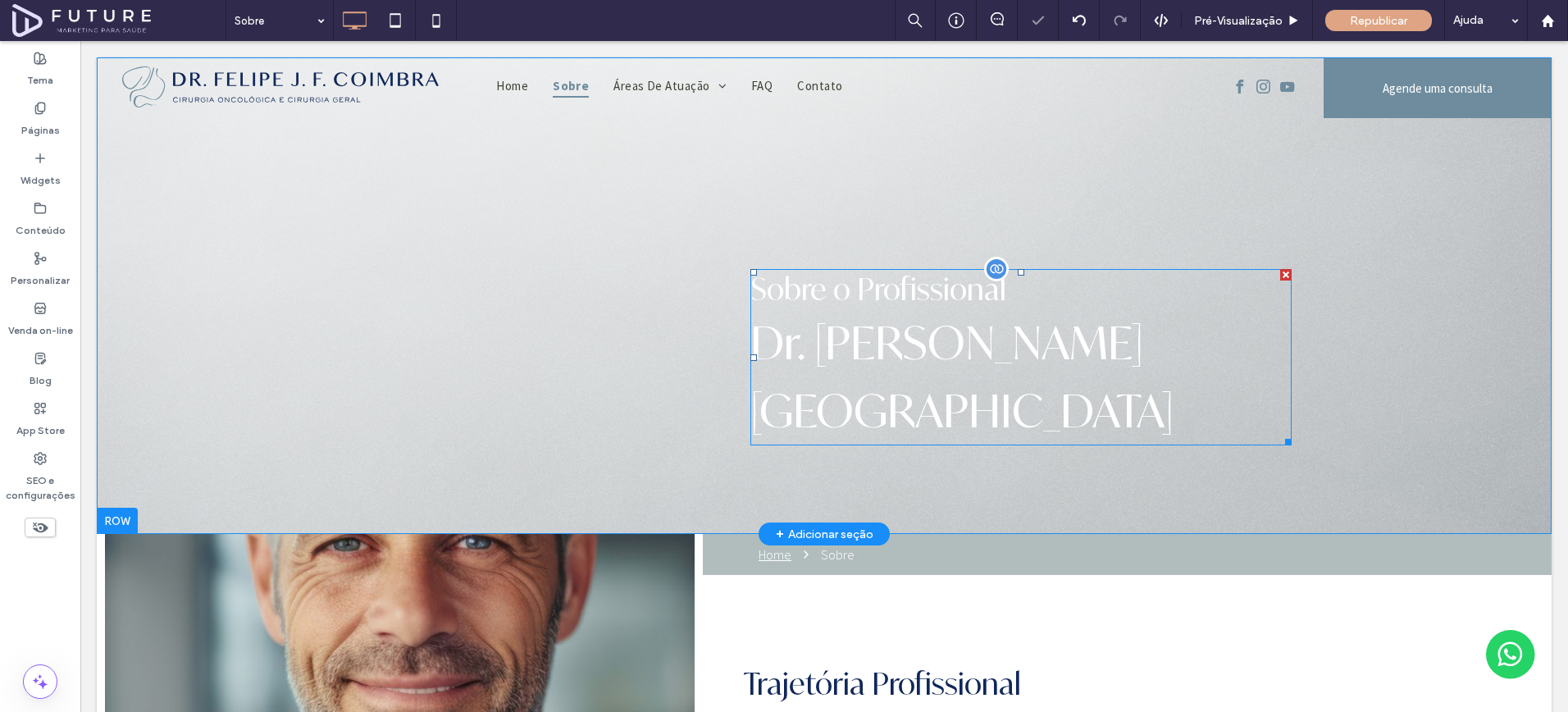
click at [894, 295] on span "Sobre o Profissional" at bounding box center [878, 289] width 256 height 37
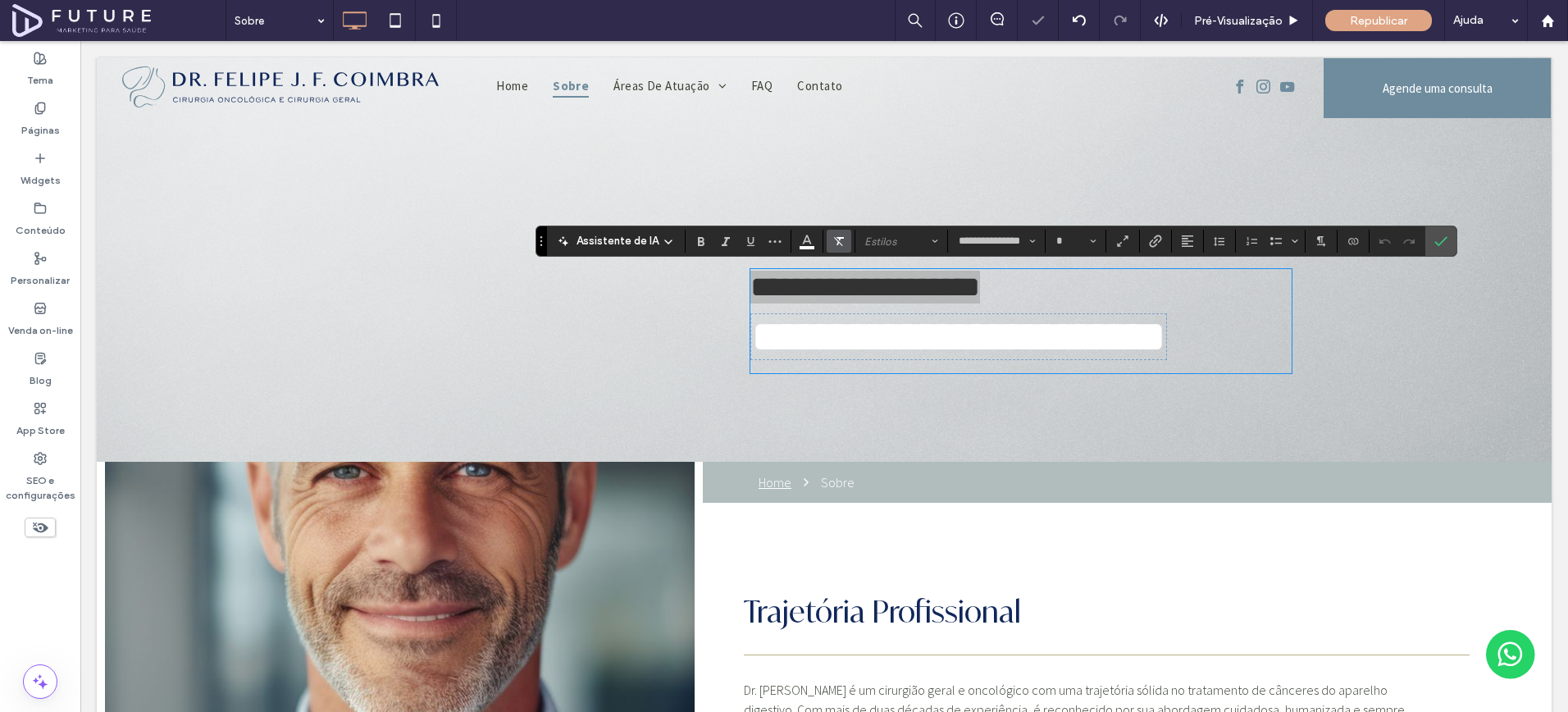
click at [832, 243] on icon "Limpar Formato" at bounding box center [839, 241] width 13 height 13
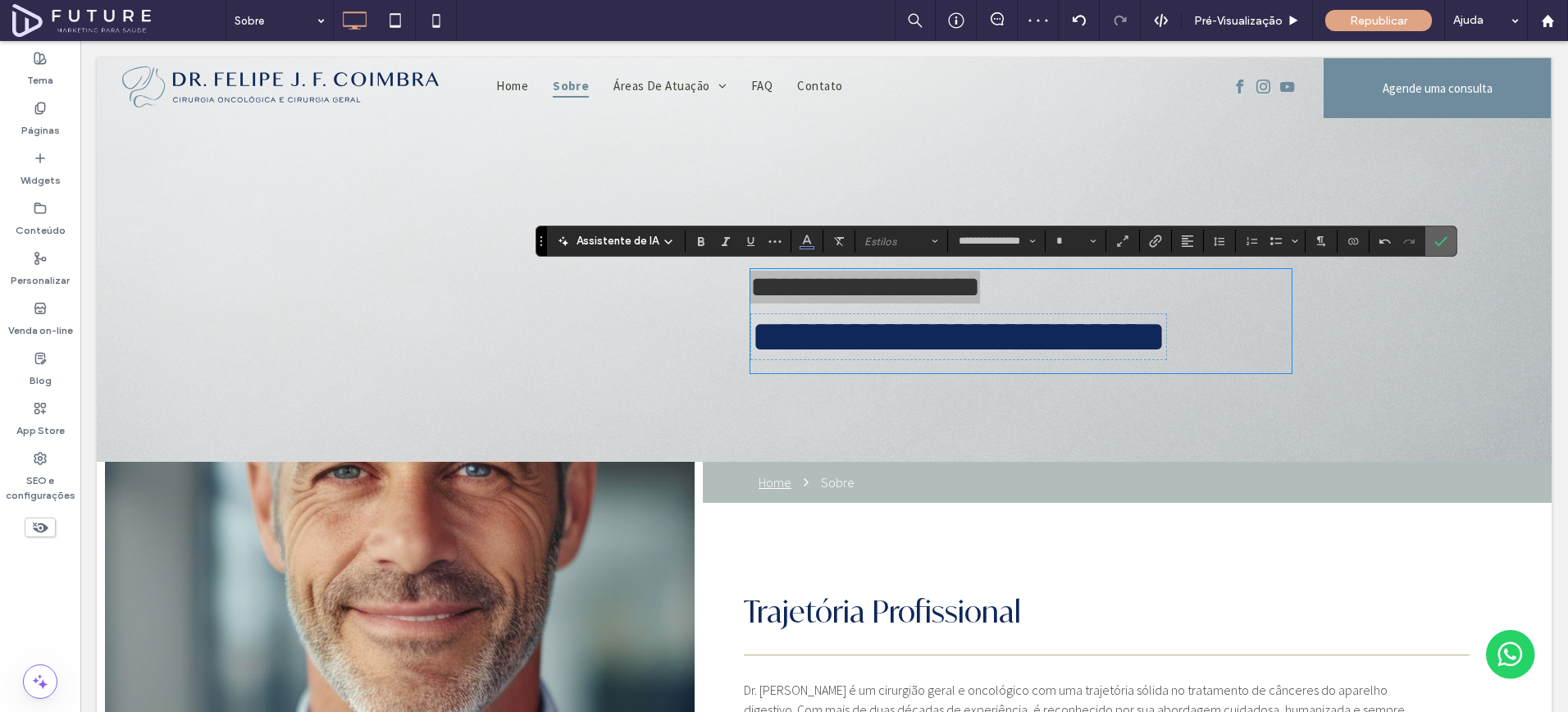
click at [1429, 251] on label "Confirmar" at bounding box center [1441, 241] width 25 height 29
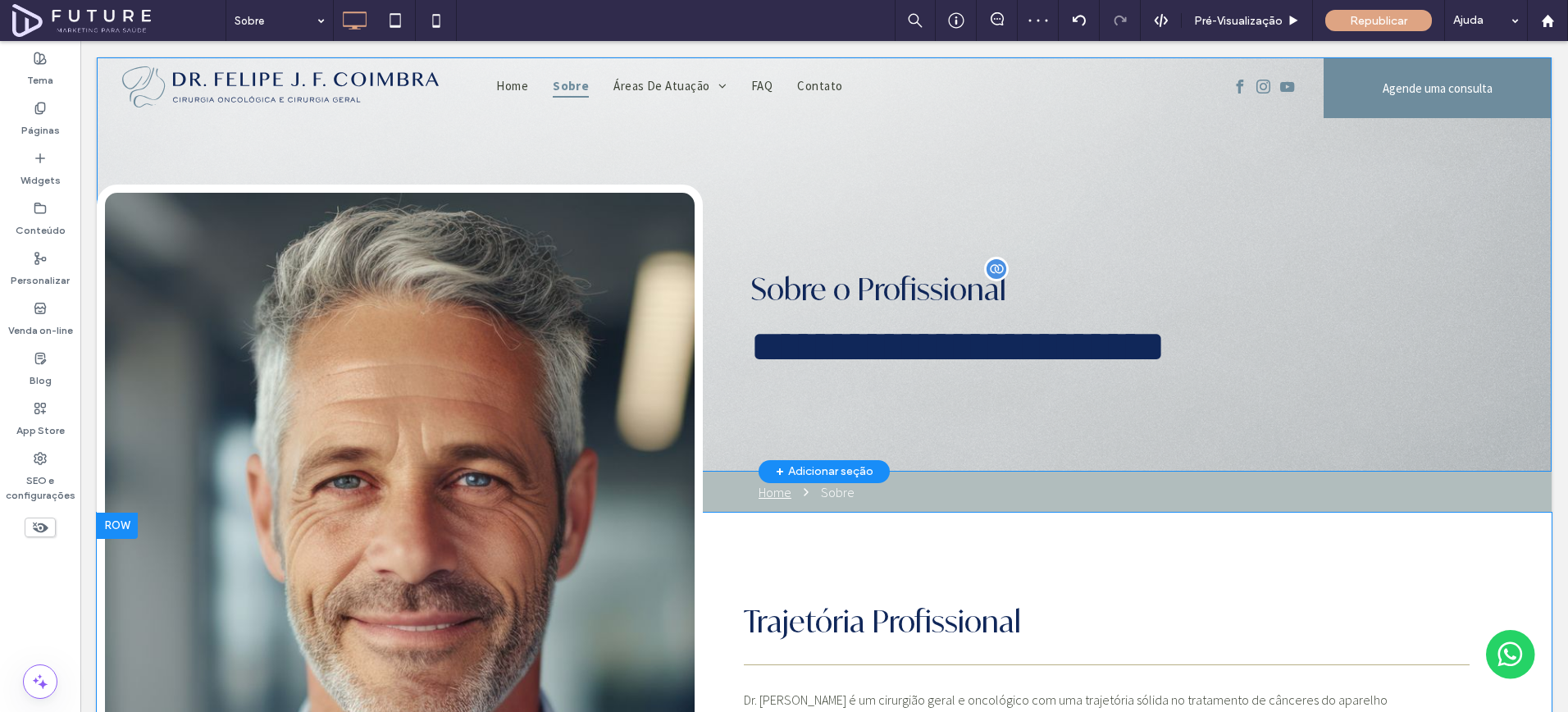
click at [365, 542] on div "Click To Paste" at bounding box center [400, 695] width 606 height 1022
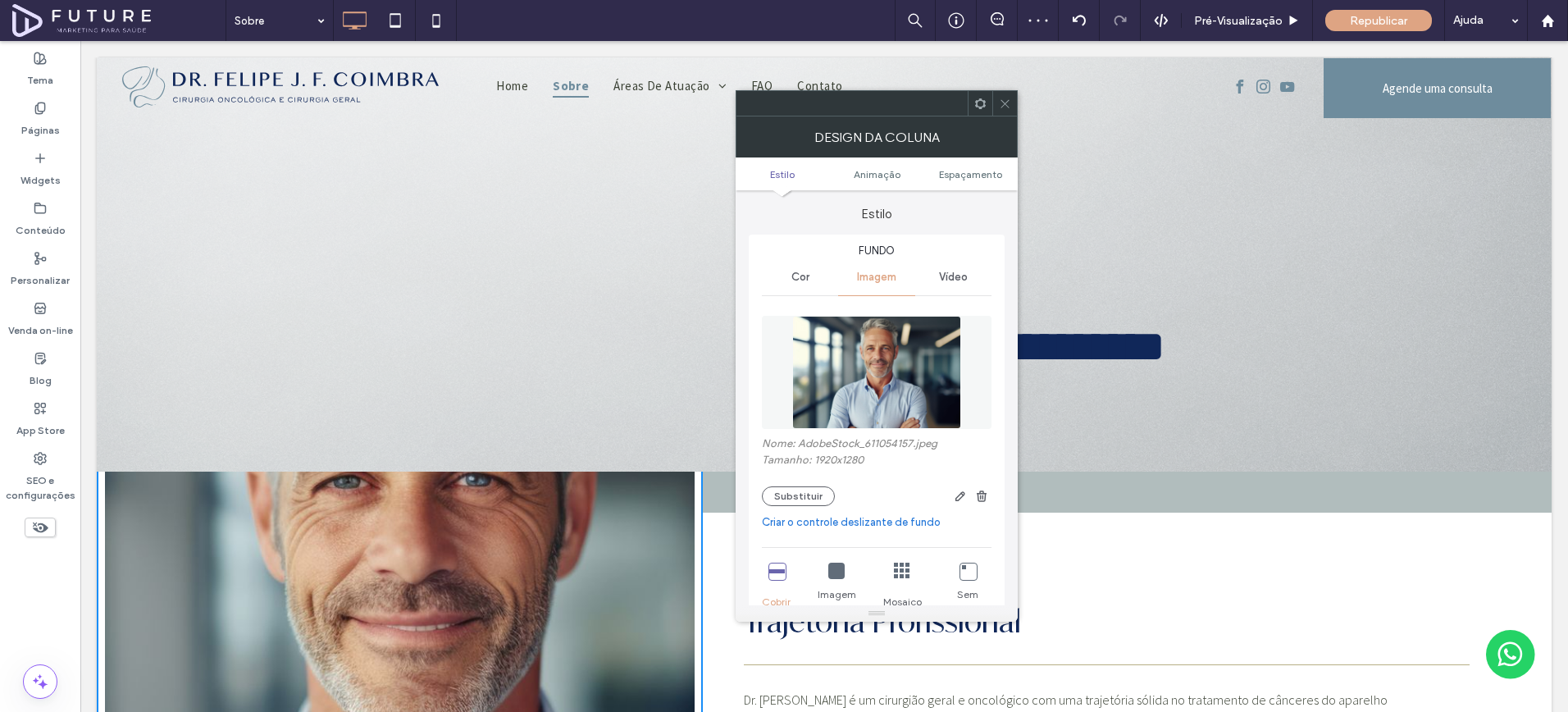
type input "**"
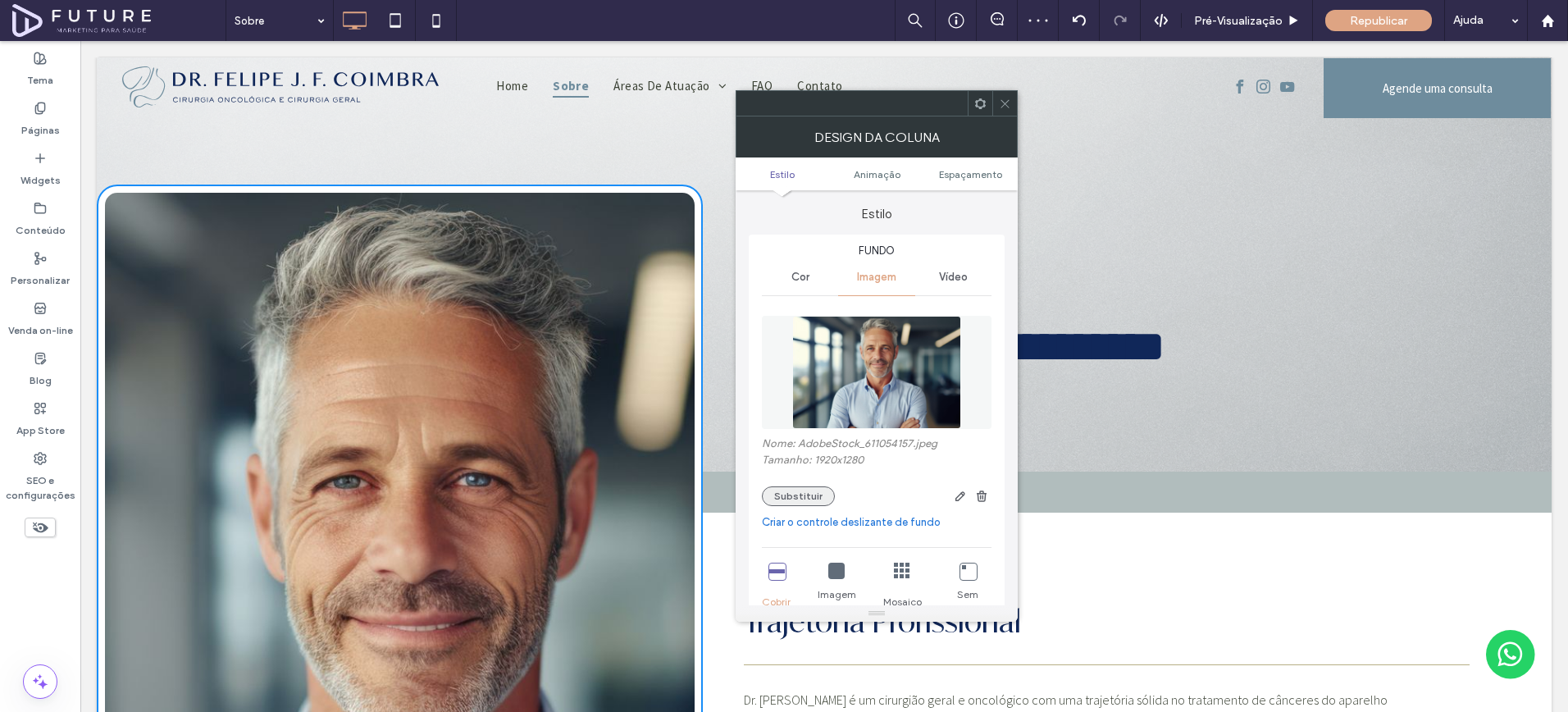
click at [812, 497] on button "Substituir" at bounding box center [799, 496] width 73 height 19
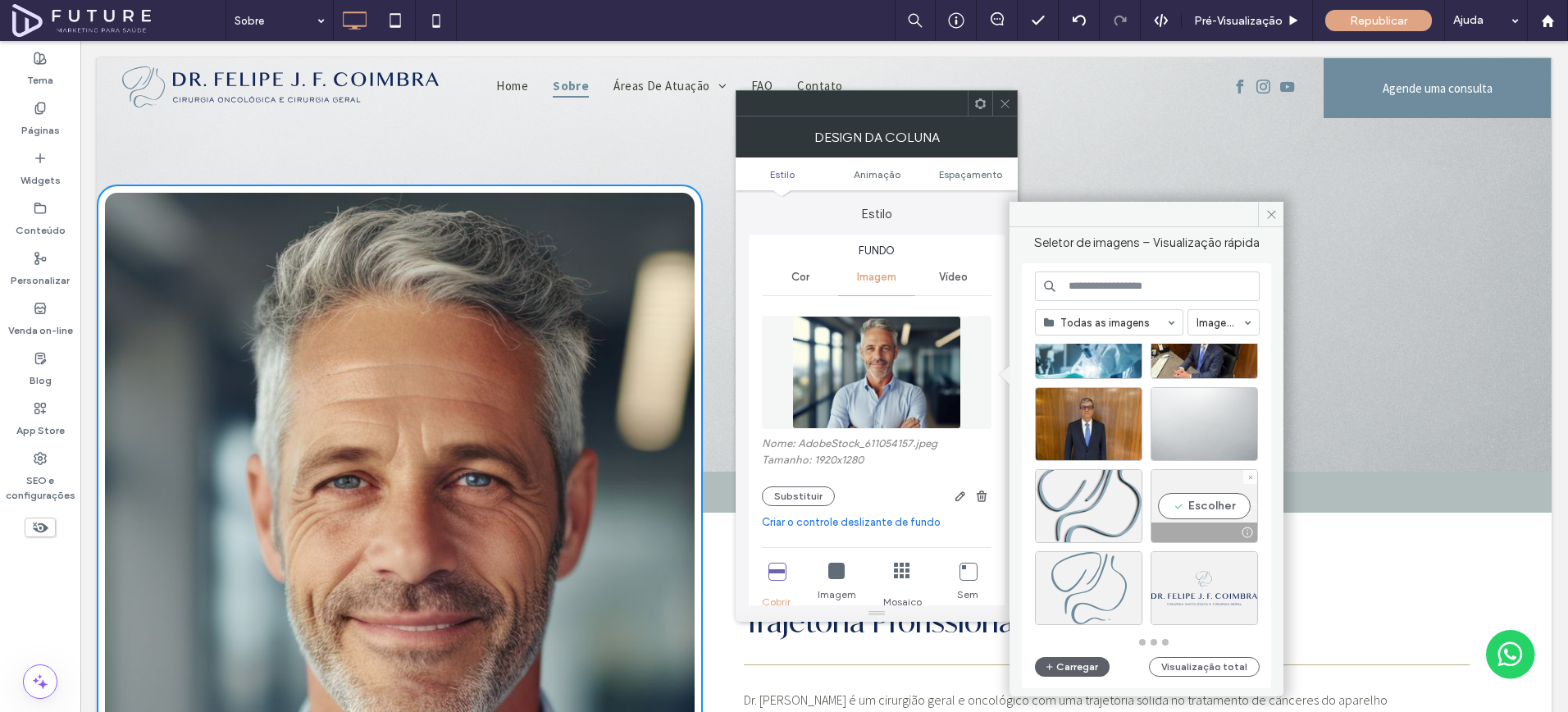
scroll to position [719, 0]
drag, startPoint x: 1080, startPoint y: 442, endPoint x: 1000, endPoint y: 401, distance: 89.9
click at [1080, 442] on div at bounding box center [1088, 450] width 105 height 19
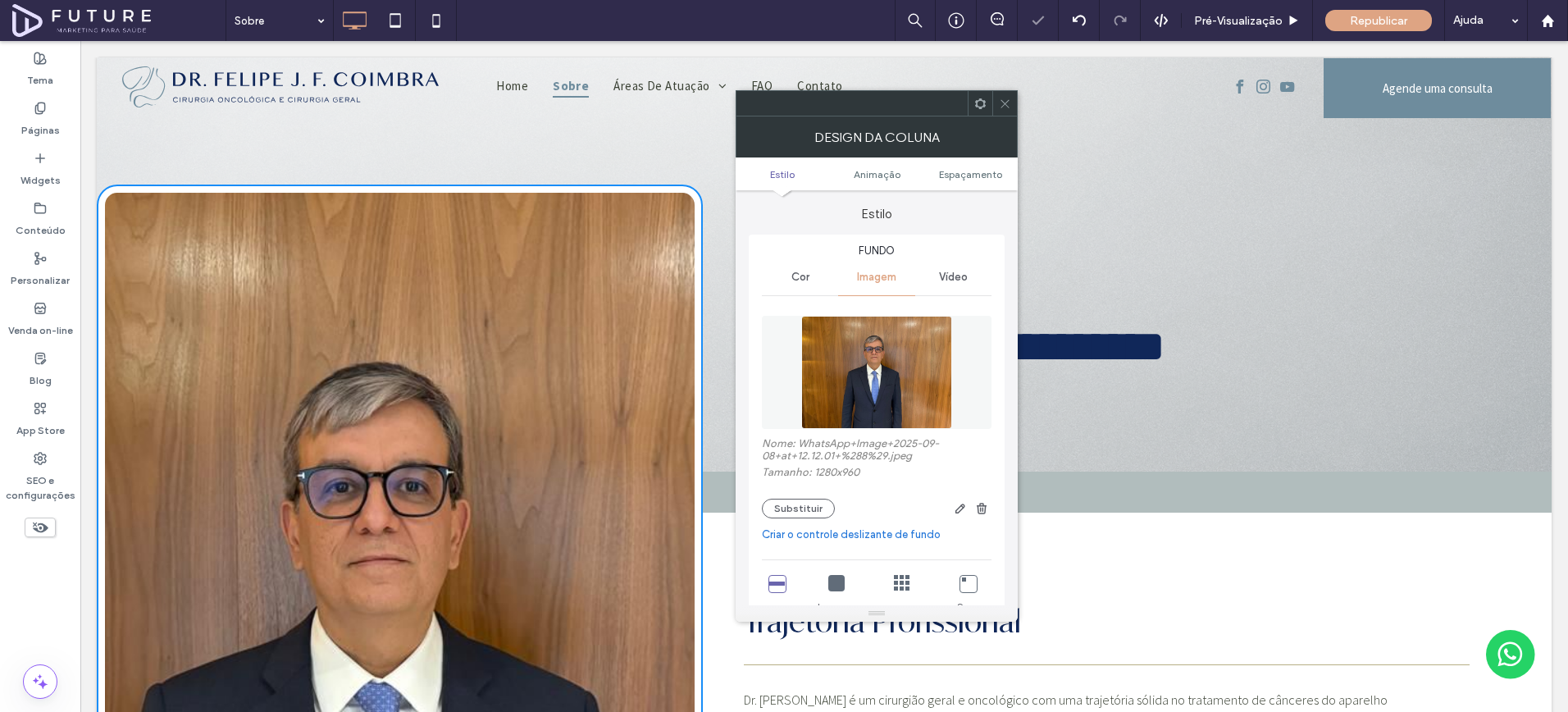
click at [1000, 105] on icon at bounding box center [1004, 104] width 12 height 12
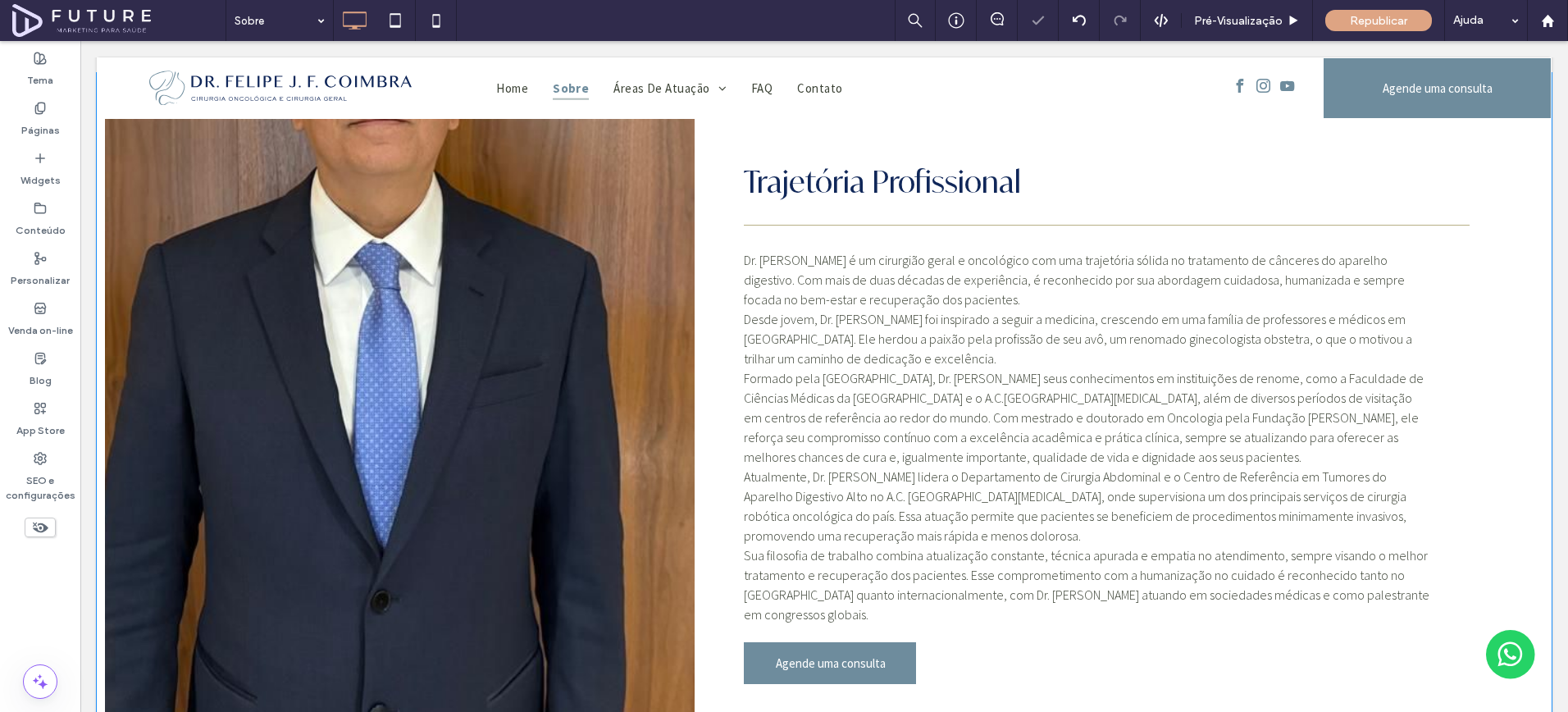
scroll to position [449, 0]
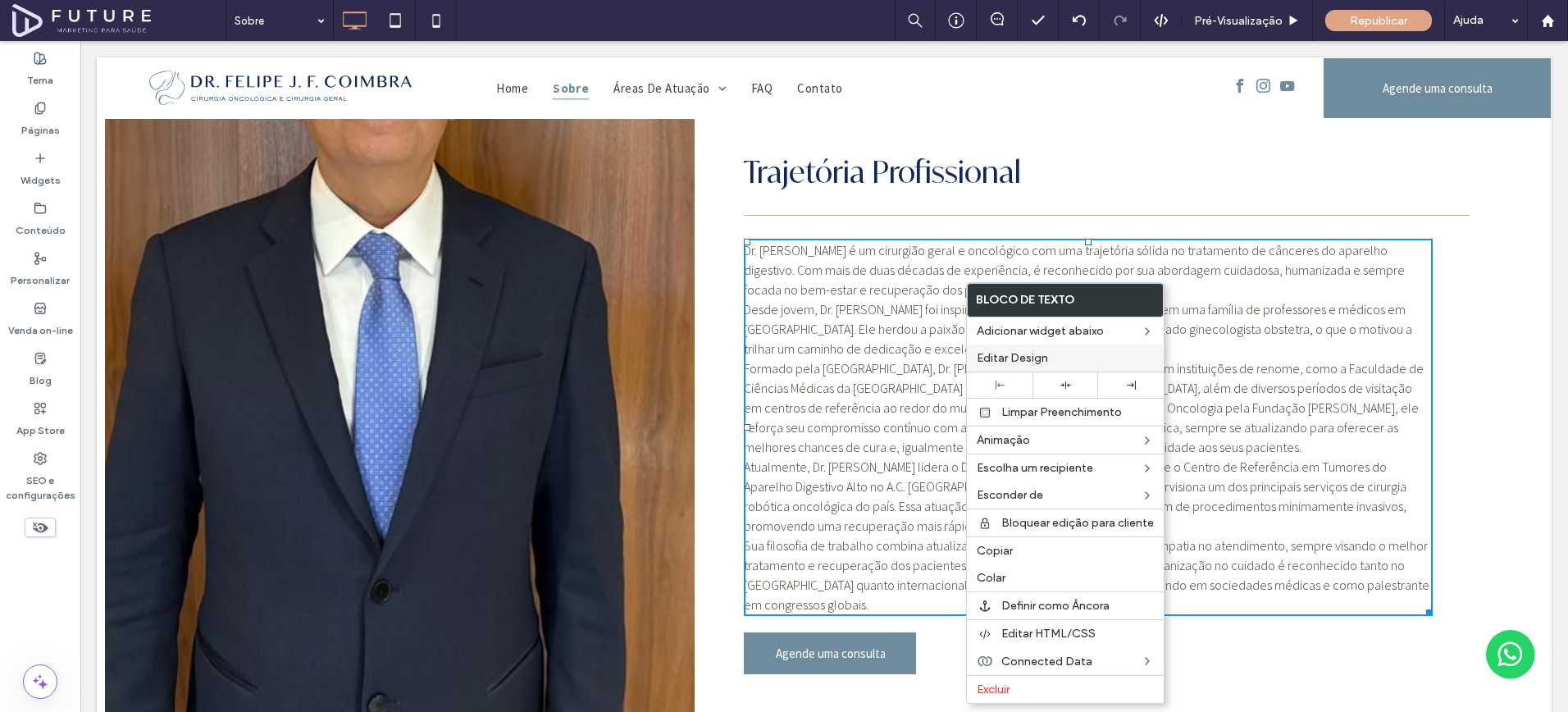
click at [1009, 357] on span "Editar Design" at bounding box center [1013, 357] width 71 height 14
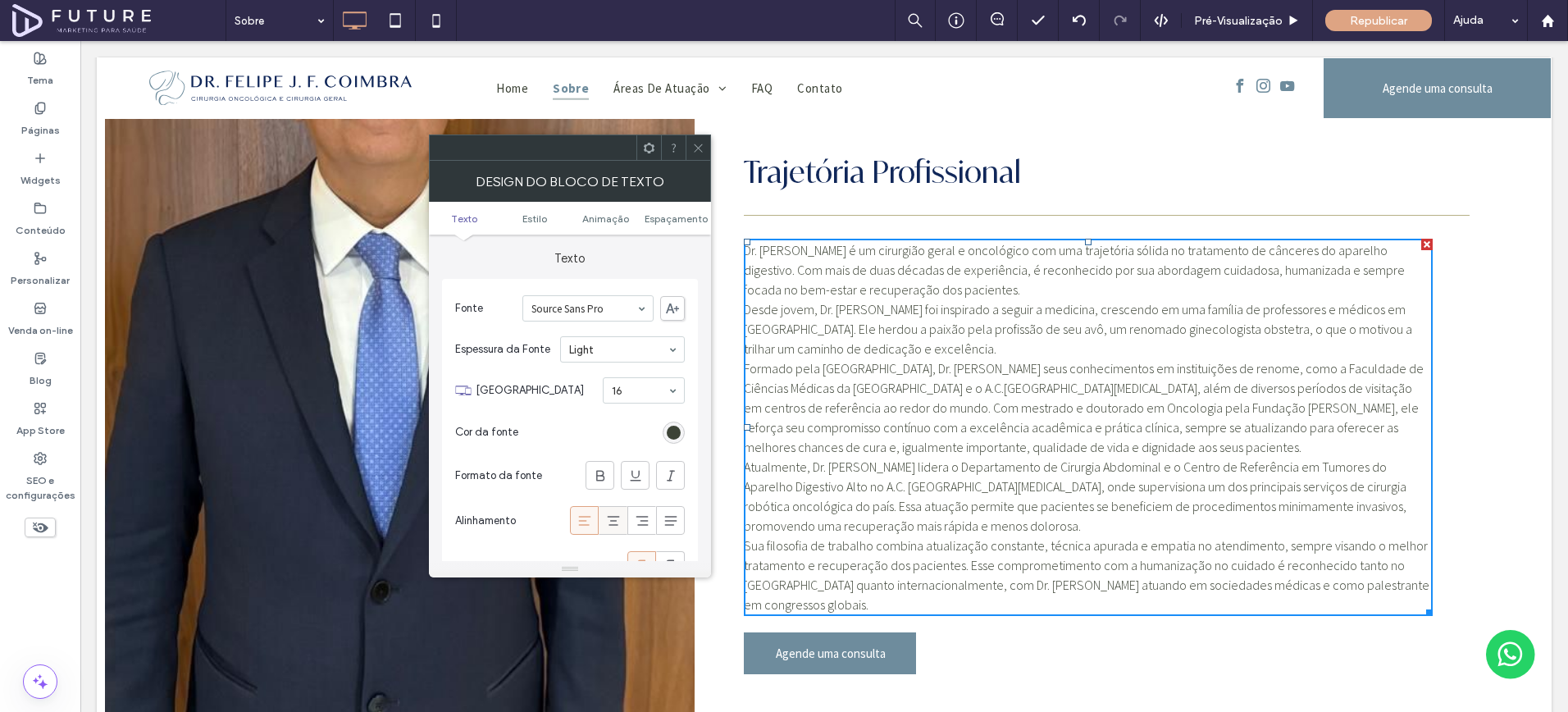
click at [612, 521] on icon at bounding box center [614, 520] width 16 height 16
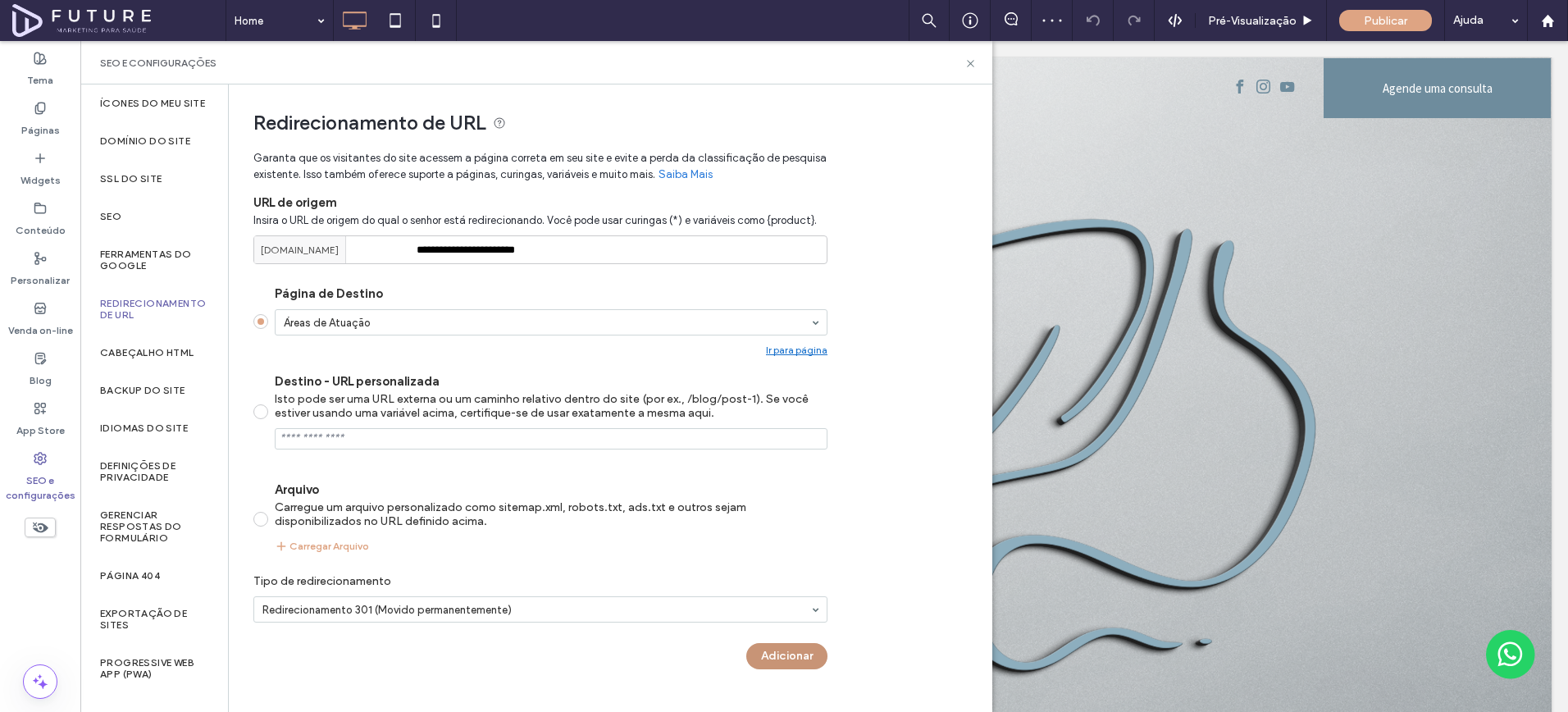
click at [771, 652] on button "Adicionar" at bounding box center [787, 656] width 82 height 27
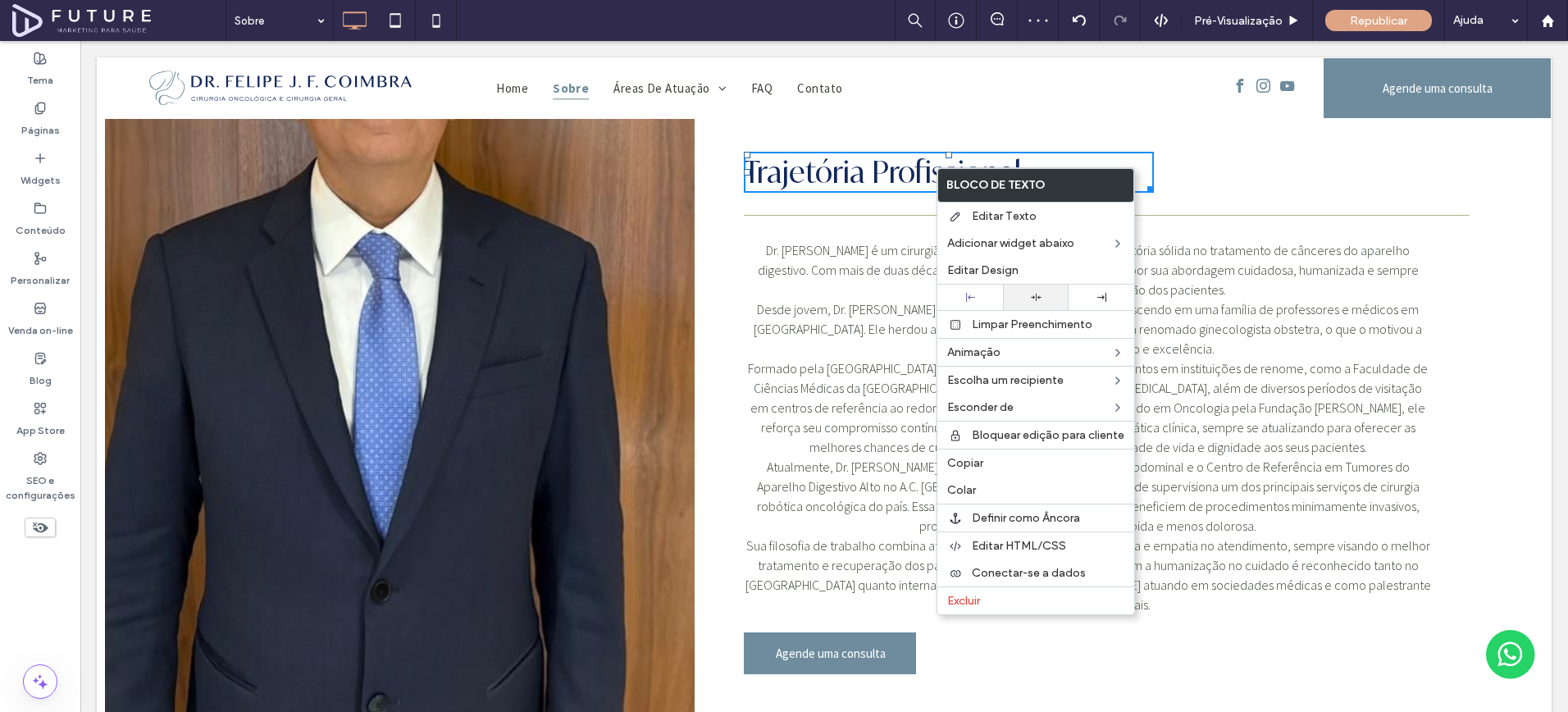
click at [1039, 301] on icon at bounding box center [1036, 298] width 11 height 11
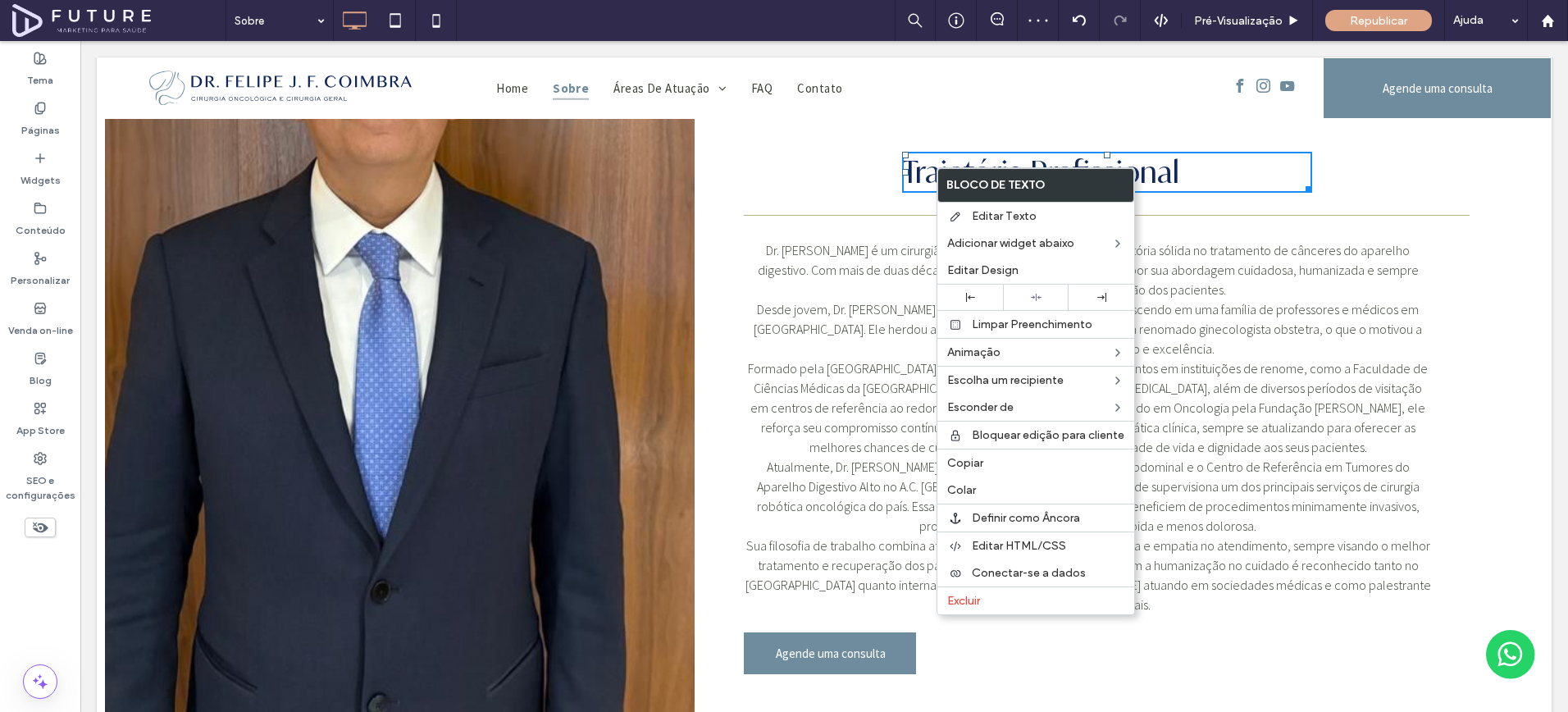
scroll to position [449, 0]
click at [1035, 269] on label "Editar Design" at bounding box center [1036, 269] width 177 height 14
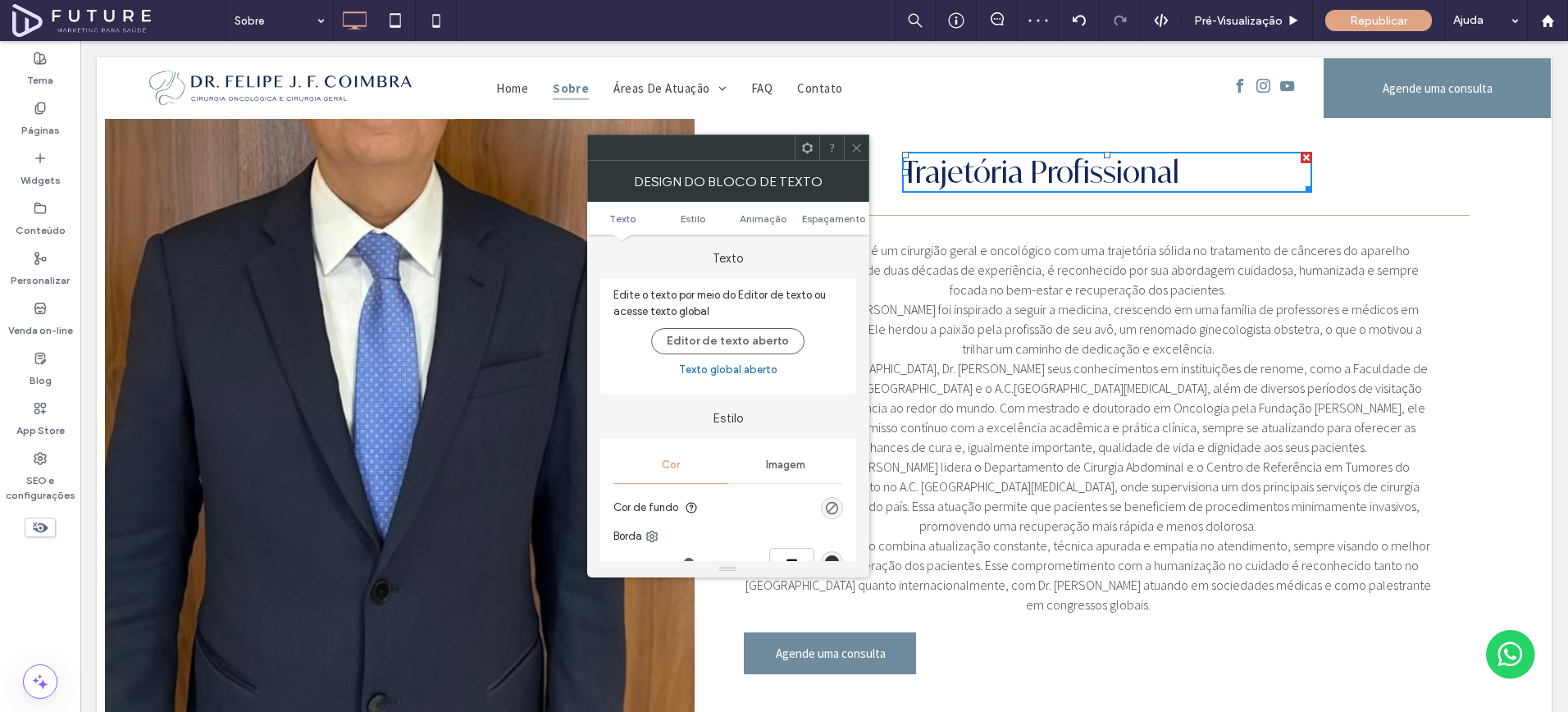
click at [1034, 269] on label "Editar Design" at bounding box center [1036, 269] width 177 height 14
click at [850, 146] on icon at bounding box center [856, 148] width 12 height 12
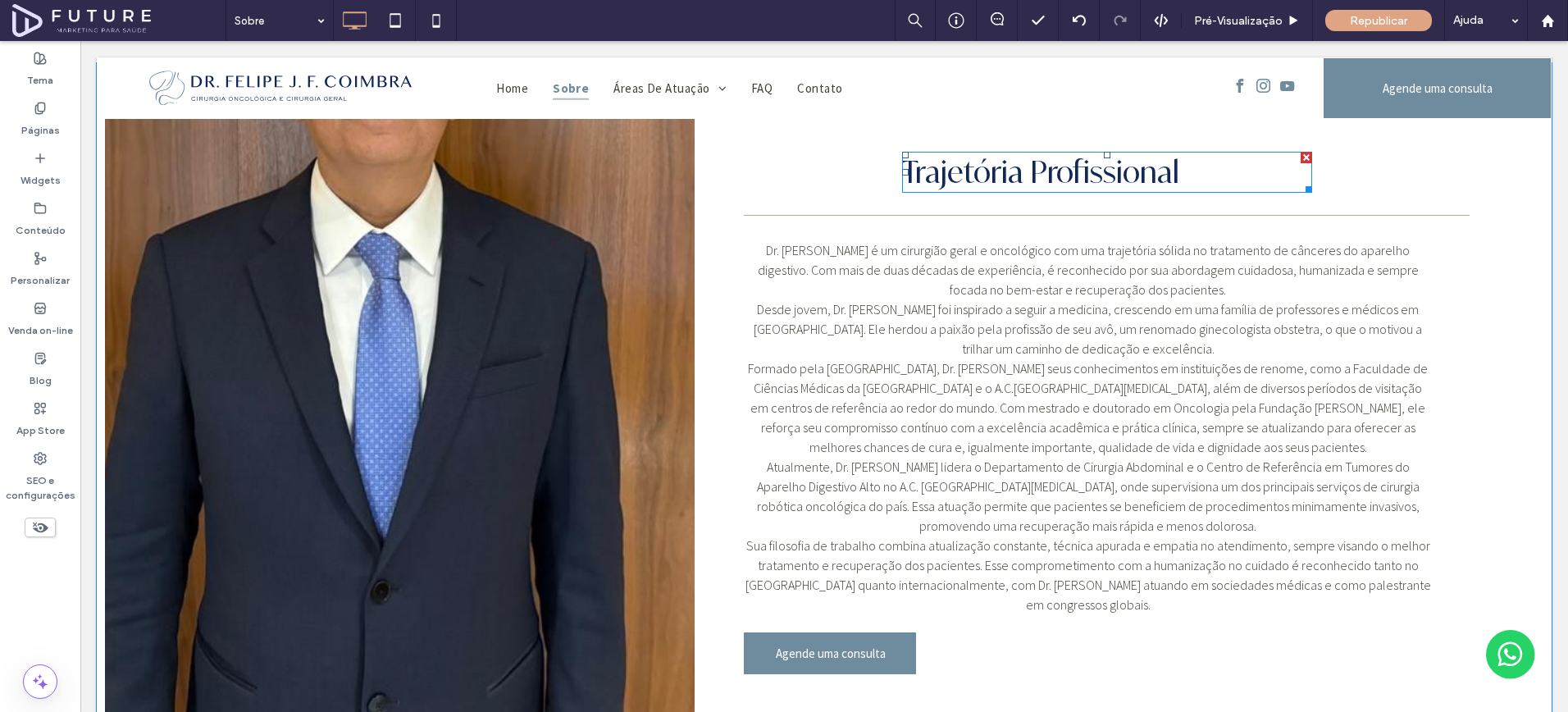
click at [982, 168] on span "Trajetória Profissional" at bounding box center [1041, 171] width 278 height 37
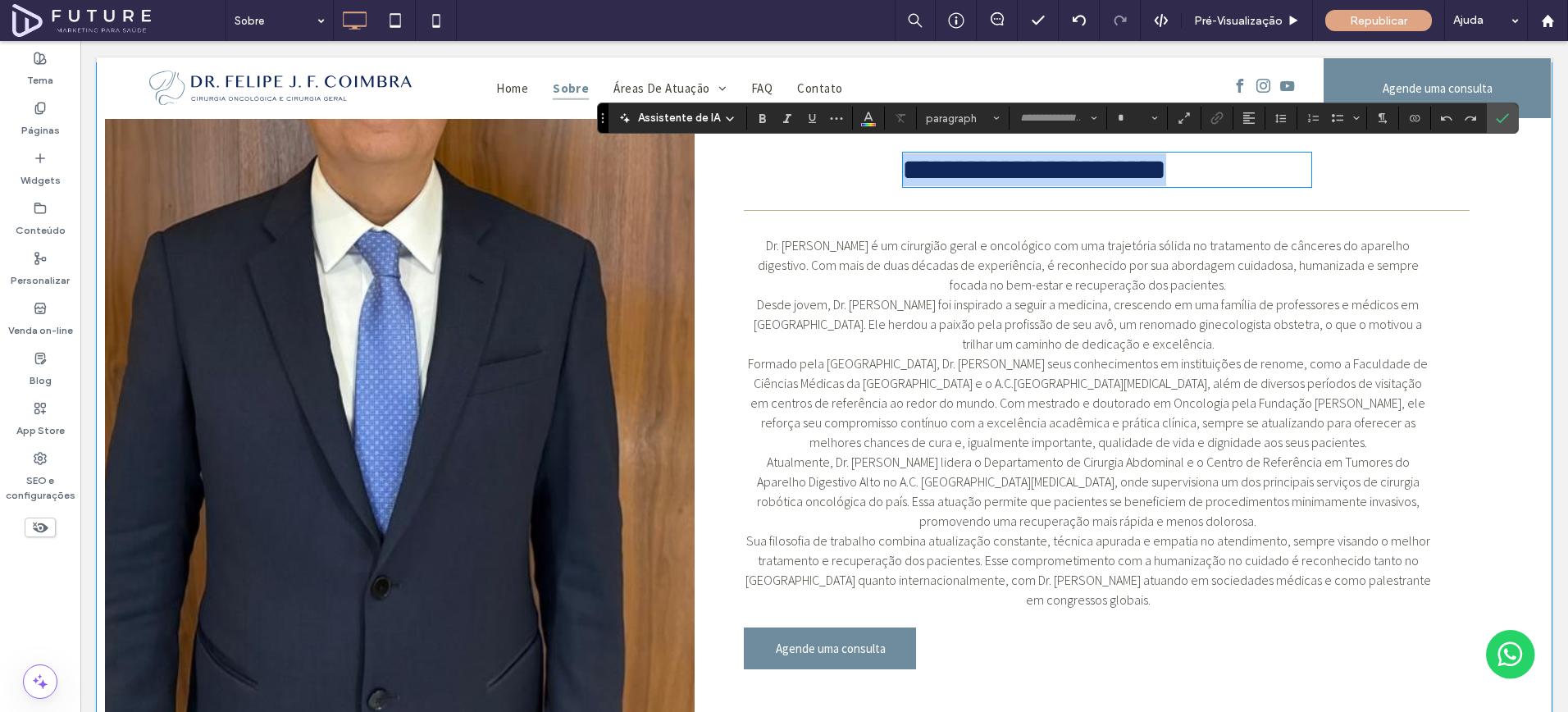
click at [982, 168] on span "**********" at bounding box center [1035, 170] width 264 height 29
type input "**********"
type input "**"
click at [1254, 114] on icon "Alinhamento" at bounding box center [1249, 118] width 13 height 13
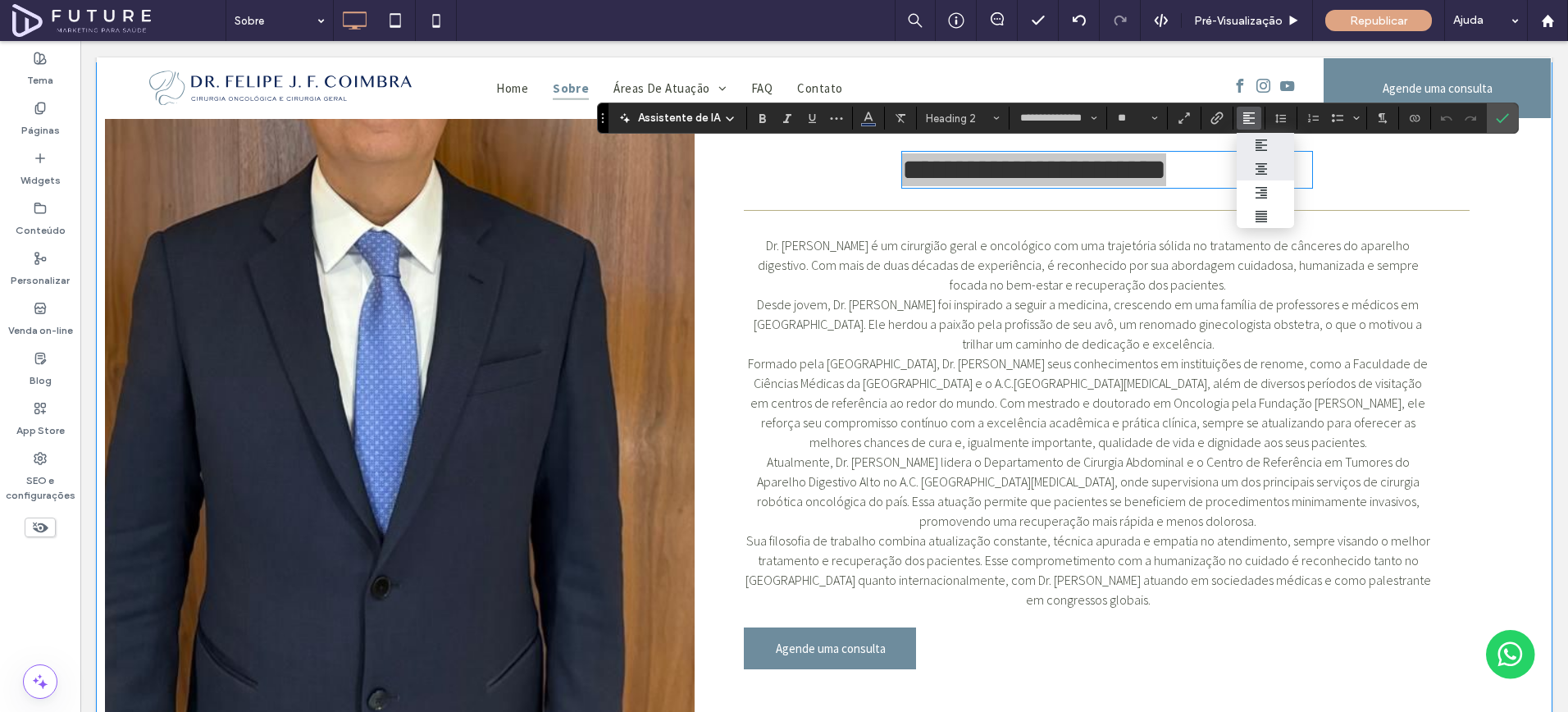
click at [1272, 170] on div "ui.textEditor.alignment.center" at bounding box center [1265, 169] width 21 height 13
click at [1497, 119] on icon "Confirmar" at bounding box center [1503, 118] width 13 height 13
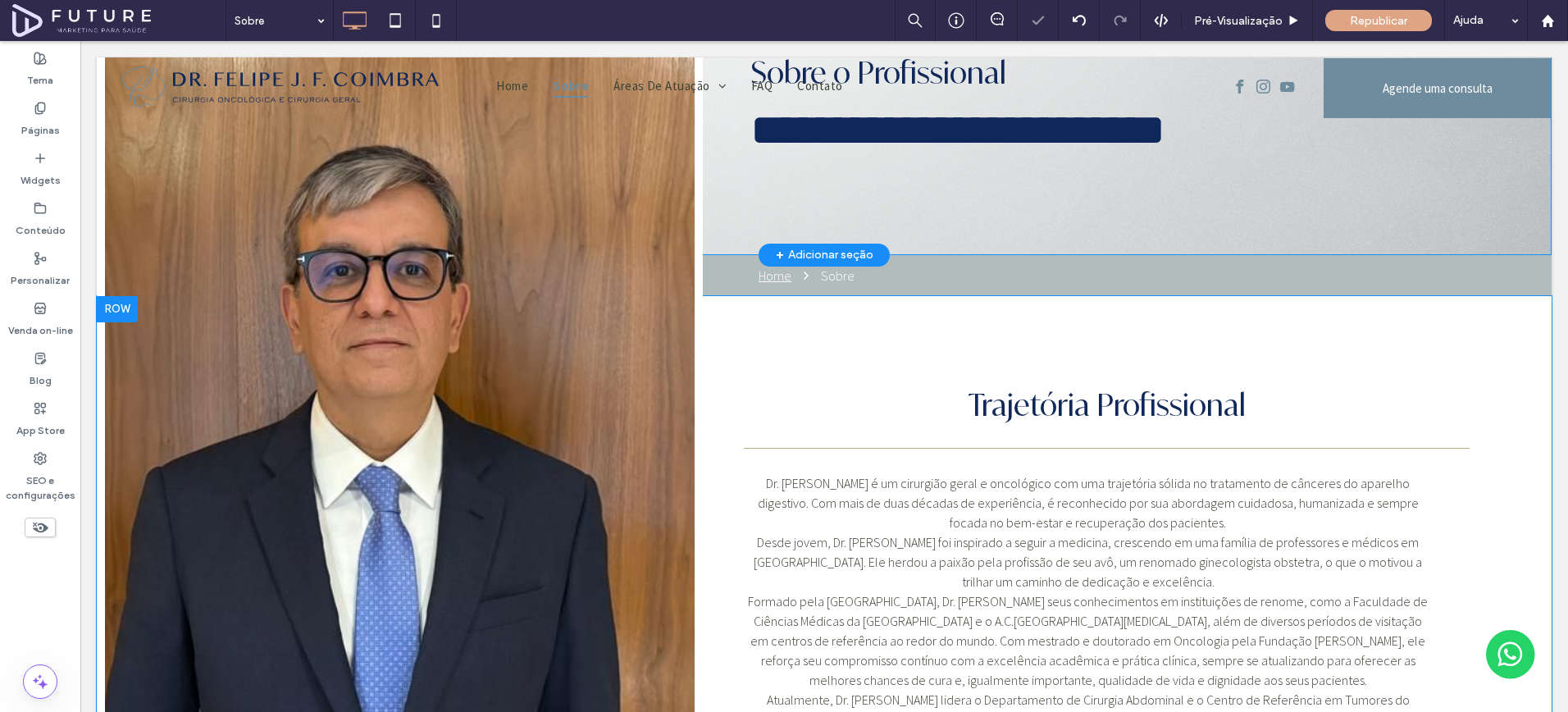
scroll to position [0, 0]
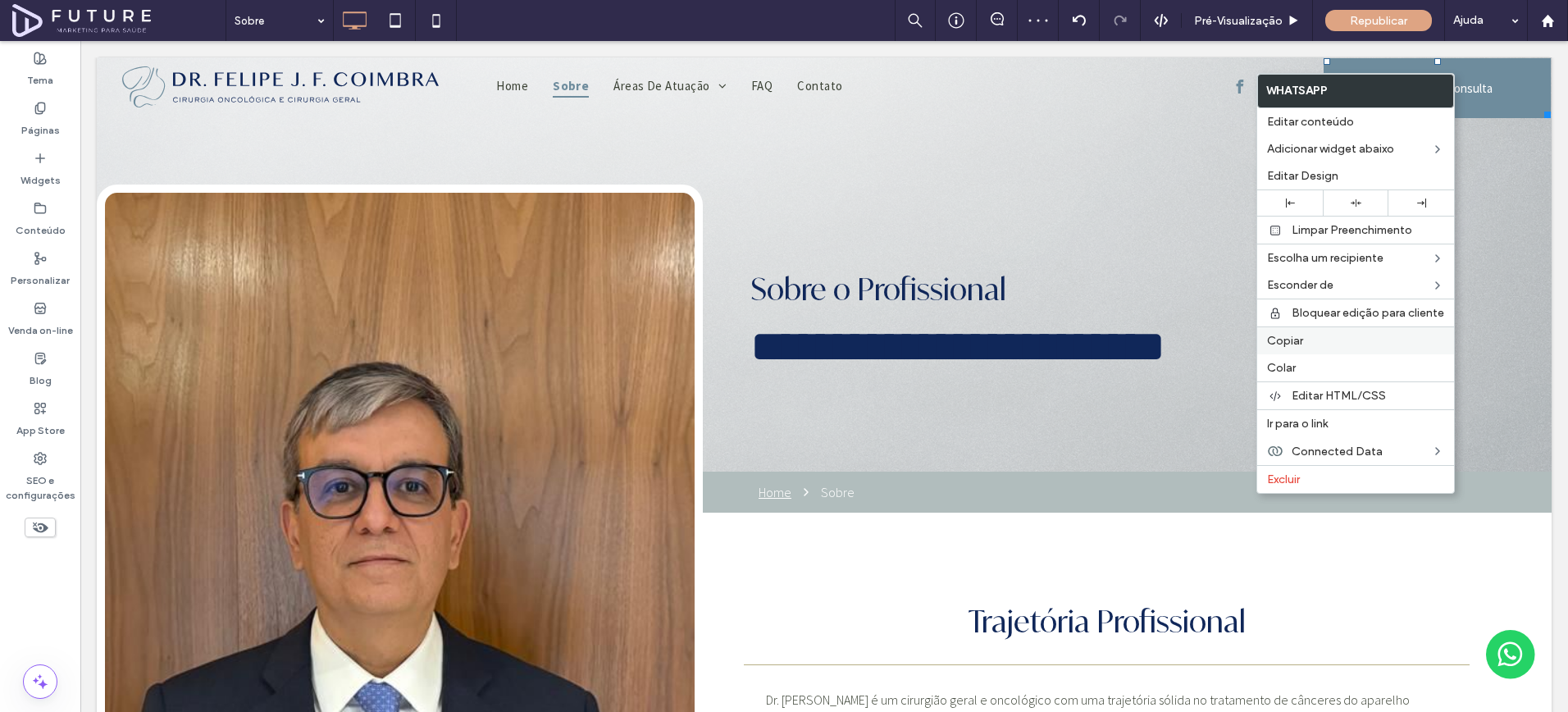
click at [1334, 334] on label "Copiar" at bounding box center [1355, 340] width 177 height 14
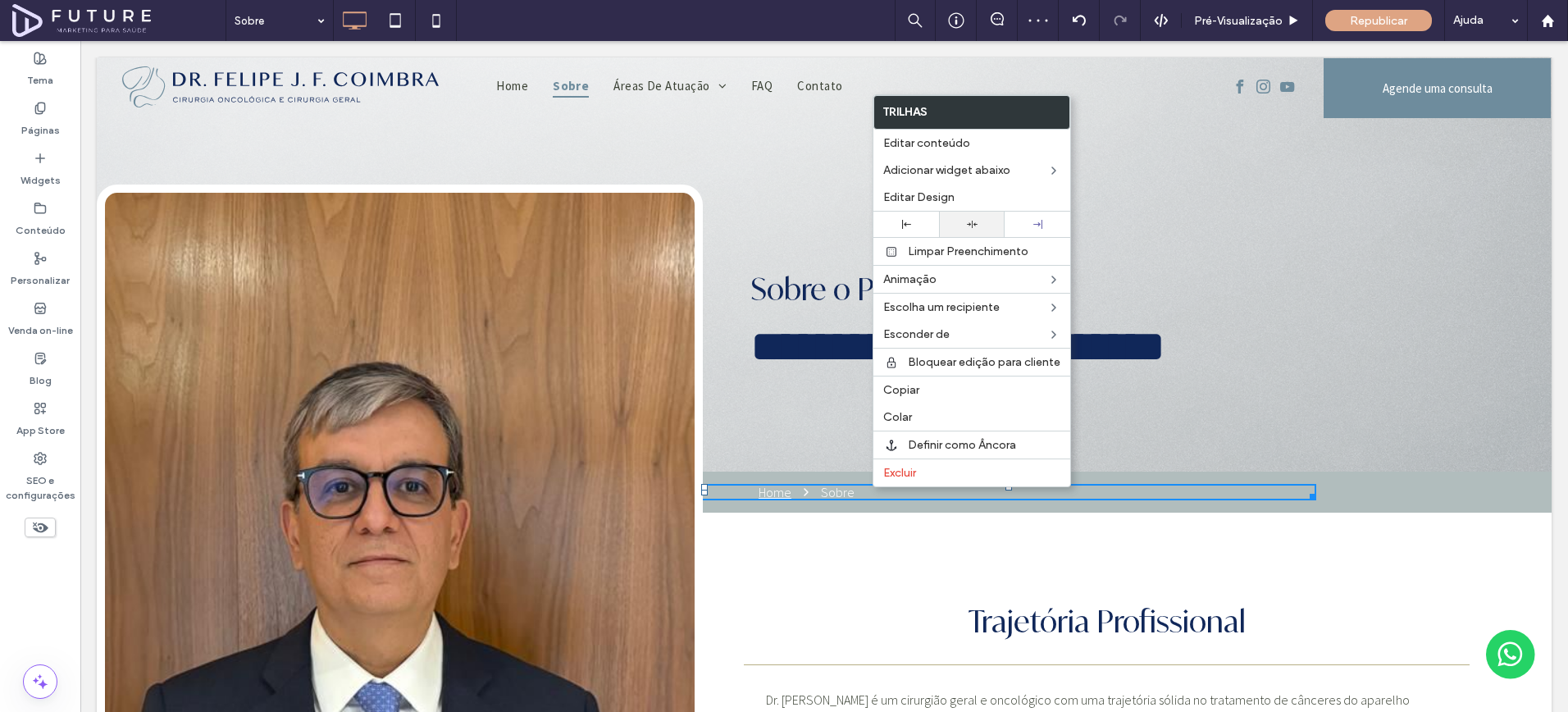
click at [987, 229] on div at bounding box center [972, 225] width 49 height 11
drag, startPoint x: 985, startPoint y: 199, endPoint x: 970, endPoint y: 317, distance: 118.9
click at [985, 195] on label "Editar Design" at bounding box center [971, 197] width 177 height 14
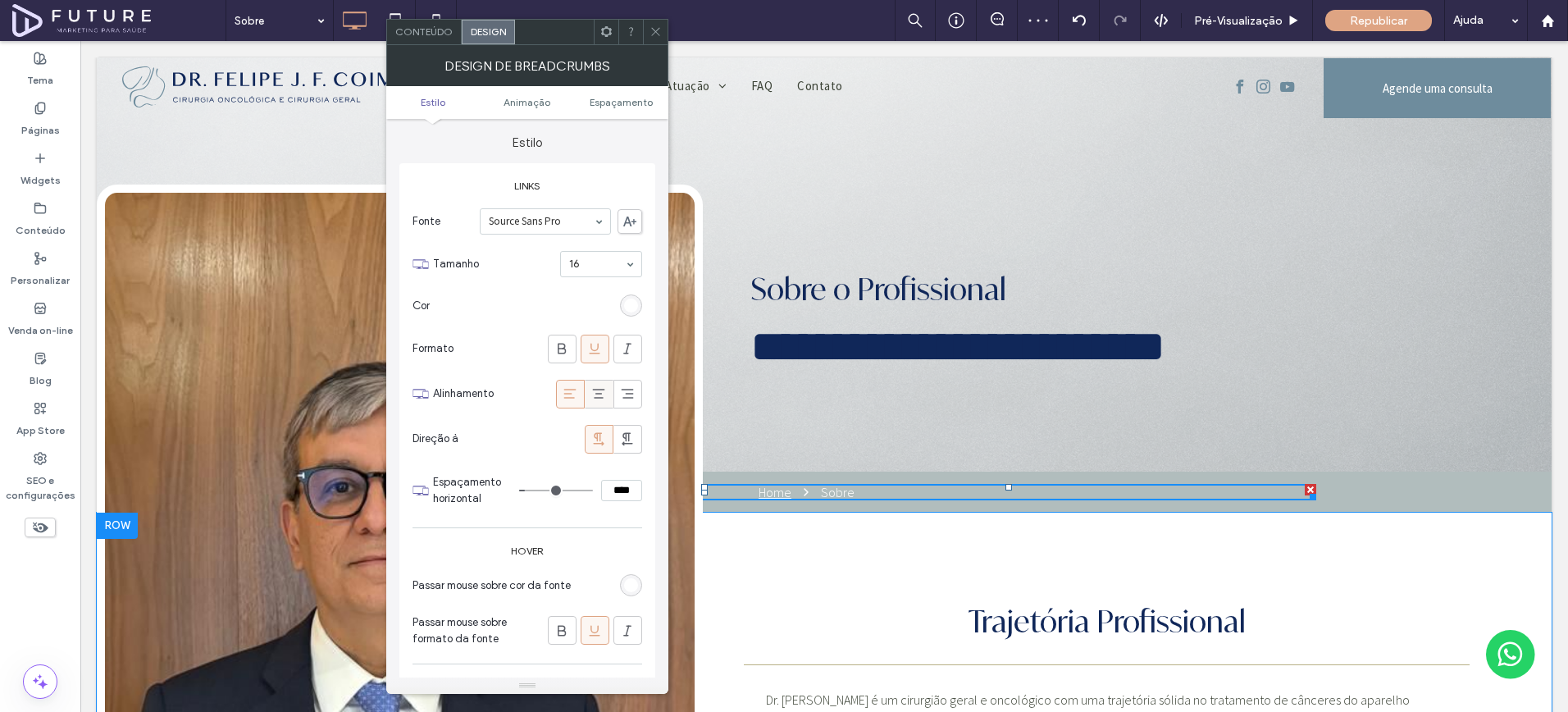
click at [602, 387] on icon at bounding box center [598, 394] width 16 height 16
click at [656, 34] on icon at bounding box center [655, 31] width 12 height 12
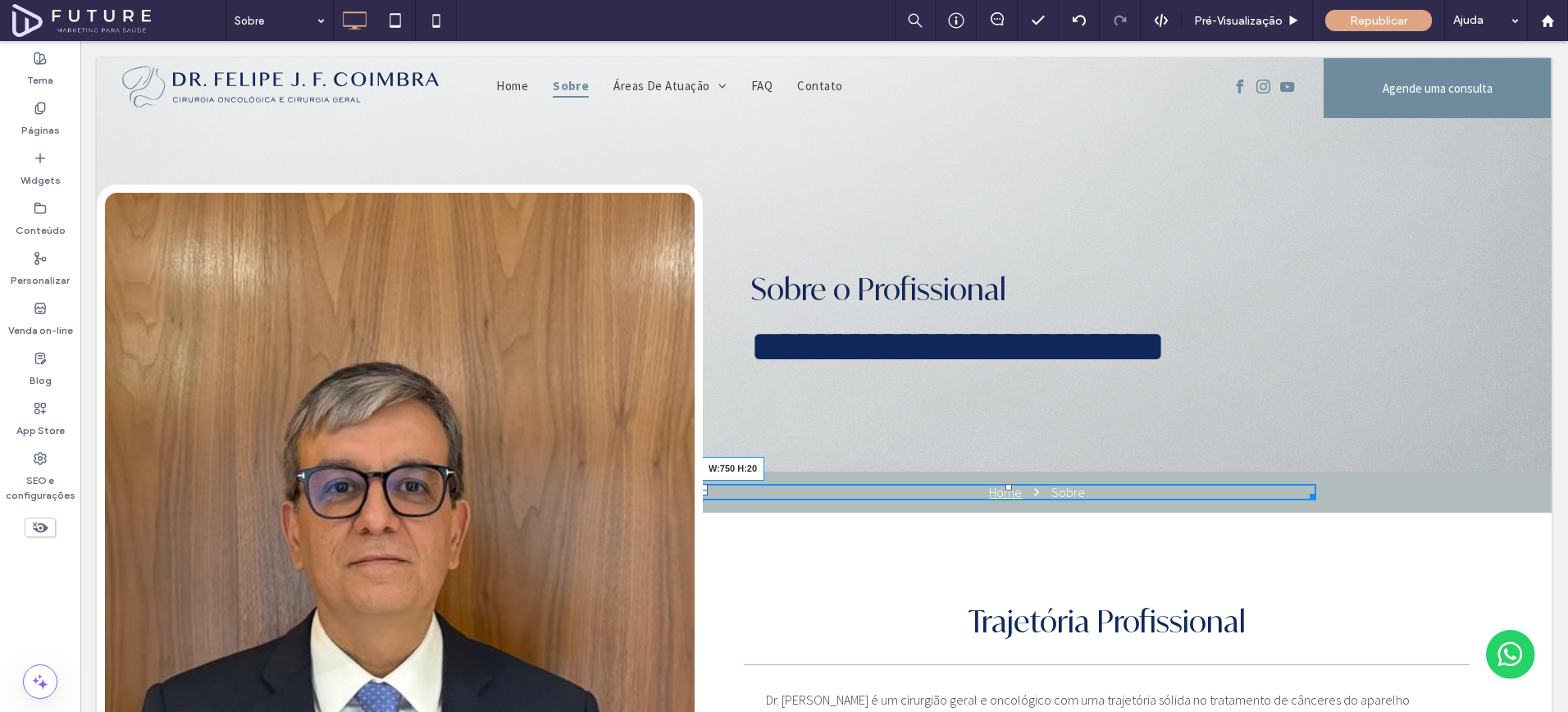
drag, startPoint x: 1314, startPoint y: 491, endPoint x: 1511, endPoint y: 489, distance: 197.0
click at [1511, 489] on div "Click To Paste Home Sobre W:750 H:20 Click To Paste Linha + Adicionar seção" at bounding box center [825, 492] width 1455 height 41
click at [1445, 488] on div "Click To Paste Home Sobre Click To Paste Linha + Adicionar seção" at bounding box center [825, 492] width 1455 height 41
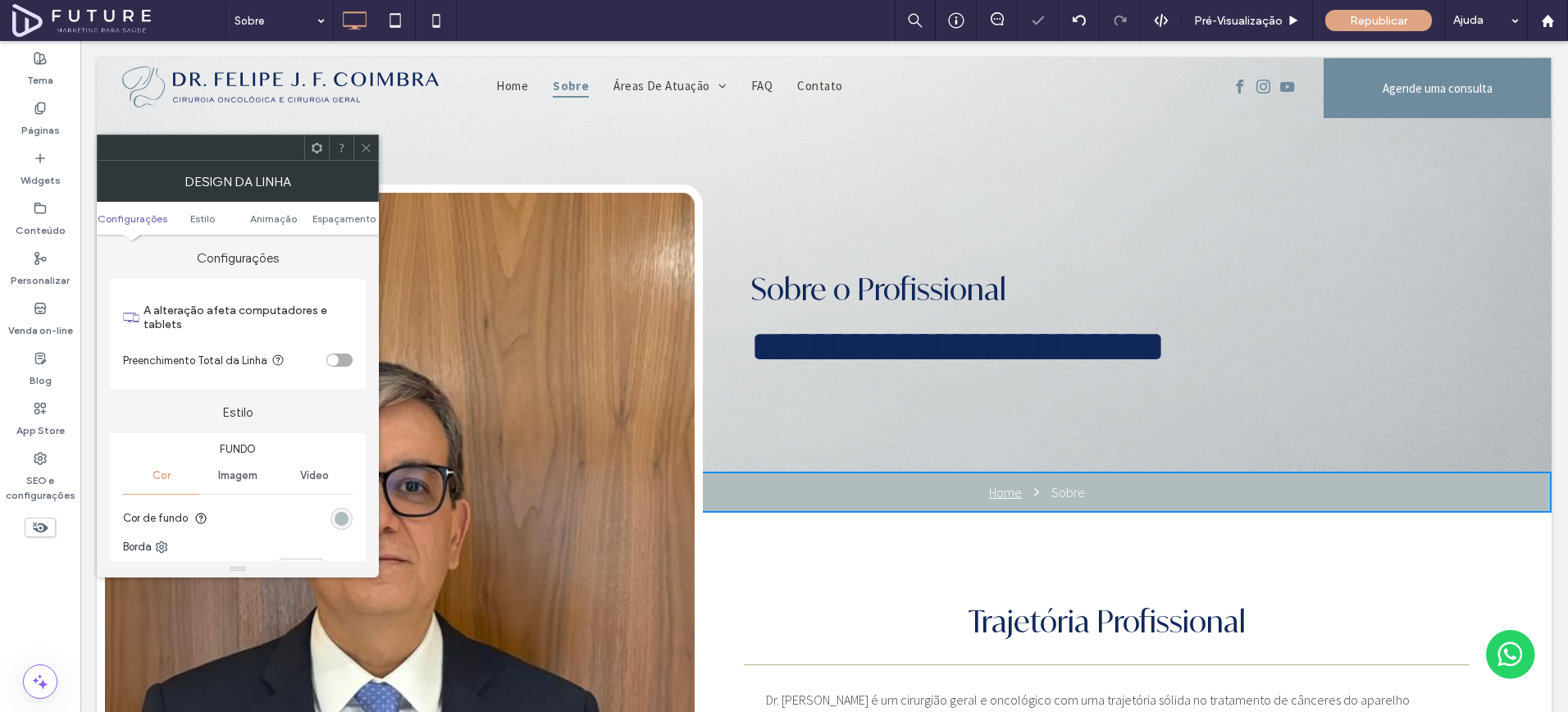
click at [334, 207] on ul "Configurações Estilo Animaçāo Espaçamento" at bounding box center [238, 218] width 282 height 33
click at [335, 215] on span "Espaçamento" at bounding box center [344, 218] width 63 height 12
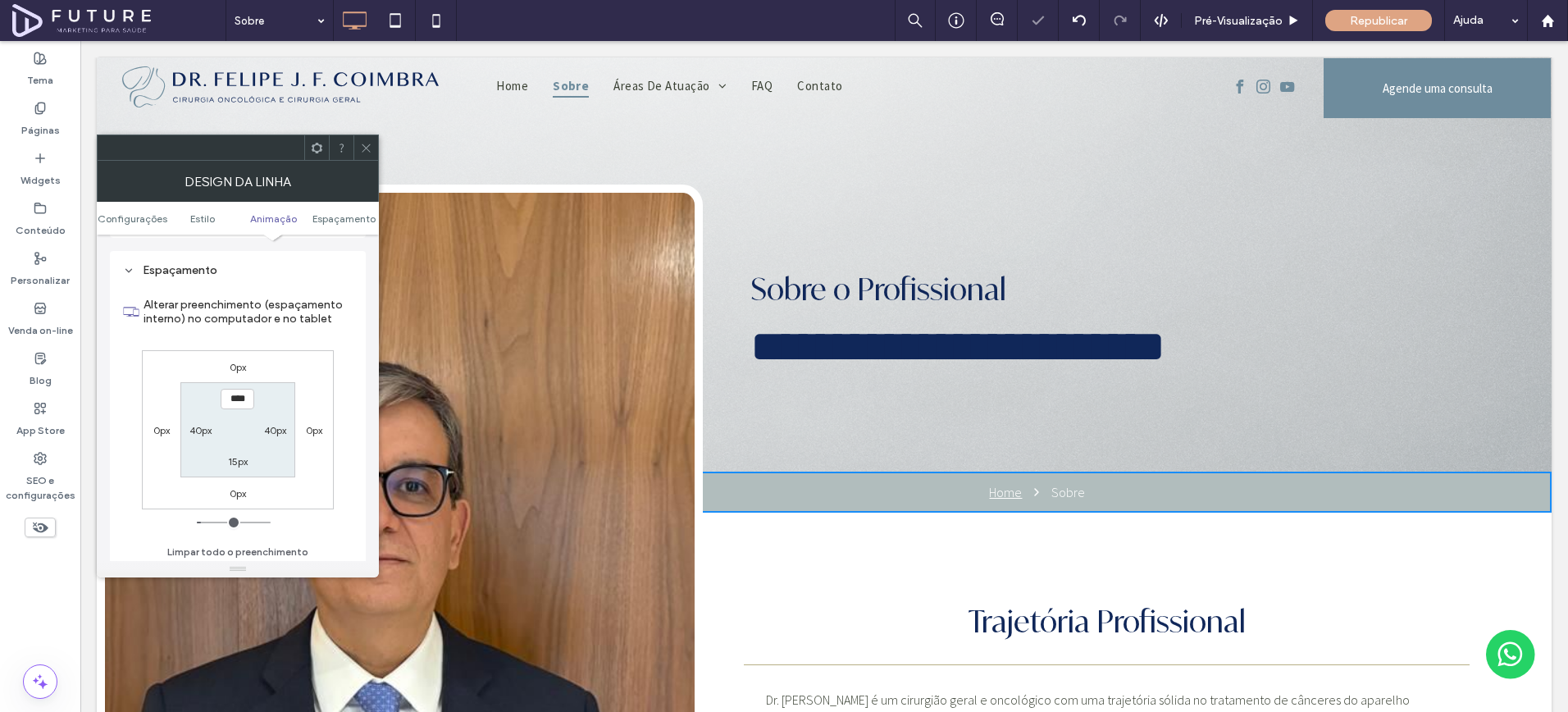
scroll to position [478, 0]
click at [278, 428] on label "40px" at bounding box center [275, 425] width 22 height 12
type input "**"
type input "*"
click at [201, 423] on label "40px" at bounding box center [201, 425] width 22 height 12
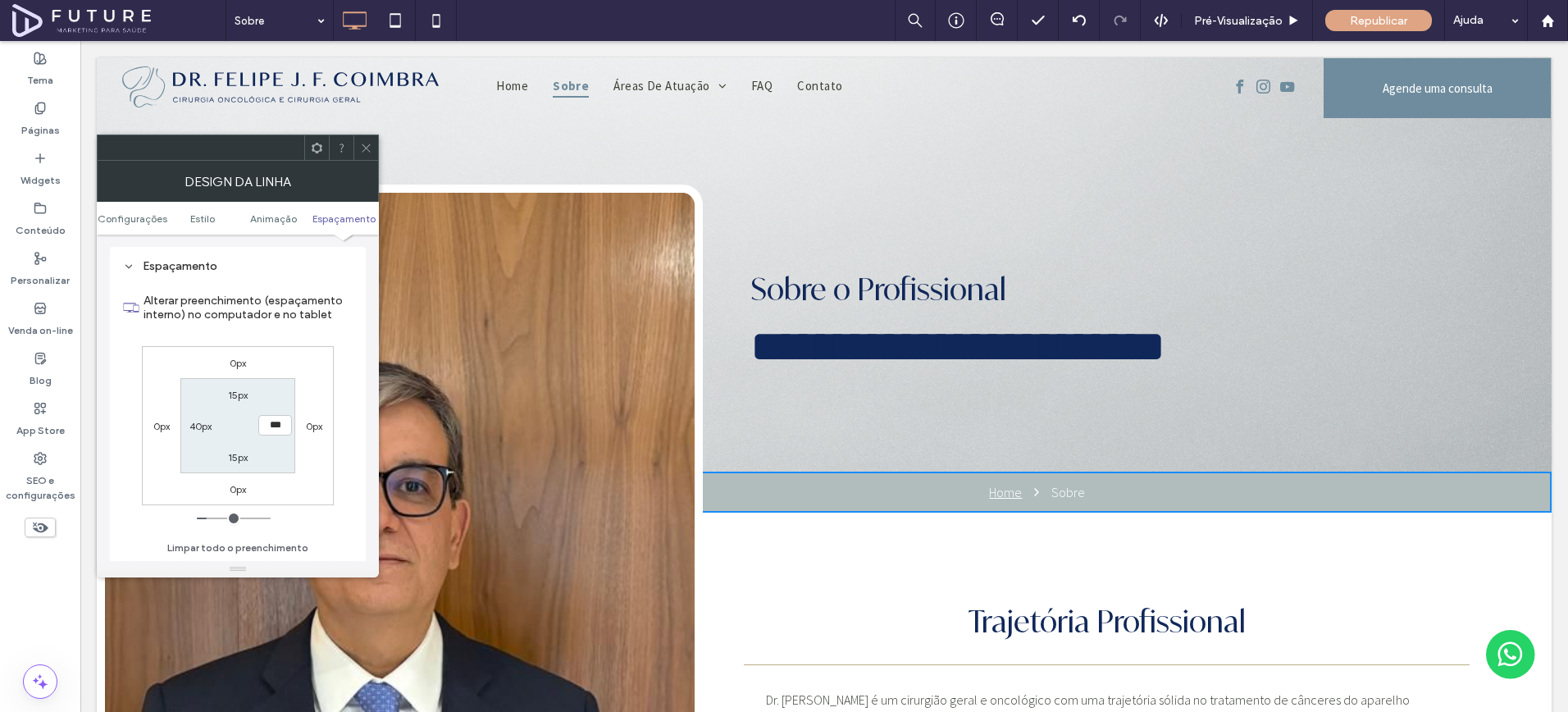
type input "**"
type input "*"
type input "***"
click at [361, 152] on icon at bounding box center [366, 148] width 12 height 12
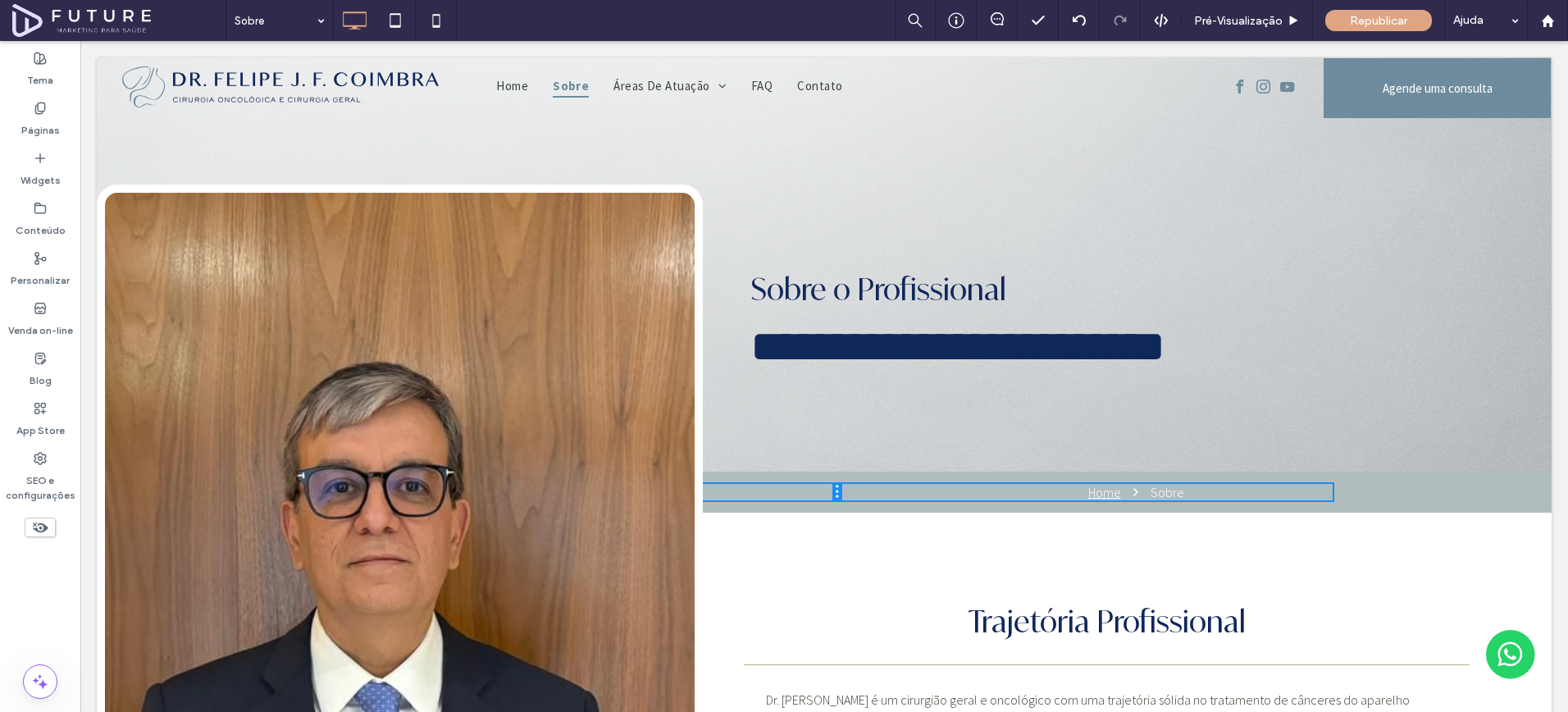
drag, startPoint x: 674, startPoint y: 487, endPoint x: 808, endPoint y: 487, distance: 134.0
click at [808, 487] on div "Click To Paste" at bounding box center [594, 492] width 492 height 16
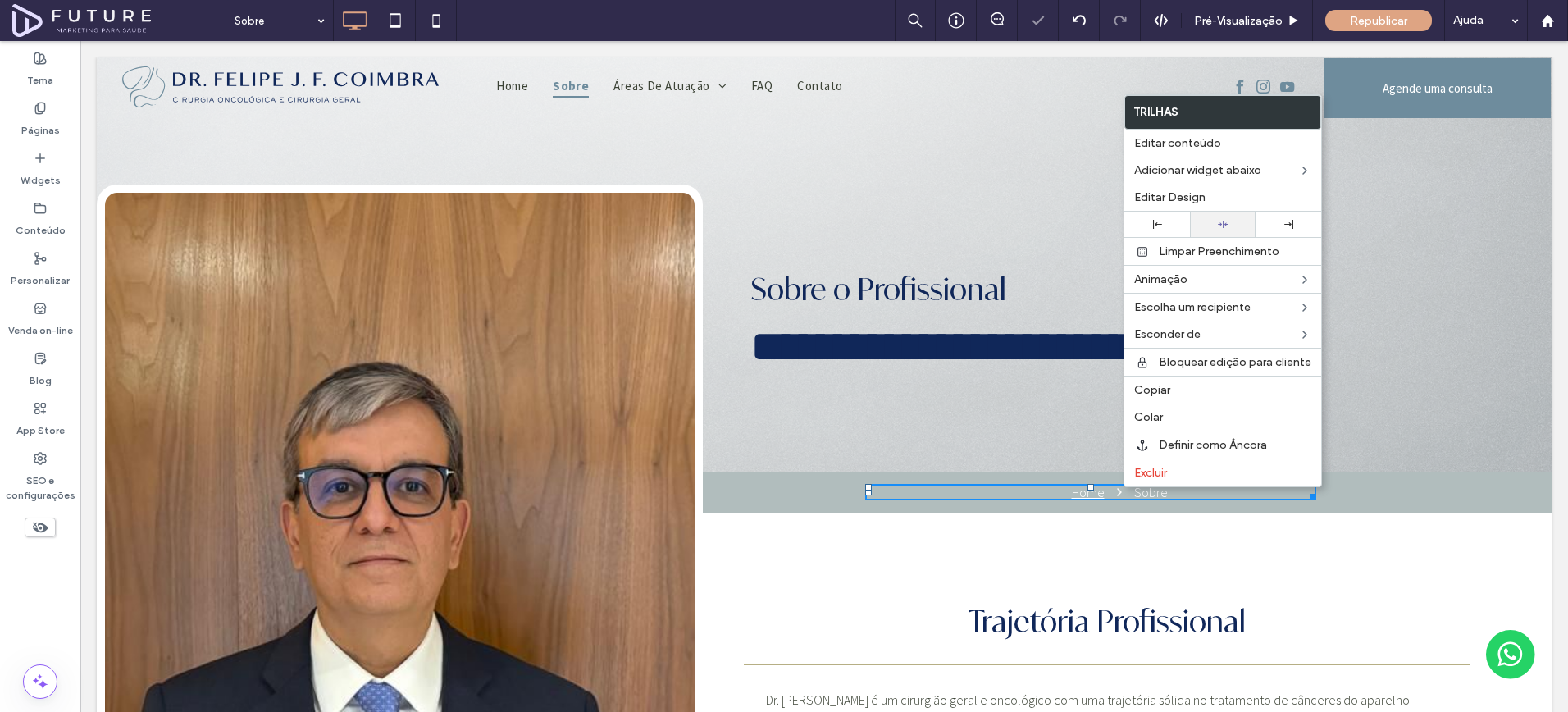
click at [1219, 230] on div at bounding box center [1223, 225] width 66 height 26
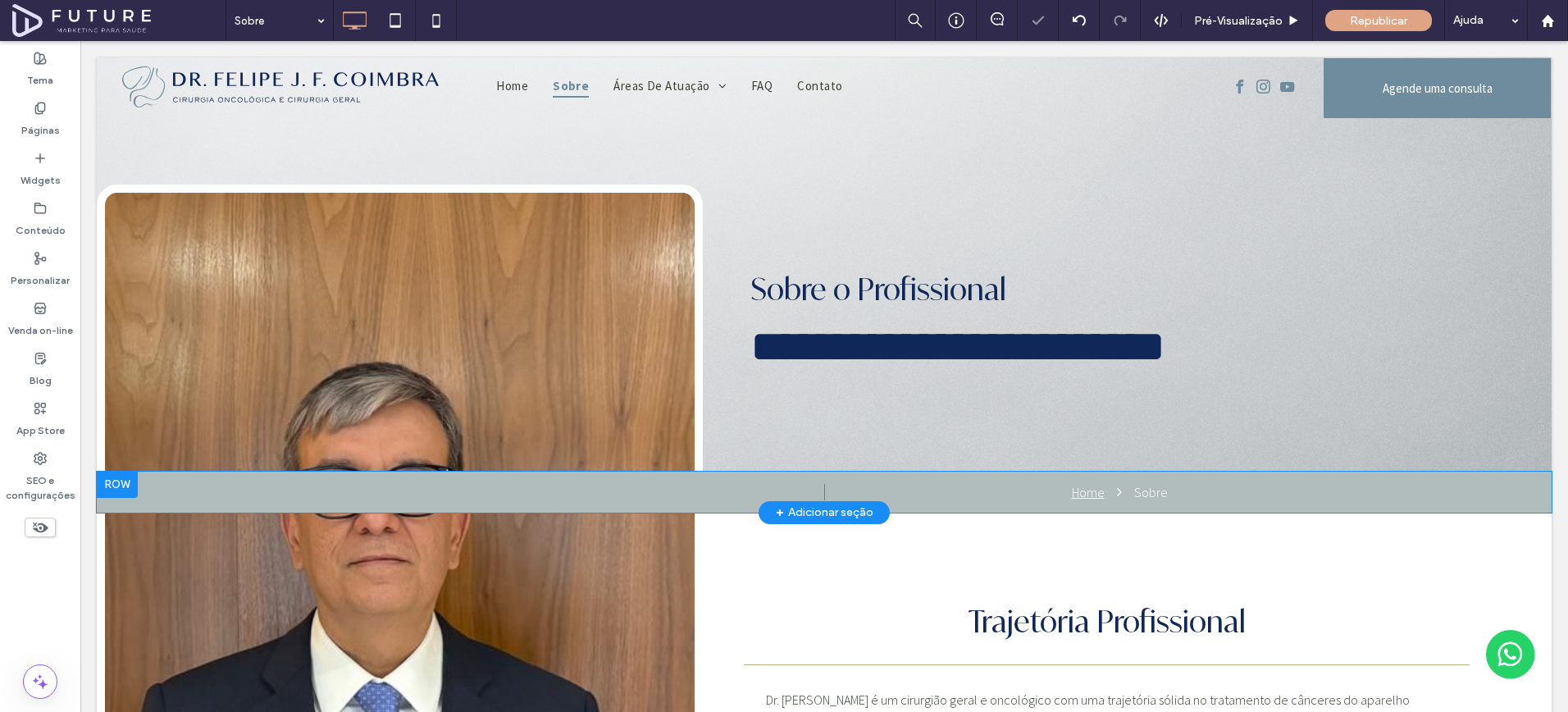
click at [846, 485] on div "Home Sobre Click To Paste" at bounding box center [1070, 492] width 492 height 16
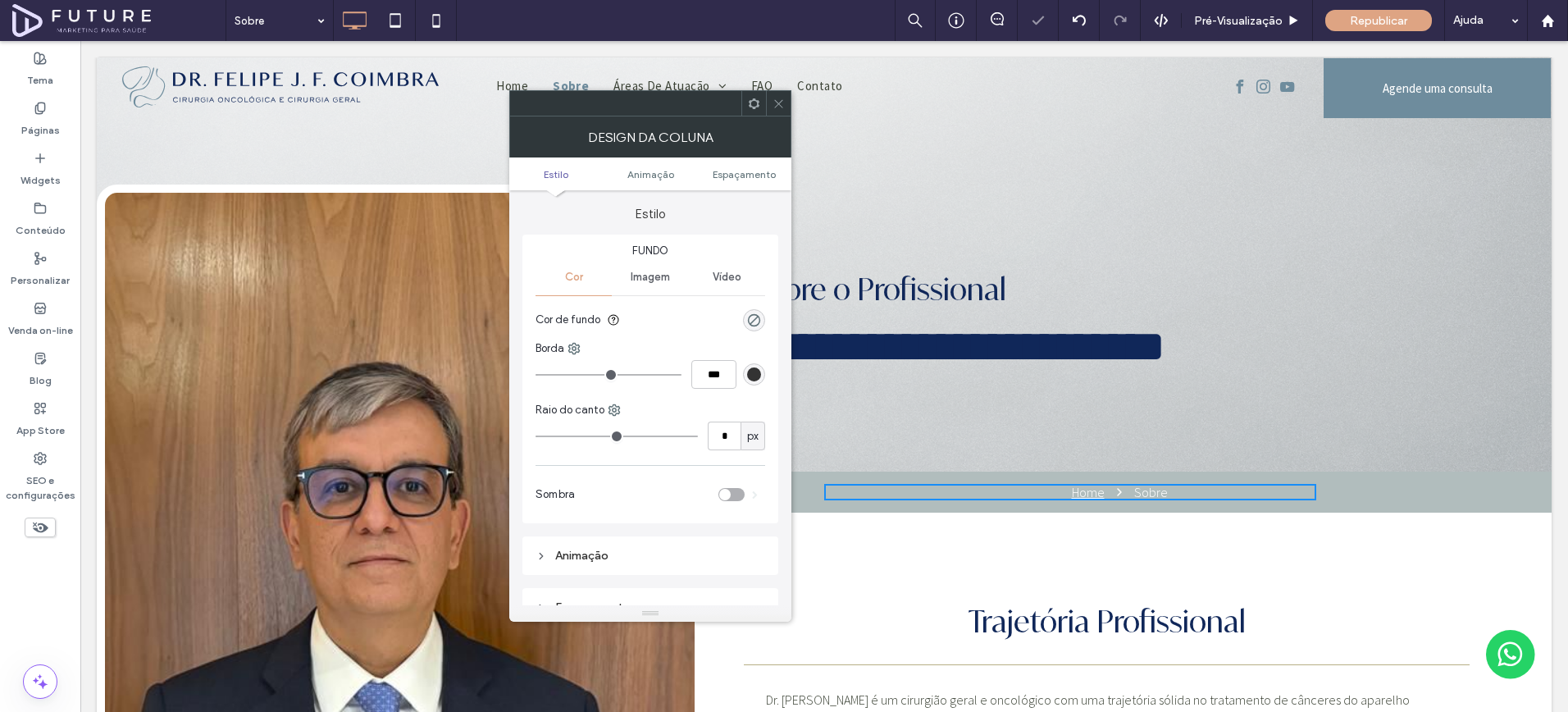
click at [744, 164] on ul "Estilo Animaçāo Espaçamento" at bounding box center [651, 174] width 282 height 33
click at [744, 171] on span "Espaçamento" at bounding box center [744, 173] width 63 height 12
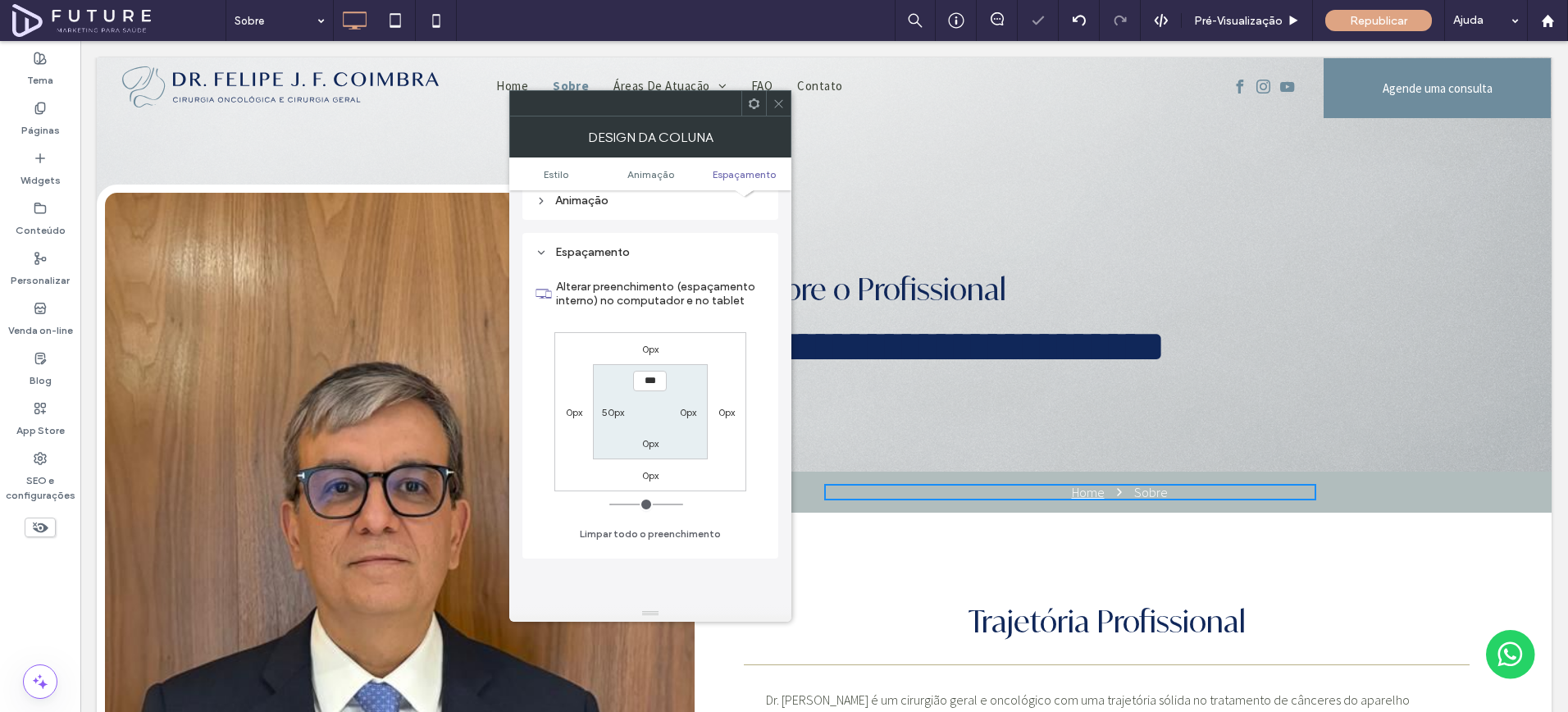
scroll to position [385, 0]
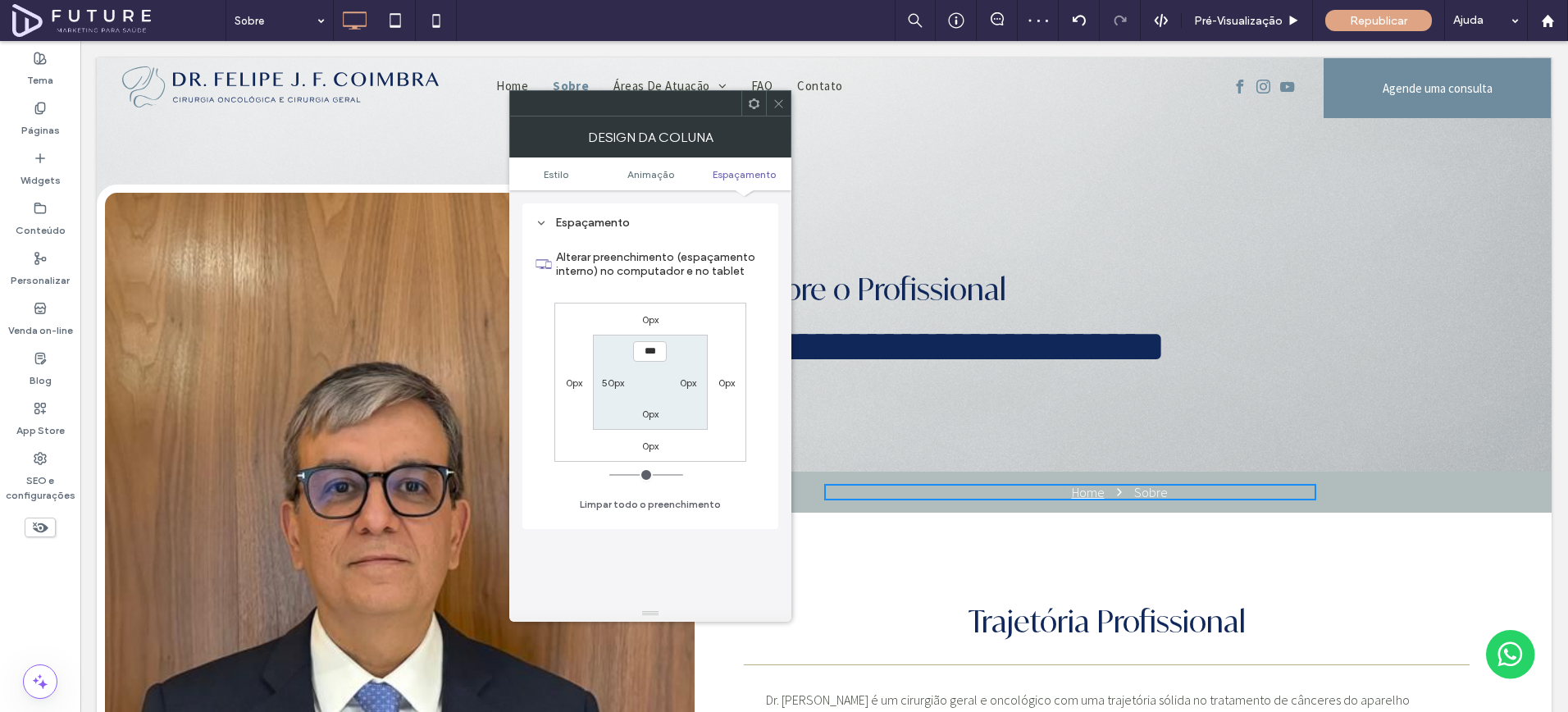
click at [612, 391] on section "*** 0px 0px 50px" at bounding box center [650, 381] width 114 height 94
click at [612, 387] on label "50px" at bounding box center [613, 382] width 22 height 12
type input "**"
type input "*"
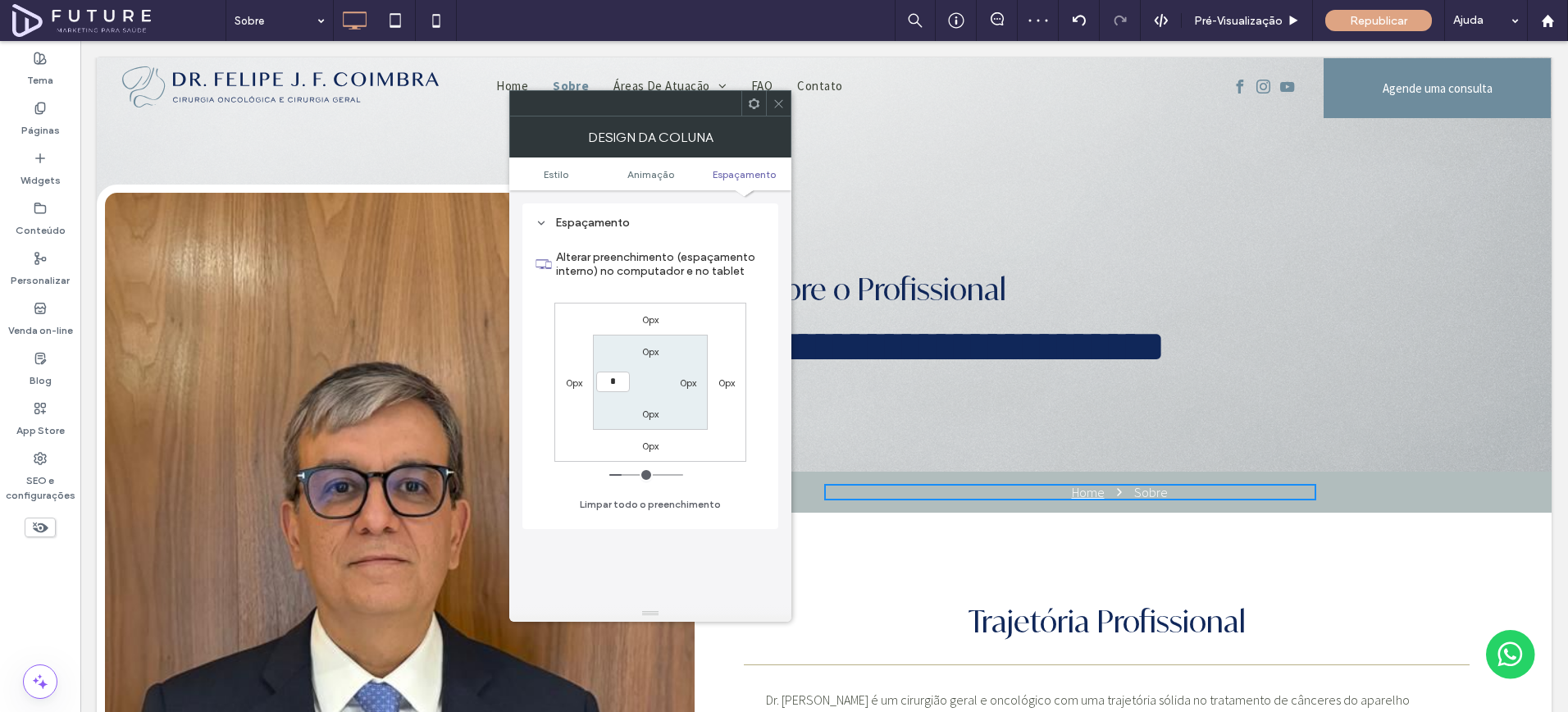
type input "***"
click at [776, 109] on span at bounding box center [778, 103] width 12 height 25
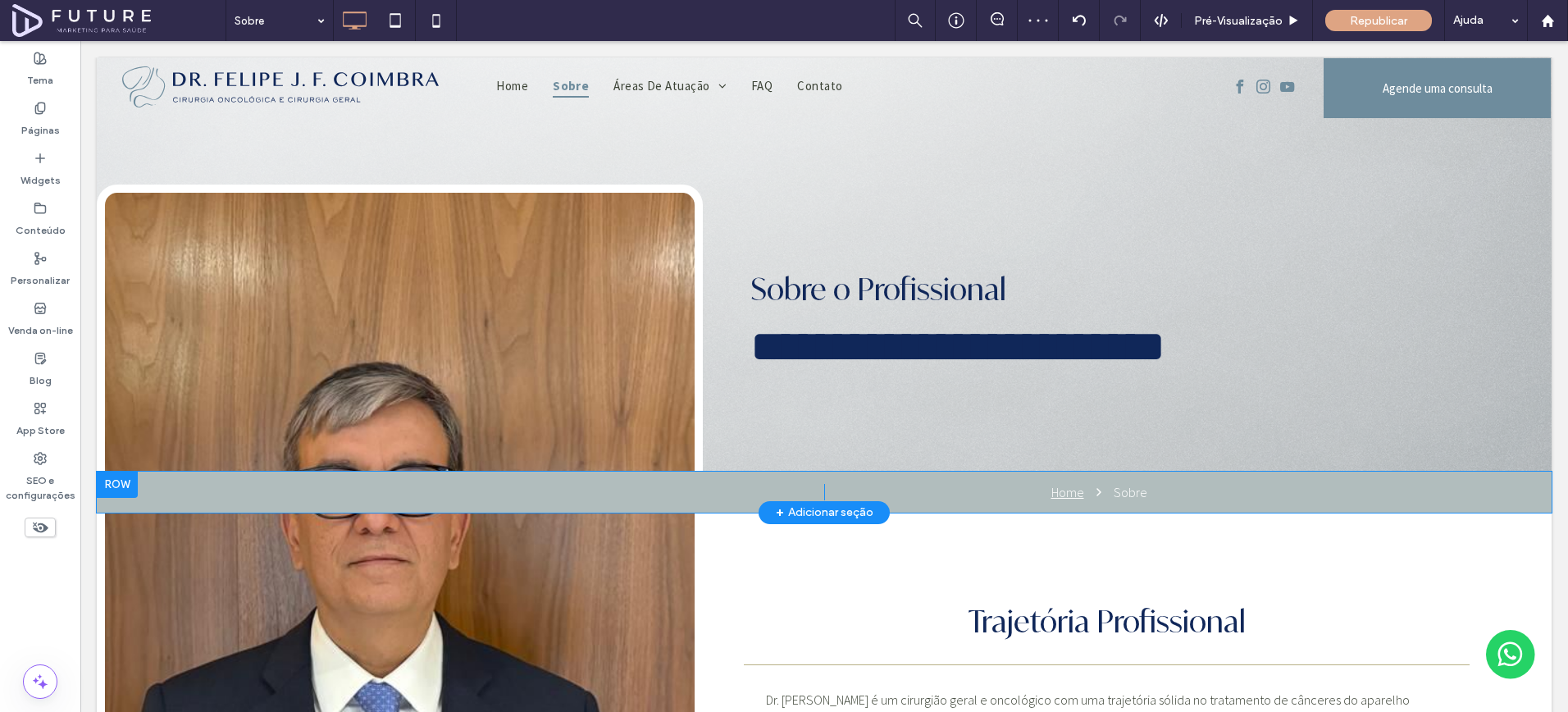
click at [762, 472] on div "Click To Paste Home Sobre Click To Paste Linha + Adicionar seção" at bounding box center [825, 492] width 1455 height 41
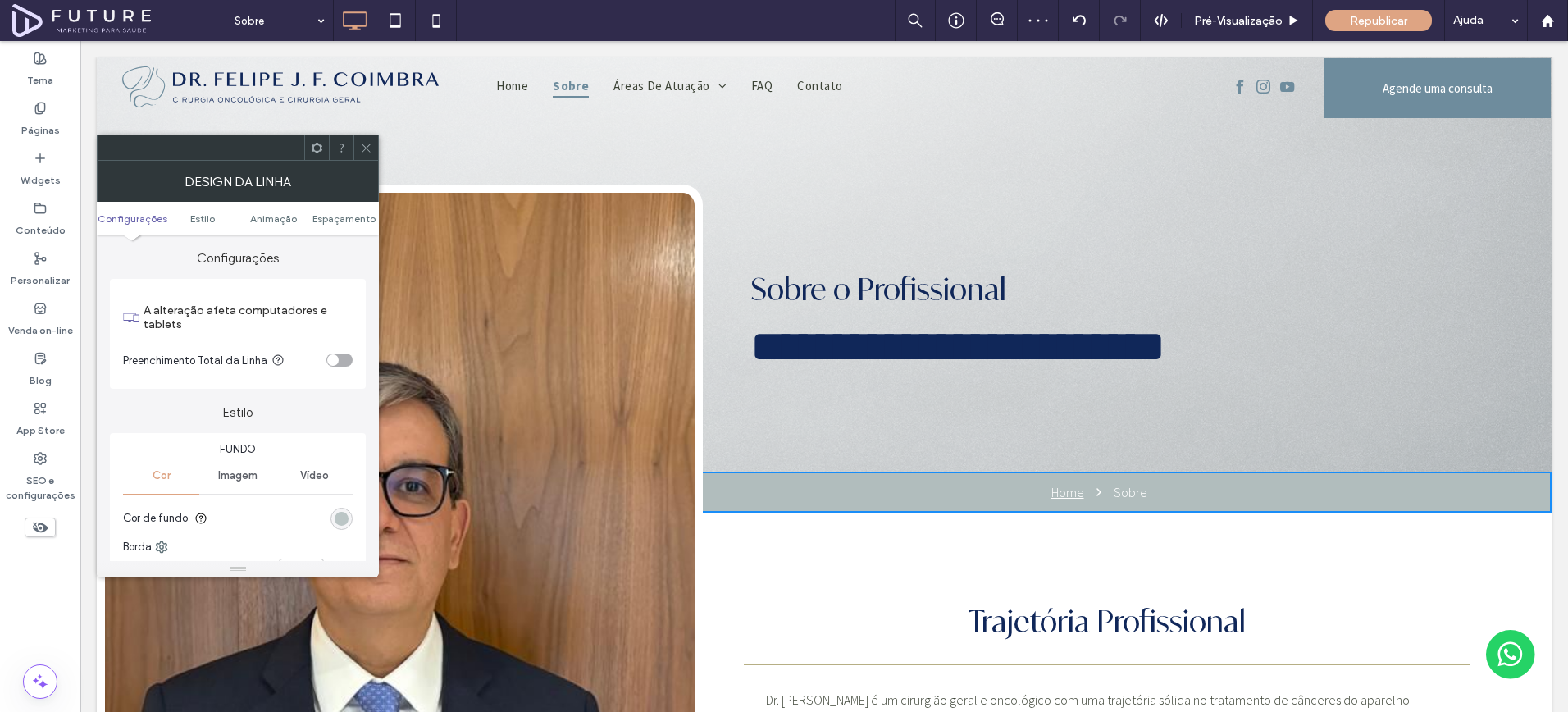
click at [338, 516] on div "rgb(177, 189, 189)" at bounding box center [341, 519] width 14 height 14
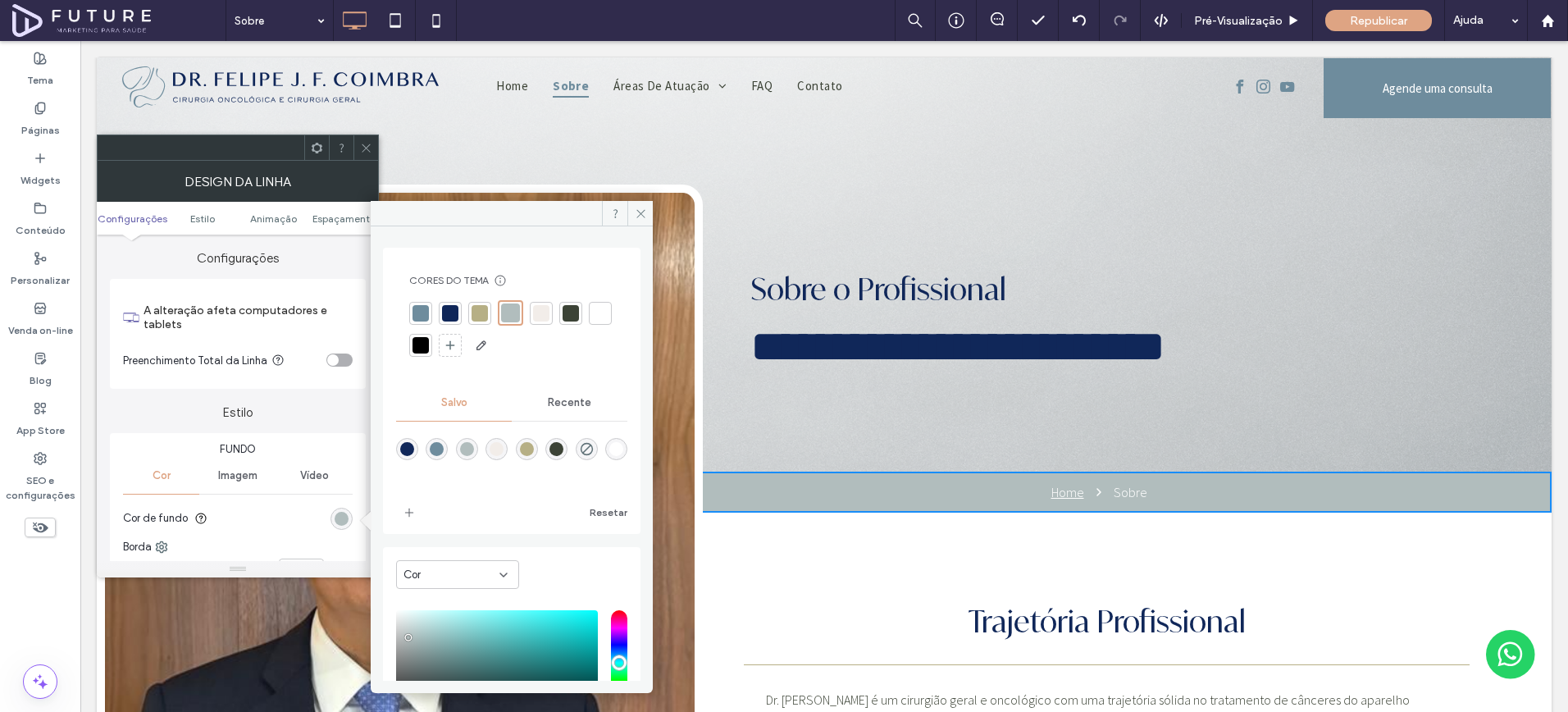
click at [430, 310] on div at bounding box center [421, 312] width 23 height 23
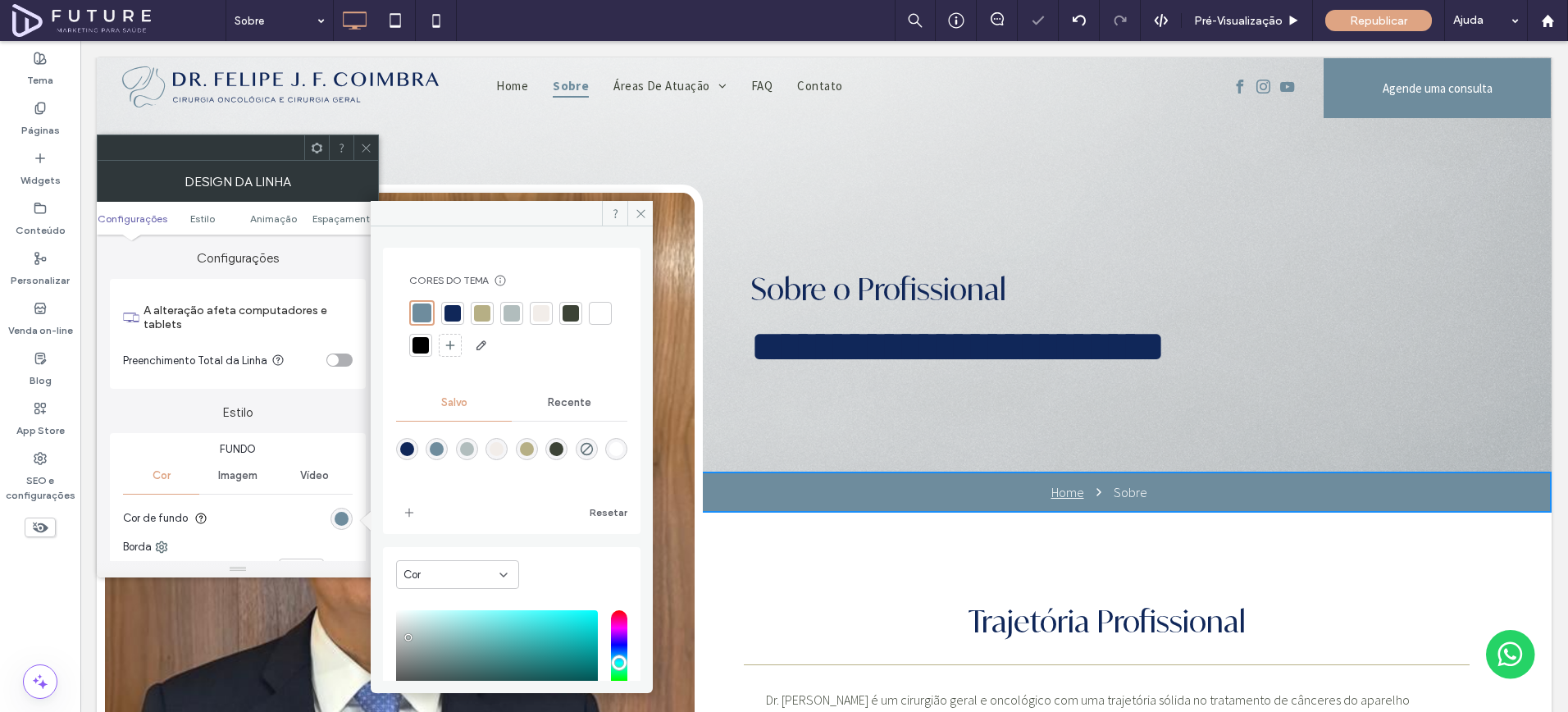
click at [449, 316] on div at bounding box center [453, 313] width 16 height 16
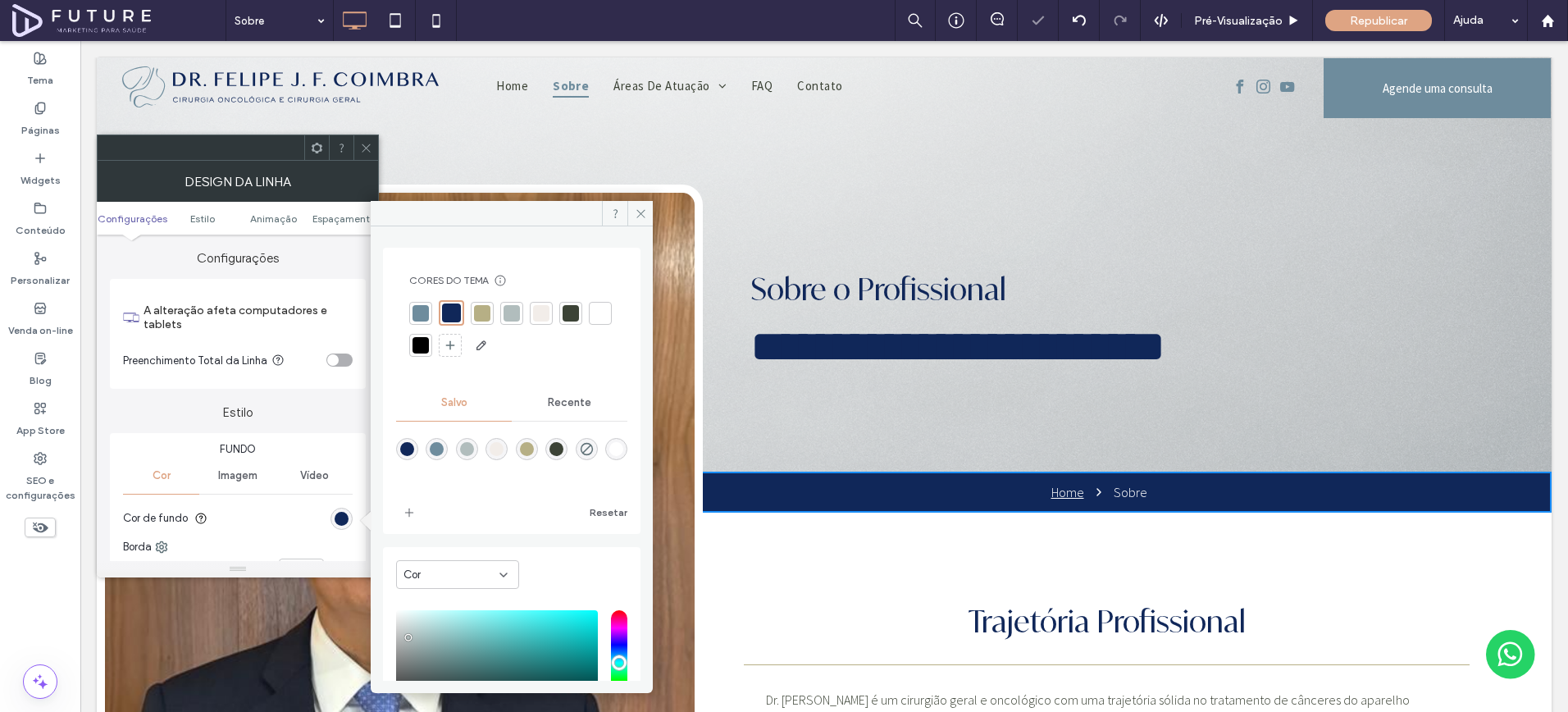
click at [433, 318] on div at bounding box center [512, 330] width 205 height 59
click at [360, 137] on span at bounding box center [366, 148] width 12 height 25
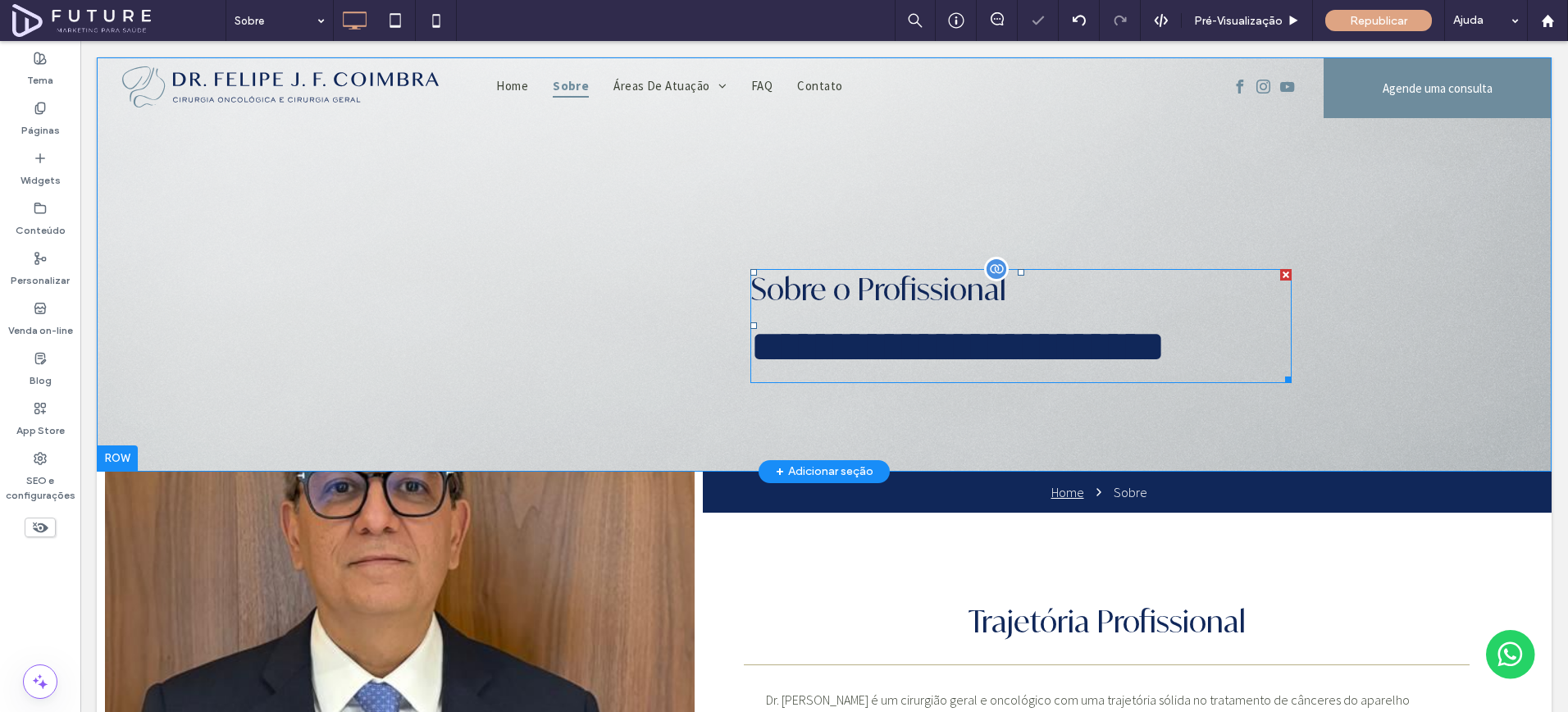
click at [940, 324] on span "**********" at bounding box center [958, 346] width 415 height 45
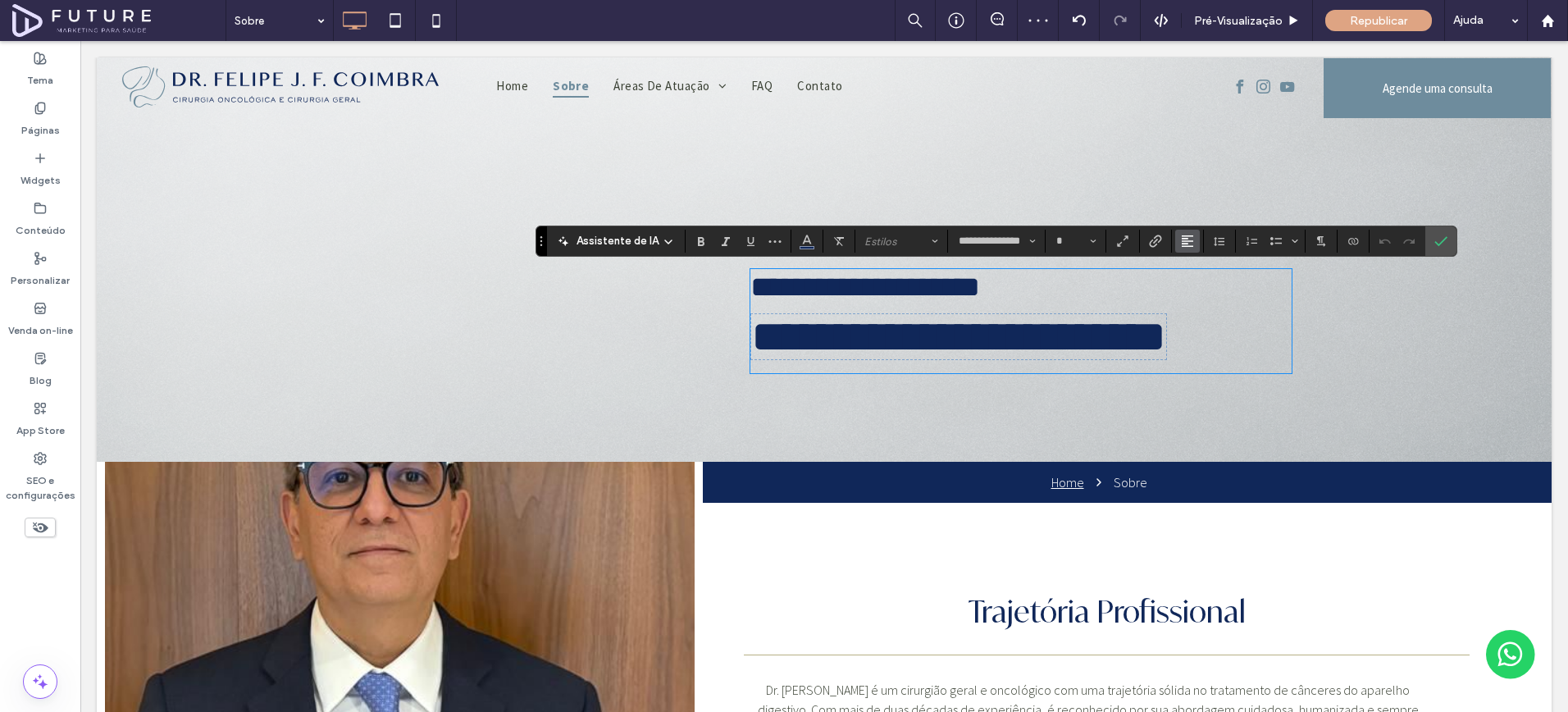
click at [1181, 238] on icon "Alinhamento" at bounding box center [1188, 241] width 13 height 13
click at [1191, 282] on label "ui.textEditor.alignment.center" at bounding box center [1204, 291] width 58 height 24
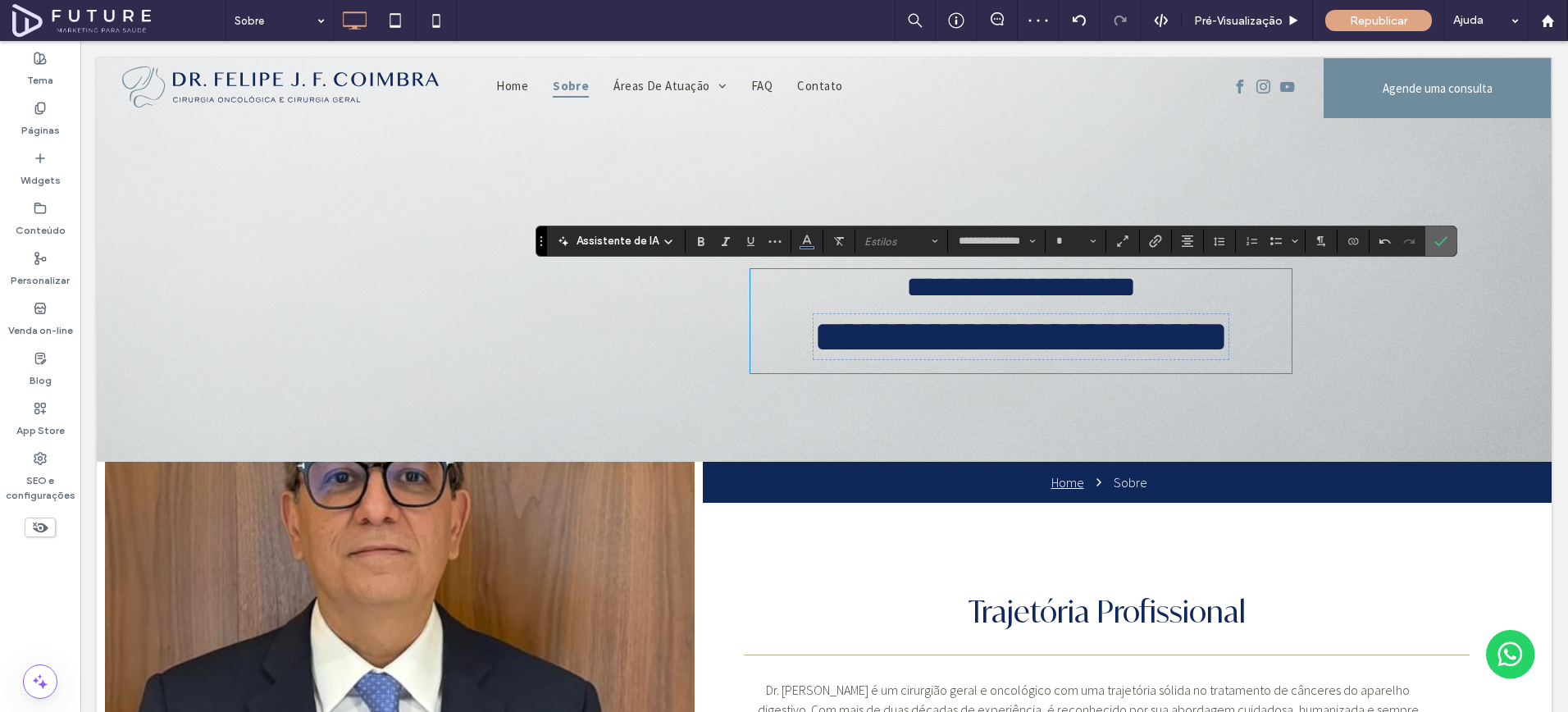
click at [1435, 243] on use "Confirmar" at bounding box center [1441, 241] width 13 height 10
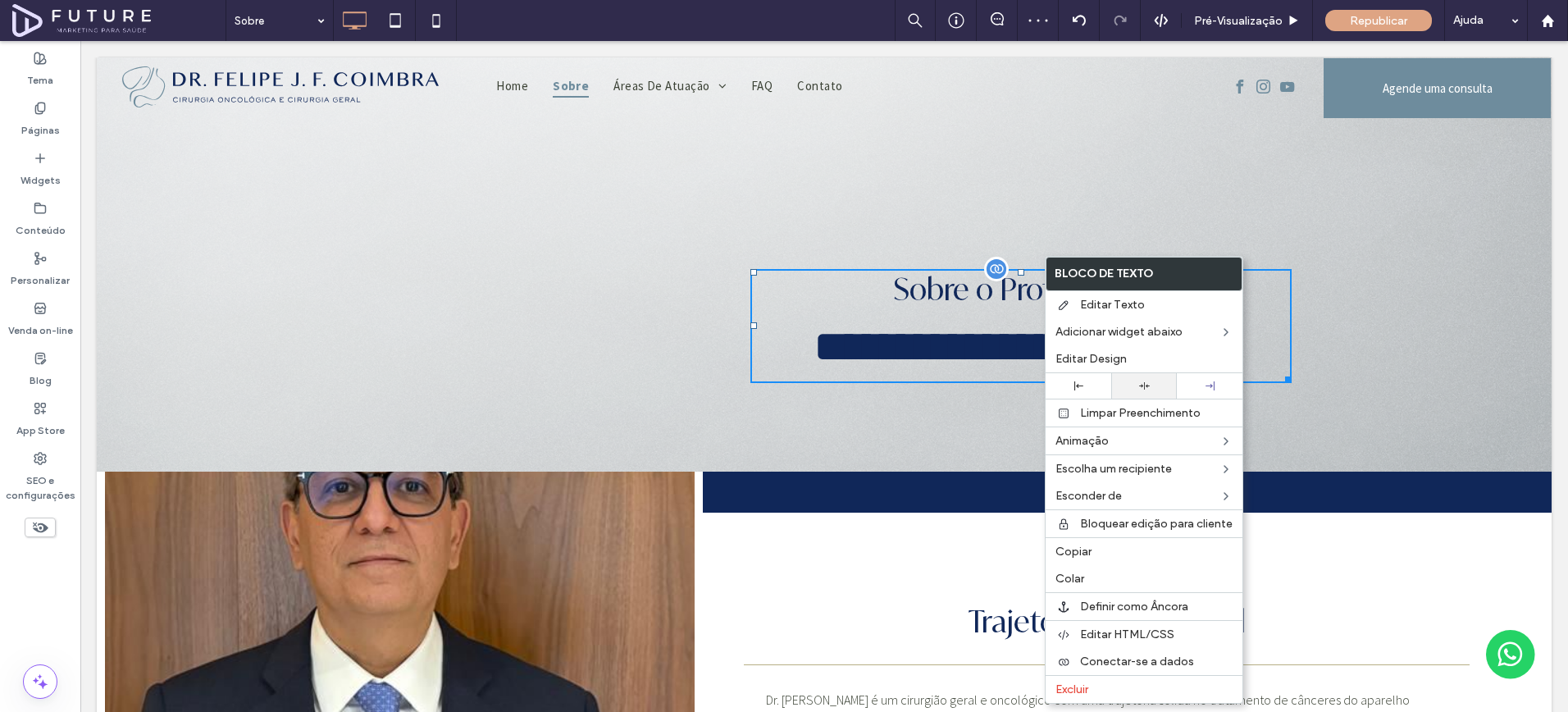
click at [1149, 382] on div at bounding box center [1145, 386] width 49 height 11
click at [896, 413] on div "**********" at bounding box center [1004, 326] width 575 height 291
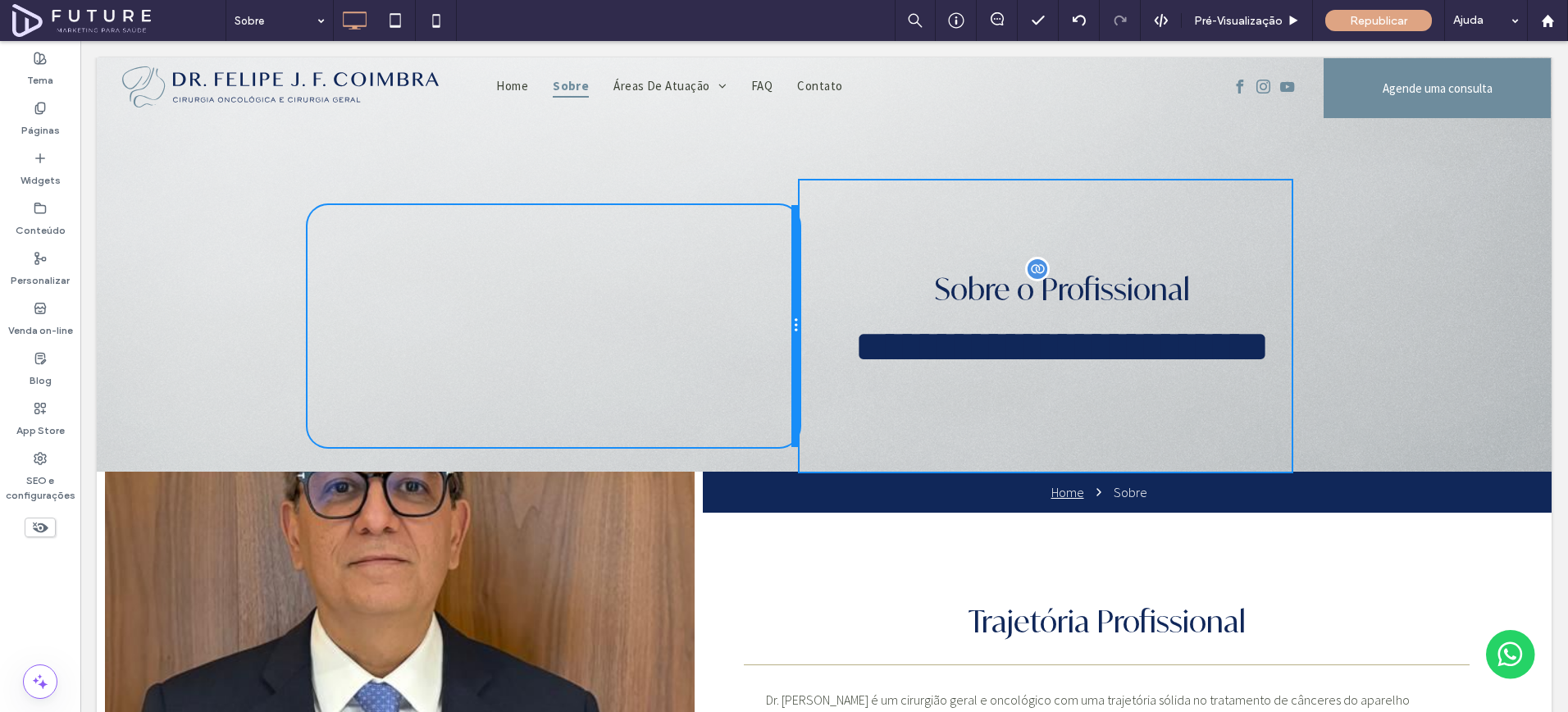
drag, startPoint x: 715, startPoint y: 319, endPoint x: 875, endPoint y: 357, distance: 164.5
click at [795, 316] on div at bounding box center [795, 326] width 8 height 242
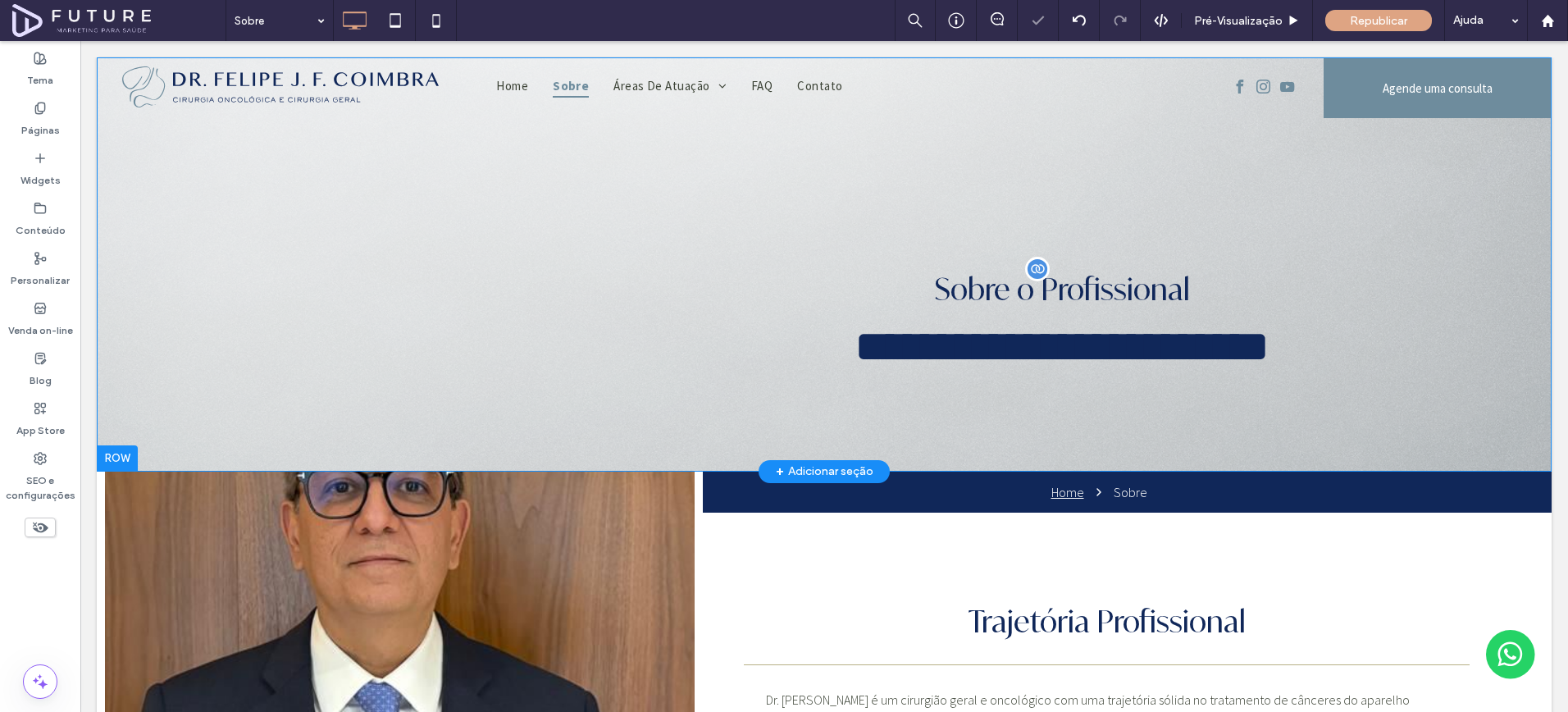
click at [1491, 309] on div "**********" at bounding box center [825, 265] width 1455 height 414
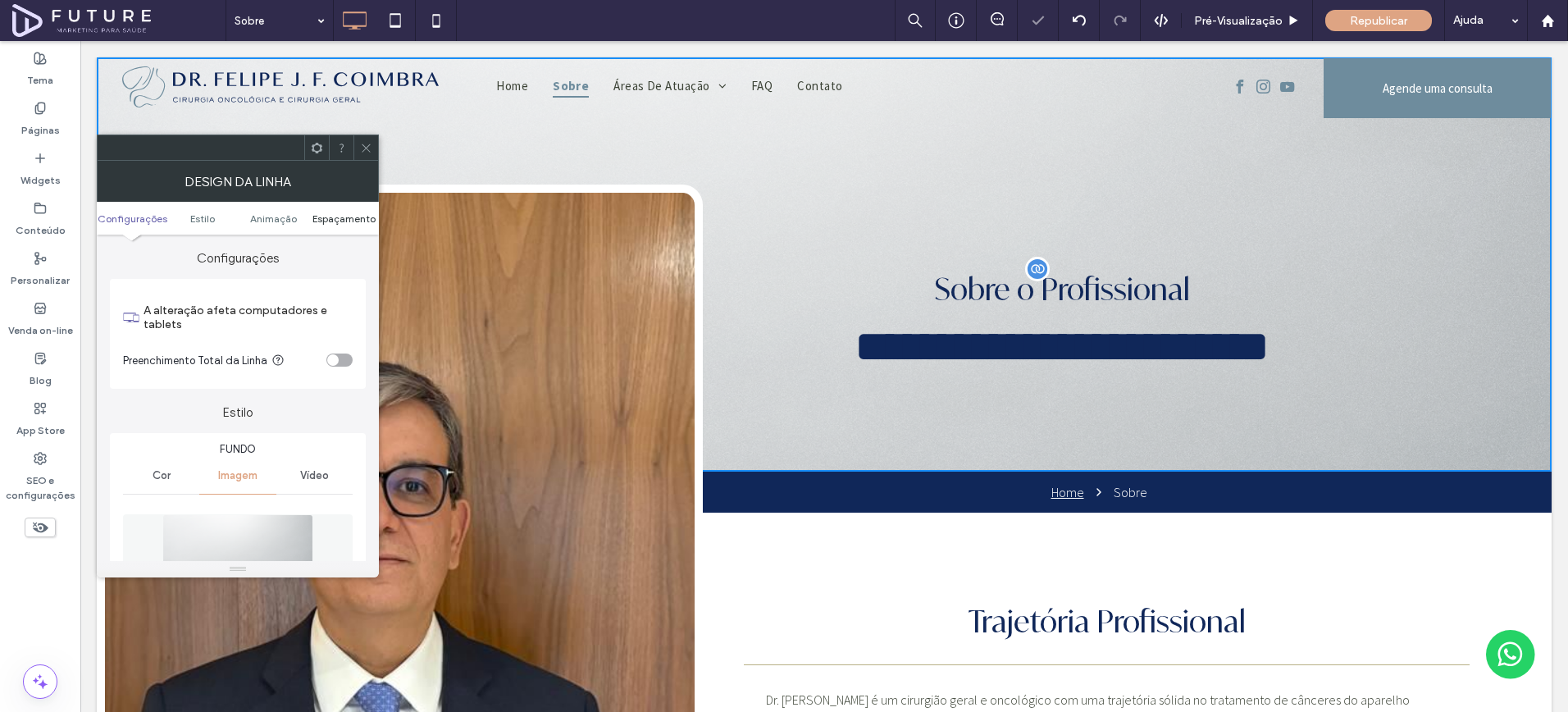
click at [325, 217] on span "Espaçamento" at bounding box center [344, 218] width 63 height 12
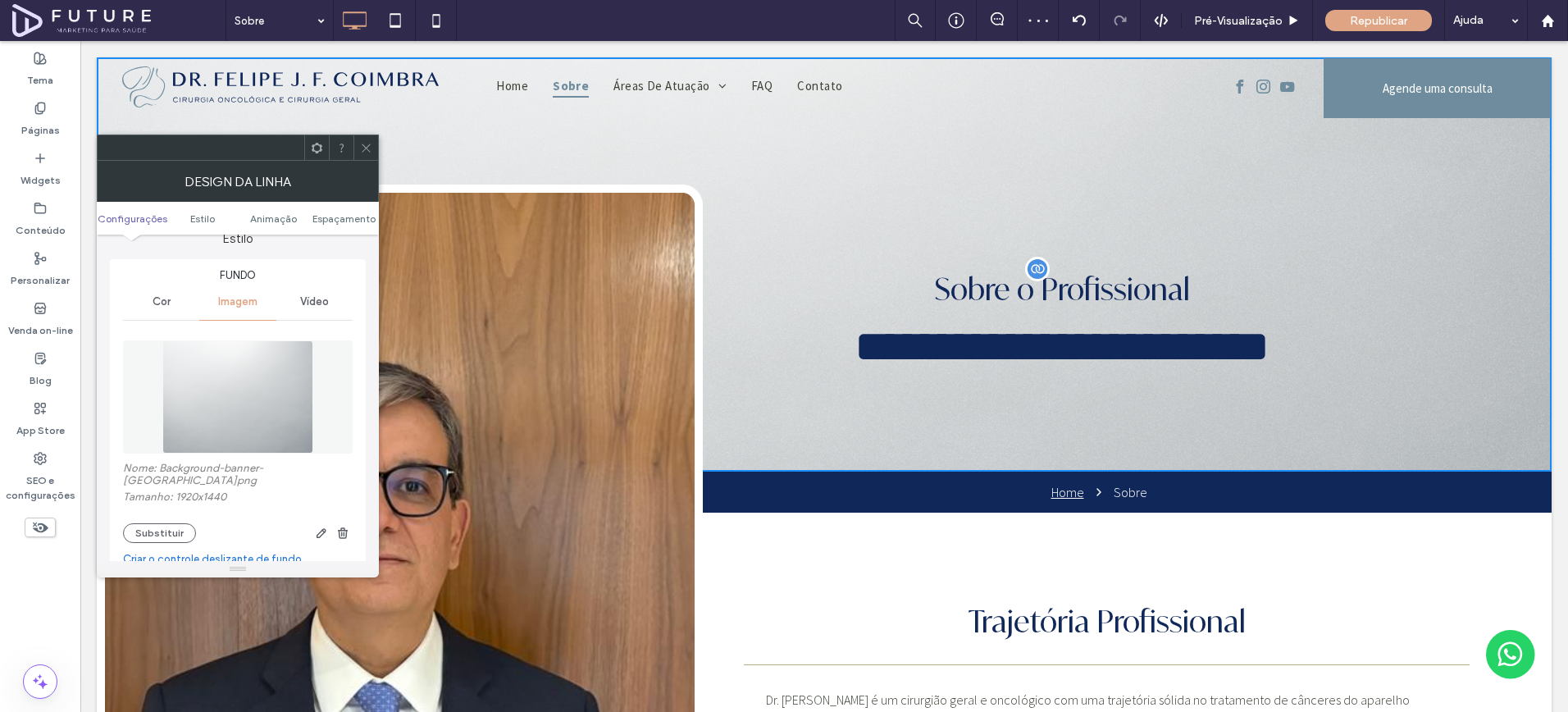
scroll to position [0, 0]
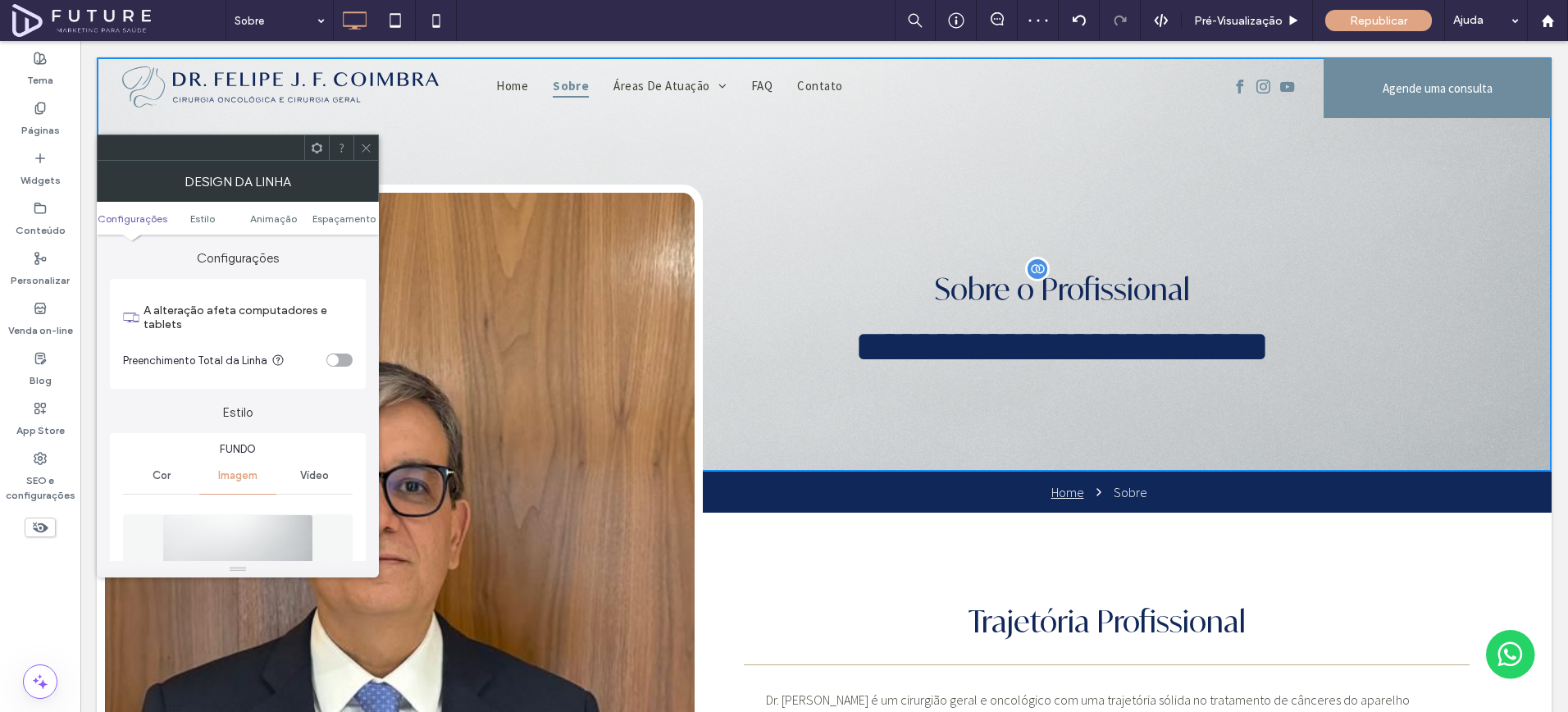
click at [335, 365] on div "toggle" at bounding box center [339, 360] width 27 height 13
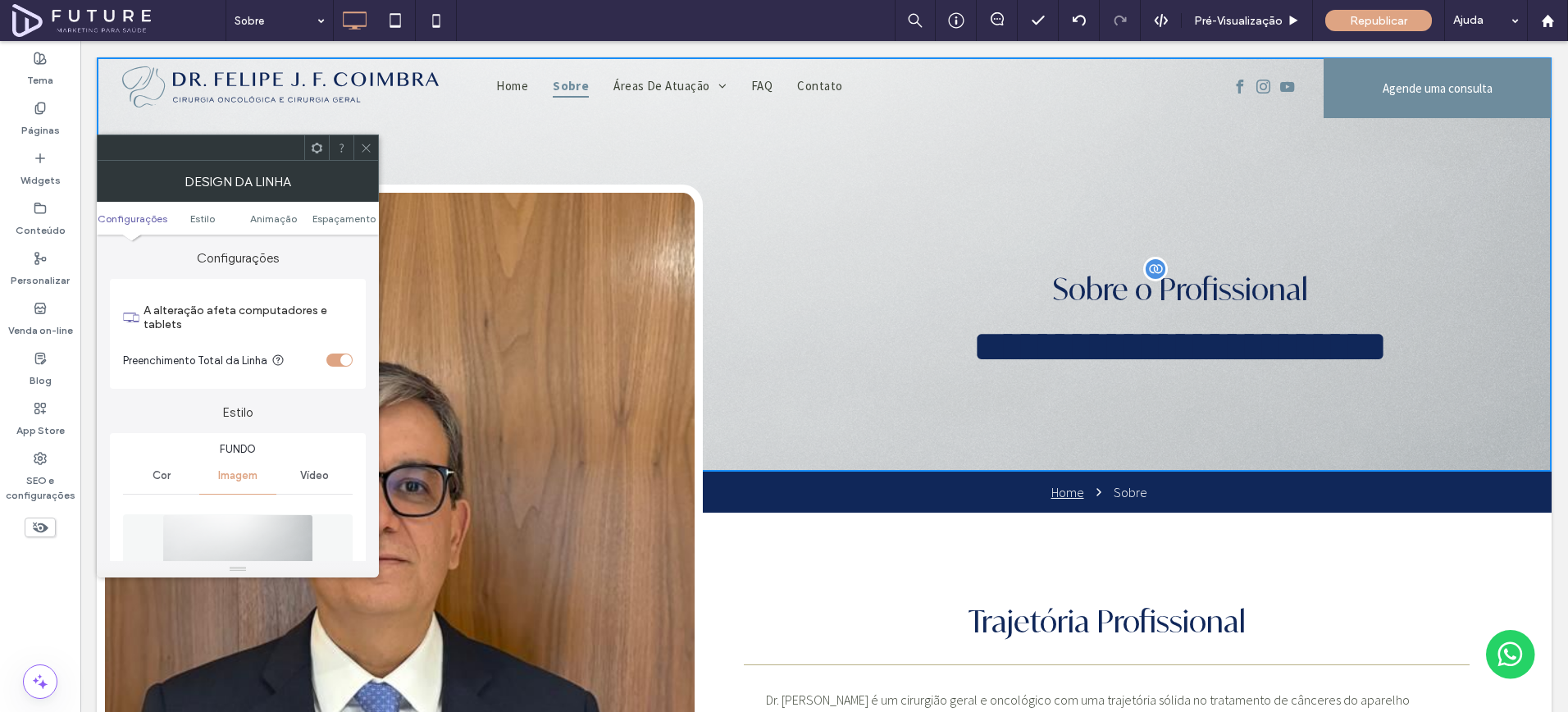
click at [364, 148] on icon at bounding box center [366, 148] width 12 height 12
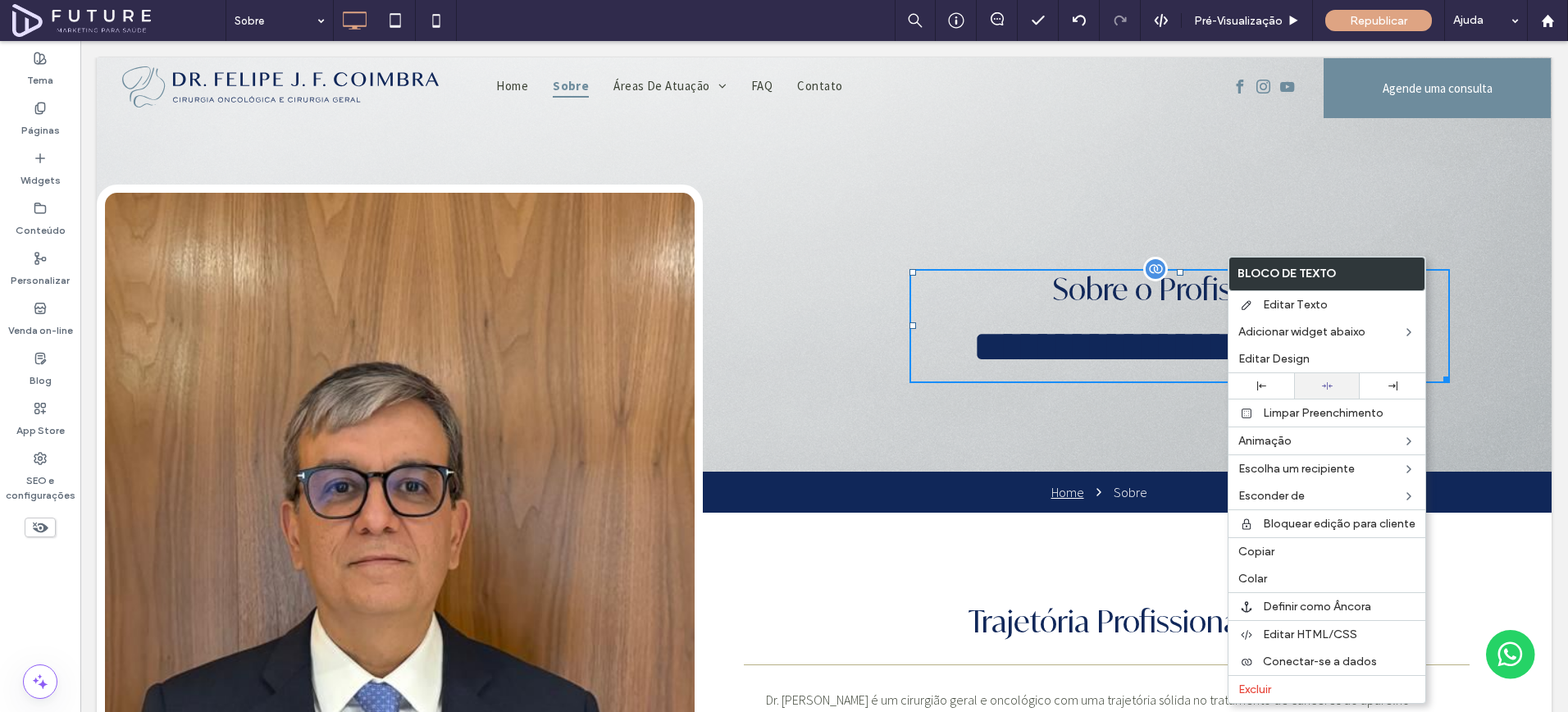
drag, startPoint x: 1319, startPoint y: 388, endPoint x: 1305, endPoint y: 392, distance: 14.6
click at [1318, 388] on div at bounding box center [1327, 386] width 49 height 11
click at [864, 362] on div at bounding box center [784, 356] width 1568 height 712
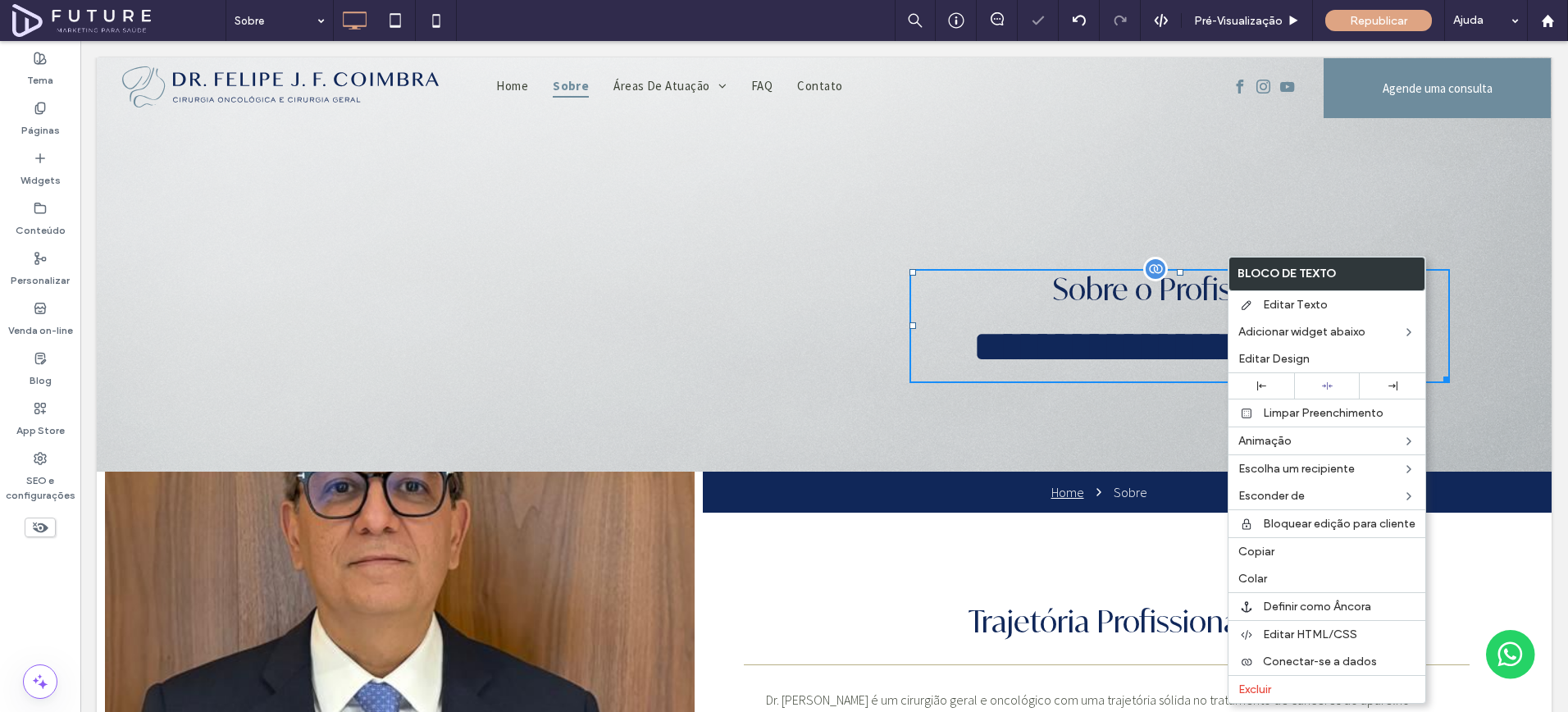
click at [816, 333] on div "**********" at bounding box center [1164, 326] width 728 height 291
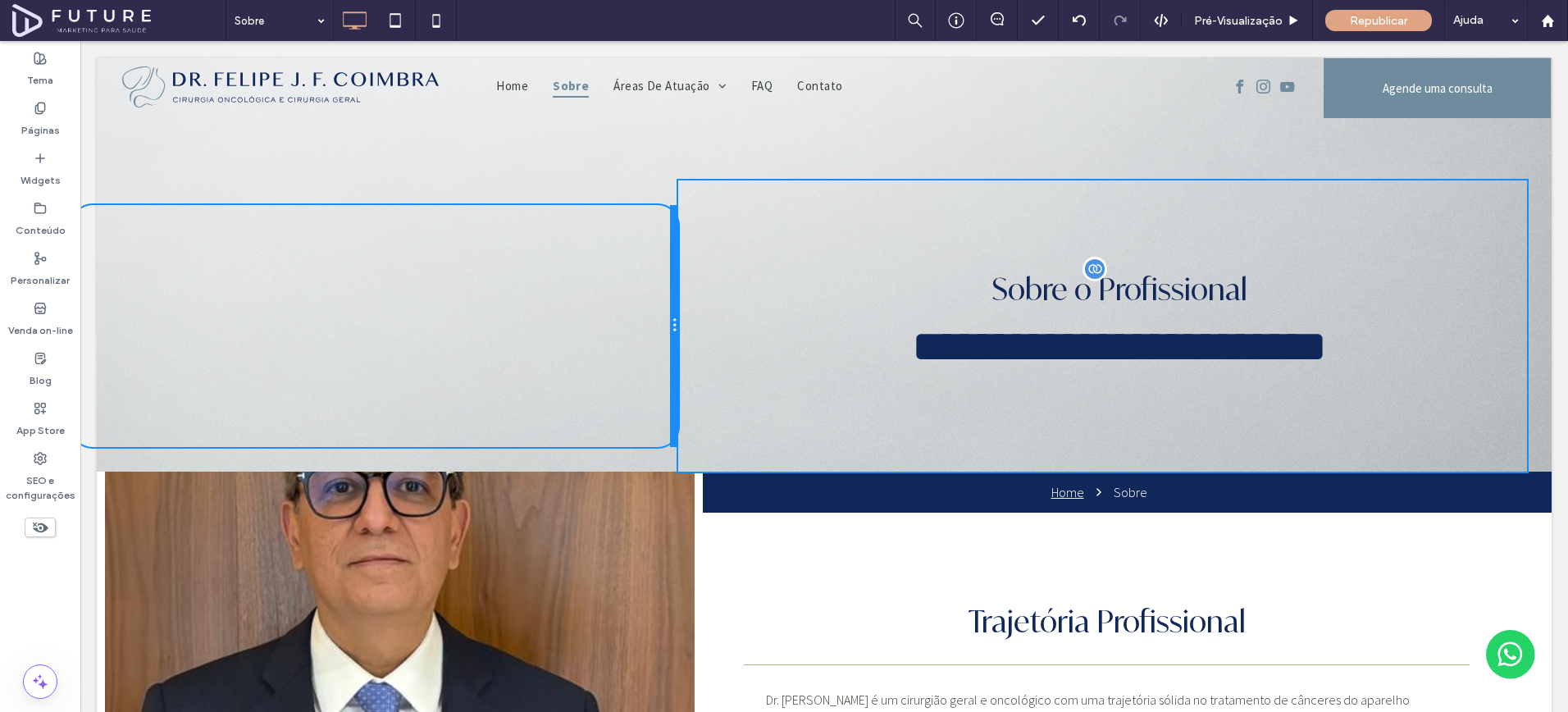
drag, startPoint x: 789, startPoint y: 332, endPoint x: 718, endPoint y: 335, distance: 71.1
click at [718, 335] on div "**********" at bounding box center [825, 326] width 1455 height 291
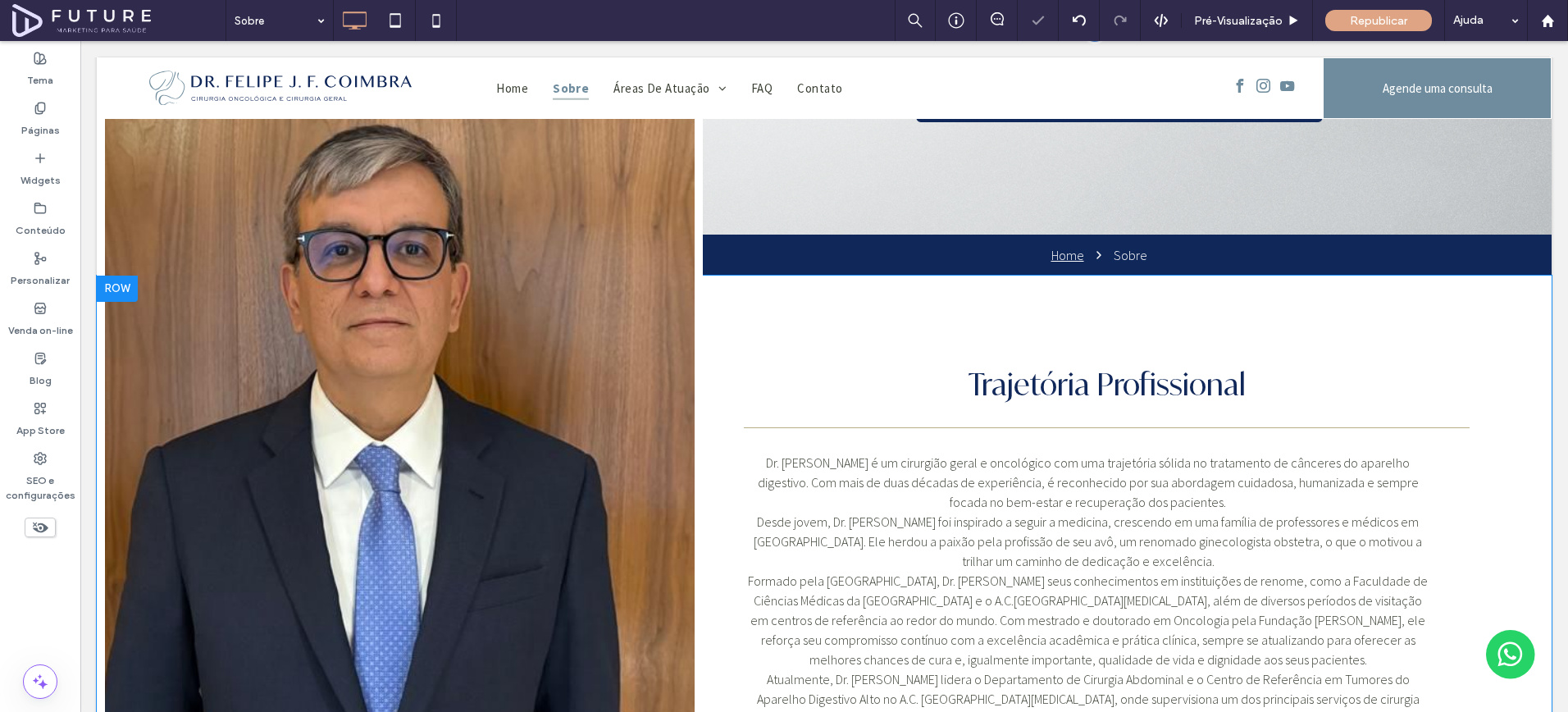
scroll to position [715, 0]
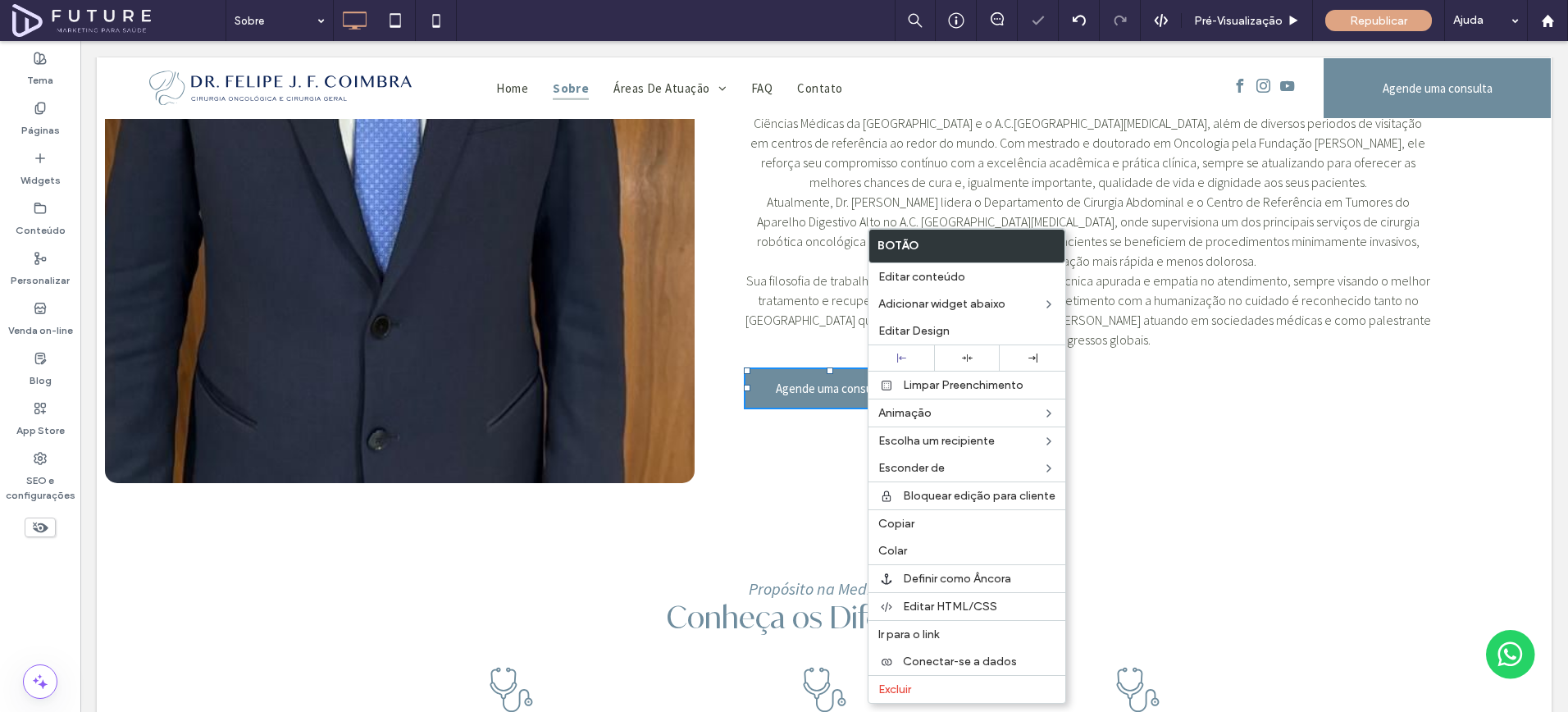
click at [1263, 403] on div "Trajetória Profissional Dr. [PERSON_NAME] é um cirurgião geral e oncológico com…" at bounding box center [1127, 149] width 849 height 702
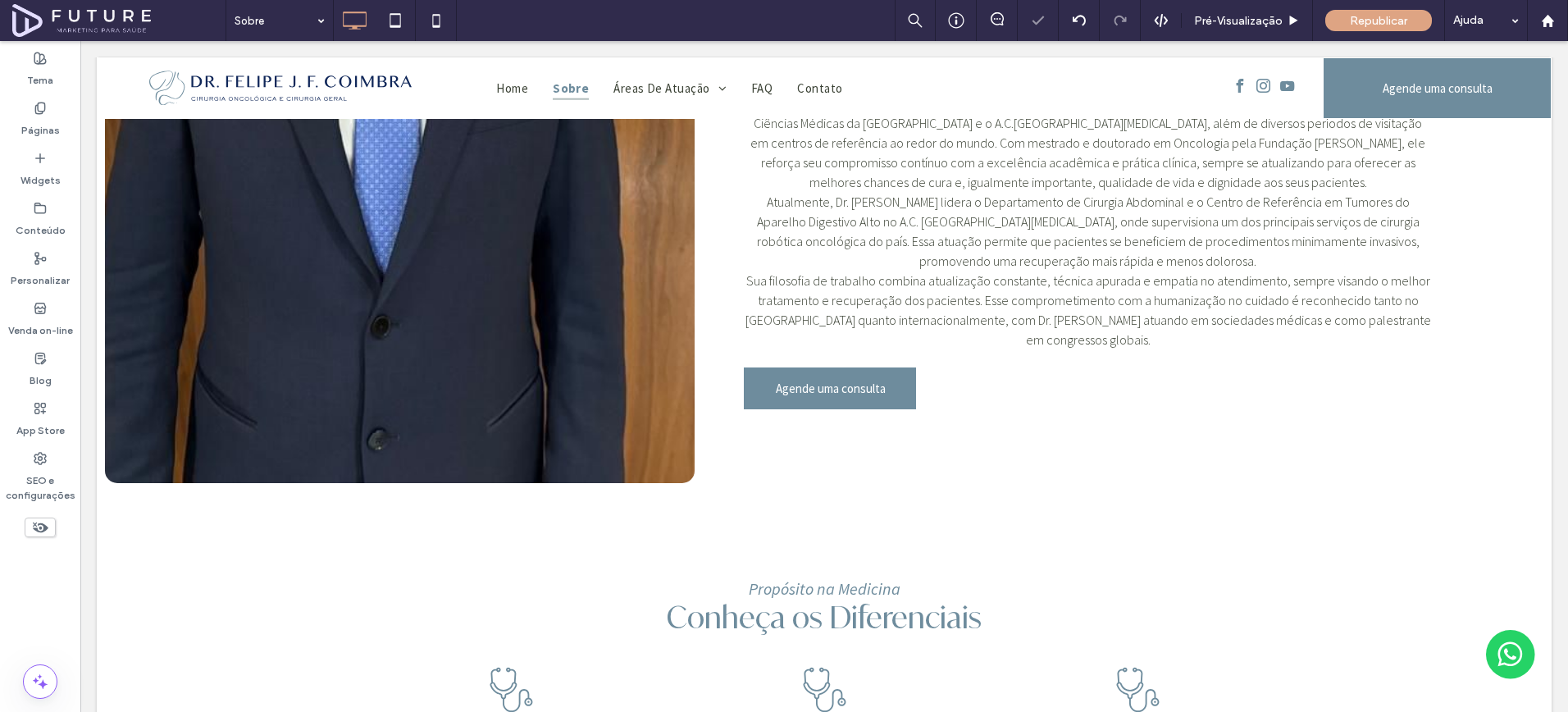
scroll to position [0, 0]
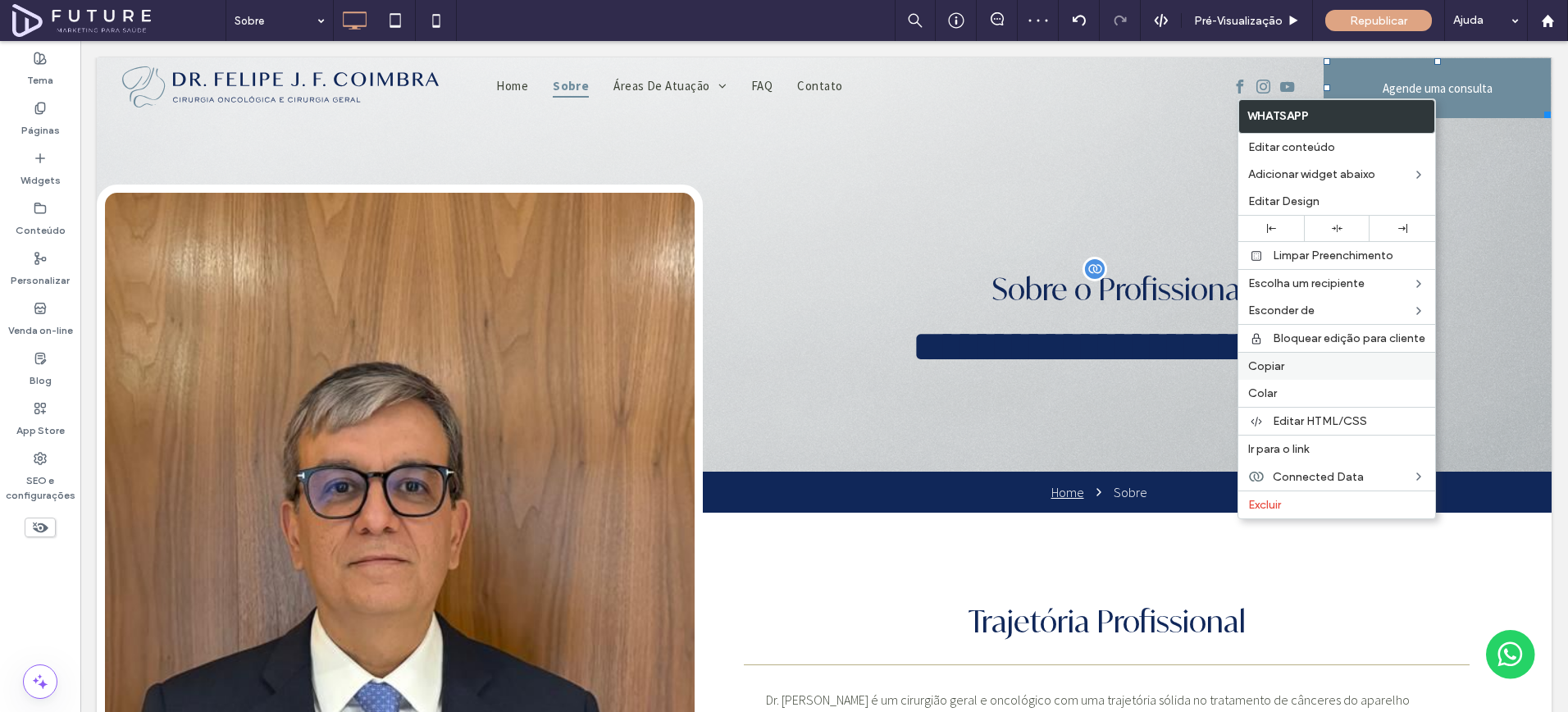
click at [1303, 371] on label "Copiar" at bounding box center [1336, 366] width 177 height 14
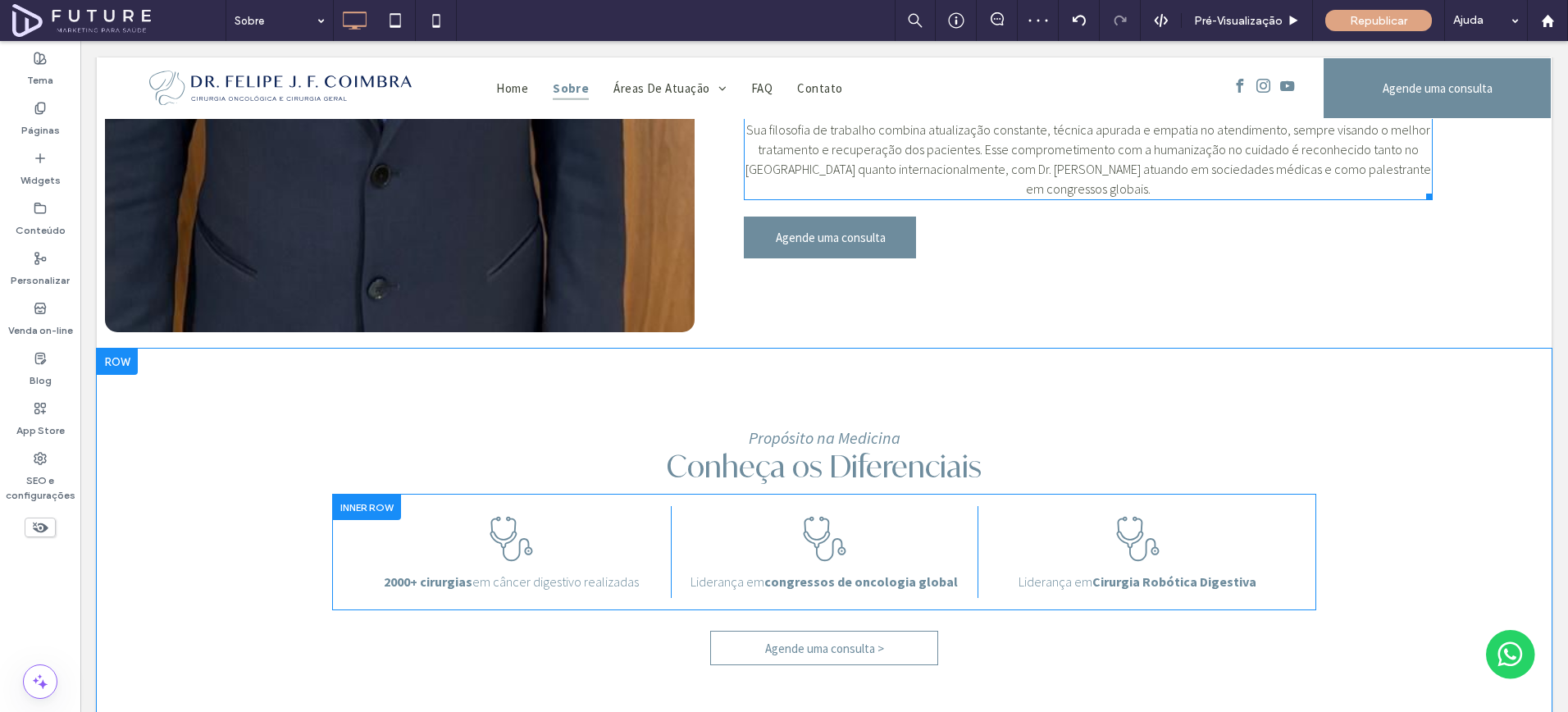
scroll to position [880, 0]
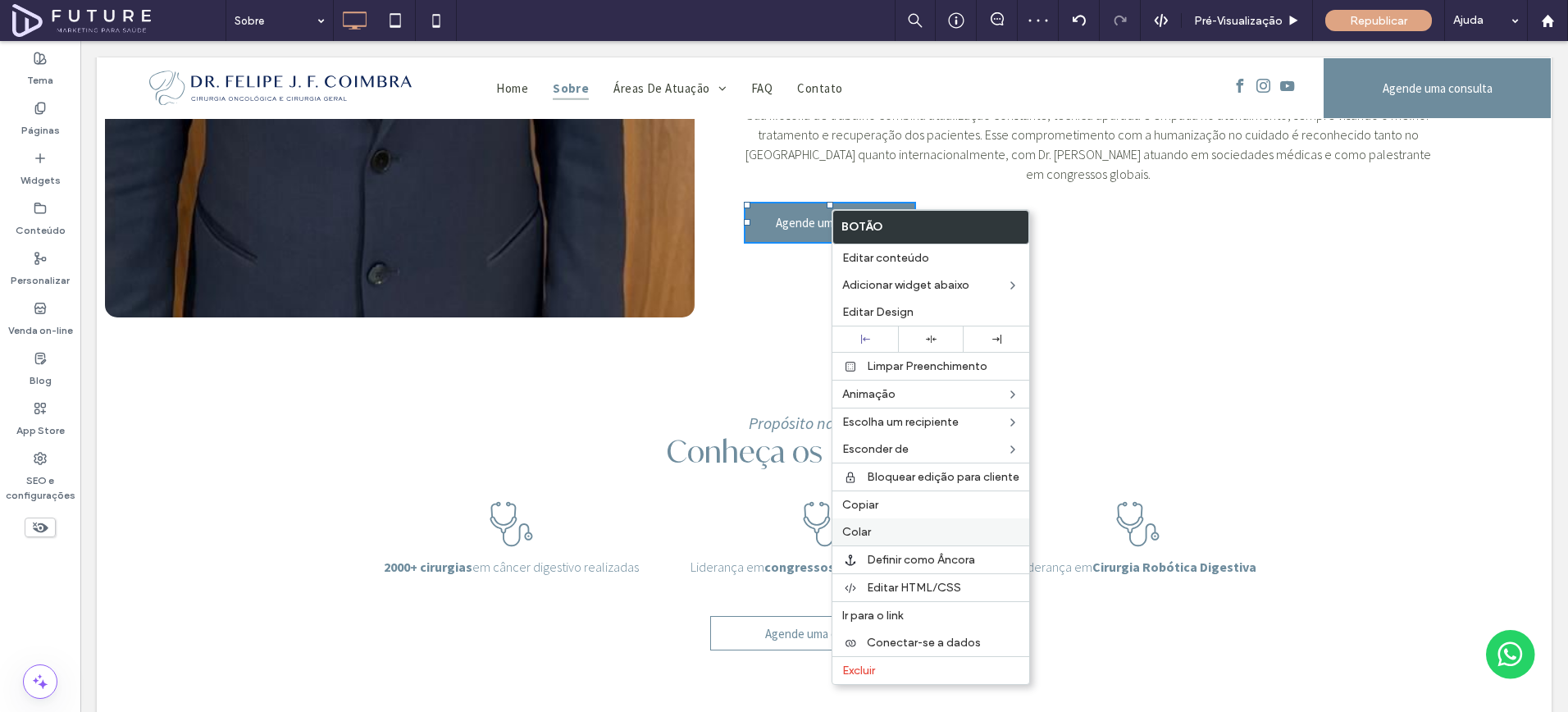
click at [860, 528] on span "Colar" at bounding box center [856, 531] width 28 height 14
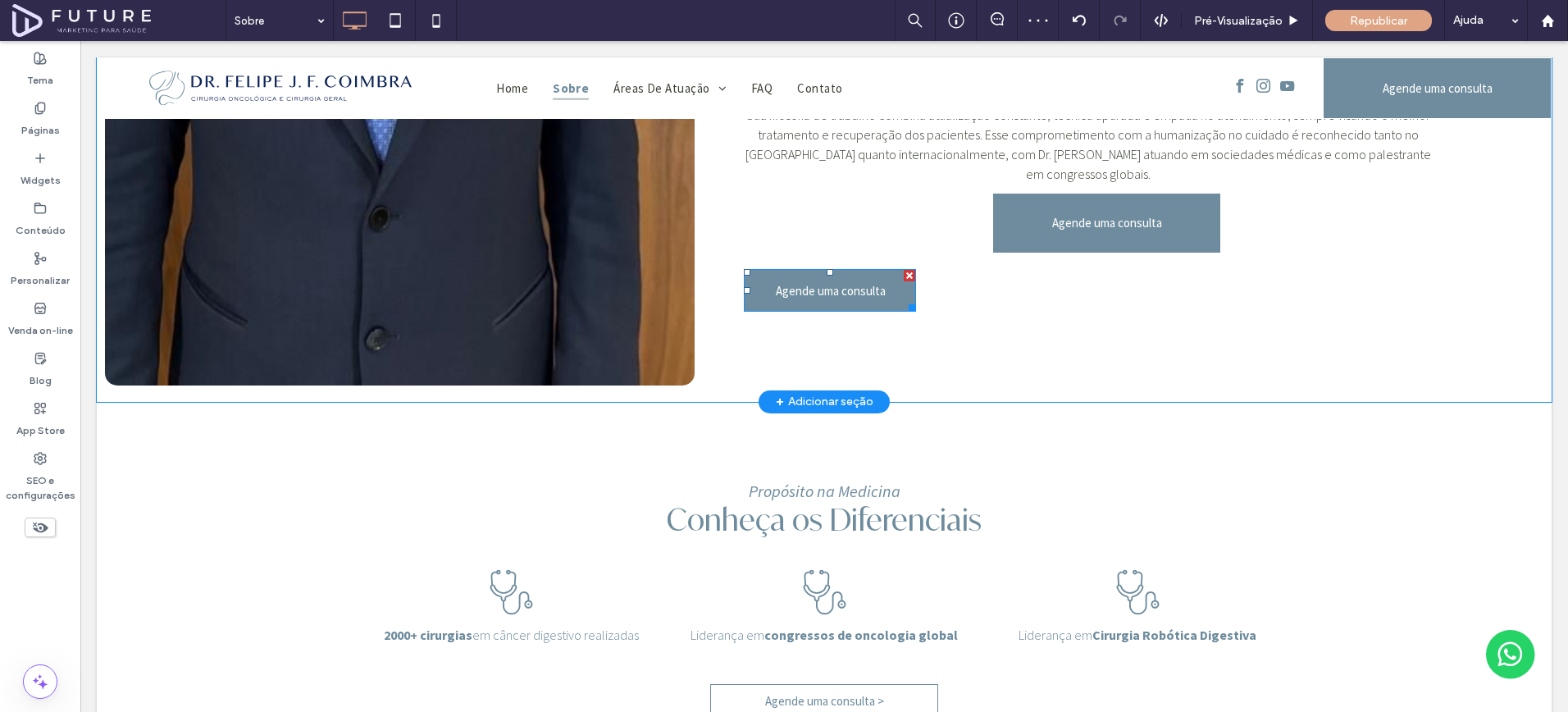
scroll to position [714, 0]
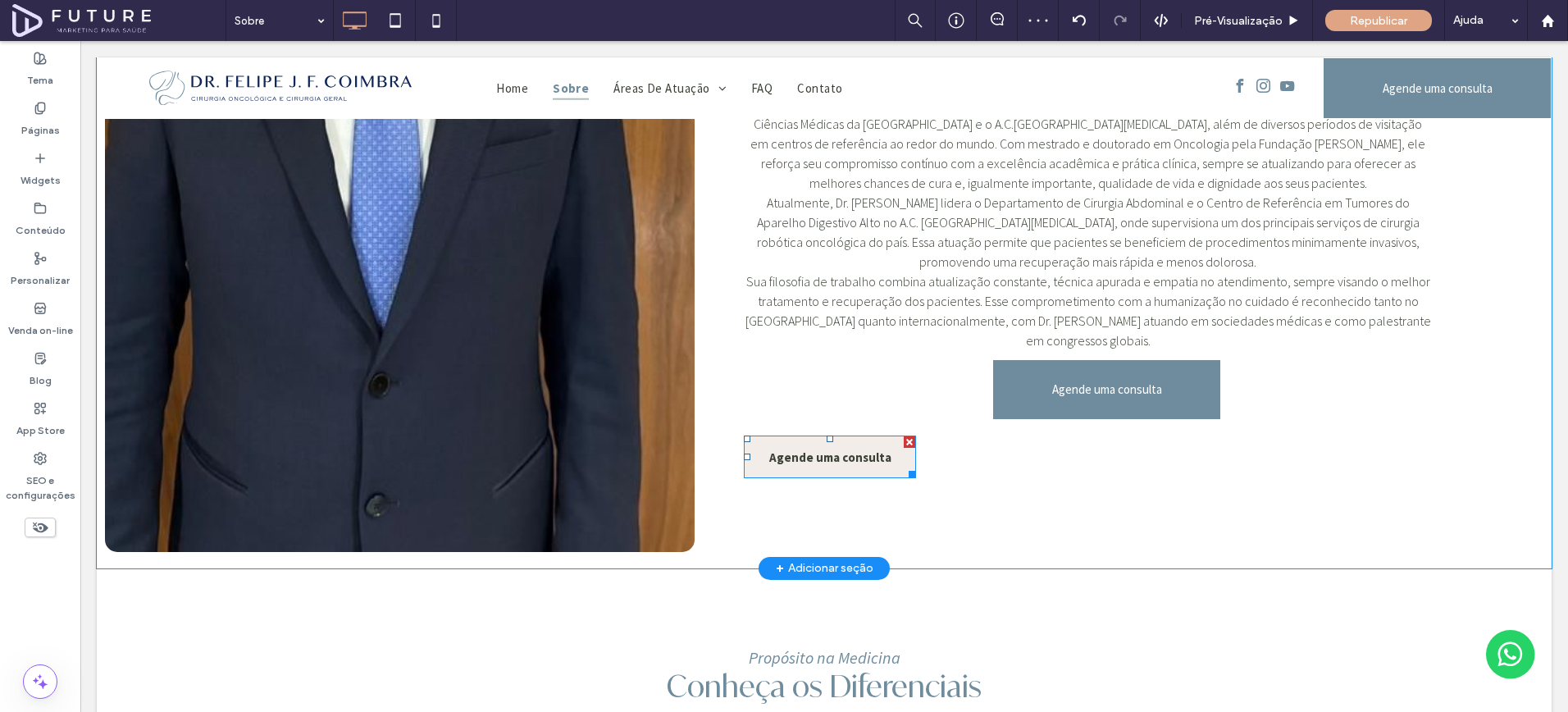
drag, startPoint x: 907, startPoint y: 417, endPoint x: 989, endPoint y: 457, distance: 91.2
click at [907, 436] on div at bounding box center [909, 442] width 12 height 12
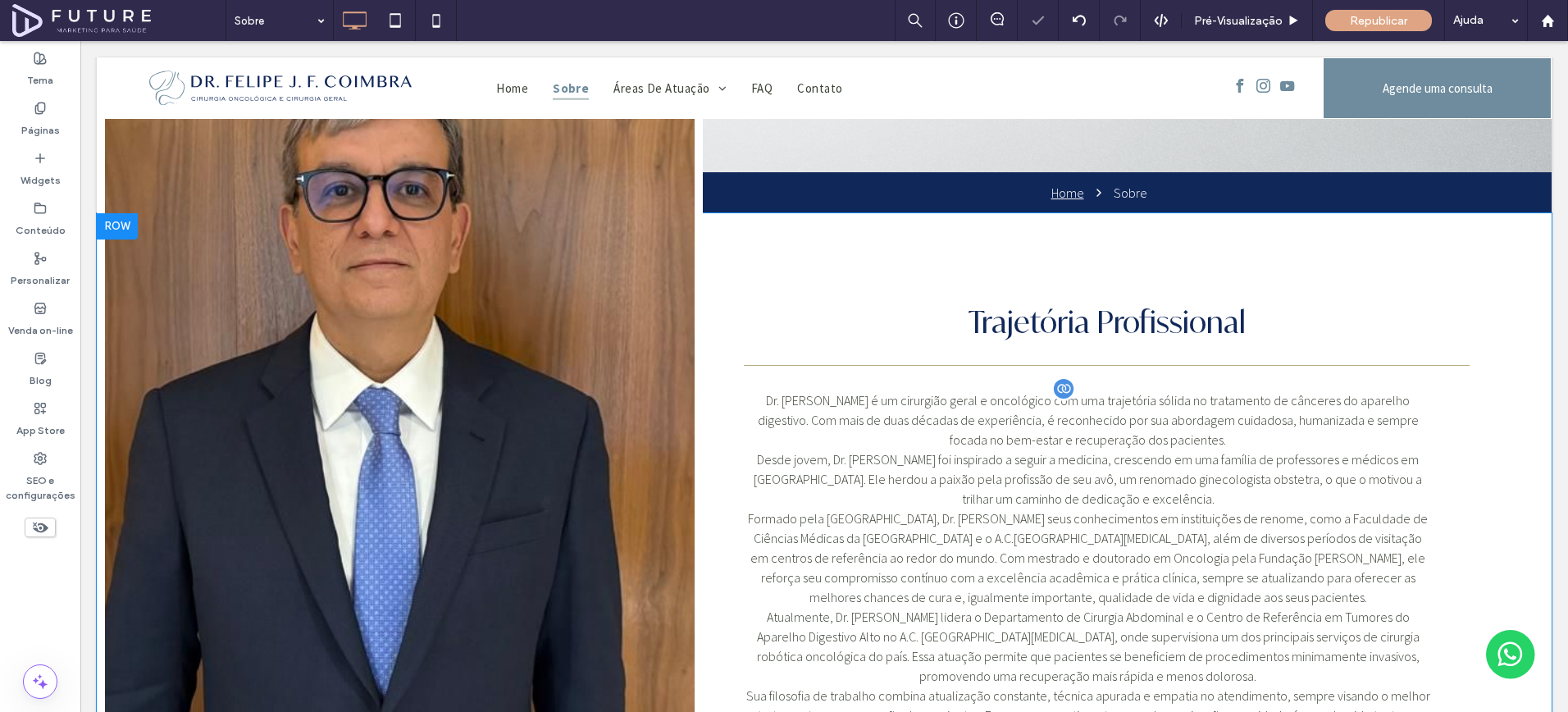
scroll to position [301, 0]
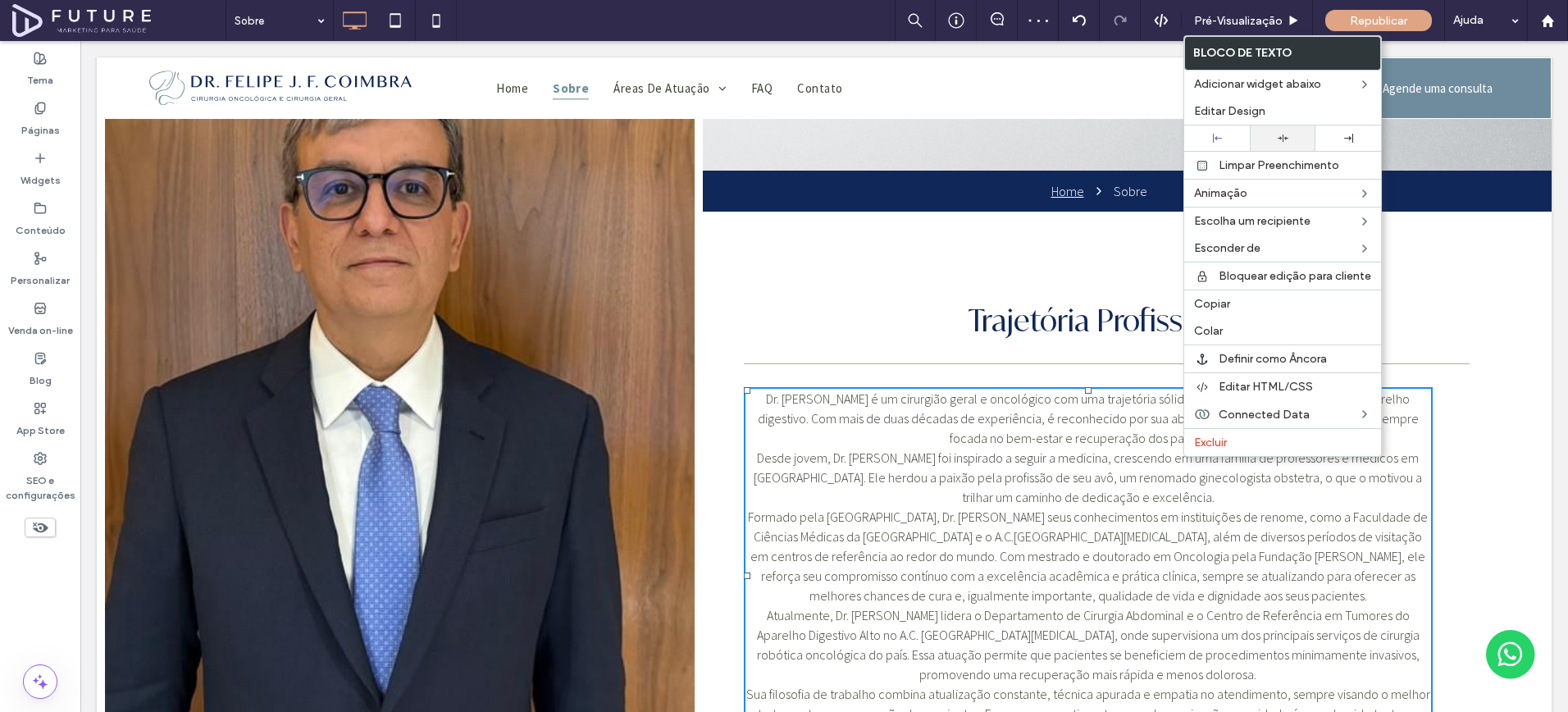
click at [1290, 143] on div at bounding box center [1283, 138] width 49 height 11
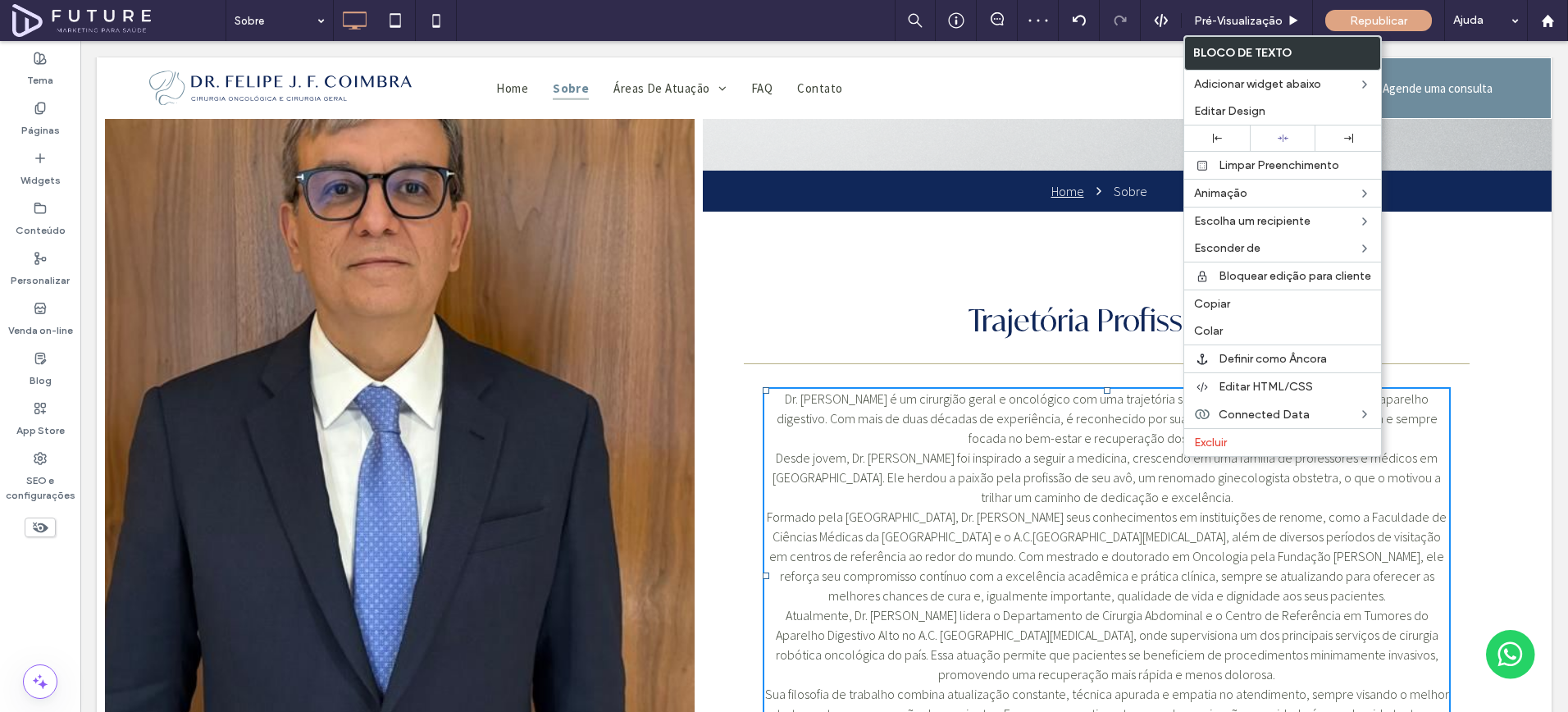
click at [1497, 509] on div "Trajetória Profissional Dr. [PERSON_NAME] é um cirurgião geral e oncológico com…" at bounding box center [1127, 567] width 849 height 711
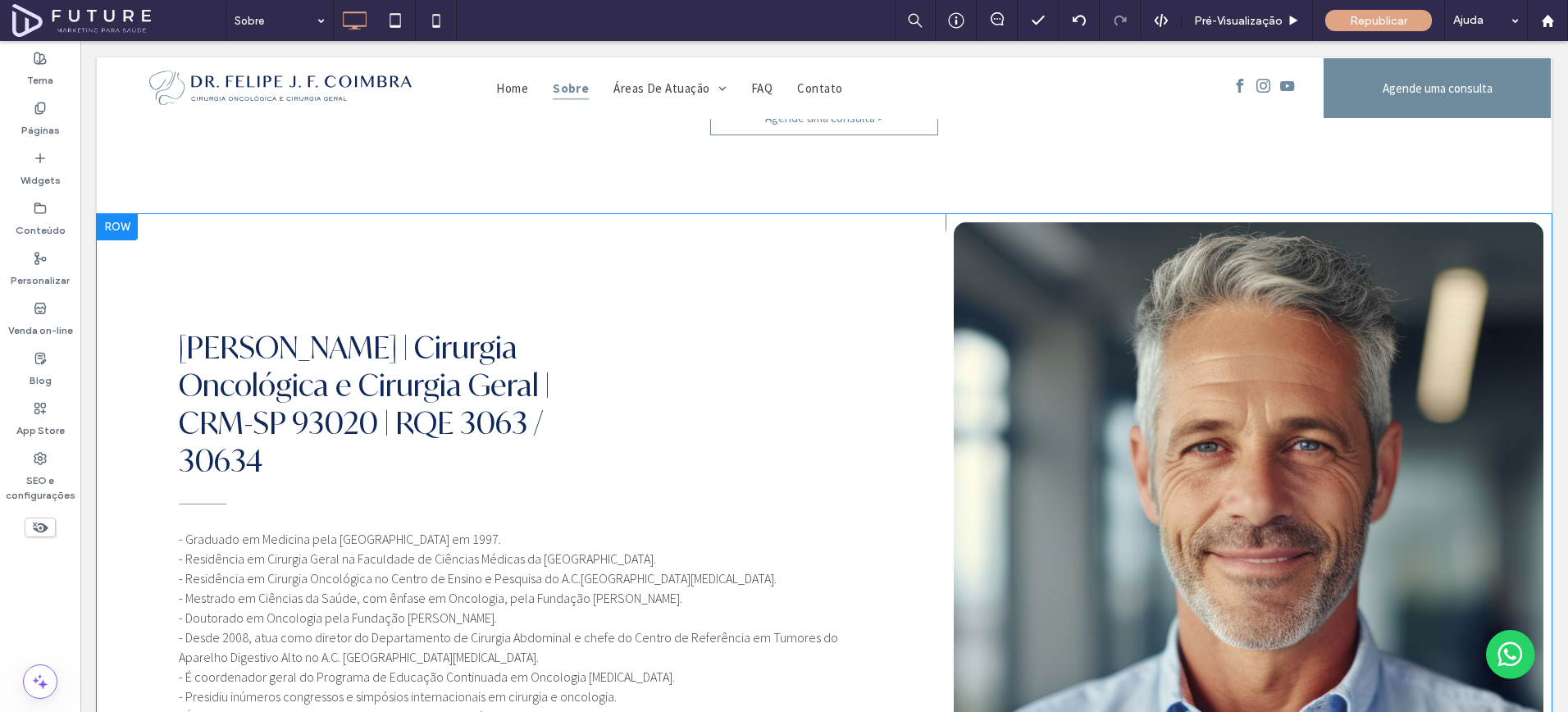
scroll to position [1561, 0]
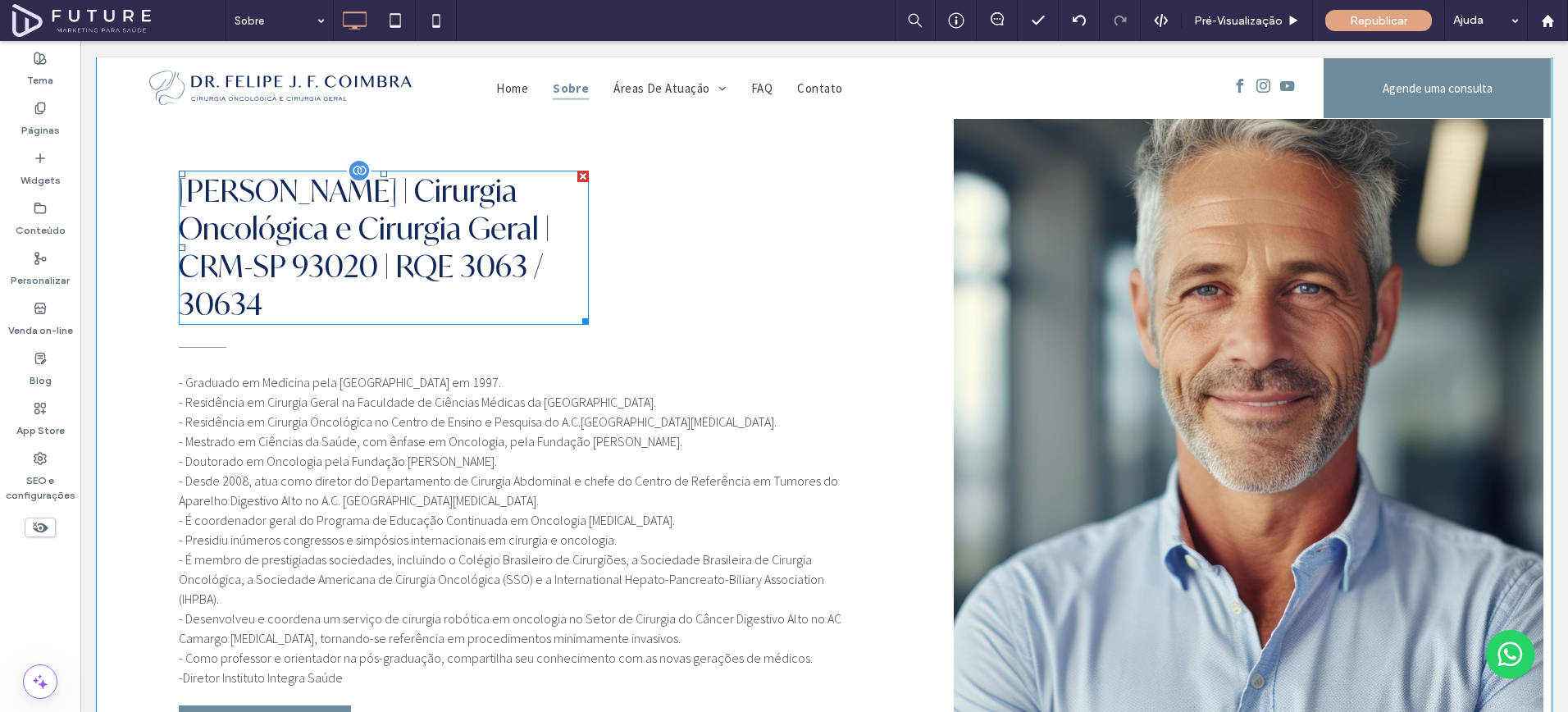
click at [367, 202] on span "[PERSON_NAME] | Cirurgia Oncológica e Cirurgia Geral | CRM-SP 93020 | RQE 3063 …" at bounding box center [364, 247] width 371 height 150
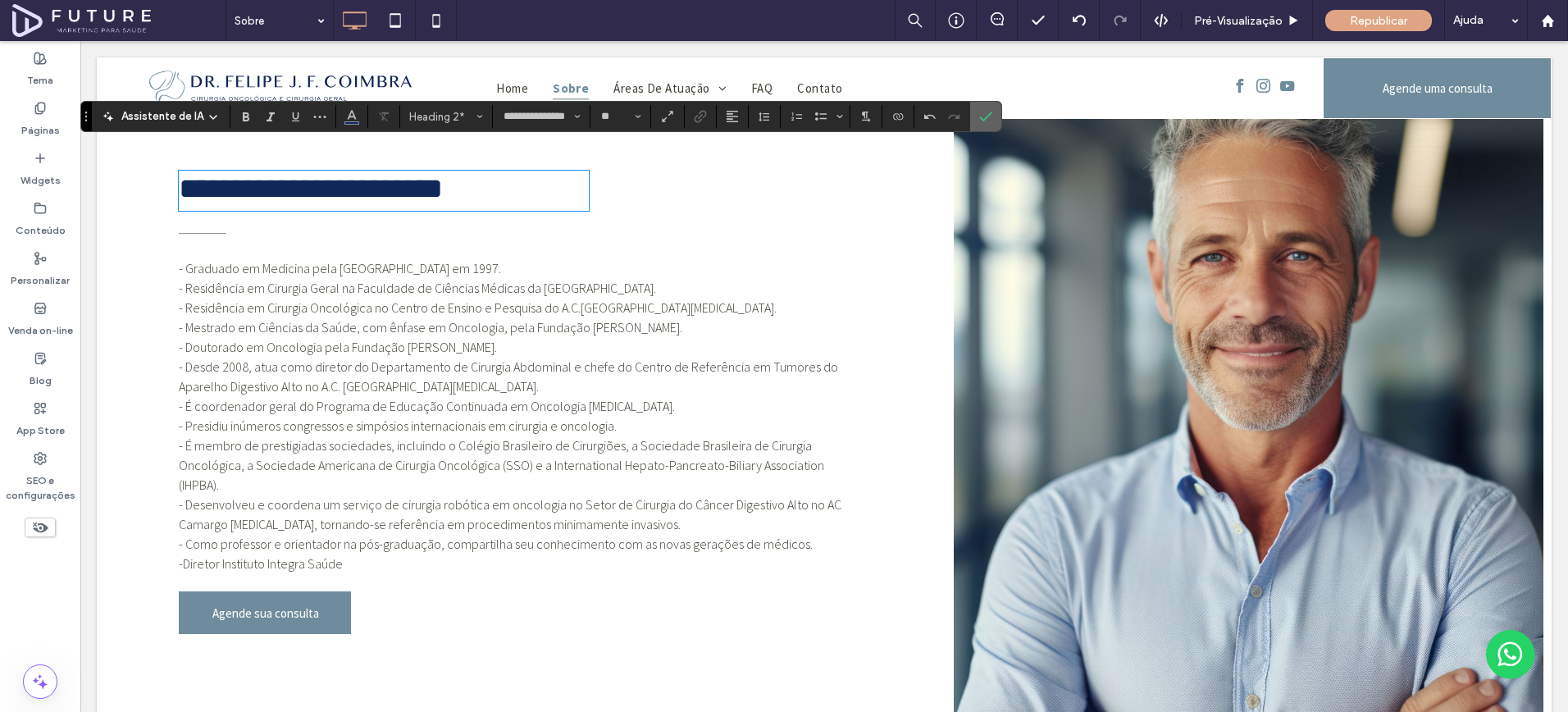
drag, startPoint x: 986, startPoint y: 121, endPoint x: 903, endPoint y: 152, distance: 88.6
click at [986, 121] on icon "Confirmar" at bounding box center [986, 116] width 13 height 13
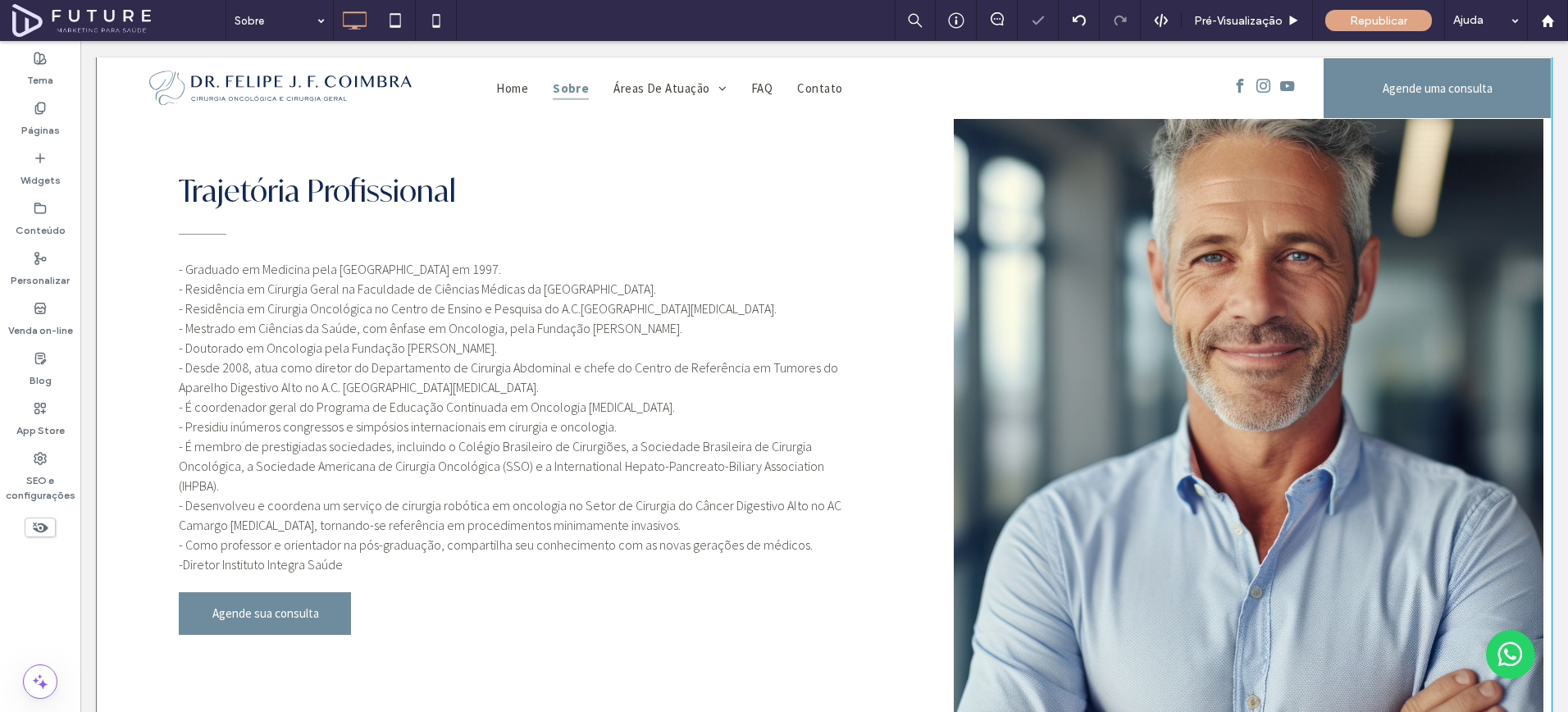
click at [1032, 475] on div "Click To Paste" at bounding box center [1248, 400] width 606 height 684
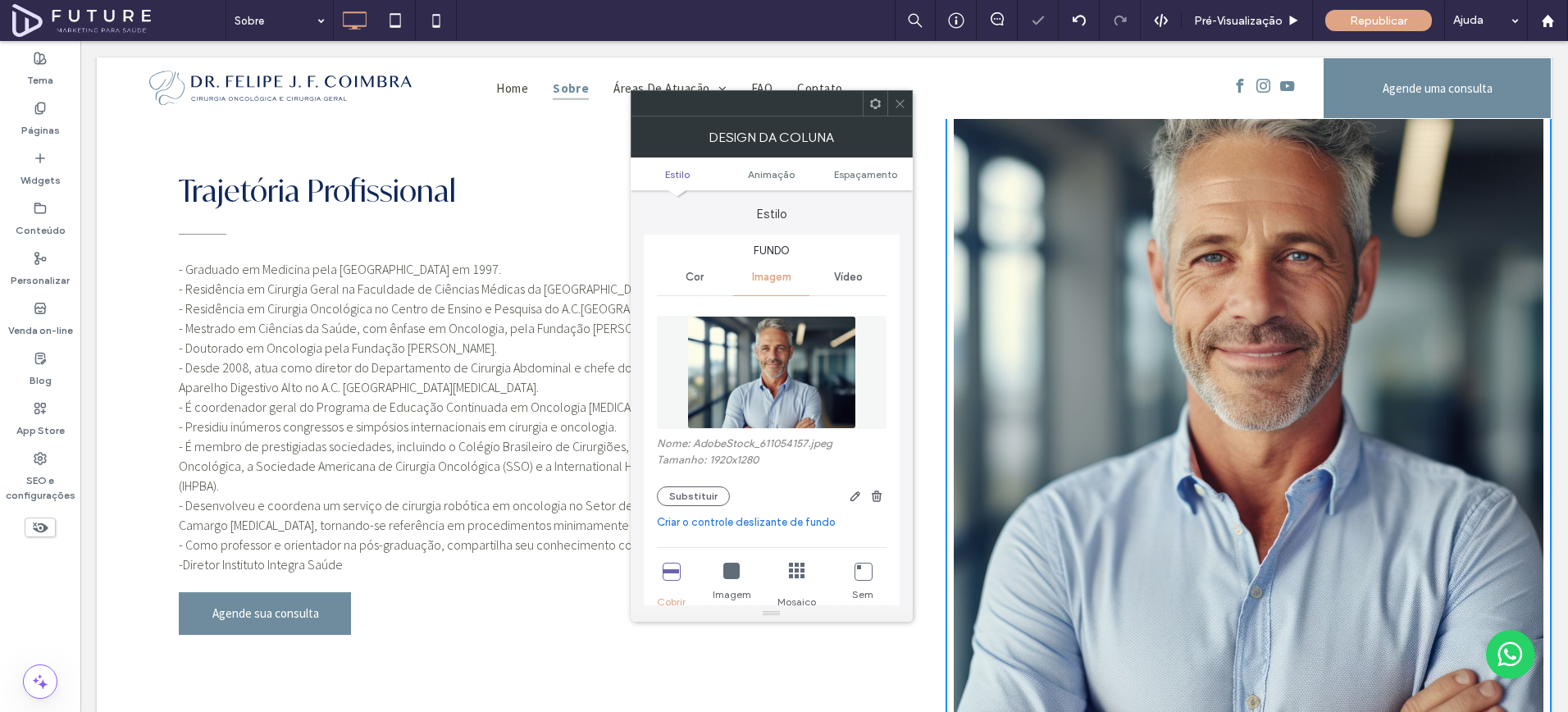
type input "**"
click at [662, 495] on button "Substituir" at bounding box center [694, 496] width 73 height 19
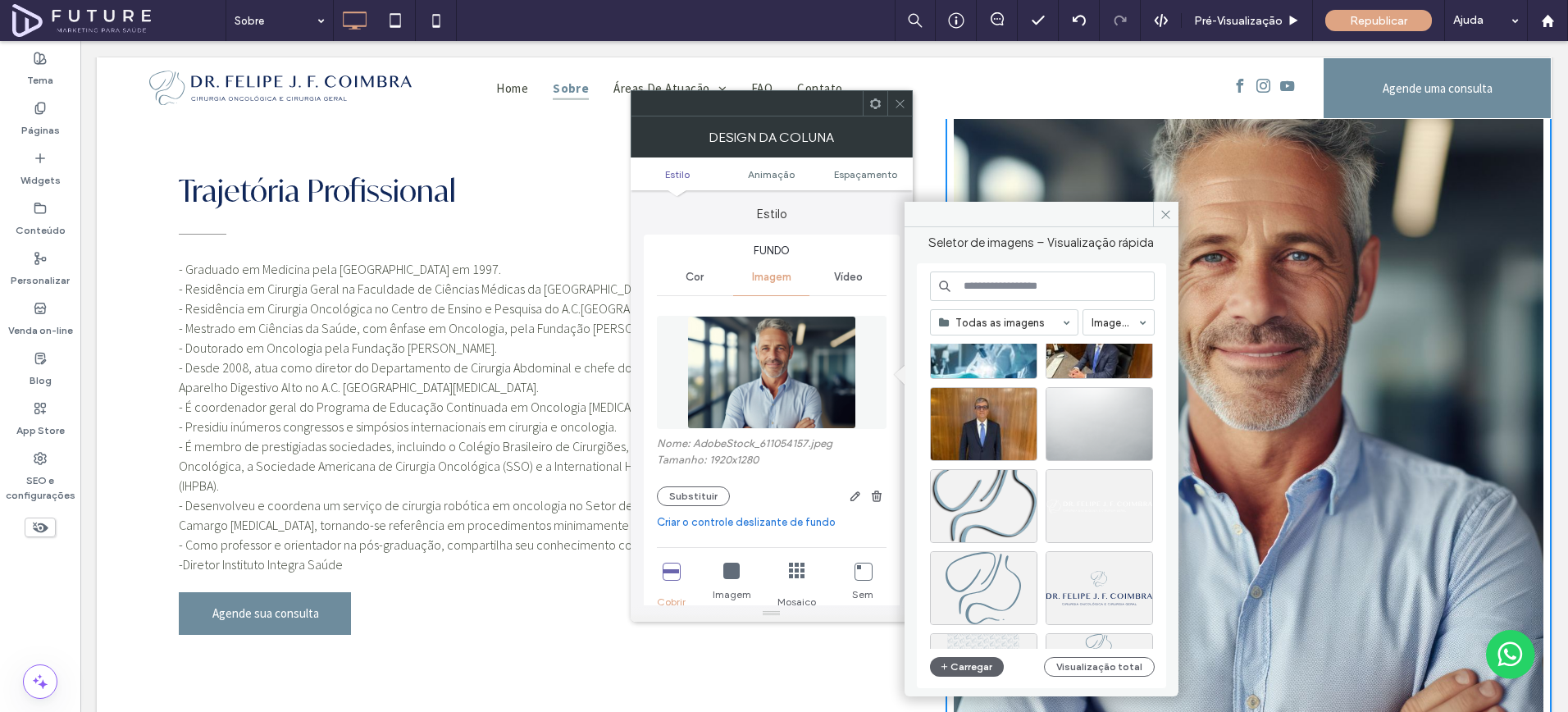
scroll to position [986, 0]
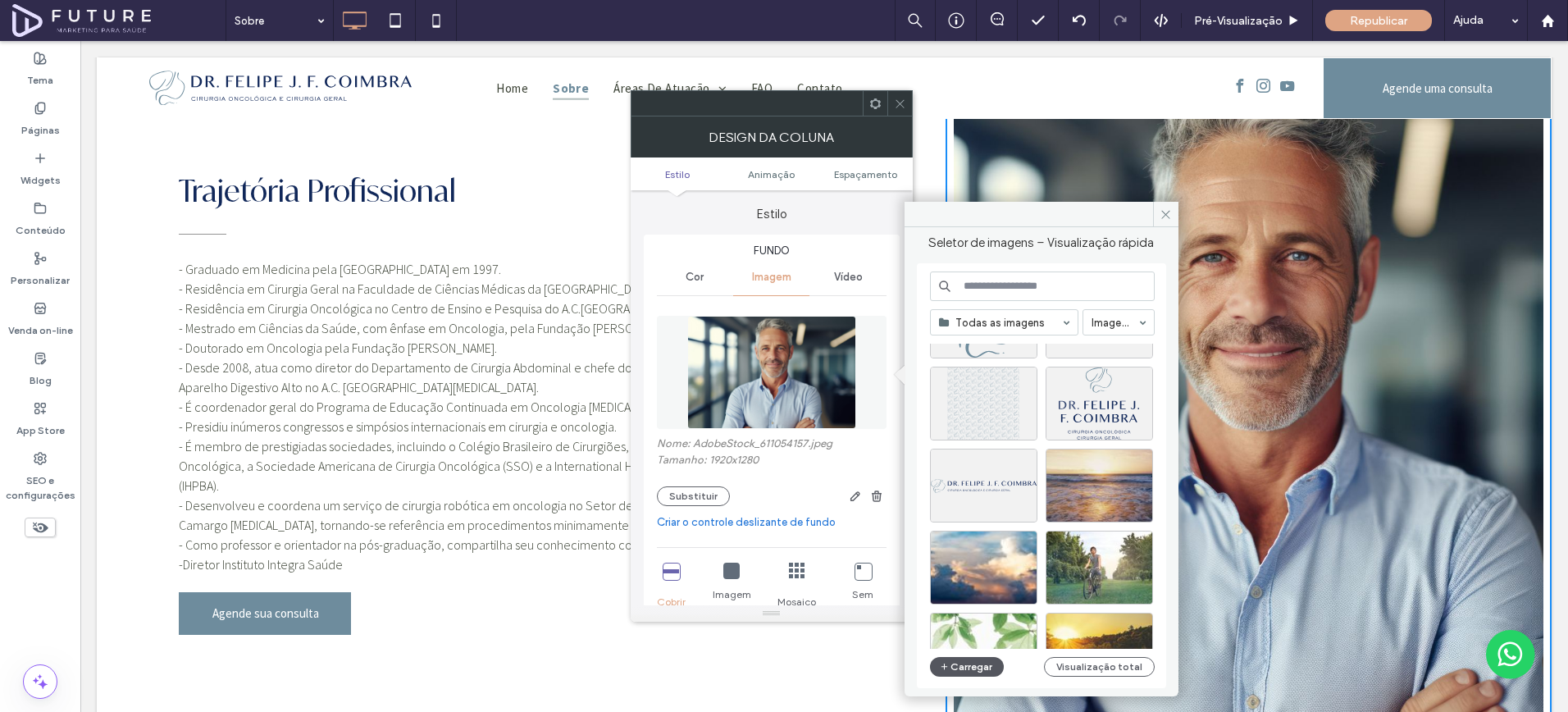
click at [970, 663] on button "Carregar" at bounding box center [967, 666] width 74 height 19
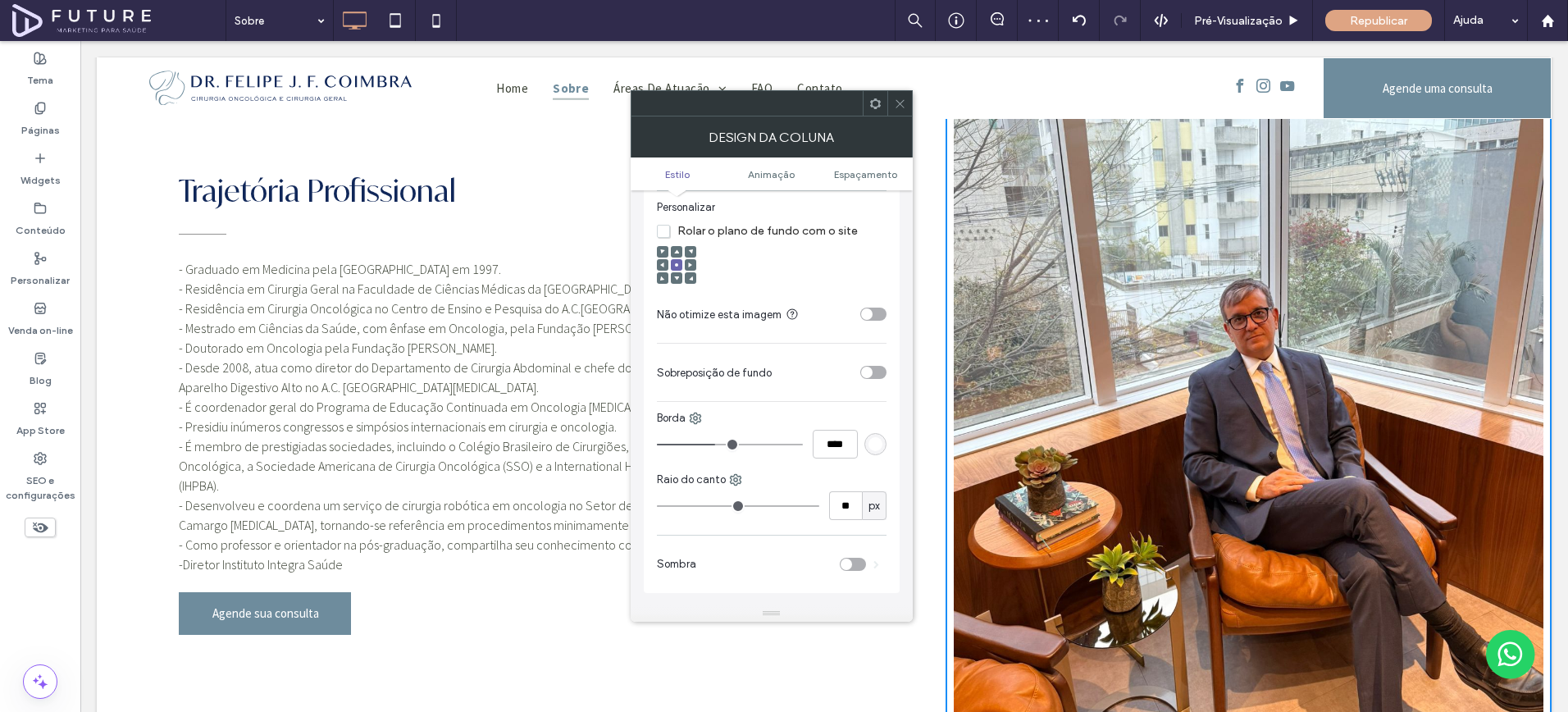
scroll to position [459, 0]
click at [870, 309] on div "toggle" at bounding box center [867, 308] width 12 height 12
click at [899, 101] on icon at bounding box center [900, 104] width 12 height 12
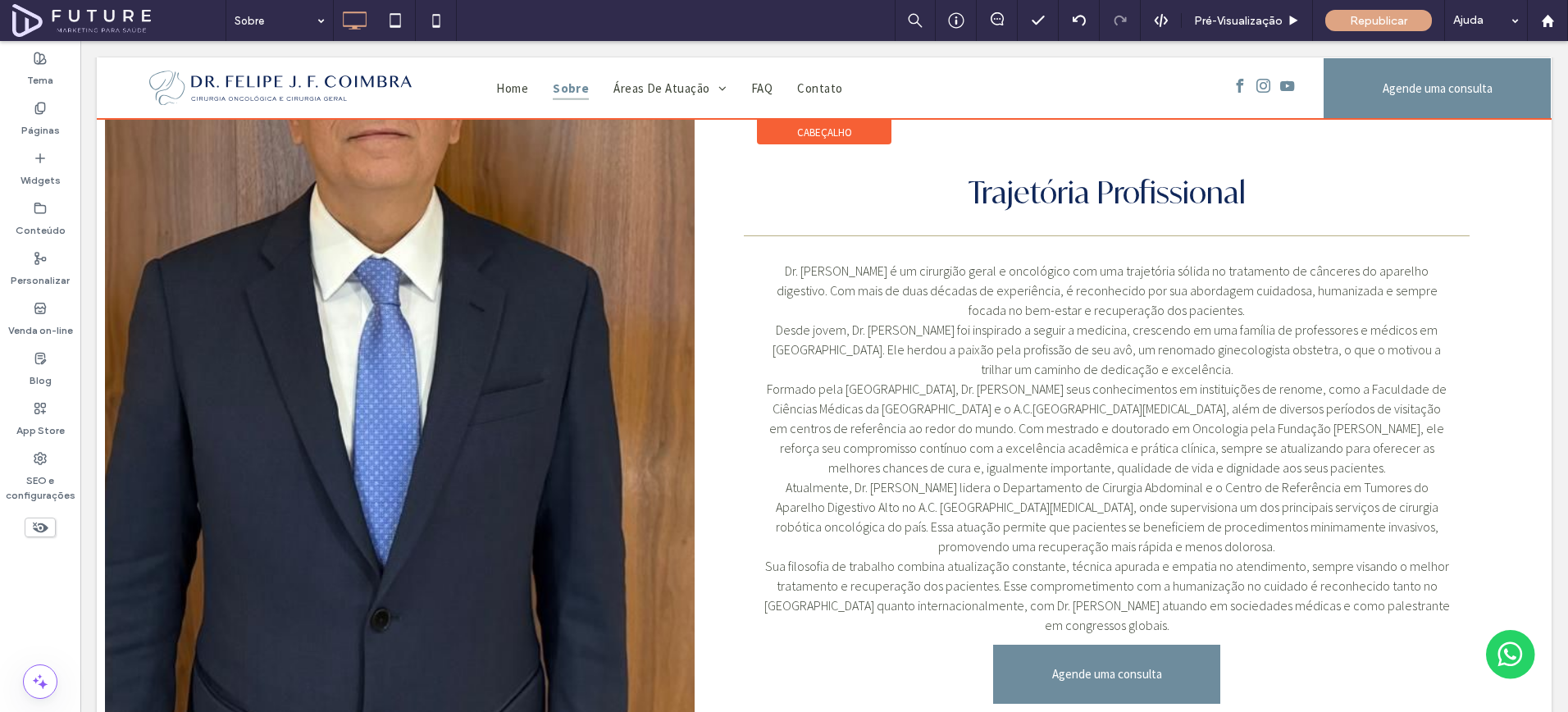
scroll to position [422, 0]
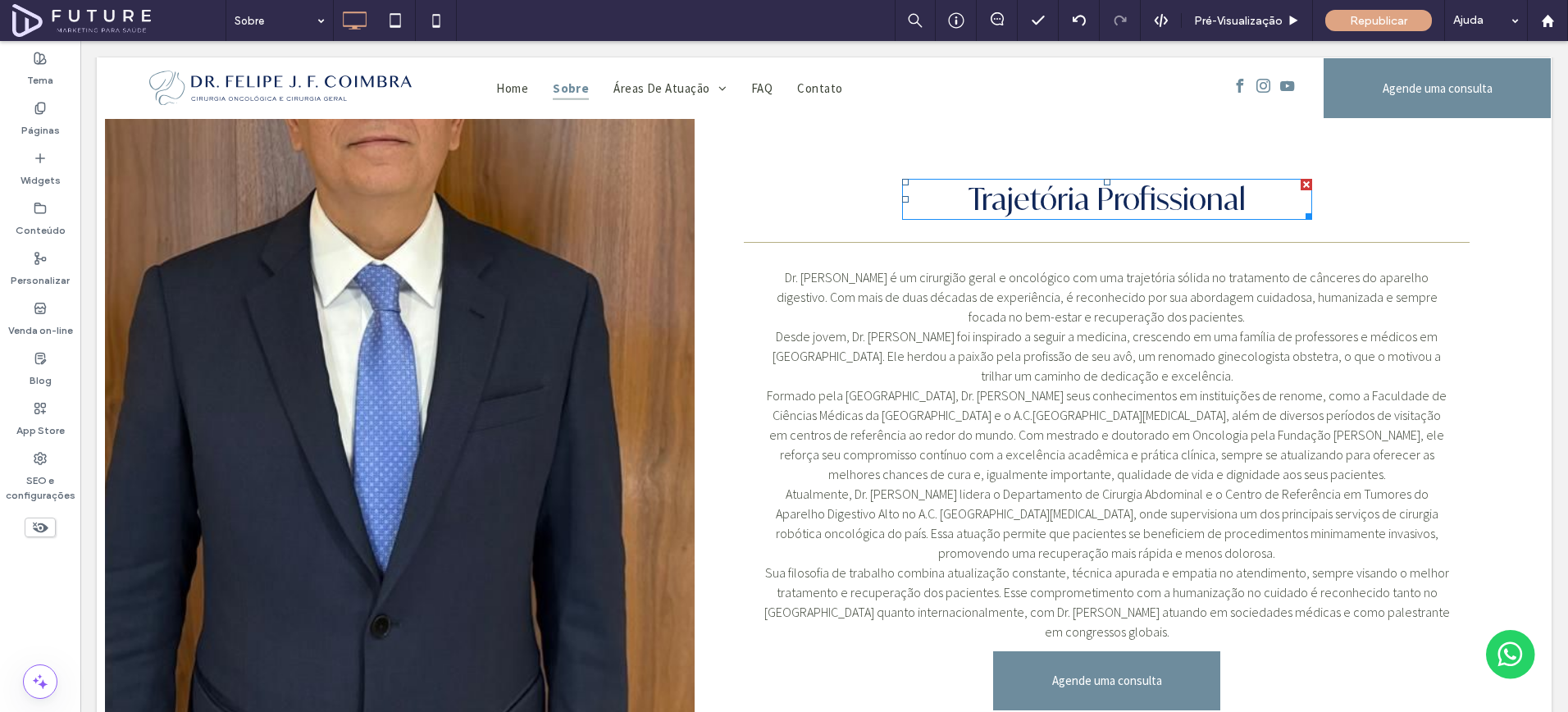
click at [1102, 181] on span "Trajetória Profissional" at bounding box center [1107, 199] width 278 height 37
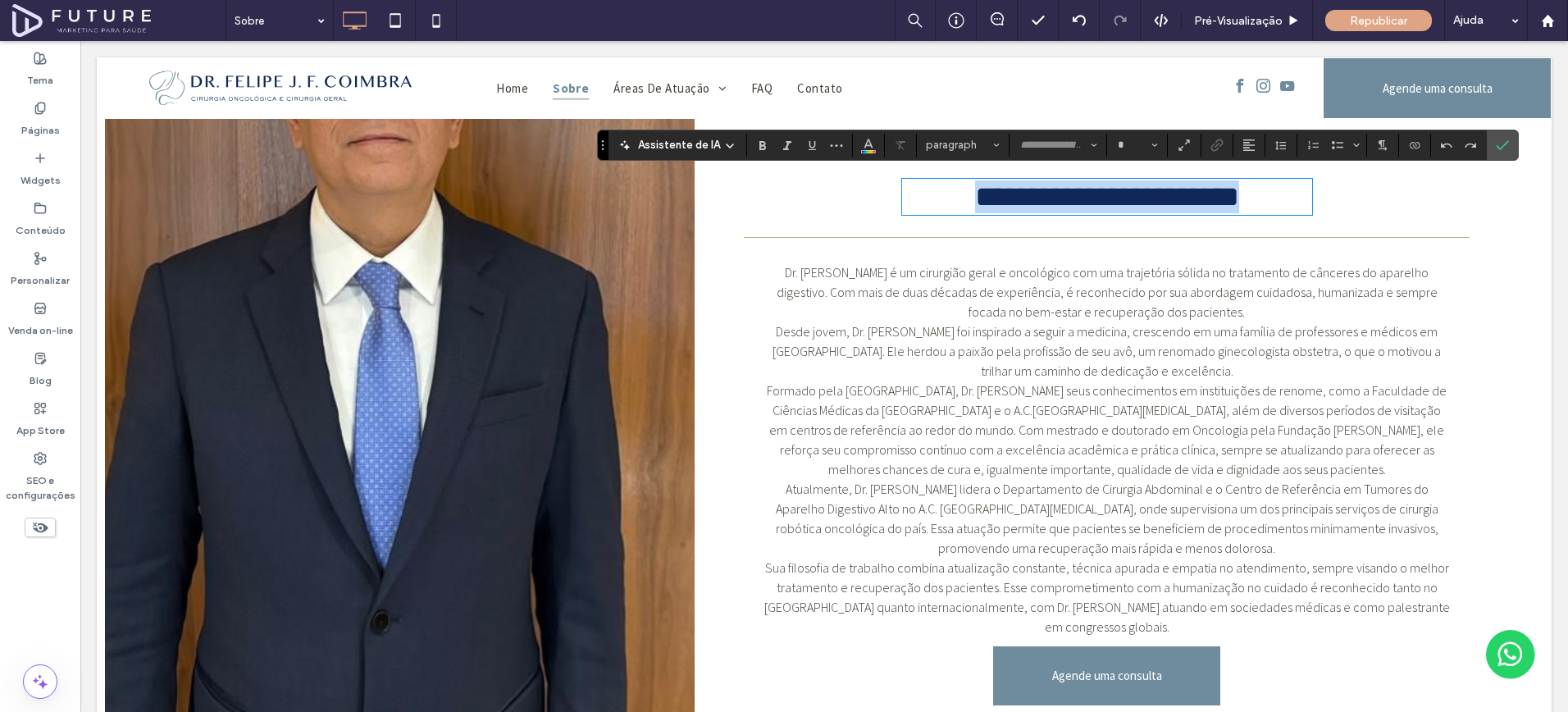
type input "**********"
type input "**"
click at [1497, 146] on icon "Confirmar" at bounding box center [1503, 145] width 13 height 13
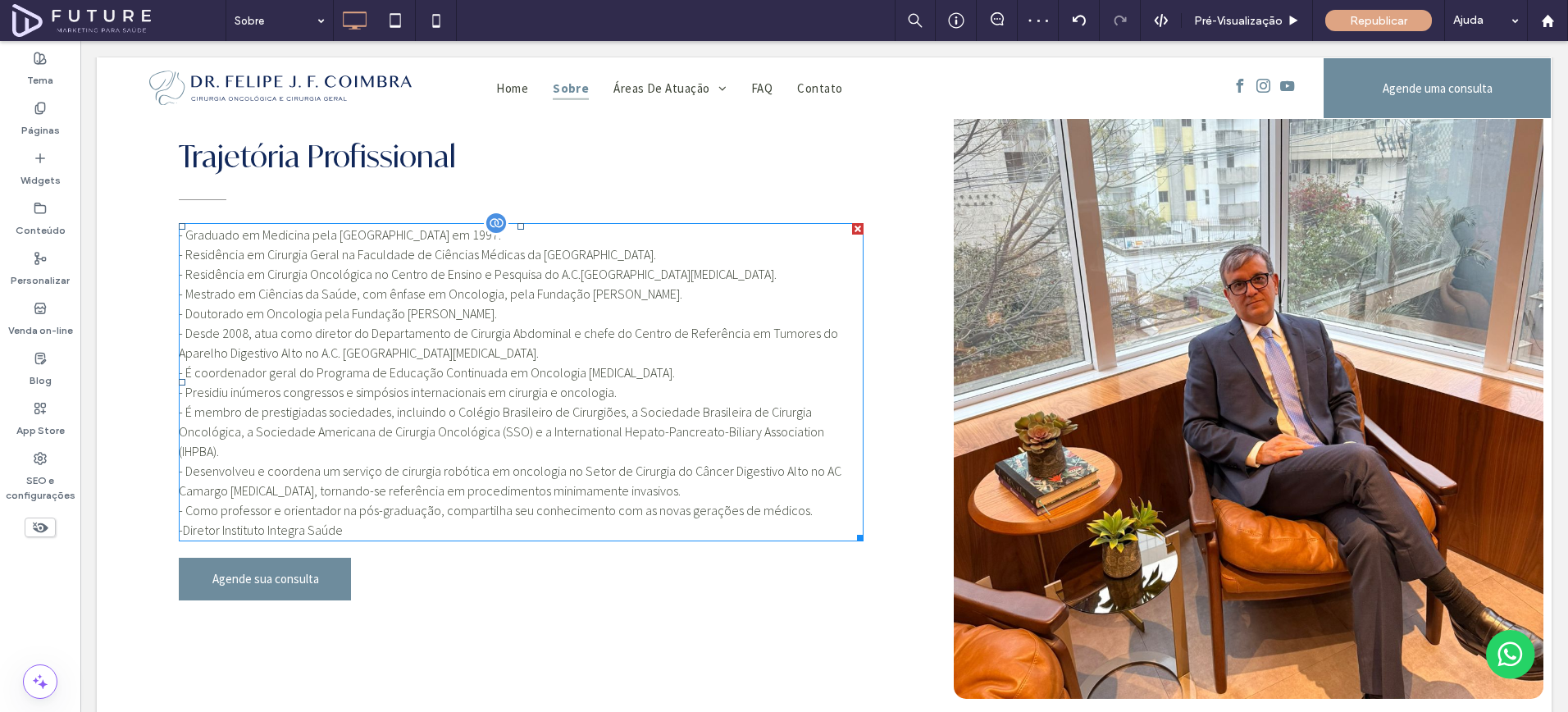
scroll to position [1595, 0]
click at [405, 382] on p "- Presidiu inúmeros congressos e simpósios internacionais em cirurgia e oncolog…" at bounding box center [521, 391] width 685 height 19
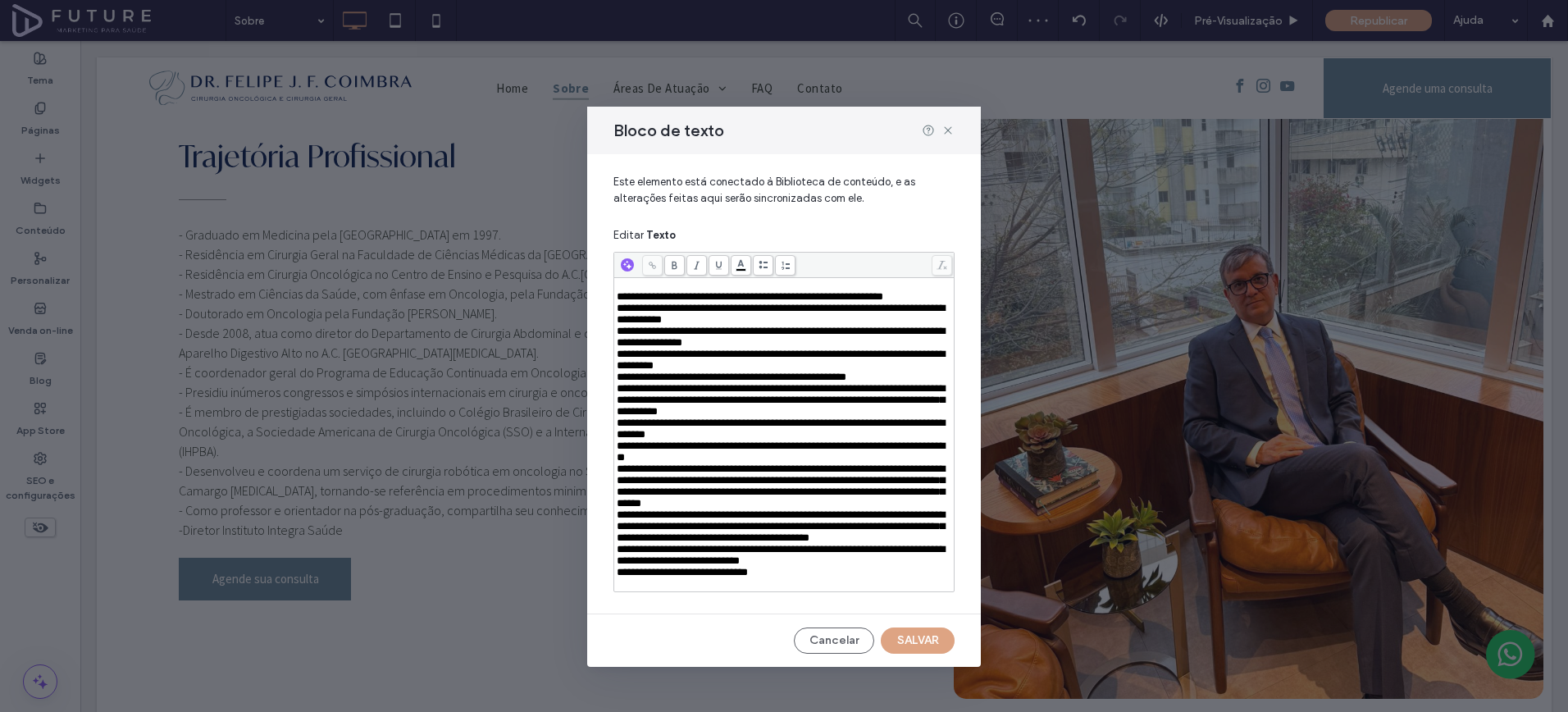
click at [668, 289] on div "Rich Text Editor" at bounding box center [784, 285] width 335 height 12
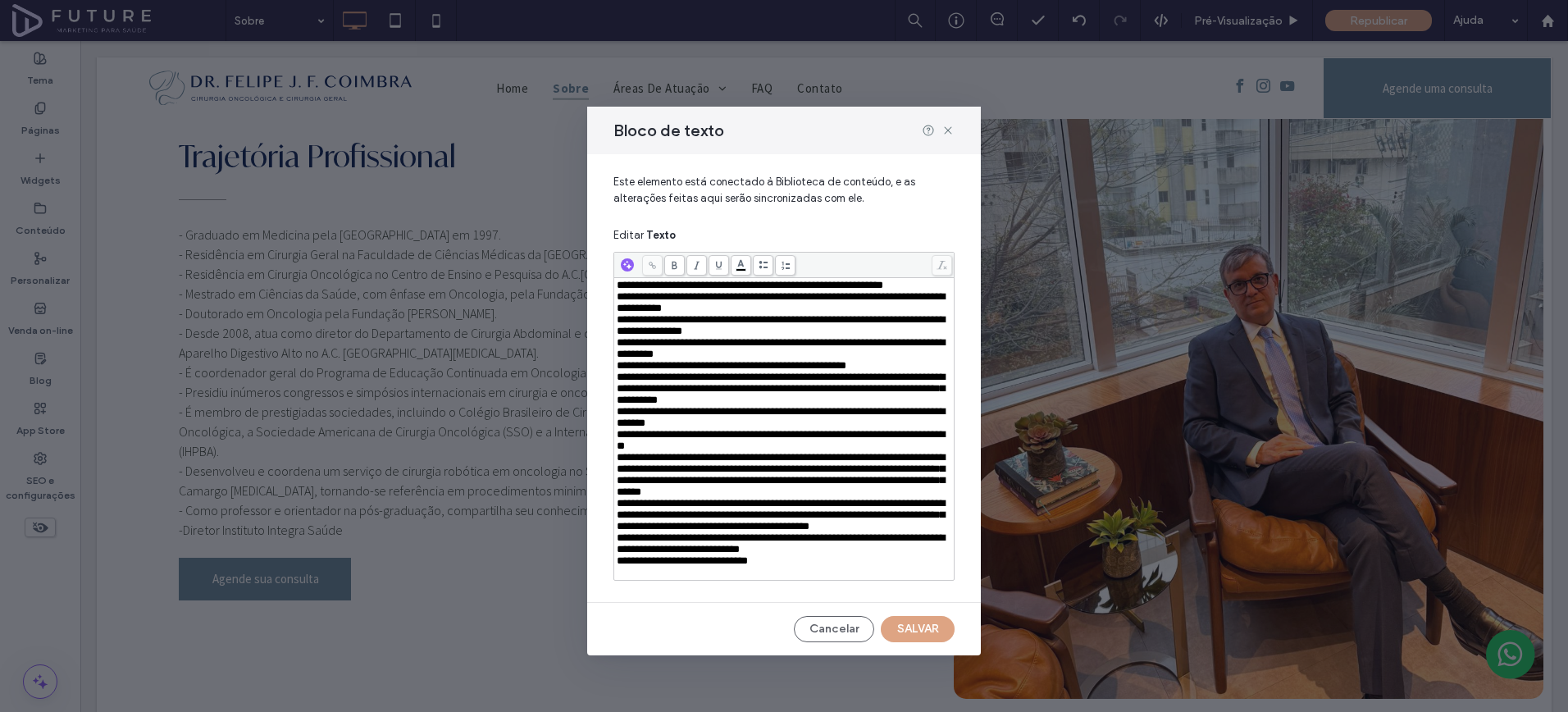
click at [630, 286] on span "**********" at bounding box center [750, 285] width 267 height 11
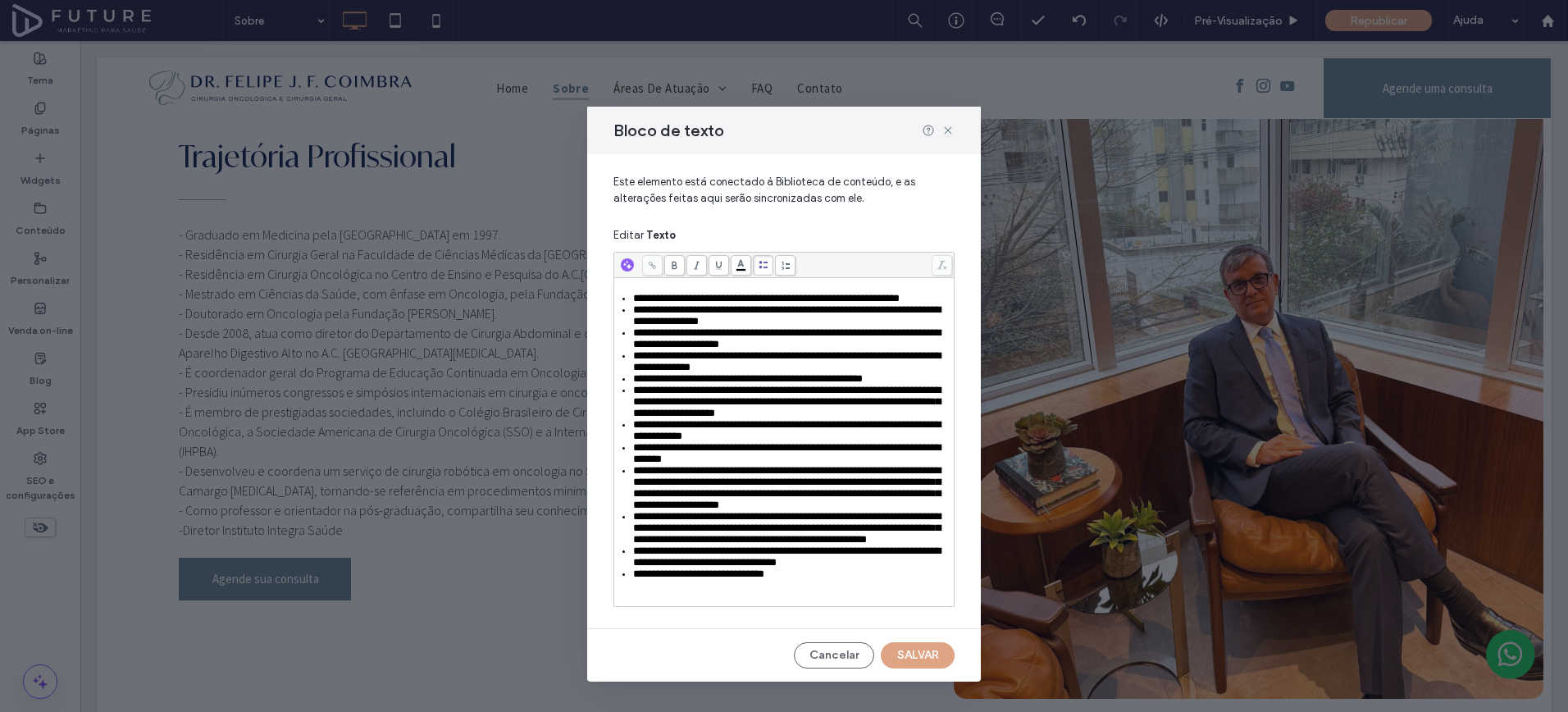
click at [640, 301] on span "**********" at bounding box center [766, 299] width 267 height 11
click at [642, 326] on span "**********" at bounding box center [787, 315] width 308 height 22
click at [640, 349] on span "**********" at bounding box center [787, 338] width 308 height 22
click at [640, 372] on span "**********" at bounding box center [787, 361] width 308 height 22
click at [641, 384] on span "**********" at bounding box center [748, 378] width 230 height 11
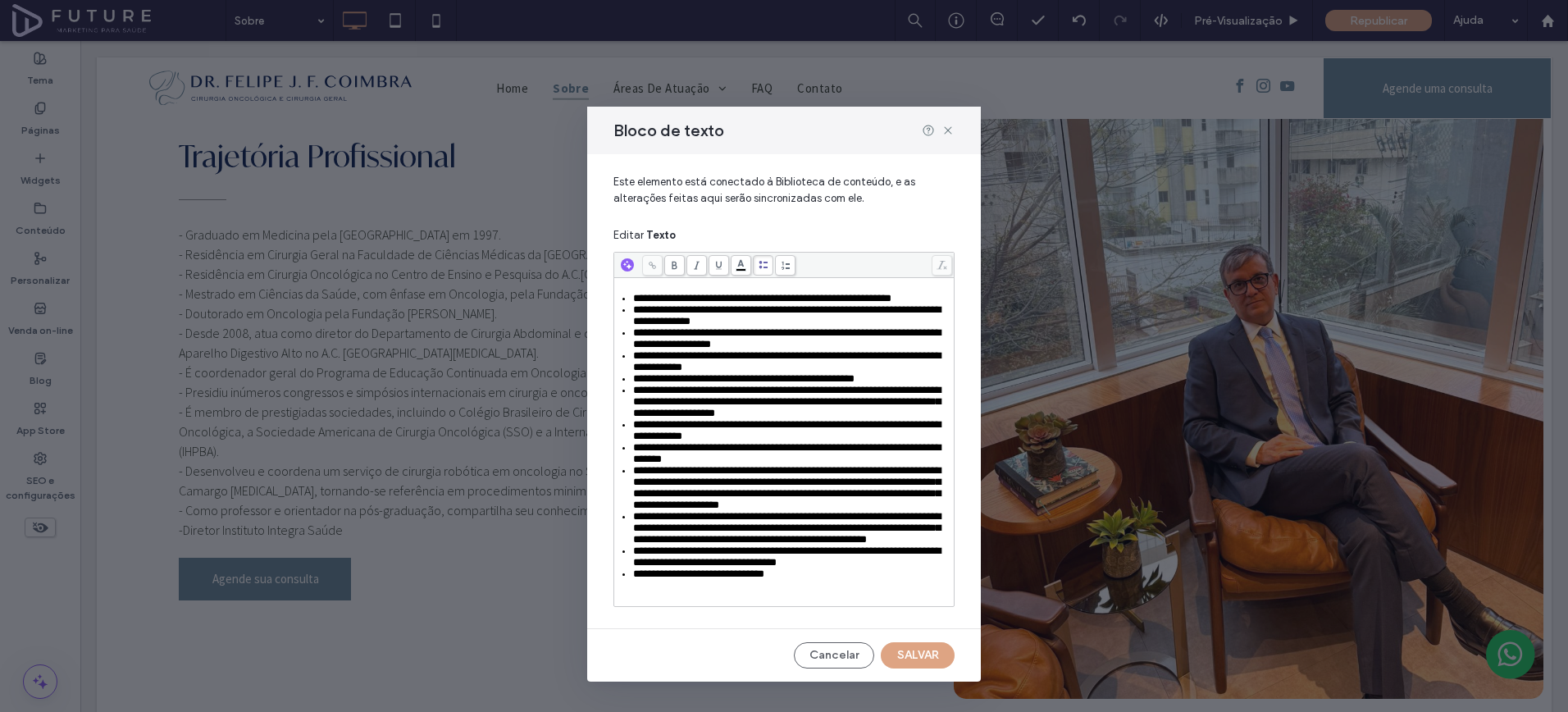
click at [642, 416] on span "**********" at bounding box center [787, 401] width 308 height 34
click at [641, 442] on span "**********" at bounding box center [787, 430] width 308 height 22
click at [642, 465] on span "**********" at bounding box center [787, 453] width 308 height 22
click at [641, 510] on span "**********" at bounding box center [787, 487] width 308 height 45
click at [641, 544] on span "**********" at bounding box center [787, 528] width 308 height 34
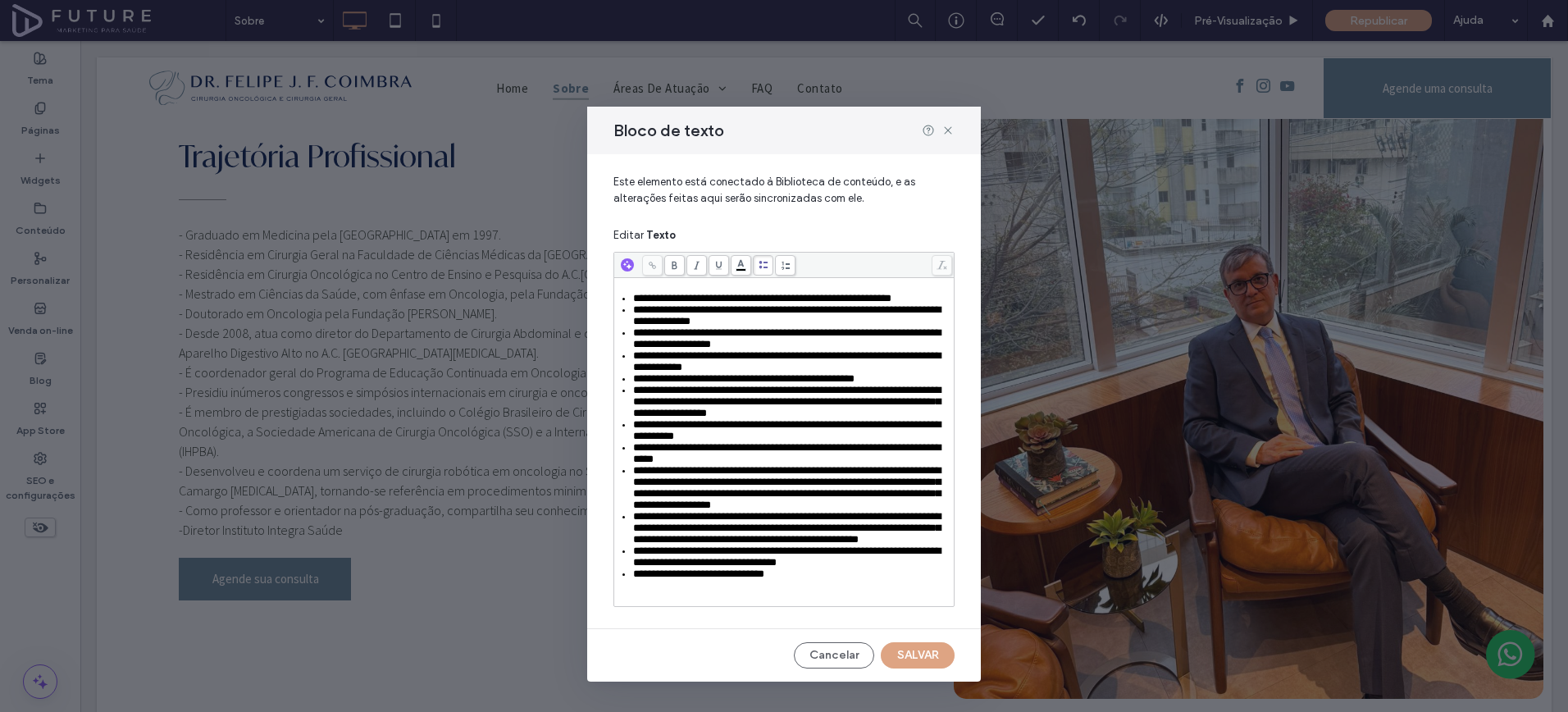
click at [641, 567] on span "**********" at bounding box center [787, 556] width 308 height 22
click at [639, 579] on span "**********" at bounding box center [698, 574] width 131 height 11
click at [705, 598] on div "Rich Text Editor" at bounding box center [784, 598] width 335 height 12
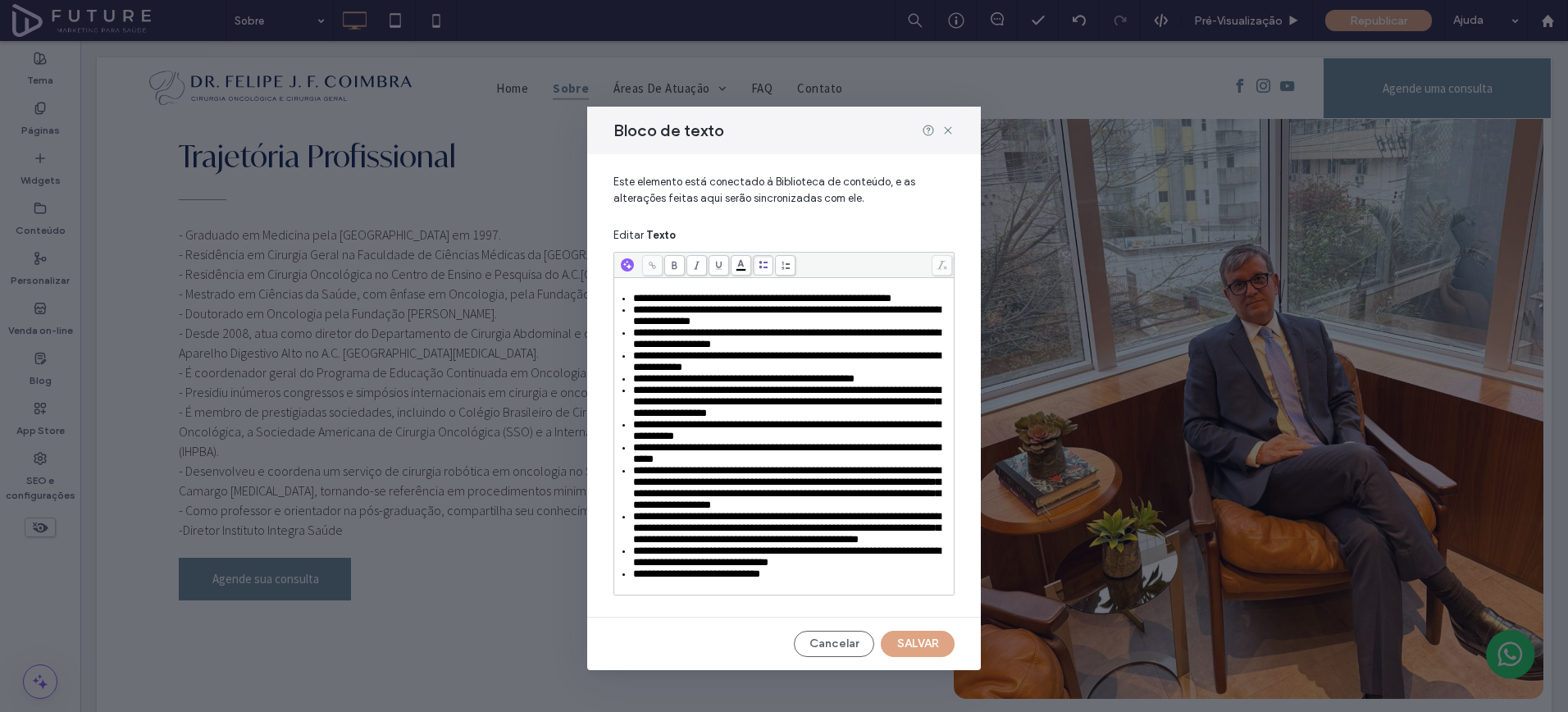
scroll to position [67, 0]
click at [922, 657] on button "SALVAR" at bounding box center [917, 643] width 74 height 27
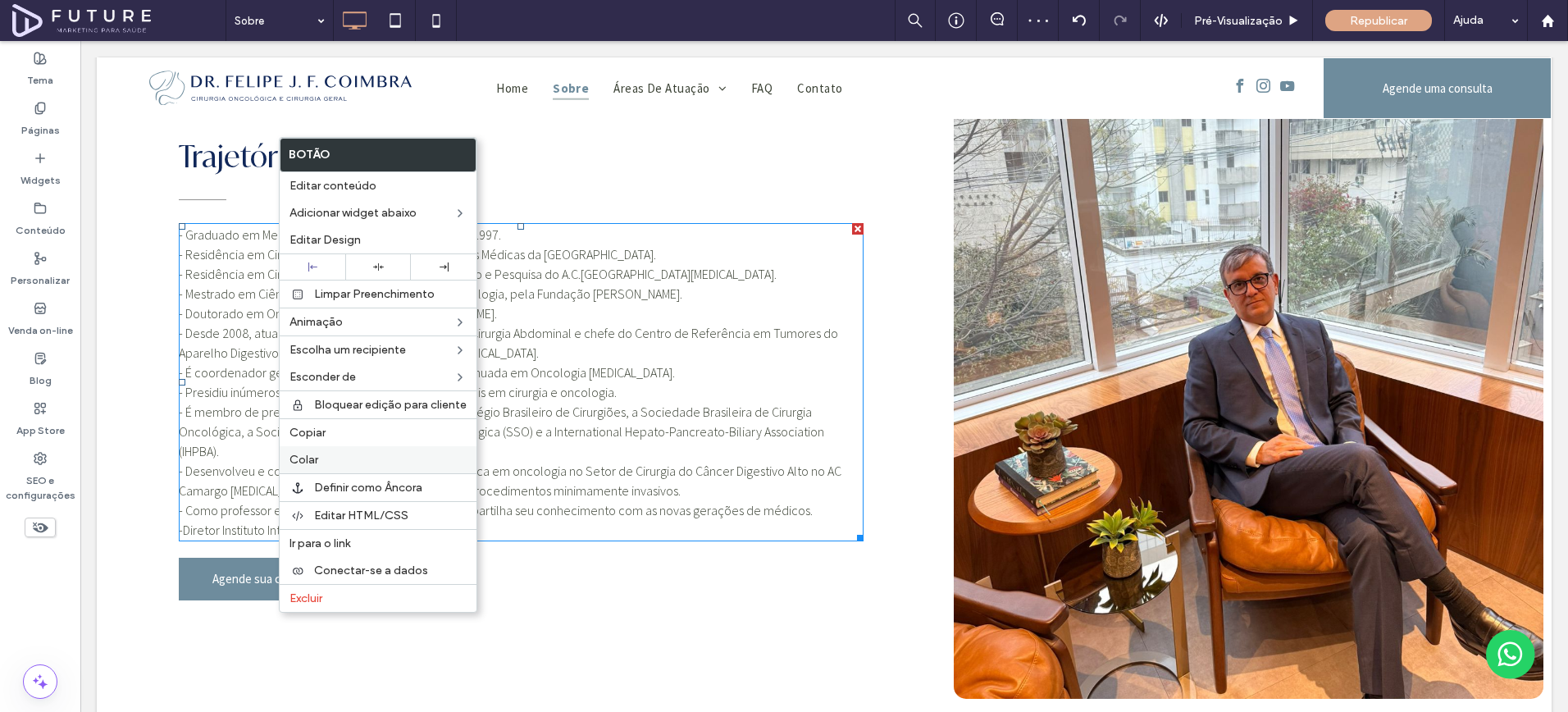
click at [334, 465] on label "Colar" at bounding box center [378, 459] width 177 height 14
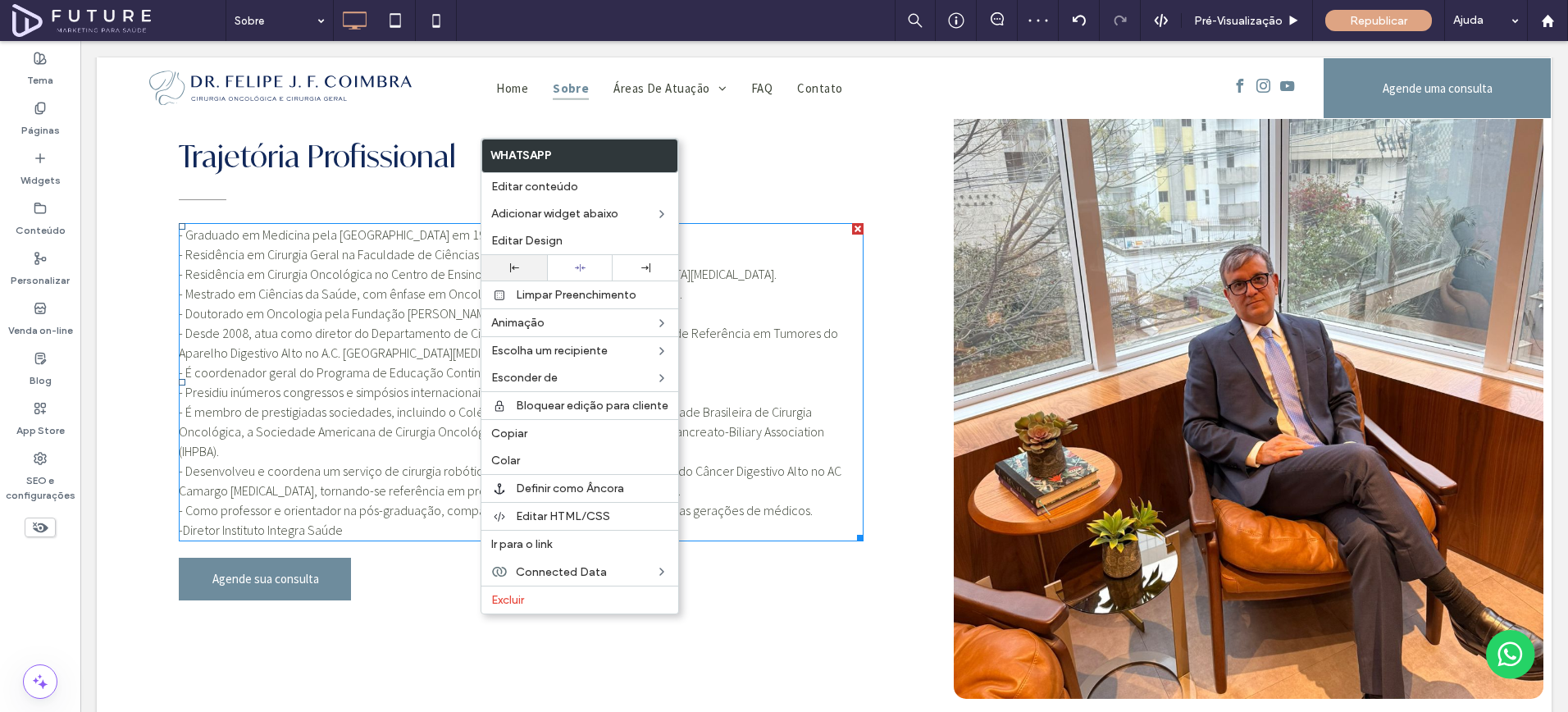
click at [527, 264] on div at bounding box center [514, 268] width 49 height 9
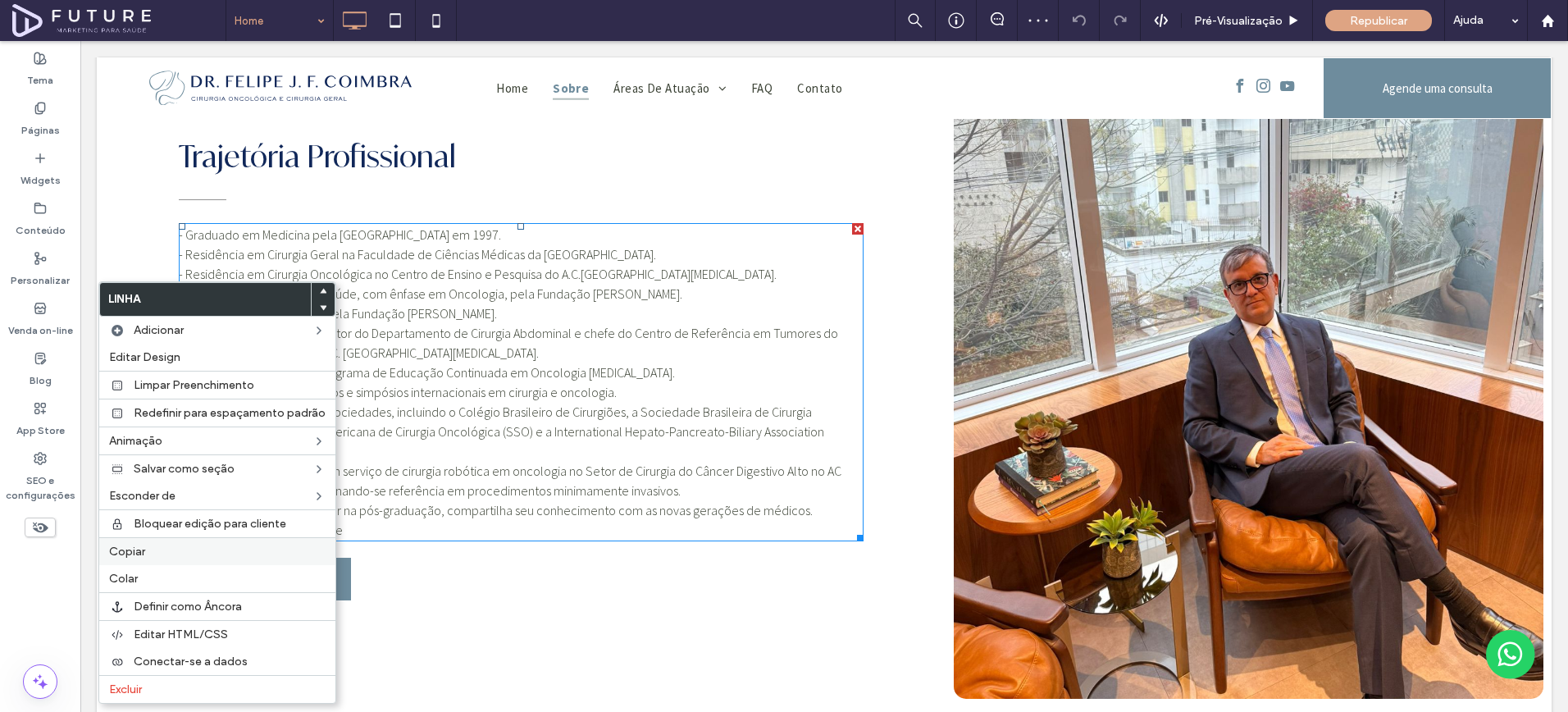
click at [175, 551] on label "Copiar" at bounding box center [217, 551] width 216 height 14
click at [168, 573] on label "Colar" at bounding box center [217, 578] width 216 height 14
click at [177, 690] on label "Excluir" at bounding box center [217, 689] width 216 height 14
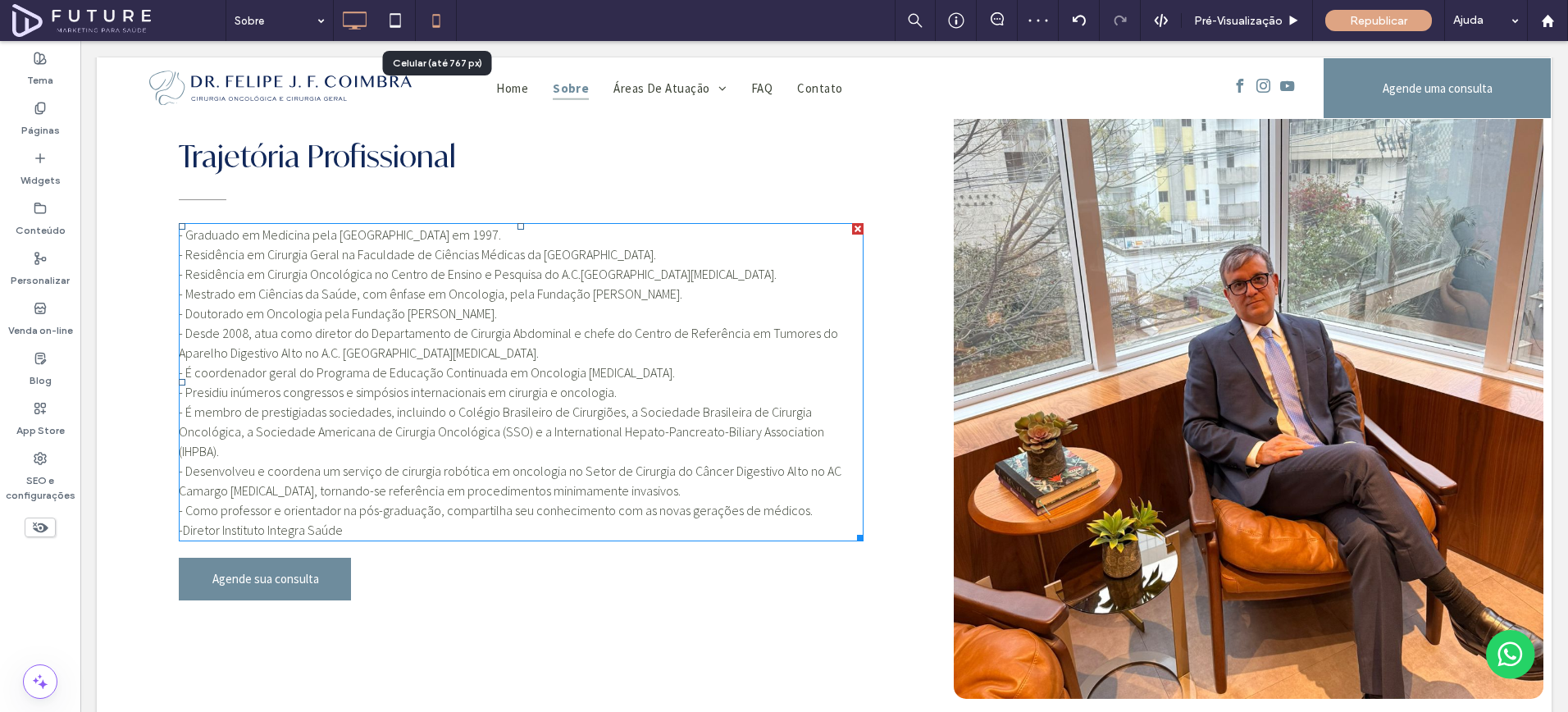
click at [433, 35] on icon at bounding box center [436, 20] width 33 height 33
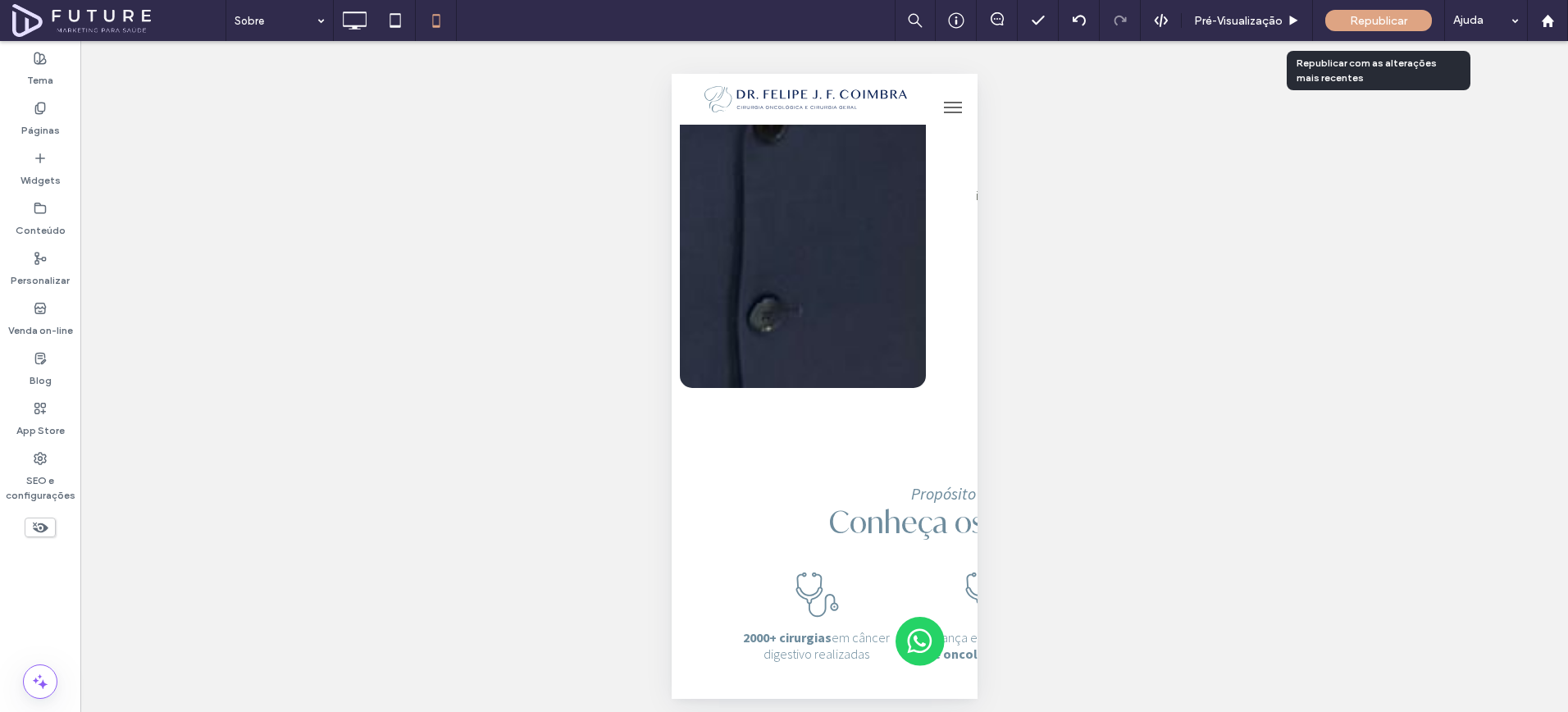
click at [1356, 31] on div "Republicar" at bounding box center [1378, 20] width 106 height 41
click at [1356, 24] on span "Republicar" at bounding box center [1378, 20] width 58 height 14
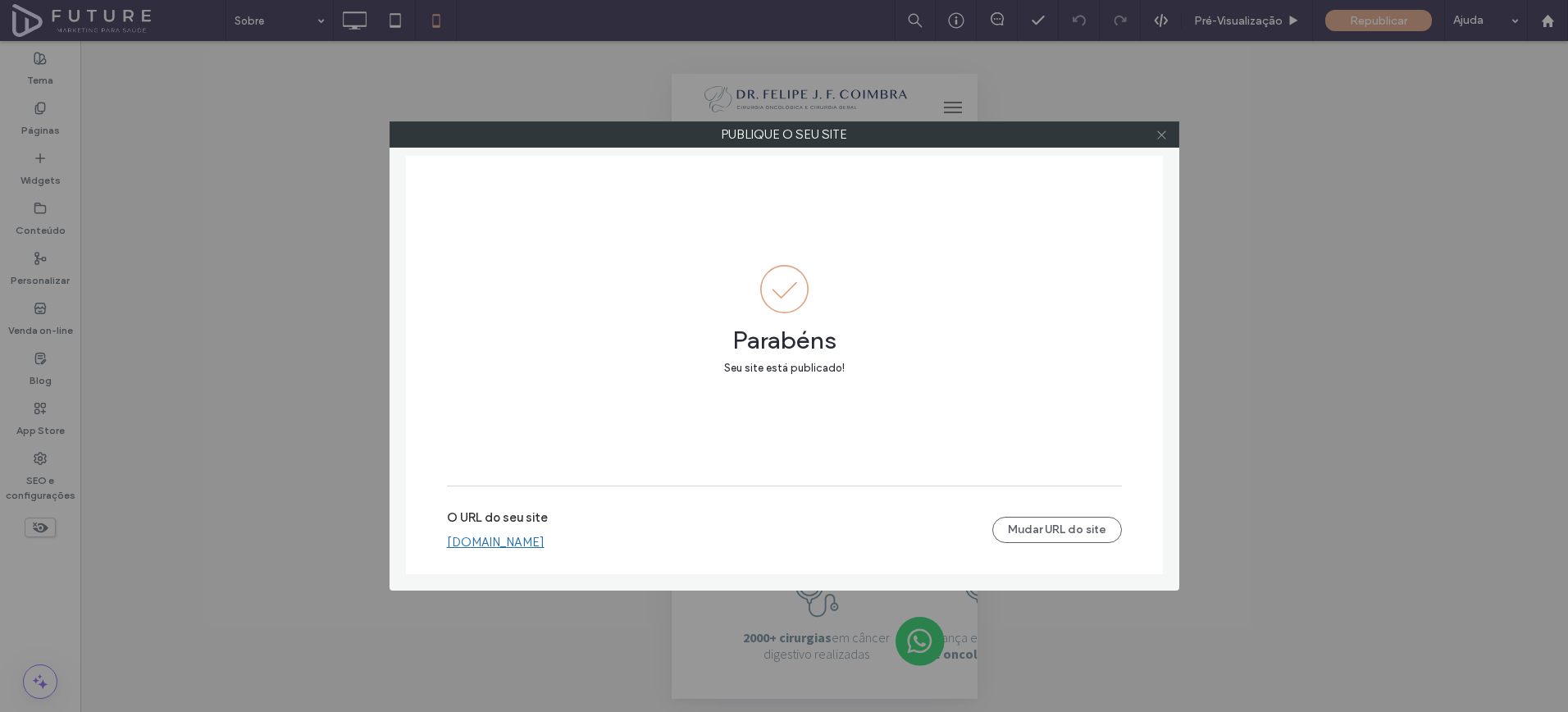
click at [1163, 137] on use at bounding box center [1161, 134] width 8 height 8
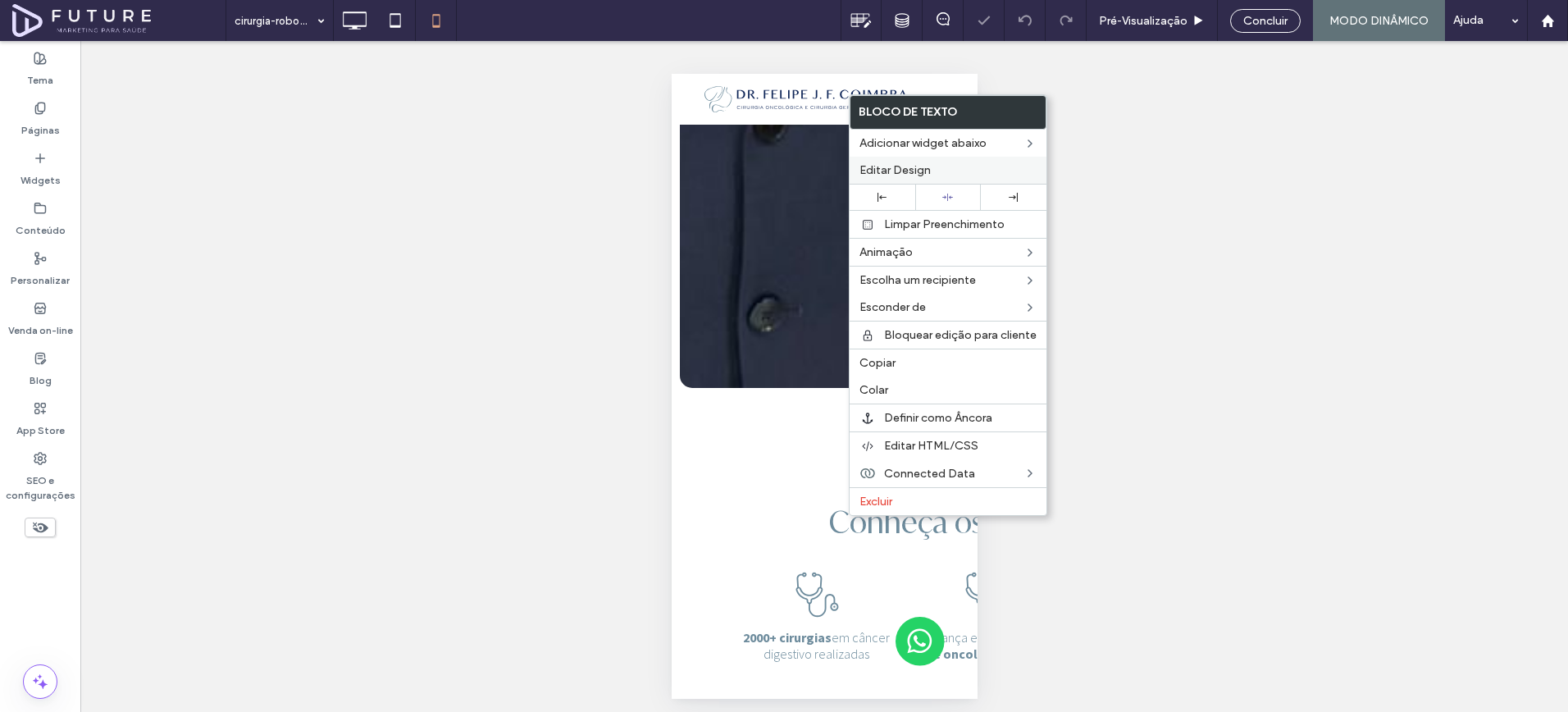
click at [914, 171] on span "Editar Design" at bounding box center [895, 170] width 71 height 14
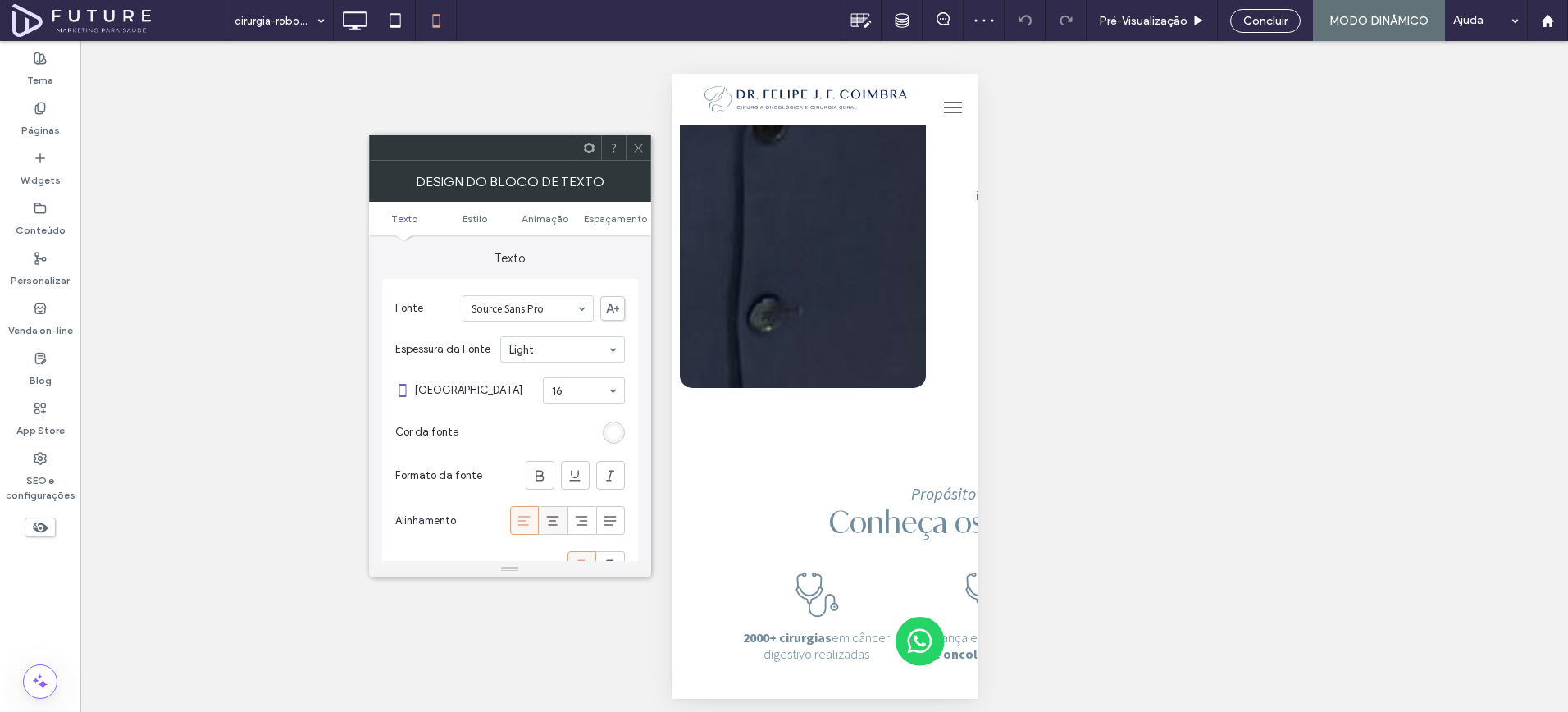
click at [554, 520] on icon at bounding box center [553, 520] width 16 height 16
click at [638, 154] on span at bounding box center [638, 148] width 12 height 25
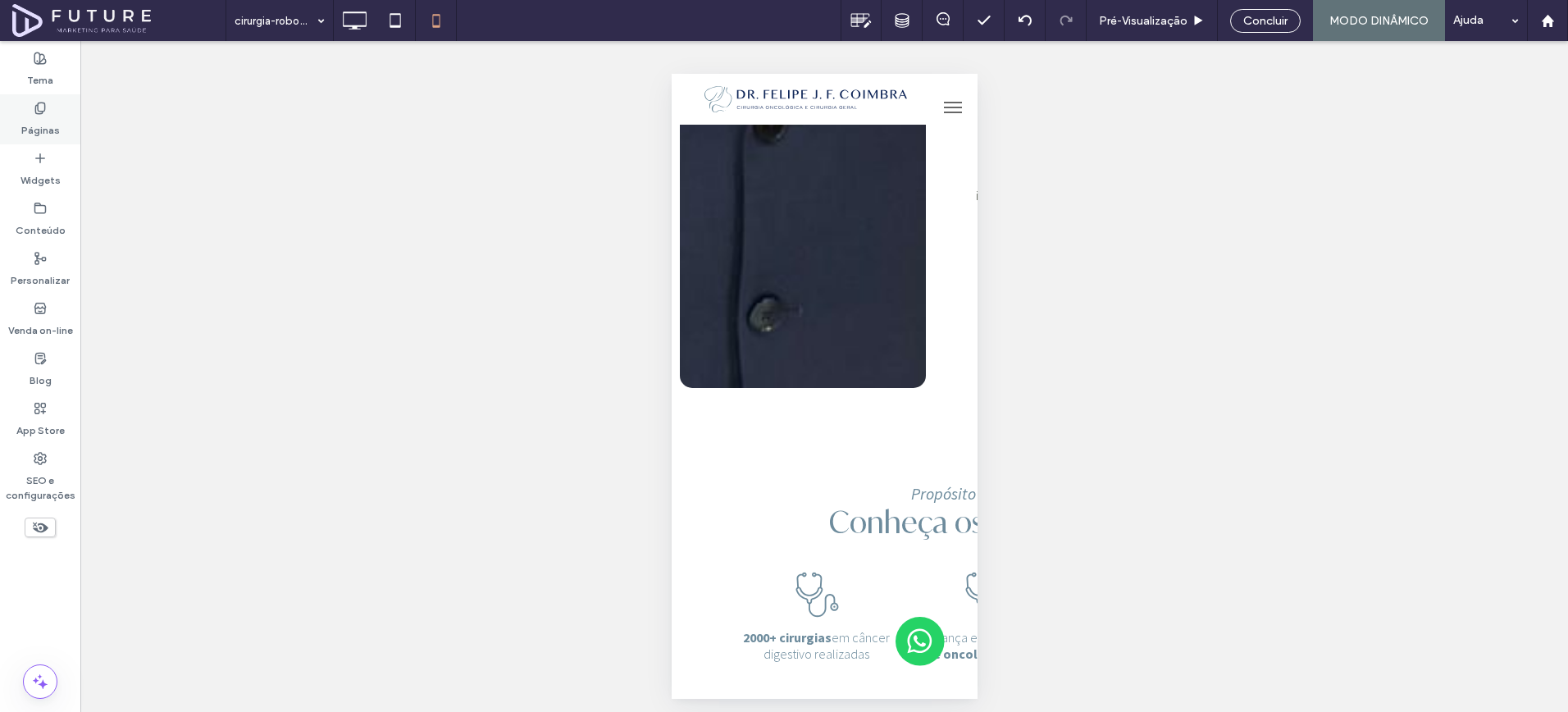
click at [60, 132] on div "Páginas" at bounding box center [40, 119] width 81 height 50
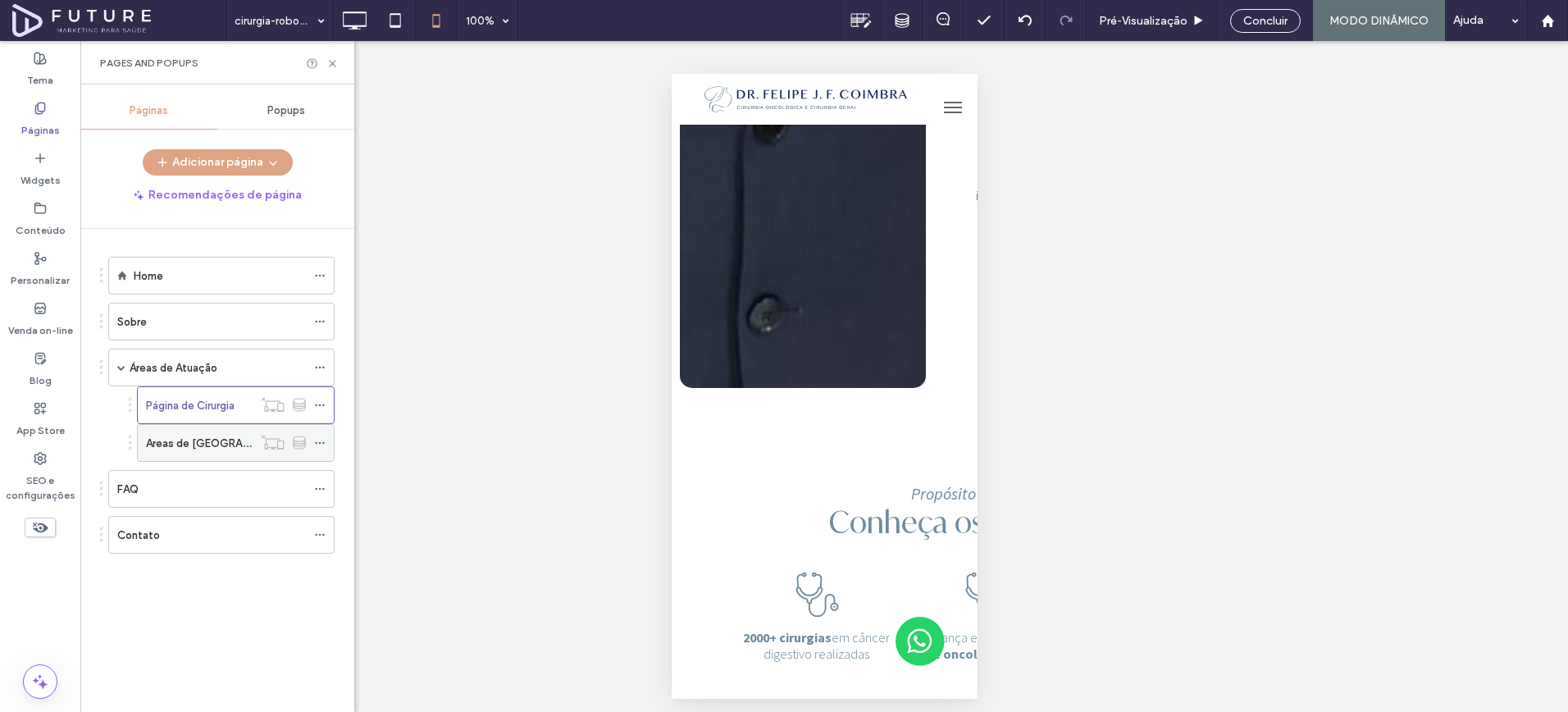
click at [176, 452] on div "Areas de [GEOGRAPHIC_DATA]" at bounding box center [199, 443] width 106 height 36
click at [334, 63] on icon at bounding box center [332, 63] width 12 height 12
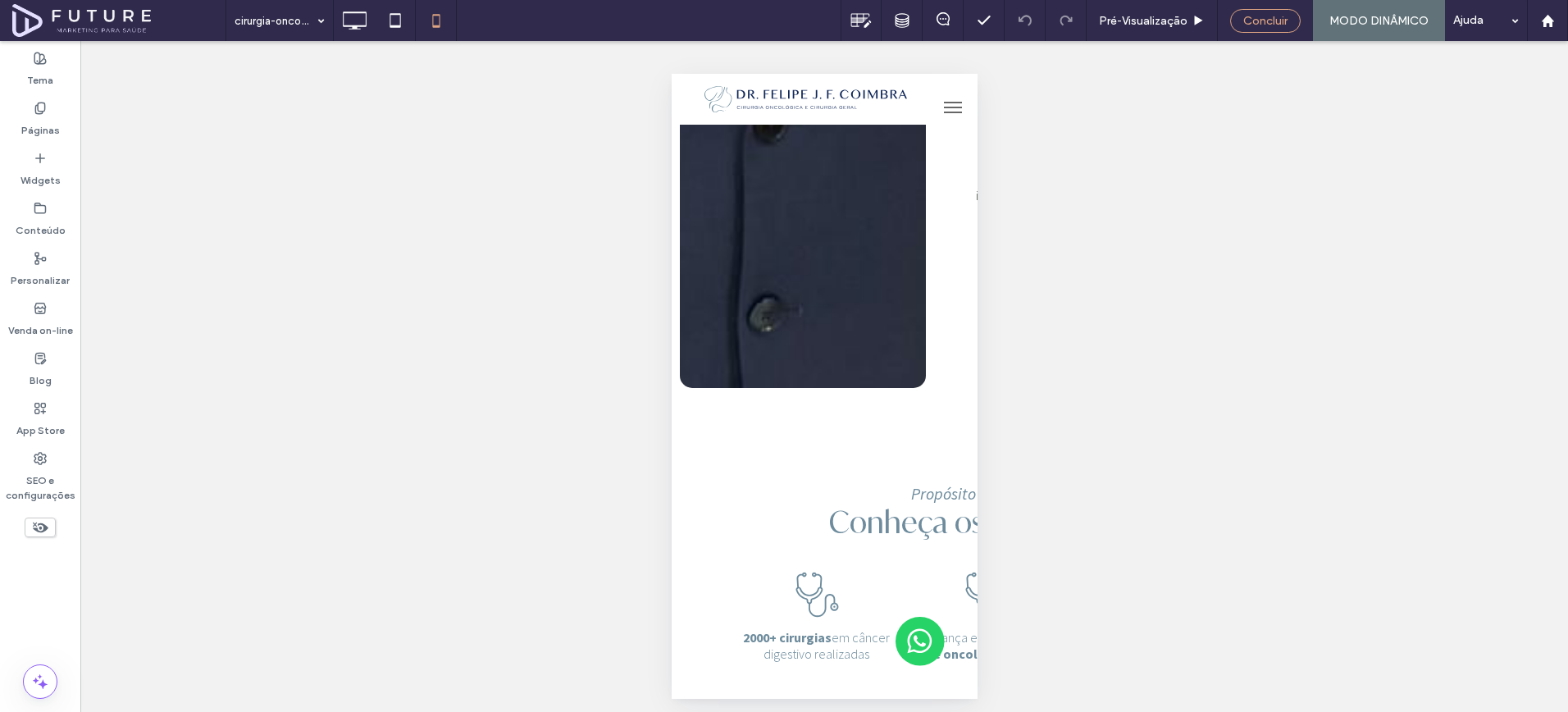
click at [1272, 19] on span "Concluir" at bounding box center [1266, 20] width 44 height 14
click at [1368, 27] on div at bounding box center [784, 356] width 1568 height 712
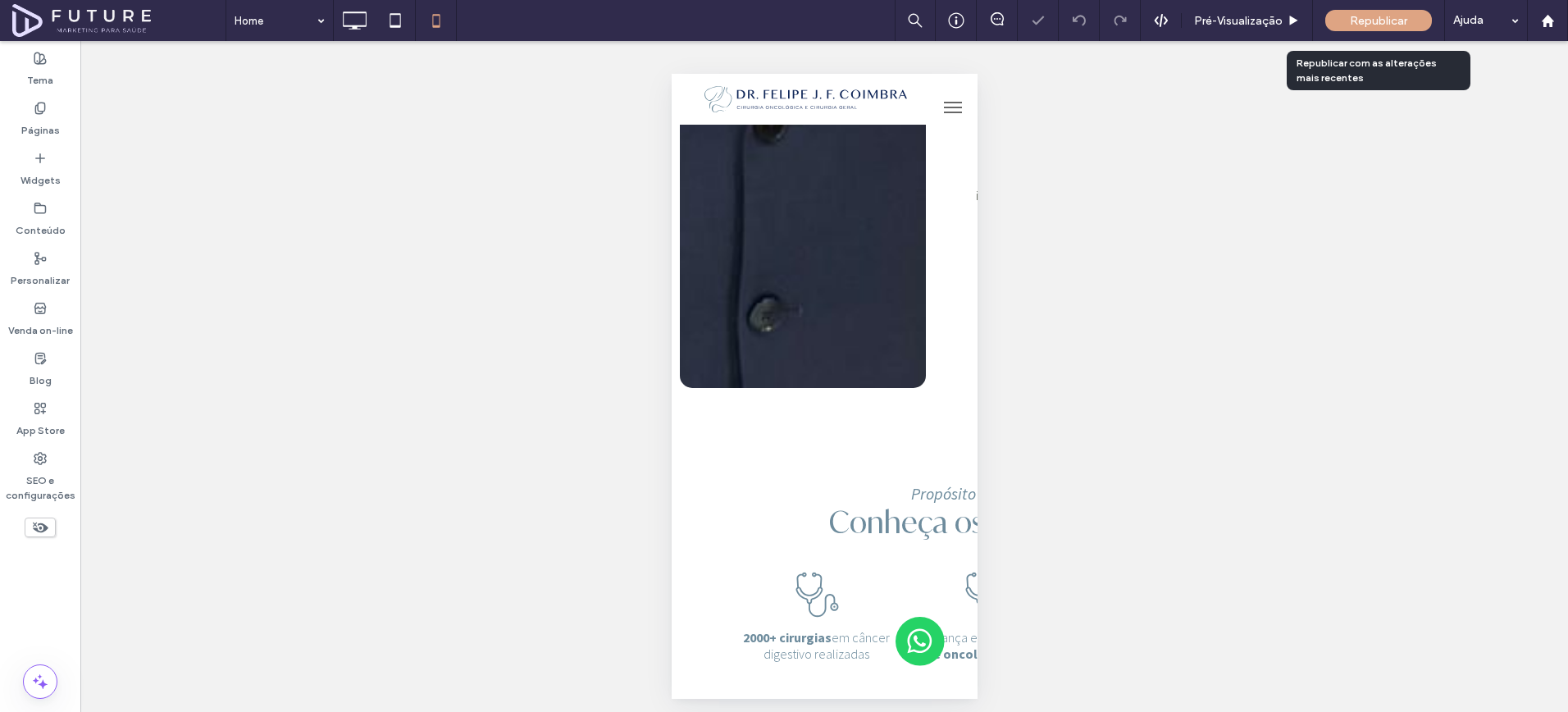
click at [1370, 25] on span "Republicar" at bounding box center [1378, 20] width 58 height 14
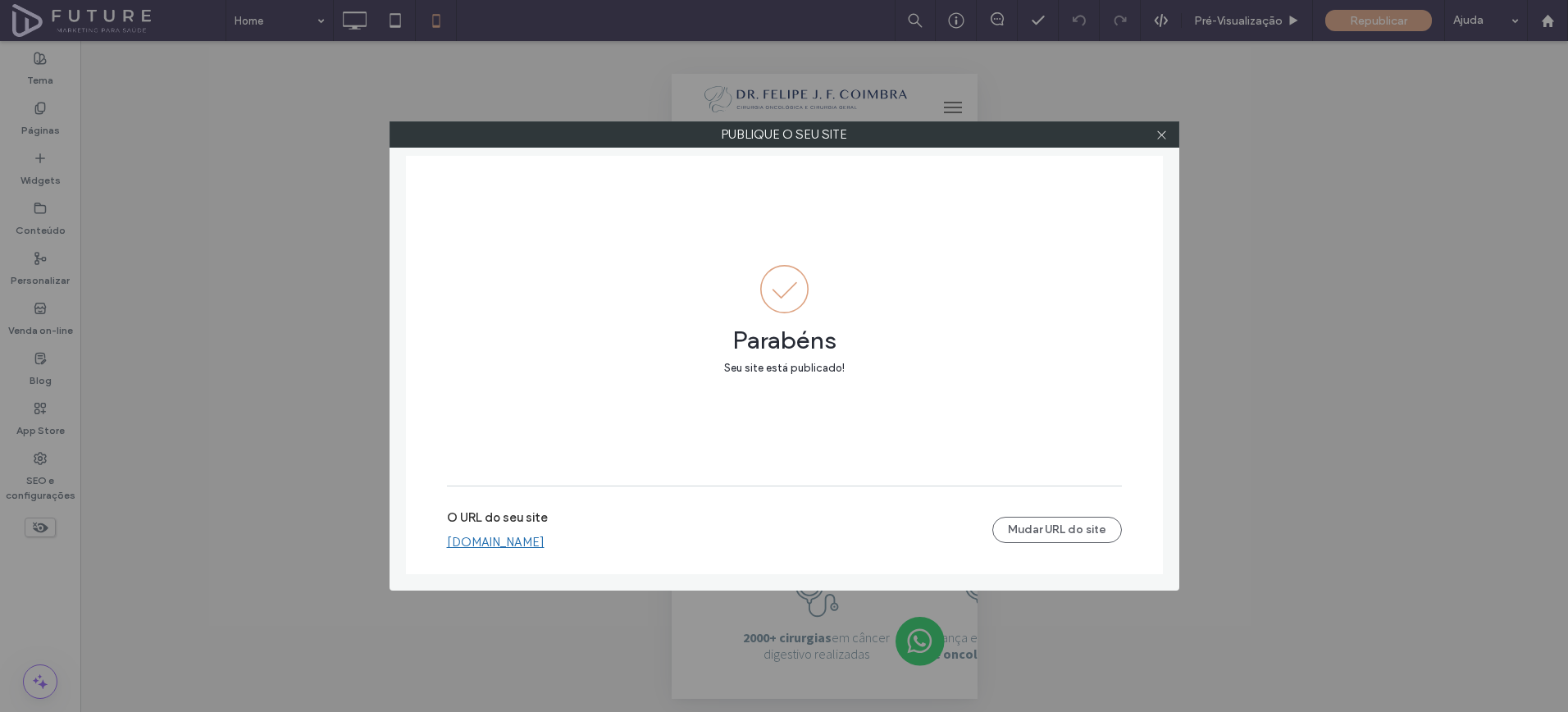
click at [1172, 133] on div at bounding box center [1162, 134] width 25 height 25
click at [1161, 137] on icon at bounding box center [1161, 135] width 12 height 12
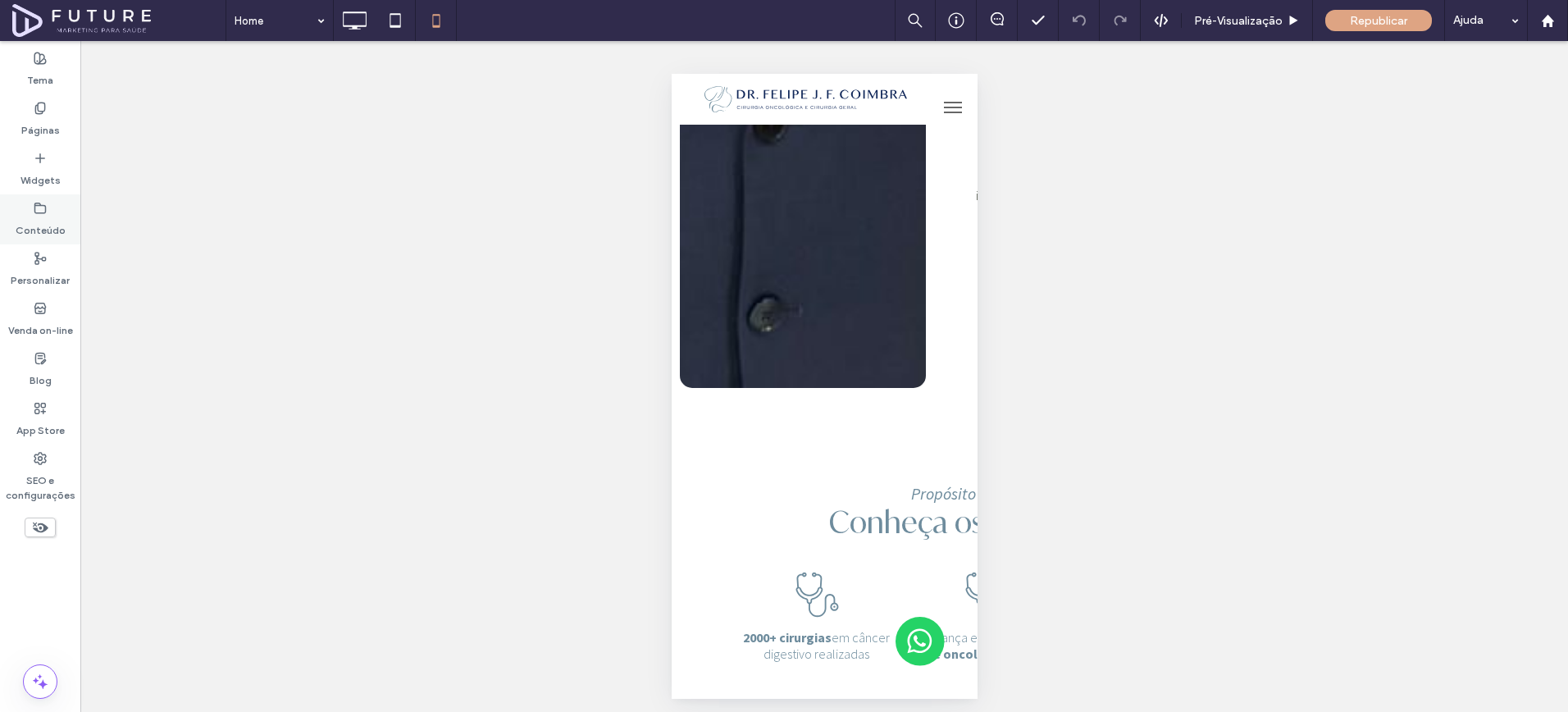
click at [74, 229] on div "Conteúdo" at bounding box center [40, 219] width 81 height 50
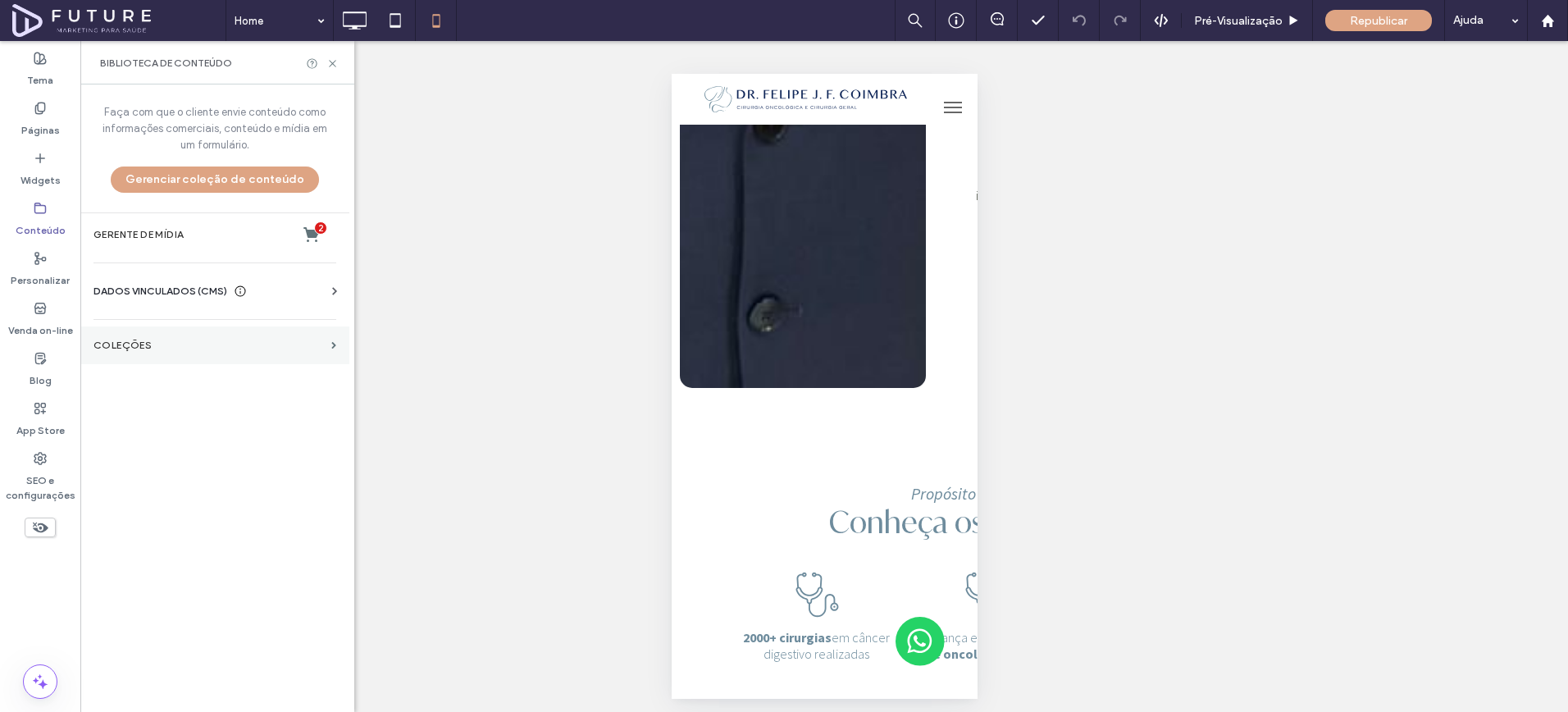
click at [145, 364] on section "COLEÇÕES" at bounding box center [215, 345] width 269 height 38
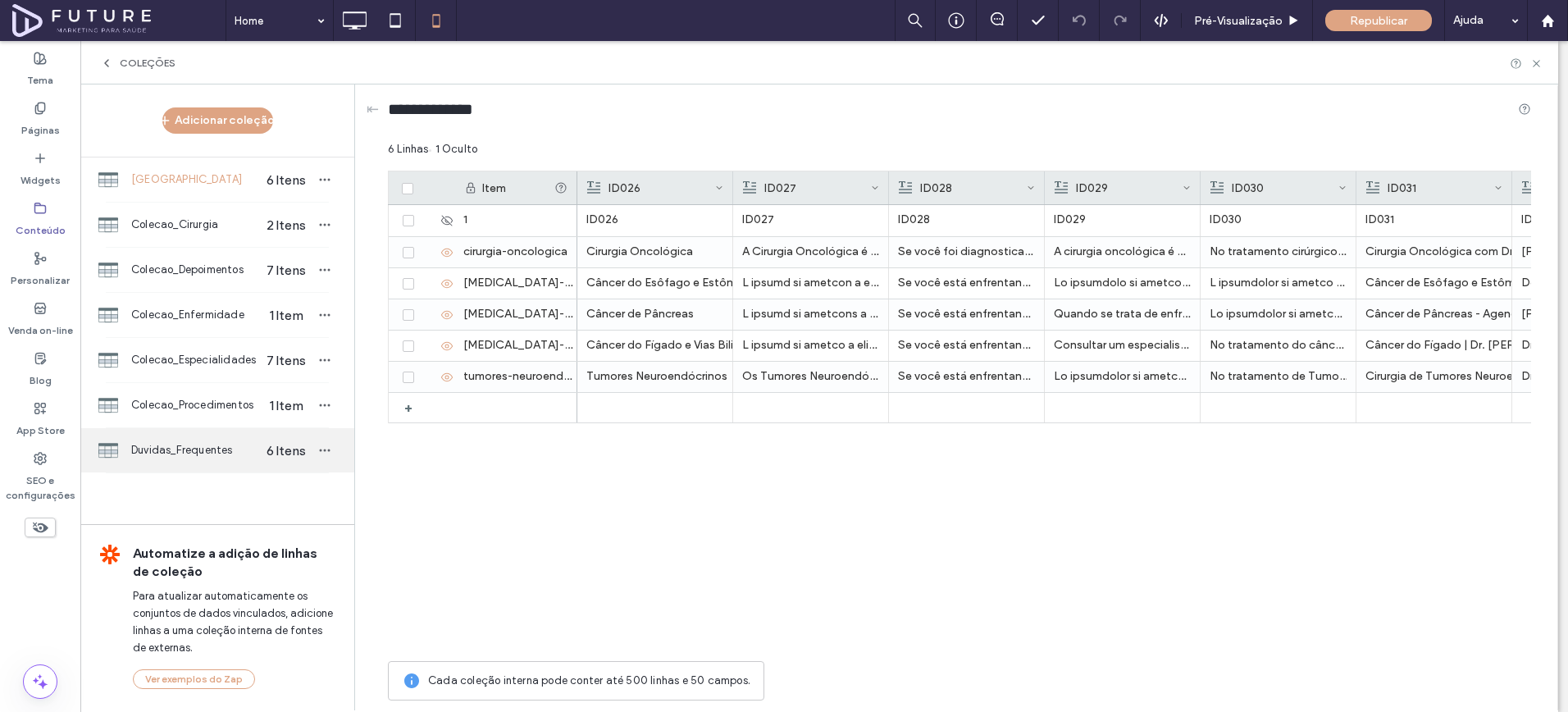
click at [174, 436] on div "Duvidas_Frequentes 6 Itens" at bounding box center [217, 450] width 274 height 44
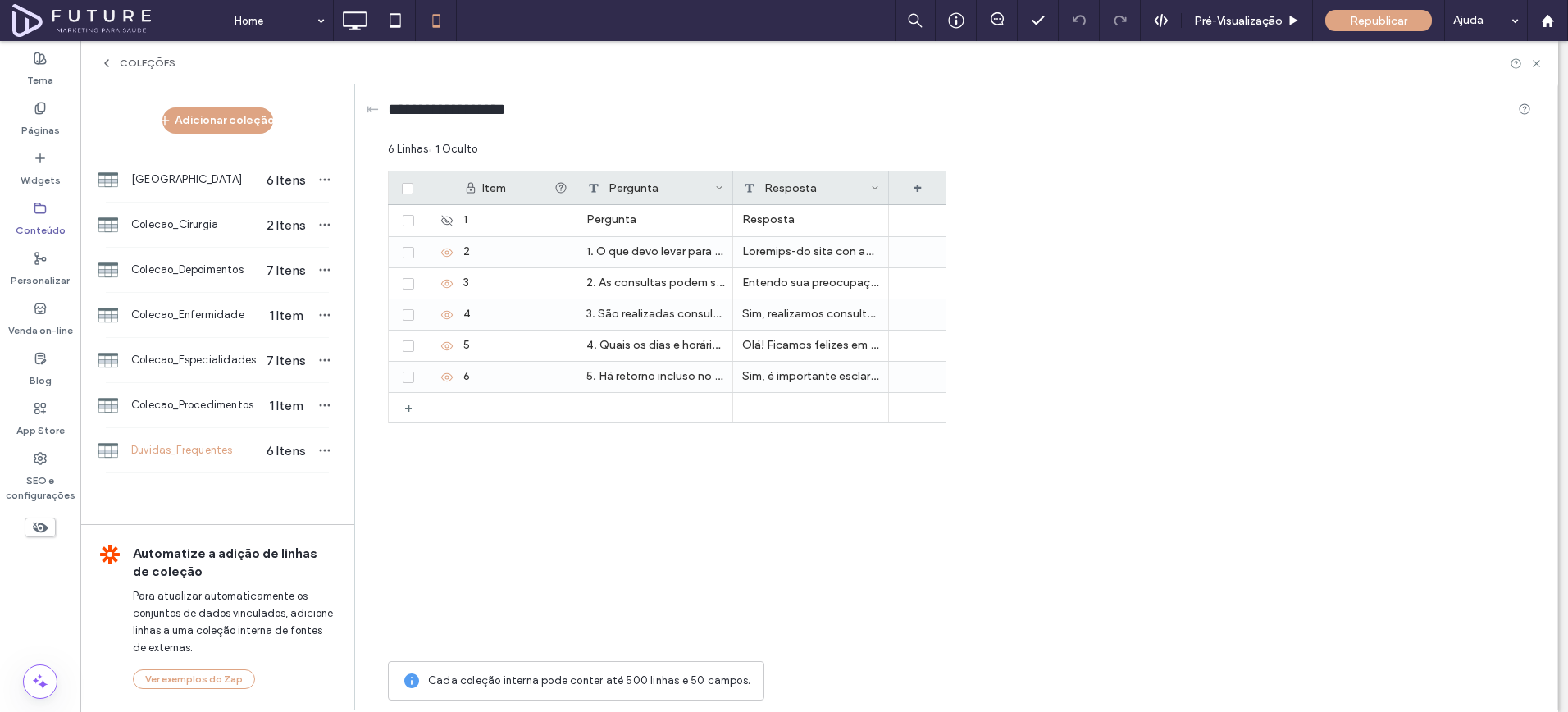
click at [809, 181] on div "Resposta" at bounding box center [807, 188] width 128 height 33
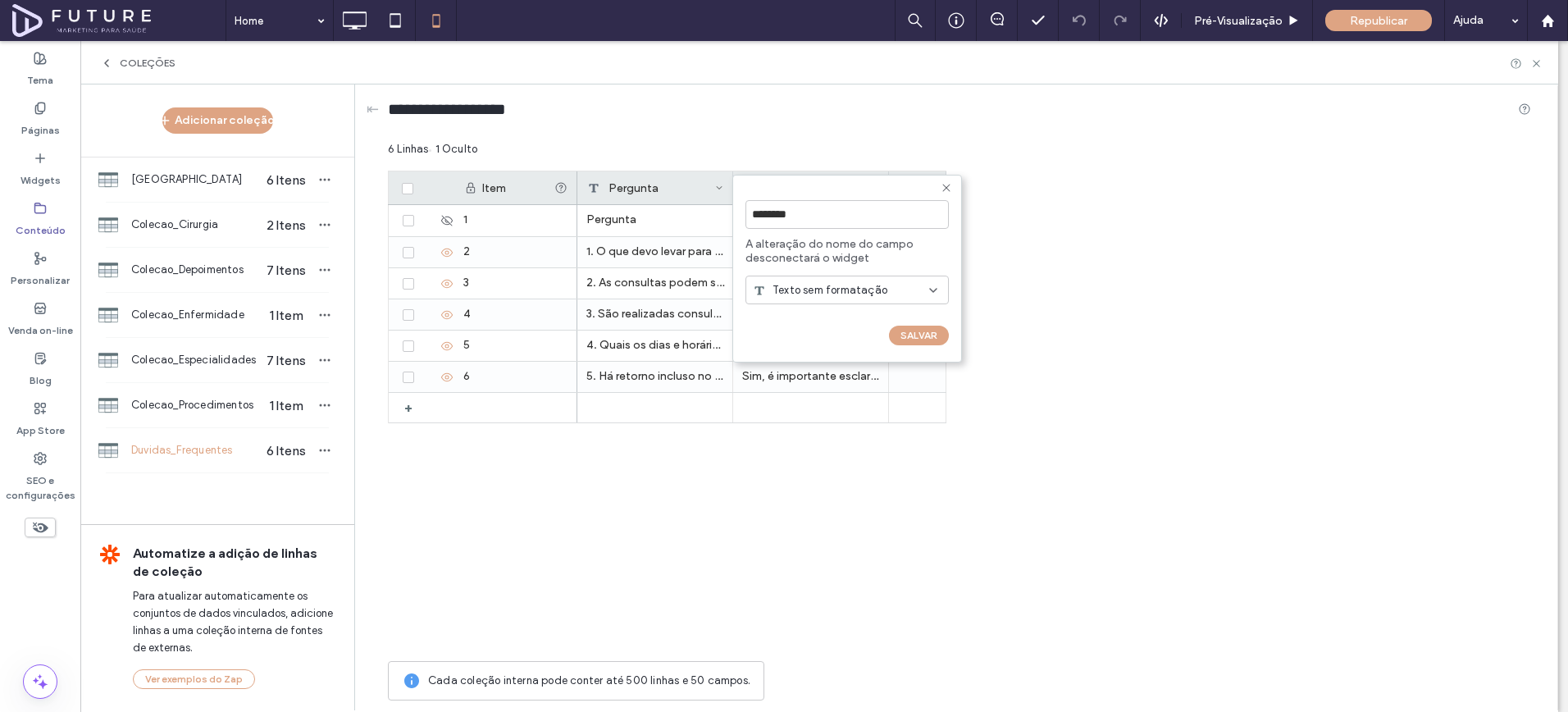
click at [839, 286] on span "Texto sem formatação" at bounding box center [829, 290] width 115 height 16
click at [839, 341] on div "Rich Text" at bounding box center [848, 346] width 202 height 28
click at [910, 334] on button "SALVAR" at bounding box center [918, 334] width 60 height 19
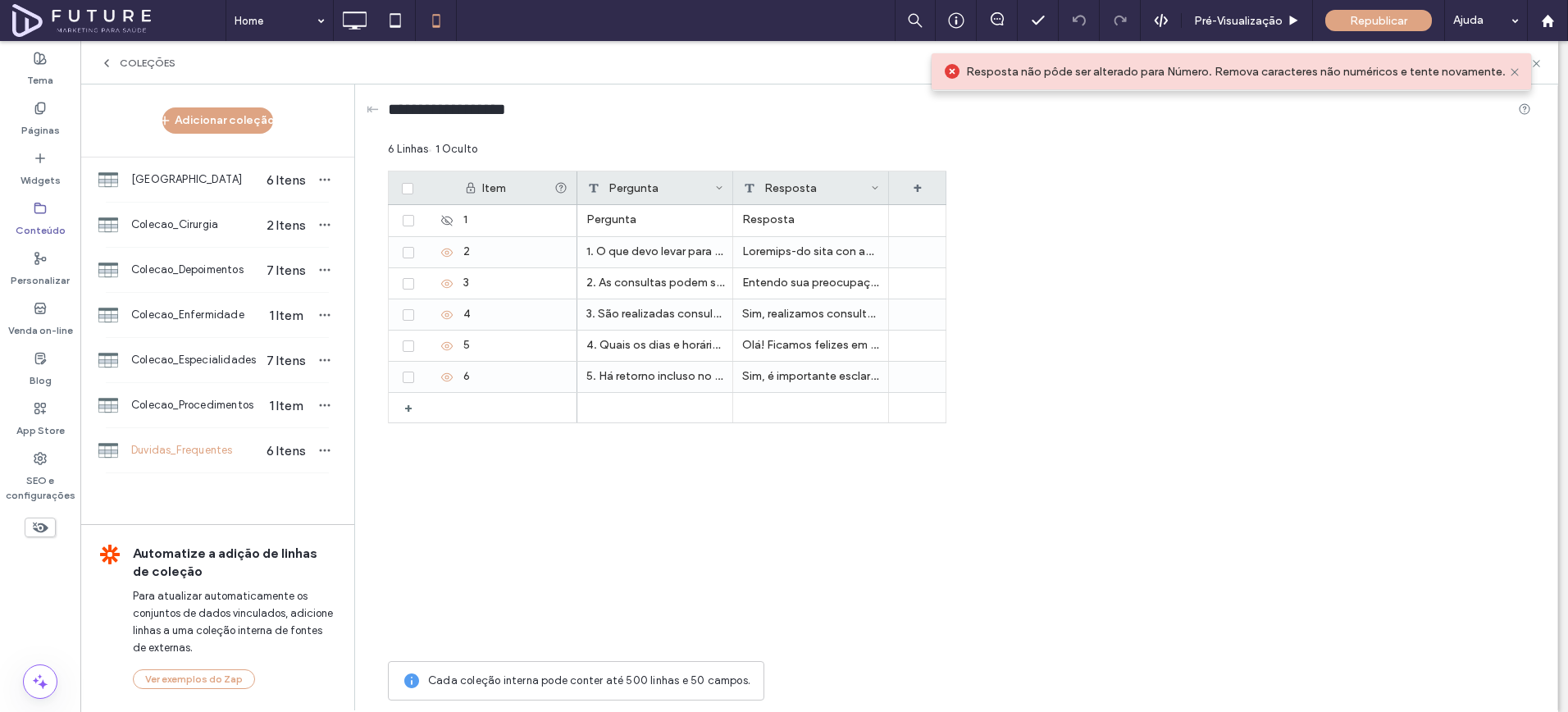
click at [801, 193] on div "Resposta" at bounding box center [807, 188] width 128 height 33
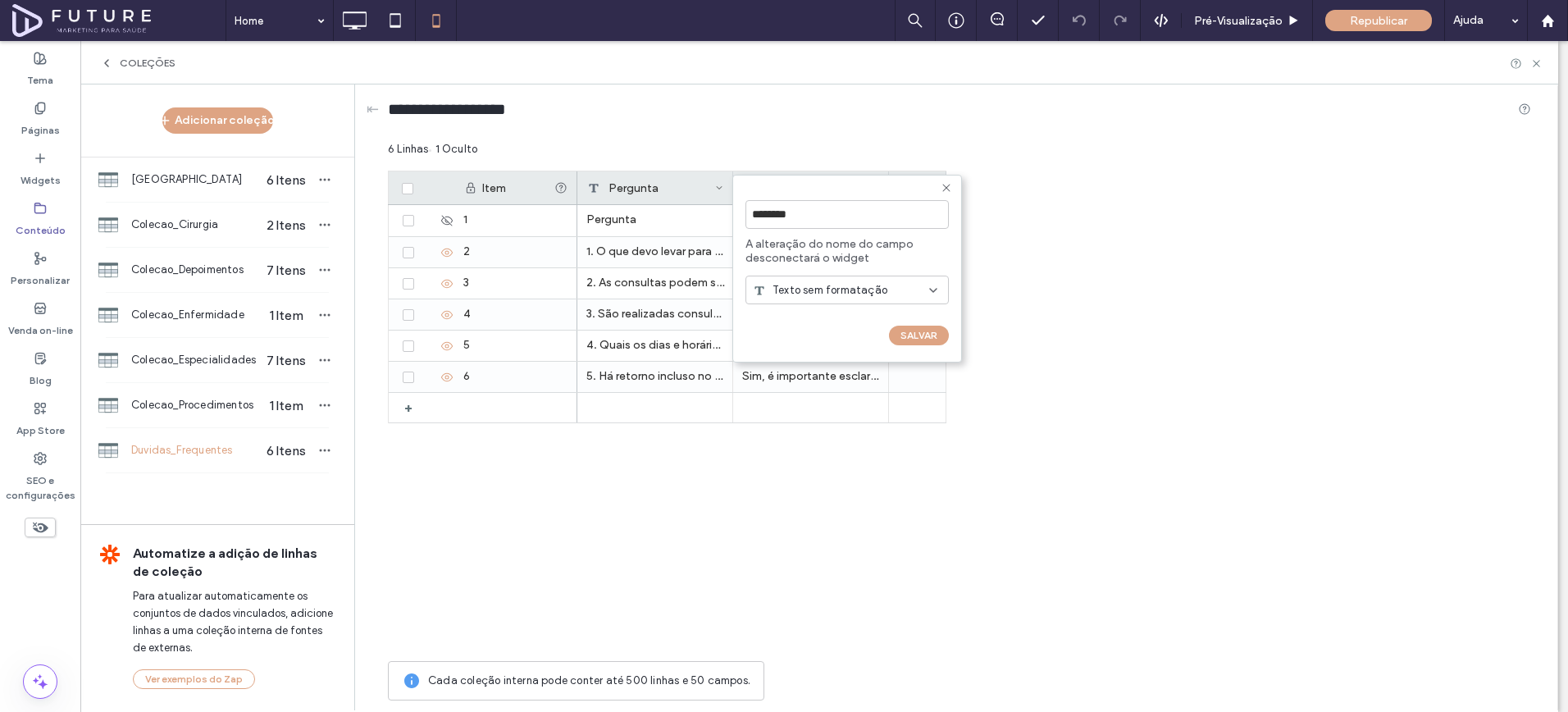
click at [805, 290] on span "Texto sem formatação" at bounding box center [829, 290] width 115 height 16
click at [813, 340] on span "Rich Text" at bounding box center [795, 348] width 47 height 16
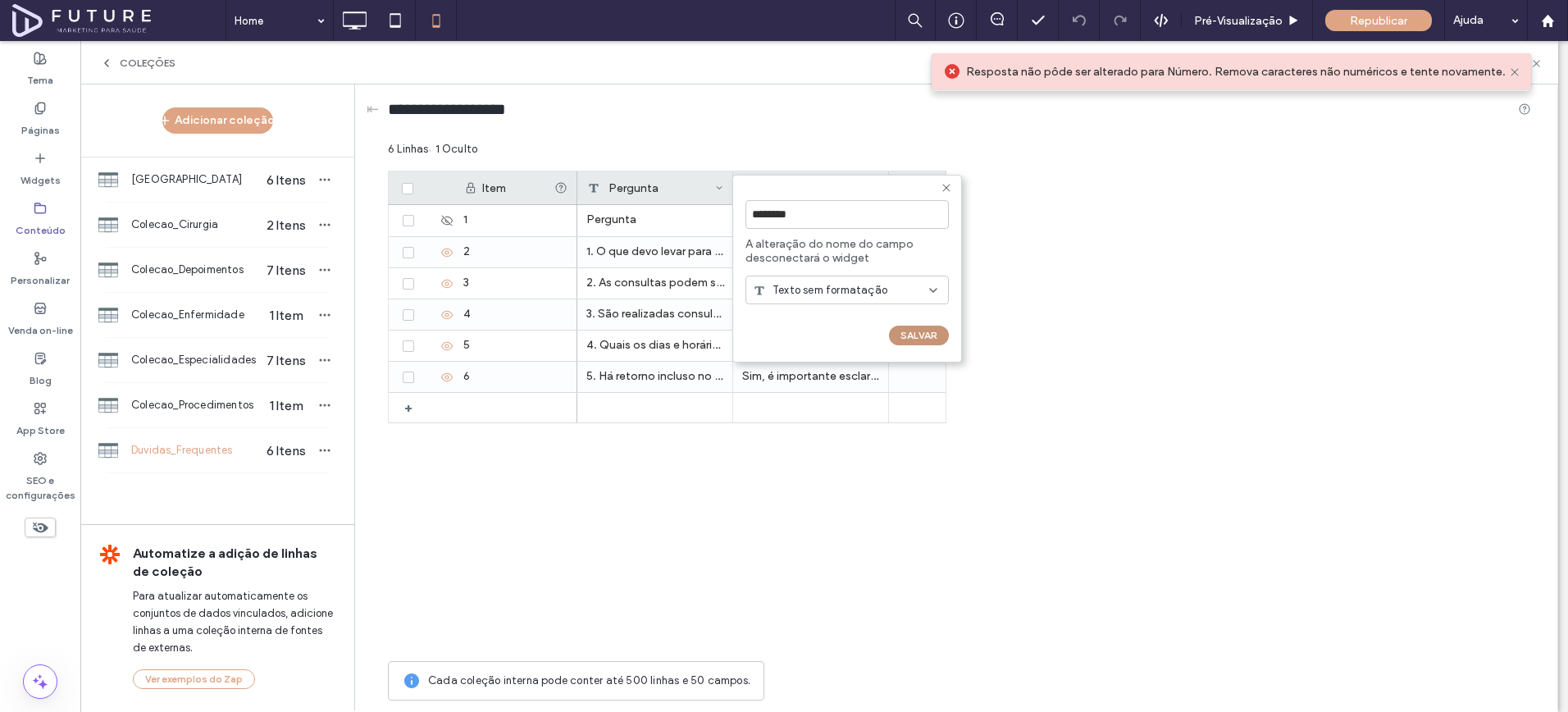
click at [908, 338] on button "SALVAR" at bounding box center [918, 334] width 60 height 19
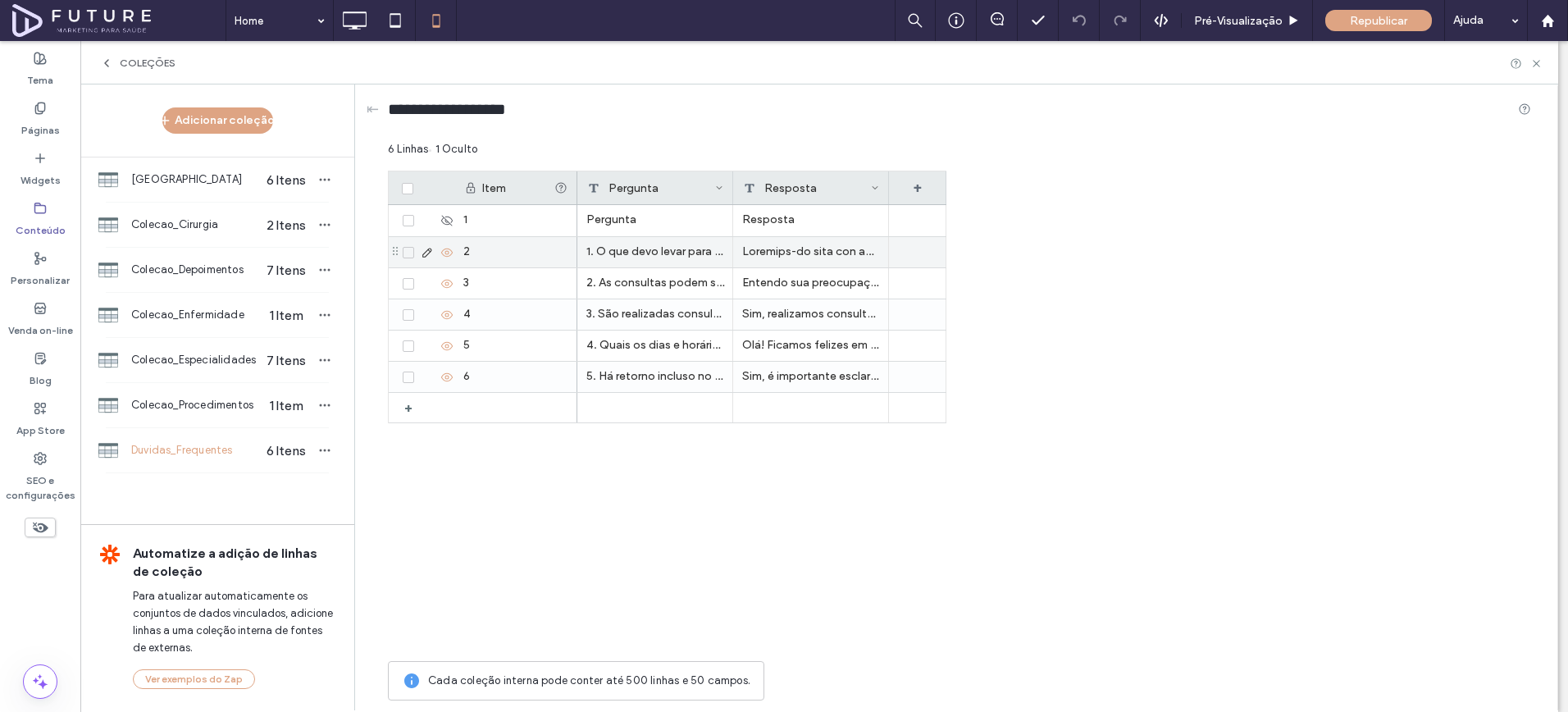
click at [426, 249] on icon at bounding box center [427, 253] width 13 height 13
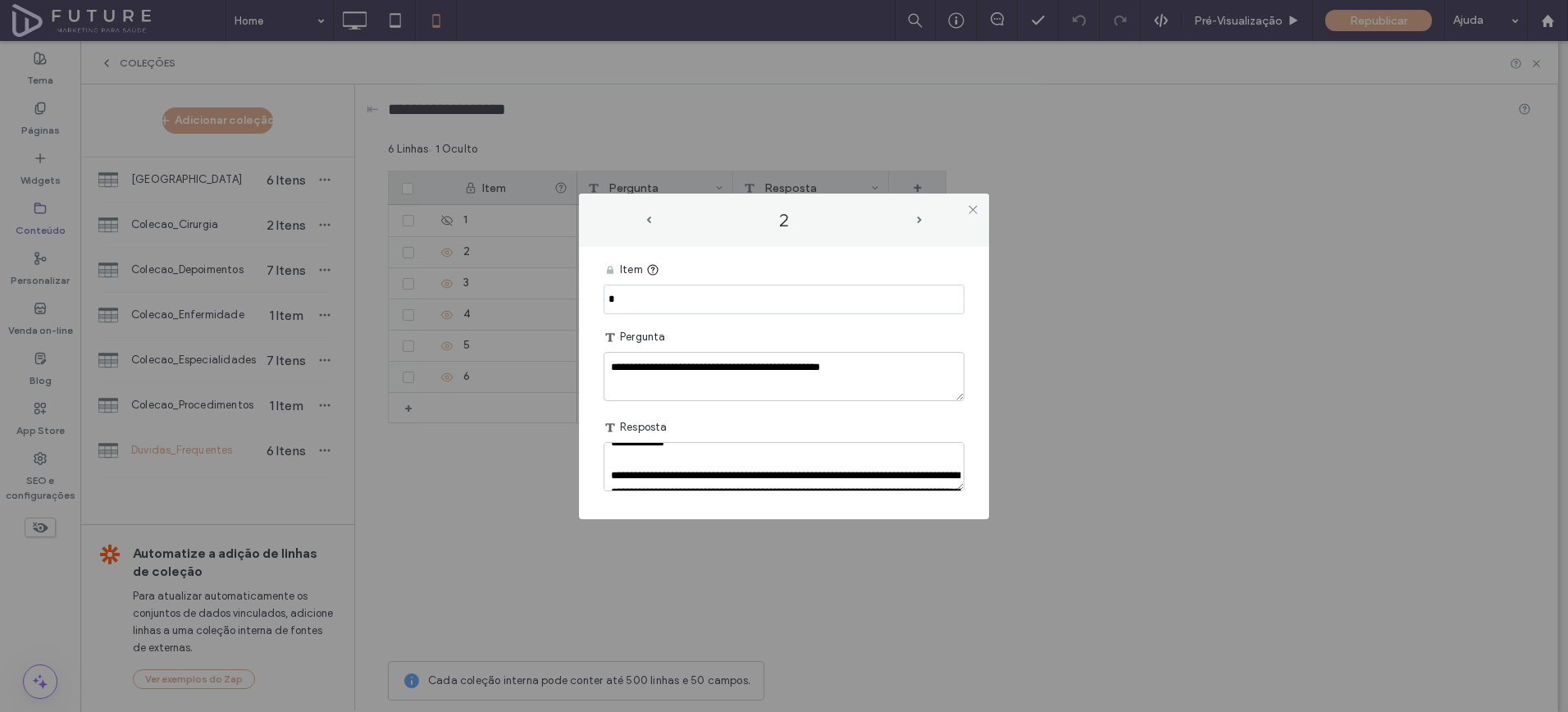
scroll to position [55, 0]
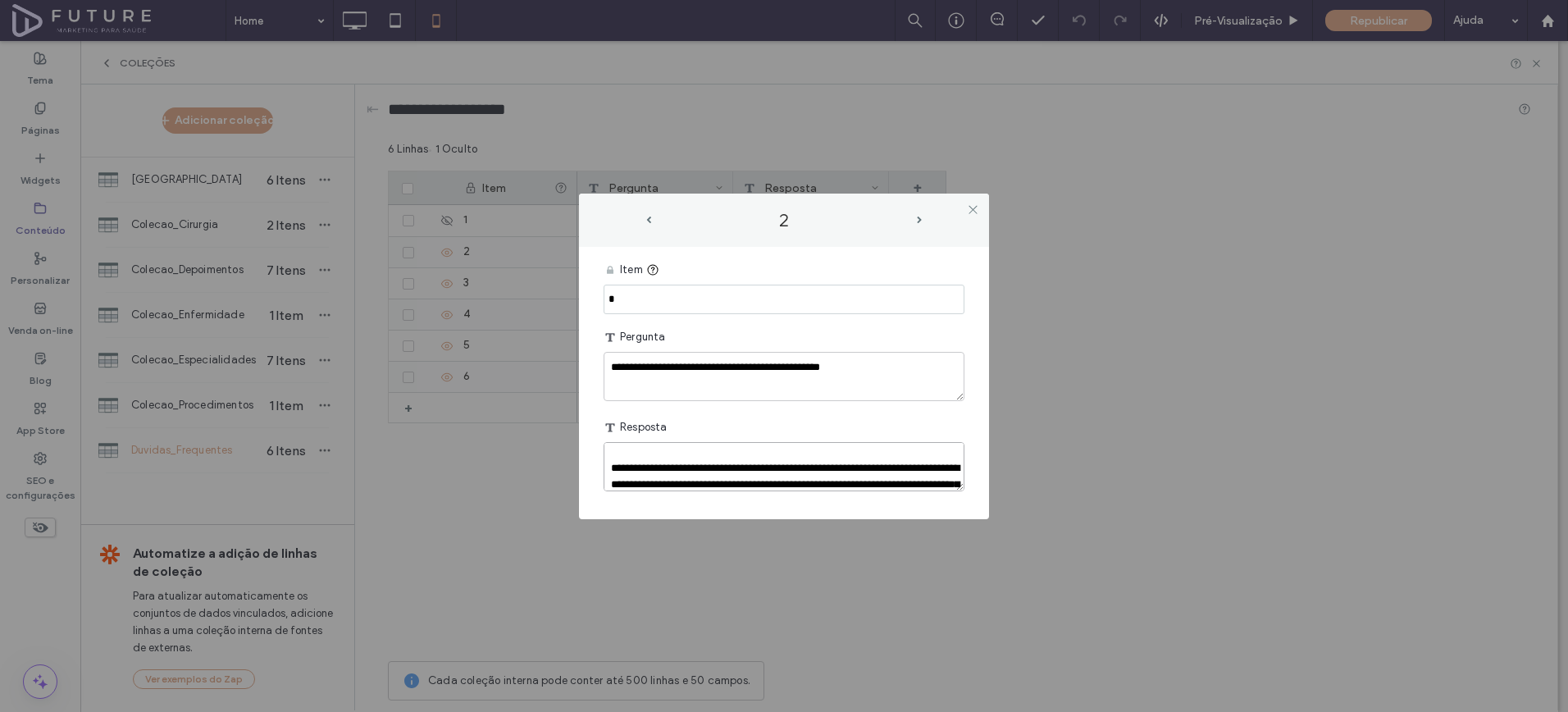
click at [703, 460] on textarea "plain-text-cell" at bounding box center [784, 466] width 361 height 49
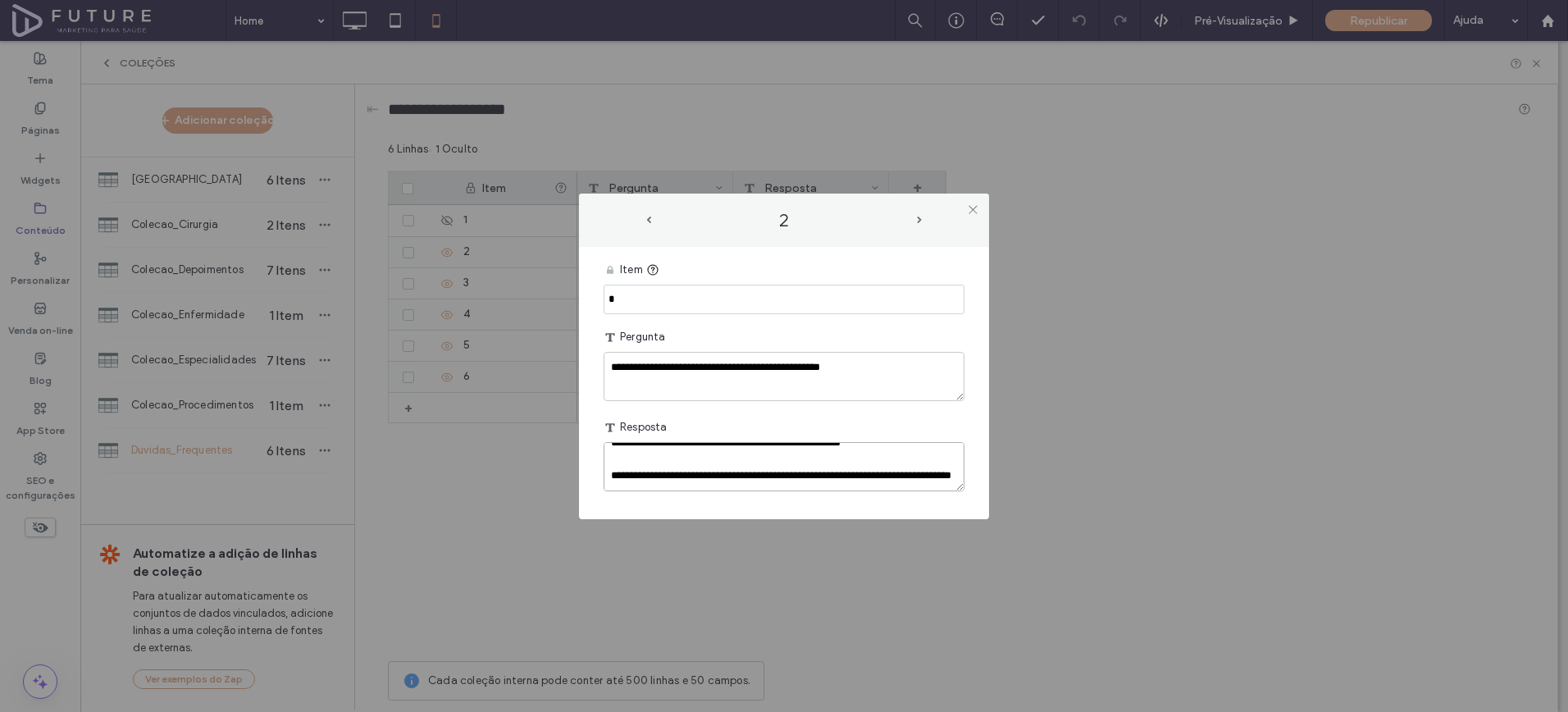
scroll to position [409, 0]
paste textarea "**********"
type textarea "**********"
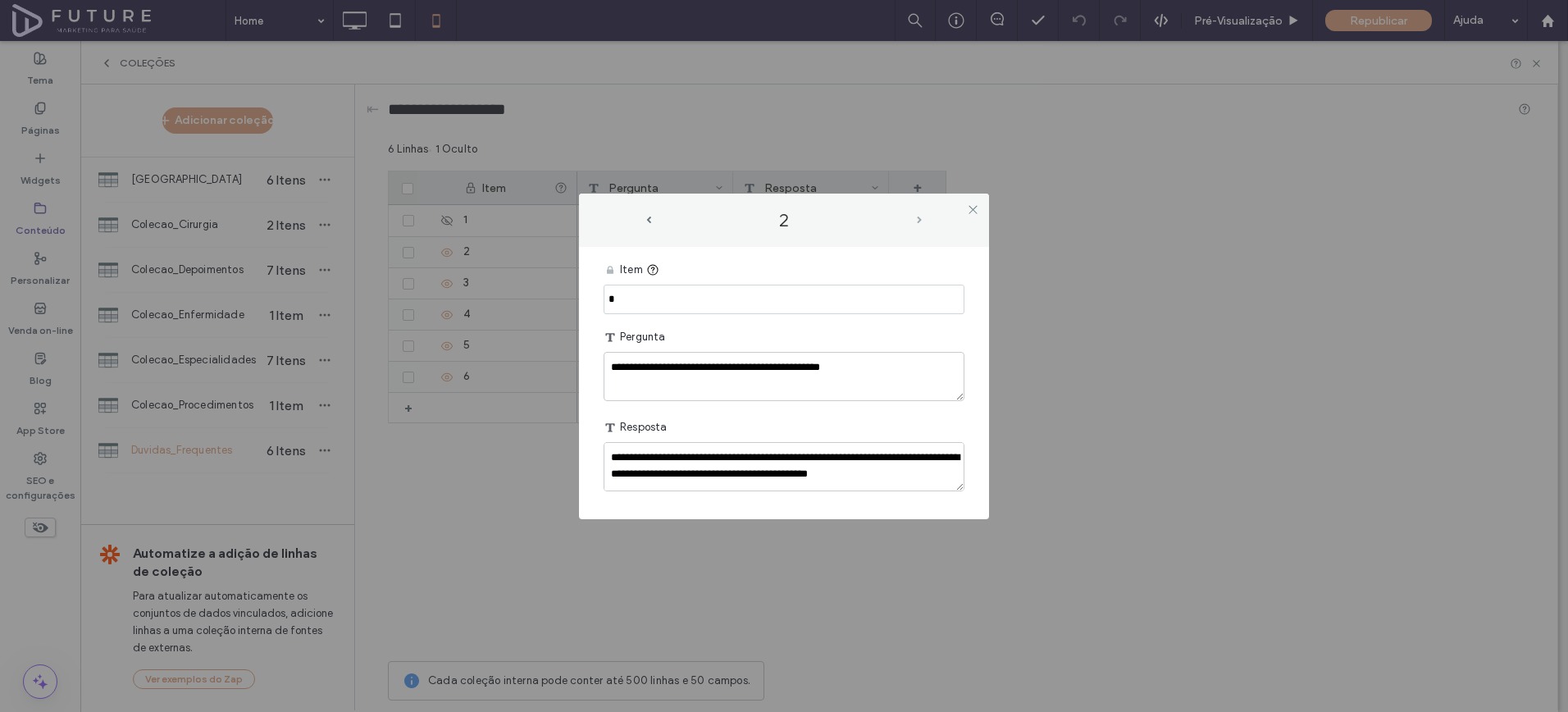
click at [916, 223] on span "next-arrow" at bounding box center [919, 220] width 8 height 7
click at [917, 223] on span "next-arrow" at bounding box center [919, 220] width 5 height 7
click at [917, 217] on span "next-arrow" at bounding box center [919, 220] width 5 height 7
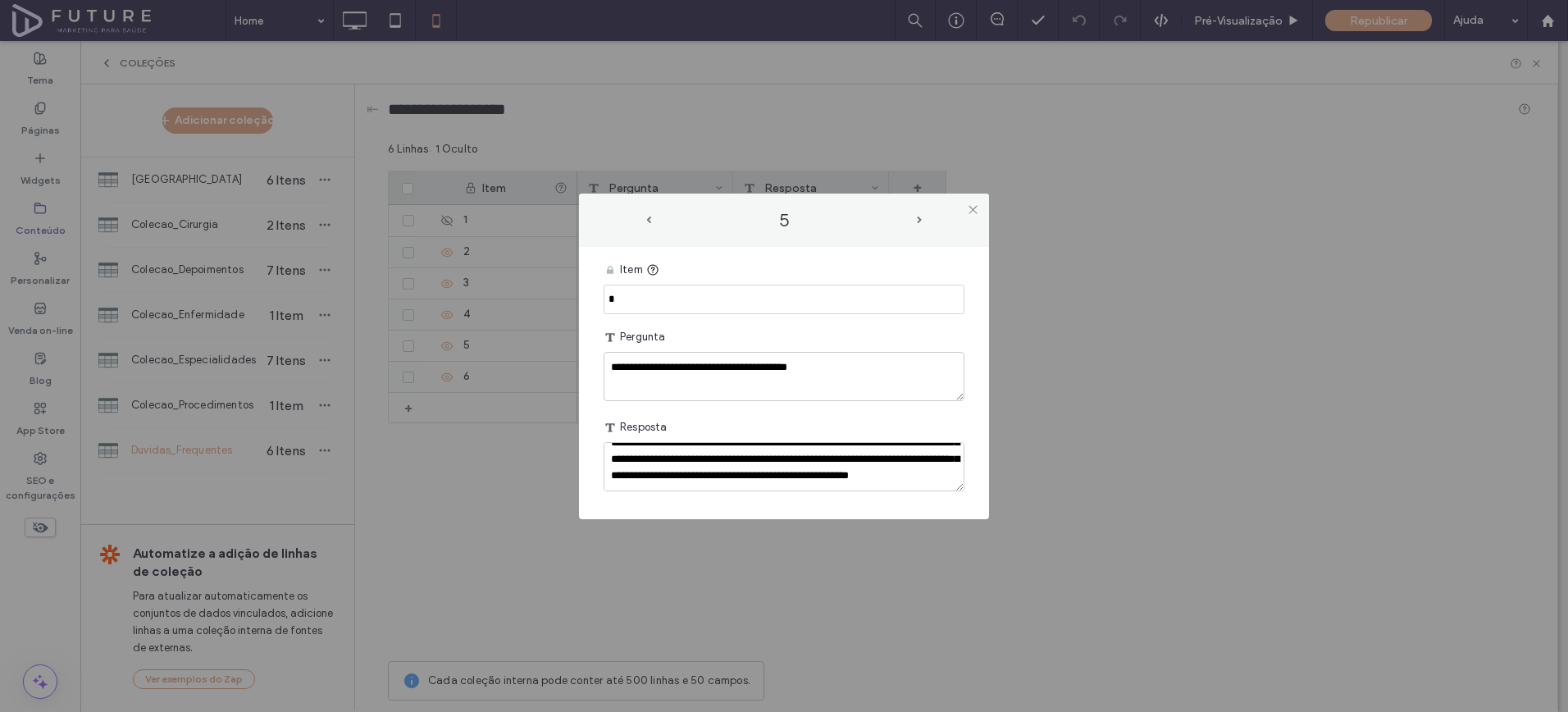
scroll to position [146, 0]
click at [918, 223] on span "next-arrow" at bounding box center [919, 220] width 5 height 7
click at [975, 206] on icon at bounding box center [972, 209] width 12 height 12
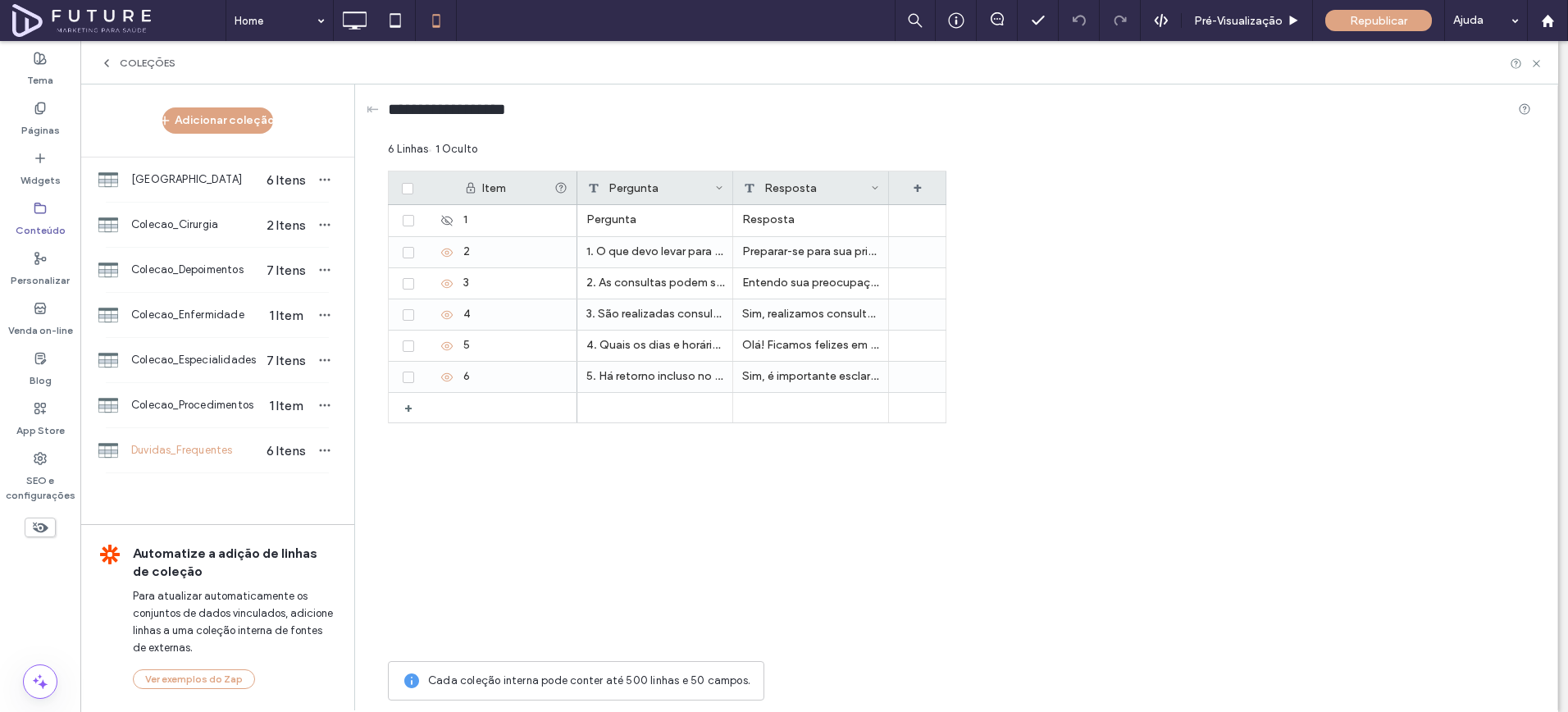
click at [1232, 147] on div "6 Linhas 1 Oculto" at bounding box center [959, 156] width 1144 height 29
click at [1536, 67] on icon at bounding box center [1536, 63] width 12 height 12
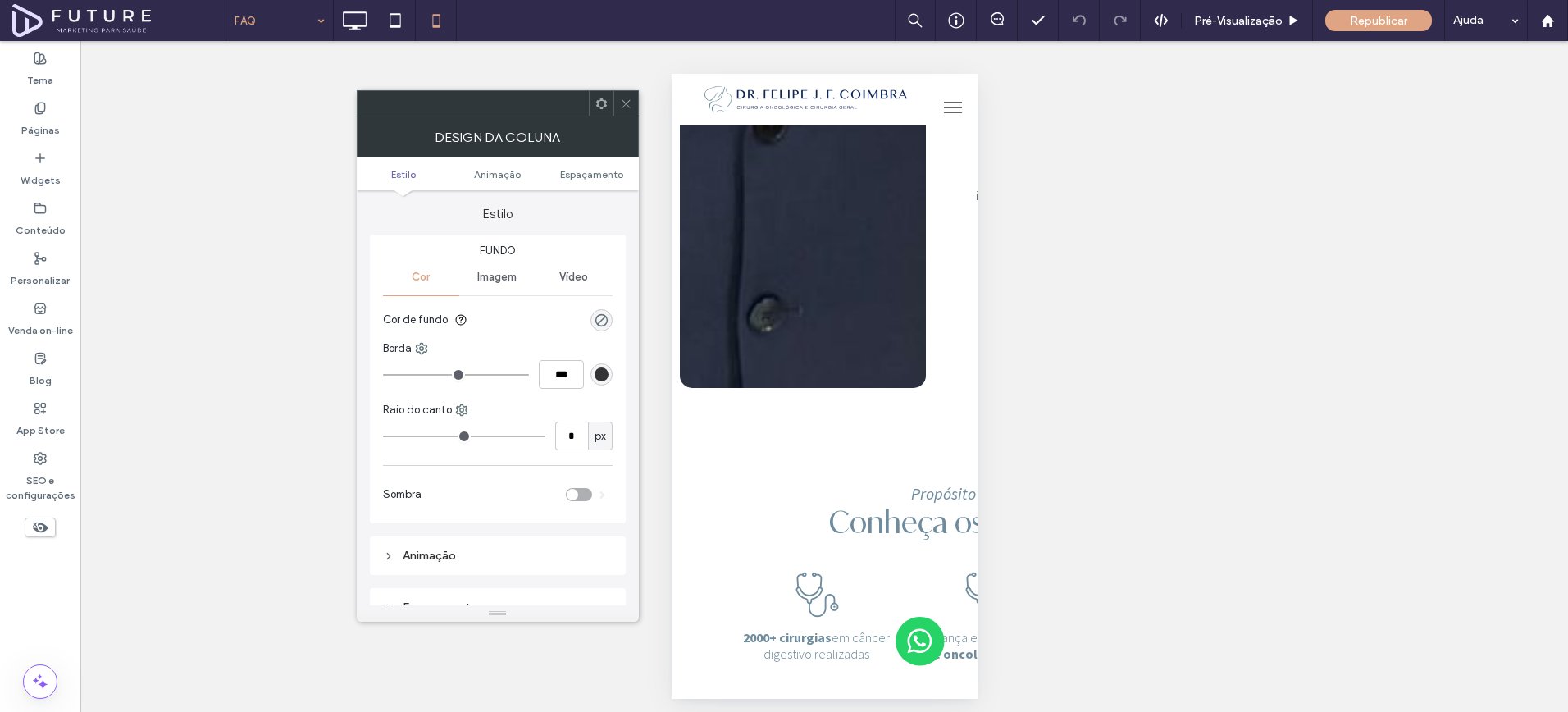
drag, startPoint x: 621, startPoint y: 95, endPoint x: 652, endPoint y: 126, distance: 43.8
click at [621, 95] on span at bounding box center [626, 103] width 12 height 25
click at [630, 109] on icon at bounding box center [626, 104] width 12 height 12
click at [628, 105] on use at bounding box center [625, 103] width 8 height 8
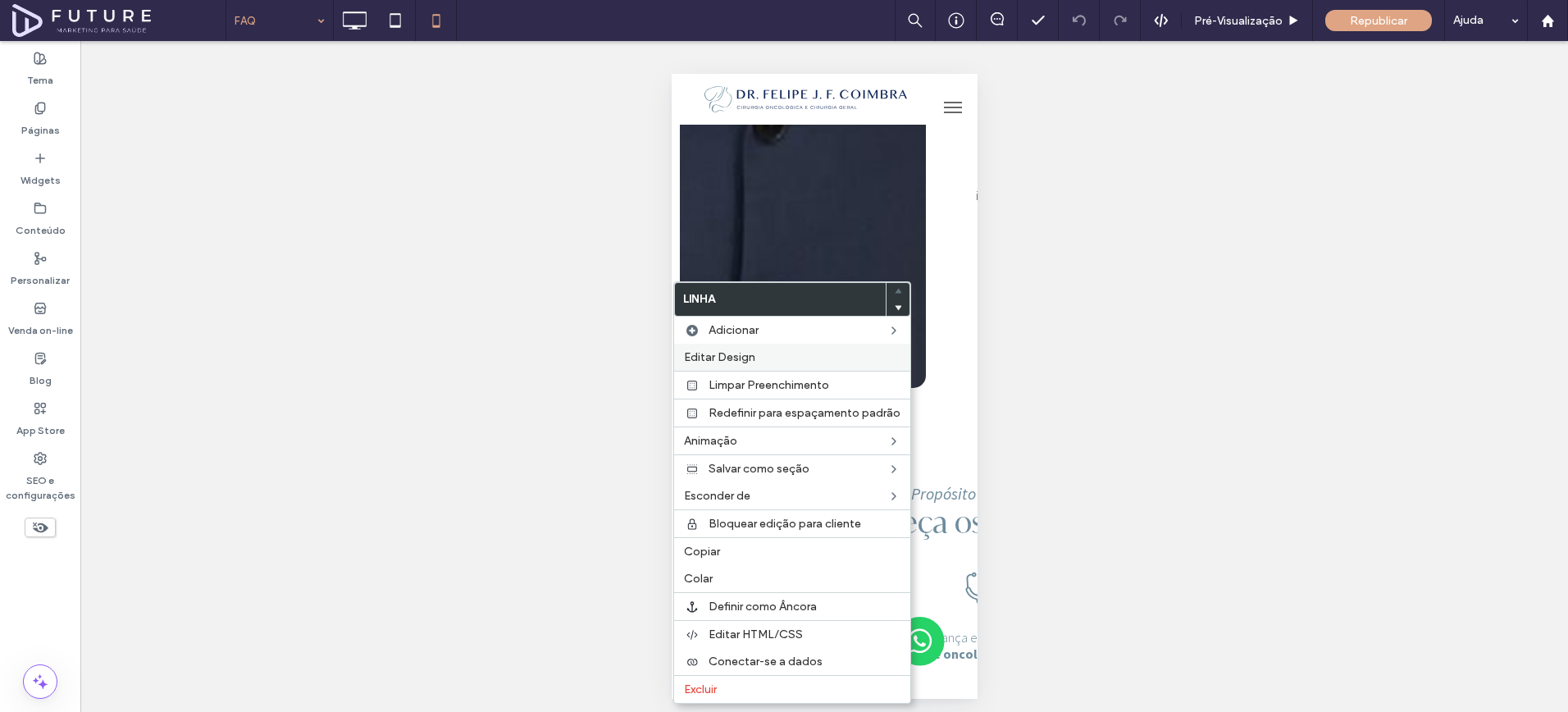
click at [714, 352] on span "Editar Design" at bounding box center [719, 356] width 71 height 14
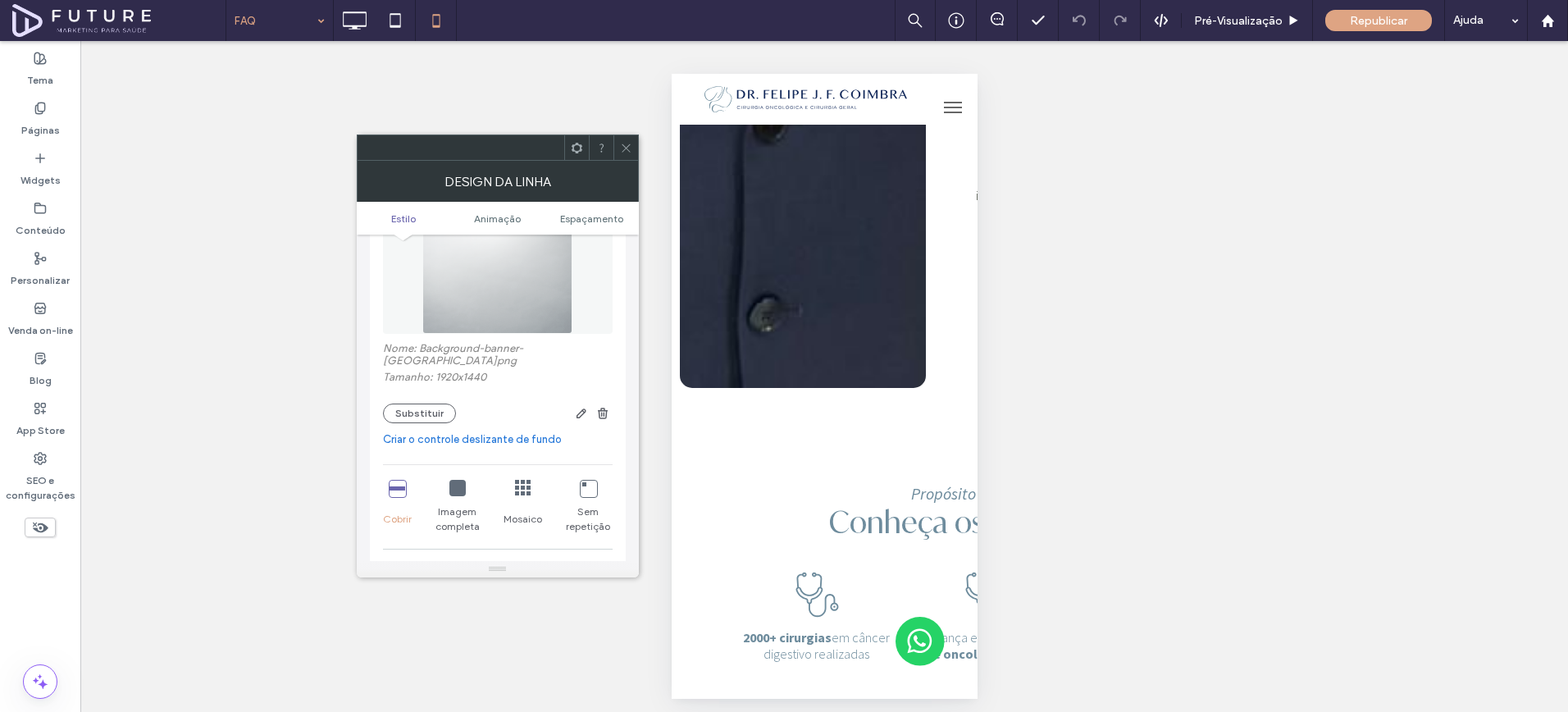
scroll to position [302, 0]
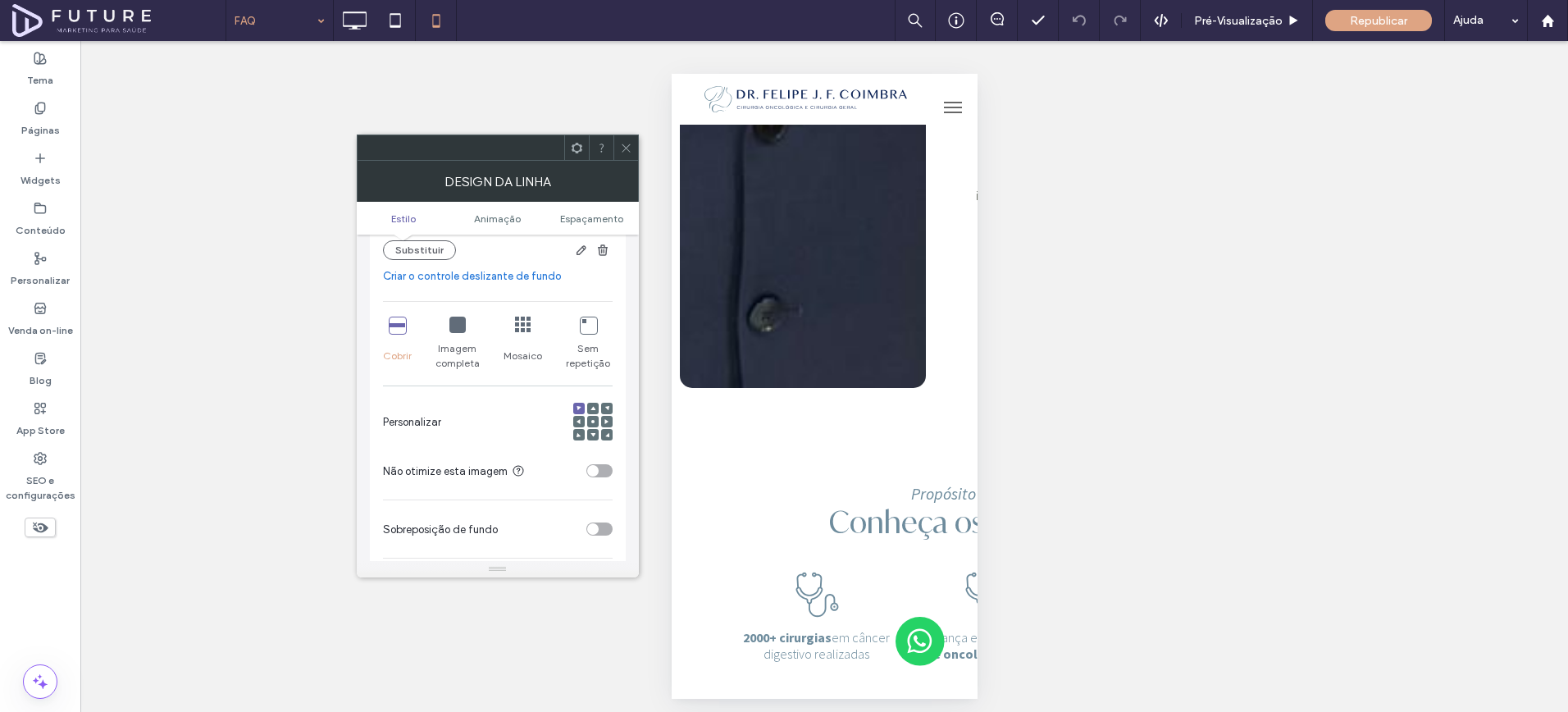
click at [579, 419] on use at bounding box center [578, 421] width 4 height 5
click at [590, 406] on icon at bounding box center [592, 408] width 5 height 5
click at [590, 419] on icon at bounding box center [592, 421] width 5 height 5
click at [598, 416] on div at bounding box center [593, 422] width 12 height 12
click at [601, 402] on div at bounding box center [593, 422] width 39 height 39
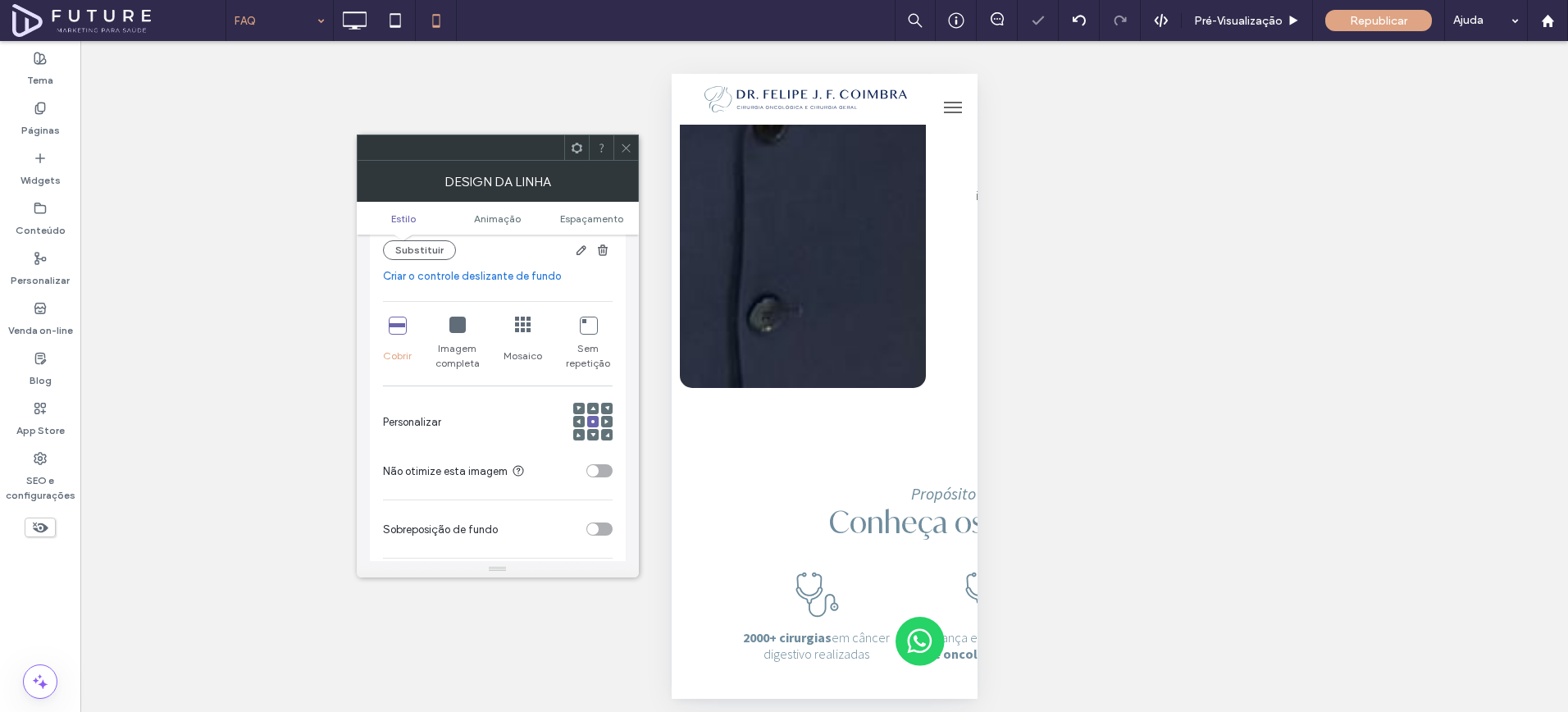
click at [601, 402] on div at bounding box center [607, 408] width 12 height 12
click at [580, 406] on icon at bounding box center [578, 408] width 5 height 5
click at [599, 465] on div "toggle" at bounding box center [599, 471] width 27 height 13
click at [594, 523] on div "toggle" at bounding box center [593, 529] width 12 height 12
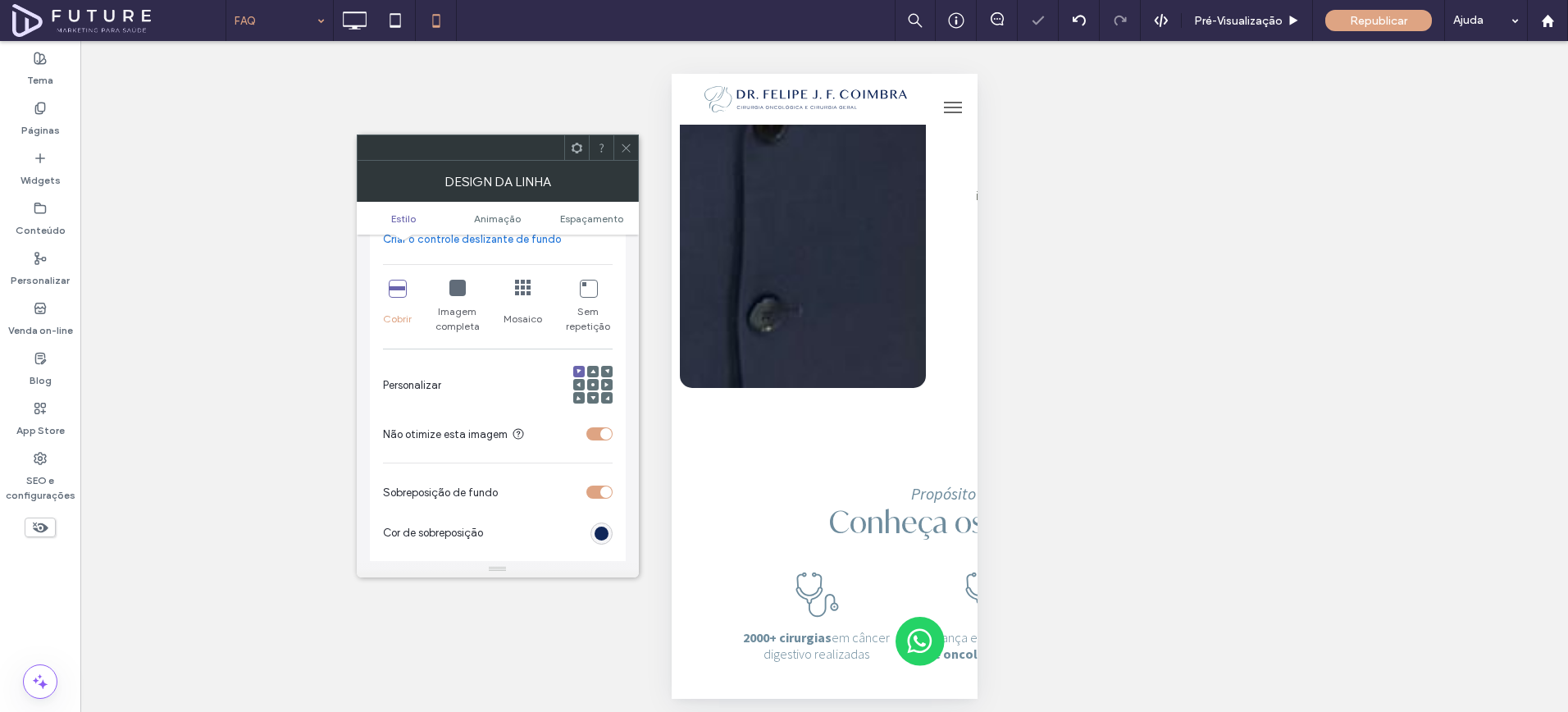
scroll to position [342, 0]
click at [598, 527] on div "rgb(16, 39, 89)" at bounding box center [601, 531] width 14 height 14
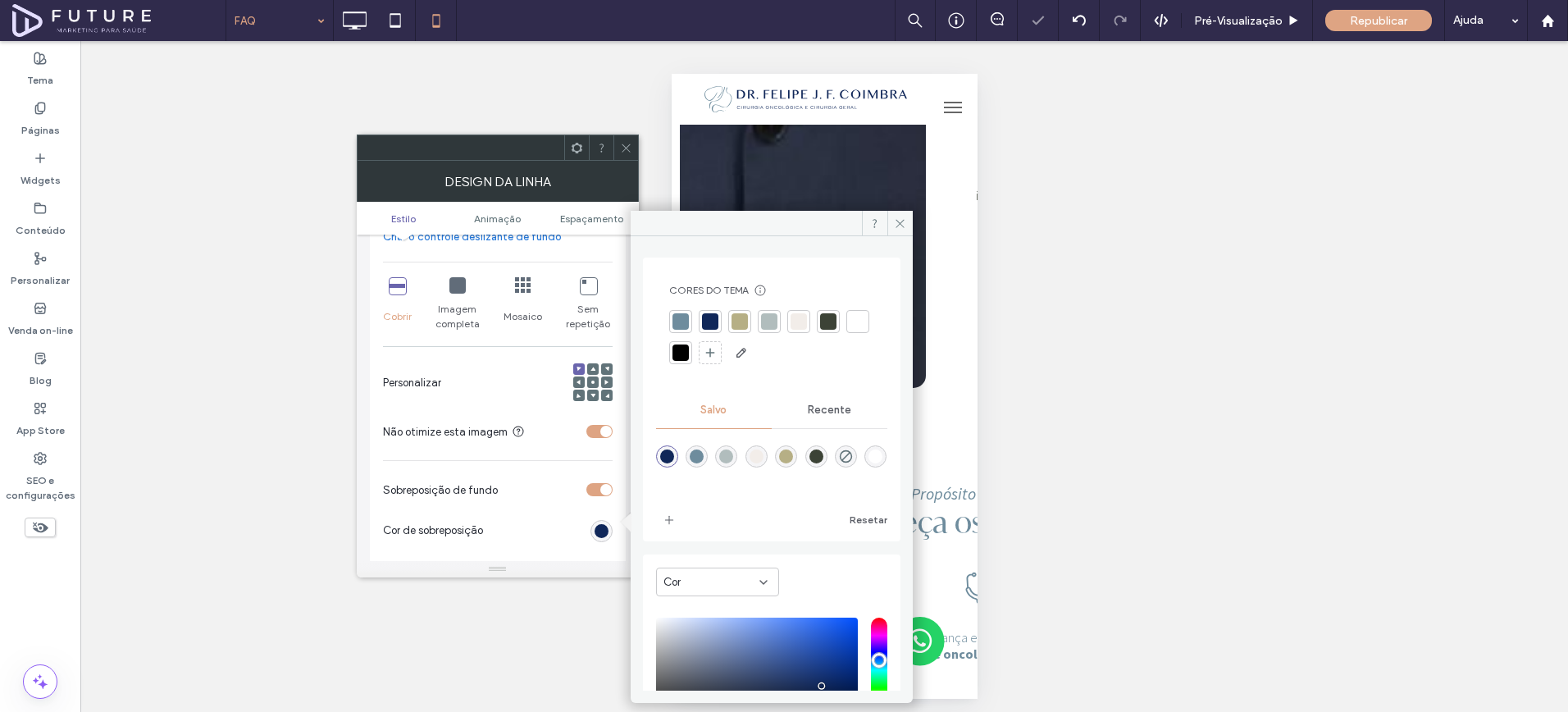
click at [692, 343] on div at bounding box center [772, 337] width 205 height 56
click at [850, 330] on div at bounding box center [858, 322] width 16 height 16
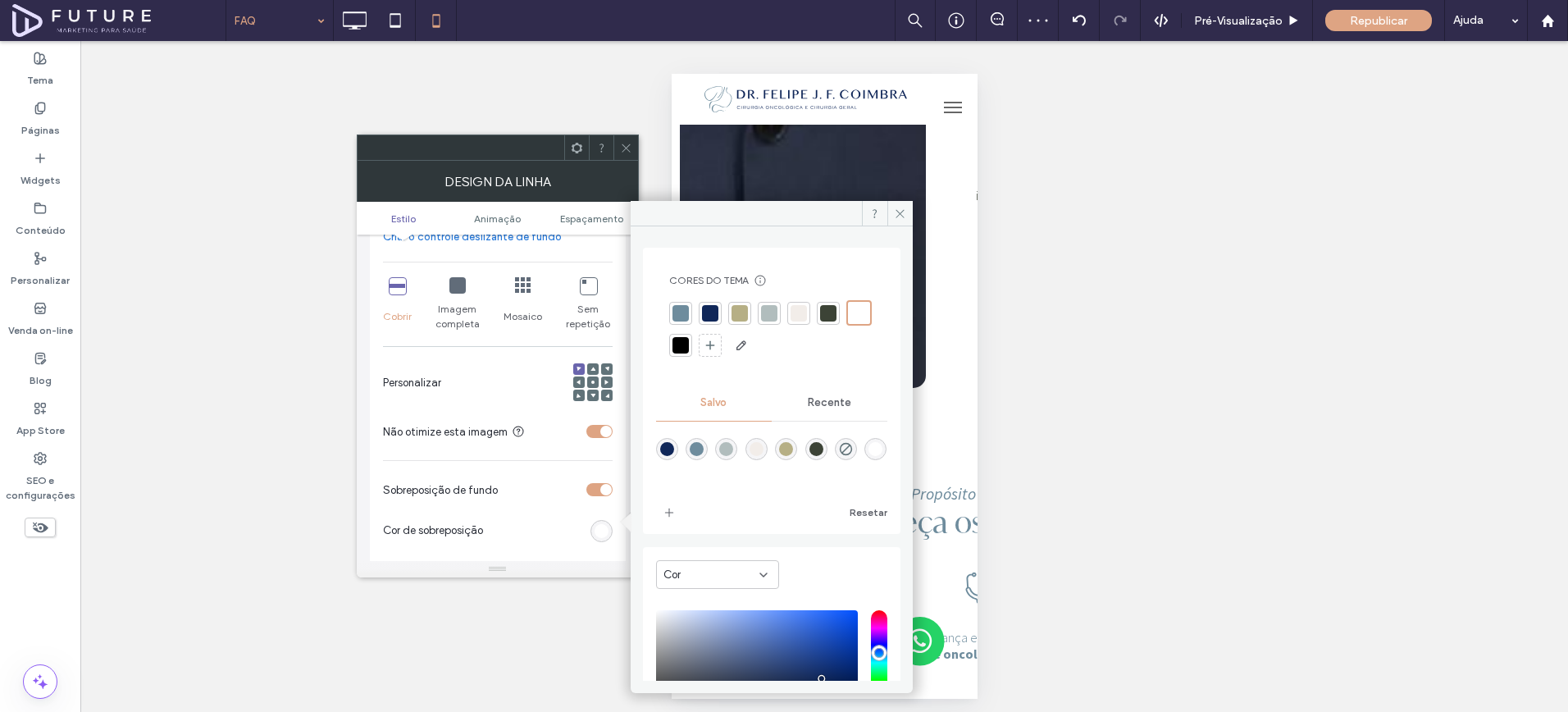
click at [619, 160] on div "Design da linha" at bounding box center [498, 181] width 282 height 41
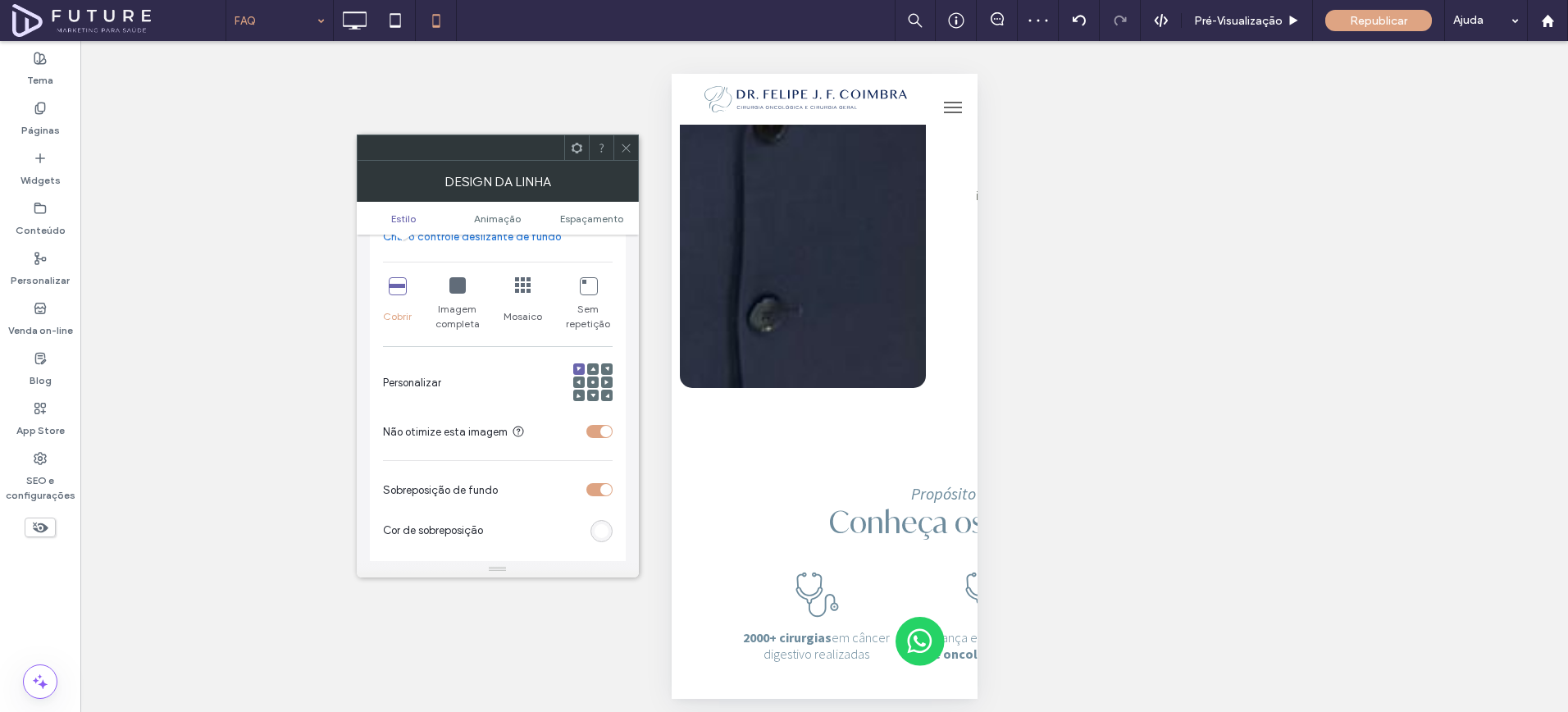
click at [621, 151] on icon at bounding box center [626, 148] width 12 height 12
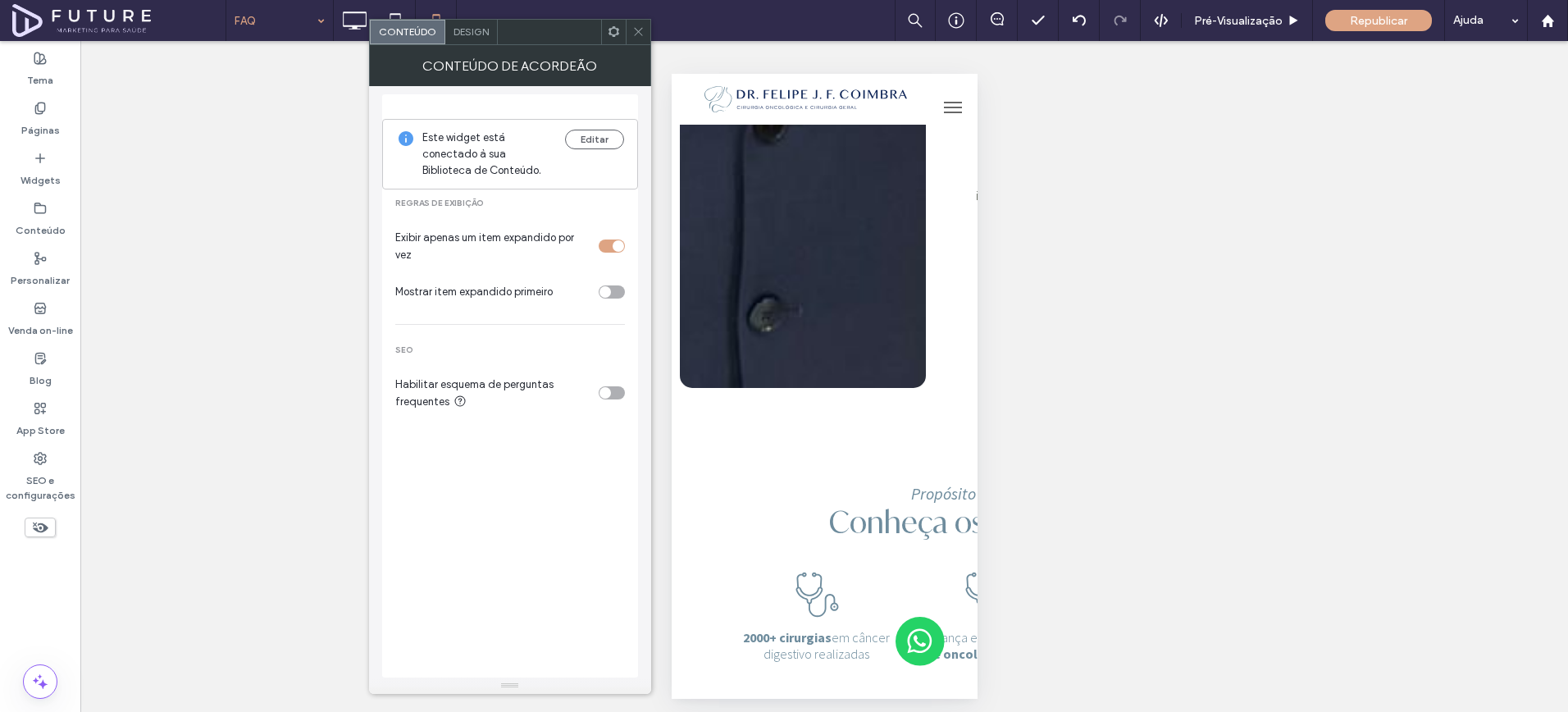
click at [454, 33] on span "Design" at bounding box center [471, 31] width 35 height 12
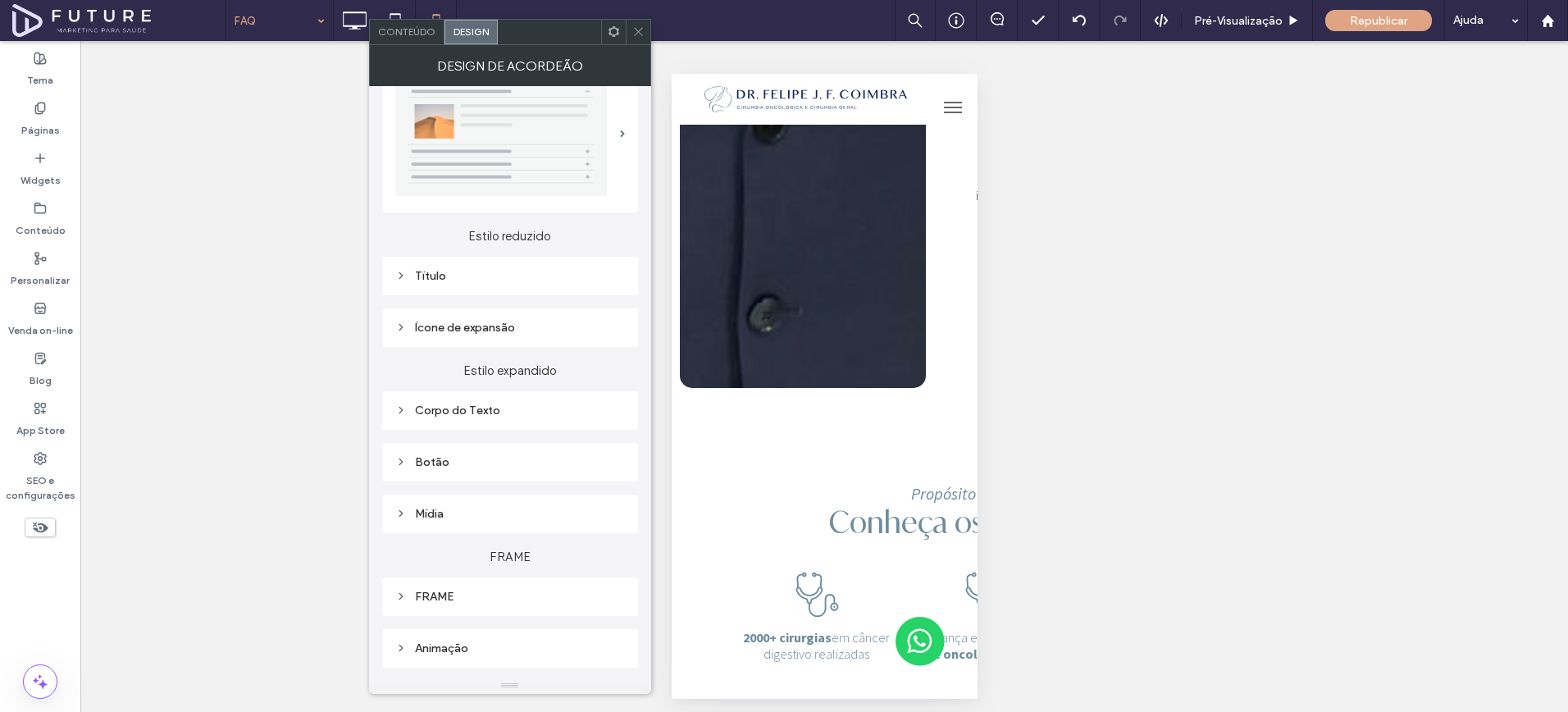
scroll to position [86, 0]
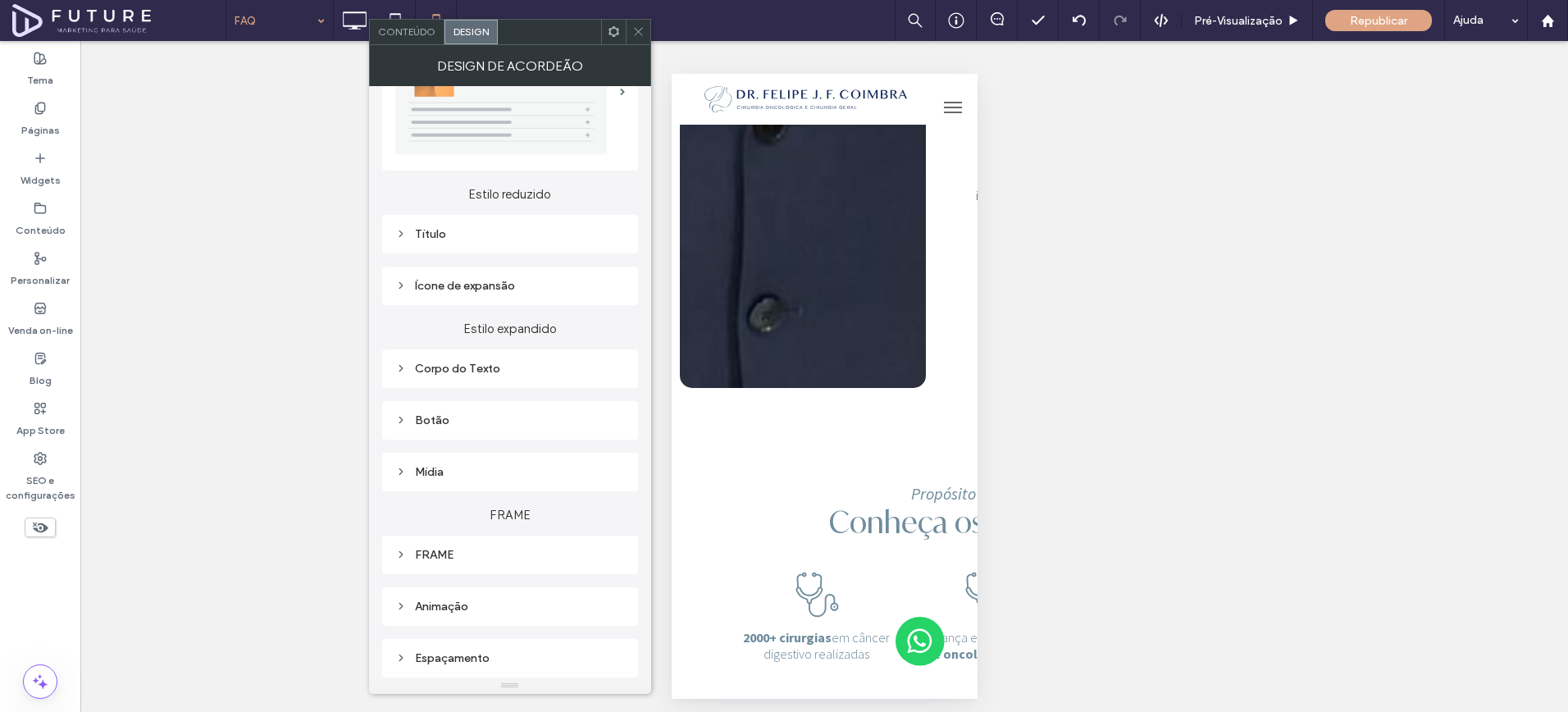
click at [484, 239] on div "Título" at bounding box center [510, 234] width 230 height 22
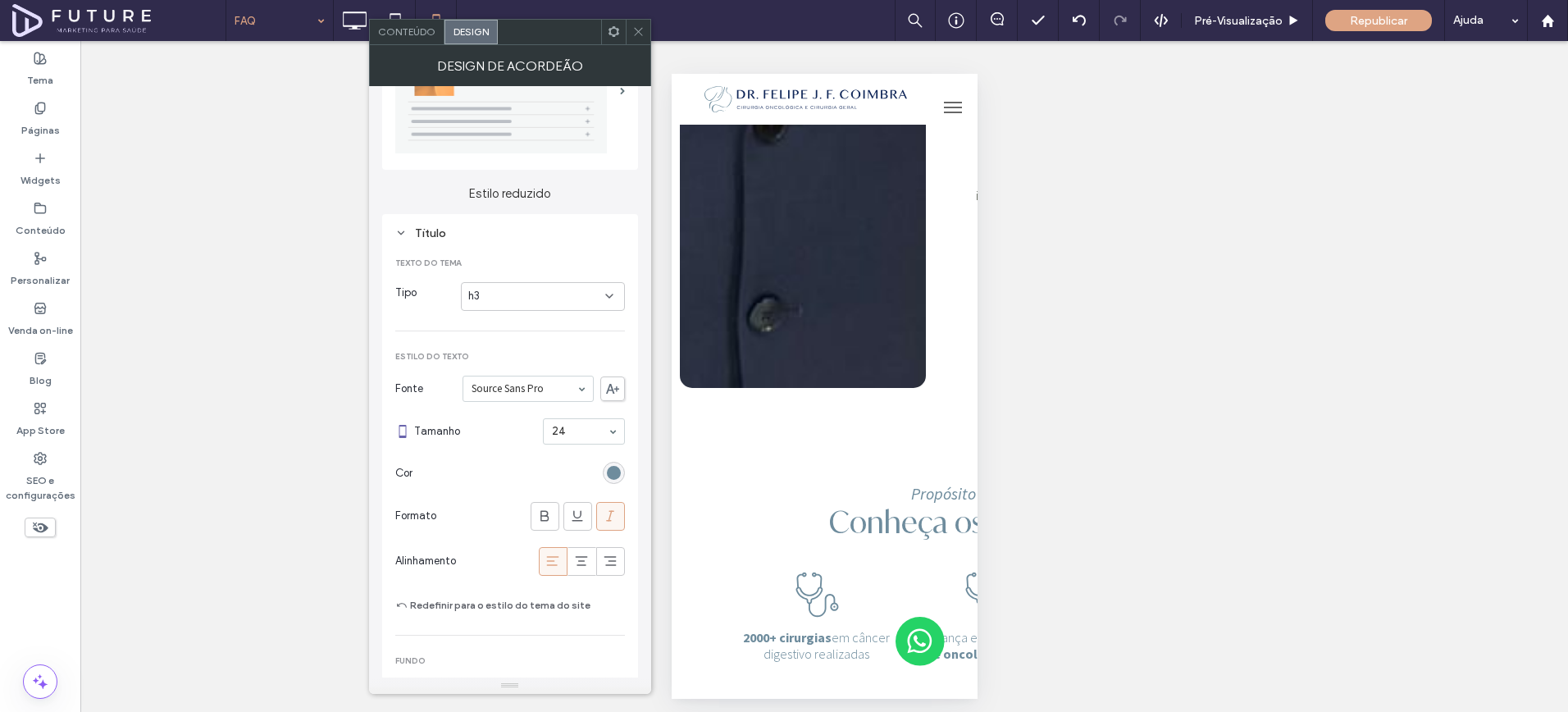
click at [522, 291] on div "h3" at bounding box center [536, 296] width 137 height 16
click at [506, 377] on div "h3" at bounding box center [543, 382] width 162 height 28
click at [632, 23] on span at bounding box center [638, 31] width 12 height 25
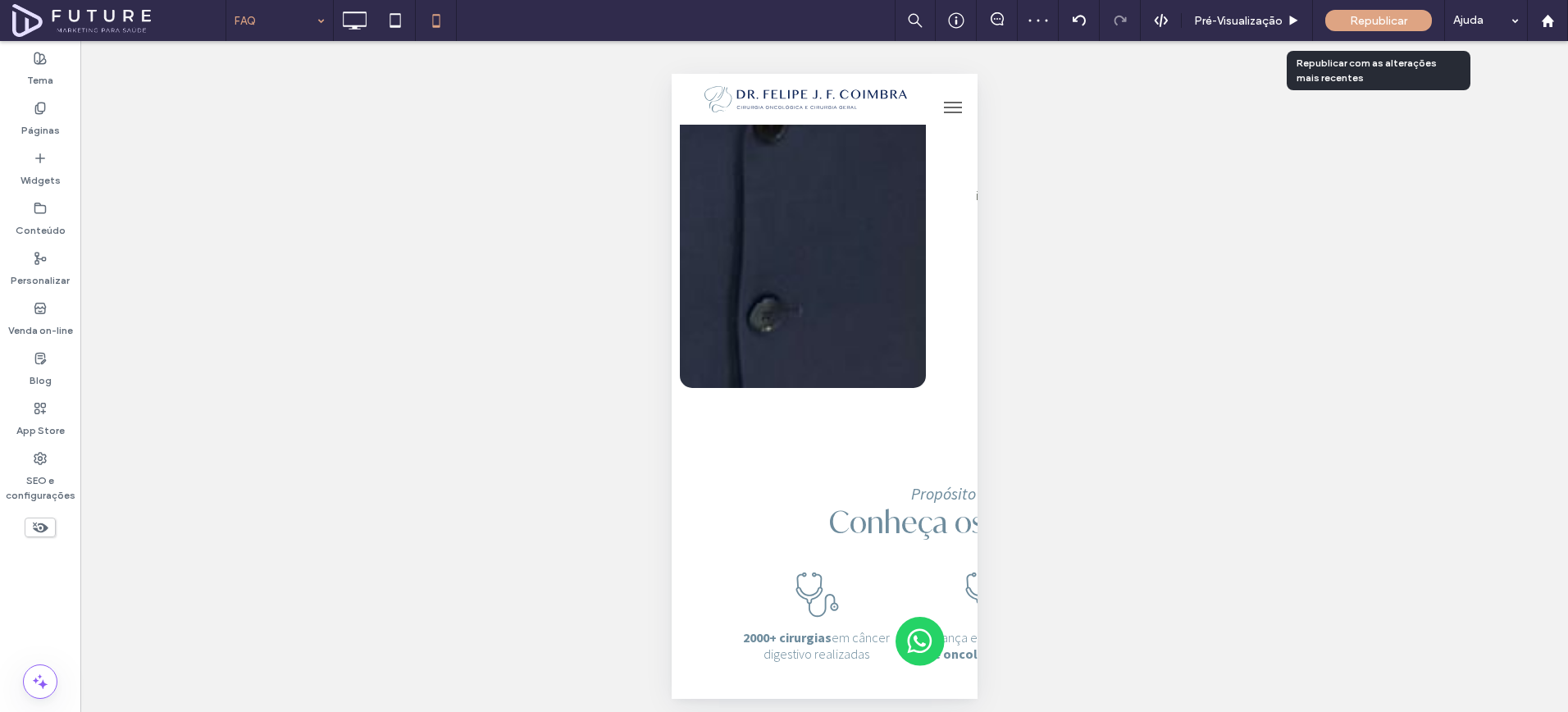
click at [1372, 23] on span "Republicar" at bounding box center [1378, 20] width 58 height 14
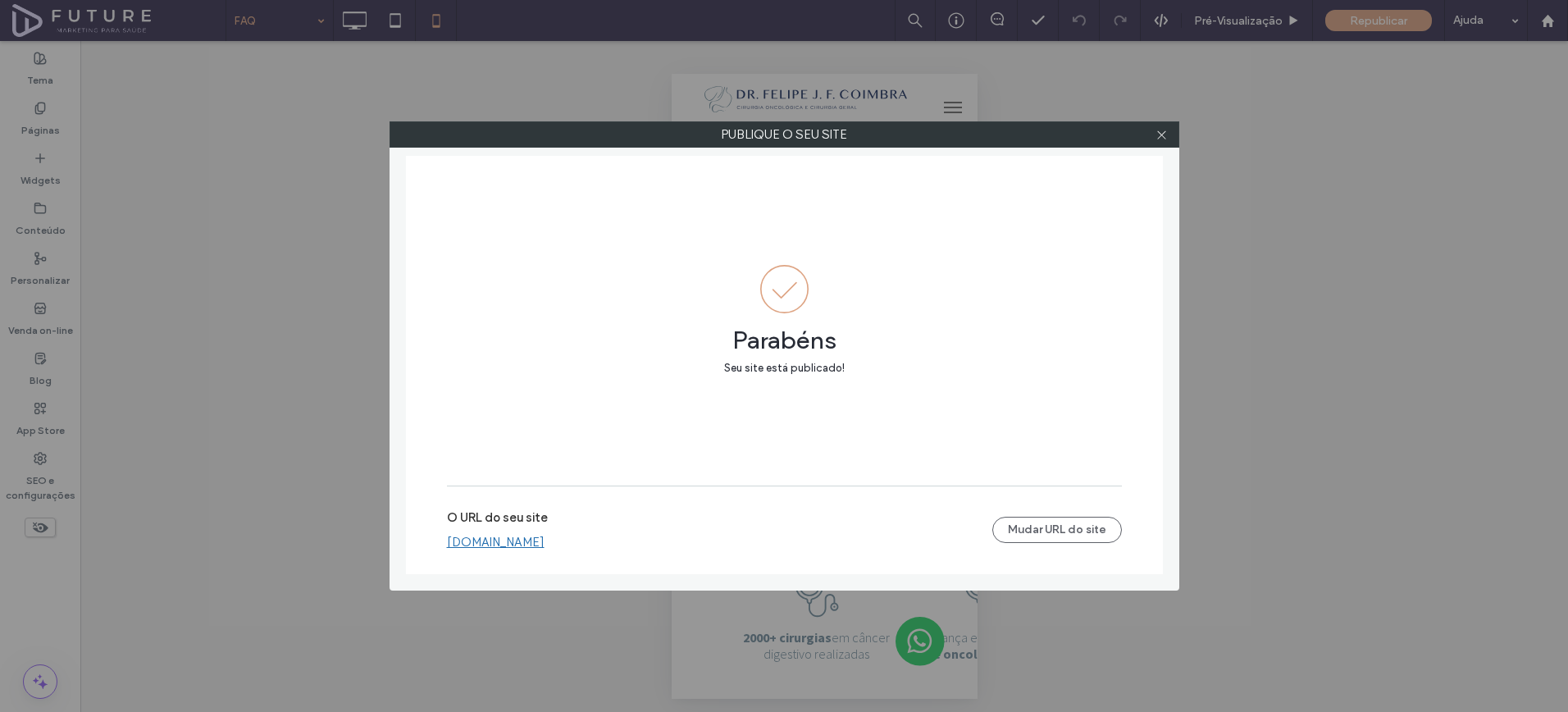
click at [544, 546] on link "felipecoimbra.futureweb.digital" at bounding box center [496, 542] width 98 height 15
click at [1160, 132] on use at bounding box center [1161, 134] width 8 height 8
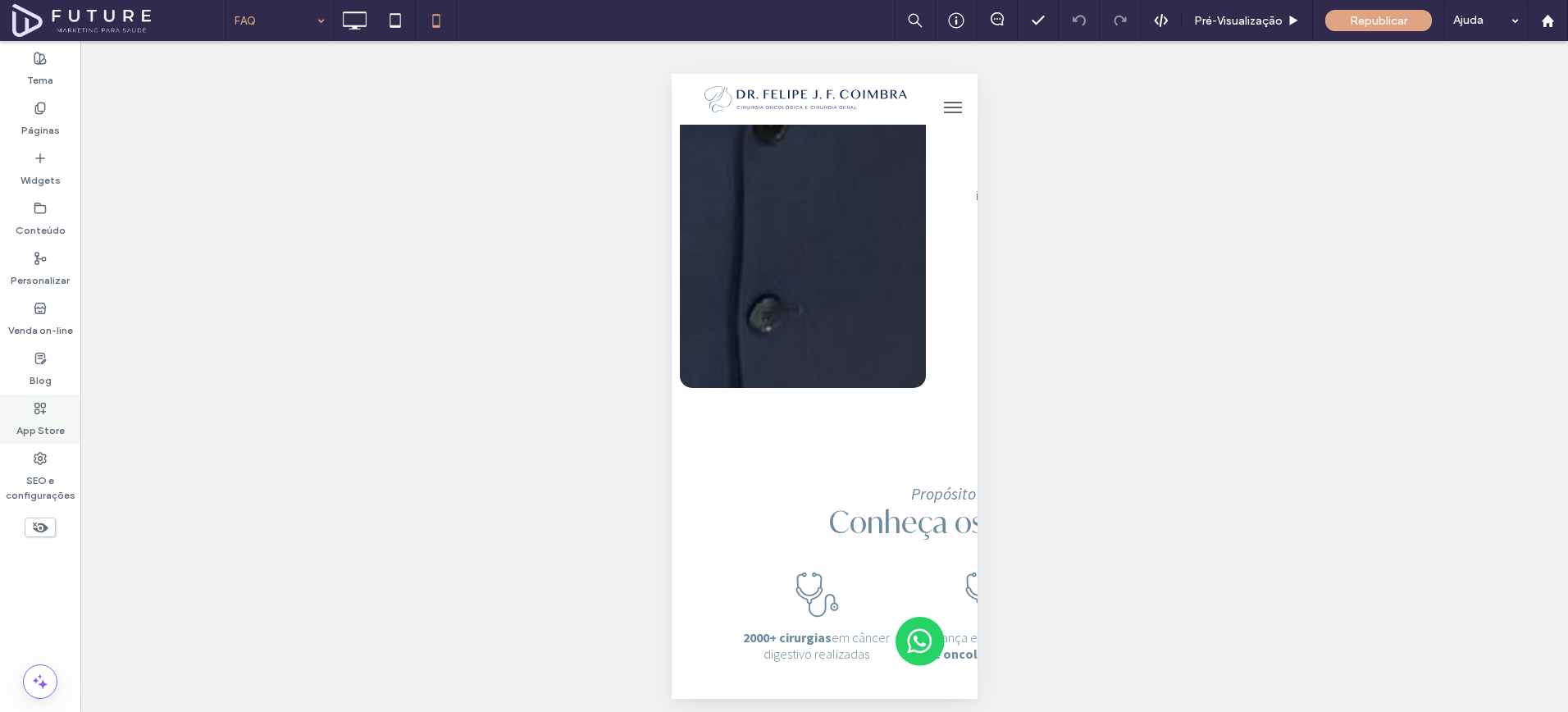
drag, startPoint x: 21, startPoint y: 475, endPoint x: 68, endPoint y: 436, distance: 61.1
click at [21, 475] on label "SEO e configurações" at bounding box center [40, 484] width 81 height 38
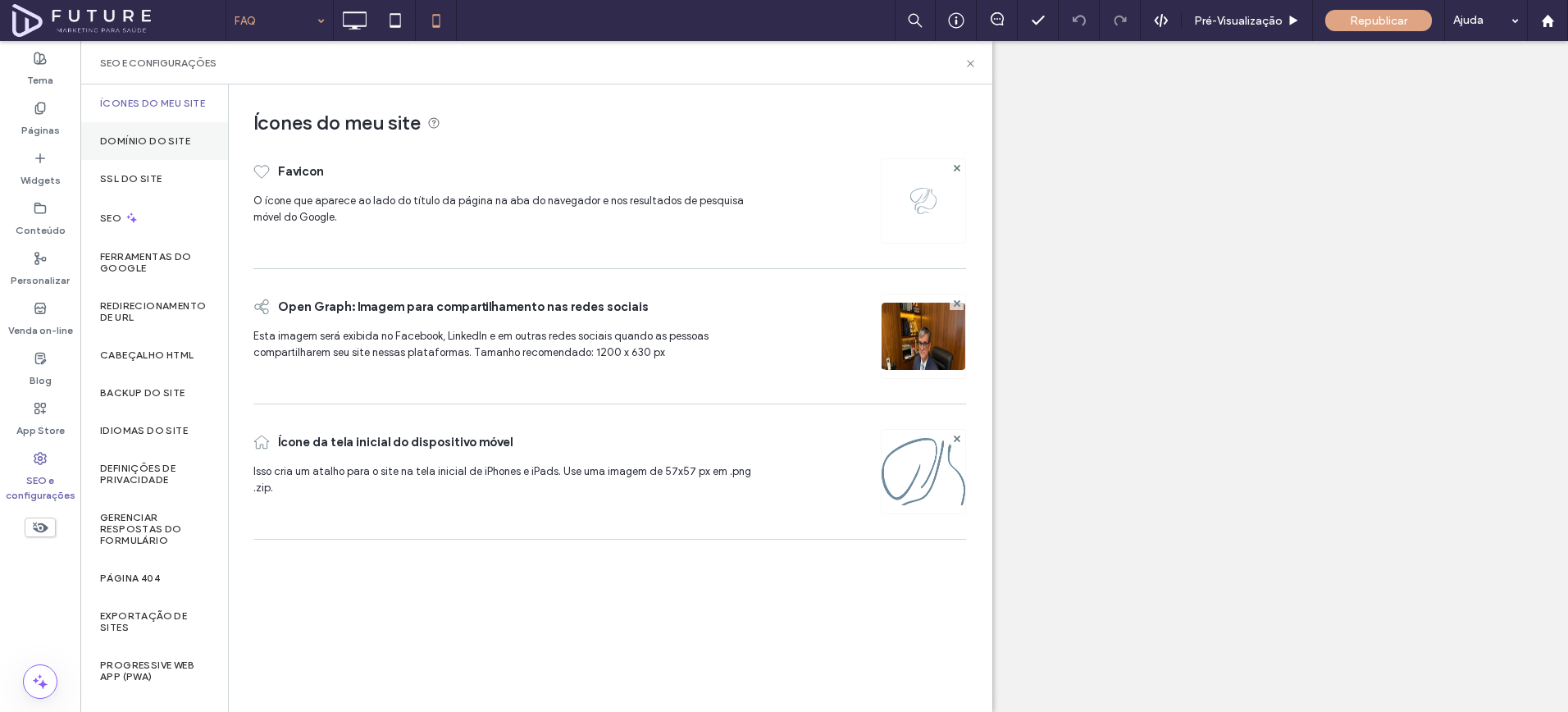
click at [166, 141] on label "Domínio do site" at bounding box center [145, 141] width 90 height 12
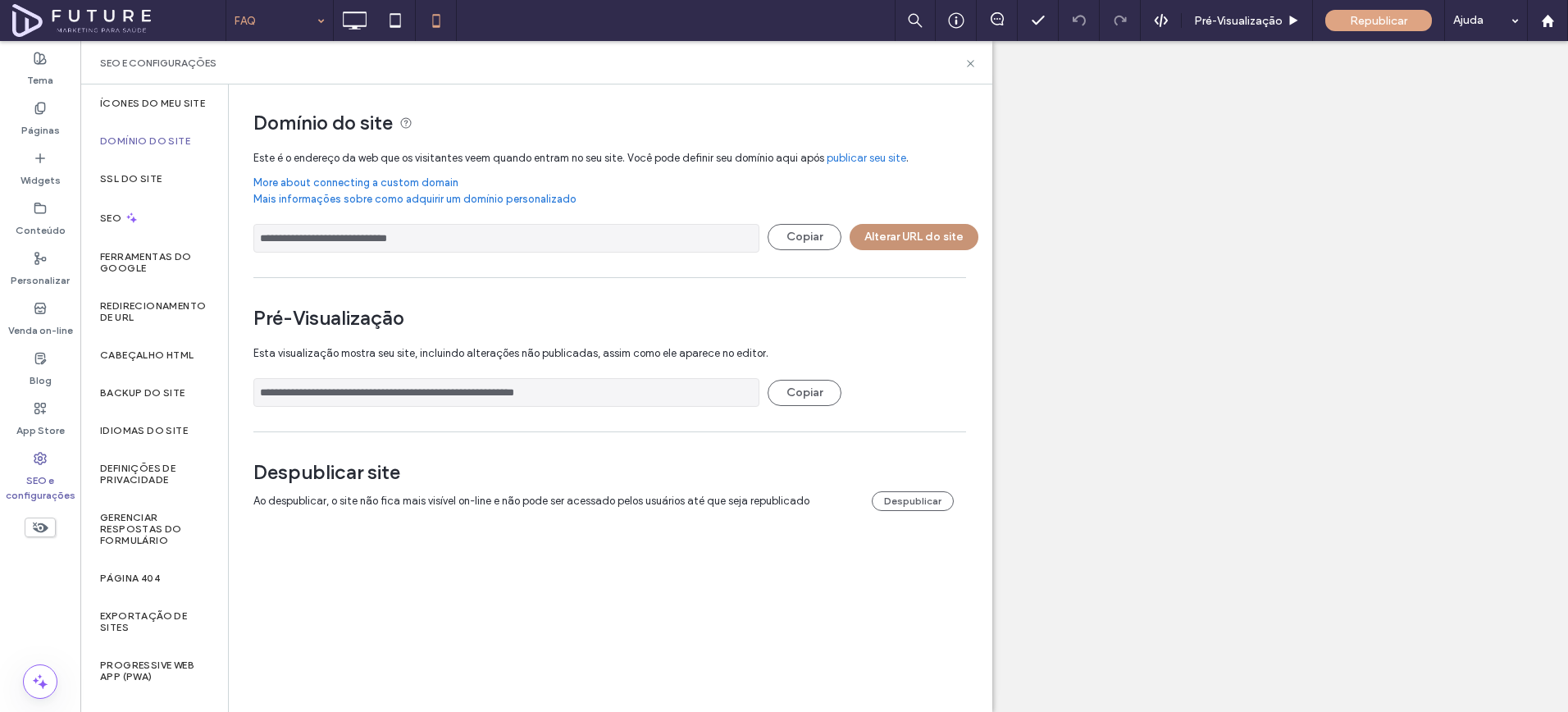
click at [917, 231] on button "Alterar URL do site" at bounding box center [914, 236] width 129 height 27
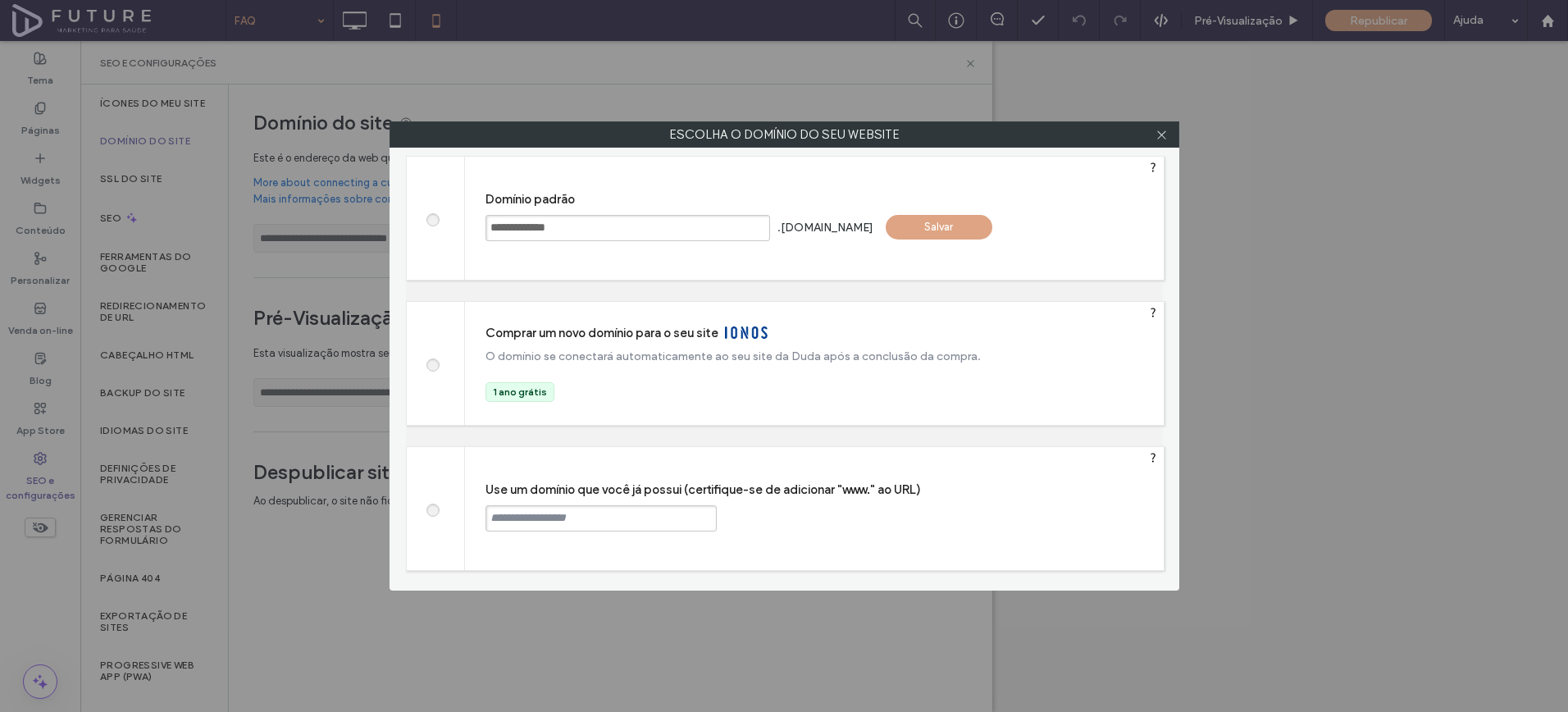
click at [433, 511] on span at bounding box center [433, 508] width 0 height 12
click at [513, 529] on input "text" at bounding box center [601, 518] width 231 height 27
click at [514, 524] on input "text" at bounding box center [601, 518] width 231 height 27
paste input "**********"
type input "**********"
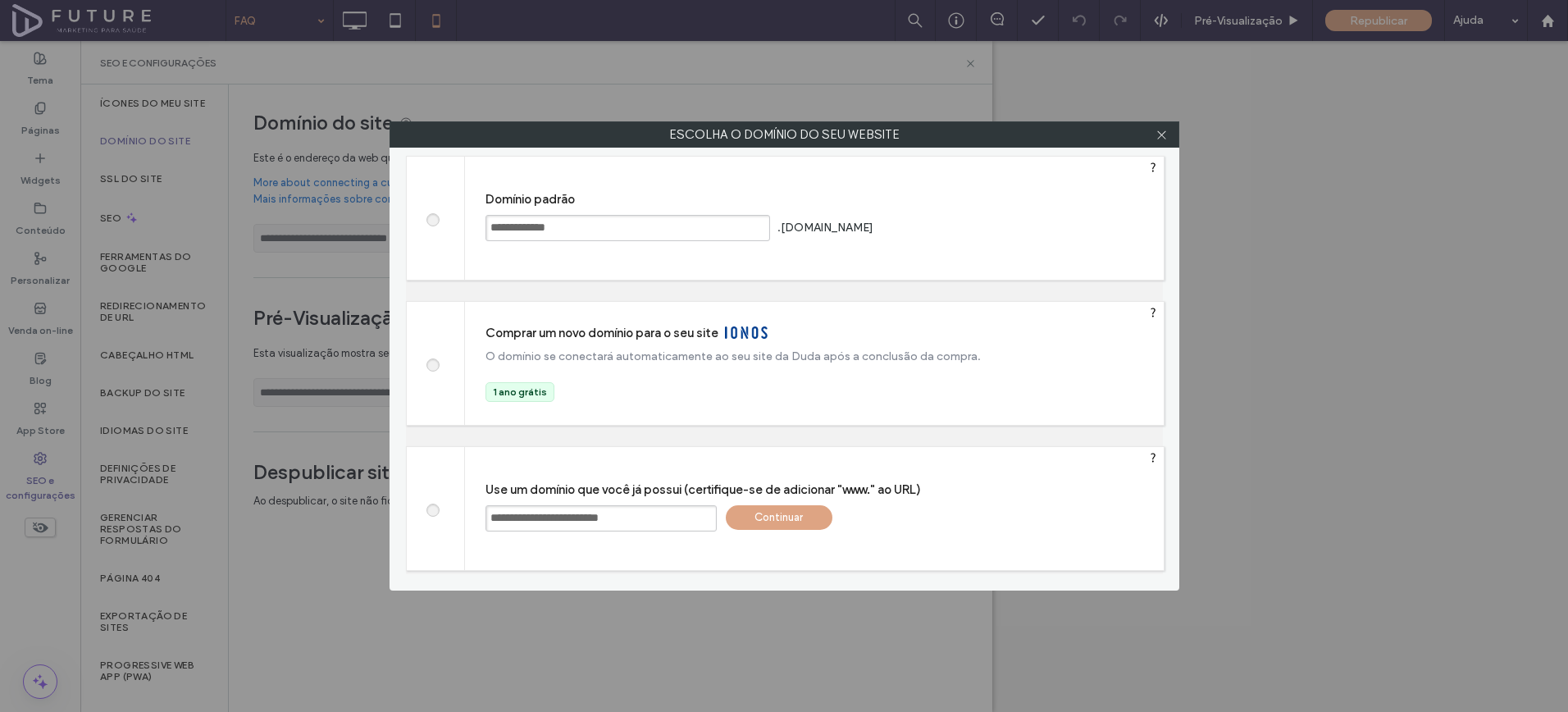
click at [785, 517] on div "Continuar" at bounding box center [779, 517] width 106 height 25
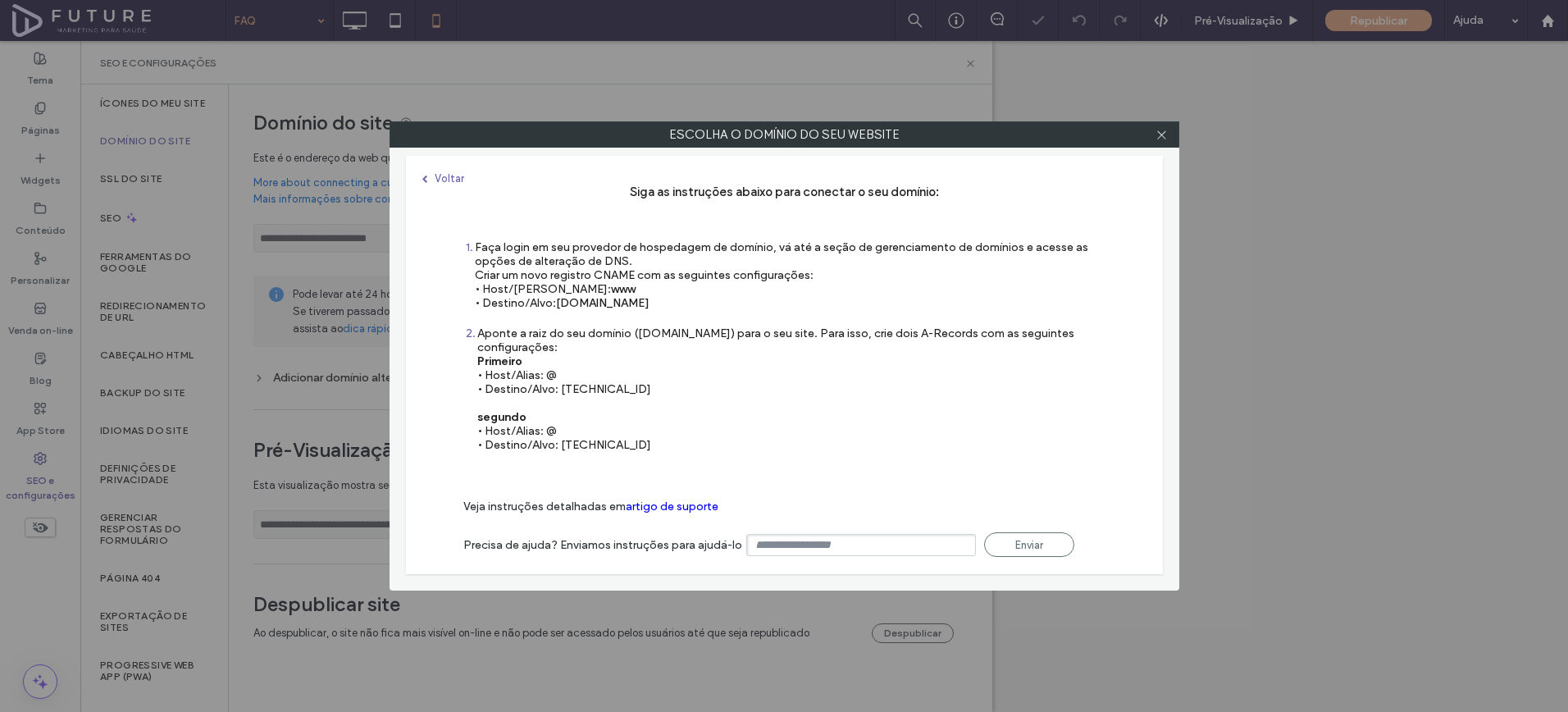
type input "**********"
drag, startPoint x: 559, startPoint y: 304, endPoint x: 685, endPoint y: 303, distance: 126.0
click at [685, 303] on div "Faça login em seu provedor de hospedagem de domínio, vá até a seção de gerencia…" at bounding box center [790, 275] width 630 height 70
copy span "s.multiscreensite.com"
click at [652, 381] on div "Aponte a raiz do seu domínio (domain.com) para o seu site. Para isso, crie dois…" at bounding box center [792, 389] width 629 height 126
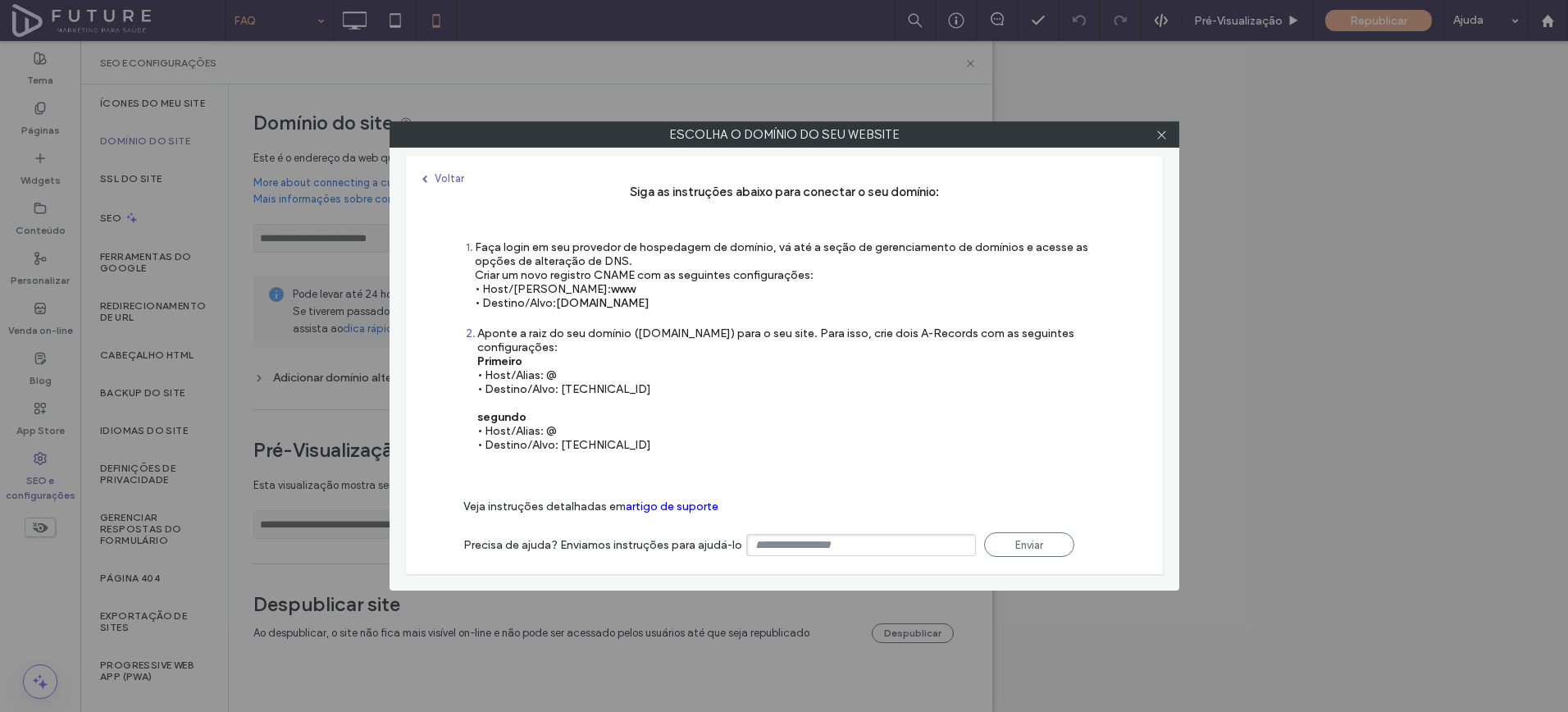
drag, startPoint x: 560, startPoint y: 388, endPoint x: 626, endPoint y: 387, distance: 66.0
click at [626, 387] on div "Aponte a raiz do seu domínio (domain.com) para o seu site. Para isso, crie dois…" at bounding box center [792, 389] width 629 height 126
copy div "35.172.94.1"
click at [676, 446] on div "Aponte a raiz do seu domínio (domain.com) para o seu site. Para isso, crie dois…" at bounding box center [792, 389] width 629 height 126
drag, startPoint x: 559, startPoint y: 444, endPoint x: 723, endPoint y: 446, distance: 164.0
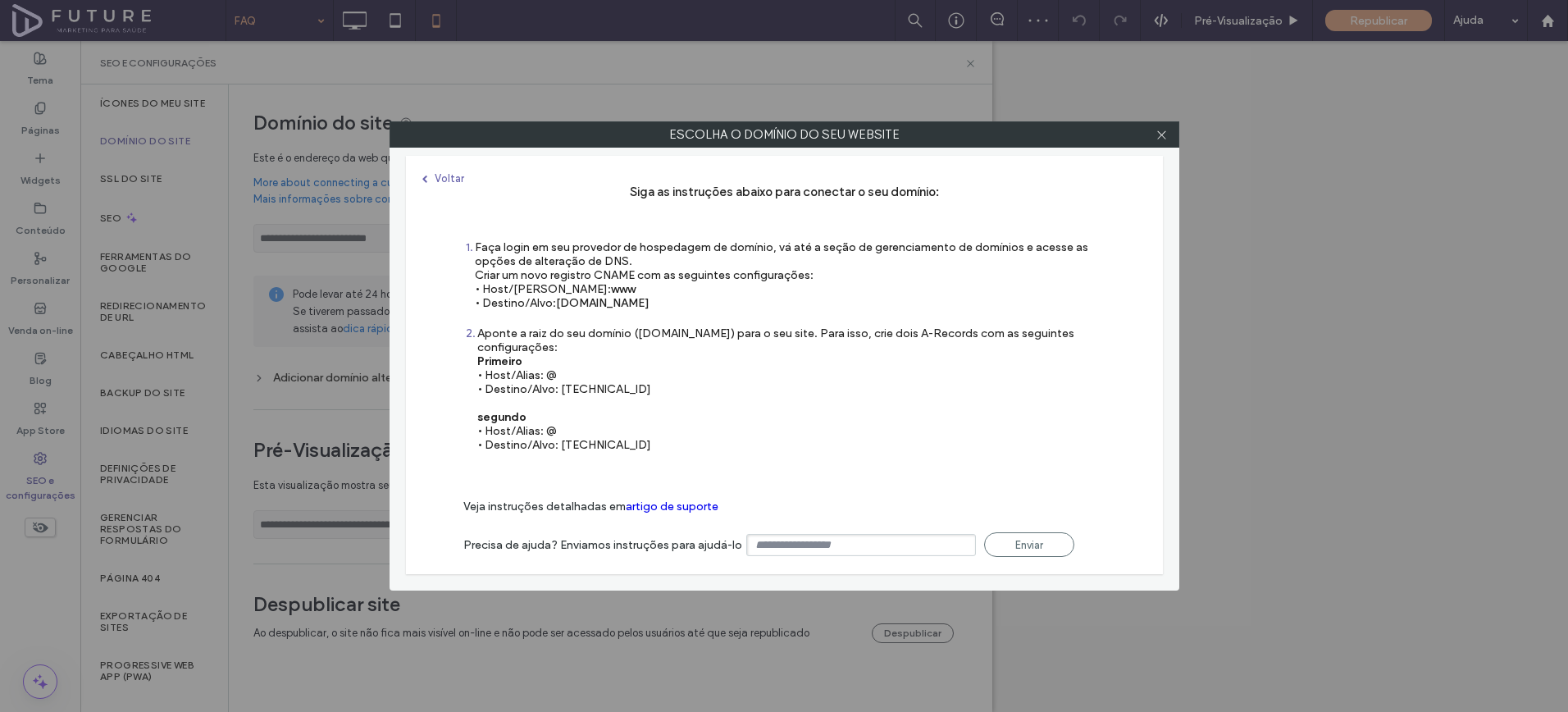
click at [723, 446] on div "Aponte a raiz do seu domínio (domain.com) para o seu site. Para isso, crie dois…" at bounding box center [792, 389] width 629 height 126
copy div "100.24.208.97"
click at [920, 290] on div "Faça login em seu provedor de hospedagem de domínio, vá até a seção de gerencia…" at bounding box center [790, 275] width 630 height 70
click at [1161, 137] on icon at bounding box center [1161, 135] width 12 height 12
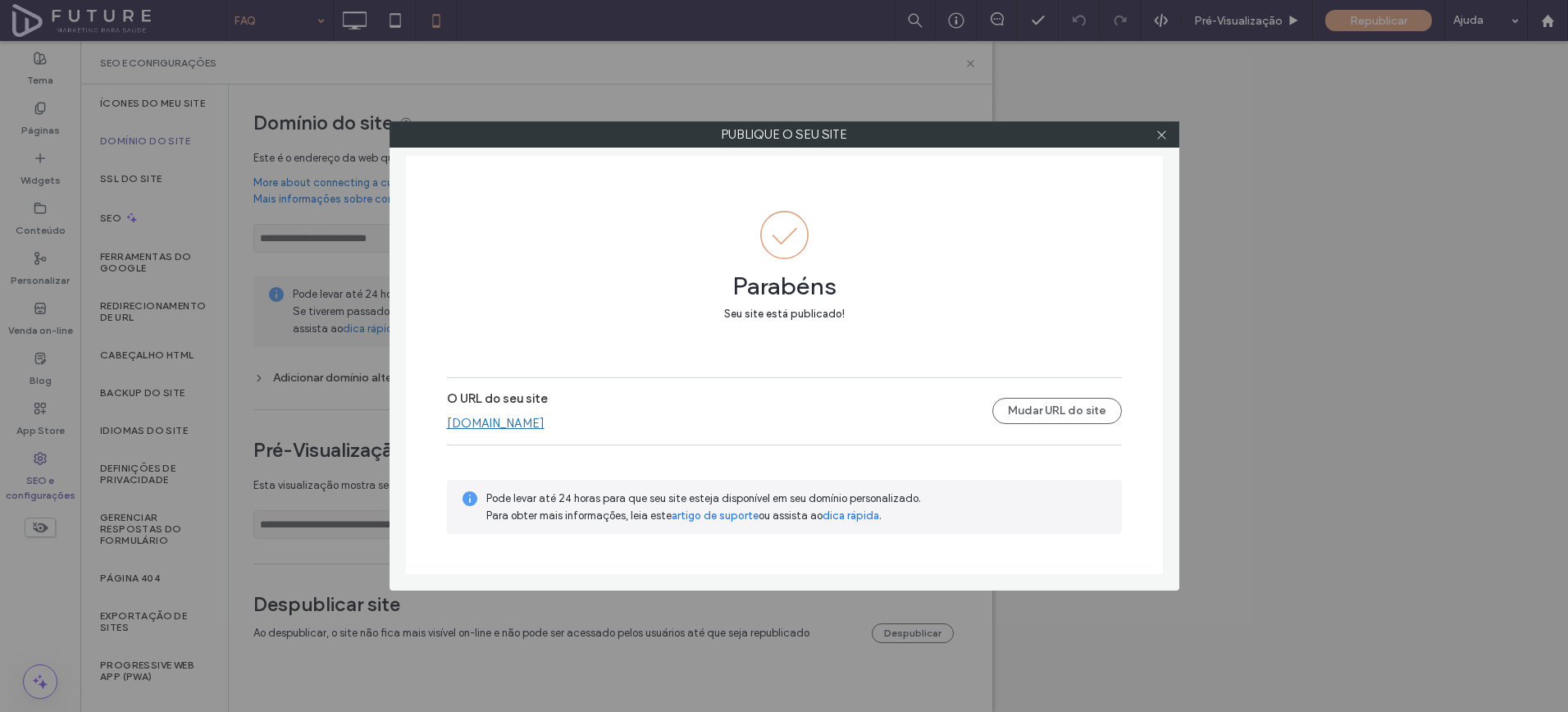
click at [539, 426] on link "[DOMAIN_NAME]" at bounding box center [496, 423] width 98 height 15
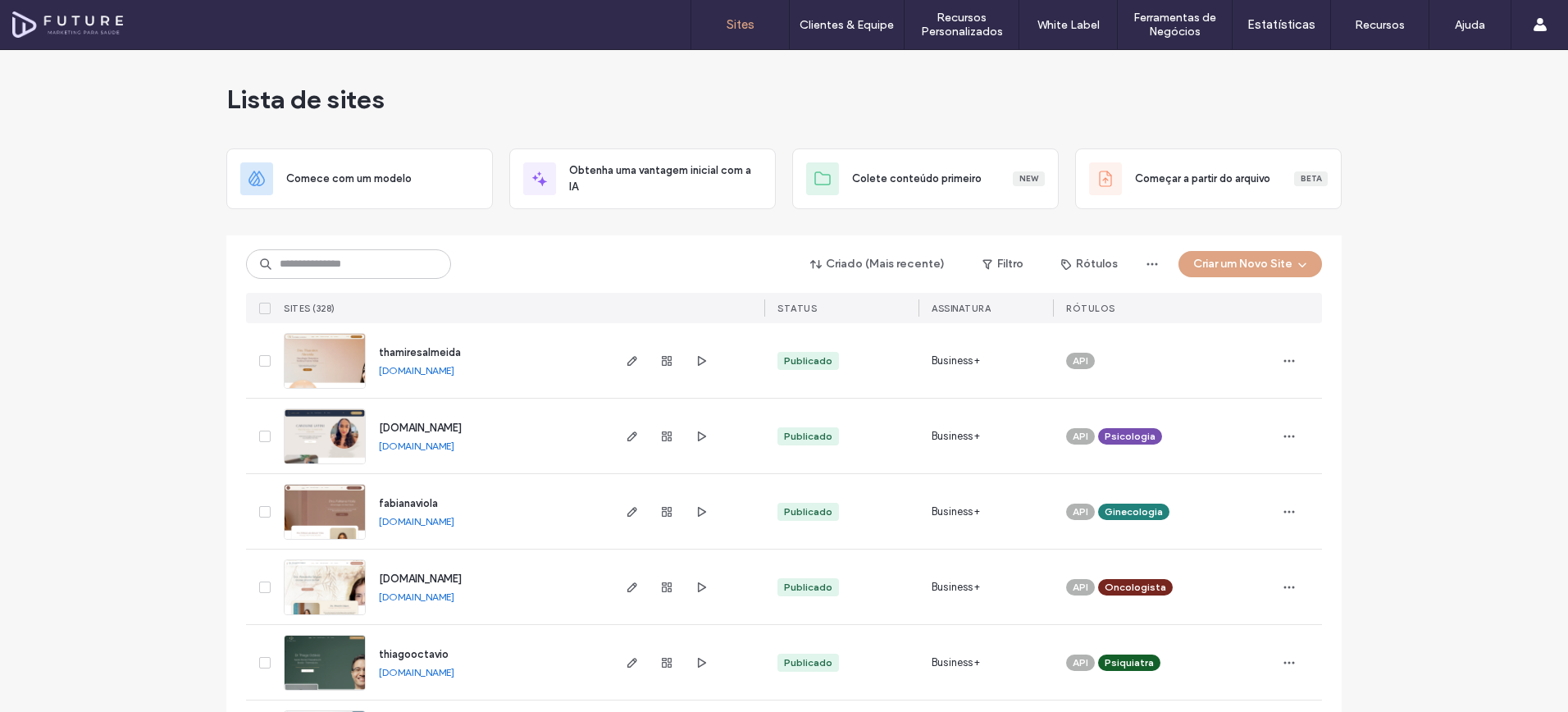
click at [323, 504] on img at bounding box center [325, 541] width 81 height 112
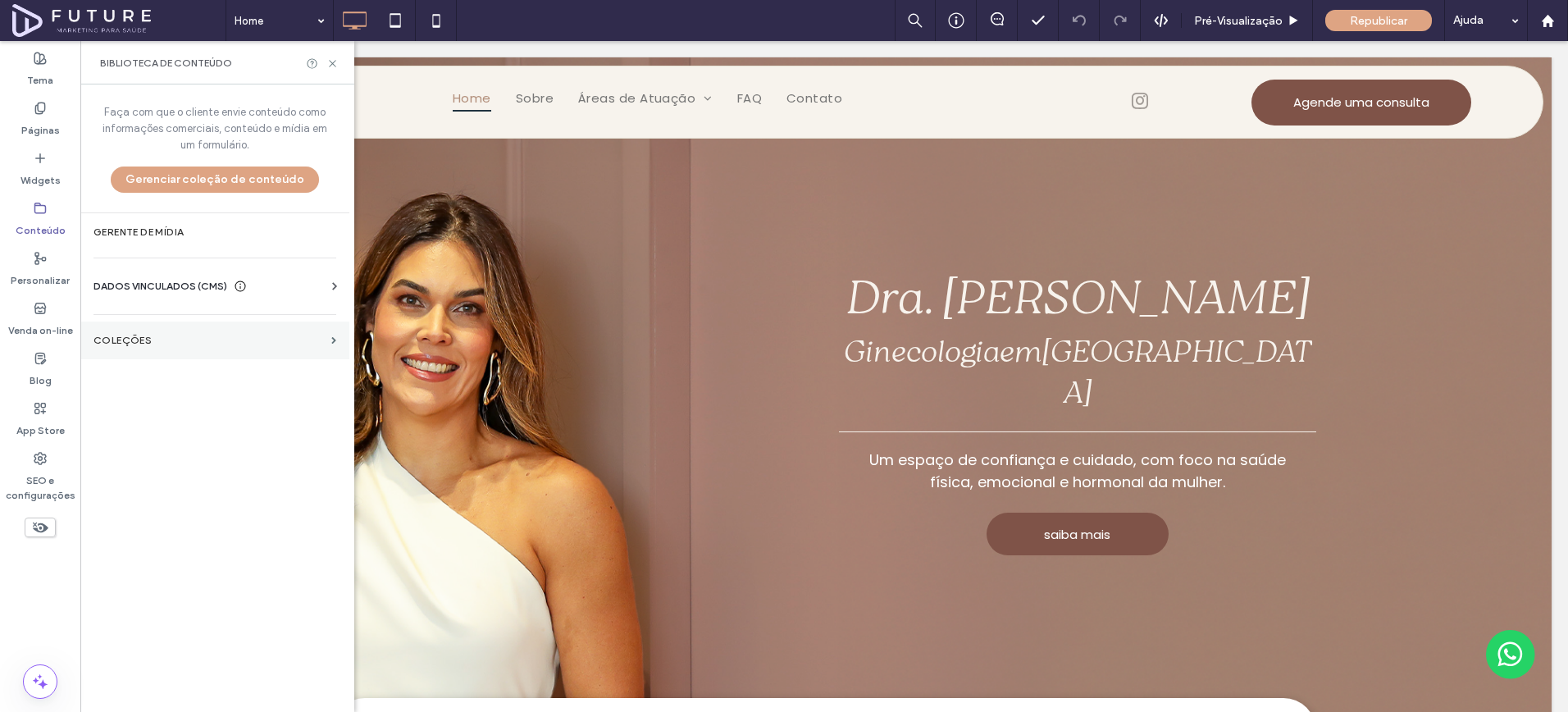
click at [126, 353] on section "COLEÇÕES" at bounding box center [215, 340] width 269 height 38
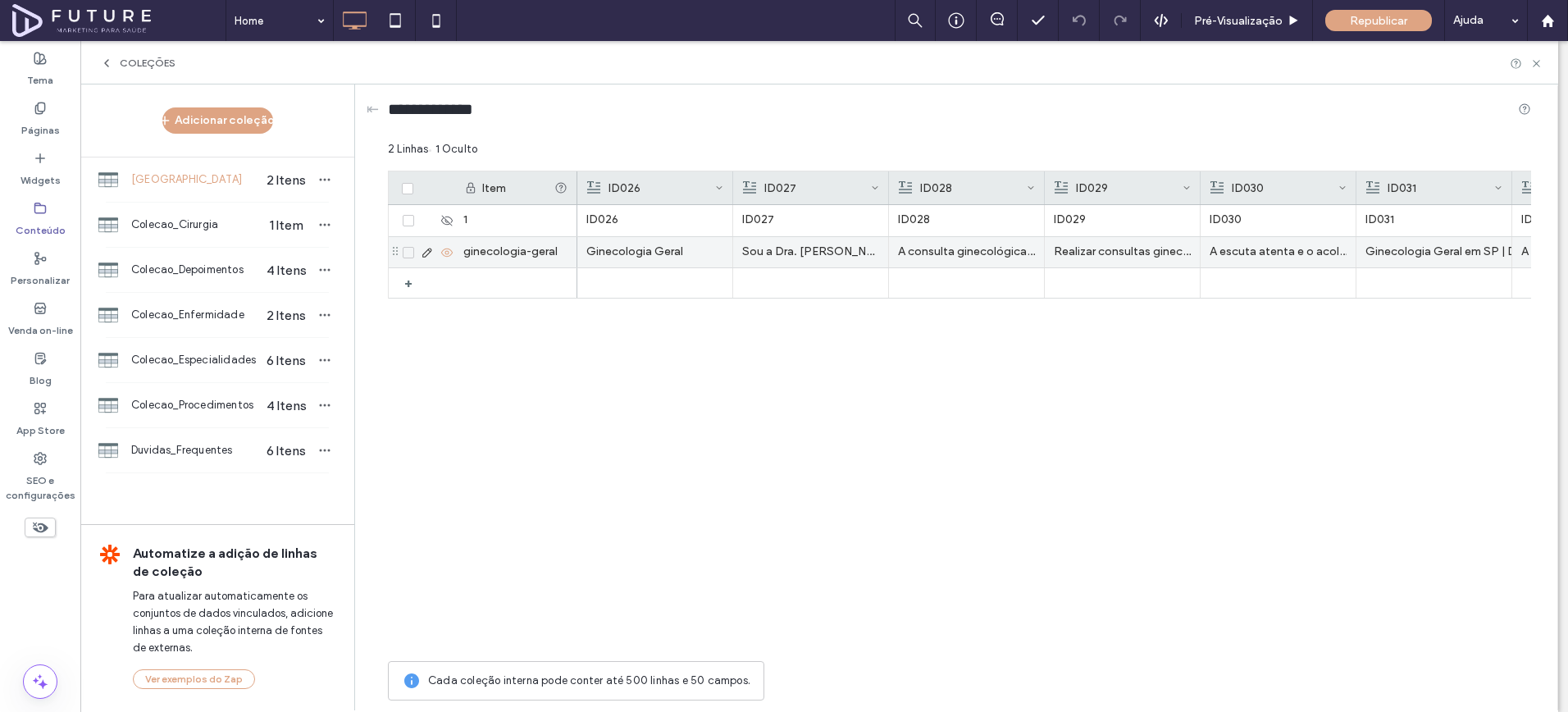
click at [426, 252] on icon at bounding box center [427, 253] width 13 height 13
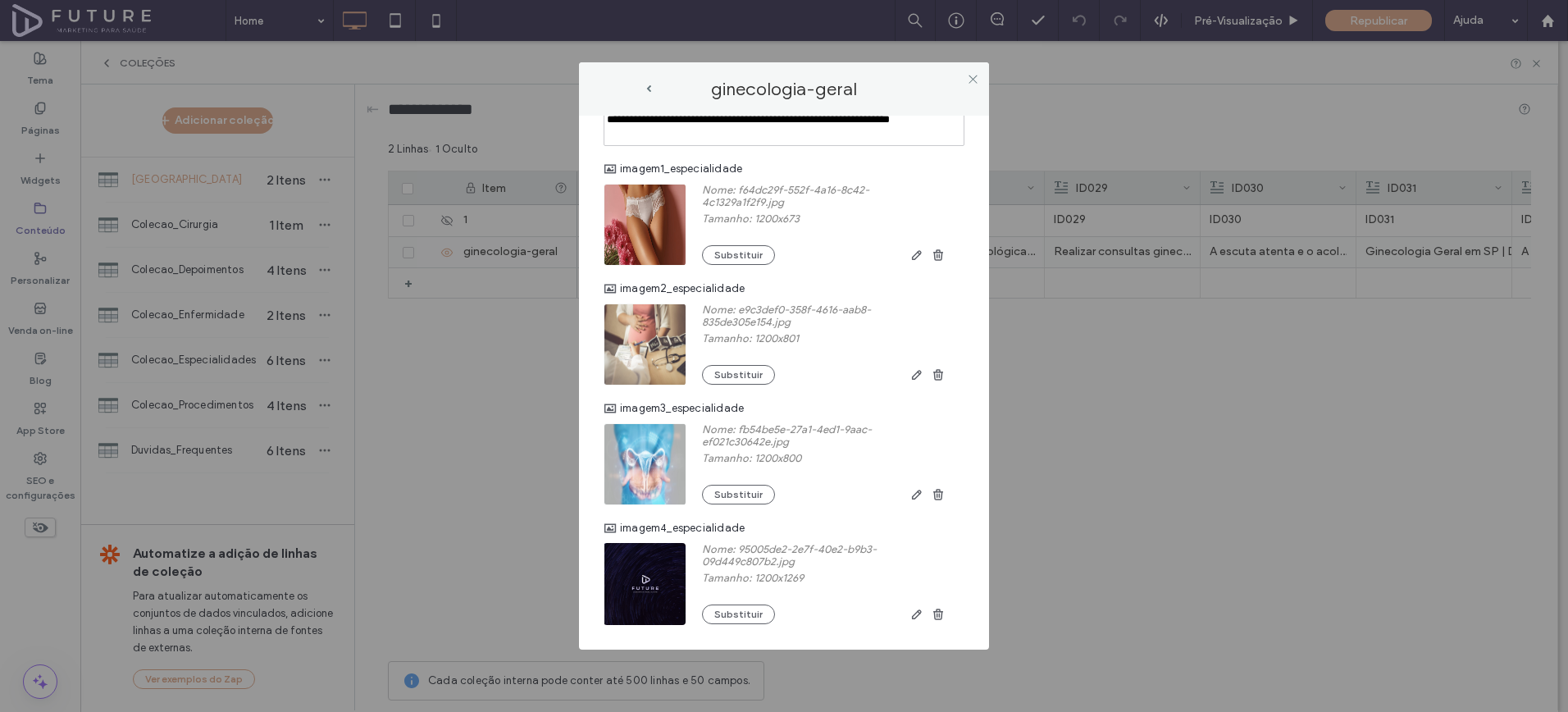
scroll to position [1785, 0]
click at [749, 253] on button "Substituir" at bounding box center [739, 255] width 73 height 19
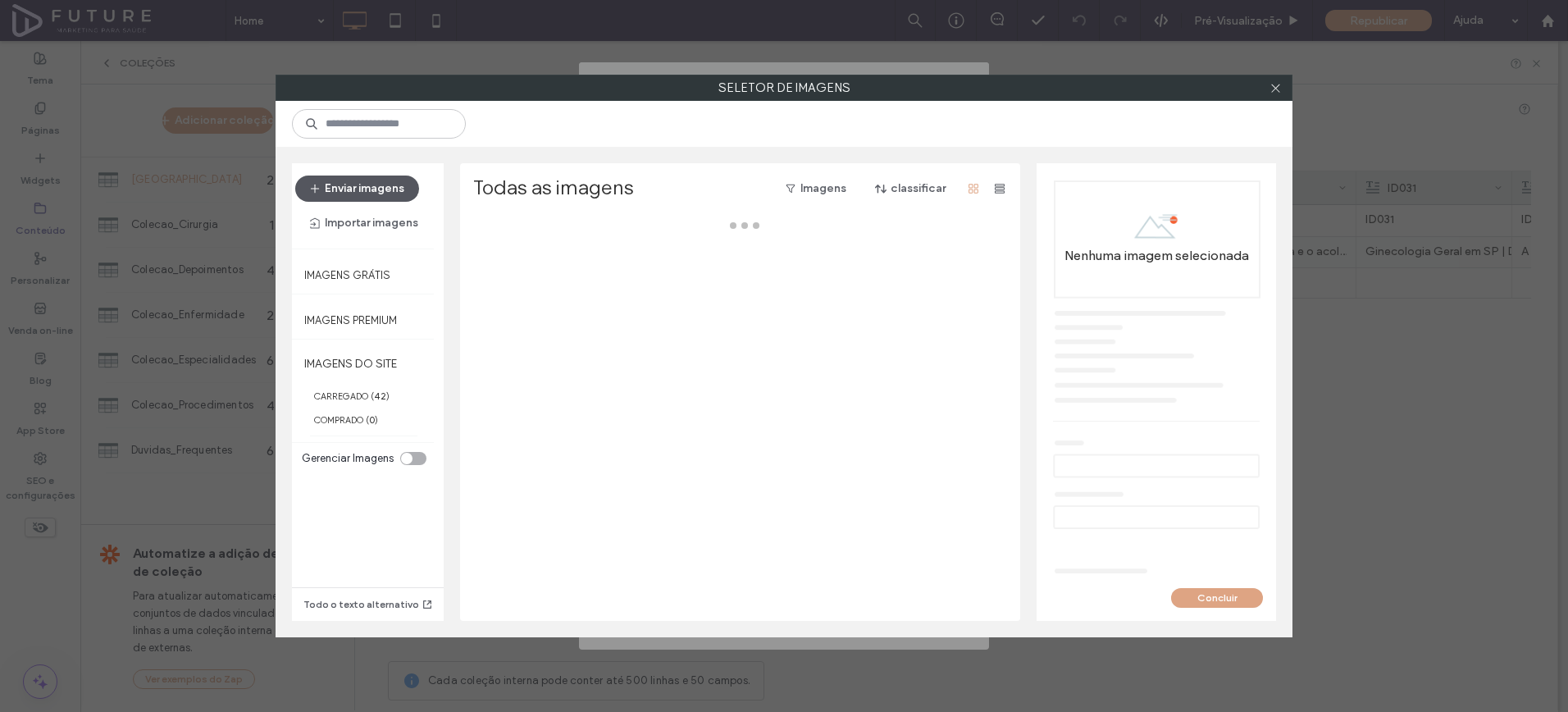
click at [365, 190] on button "Enviar imagens" at bounding box center [356, 189] width 124 height 27
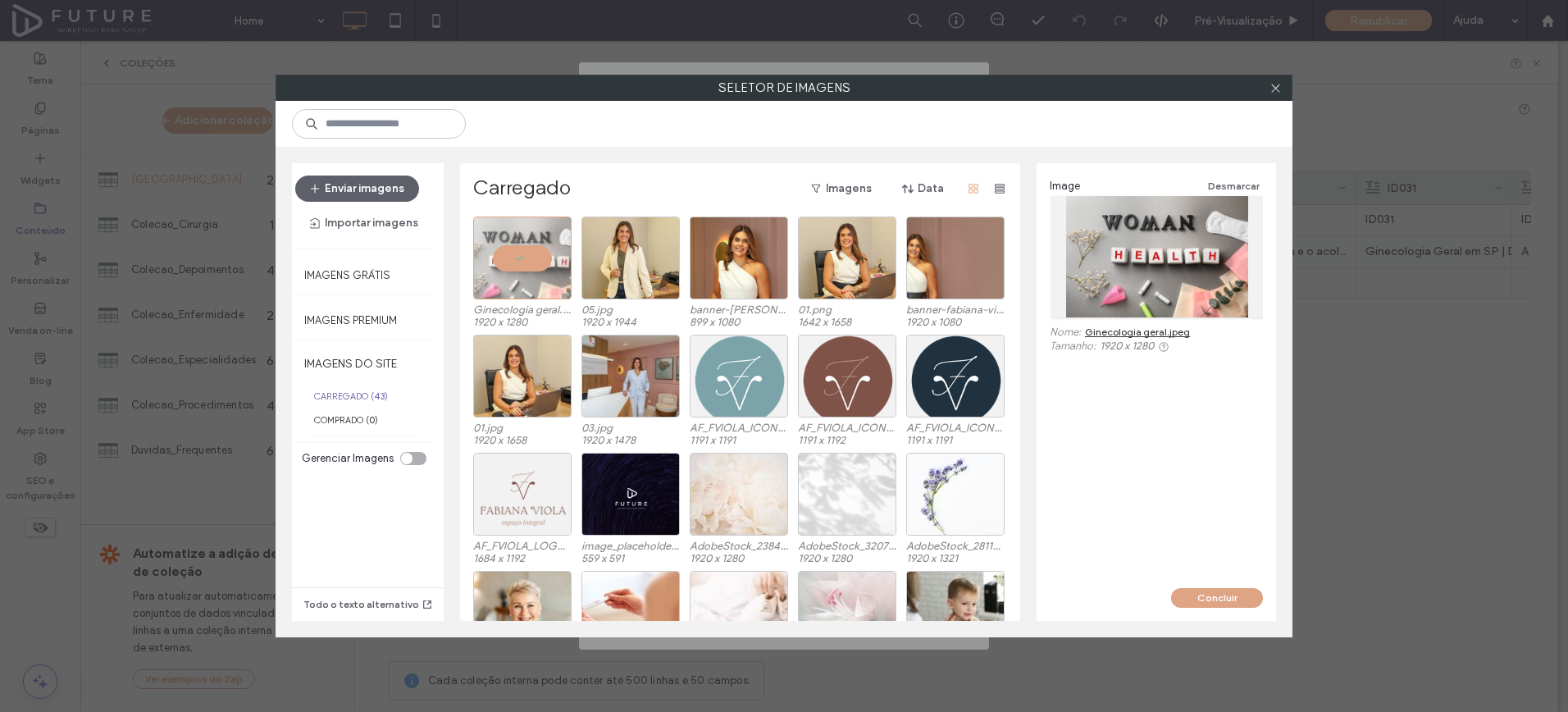
click at [1197, 597] on button "Concluir" at bounding box center [1217, 597] width 92 height 19
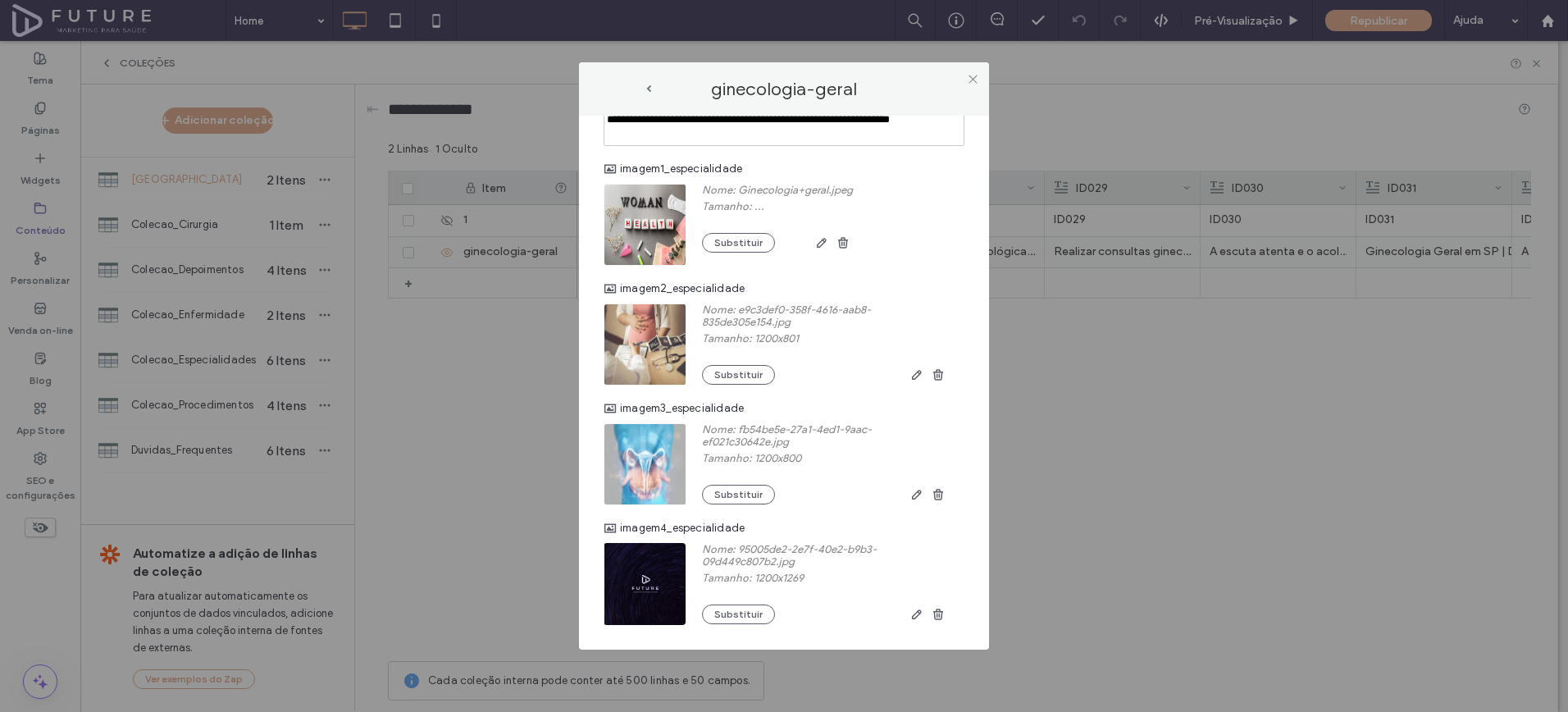
scroll to position [1783, 0]
click at [975, 79] on icon at bounding box center [972, 79] width 12 height 12
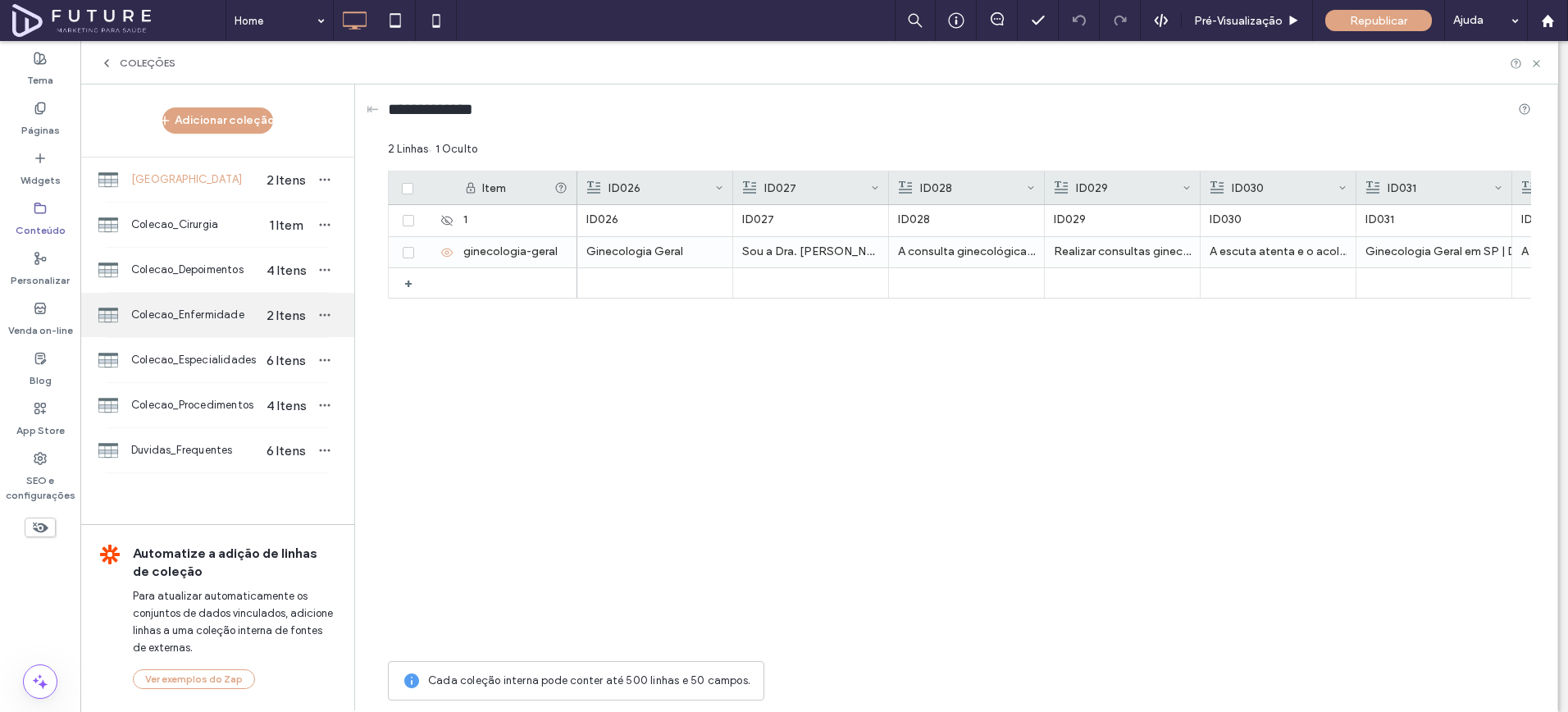
click at [150, 312] on span "Colecao_Enfermidade" at bounding box center [194, 315] width 126 height 16
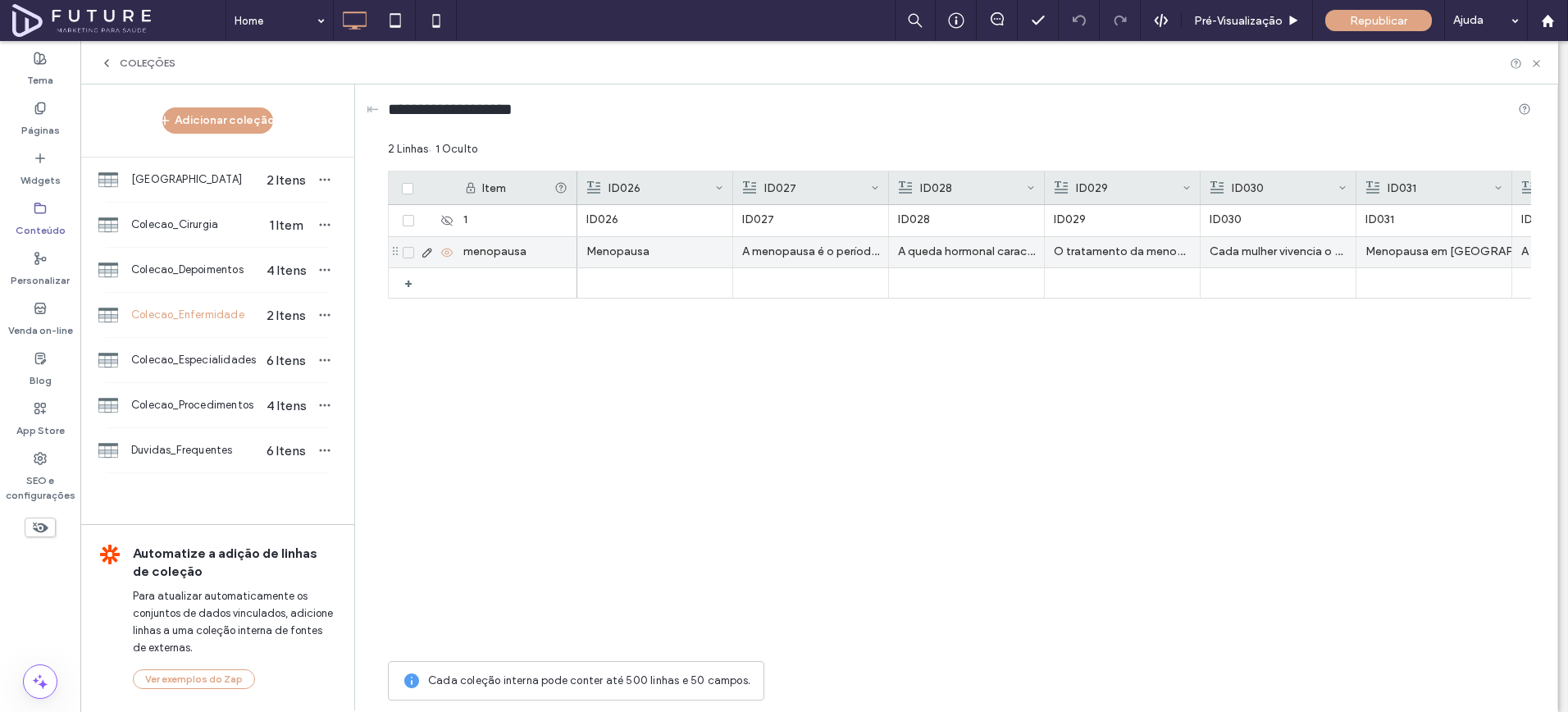
click at [431, 251] on icon at bounding box center [427, 253] width 13 height 13
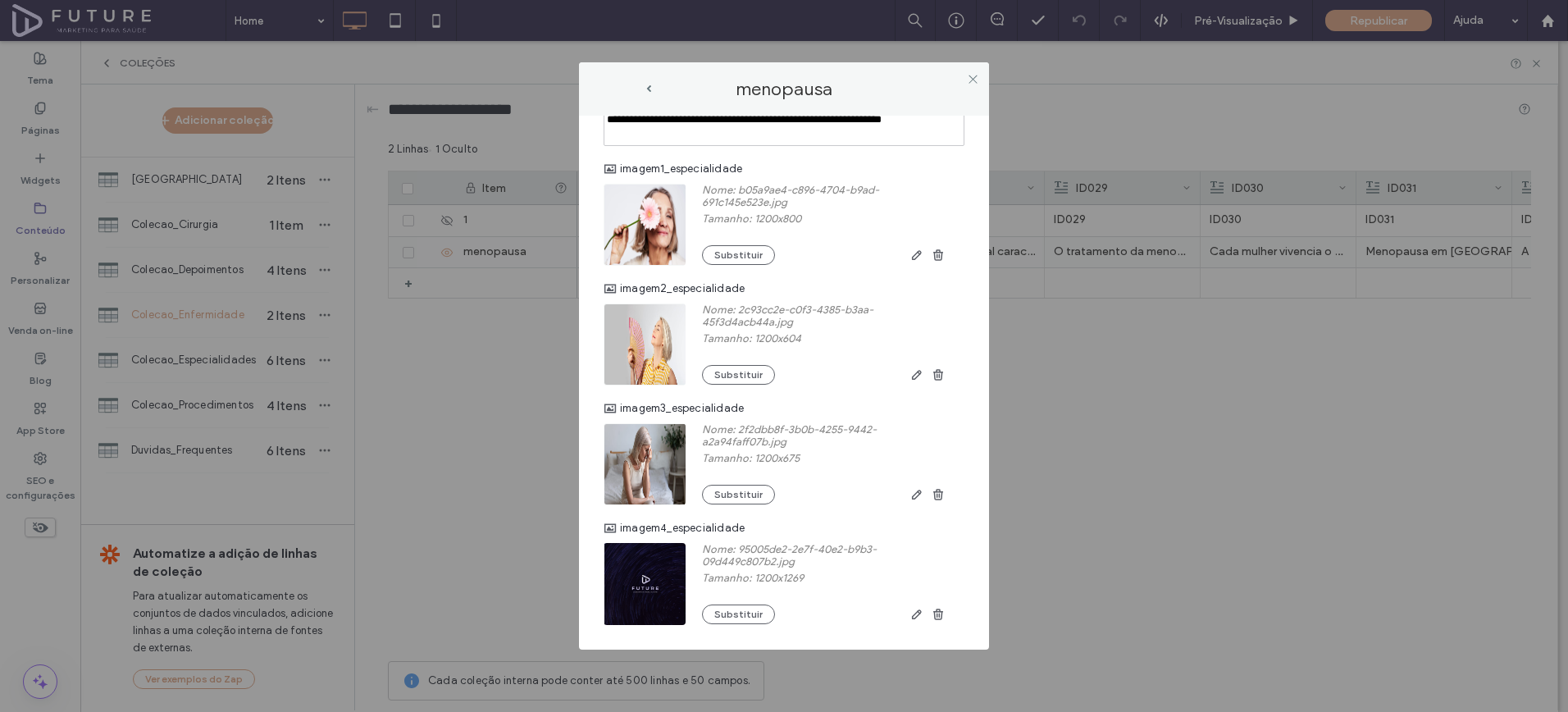
scroll to position [1771, 0]
click at [727, 248] on button "Substituir" at bounding box center [739, 255] width 73 height 19
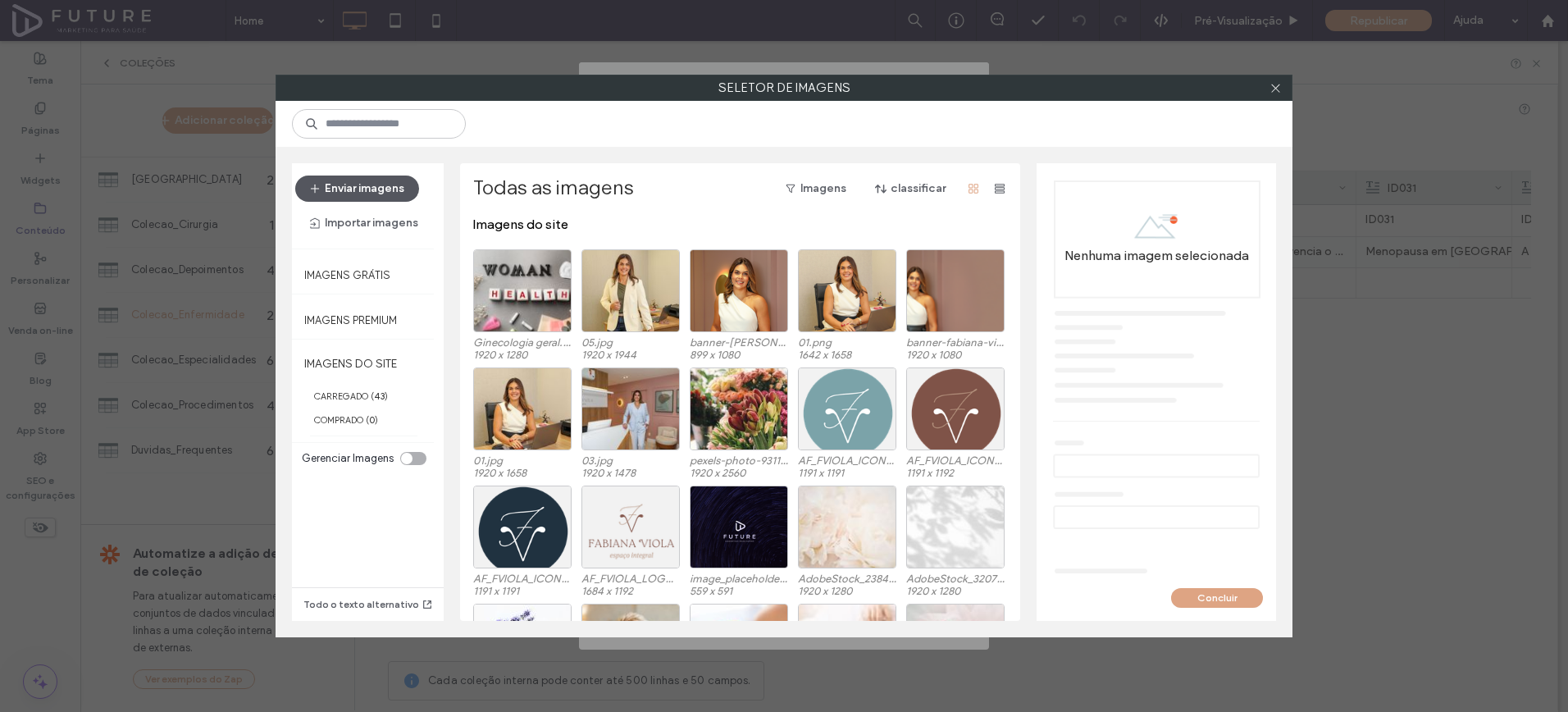
click at [333, 187] on button "Enviar imagens" at bounding box center [356, 189] width 124 height 27
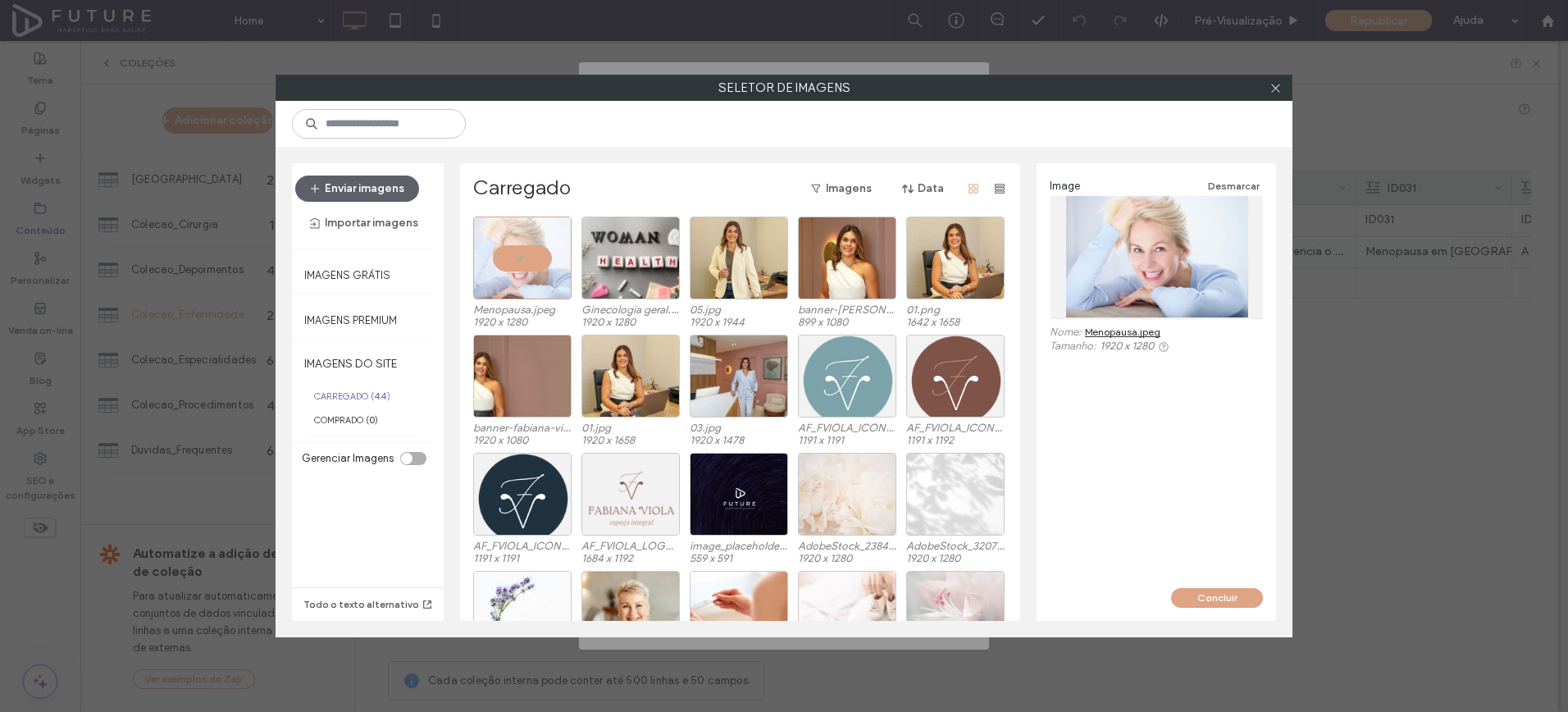
click at [1243, 604] on button "Concluir" at bounding box center [1217, 597] width 92 height 19
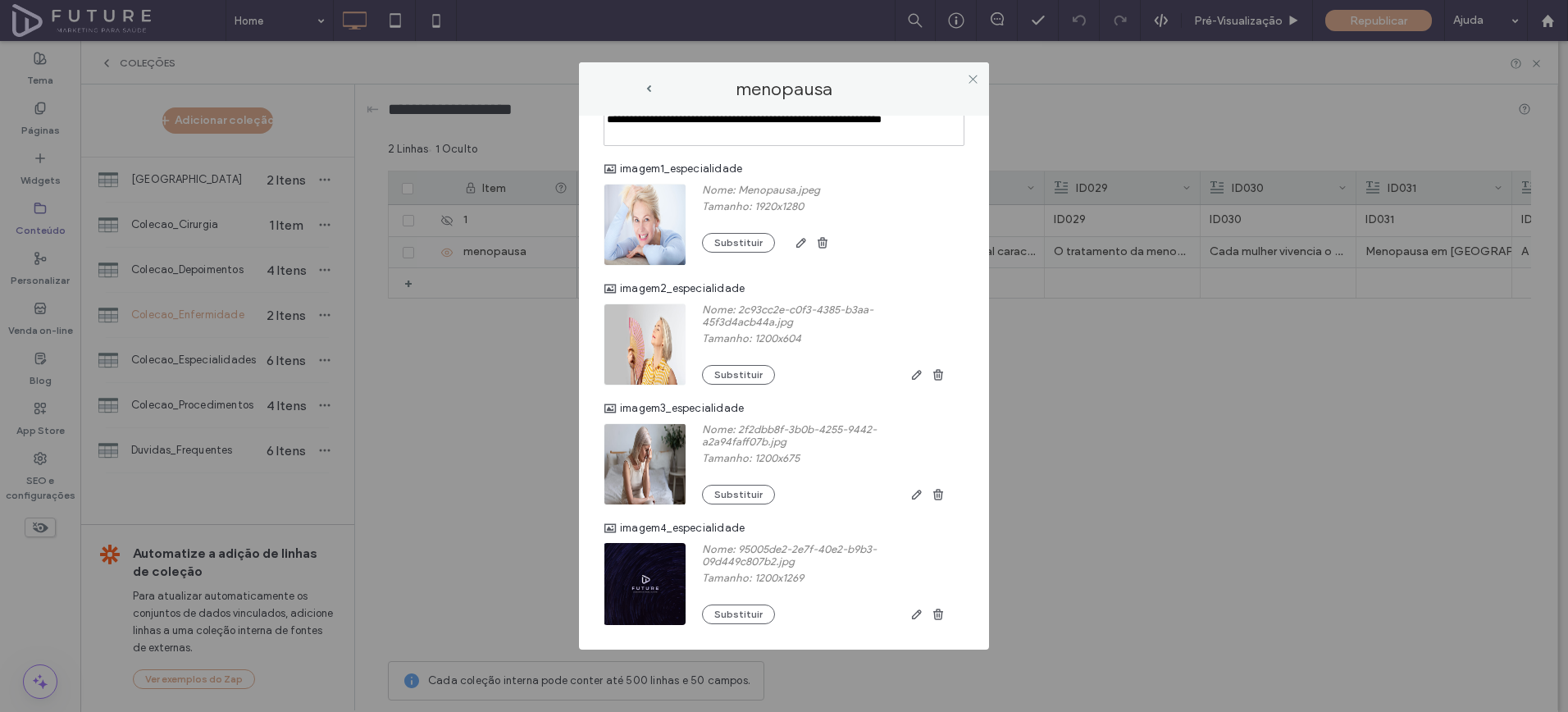
scroll to position [1770, 0]
click at [972, 86] on span at bounding box center [972, 79] width 12 height 25
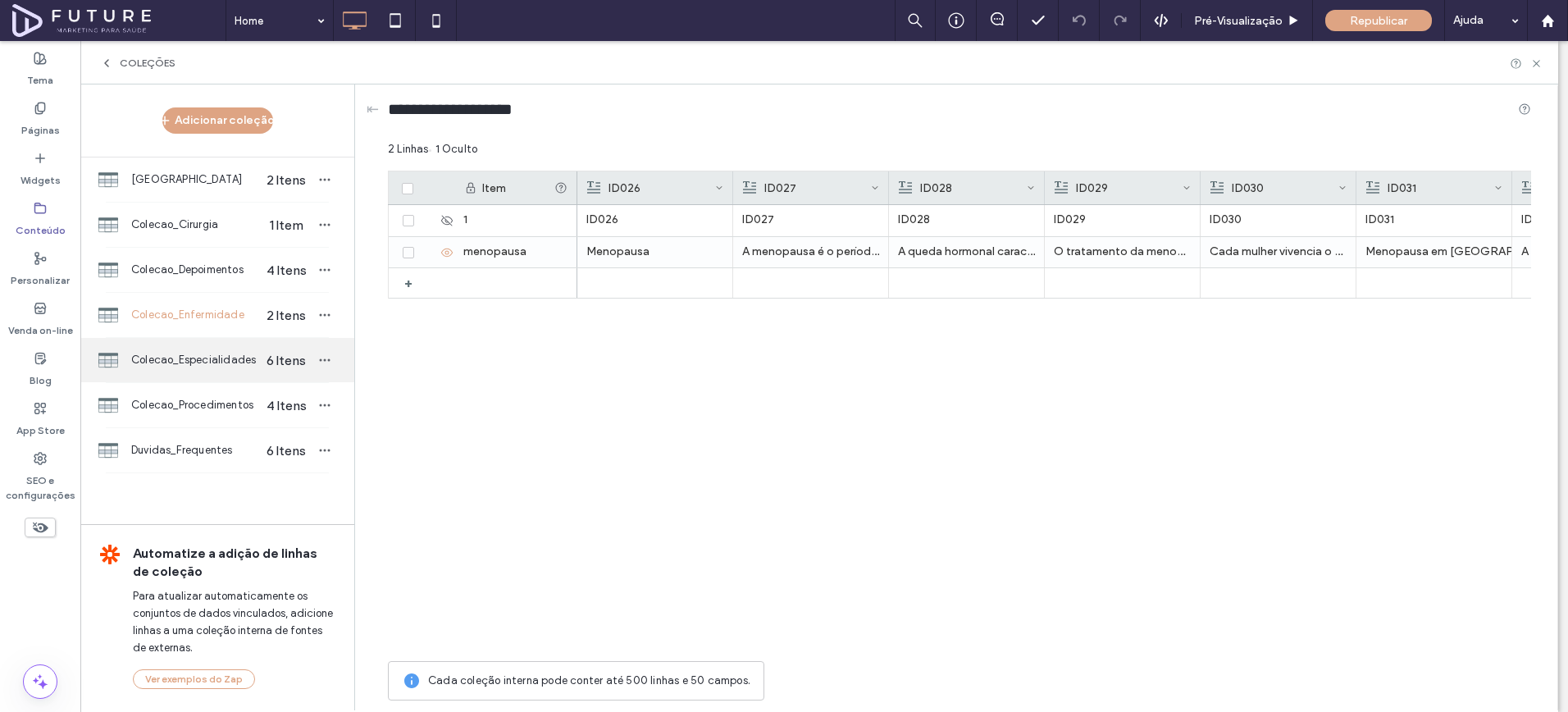
click at [251, 350] on div "Colecao_Especialidades 6 Itens" at bounding box center [217, 360] width 274 height 44
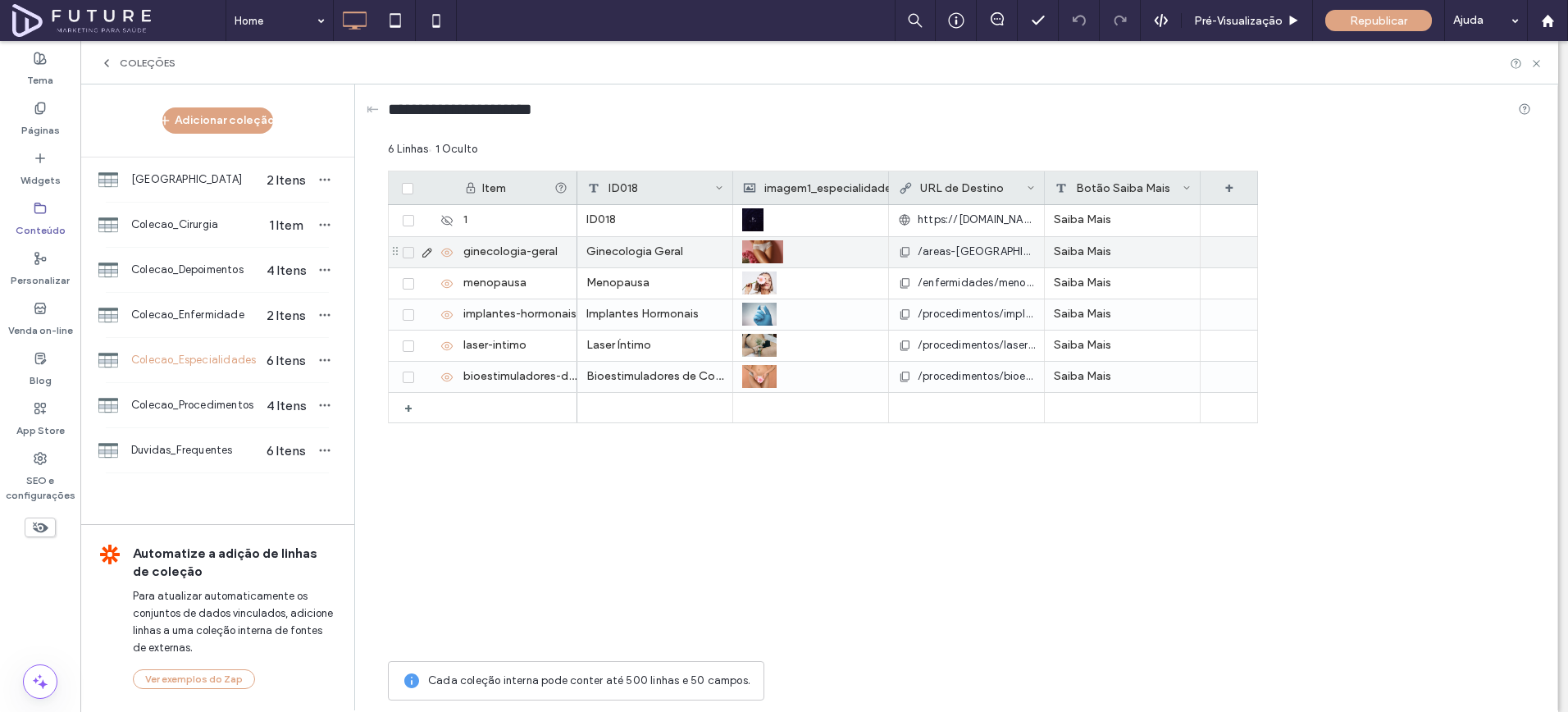
click at [425, 253] on icon at bounding box center [427, 253] width 13 height 13
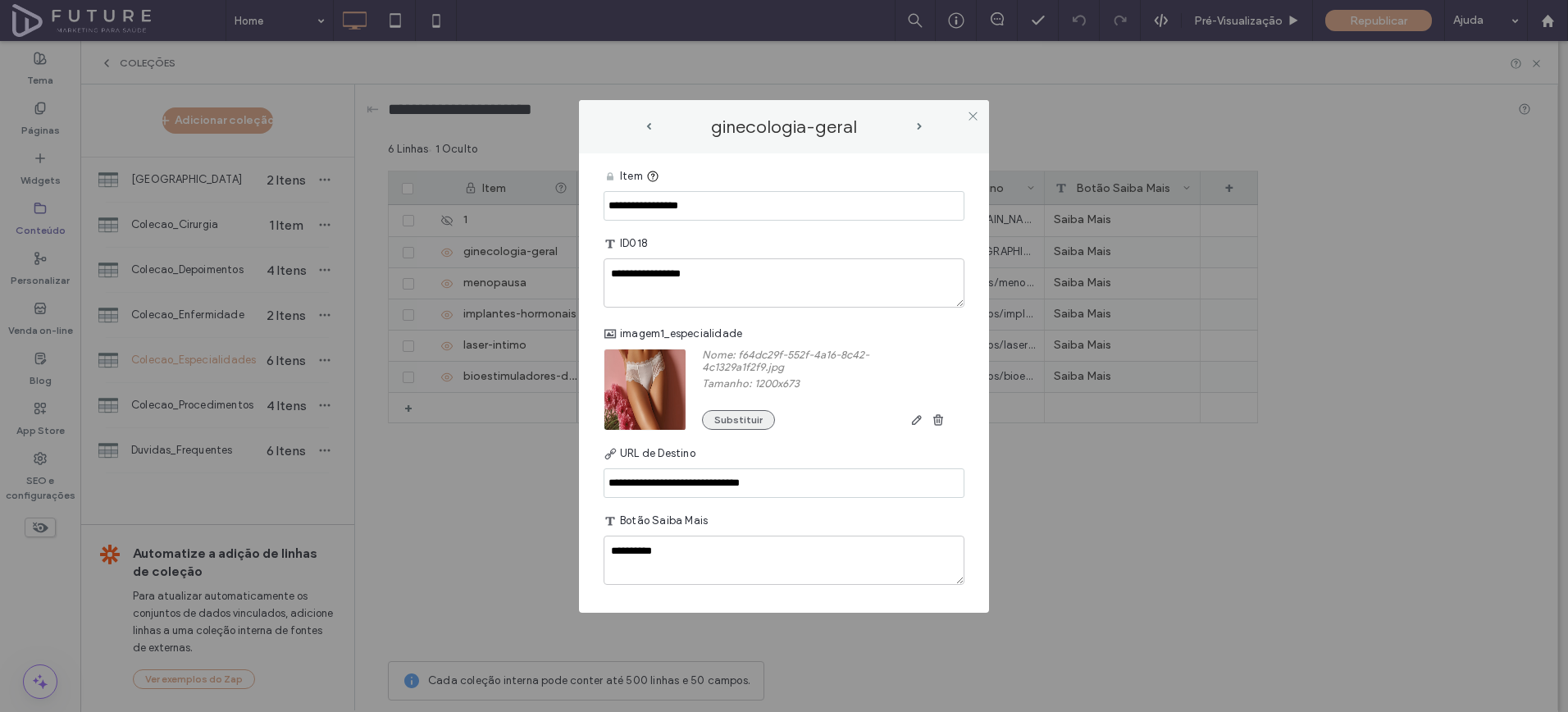
click at [730, 423] on button "Substituir" at bounding box center [739, 420] width 73 height 19
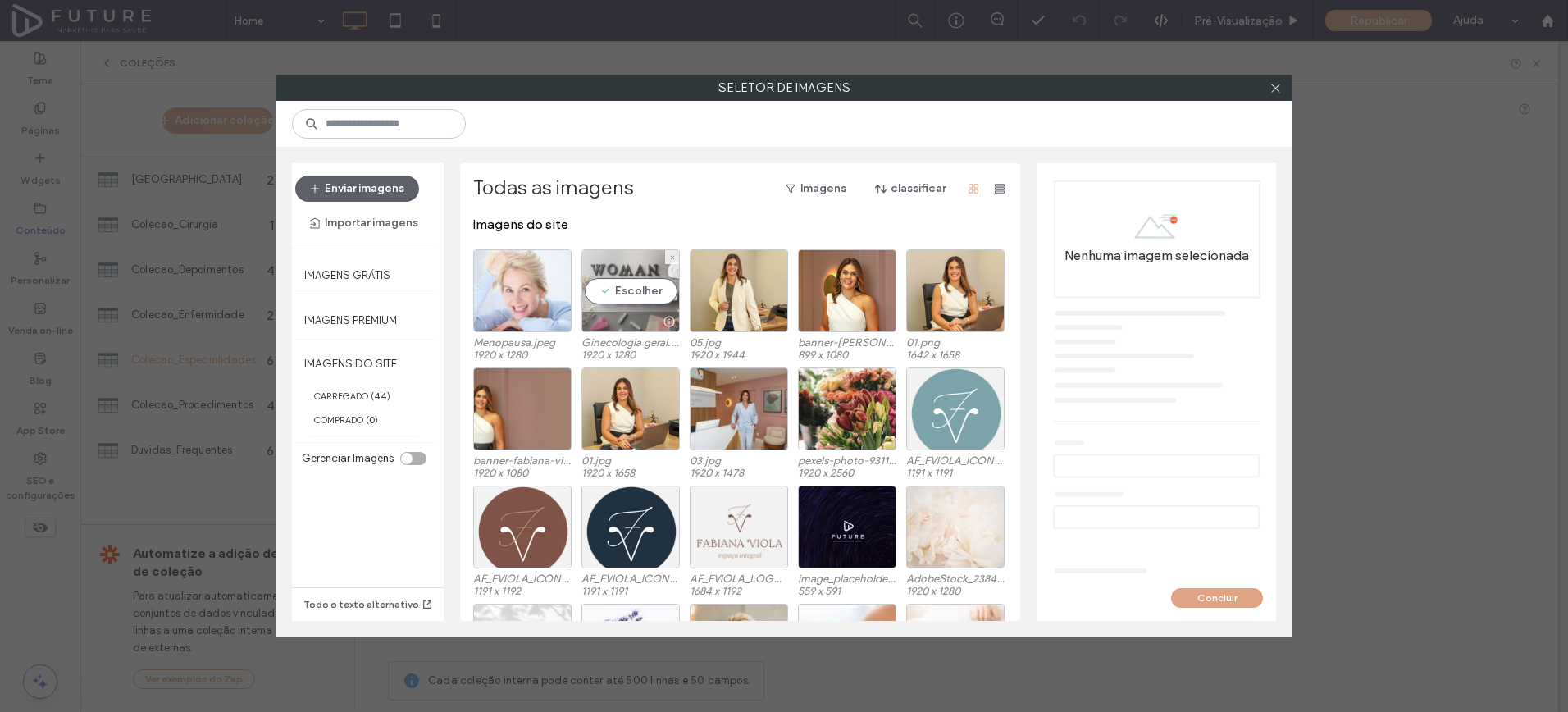
click at [640, 284] on div "Escolher" at bounding box center [630, 290] width 98 height 82
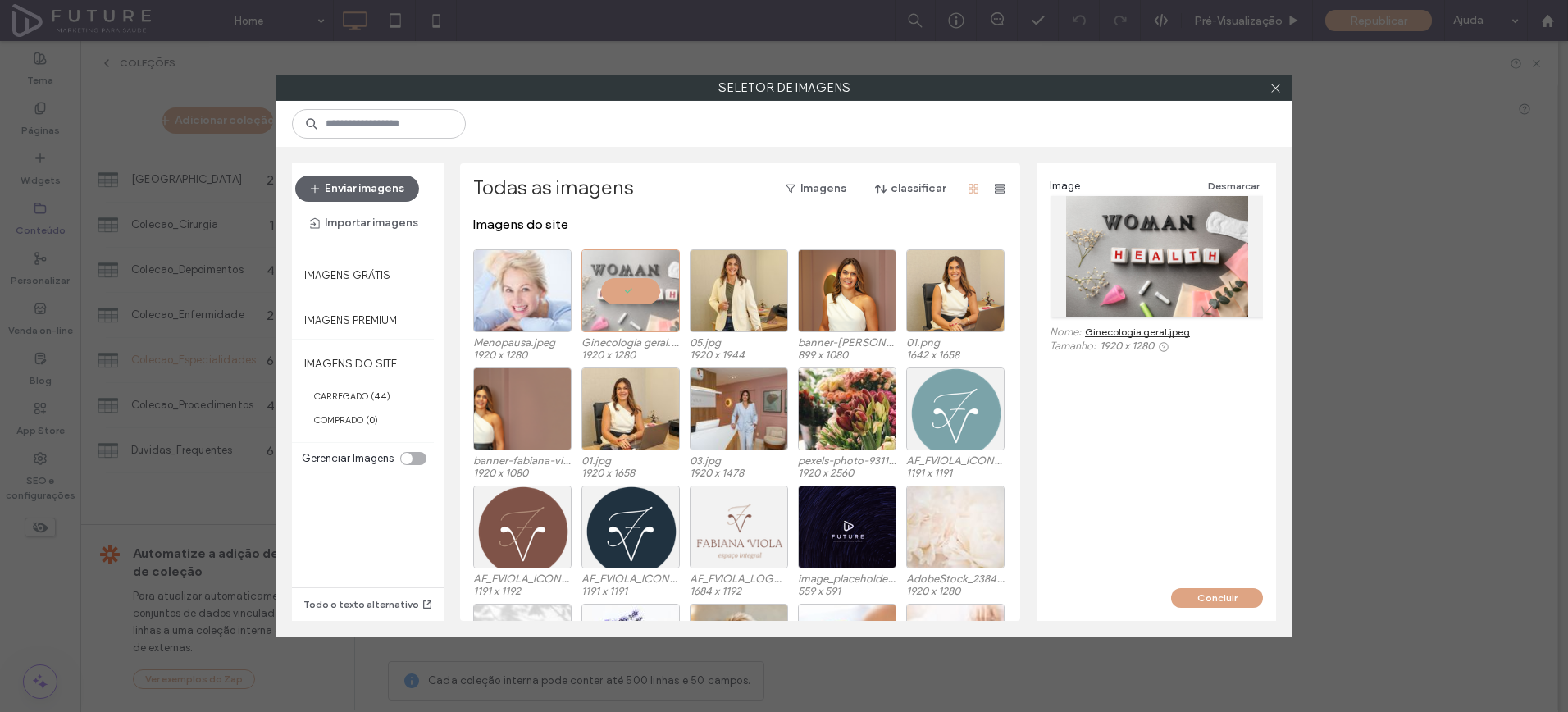
drag, startPoint x: 1217, startPoint y: 598, endPoint x: 1215, endPoint y: 565, distance: 33.1
click at [1217, 598] on button "Concluir" at bounding box center [1217, 597] width 92 height 19
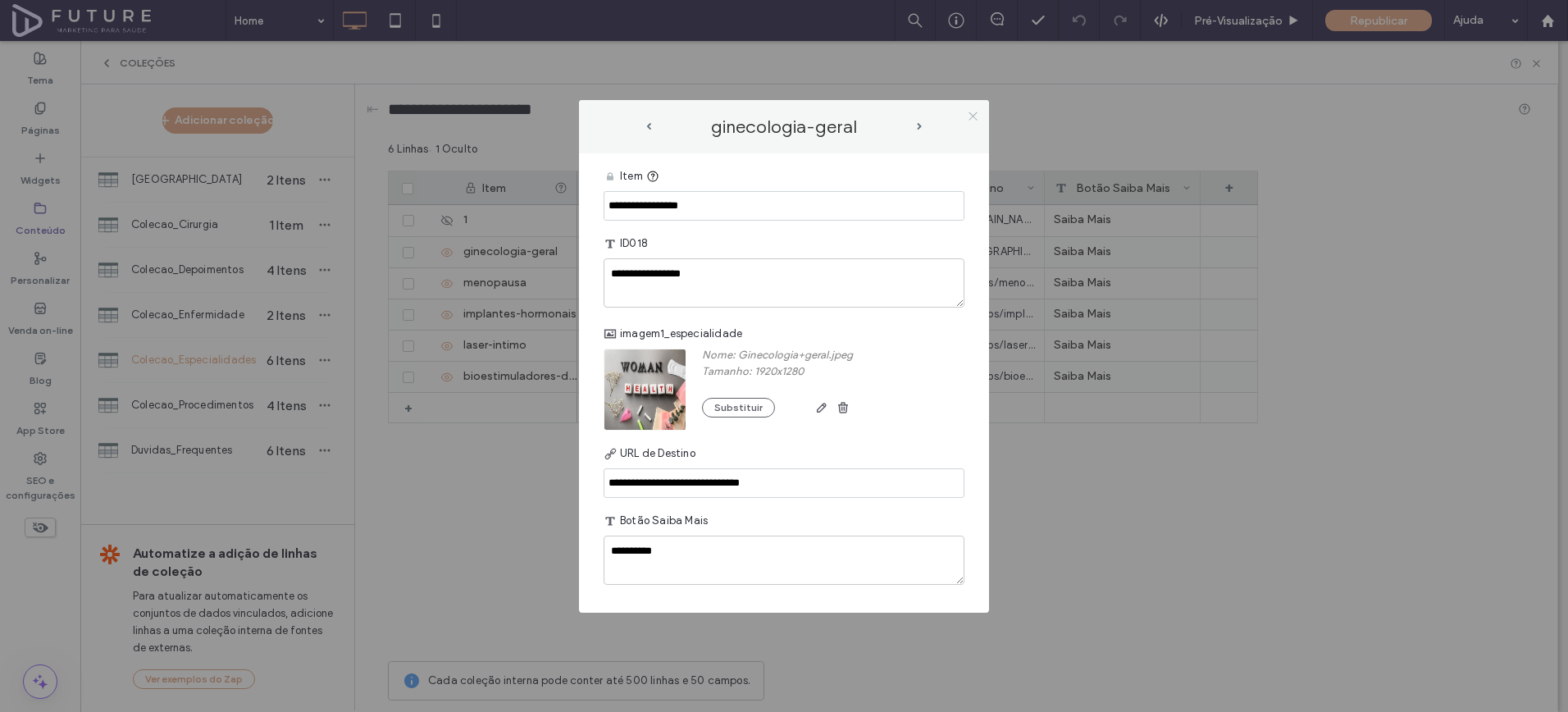
click at [970, 114] on use at bounding box center [972, 116] width 8 height 8
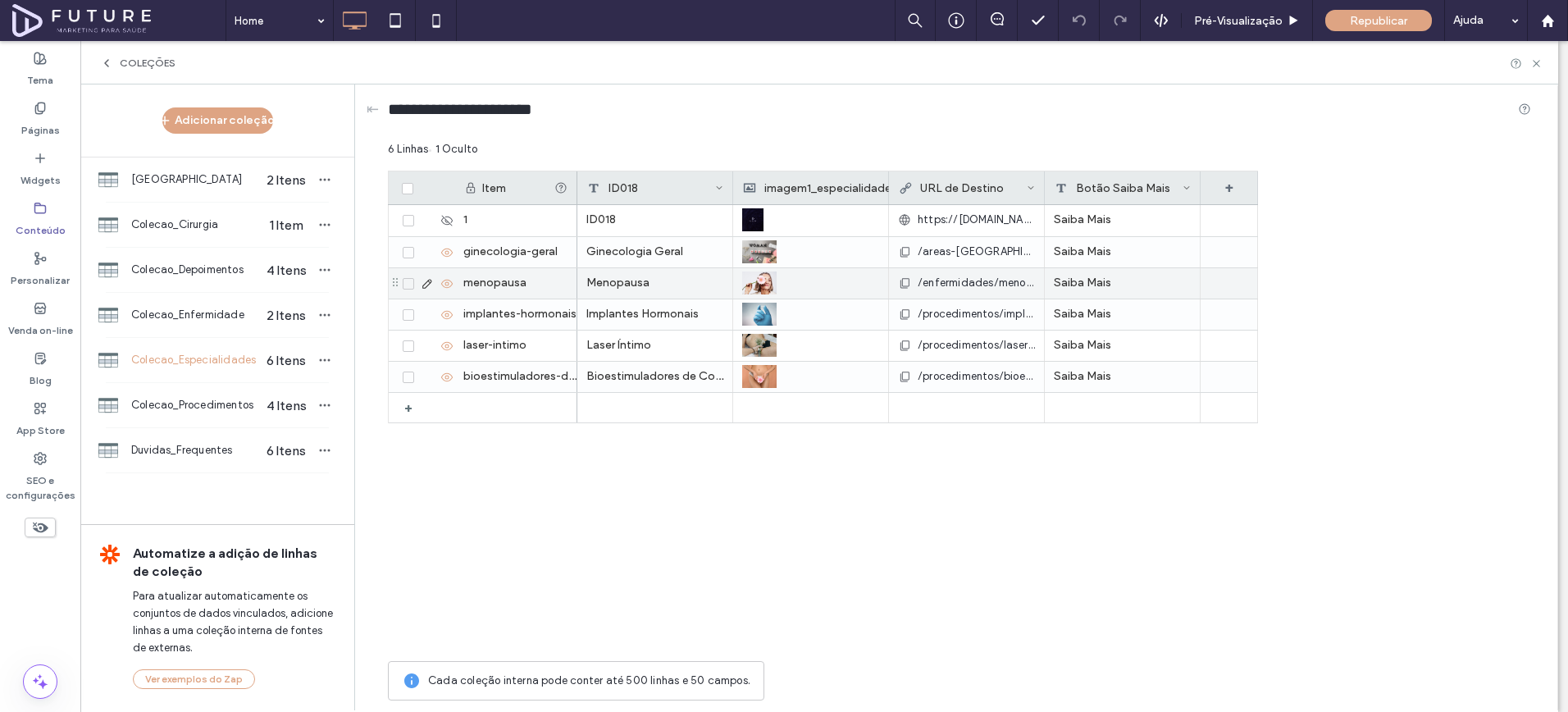
click at [423, 284] on icon at bounding box center [427, 284] width 13 height 13
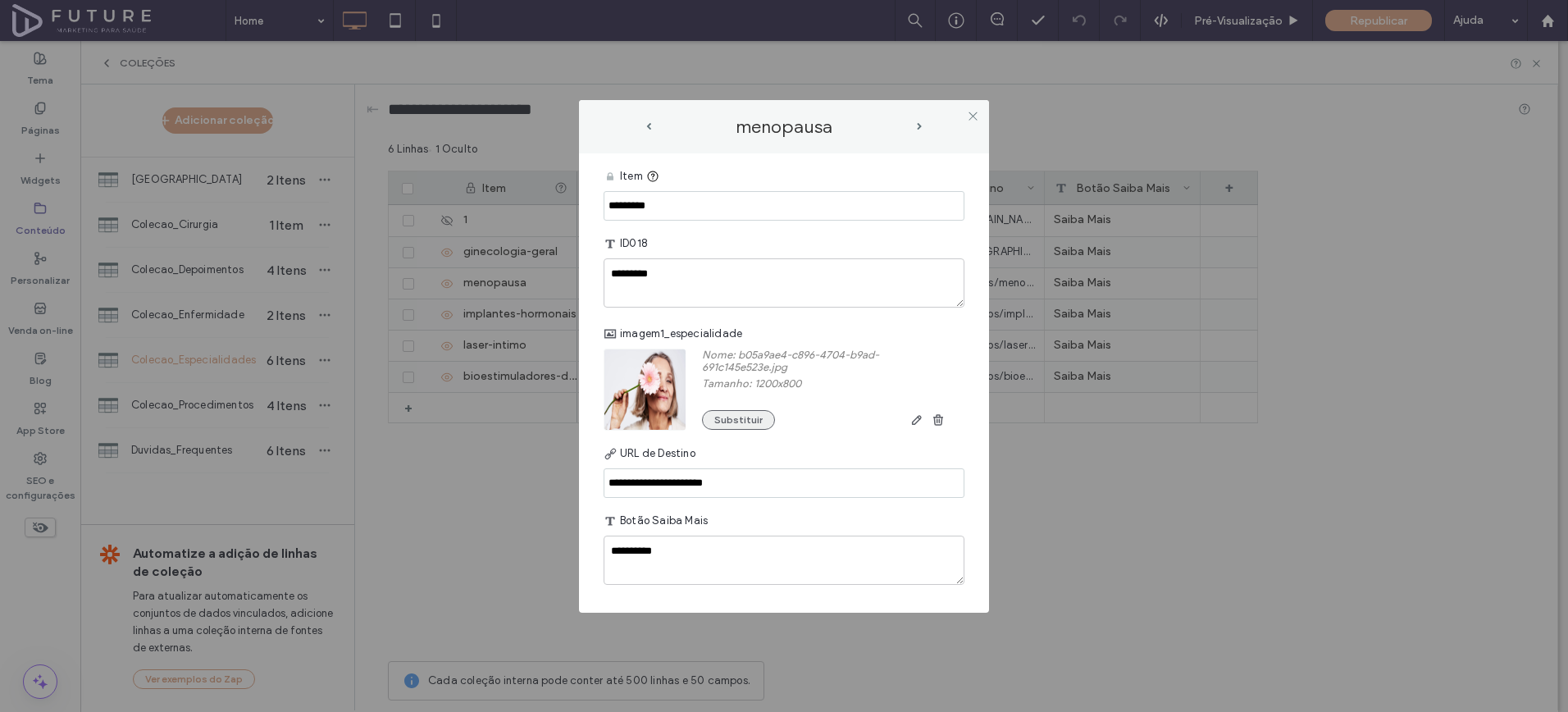
click at [740, 422] on button "Substituir" at bounding box center [739, 420] width 73 height 19
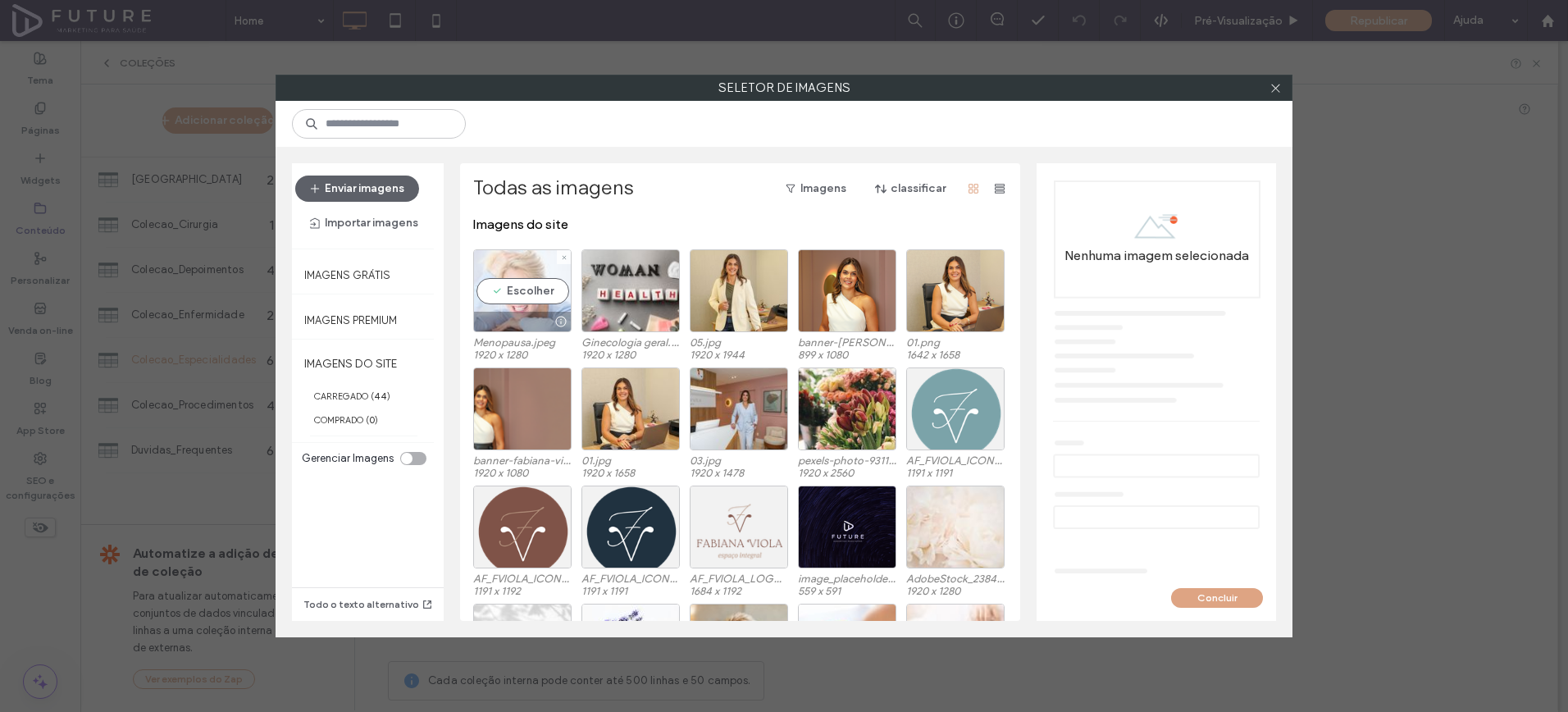
click at [502, 279] on div "Escolher" at bounding box center [521, 290] width 98 height 82
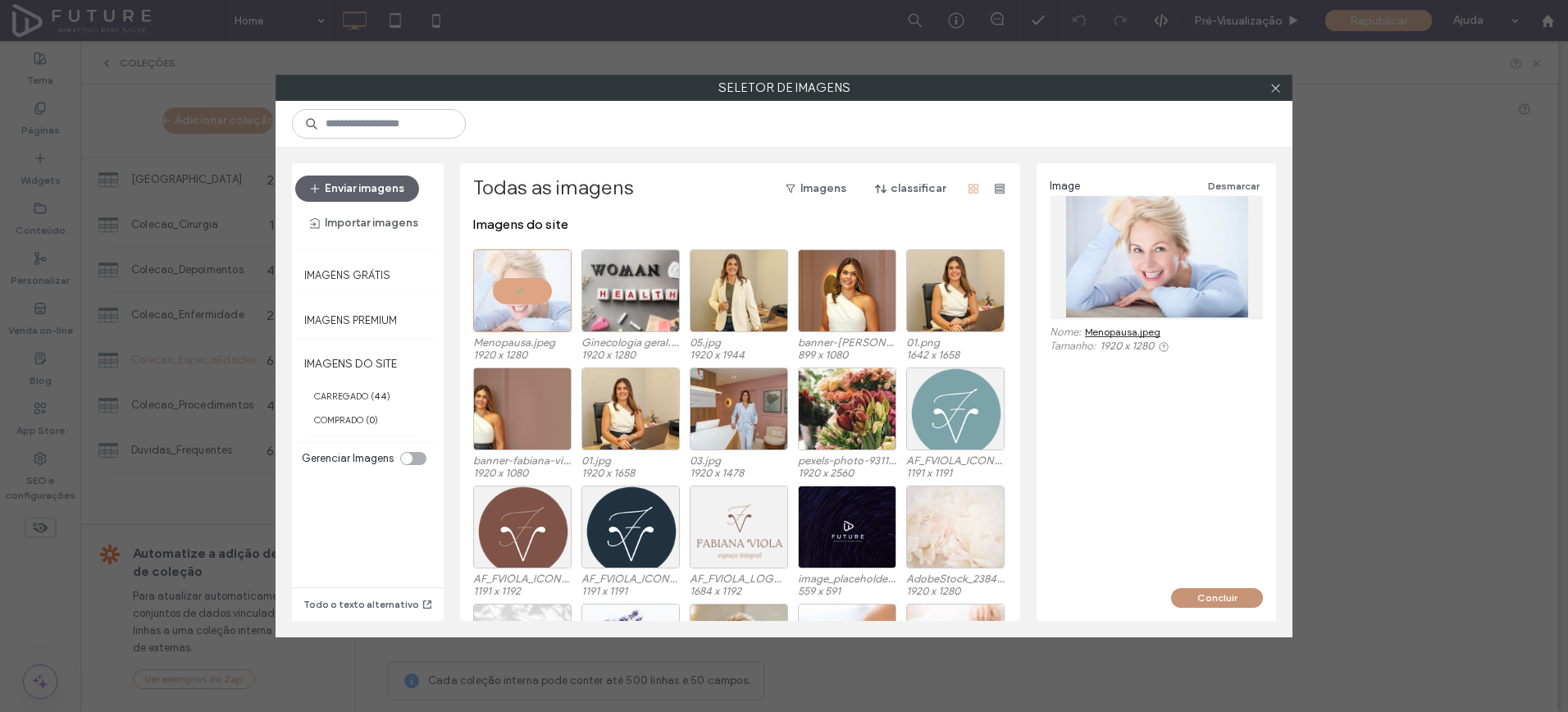
click at [1220, 601] on button "Concluir" at bounding box center [1217, 597] width 92 height 19
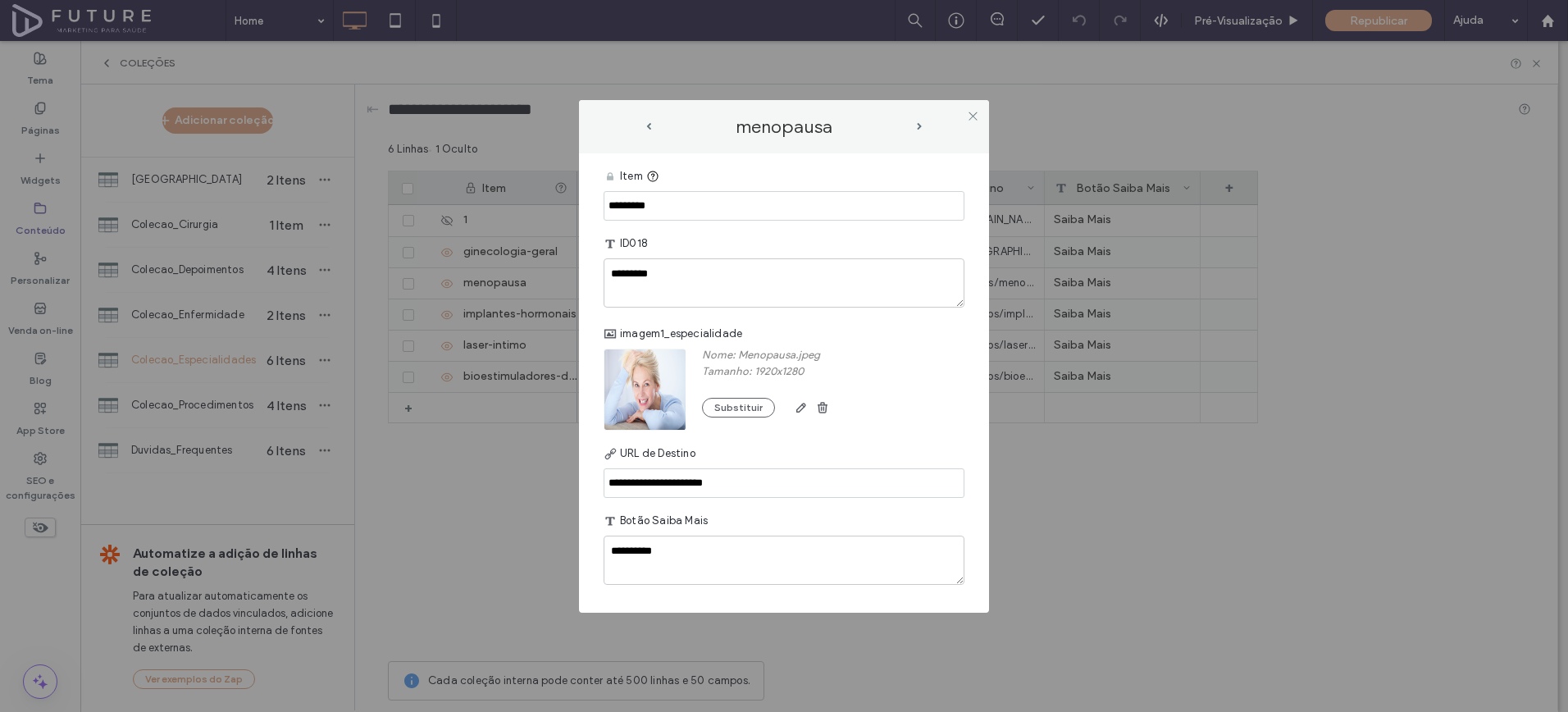
drag, startPoint x: 970, startPoint y: 112, endPoint x: 959, endPoint y: 174, distance: 63.0
click at [970, 111] on icon at bounding box center [972, 115] width 12 height 12
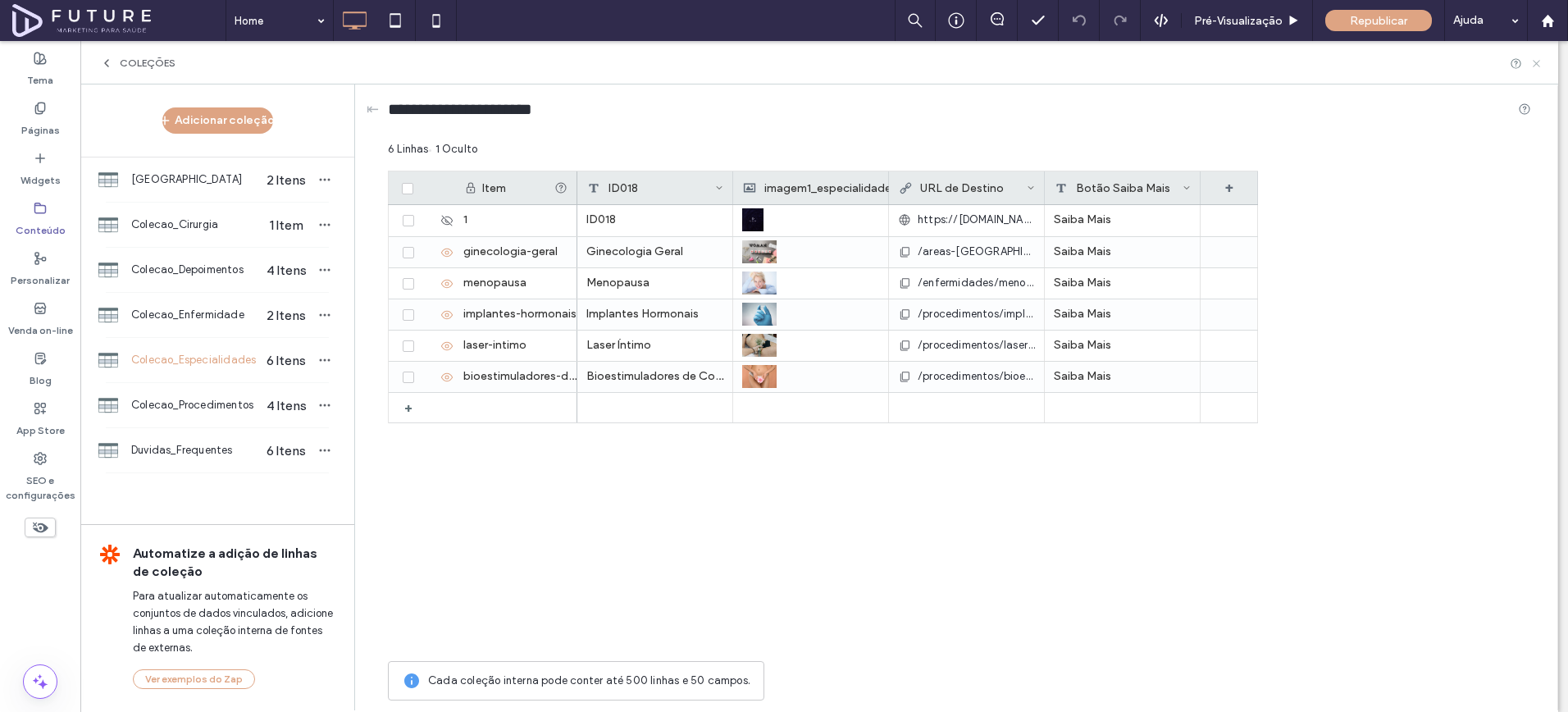
click at [1540, 61] on icon at bounding box center [1536, 63] width 12 height 12
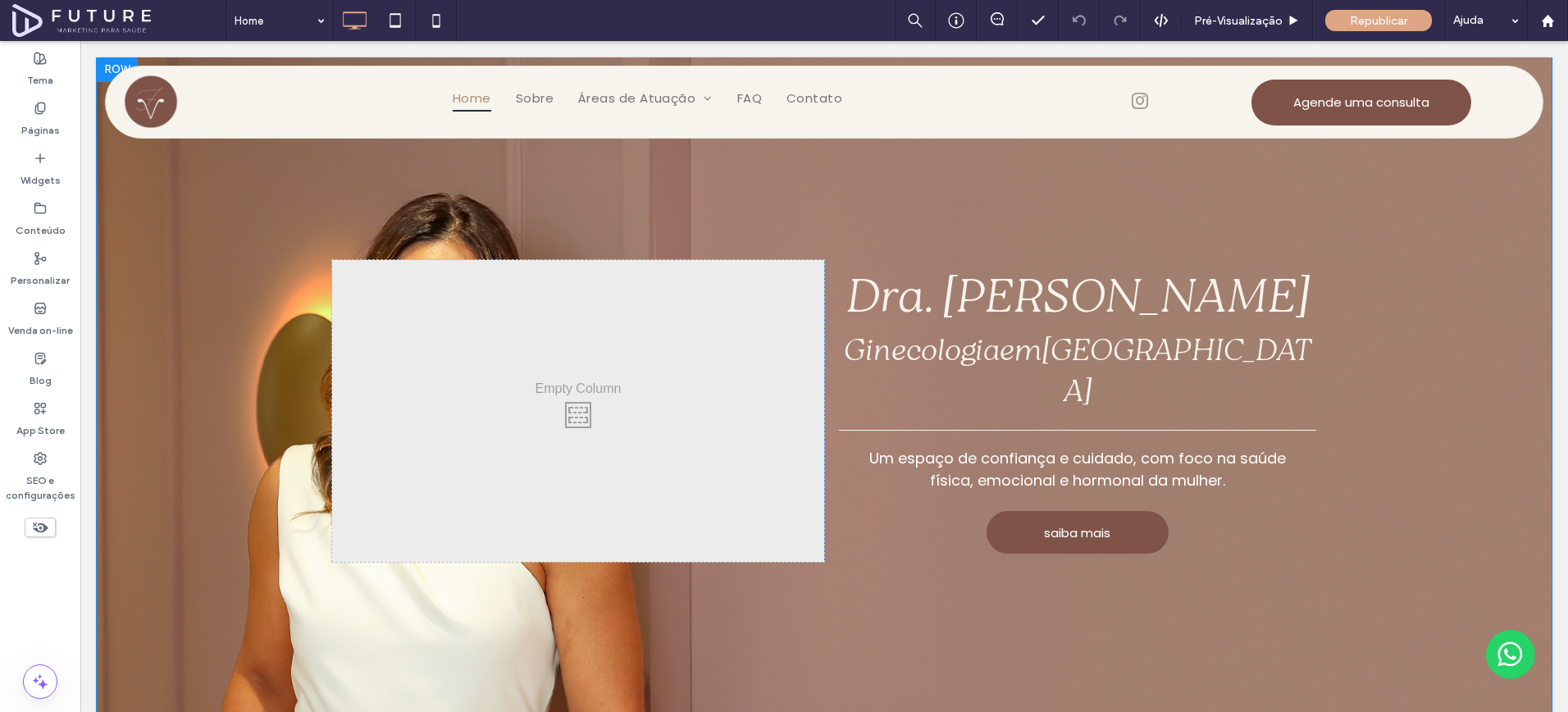
scroll to position [0, 0]
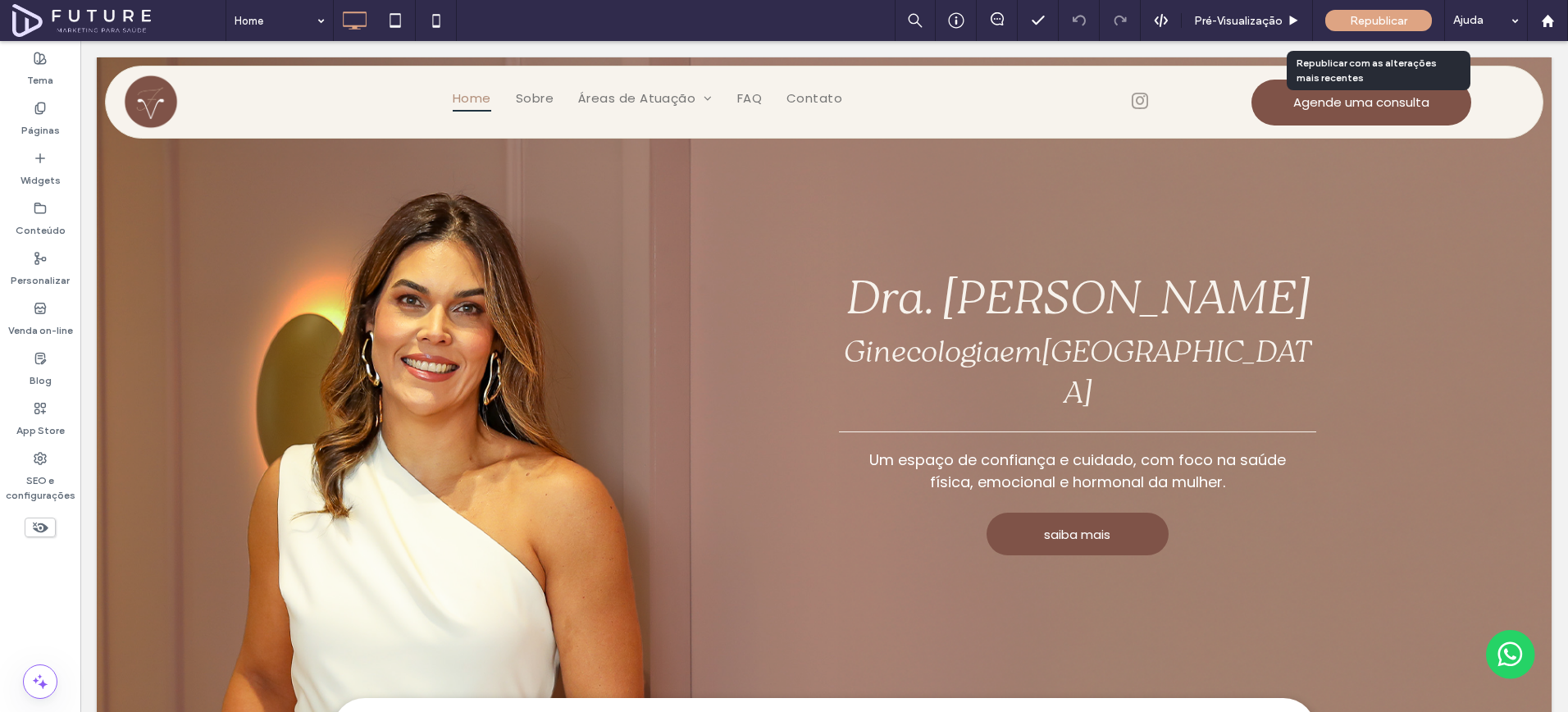
click at [1340, 16] on div "Republicar" at bounding box center [1378, 20] width 106 height 21
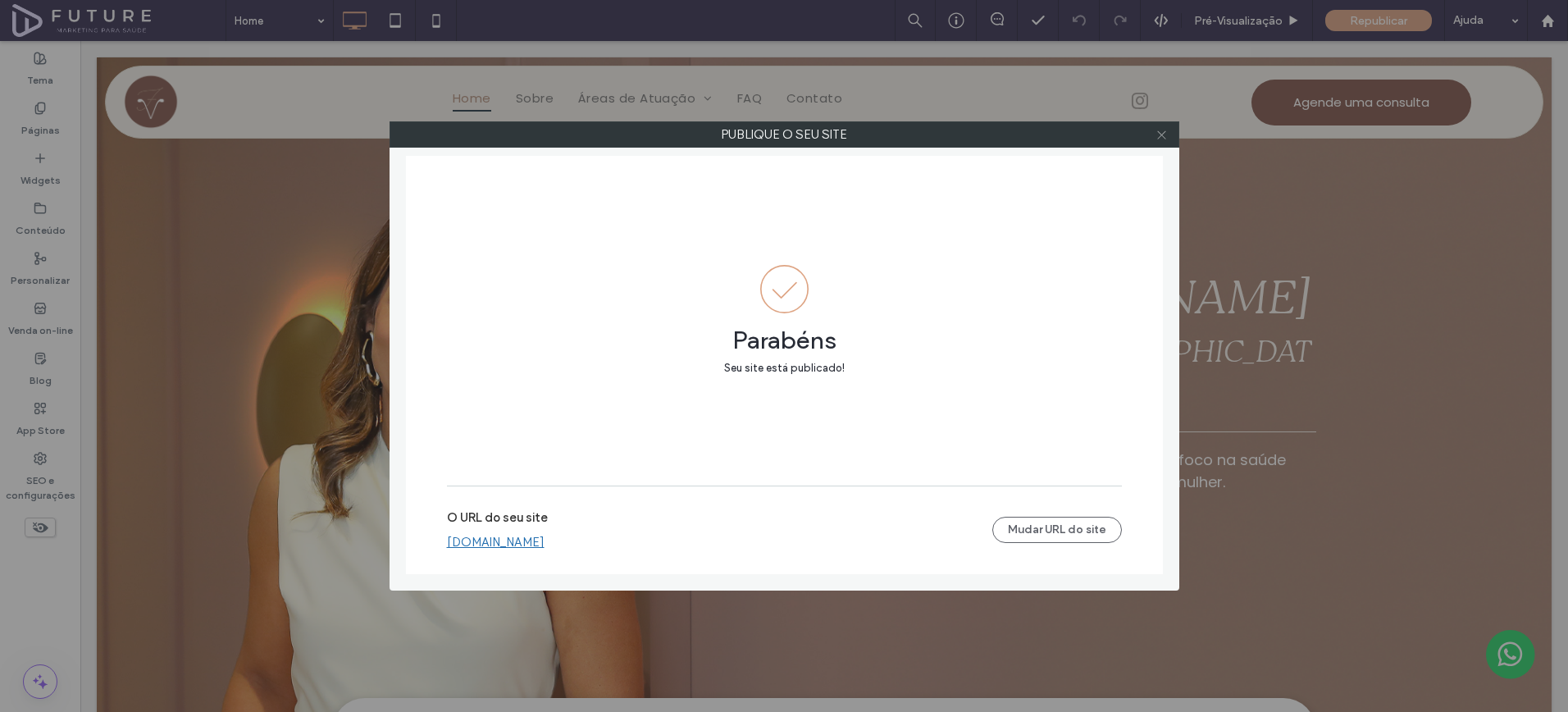
click at [1164, 137] on use at bounding box center [1161, 134] width 8 height 8
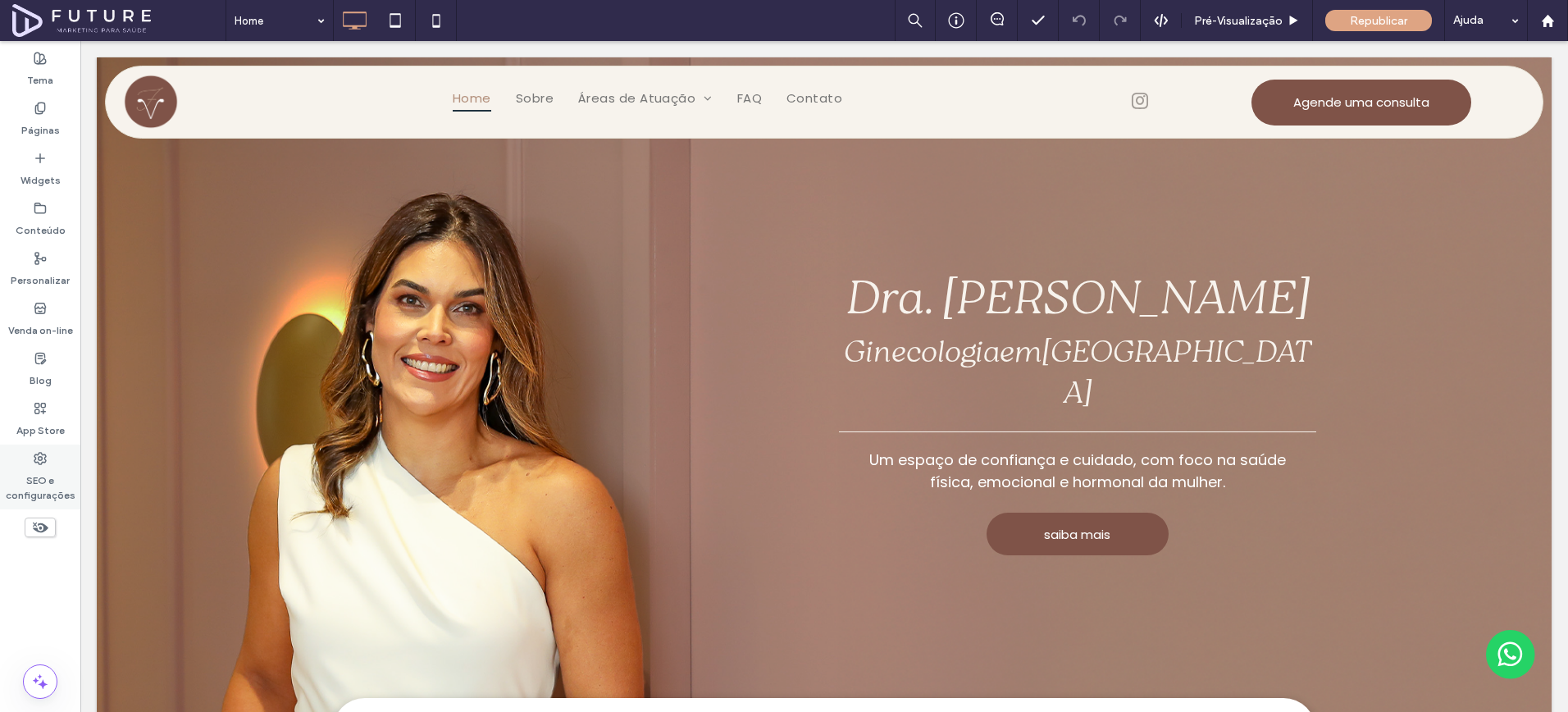
click at [31, 498] on label "SEO e configurações" at bounding box center [40, 484] width 81 height 38
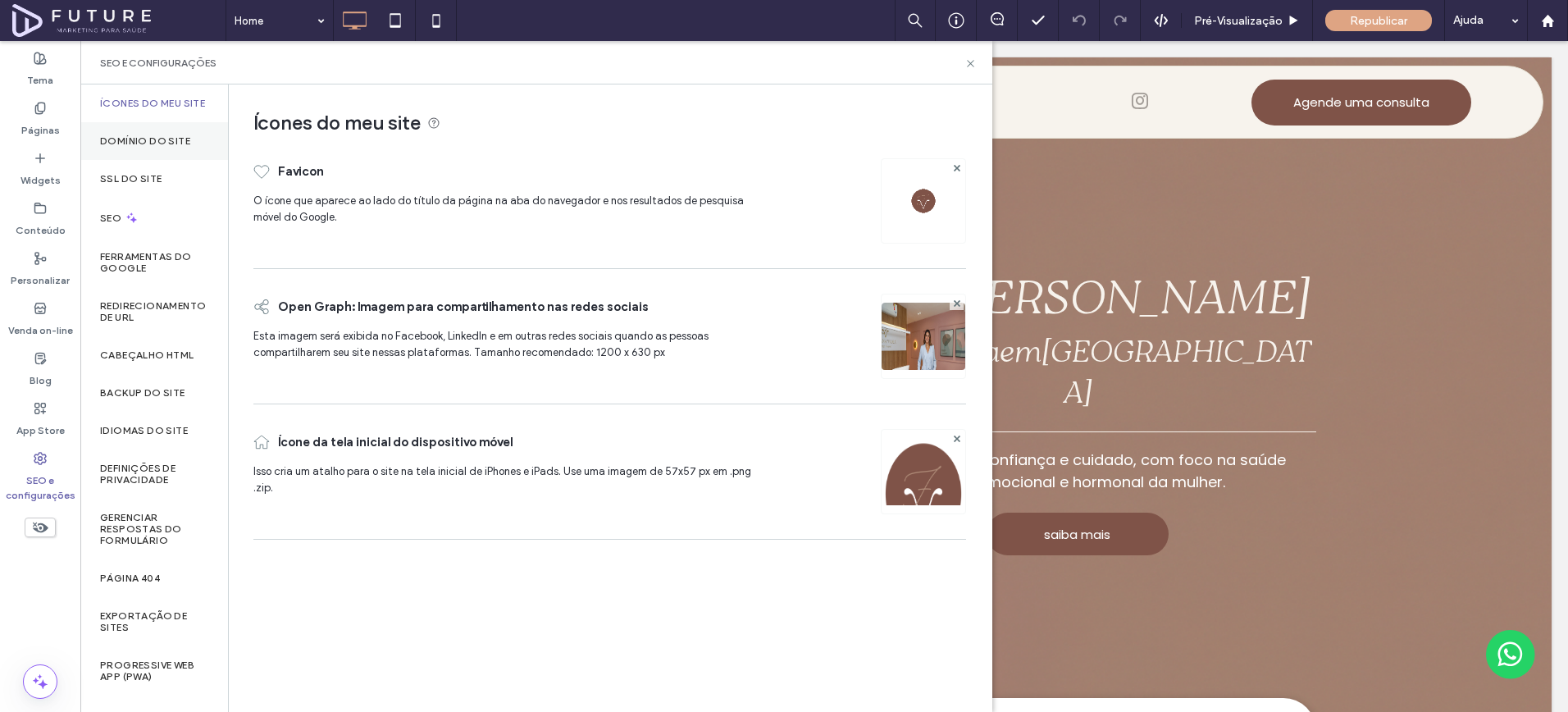
click at [166, 142] on label "Domínio do site" at bounding box center [145, 141] width 90 height 12
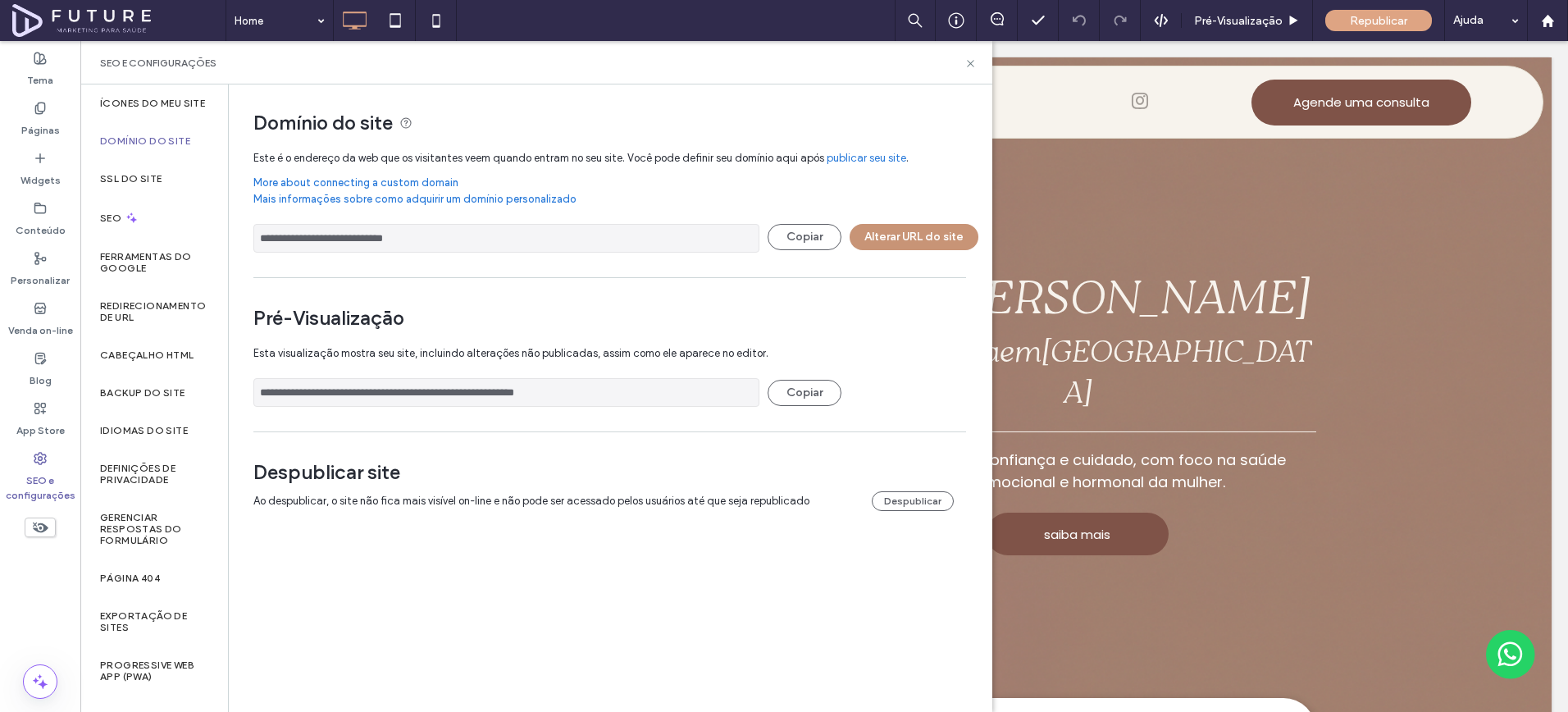
click at [934, 237] on button "Alterar URL do site" at bounding box center [914, 236] width 129 height 27
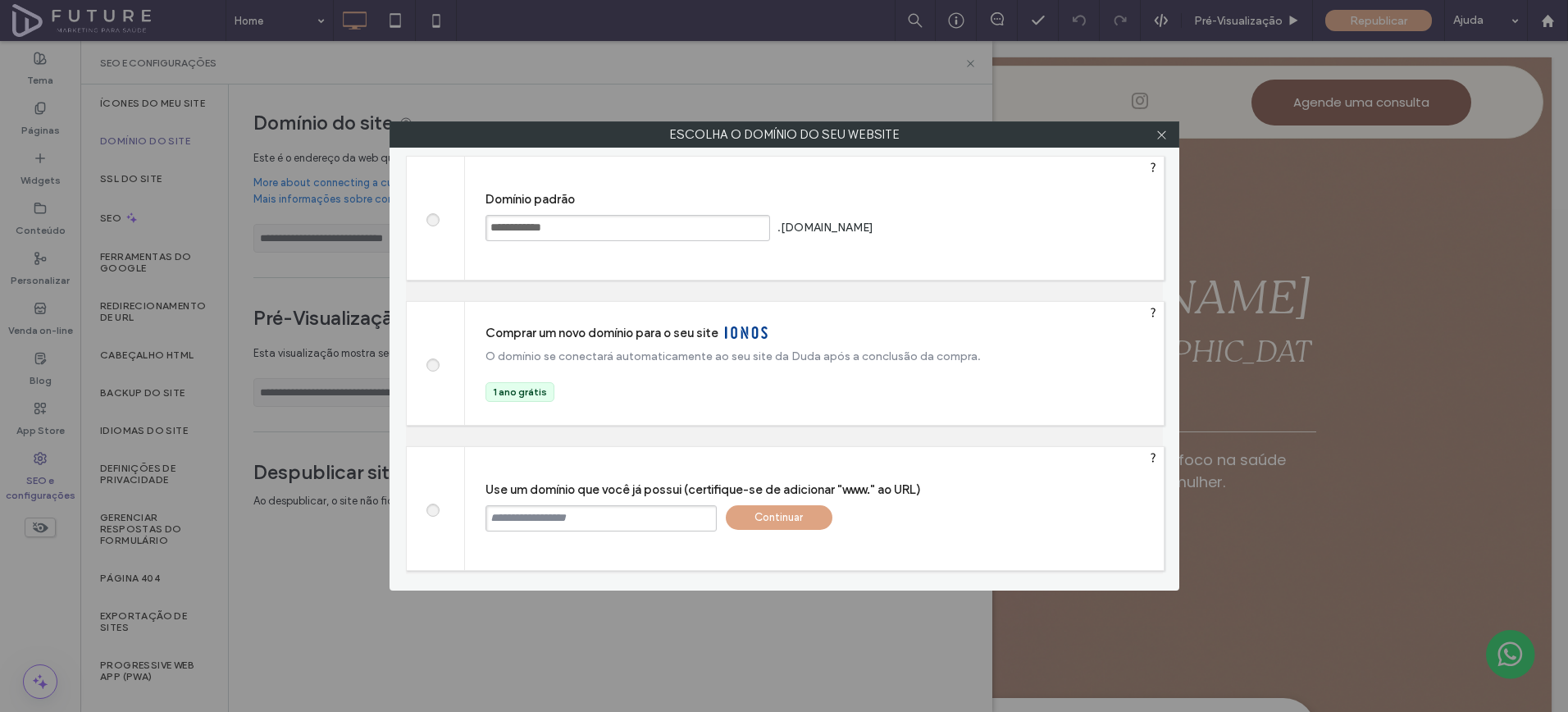
drag, startPoint x: 506, startPoint y: 520, endPoint x: 482, endPoint y: 512, distance: 25.3
click at [507, 520] on input "text" at bounding box center [601, 518] width 231 height 27
click at [545, 509] on input "****" at bounding box center [601, 518] width 231 height 27
click at [551, 515] on input "****" at bounding box center [601, 518] width 231 height 27
paste input "**********"
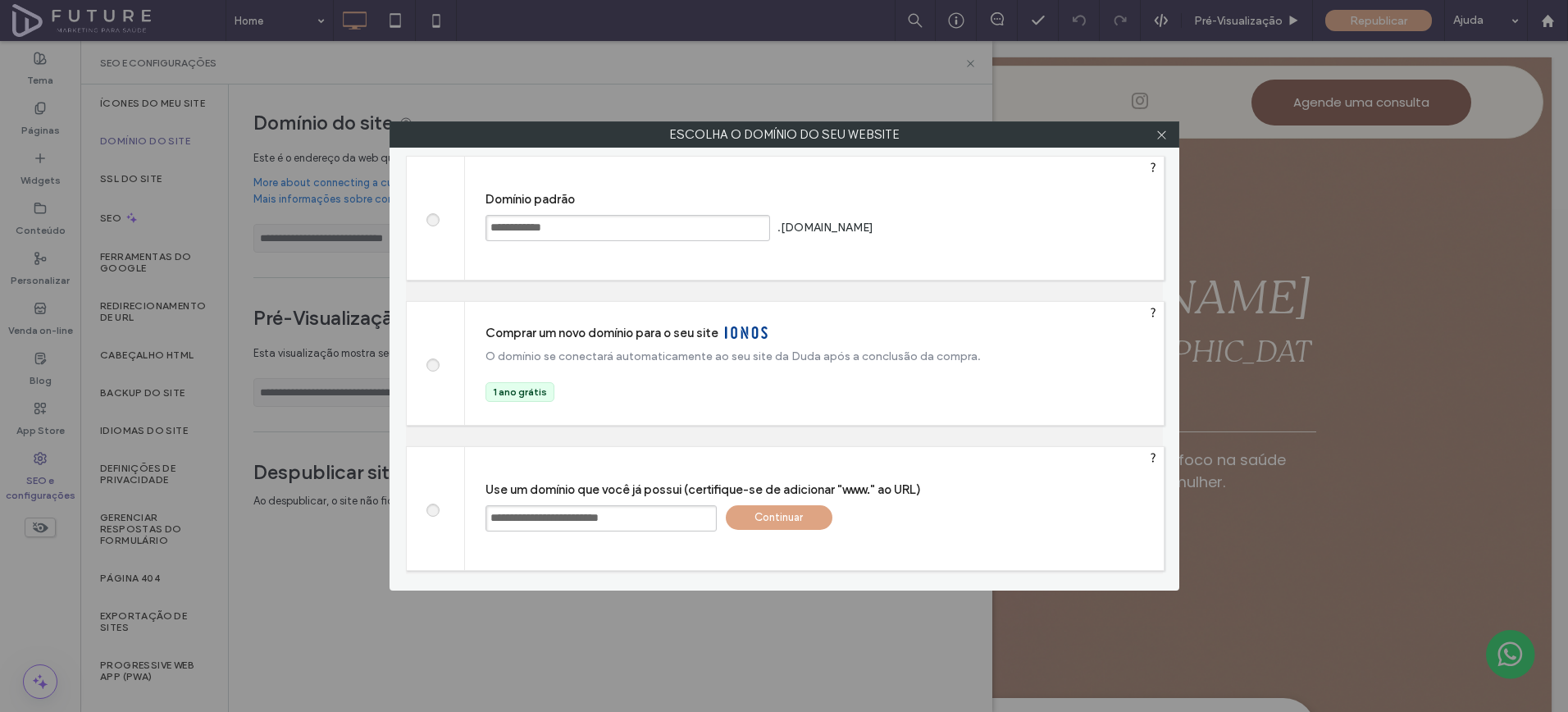
type input "**********"
click at [811, 521] on div "Continuar" at bounding box center [779, 517] width 106 height 25
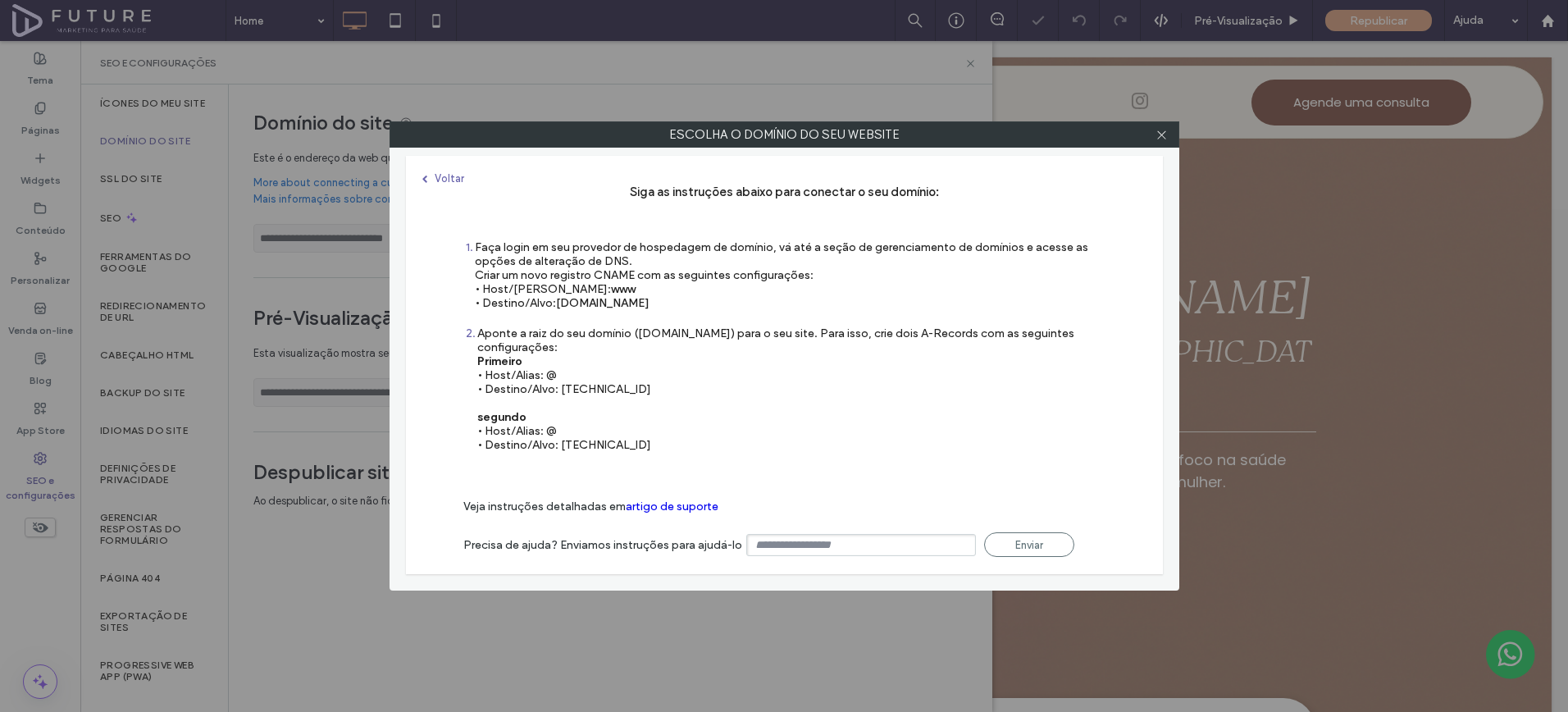
type input "**********"
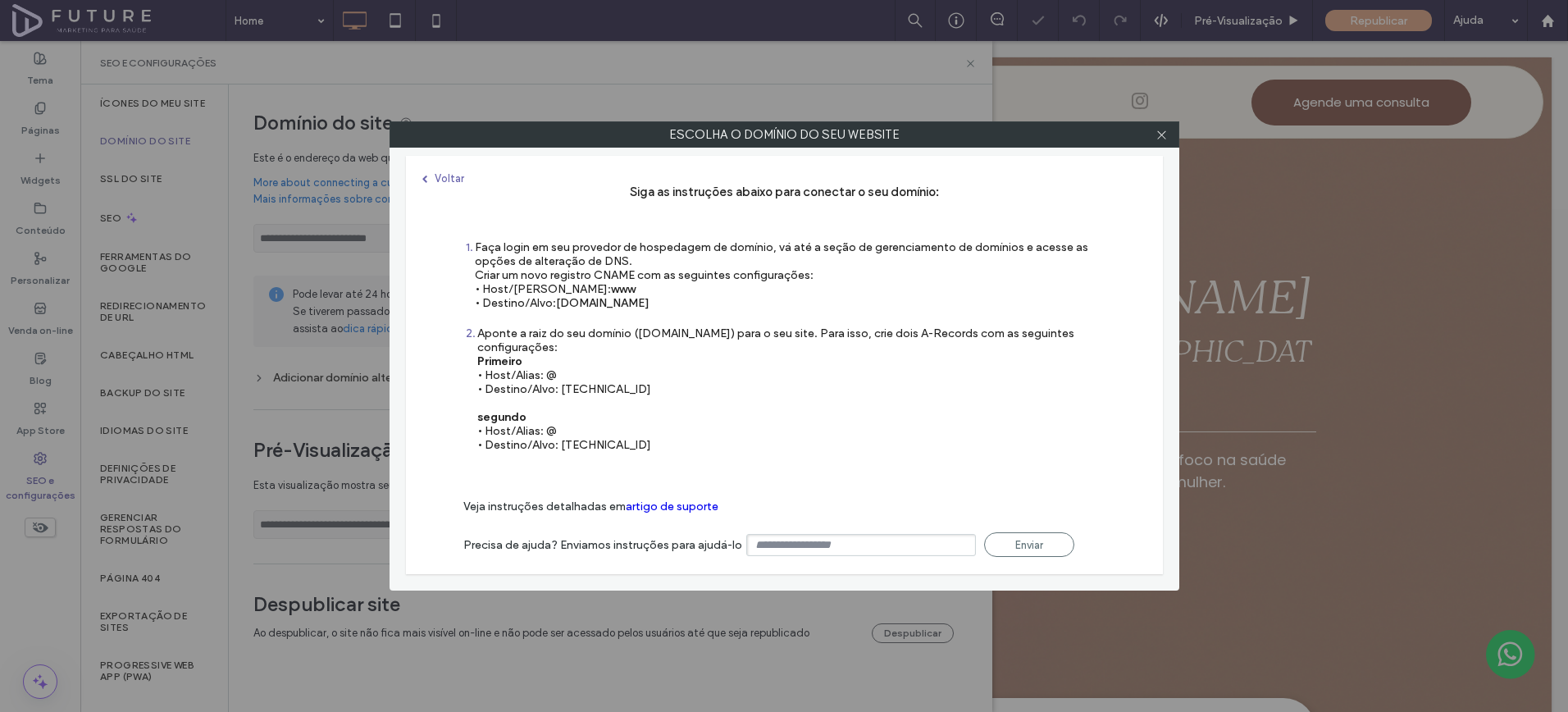
click at [545, 324] on div "1 Faça login em seu provedor de hospedagem de domínio, vá até a seção de gerenc…" at bounding box center [784, 283] width 642 height 86
drag, startPoint x: 559, startPoint y: 303, endPoint x: 728, endPoint y: 309, distance: 169.1
click at [728, 309] on div "Faça login em seu provedor de hospedagem de domínio, vá até a seção de gerencia…" at bounding box center [790, 275] width 630 height 70
copy span "s.multiscreensite.com"
click at [679, 382] on div "Aponte a raiz do seu domínio (domain.com) para o seu site. Para isso, crie dois…" at bounding box center [792, 389] width 629 height 126
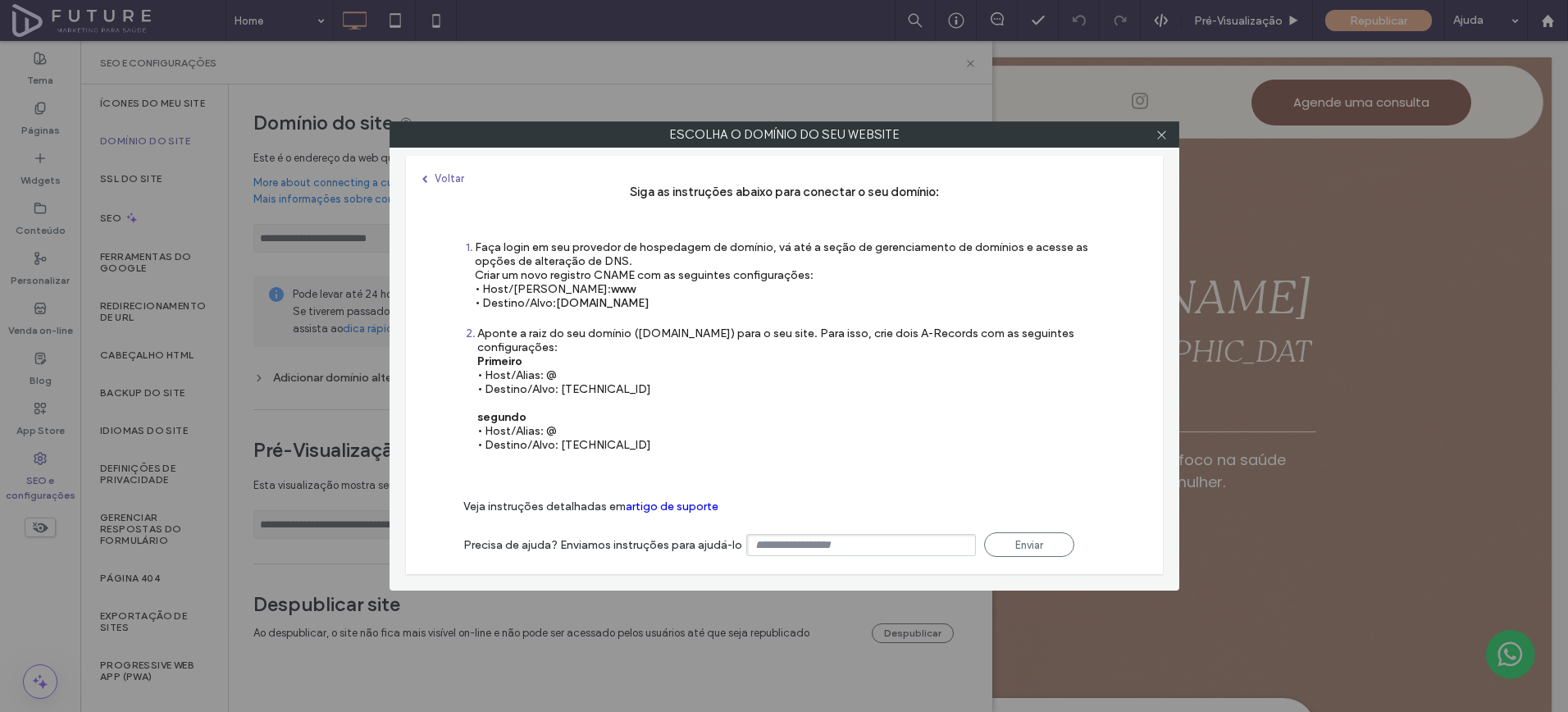
drag, startPoint x: 560, startPoint y: 390, endPoint x: 648, endPoint y: 385, distance: 88.1
click at [648, 385] on div "Aponte a raiz do seu domínio (domain.com) para o seu site. Para isso, crie dois…" at bounding box center [792, 389] width 629 height 126
copy div "35.172.94.1"
click at [614, 439] on div "Aponte a raiz do seu domínio (domain.com) para o seu site. Para isso, crie dois…" at bounding box center [792, 389] width 629 height 126
drag, startPoint x: 559, startPoint y: 444, endPoint x: 713, endPoint y: 435, distance: 154.3
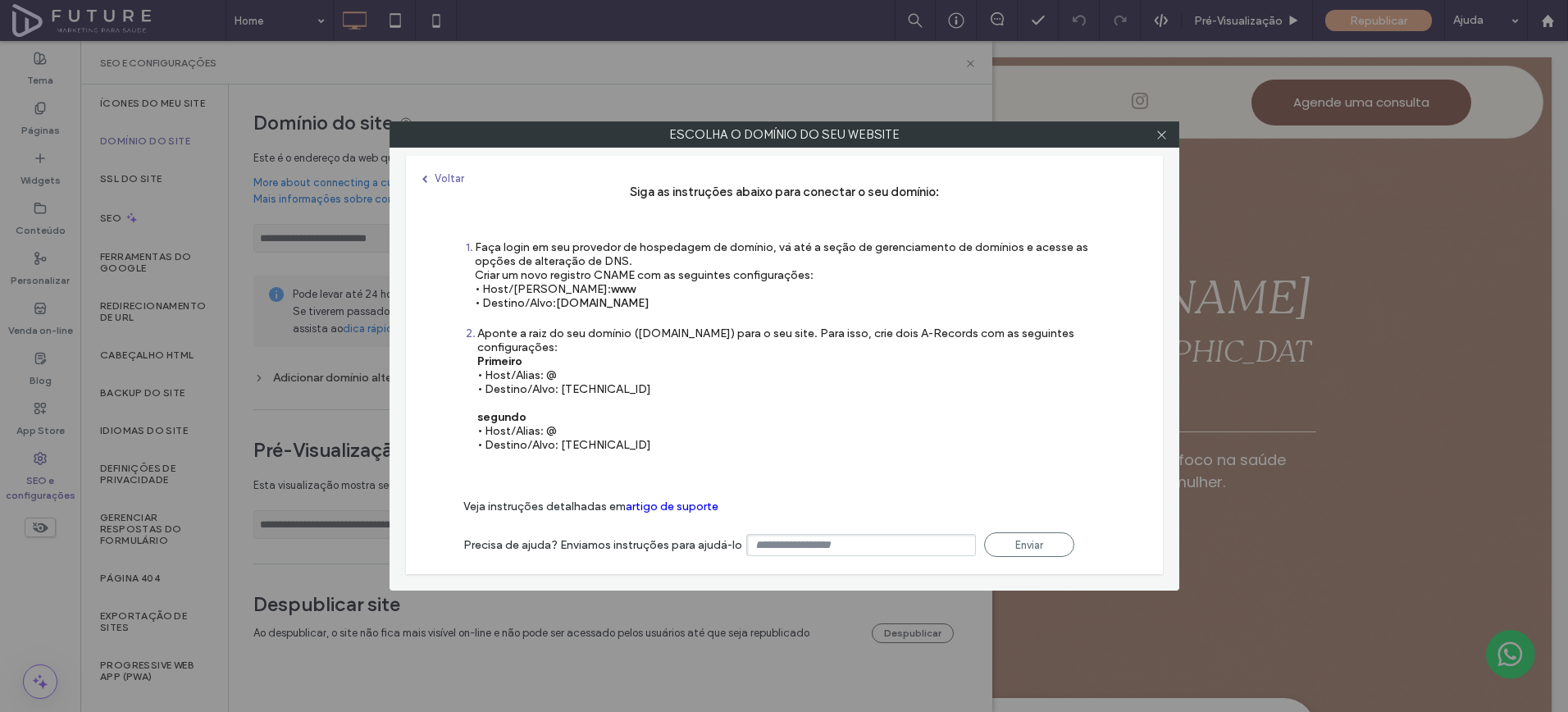
click at [713, 435] on div "Aponte a raiz do seu domínio (domain.com) para o seu site. Para isso, crie dois…" at bounding box center [792, 389] width 629 height 126
click at [684, 448] on div "Aponte a raiz do seu domínio (domain.com) para o seu site. Para isso, crie dois…" at bounding box center [792, 389] width 629 height 126
drag, startPoint x: 561, startPoint y: 446, endPoint x: 743, endPoint y: 444, distance: 182.0
click at [743, 444] on div "Aponte a raiz do seu domínio (domain.com) para o seu site. Para isso, crie dois…" at bounding box center [792, 389] width 629 height 126
copy div "100.24.208.97"
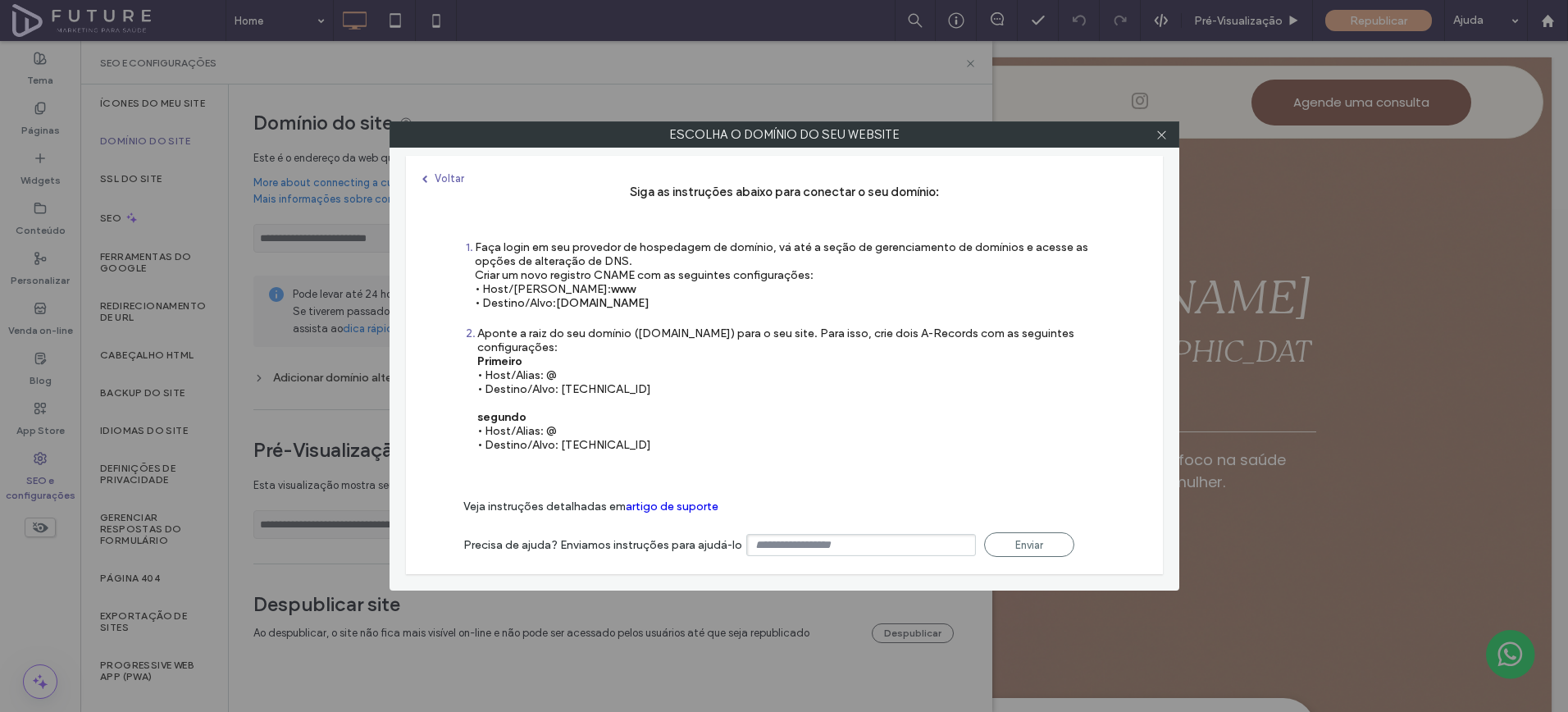
click at [652, 339] on div "Aponte a raiz do seu domínio (domain.com) para o seu site. Para isso, crie dois…" at bounding box center [792, 389] width 629 height 126
drag, startPoint x: 559, startPoint y: 303, endPoint x: 737, endPoint y: 301, distance: 178.0
click at [737, 301] on div "Faça login em seu provedor de hospedagem de domínio, vá até a seção de gerencia…" at bounding box center [790, 275] width 630 height 70
copy span "s.multiscreensite.com"
click at [532, 355] on div "Aponte a raiz do seu domínio (domain.com) para o seu site. Para isso, crie dois…" at bounding box center [792, 389] width 629 height 126
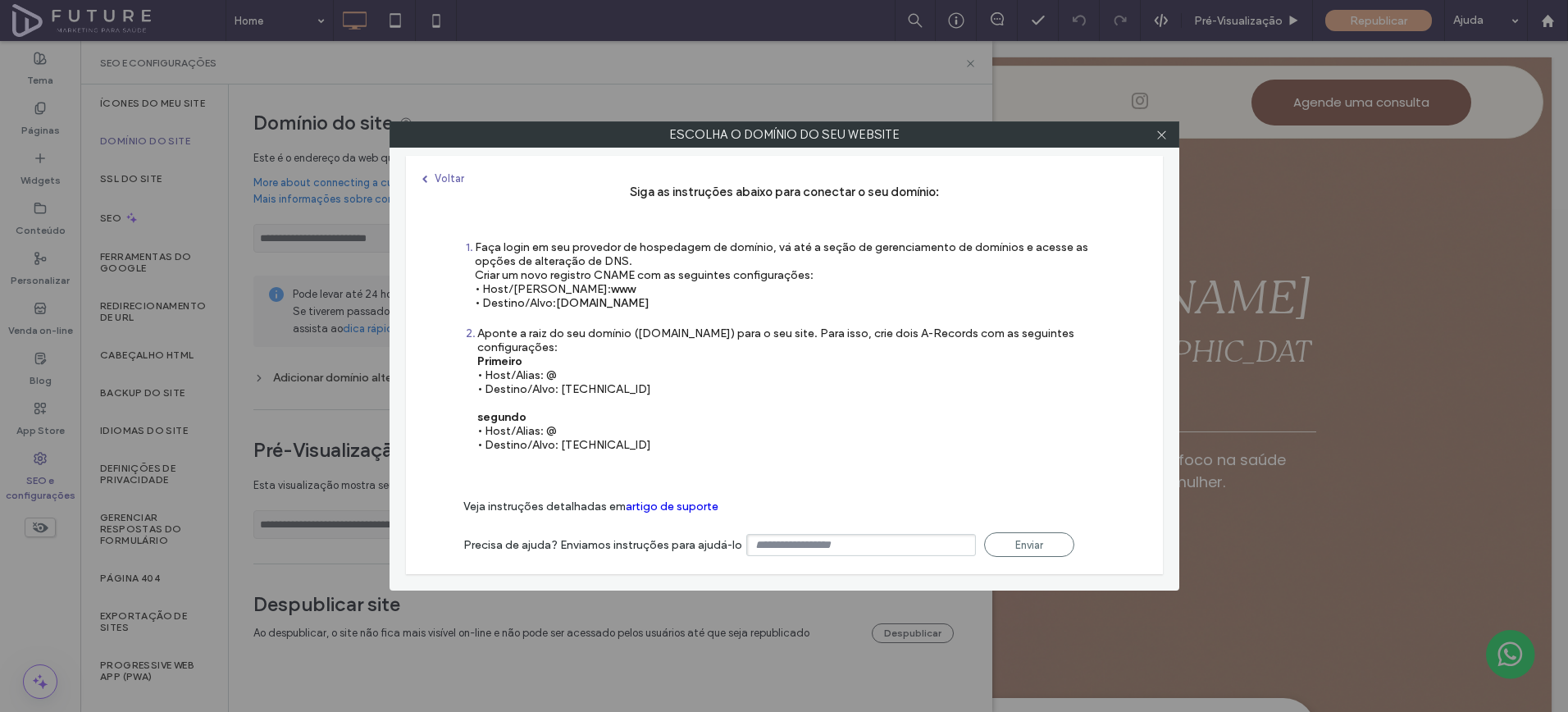
drag, startPoint x: 559, startPoint y: 389, endPoint x: 652, endPoint y: 393, distance: 93.1
click at [652, 393] on div "Aponte a raiz do seu domínio (domain.com) para o seu site. Para isso, crie dois…" at bounding box center [792, 389] width 629 height 126
copy div "35.172.94.1"
click at [640, 465] on div "2 Aponte a raiz do seu domínio (domain.com) para o seu site. Para isso, crie do…" at bounding box center [784, 397] width 642 height 142
drag, startPoint x: 560, startPoint y: 444, endPoint x: 692, endPoint y: 445, distance: 132.0
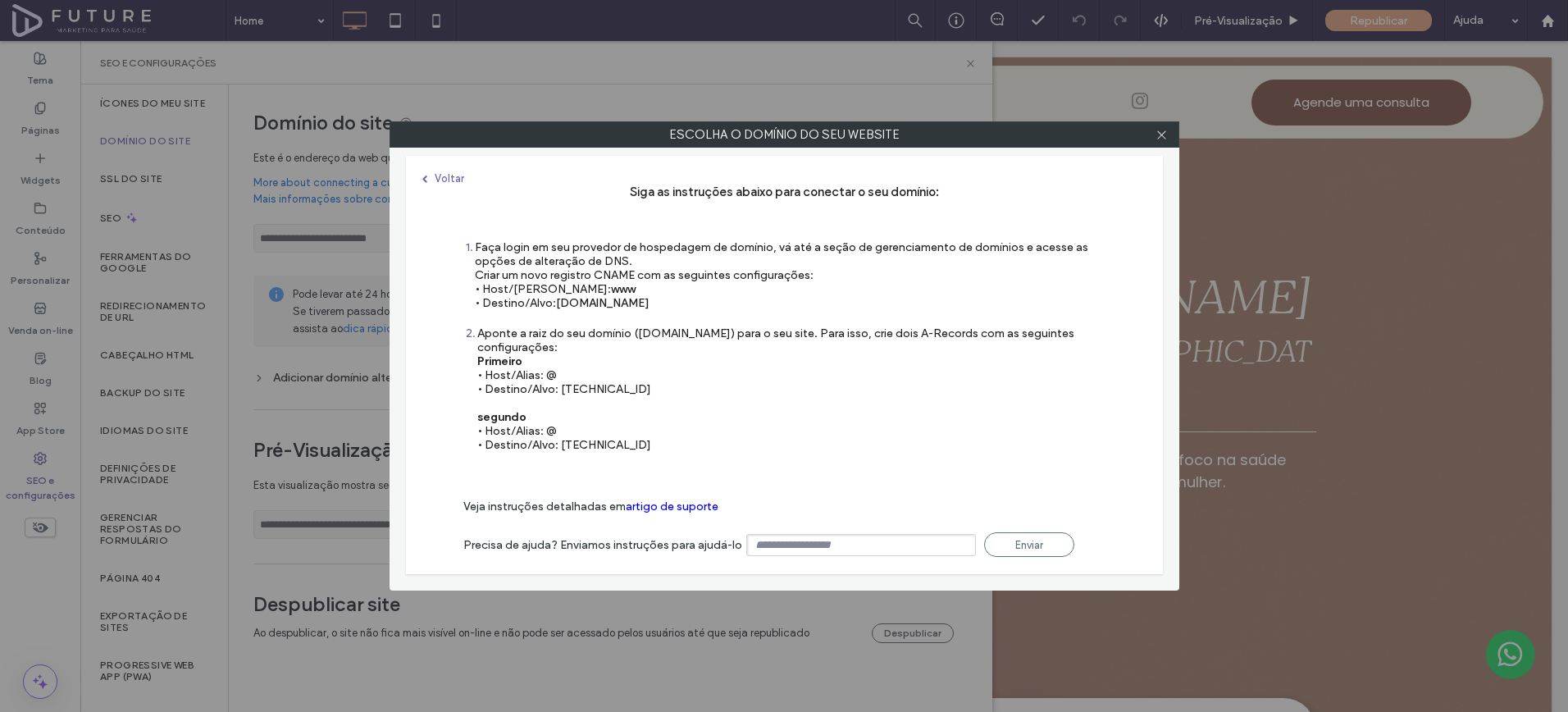
click at [692, 445] on div "Aponte a raiz do seu domínio (domain.com) para o seu site. Para isso, crie dois…" at bounding box center [792, 389] width 629 height 126
copy div "100.24.208.97"
click at [768, 243] on div "Faça login em seu provedor de hospedagem de domínio, vá até a seção de gerencia…" at bounding box center [790, 275] width 630 height 70
click at [1161, 137] on icon at bounding box center [1161, 135] width 12 height 12
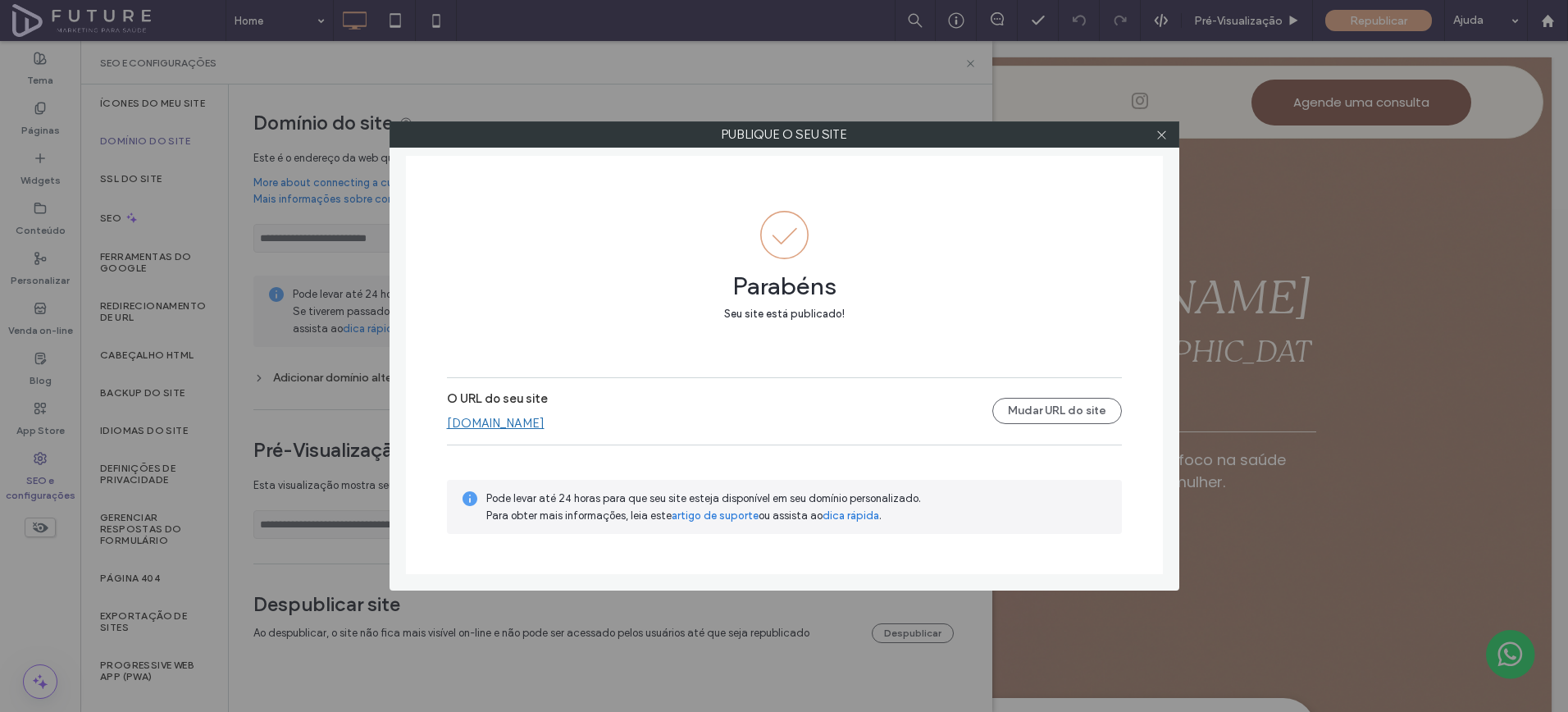
click at [543, 424] on link "[DOMAIN_NAME]" at bounding box center [496, 423] width 98 height 15
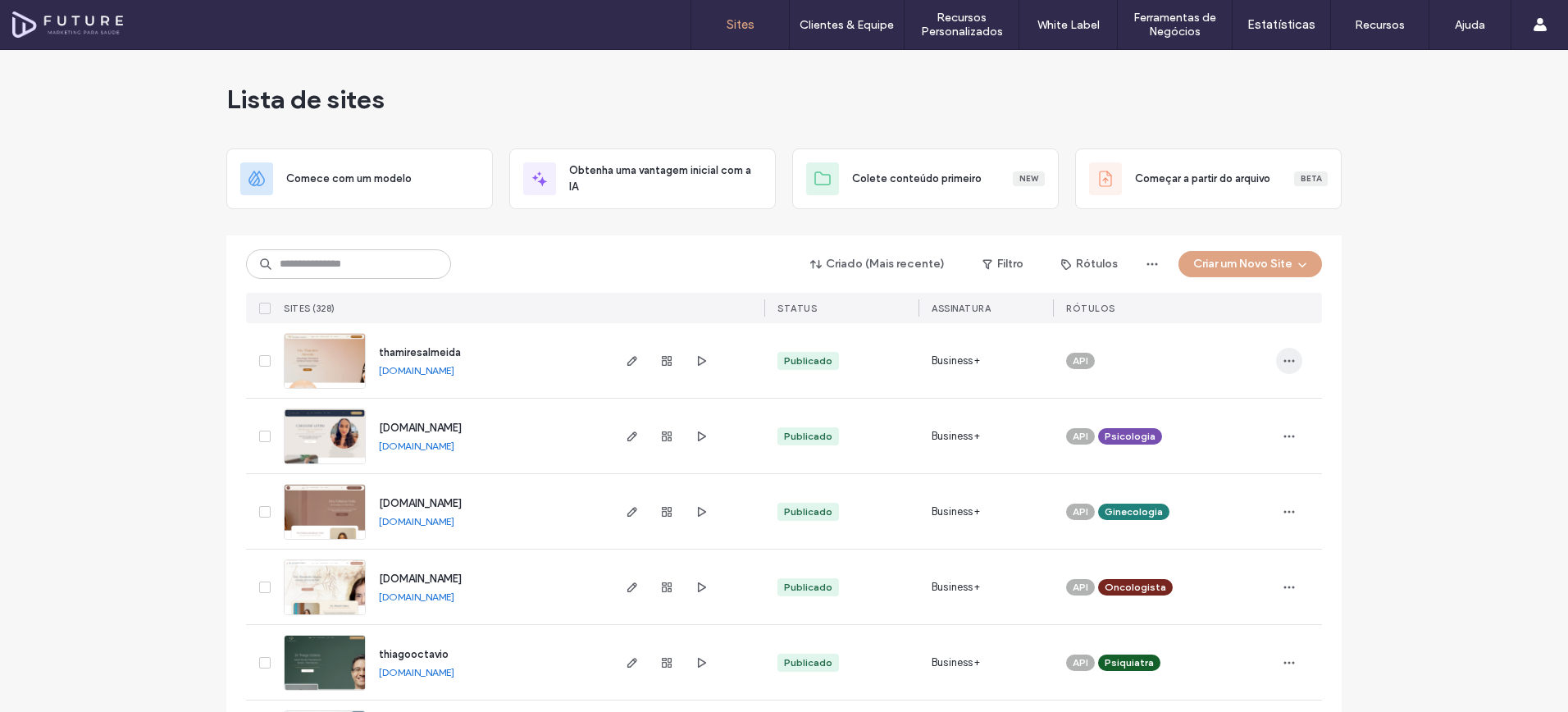
click at [1291, 357] on span "button" at bounding box center [1289, 361] width 27 height 27
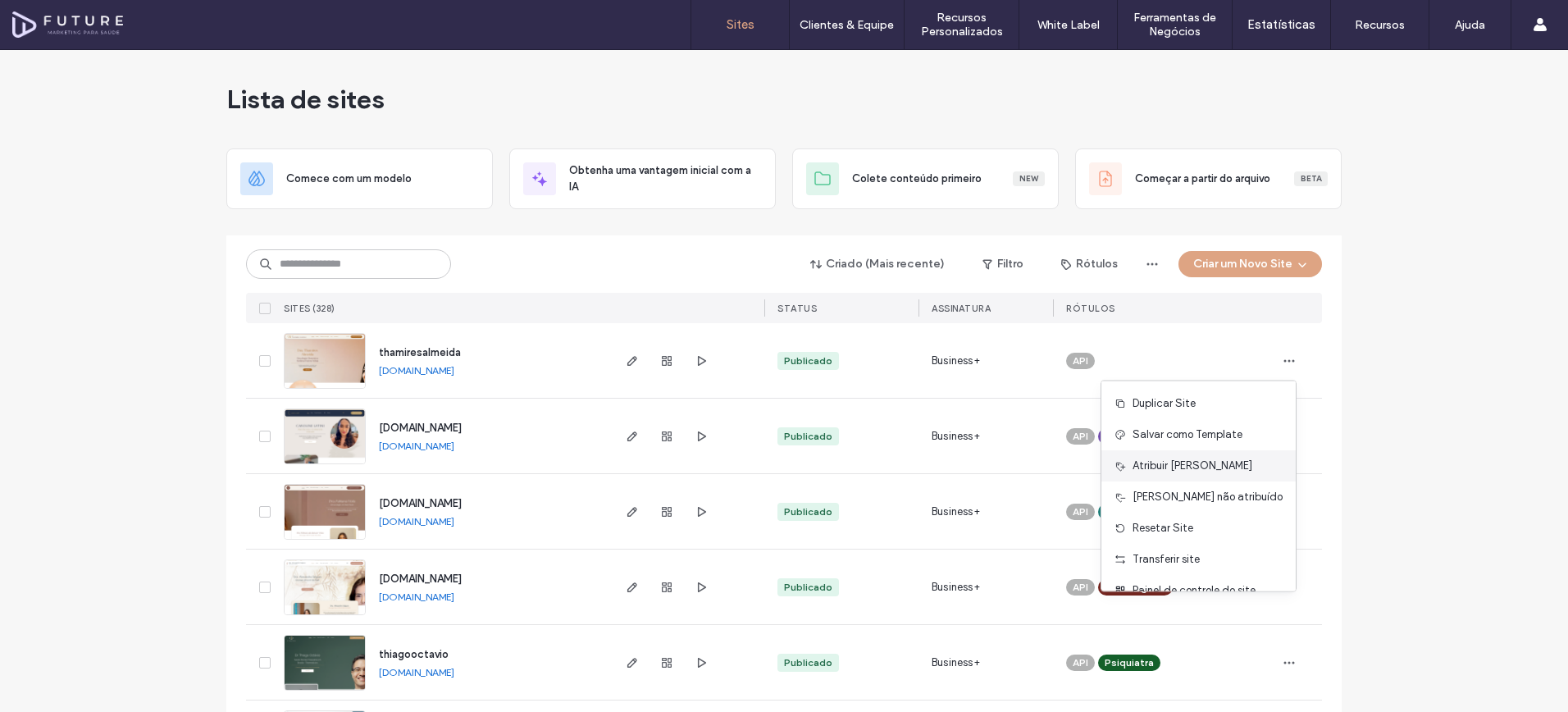
click at [1235, 468] on div "Atribuir Rótulo" at bounding box center [1199, 466] width 194 height 31
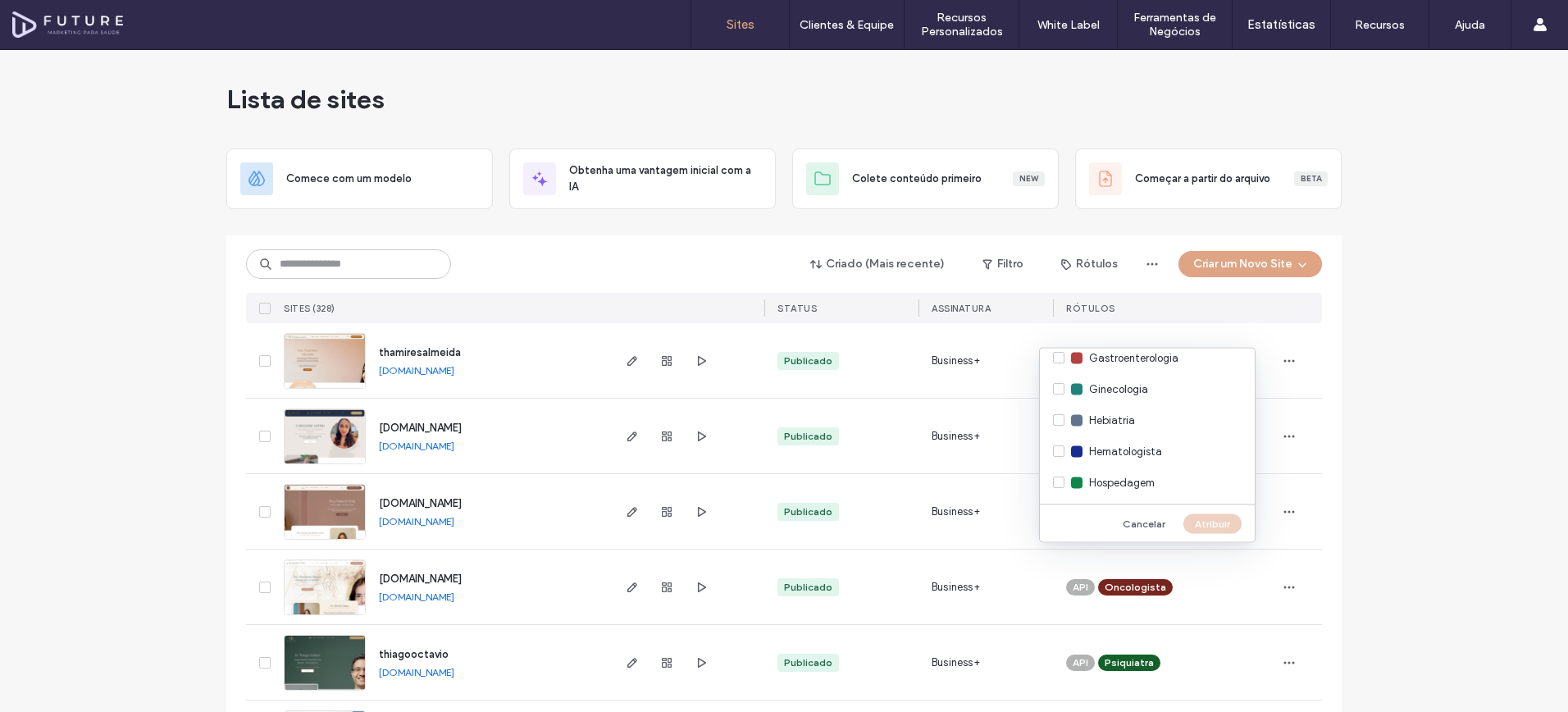
scroll to position [1063, 0]
click at [1137, 402] on span "Ginecologia" at bounding box center [1119, 399] width 59 height 16
click at [1194, 520] on button "Atribuir" at bounding box center [1213, 522] width 59 height 19
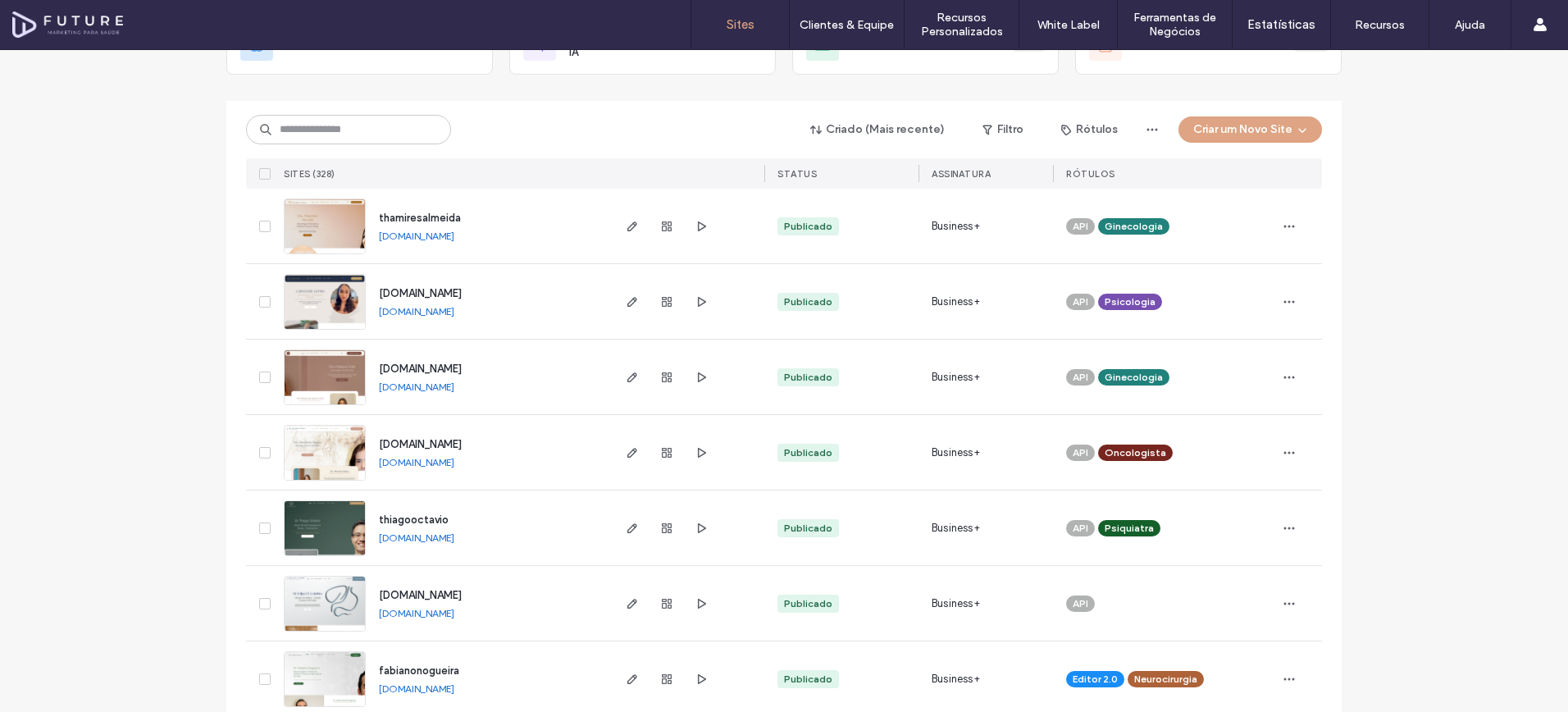
scroll to position [136, 0]
click at [1286, 613] on span "button" at bounding box center [1289, 603] width 27 height 27
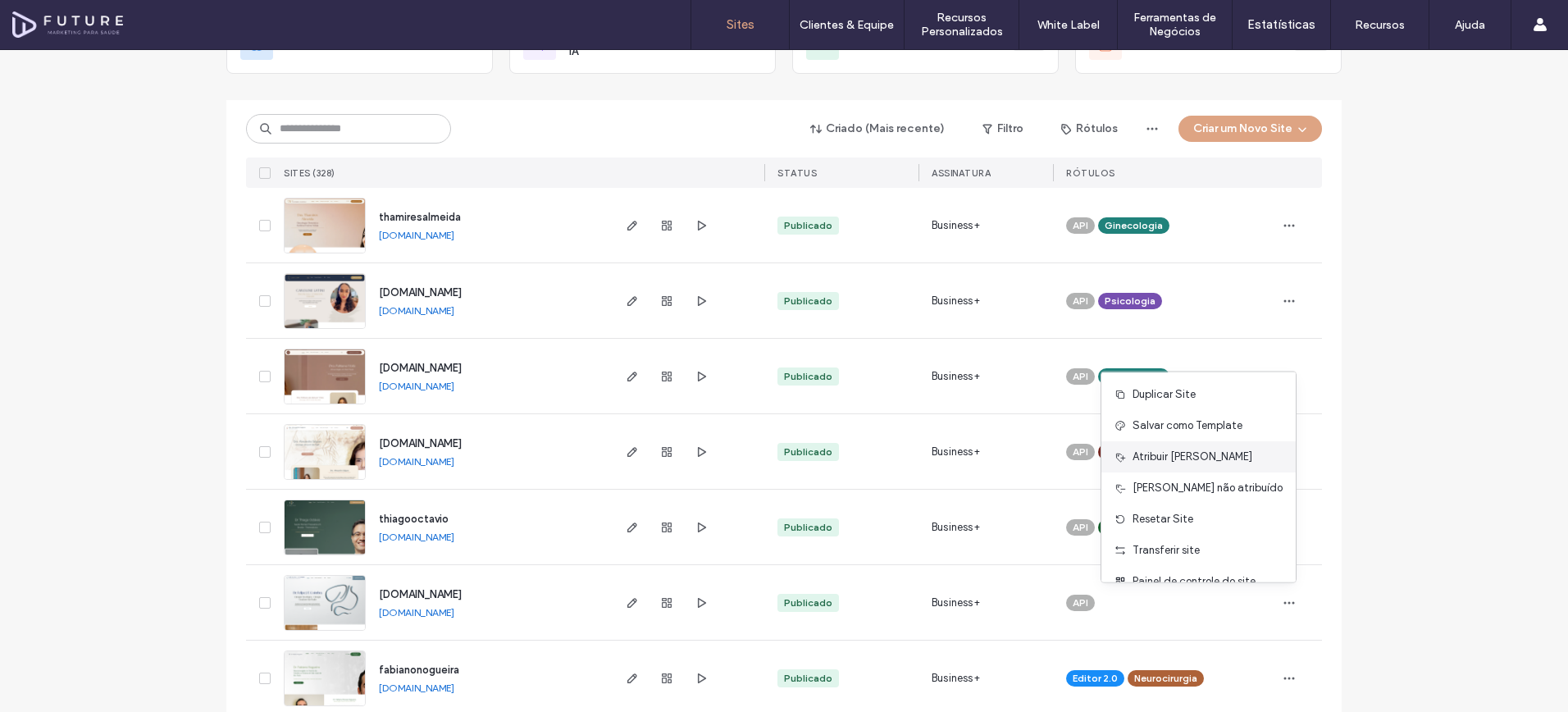
click at [1223, 457] on div "Atribuir Rótulo" at bounding box center [1199, 457] width 194 height 31
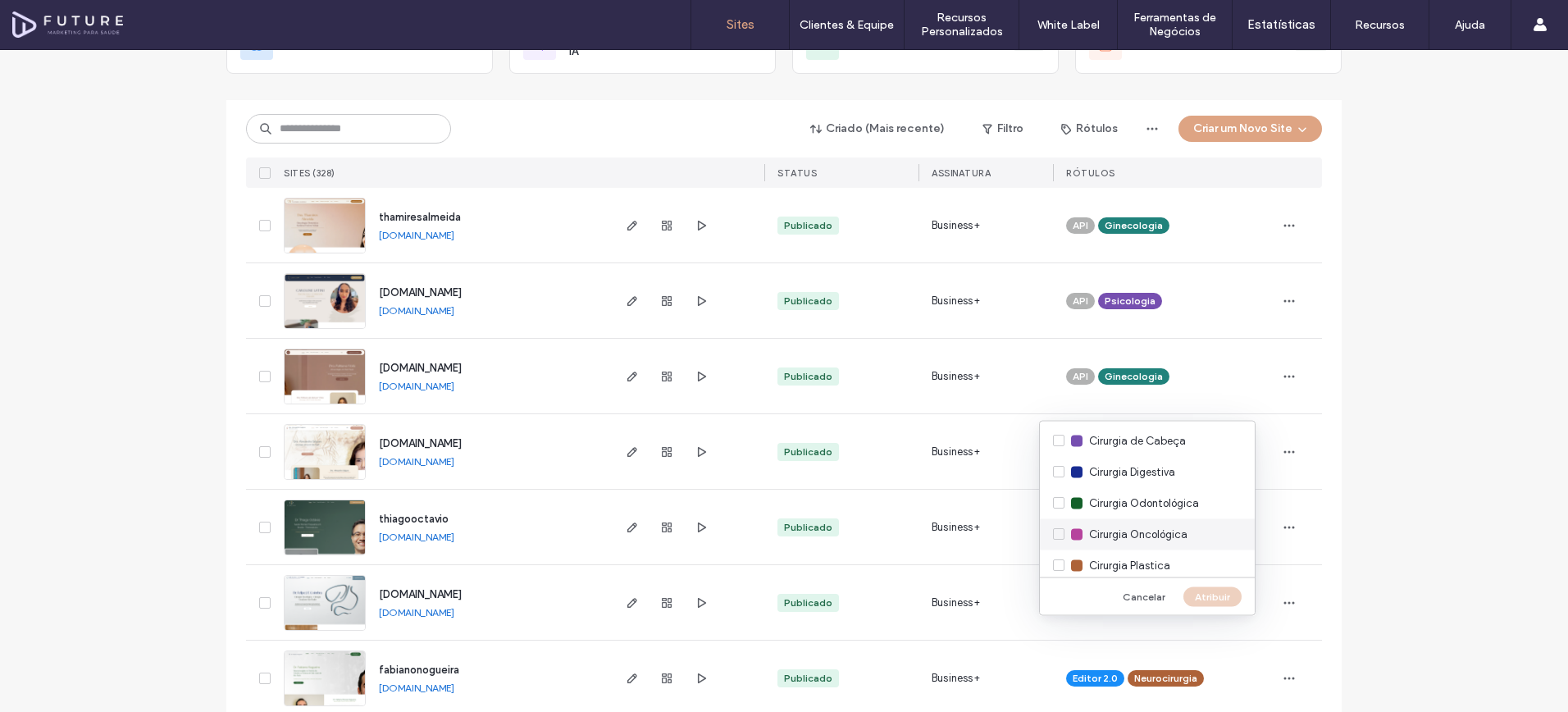
scroll to position [477, 0]
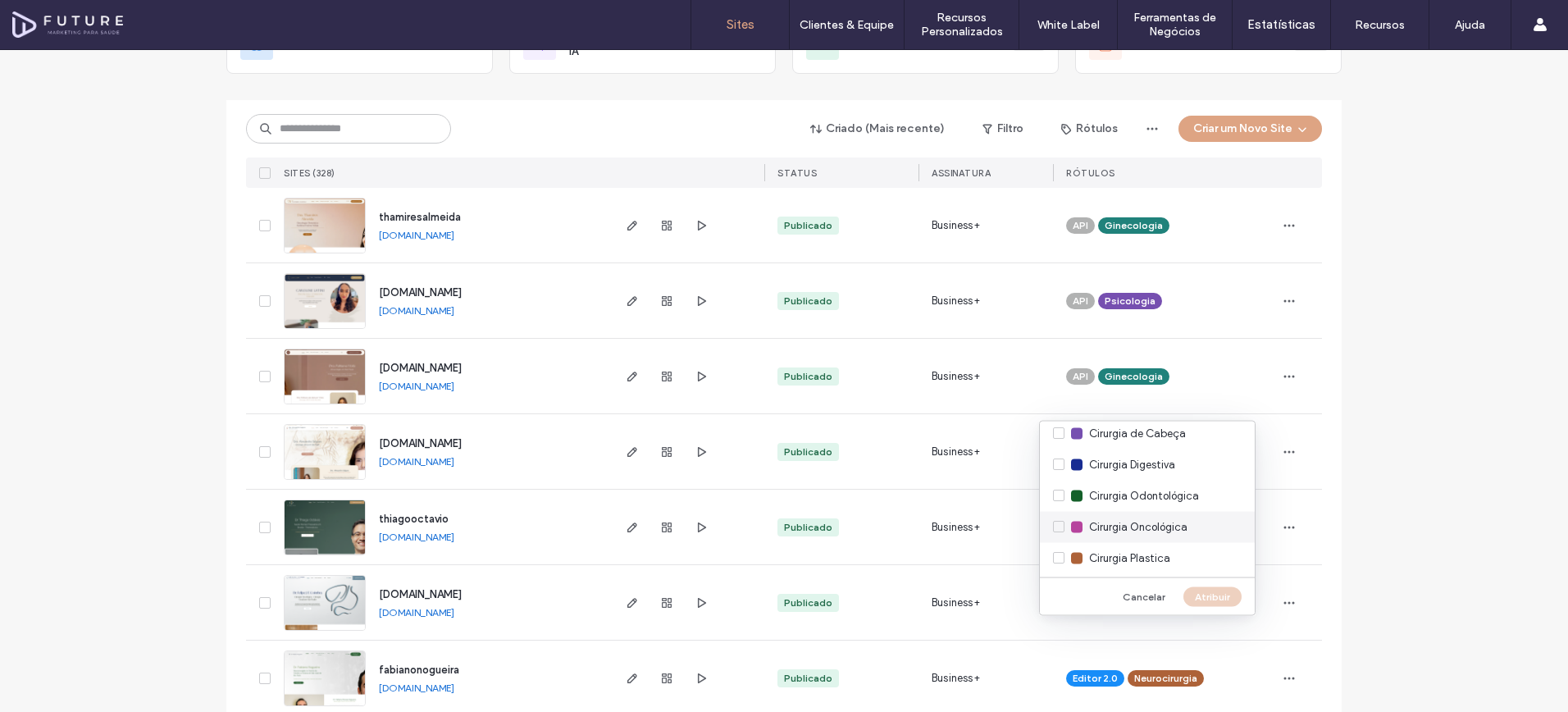
click at [1151, 529] on span "Cirurgia Oncológica" at bounding box center [1138, 528] width 98 height 16
click at [1222, 600] on button "Atribuir" at bounding box center [1213, 596] width 59 height 19
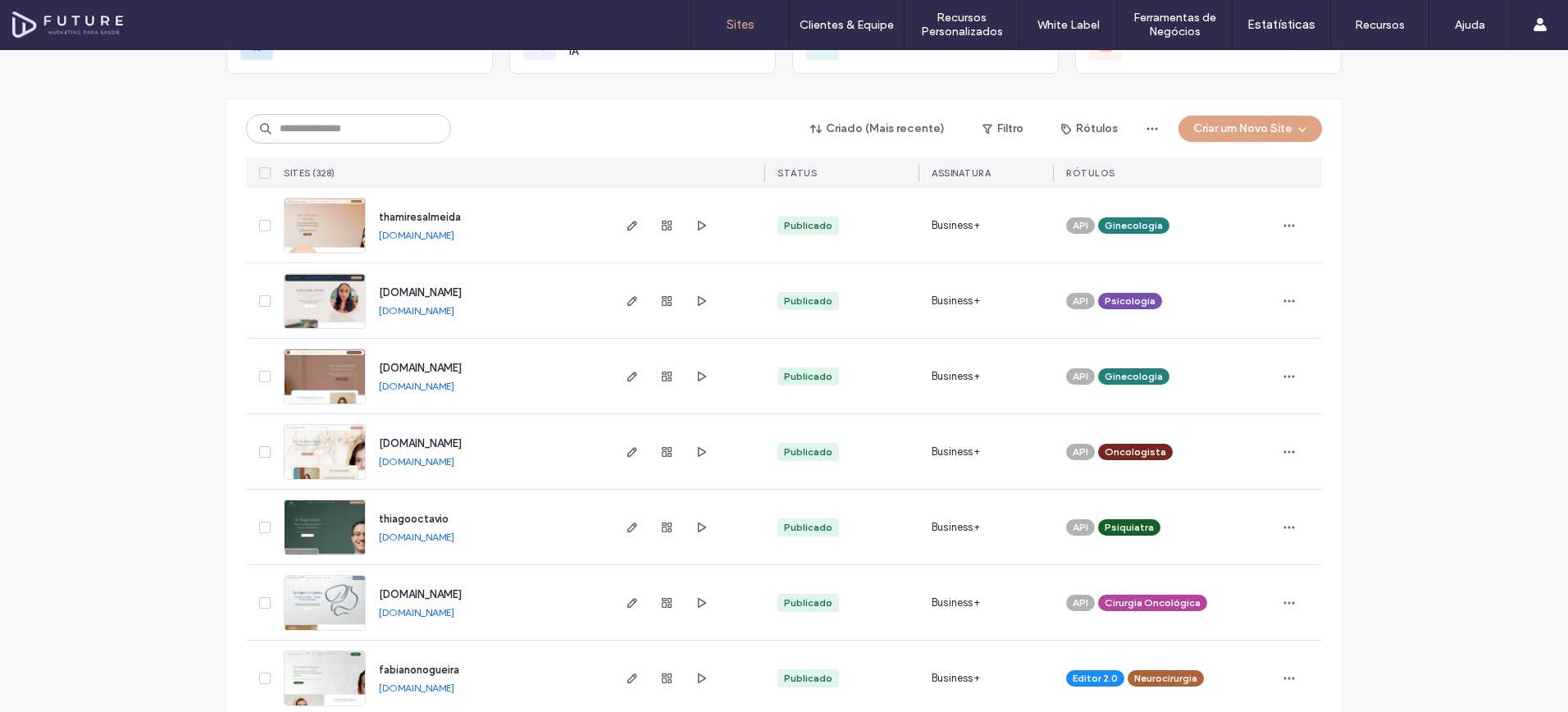
click at [340, 378] on img at bounding box center [325, 405] width 81 height 112
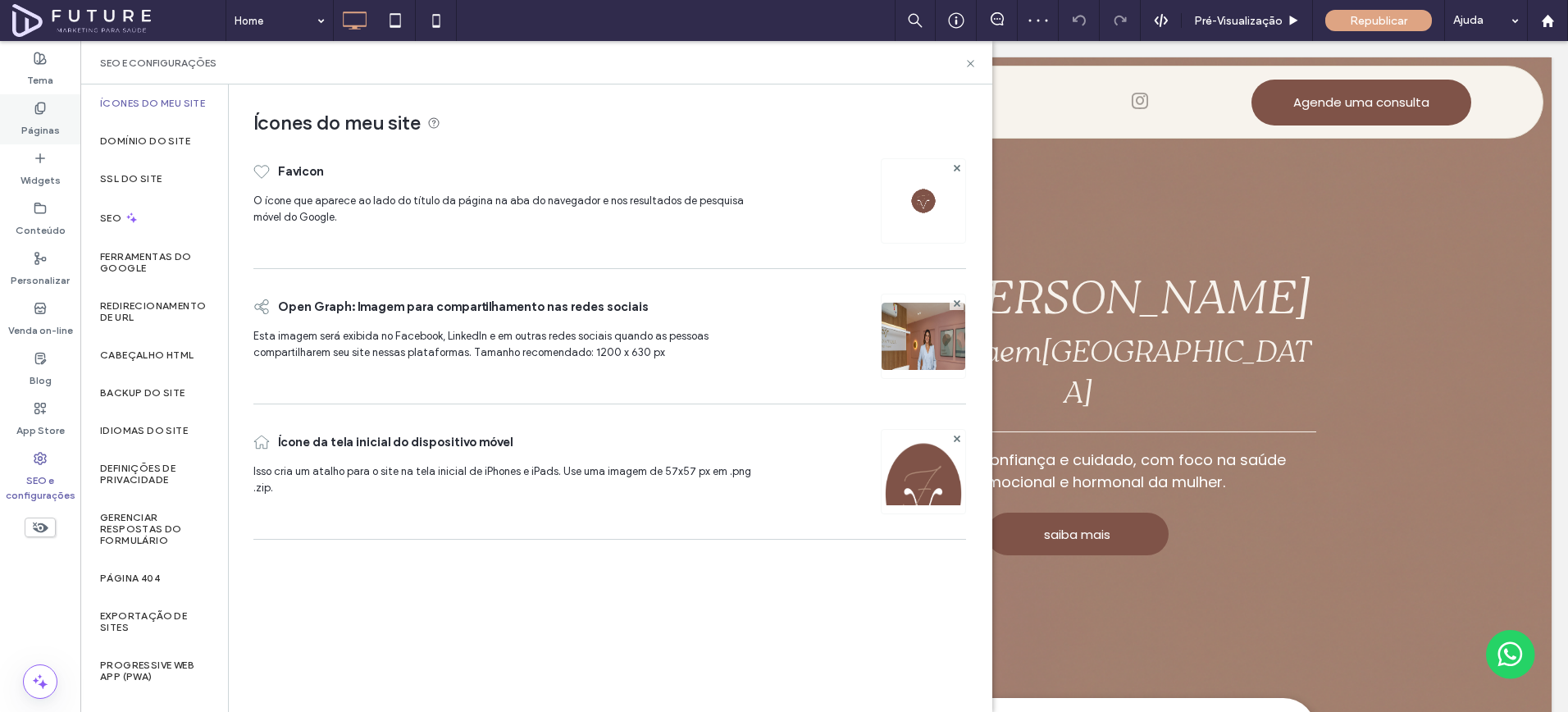
click at [40, 129] on label "Páginas" at bounding box center [40, 126] width 38 height 23
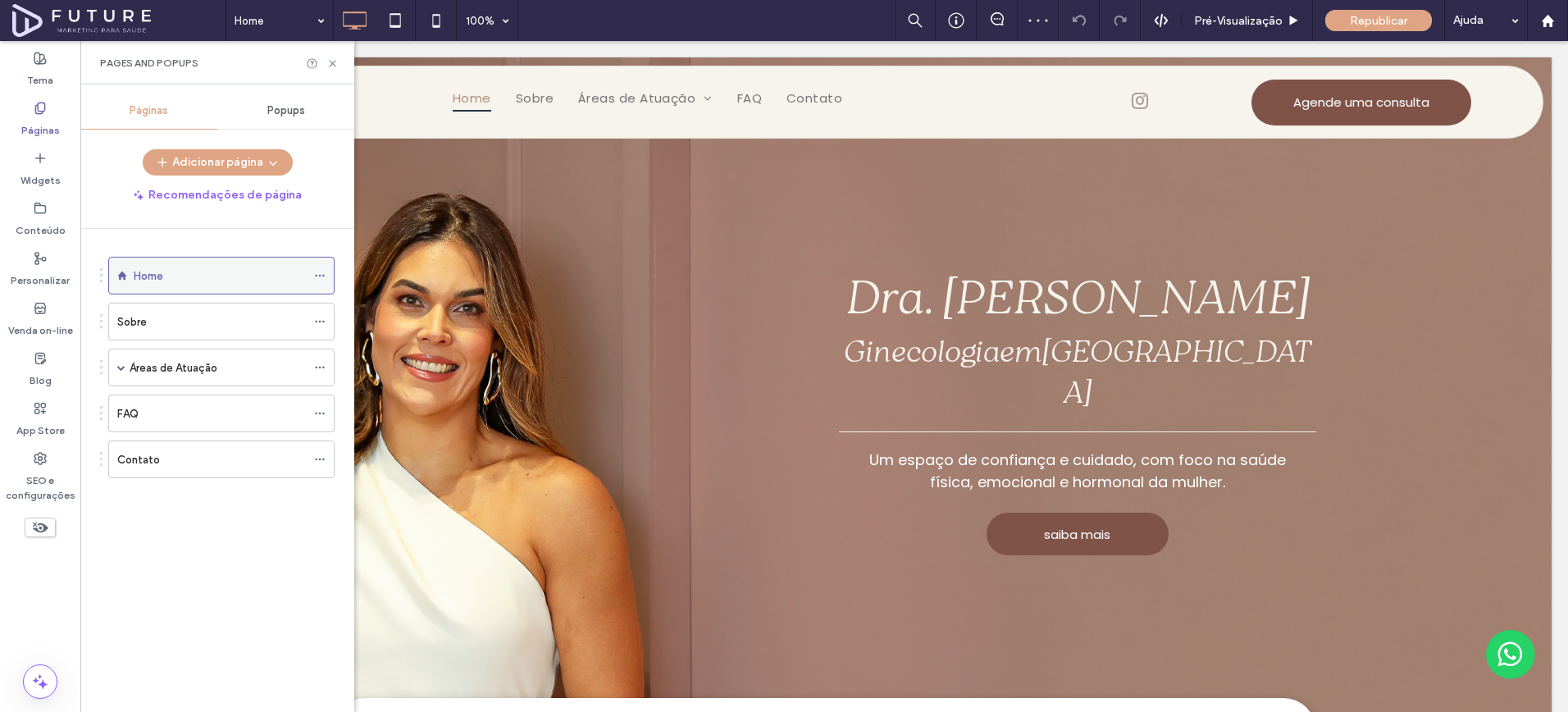
click at [317, 274] on icon at bounding box center [320, 275] width 12 height 12
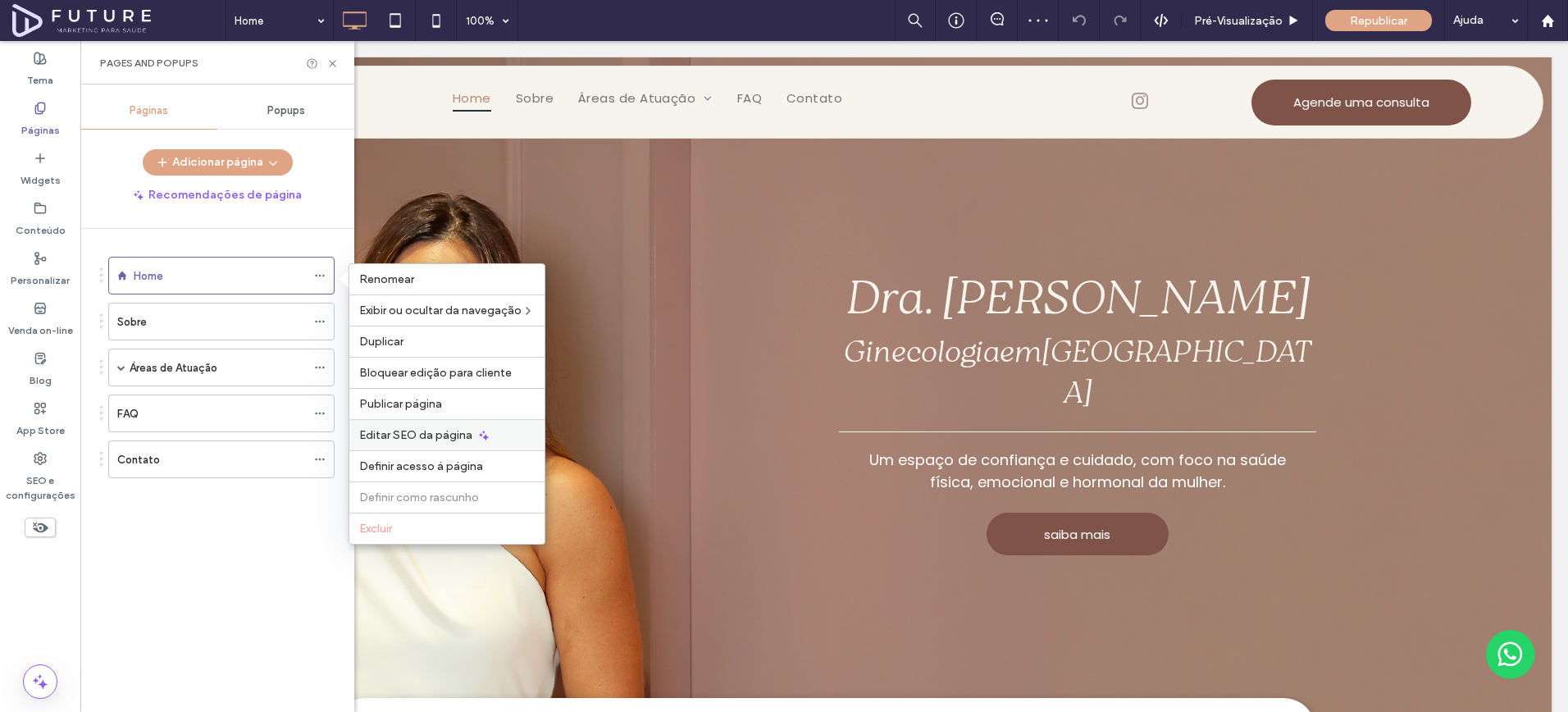
click at [467, 432] on span "Editar SEO da página" at bounding box center [416, 434] width 114 height 14
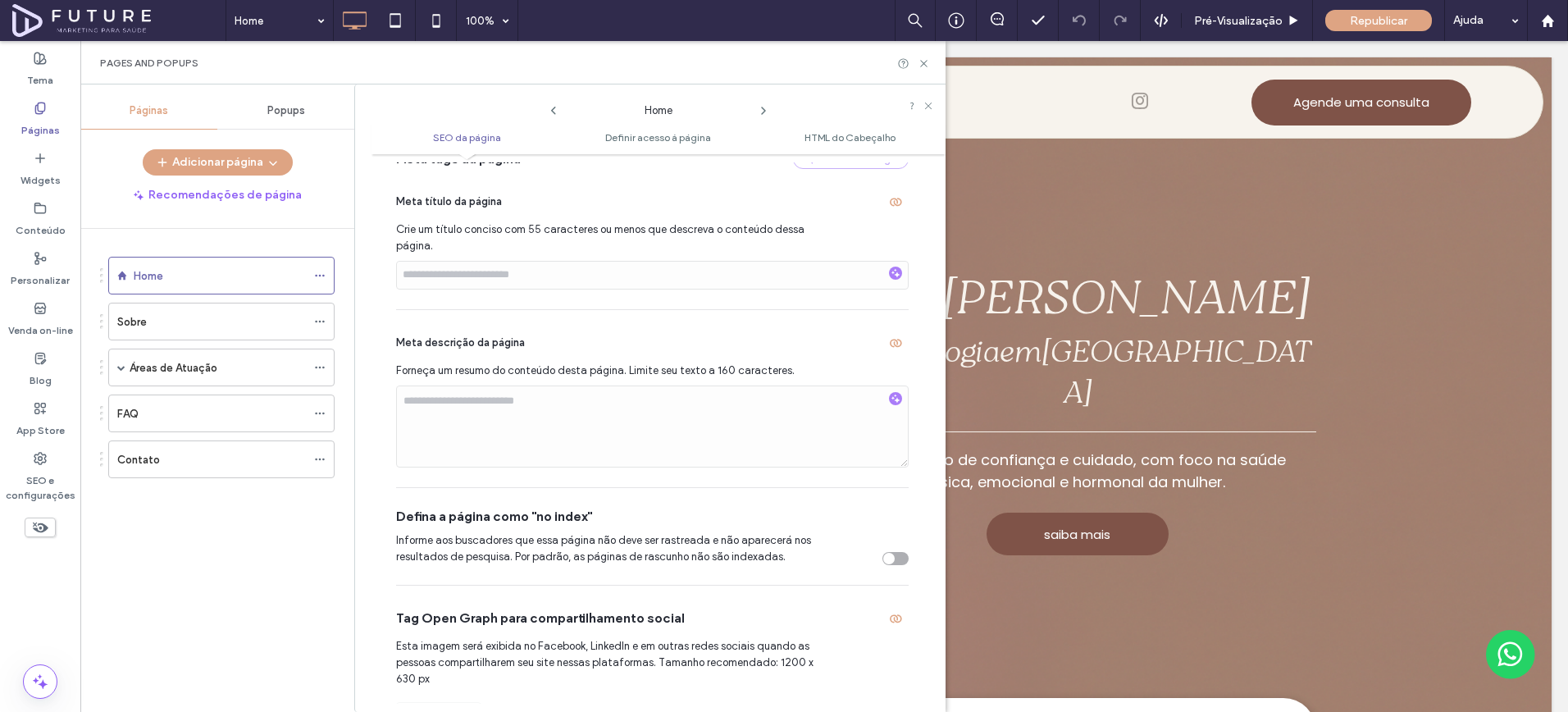
scroll to position [463, 0]
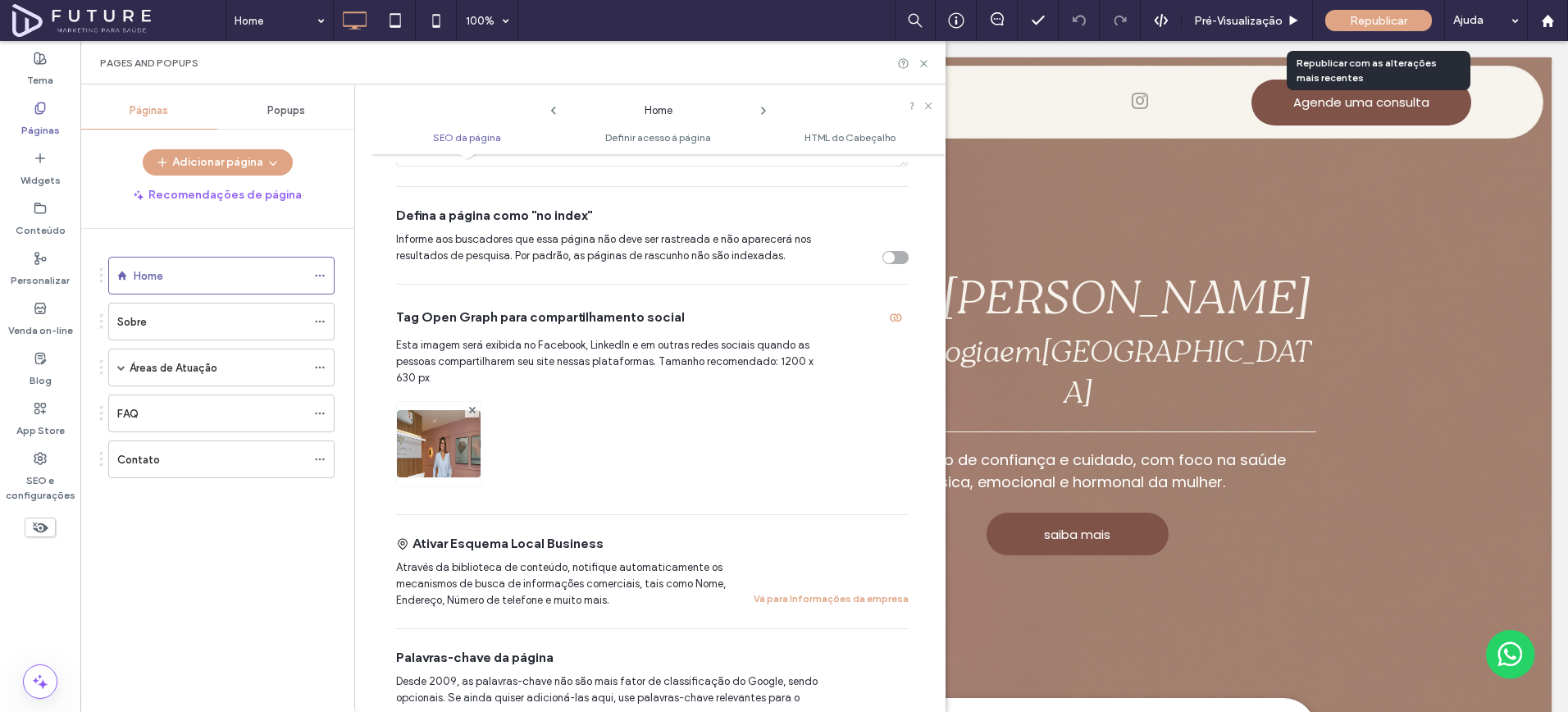
click at [1354, 19] on span "Republicar" at bounding box center [1378, 20] width 58 height 14
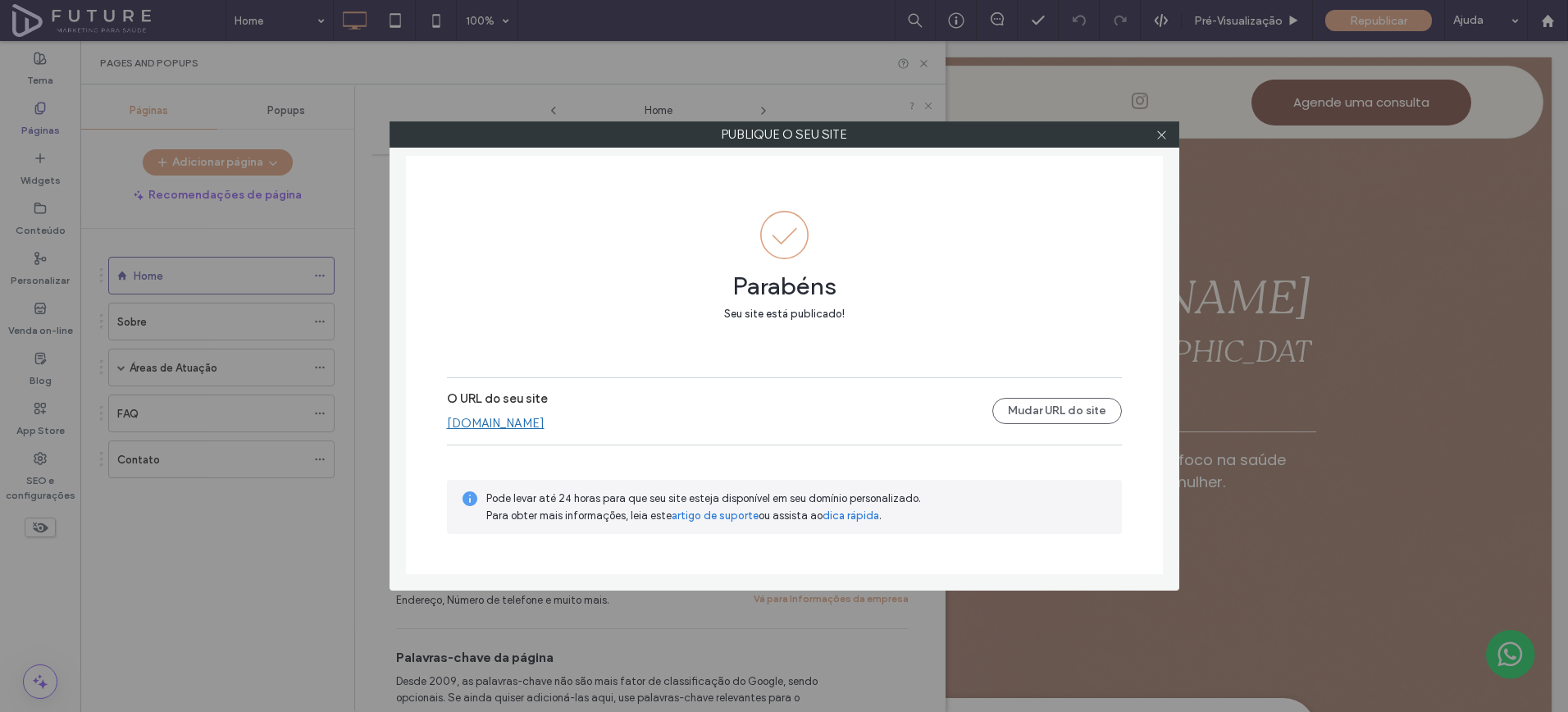
click at [544, 424] on link "[DOMAIN_NAME]" at bounding box center [496, 423] width 98 height 15
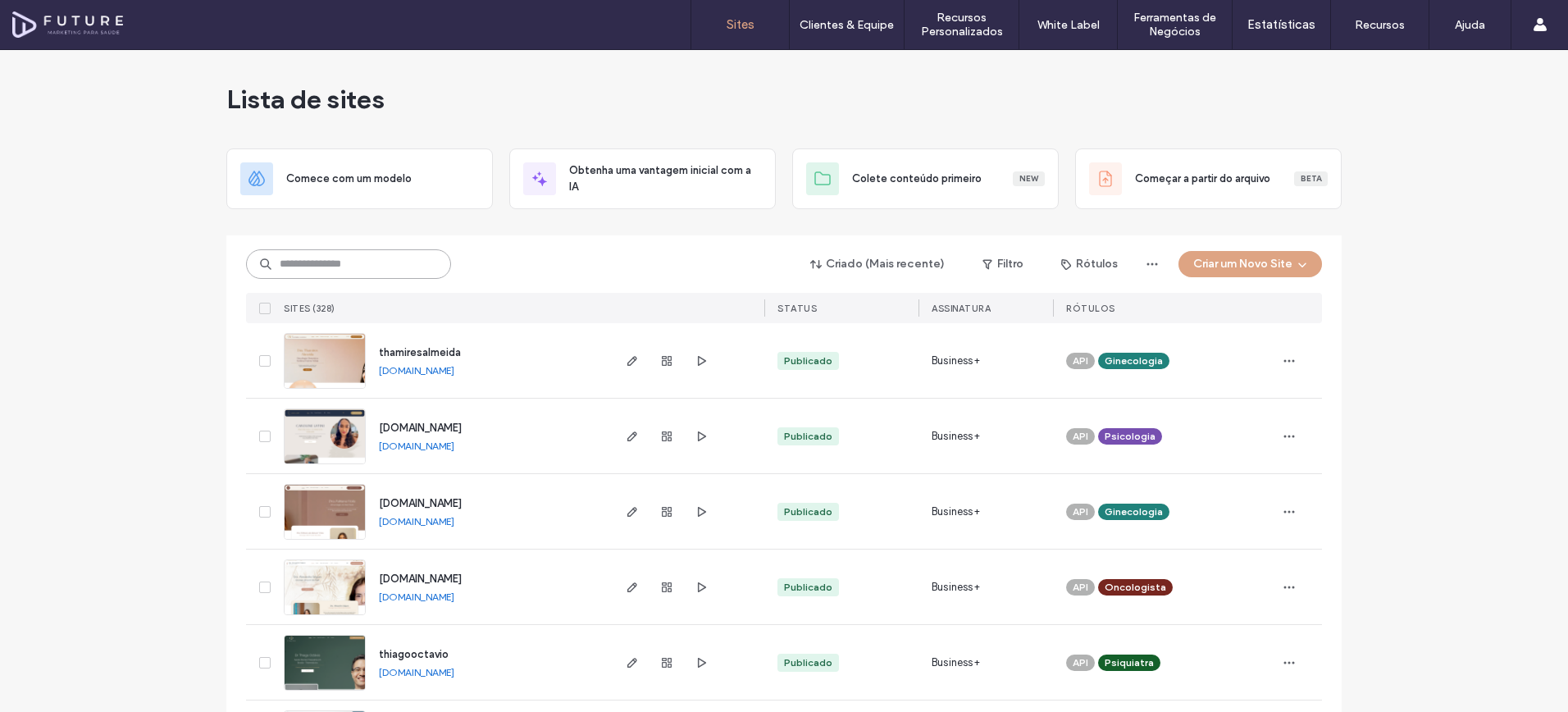
click at [394, 269] on input at bounding box center [349, 264] width 205 height 29
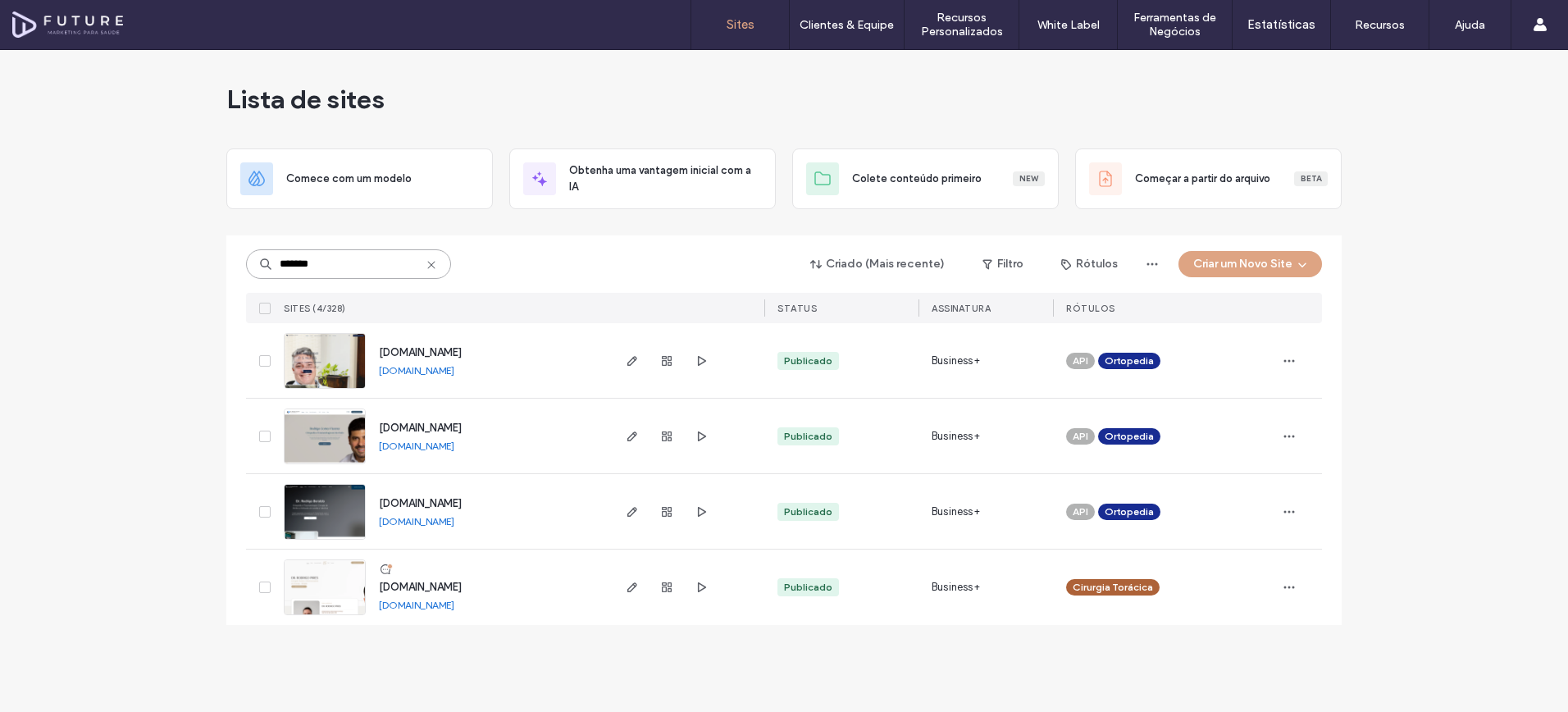
type input "*******"
click at [341, 375] on img at bounding box center [325, 389] width 81 height 112
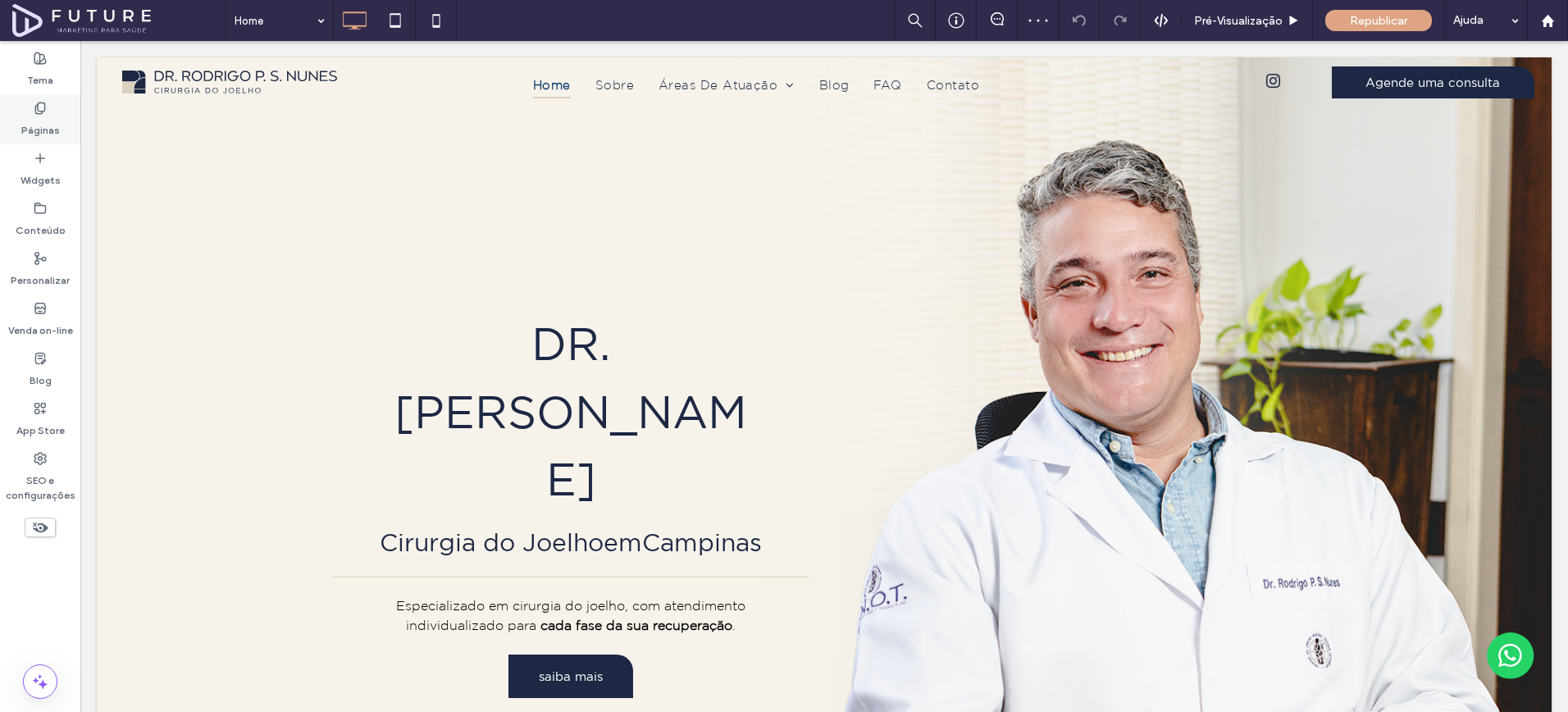
click at [46, 123] on label "Páginas" at bounding box center [40, 126] width 38 height 23
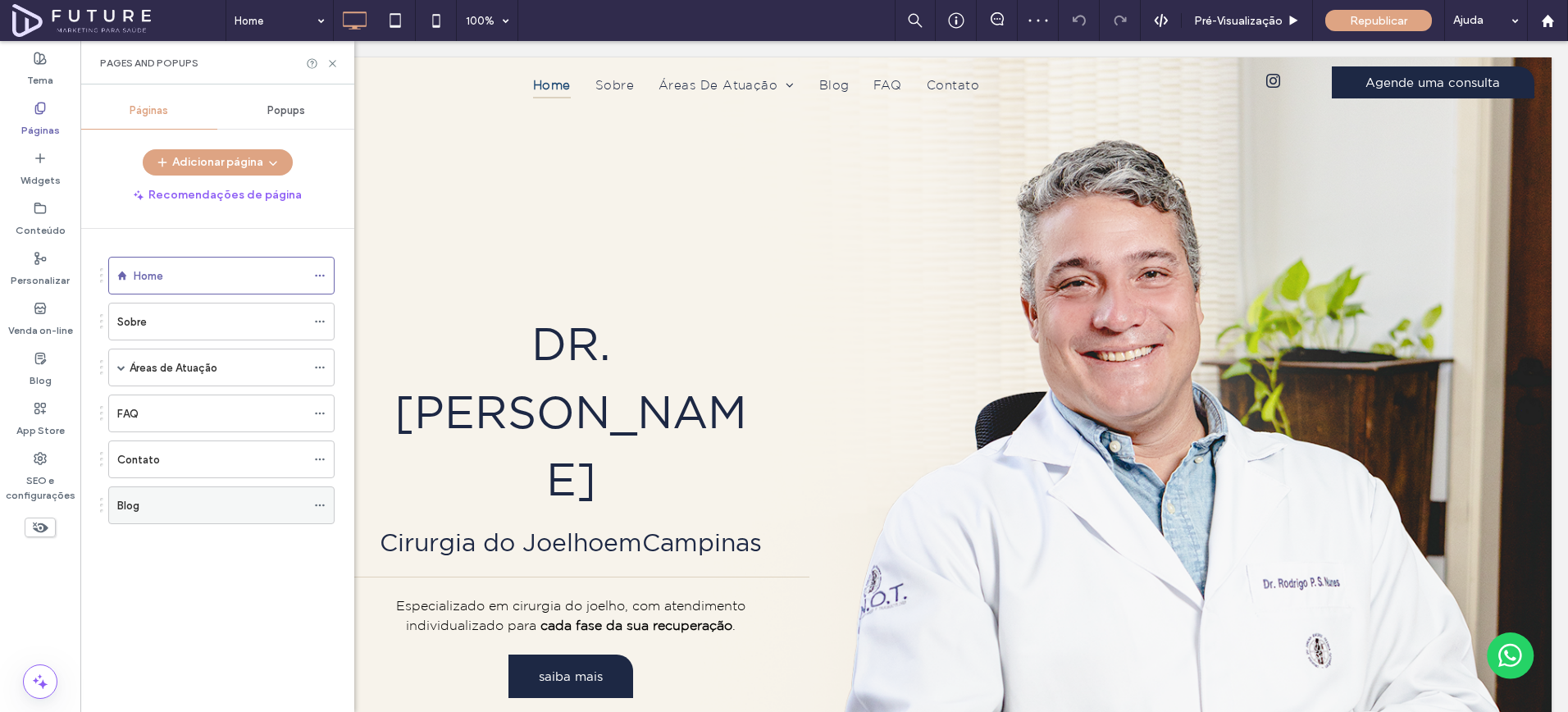
click at [148, 506] on div "Blog" at bounding box center [212, 505] width 189 height 17
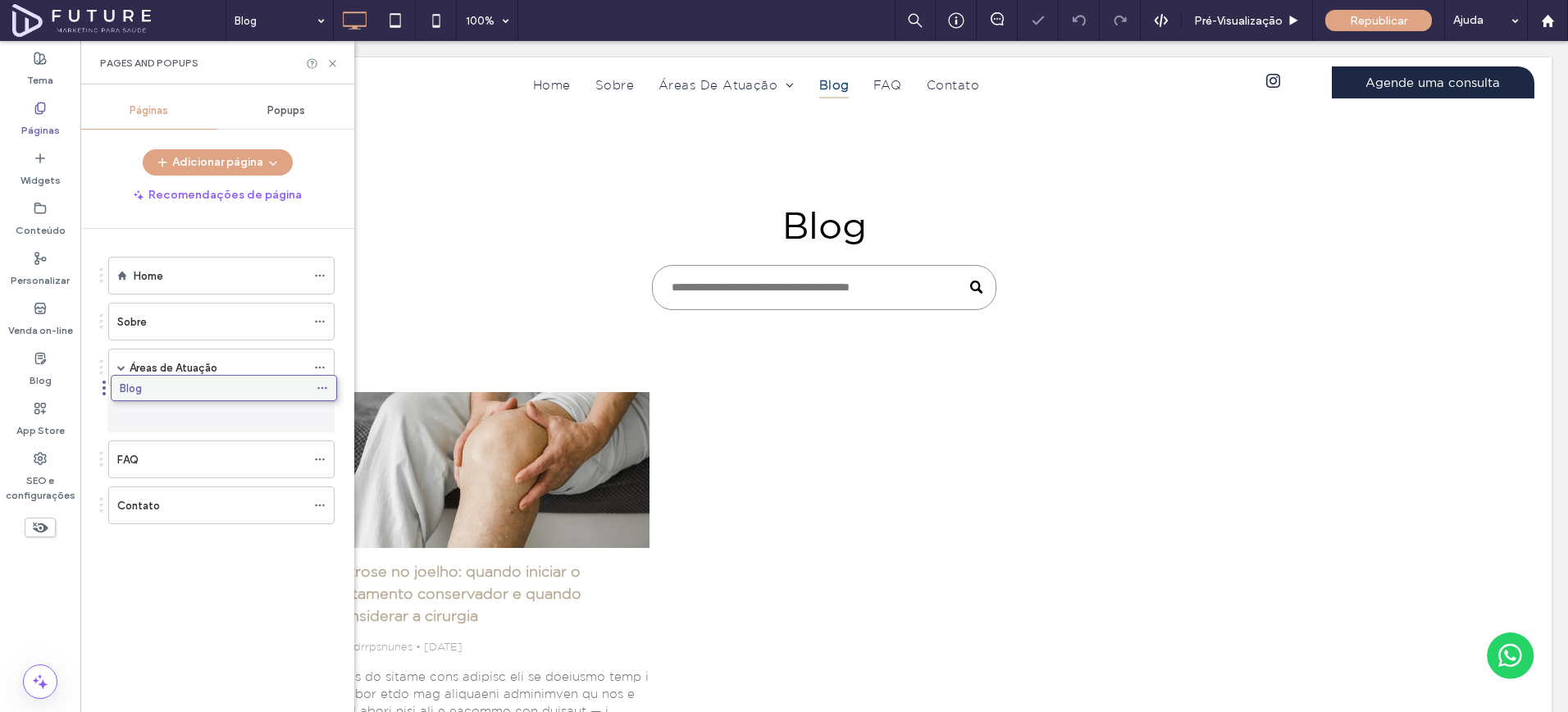
drag, startPoint x: 186, startPoint y: 513, endPoint x: 189, endPoint y: 402, distance: 111.0
click at [333, 62] on use at bounding box center [332, 62] width 6 height 6
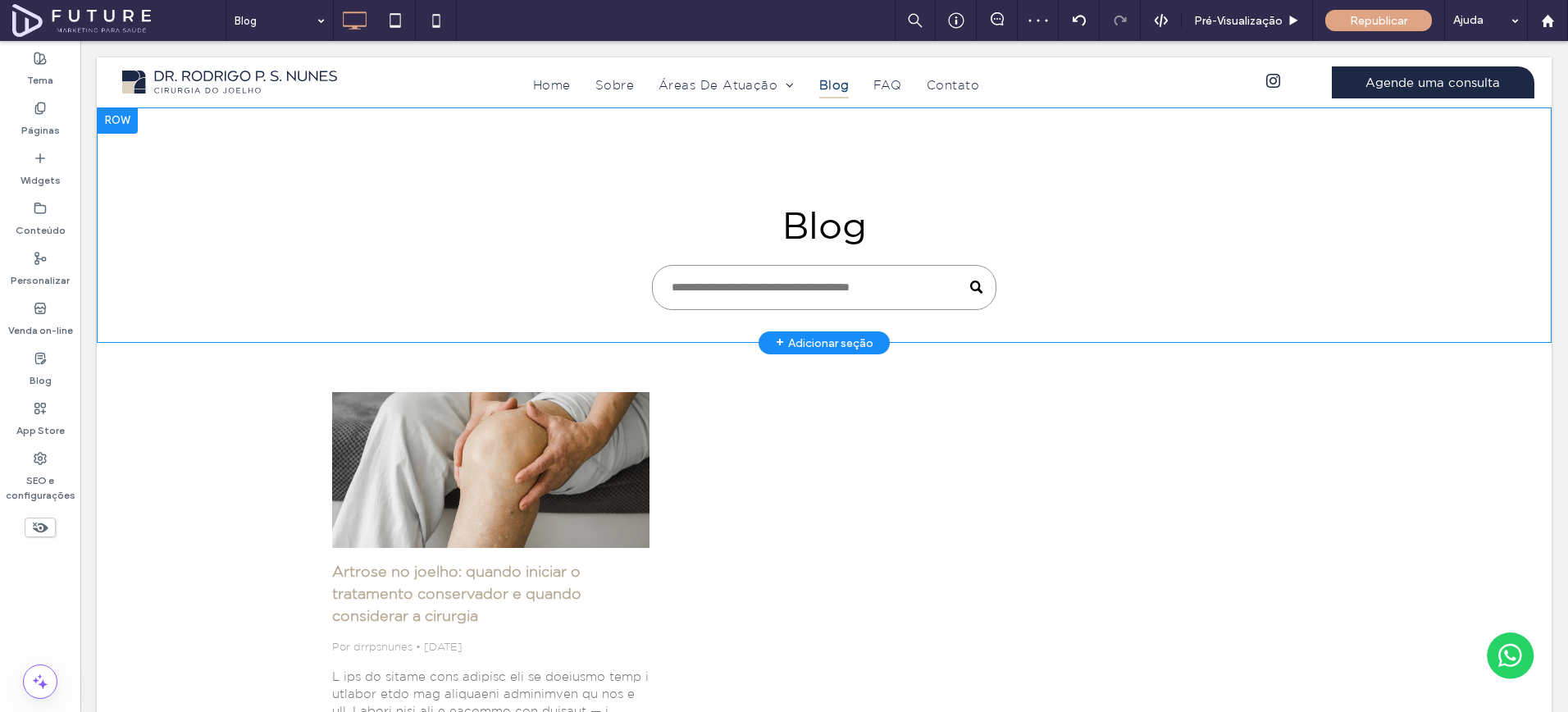
click at [832, 336] on div "+ Adicionar seção" at bounding box center [825, 343] width 98 height 21
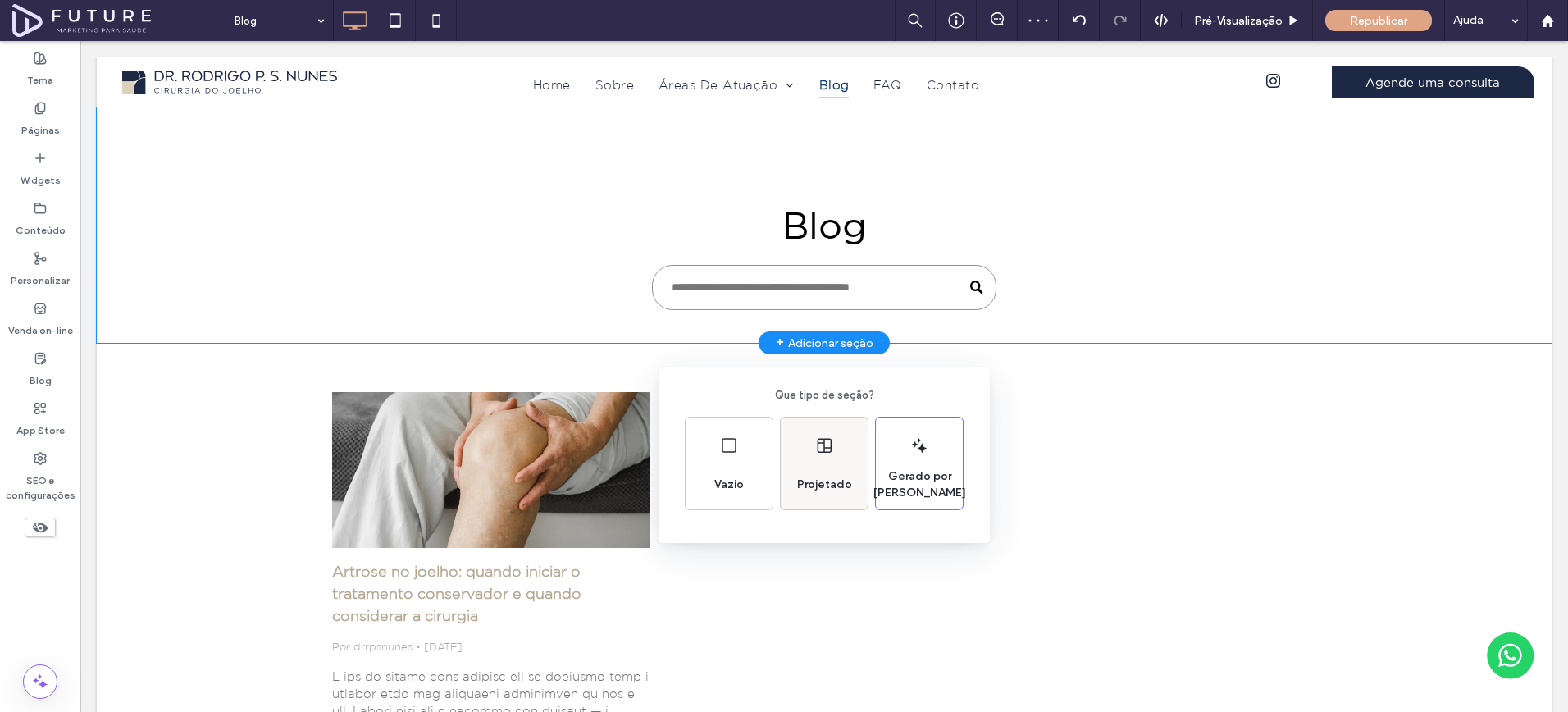
click at [806, 465] on div "Projetado" at bounding box center [824, 464] width 87 height 92
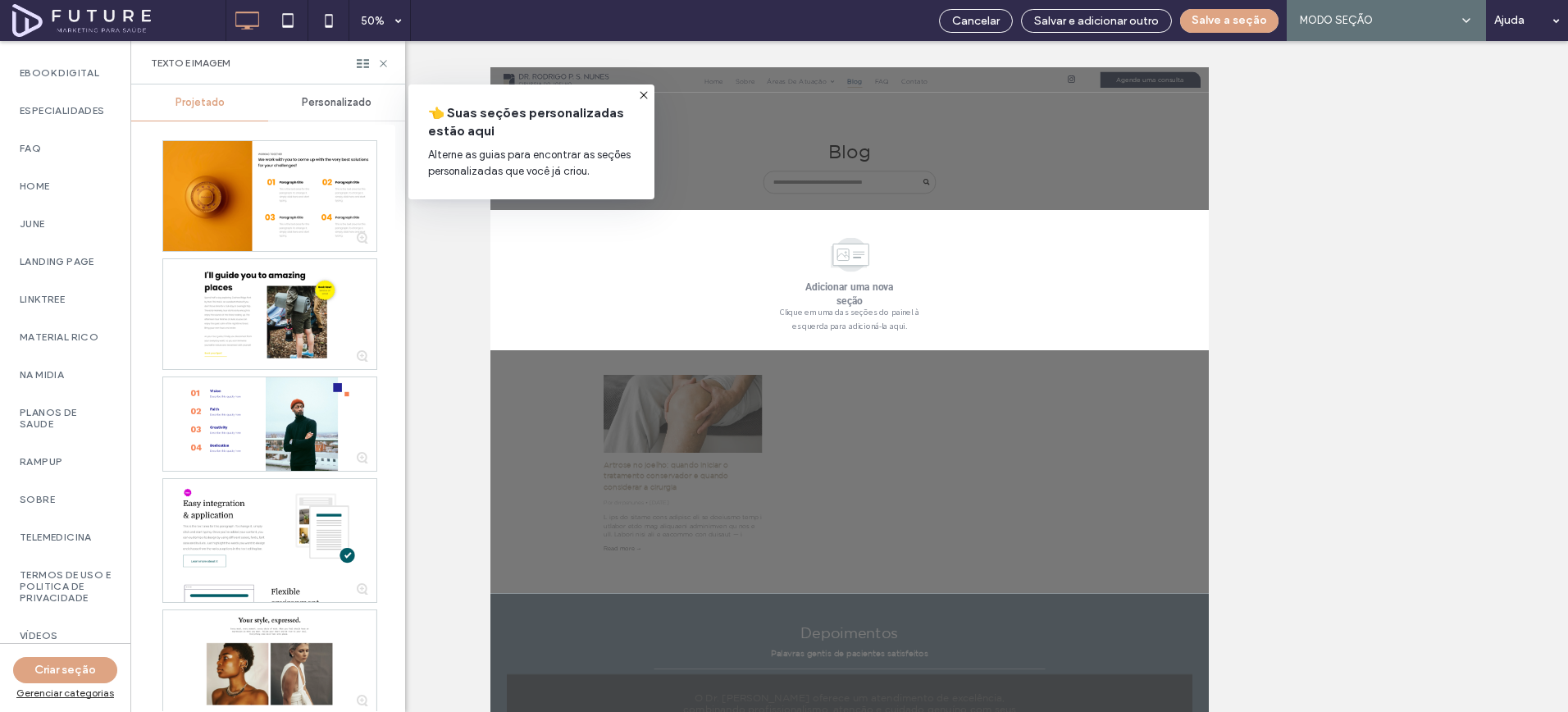
scroll to position [1051, 0]
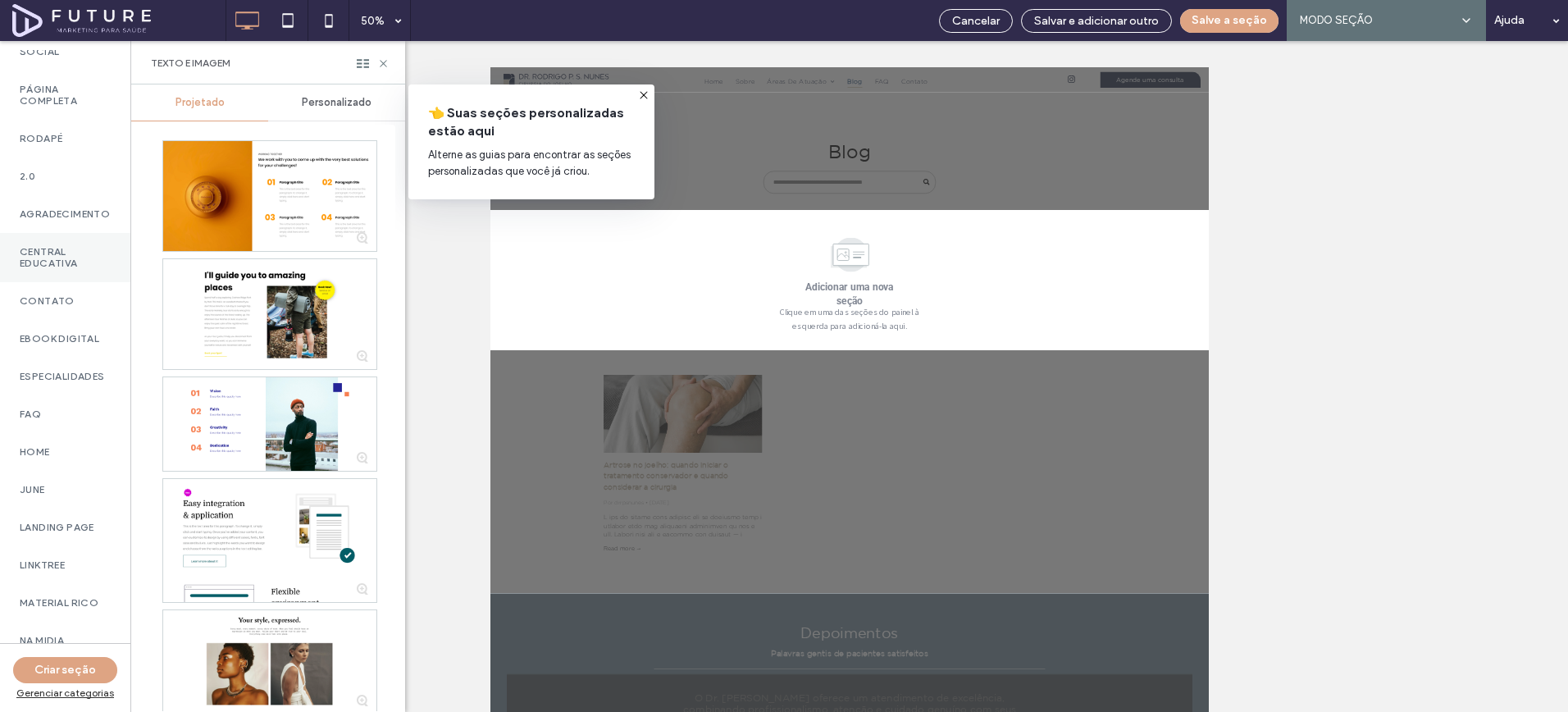
click at [81, 269] on label "CENTRAL EDUCATIVA" at bounding box center [64, 257] width 91 height 23
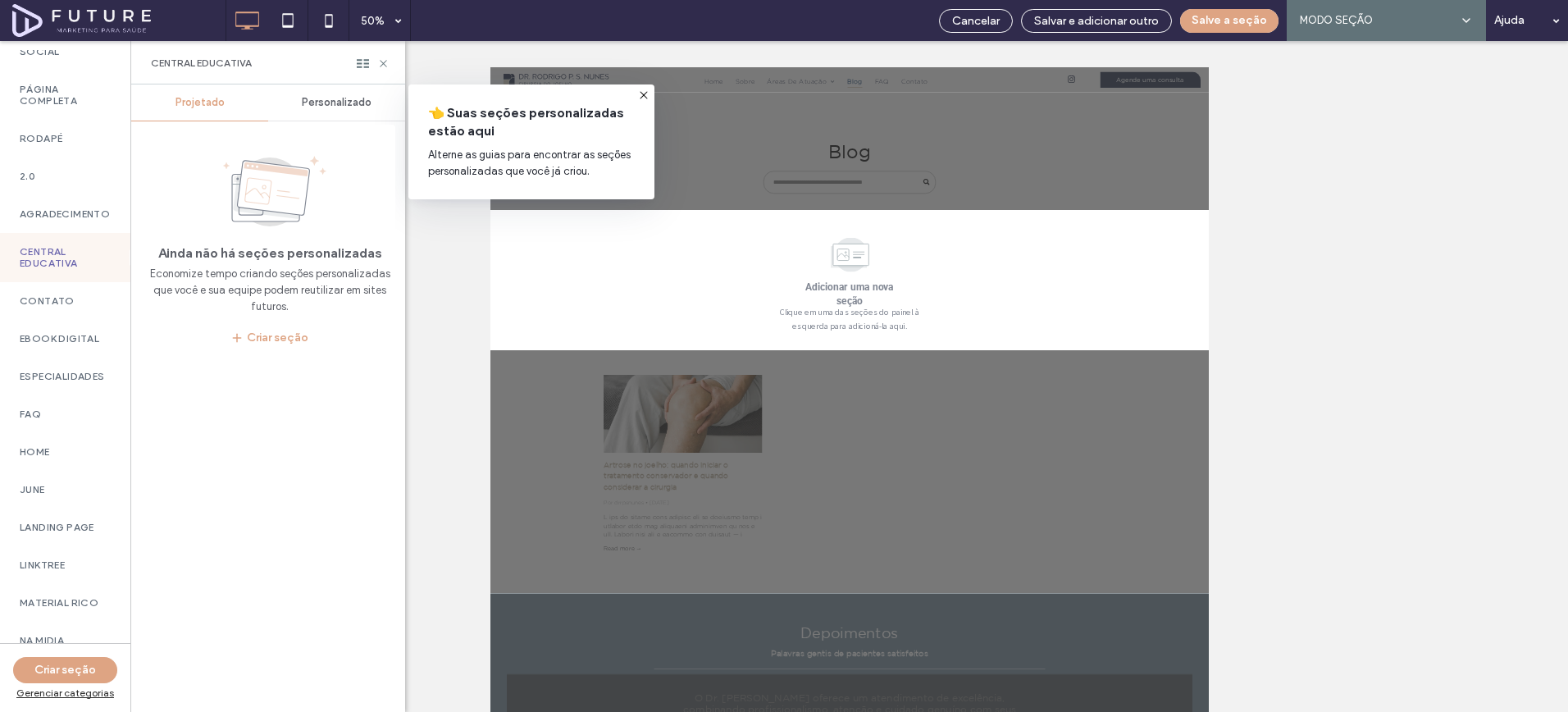
click at [314, 120] on div "Personalizado" at bounding box center [336, 102] width 137 height 36
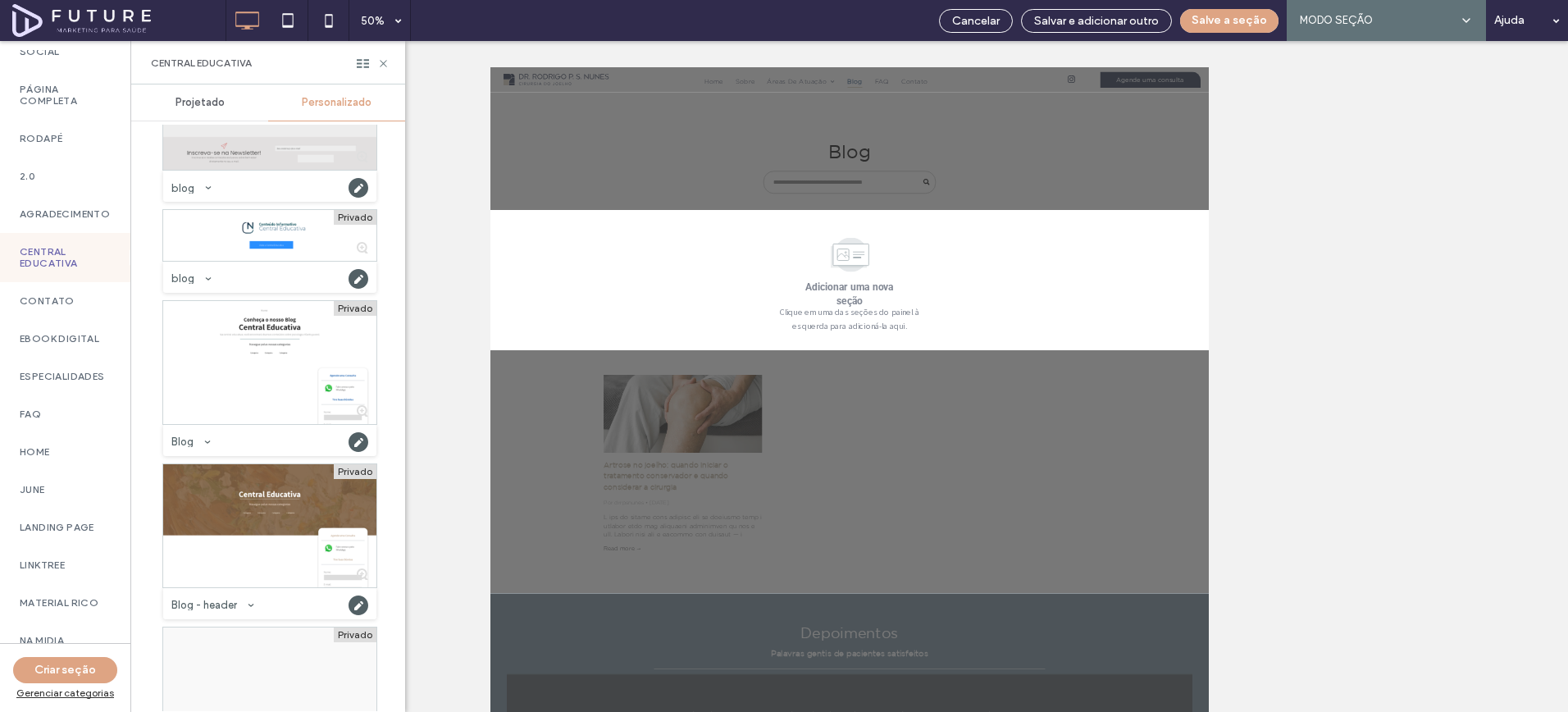
scroll to position [187, 0]
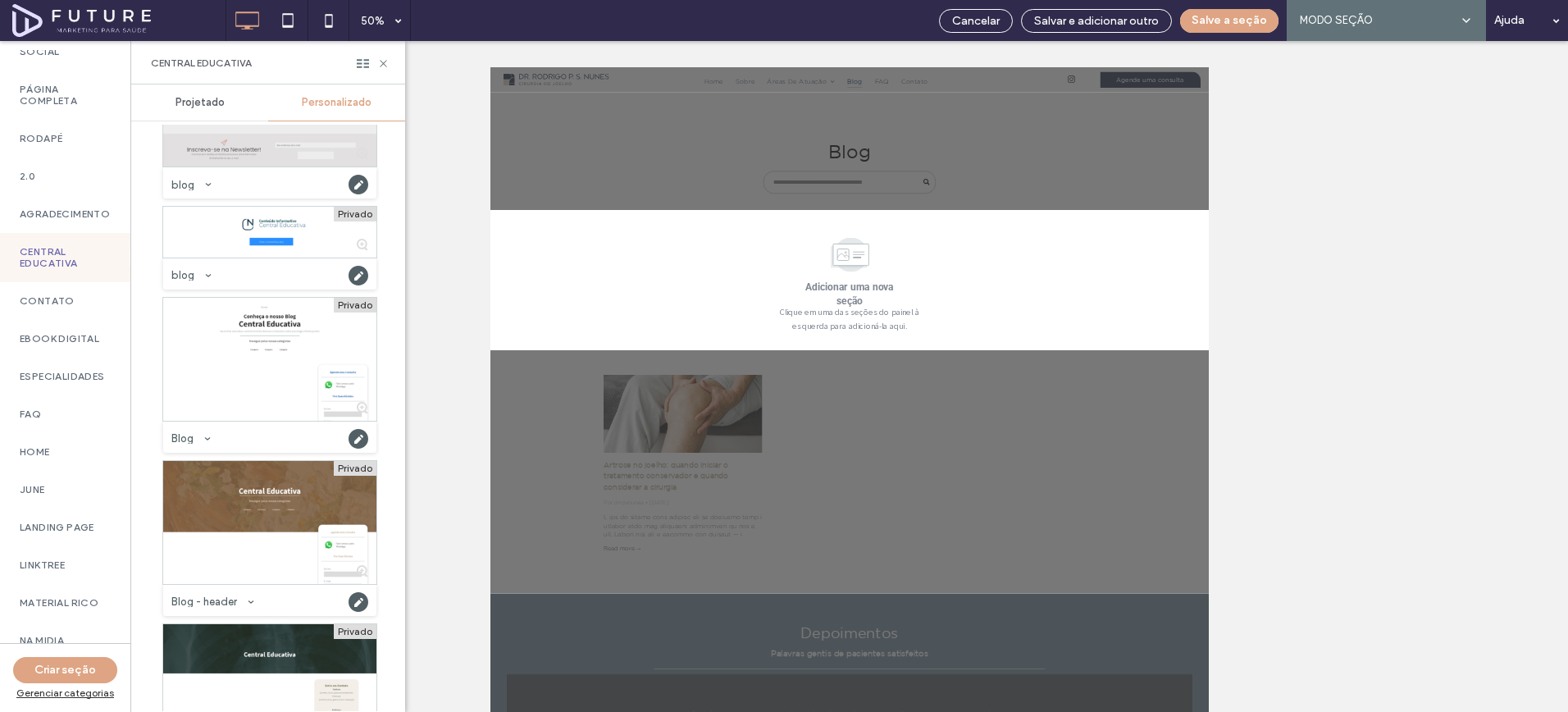
click at [283, 353] on div at bounding box center [269, 359] width 214 height 123
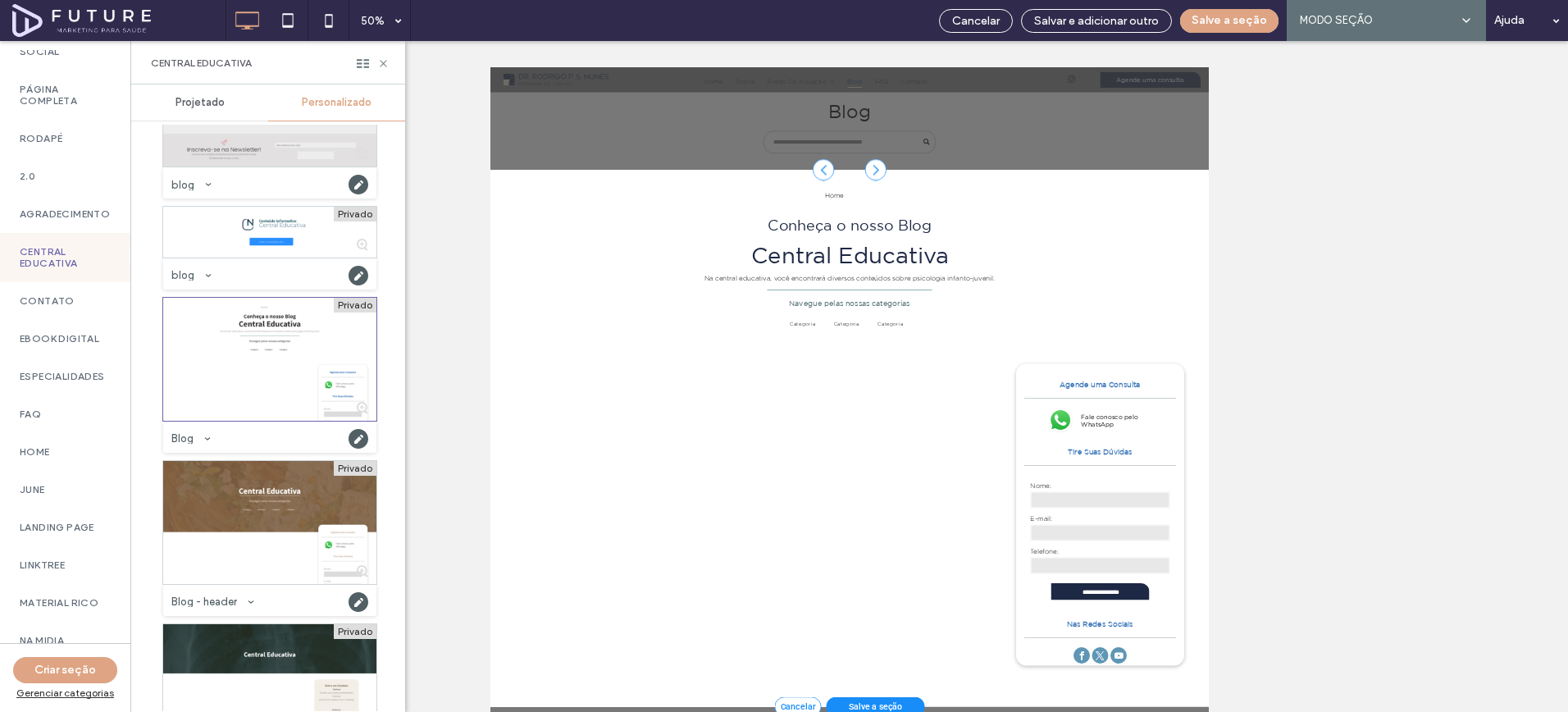
scroll to position [154, 0]
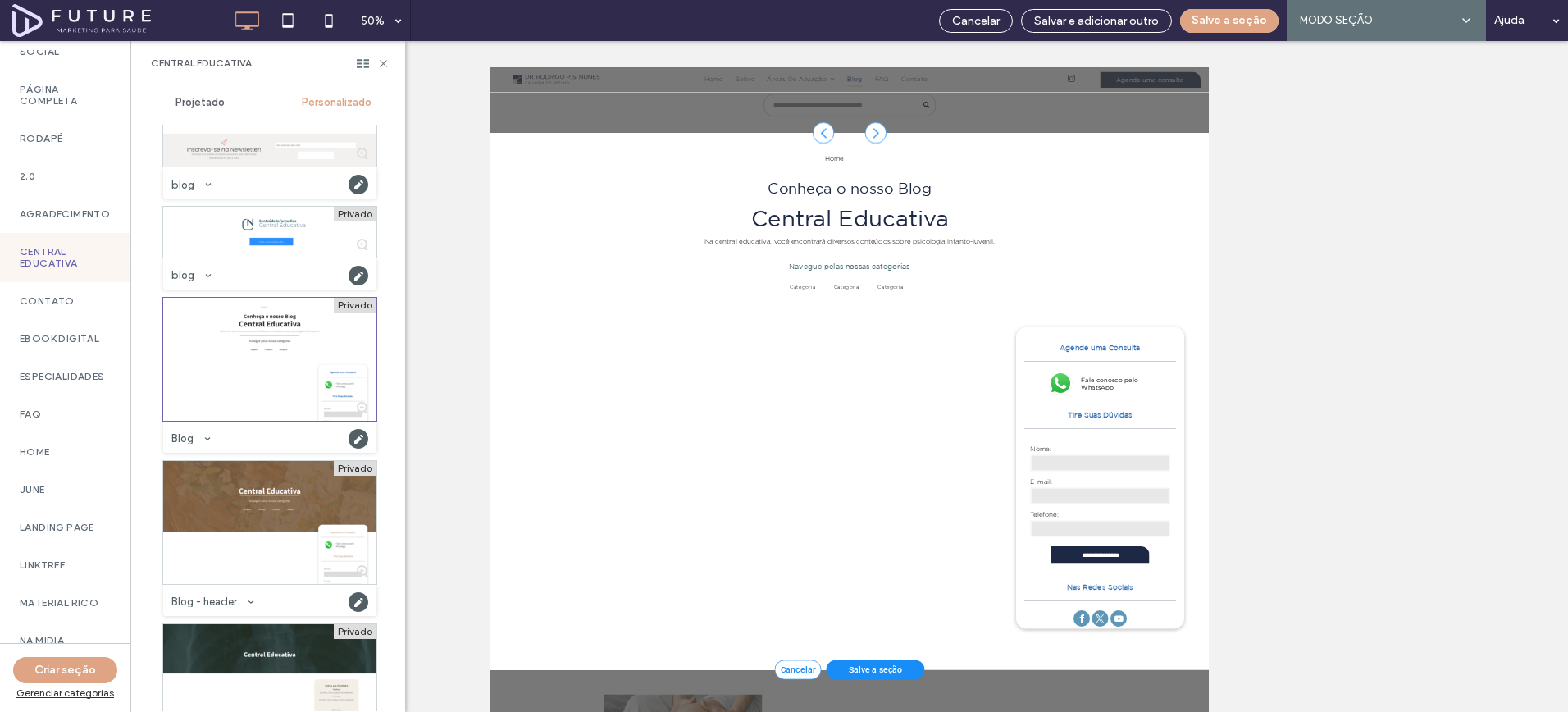
click at [1220, 27] on button "Salve a seção" at bounding box center [1229, 21] width 98 height 24
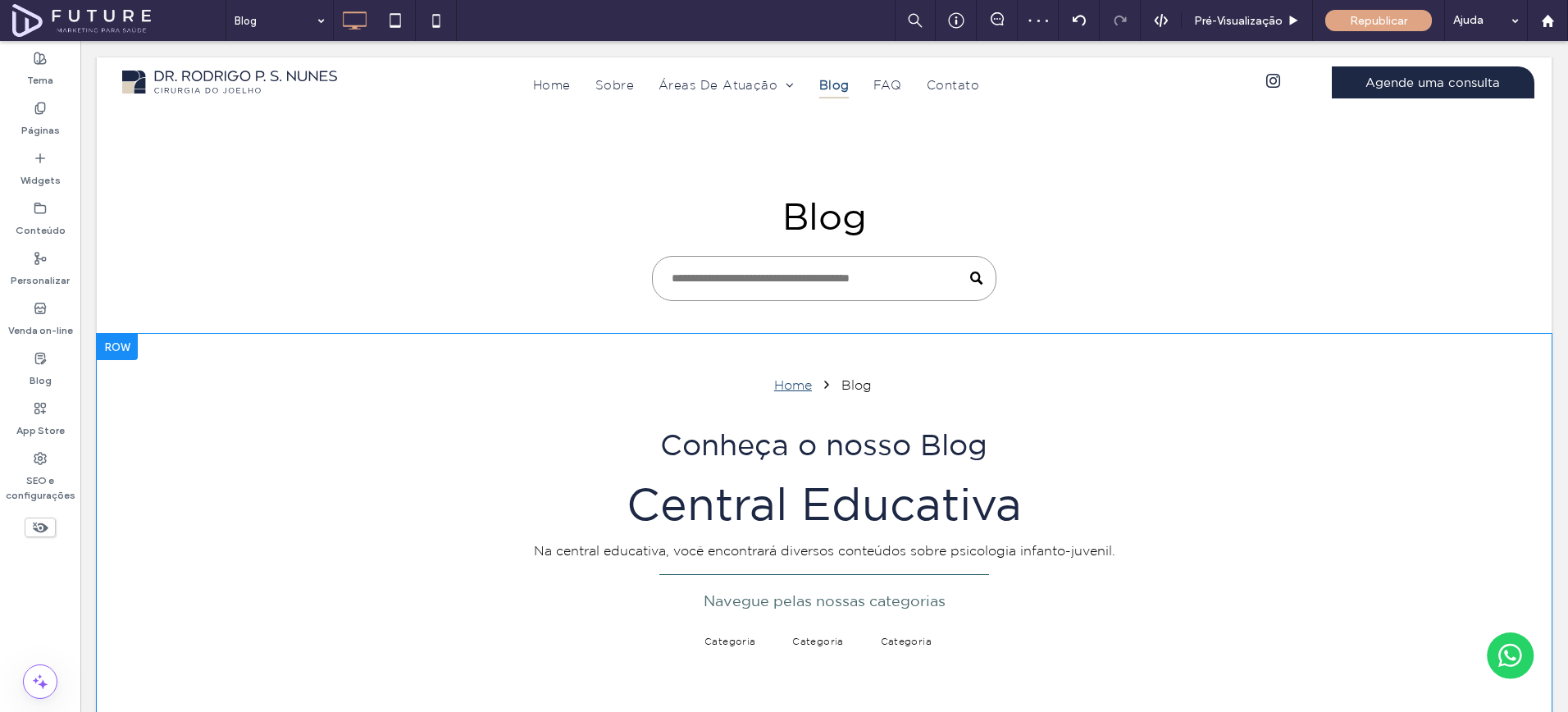
scroll to position [0, 0]
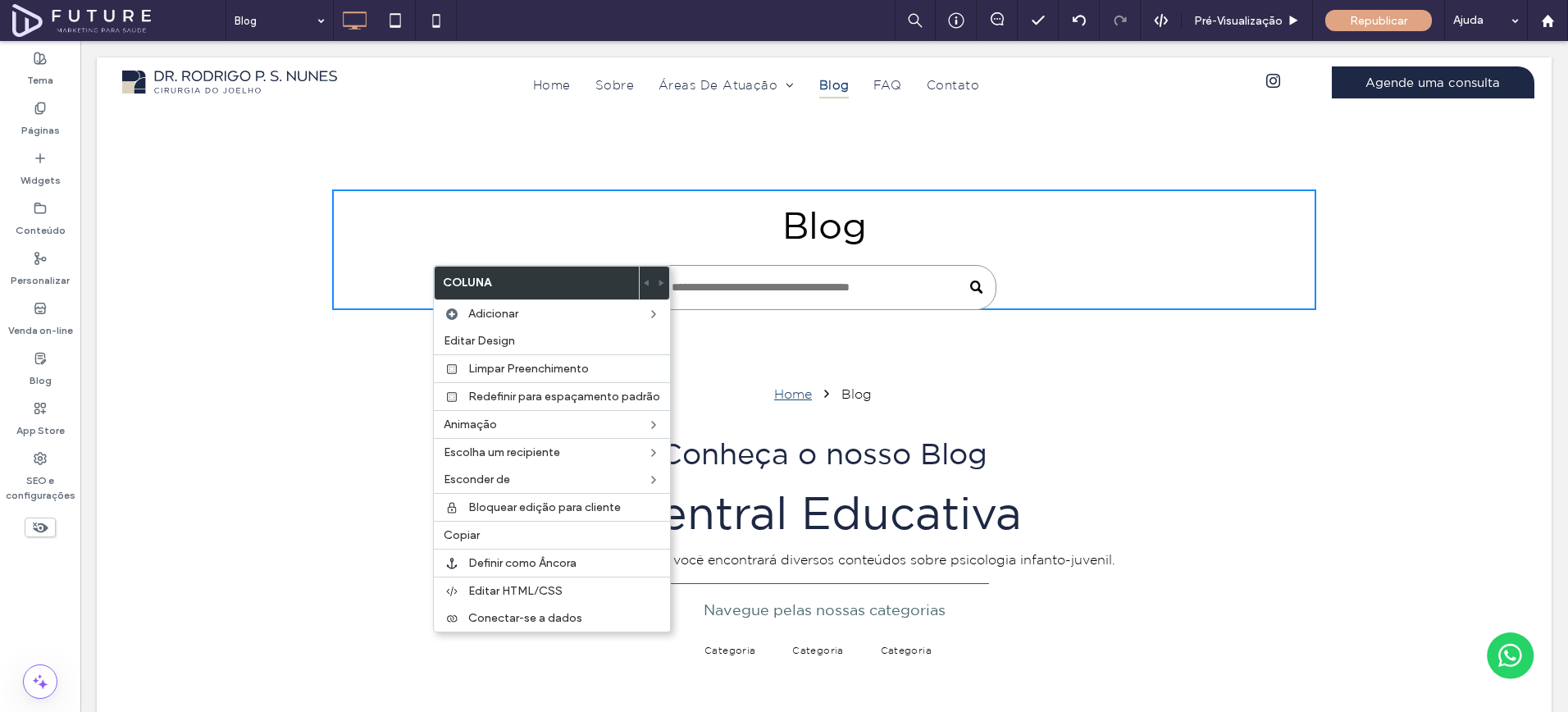
click at [272, 476] on div "Home Blog Conheça o nosso Blog Central Educativa Na central educativa, você enc…" at bounding box center [825, 557] width 1455 height 429
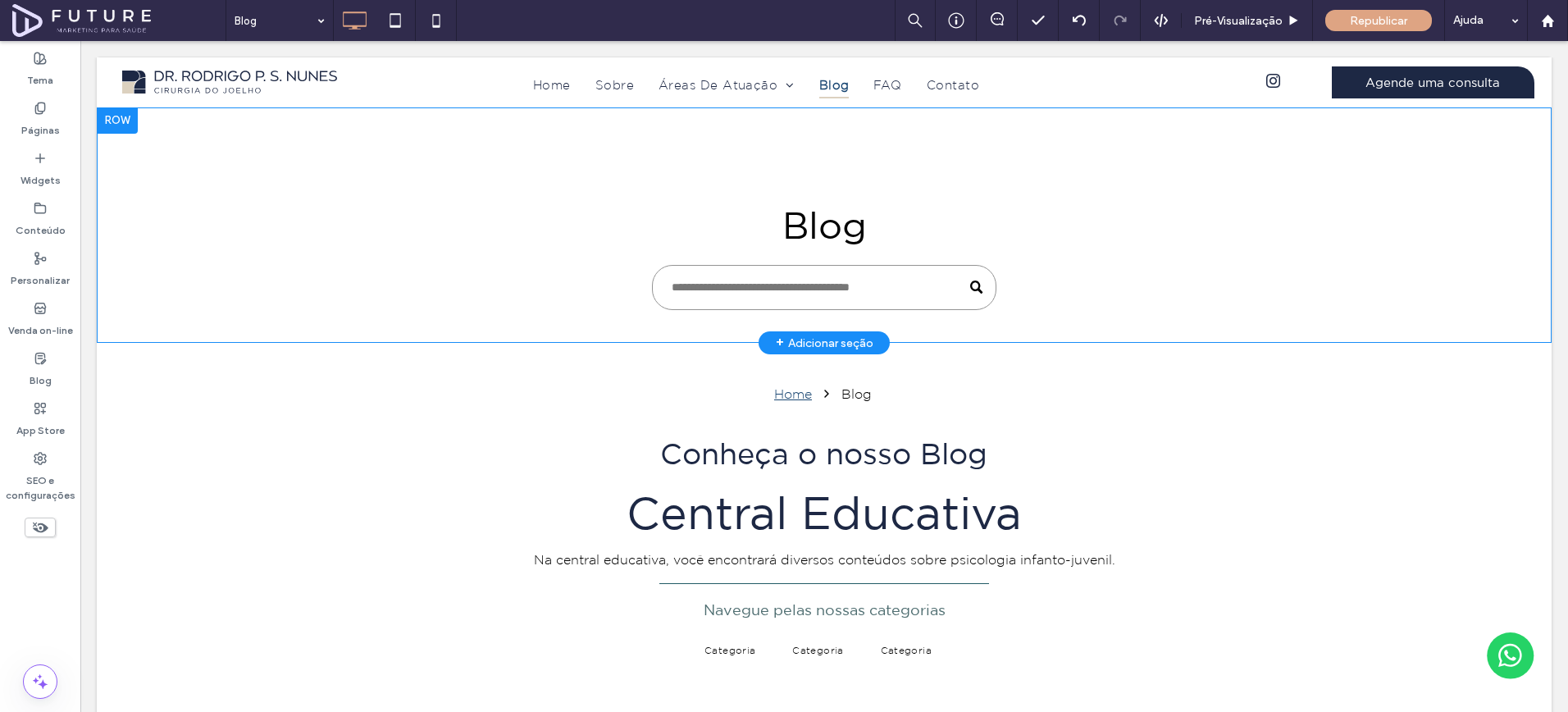
drag, startPoint x: 115, startPoint y: 116, endPoint x: 231, endPoint y: 419, distance: 324.4
click at [115, 116] on div at bounding box center [117, 120] width 41 height 27
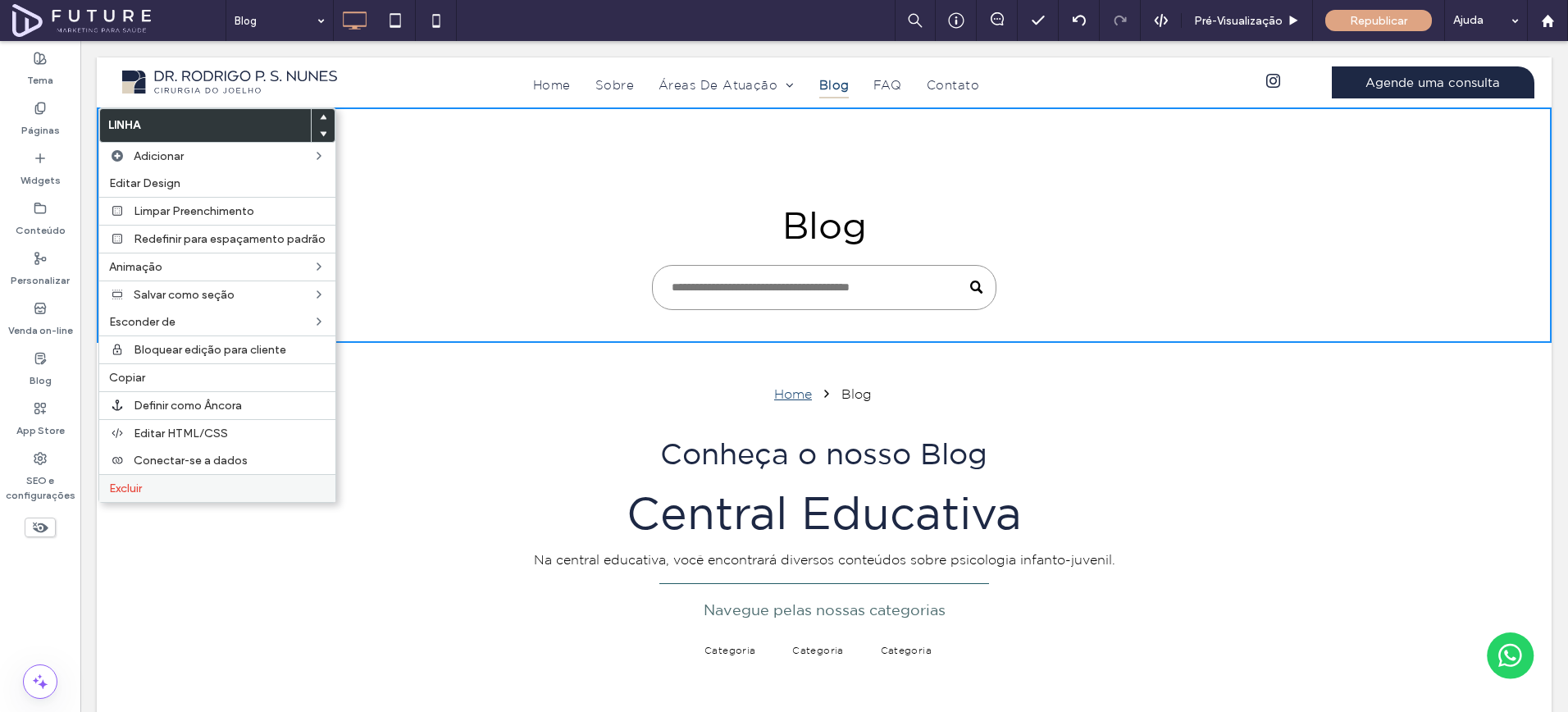
click at [148, 486] on label "Excluir" at bounding box center [217, 487] width 216 height 14
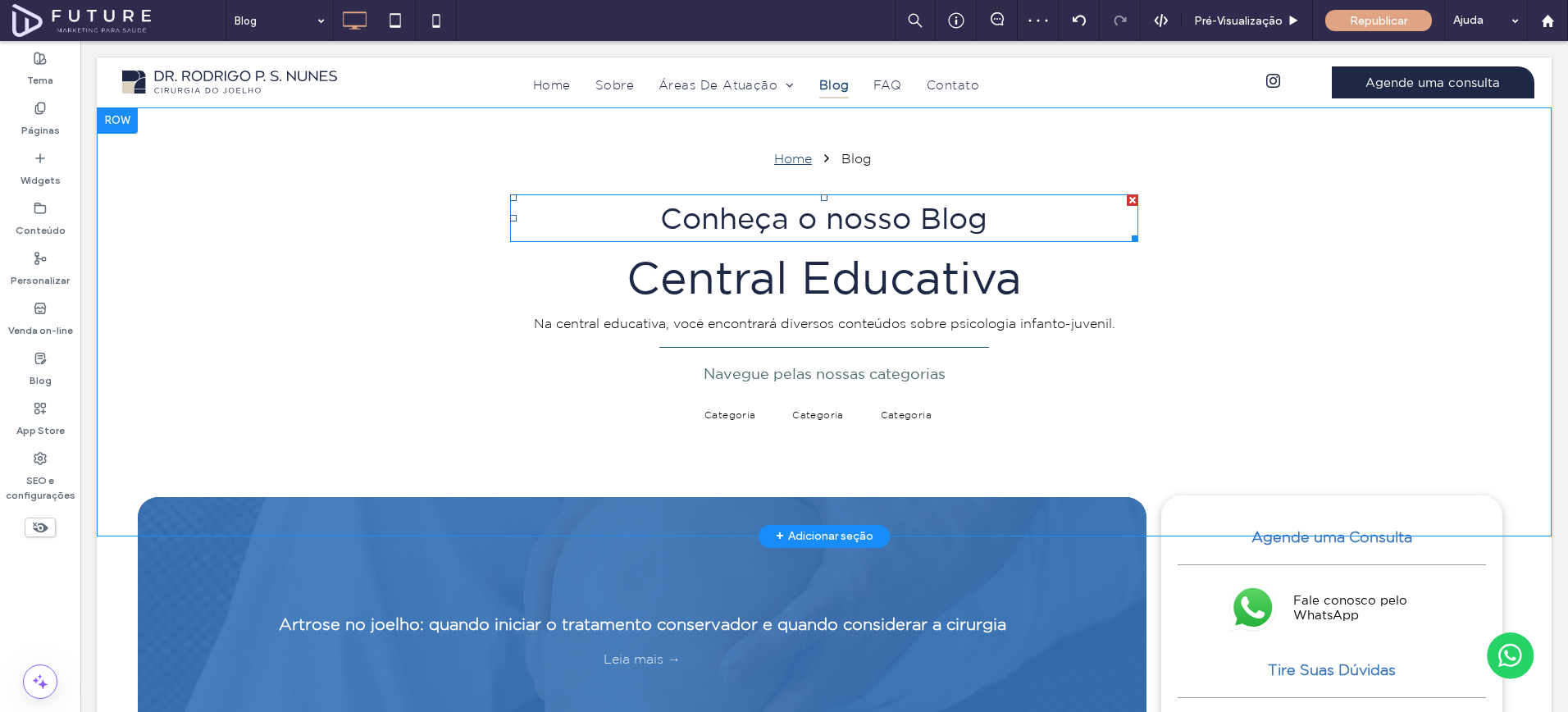
click at [903, 223] on span "Conheça o nosso Blog" at bounding box center [824, 217] width 327 height 32
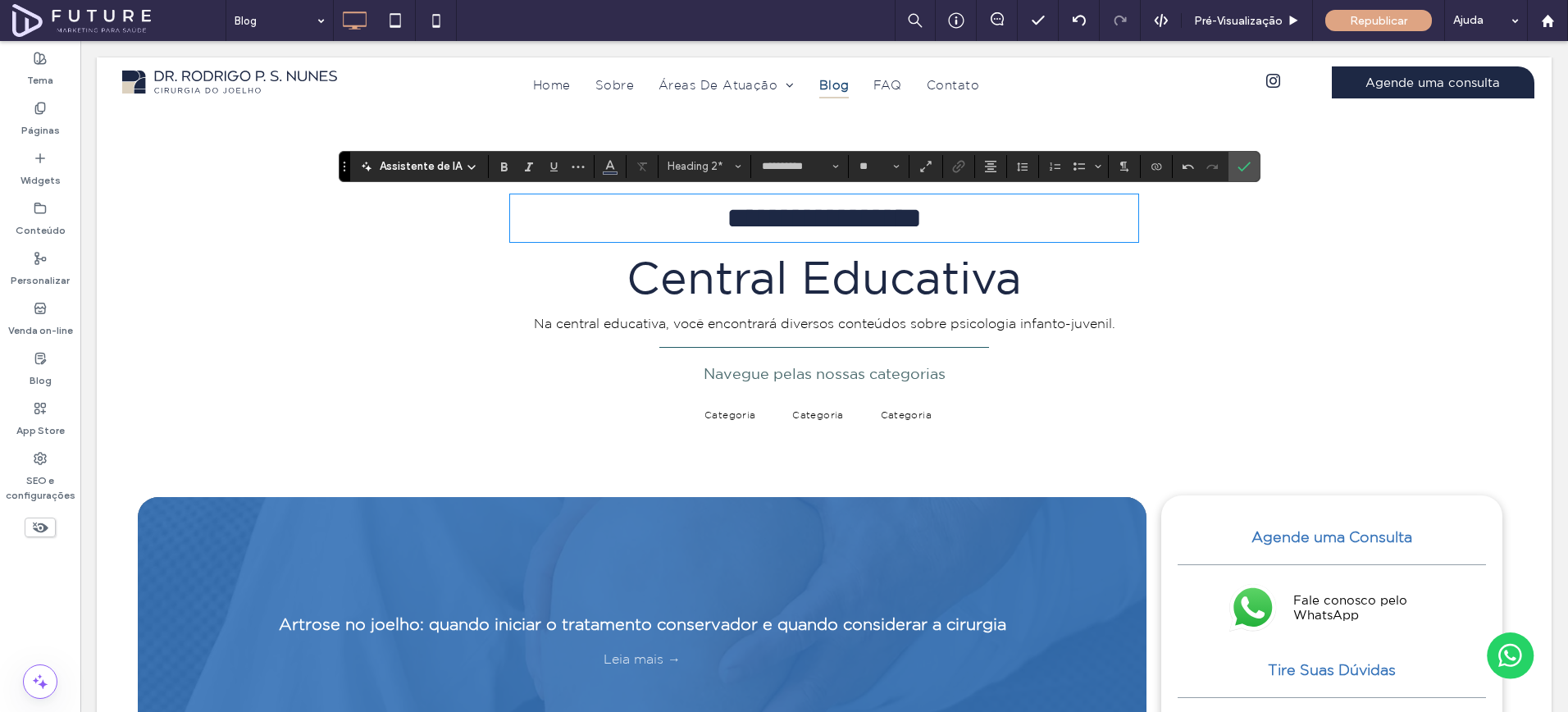
click at [898, 279] on span "Central Educativa" at bounding box center [824, 277] width 395 height 49
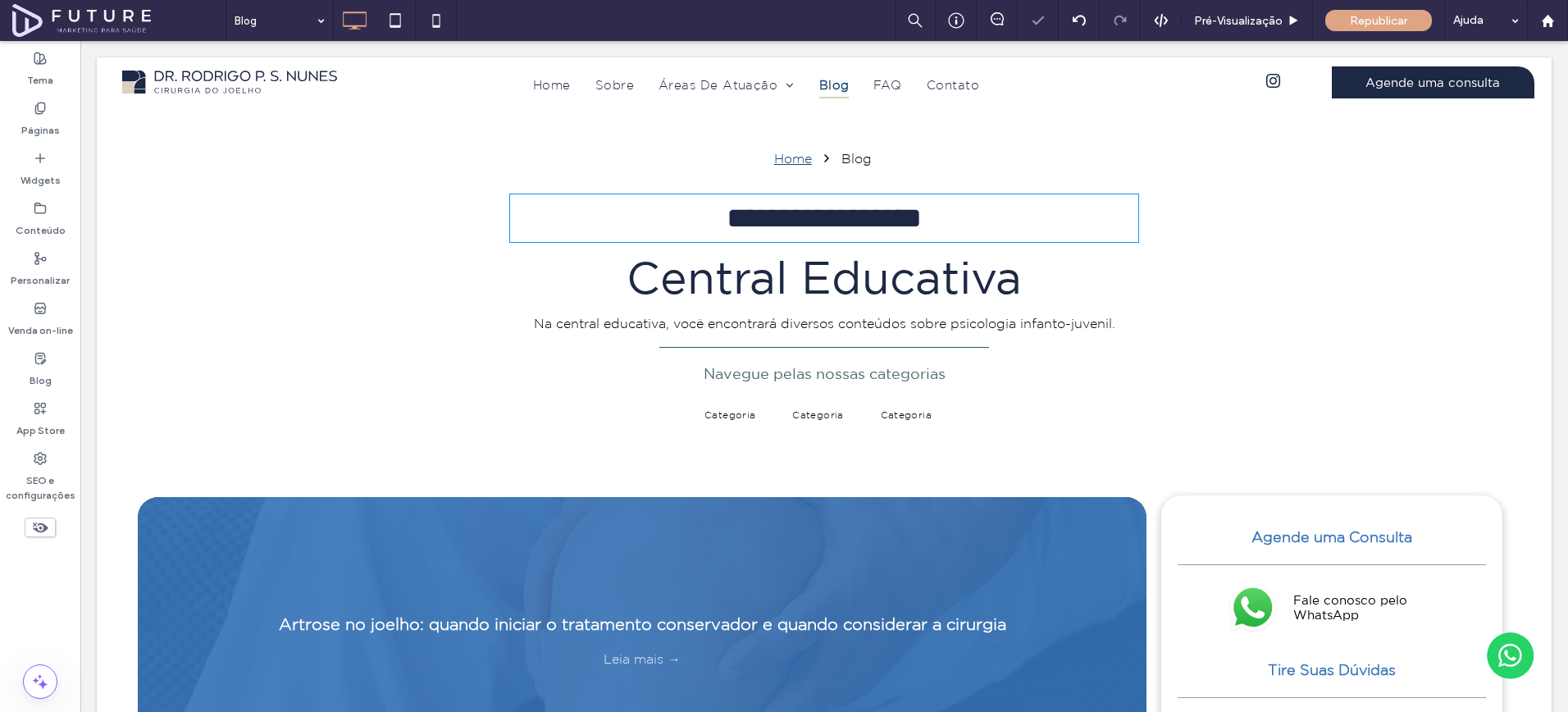
click at [898, 279] on span "Central Educativa" at bounding box center [824, 277] width 395 height 49
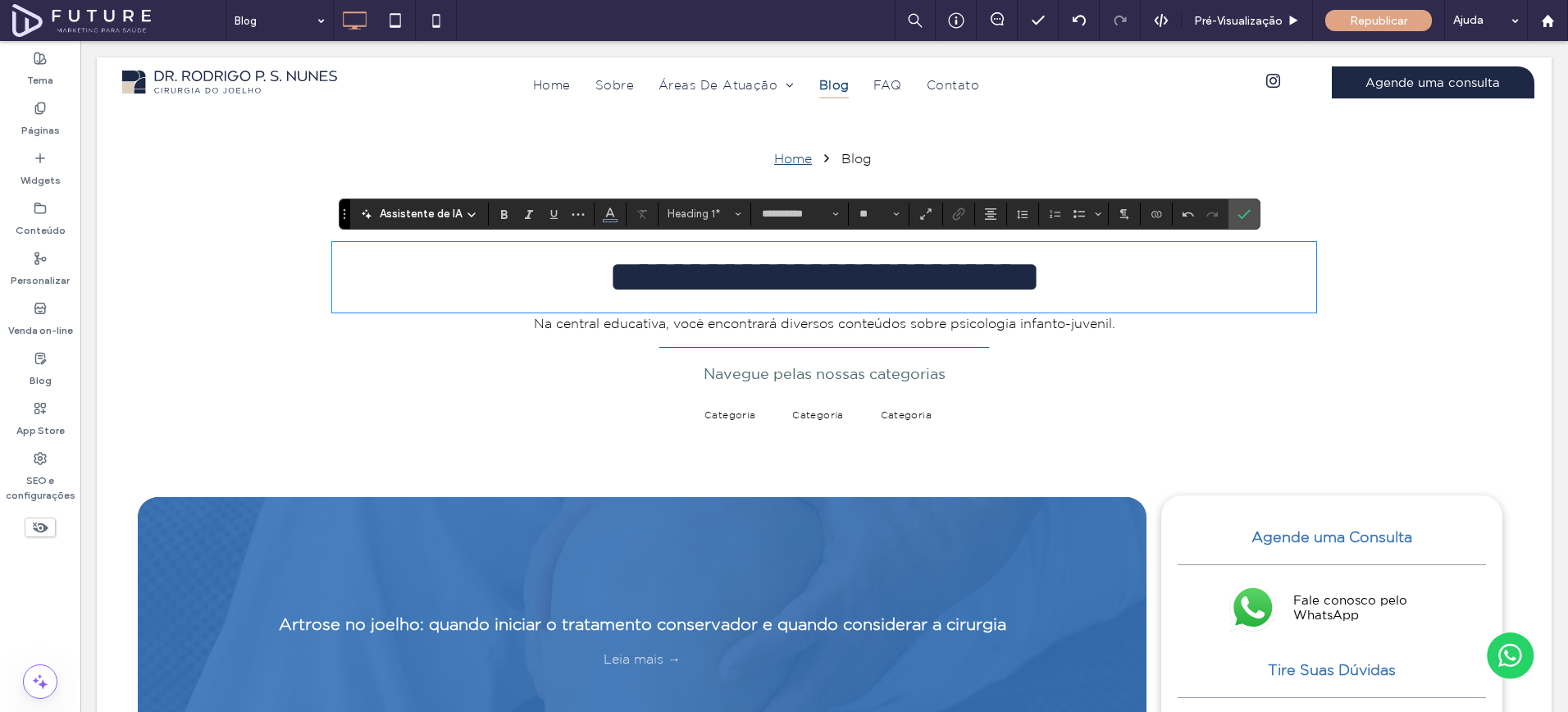
click at [829, 329] on p "Na central educativa, você encontrará diversos conteúdos sobre psicologia infan…" at bounding box center [825, 323] width 629 height 18
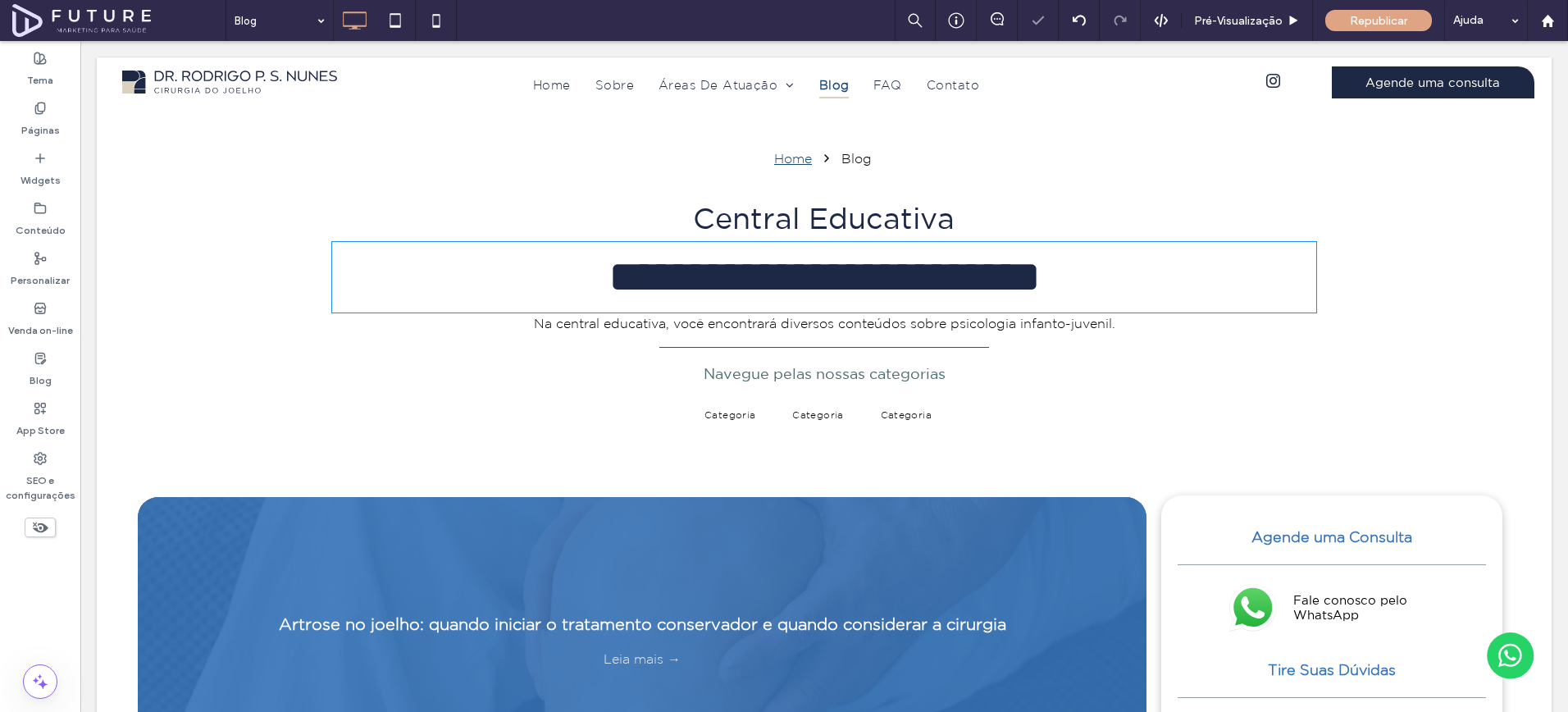
click at [829, 328] on p "Na central educativa, você encontrará diversos conteúdos sobre psicologia infan…" at bounding box center [825, 323] width 629 height 18
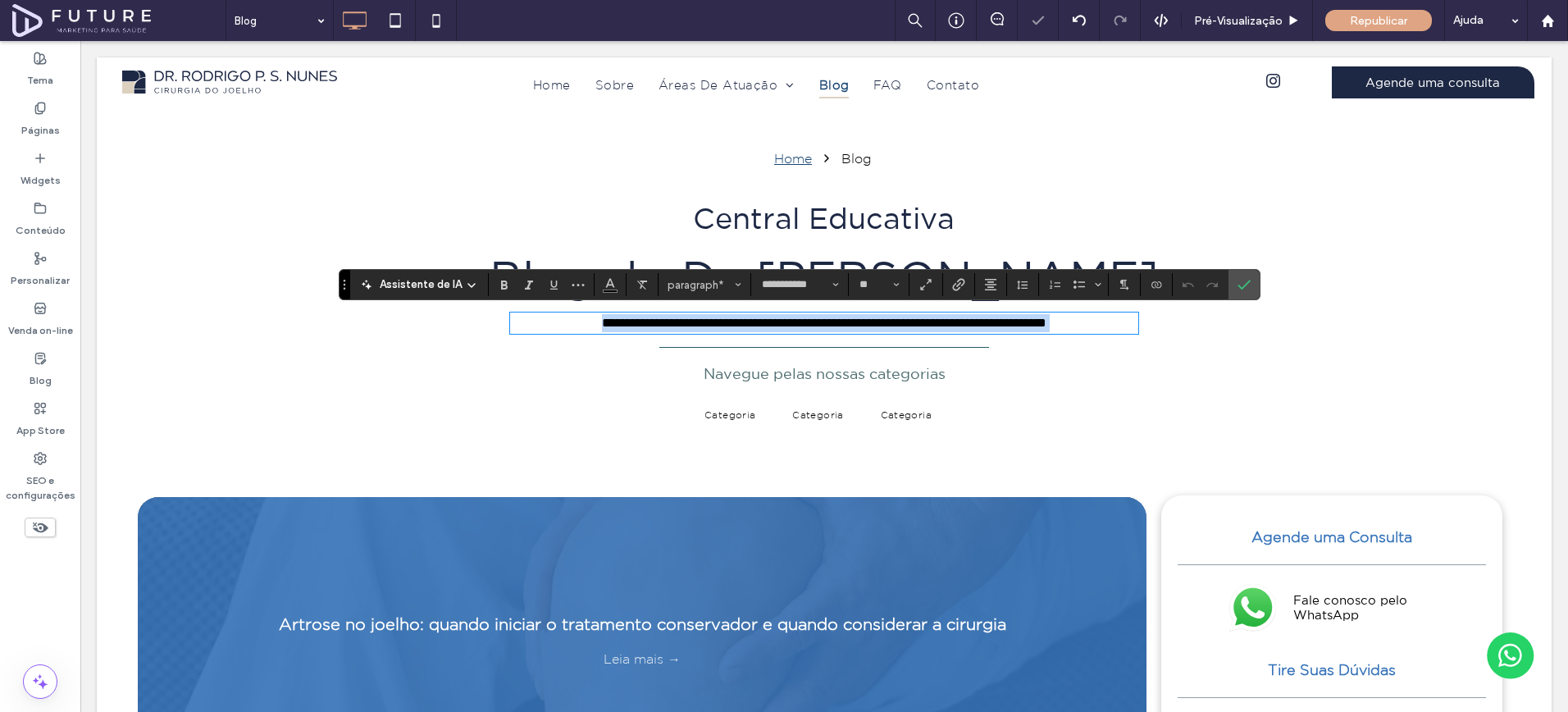
click at [901, 324] on span "**********" at bounding box center [824, 322] width 444 height 12
drag, startPoint x: 952, startPoint y: 324, endPoint x: 1122, endPoint y: 334, distance: 170.3
click at [1122, 334] on div "**********" at bounding box center [825, 293] width 984 height 290
drag, startPoint x: 1239, startPoint y: 284, endPoint x: 1159, endPoint y: 243, distance: 89.9
click at [1239, 284] on icon "Confirmar" at bounding box center [1245, 284] width 13 height 13
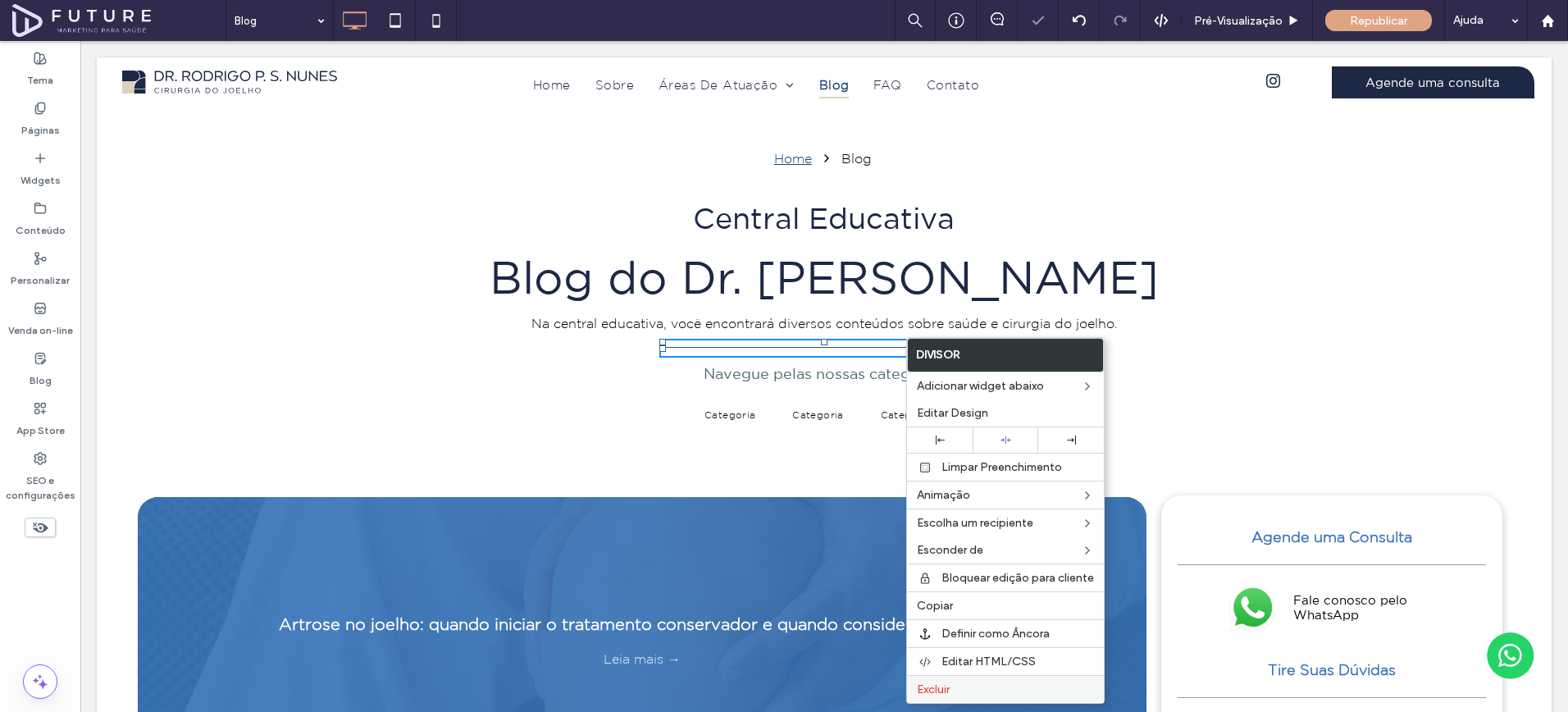
click at [981, 687] on label "Excluir" at bounding box center [1005, 689] width 177 height 14
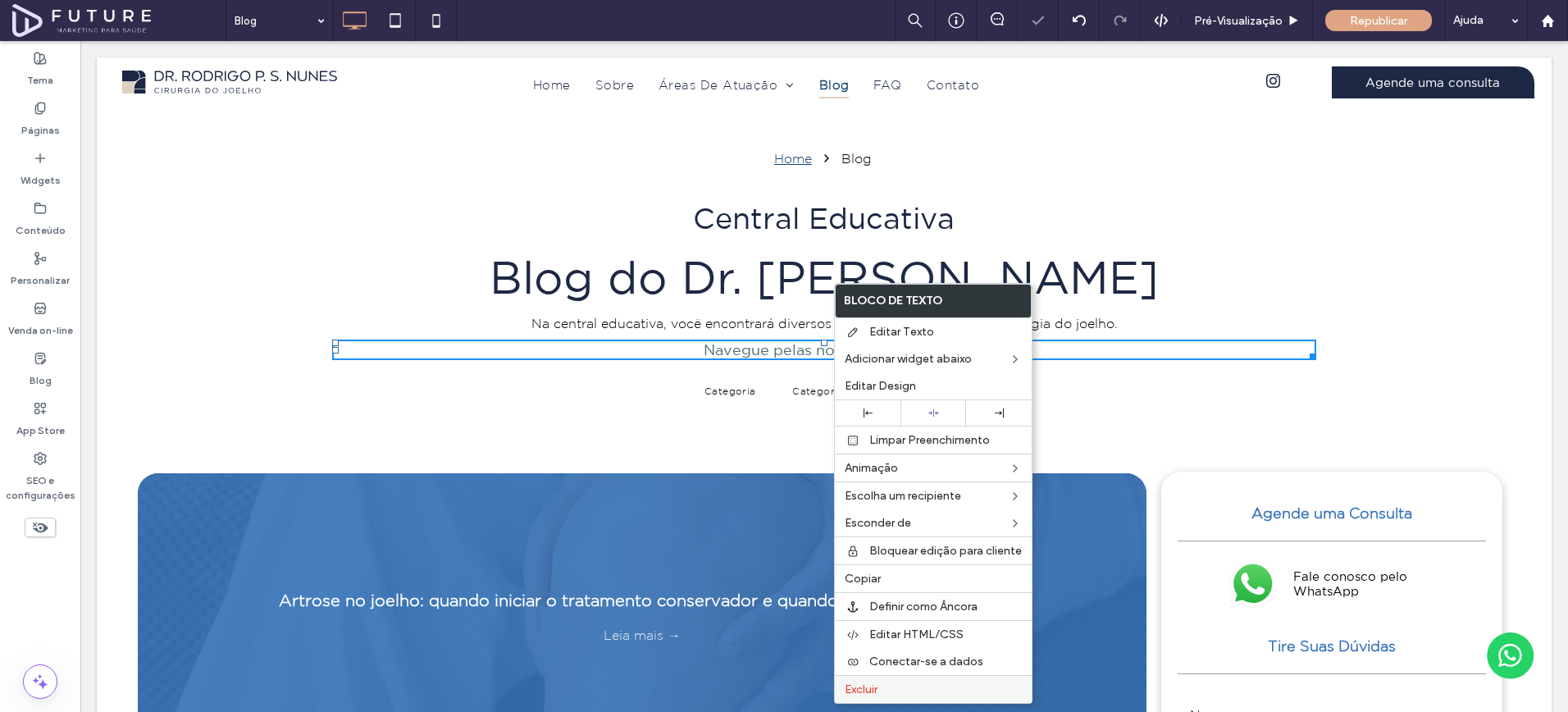
click at [910, 696] on label "Excluir" at bounding box center [933, 689] width 177 height 14
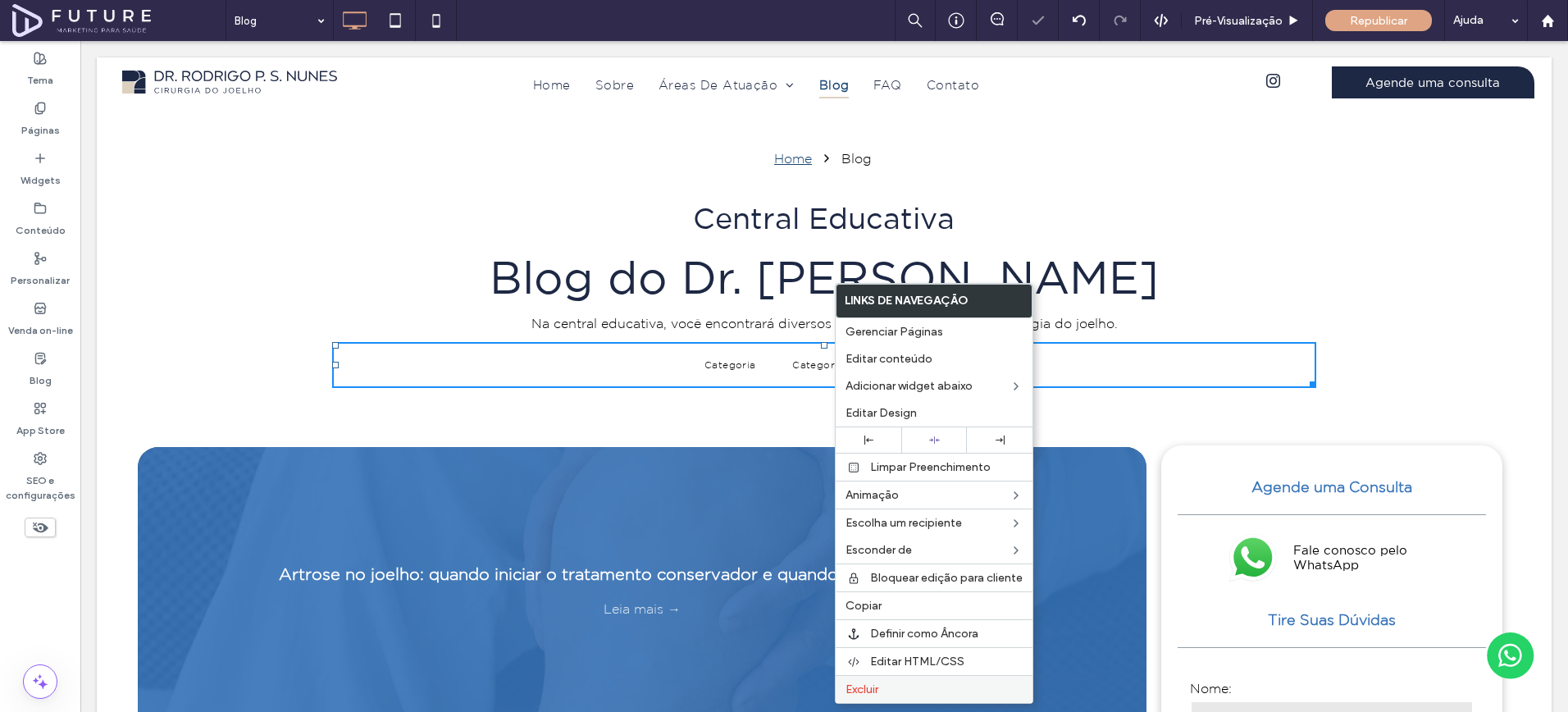
click at [888, 688] on label "Excluir" at bounding box center [934, 689] width 177 height 14
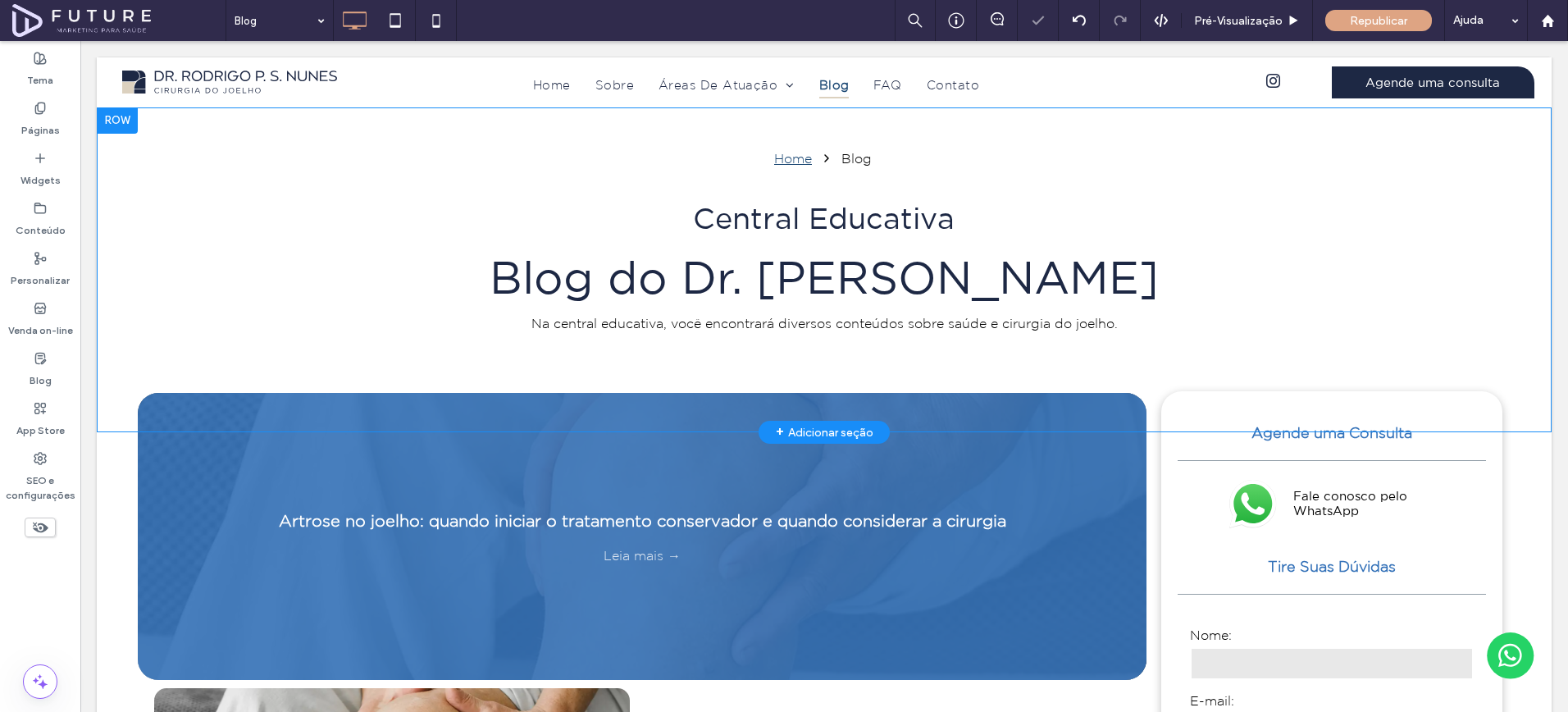
click at [804, 129] on div "Home Blog Central Educativa Blog do Dr. Rodrigo Nunes Na central educativa, voc…" at bounding box center [825, 269] width 1455 height 325
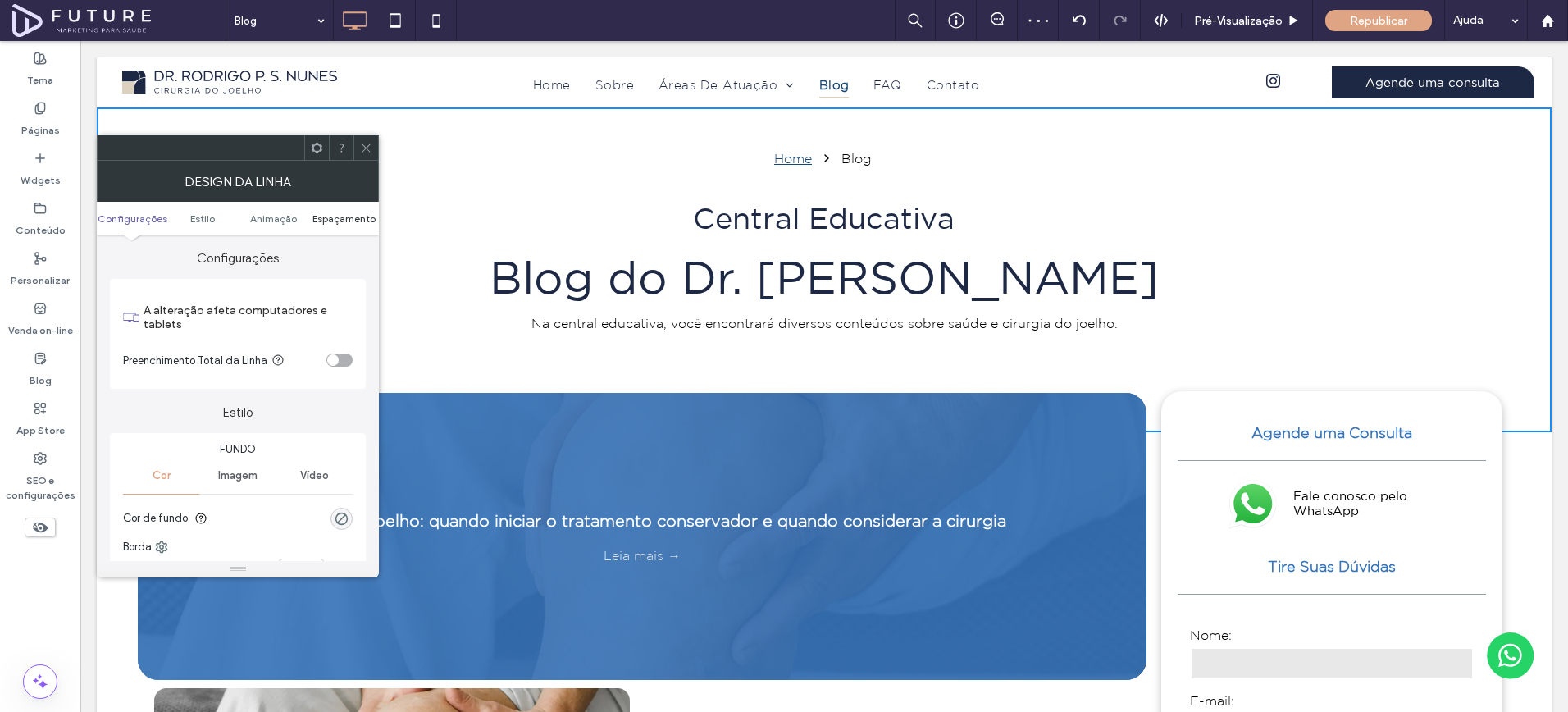
click at [333, 217] on span "Espaçamento" at bounding box center [344, 218] width 63 height 12
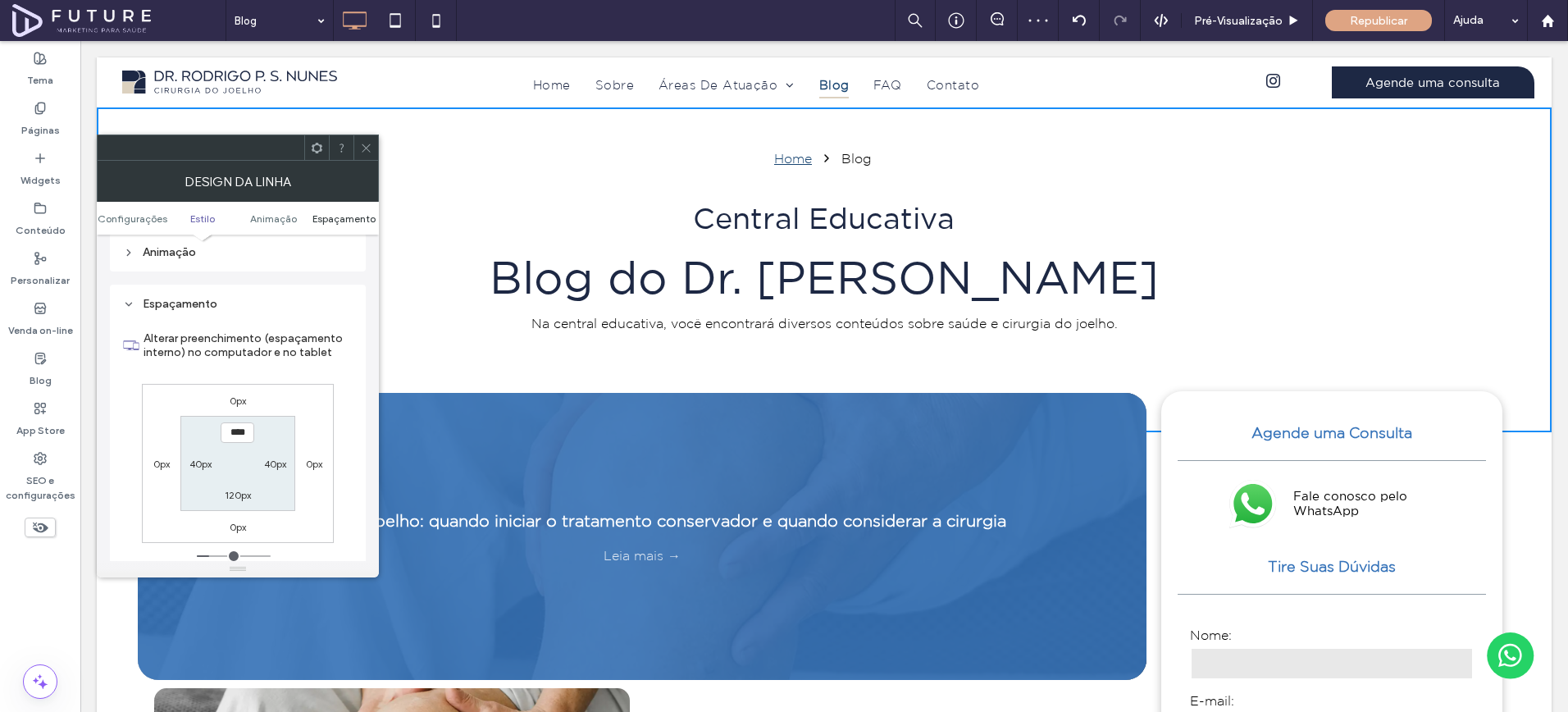
scroll to position [478, 0]
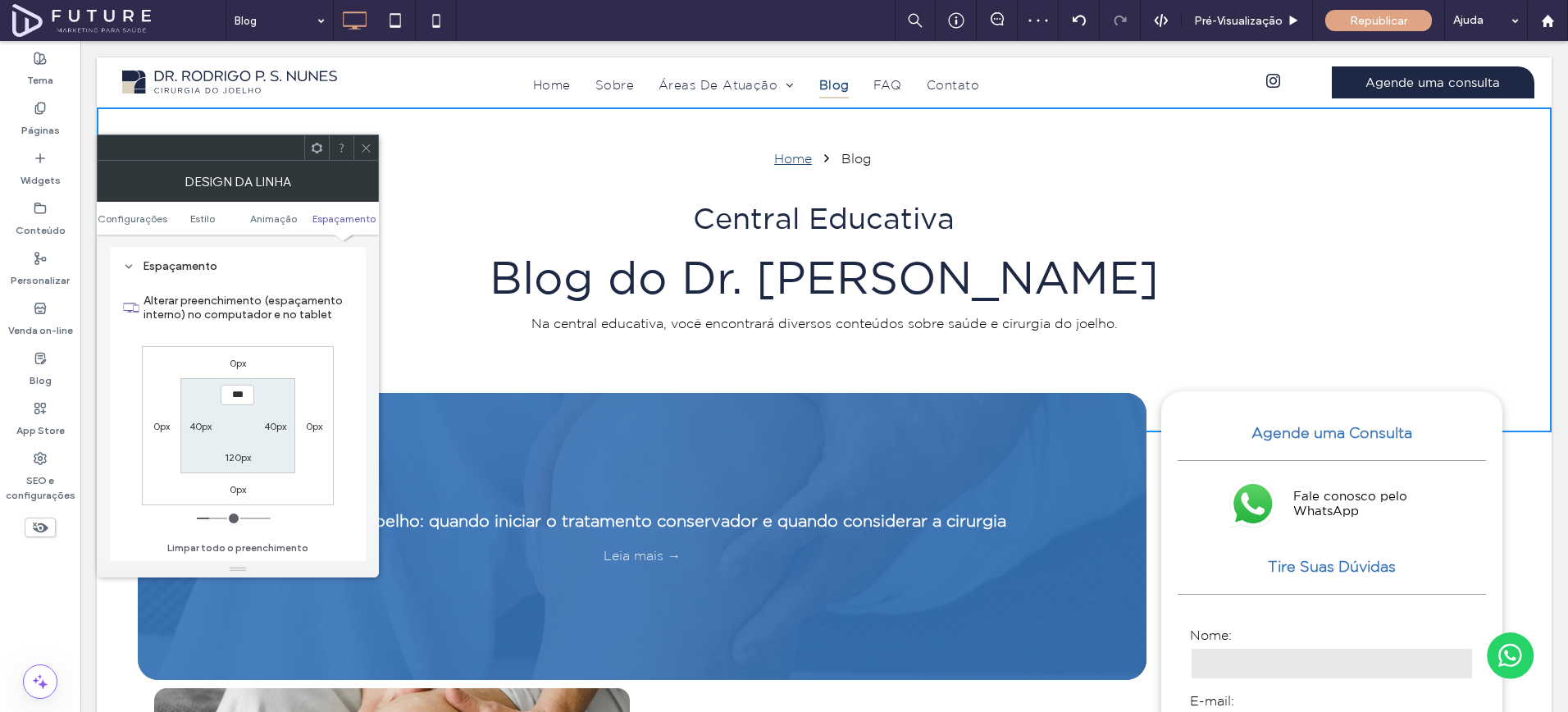
type input "*****"
type input "***"
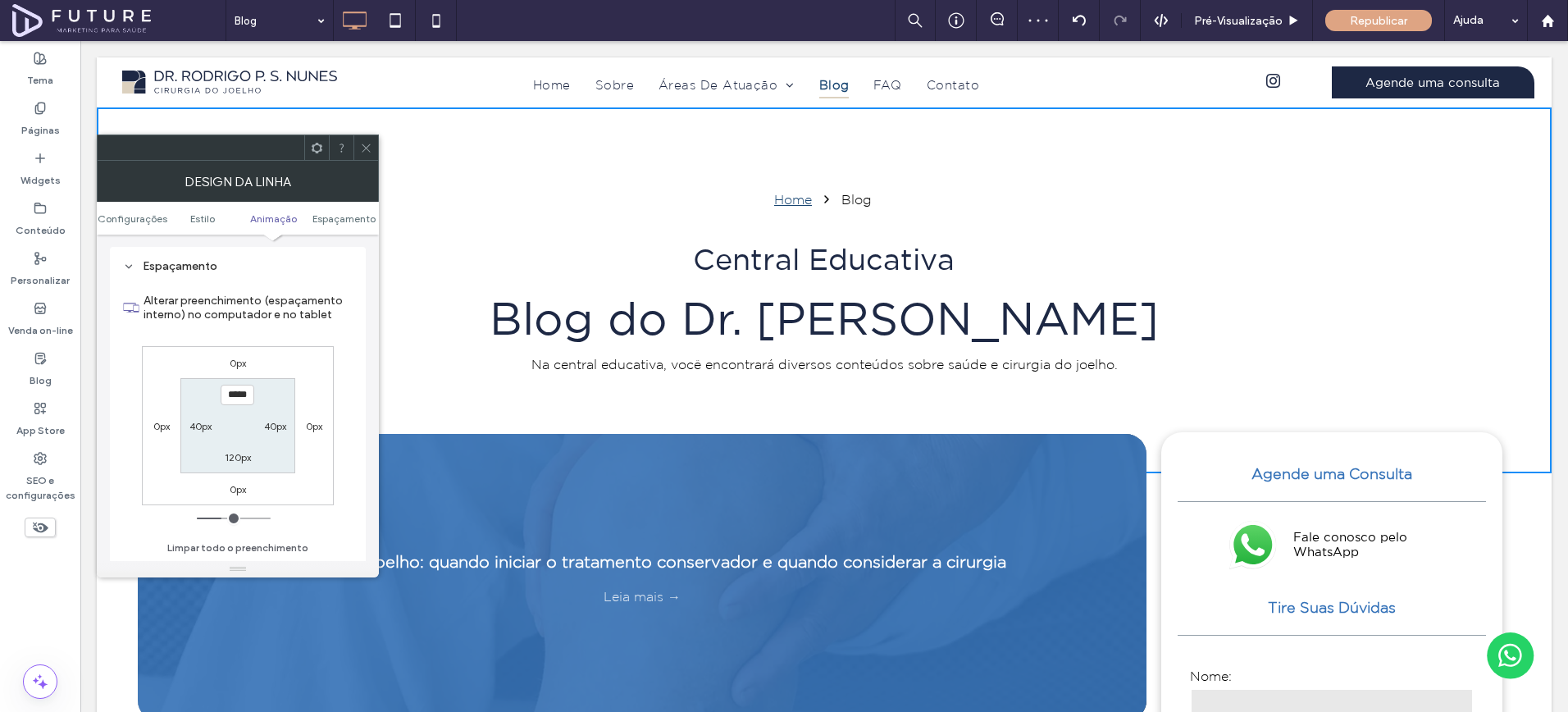
scroll to position [128, 0]
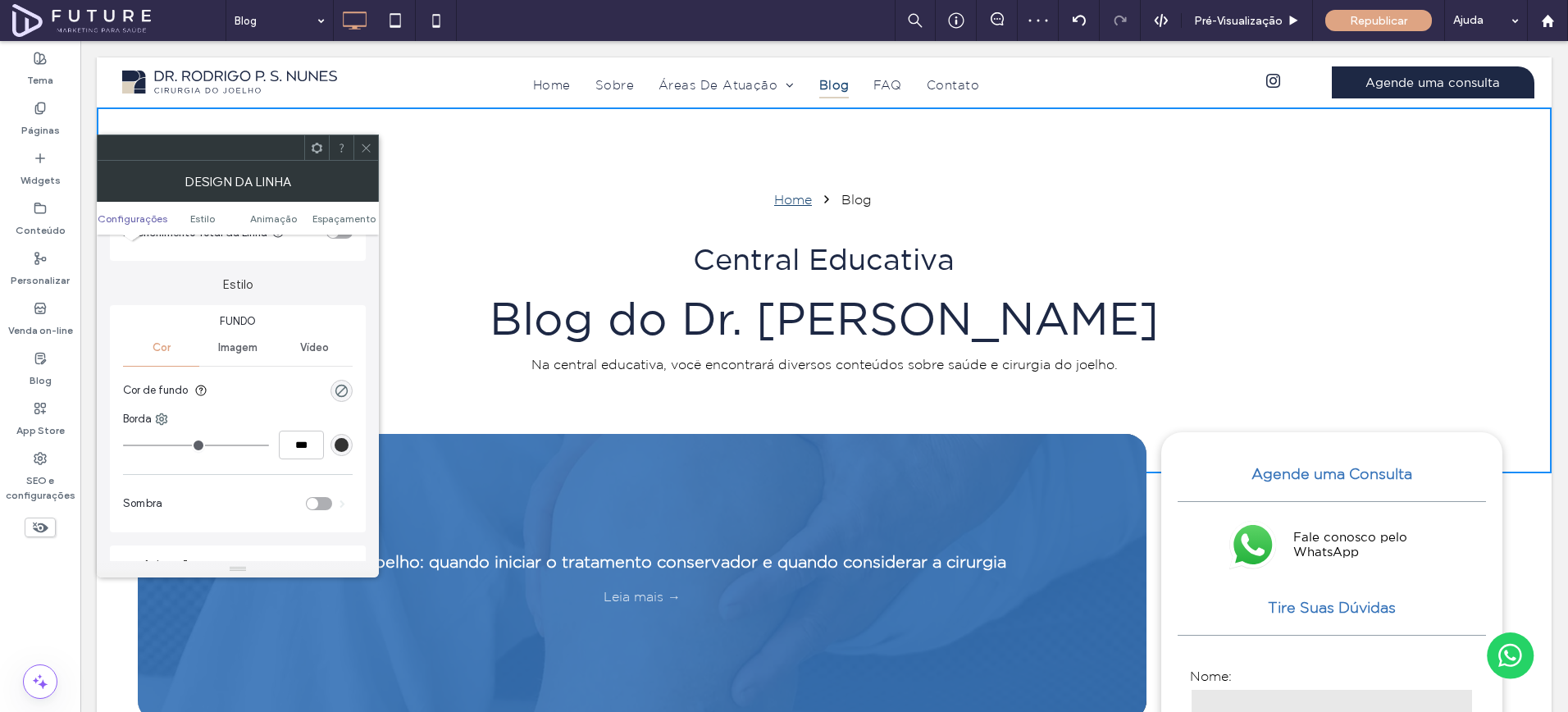
click at [247, 340] on div "Imagem" at bounding box center [237, 347] width 76 height 36
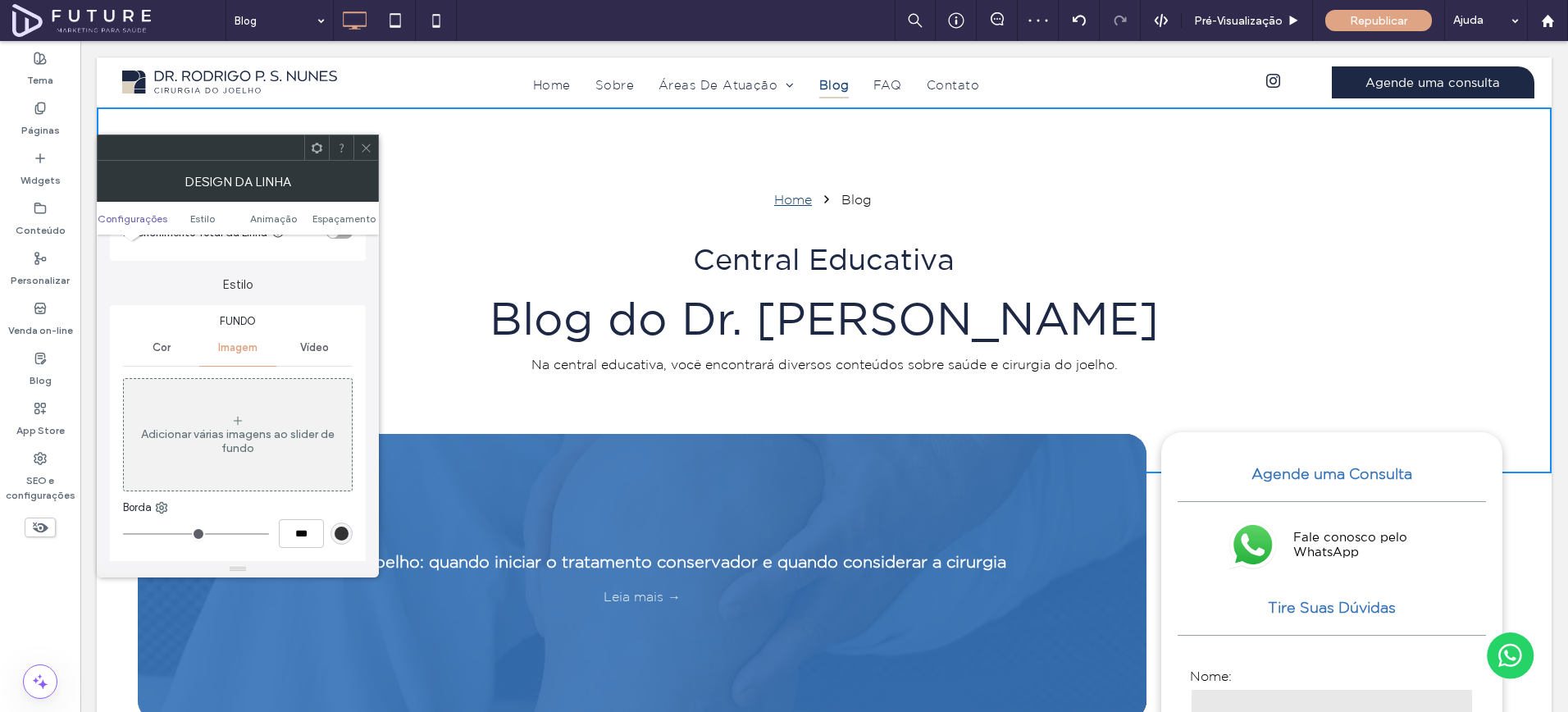
click at [264, 456] on div "Adicionar várias imagens ao slider de fundo" at bounding box center [237, 434] width 228 height 108
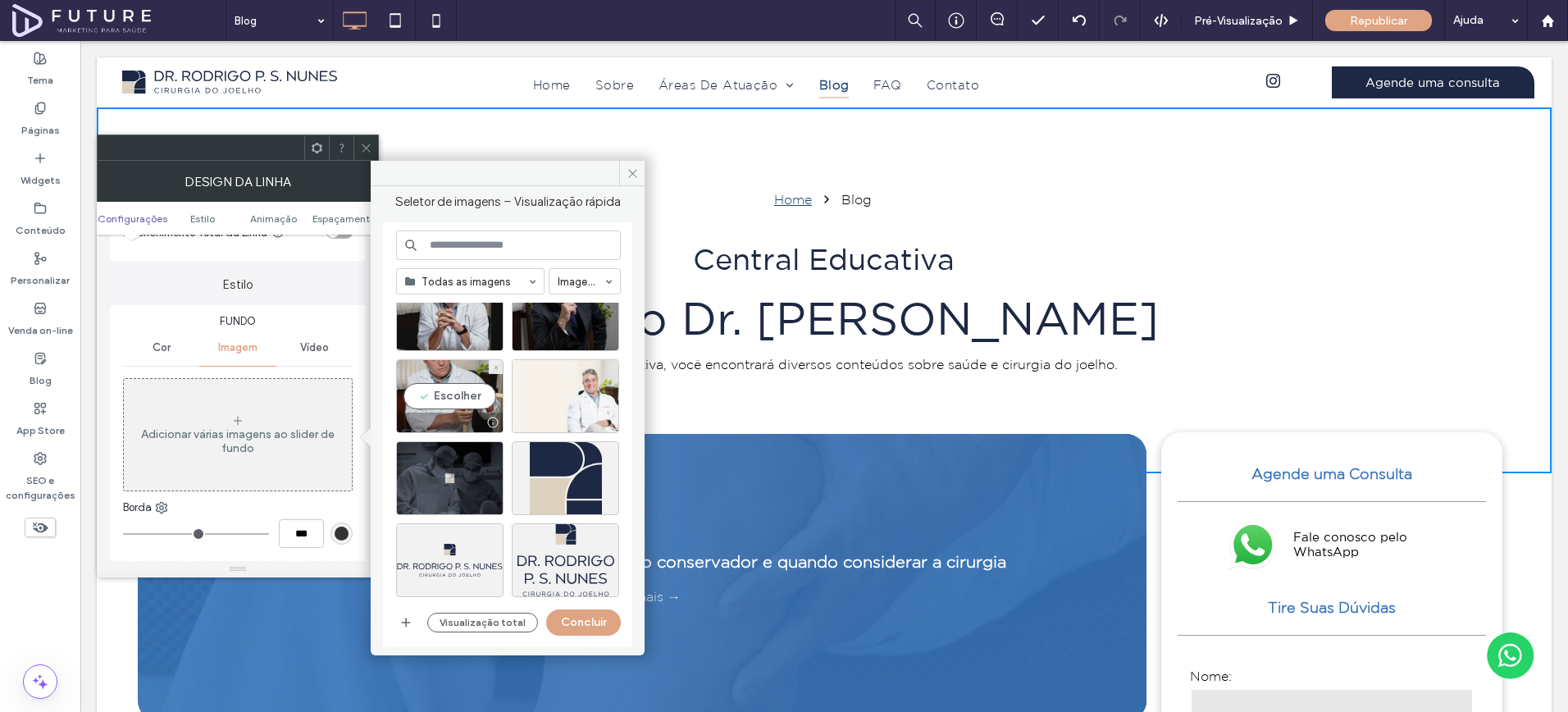
scroll to position [515, 0]
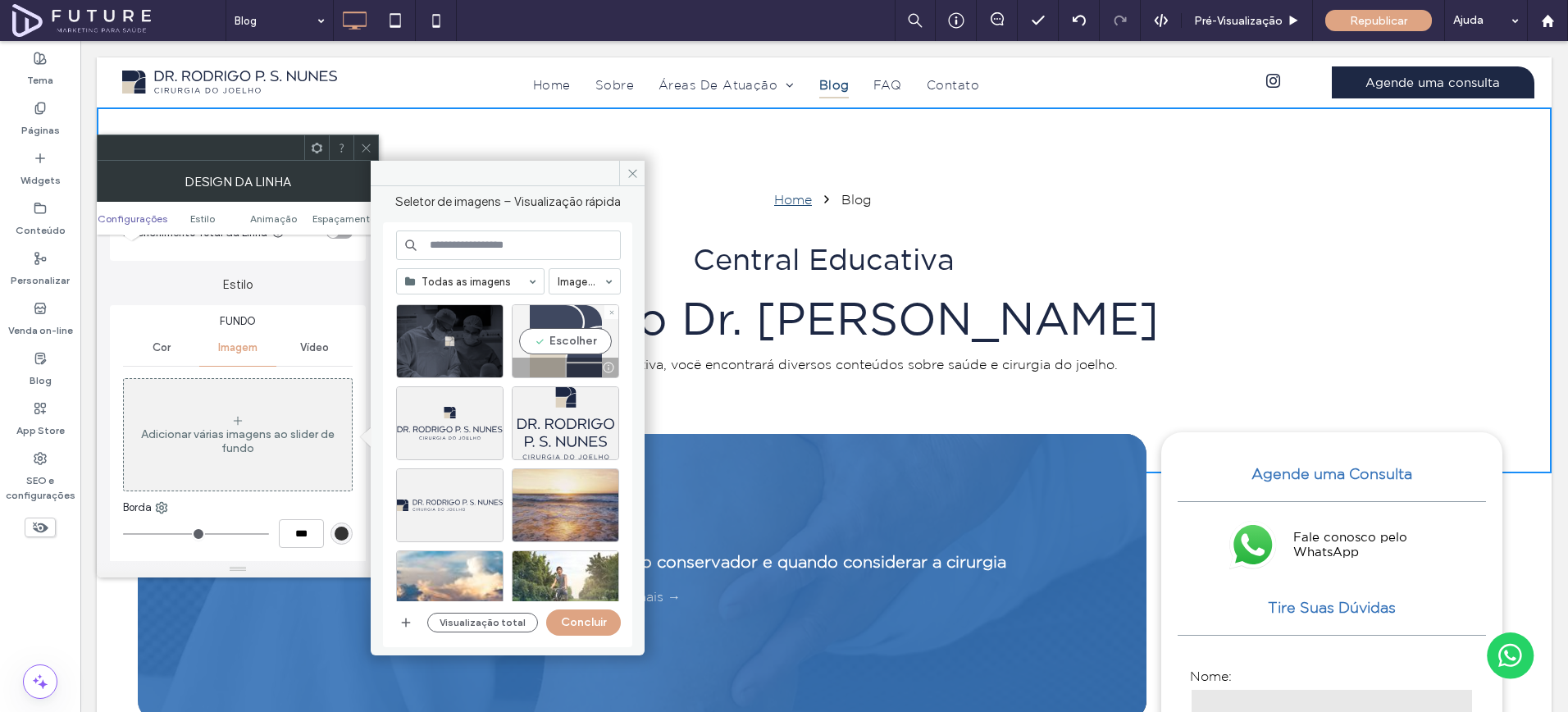
click at [583, 326] on div "Escolher" at bounding box center [565, 341] width 107 height 74
click at [600, 621] on button "Concluir" at bounding box center [583, 622] width 74 height 27
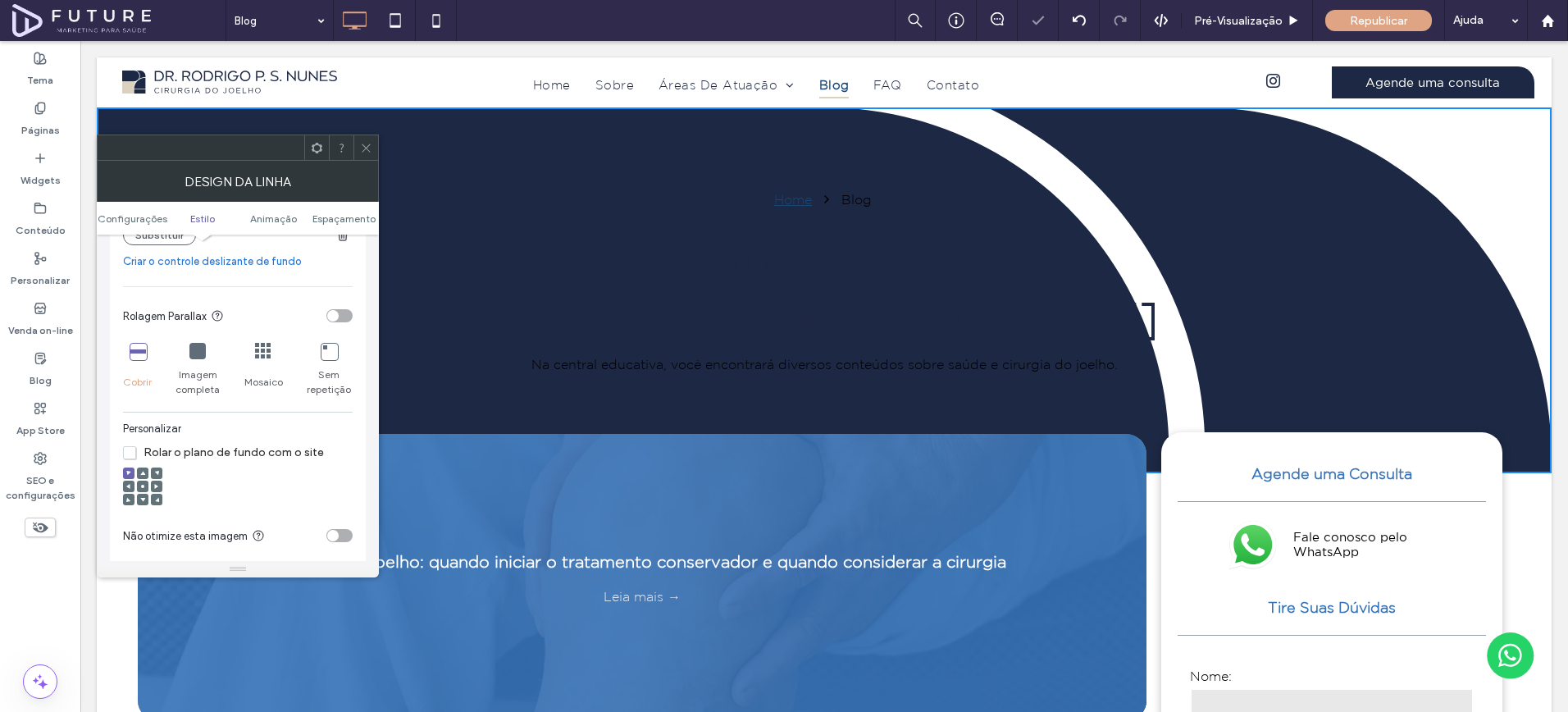
scroll to position [581, 0]
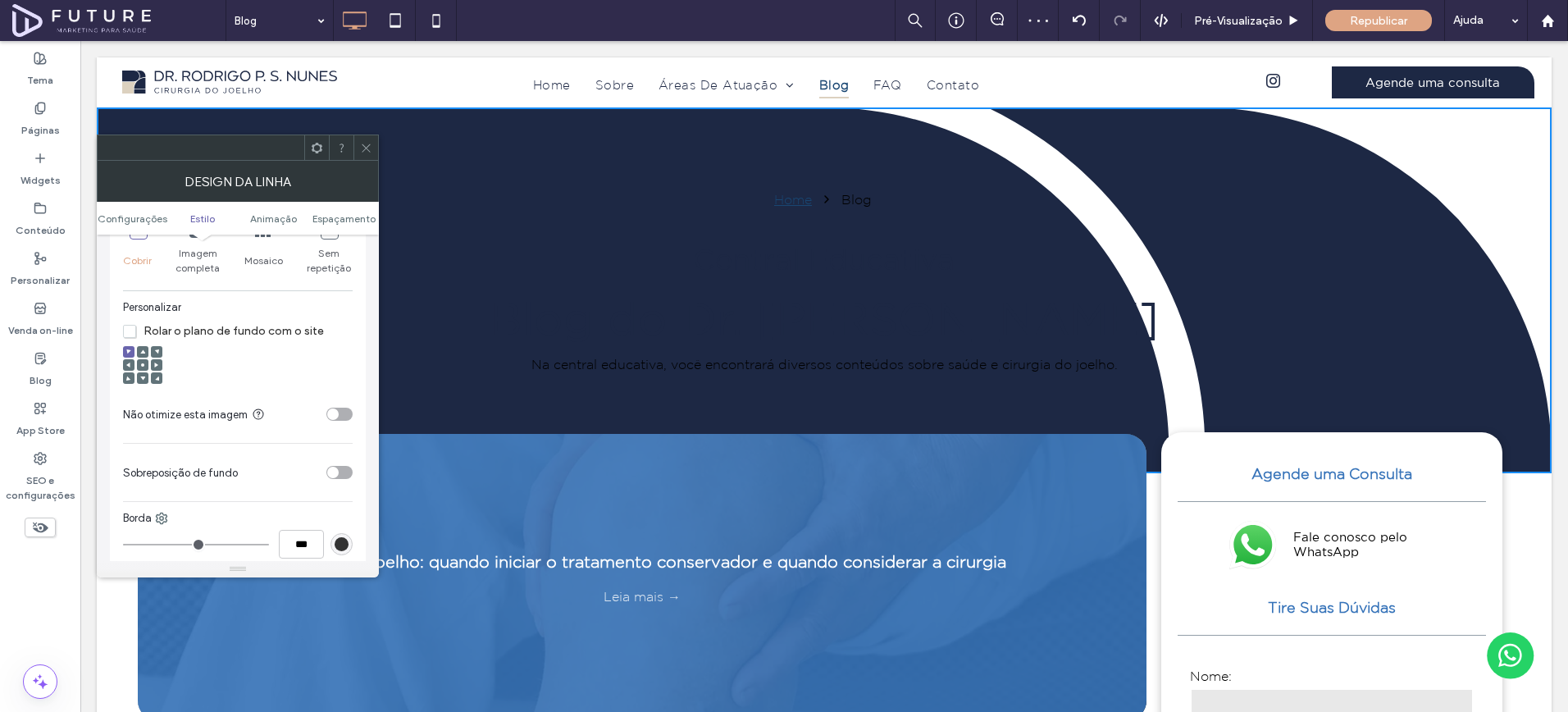
click at [341, 421] on div "toggle" at bounding box center [339, 414] width 27 height 13
click at [137, 371] on div at bounding box center [142, 365] width 12 height 12
click at [138, 367] on div at bounding box center [142, 365] width 12 height 12
click at [140, 364] on span at bounding box center [142, 365] width 5 height 12
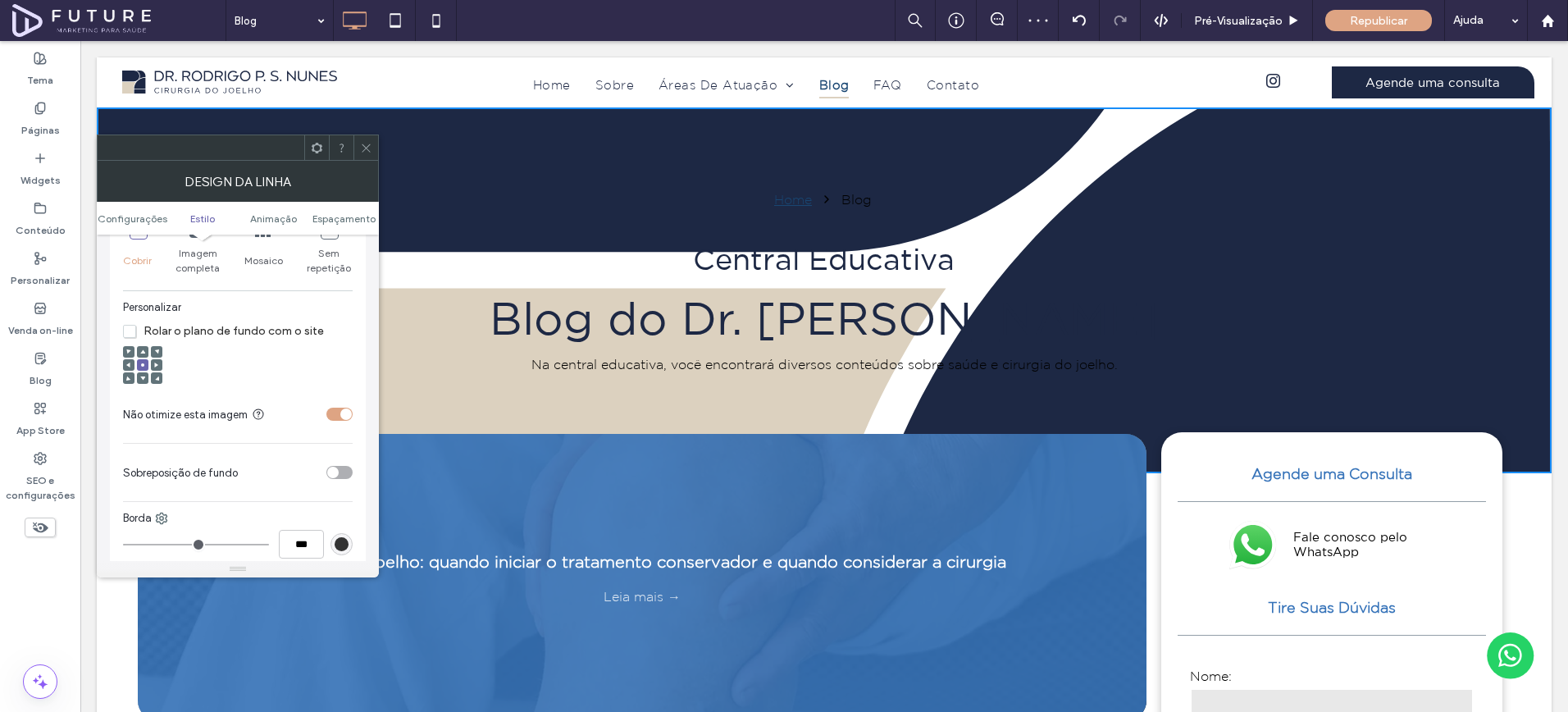
click at [340, 474] on div "toggle" at bounding box center [339, 472] width 27 height 13
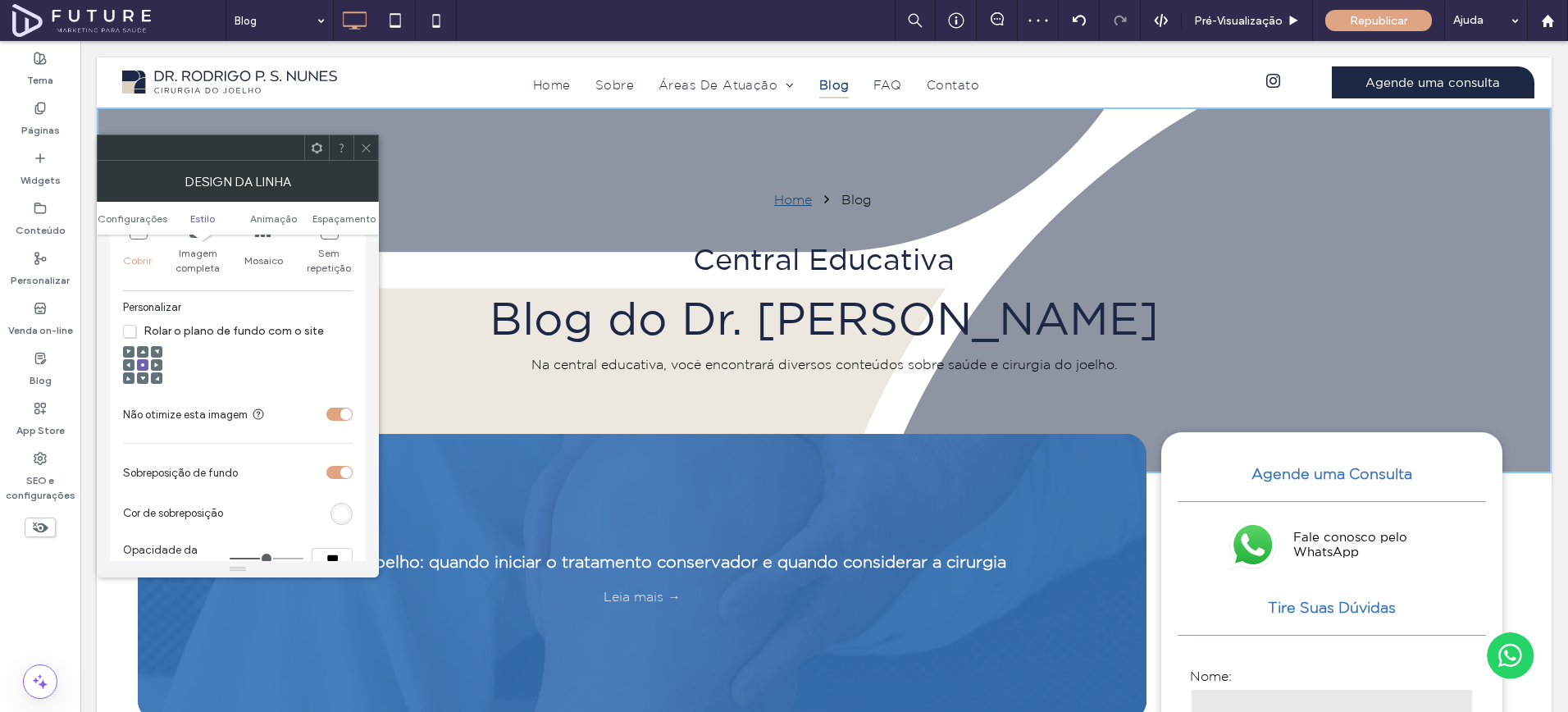
click at [324, 551] on input "***" at bounding box center [332, 558] width 41 height 21
click at [325, 551] on input "***" at bounding box center [332, 558] width 41 height 21
type input "***"
type input "**"
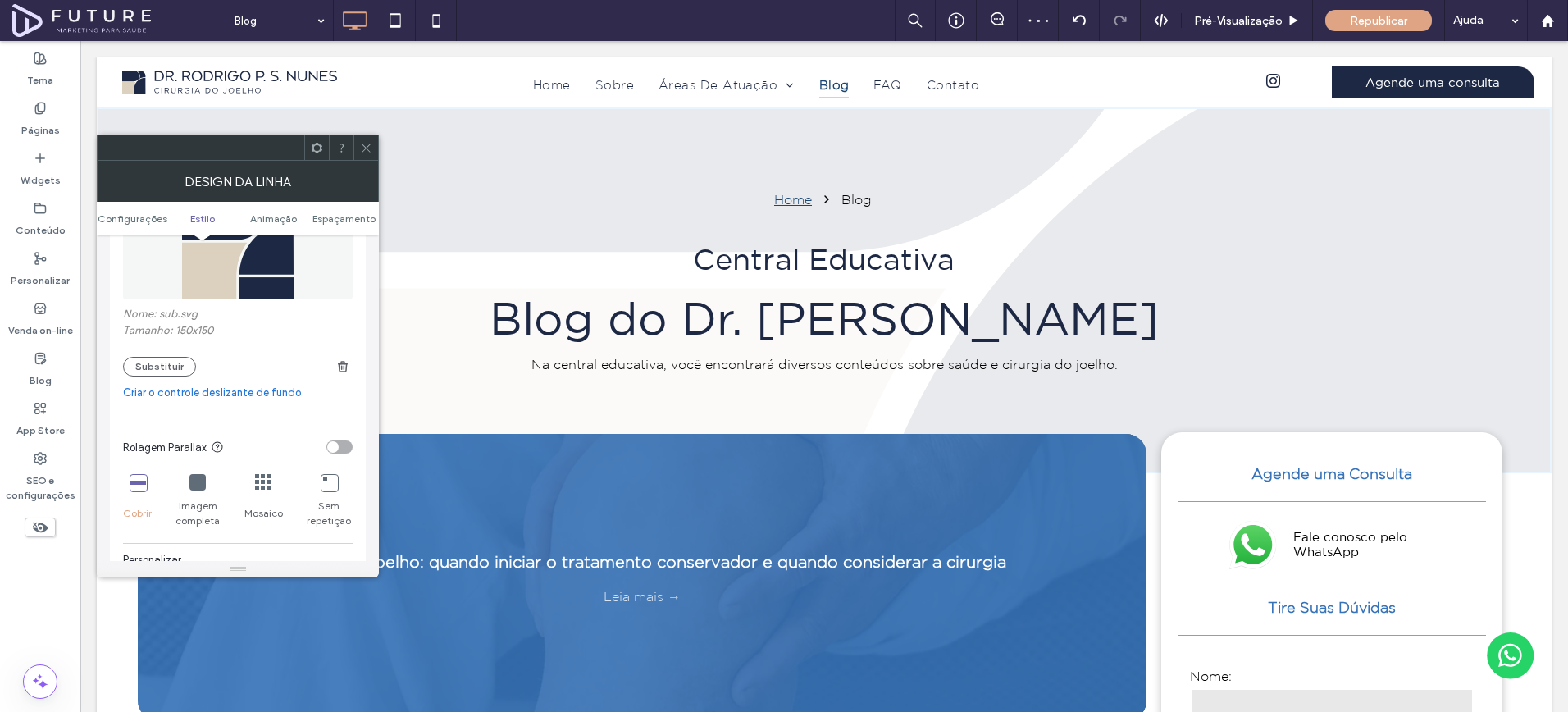
scroll to position [410, 0]
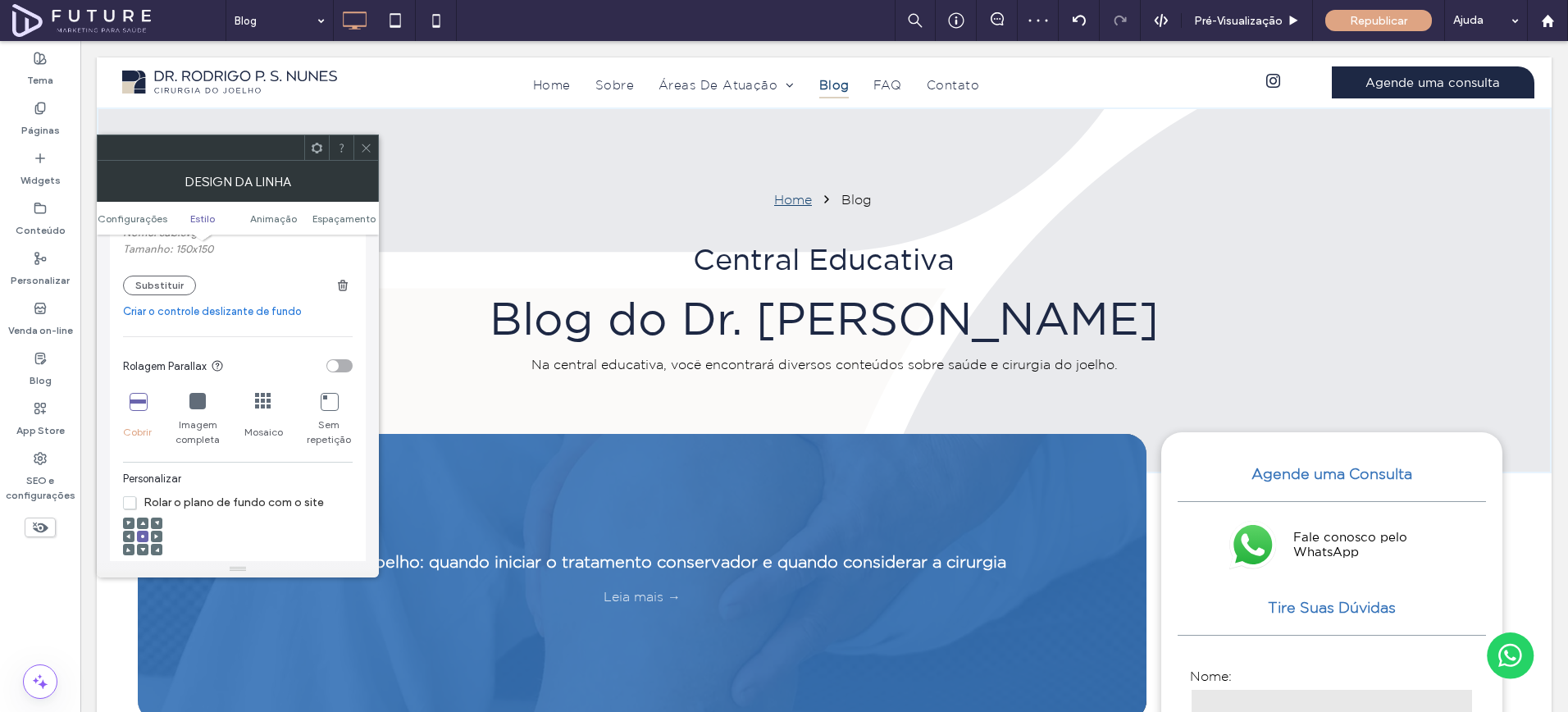
click at [201, 403] on icon at bounding box center [198, 401] width 16 height 16
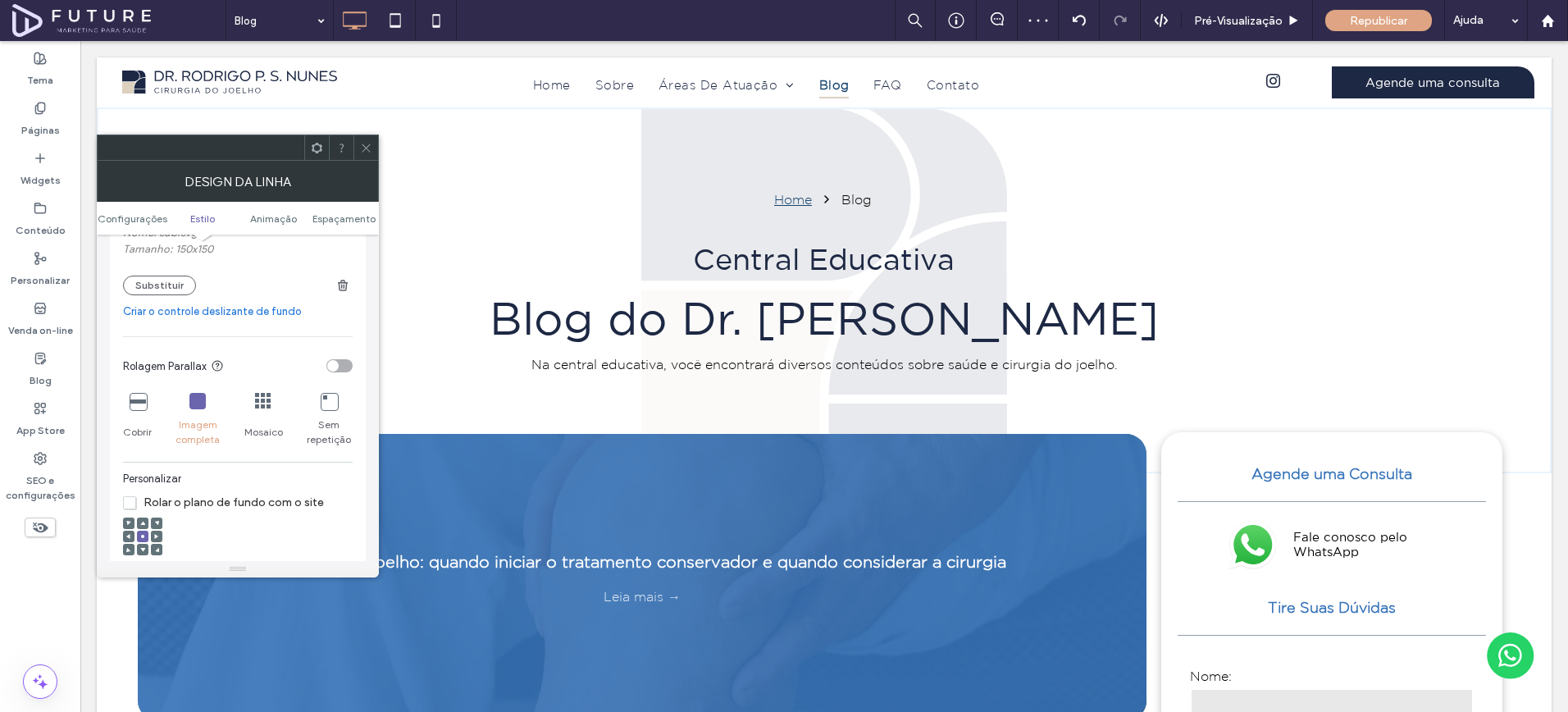
scroll to position [555, 0]
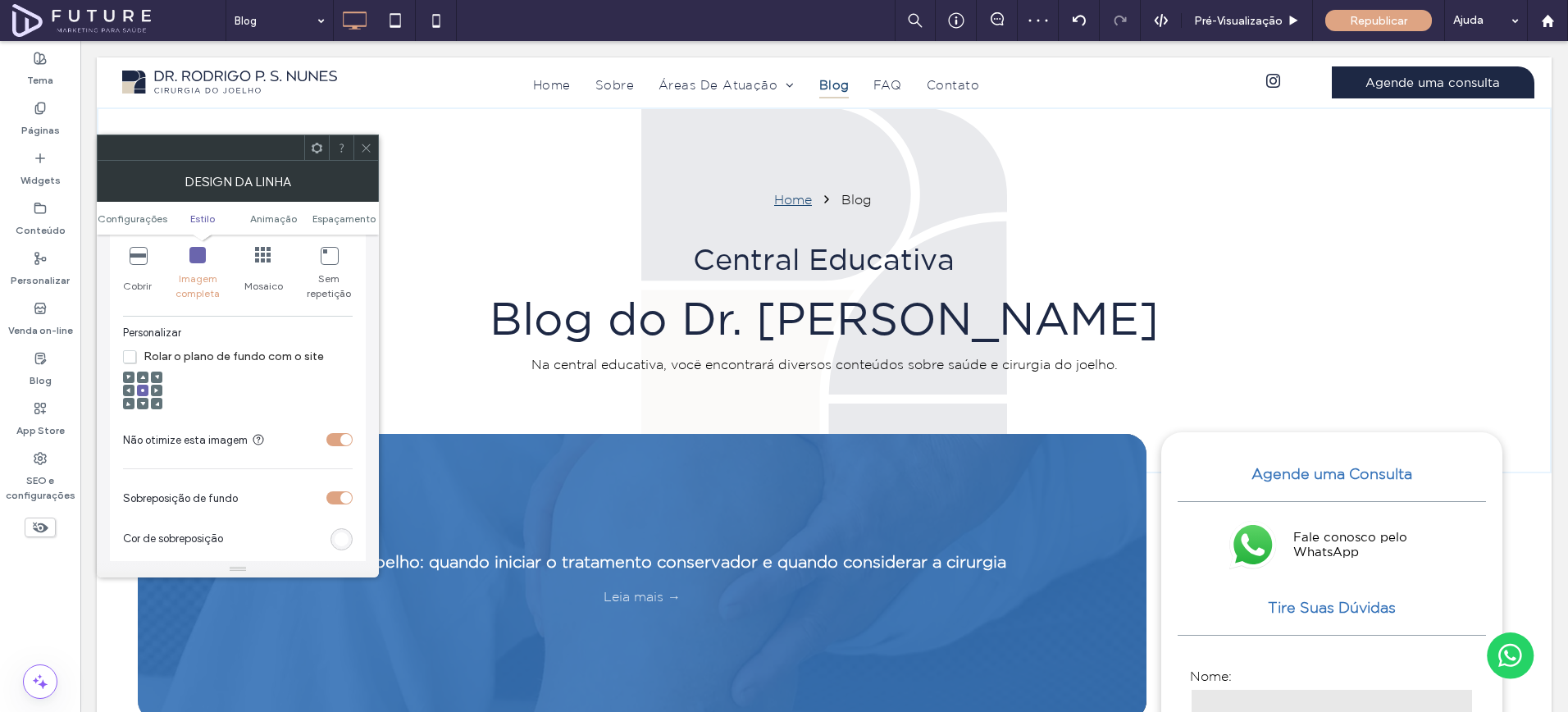
click at [152, 394] on div at bounding box center [157, 390] width 12 height 12
click at [157, 392] on use at bounding box center [156, 389] width 4 height 5
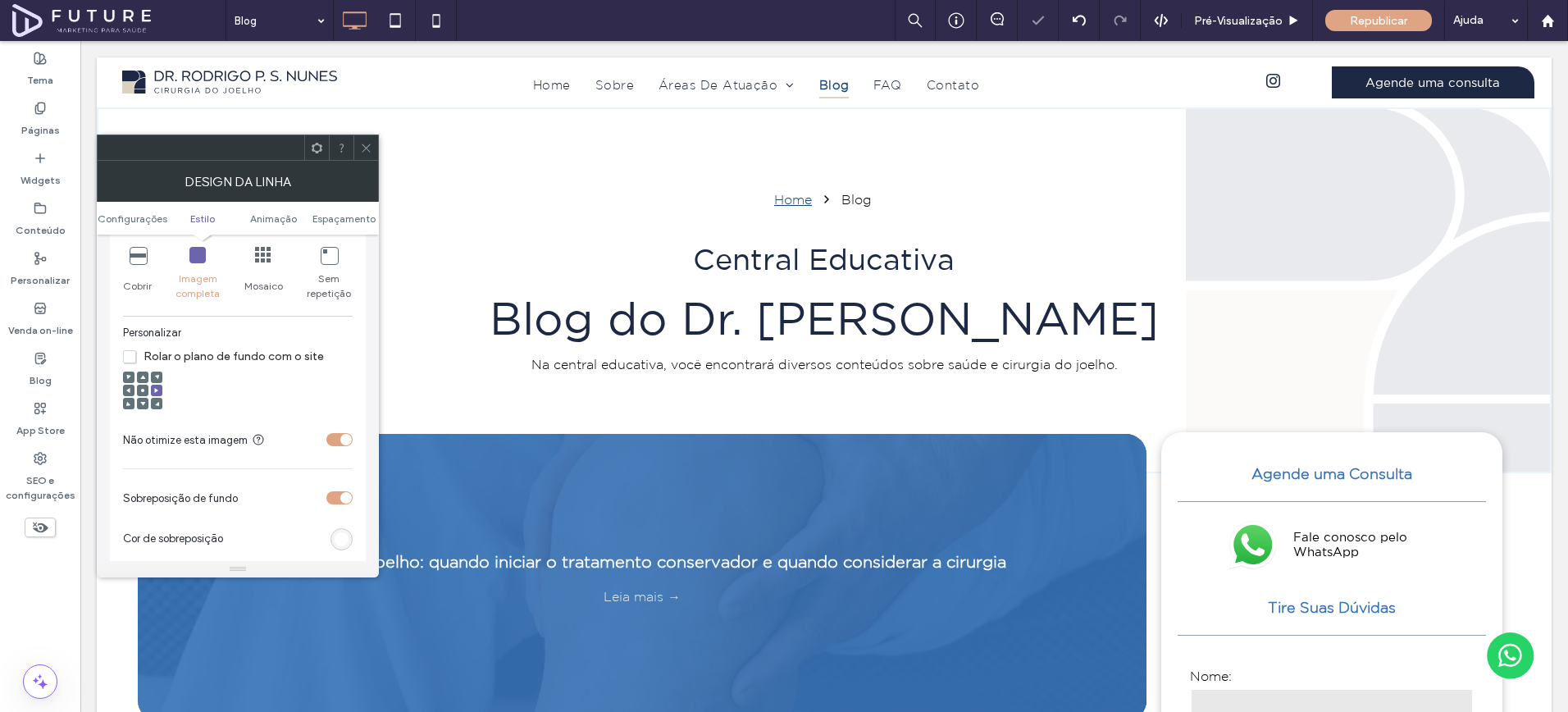
click at [126, 392] on div at bounding box center [128, 390] width 12 height 12
click at [128, 393] on icon at bounding box center [128, 389] width 5 height 5
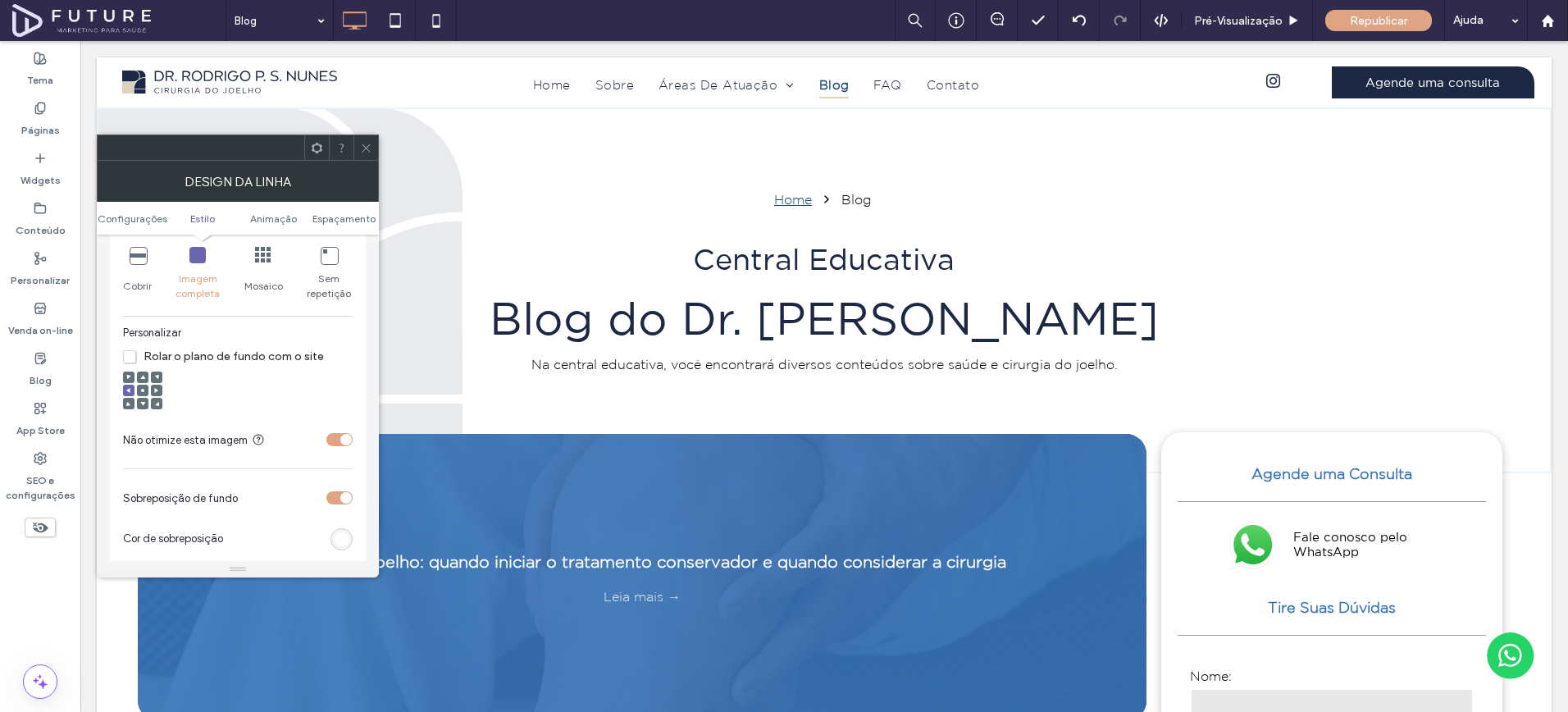
scroll to position [302, 0]
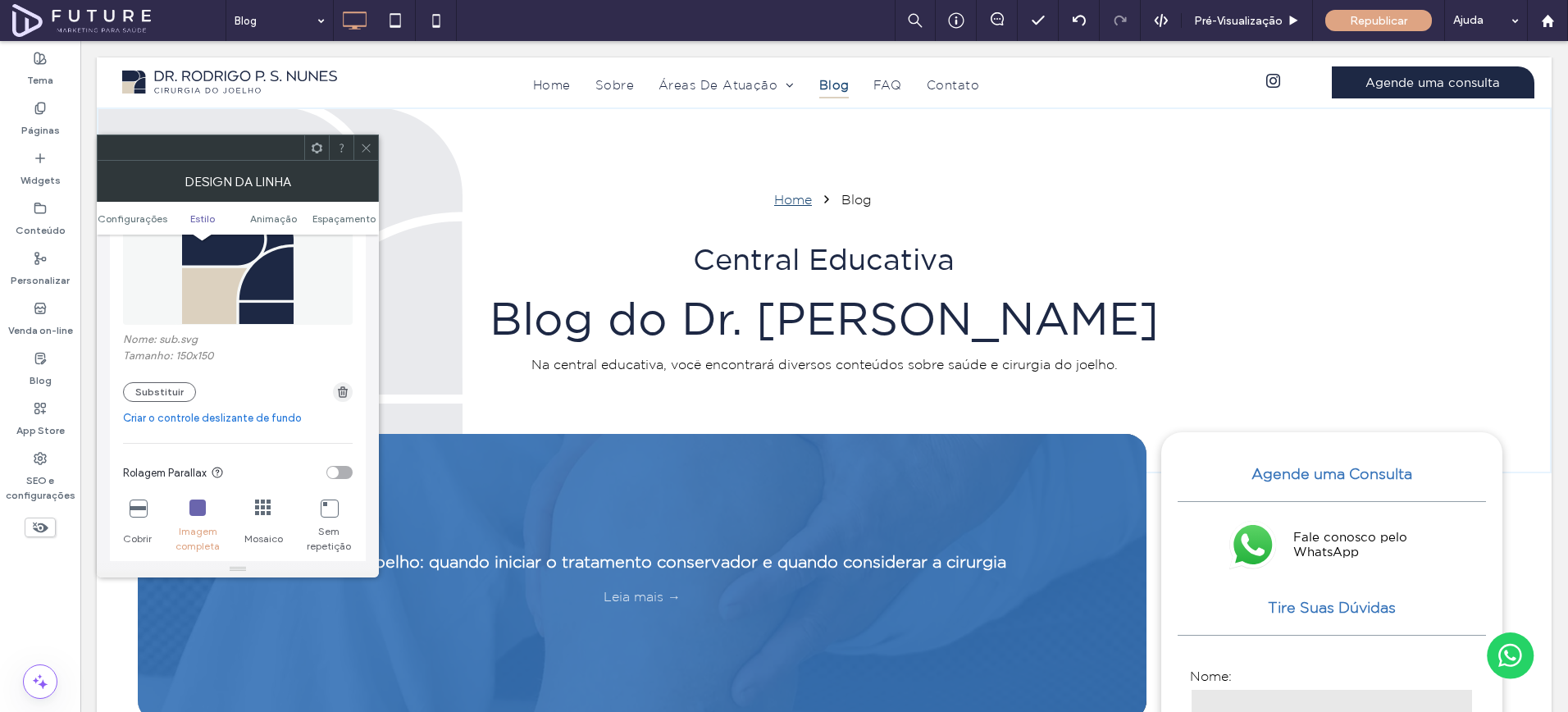
click at [347, 403] on div "Nome: sub.svg Tamanho: 150x150 Substituir" at bounding box center [237, 302] width 230 height 215
drag, startPoint x: 340, startPoint y: 391, endPoint x: 227, endPoint y: 391, distance: 113.0
click at [340, 390] on use "button" at bounding box center [343, 392] width 10 height 11
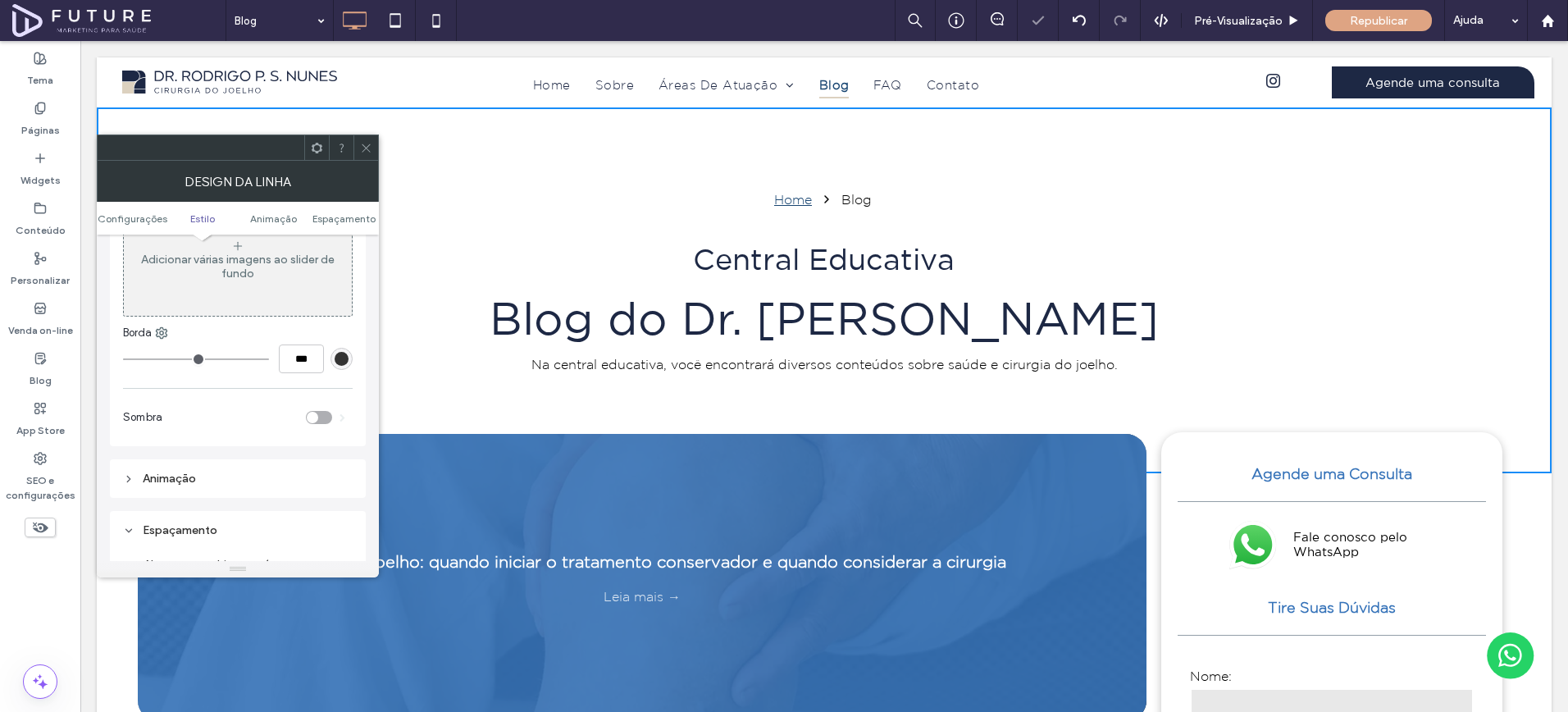
click at [185, 278] on div "Adicionar várias imagens ao slider de fundo" at bounding box center [237, 267] width 228 height 27
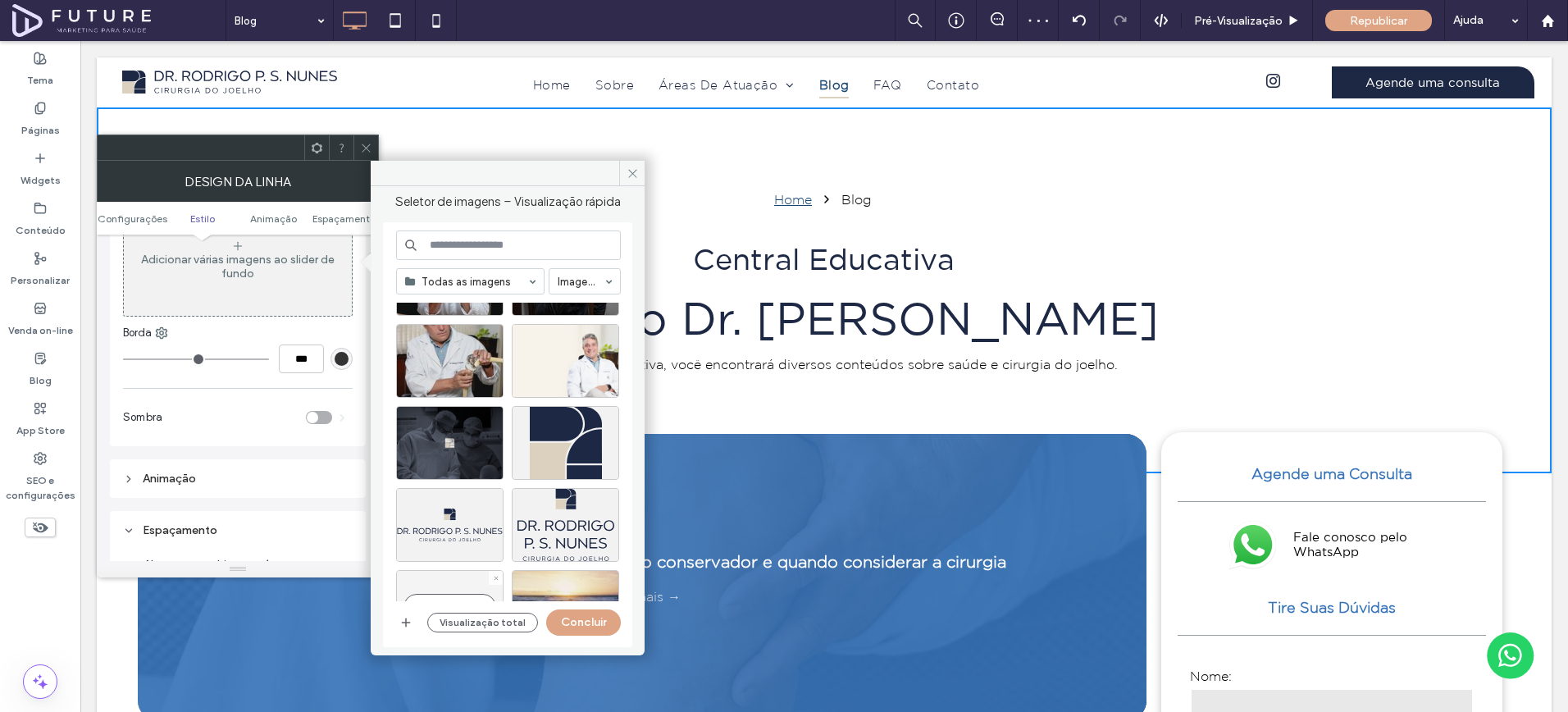
scroll to position [395, 0]
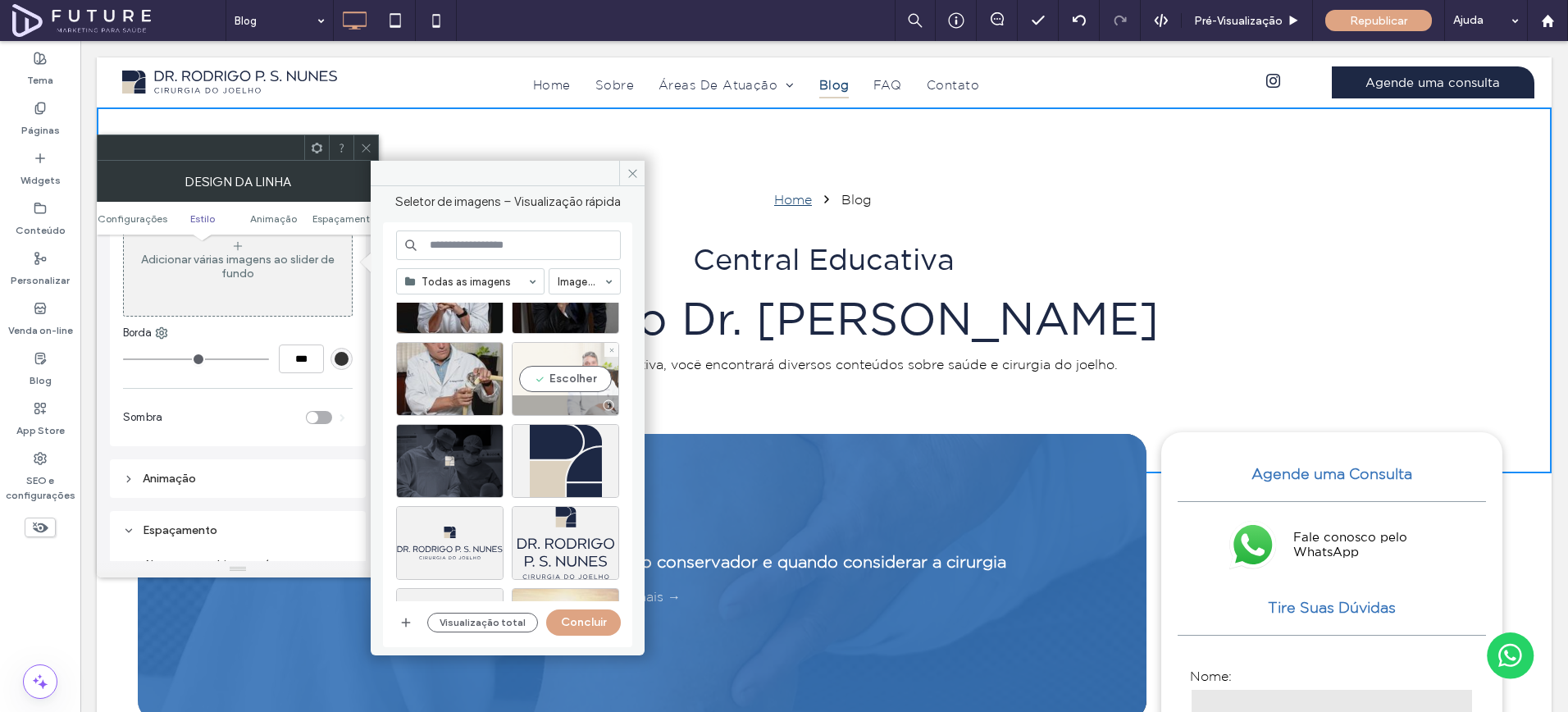
click at [552, 369] on div "Escolher" at bounding box center [565, 378] width 107 height 74
click at [594, 614] on button "Concluir" at bounding box center [583, 622] width 74 height 27
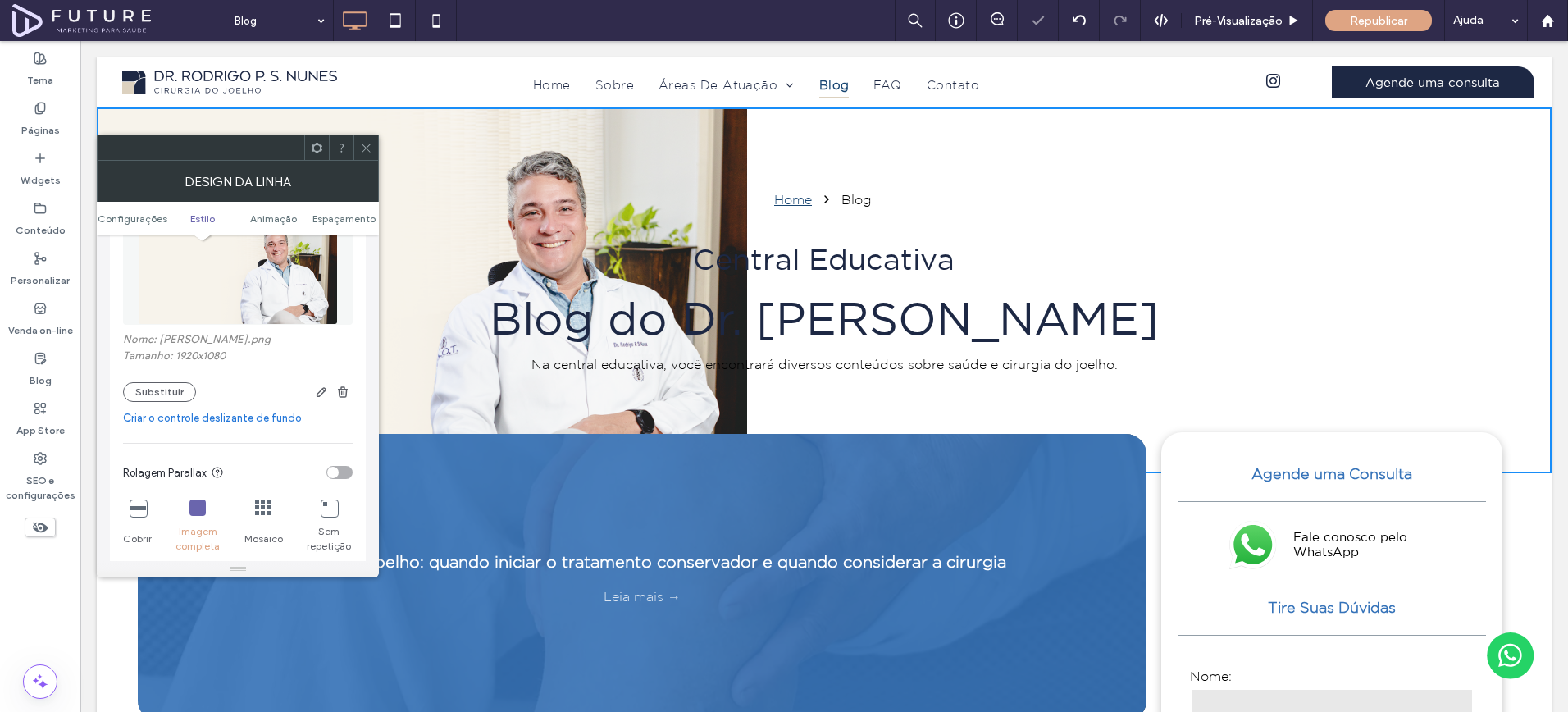
scroll to position [625, 0]
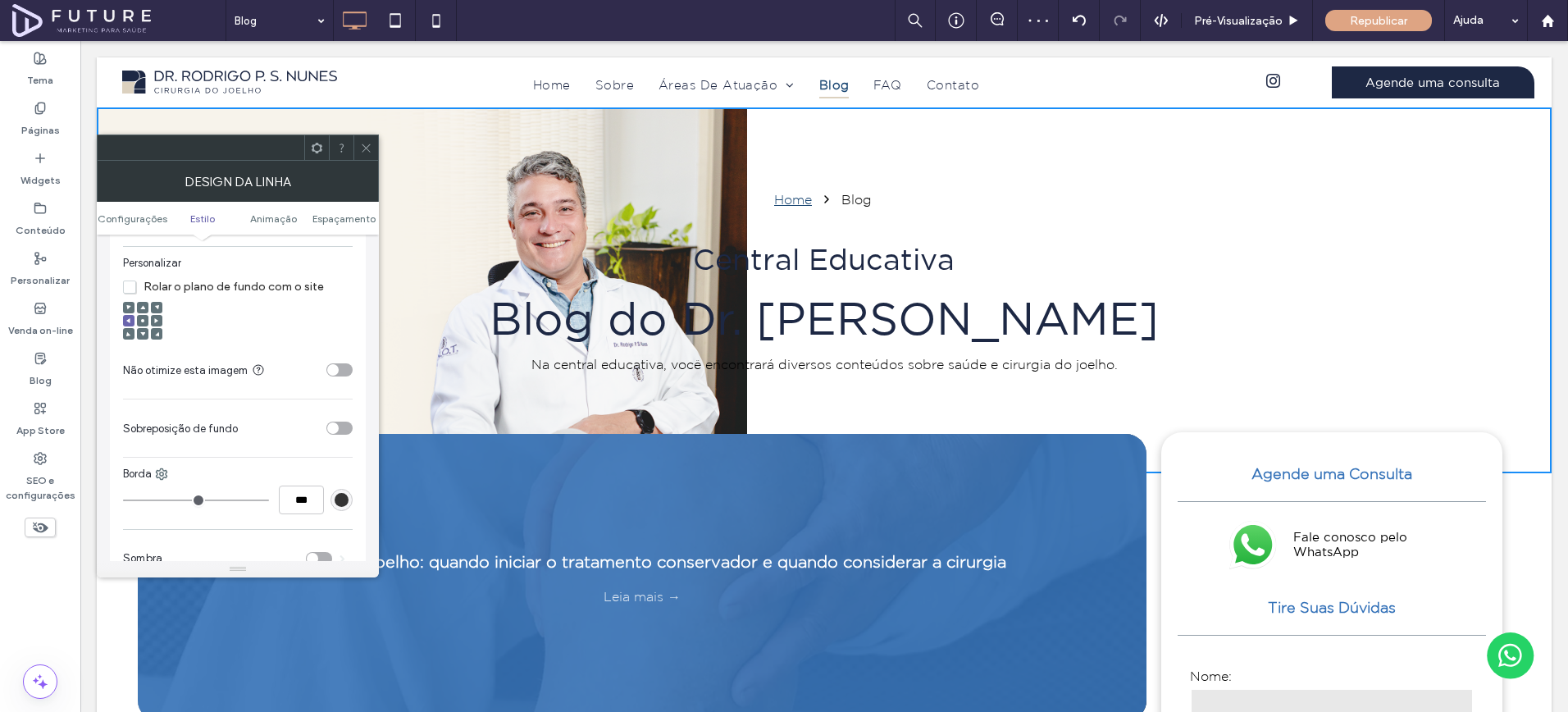
click at [141, 319] on span at bounding box center [142, 321] width 5 height 12
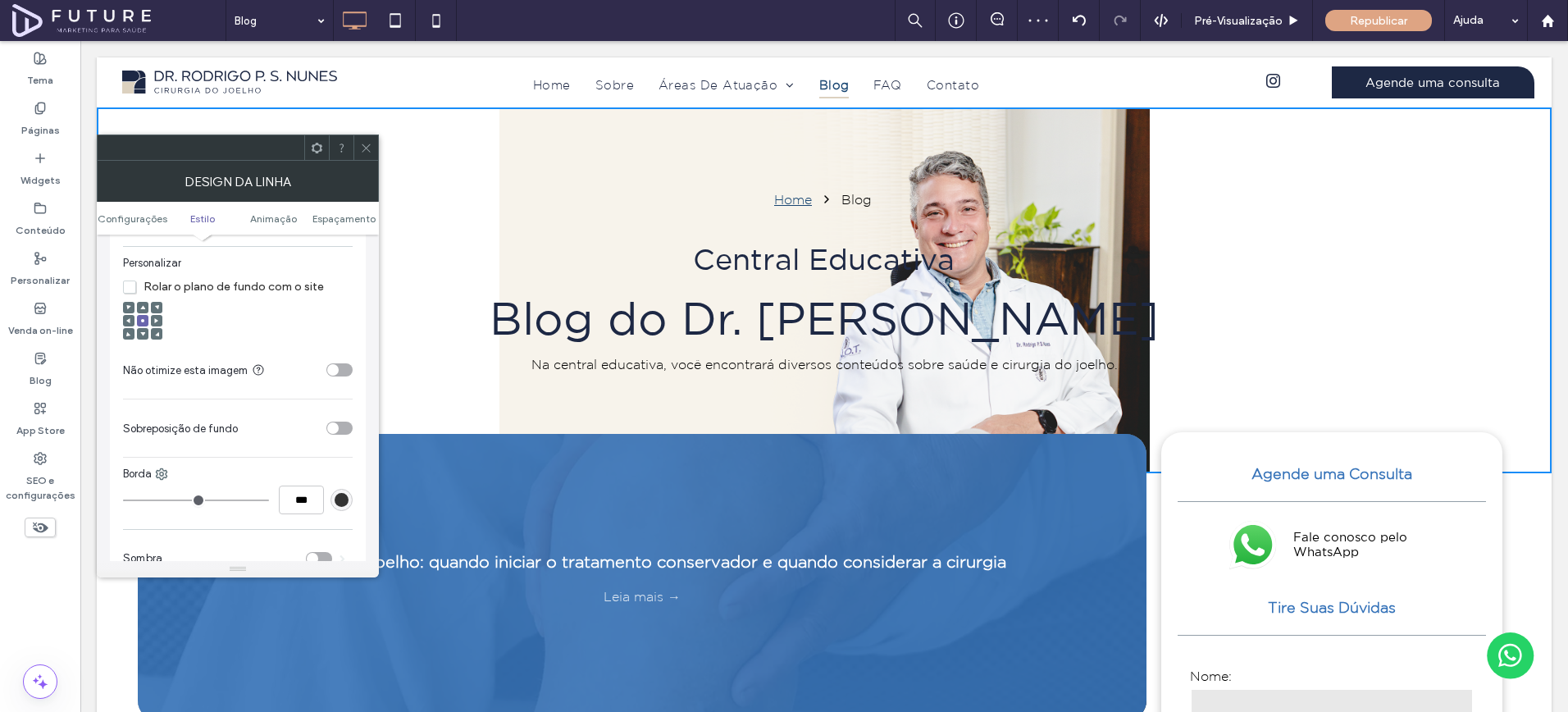
scroll to position [478, 0]
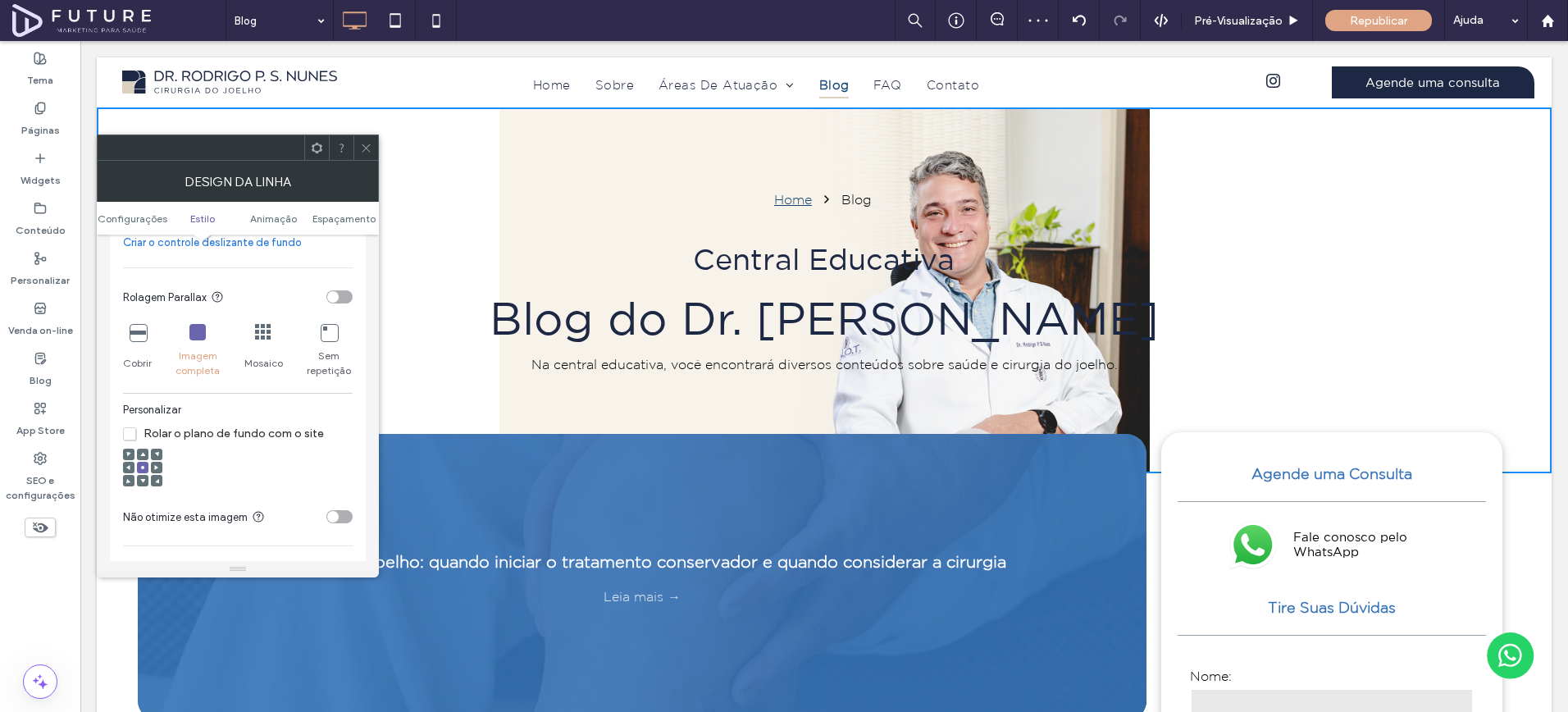
click at [135, 340] on icon at bounding box center [137, 333] width 16 height 16
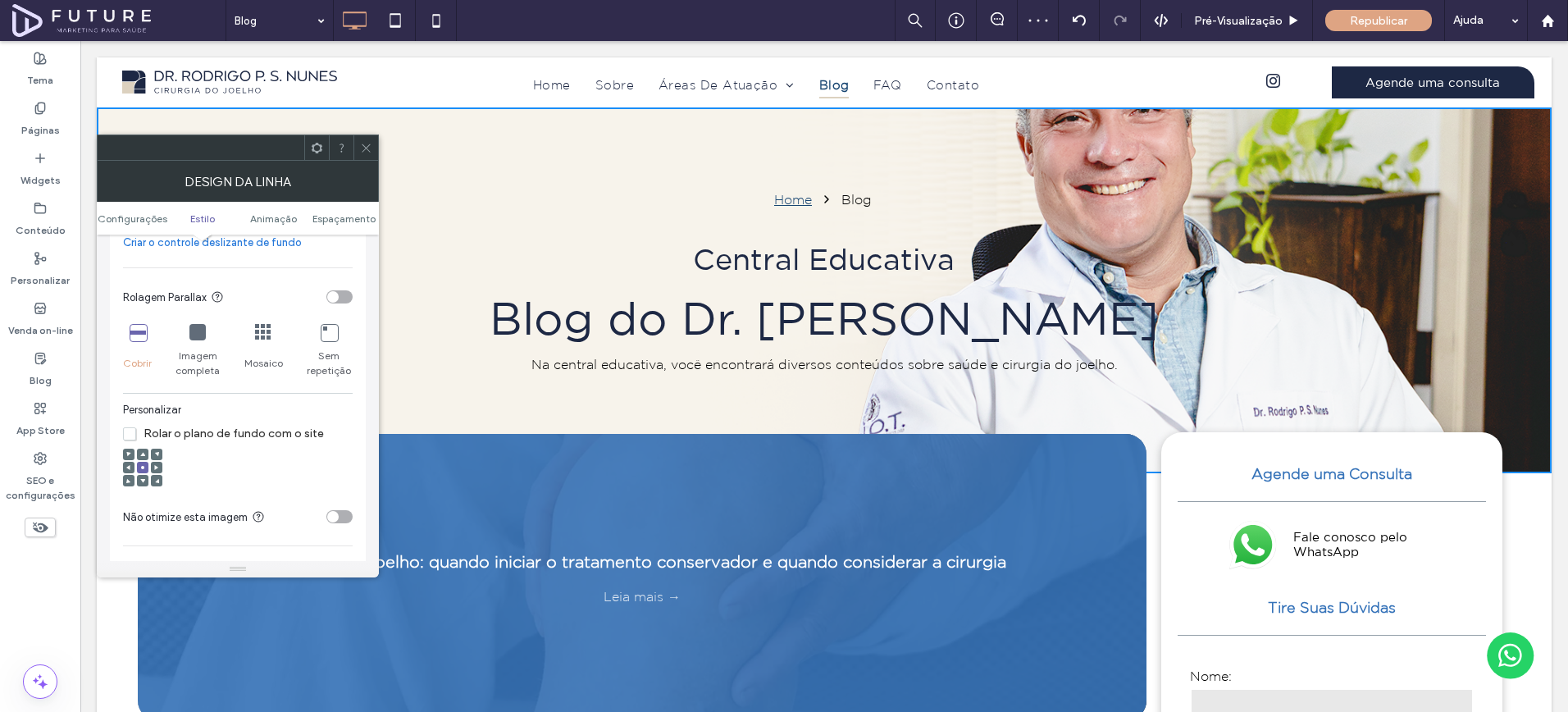
scroll to position [481, 0]
click at [142, 456] on span at bounding box center [142, 451] width 5 height 12
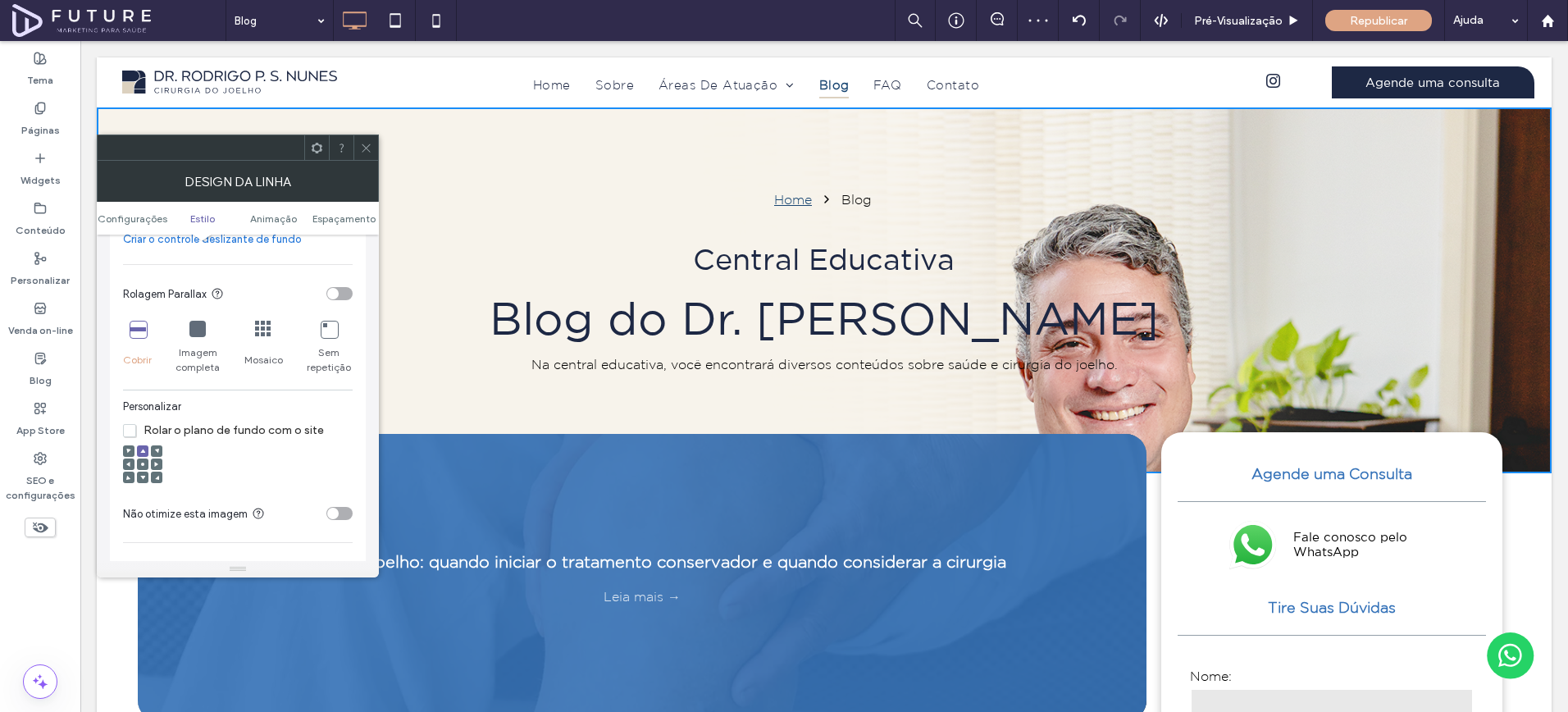
click at [166, 433] on span "Rolar o plano de fundo com o site" at bounding box center [223, 430] width 201 height 14
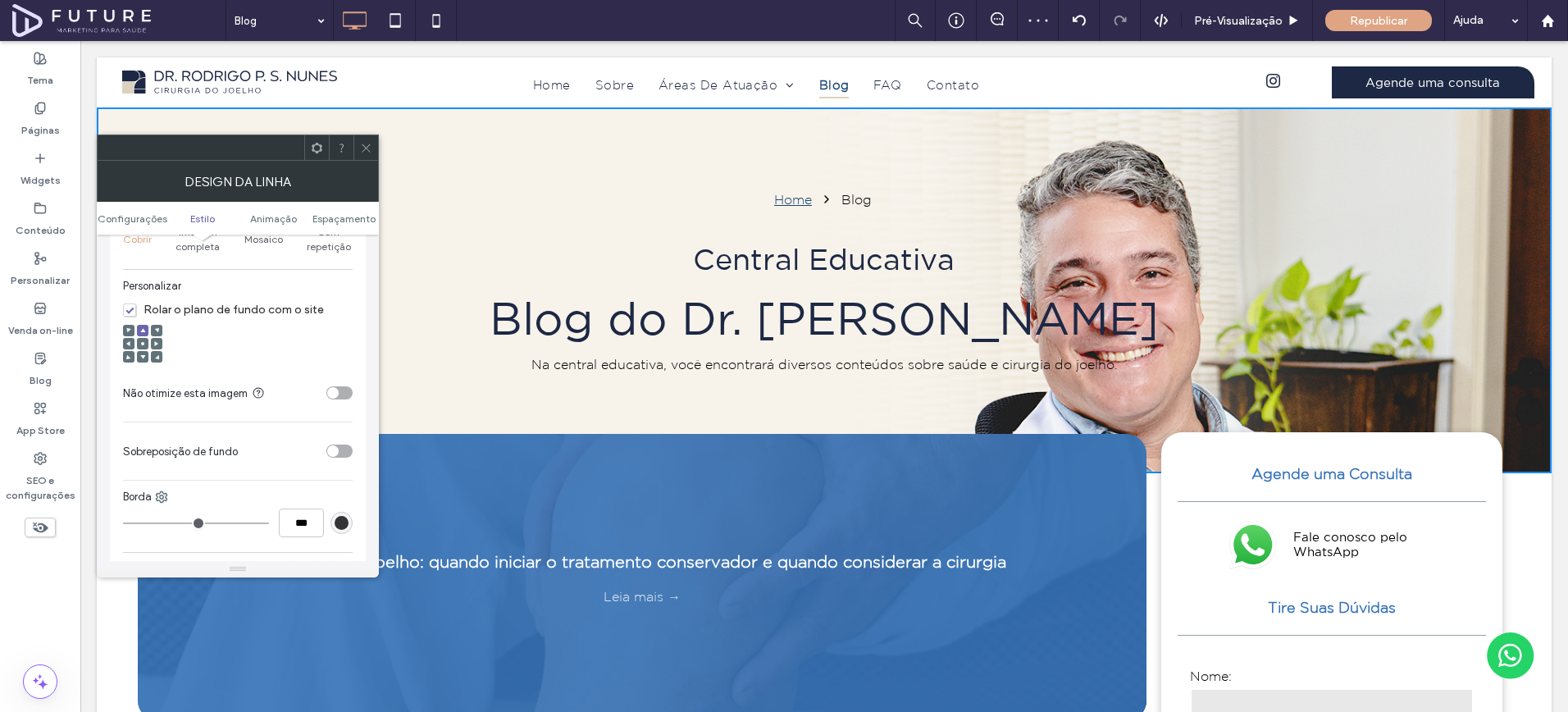
scroll to position [612, 0]
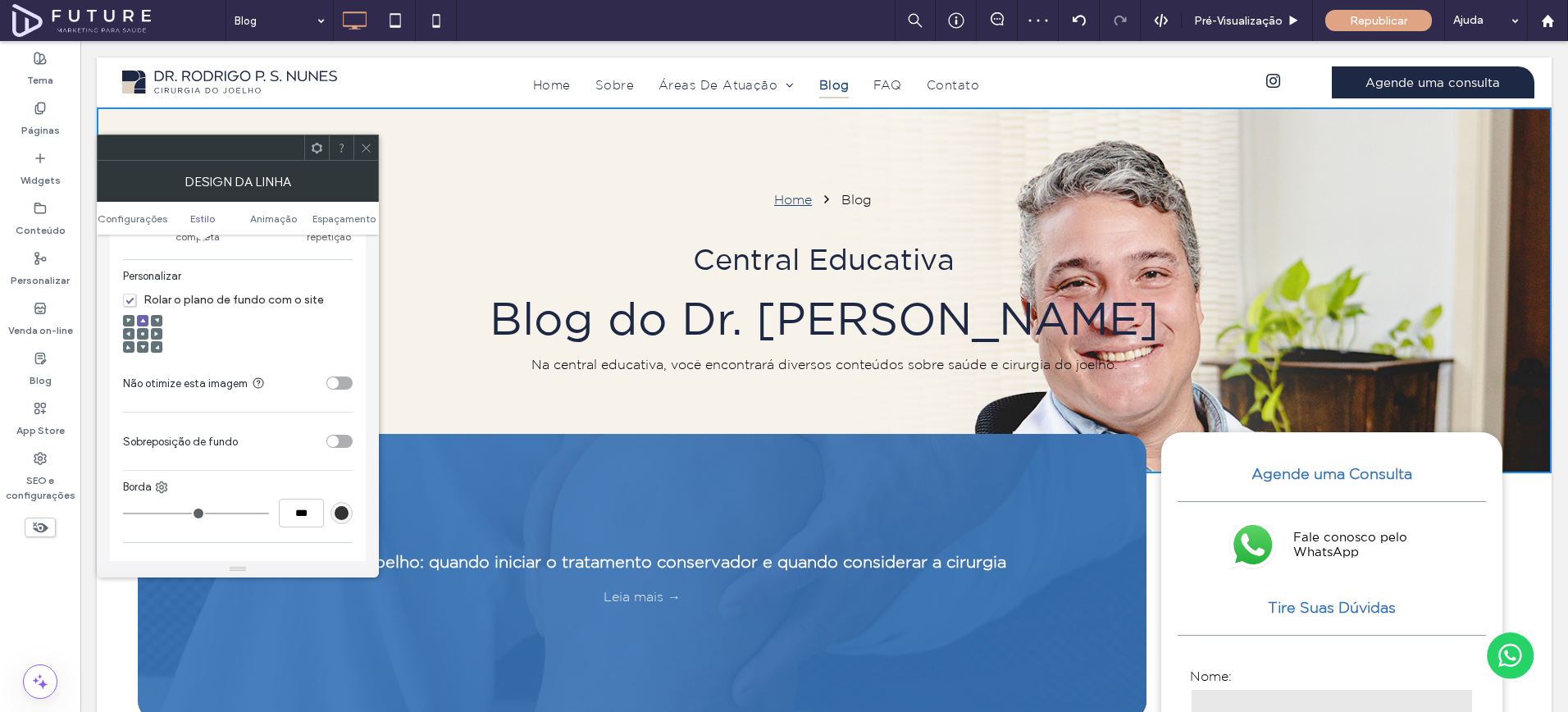
click at [345, 372] on section "Não otimize esta imagem" at bounding box center [237, 383] width 230 height 41
click at [344, 384] on div "toggle" at bounding box center [339, 383] width 27 height 13
click at [338, 445] on div "toggle" at bounding box center [339, 441] width 27 height 13
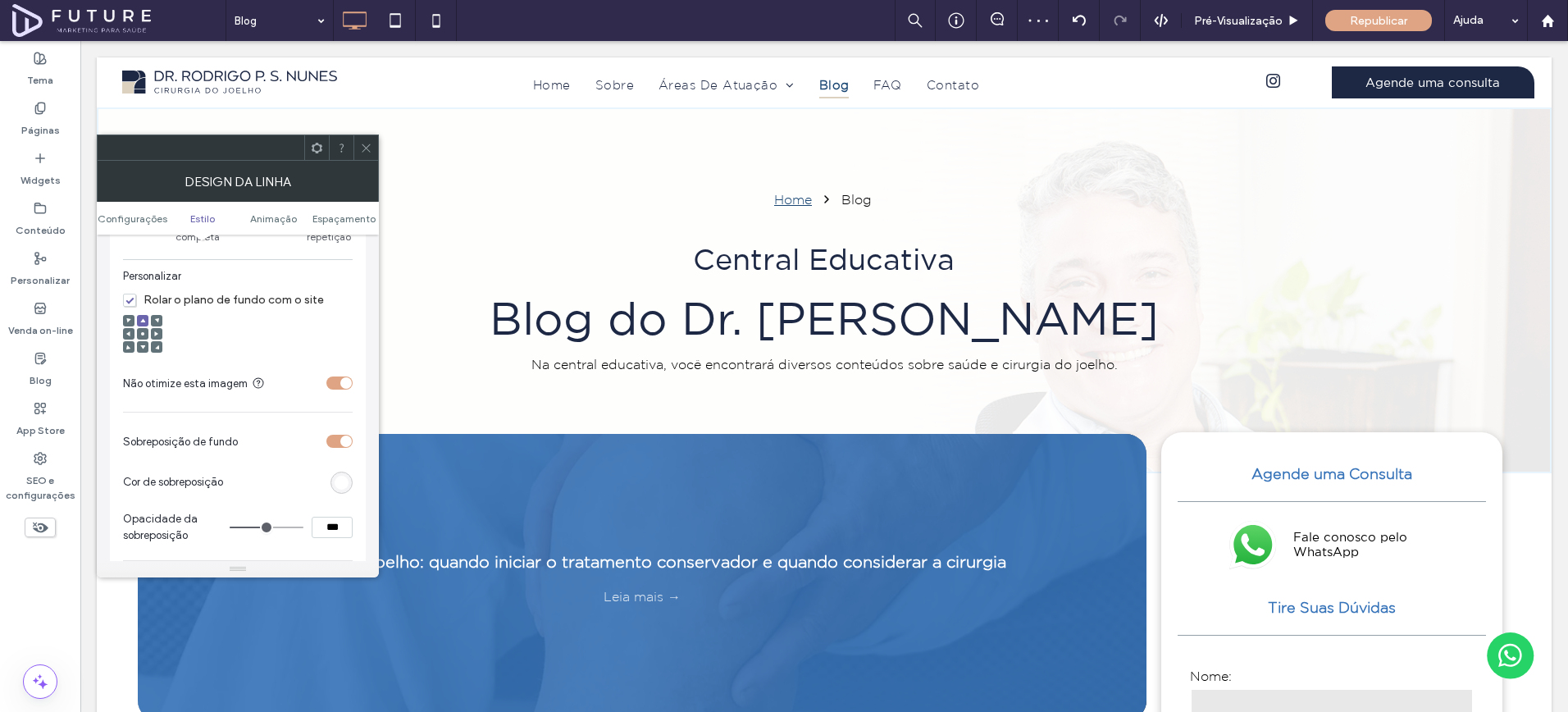
click at [361, 145] on icon at bounding box center [366, 148] width 12 height 12
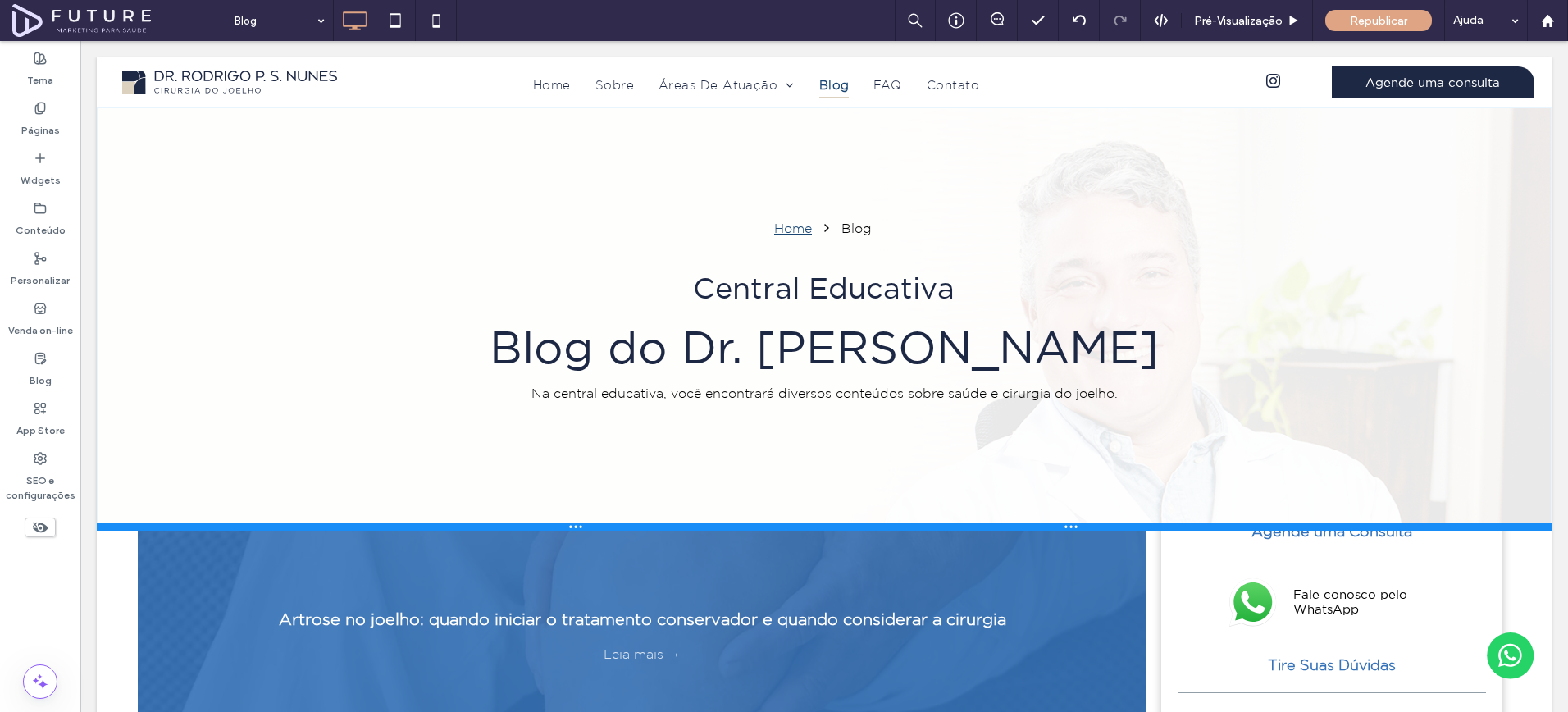
drag, startPoint x: 1151, startPoint y: 472, endPoint x: 1161, endPoint y: 531, distance: 59.8
click at [1161, 531] on div at bounding box center [825, 526] width 1455 height 8
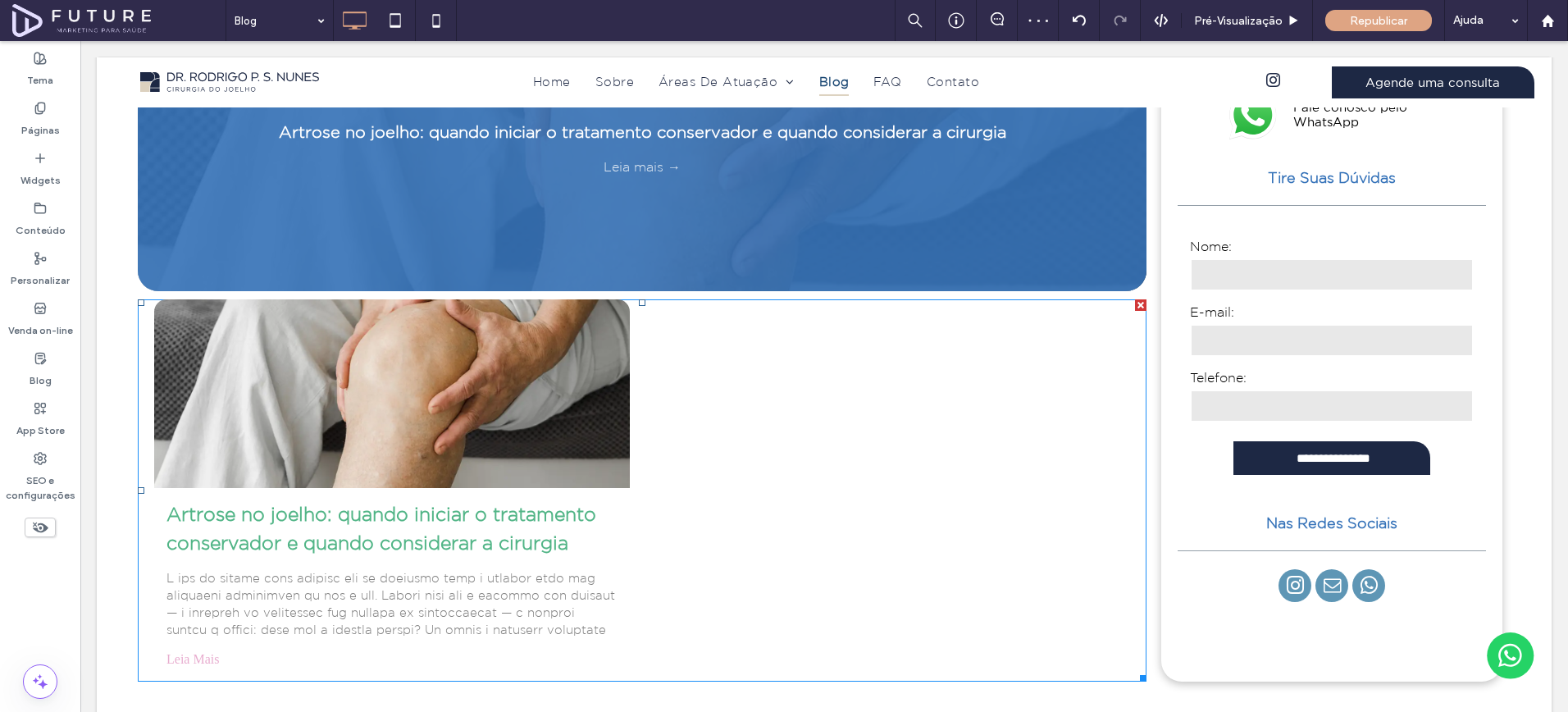
scroll to position [689, 0]
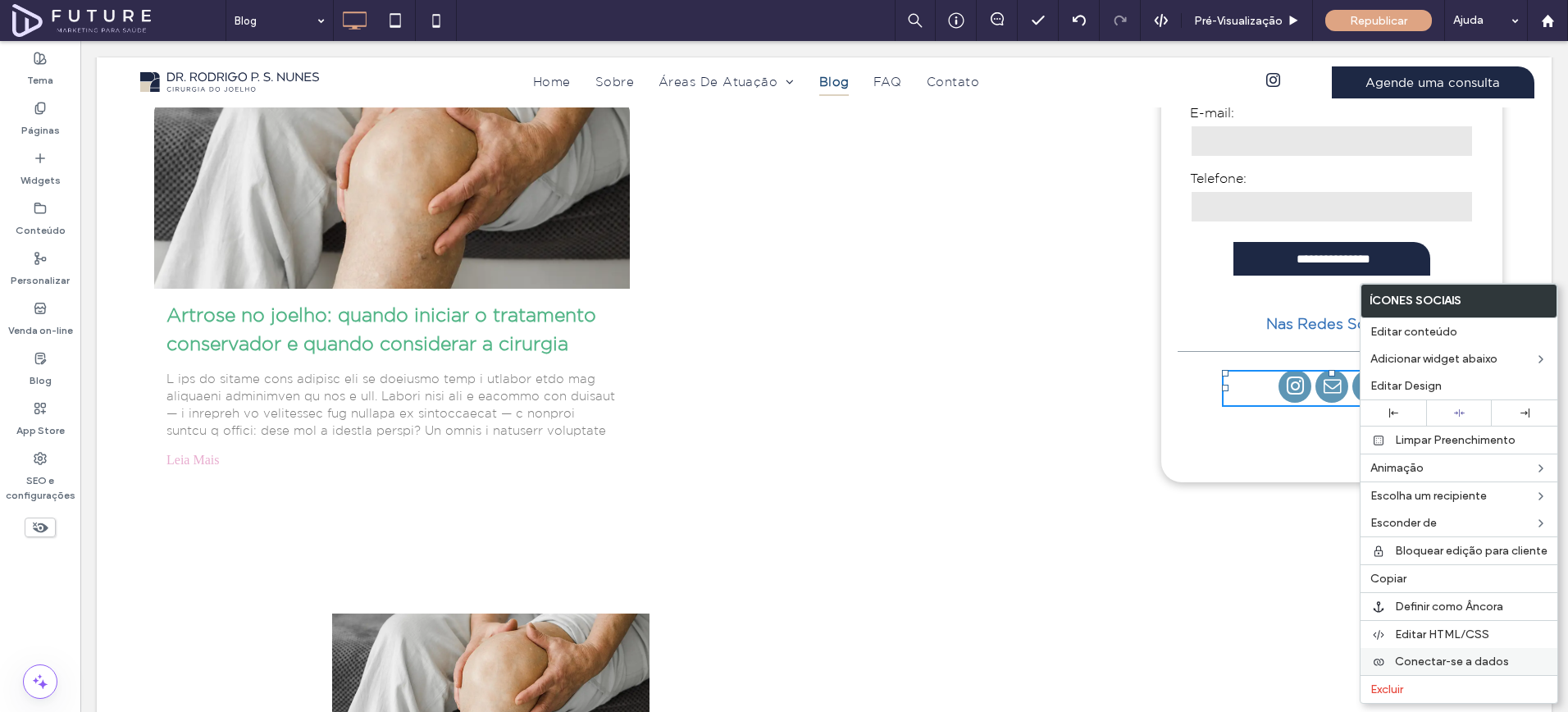
click at [1431, 659] on span "Conectar-se a dados" at bounding box center [1453, 661] width 114 height 14
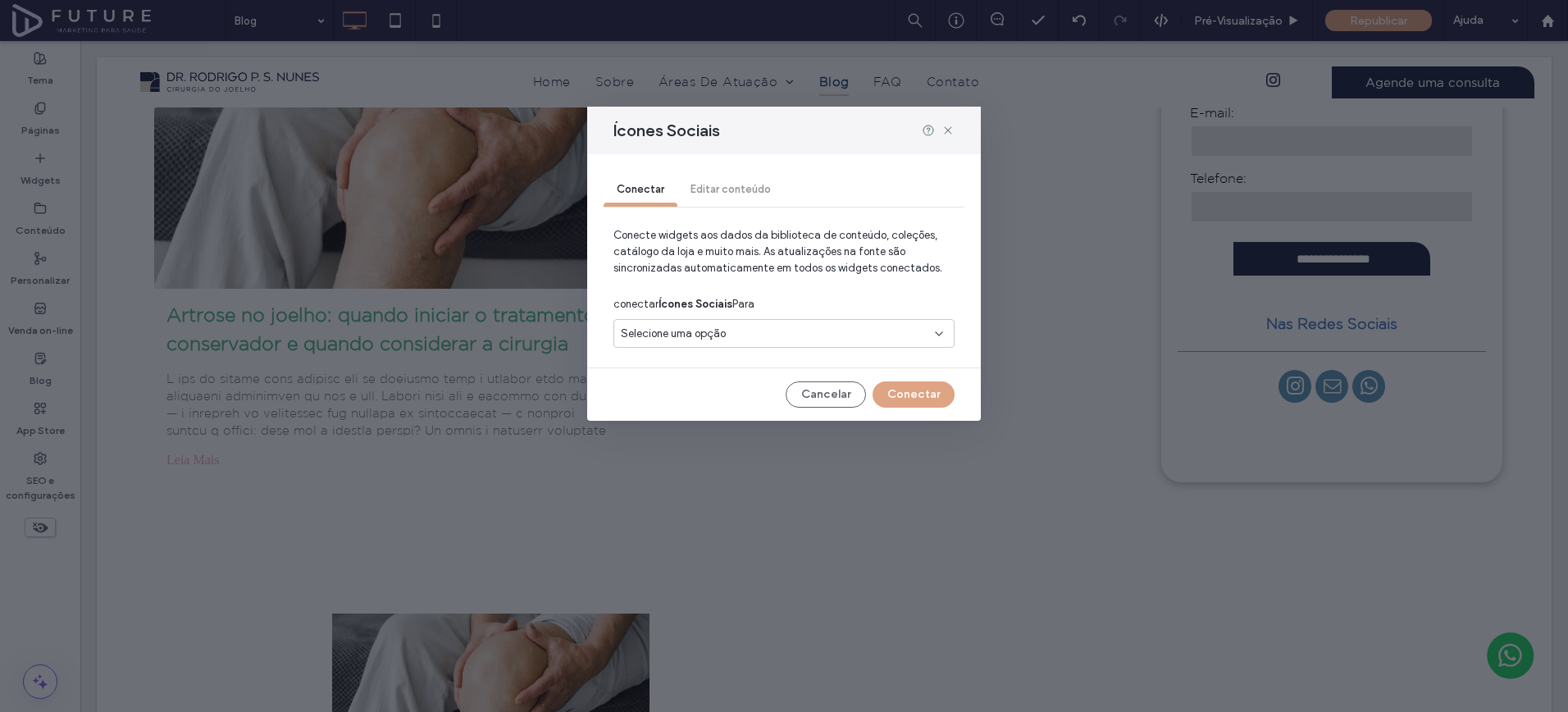
click at [778, 324] on div "Selecione uma opção" at bounding box center [784, 333] width 341 height 28
click at [780, 391] on div "contas sociais" at bounding box center [784, 391] width 340 height 28
click at [904, 400] on button "Conectar" at bounding box center [914, 394] width 82 height 27
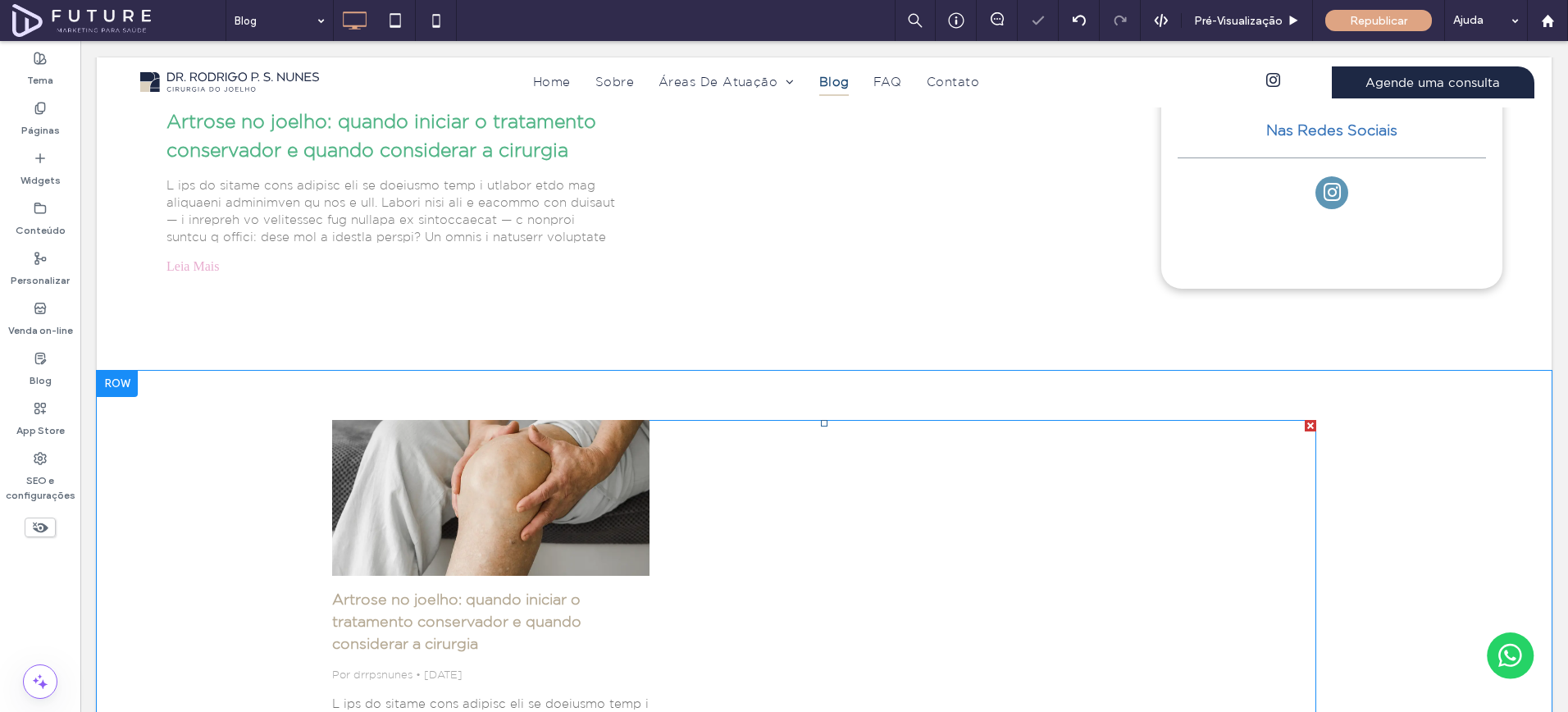
scroll to position [918, 0]
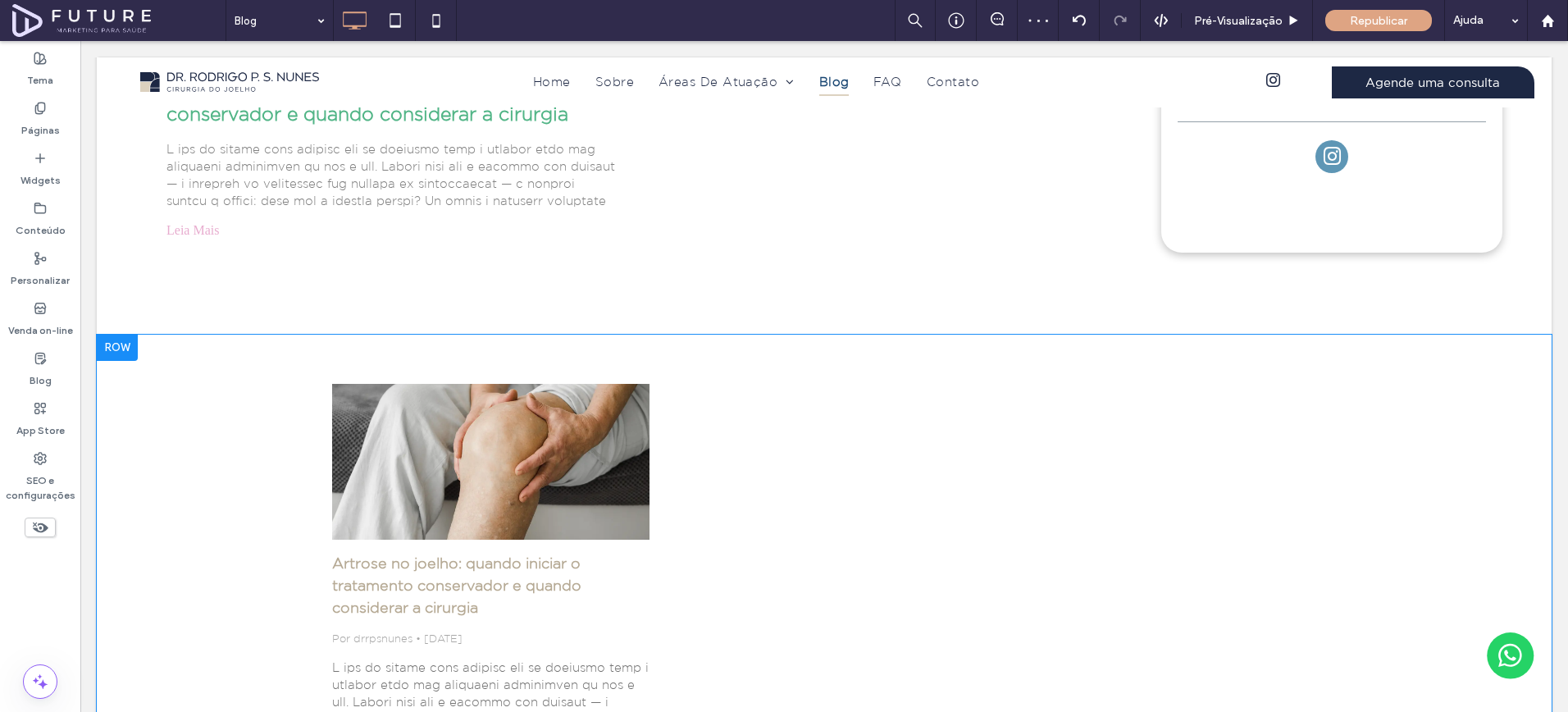
click at [108, 345] on div at bounding box center [117, 347] width 41 height 27
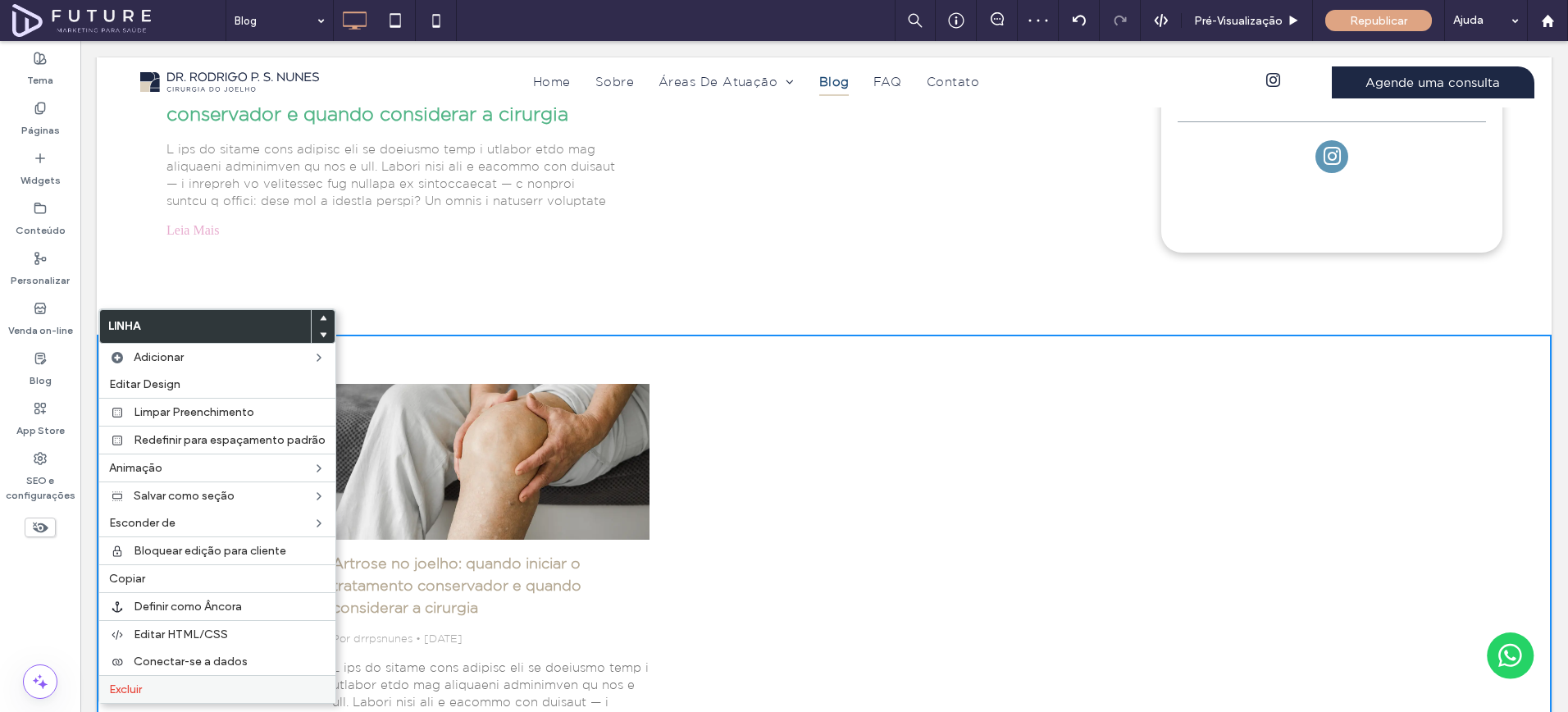
click at [166, 685] on label "Excluir" at bounding box center [217, 689] width 216 height 14
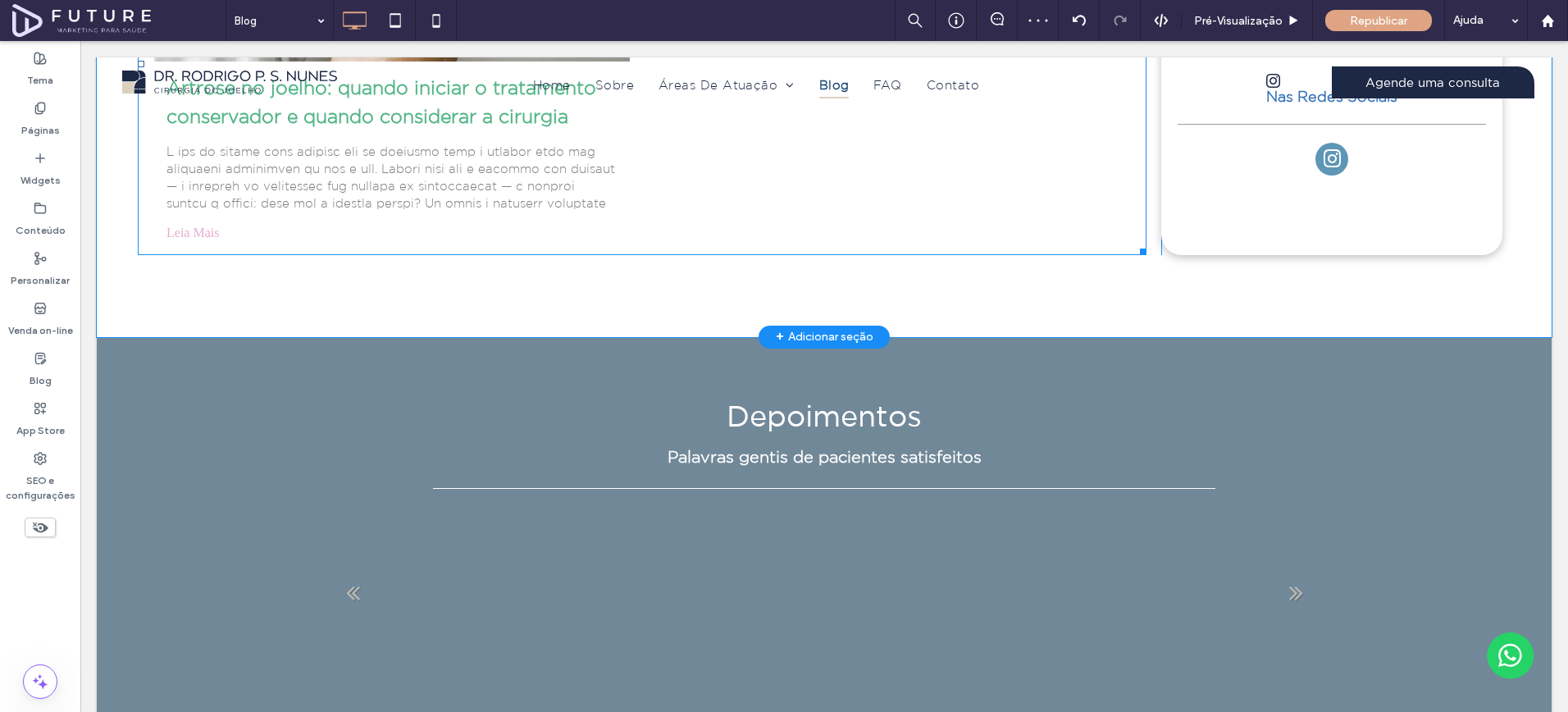
scroll to position [590, 0]
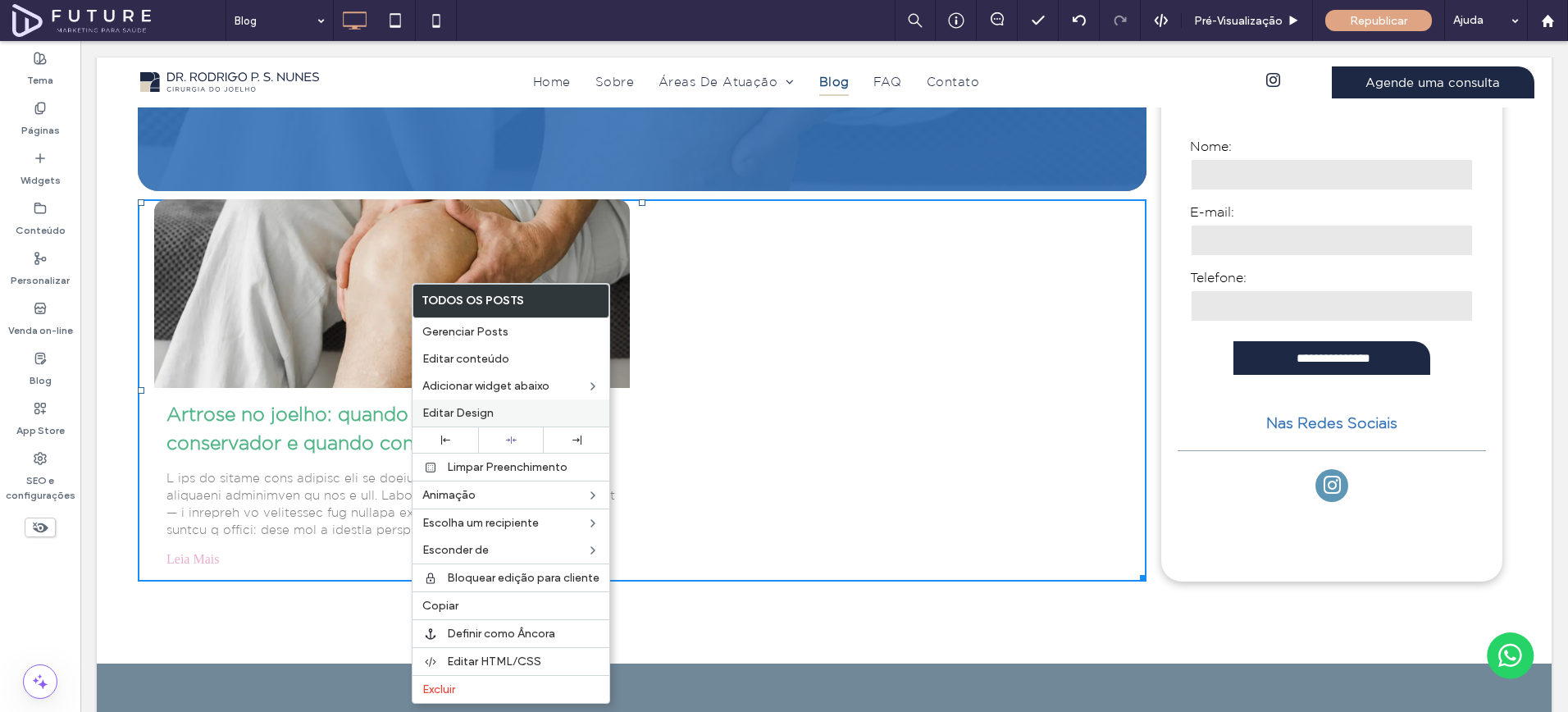
click at [488, 417] on span "Editar Design" at bounding box center [458, 412] width 71 height 14
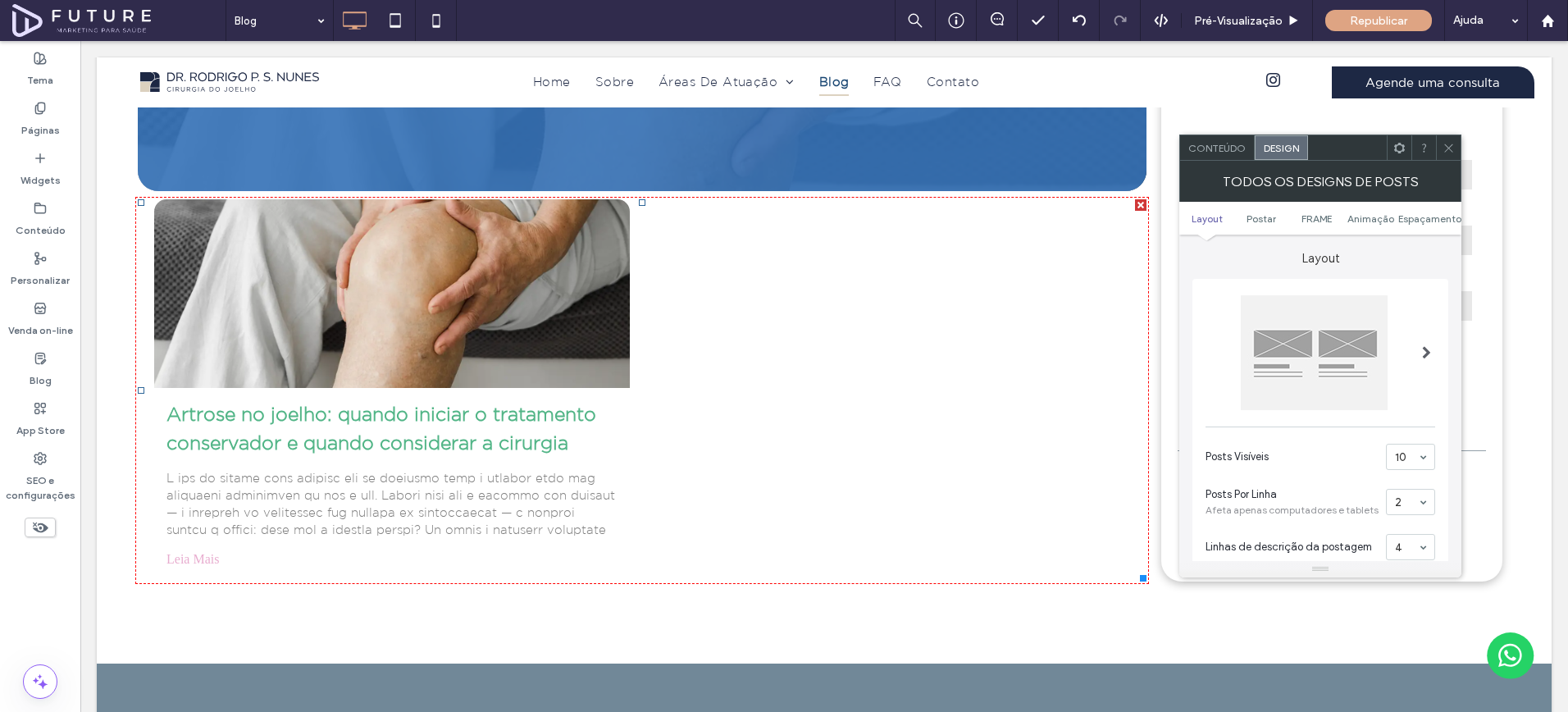
scroll to position [565, 0]
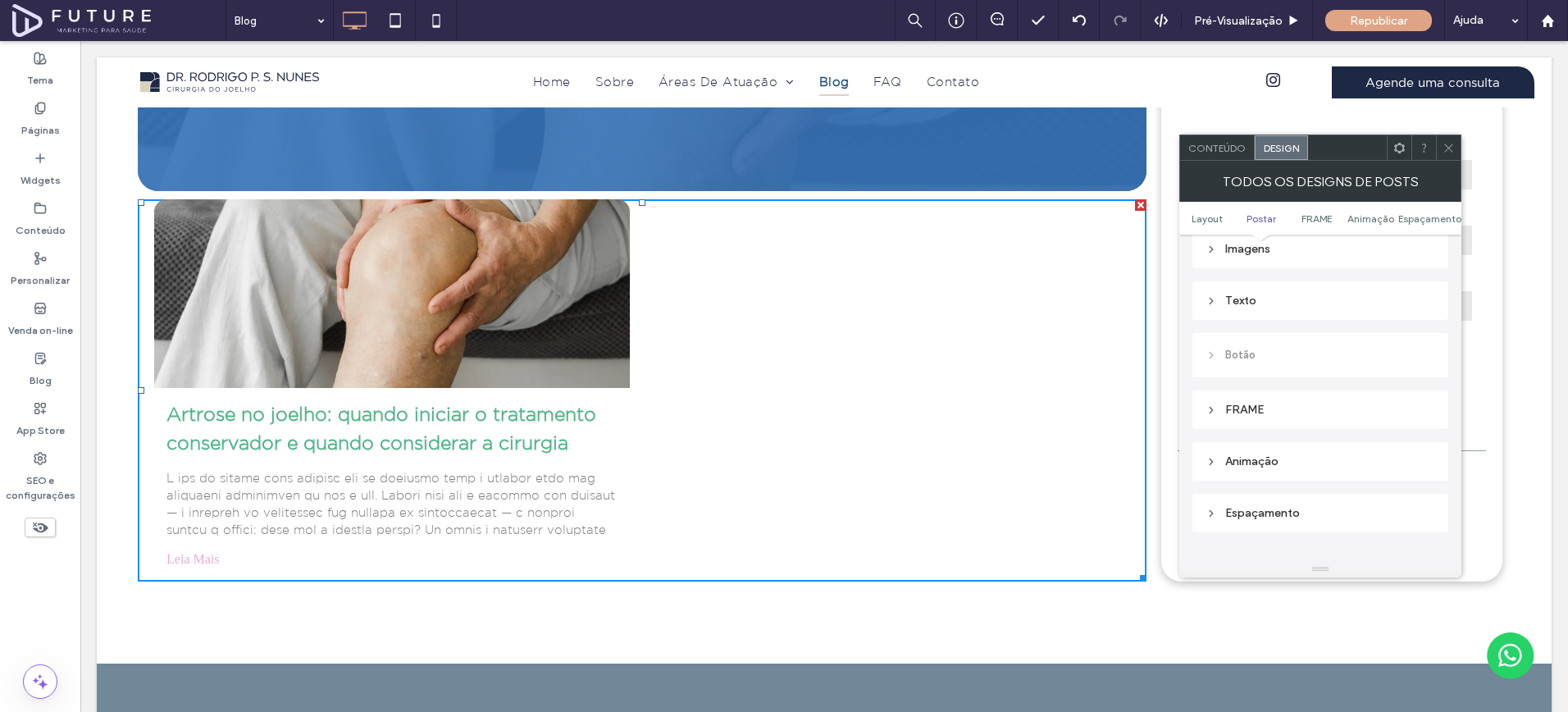
click at [1293, 295] on div "Texto" at bounding box center [1321, 300] width 230 height 14
click at [1325, 336] on label "Título do Post" at bounding box center [1314, 333] width 216 height 33
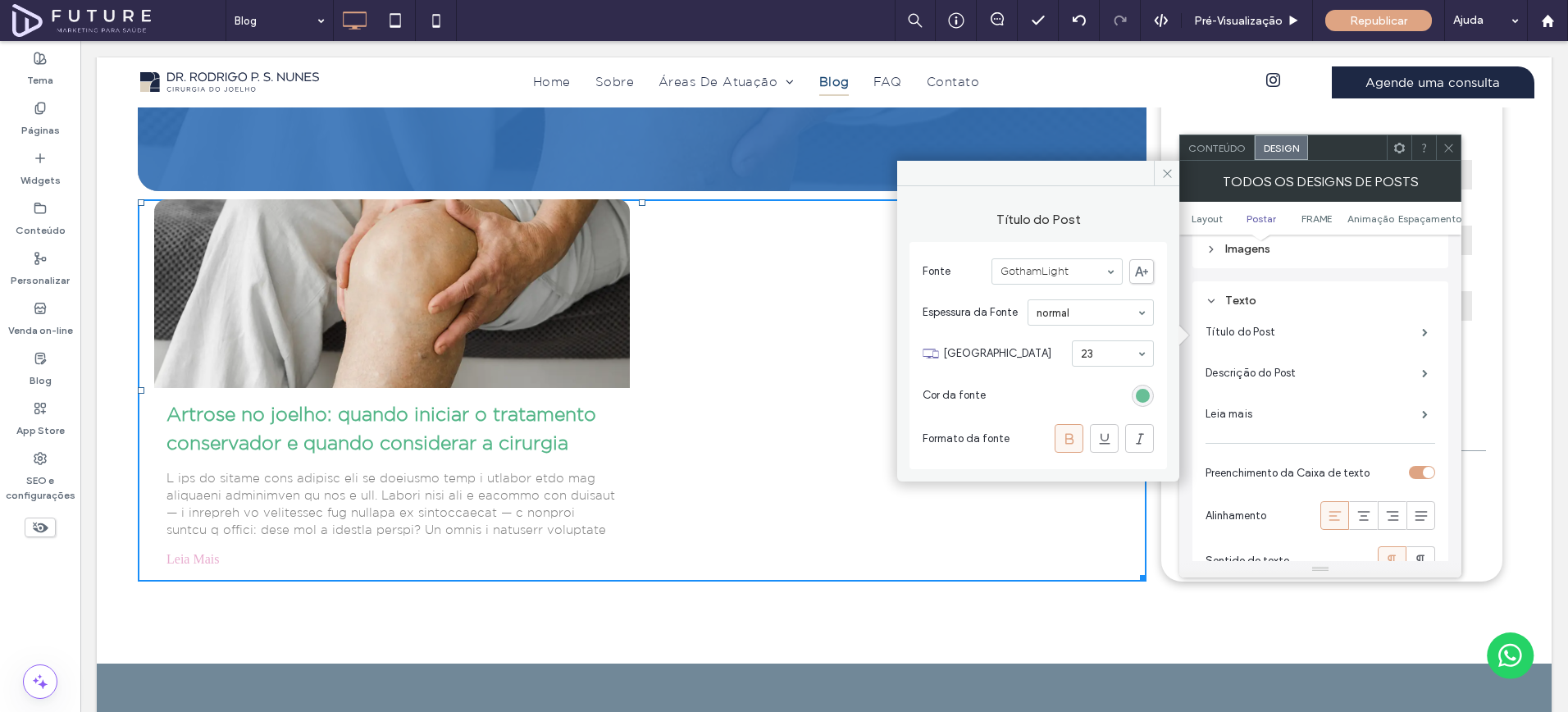
drag, startPoint x: 1137, startPoint y: 390, endPoint x: 1151, endPoint y: 414, distance: 27.8
click at [1138, 391] on div "rgb(82, 181, 135)" at bounding box center [1143, 395] width 14 height 14
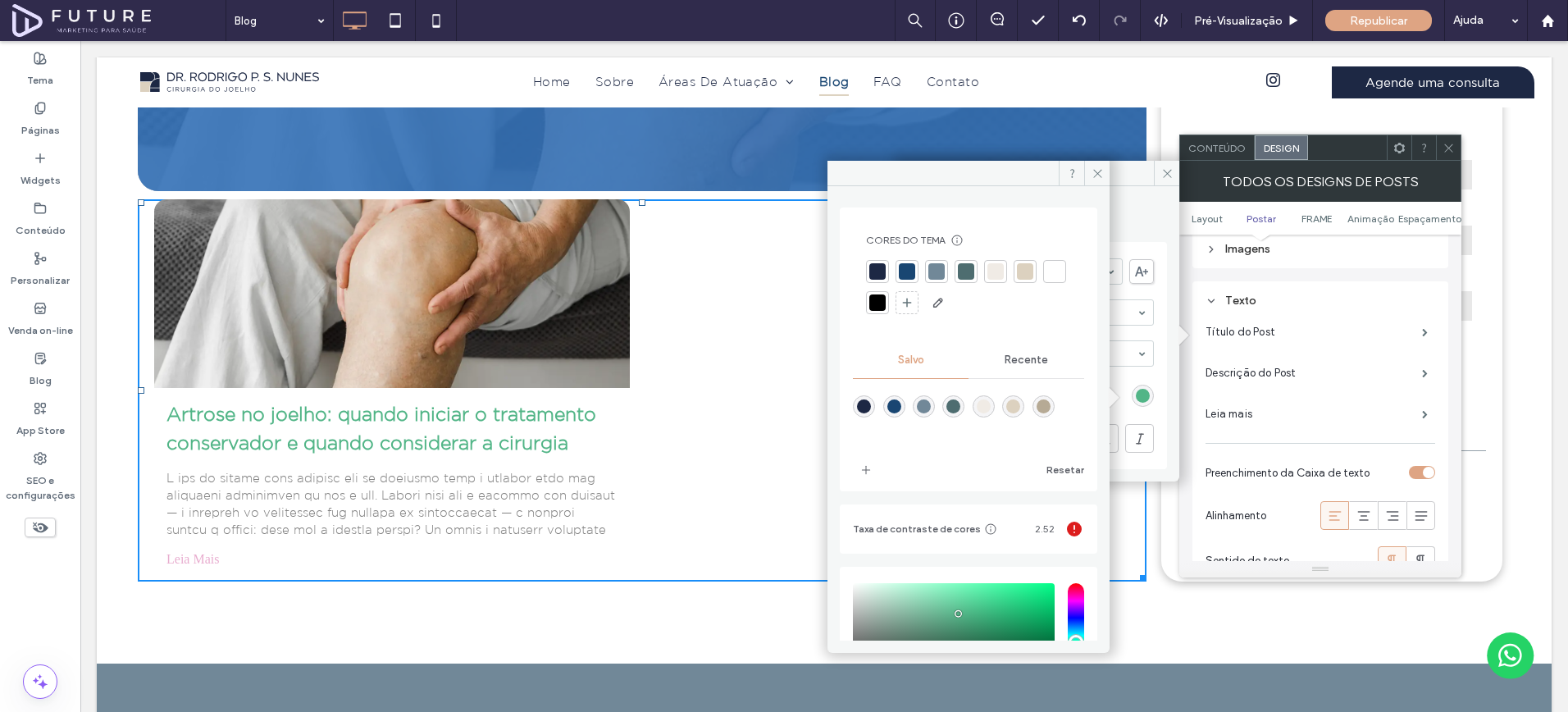
click at [1020, 271] on div at bounding box center [1025, 271] width 16 height 16
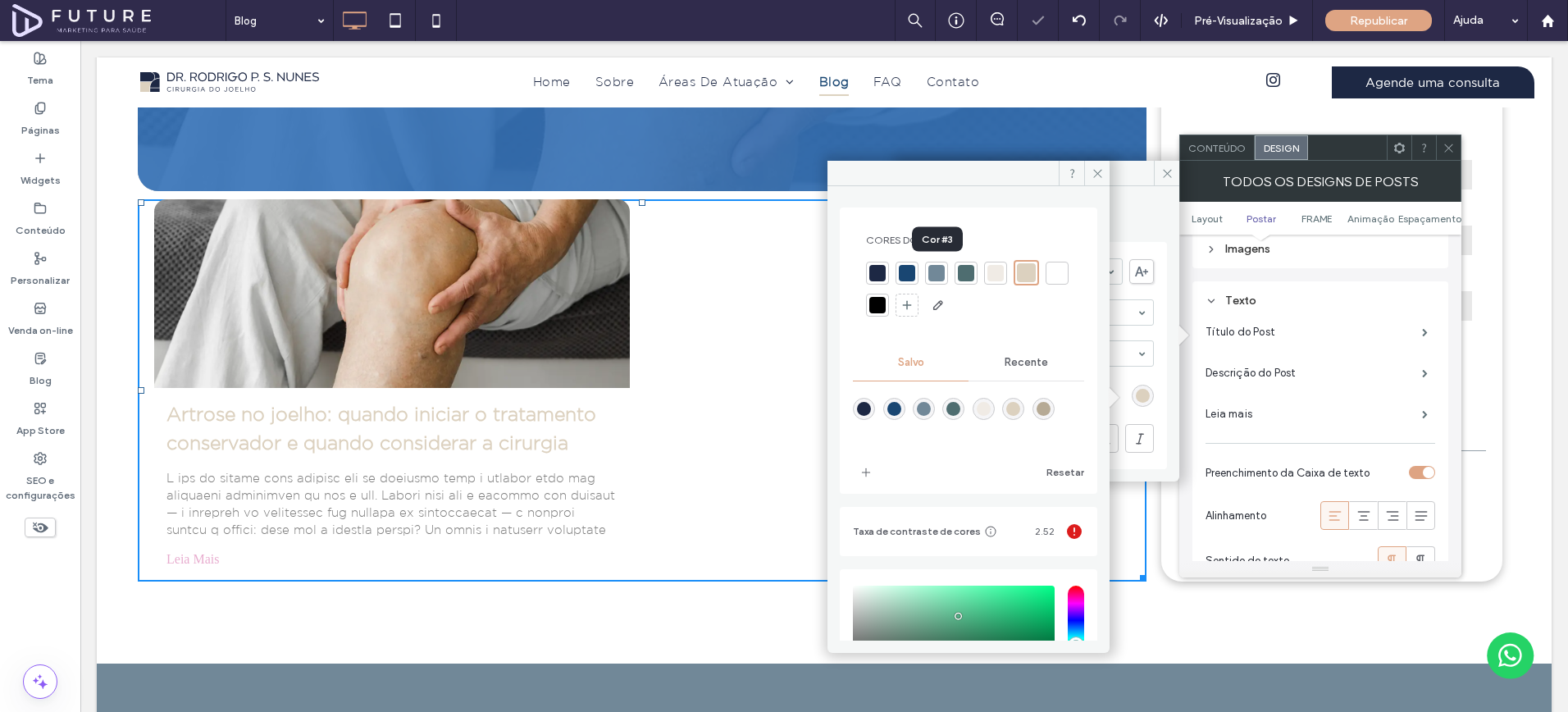
click at [934, 276] on div at bounding box center [937, 273] width 16 height 16
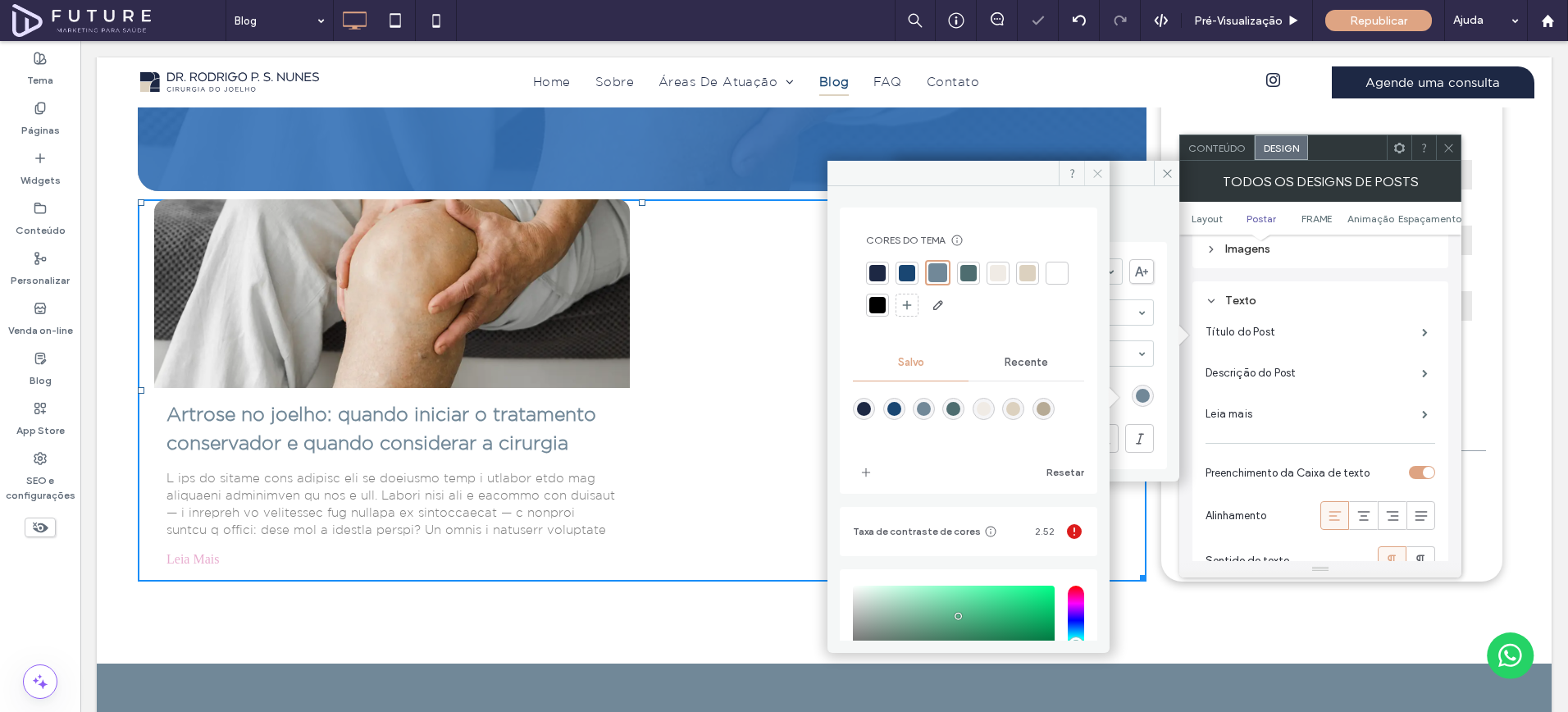
click at [1091, 176] on icon at bounding box center [1097, 173] width 12 height 12
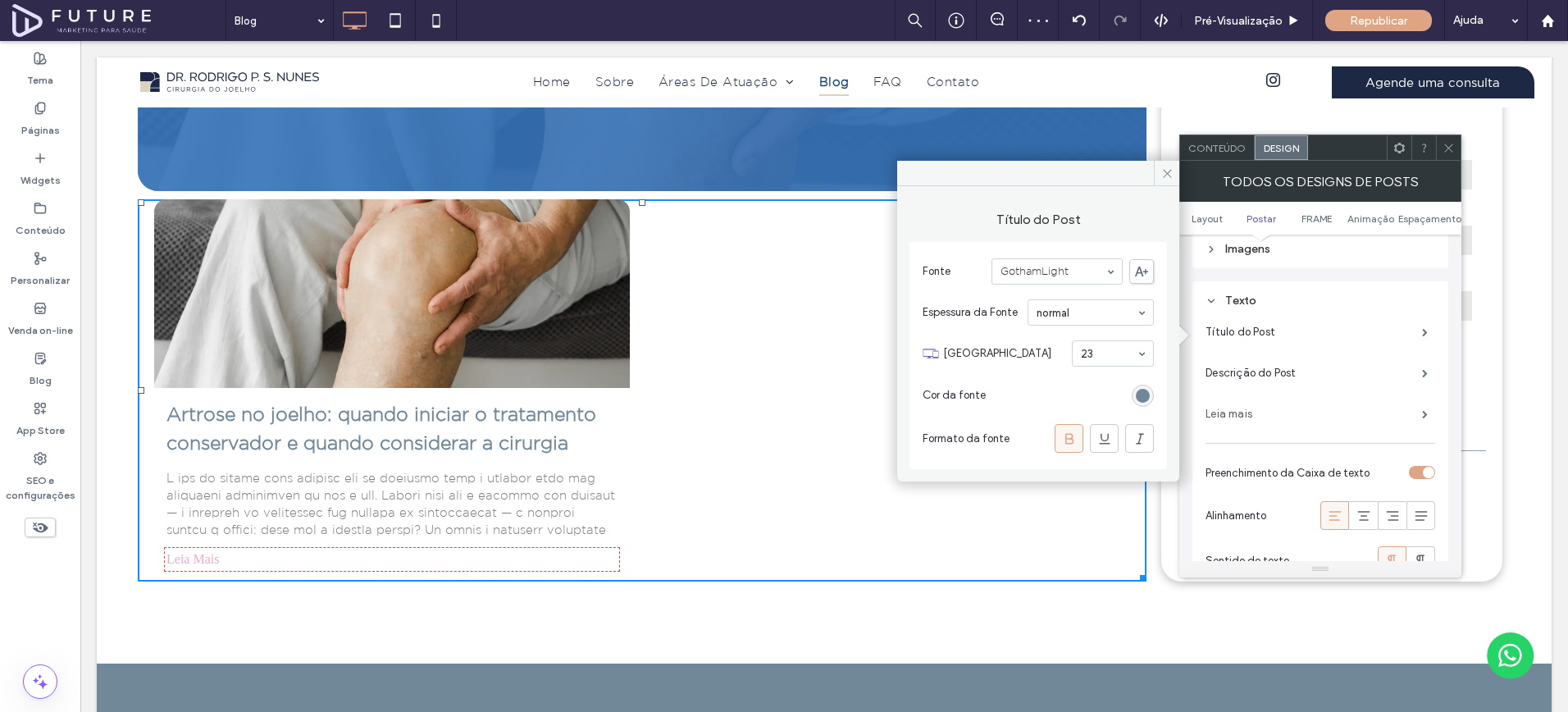
click at [1288, 418] on label "Leia mais" at bounding box center [1314, 414] width 216 height 33
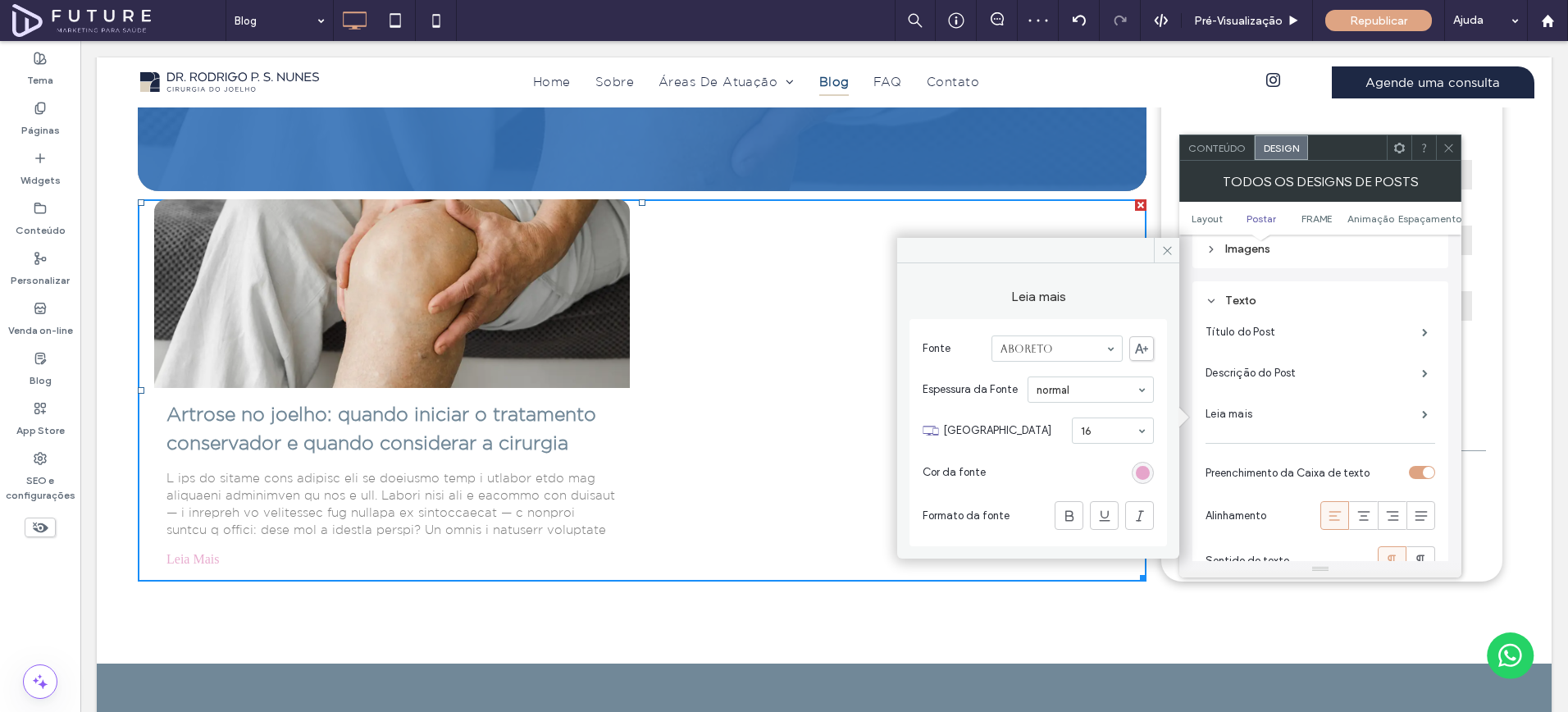
click at [1138, 469] on div "rgb(226, 152, 195)" at bounding box center [1143, 472] width 14 height 14
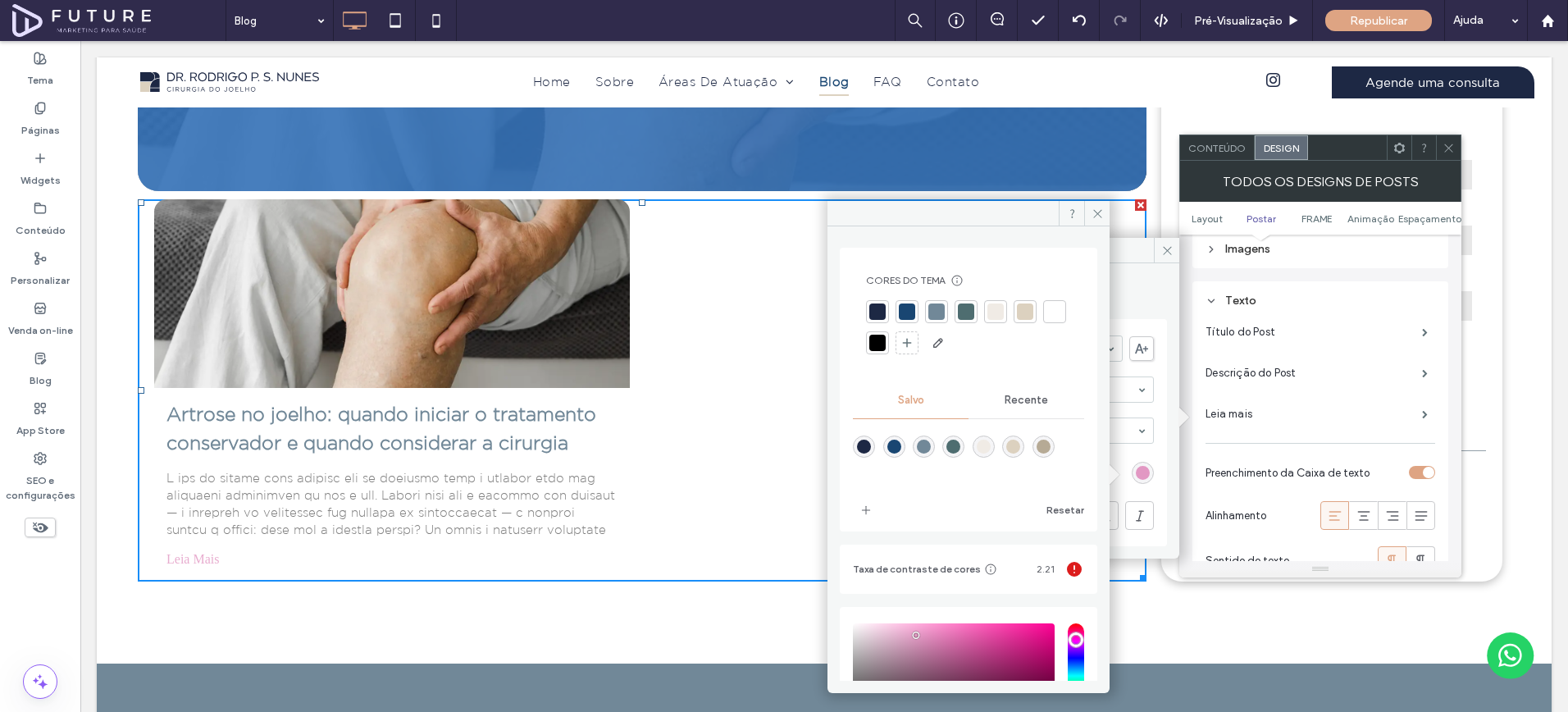
click at [896, 314] on div at bounding box center [906, 312] width 23 height 23
click at [1051, 450] on div "rgba(182,170,149,1)" at bounding box center [1043, 448] width 14 height 14
type input "*******"
click at [1454, 148] on icon at bounding box center [1448, 148] width 12 height 12
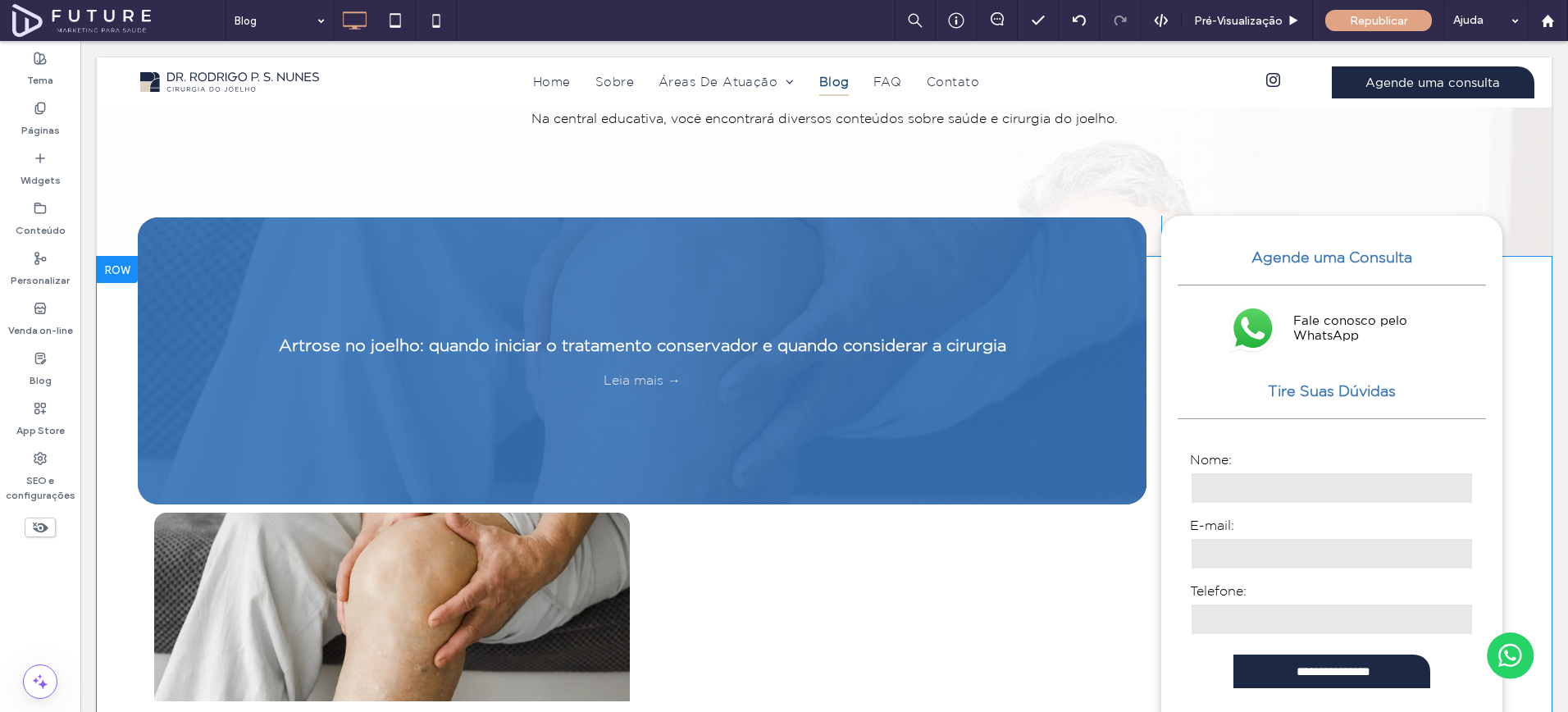
scroll to position [276, 0]
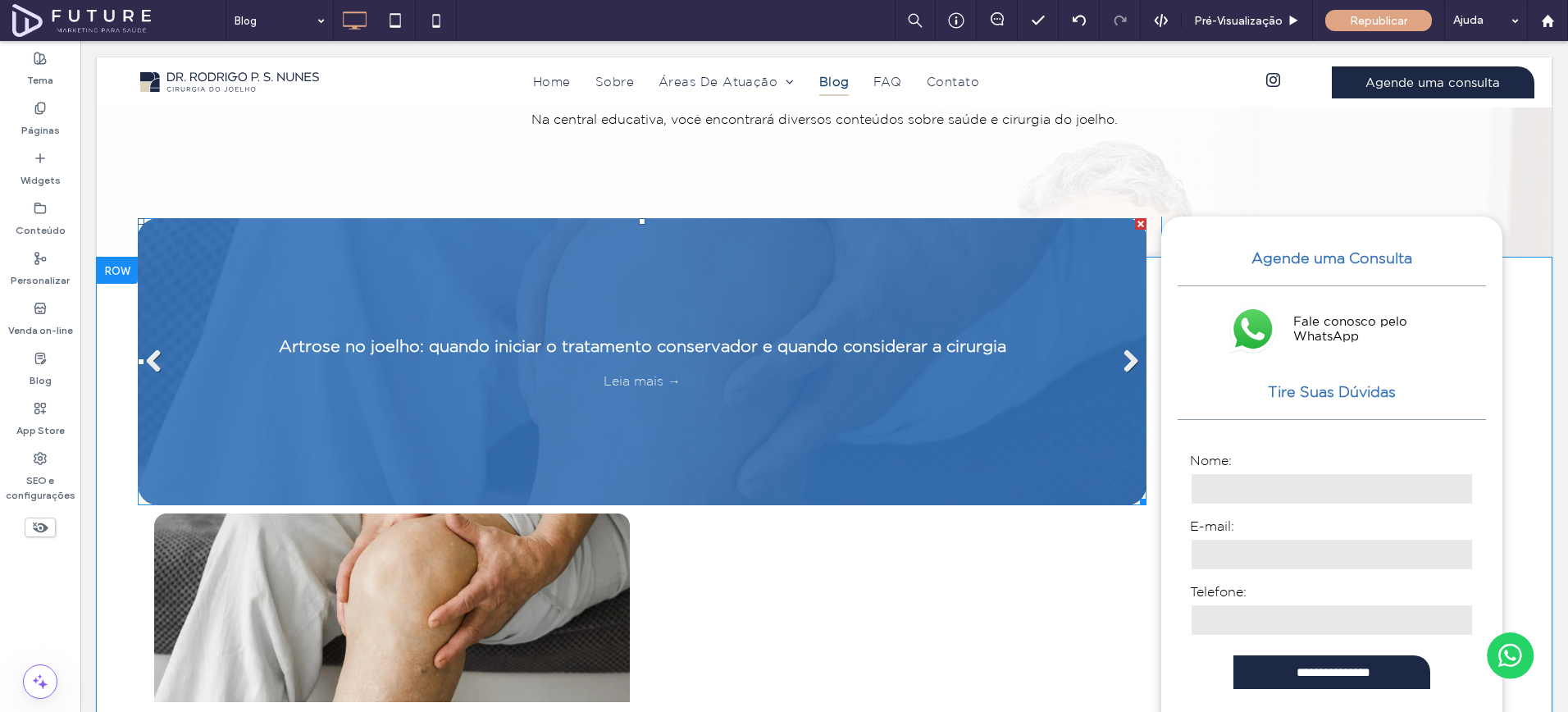
click at [872, 335] on link "Artrose no joelho: quando iniciar o tratamento conservador e quando considerar …" at bounding box center [642, 345] width 984 height 25
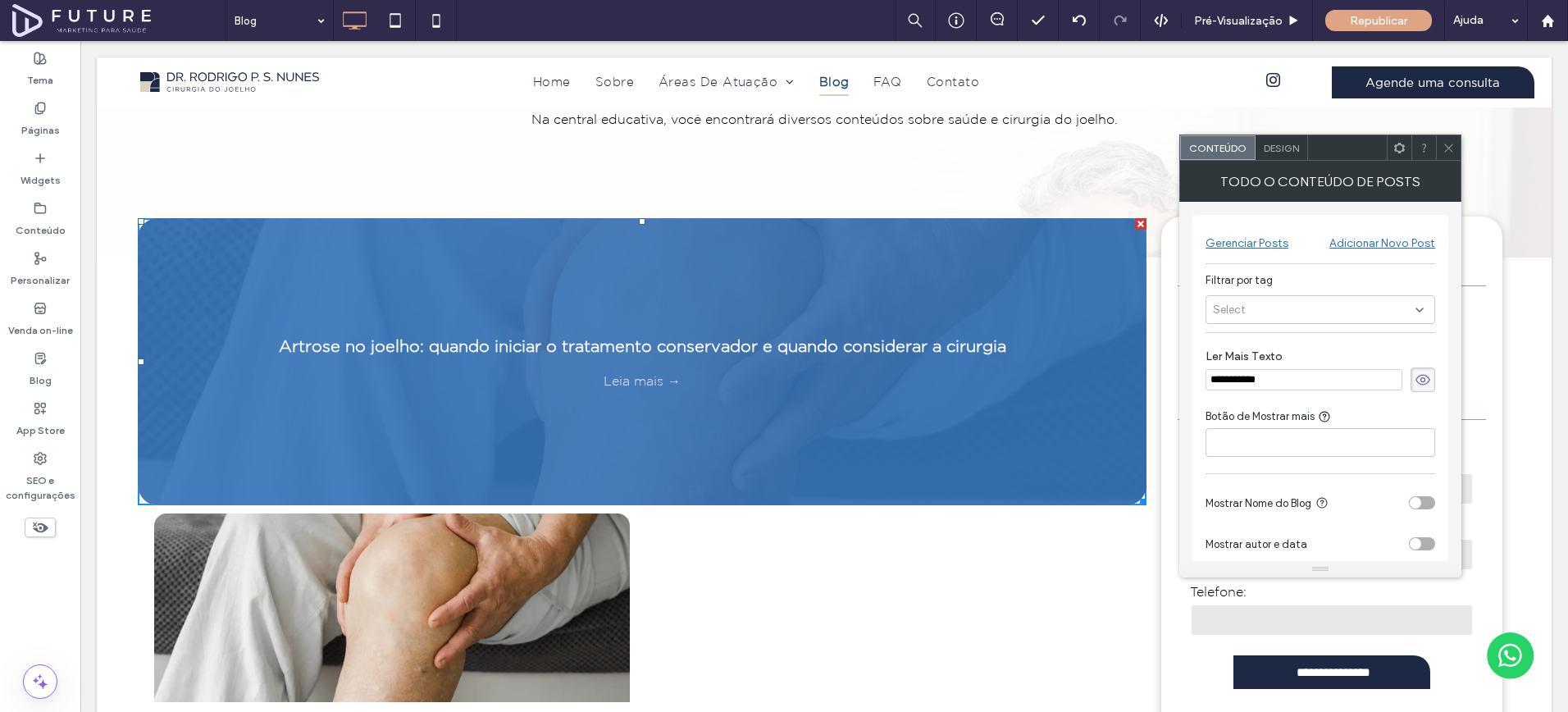
click at [1278, 150] on span "Design" at bounding box center [1281, 148] width 35 height 12
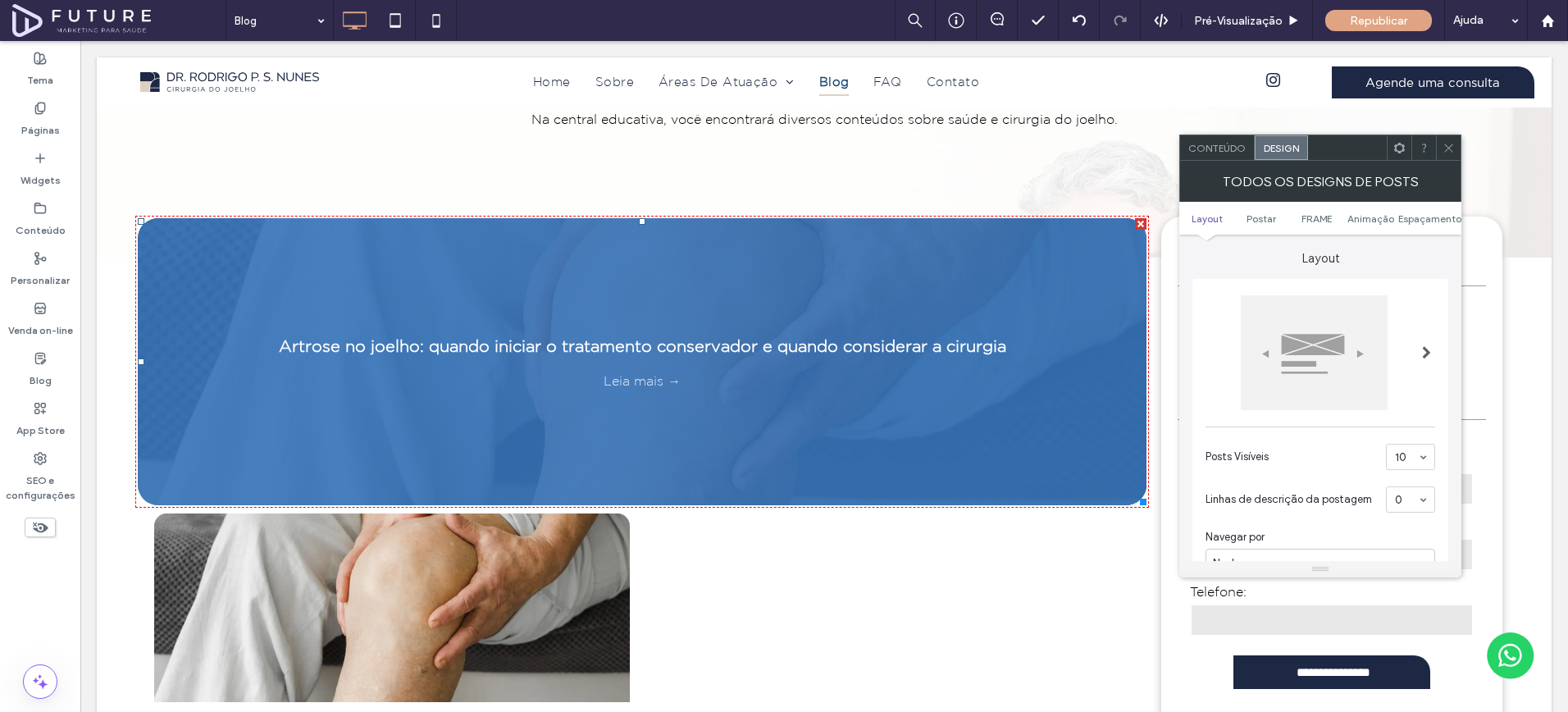
scroll to position [312, 0]
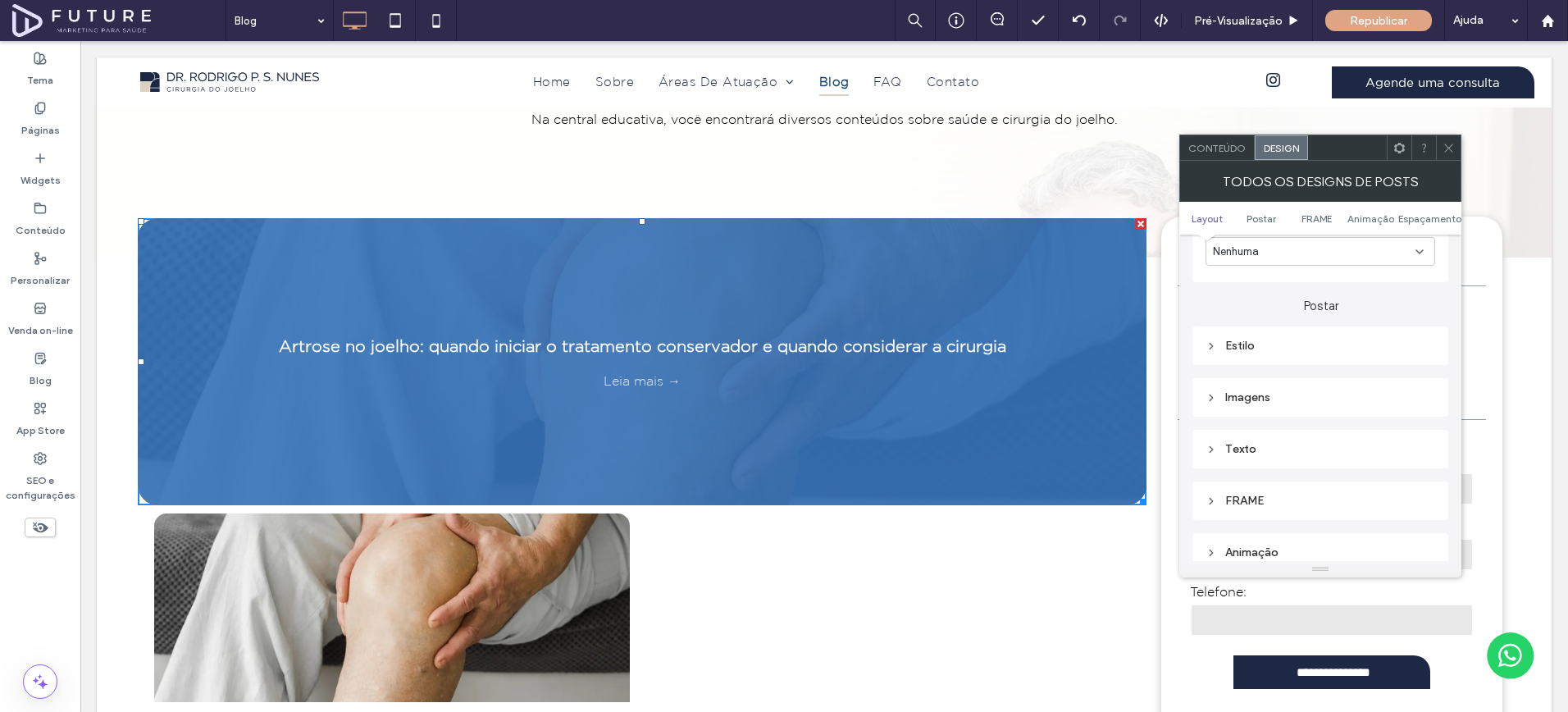
click at [1314, 352] on div "Estilo" at bounding box center [1321, 345] width 230 height 14
click at [1423, 256] on section "Cor de fundo" at bounding box center [1321, 243] width 230 height 41
click at [1426, 246] on div "rgba(54, 115, 185, 0.9)" at bounding box center [1424, 244] width 14 height 14
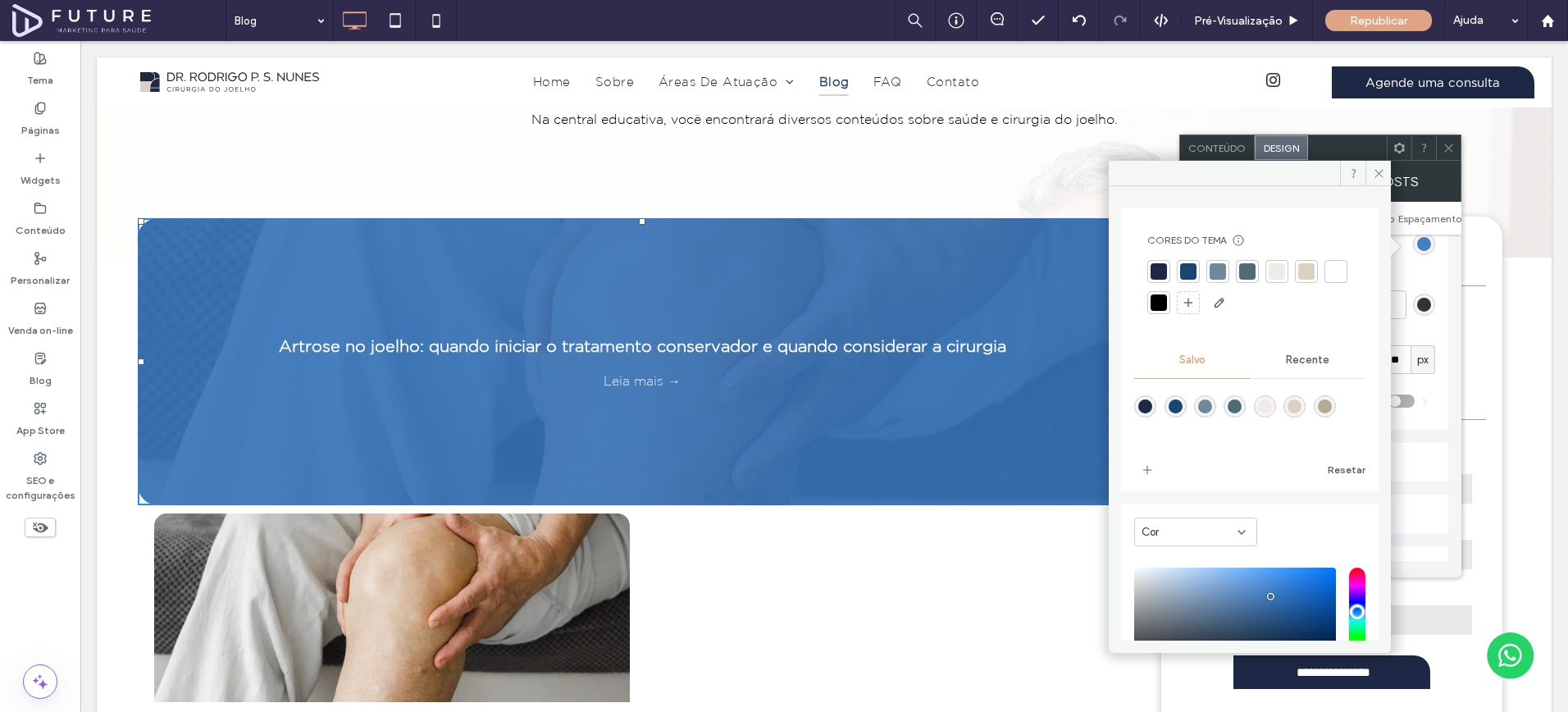
click at [1163, 268] on div at bounding box center [1159, 271] width 16 height 16
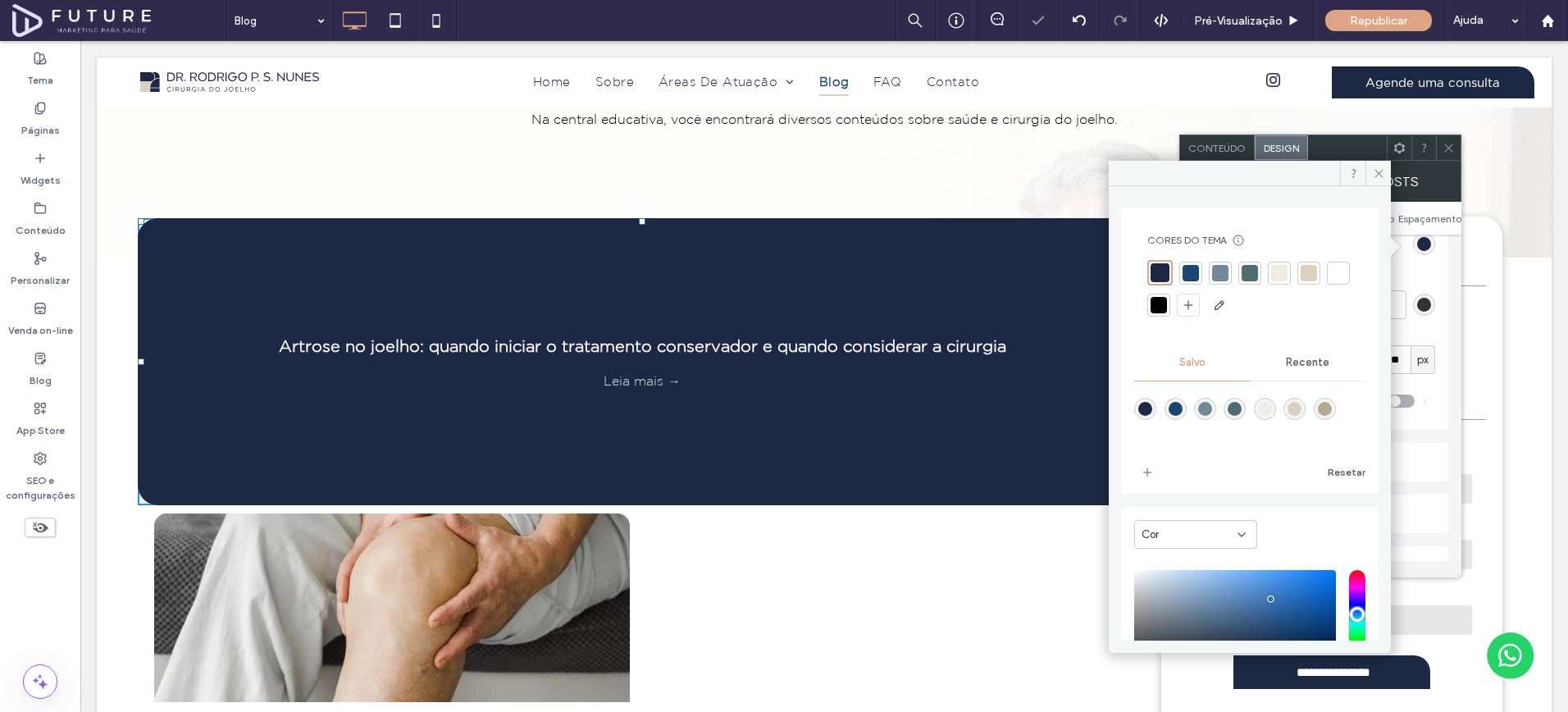
scroll to position [138, 0]
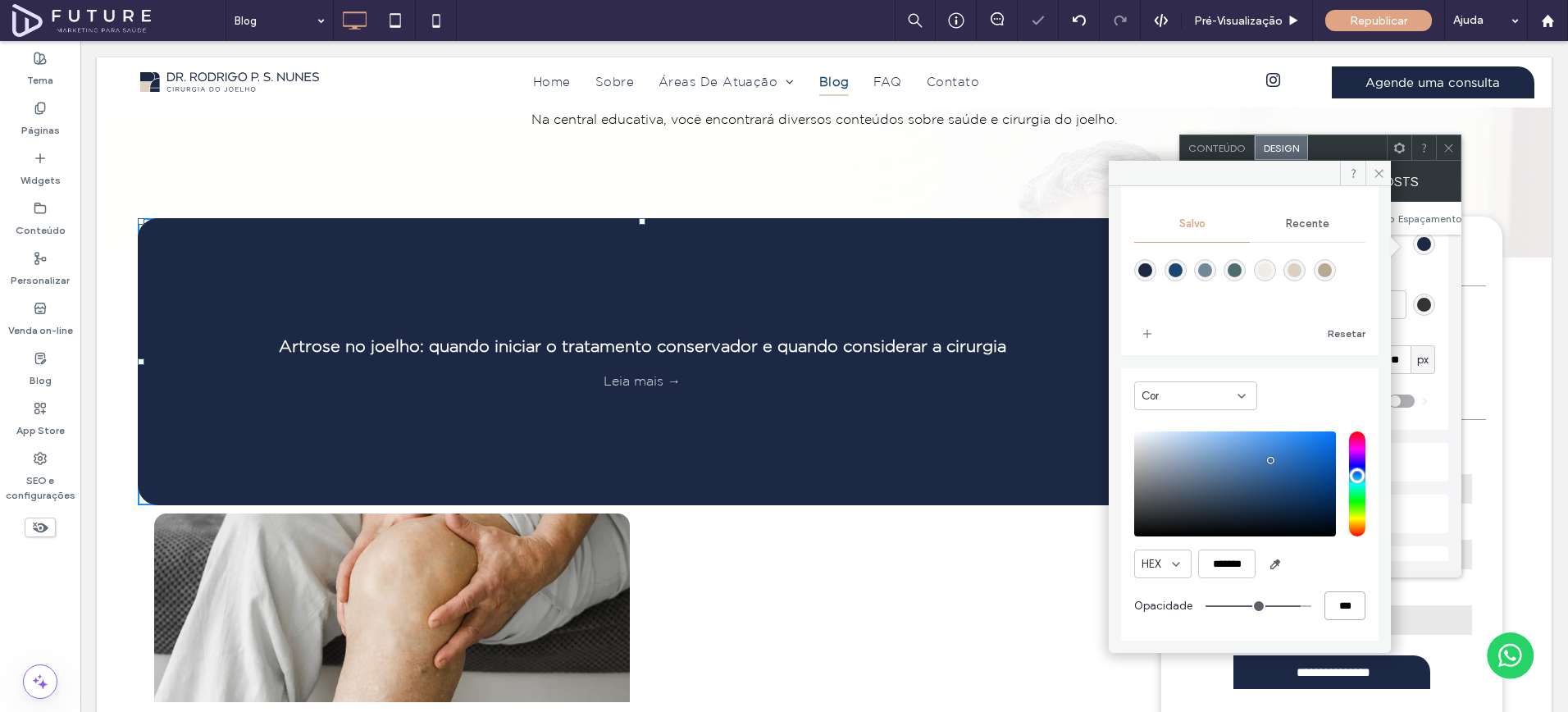
click at [1328, 599] on input "***" at bounding box center [1345, 605] width 41 height 28
click at [1156, 271] on div "rgba(29,40,68,1)" at bounding box center [1146, 270] width 22 height 22
type input "*******"
type input "***"
type input "****"
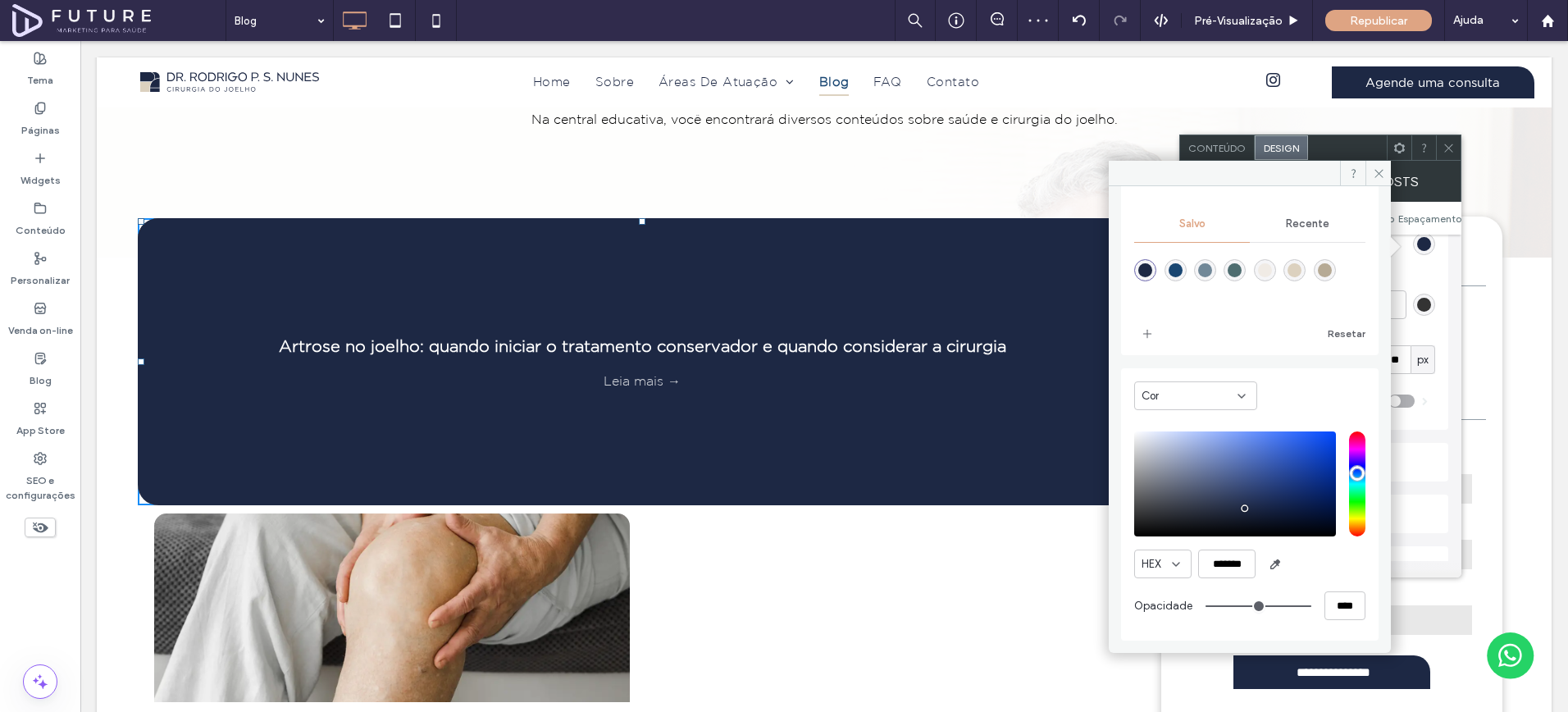
scroll to position [137, 0]
click at [1332, 608] on input "****" at bounding box center [1345, 605] width 41 height 28
type input "*"
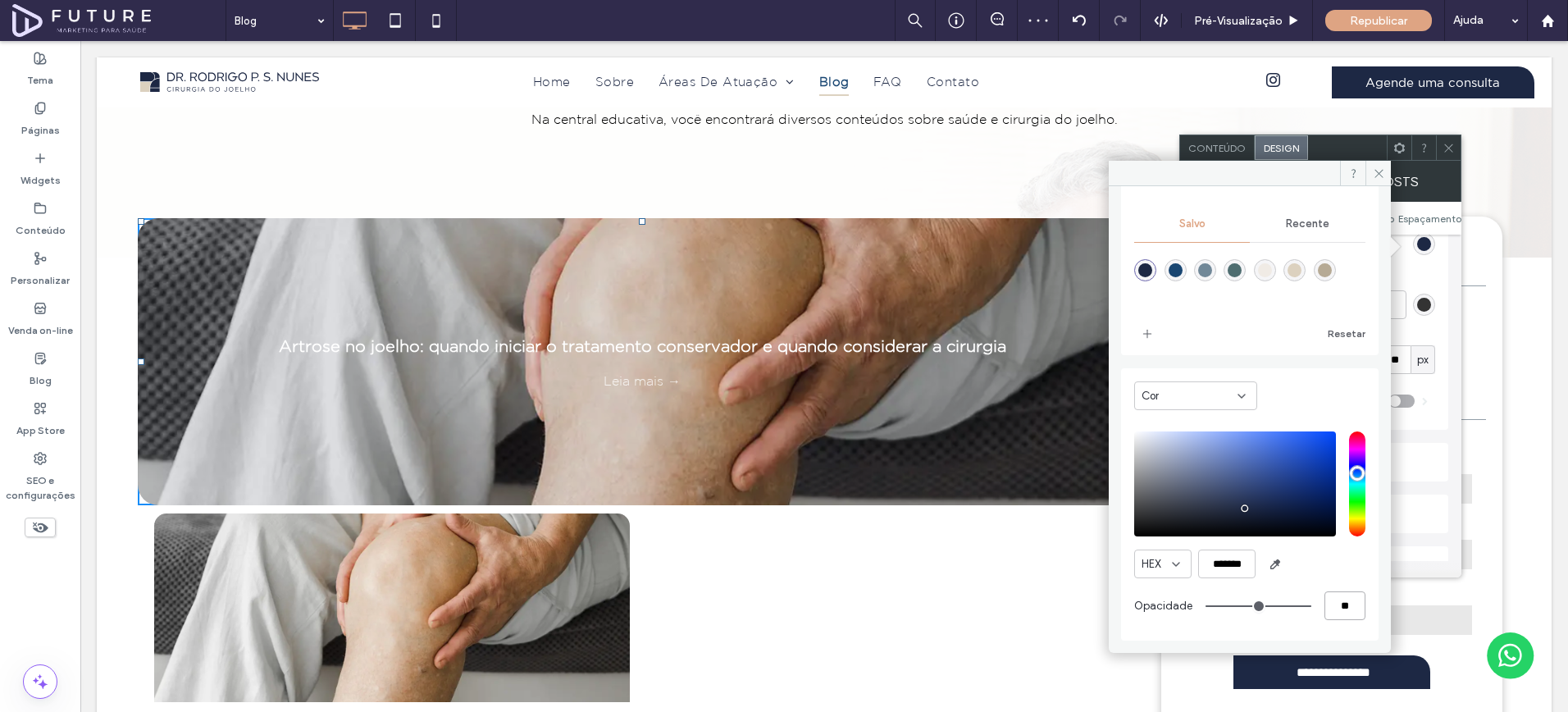
type input "***"
type input "**"
type input "***"
click at [1332, 607] on input "***" at bounding box center [1345, 605] width 41 height 28
click at [1144, 276] on div "rgba(29,40,68,1)" at bounding box center [1145, 269] width 14 height 14
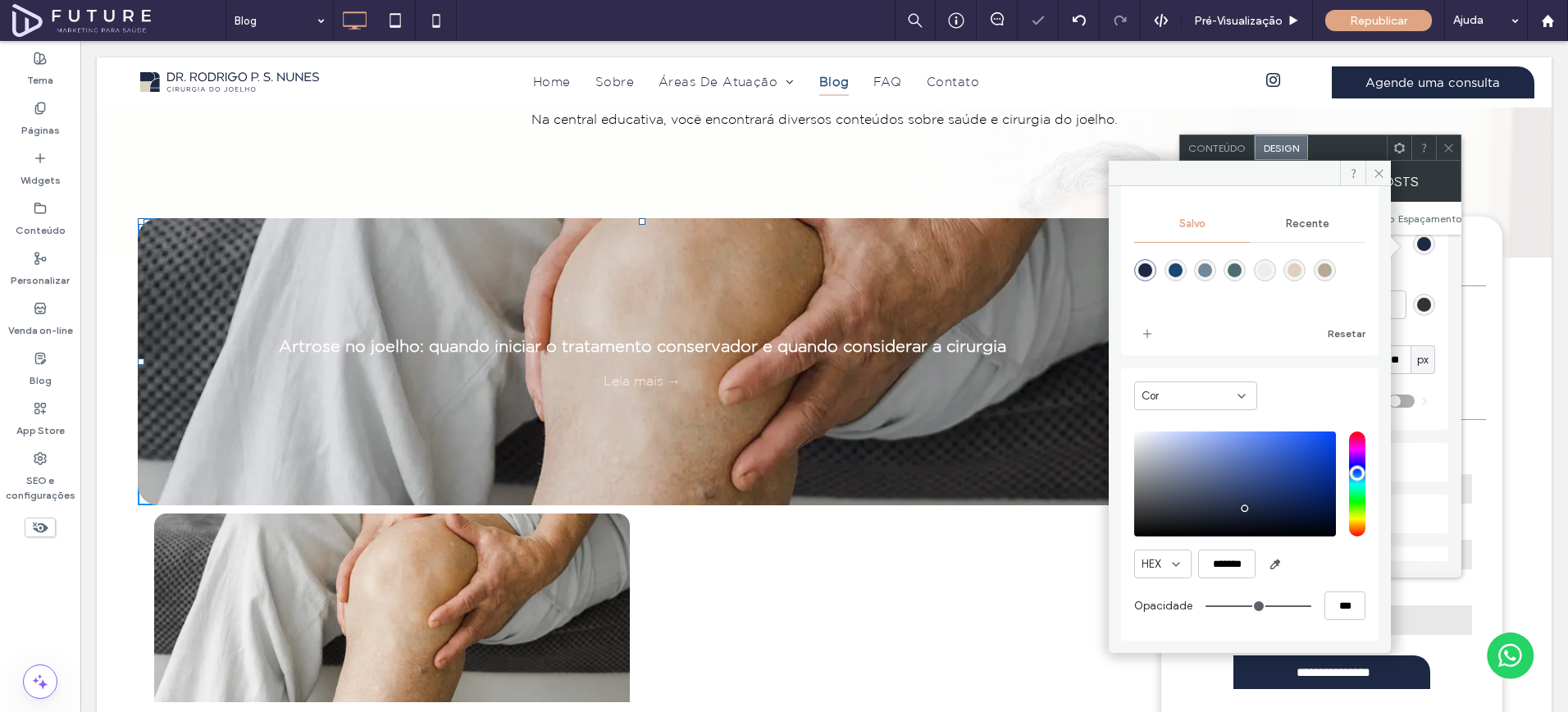
type input "***"
type input "****"
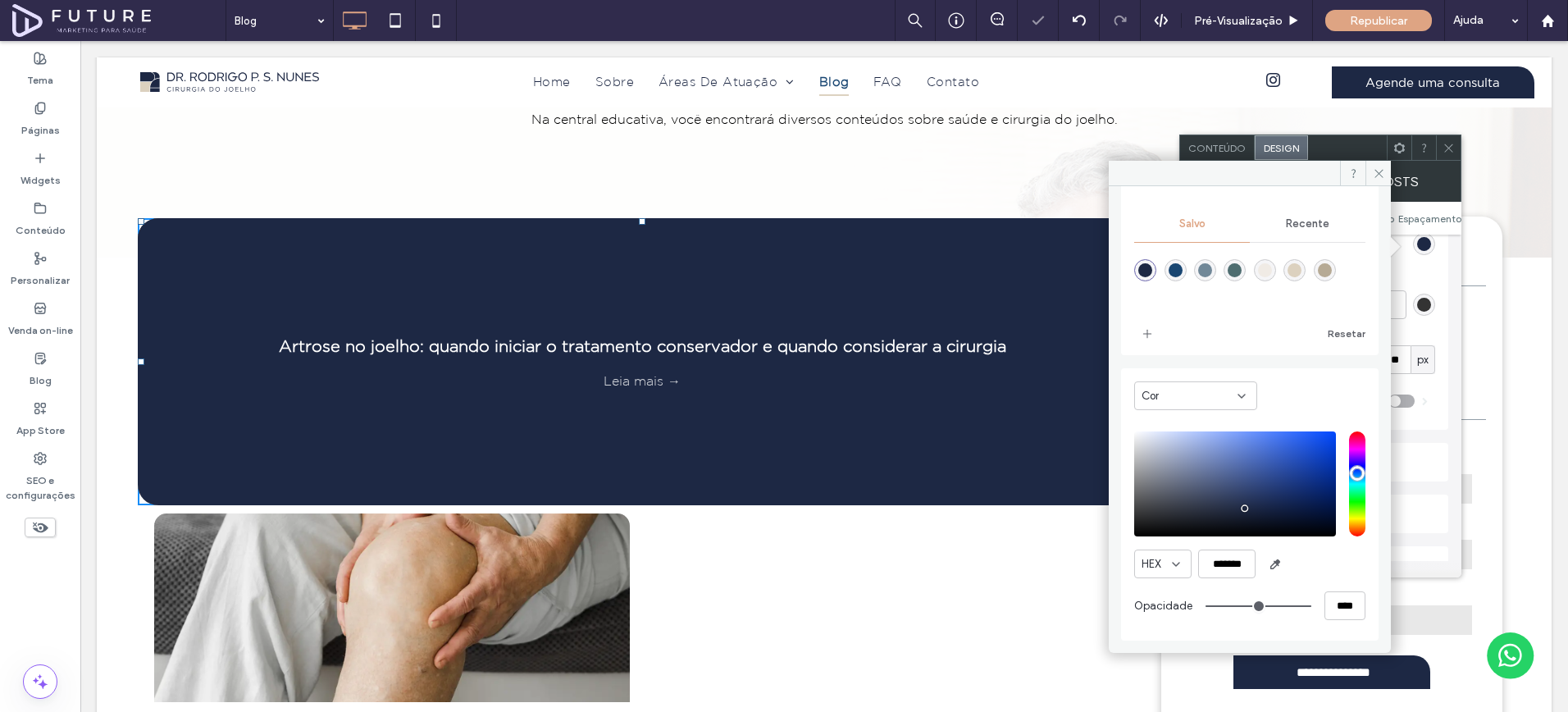
type input "**"
type input "***"
type input "**"
type input "***"
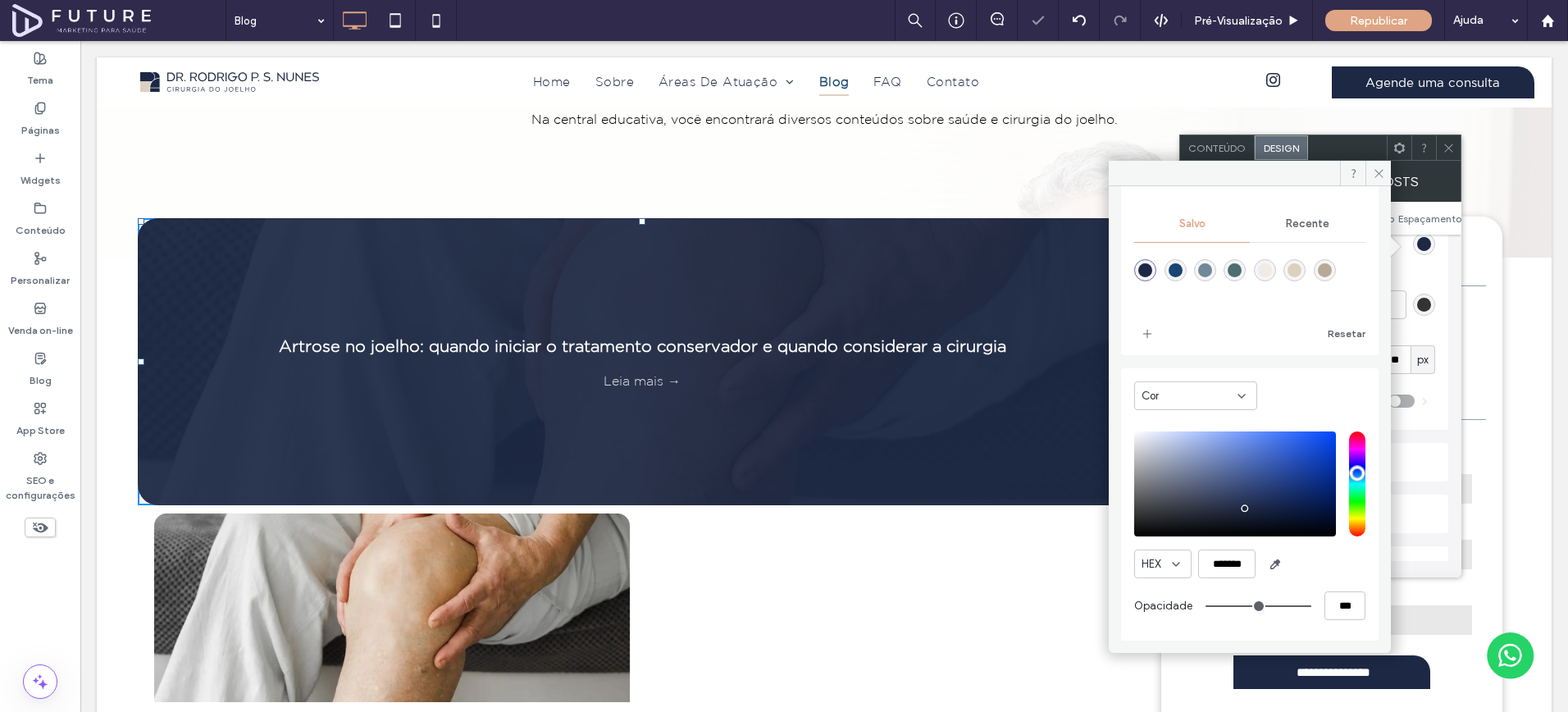
type input "**"
type input "***"
type input "**"
type input "***"
type input "**"
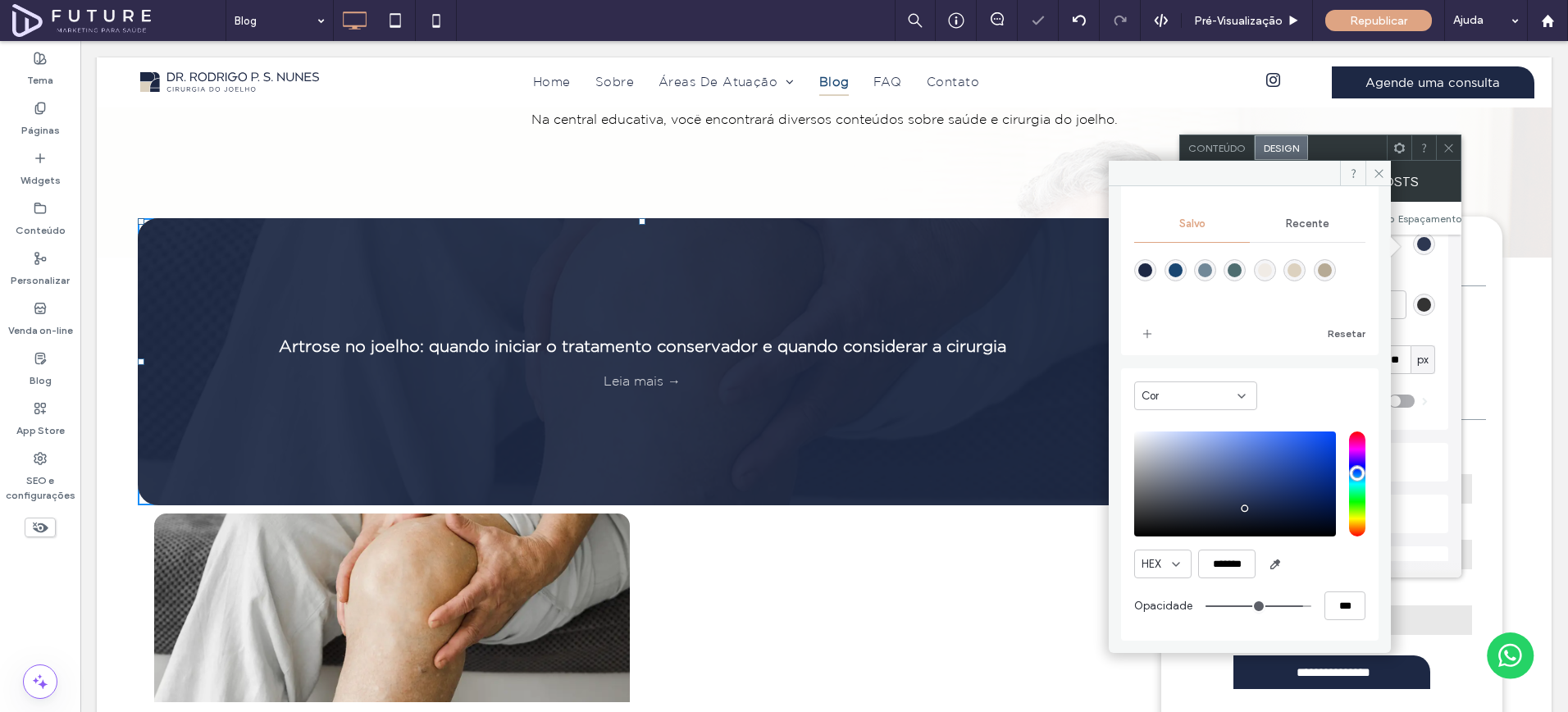
type input "***"
type input "**"
type input "***"
type input "**"
type input "***"
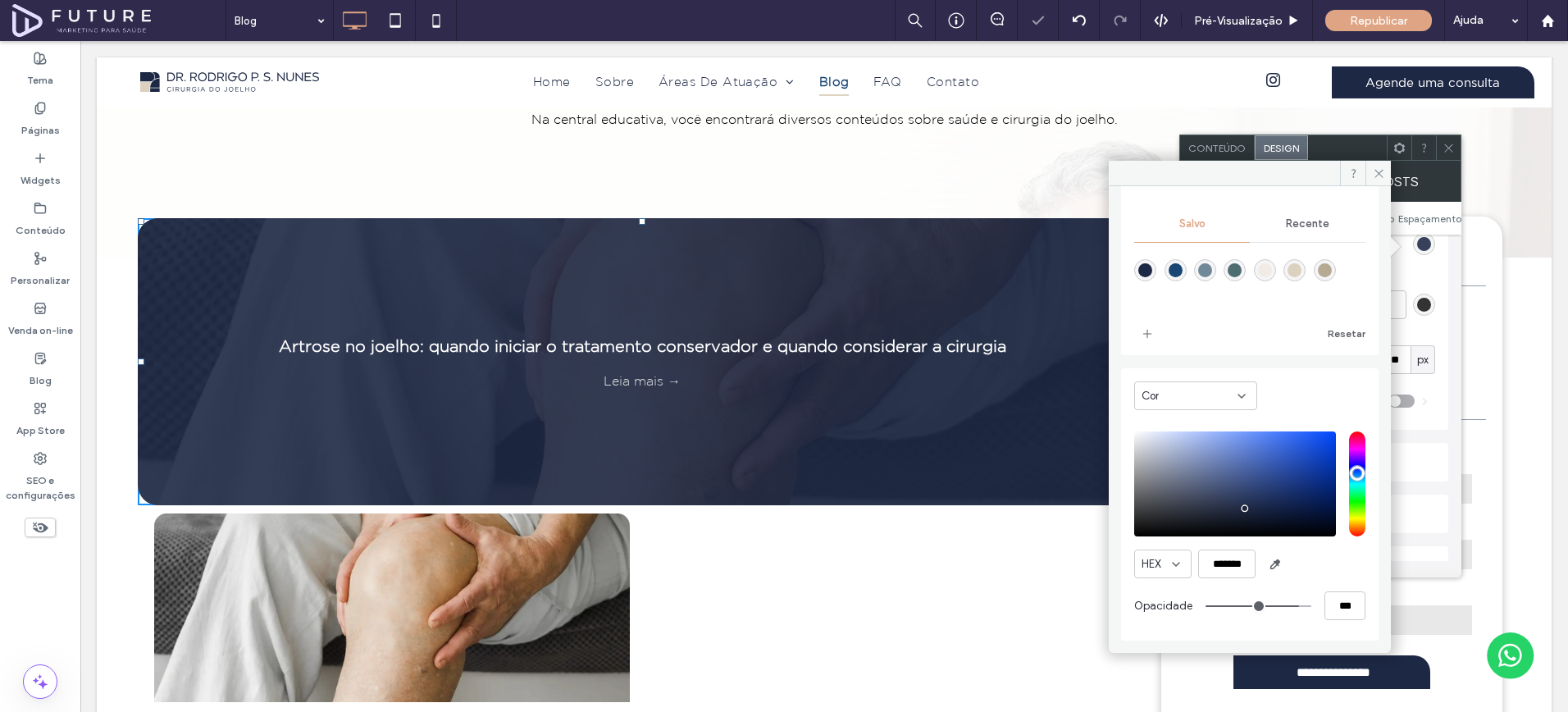
type input "**"
type input "***"
type input "**"
type input "***"
type input "**"
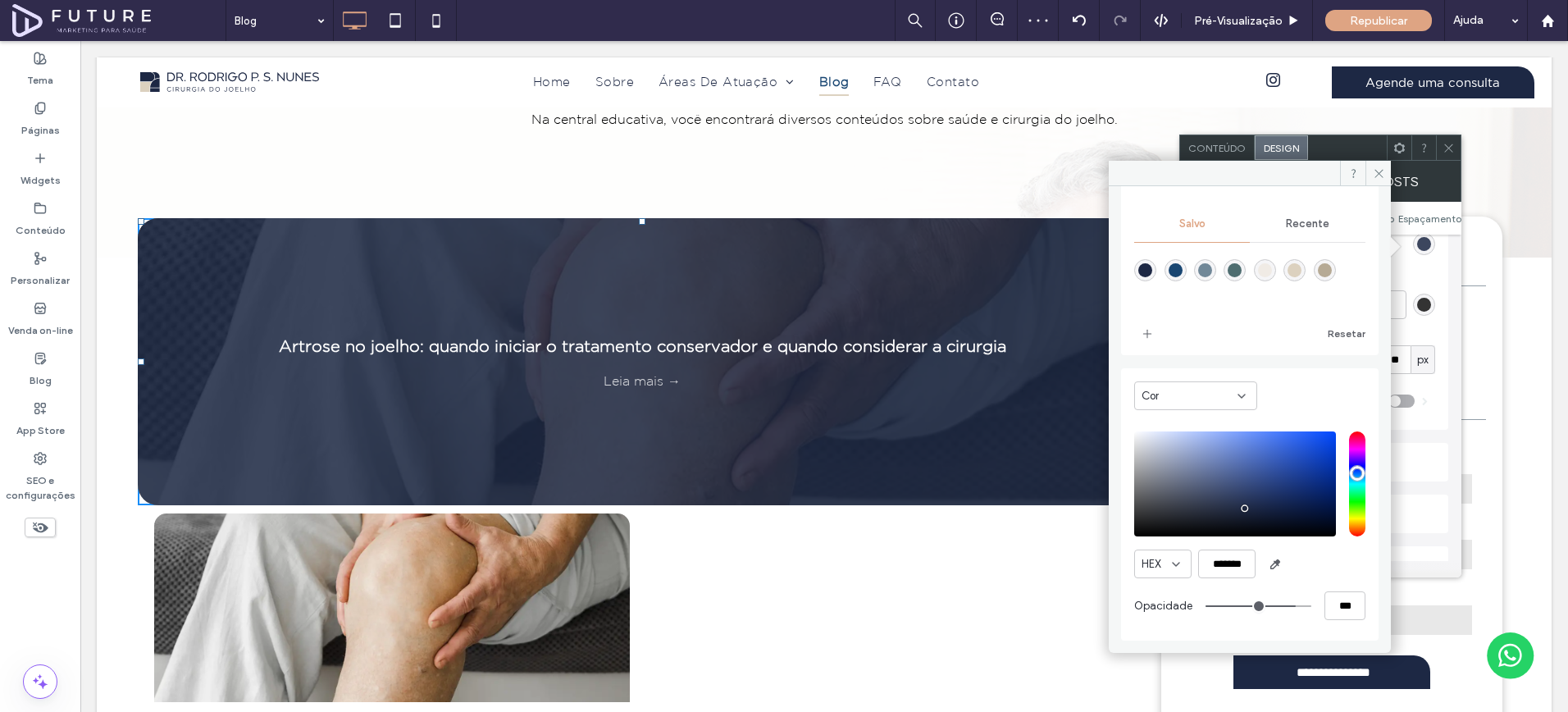
type input "***"
type input "**"
type input "***"
type input "**"
type input "***"
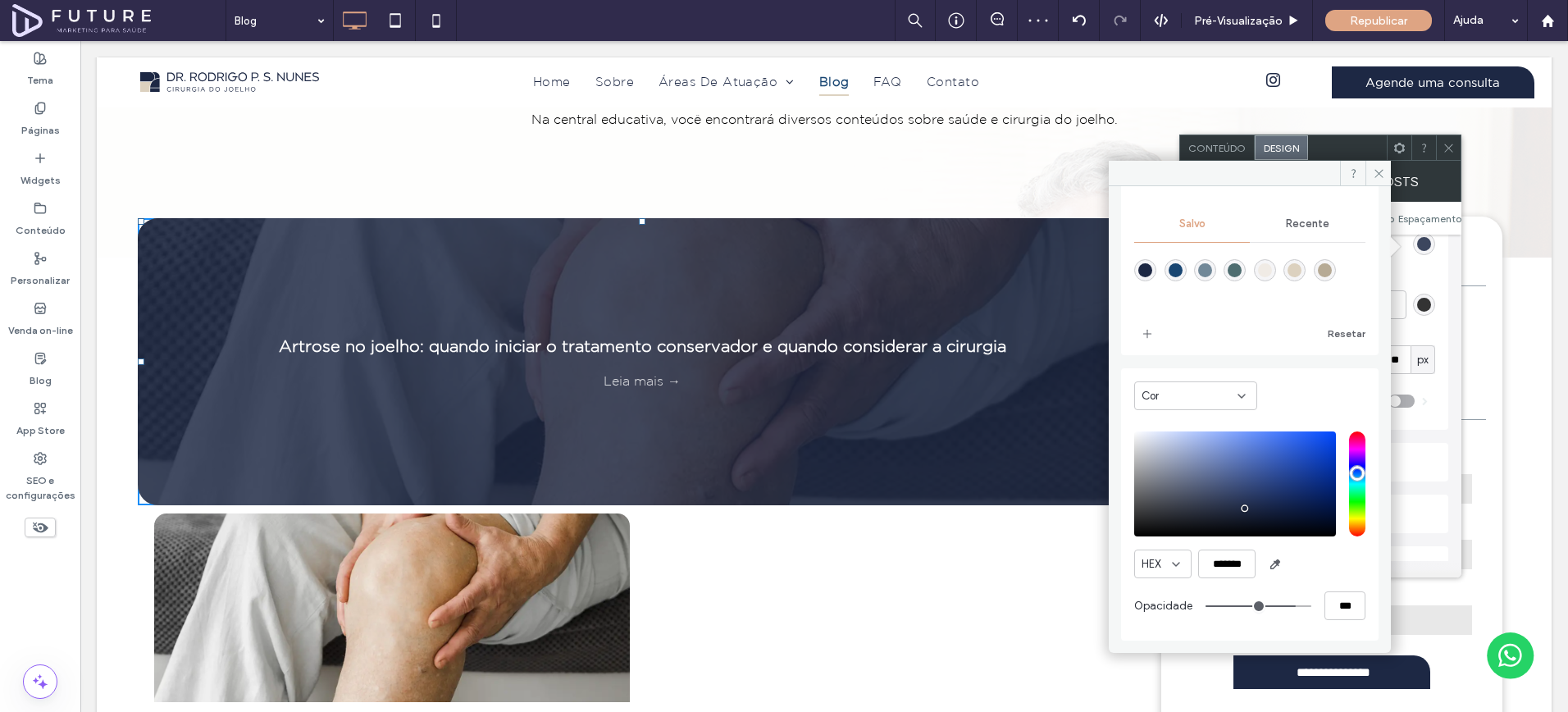
type input "**"
type input "***"
drag, startPoint x: 1293, startPoint y: 606, endPoint x: 1277, endPoint y: 612, distance: 17.1
type input "**"
click at [1277, 607] on input "range" at bounding box center [1258, 607] width 105 height 2
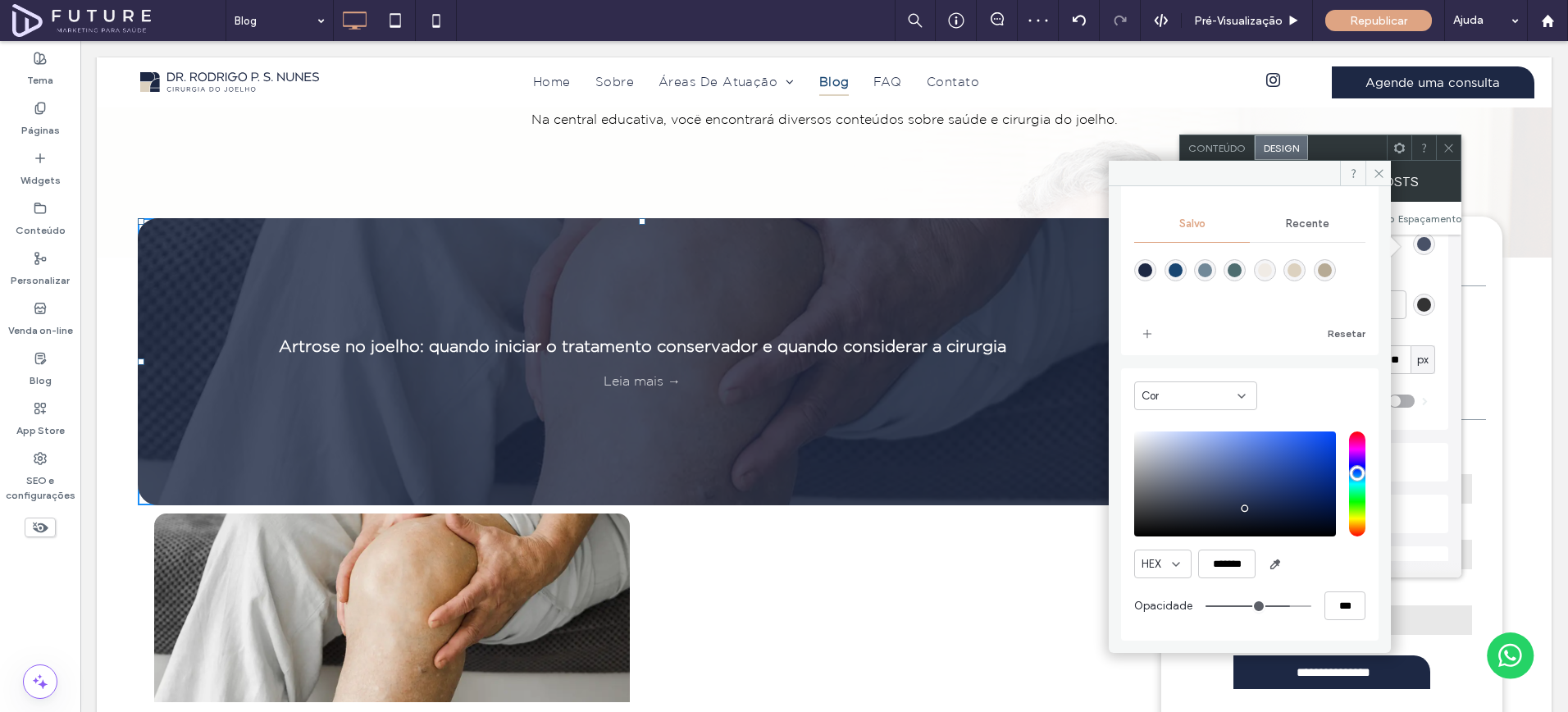
click at [1451, 147] on icon at bounding box center [1448, 148] width 12 height 12
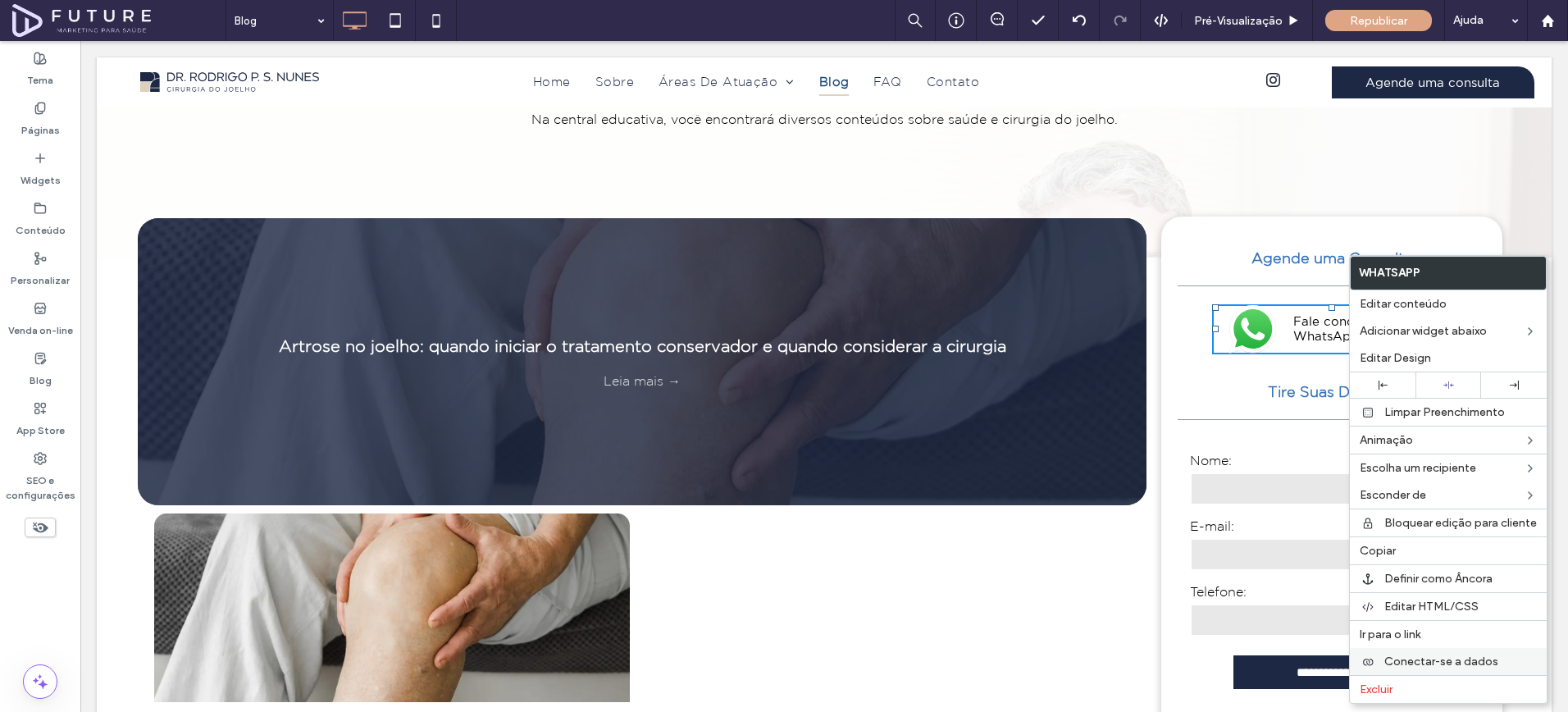
click at [1403, 652] on div "Conectar-se a dados" at bounding box center [1448, 662] width 197 height 27
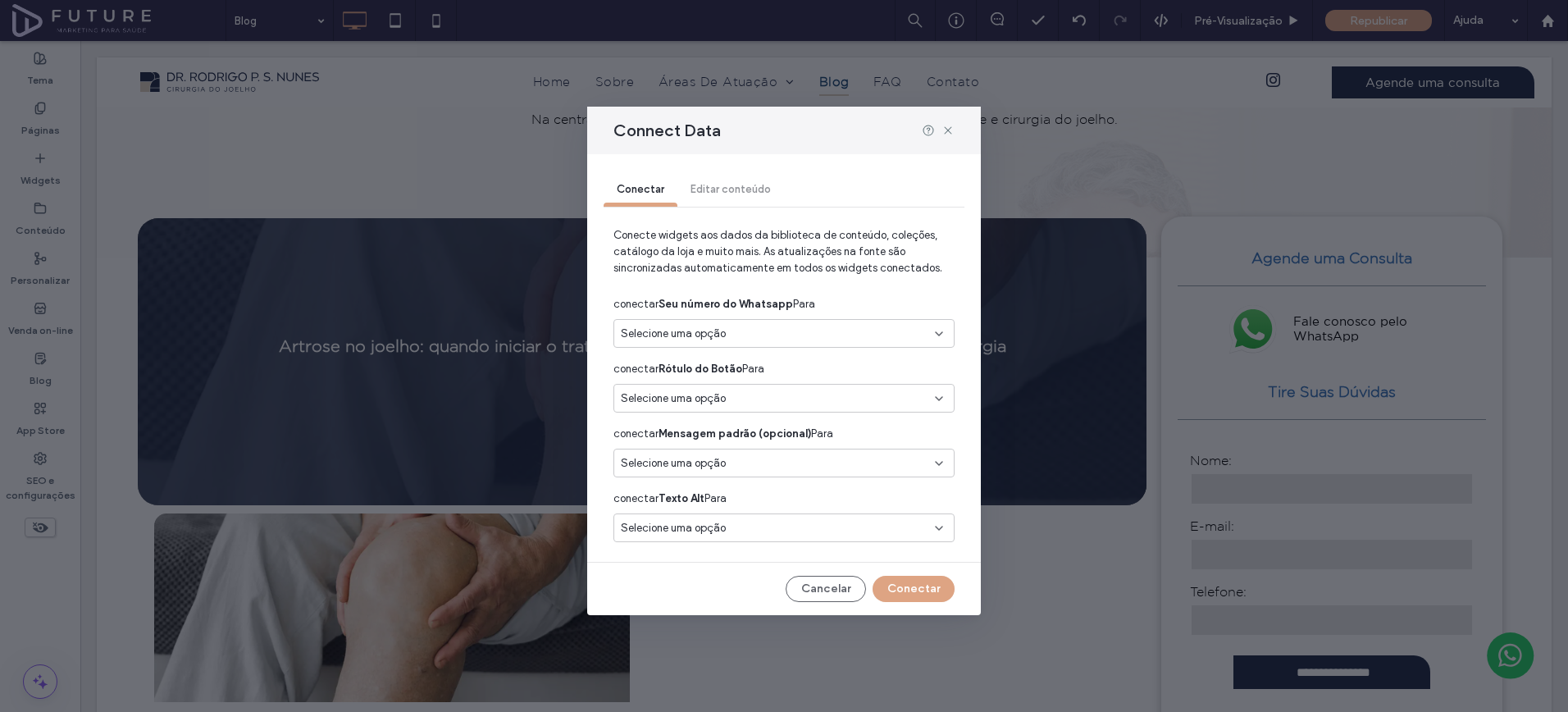
click at [784, 344] on div "Selecione uma opção" at bounding box center [784, 333] width 341 height 28
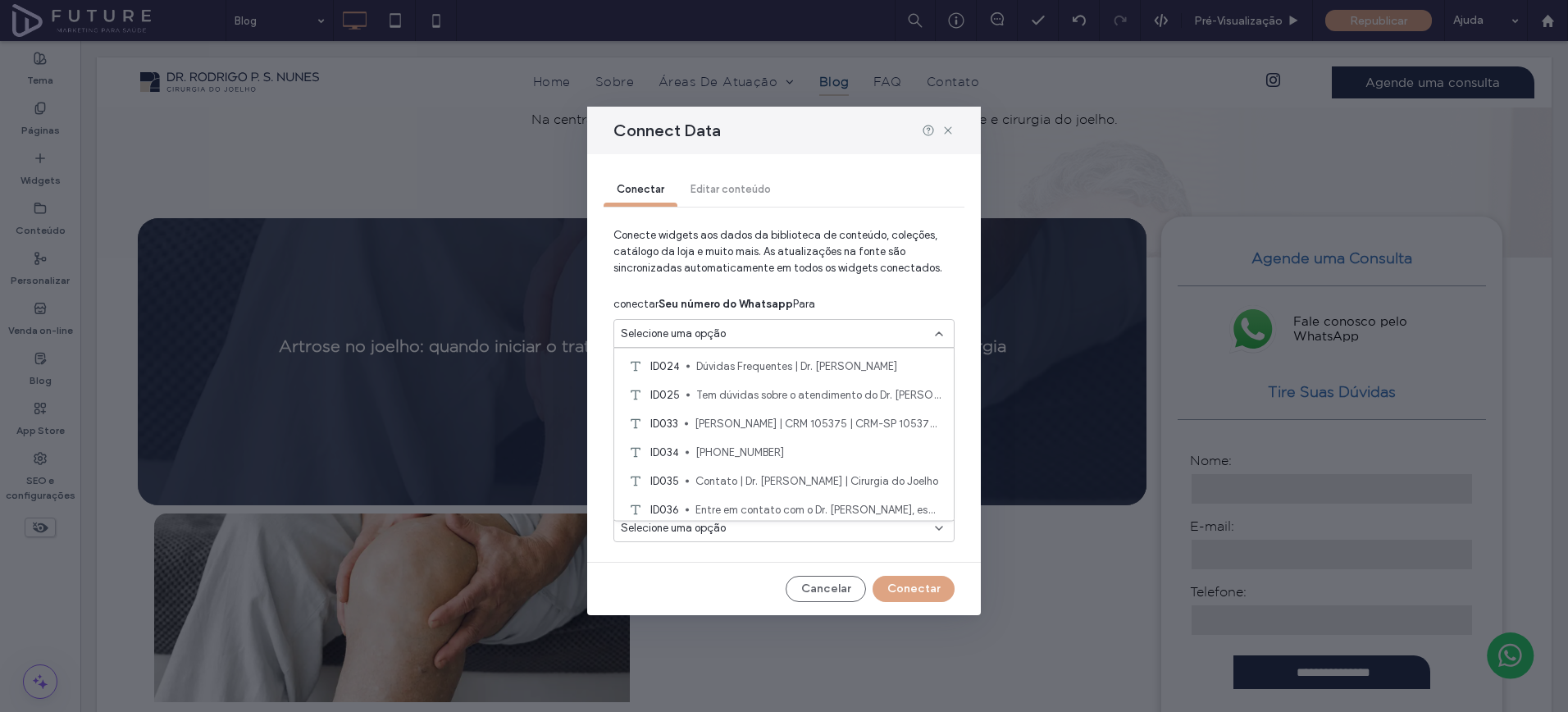
scroll to position [804, 0]
click at [786, 424] on span "5519988111965" at bounding box center [846, 420] width 190 height 16
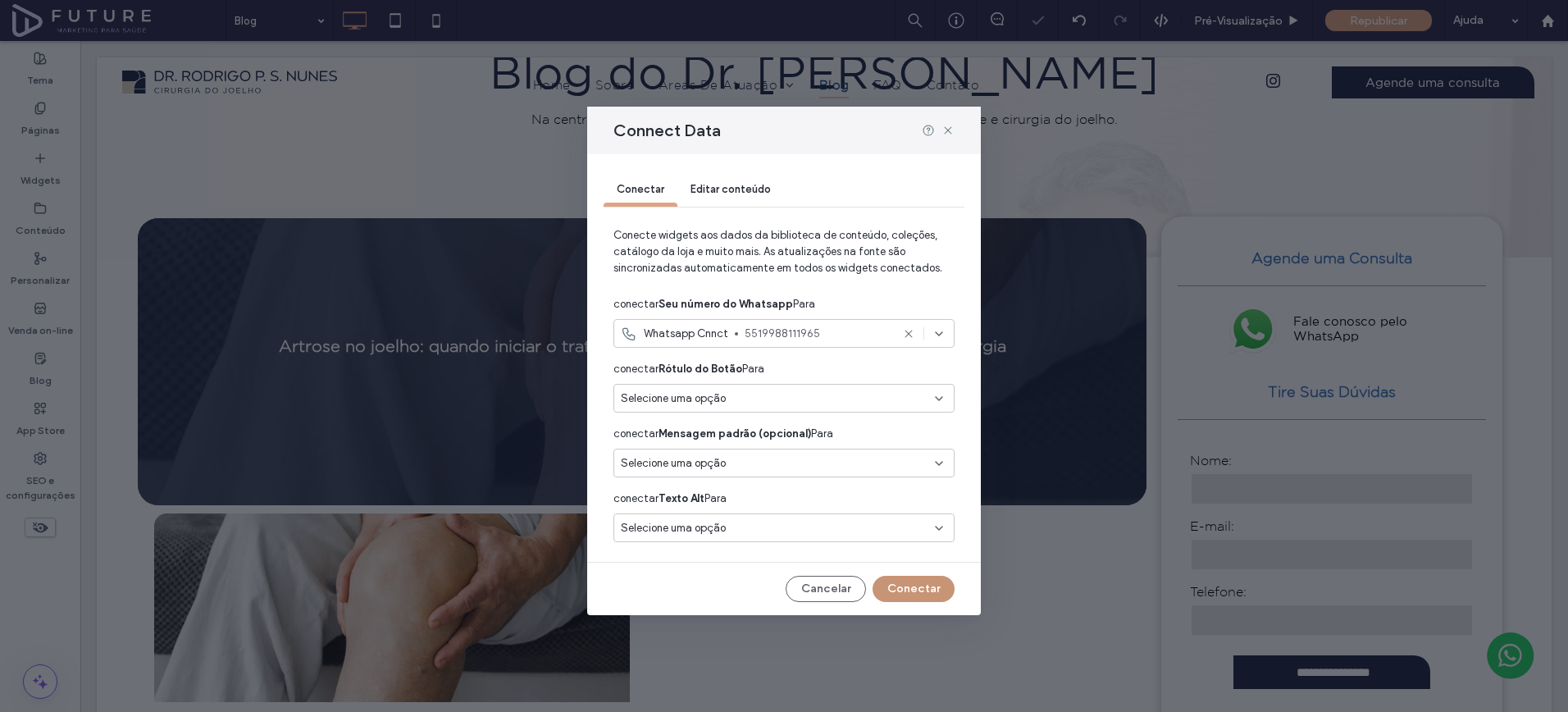
click at [938, 591] on button "Conectar" at bounding box center [914, 588] width 82 height 27
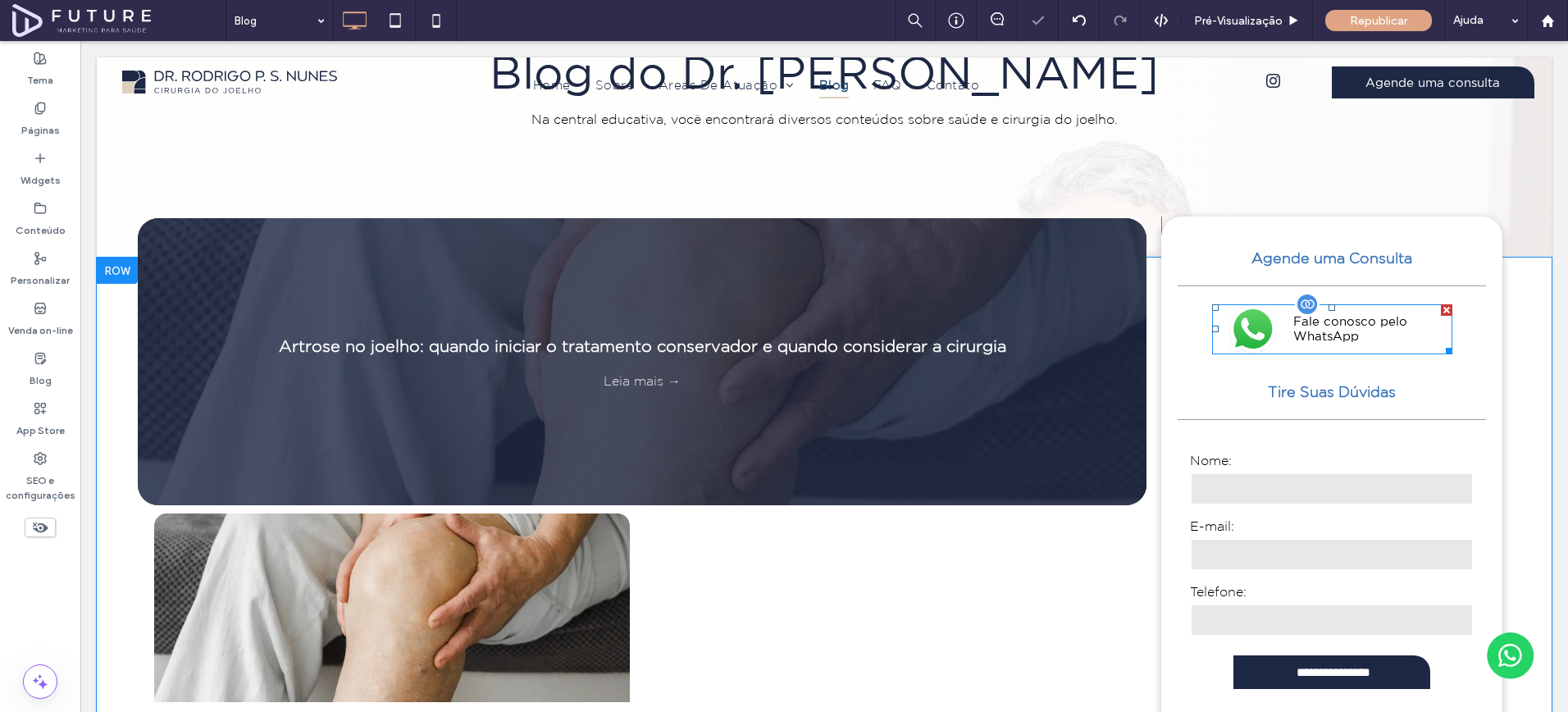
click at [1406, 324] on span "Fale conosco pelo WhatsApp" at bounding box center [1365, 329] width 177 height 46
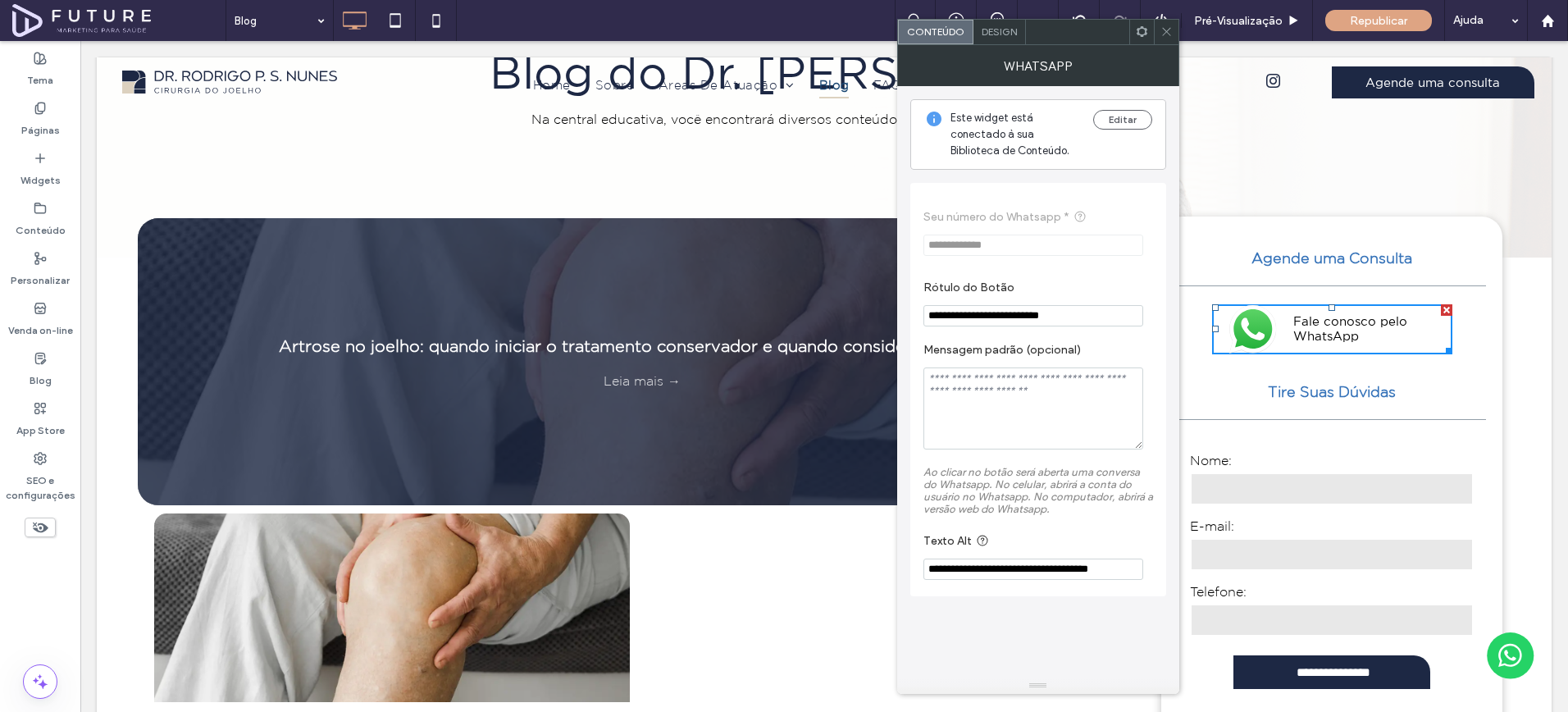
click at [1017, 429] on textarea "Mensagem padrão (opcional)" at bounding box center [1034, 409] width 220 height 82
type textarea "**********"
click at [1161, 35] on icon at bounding box center [1167, 31] width 12 height 12
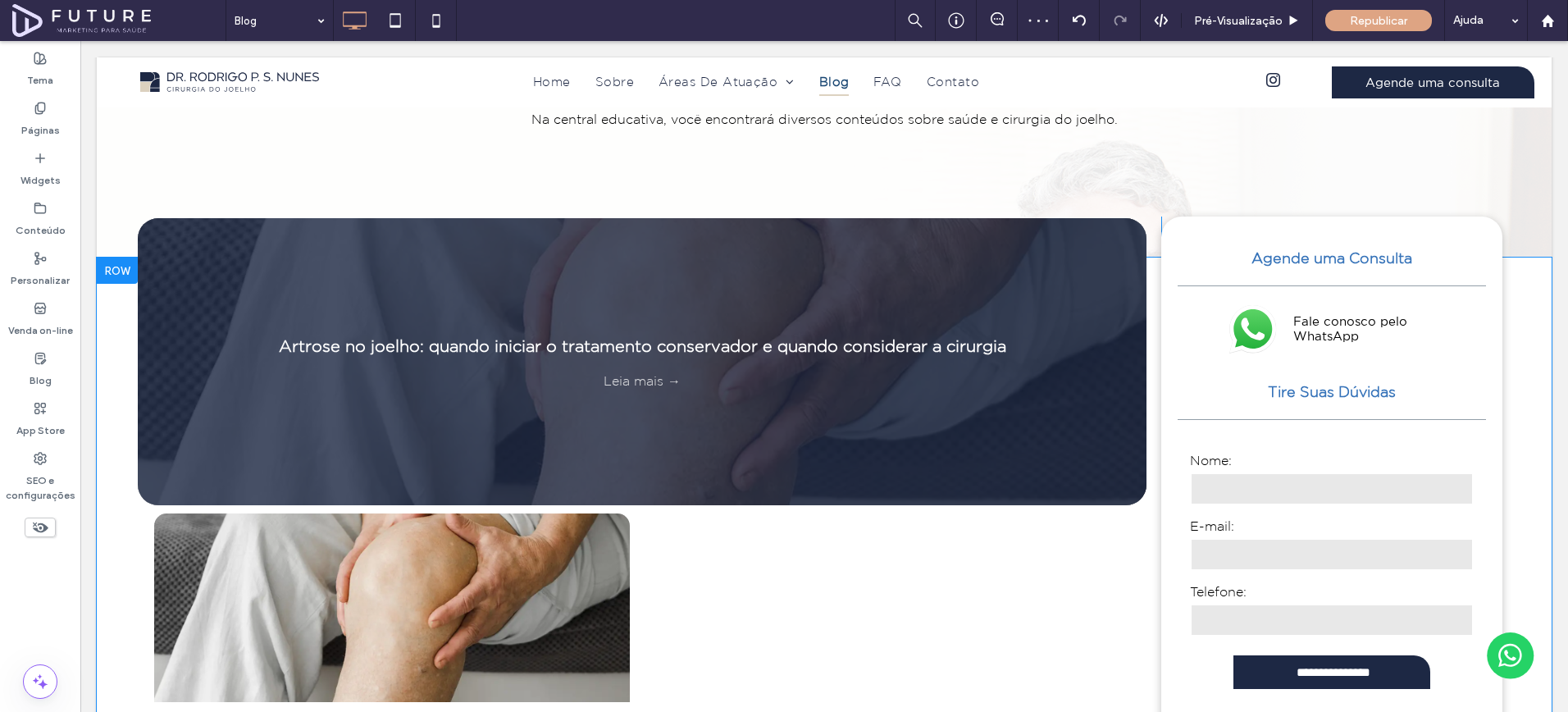
scroll to position [606, 0]
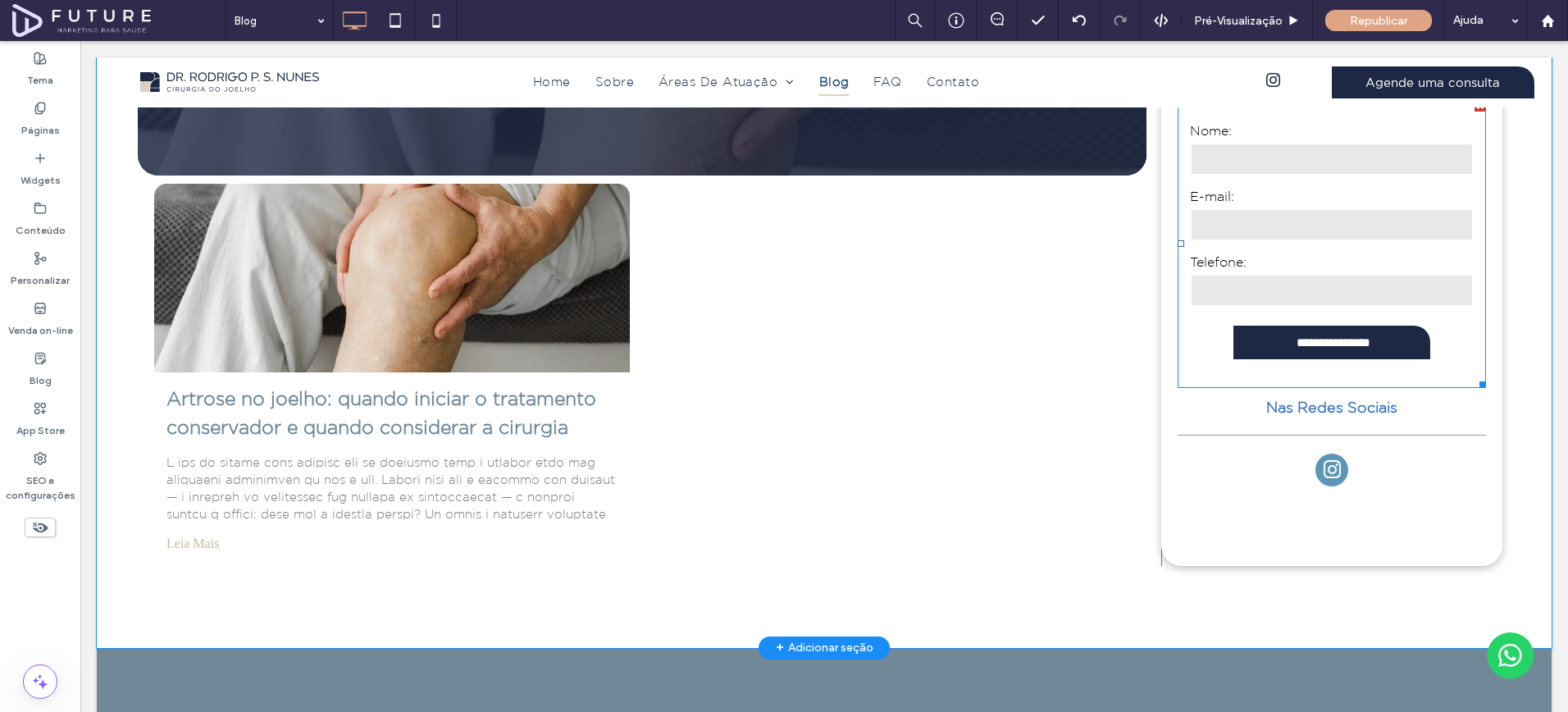
click at [1311, 258] on label "Telefone:" at bounding box center [1332, 261] width 284 height 19
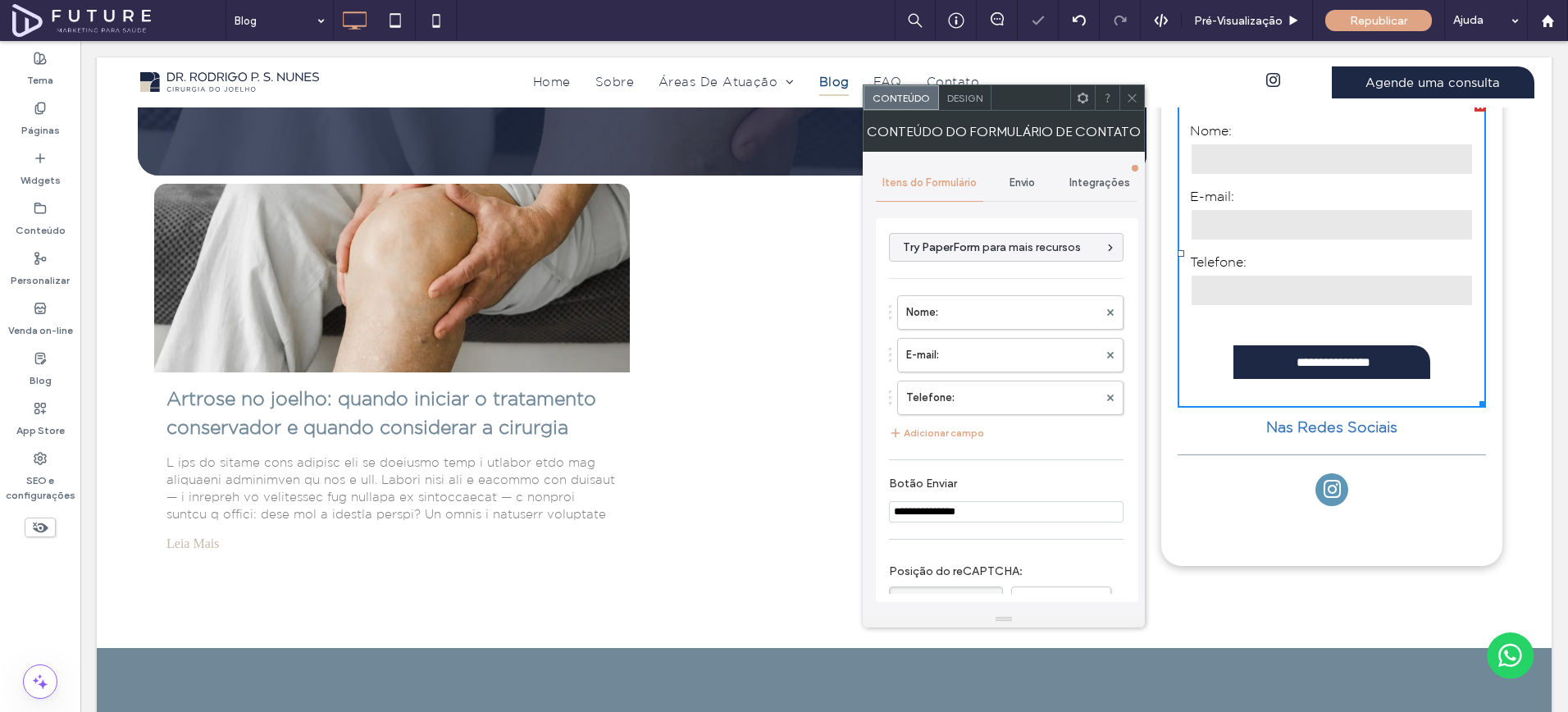
click at [1015, 181] on span "Envio" at bounding box center [1023, 182] width 26 height 13
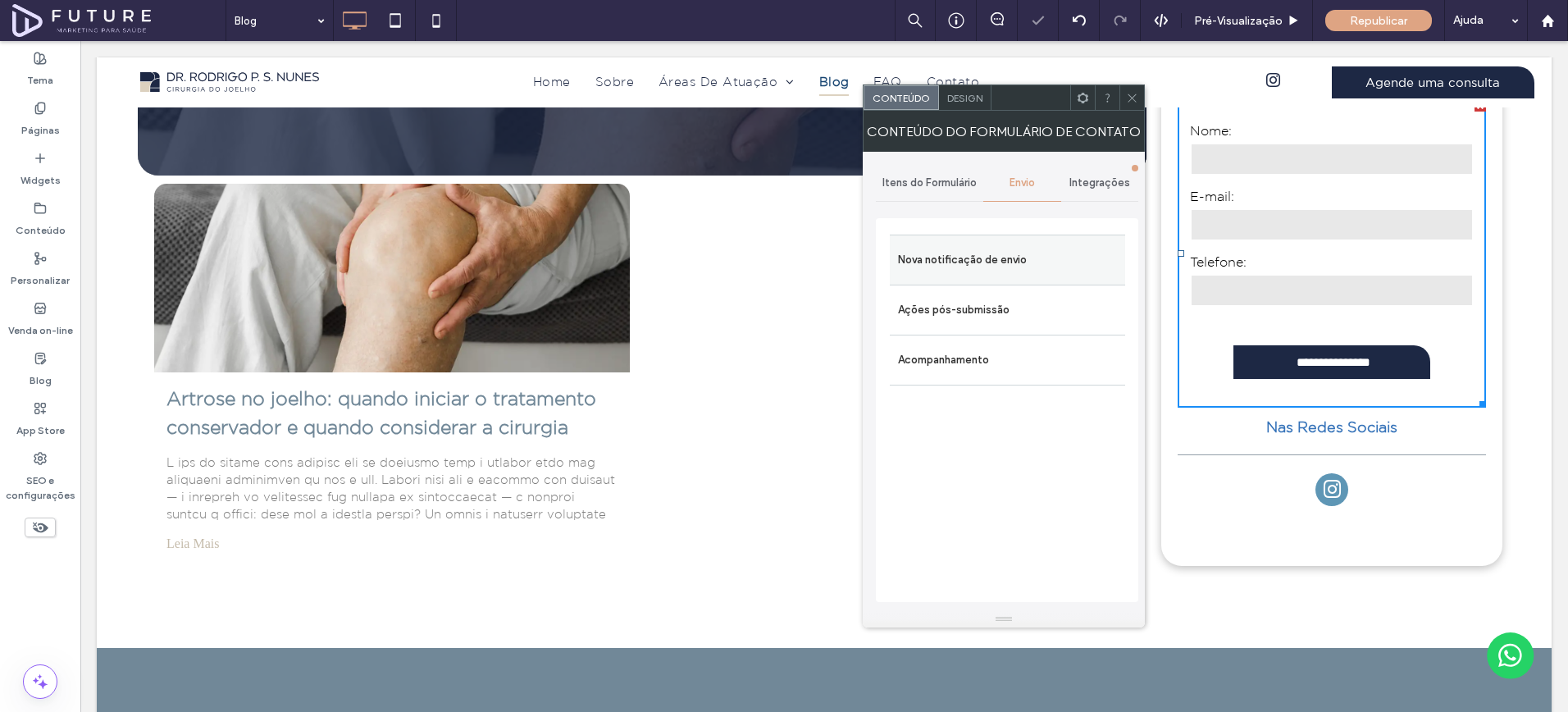
click at [994, 255] on label "Nova notificação de envio" at bounding box center [1007, 260] width 219 height 33
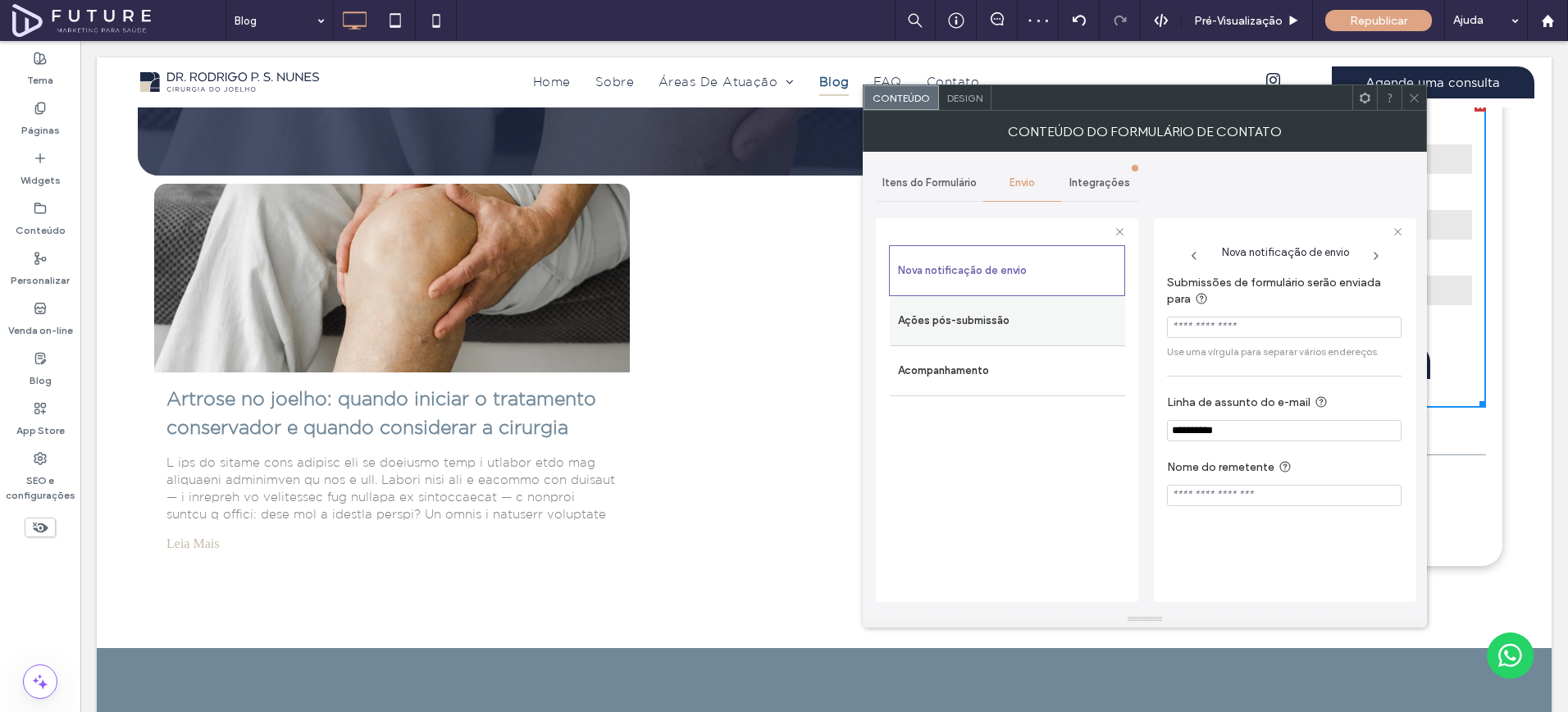
click at [994, 315] on label "Ações pós-submissão" at bounding box center [1007, 321] width 219 height 33
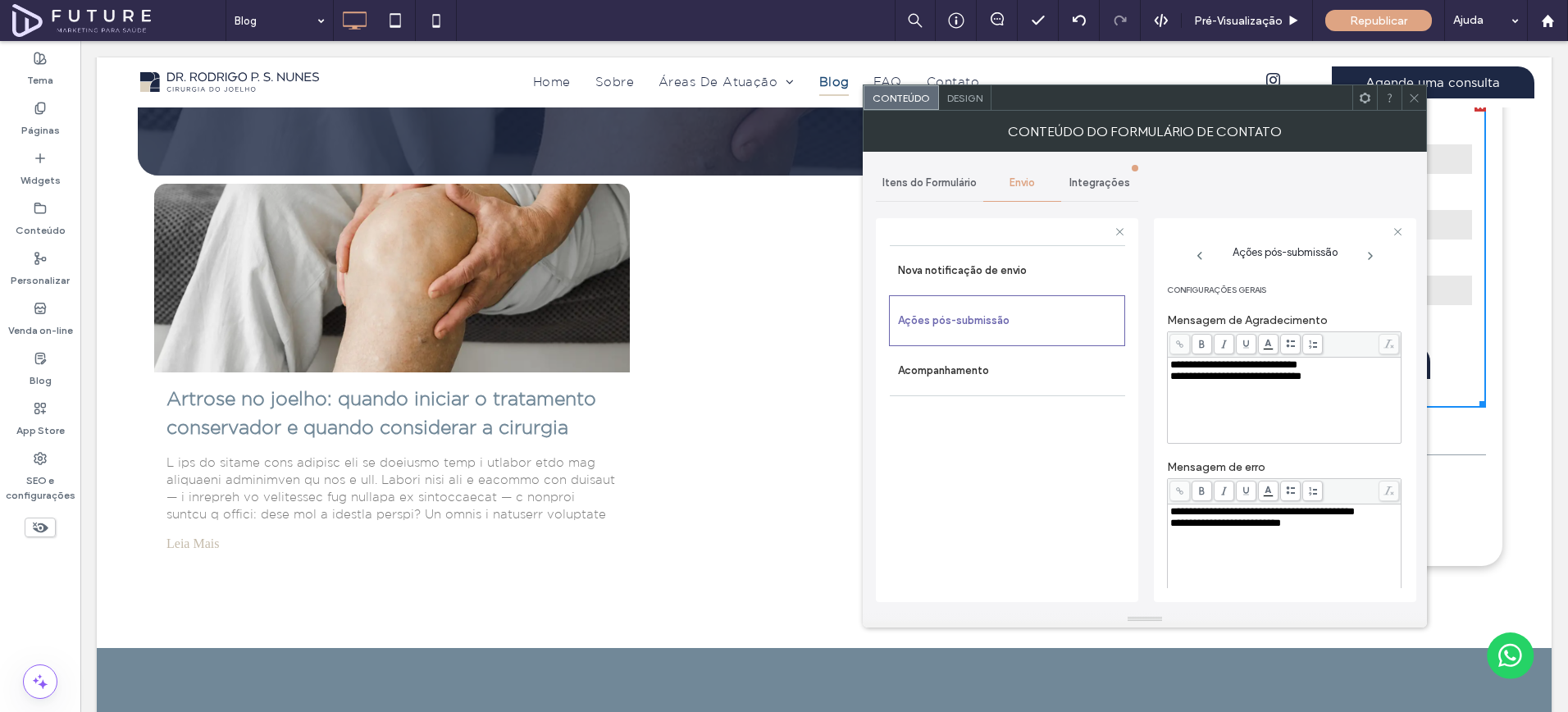
scroll to position [197, 0]
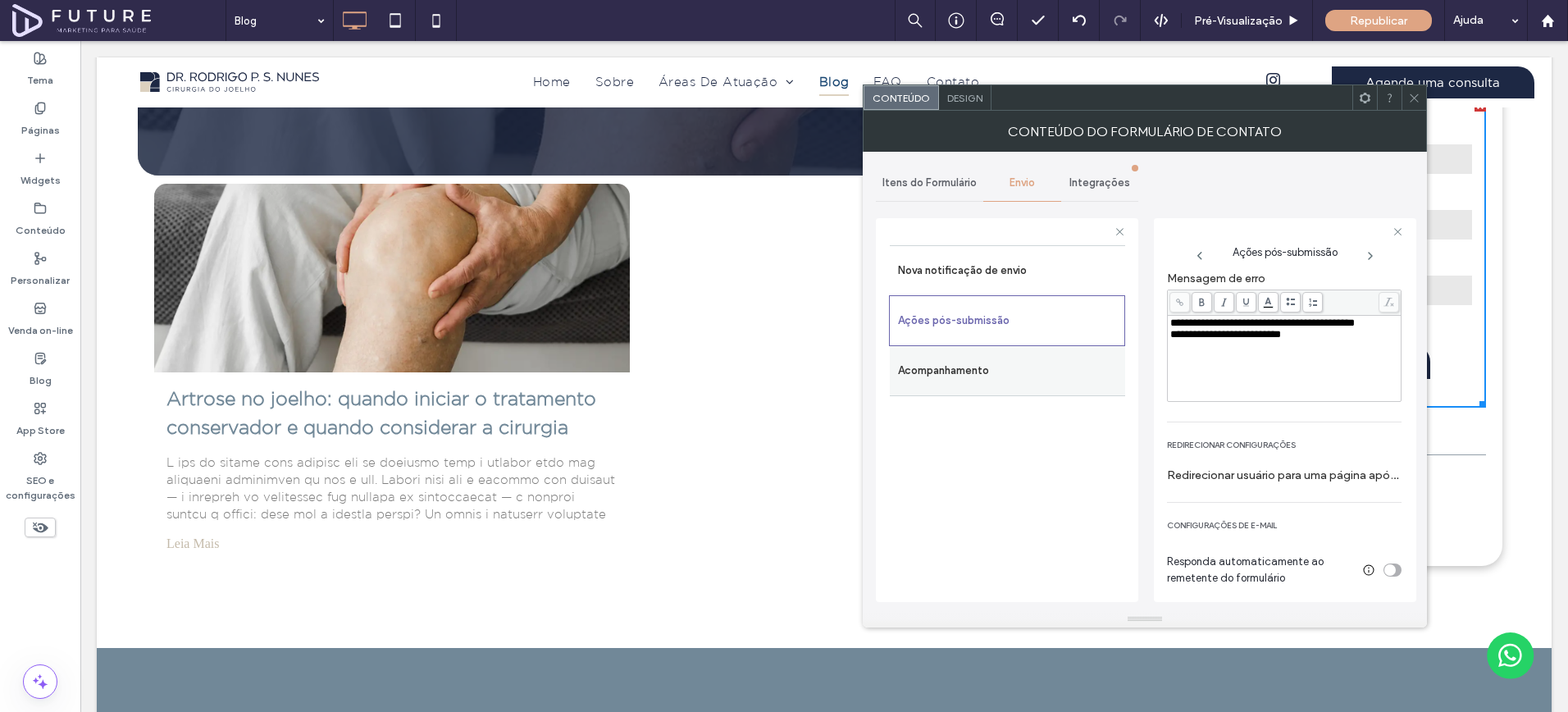
click at [1029, 370] on label "Acompanhamento" at bounding box center [1007, 371] width 219 height 33
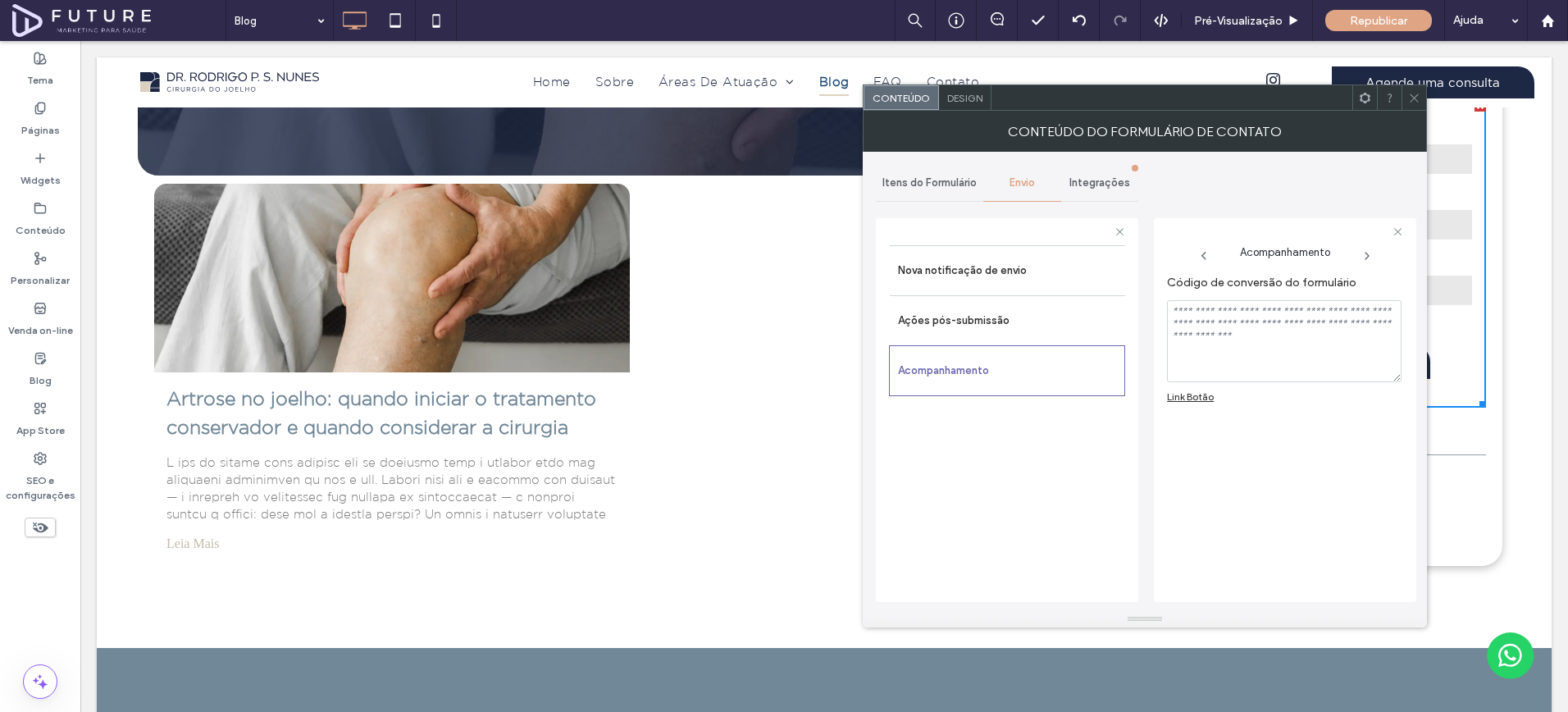
click at [1006, 223] on div "Nova notificação de envio Ações pós-submissão Acompanhamento" at bounding box center [1007, 410] width 262 height 384
click at [1011, 255] on label "Nova notificação de envio" at bounding box center [1007, 270] width 219 height 33
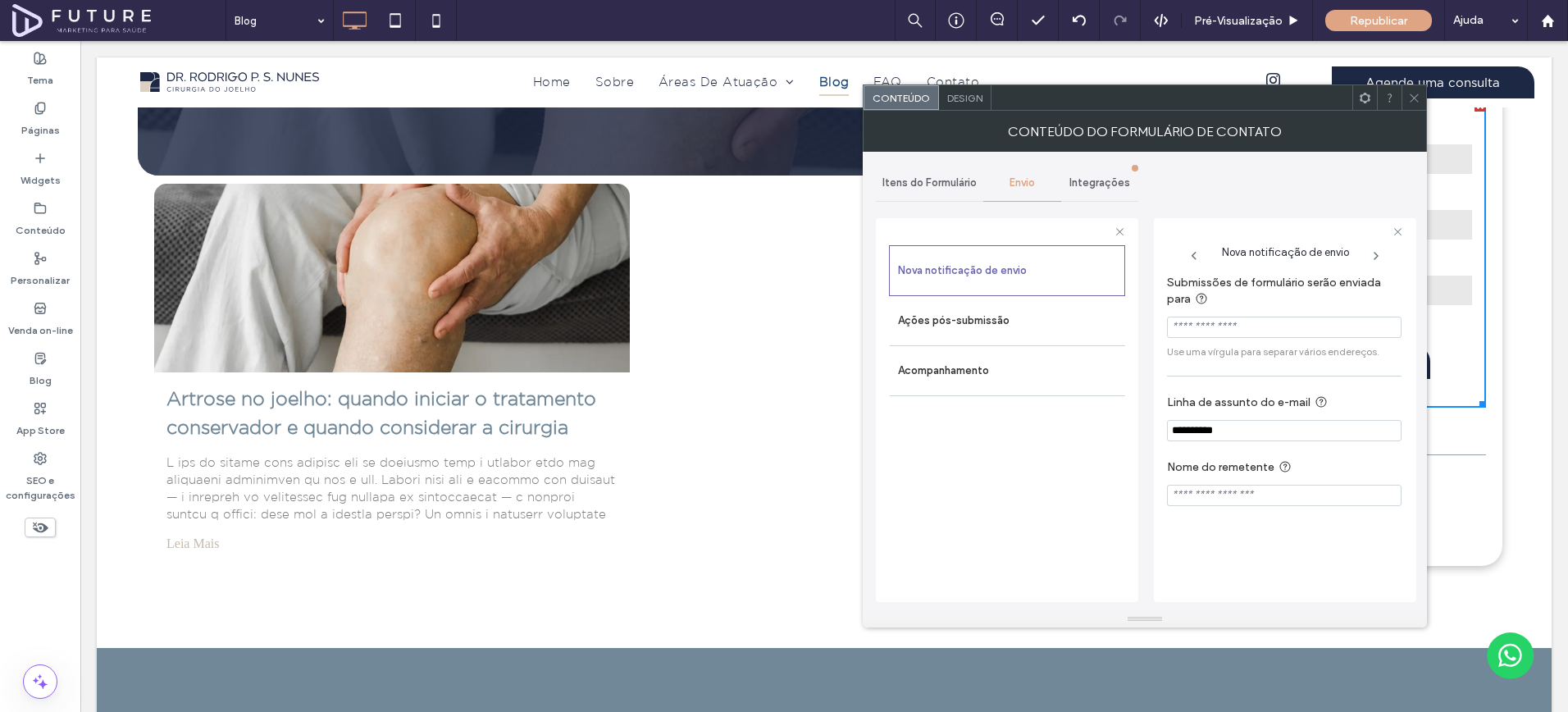
click at [1279, 431] on input "**********" at bounding box center [1285, 430] width 235 height 21
type input "**********"
click at [1270, 492] on input "Nome do remetente" at bounding box center [1285, 495] width 235 height 21
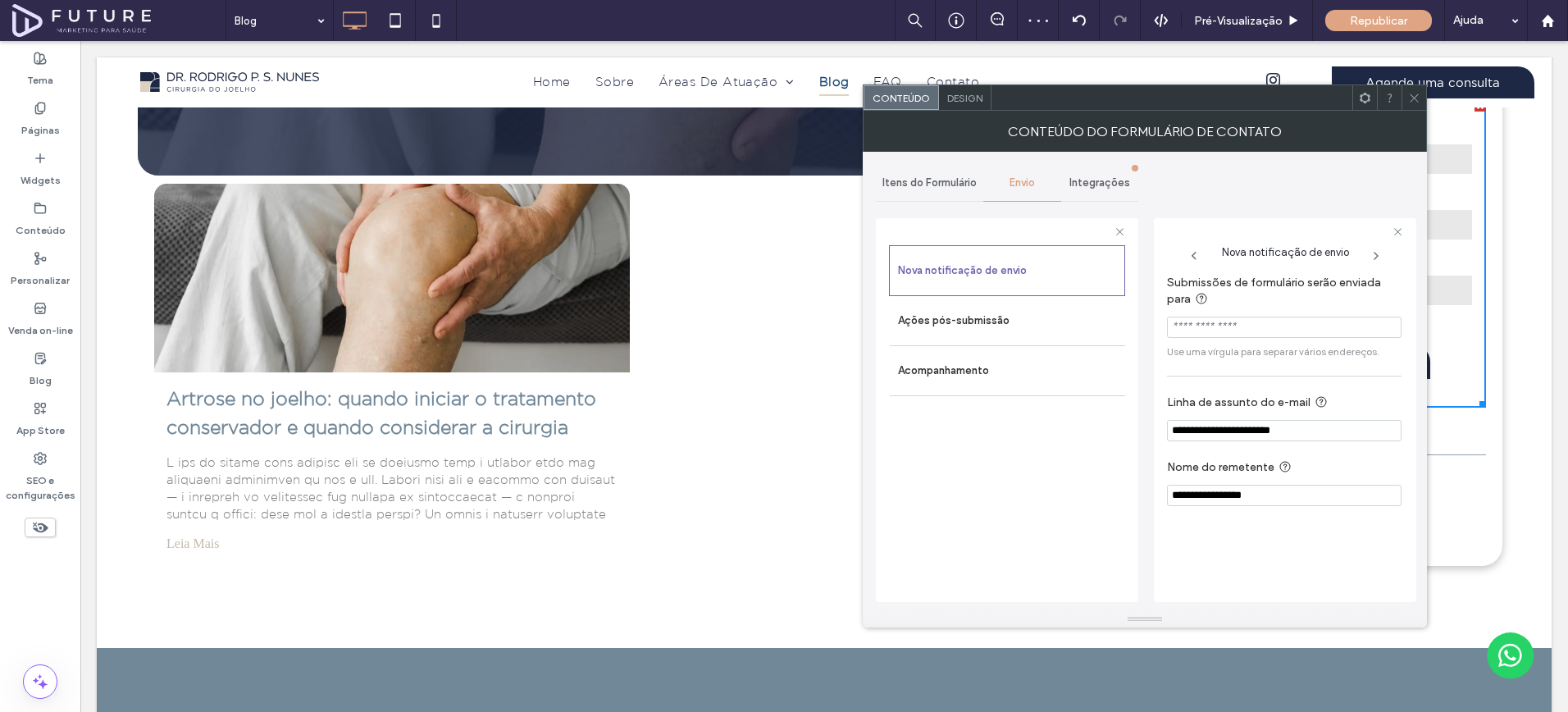
type input "**********"
click at [1270, 548] on div "**********" at bounding box center [1285, 427] width 235 height 319
click at [1409, 96] on icon at bounding box center [1414, 97] width 12 height 12
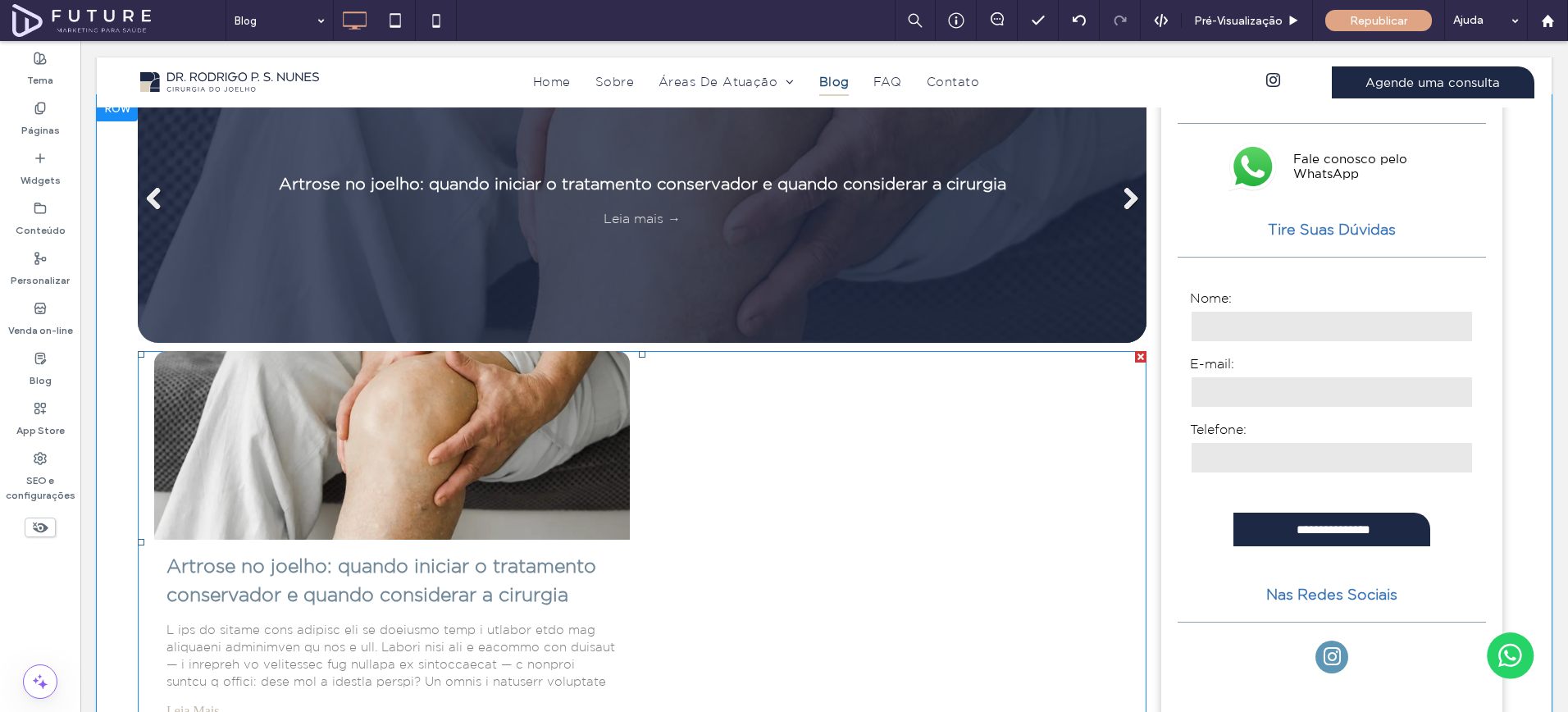
scroll to position [312, 0]
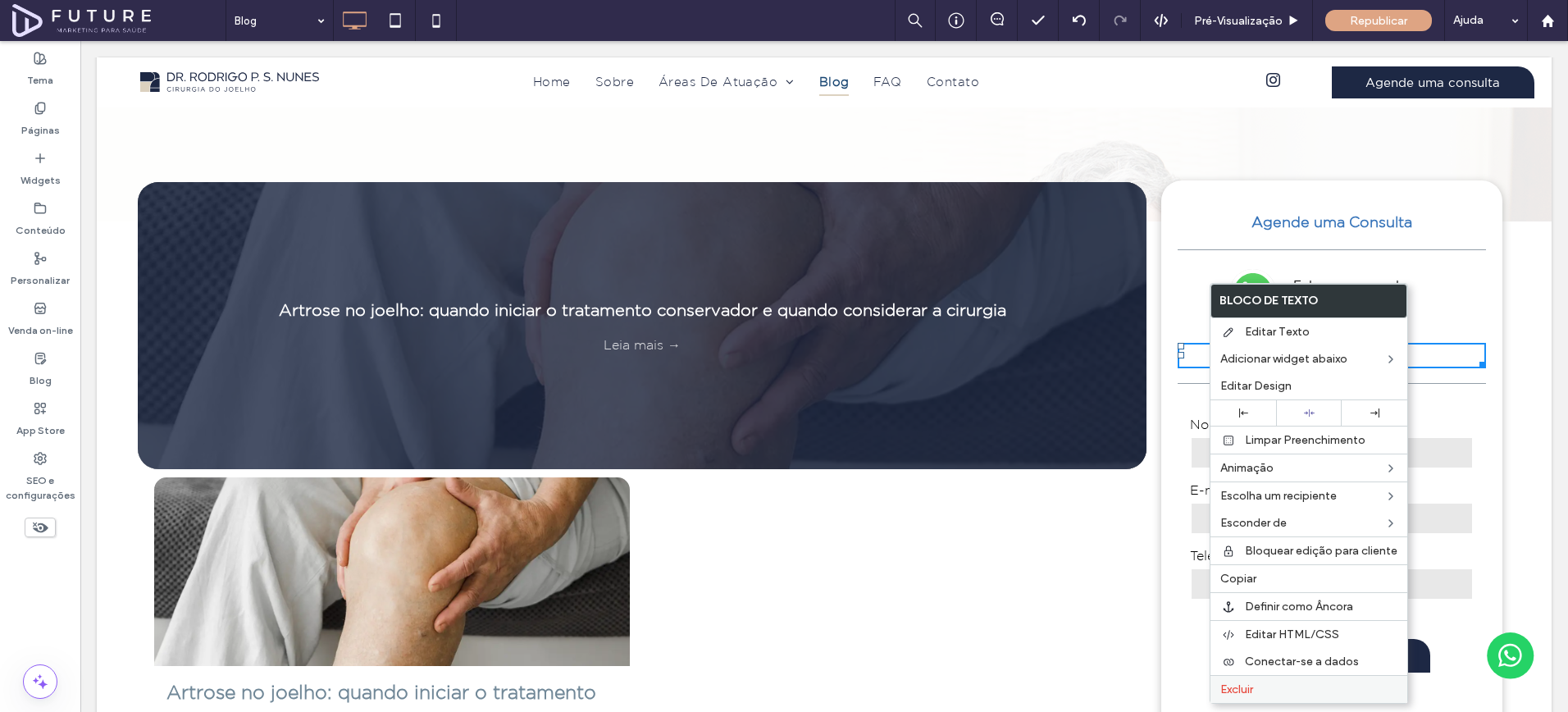
click at [1254, 691] on span "Excluir" at bounding box center [1237, 689] width 33 height 14
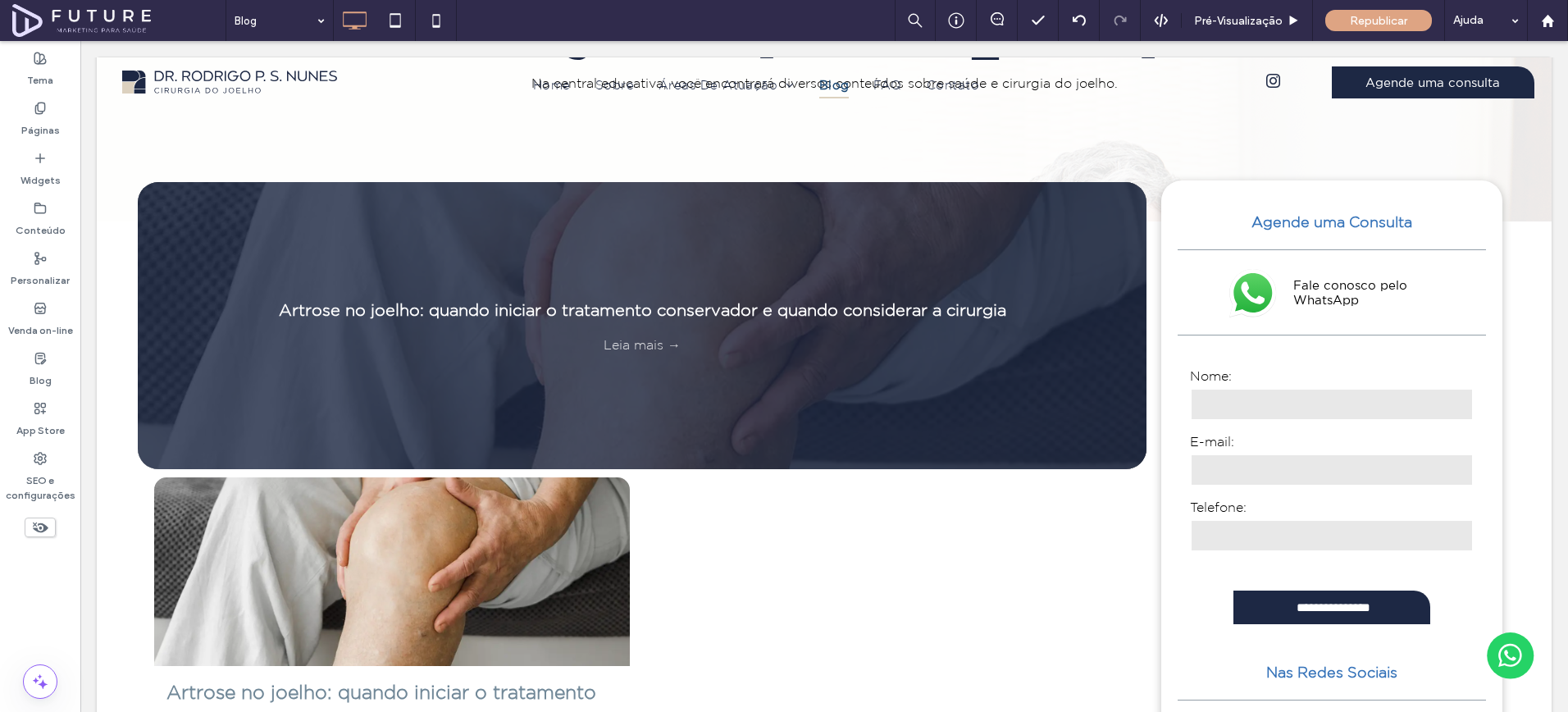
click at [1313, 402] on div at bounding box center [784, 356] width 1568 height 712
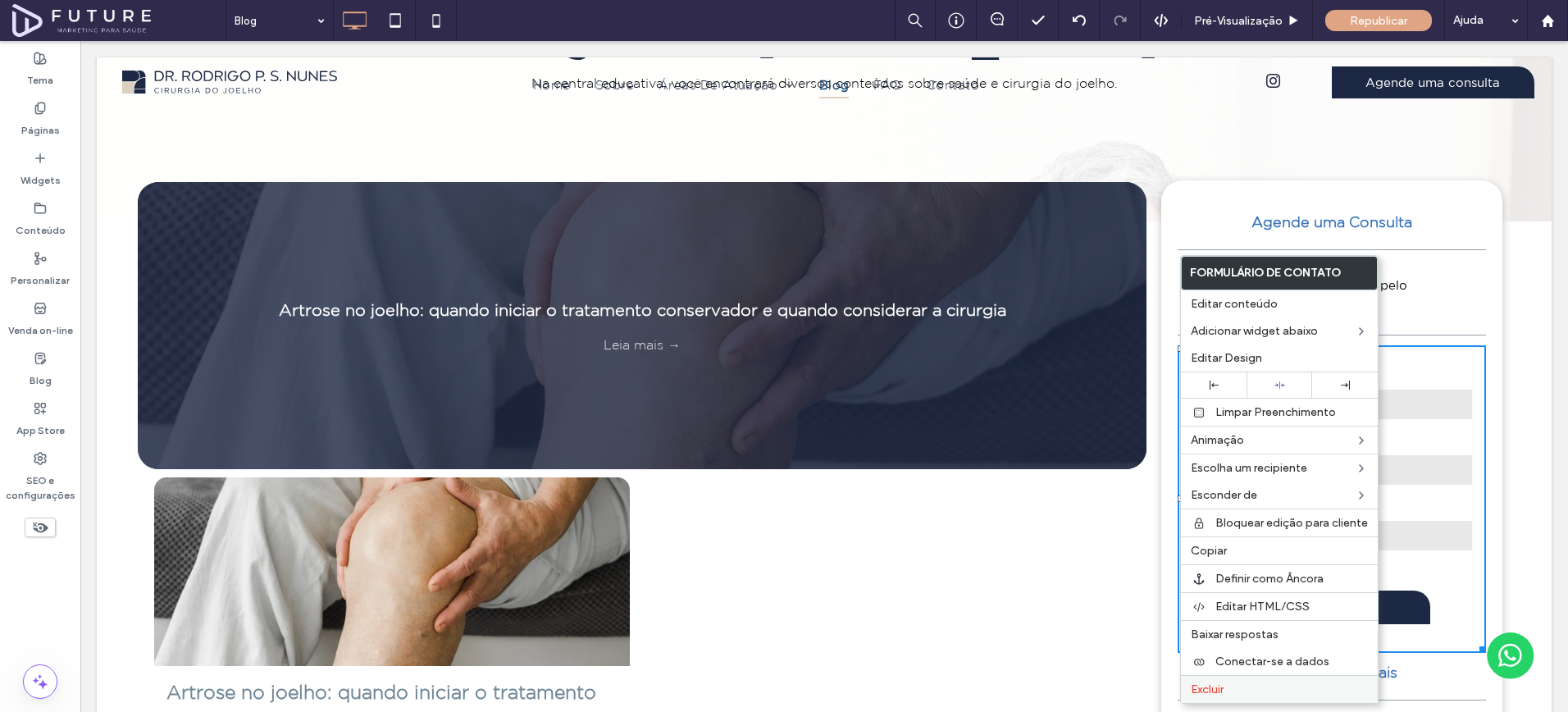
click at [1284, 692] on label "Excluir" at bounding box center [1279, 689] width 177 height 14
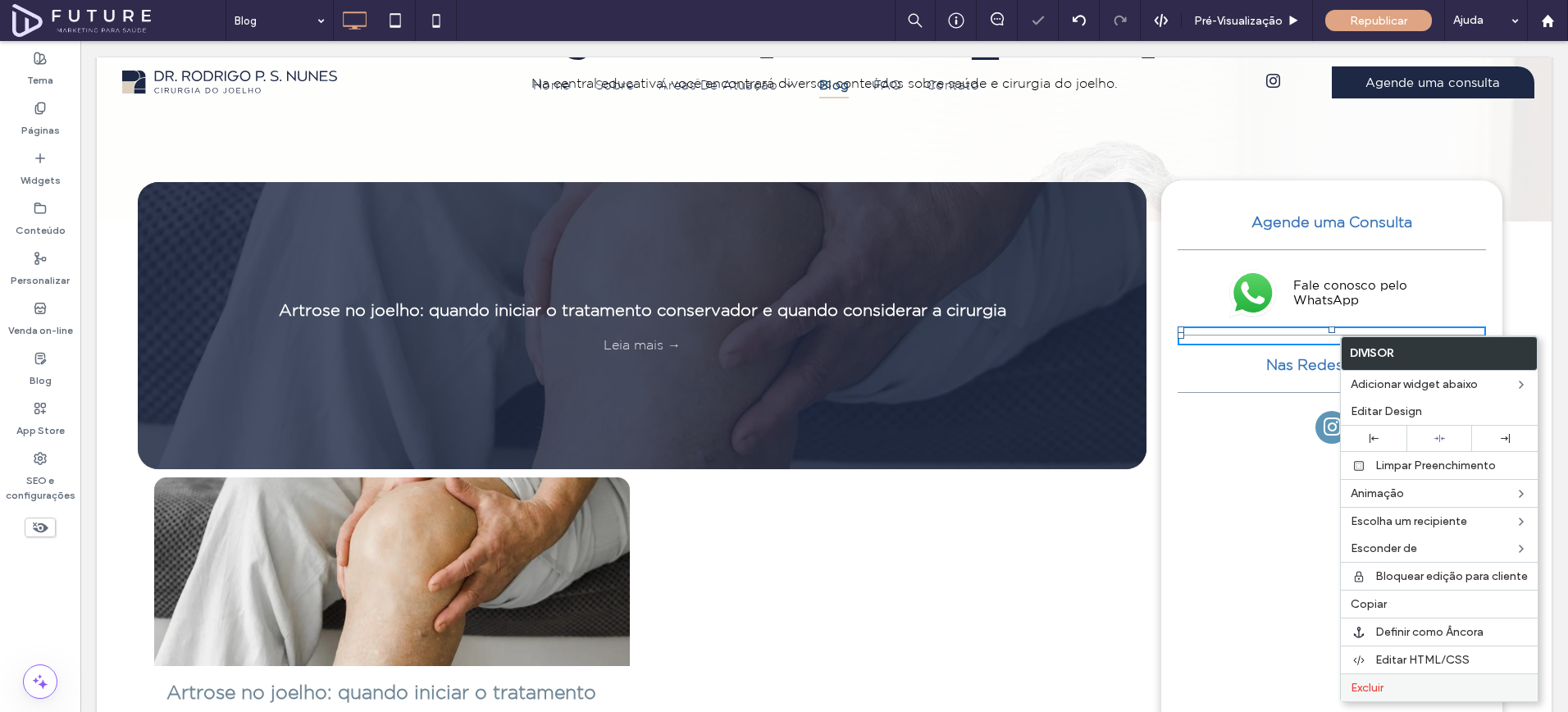
click at [1373, 689] on span "Excluir" at bounding box center [1367, 687] width 33 height 14
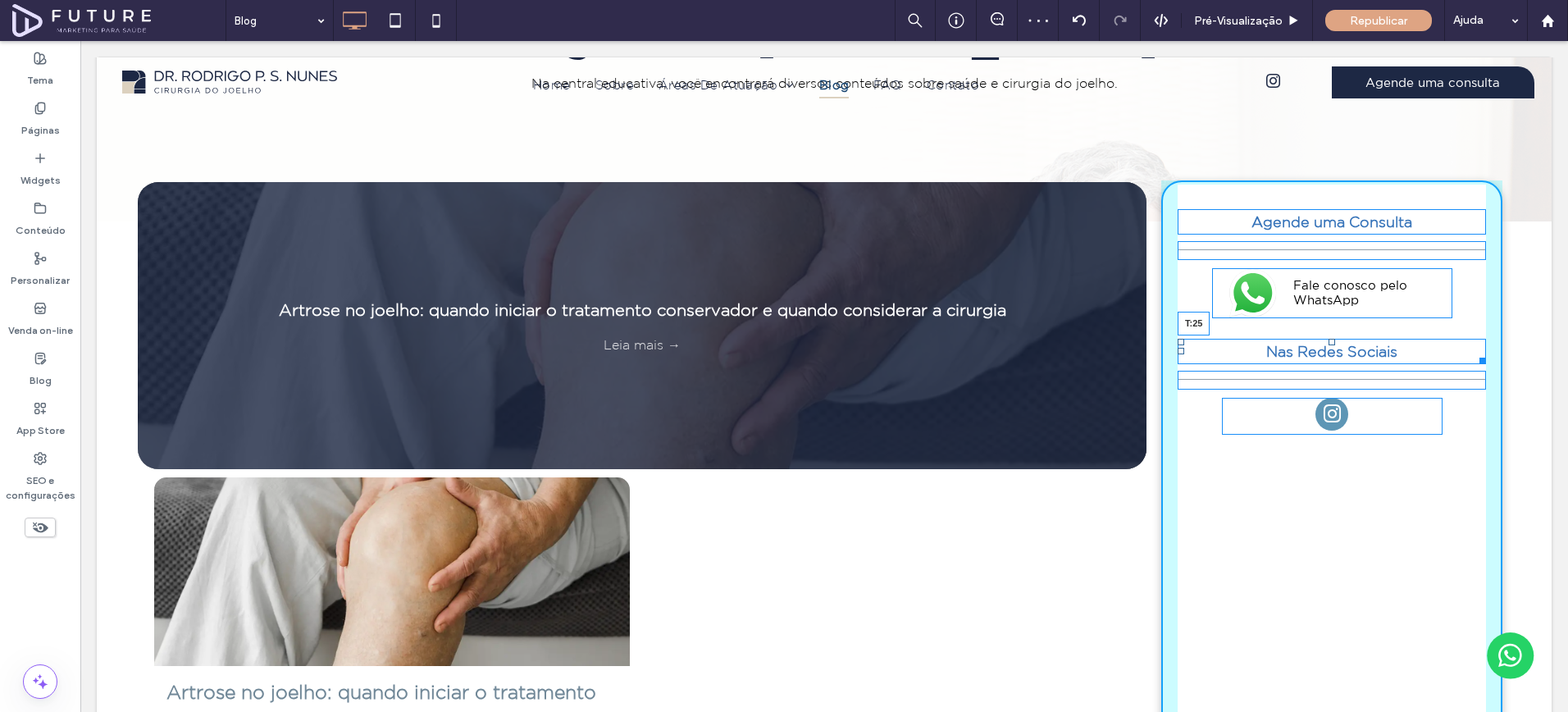
drag, startPoint x: 1330, startPoint y: 325, endPoint x: 1332, endPoint y: 339, distance: 14.1
click at [1332, 339] on div at bounding box center [1332, 342] width 6 height 6
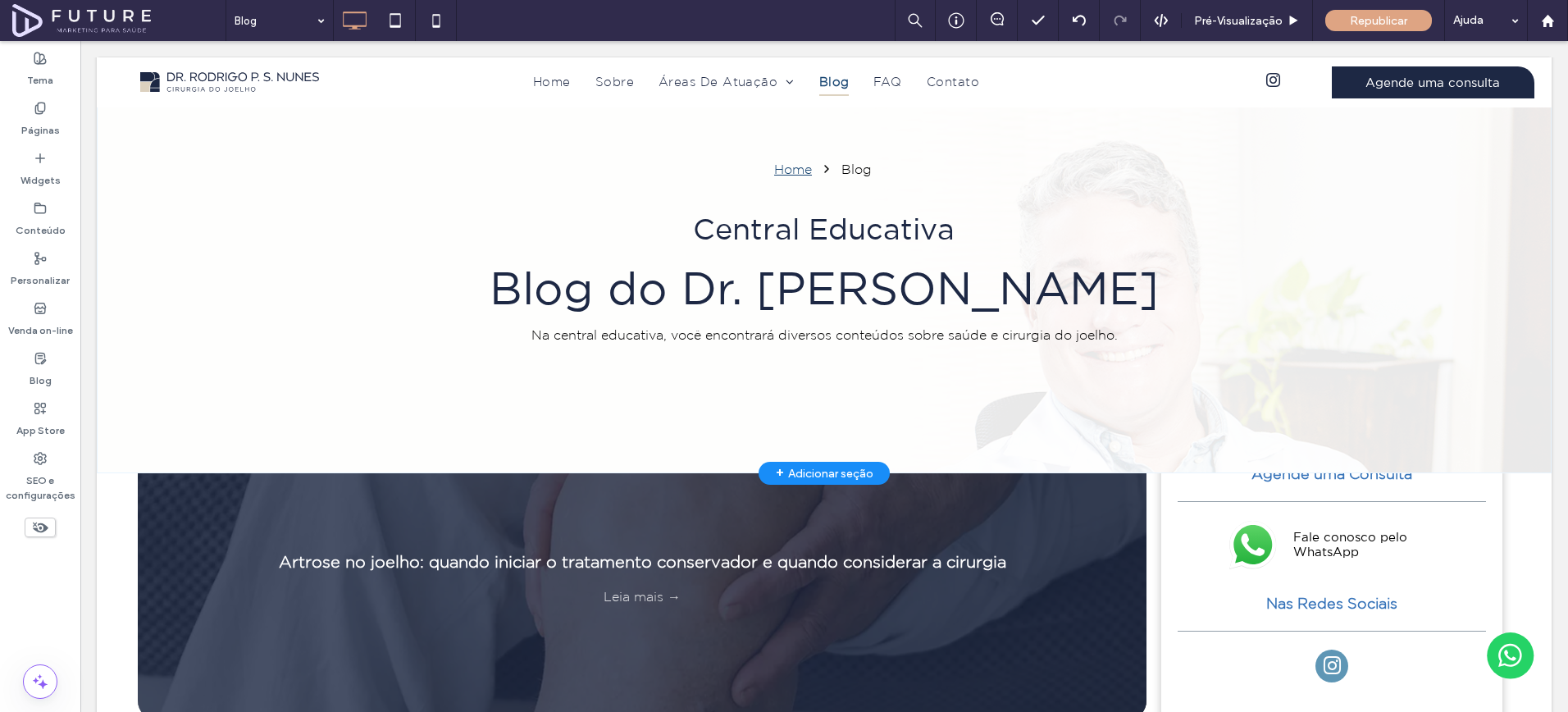
scroll to position [0, 0]
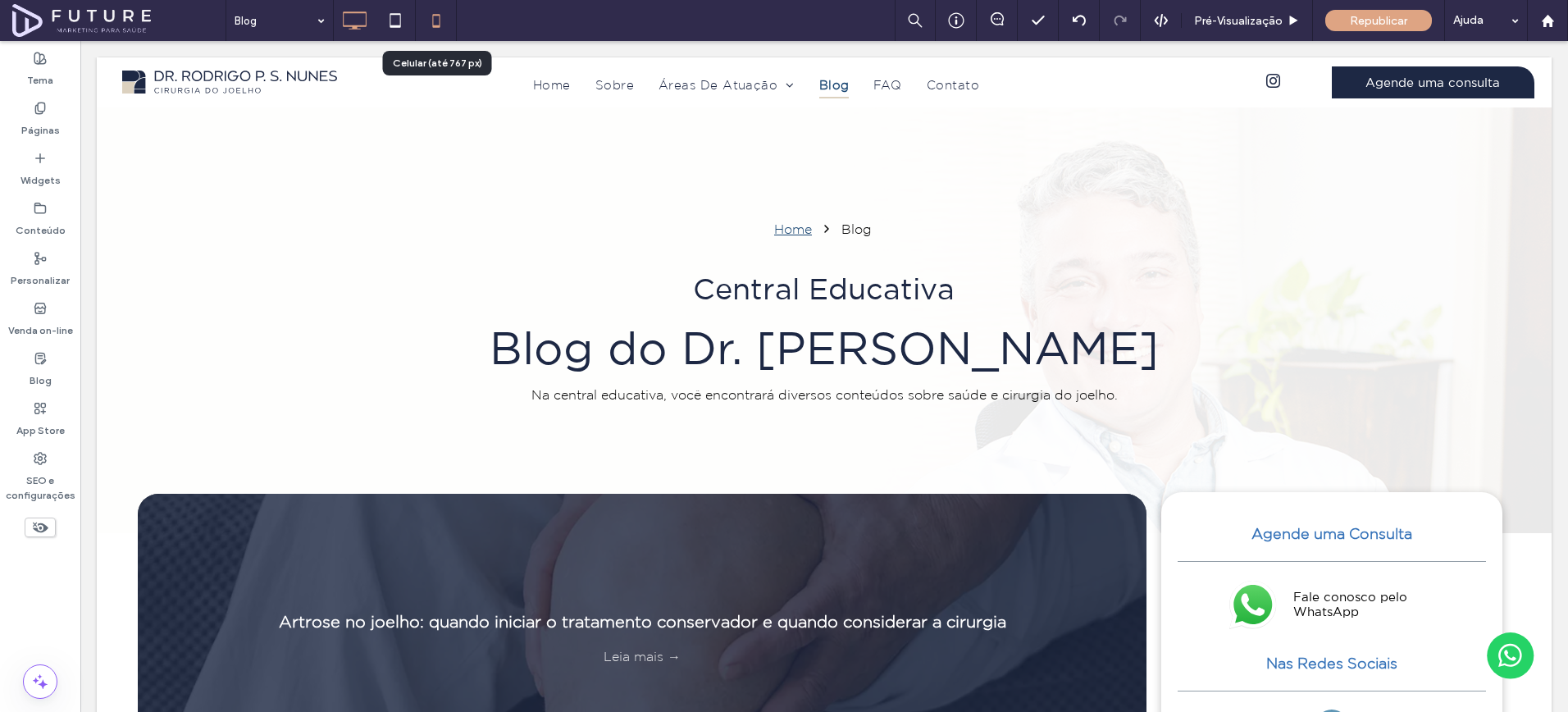
click at [434, 23] on icon at bounding box center [436, 20] width 33 height 33
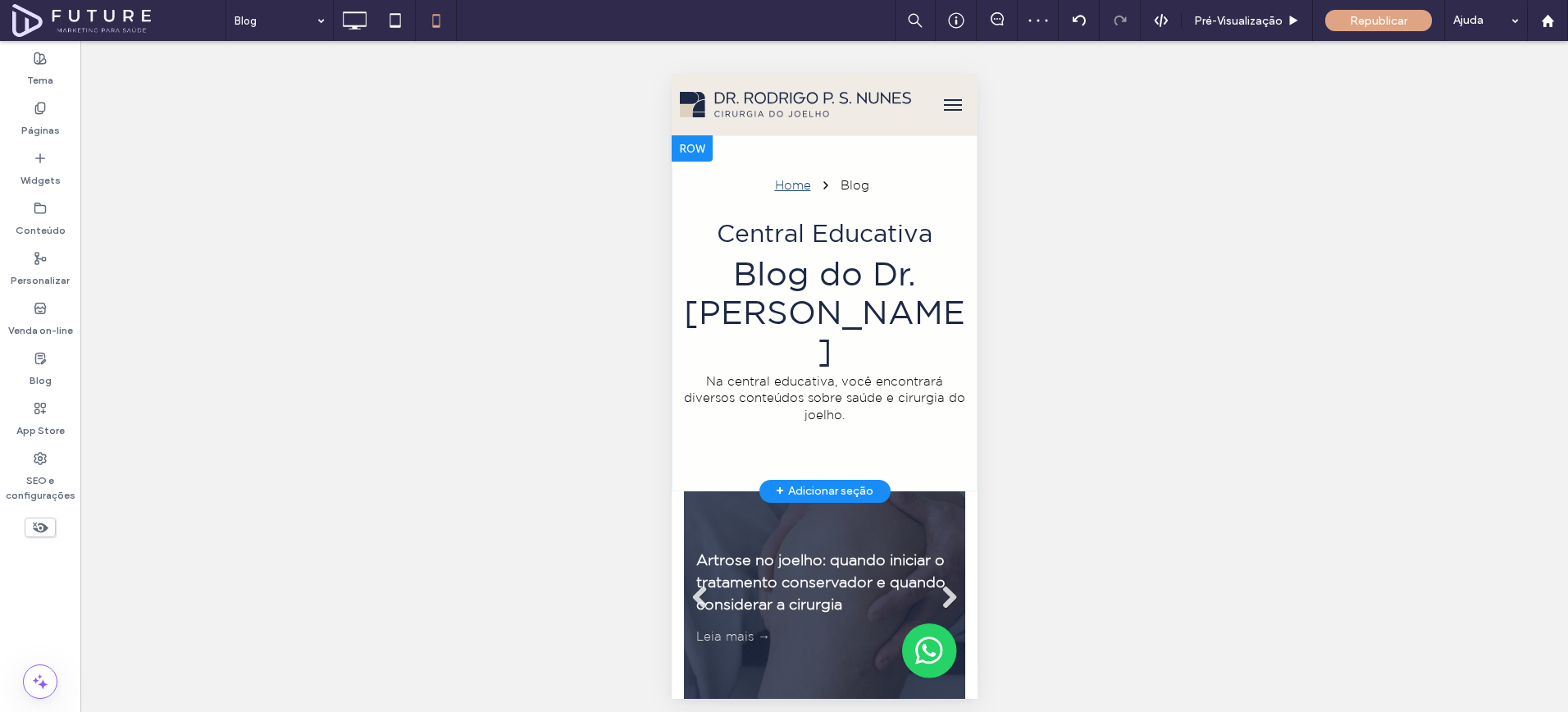
click at [692, 150] on div at bounding box center [691, 148] width 41 height 27
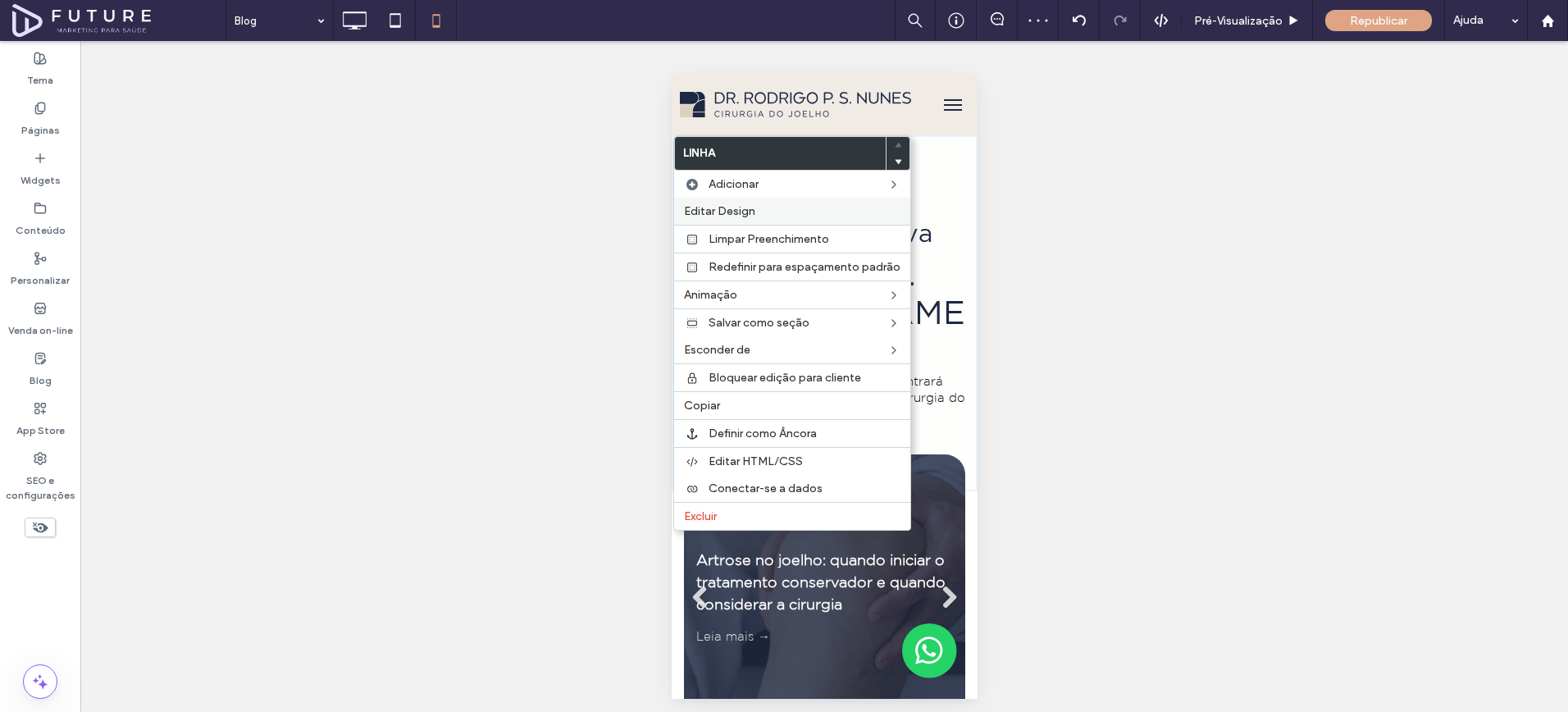
click at [699, 214] on span "Editar Design" at bounding box center [719, 211] width 71 height 14
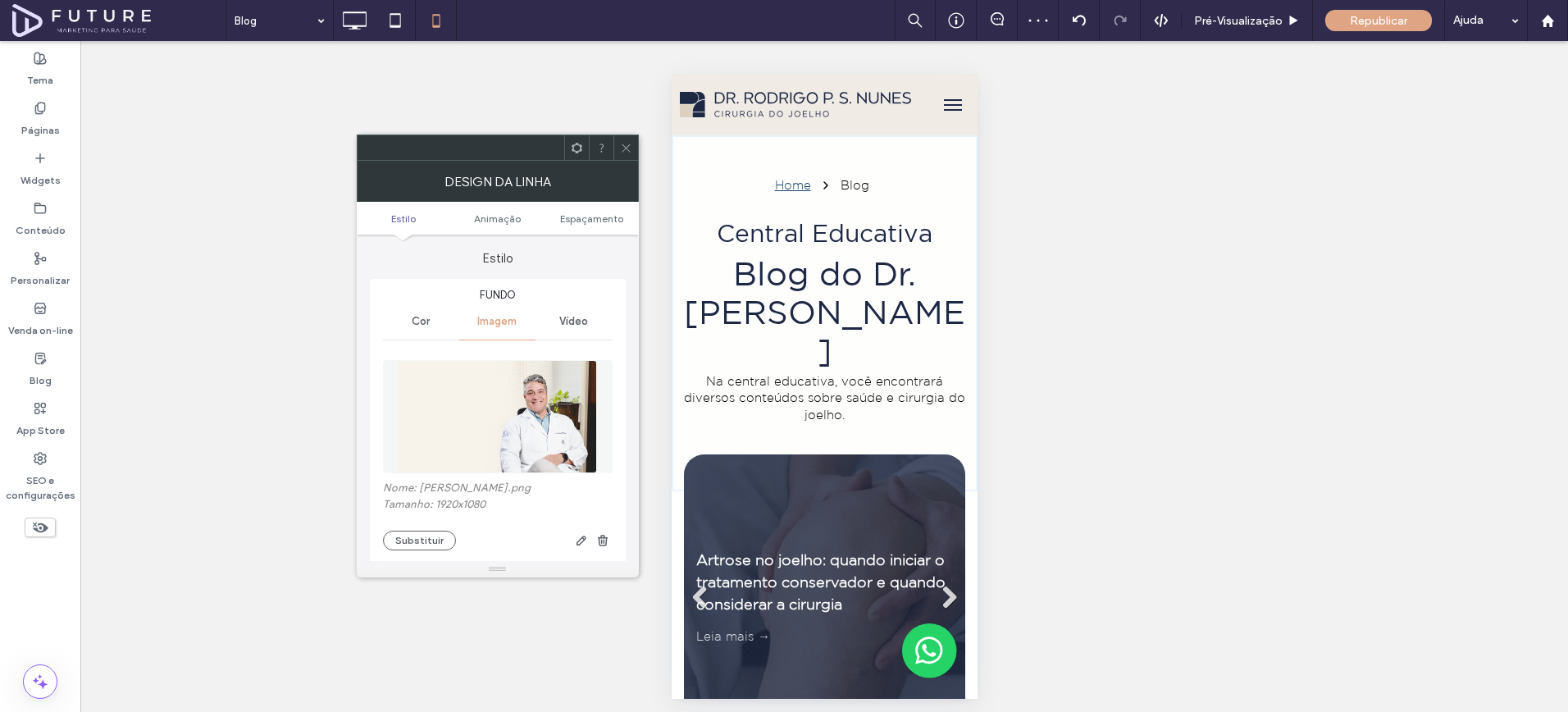
scroll to position [319, 0]
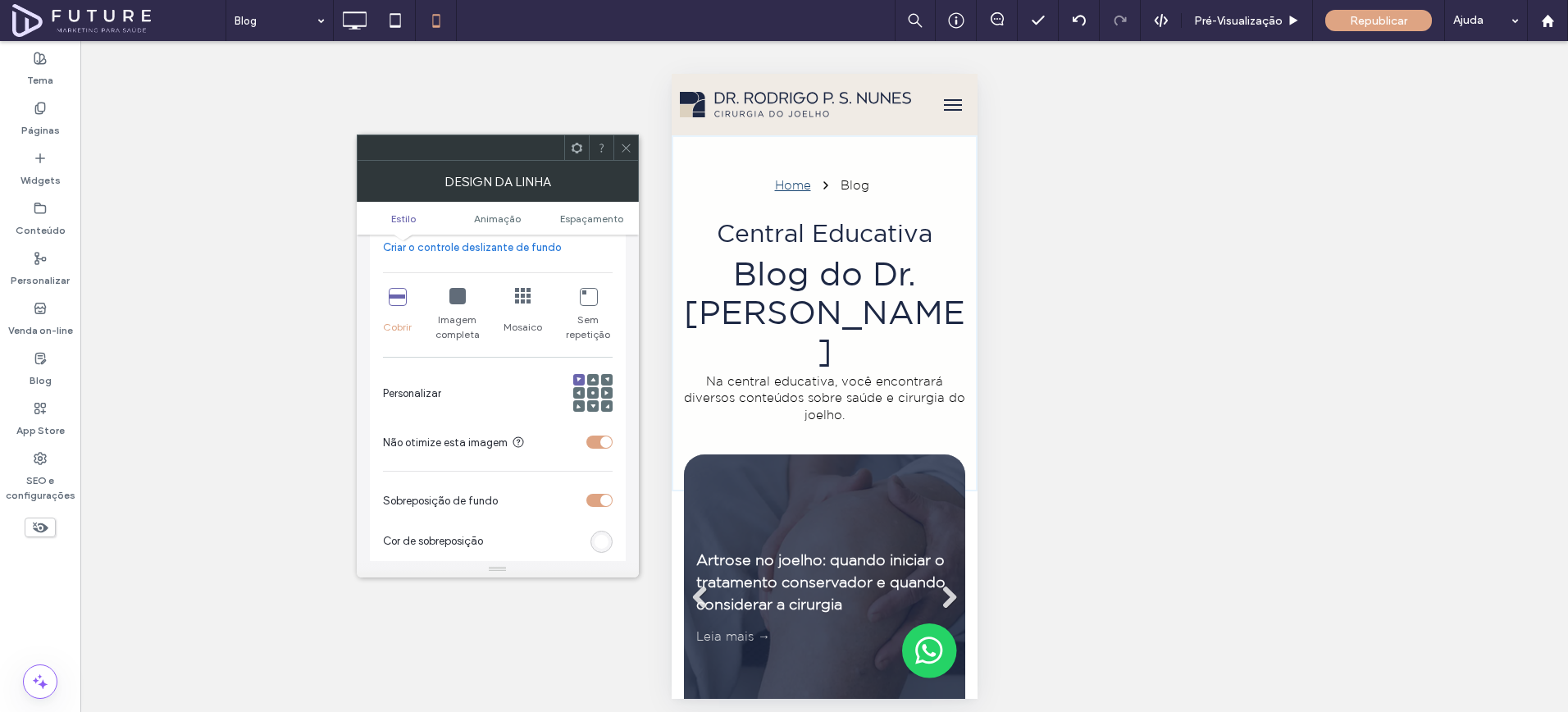
click at [606, 393] on icon at bounding box center [607, 392] width 5 height 5
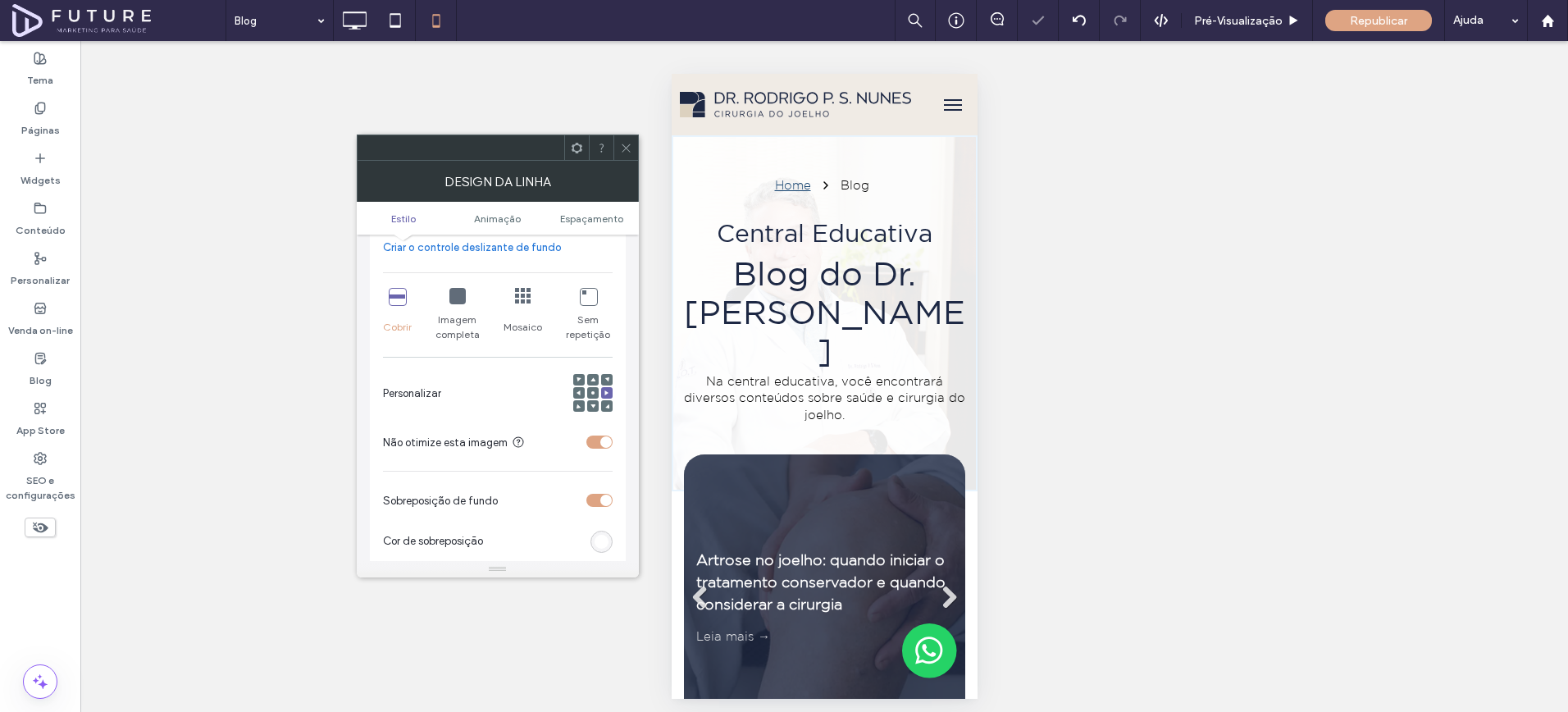
click at [633, 149] on div at bounding box center [626, 148] width 25 height 25
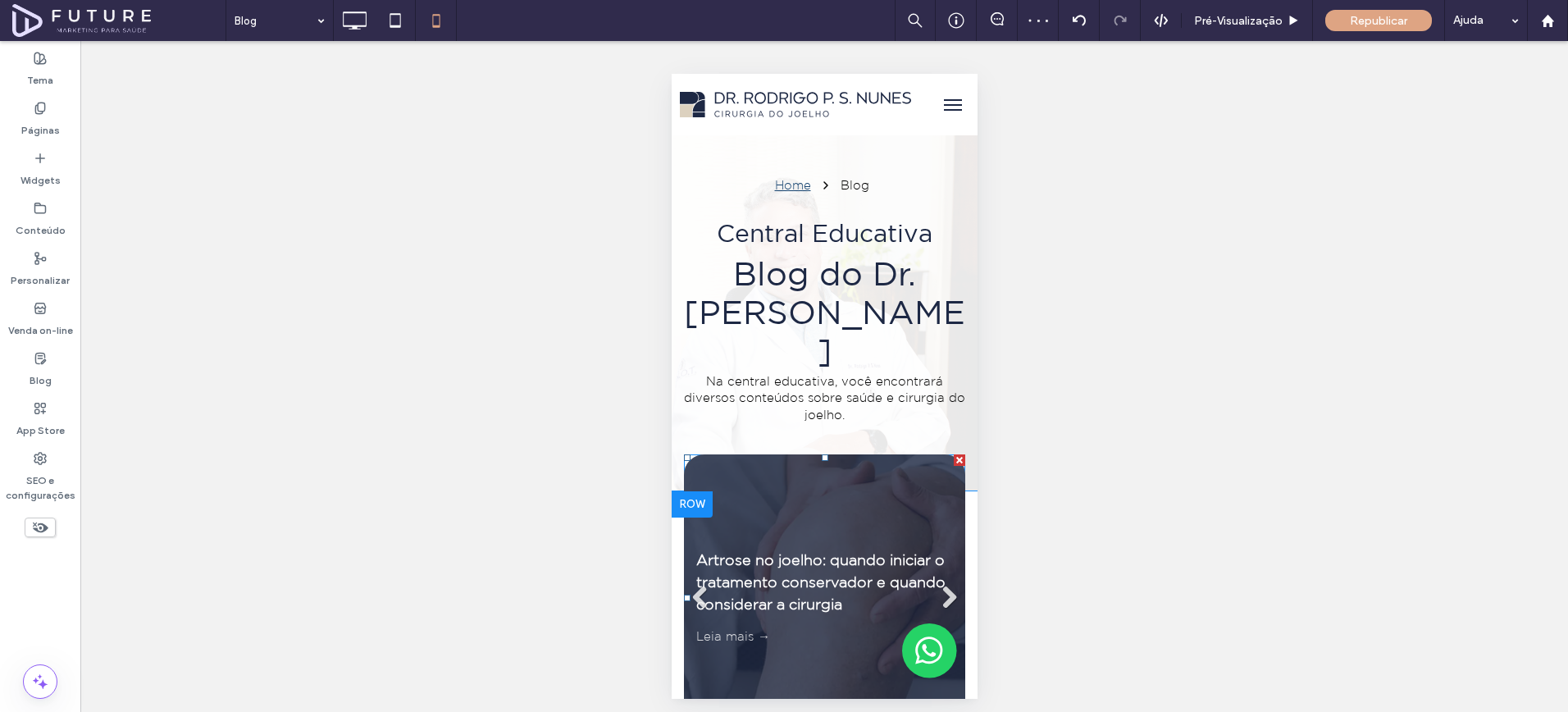
scroll to position [365, 0]
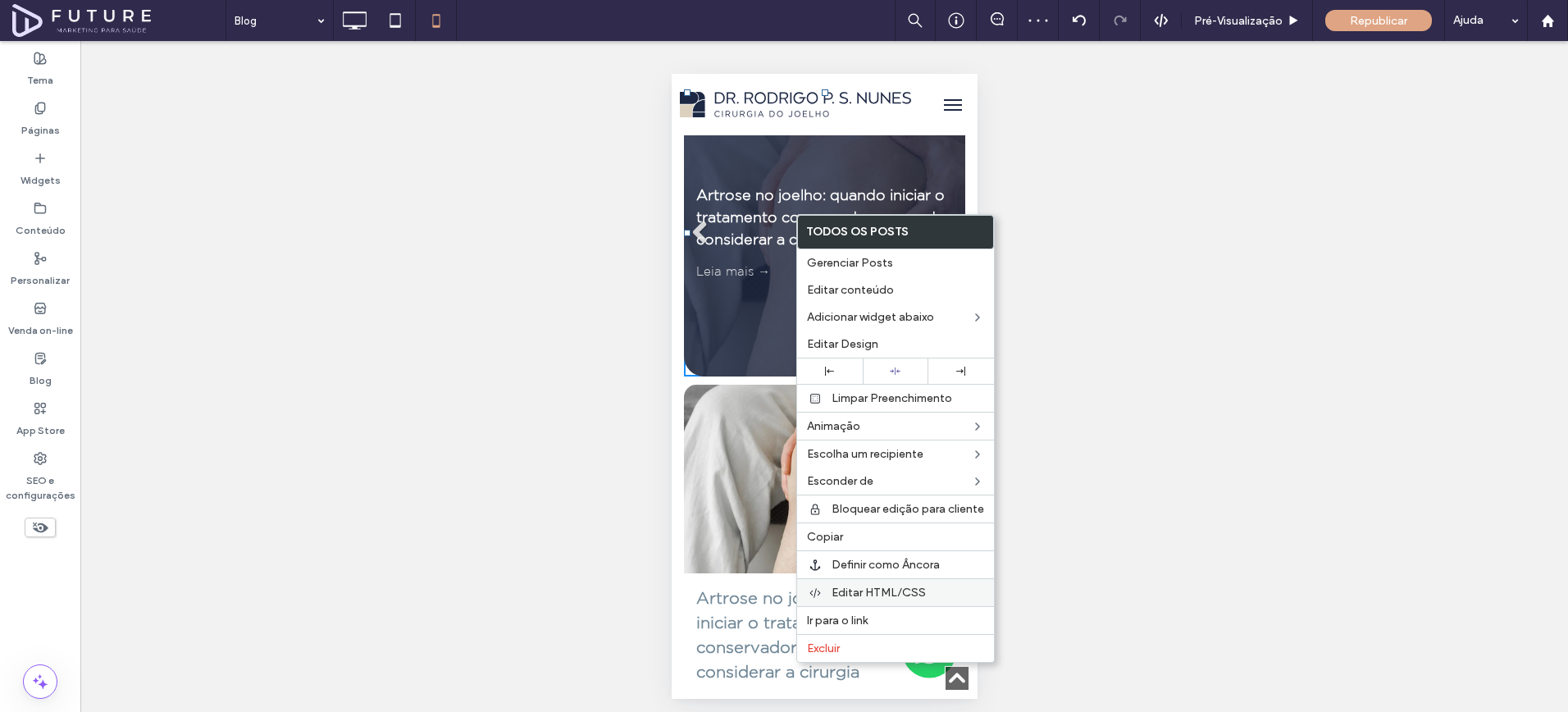
click at [873, 589] on span "Editar HTML/CSS" at bounding box center [879, 592] width 94 height 14
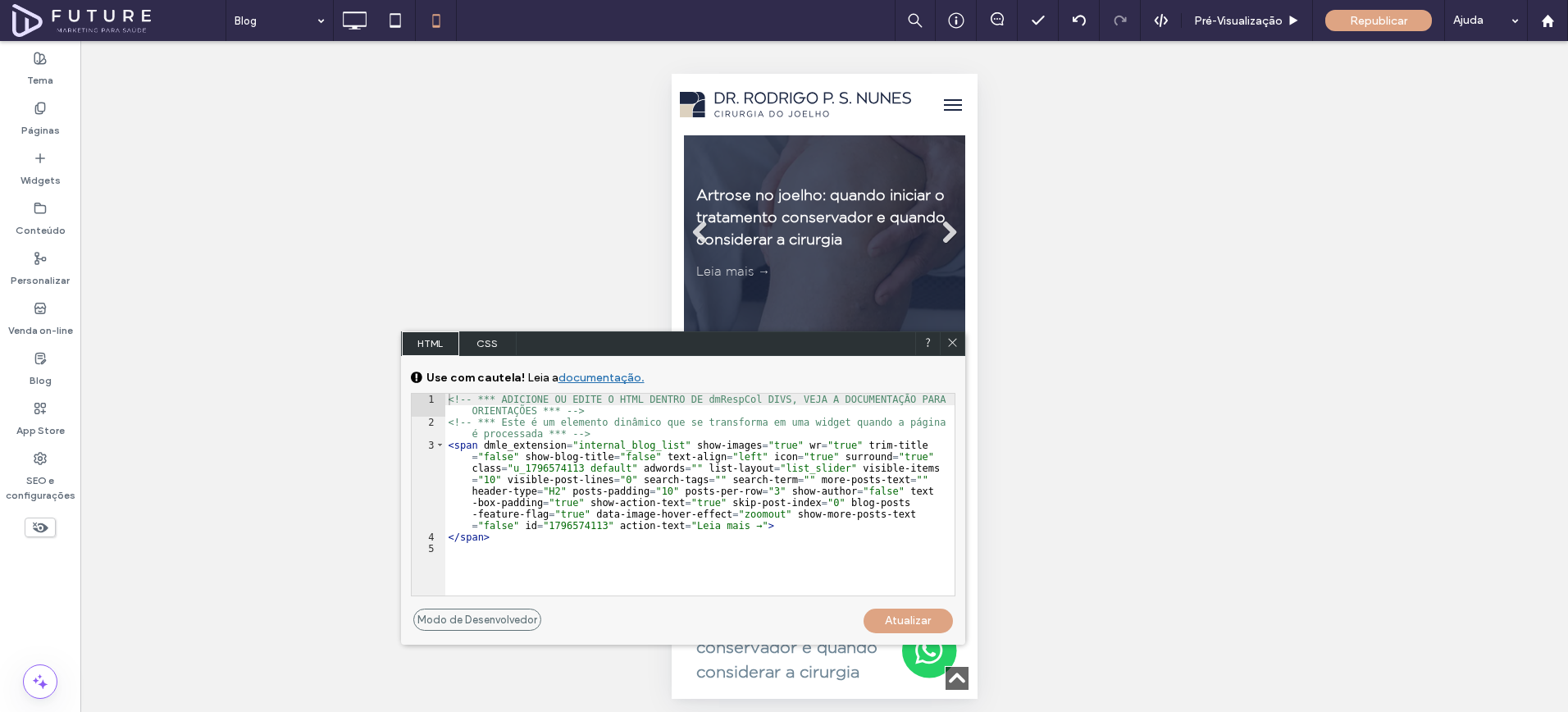
click at [747, 455] on div "<!-- *** ADICIONE OU EDITE O HTML DENTRO DE dmRespCol DIVS, VEJA A DOCUMENTAÇĀO…" at bounding box center [700, 512] width 510 height 236
type textarea "**"
click at [921, 622] on div "Atualizar" at bounding box center [909, 620] width 90 height 25
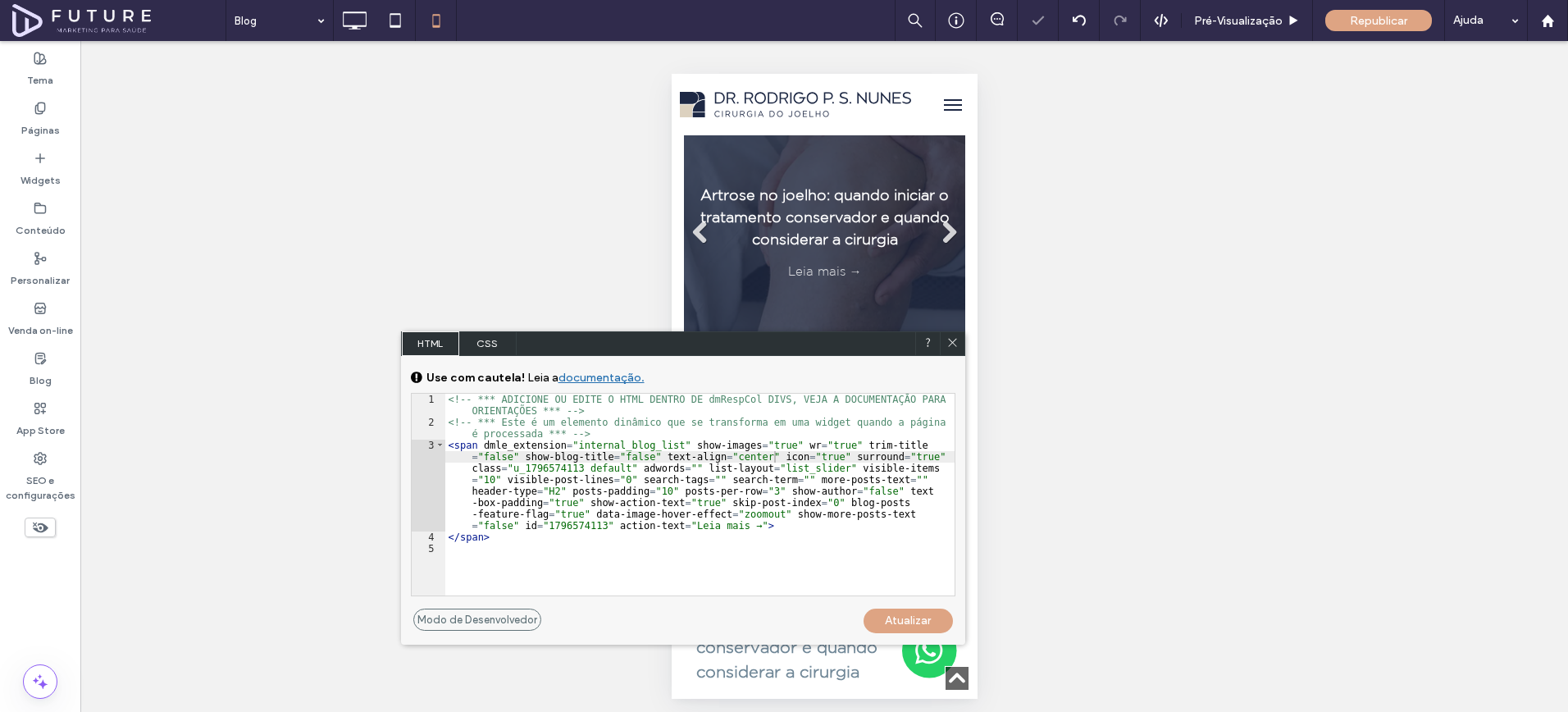
click at [952, 341] on use at bounding box center [952, 342] width 8 height 8
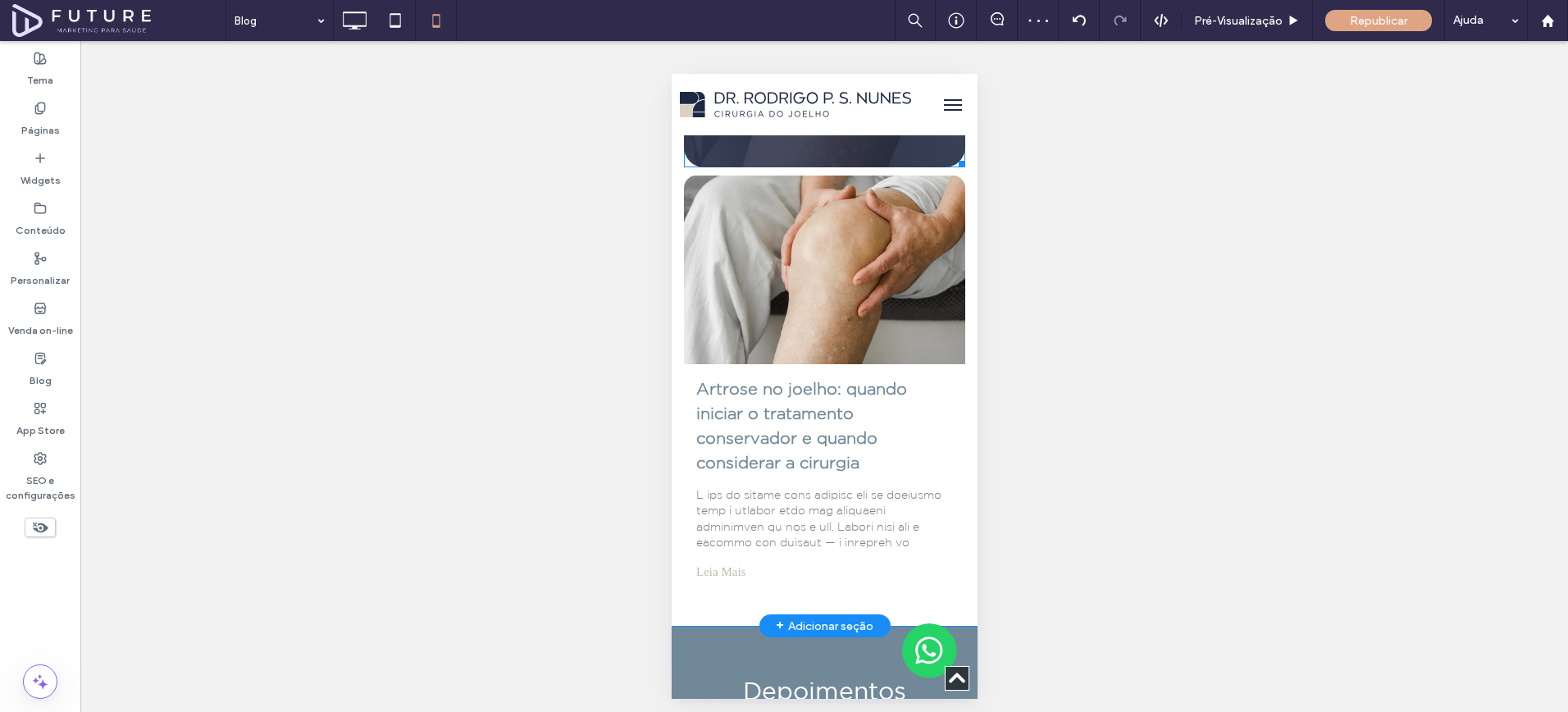
scroll to position [577, 0]
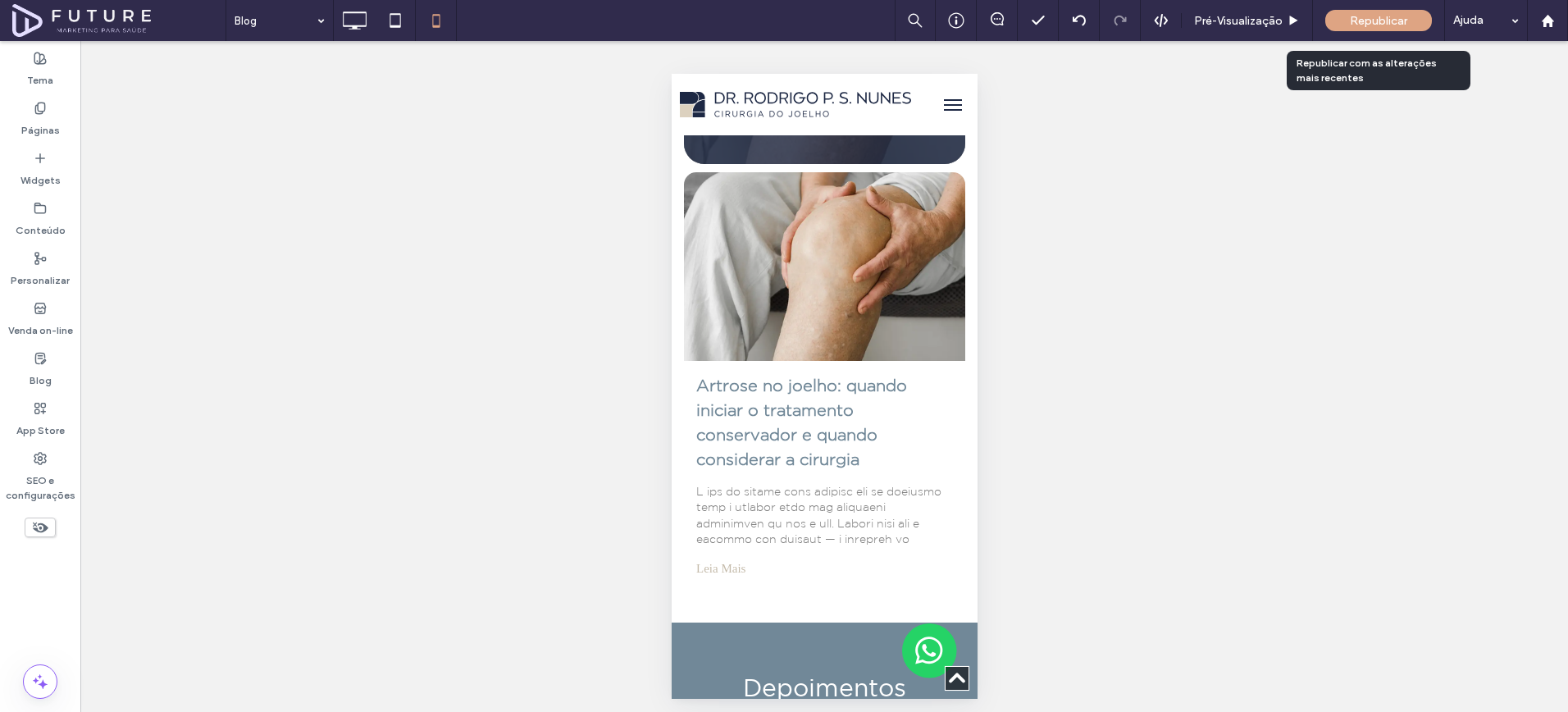
click at [1332, 25] on div "Republicar" at bounding box center [1378, 20] width 106 height 21
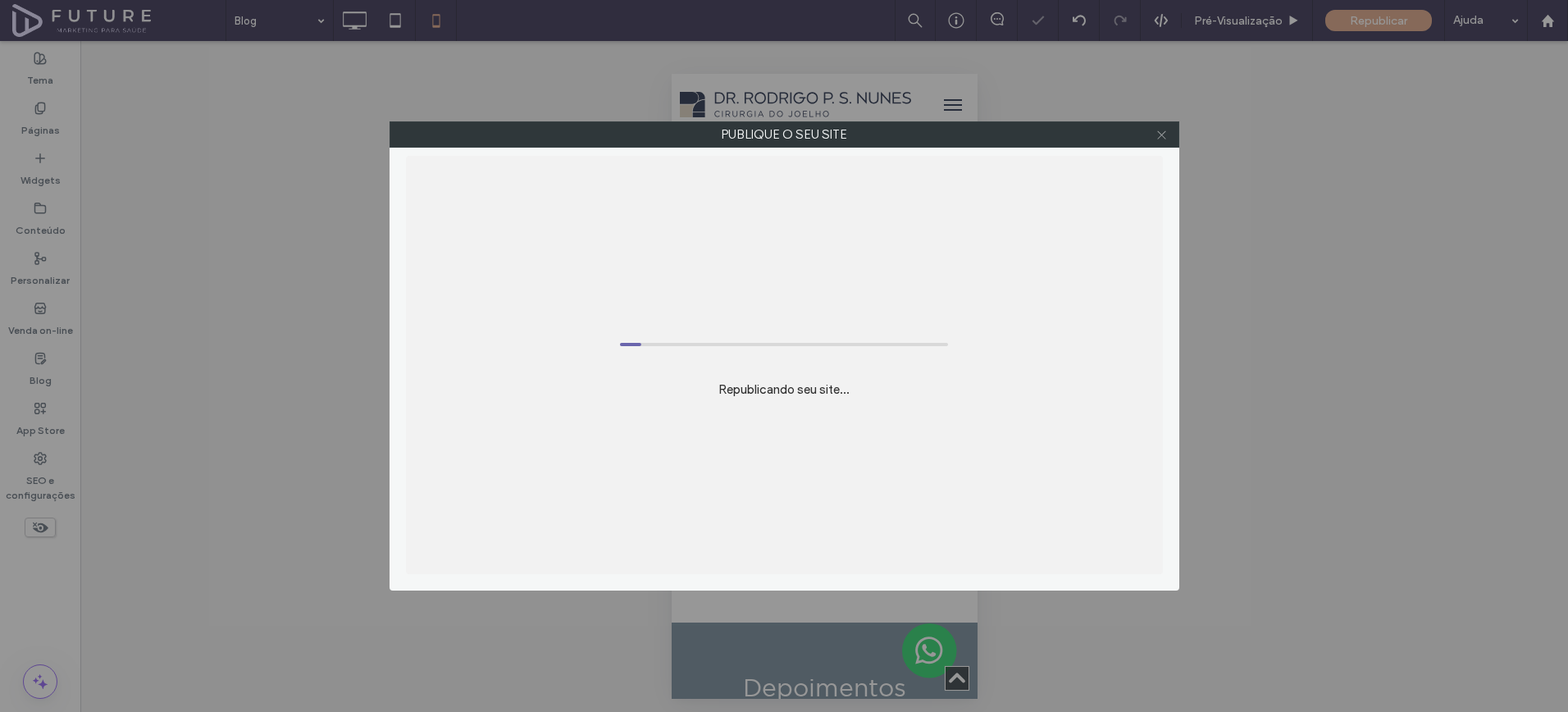
click at [1165, 135] on icon at bounding box center [1161, 135] width 12 height 12
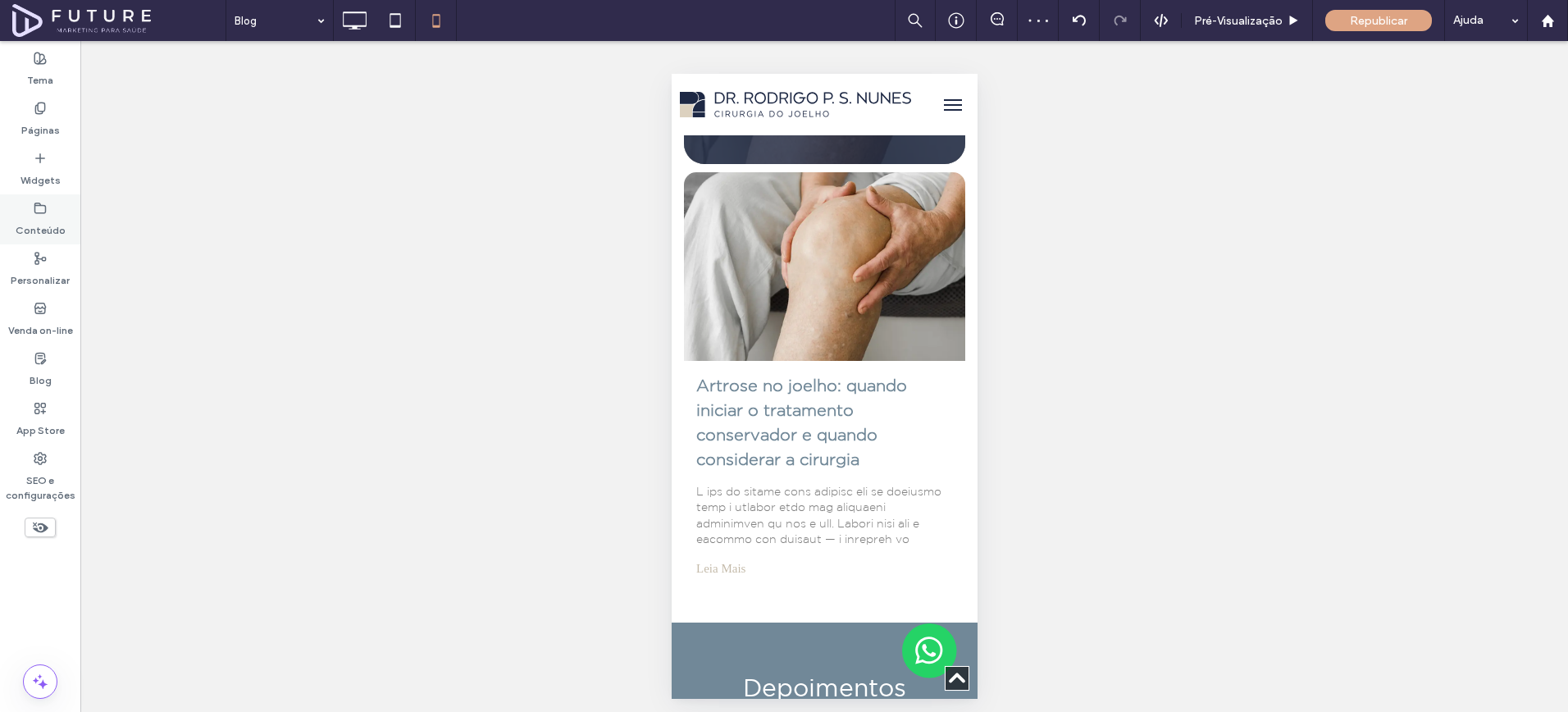
click at [21, 229] on label "Conteúdo" at bounding box center [40, 226] width 50 height 23
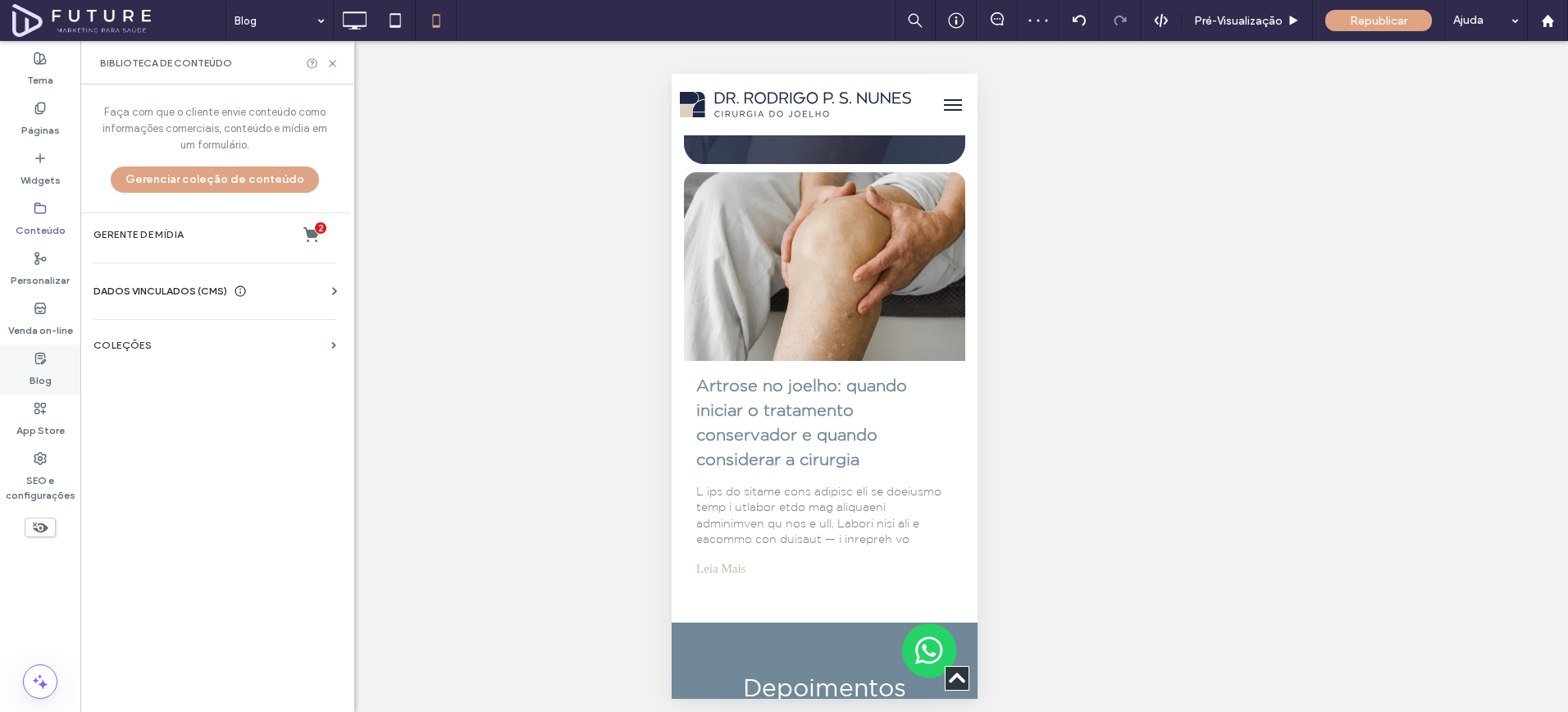
click at [35, 376] on label "Blog" at bounding box center [40, 376] width 22 height 23
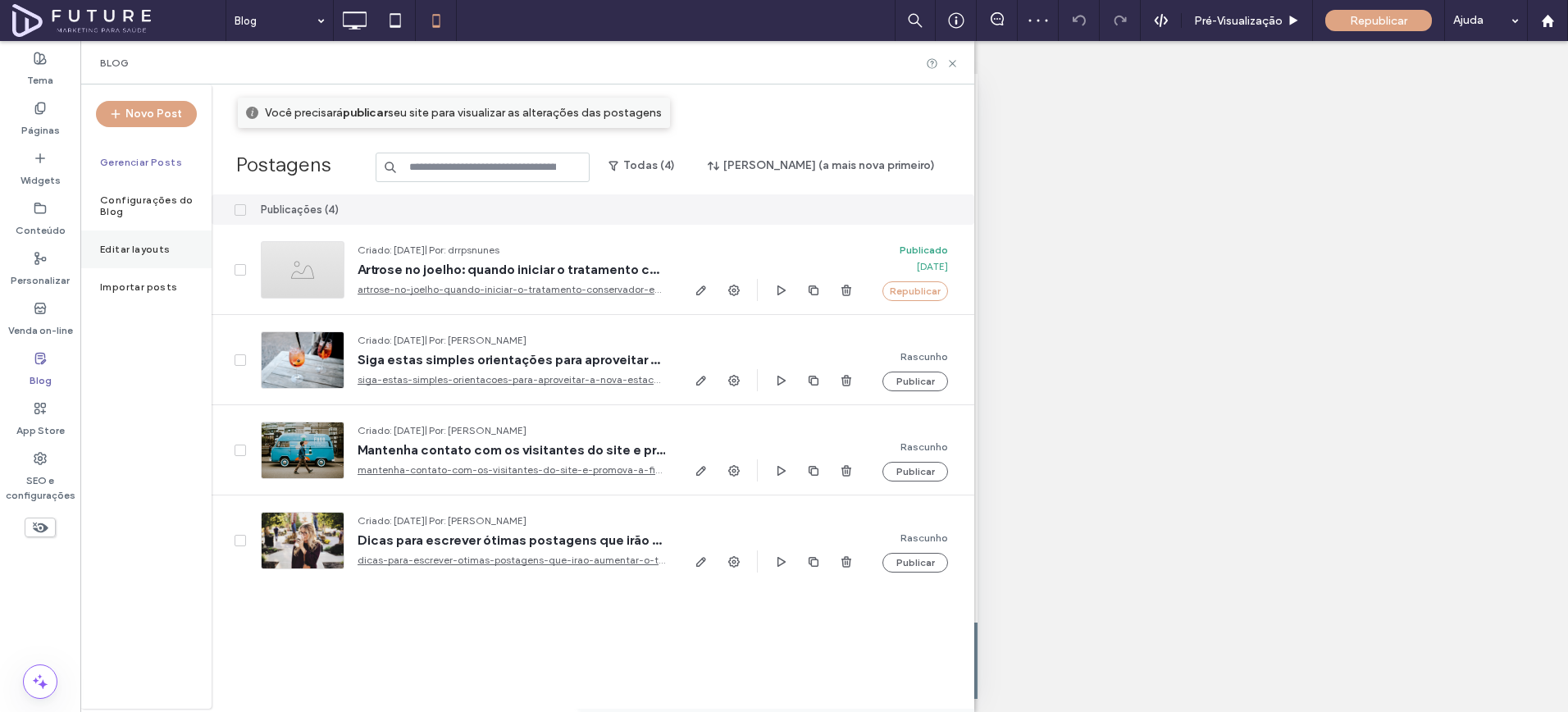
click at [181, 231] on div "Editar layouts" at bounding box center [146, 249] width 131 height 38
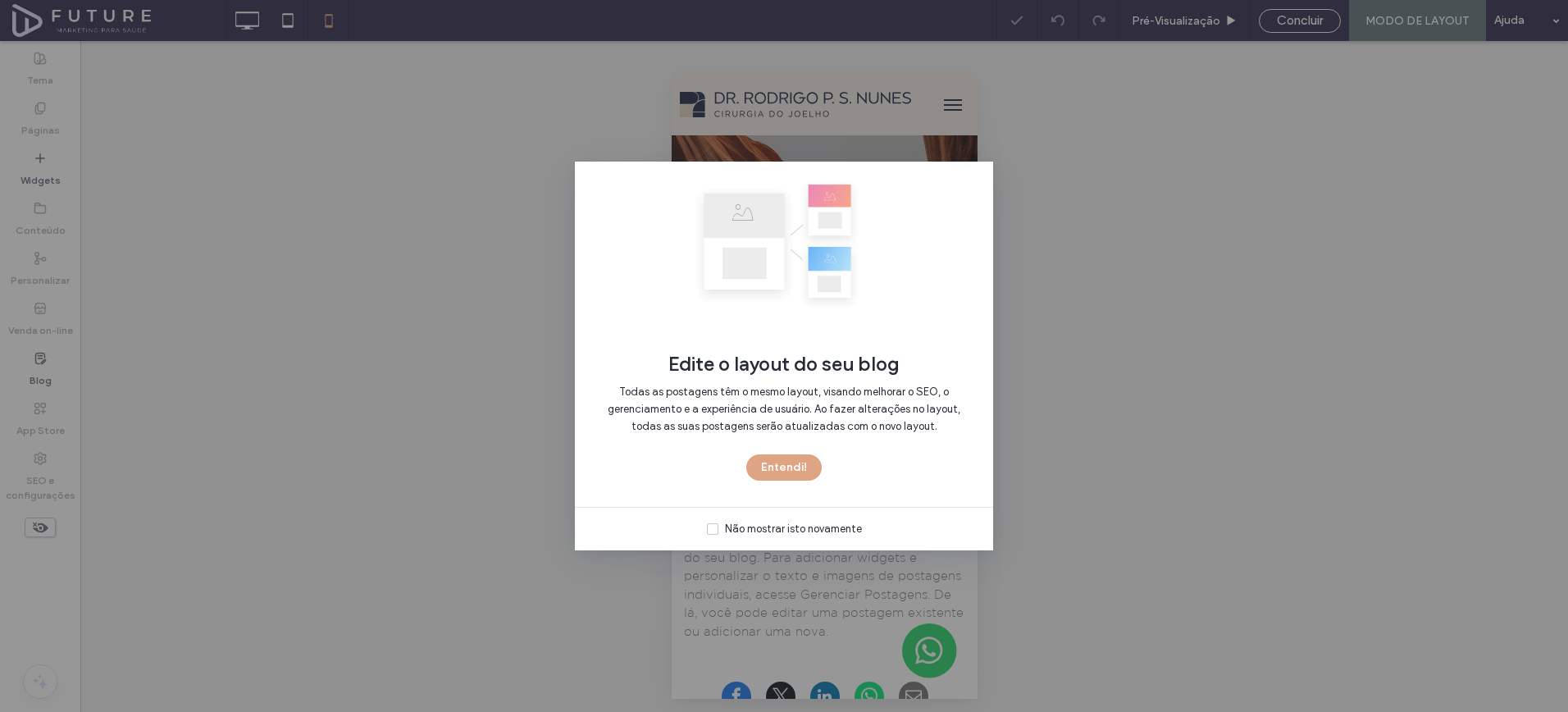
click at [354, 20] on div "Edite o layout do seu blog Todas as postagens têm o mesmo layout, visando melho…" at bounding box center [784, 356] width 1568 height 712
click at [786, 452] on div "Todas as postagens têm o mesmo layout, visando melhorar o SEO, o gerenciamento …" at bounding box center [784, 415] width 366 height 78
click at [782, 458] on button "Entendi!" at bounding box center [784, 467] width 75 height 27
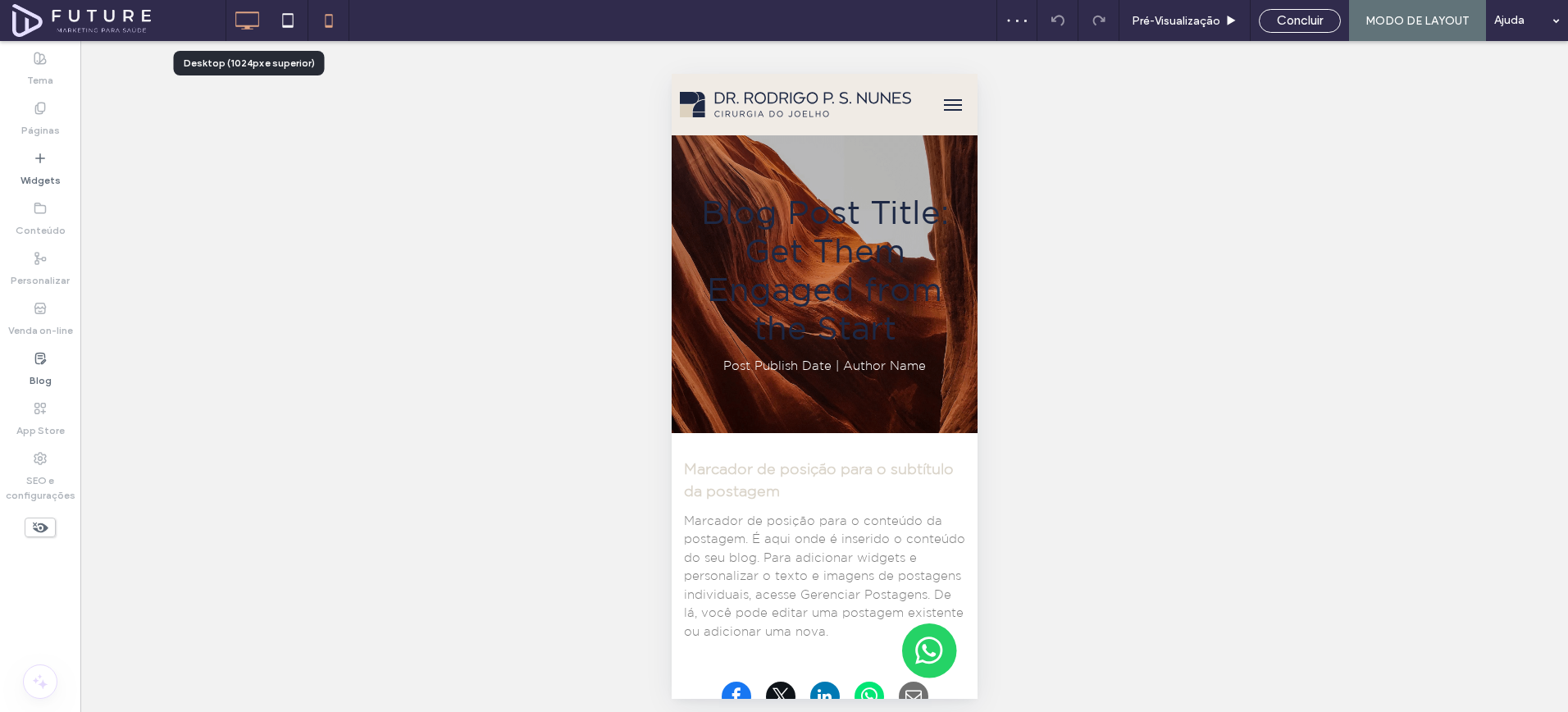
click at [257, 24] on icon at bounding box center [247, 20] width 33 height 33
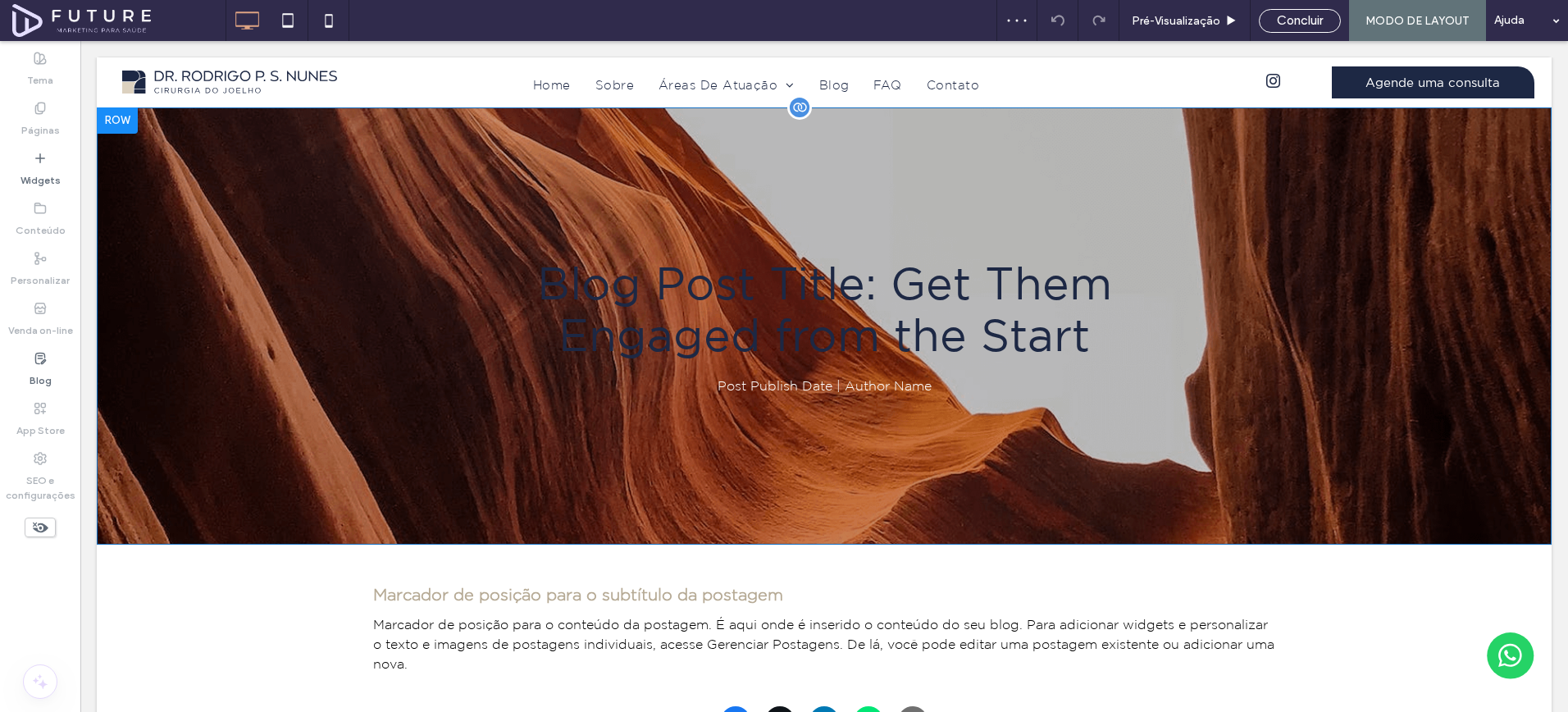
click at [426, 162] on div "Blog Post Title: Get Them Engaged from the Start Post Publish Date | Author Nam…" at bounding box center [825, 325] width 1455 height 437
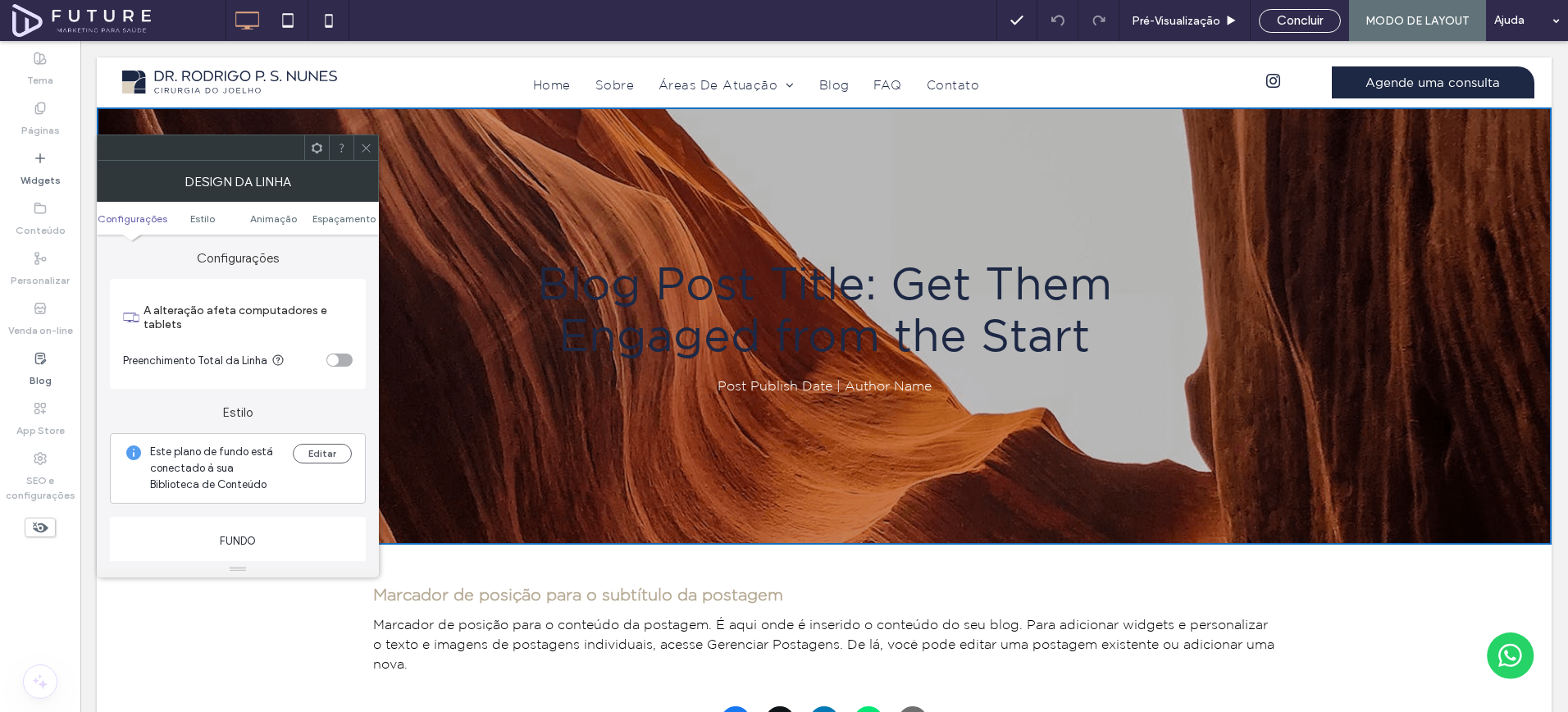
drag, startPoint x: 359, startPoint y: 148, endPoint x: 352, endPoint y: 115, distance: 33.7
click at [359, 148] on div at bounding box center [366, 148] width 25 height 25
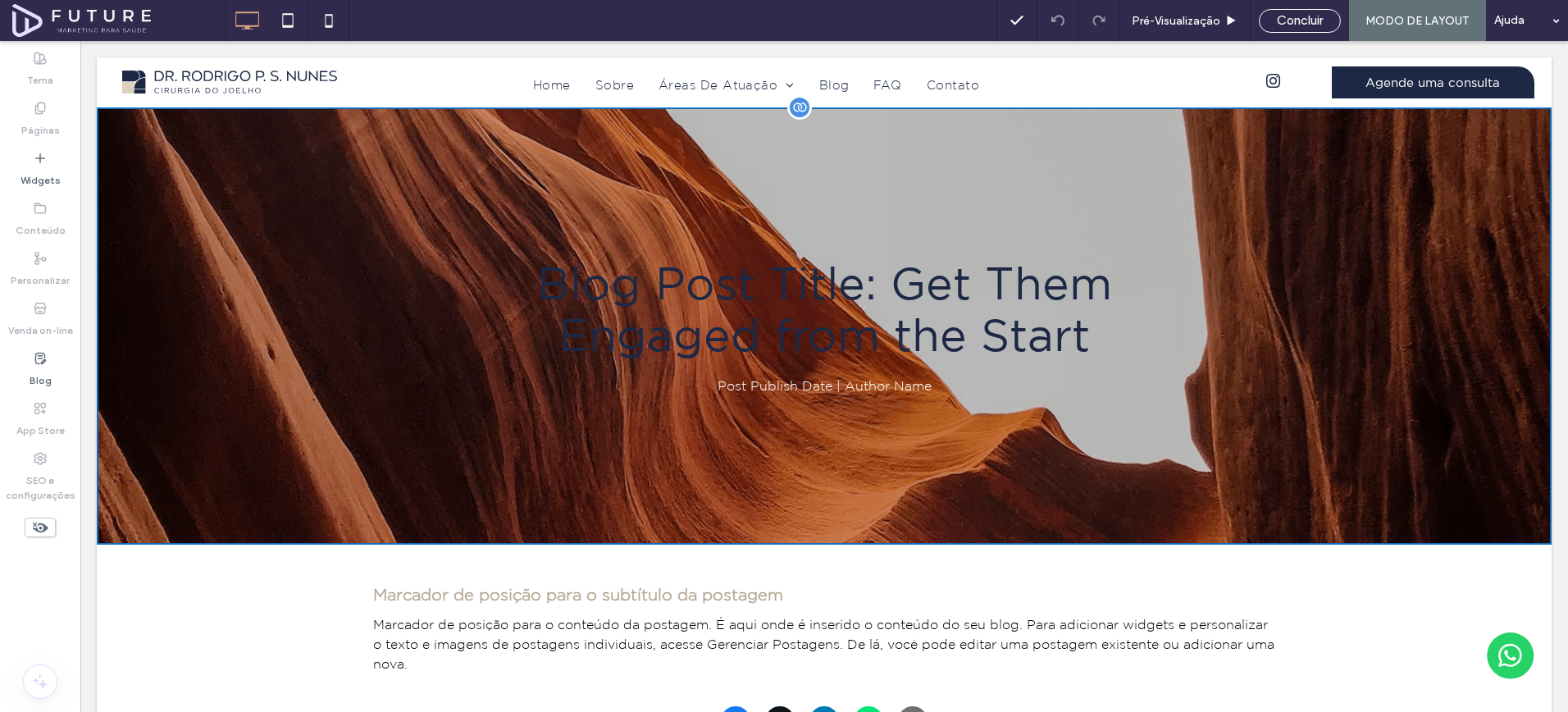
drag, startPoint x: 439, startPoint y: 157, endPoint x: 604, endPoint y: 484, distance: 366.3
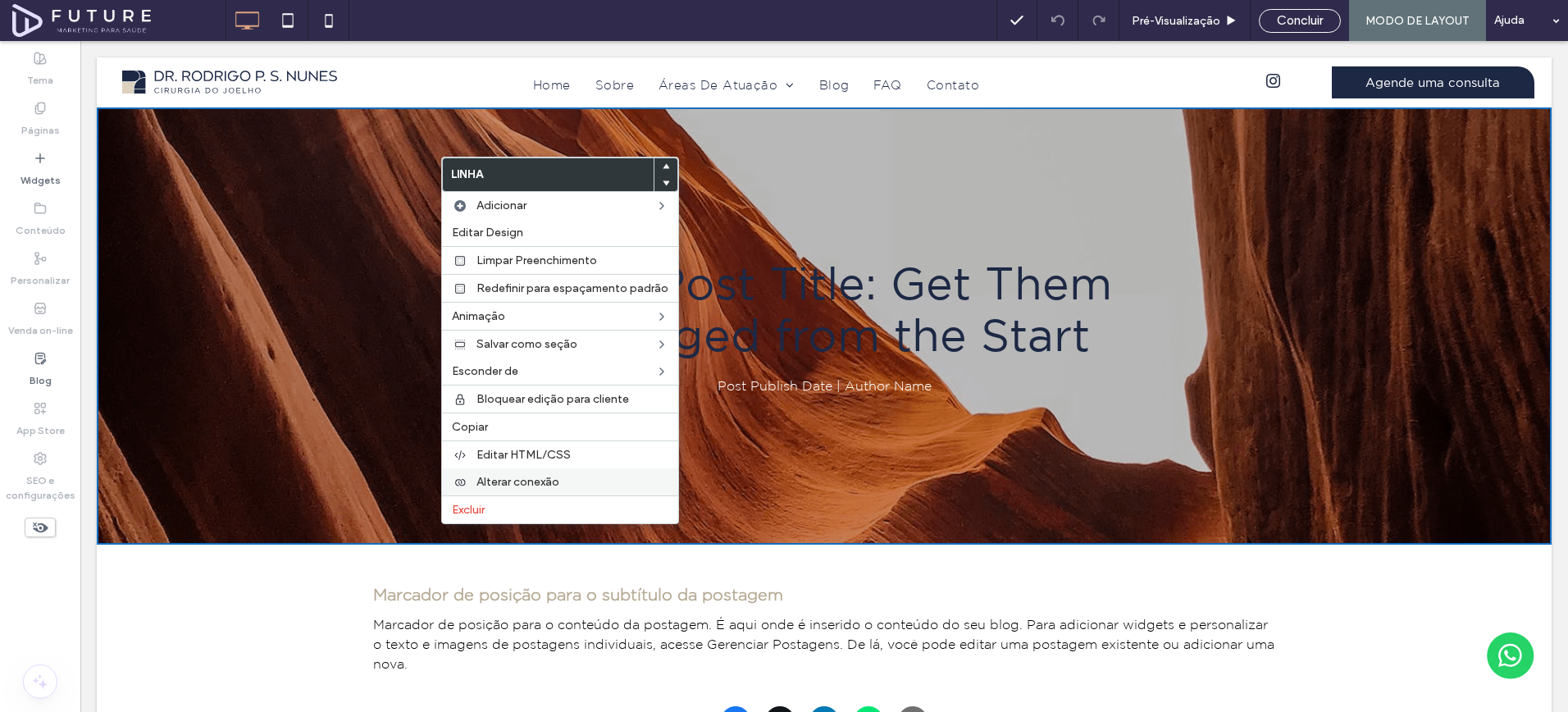
click at [523, 487] on span "Alterar conexão" at bounding box center [518, 481] width 82 height 14
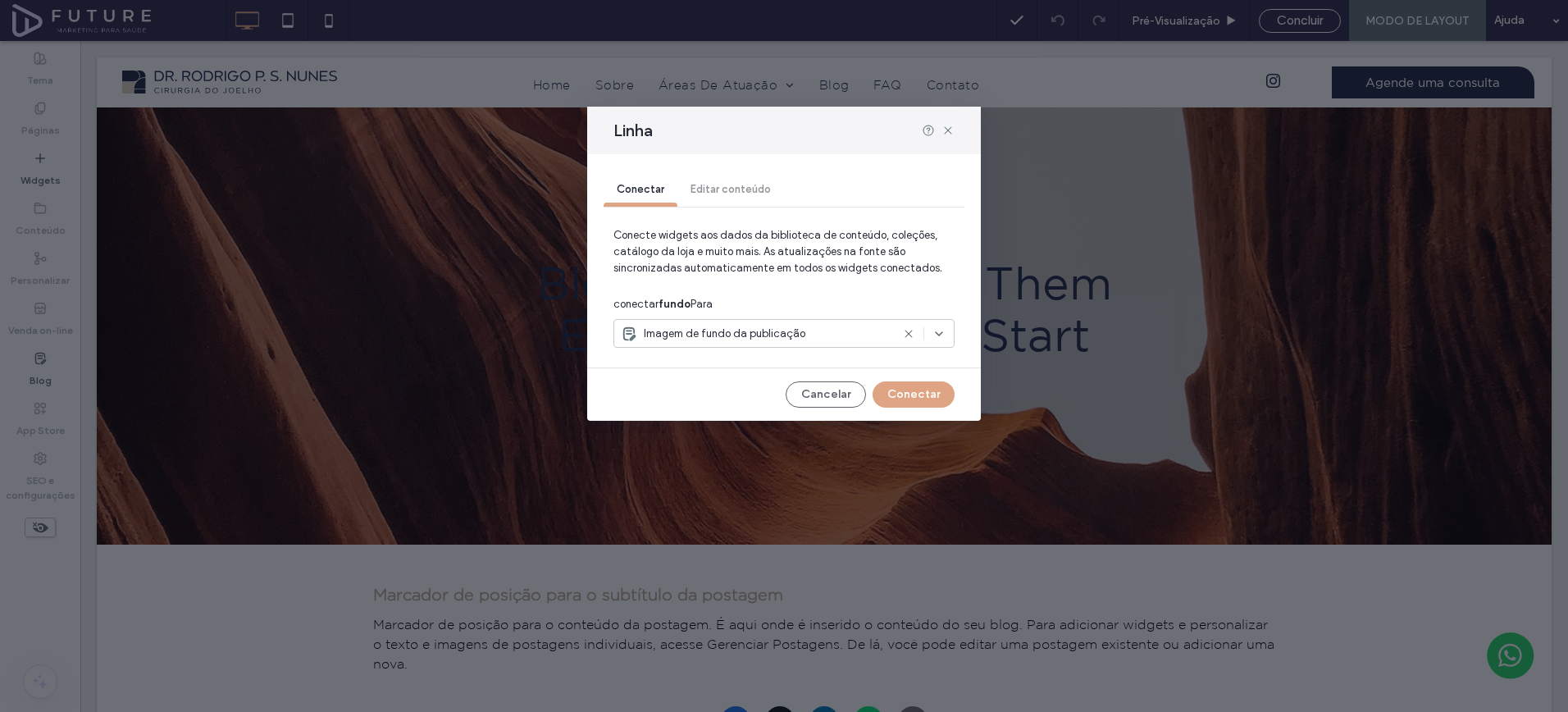
click at [906, 340] on div at bounding box center [764, 334] width 287 height 13
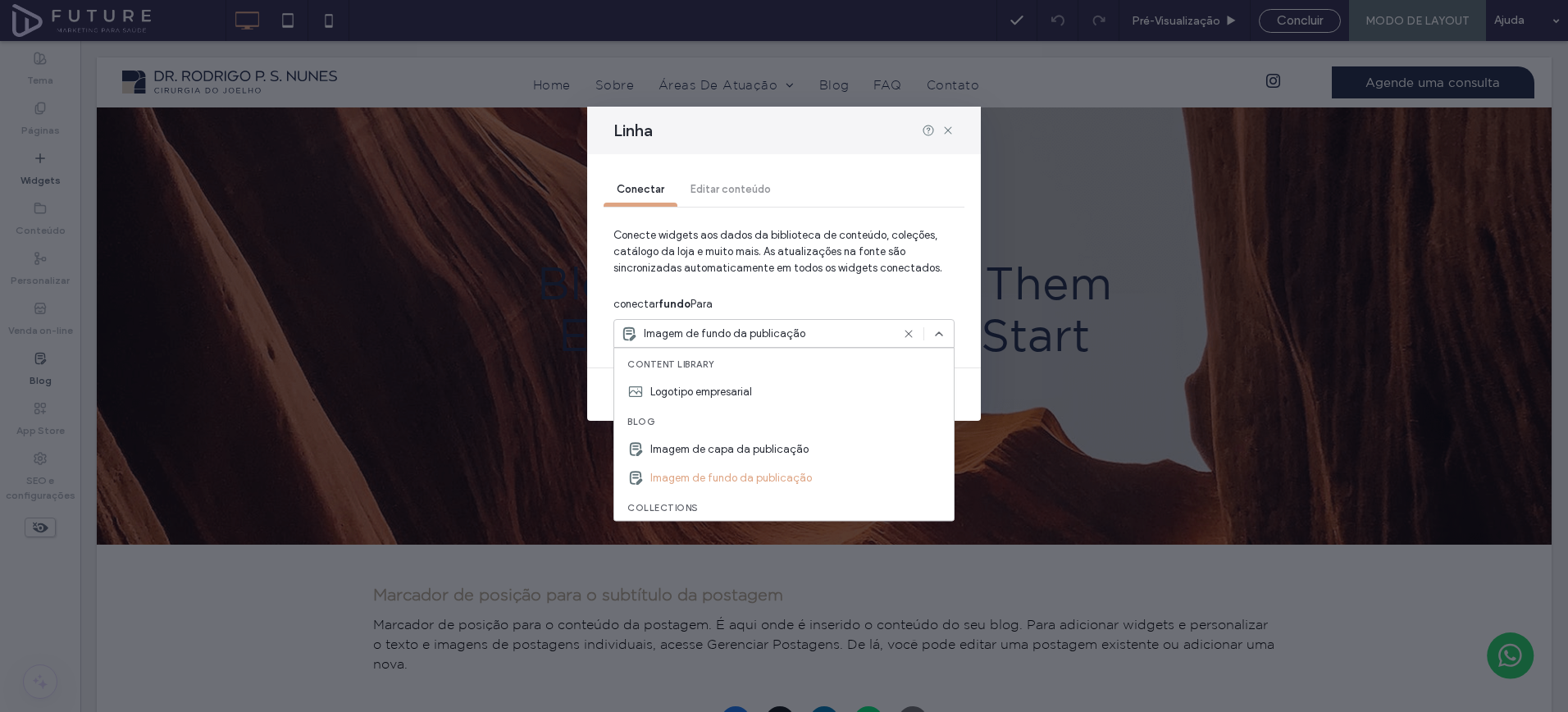
click at [908, 334] on icon at bounding box center [909, 334] width 13 height 13
click at [895, 286] on span "Conecte widgets aos dados da biblioteca de conteúdo, coleções, catálogo da loja…" at bounding box center [784, 258] width 341 height 62
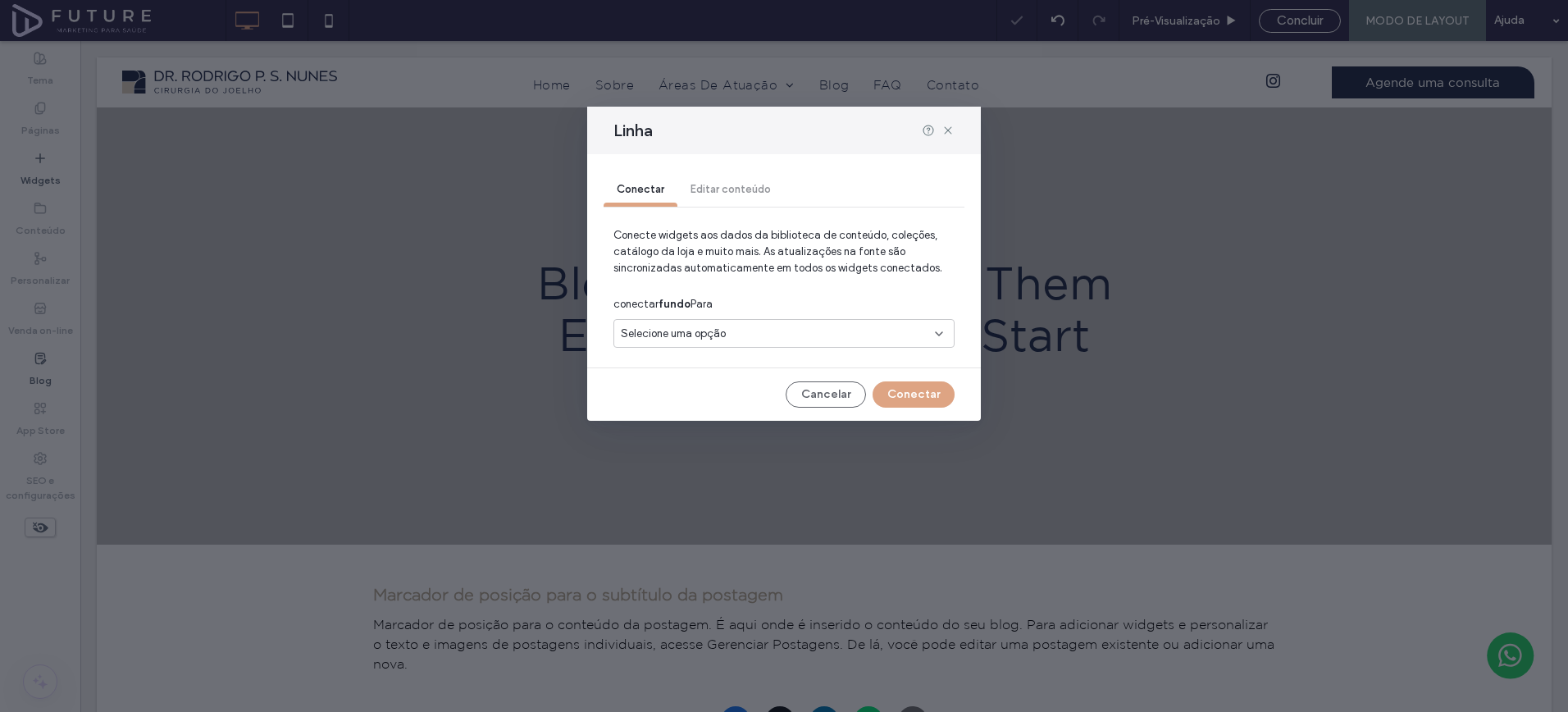
click at [909, 334] on div "Selecione uma opção" at bounding box center [774, 334] width 307 height 16
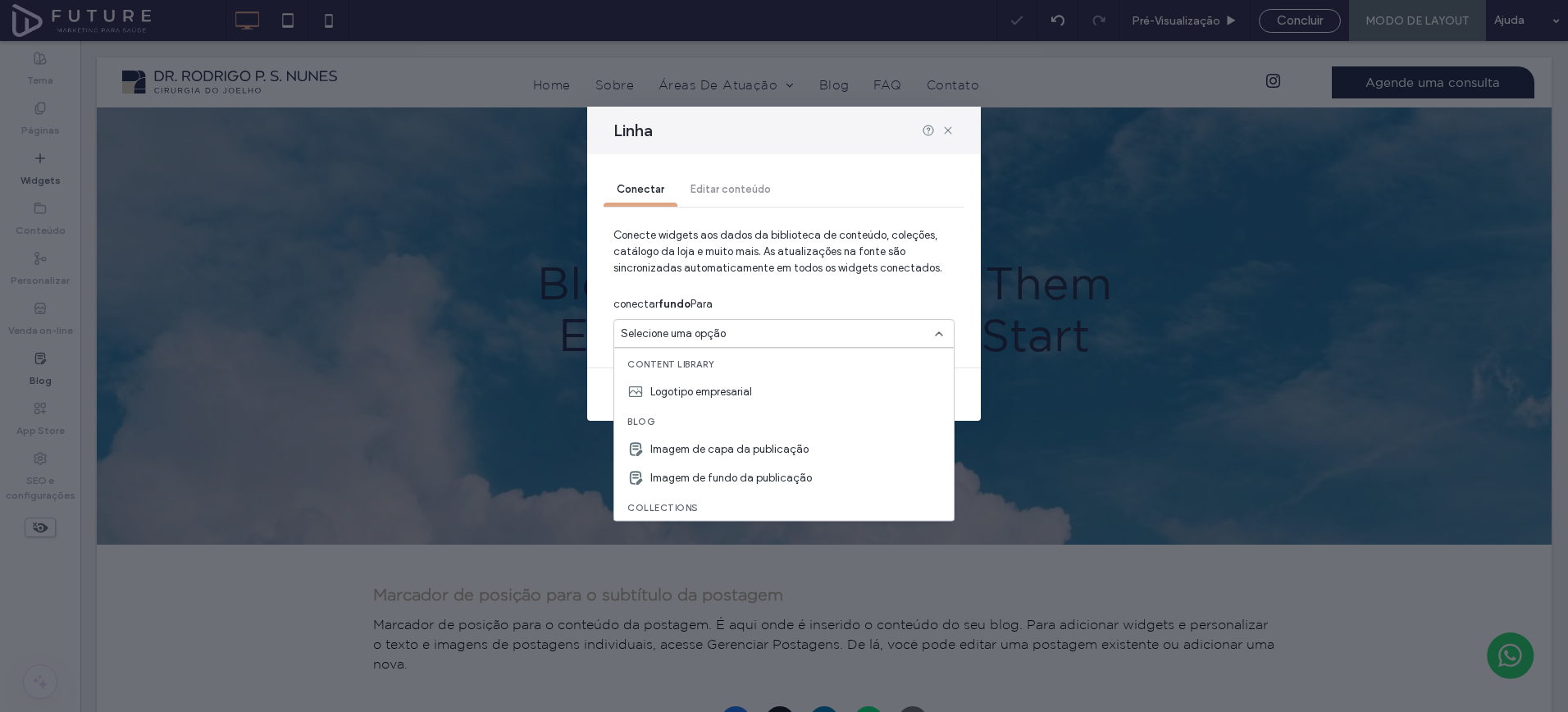
click at [903, 240] on span "Conecte widgets aos dados da biblioteca de conteúdo, coleções, catálogo da loja…" at bounding box center [784, 258] width 341 height 62
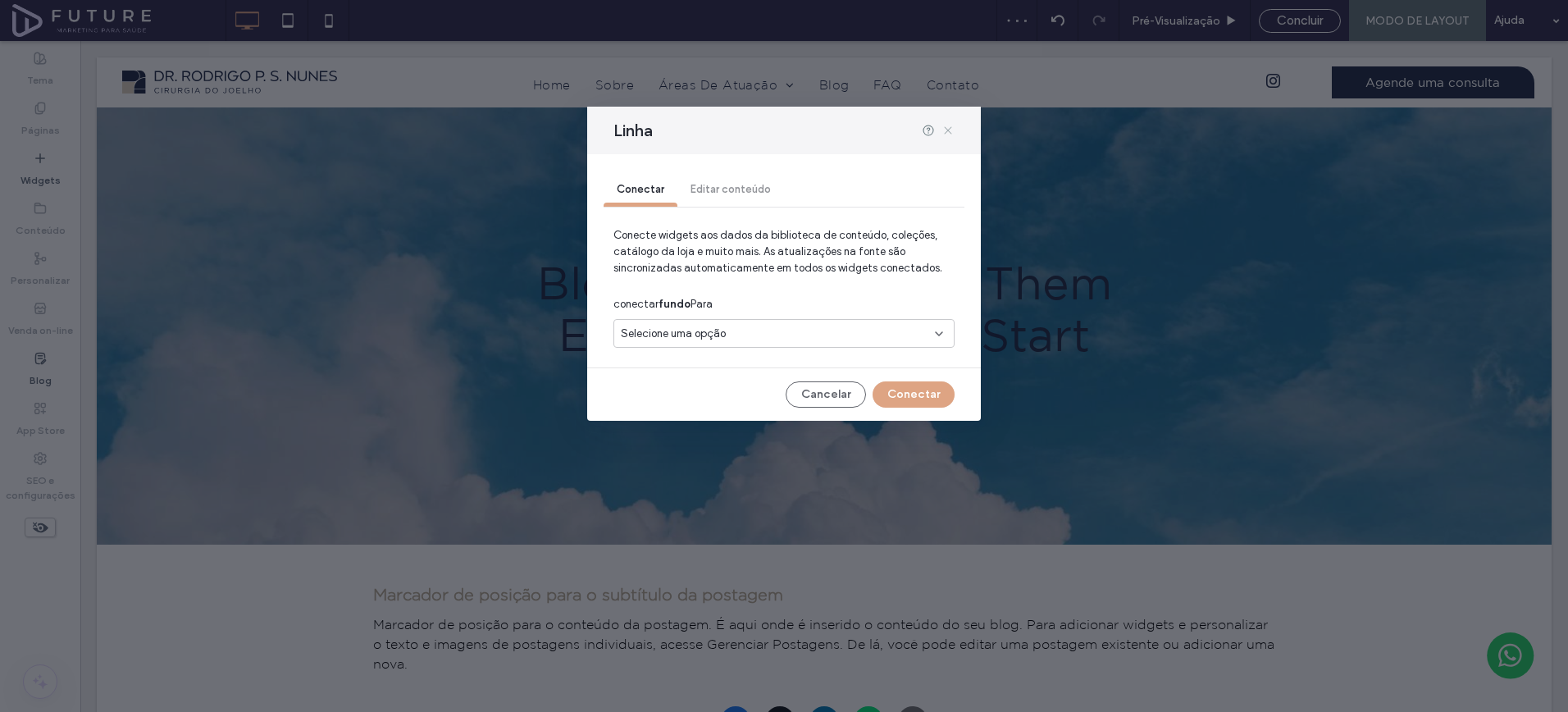
click at [949, 133] on icon at bounding box center [948, 130] width 13 height 13
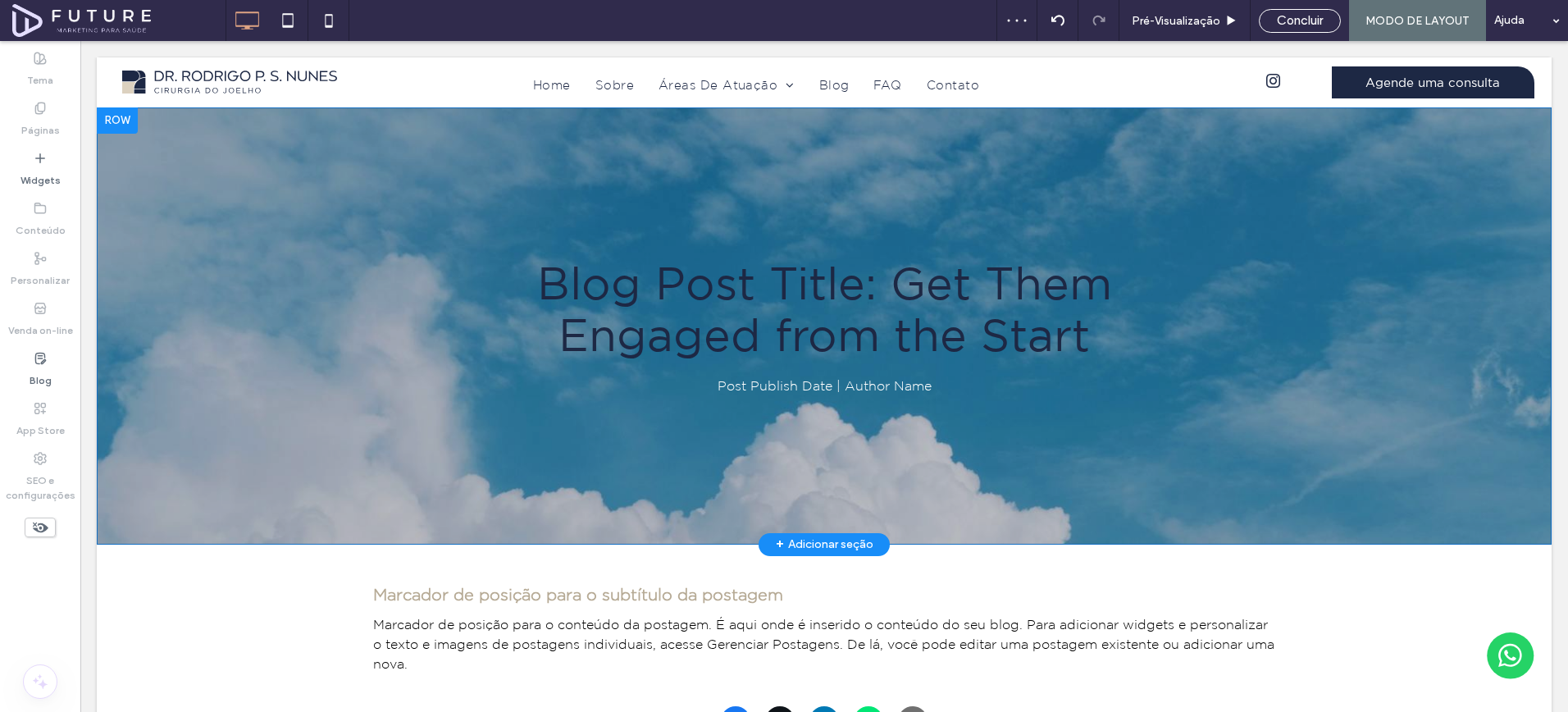
click at [437, 169] on div "Blog Post Title: Get Them Engaged from the Start Post Publish Date | Author Nam…" at bounding box center [825, 325] width 1455 height 437
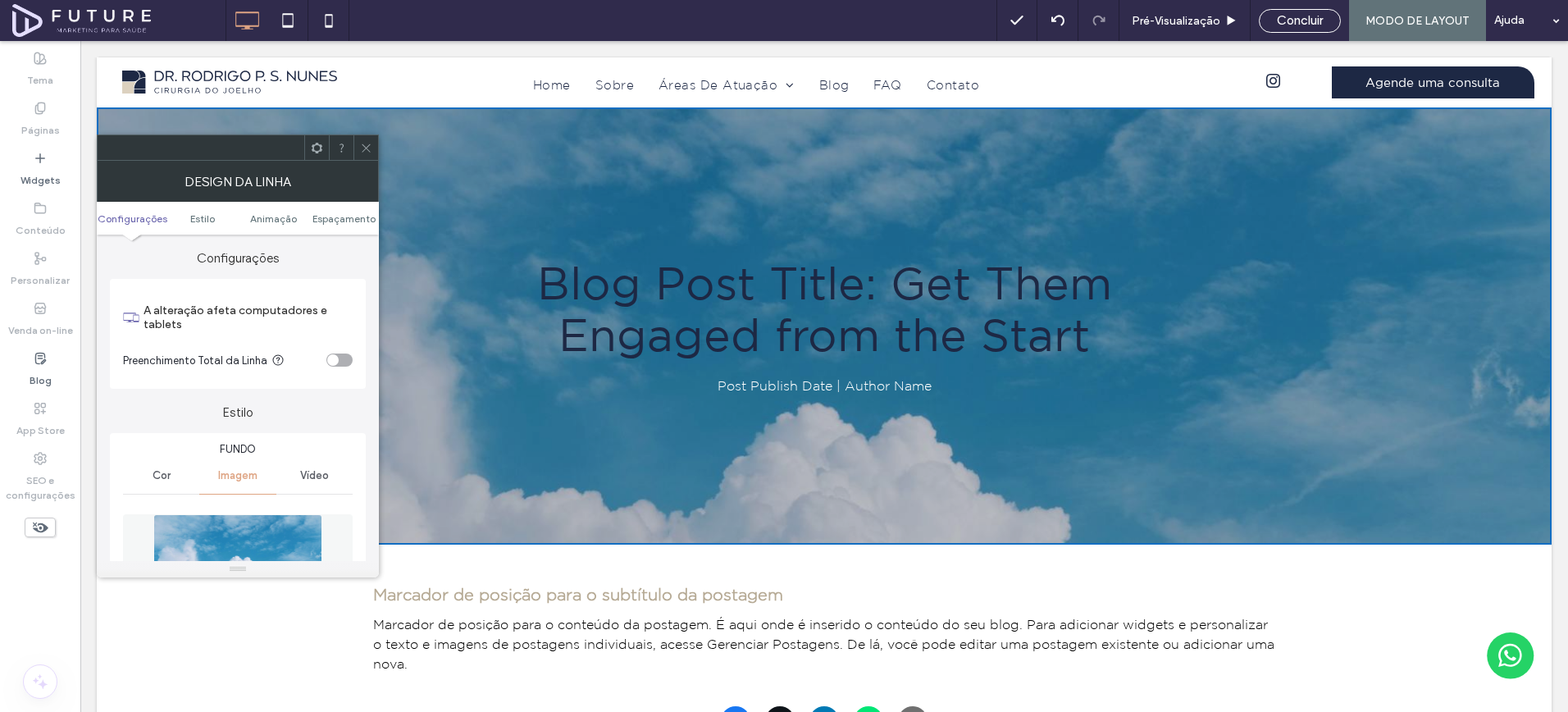
scroll to position [217, 0]
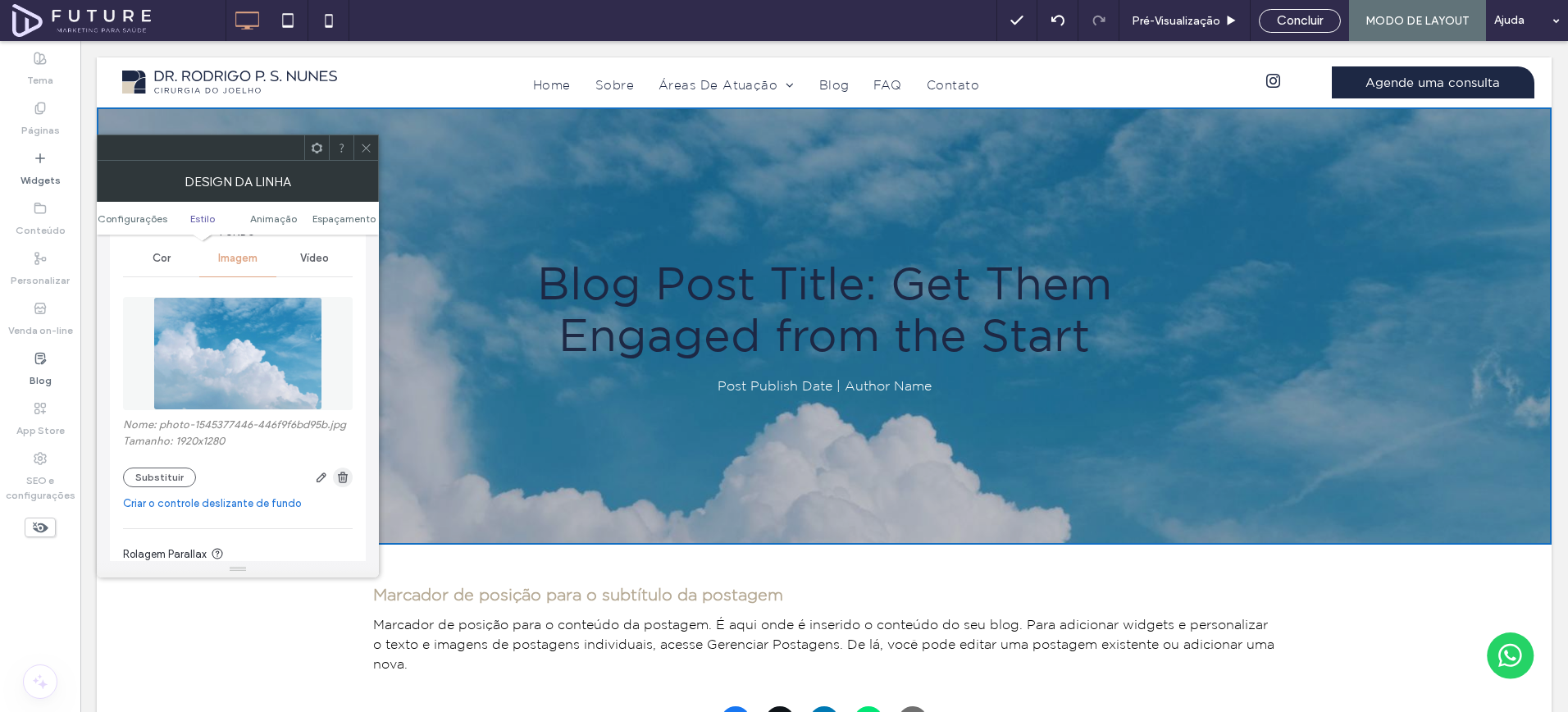
click at [336, 478] on icon "button" at bounding box center [343, 477] width 13 height 13
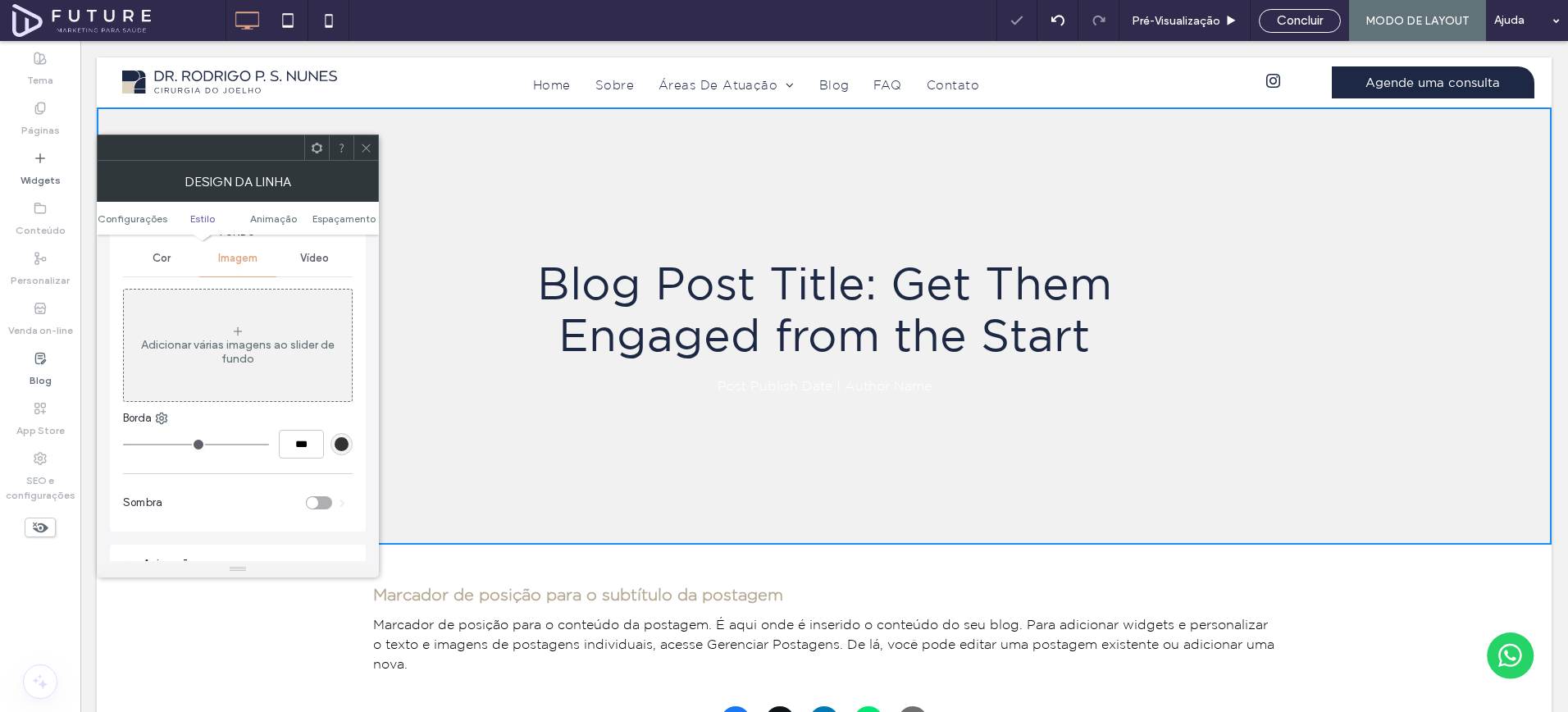
click at [168, 276] on div "Cor" at bounding box center [160, 257] width 76 height 36
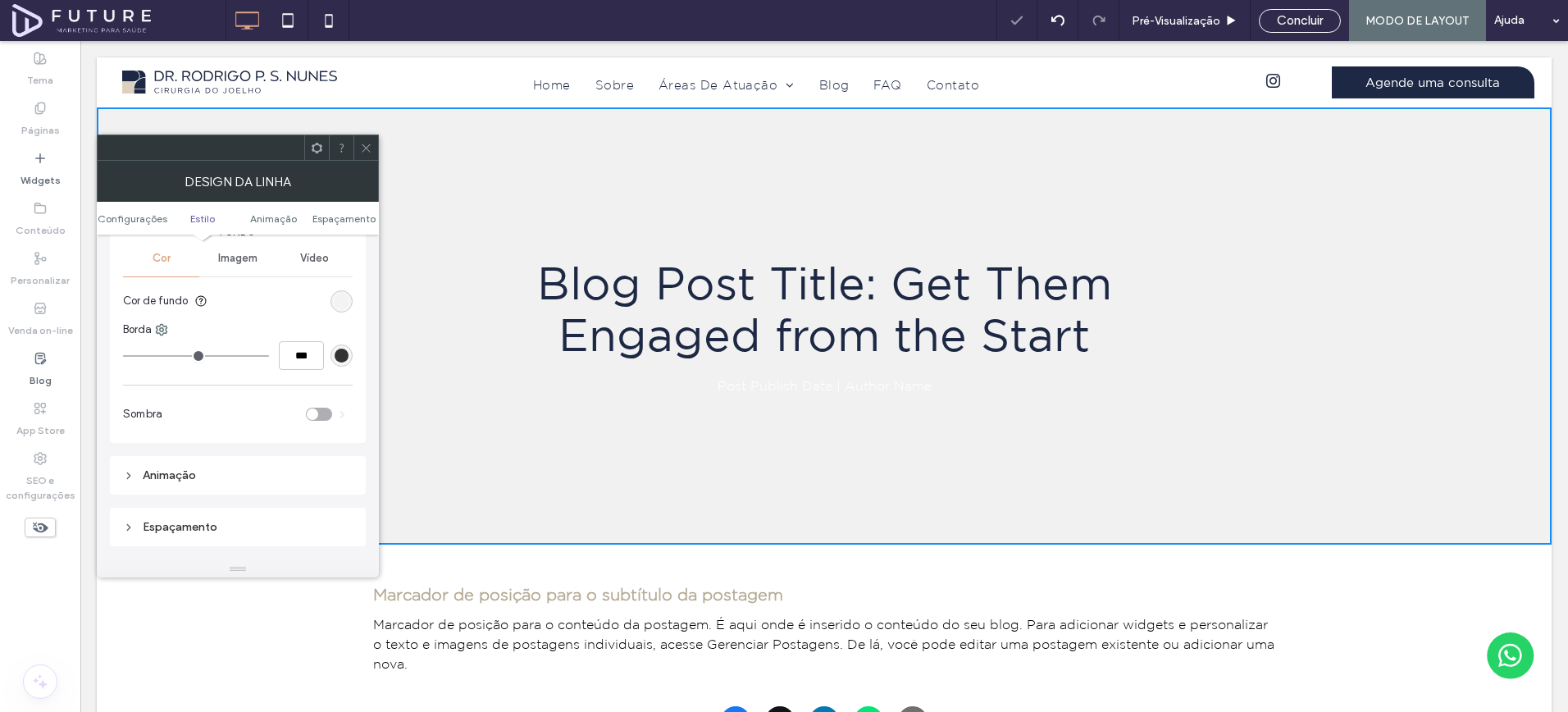
click at [337, 299] on div "rgb(241, 241, 241)" at bounding box center [341, 301] width 14 height 14
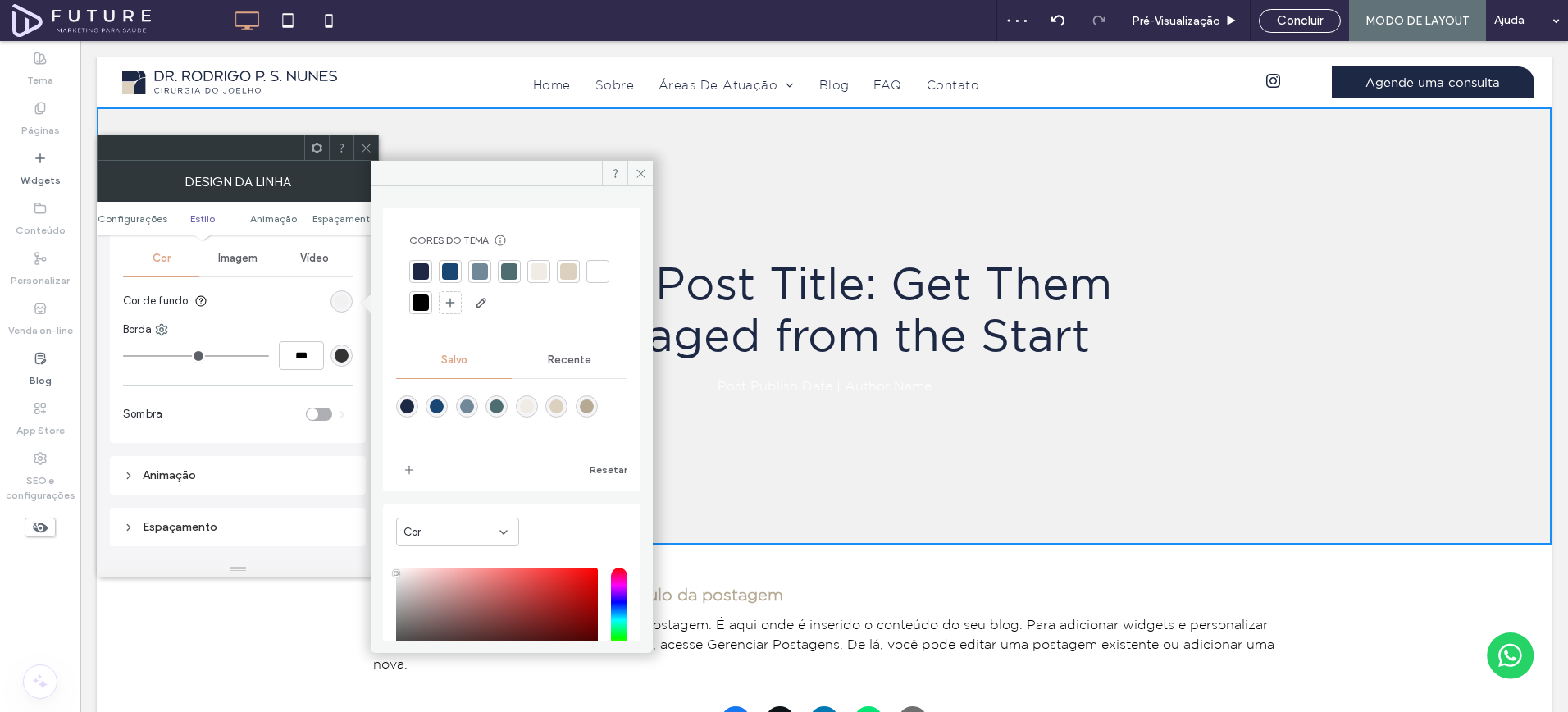
click at [410, 271] on div at bounding box center [421, 271] width 23 height 23
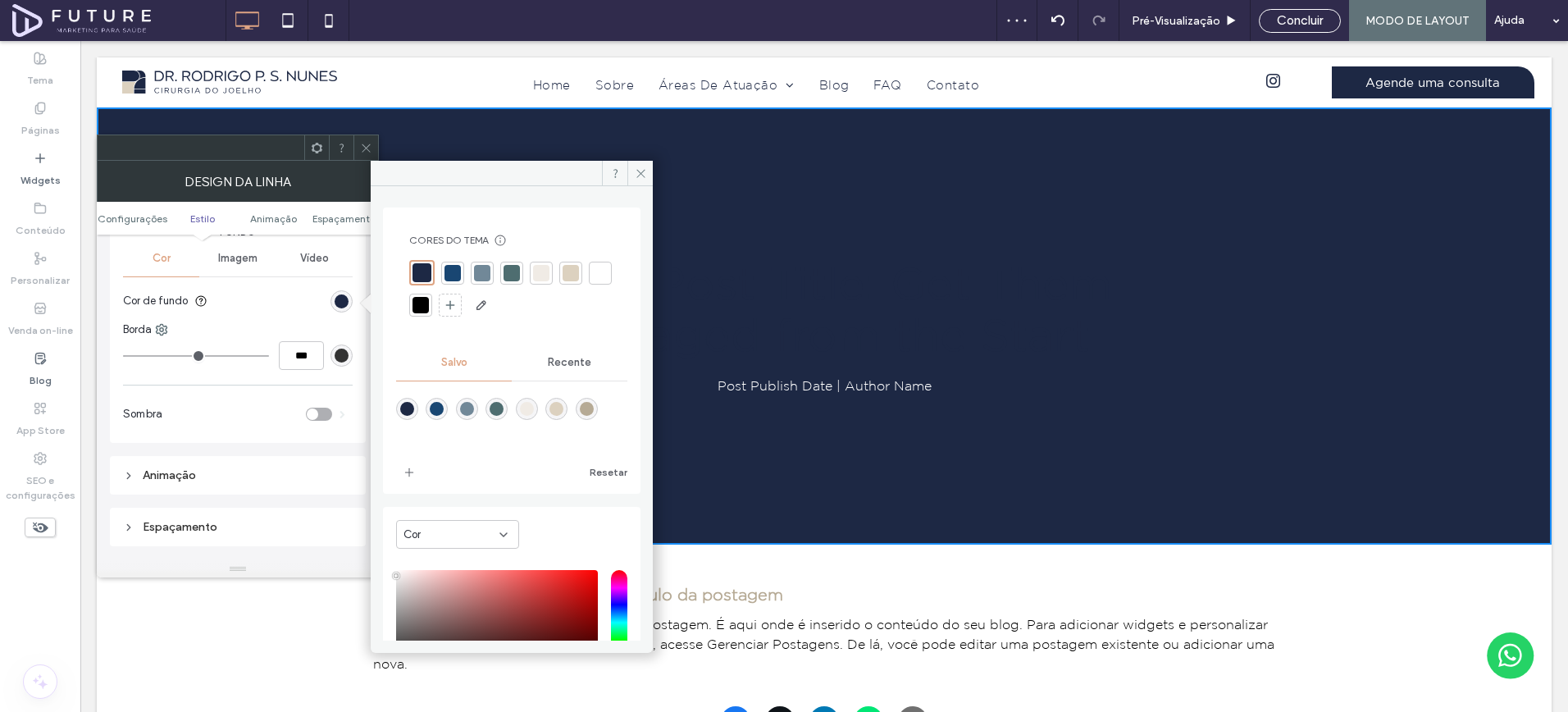
click at [457, 275] on div at bounding box center [453, 273] width 16 height 16
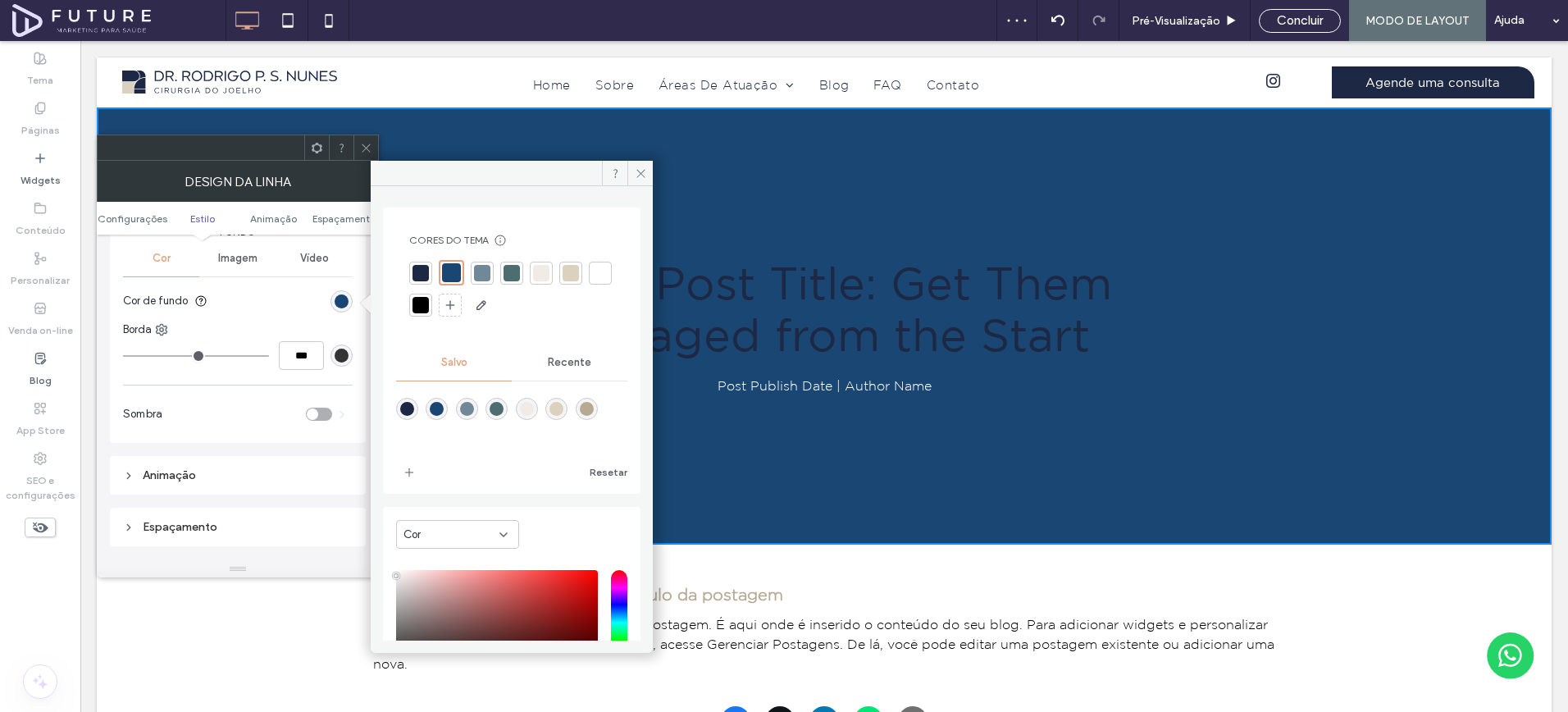
click at [508, 273] on div at bounding box center [512, 273] width 16 height 16
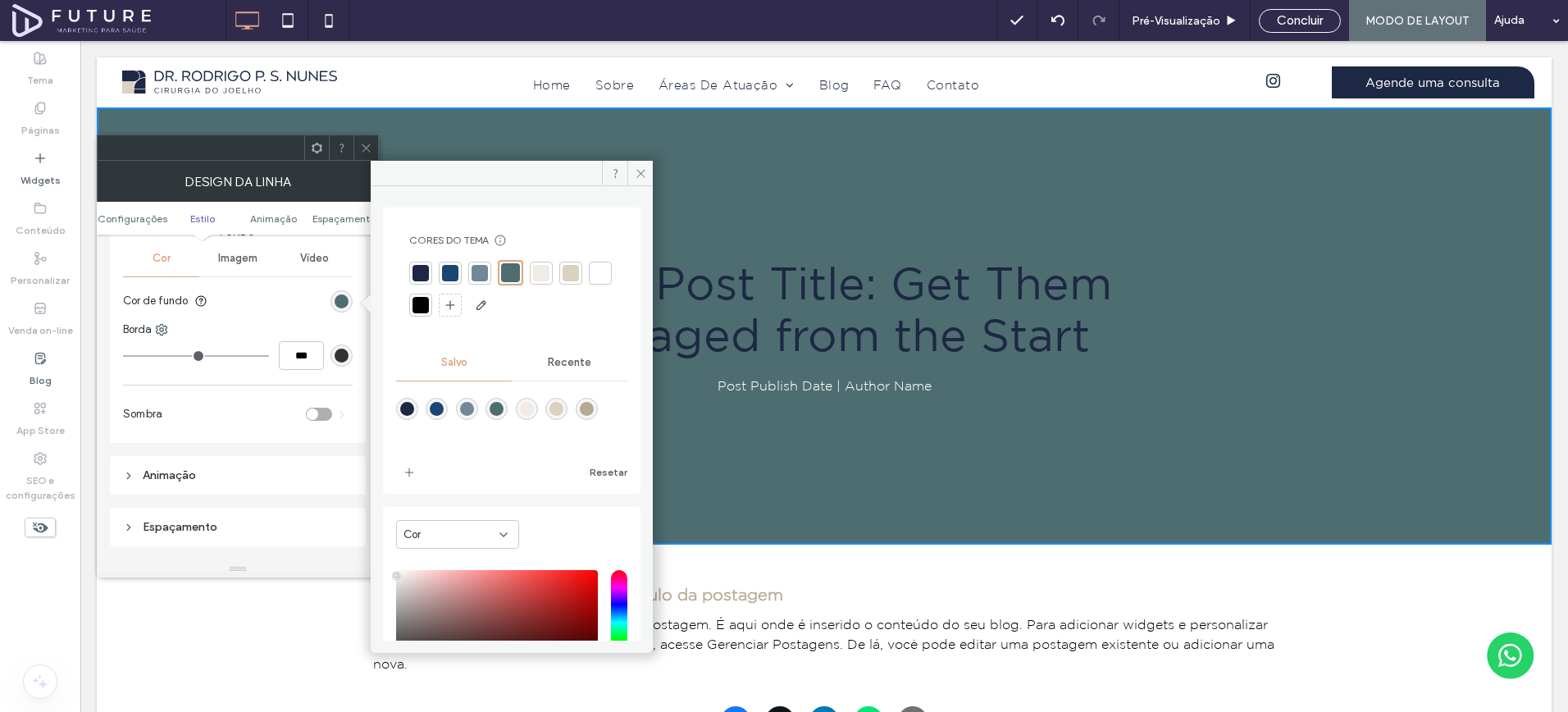
click at [565, 272] on div at bounding box center [571, 273] width 16 height 16
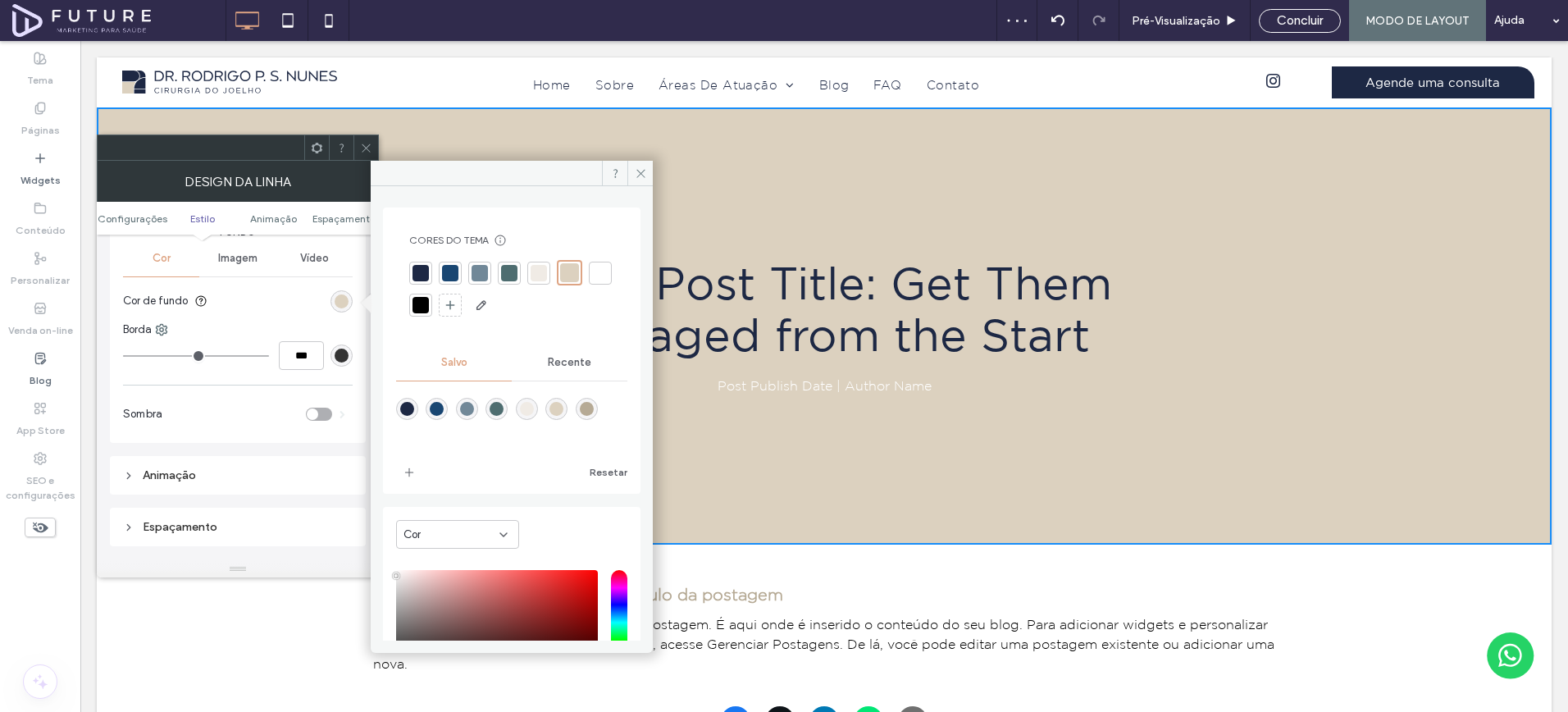
click at [364, 146] on use at bounding box center [366, 148] width 8 height 8
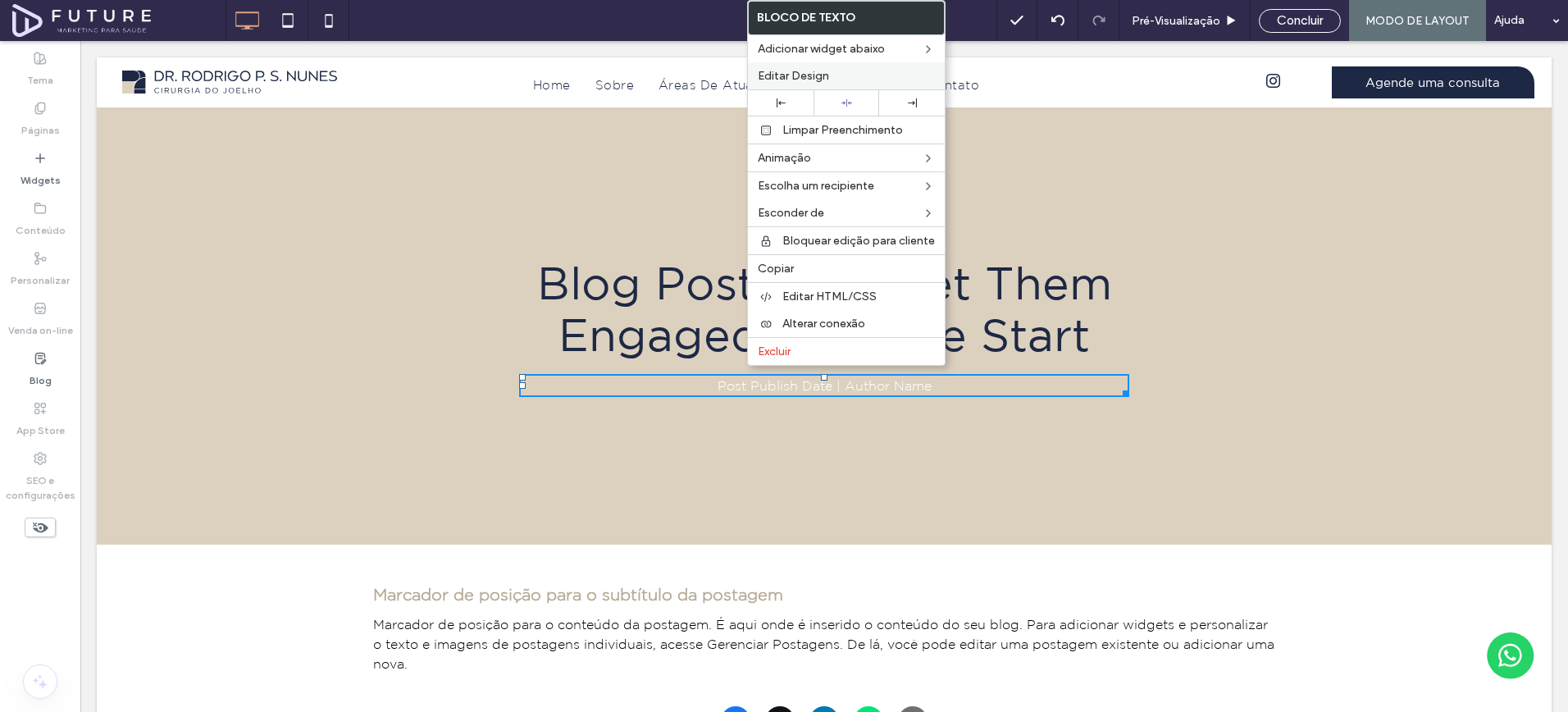
click at [817, 82] on span "Editar Design" at bounding box center [794, 75] width 71 height 14
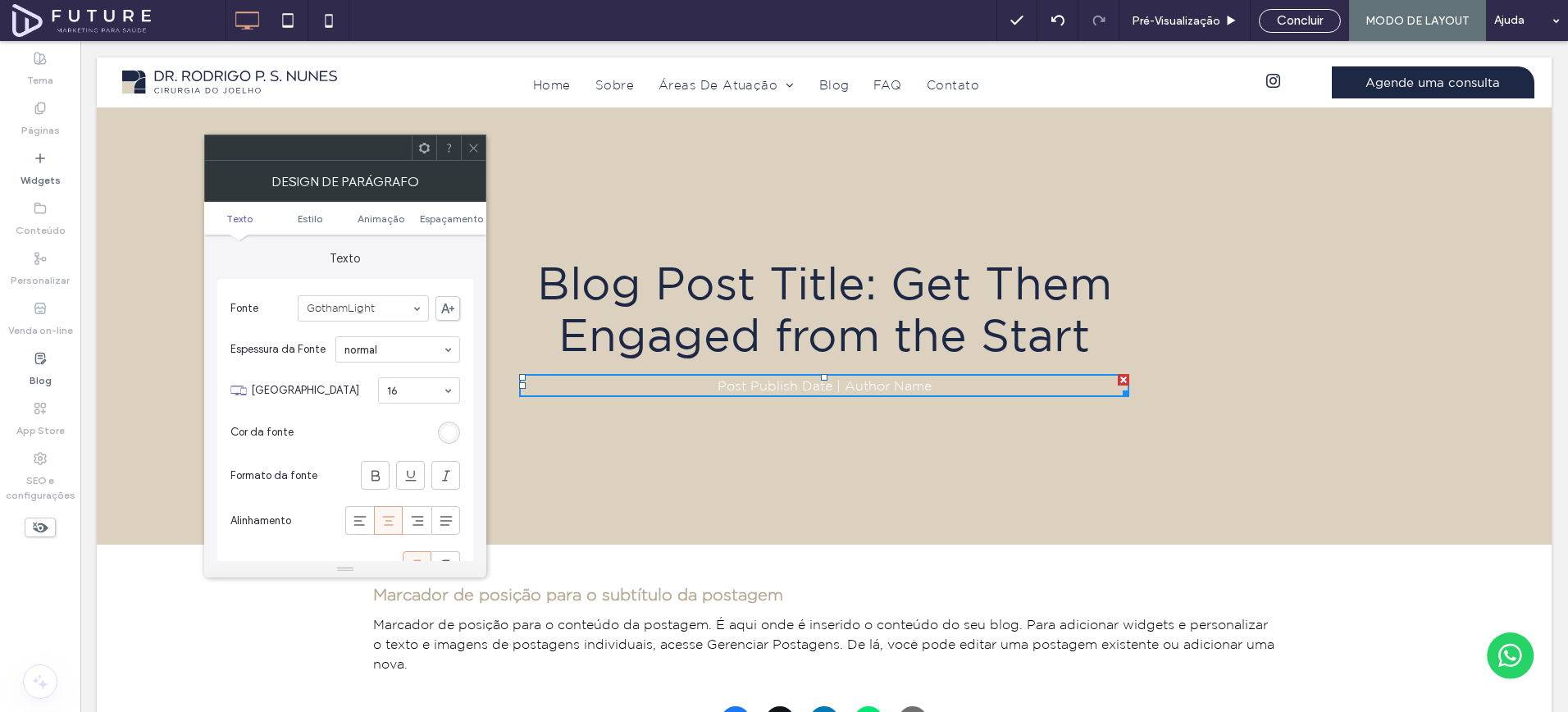
drag, startPoint x: 443, startPoint y: 431, endPoint x: 450, endPoint y: 426, distance: 8.6
click at [444, 432] on div "rgb(255, 255, 255)" at bounding box center [448, 433] width 14 height 14
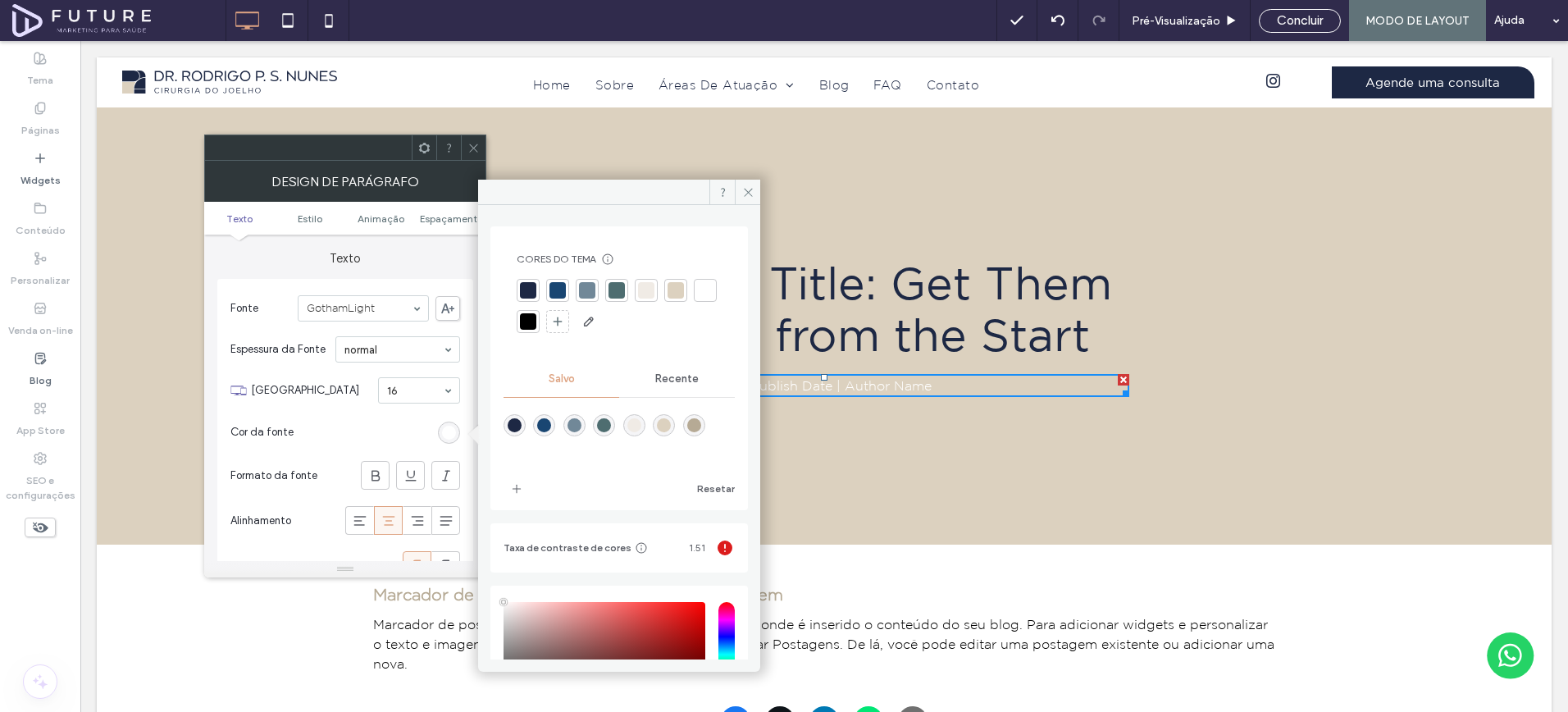
click at [532, 290] on div at bounding box center [528, 290] width 16 height 16
click at [470, 152] on icon at bounding box center [473, 148] width 12 height 12
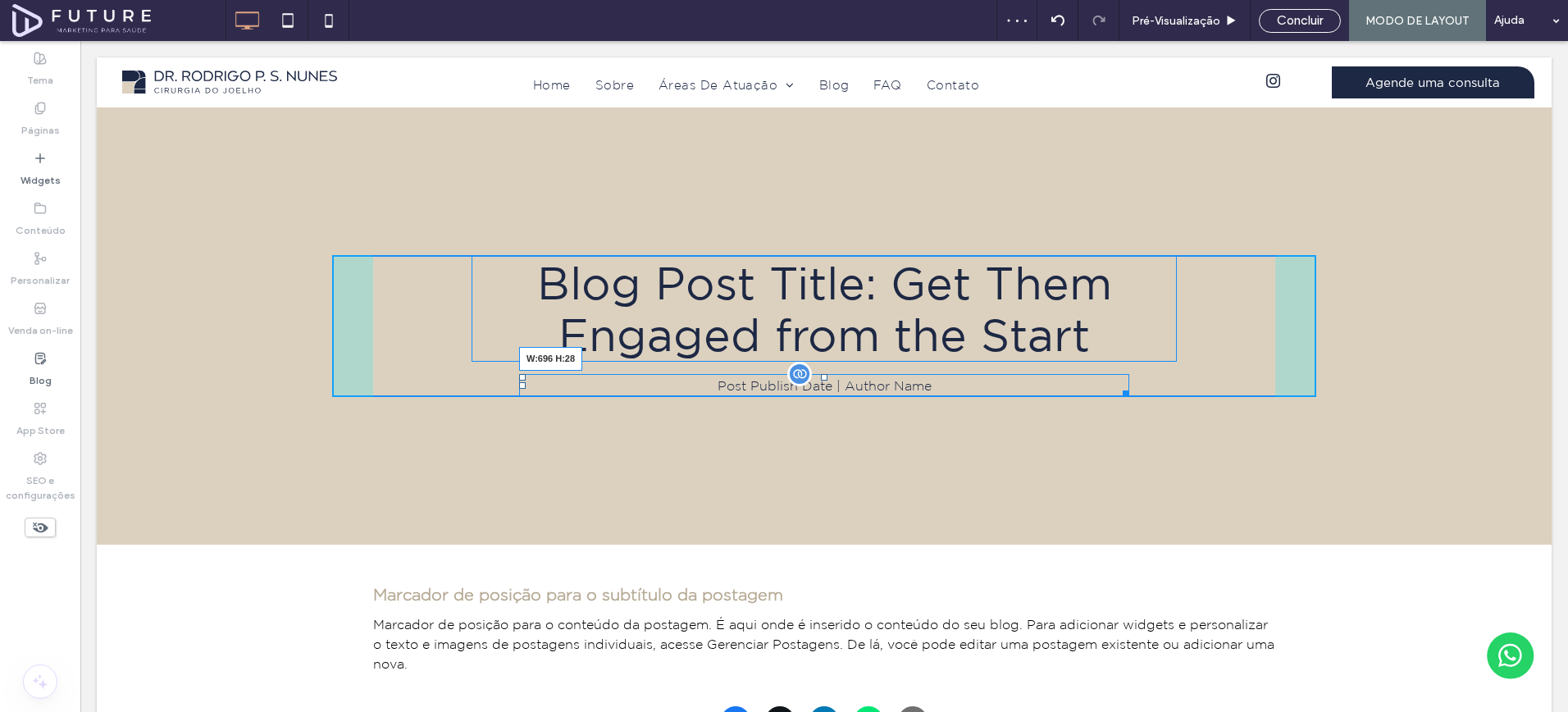
drag, startPoint x: 1123, startPoint y: 371, endPoint x: 1098, endPoint y: 369, distance: 25.1
click at [1117, 385] on div at bounding box center [1123, 390] width 12 height 12
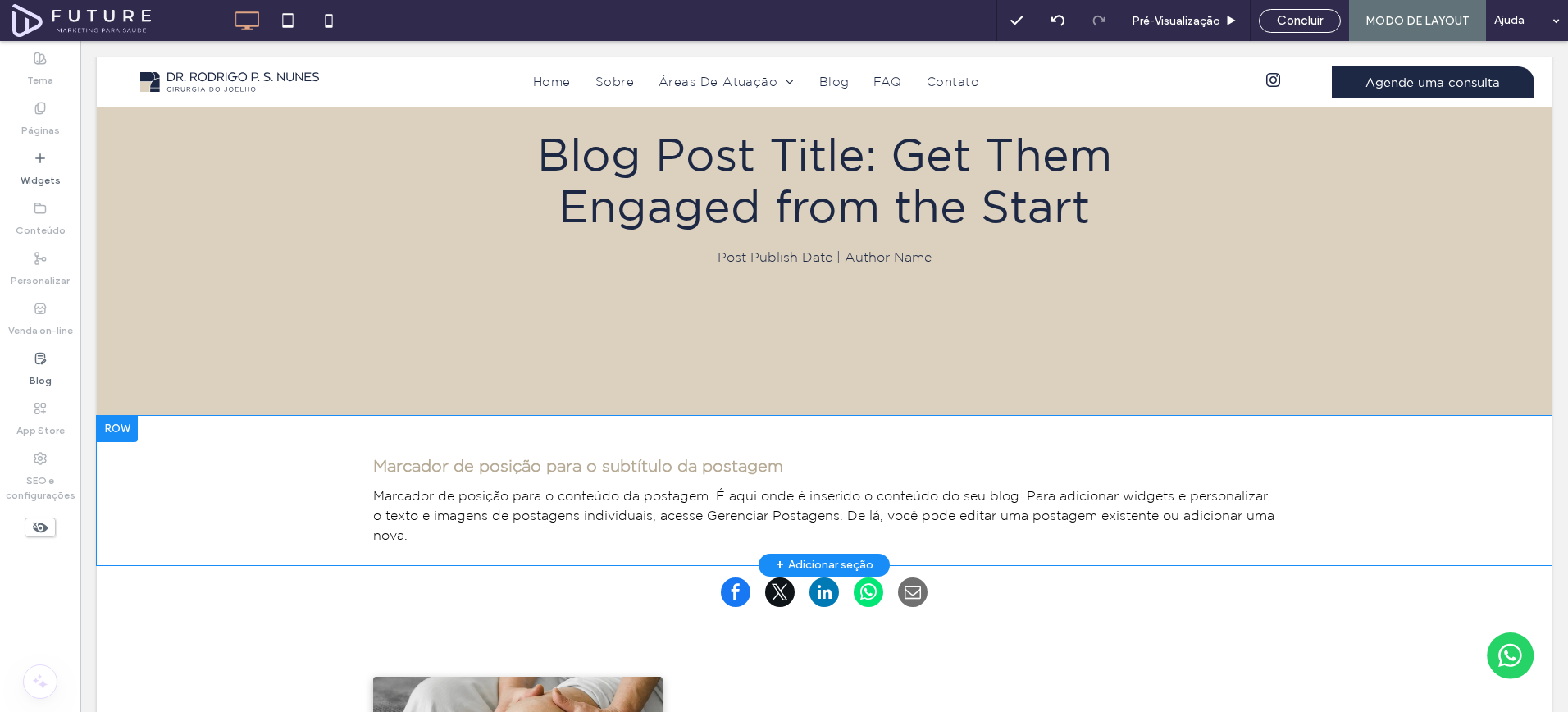
scroll to position [133, 0]
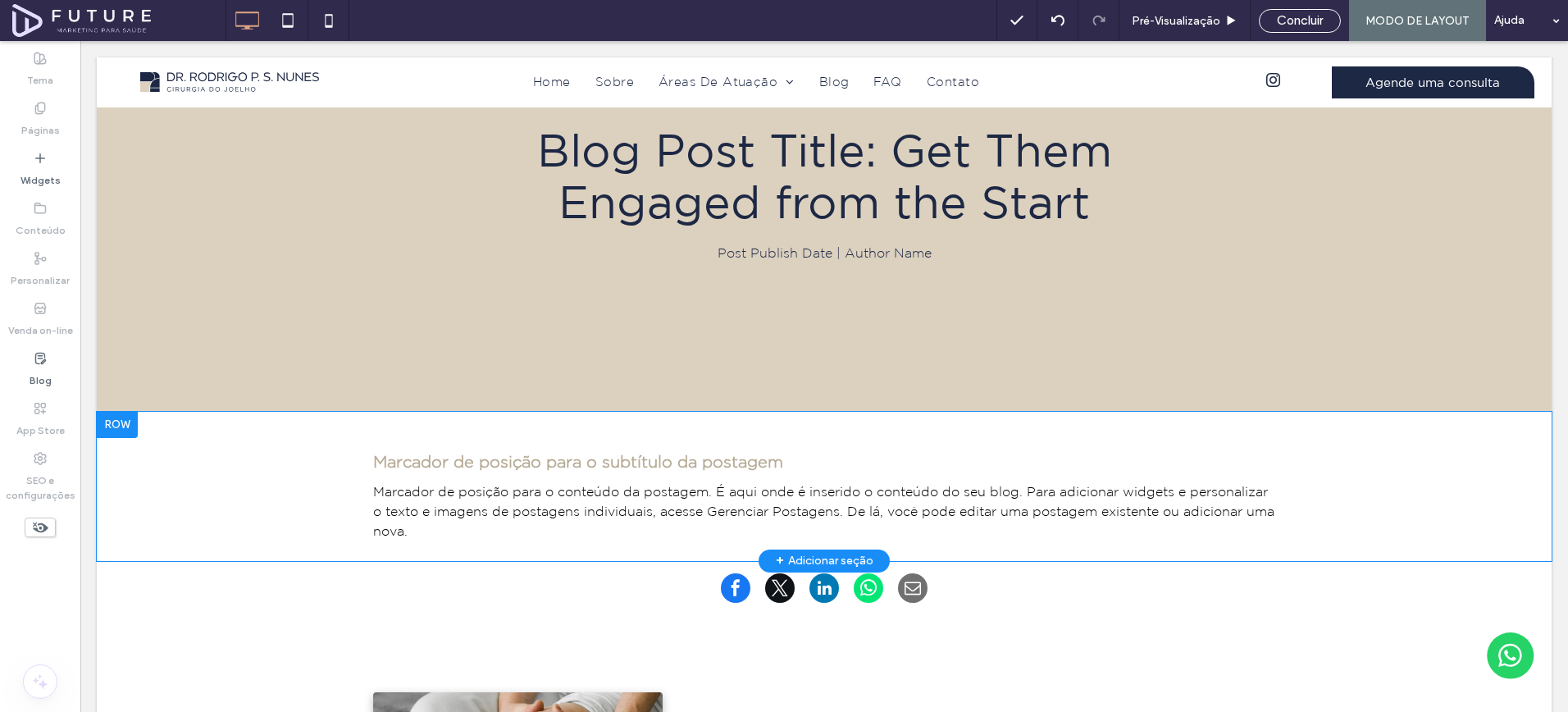
click at [433, 481] on p "Marcador de posição para o conteúdo da postagem. É aqui onde é inserido o conte…" at bounding box center [824, 510] width 903 height 59
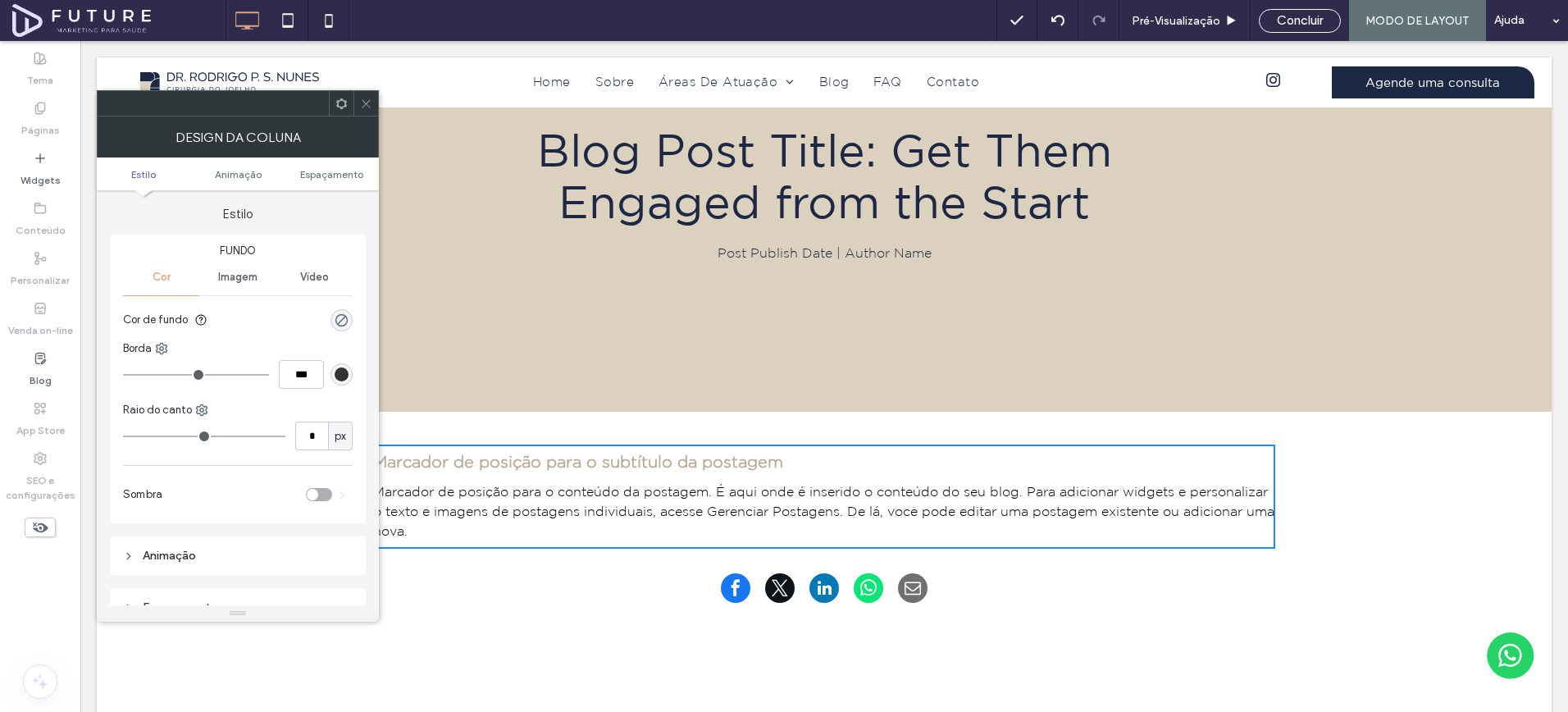
drag, startPoint x: 367, startPoint y: 105, endPoint x: 364, endPoint y: 153, distance: 48.1
click at [367, 105] on icon at bounding box center [366, 104] width 12 height 12
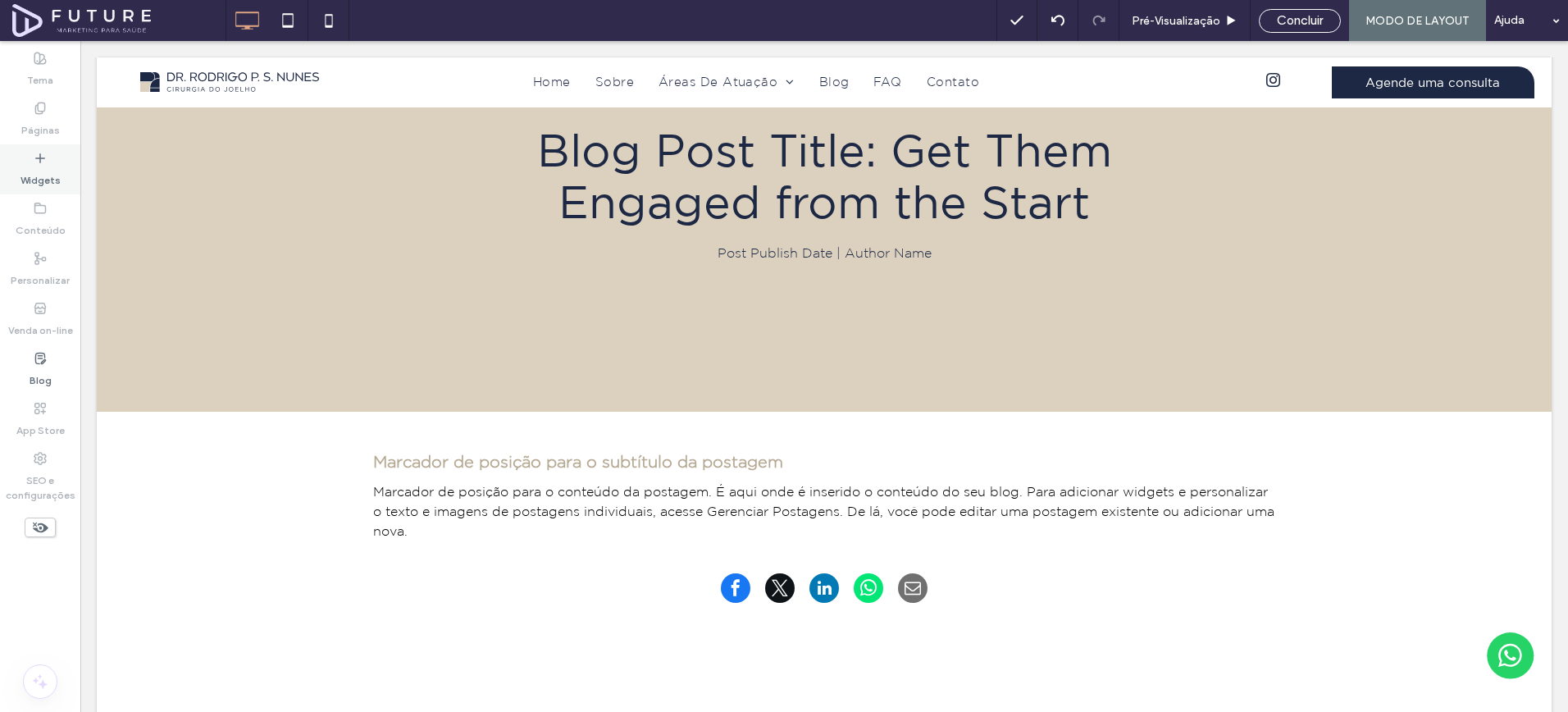
click at [41, 157] on icon at bounding box center [40, 159] width 13 height 13
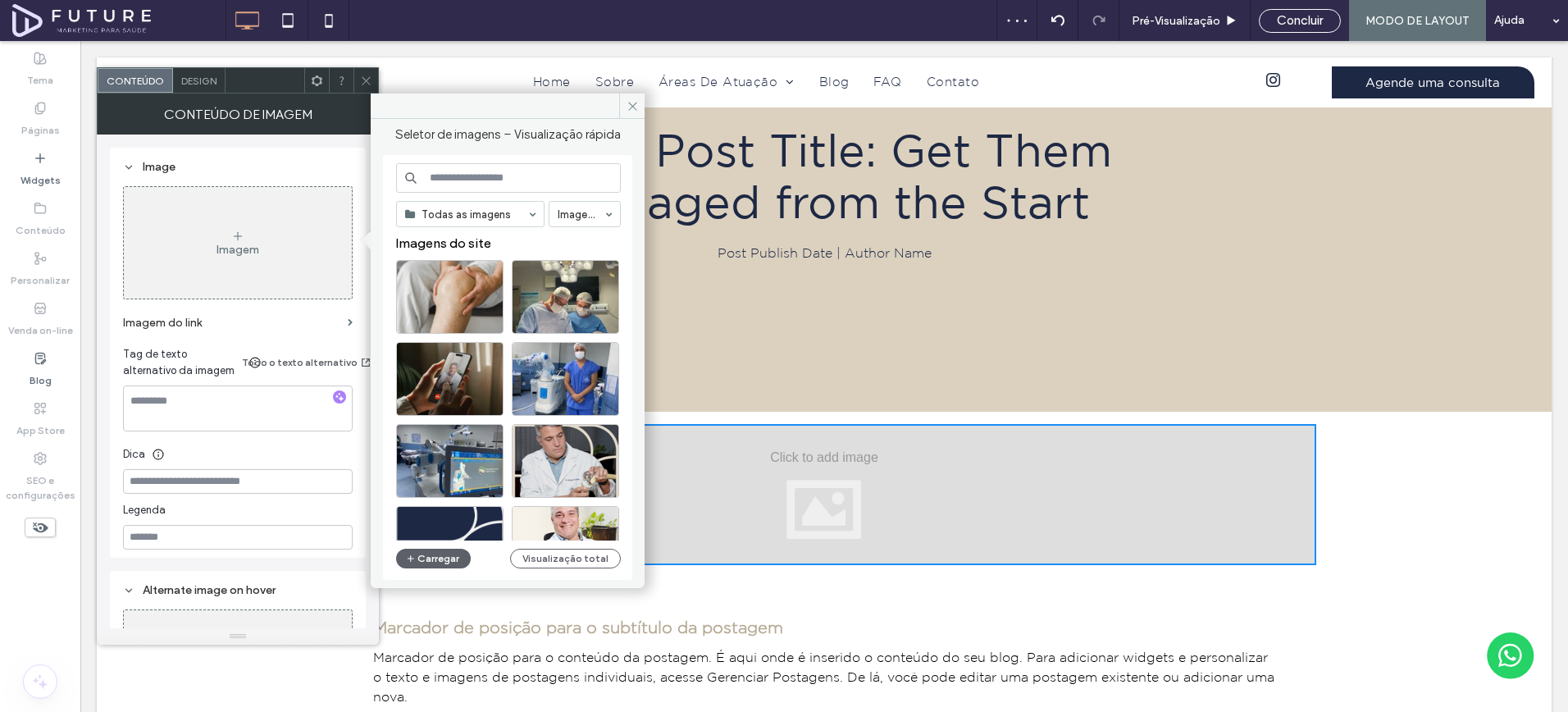
click at [360, 80] on icon at bounding box center [366, 80] width 12 height 12
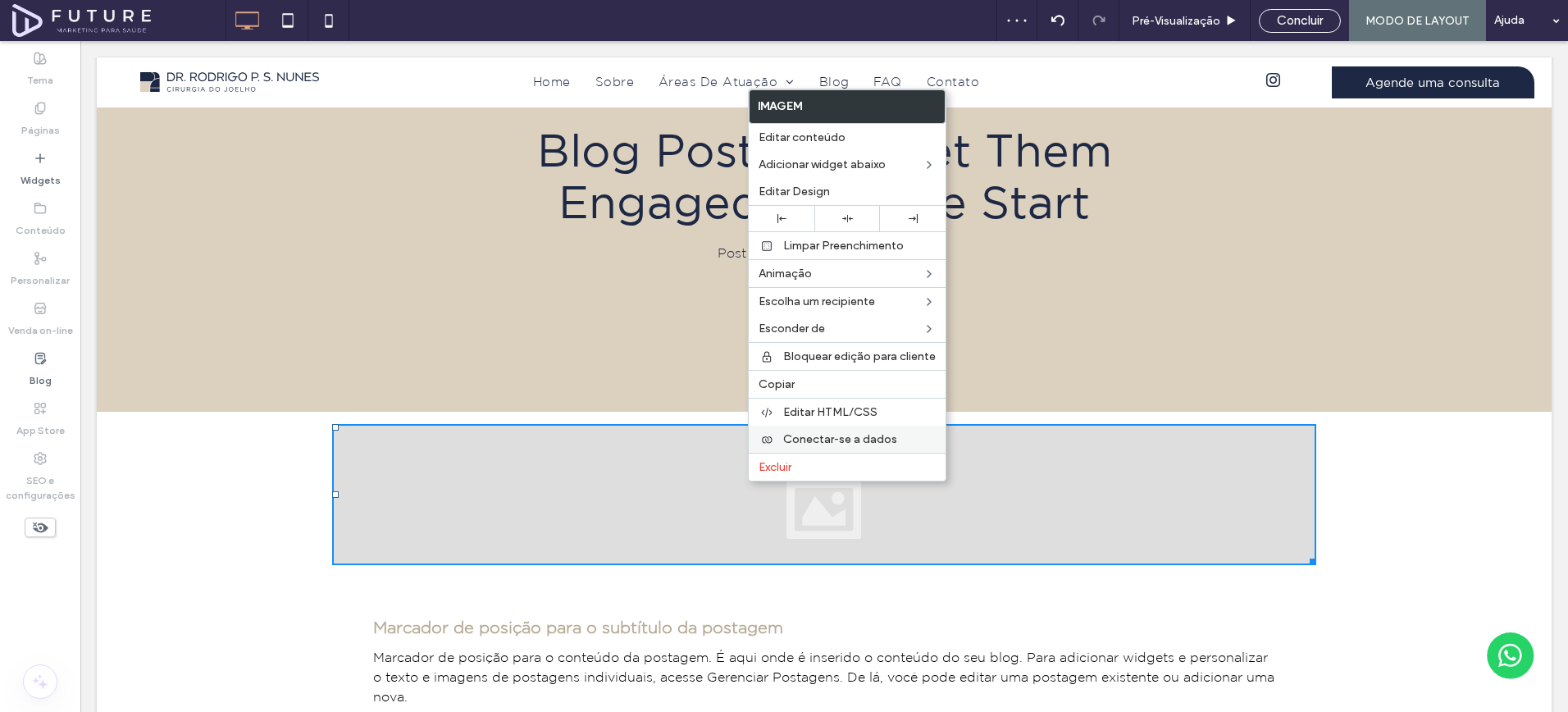
click at [832, 434] on span "Conectar-se a dados" at bounding box center [840, 439] width 114 height 14
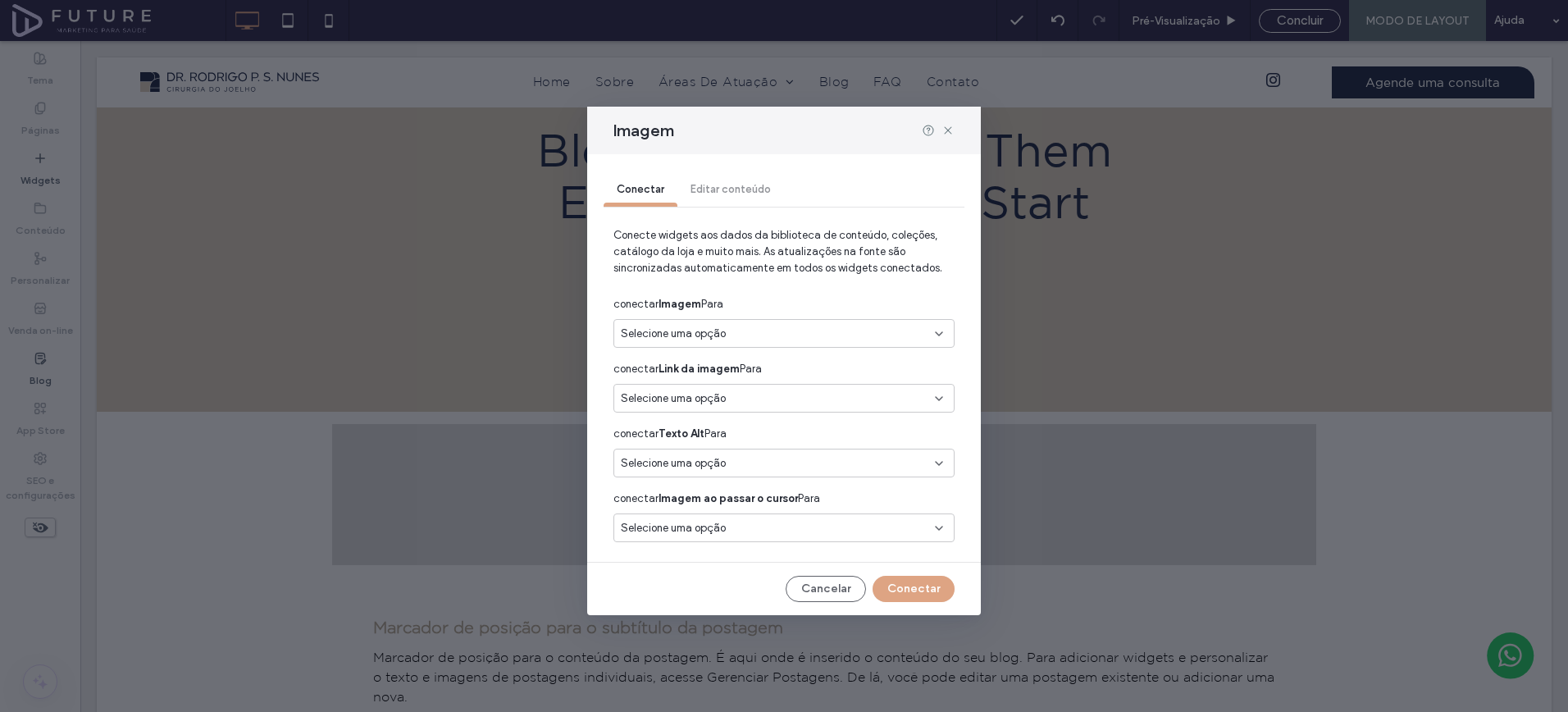
click at [719, 338] on span "Selecione uma opção" at bounding box center [674, 334] width 105 height 16
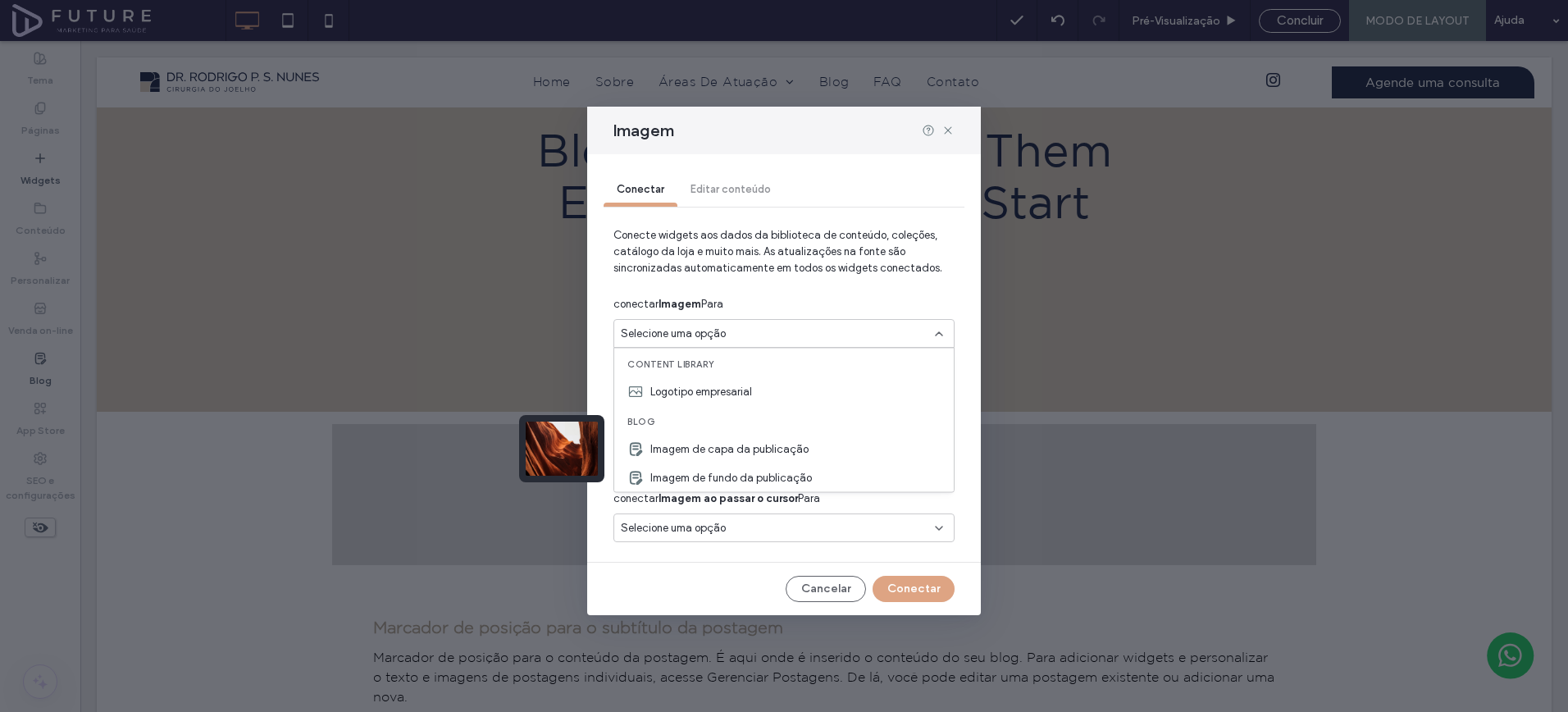
click at [731, 447] on span "Imagem de capa da publicação" at bounding box center [729, 449] width 159 height 16
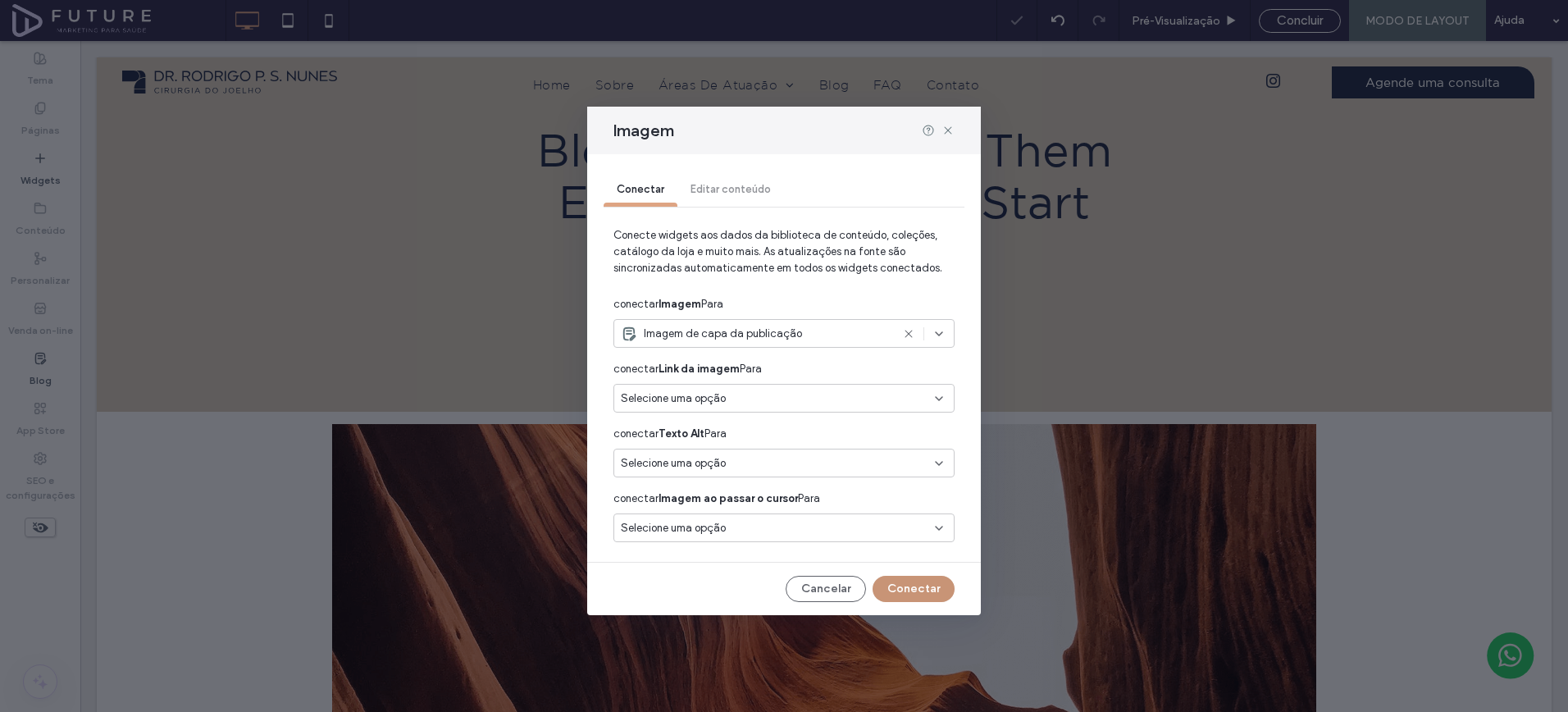
click at [924, 583] on button "Conectar" at bounding box center [914, 588] width 82 height 27
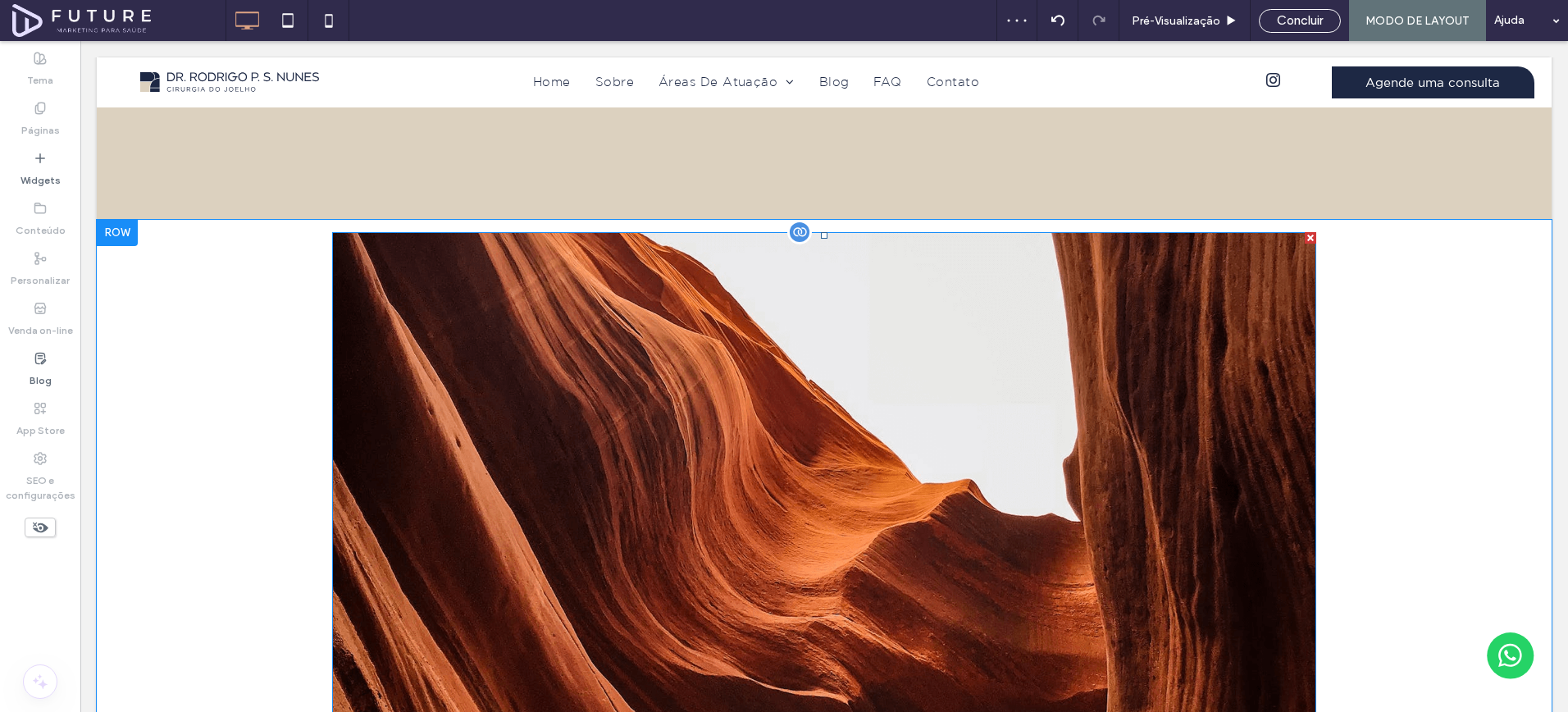
scroll to position [170, 0]
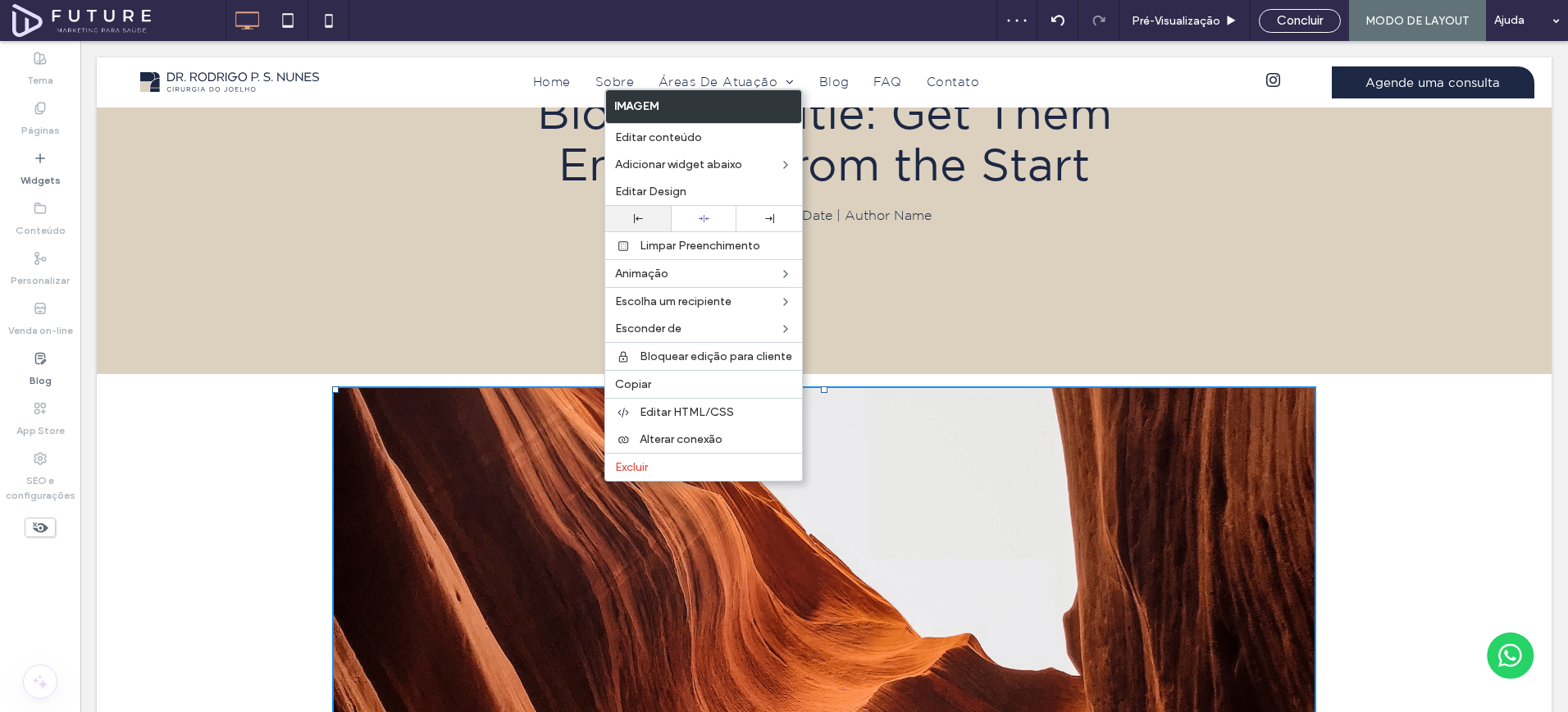
click at [653, 198] on span "Editar Design" at bounding box center [651, 191] width 71 height 14
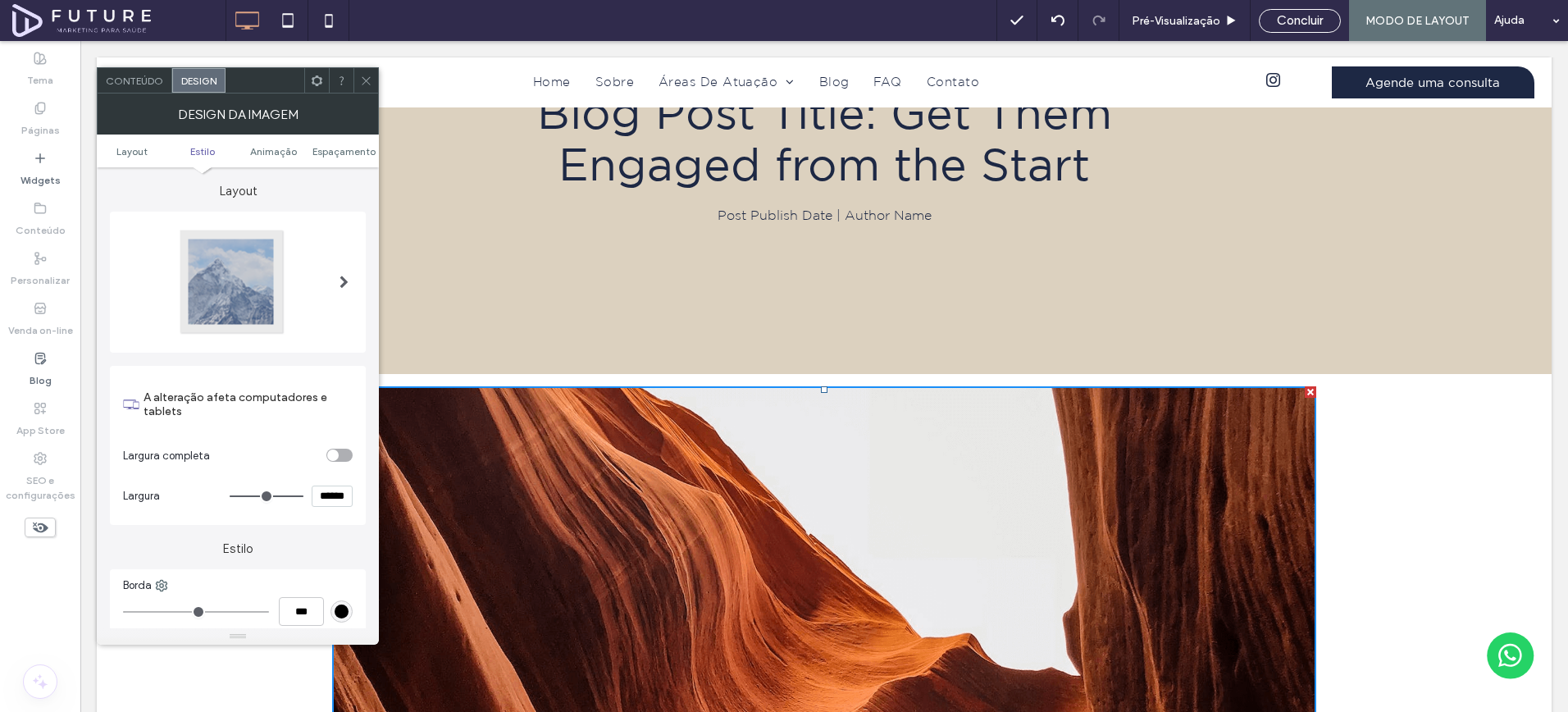
scroll to position [481, 0]
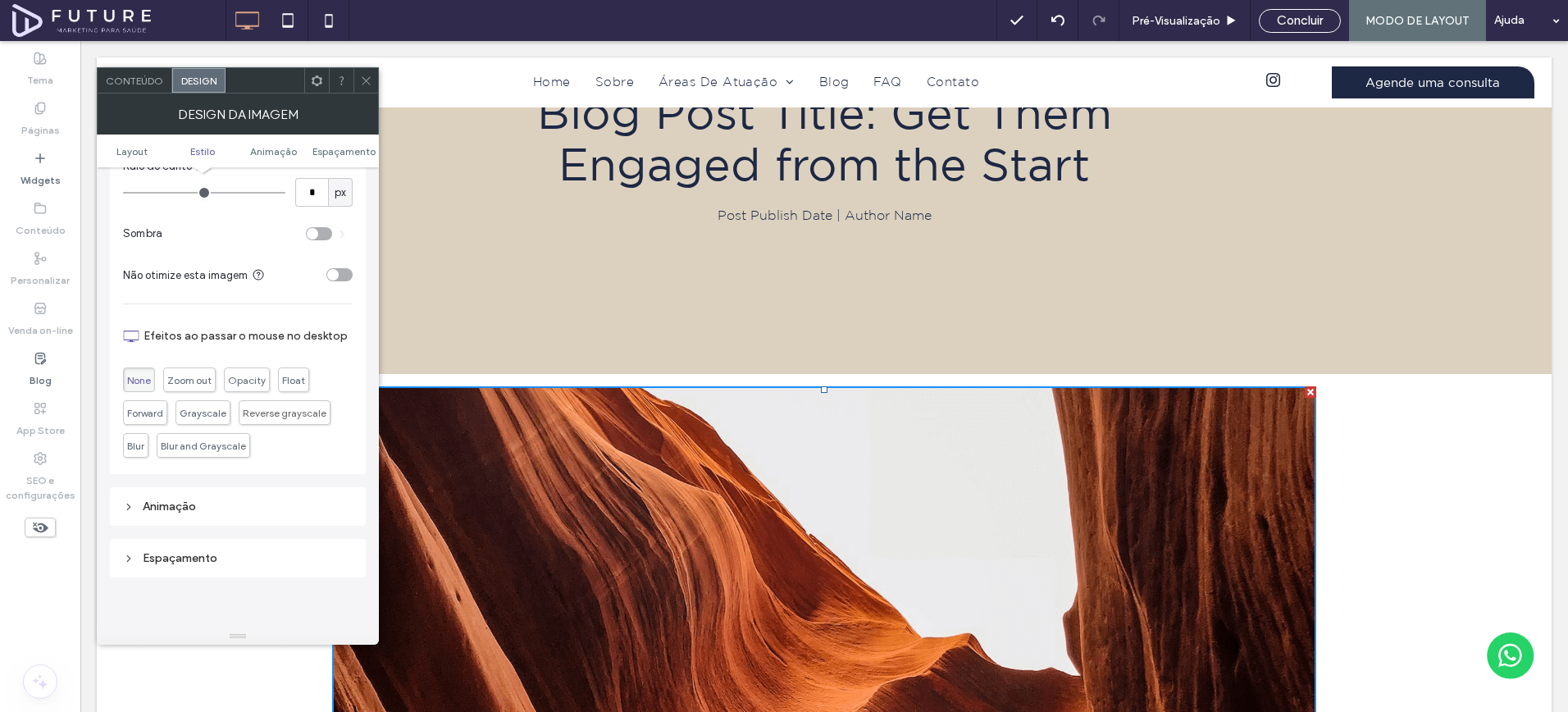
click at [206, 565] on div "Espaçamento" at bounding box center [237, 558] width 230 height 22
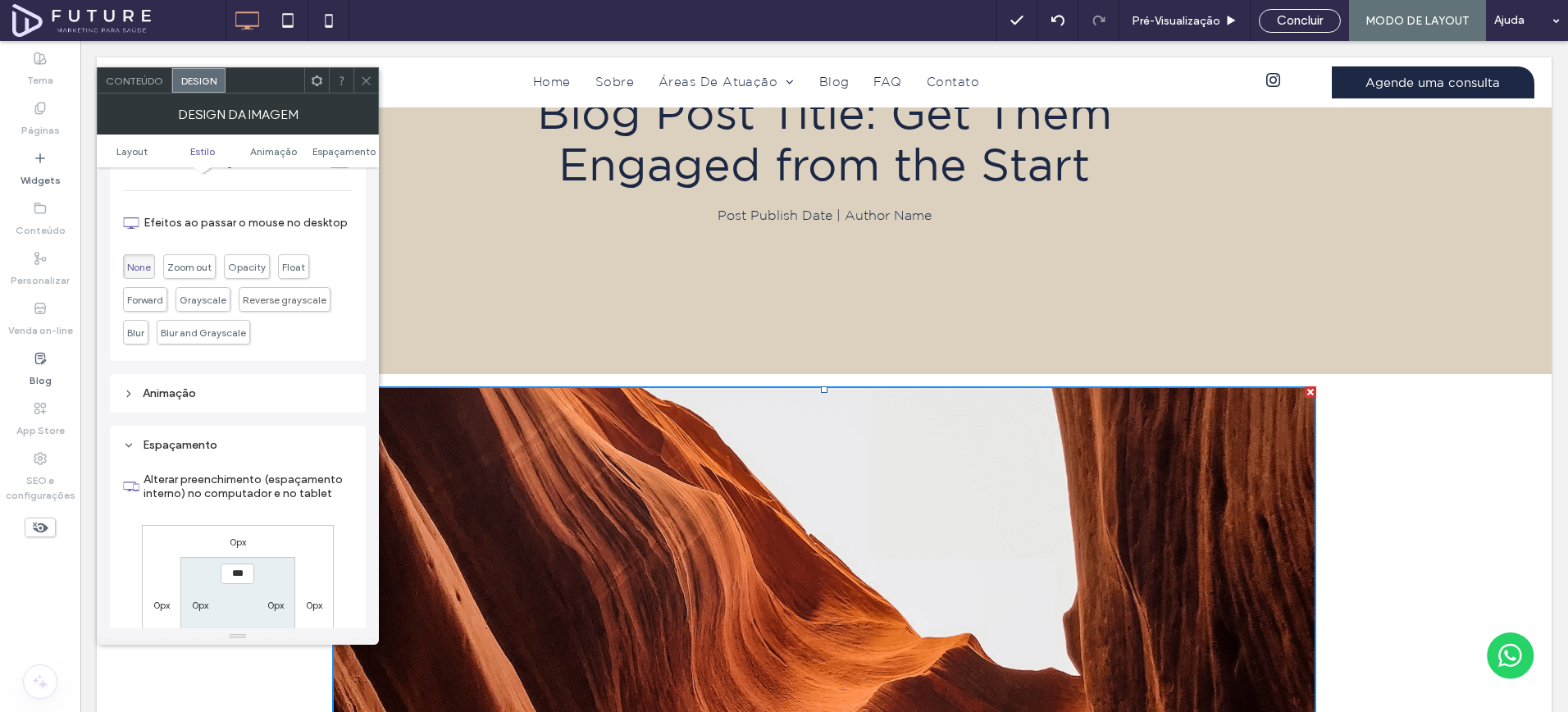
scroll to position [635, 0]
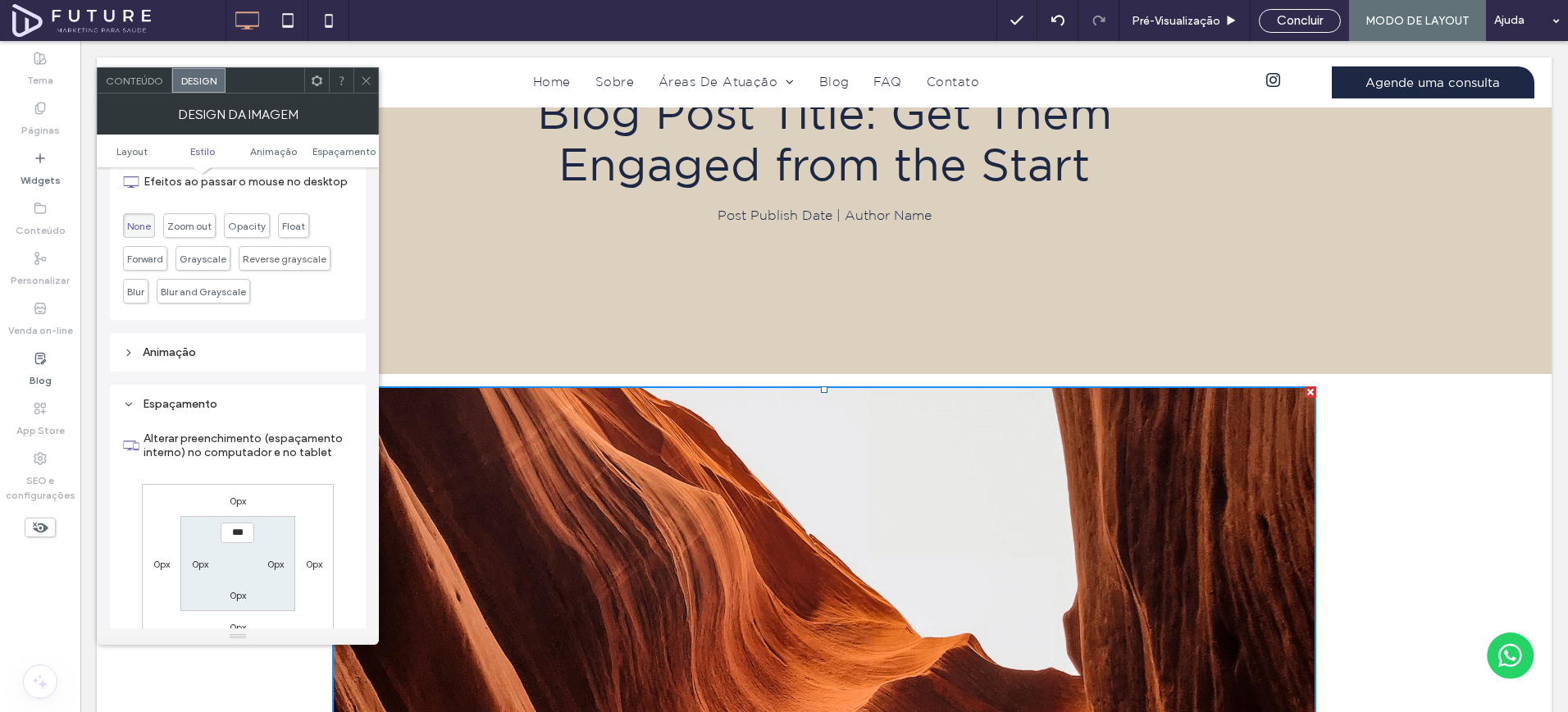
click at [236, 506] on label "0px" at bounding box center [238, 500] width 16 height 12
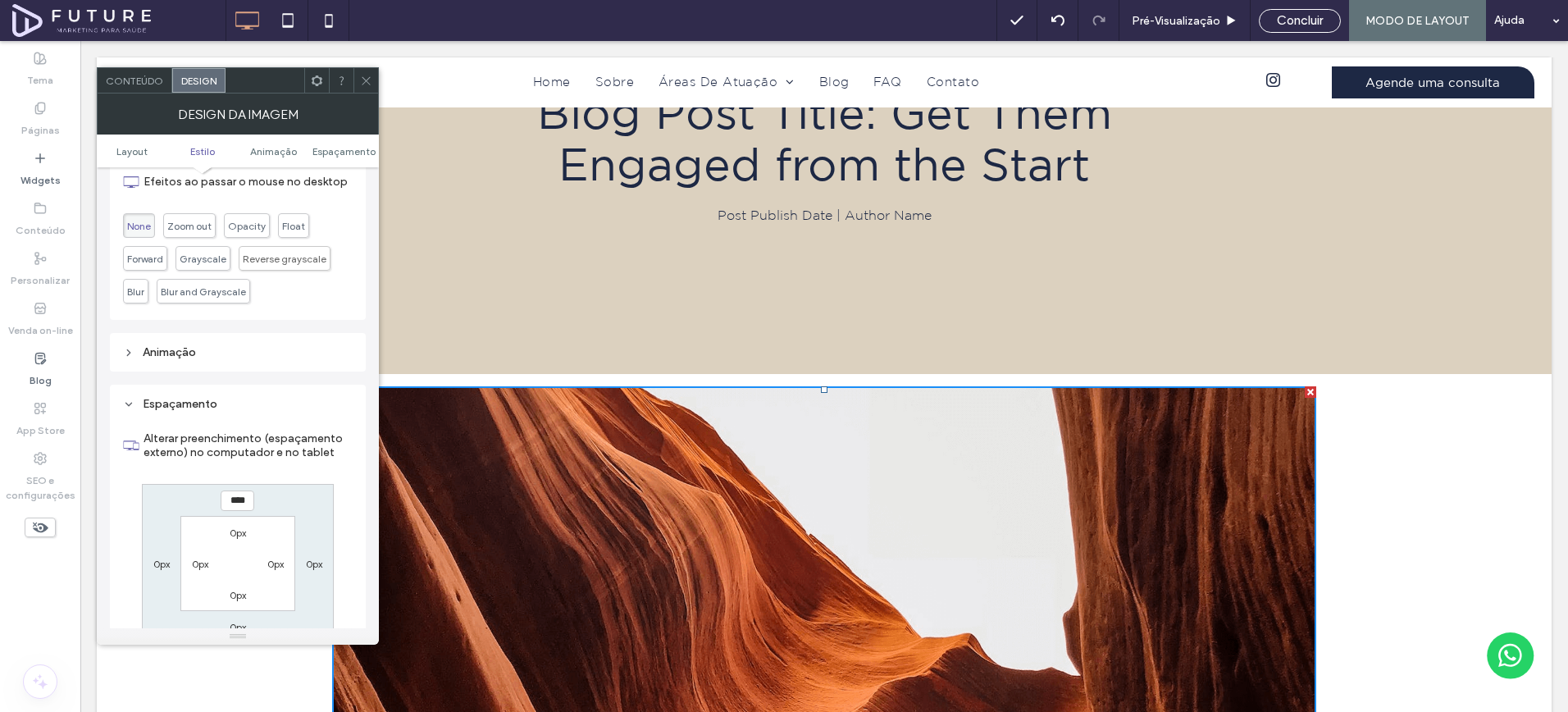
type input "****"
type input "*"
click at [238, 505] on input "******" at bounding box center [237, 500] width 34 height 20
click at [238, 506] on input "******" at bounding box center [237, 500] width 34 height 20
click at [240, 506] on input "******" at bounding box center [237, 500] width 34 height 20
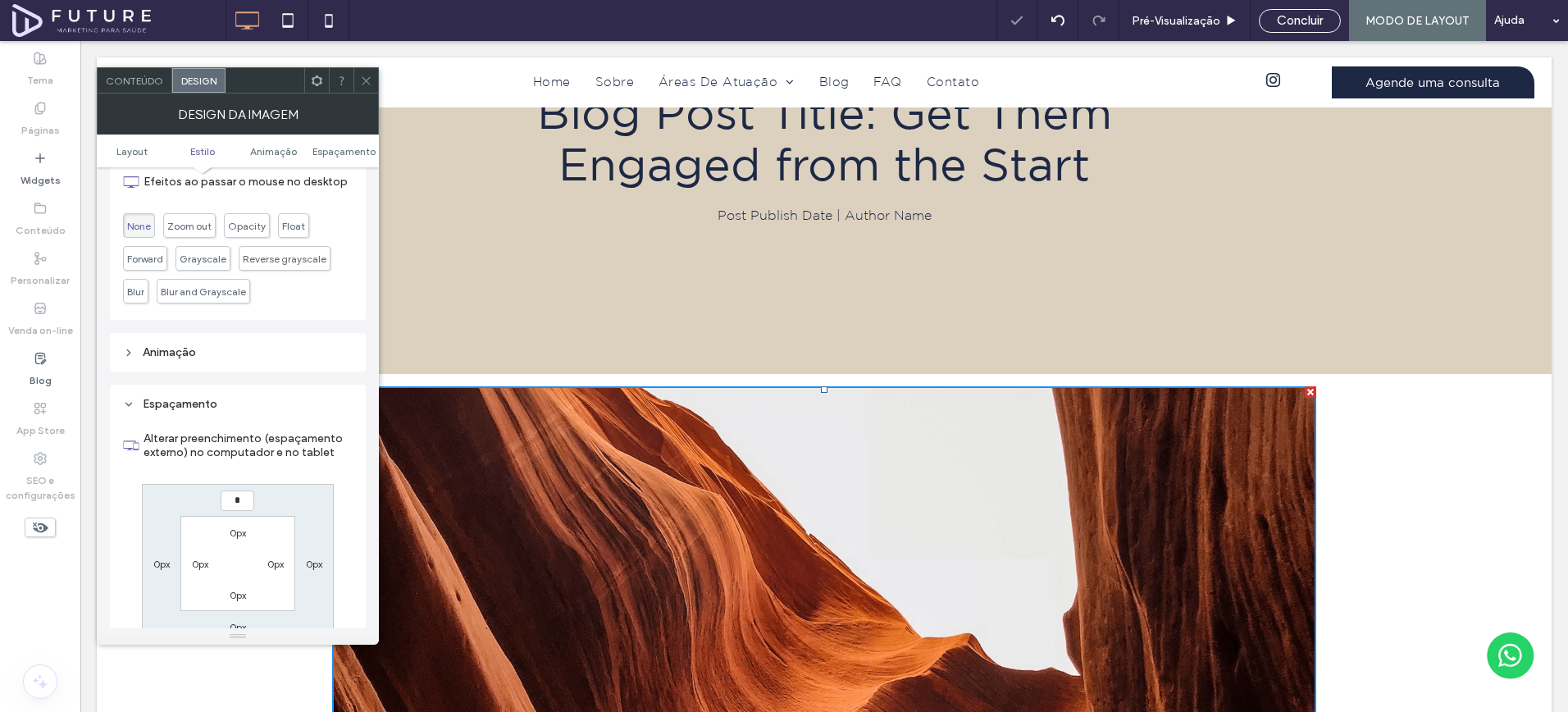
type input "*"
type input "***"
click at [364, 89] on span at bounding box center [366, 80] width 12 height 25
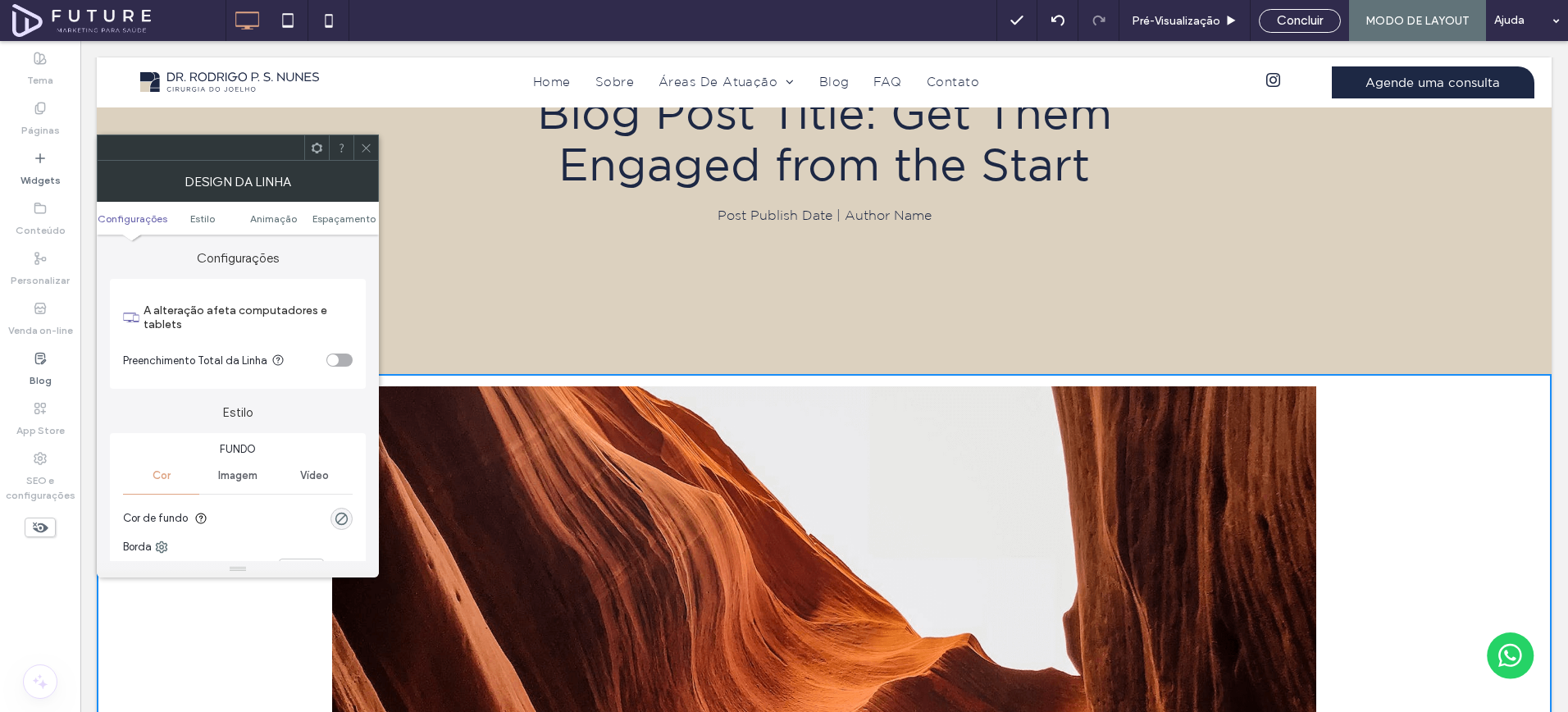
click at [362, 148] on icon at bounding box center [366, 148] width 12 height 12
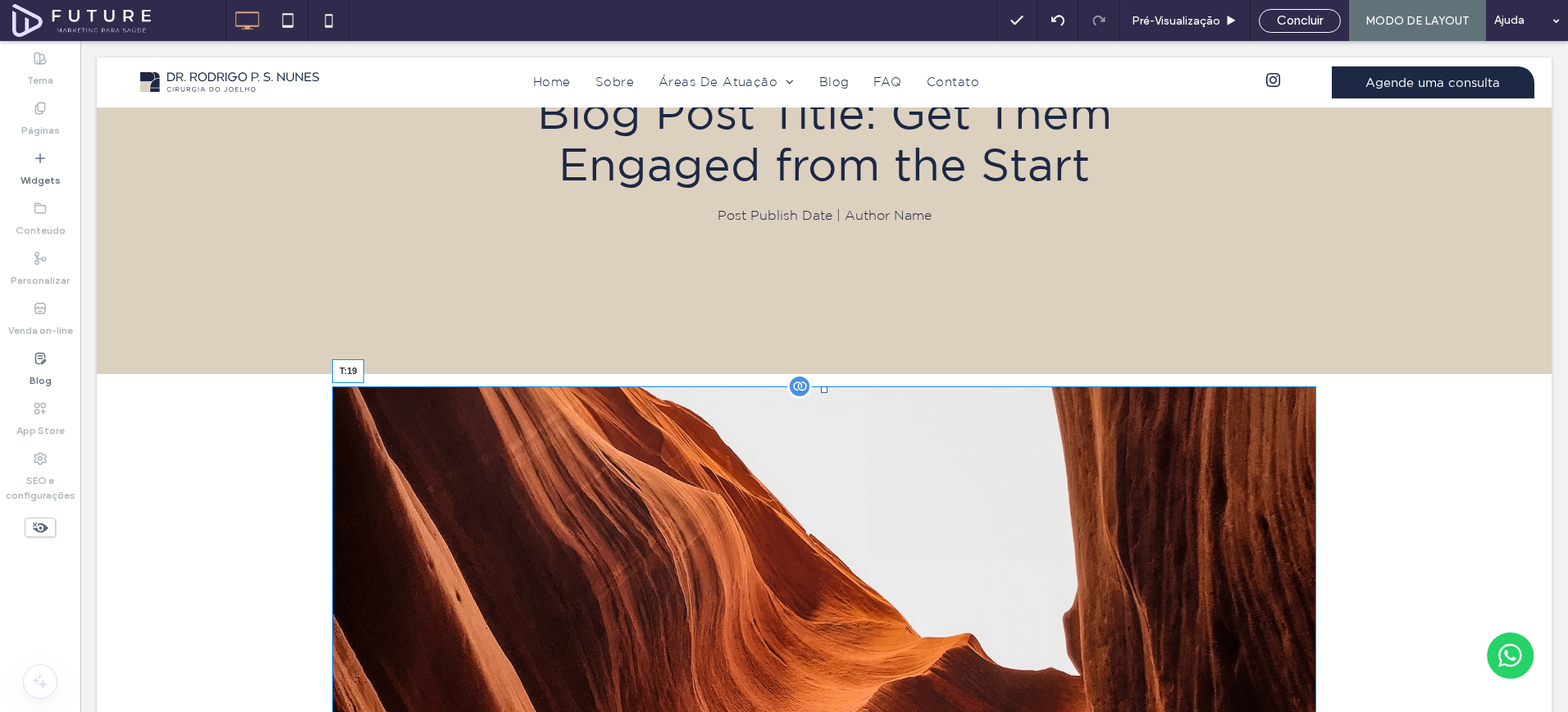
drag, startPoint x: 825, startPoint y: 371, endPoint x: 910, endPoint y: 417, distance: 96.6
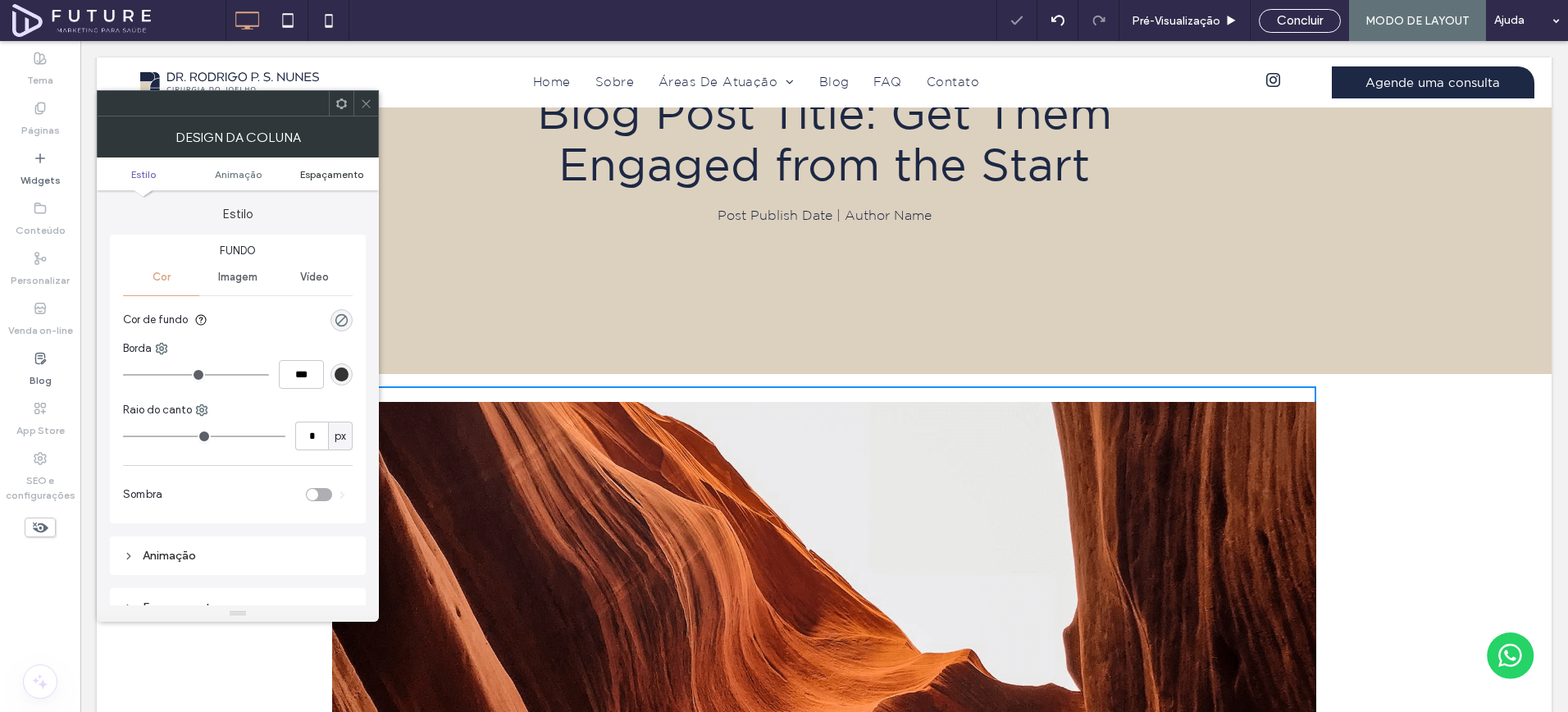
click at [321, 172] on span "Espaçamento" at bounding box center [332, 173] width 63 height 12
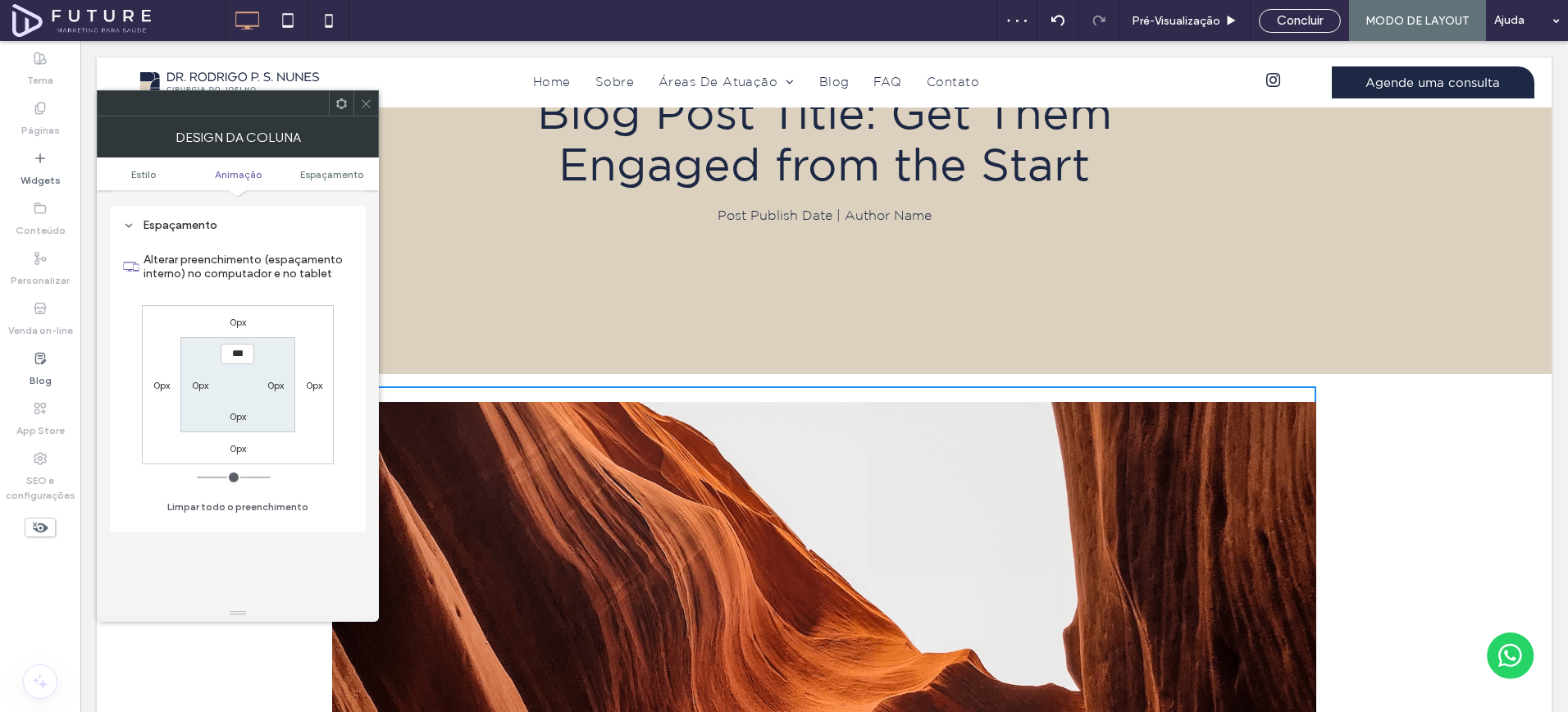
scroll to position [385, 0]
click at [234, 316] on label "0px" at bounding box center [238, 319] width 16 height 12
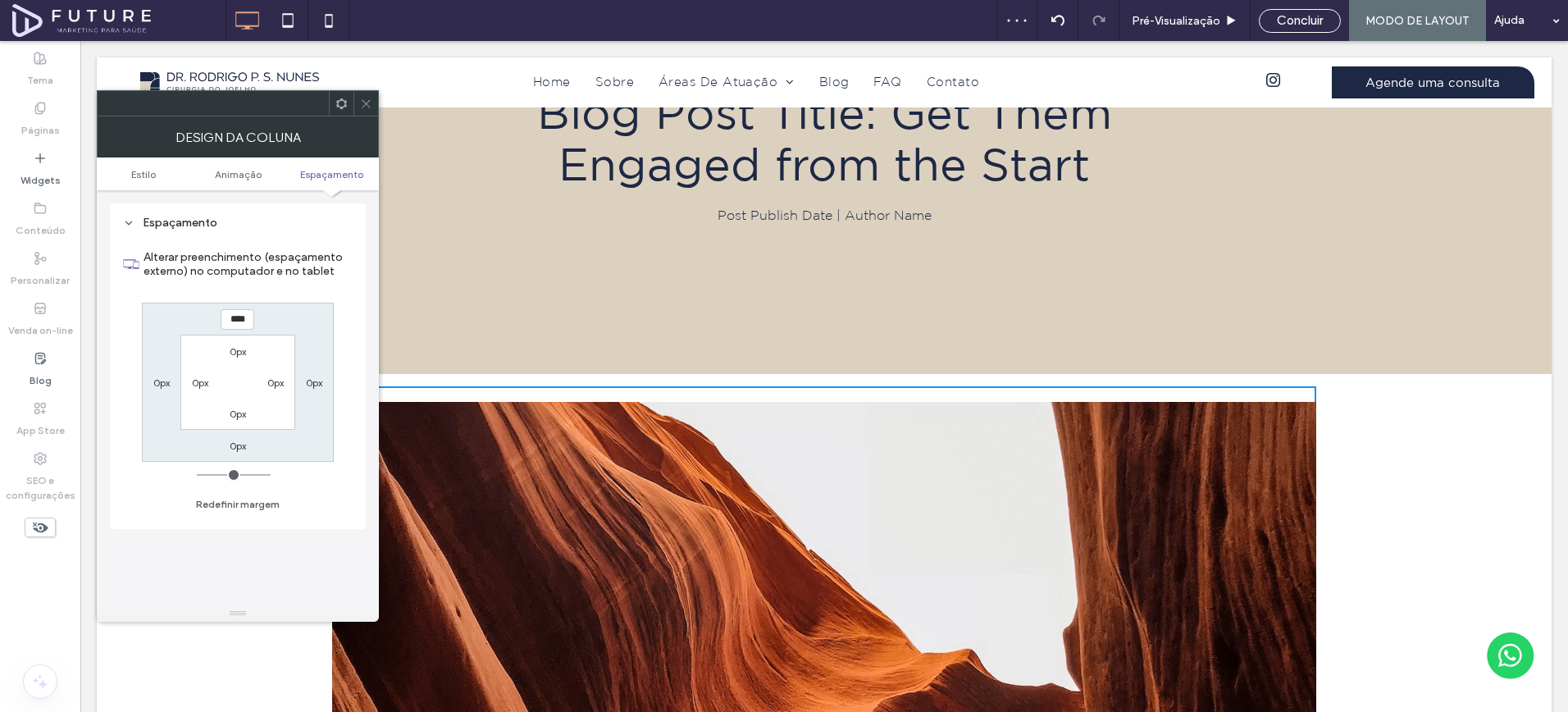
type input "****"
type input "*"
type input "******"
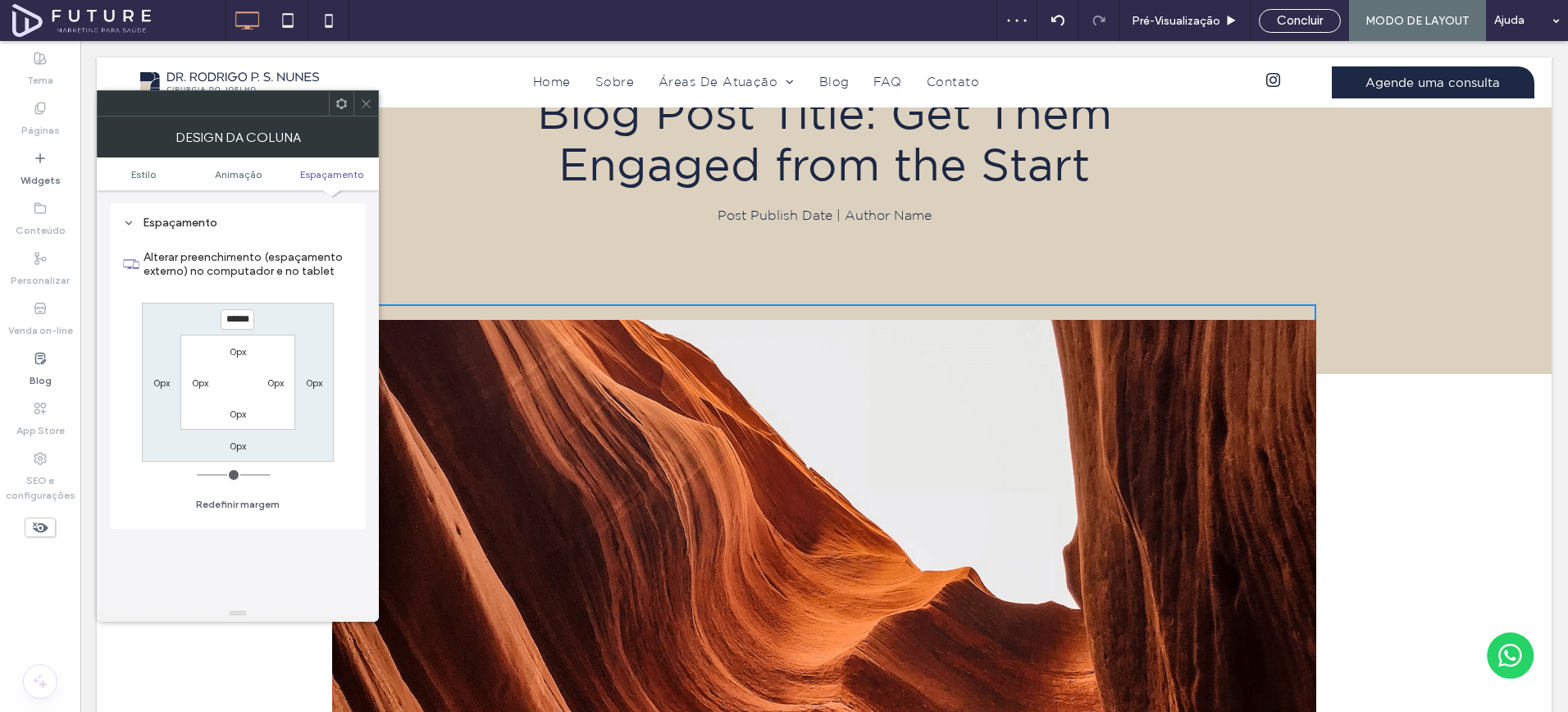
click at [371, 99] on icon at bounding box center [366, 104] width 12 height 12
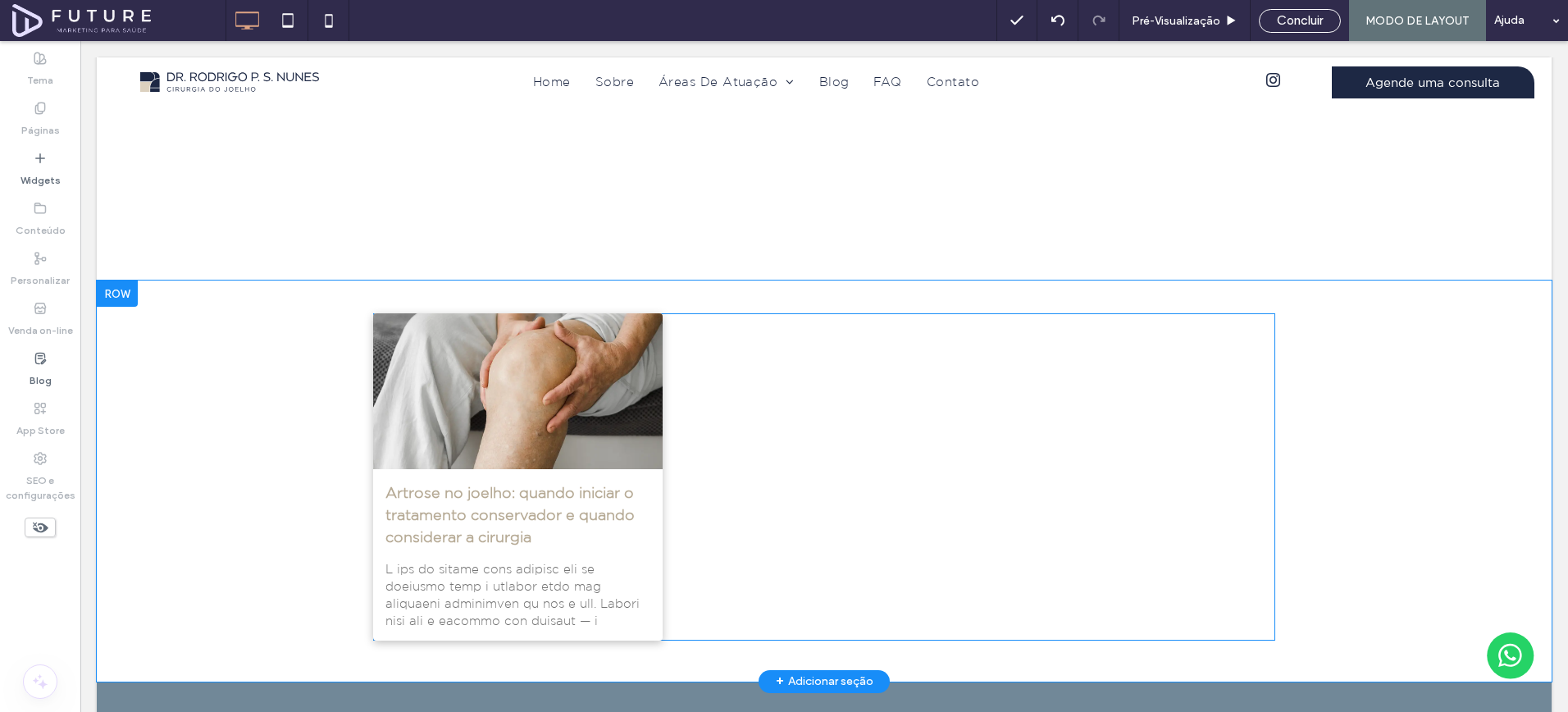
scroll to position [1309, 0]
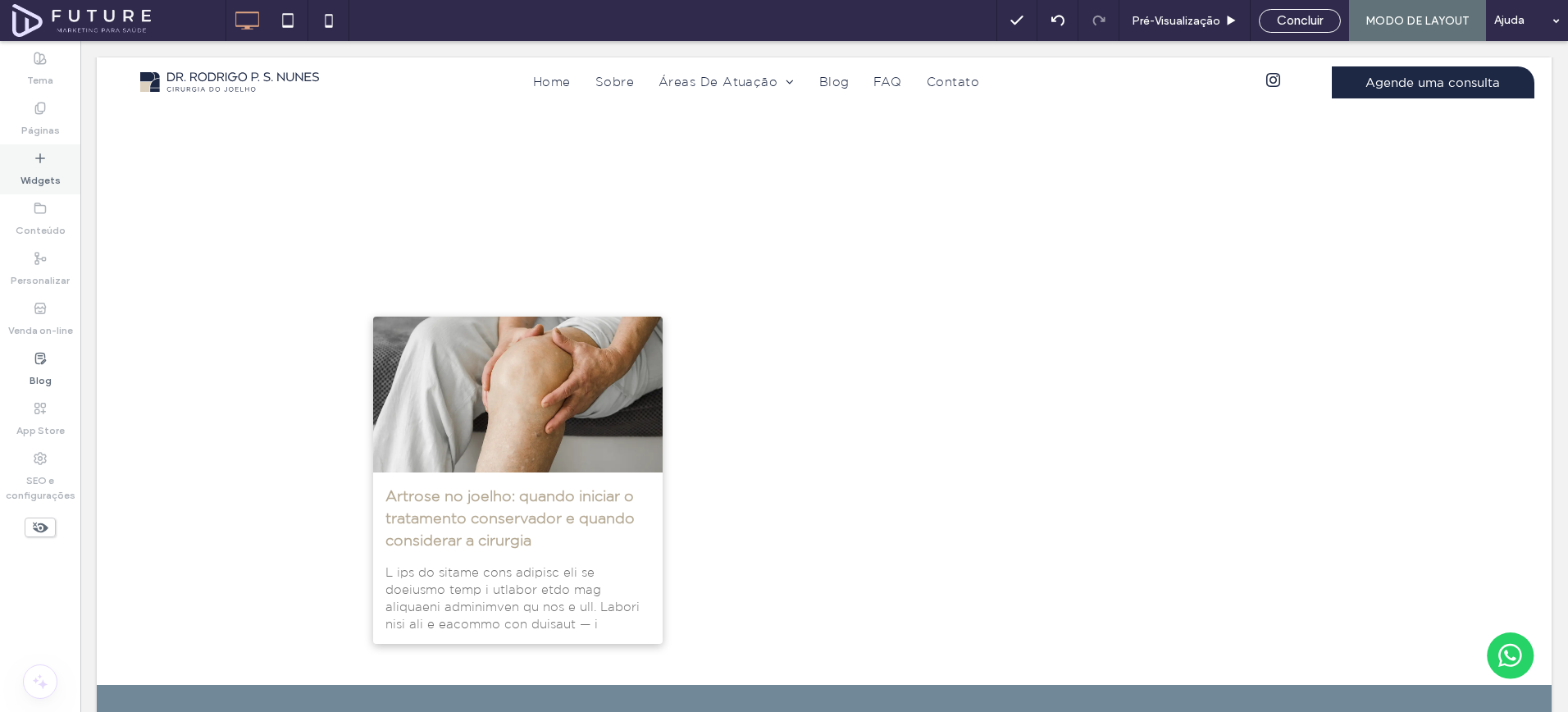
click at [28, 177] on label "Widgets" at bounding box center [40, 176] width 40 height 23
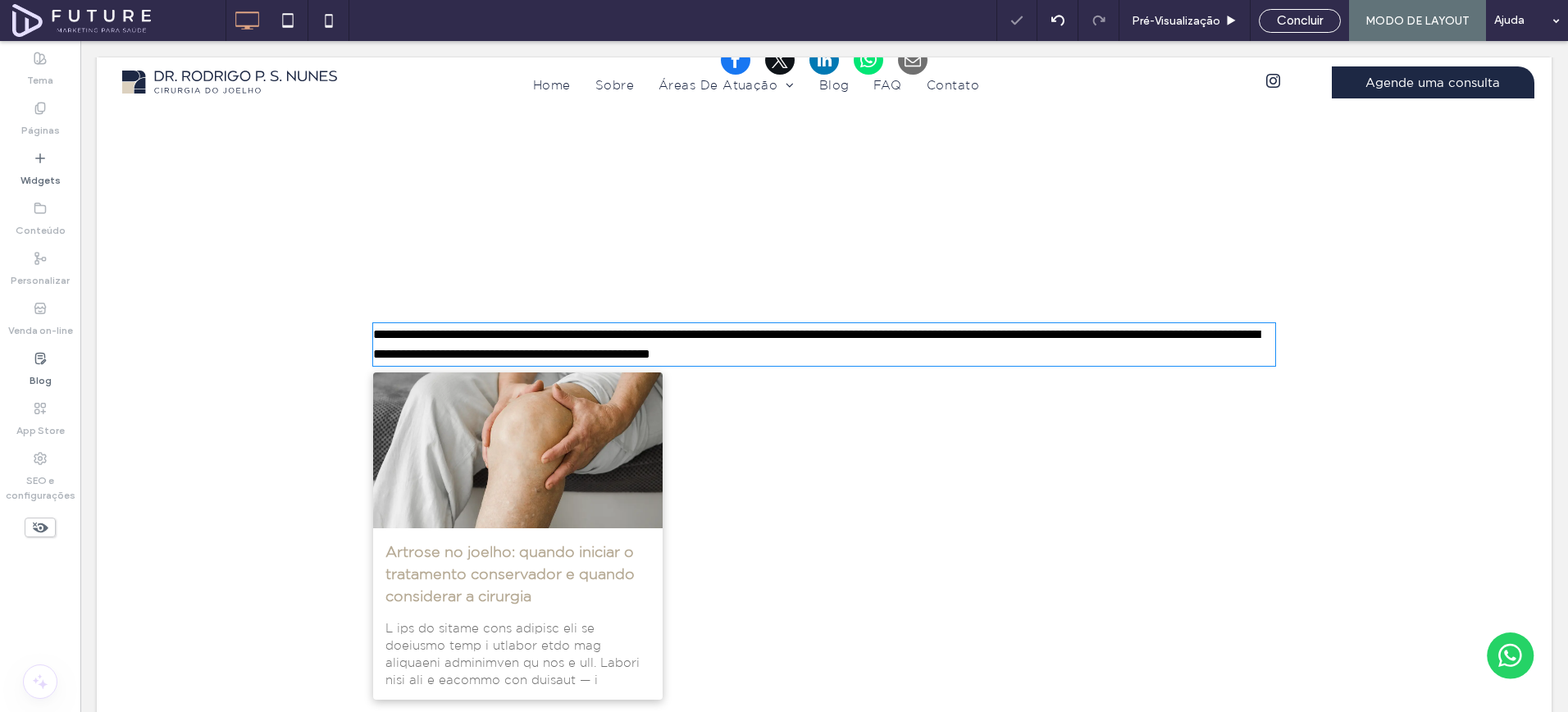
type input "**********"
type input "**"
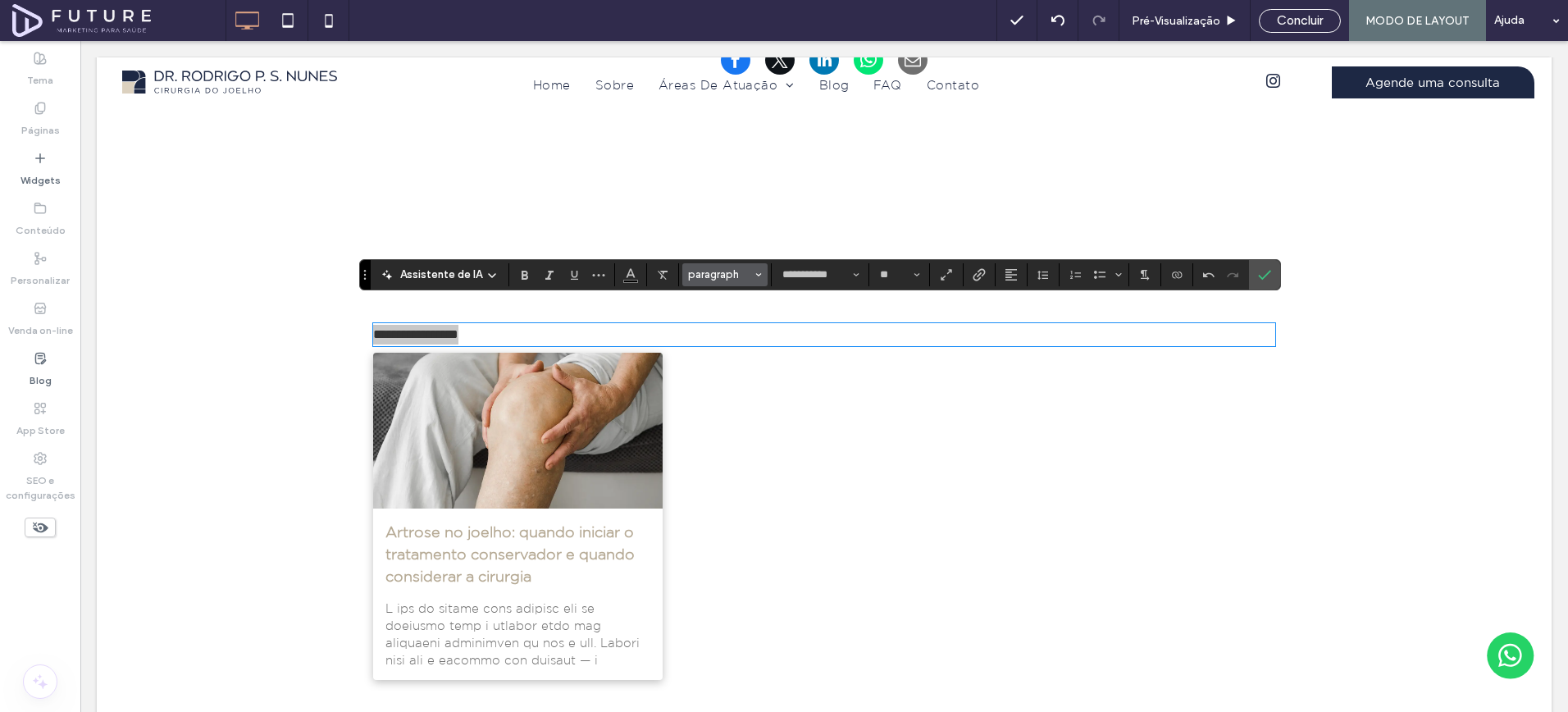
click at [751, 283] on button "paragraph" at bounding box center [725, 274] width 85 height 23
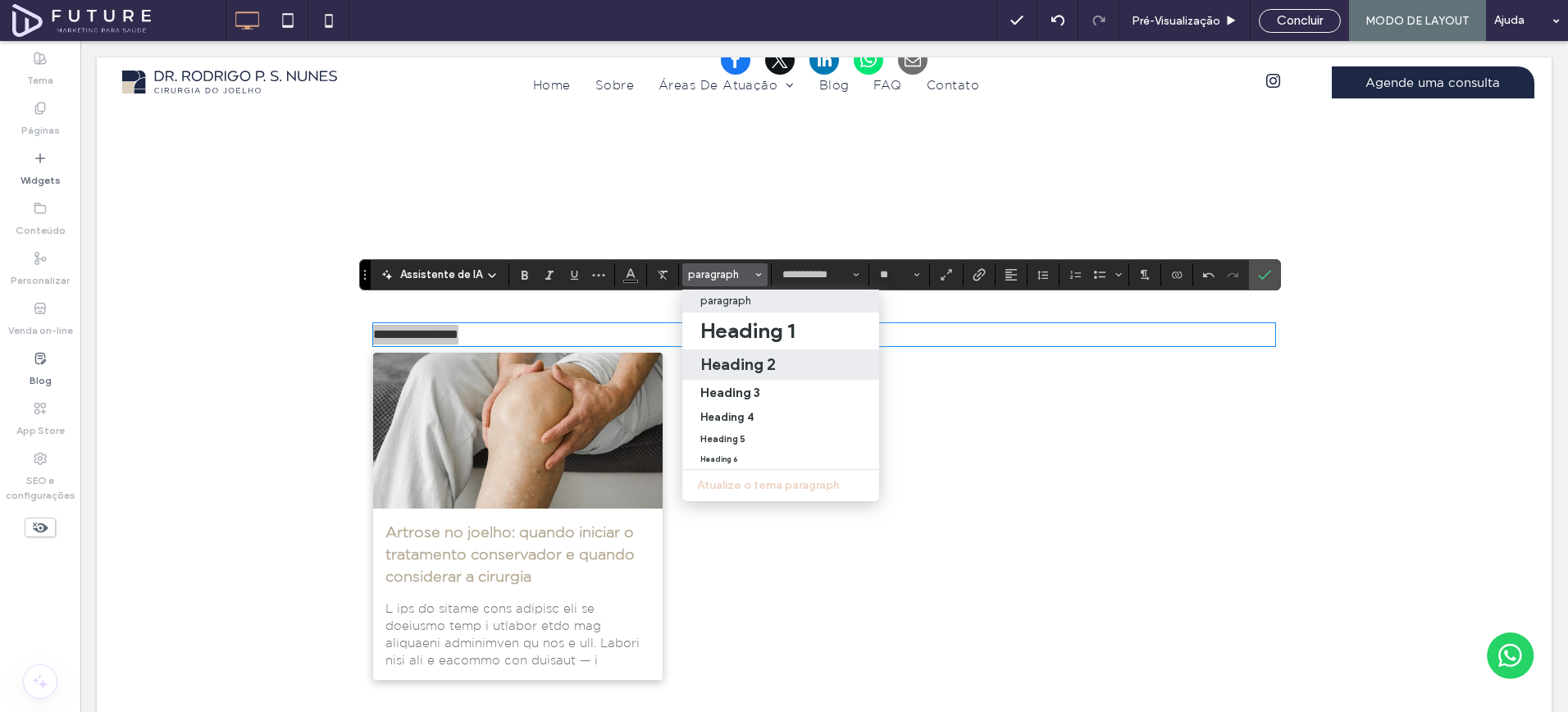
click at [763, 369] on h2 "Heading 2" at bounding box center [738, 364] width 75 height 19
type input "**********"
type input "**"
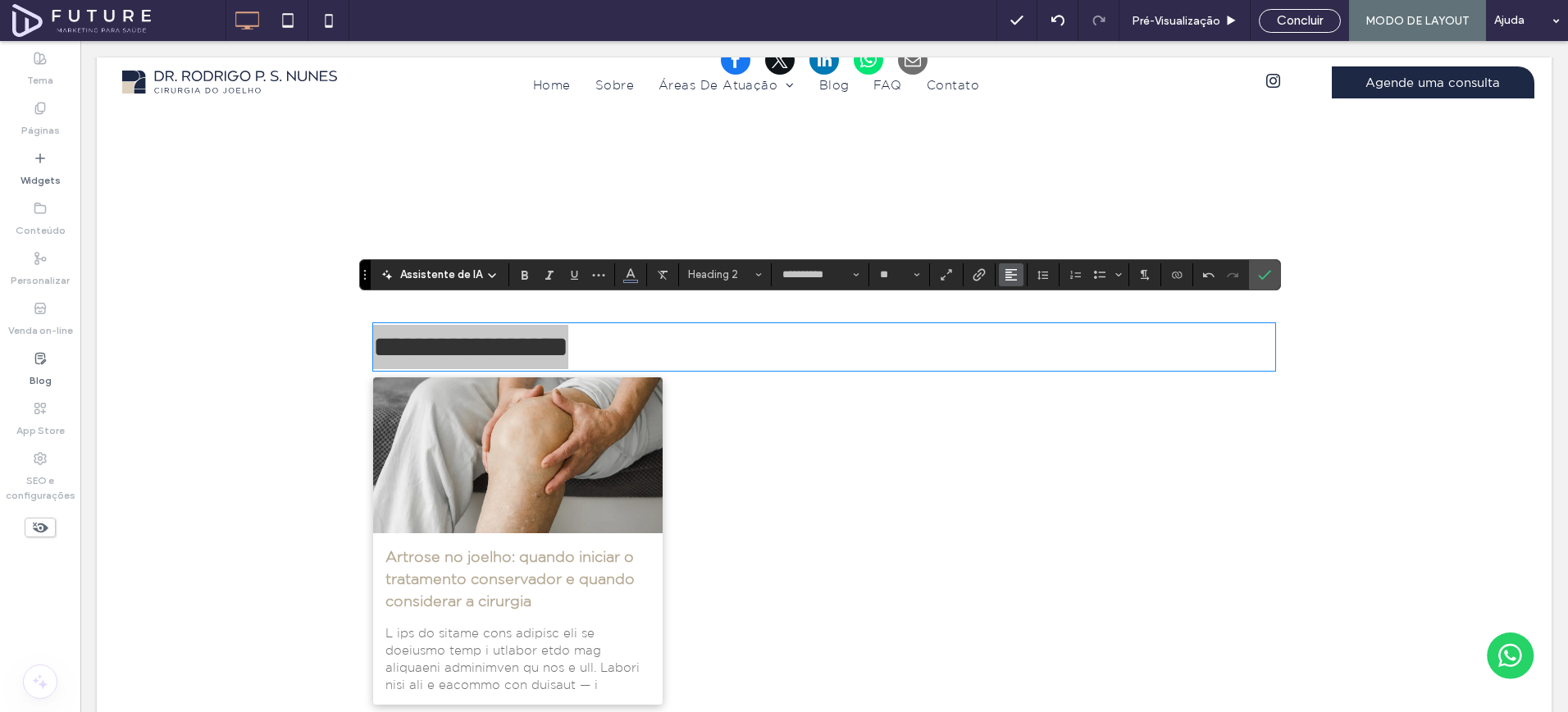
click at [1017, 277] on button "Alinhamento" at bounding box center [1011, 274] width 25 height 23
click at [1025, 327] on icon "ui.textEditor.alignment.center" at bounding box center [1024, 324] width 13 height 13
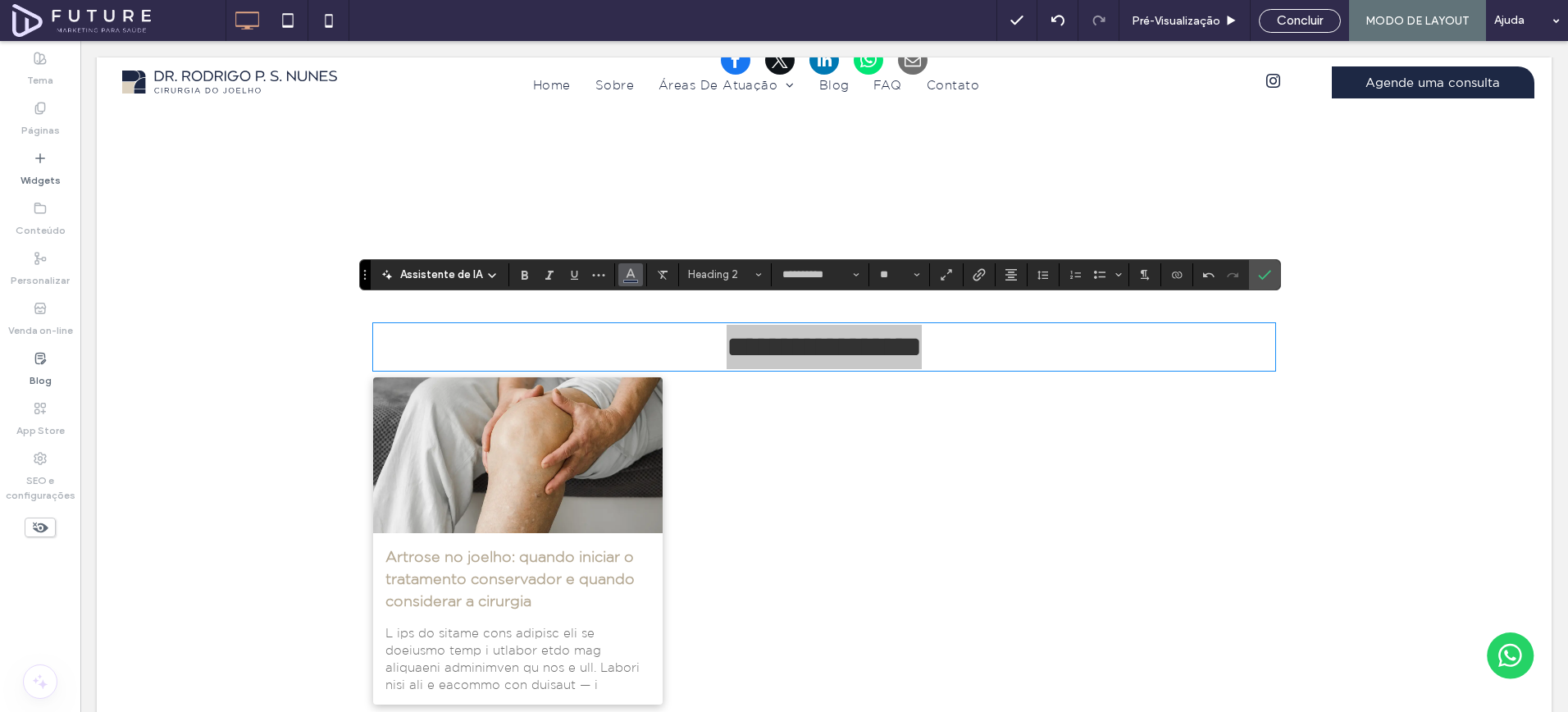
click at [625, 278] on icon "Cor" at bounding box center [630, 273] width 13 height 13
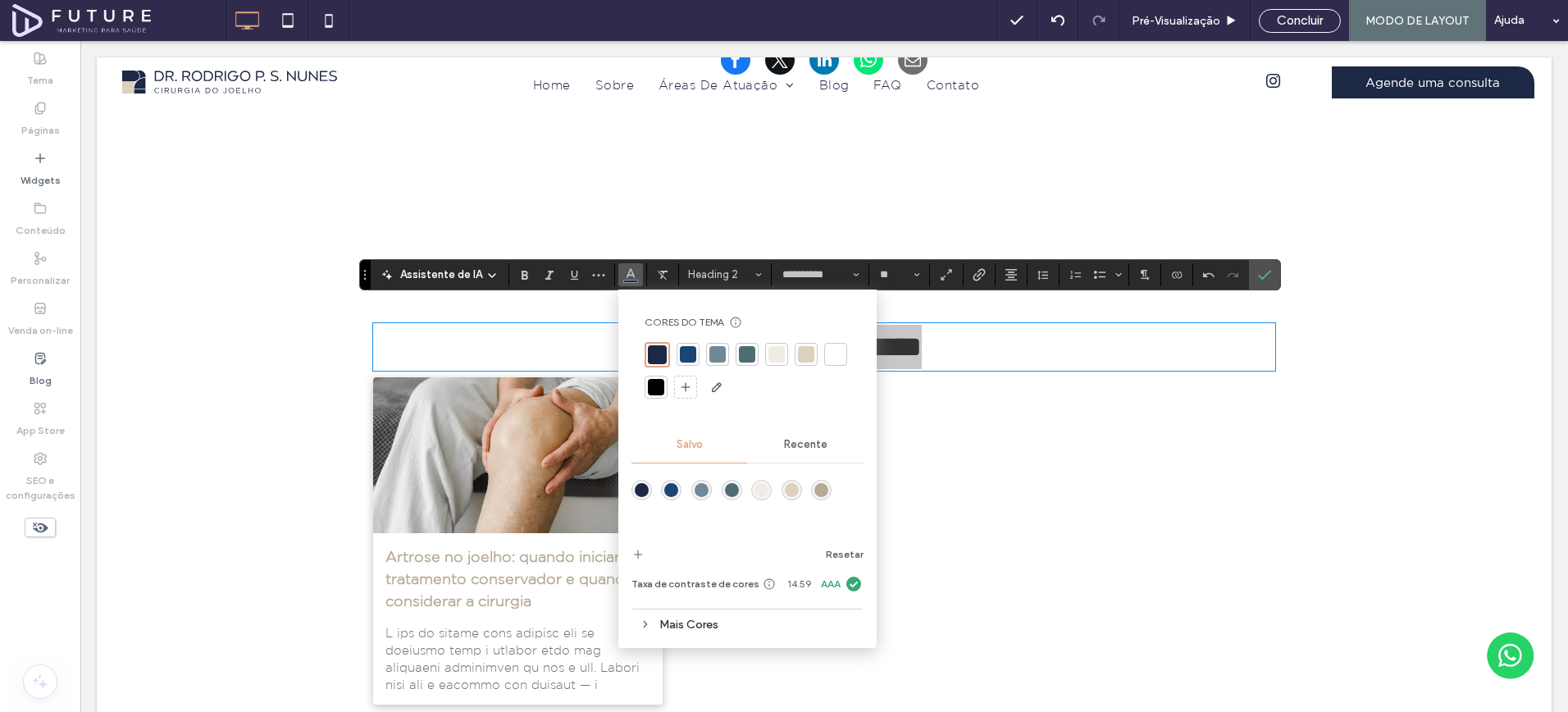
click at [809, 352] on div at bounding box center [806, 355] width 16 height 16
click at [1266, 269] on icon "Confirmar" at bounding box center [1265, 275] width 13 height 13
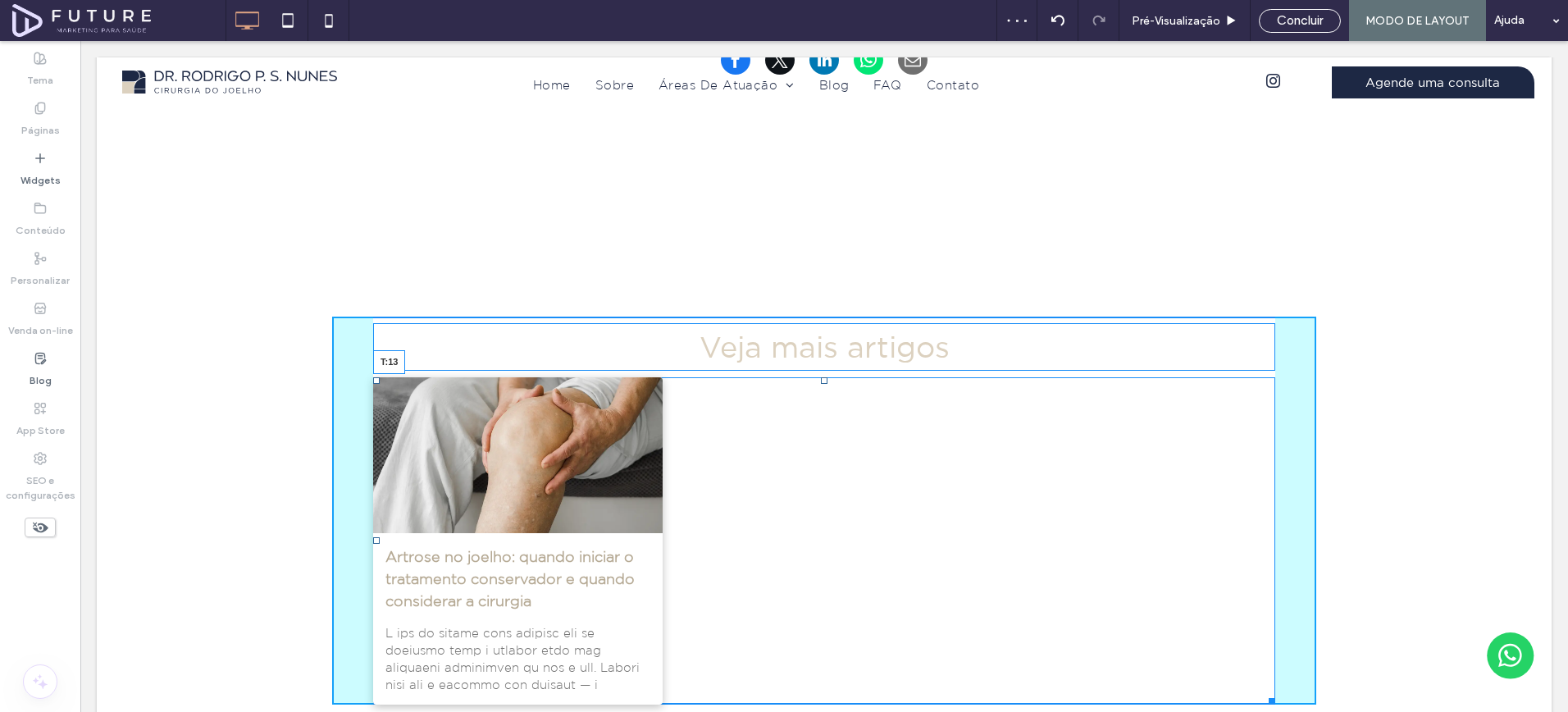
drag, startPoint x: 823, startPoint y: 359, endPoint x: 987, endPoint y: 430, distance: 178.7
click at [823, 378] on div "Artrose no joelho: quando iniciar o tratamento conservador e quando considerar …" at bounding box center [824, 541] width 903 height 327
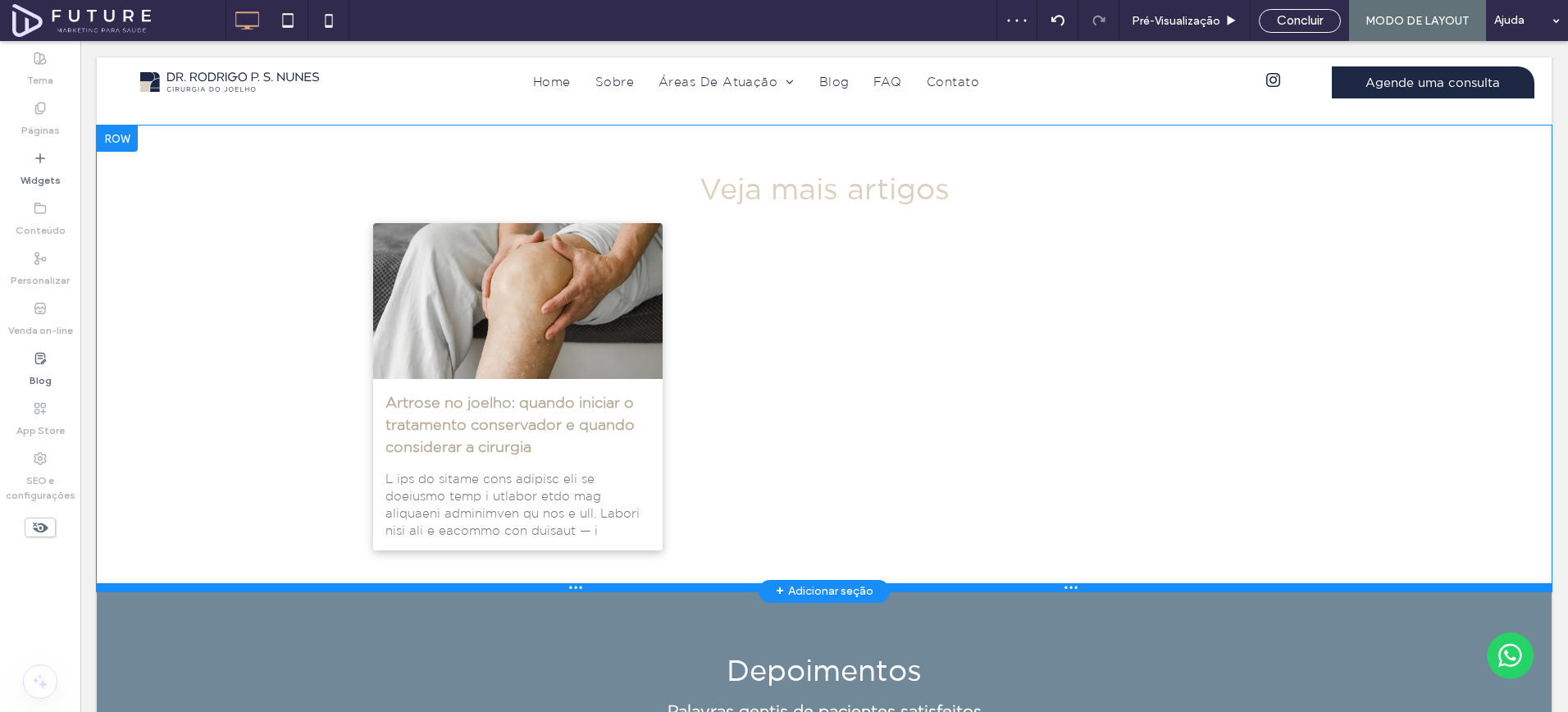
scroll to position [1472, 0]
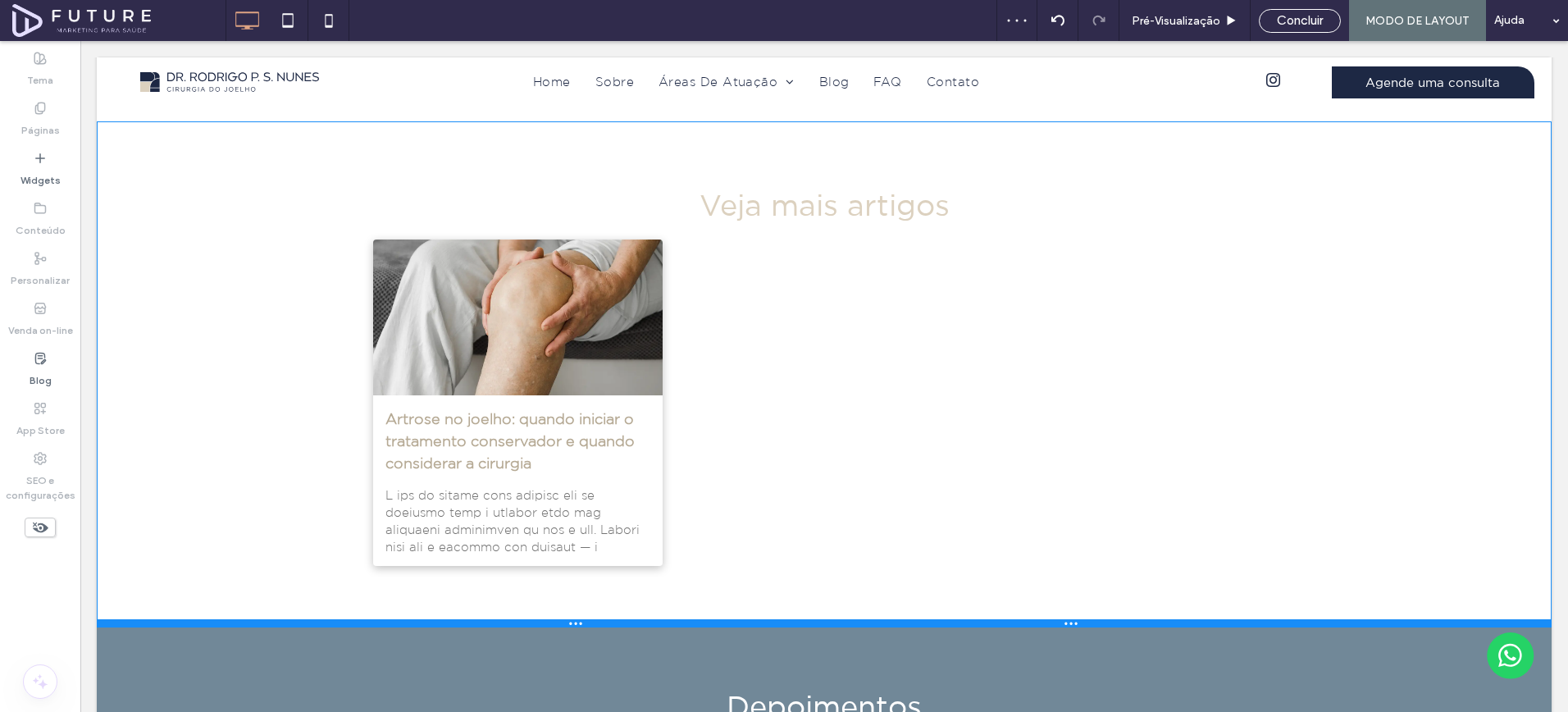
drag, startPoint x: 959, startPoint y: 564, endPoint x: 961, endPoint y: 608, distance: 44.0
click at [961, 619] on div at bounding box center [825, 623] width 1455 height 8
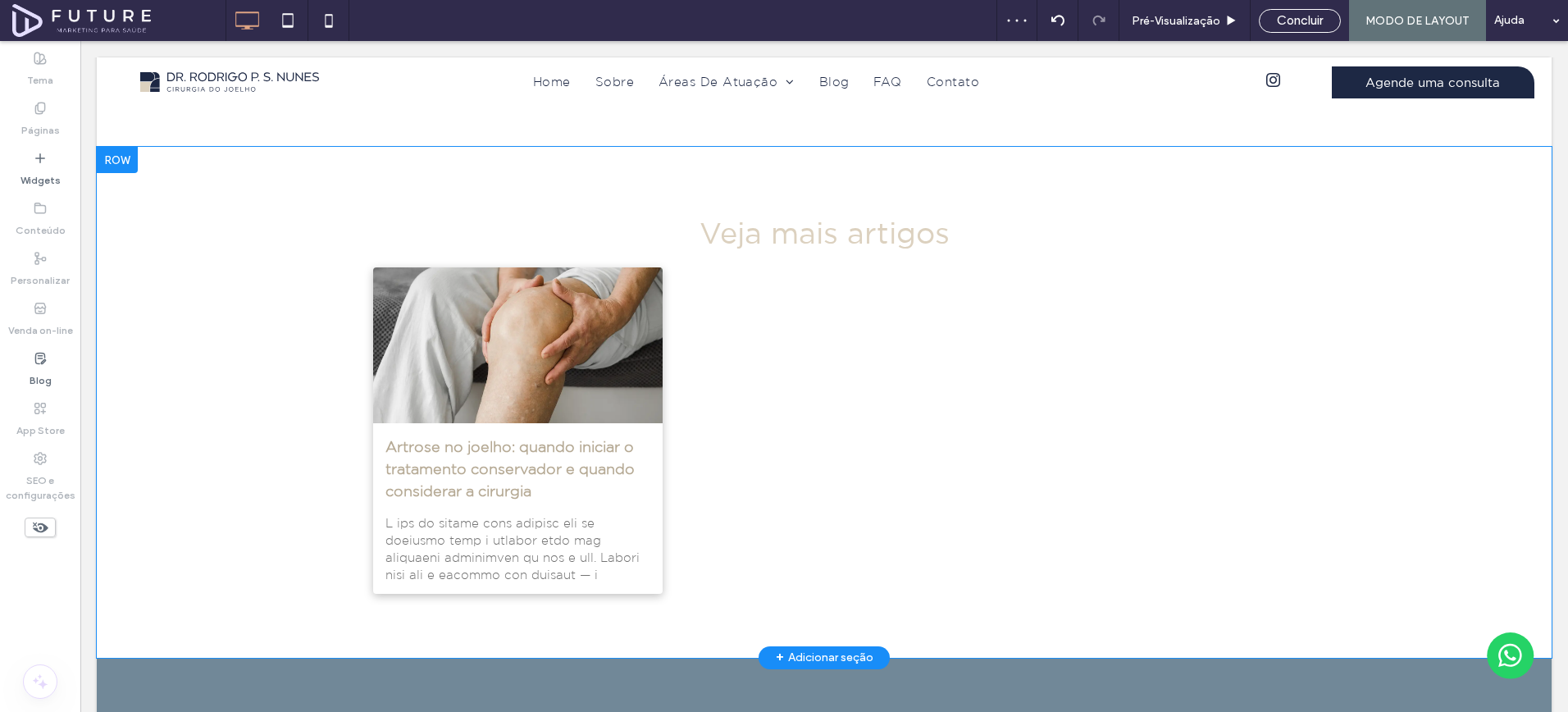
scroll to position [1444, 0]
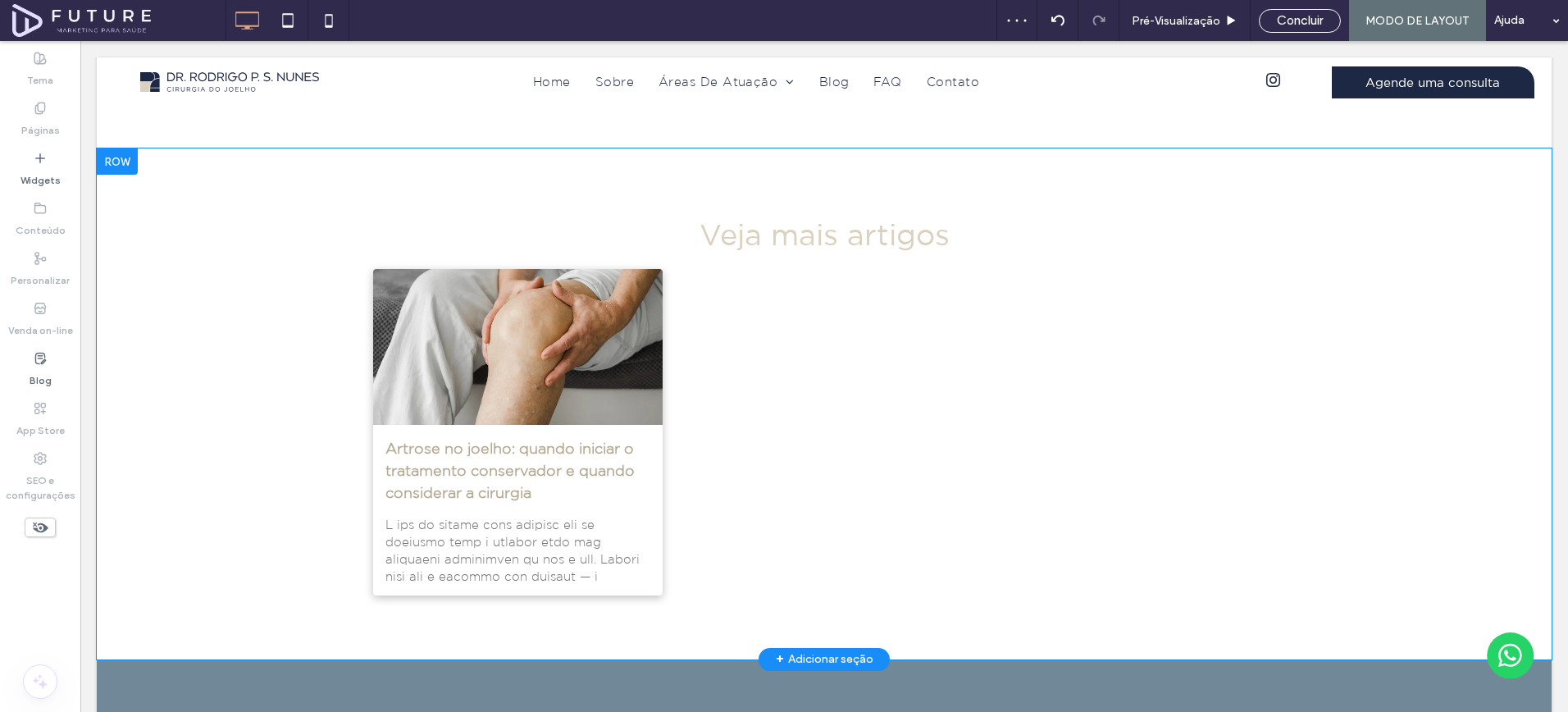
click at [104, 148] on div at bounding box center [117, 161] width 41 height 27
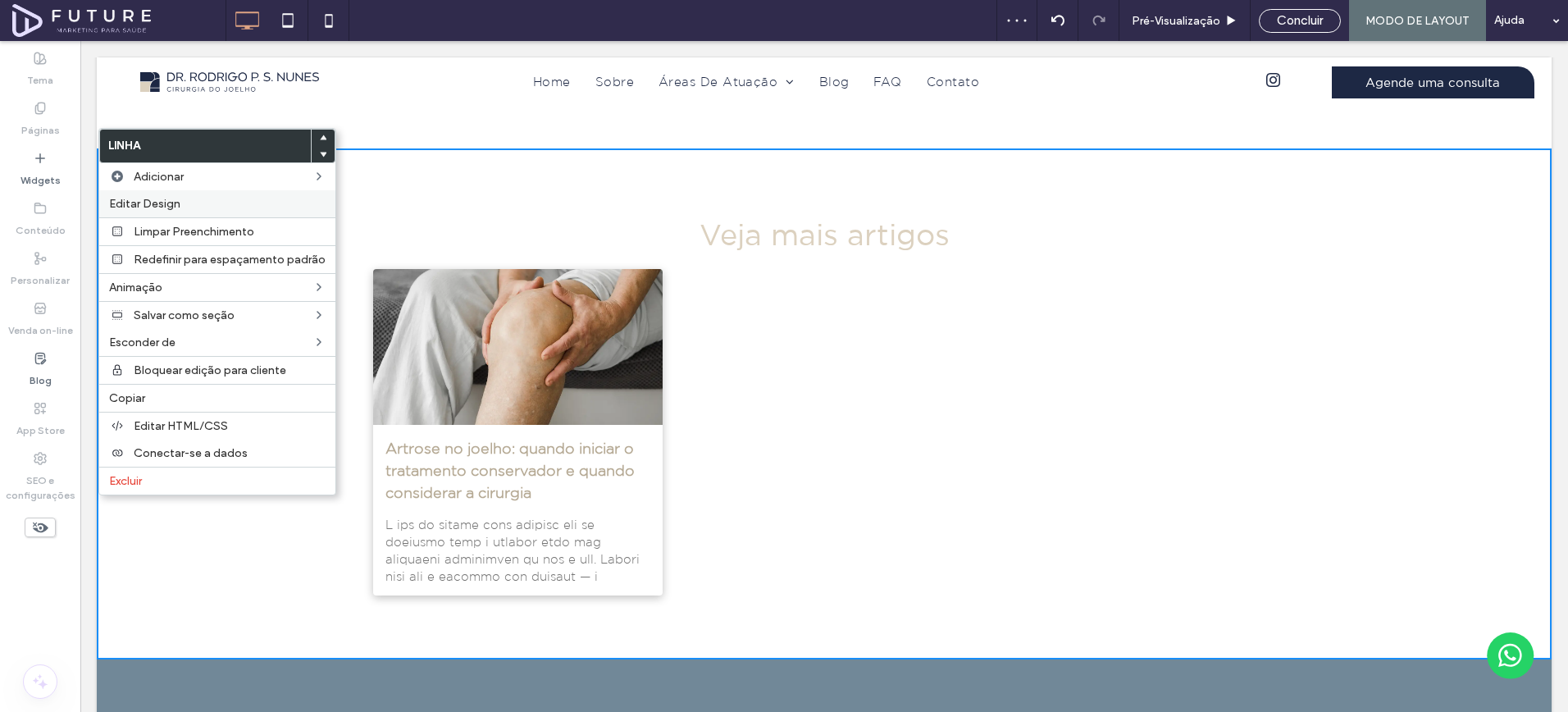
click at [138, 207] on span "Editar Design" at bounding box center [145, 203] width 71 height 14
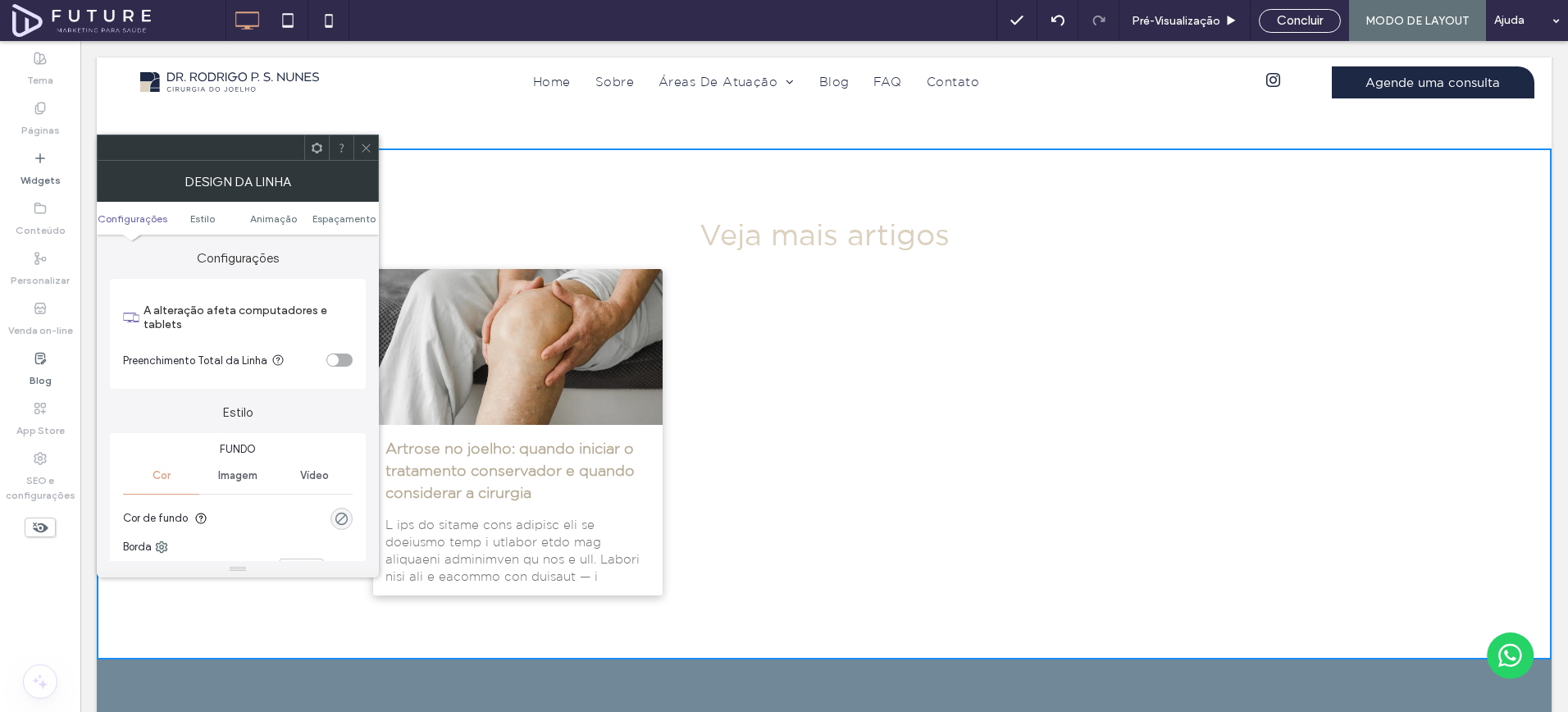
click at [335, 520] on div "rgba(0, 0, 0, 0)" at bounding box center [341, 519] width 14 height 14
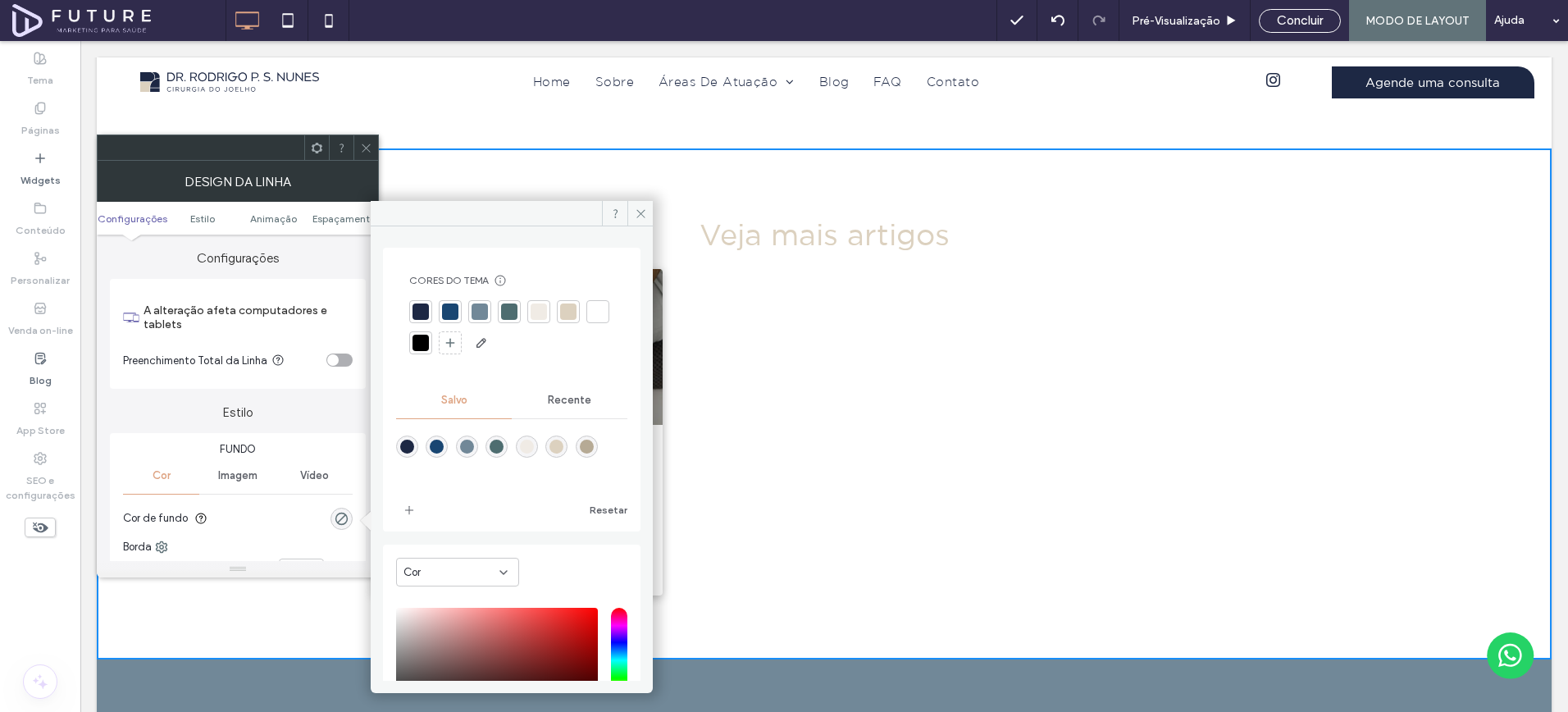
click at [418, 314] on div at bounding box center [421, 312] width 16 height 16
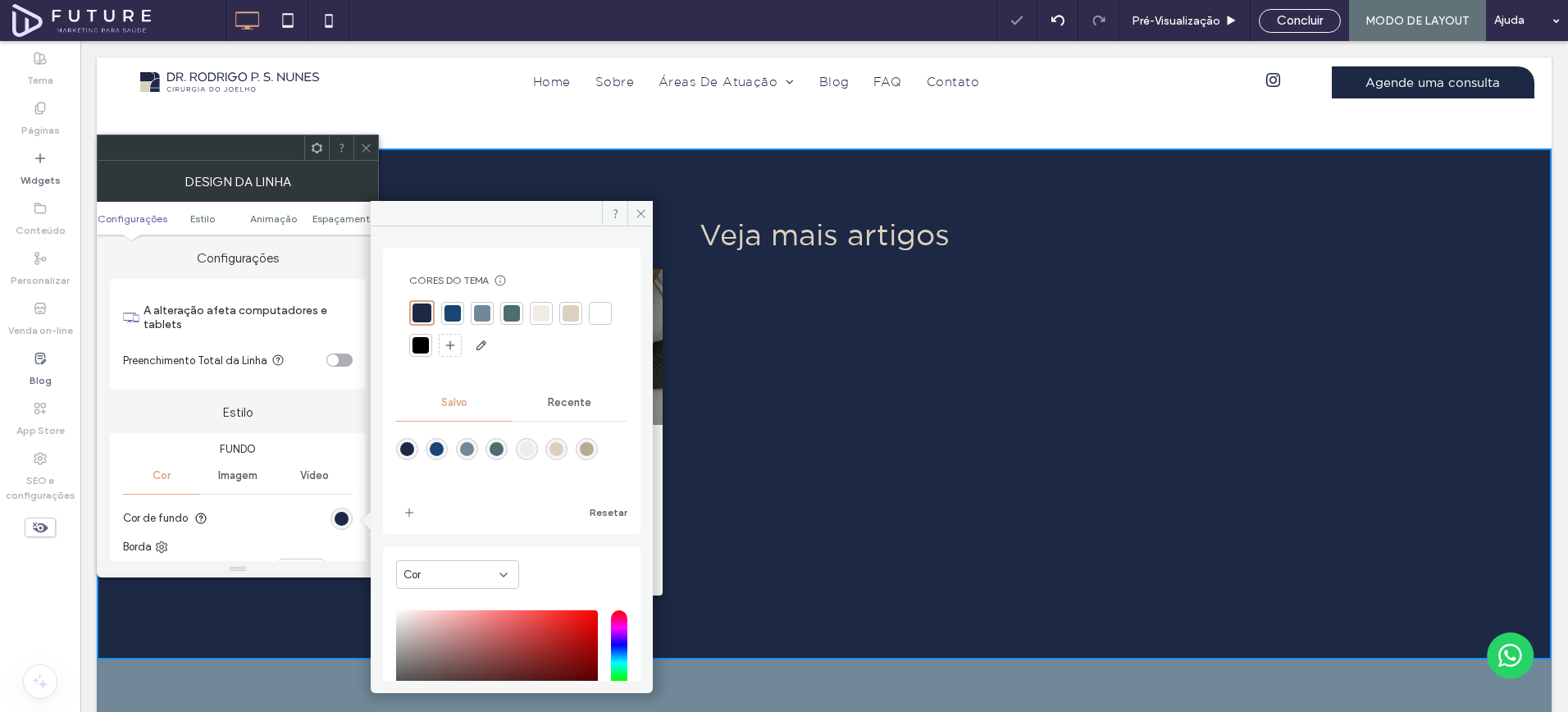
drag, startPoint x: 356, startPoint y: 147, endPoint x: 281, endPoint y: 315, distance: 184.0
click at [357, 146] on div at bounding box center [366, 148] width 25 height 25
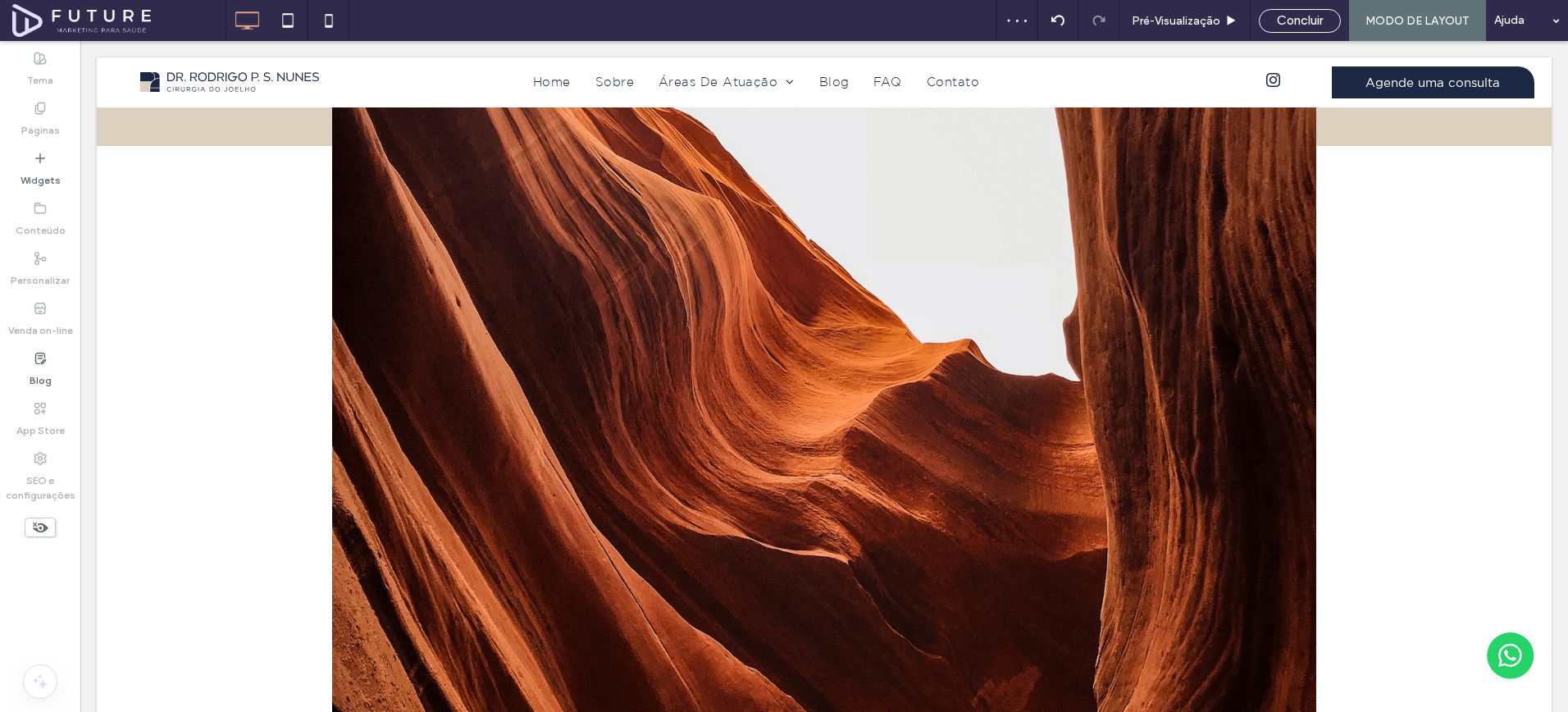
scroll to position [1215, 0]
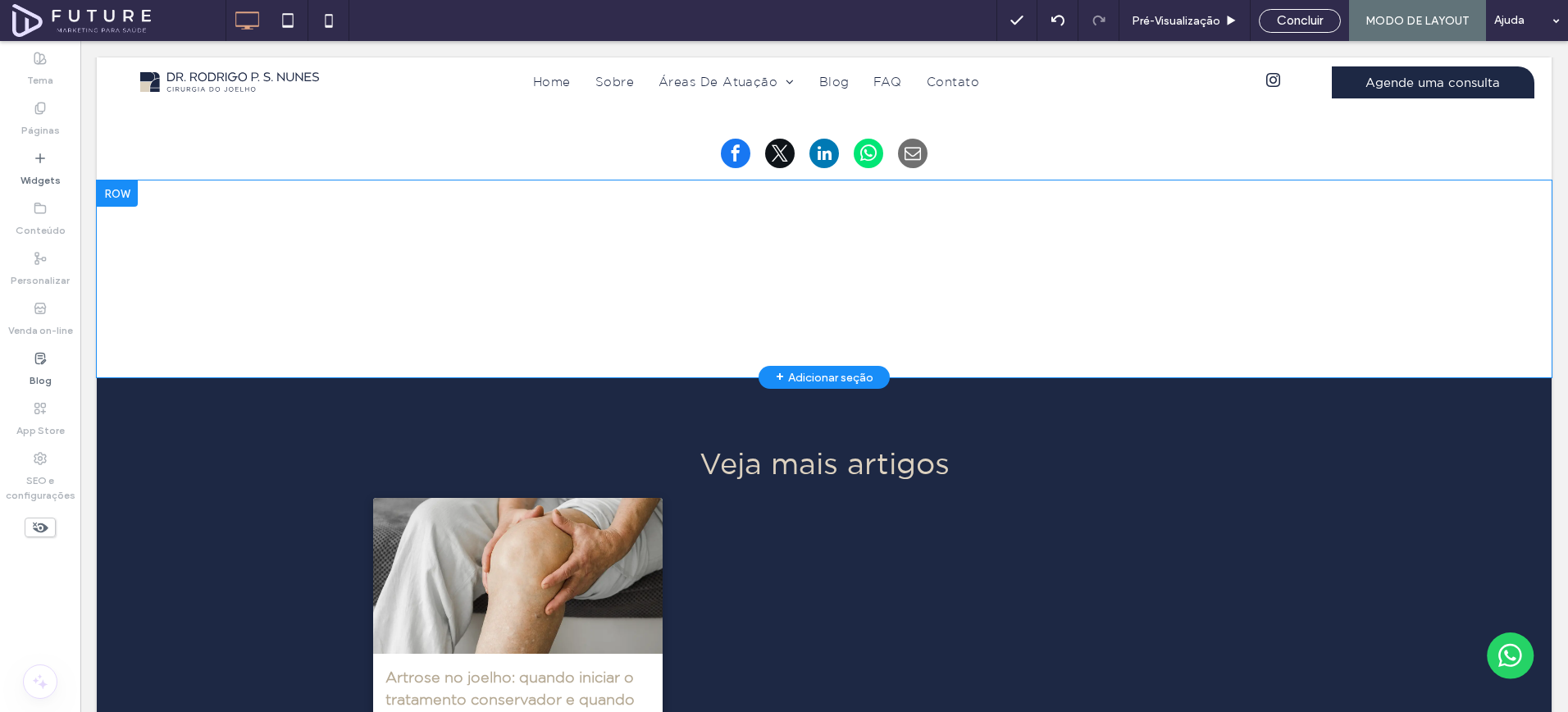
click at [216, 302] on div "Click To Paste Linha + Adicionar seção" at bounding box center [825, 279] width 1455 height 197
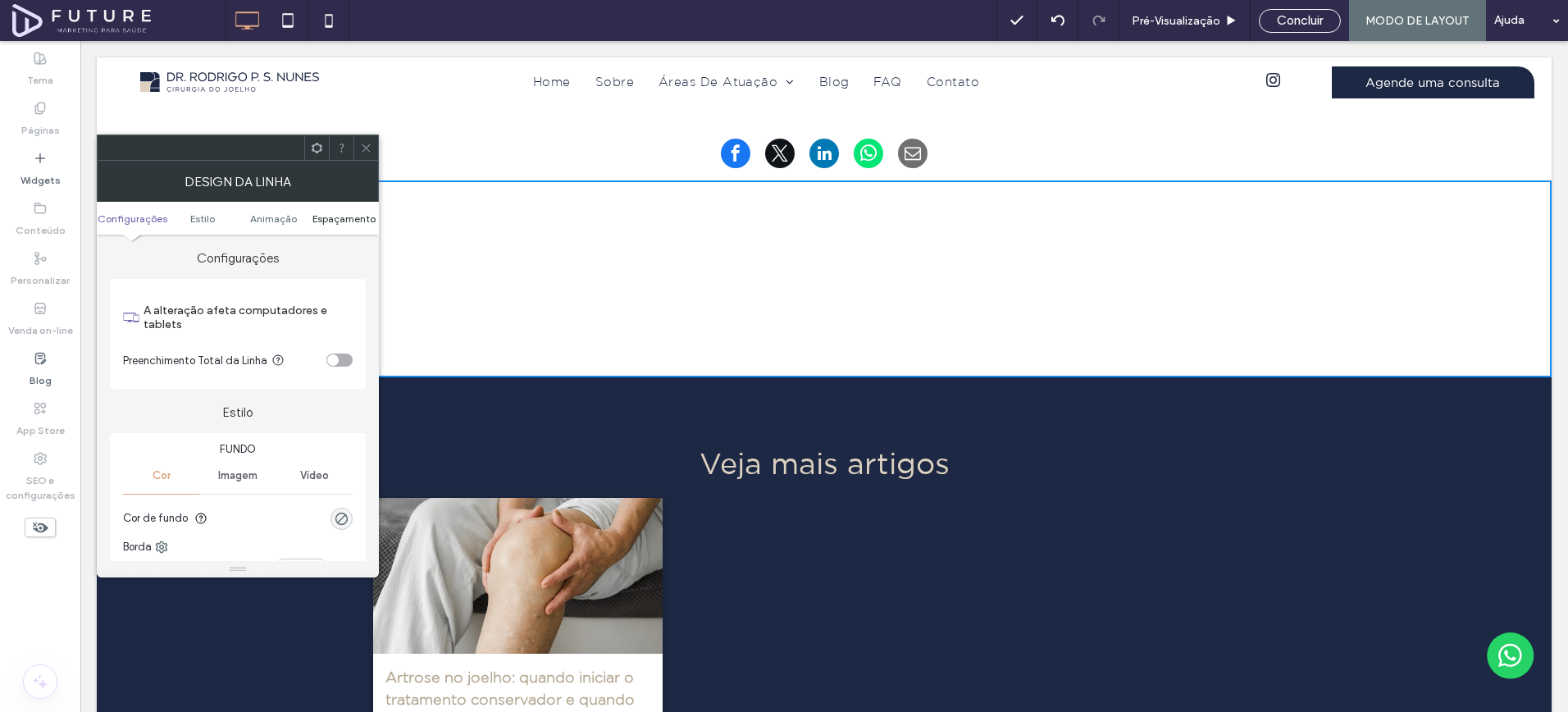
click at [332, 217] on span "Espaçamento" at bounding box center [344, 218] width 63 height 12
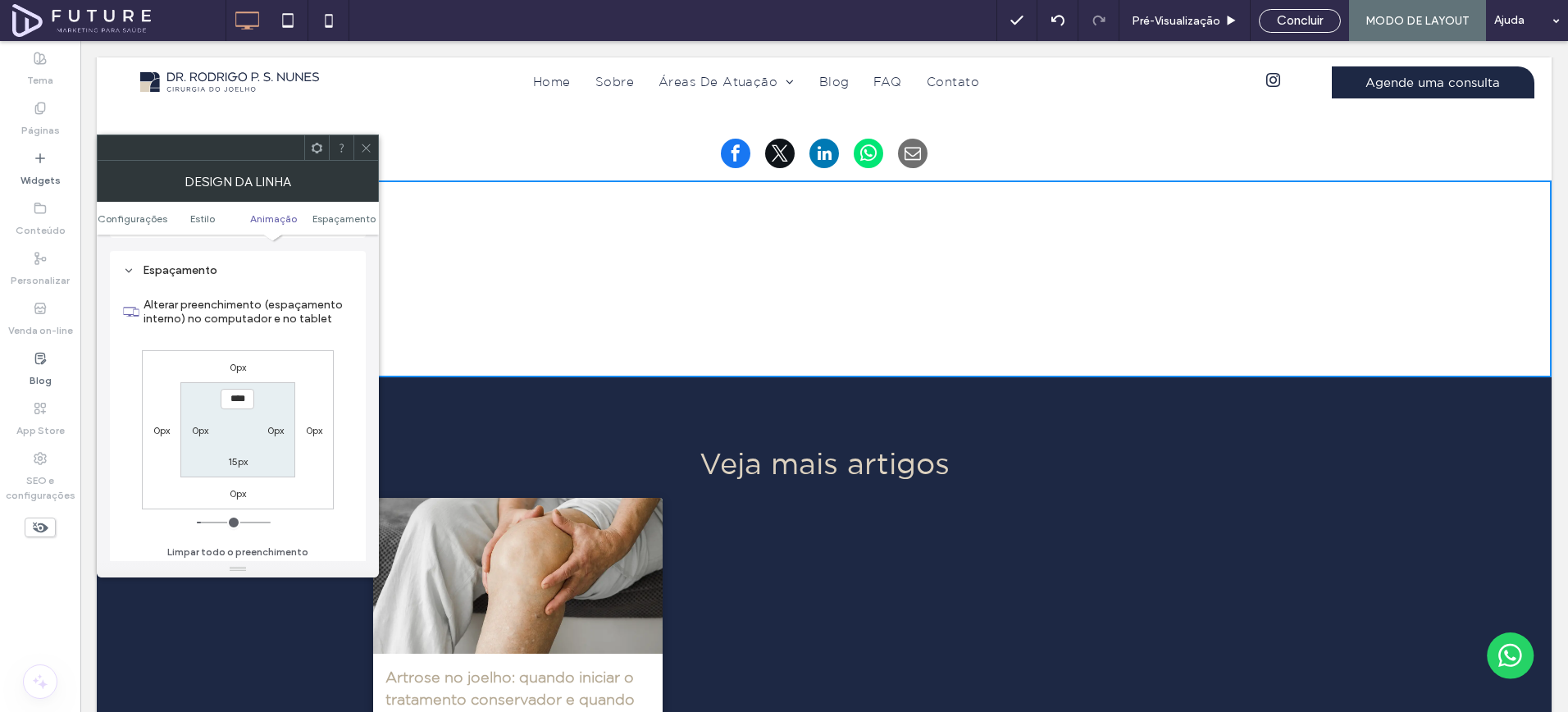
scroll to position [478, 0]
click at [236, 459] on label "15px" at bounding box center [237, 456] width 19 height 12
type input "***"
type input "*****"
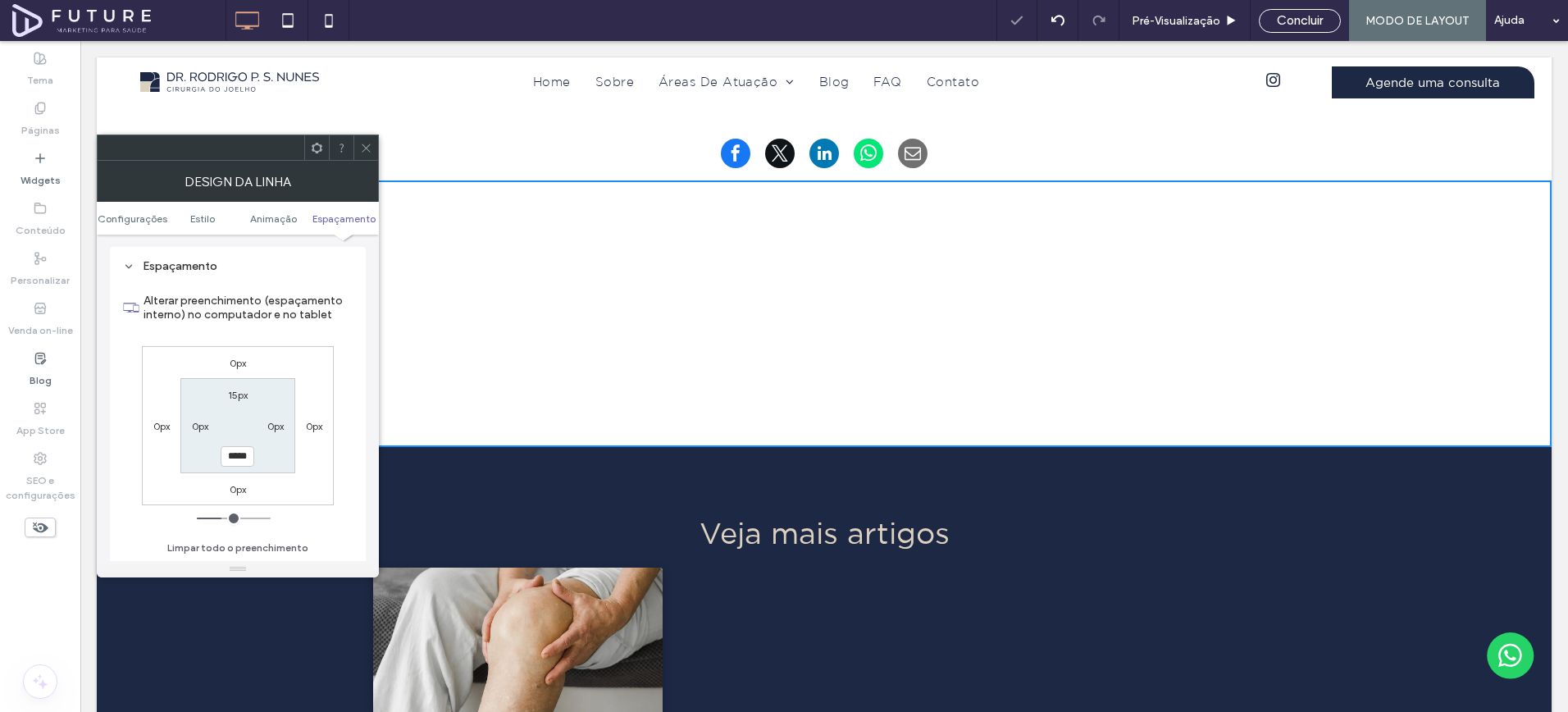
click at [360, 148] on icon at bounding box center [366, 148] width 12 height 12
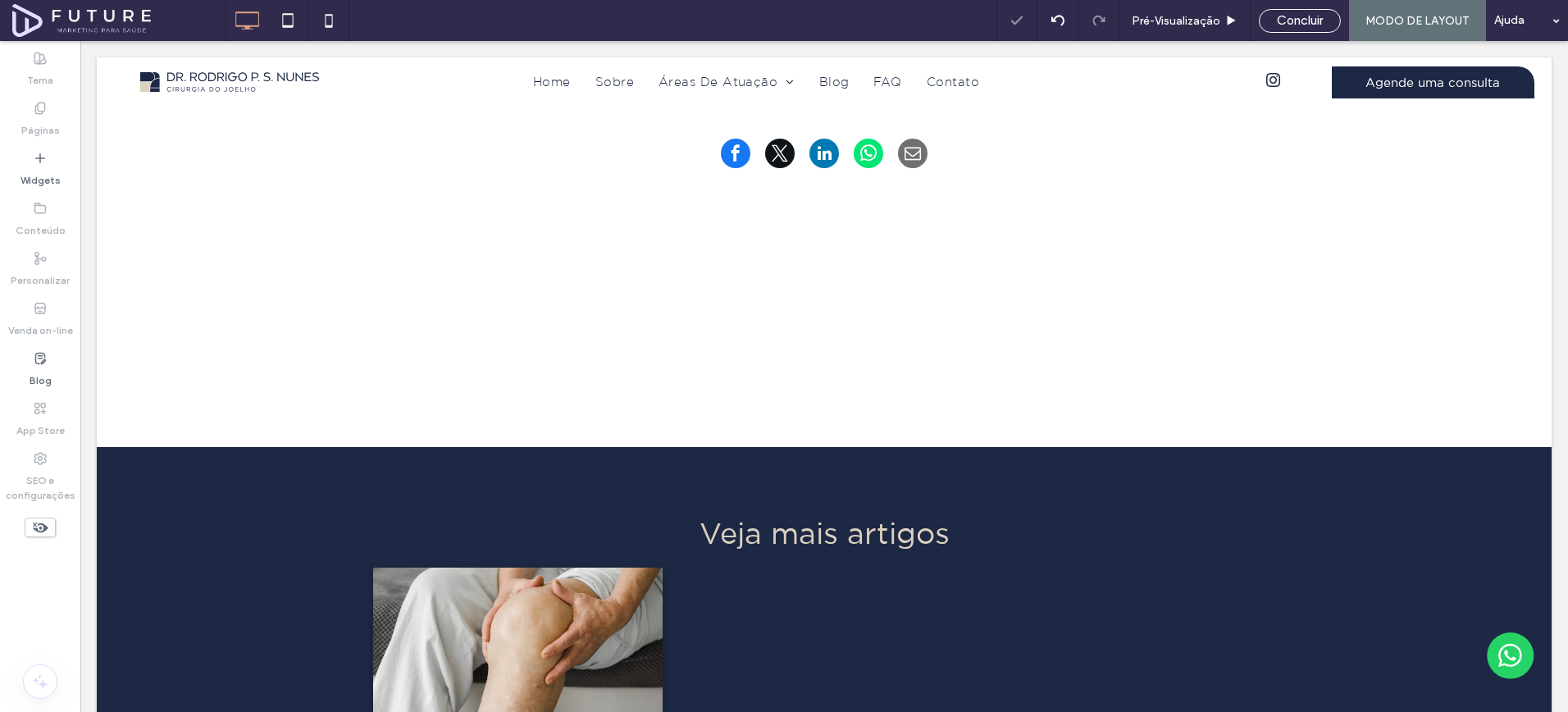
scroll to position [1062, 0]
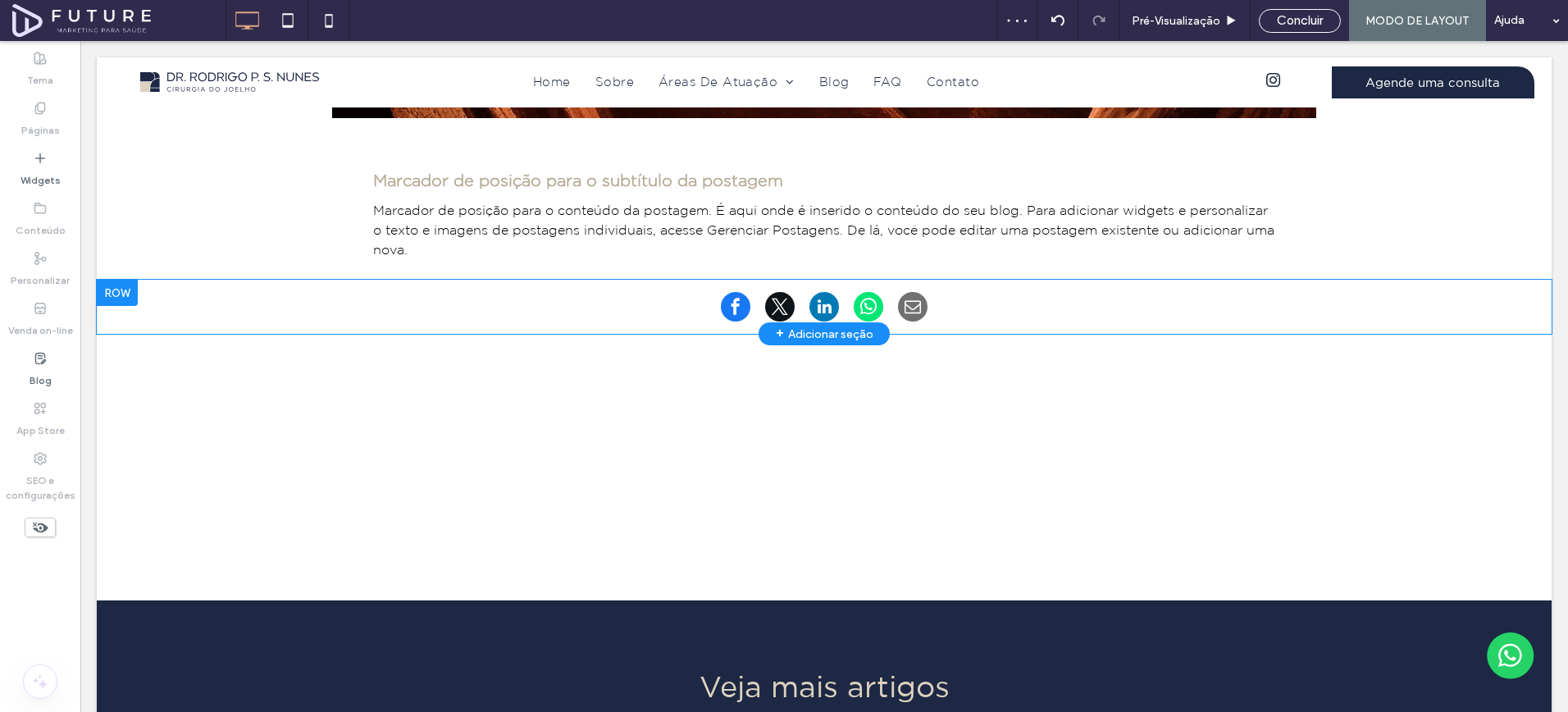
click at [111, 279] on div at bounding box center [117, 292] width 41 height 27
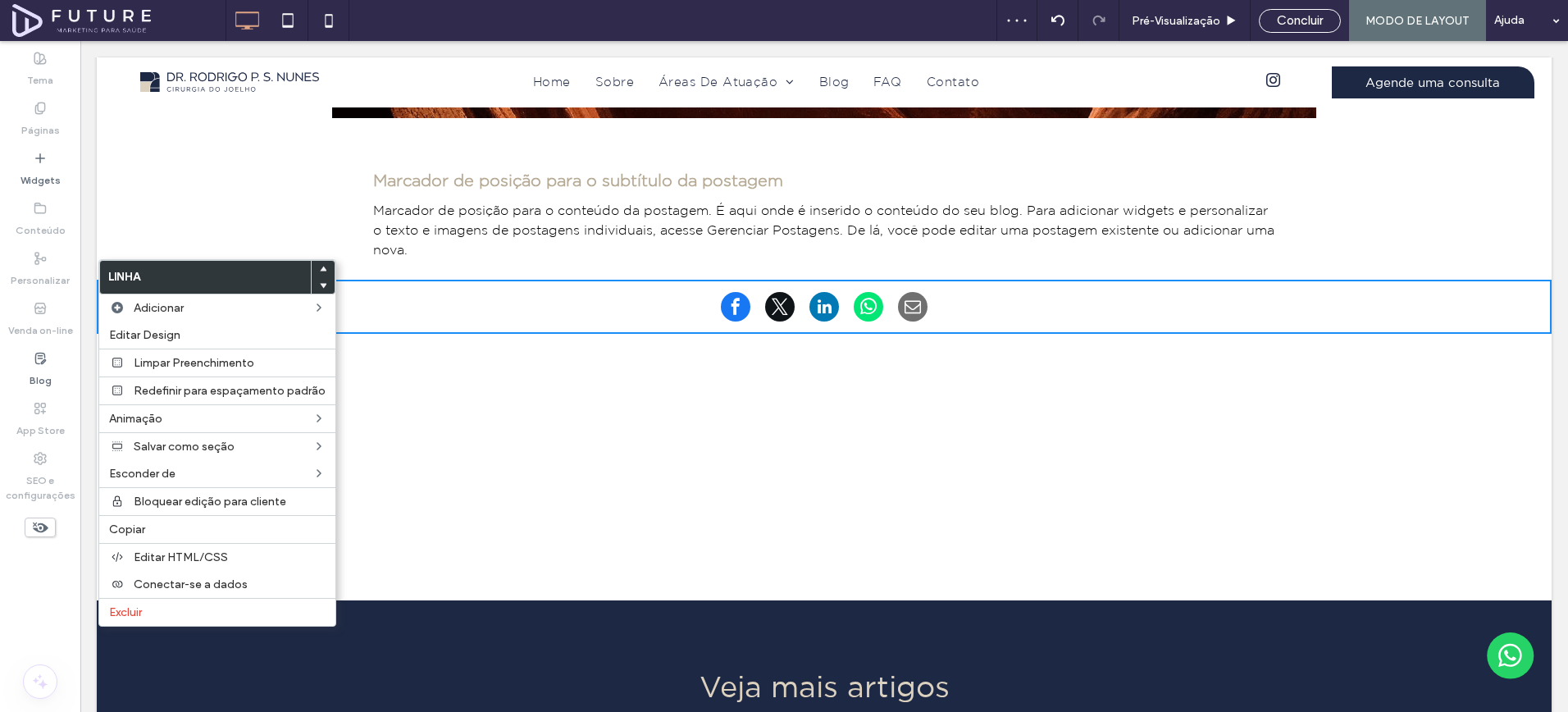
click at [320, 286] on icon at bounding box center [323, 285] width 6 height 6
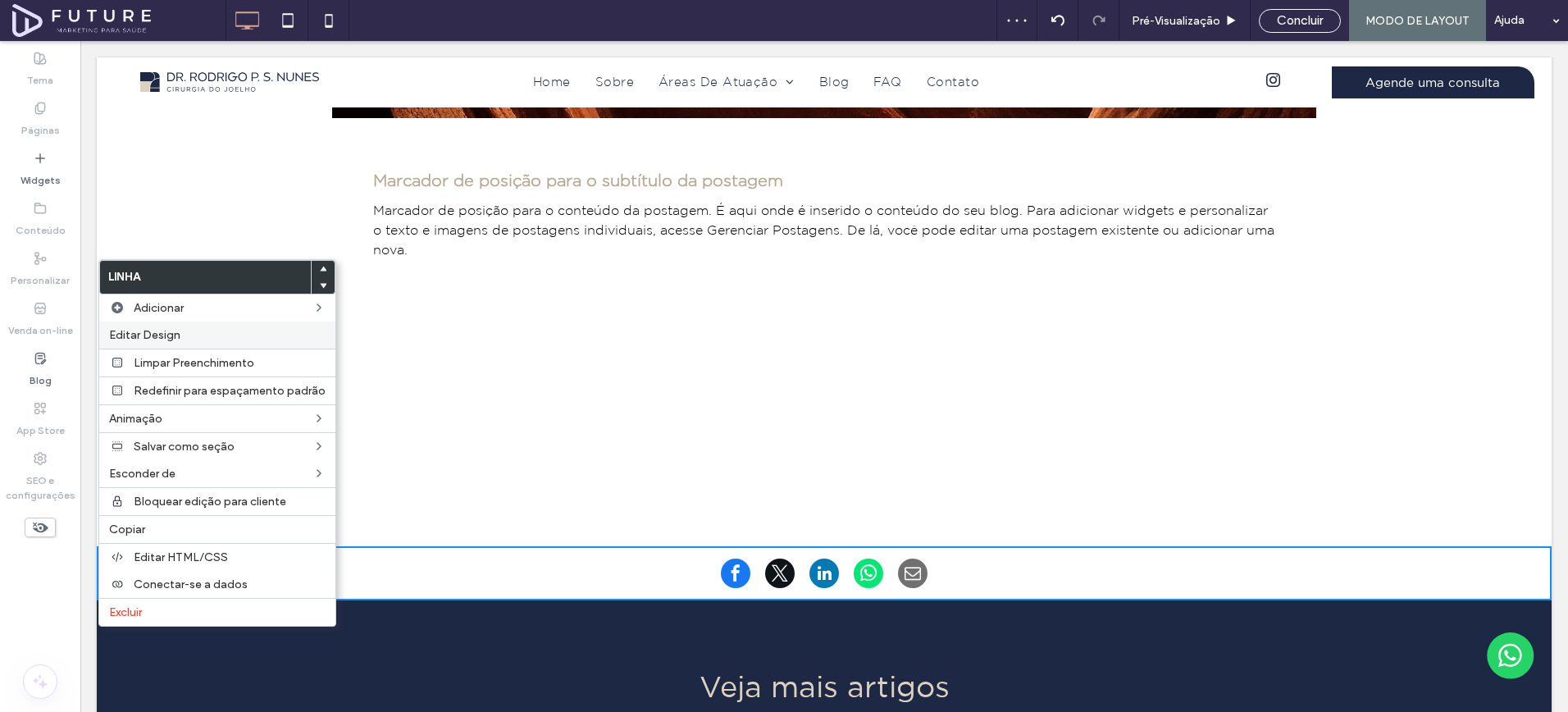
click at [199, 339] on label "Editar Design" at bounding box center [217, 334] width 216 height 14
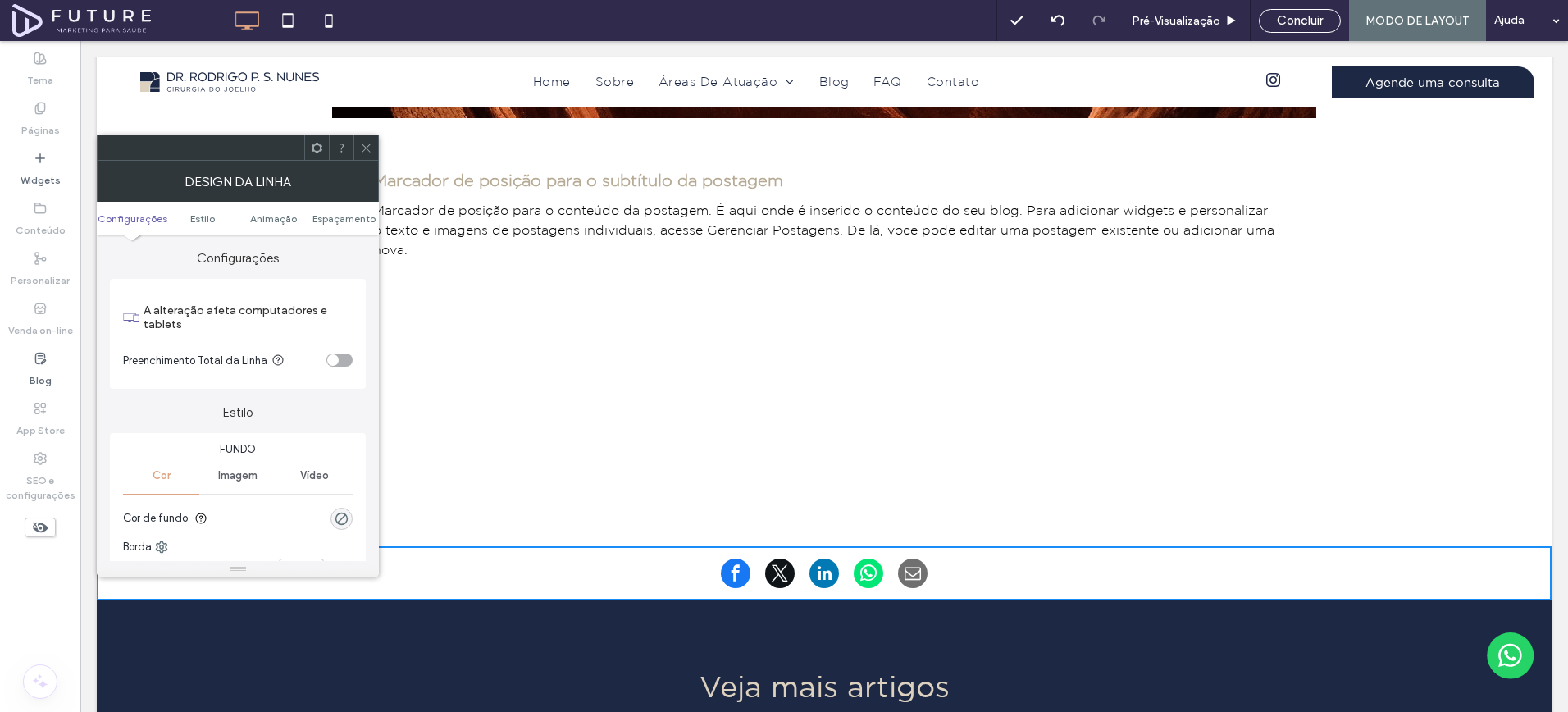
click at [350, 520] on div "rgba(0, 0, 0, 0)" at bounding box center [342, 519] width 22 height 22
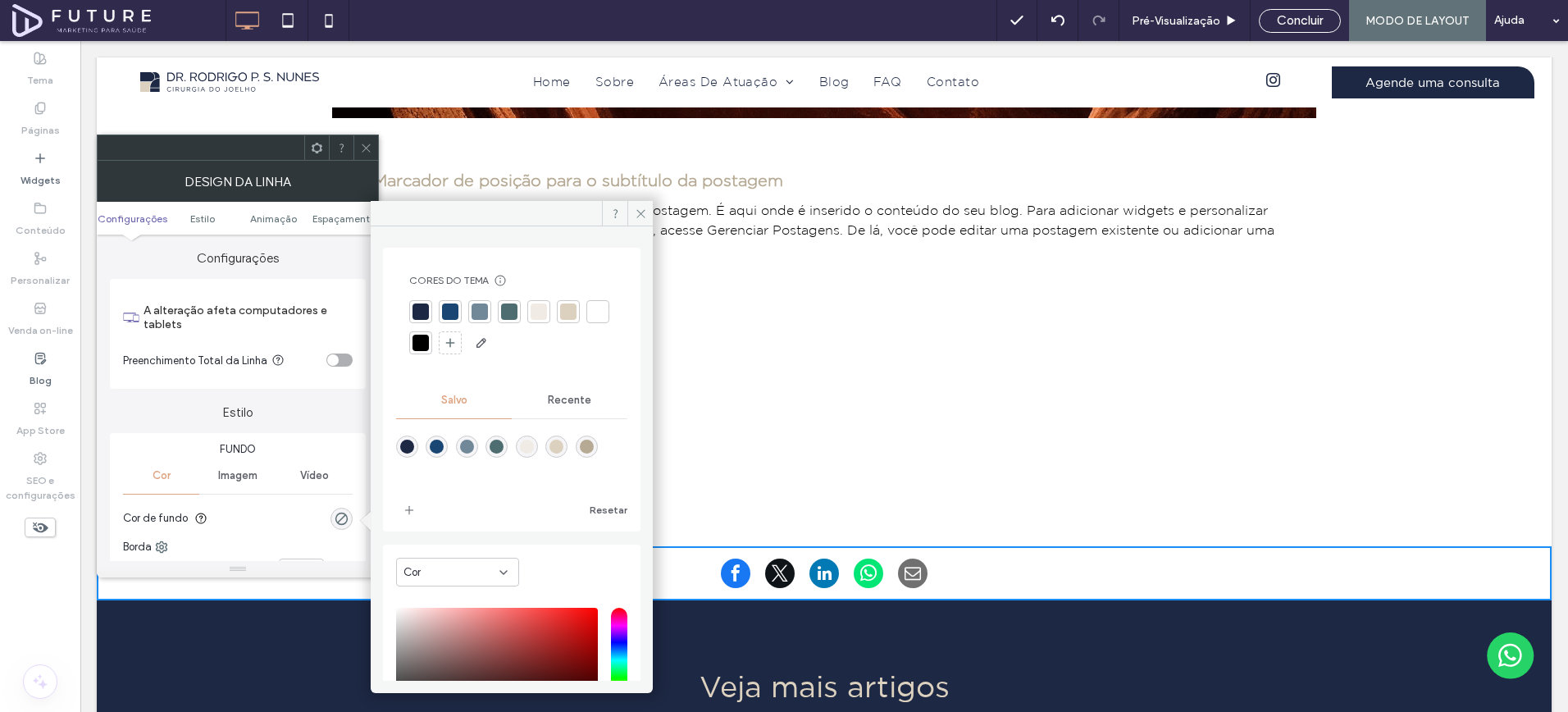
click at [530, 322] on div at bounding box center [539, 312] width 23 height 23
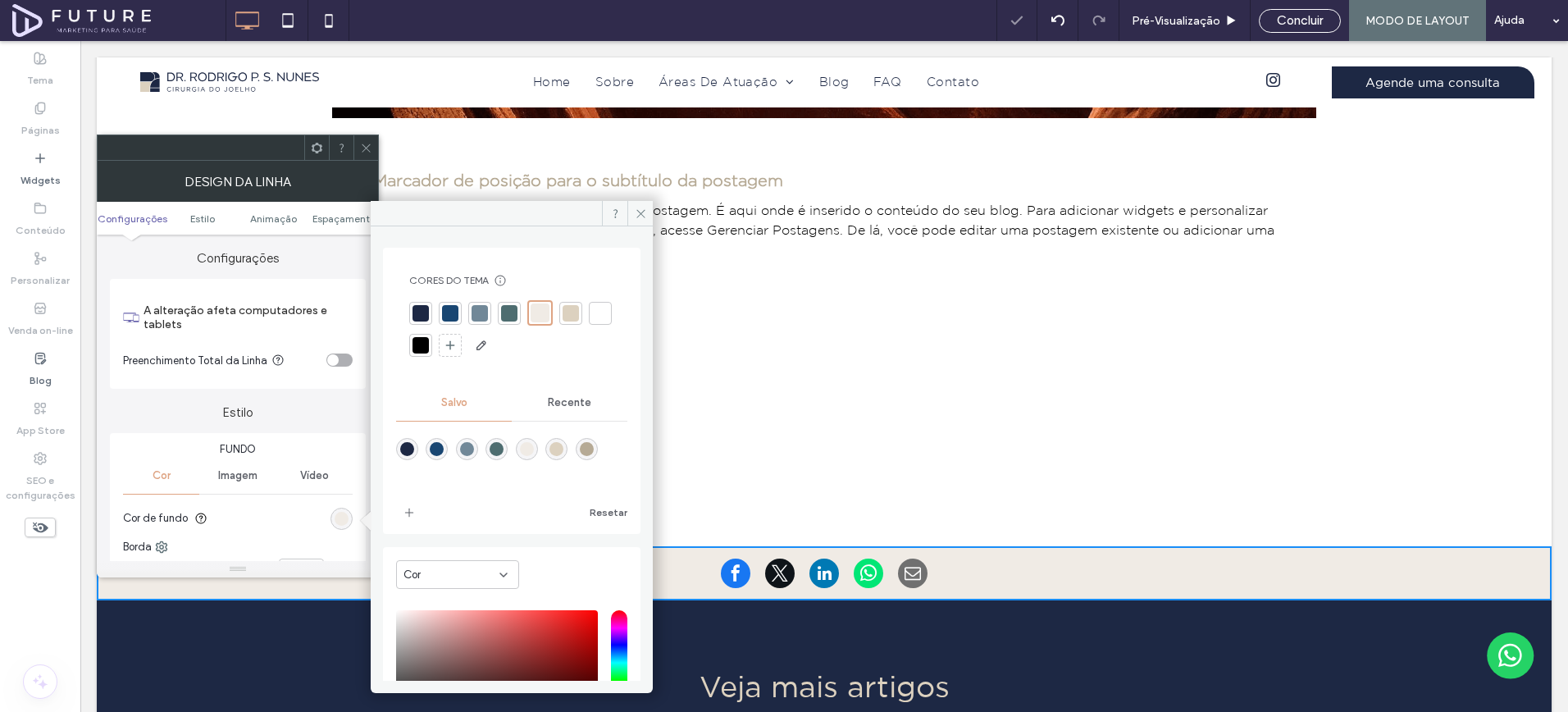
click at [367, 148] on icon at bounding box center [366, 148] width 12 height 12
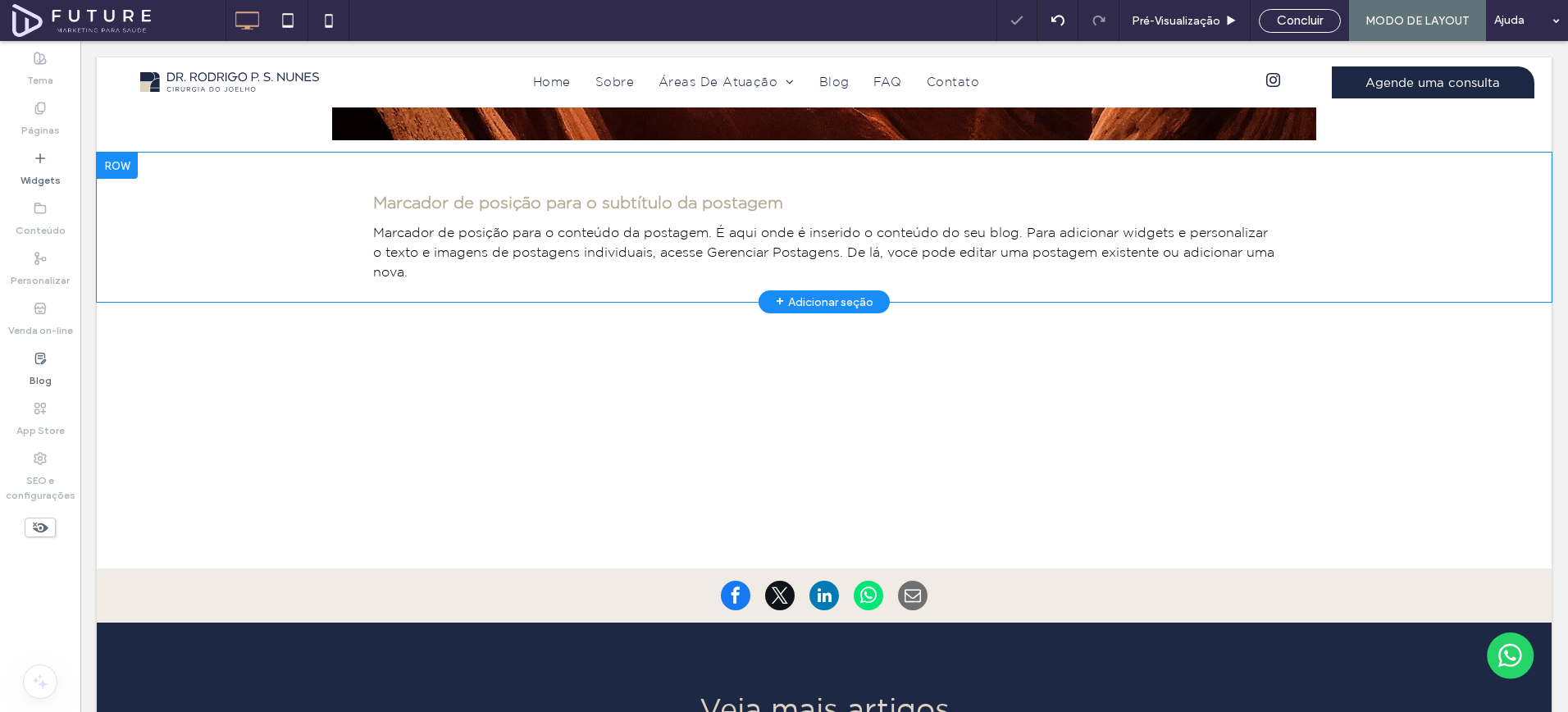
scroll to position [1035, 0]
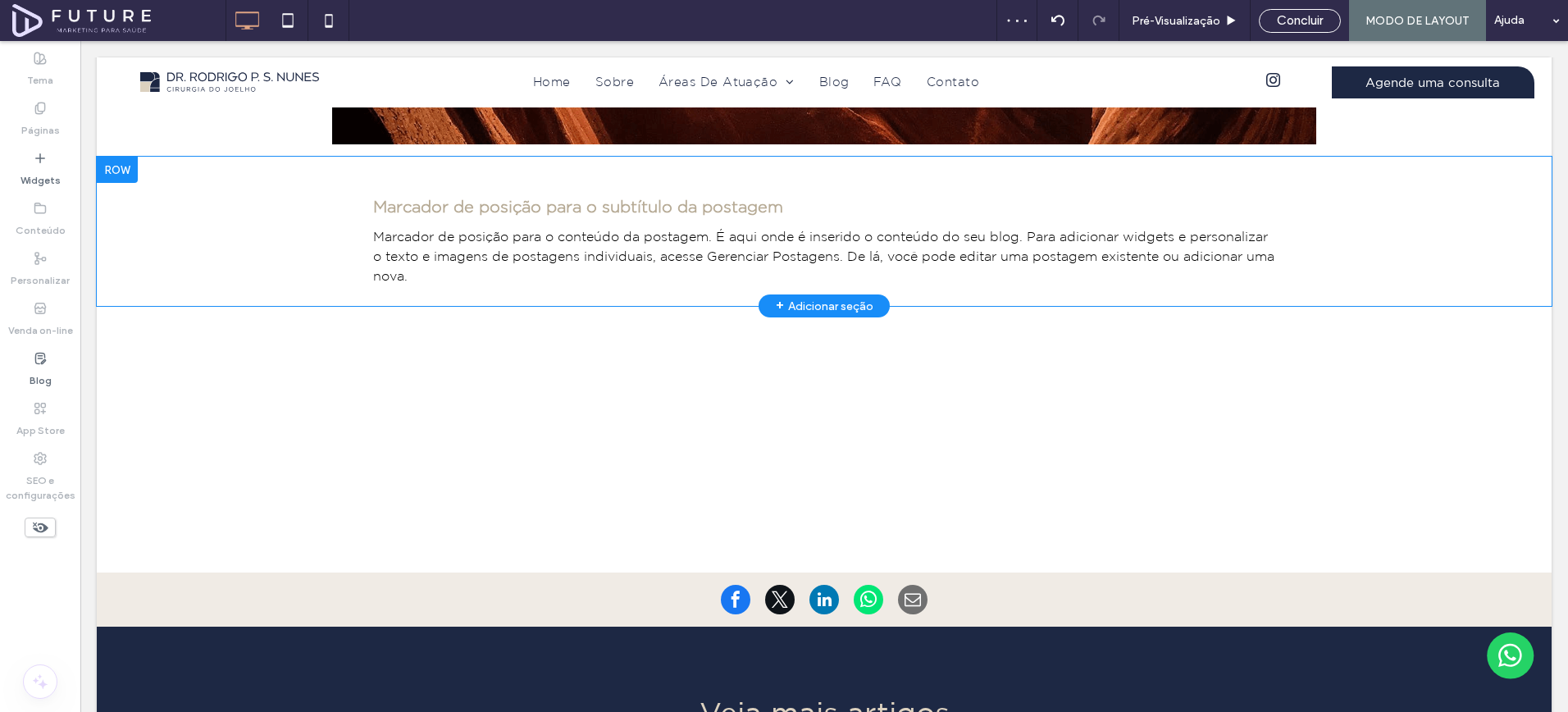
click at [233, 265] on div "Marcador de posição para o subtítulo da postagem Marcador de posição para o con…" at bounding box center [825, 231] width 1455 height 149
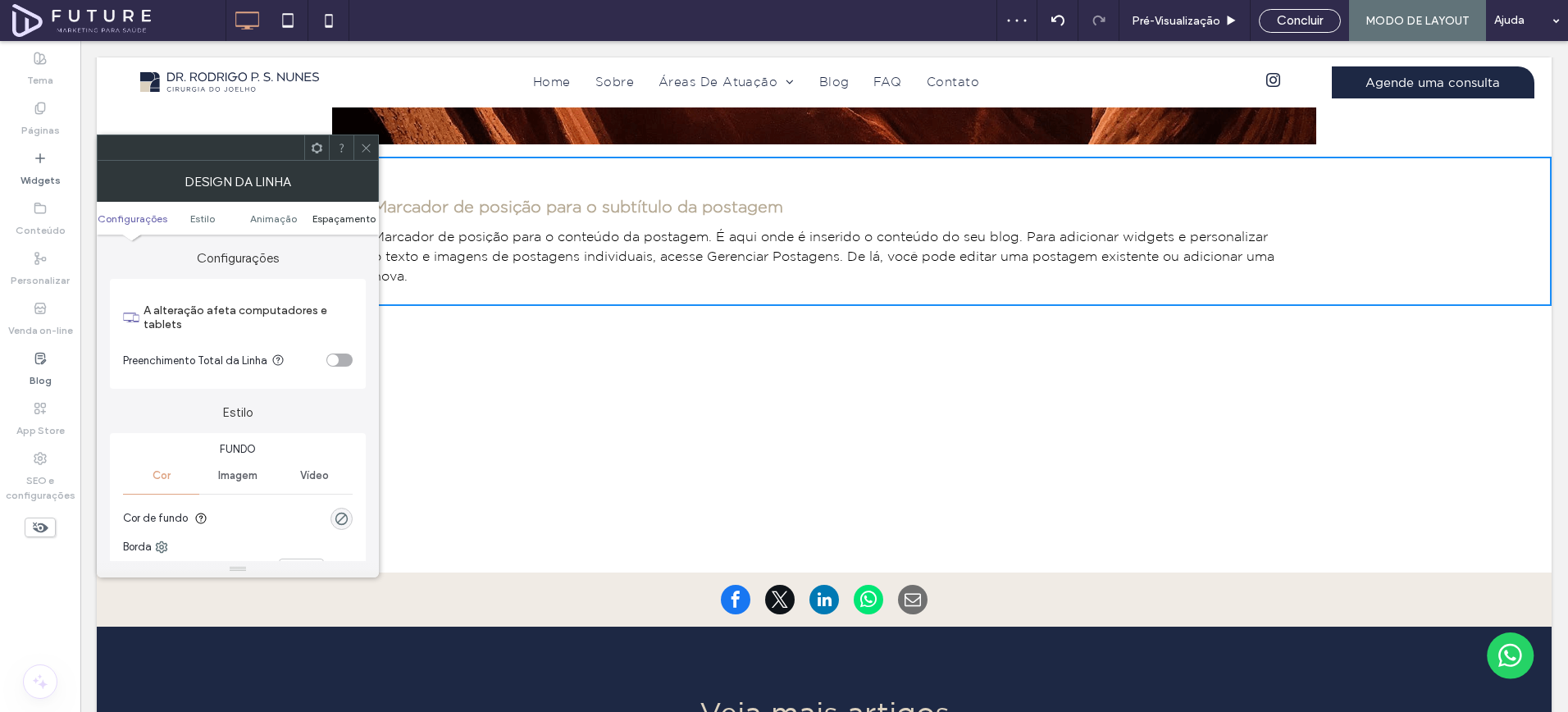
click at [348, 216] on span "Espaçamento" at bounding box center [344, 218] width 63 height 12
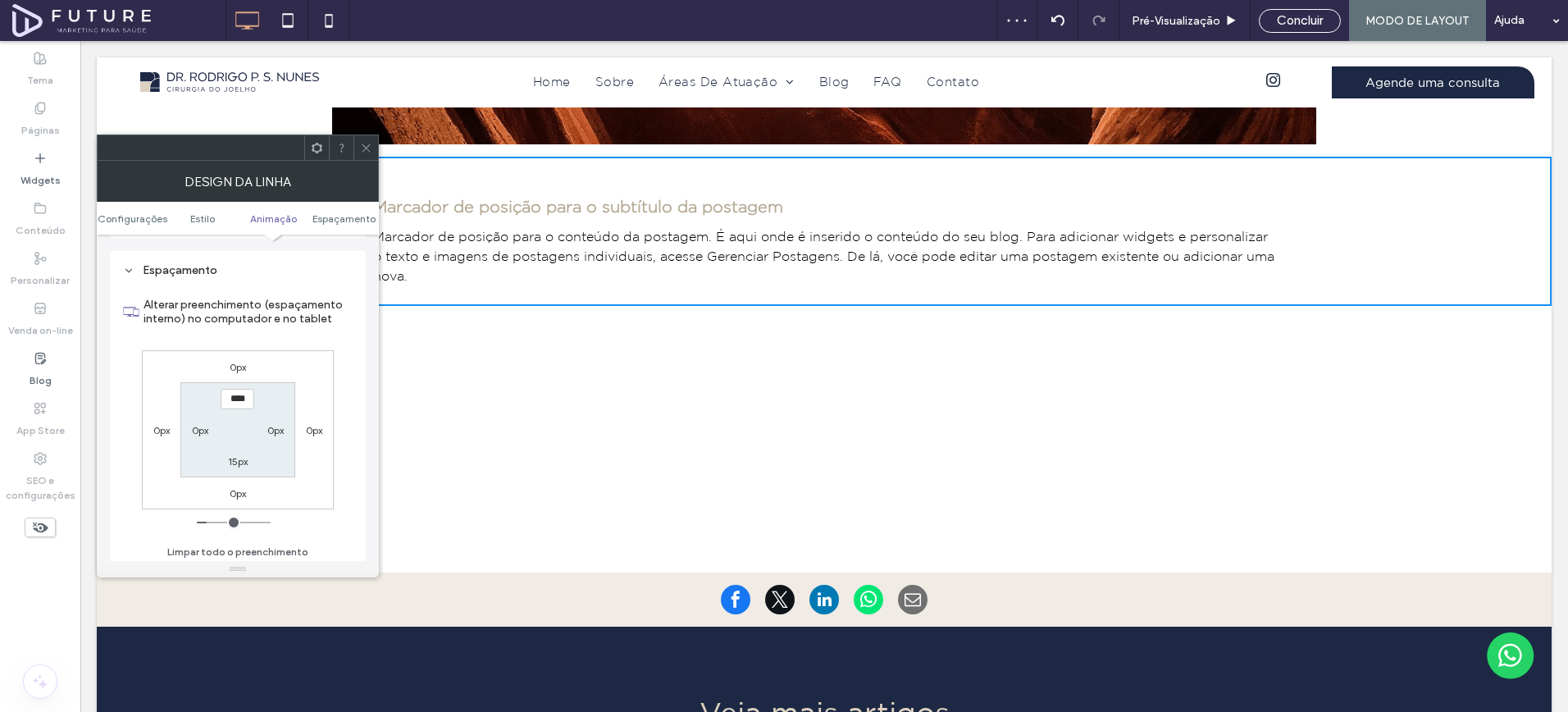
scroll to position [478, 0]
click at [231, 452] on label "15px" at bounding box center [237, 456] width 19 height 12
type input "**"
type input "***"
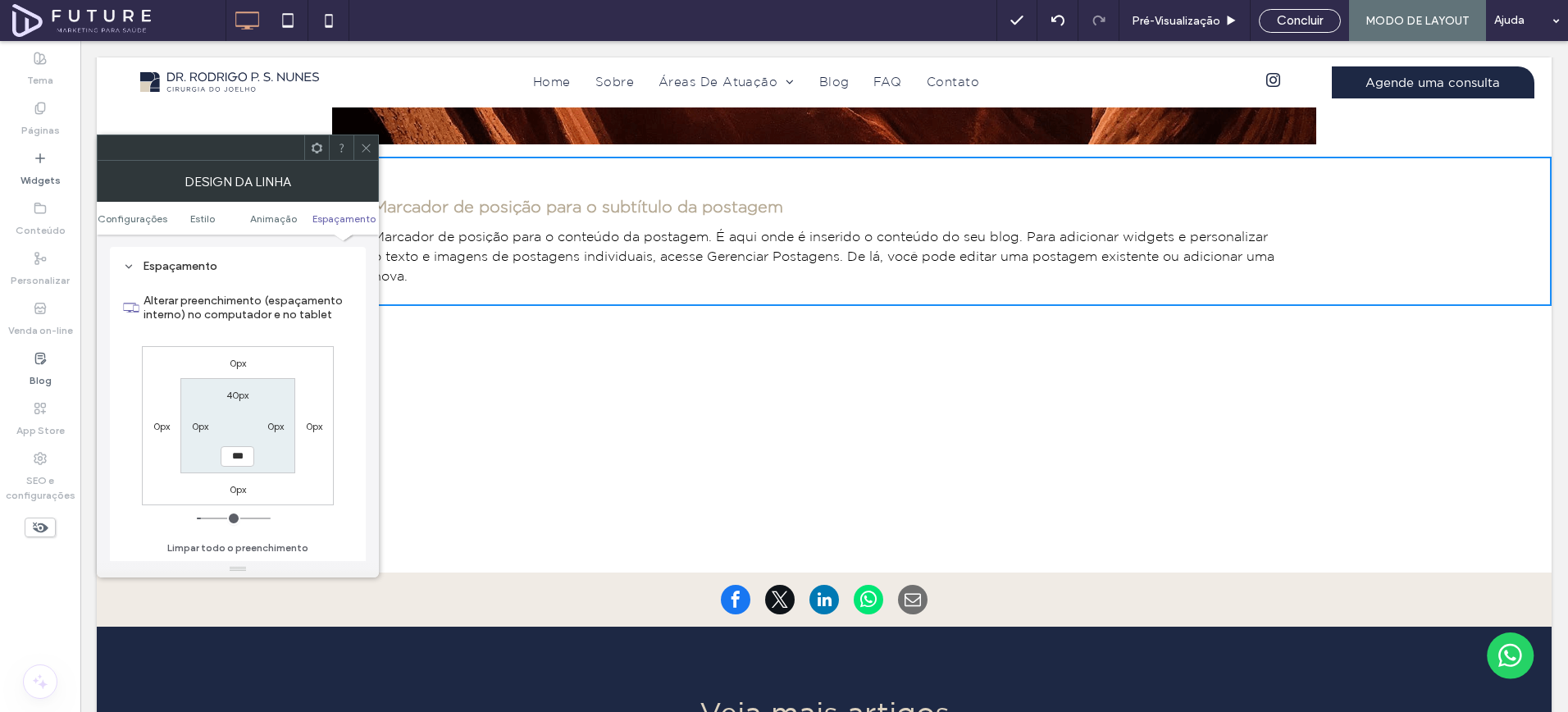
type input "*****"
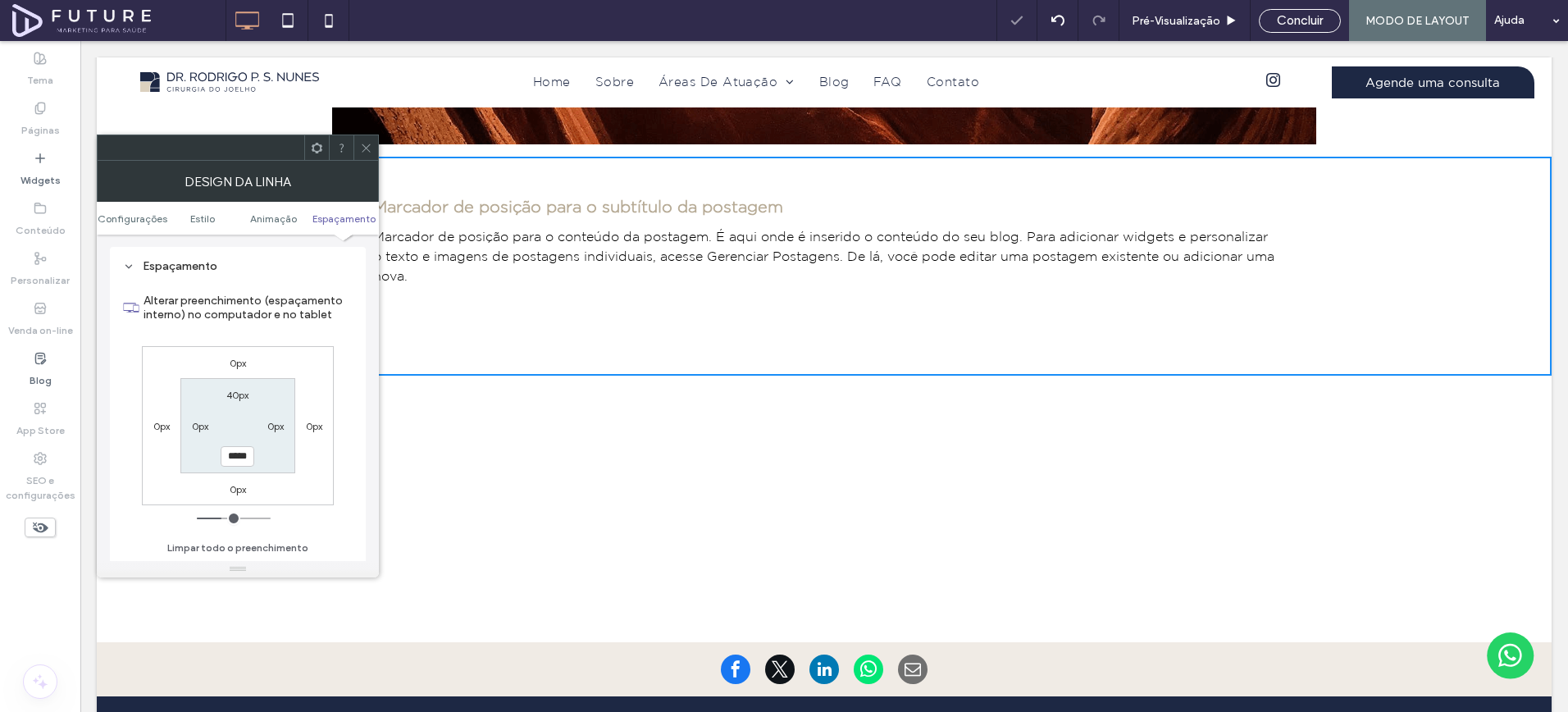
click at [378, 137] on div at bounding box center [238, 148] width 282 height 27
click at [373, 141] on div at bounding box center [366, 148] width 25 height 25
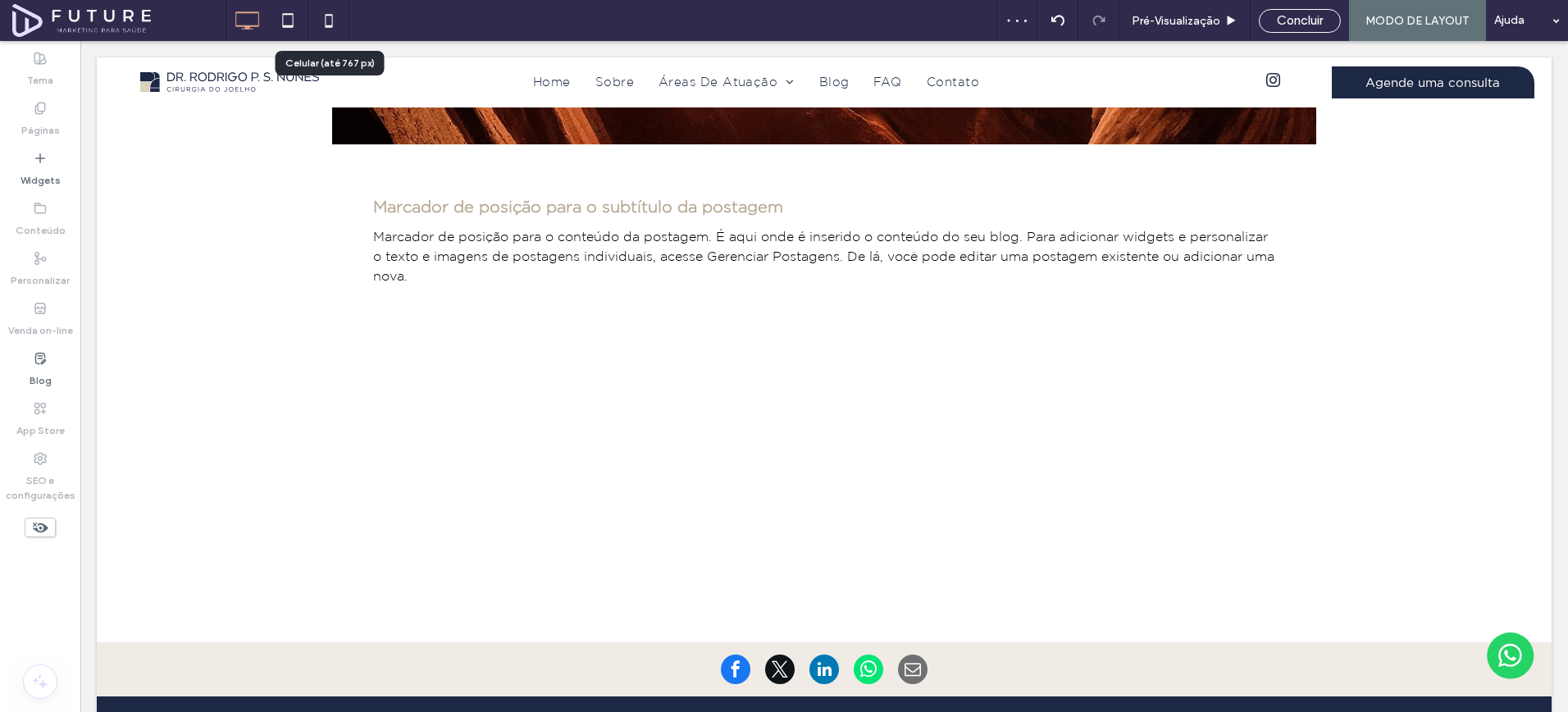
click at [332, 21] on icon at bounding box center [329, 20] width 33 height 33
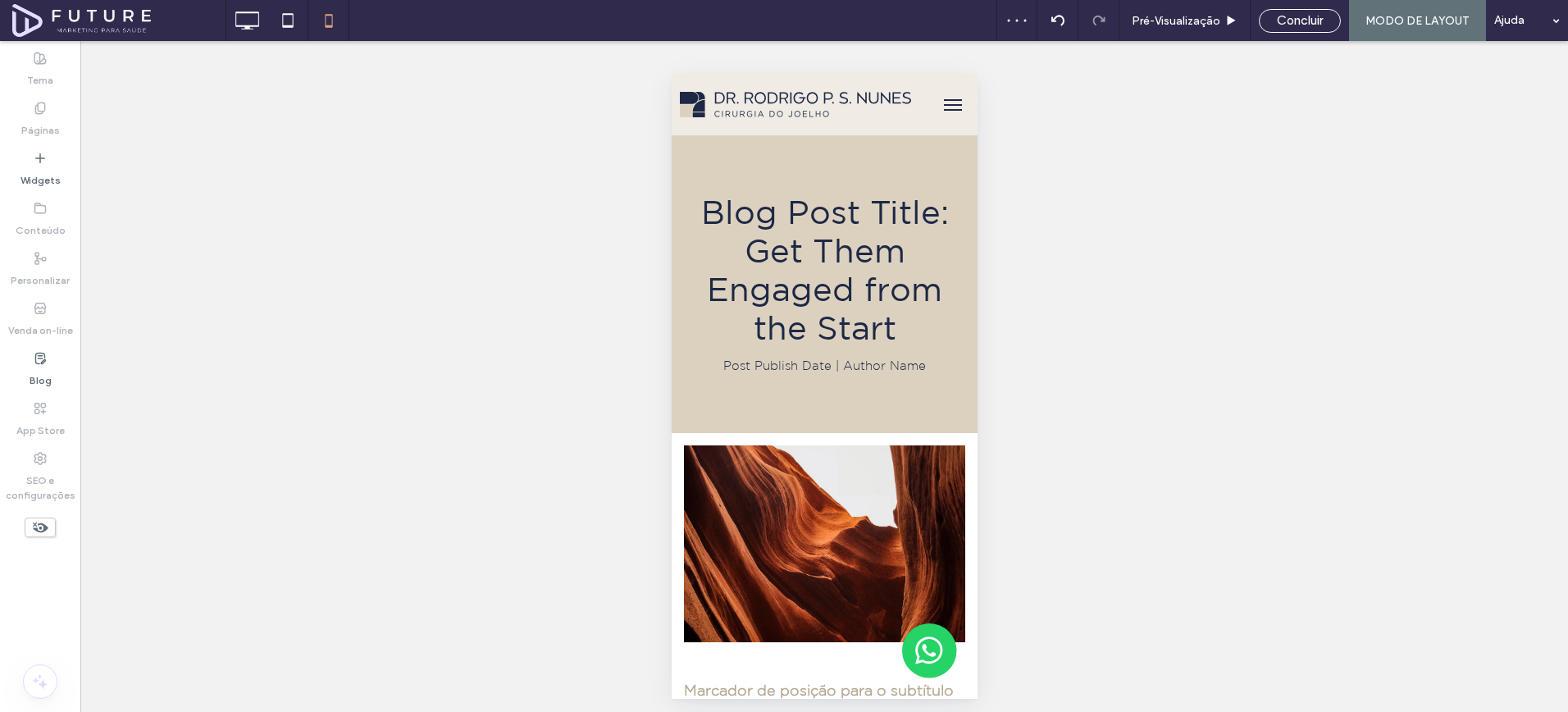
scroll to position [0, 0]
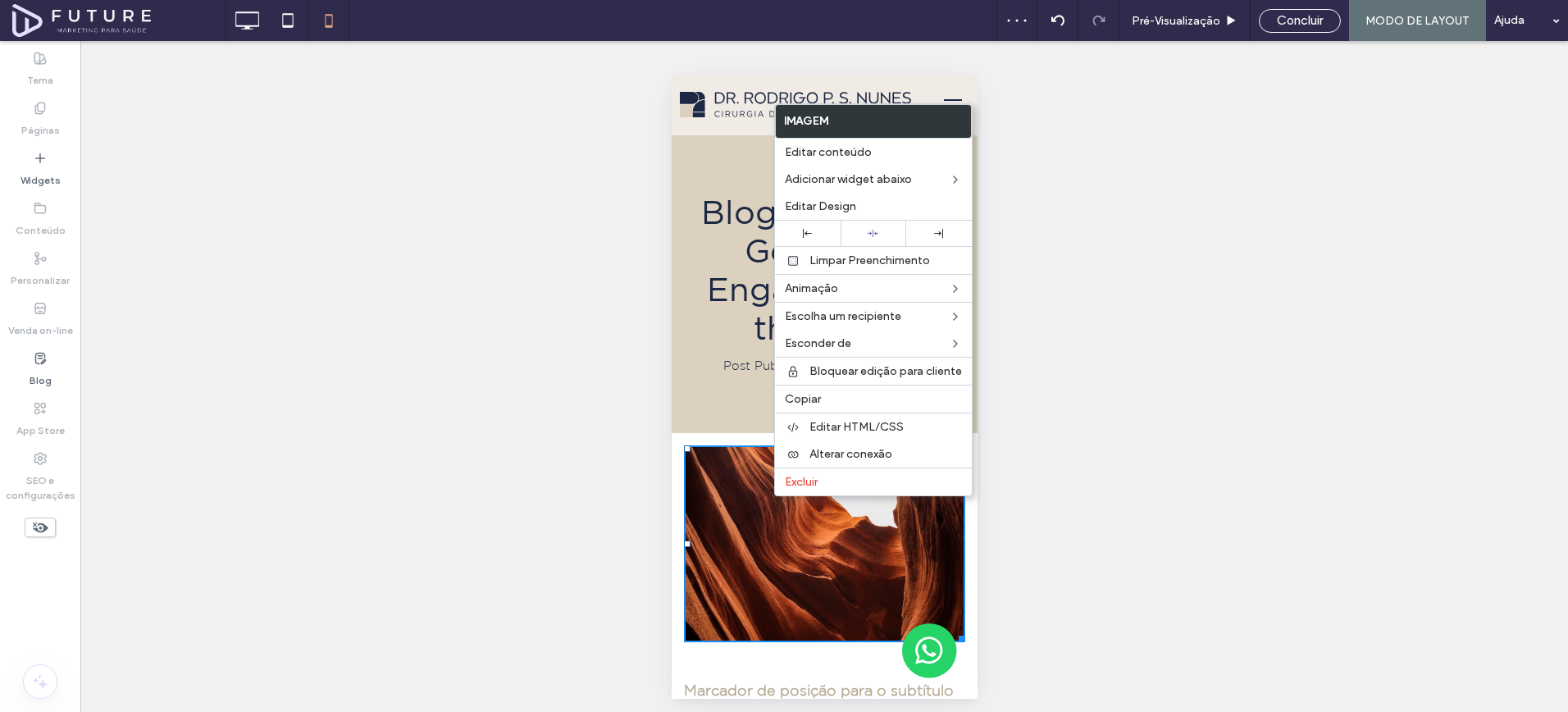
click at [695, 351] on div "Blog Post Title: Get Them Engaged from the Start Post Publish Date | Author Nam…" at bounding box center [824, 284] width 306 height 200
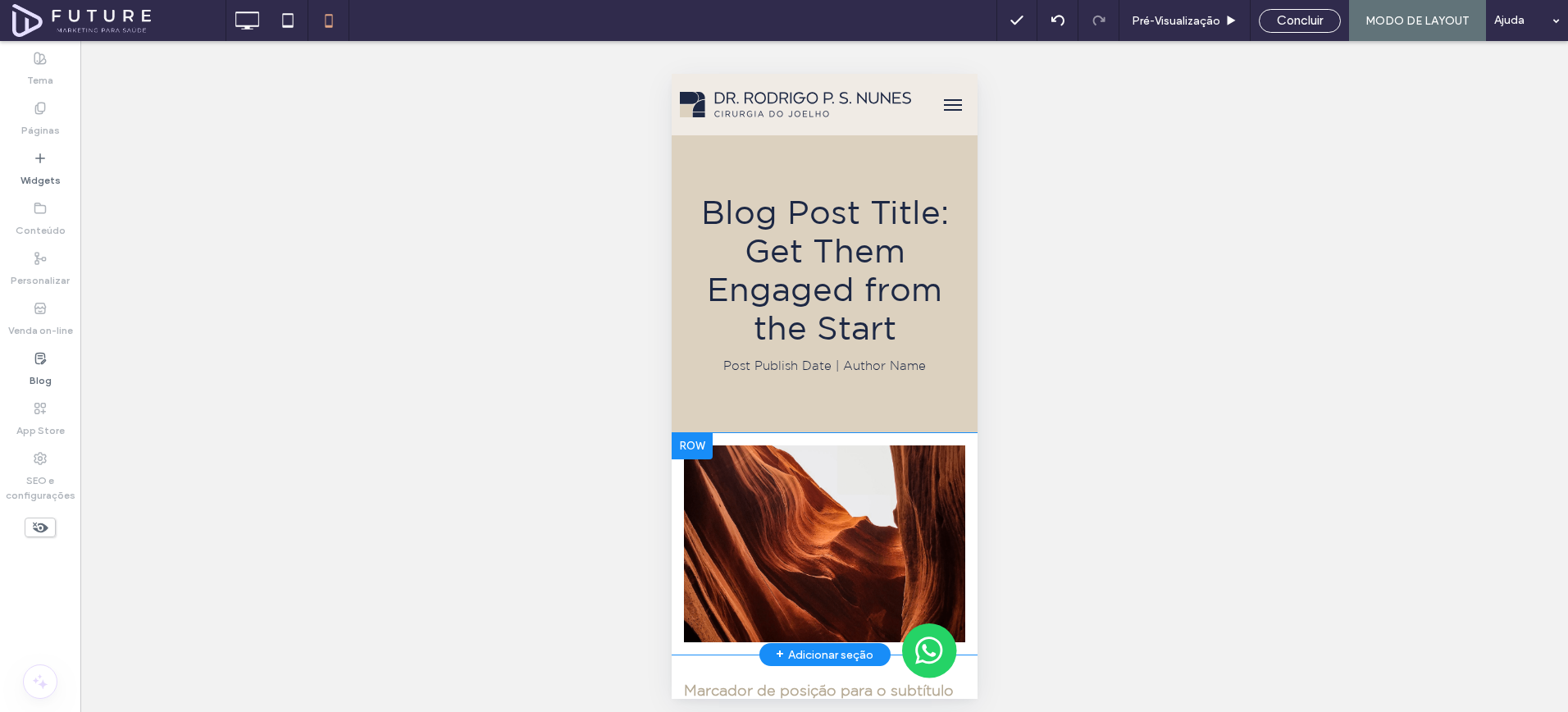
click at [719, 433] on div "Click To Paste Linha + Adicionar seção" at bounding box center [824, 544] width 306 height 223
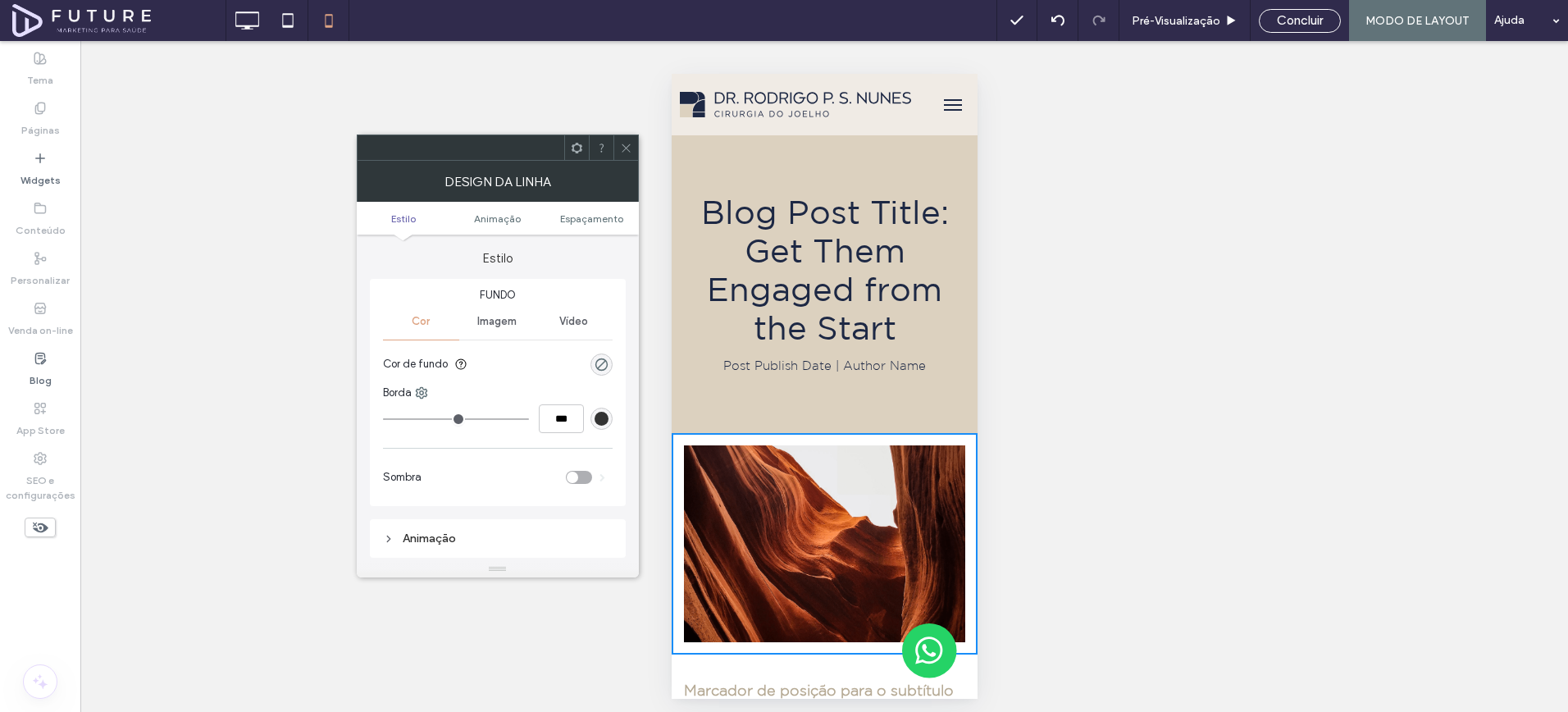
drag, startPoint x: 623, startPoint y: 148, endPoint x: 631, endPoint y: 183, distance: 35.9
click at [623, 148] on icon at bounding box center [626, 148] width 12 height 12
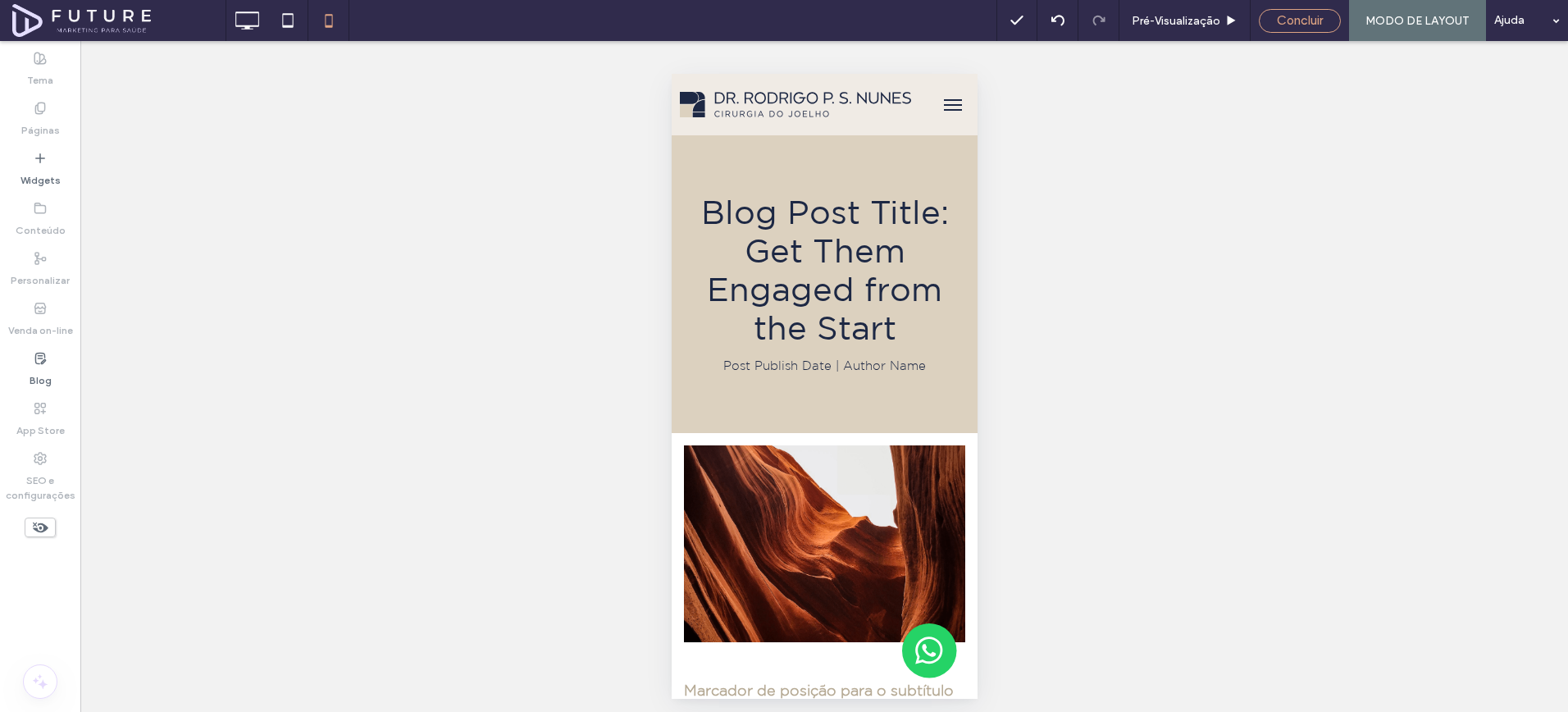
click at [1288, 21] on span "Concluir" at bounding box center [1300, 20] width 46 height 15
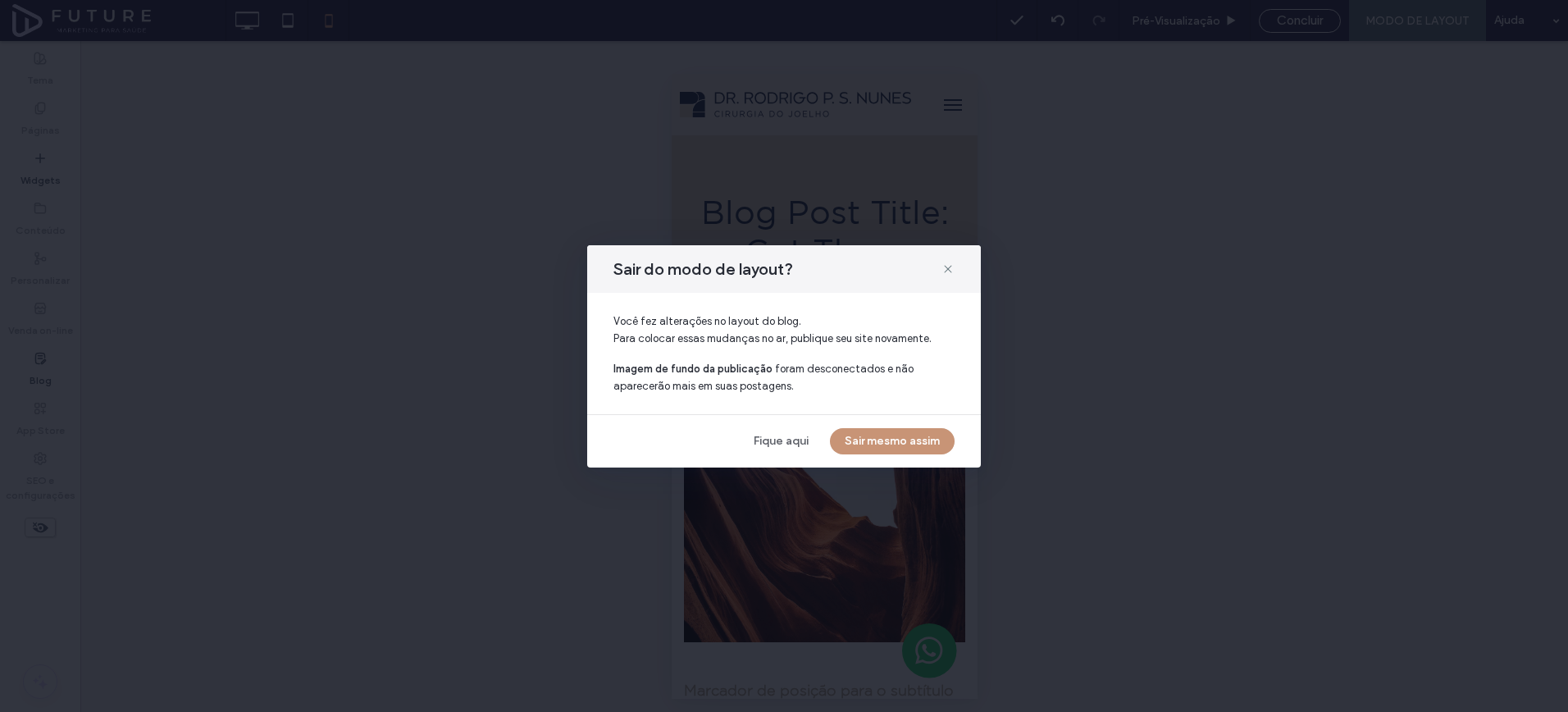
click at [906, 433] on button "Sair mesmo assim" at bounding box center [893, 441] width 125 height 27
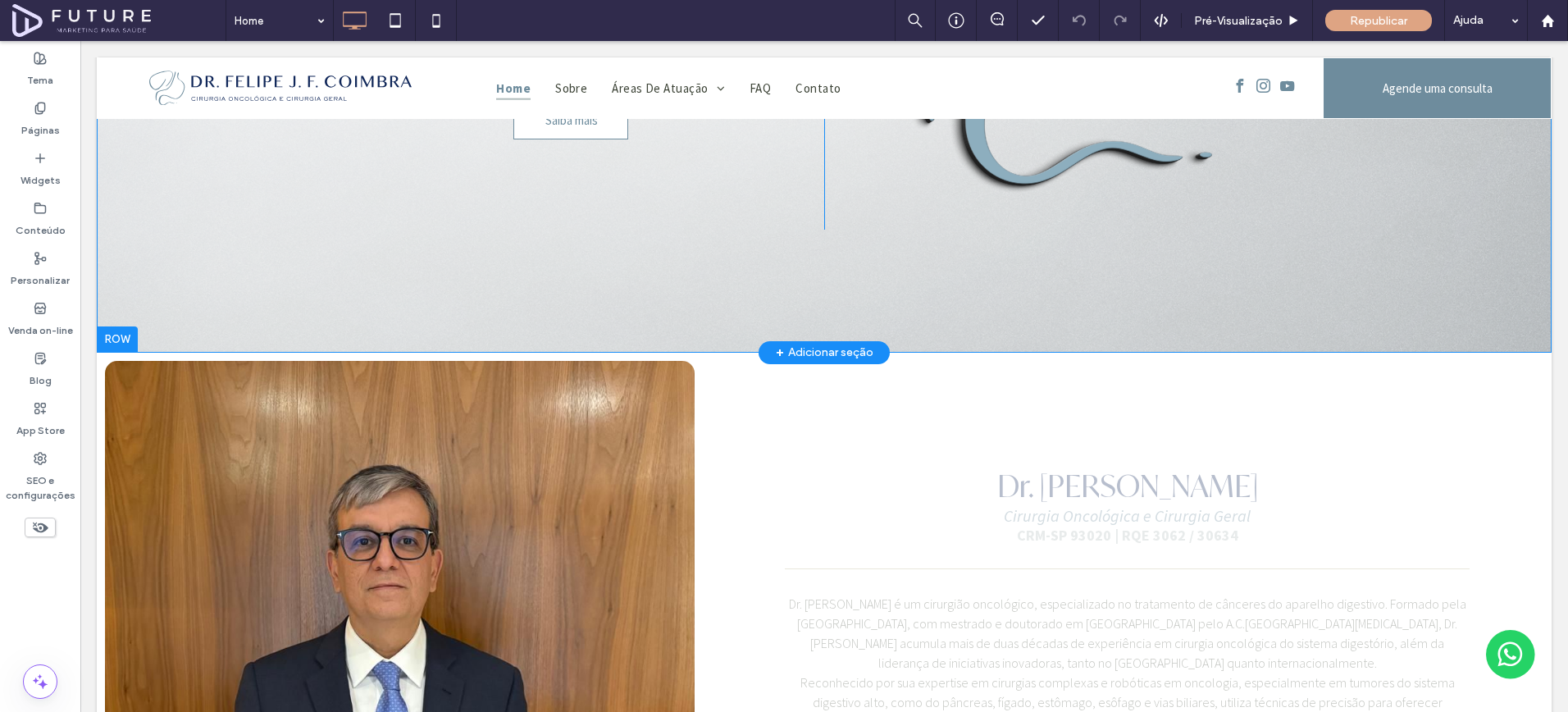
scroll to position [816, 0]
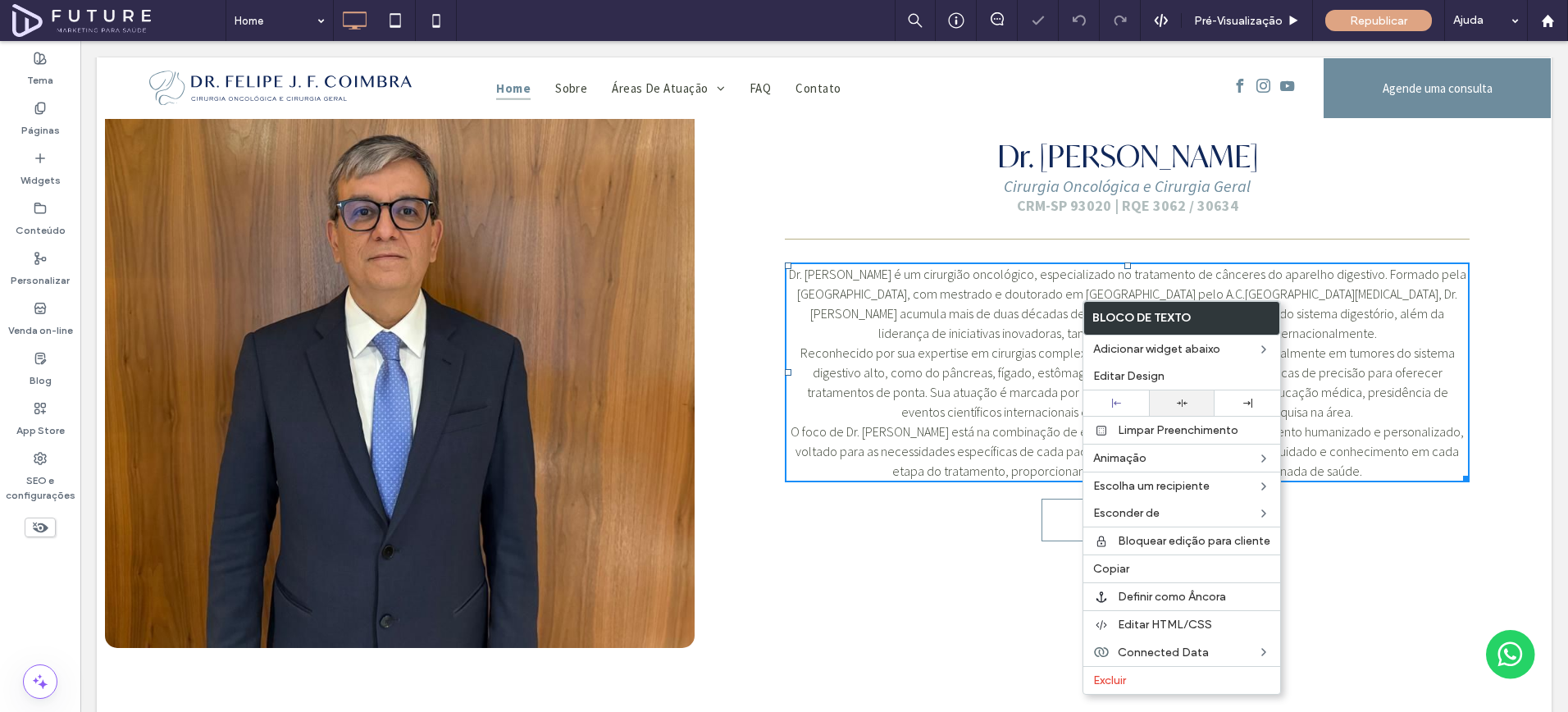
click at [1172, 403] on div at bounding box center [1182, 403] width 49 height 11
click at [850, 495] on div "Dr. [PERSON_NAME] Cirurgia Oncológica e Cirurgia Geral CRM-SP 93020 | RQE 3062 …" at bounding box center [1127, 339] width 849 height 633
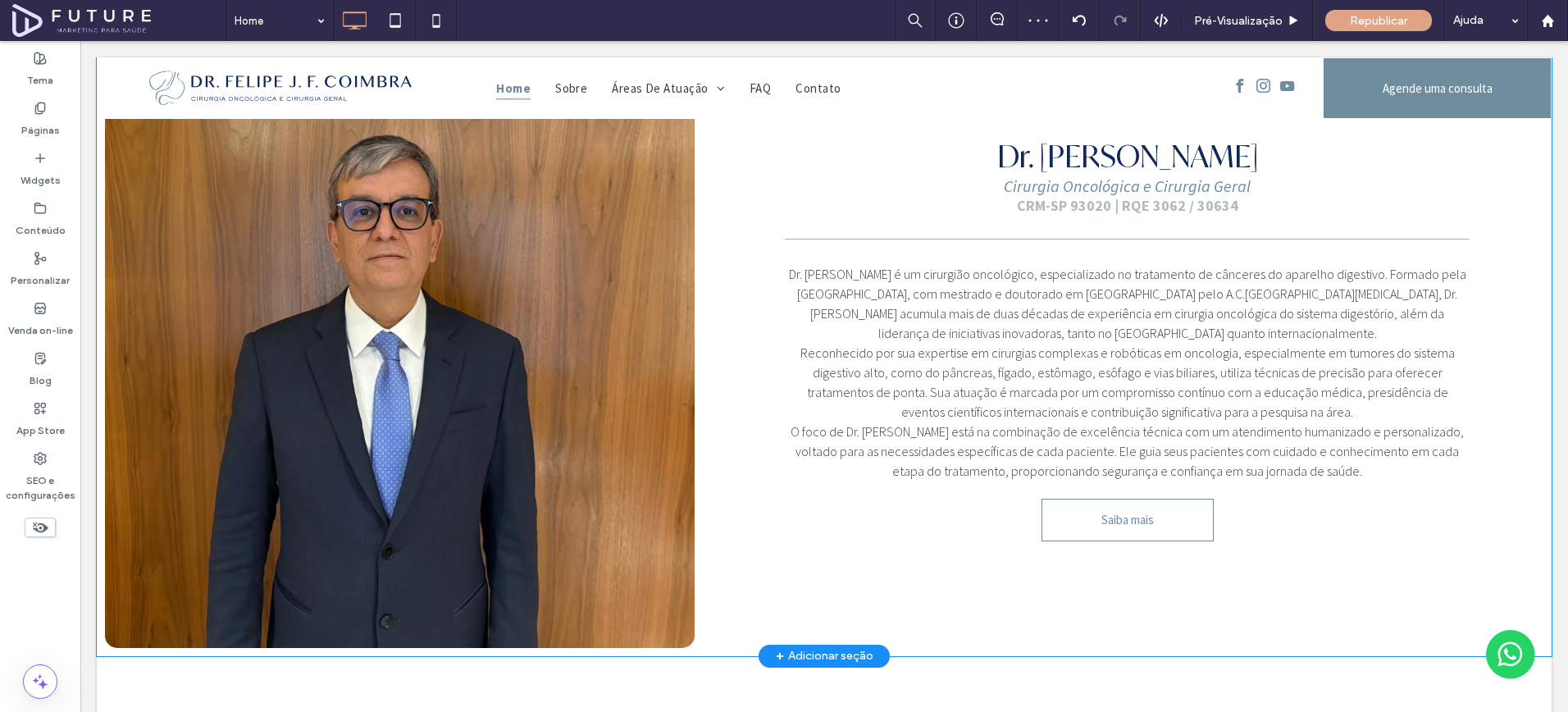
scroll to position [707, 0]
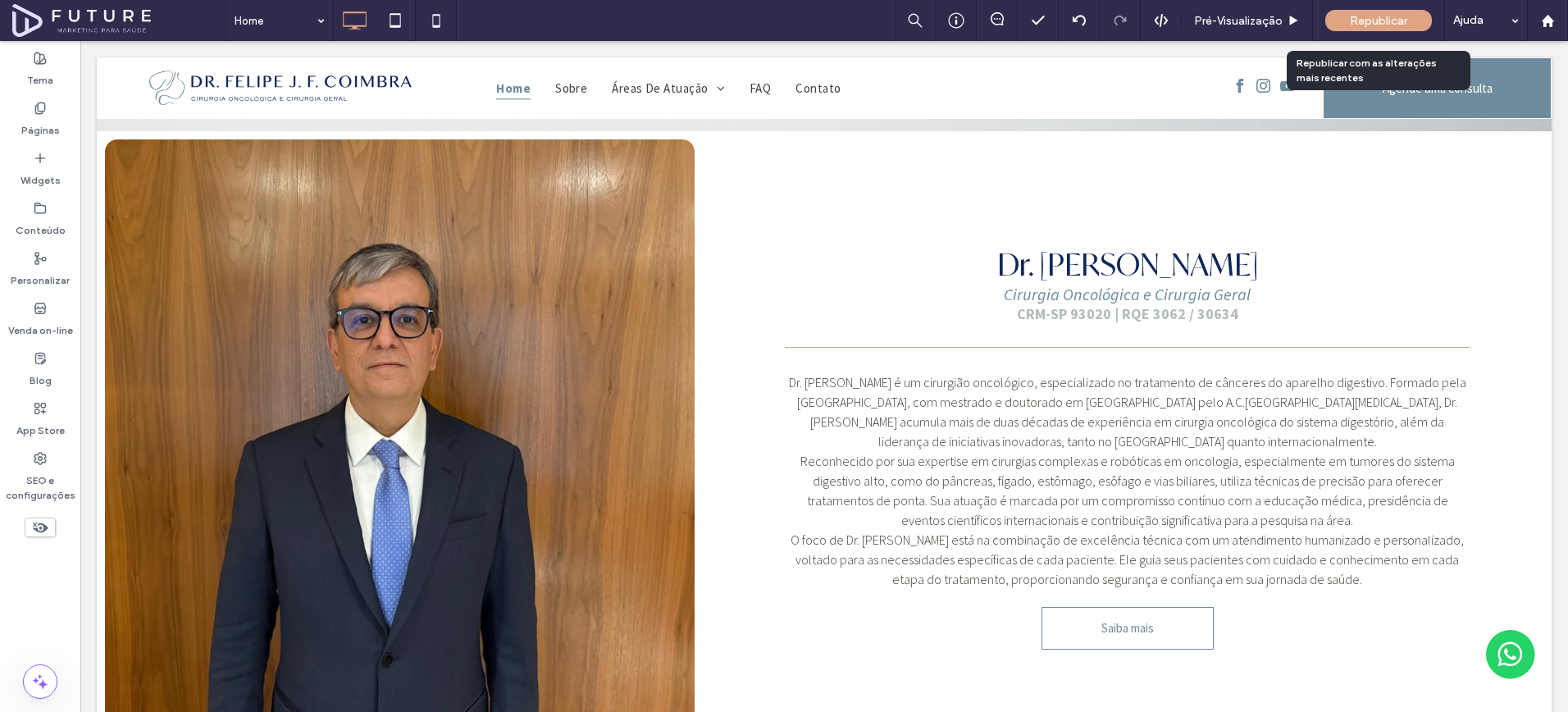
click at [1363, 24] on span "Republicar" at bounding box center [1378, 20] width 58 height 14
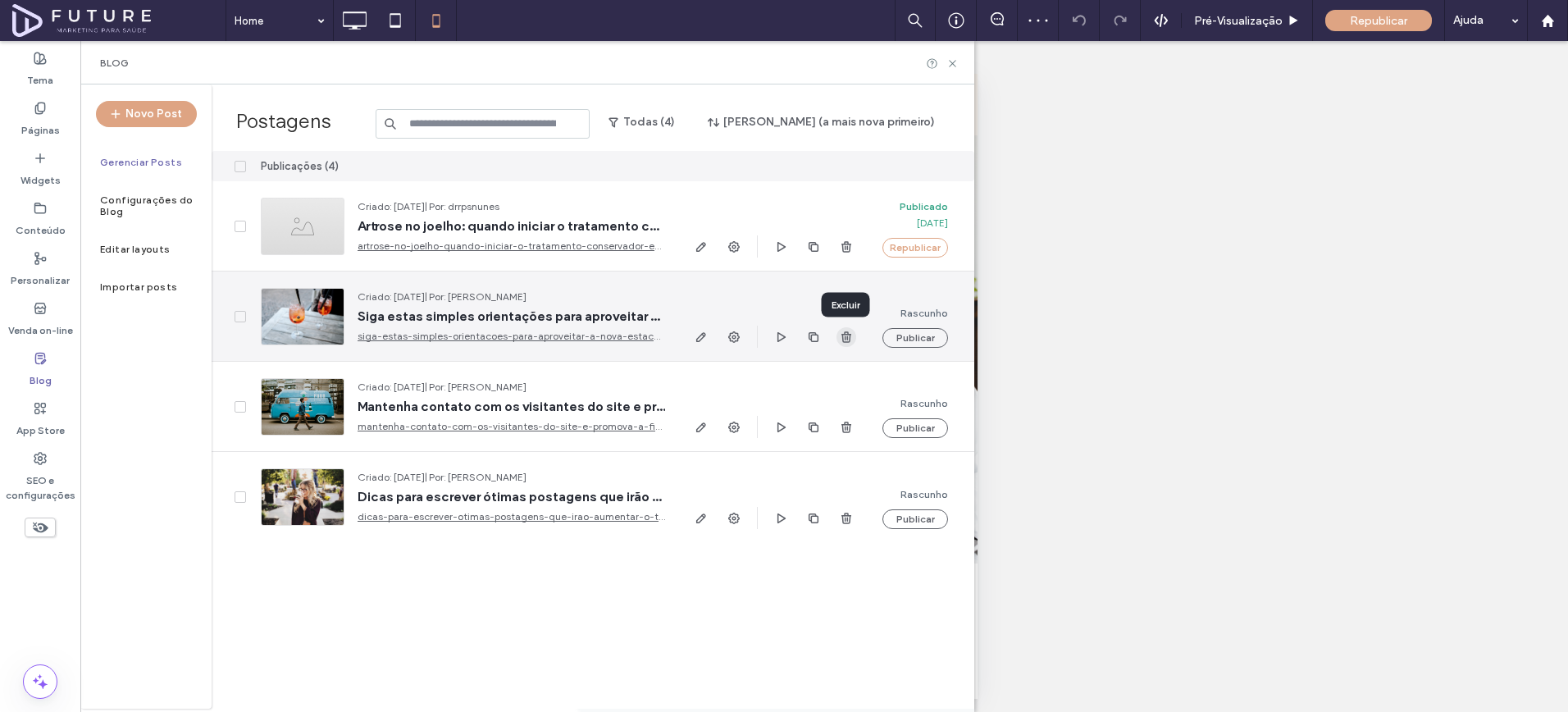
click at [840, 342] on icon "button" at bounding box center [847, 337] width 13 height 13
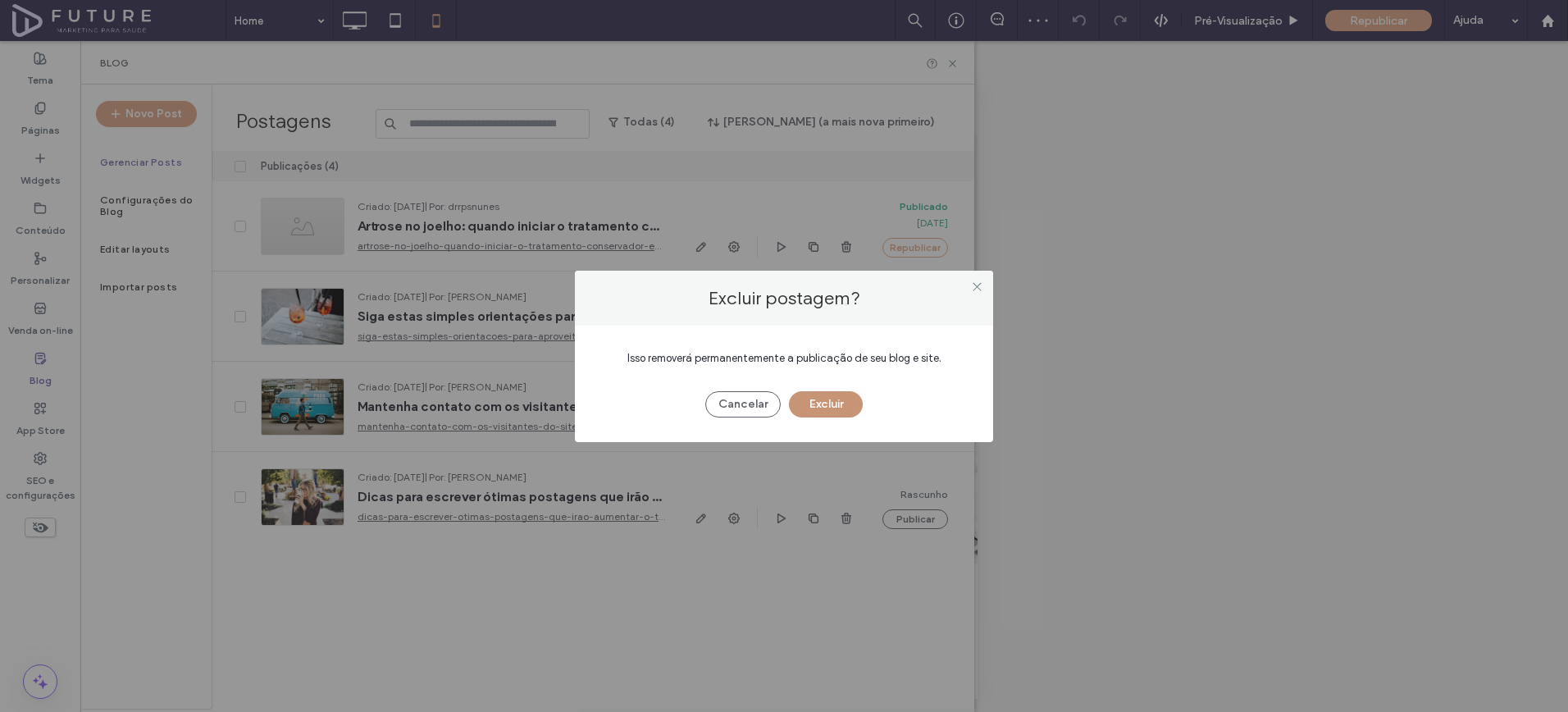
click at [843, 398] on button "Excluir" at bounding box center [826, 404] width 74 height 27
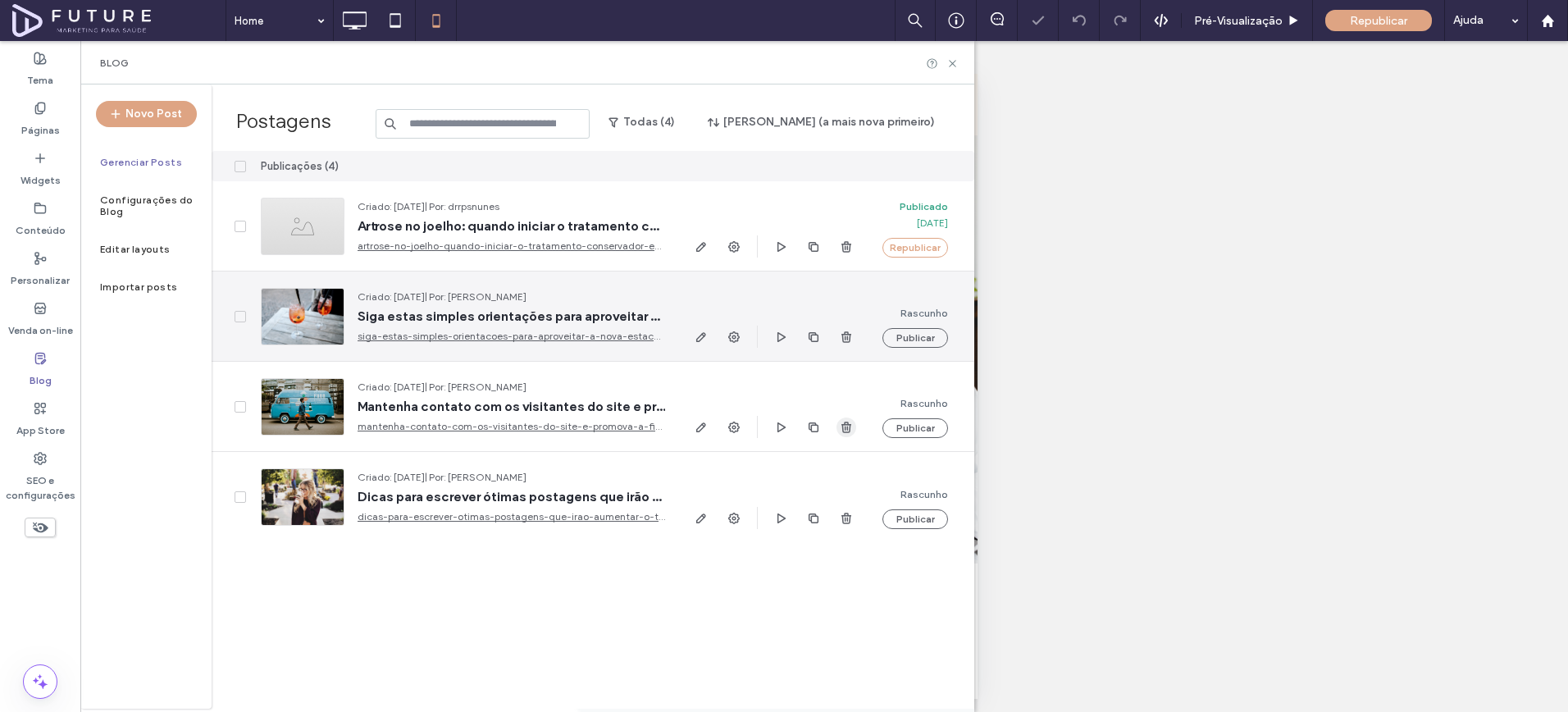
click at [850, 418] on span "button" at bounding box center [846, 427] width 19 height 19
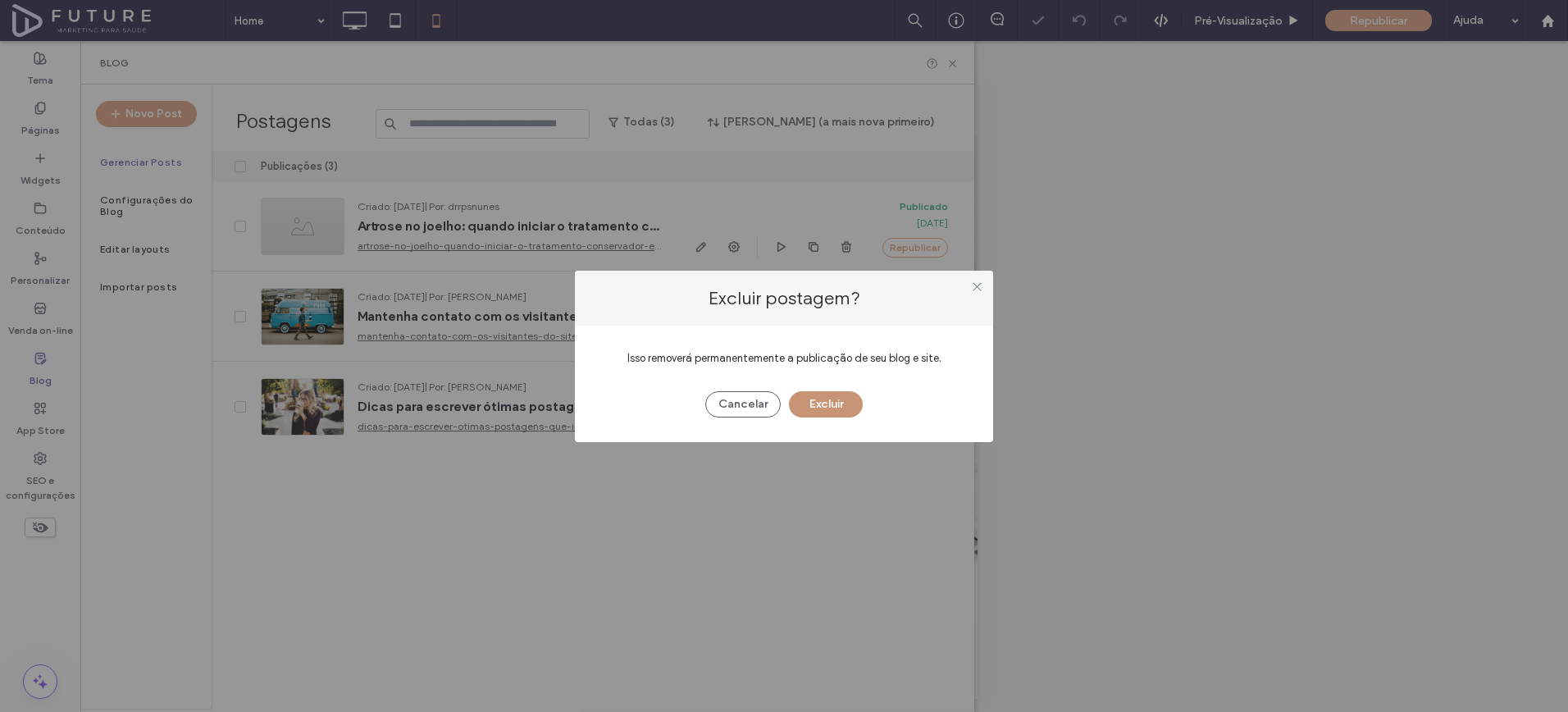
click at [829, 403] on button "Excluir" at bounding box center [826, 404] width 74 height 27
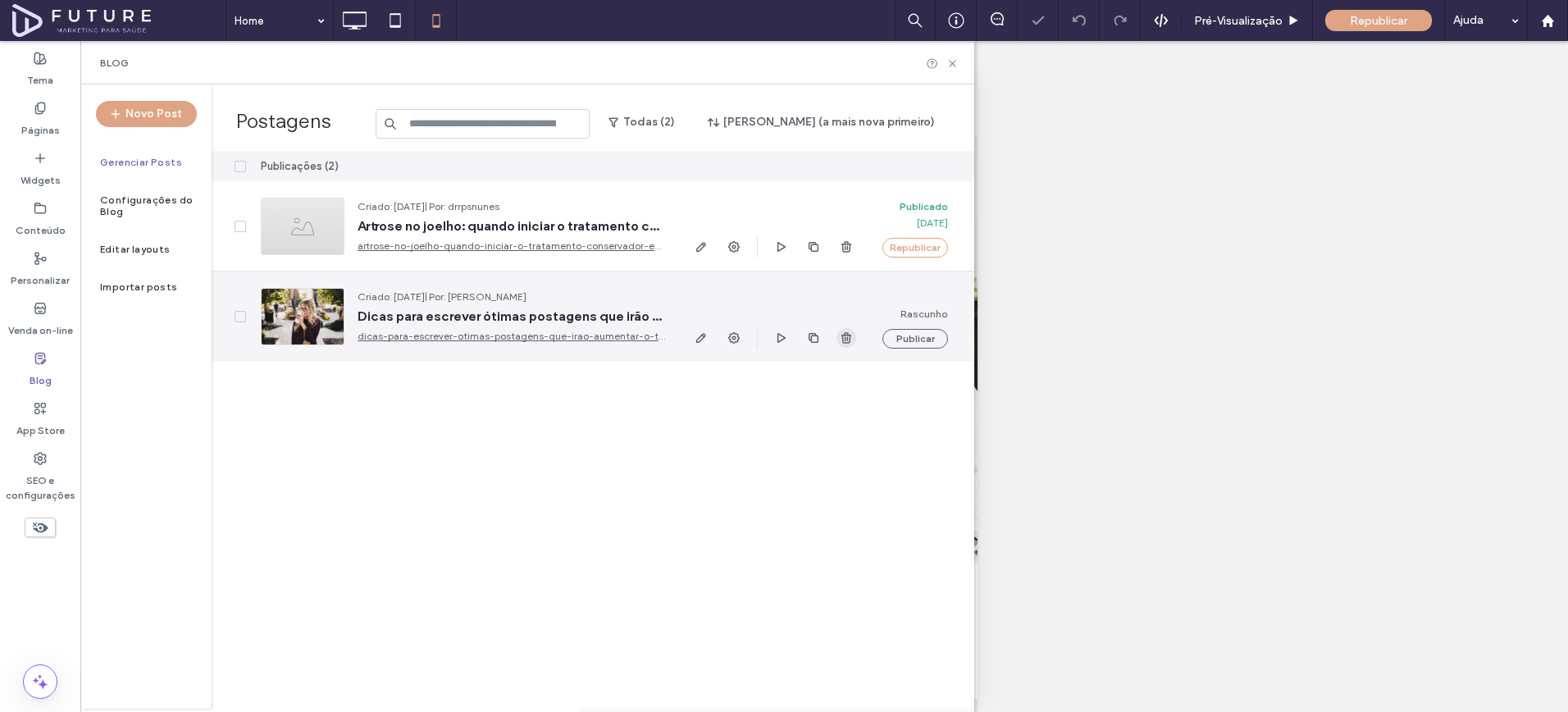
click at [845, 343] on icon "button" at bounding box center [847, 338] width 13 height 13
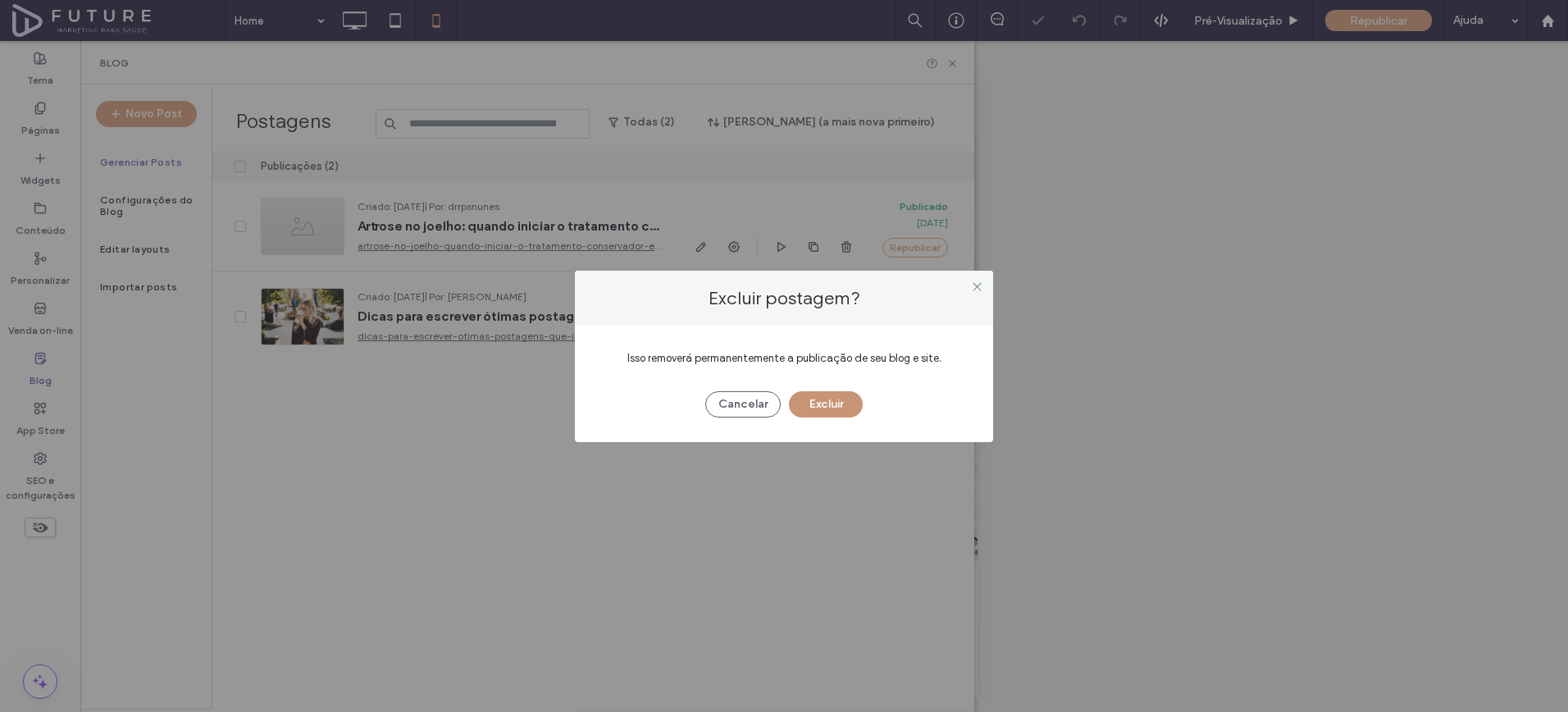
click at [834, 408] on button "Excluir" at bounding box center [826, 404] width 74 height 27
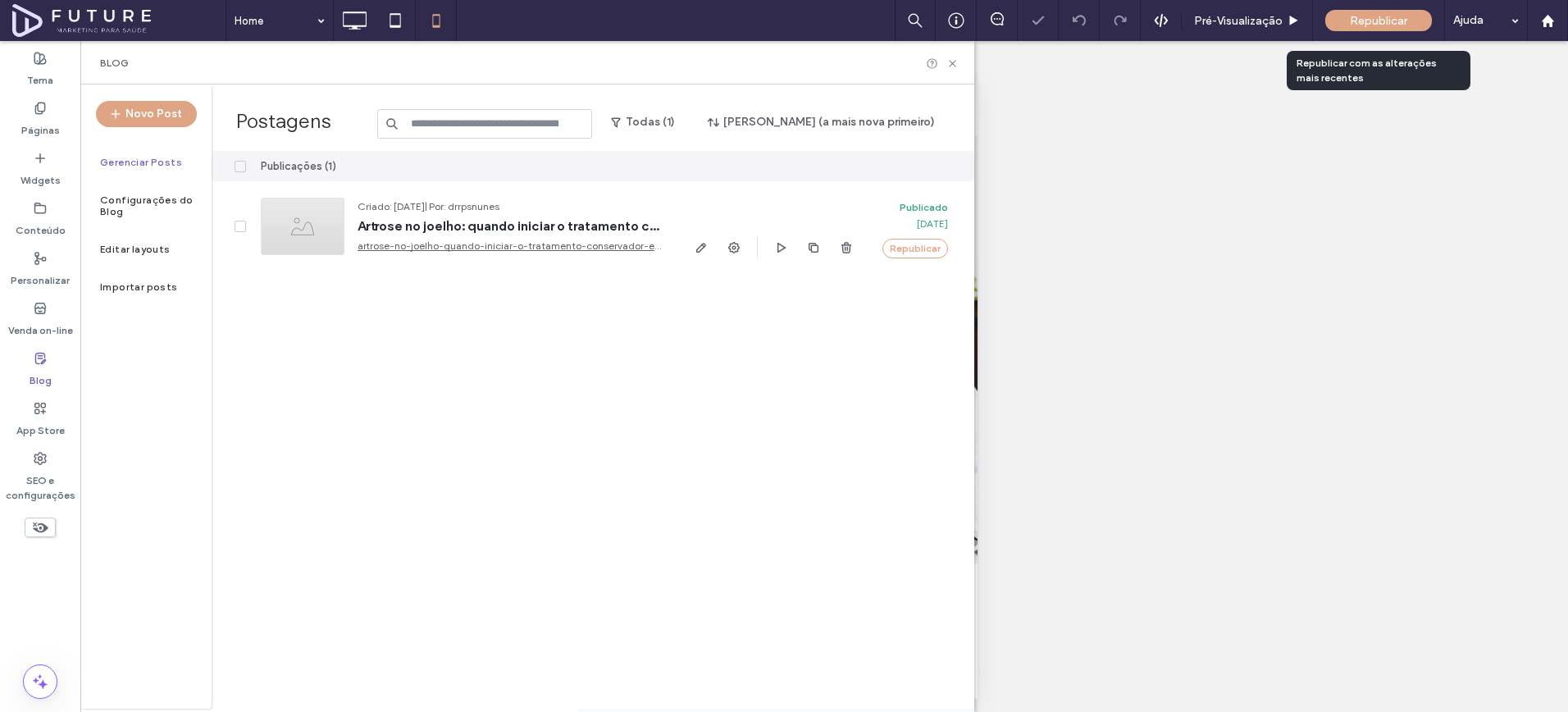
click at [1347, 20] on div "Republicar" at bounding box center [1378, 20] width 106 height 21
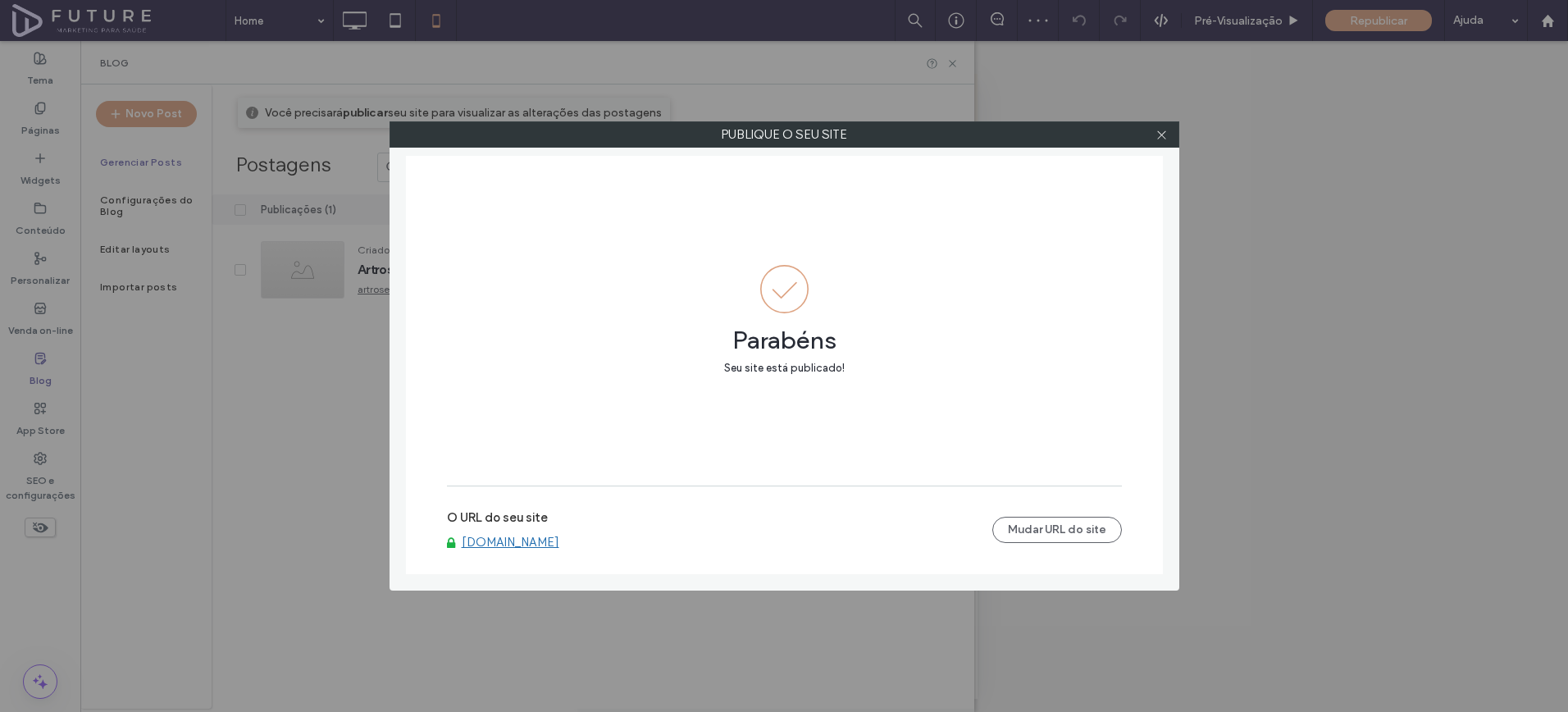
click at [512, 541] on link "[DOMAIN_NAME]" at bounding box center [510, 542] width 98 height 15
click at [1163, 141] on span at bounding box center [1161, 134] width 12 height 25
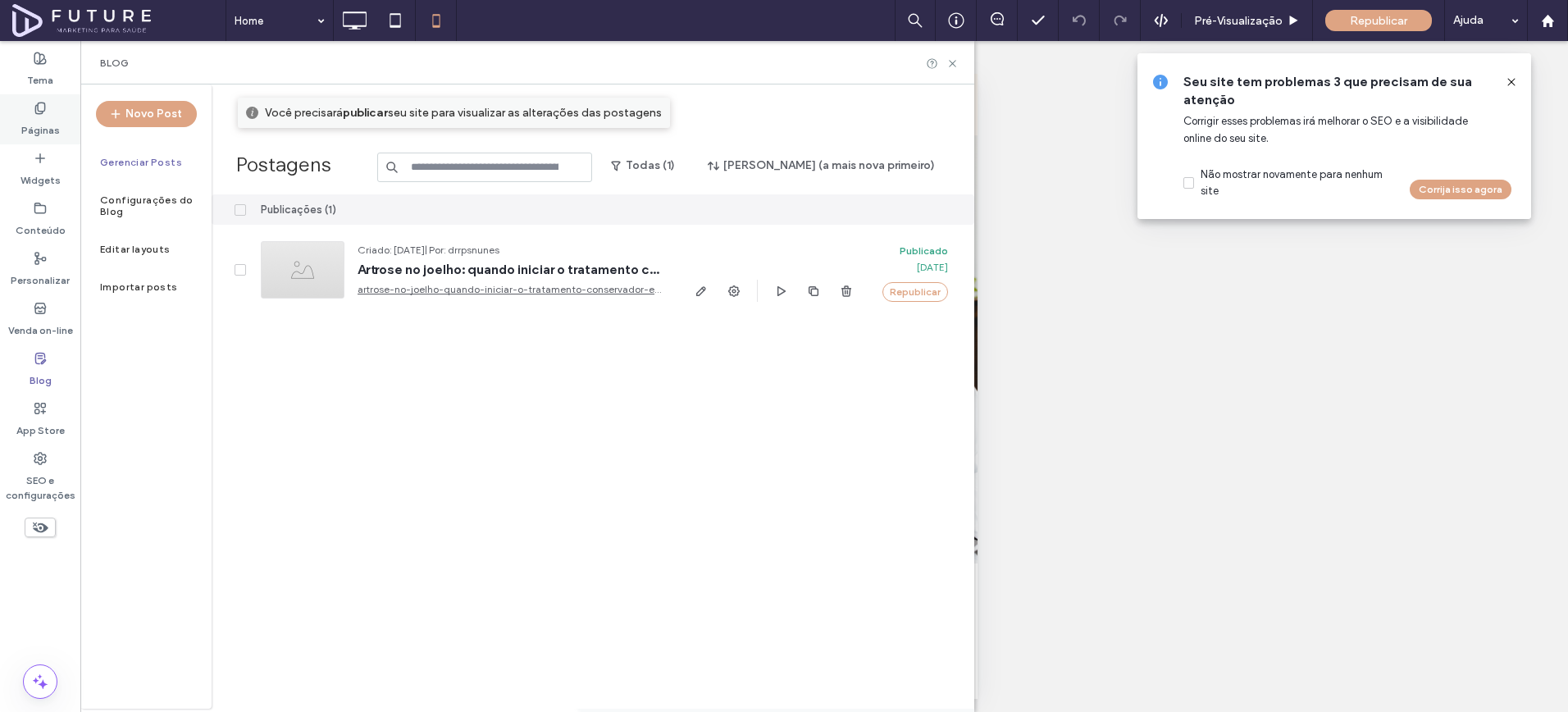
click at [23, 127] on label "Páginas" at bounding box center [40, 126] width 38 height 23
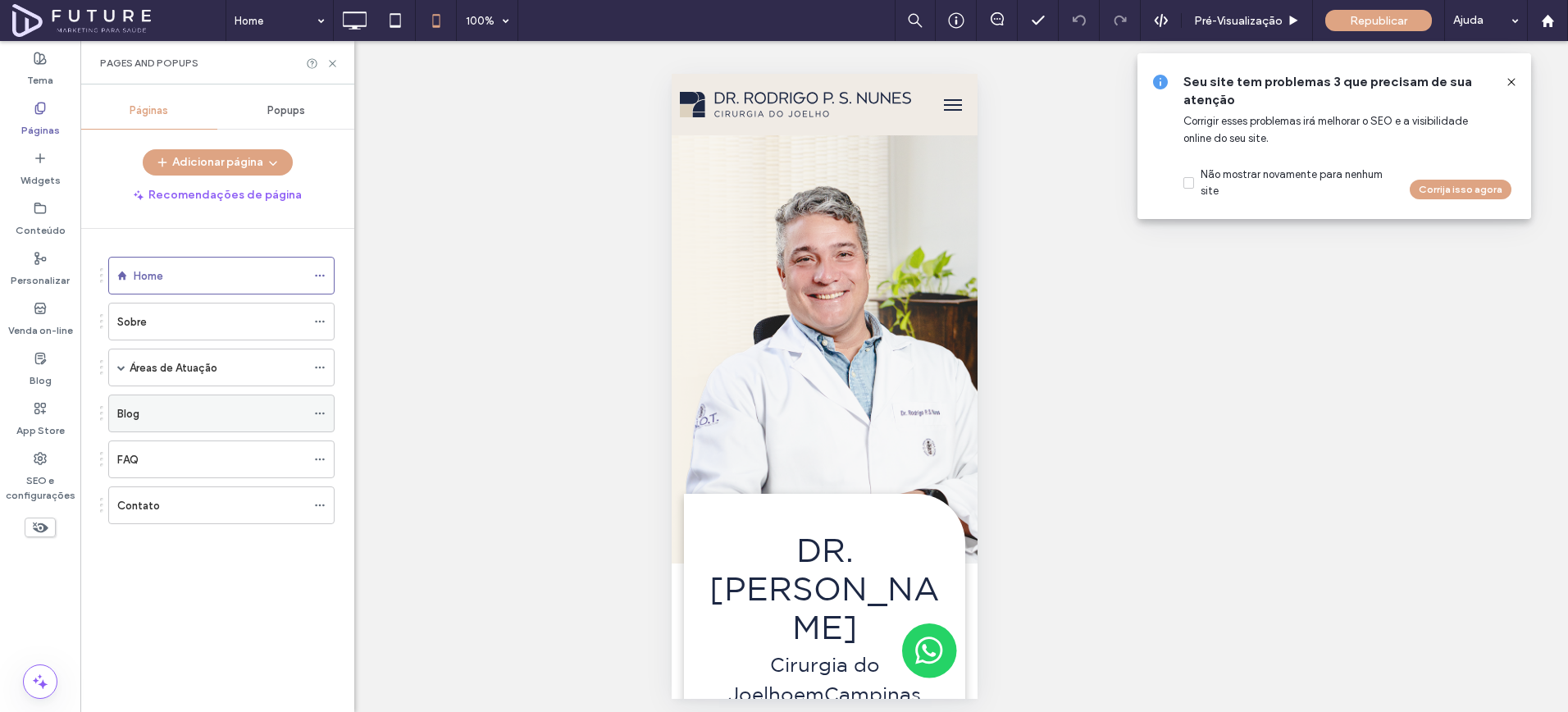
click at [156, 416] on div "Blog" at bounding box center [212, 413] width 189 height 17
click at [332, 65] on icon at bounding box center [332, 63] width 12 height 12
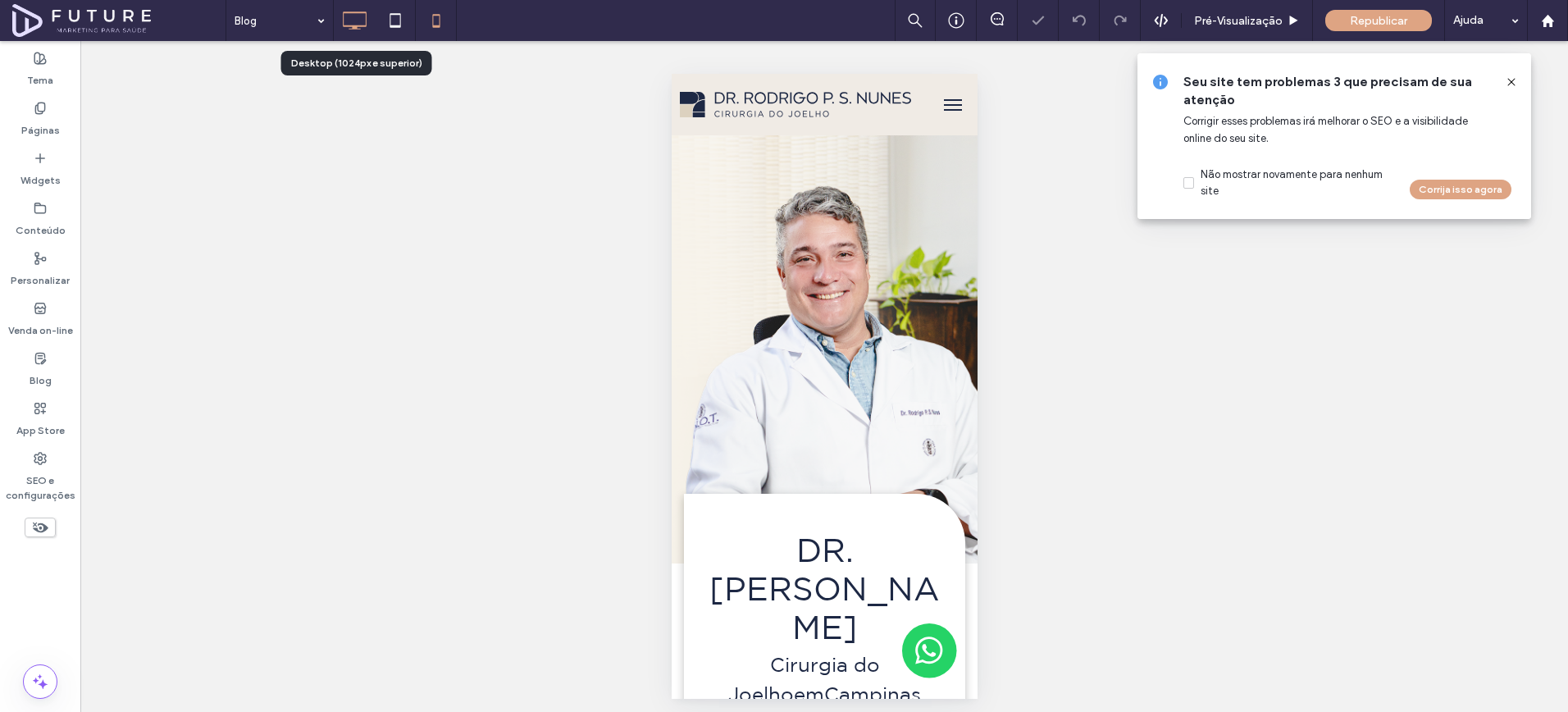
click at [356, 24] on icon at bounding box center [355, 20] width 33 height 33
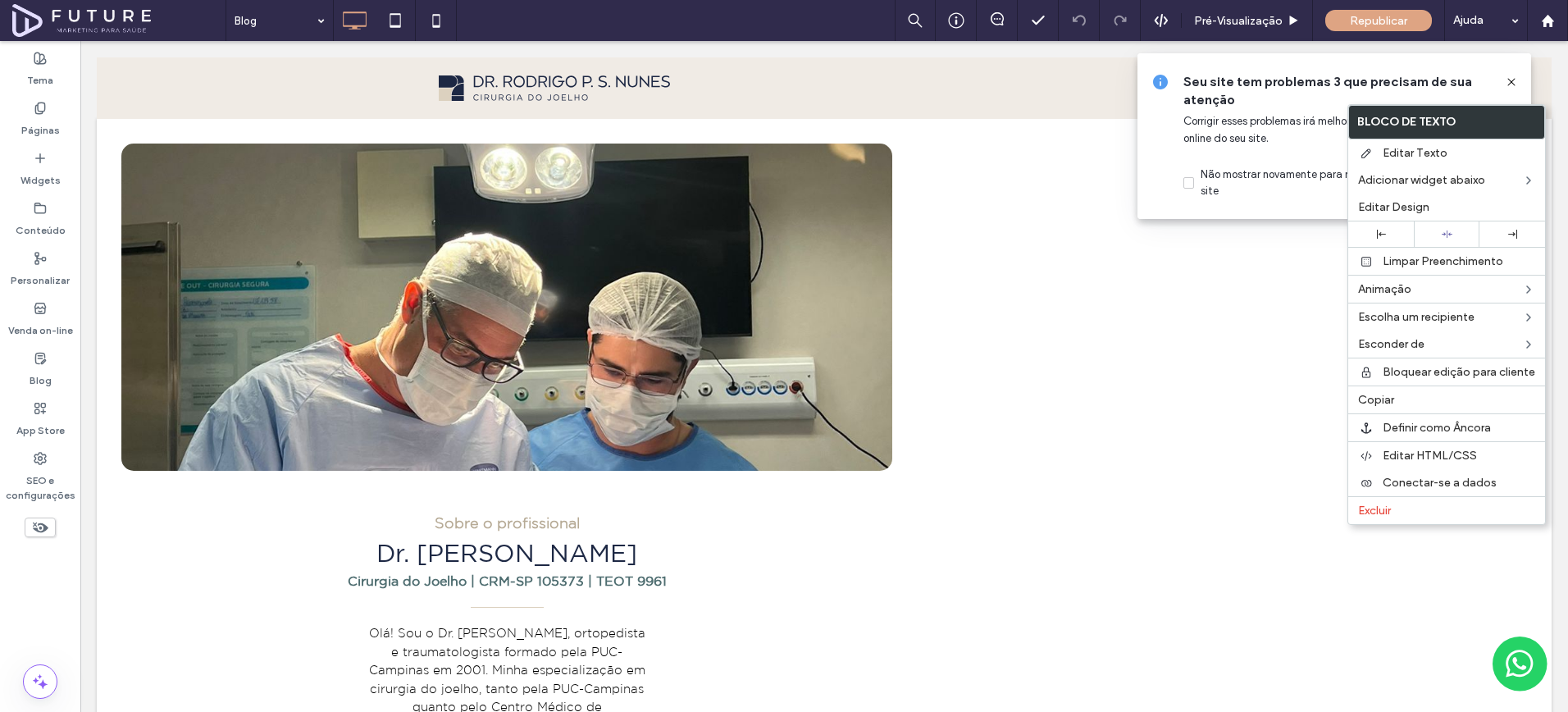
drag, startPoint x: 1401, startPoint y: 516, endPoint x: 1401, endPoint y: 620, distance: 104.0
click at [1401, 515] on label "Excluir" at bounding box center [1446, 510] width 177 height 14
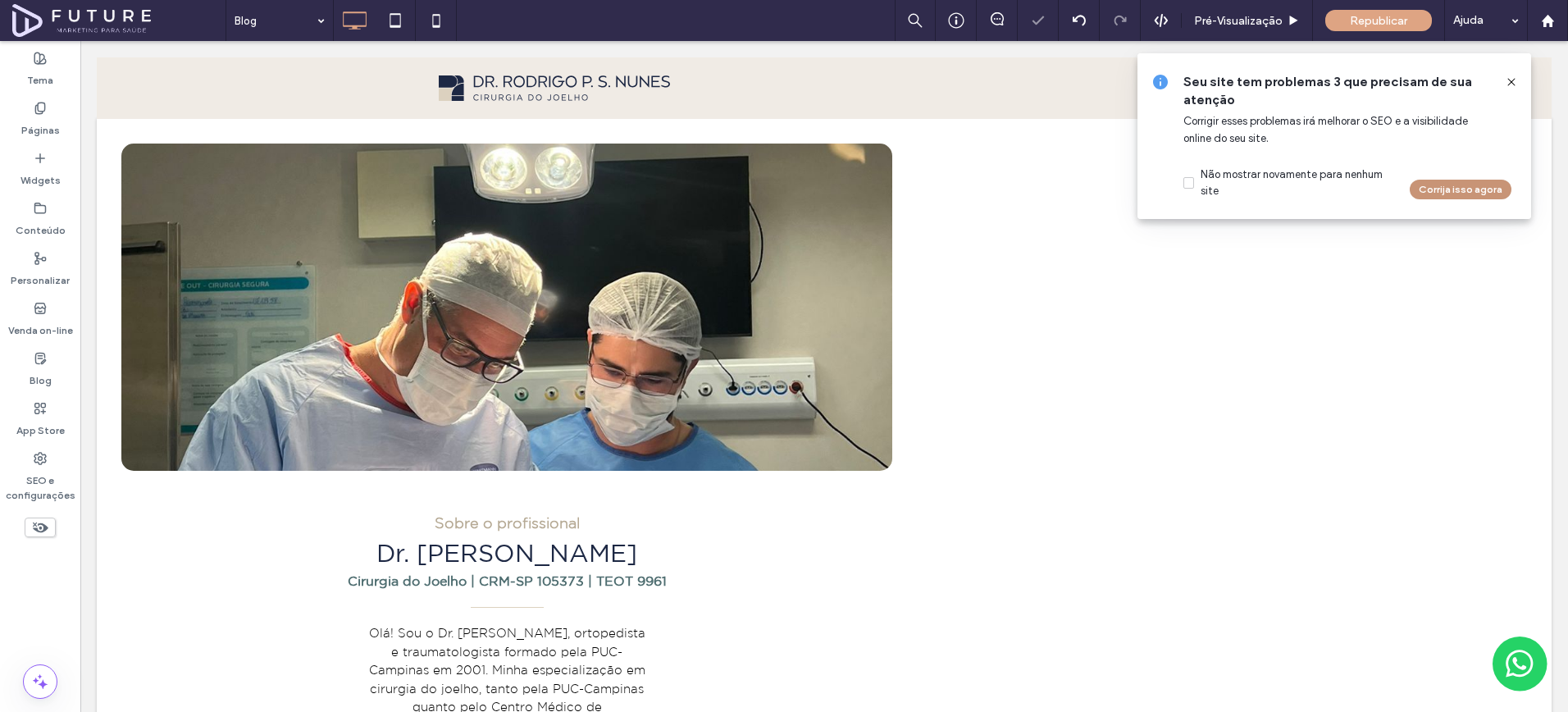
click at [1441, 185] on button "Corrija isso agora" at bounding box center [1461, 189] width 102 height 19
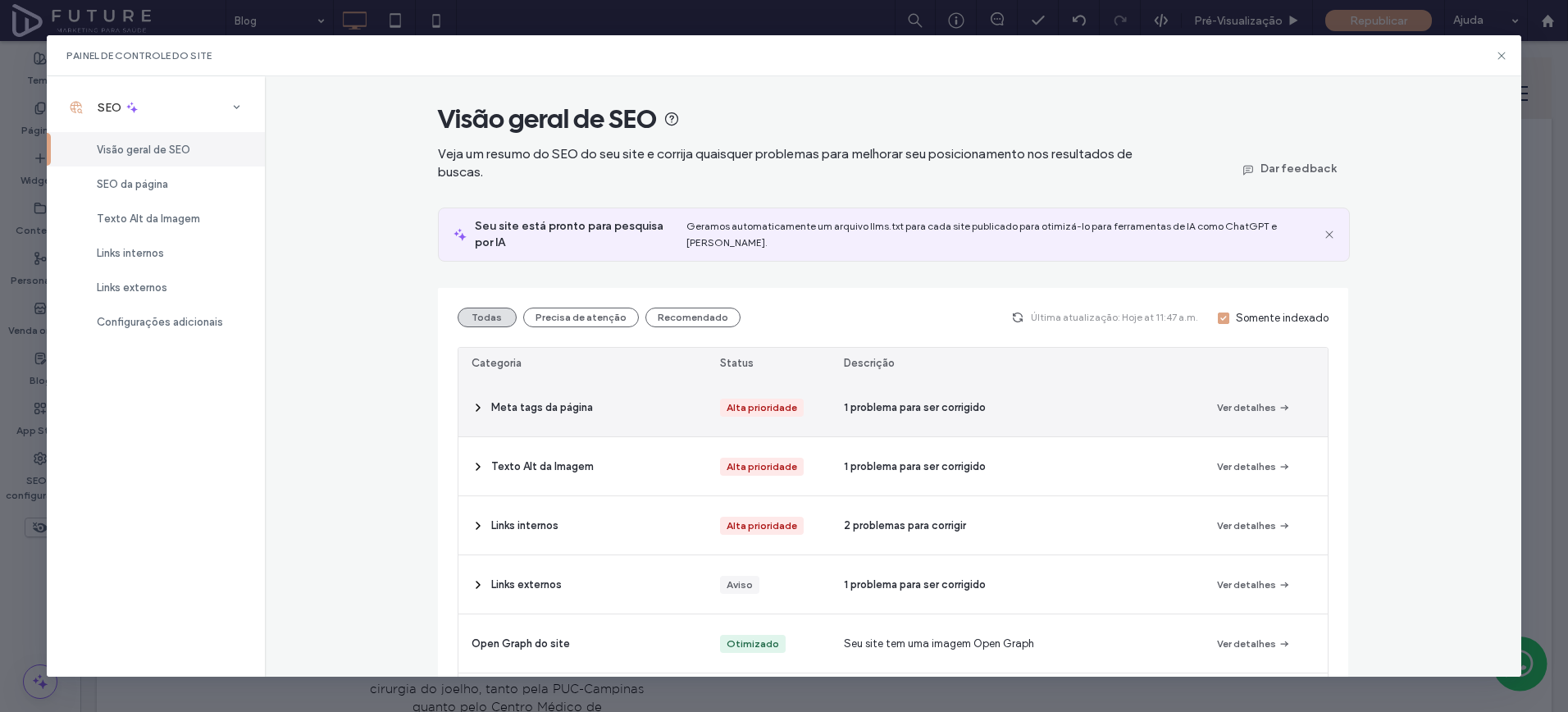
click at [981, 378] on div "1 problema para ser corrigido" at bounding box center [1017, 408] width 372 height 59
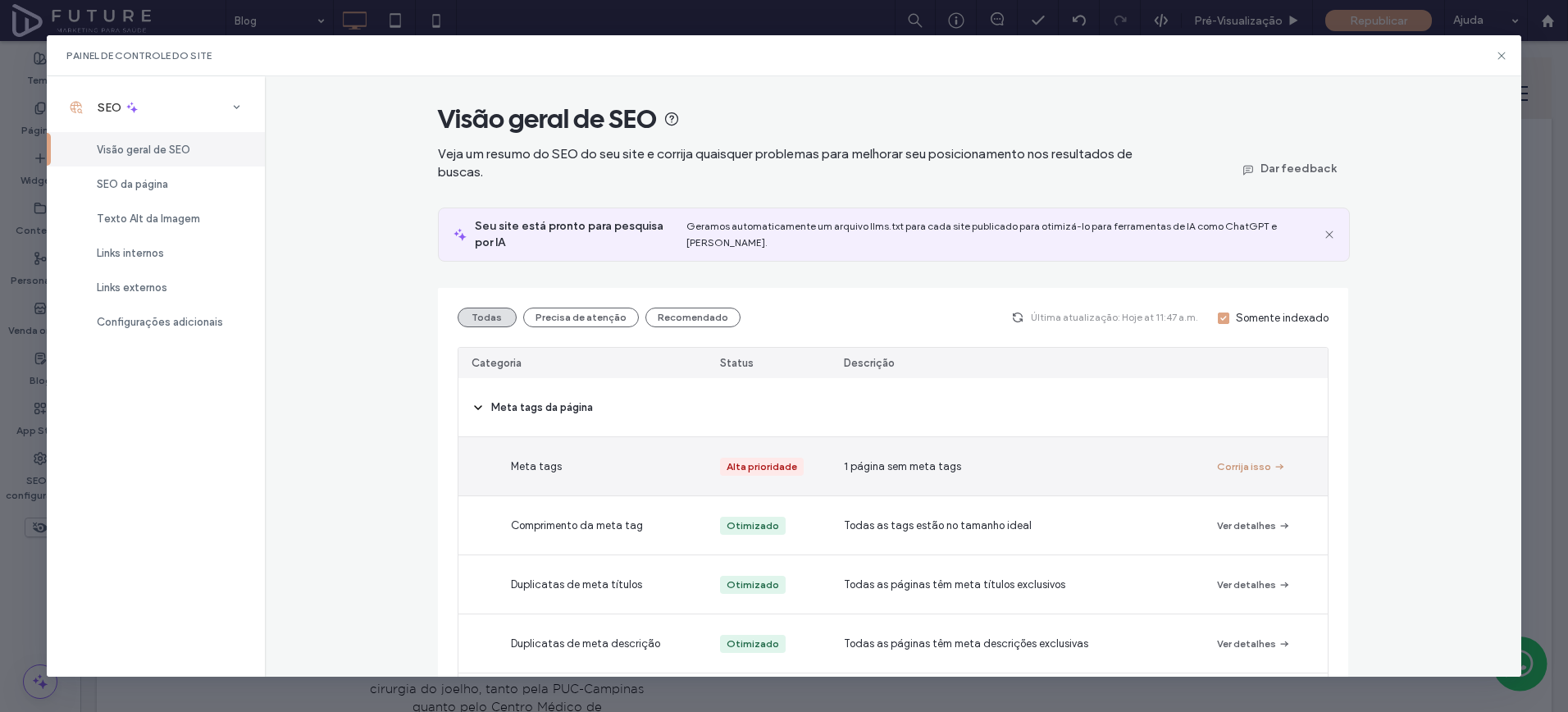
click at [1249, 457] on button "Corrija isso" at bounding box center [1251, 466] width 69 height 19
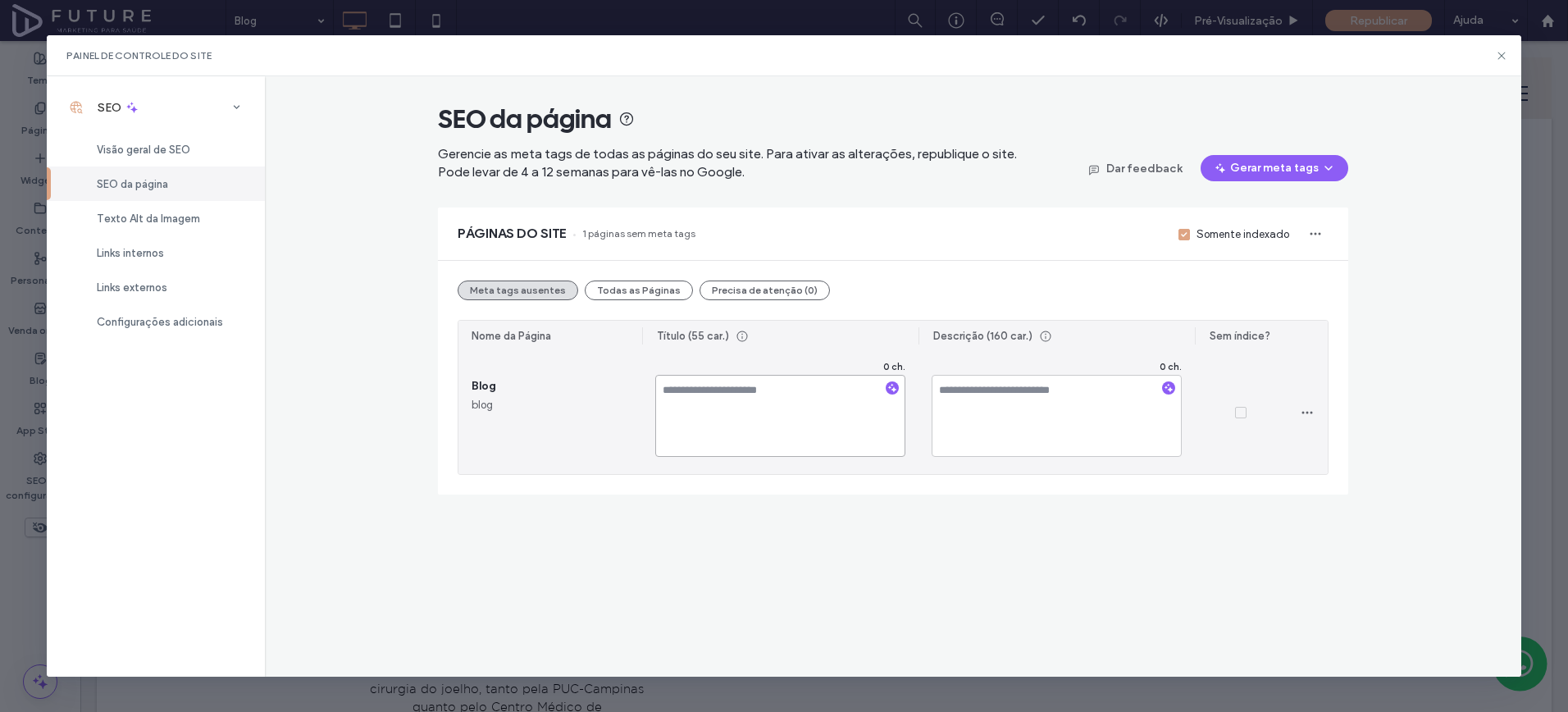
click at [777, 426] on textarea at bounding box center [780, 416] width 250 height 82
type textarea "*"
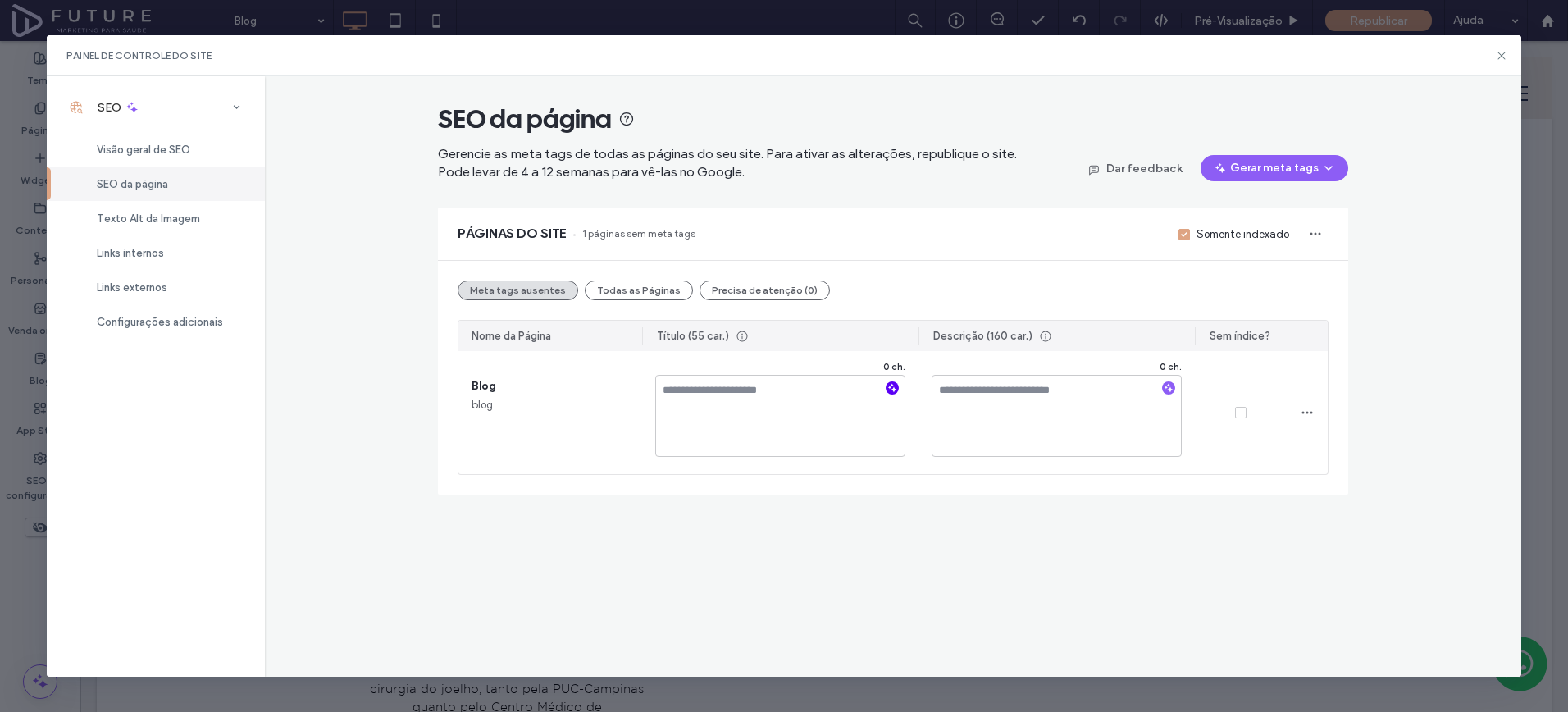
click at [892, 387] on use "button" at bounding box center [893, 389] width 9 height 9
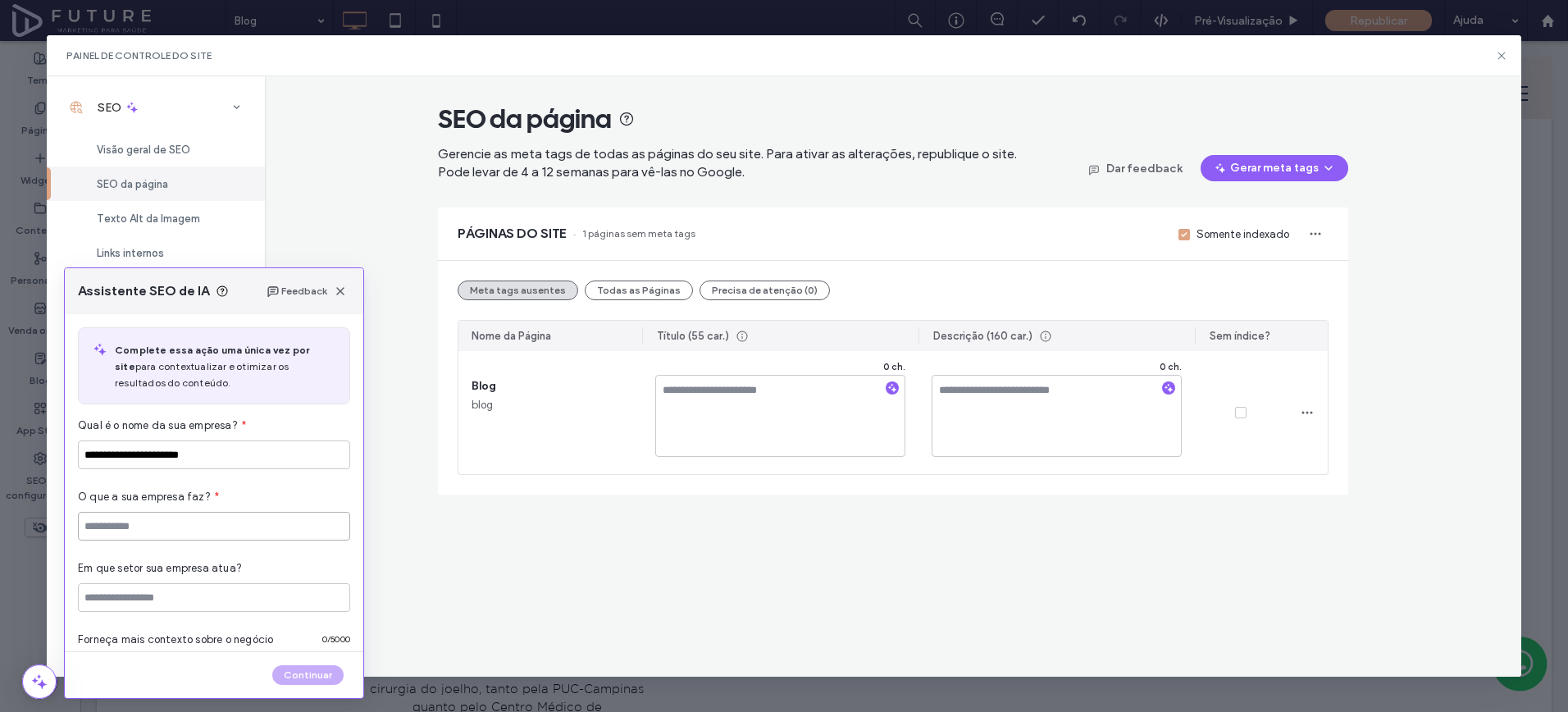
click at [170, 528] on input at bounding box center [214, 526] width 272 height 28
type input "**********"
click at [309, 675] on button "Continuar" at bounding box center [308, 674] width 71 height 19
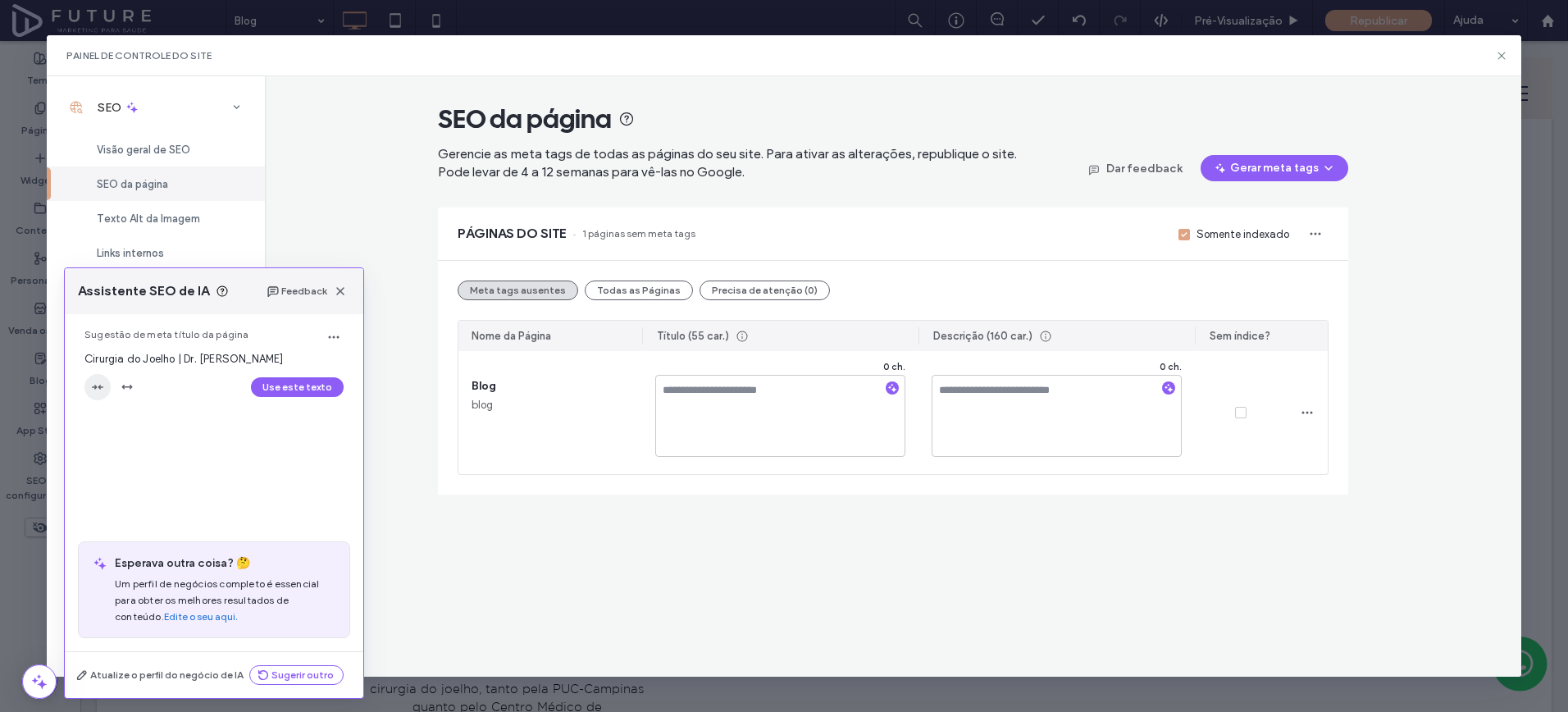
click at [97, 388] on icon "button" at bounding box center [97, 387] width 13 height 13
click at [340, 285] on icon "button" at bounding box center [340, 291] width 13 height 13
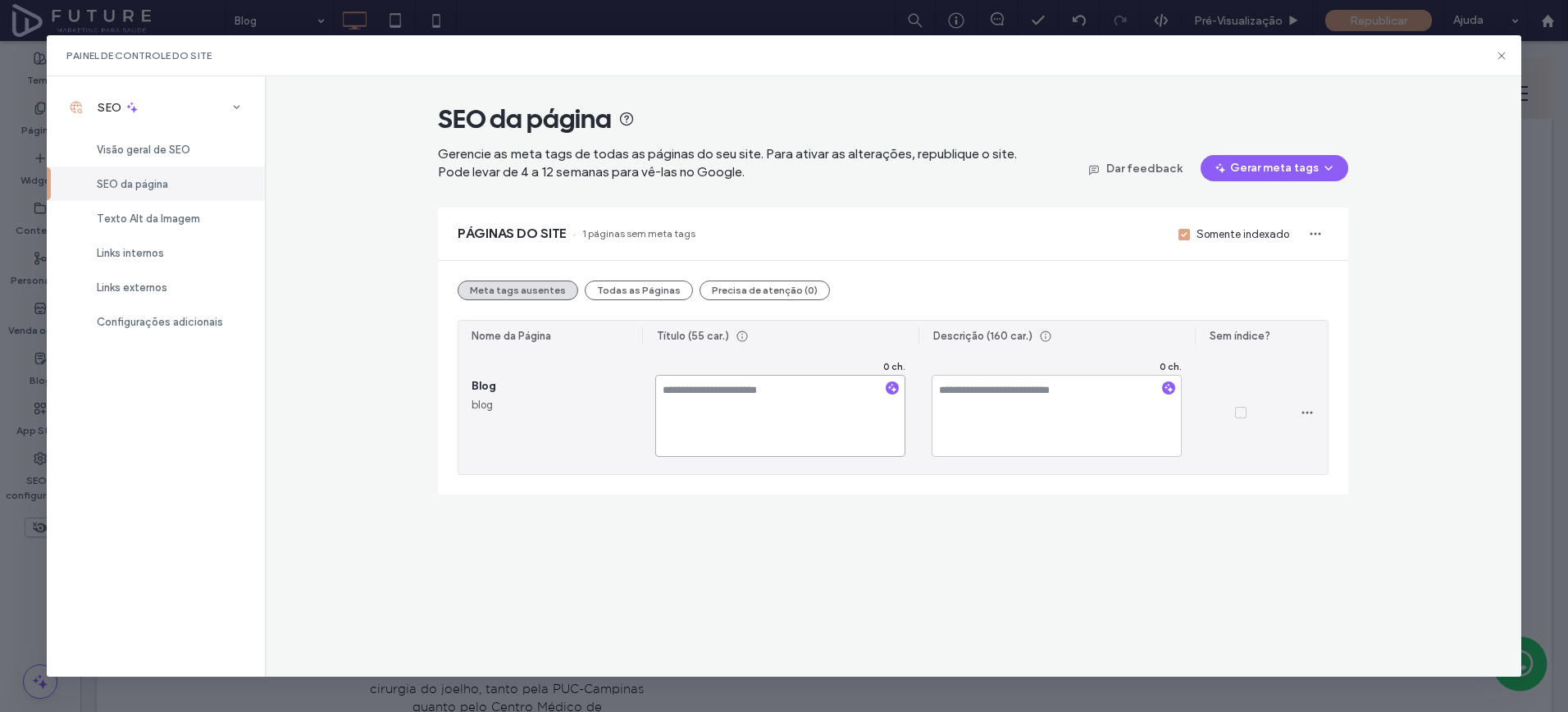
click at [776, 416] on textarea at bounding box center [780, 416] width 250 height 82
type textarea "**********"
click at [1161, 394] on div at bounding box center [1168, 386] width 27 height 22
click at [1165, 389] on icon "button" at bounding box center [1168, 388] width 12 height 12
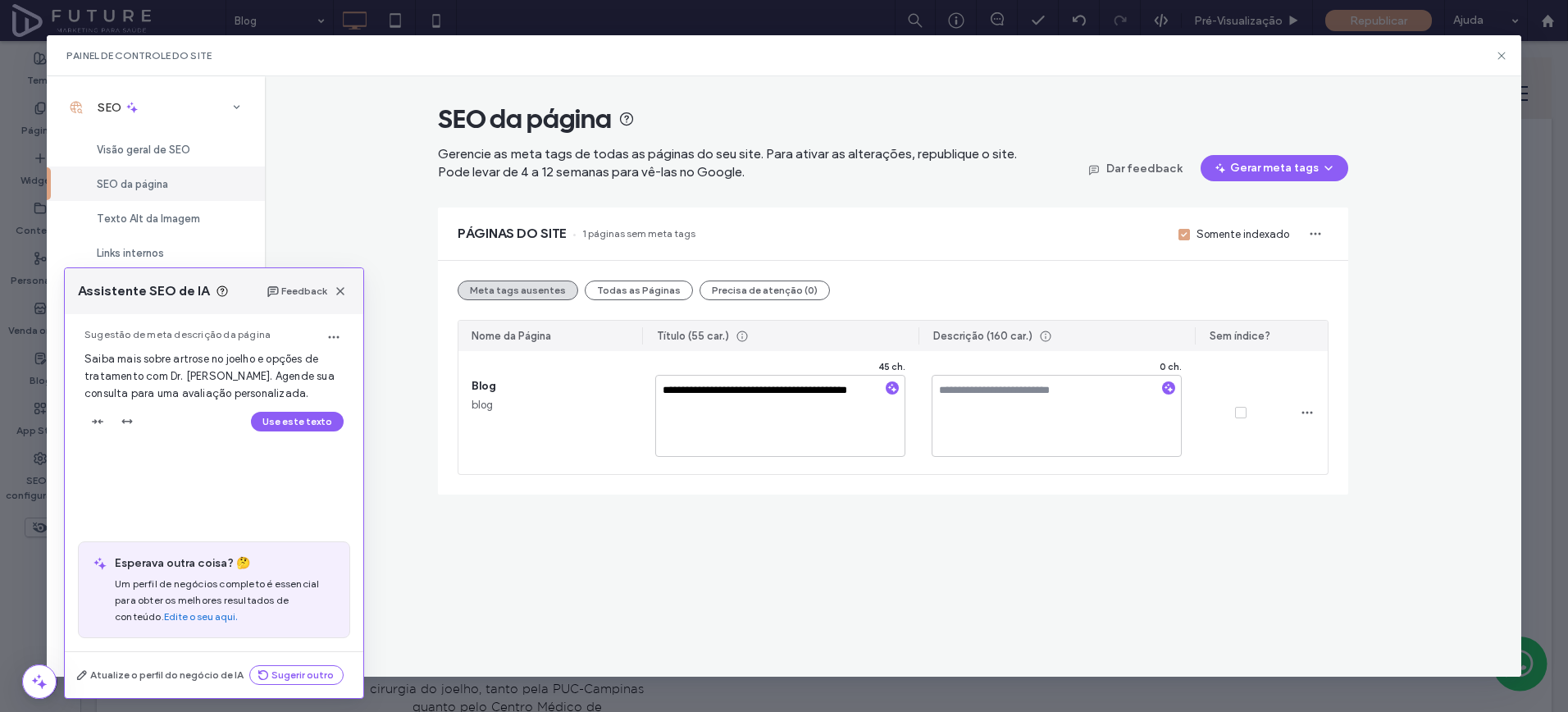
click at [323, 421] on button "Use este texto" at bounding box center [297, 421] width 93 height 19
type textarea "**********"
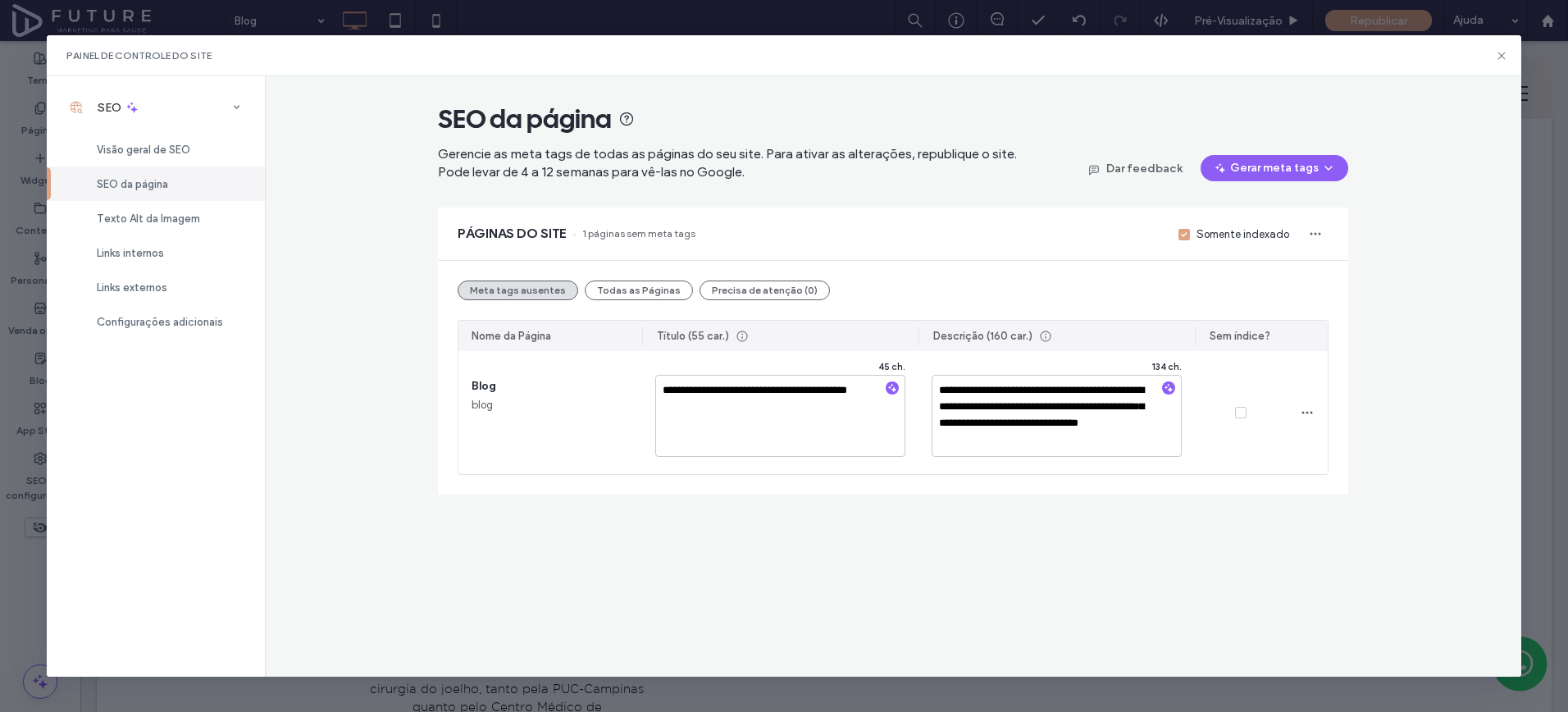
click at [1051, 534] on div "**********" at bounding box center [893, 376] width 1255 height 599
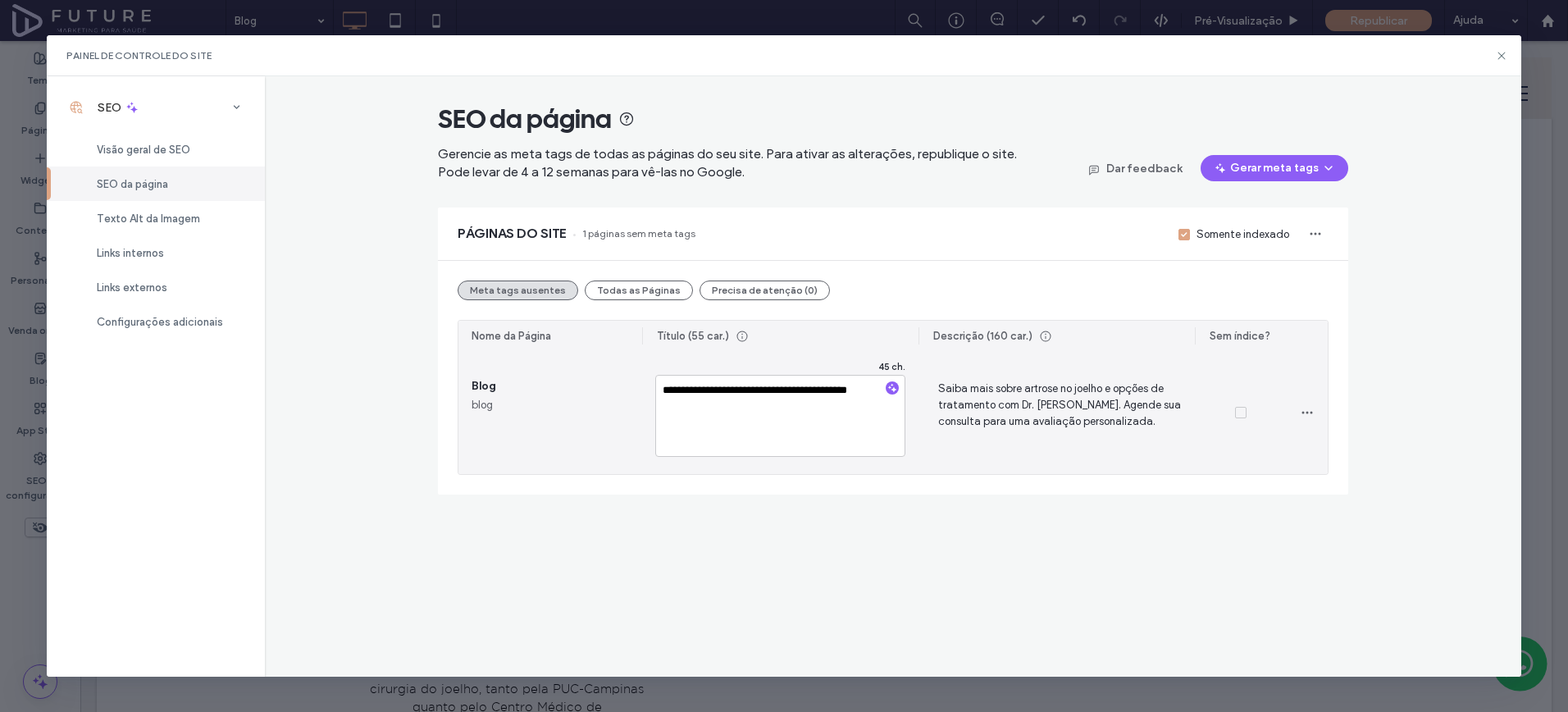
click at [1046, 416] on span "Saiba mais sobre artrose no joelho e opções de tratamento com Dr. Rodrigo Nunes…" at bounding box center [1057, 412] width 250 height 67
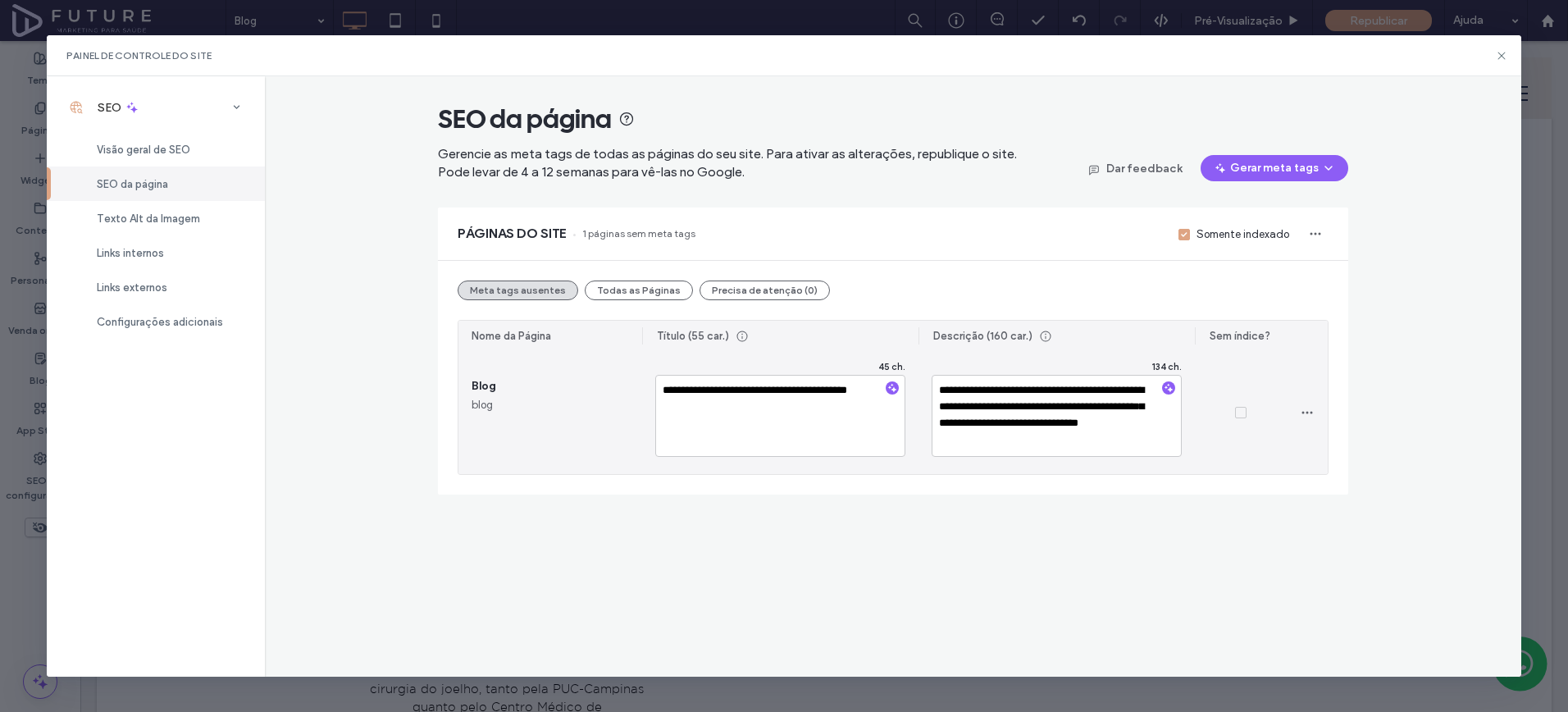
click at [1043, 400] on textarea "**********" at bounding box center [1057, 416] width 250 height 82
click at [1040, 389] on textarea "**********" at bounding box center [1057, 416] width 250 height 82
click at [1050, 408] on textarea "**********" at bounding box center [1057, 416] width 250 height 82
type textarea "**********"
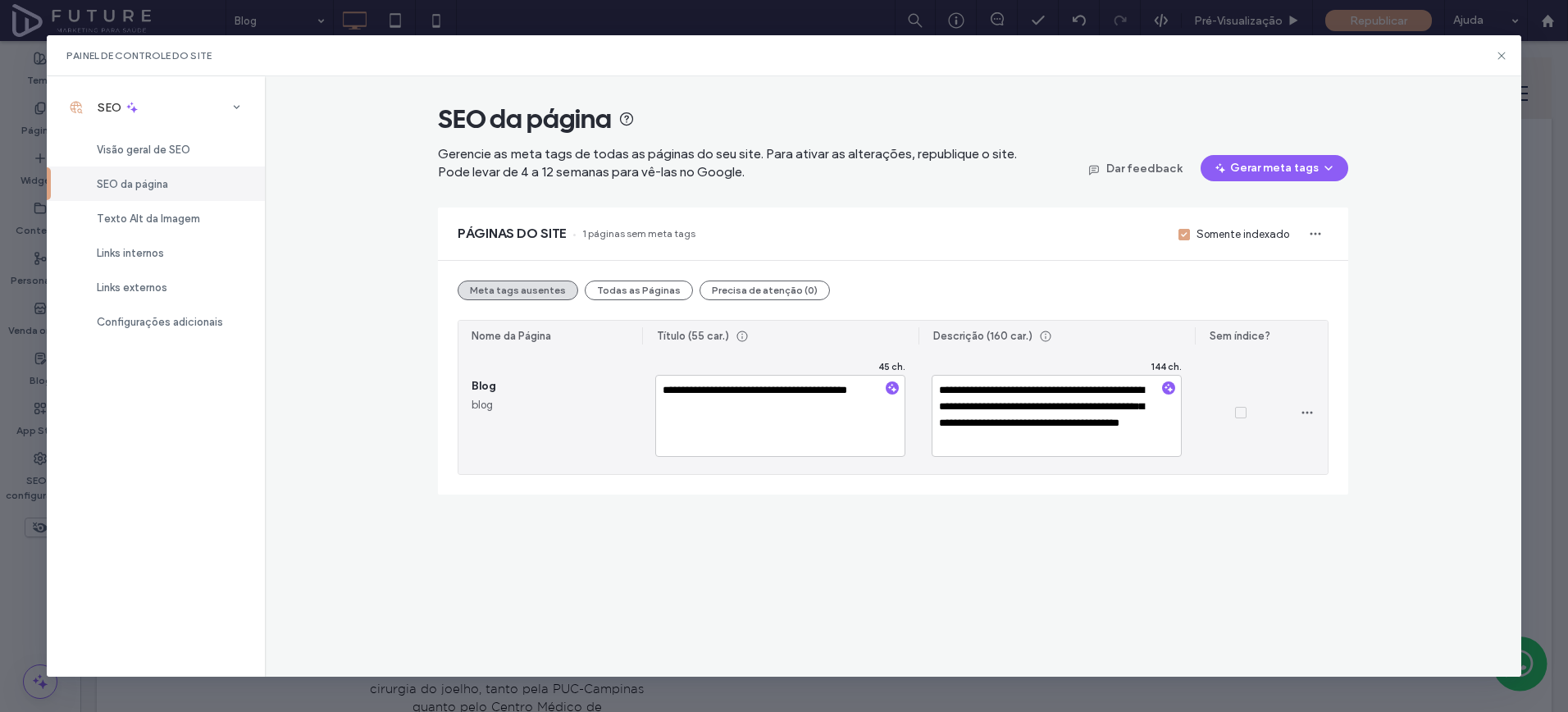
click at [1082, 444] on textarea "**********" at bounding box center [1057, 416] width 250 height 82
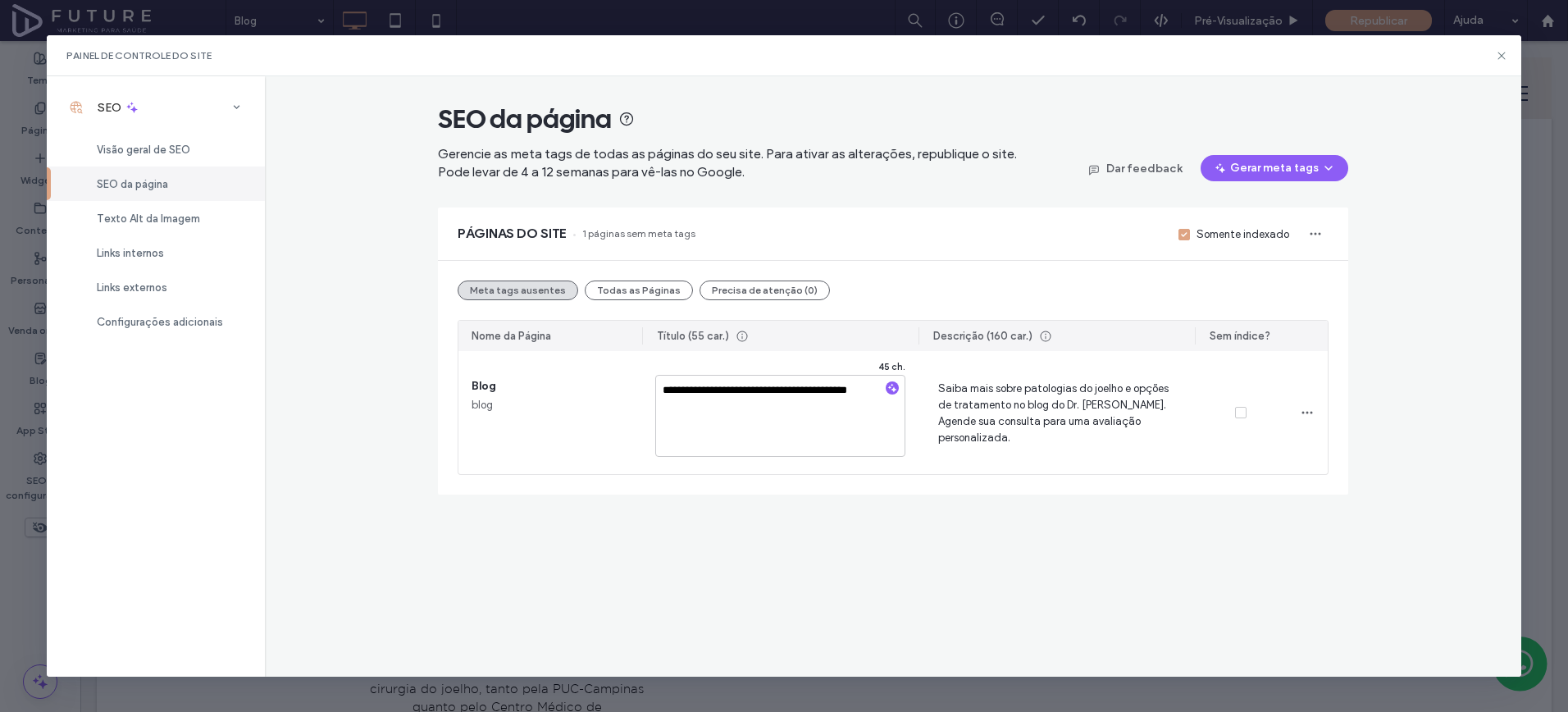
click at [1091, 543] on div "**********" at bounding box center [893, 376] width 1255 height 599
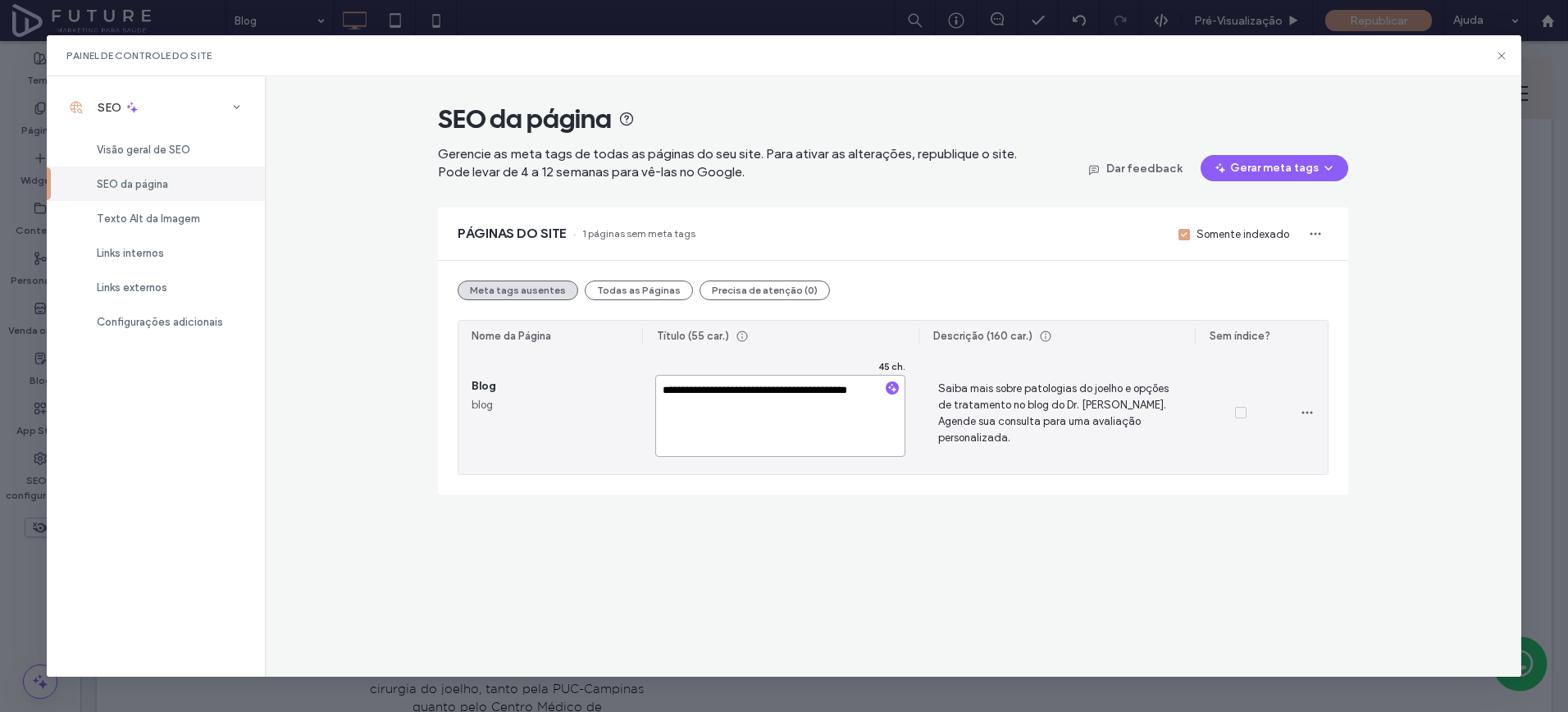
drag, startPoint x: 806, startPoint y: 416, endPoint x: 816, endPoint y: 440, distance: 26.0
click at [806, 416] on textarea "**********" at bounding box center [780, 416] width 250 height 82
click at [856, 520] on div "**********" at bounding box center [893, 376] width 1255 height 599
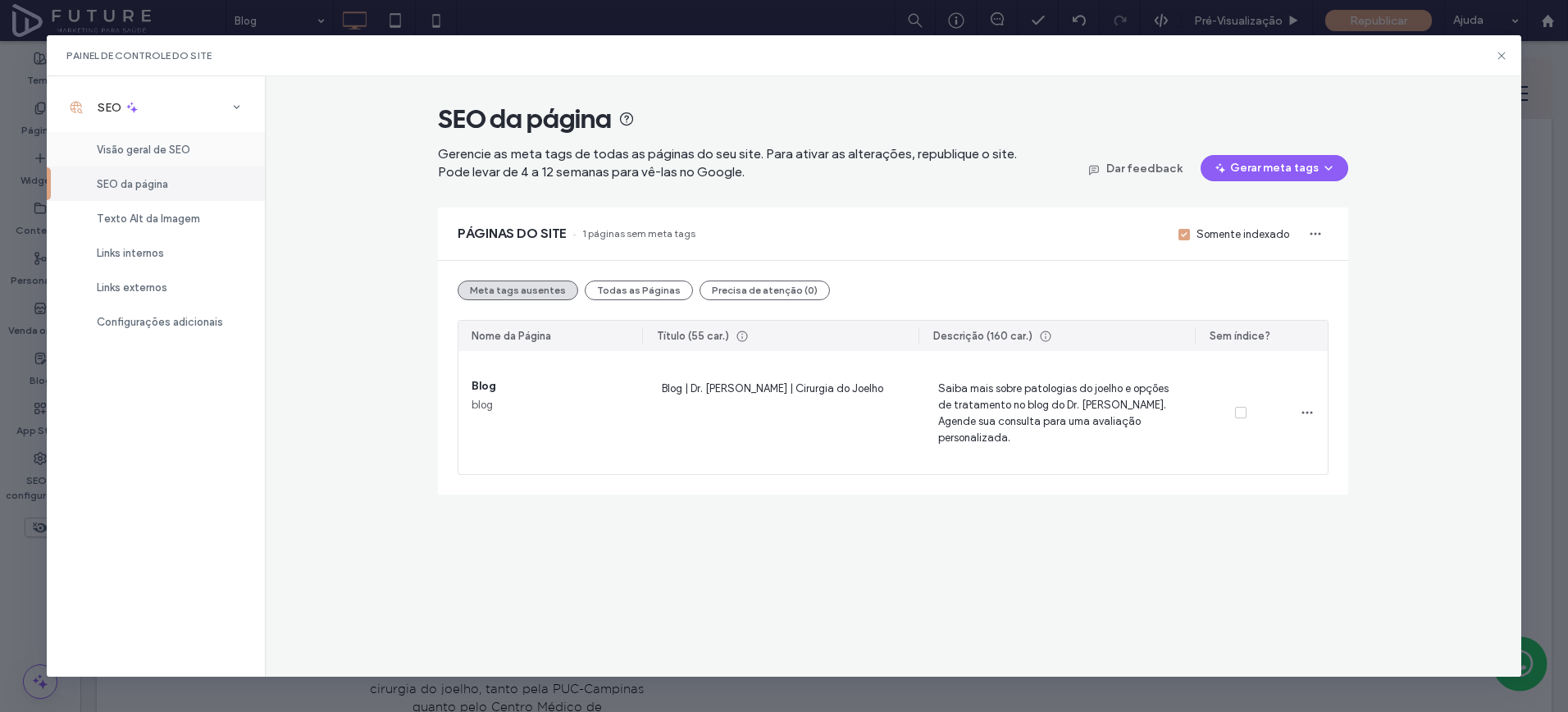
click at [221, 147] on div "Visão geral de SEO" at bounding box center [156, 149] width 218 height 35
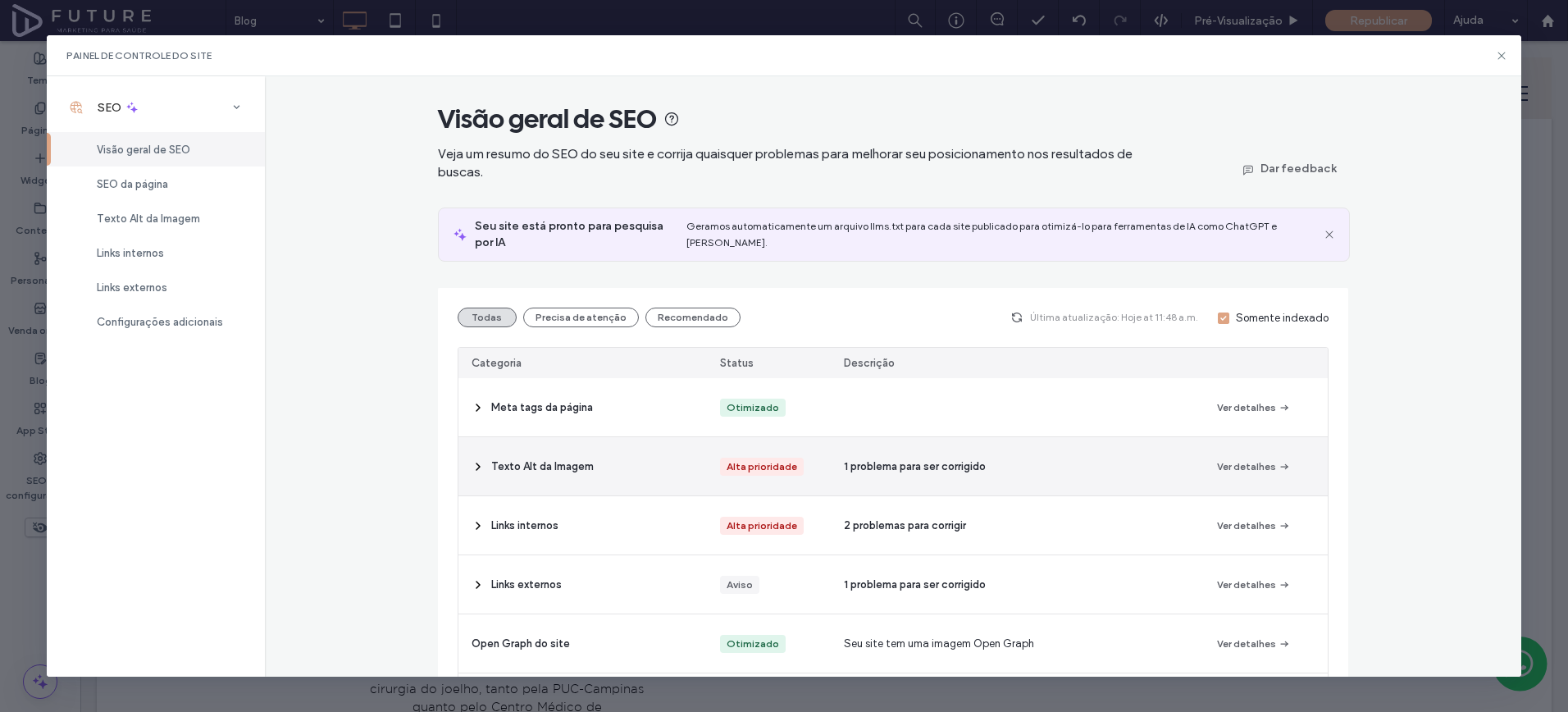
click at [1176, 455] on div "1 problema para ser corrigido" at bounding box center [1017, 466] width 372 height 59
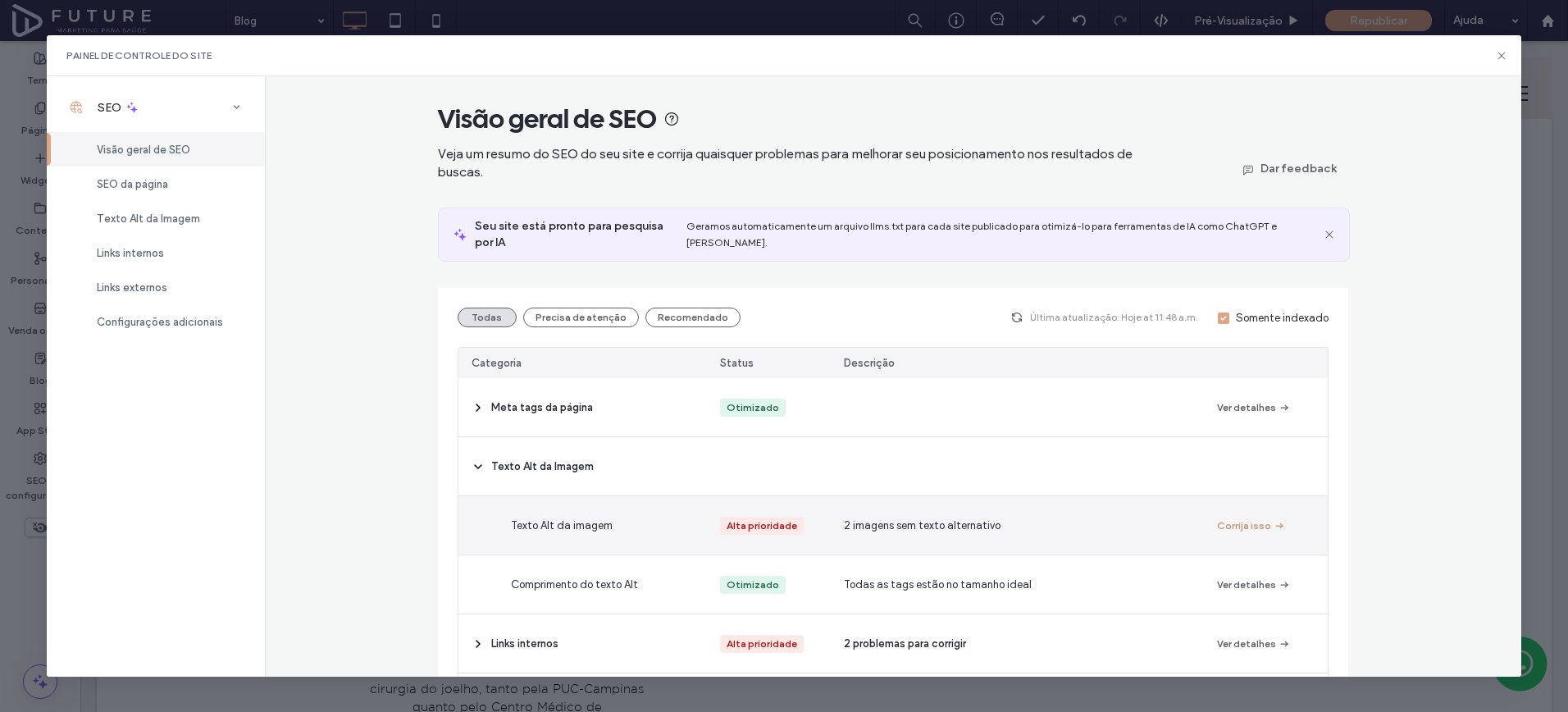
click at [1239, 516] on button "Corrija isso" at bounding box center [1251, 525] width 69 height 19
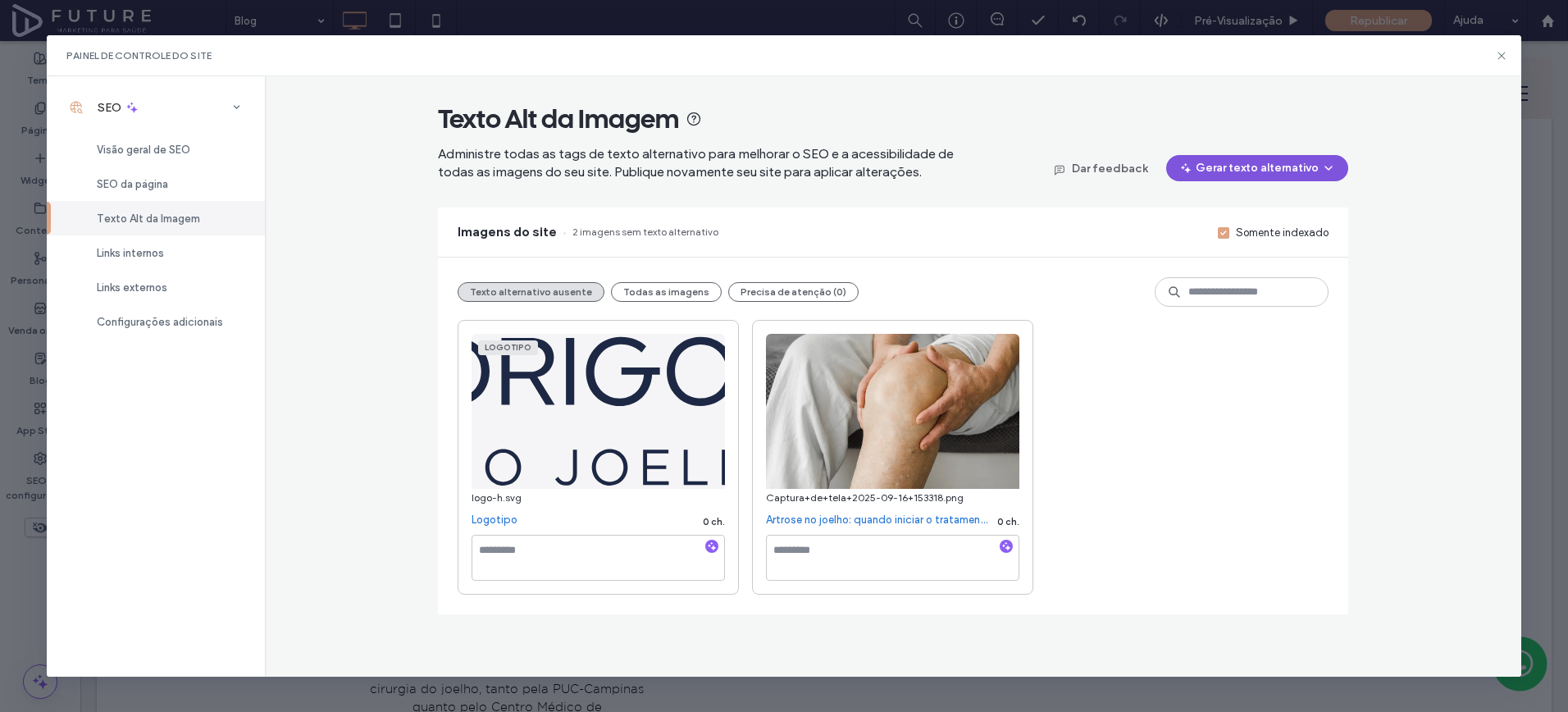
click at [1262, 170] on button "Gerar texto alternativo" at bounding box center [1257, 168] width 182 height 27
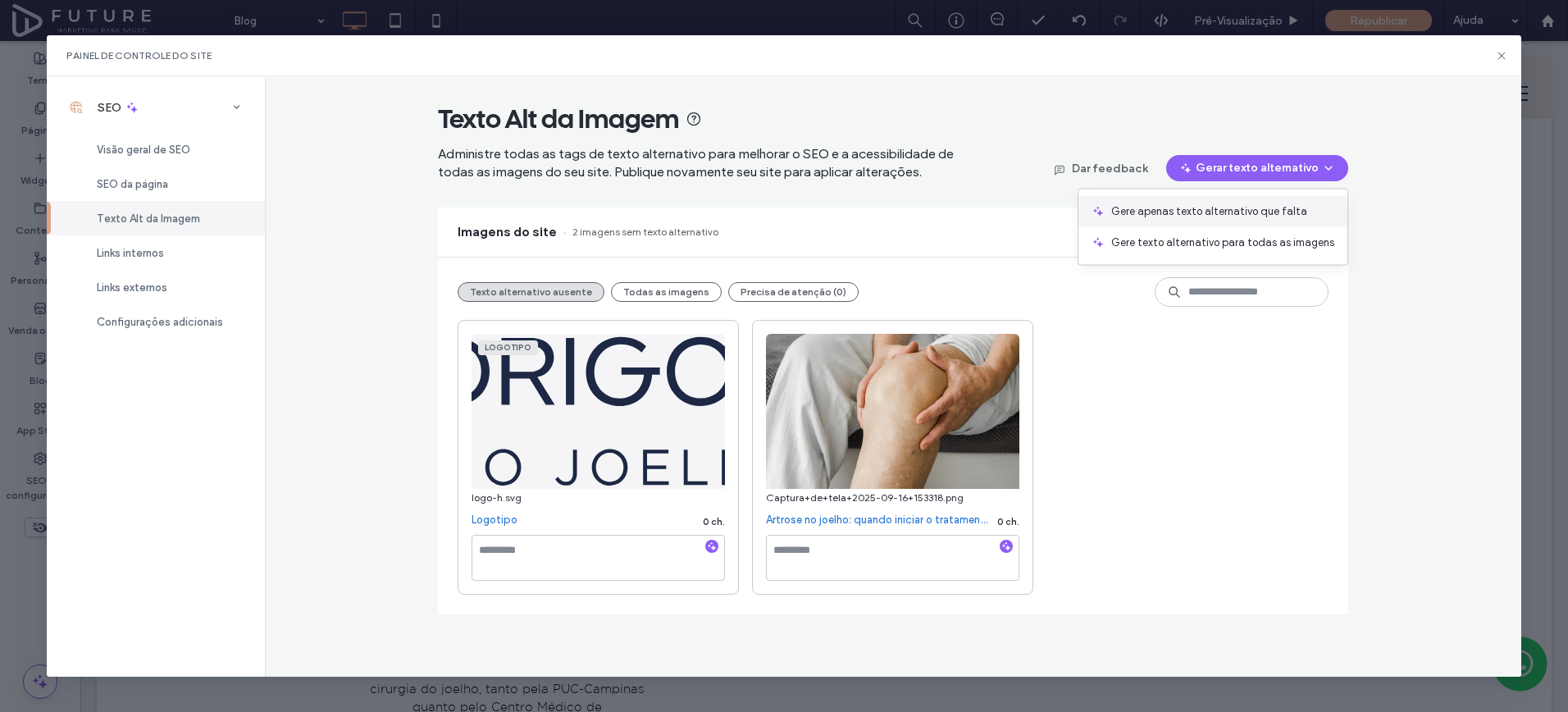
click at [1208, 213] on span "Gere apenas texto alternativo que falta" at bounding box center [1210, 212] width 196 height 16
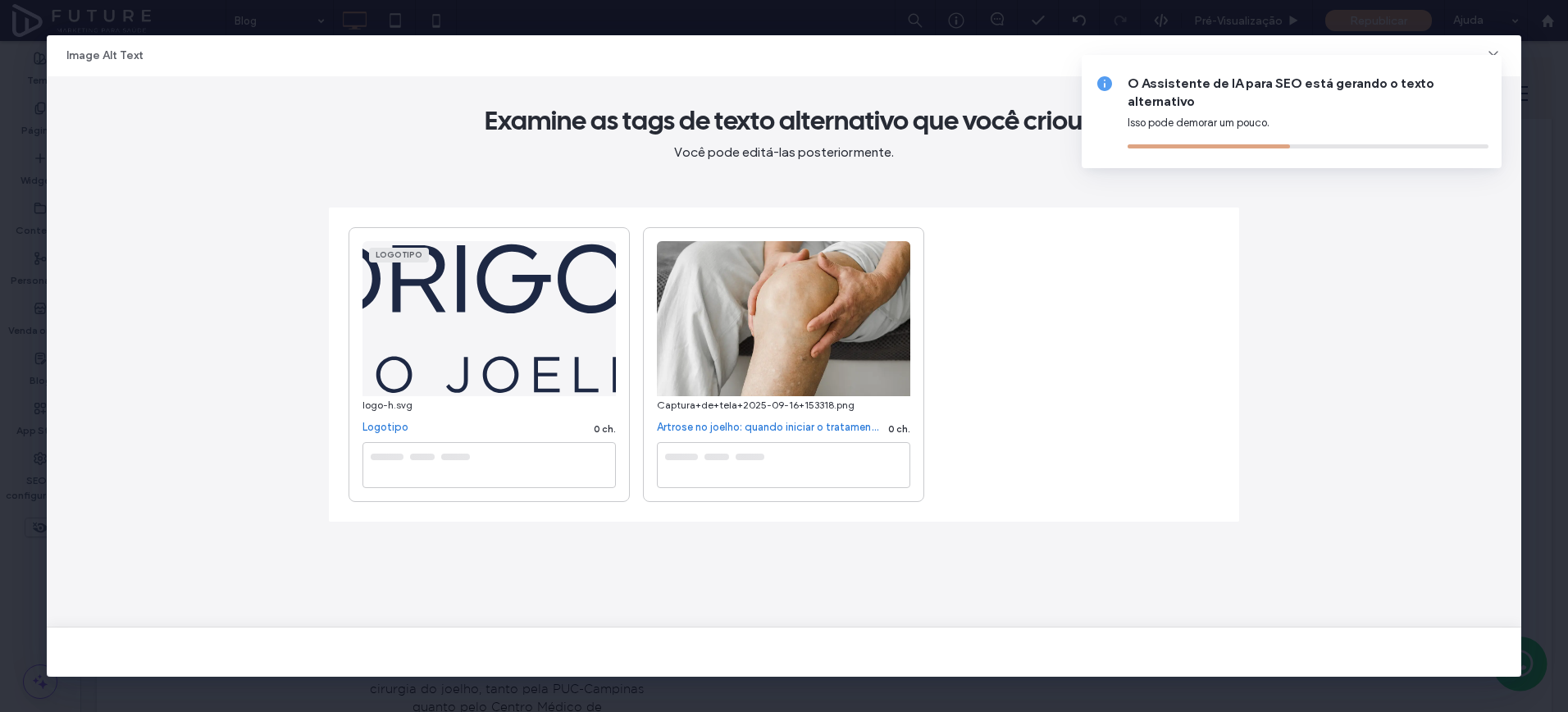
type textarea "**********"
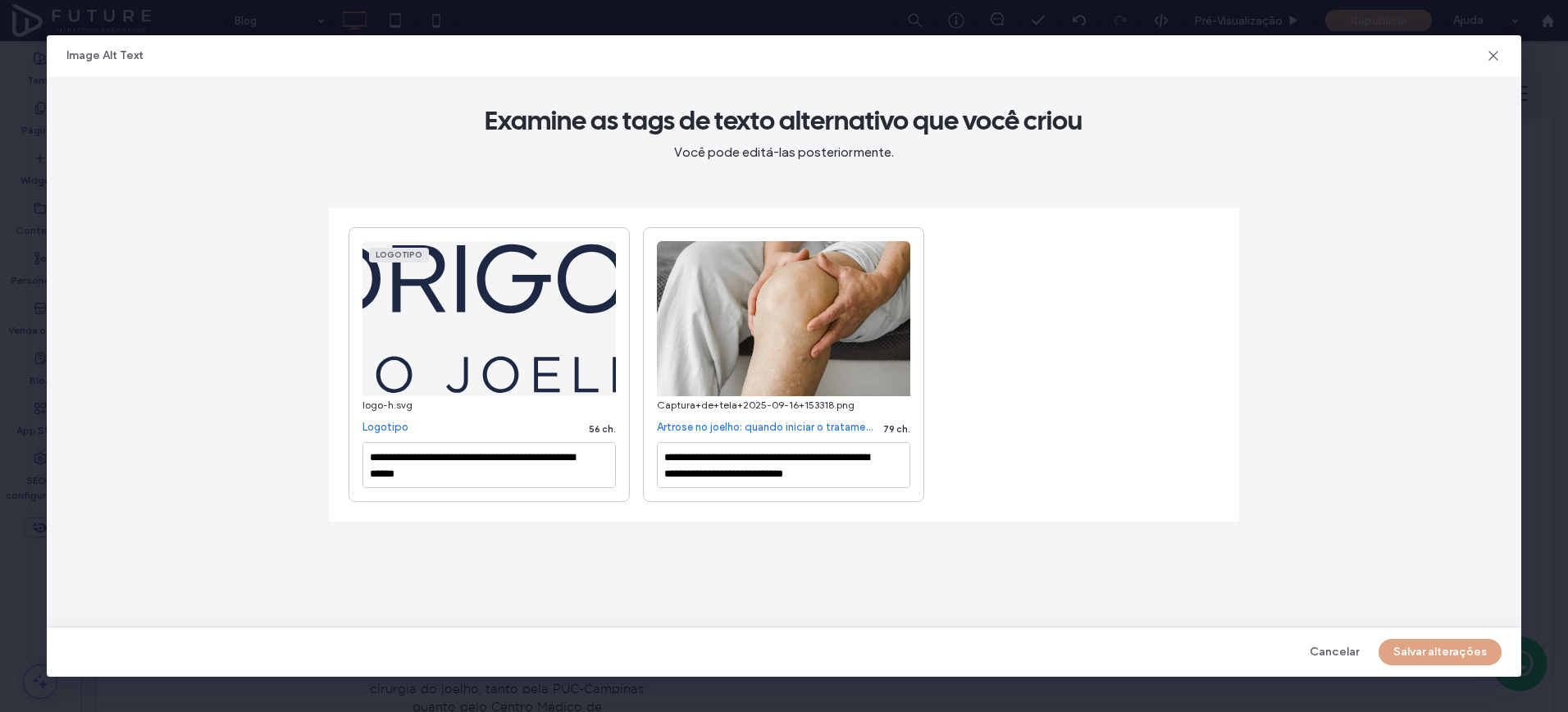
click at [1555, 402] on div "**********" at bounding box center [784, 356] width 1568 height 712
click at [1387, 645] on button "Salvar alterações" at bounding box center [1441, 652] width 123 height 27
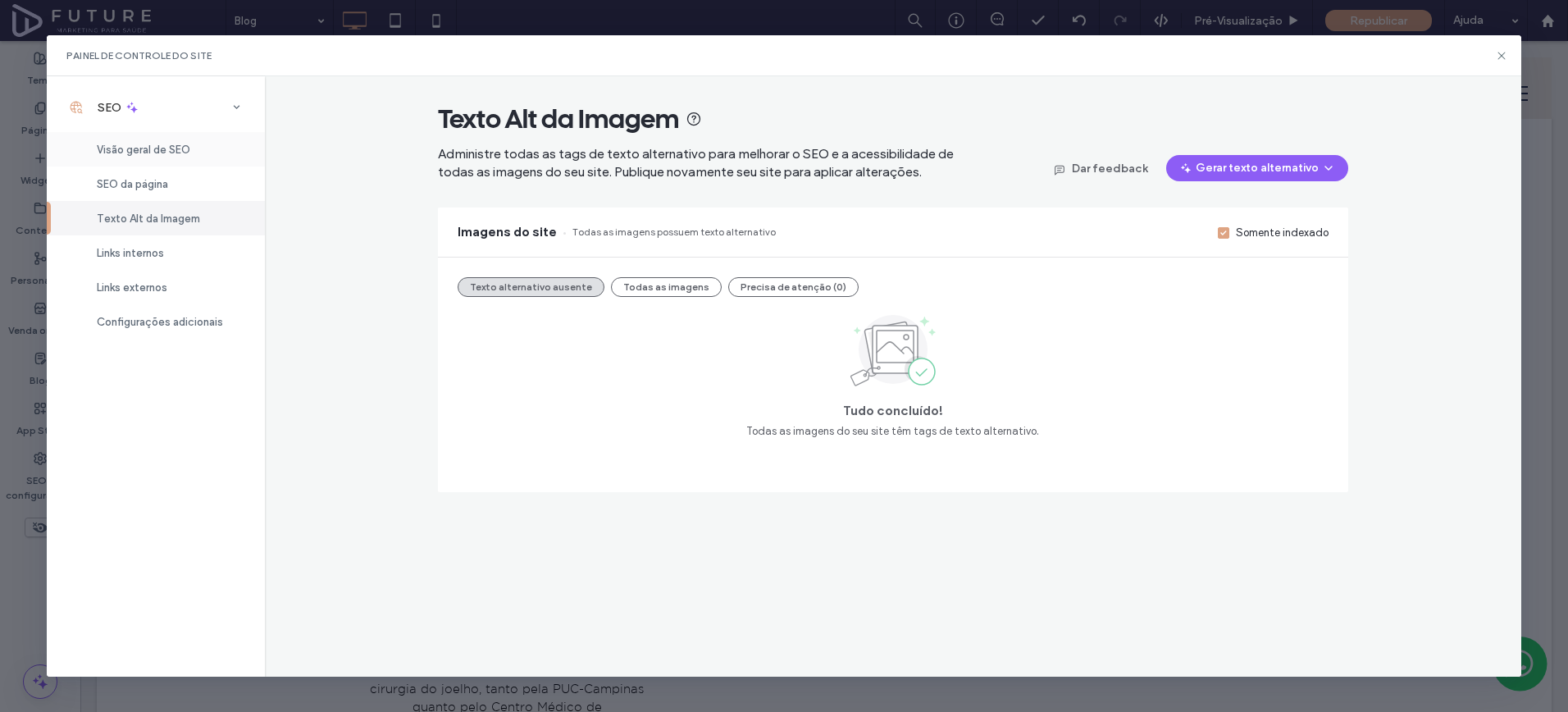
click at [115, 142] on div "Visão geral de SEO" at bounding box center [156, 149] width 218 height 35
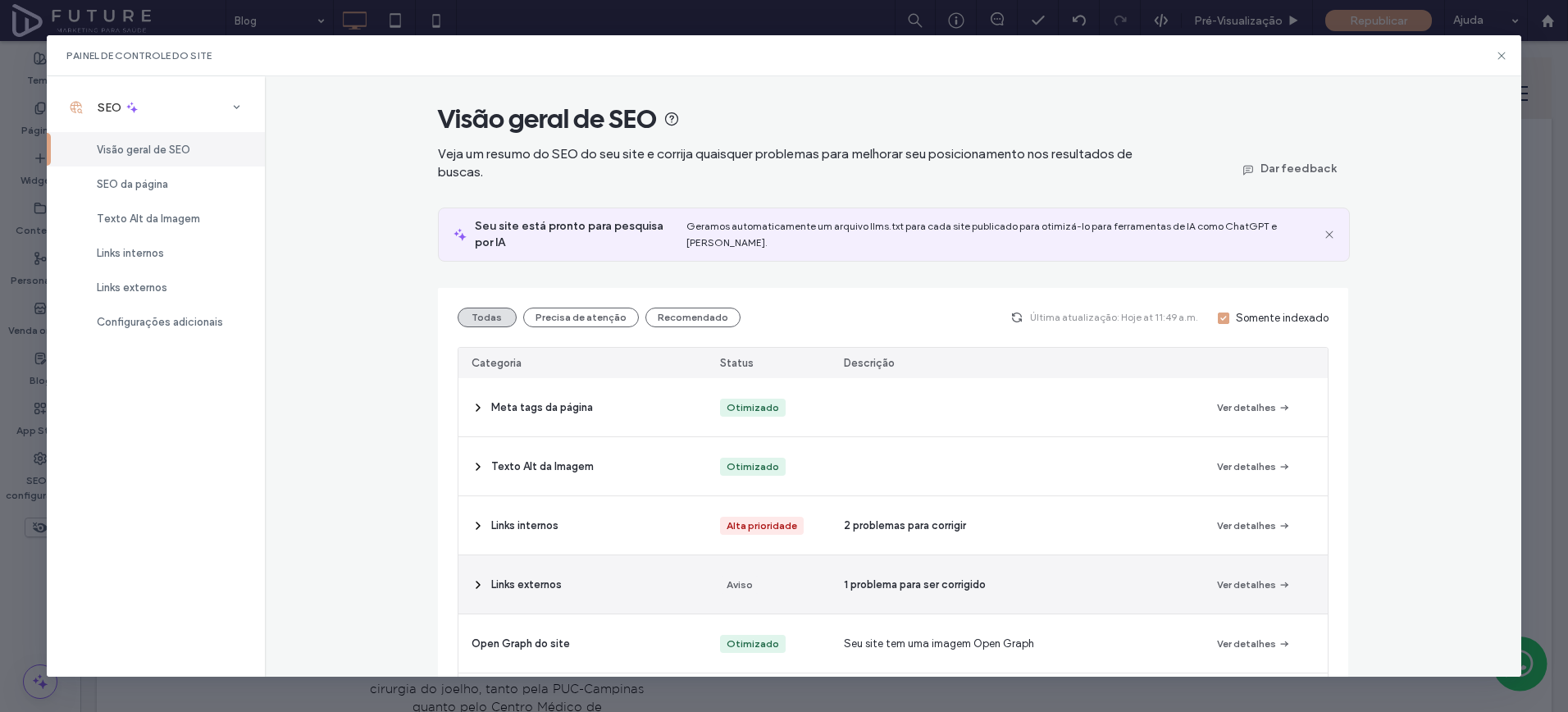
scroll to position [19, 0]
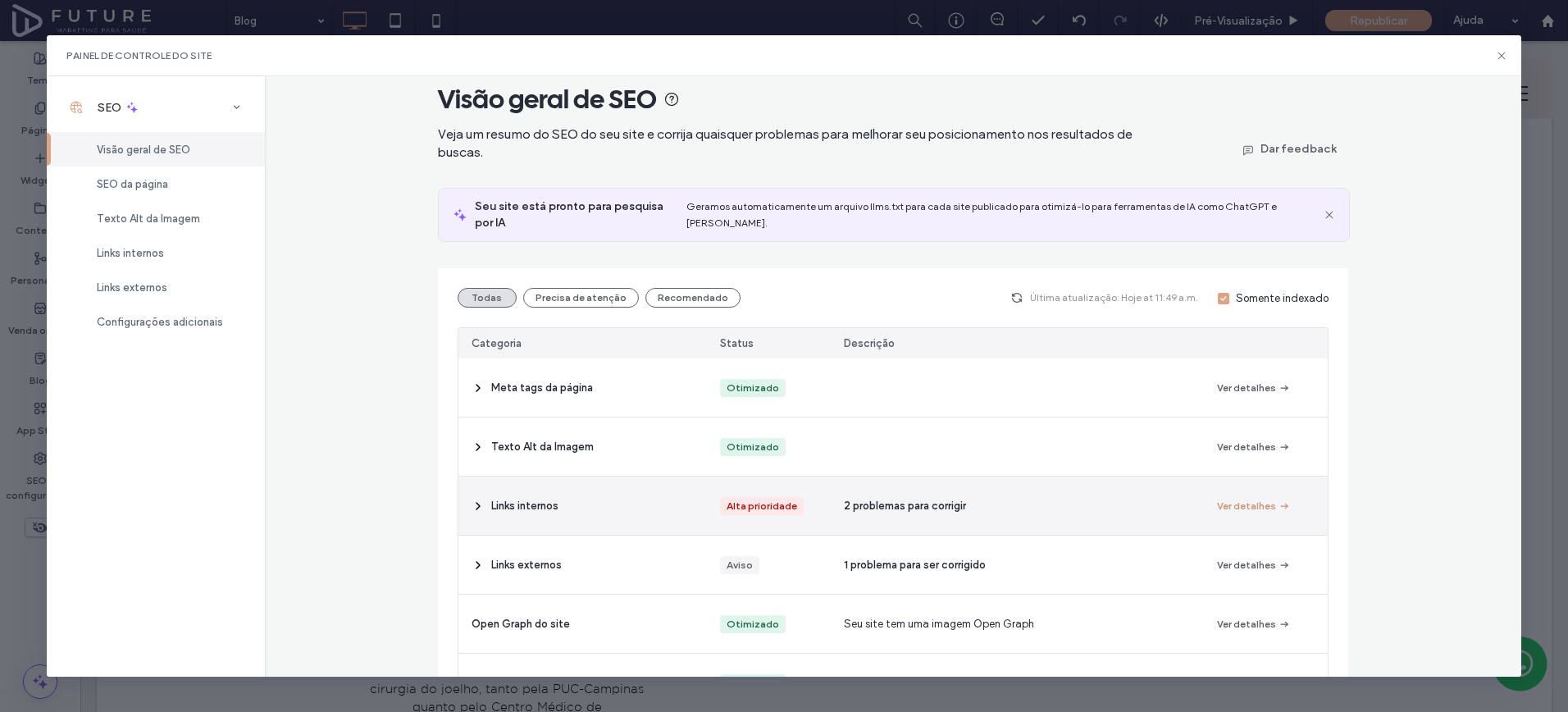
click at [1255, 497] on button "Ver detalhes" at bounding box center [1254, 506] width 74 height 19
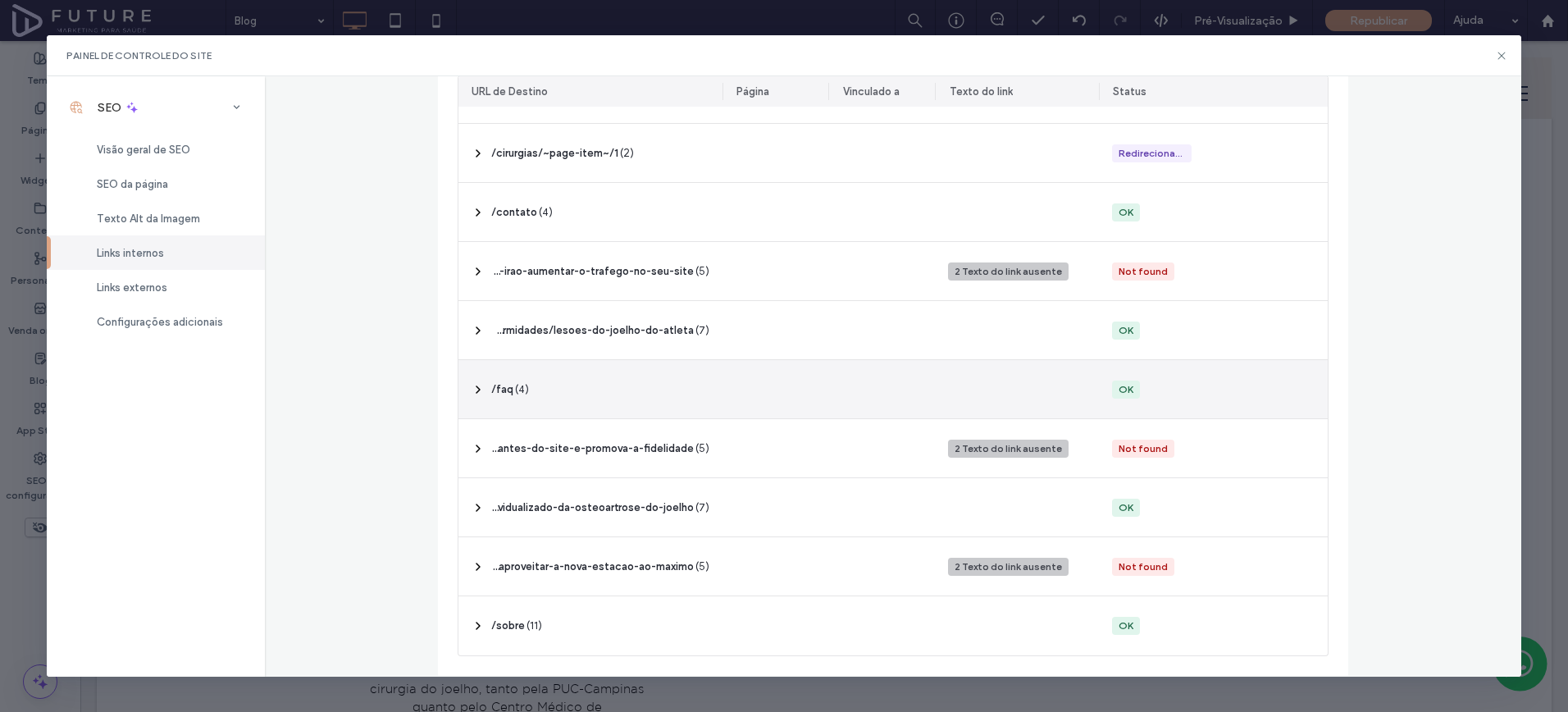
scroll to position [0, 0]
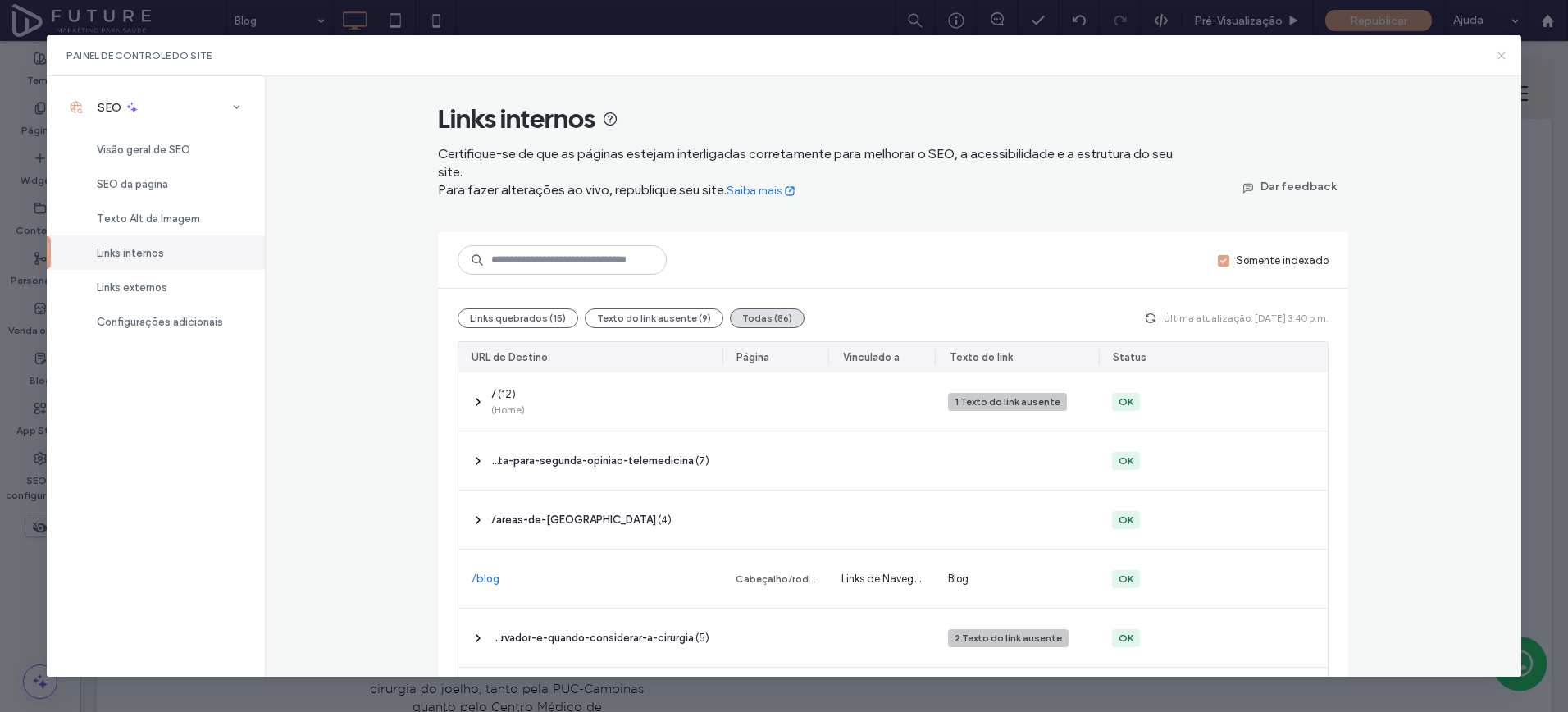
click at [1497, 54] on icon at bounding box center [1502, 56] width 13 height 13
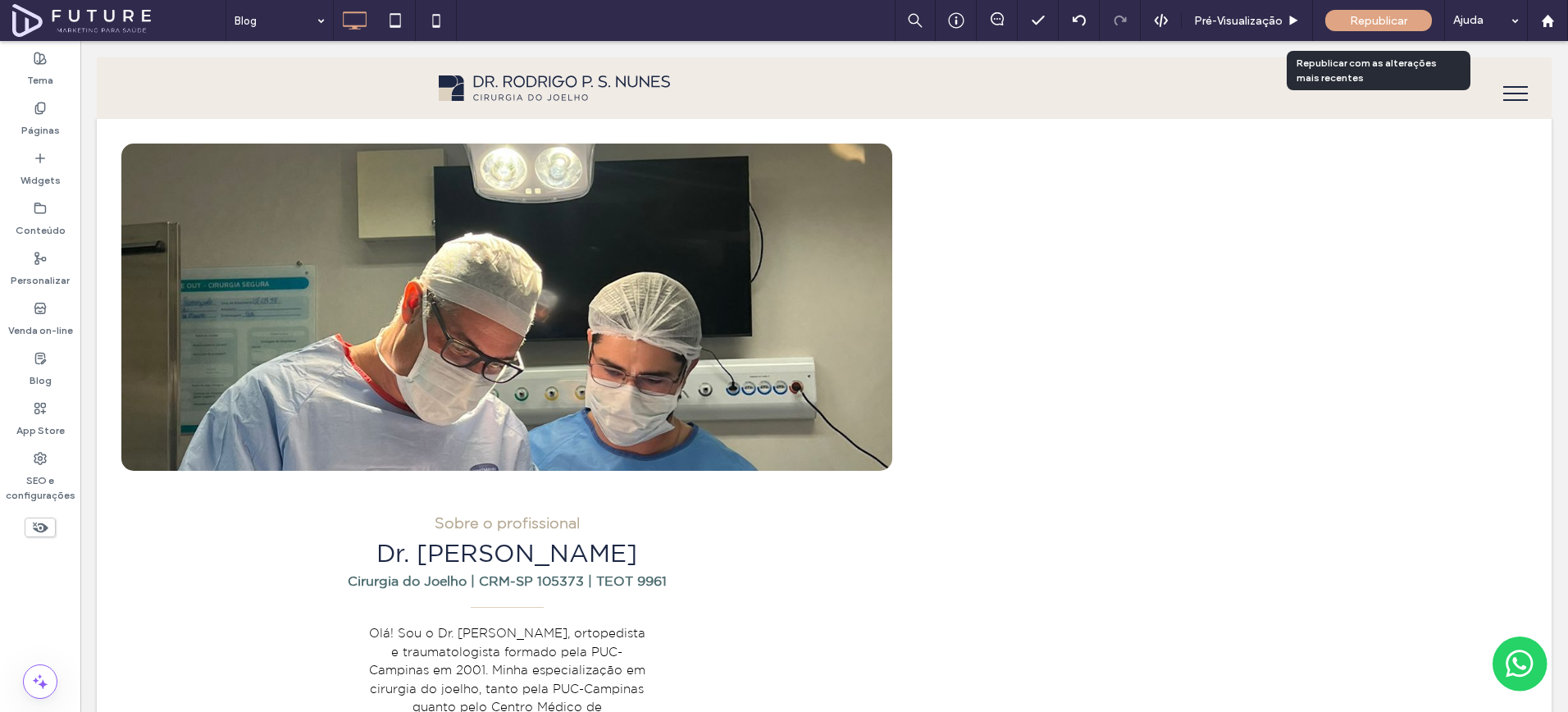
click at [1385, 17] on span "Republicar" at bounding box center [1378, 20] width 58 height 14
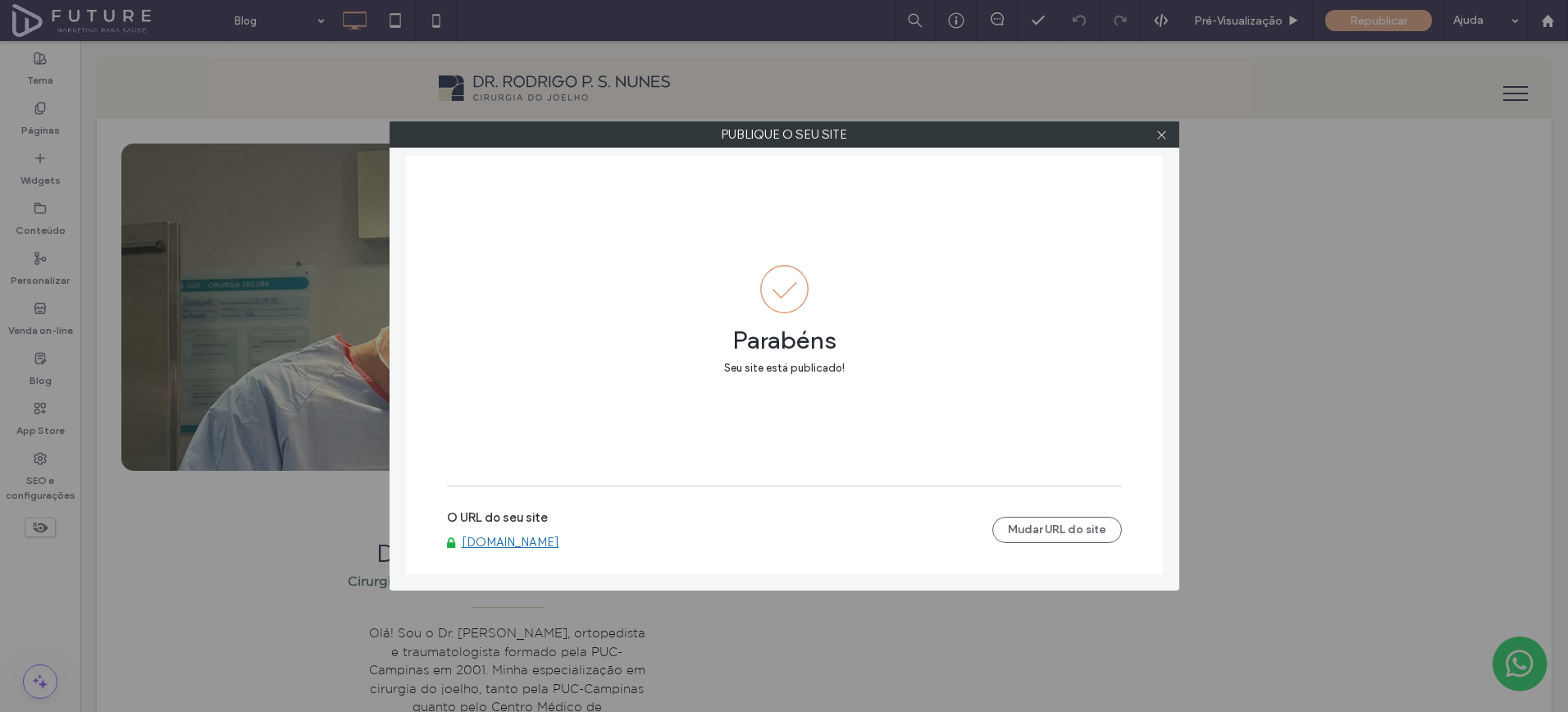
drag, startPoint x: 1164, startPoint y: 137, endPoint x: 674, endPoint y: 213, distance: 495.9
click at [1164, 137] on icon at bounding box center [1161, 135] width 12 height 12
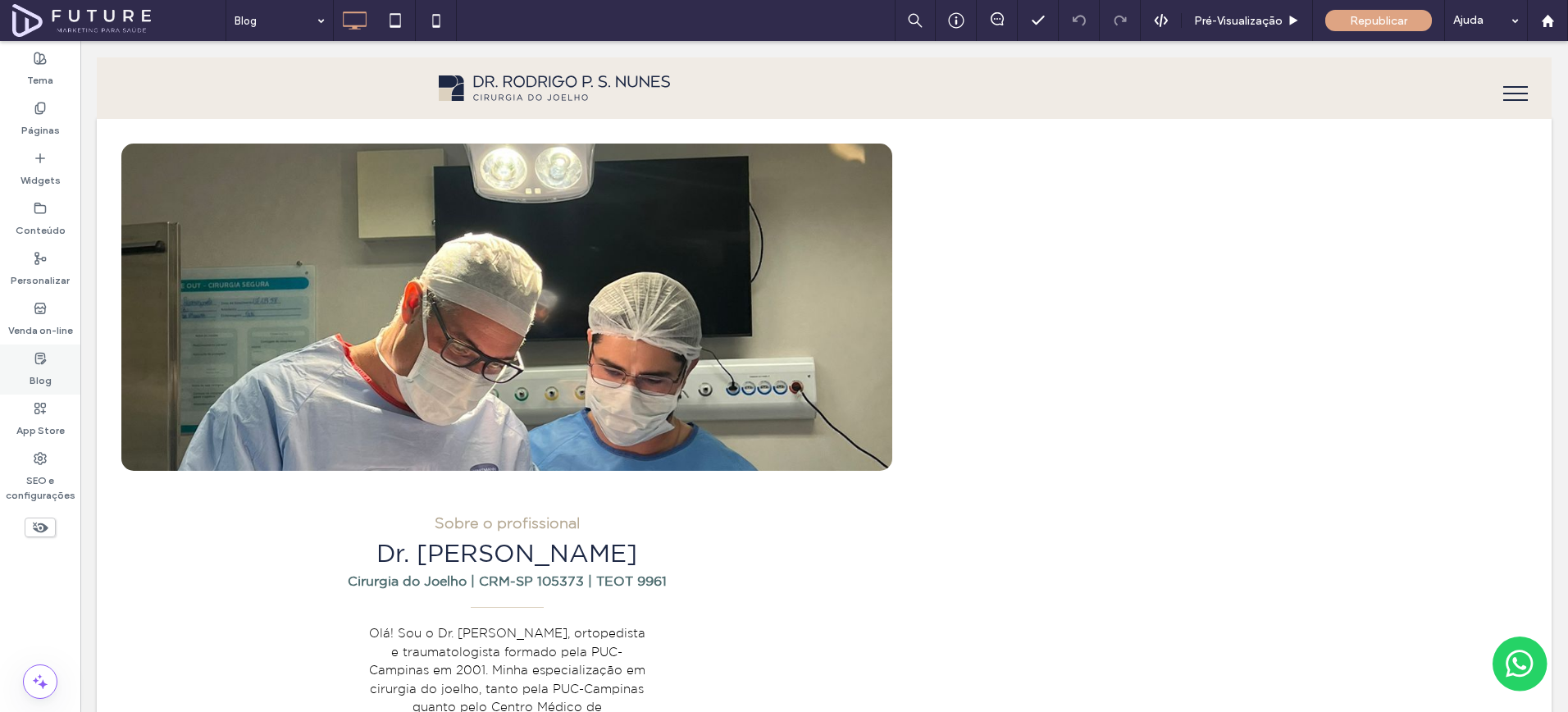
click at [40, 378] on label "Blog" at bounding box center [40, 376] width 22 height 23
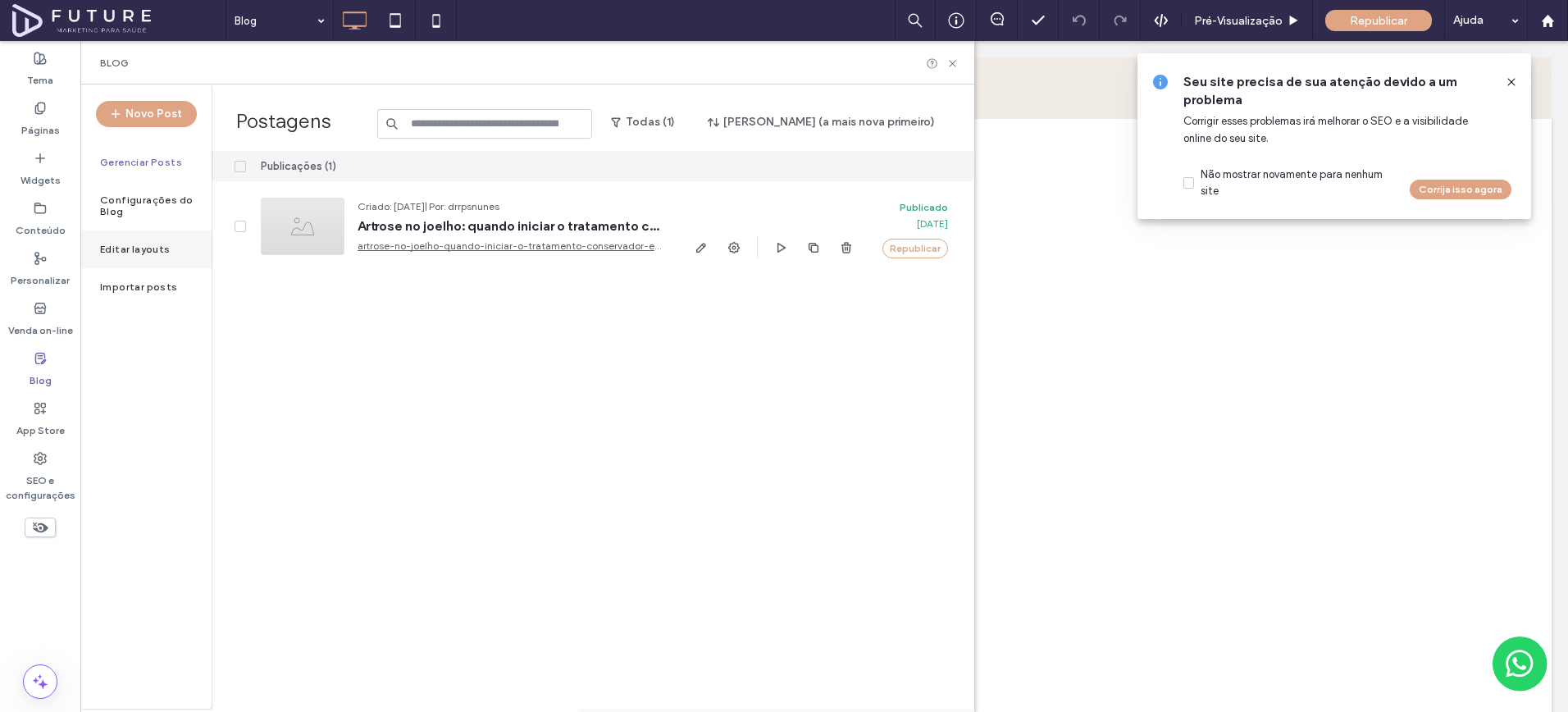
click at [145, 244] on label "Editar layouts" at bounding box center [135, 249] width 71 height 12
